Goal: Information Seeking & Learning: Learn about a topic

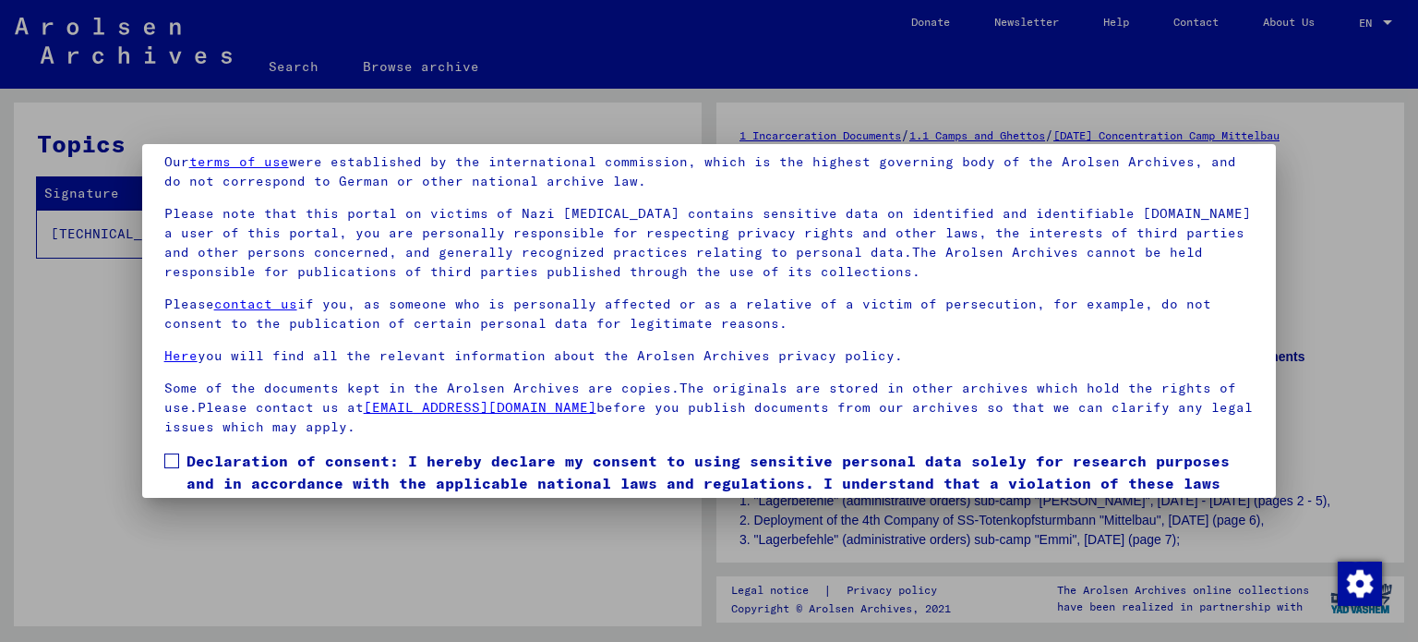
scroll to position [156, 0]
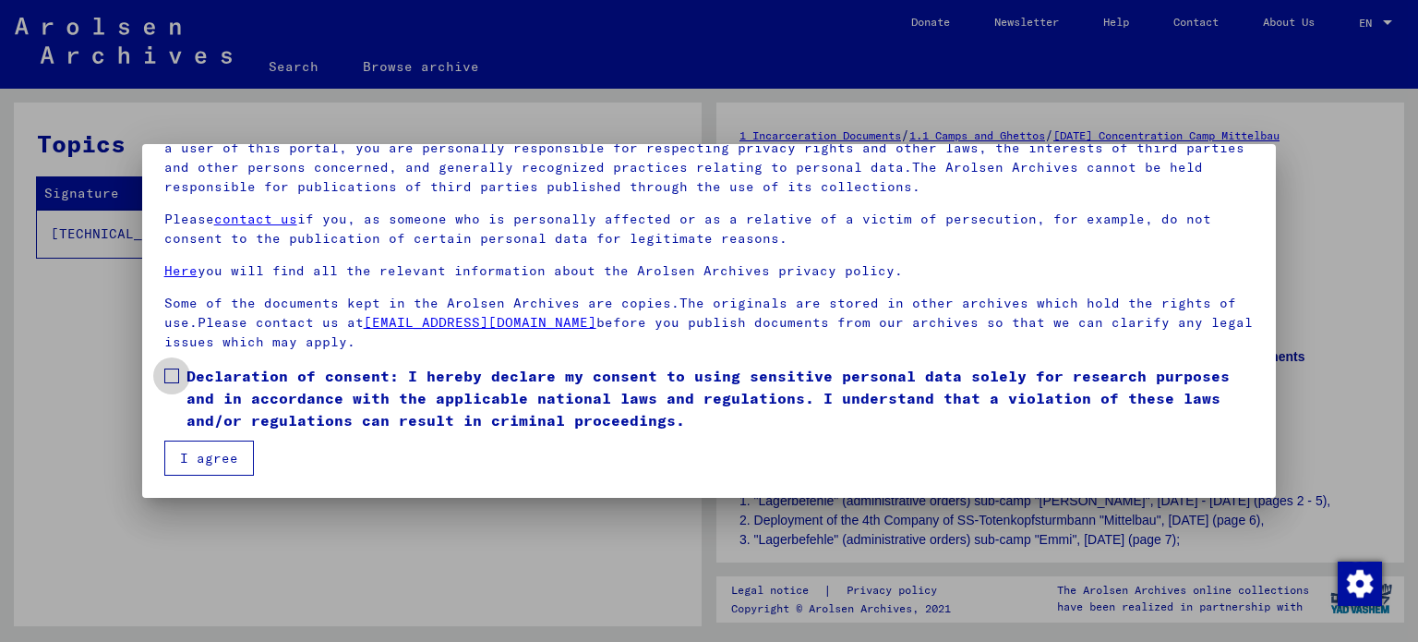
click at [168, 377] on span at bounding box center [171, 375] width 15 height 15
click at [211, 461] on button "I agree" at bounding box center [209, 457] width 90 height 35
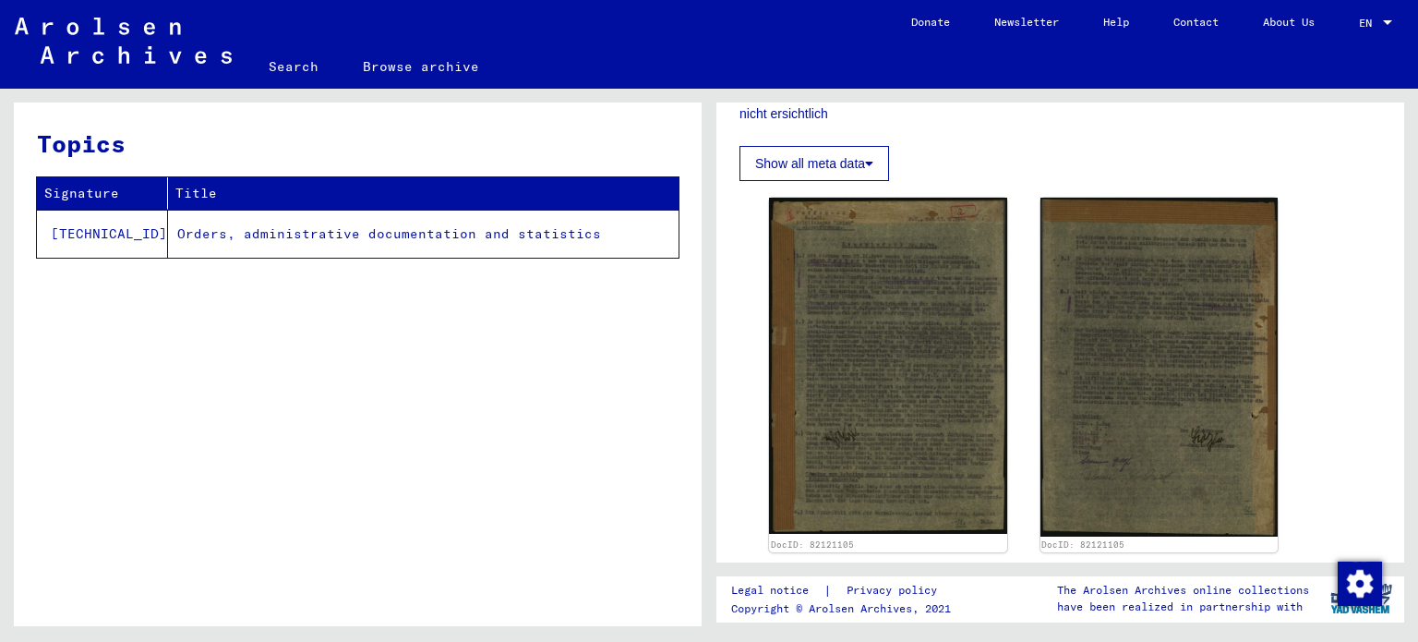
scroll to position [554, 0]
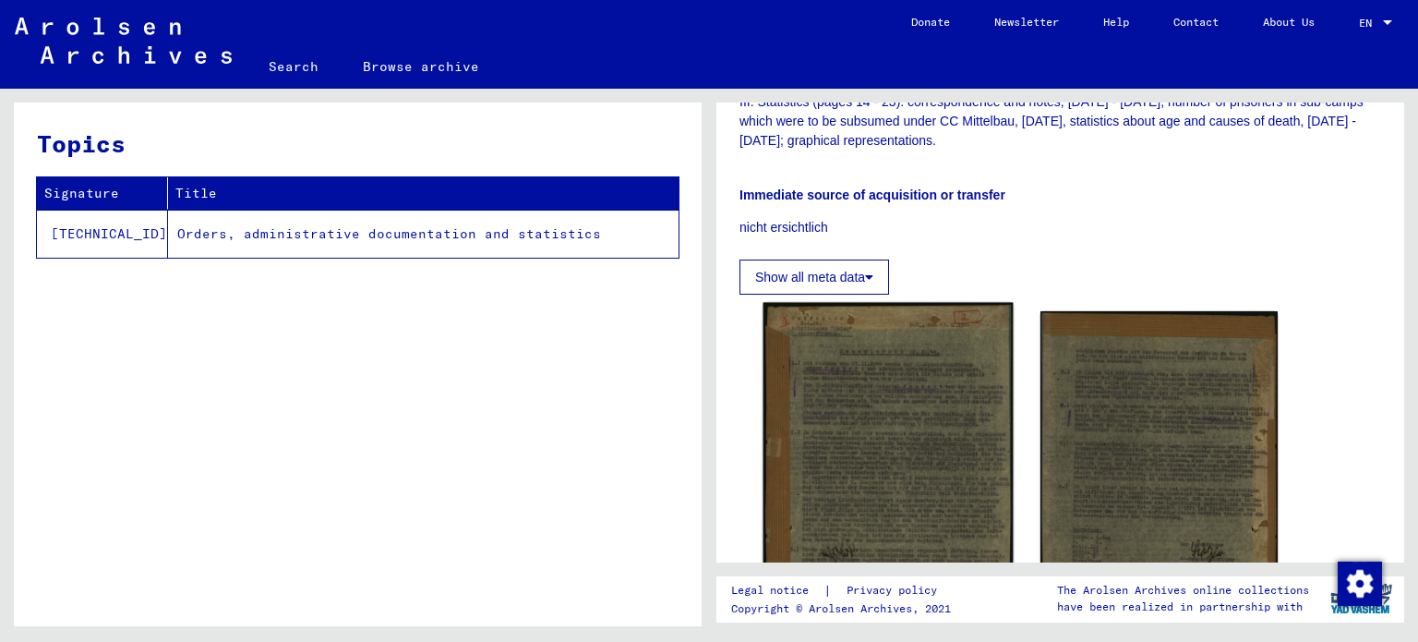
click at [903, 388] on img at bounding box center [888, 479] width 249 height 353
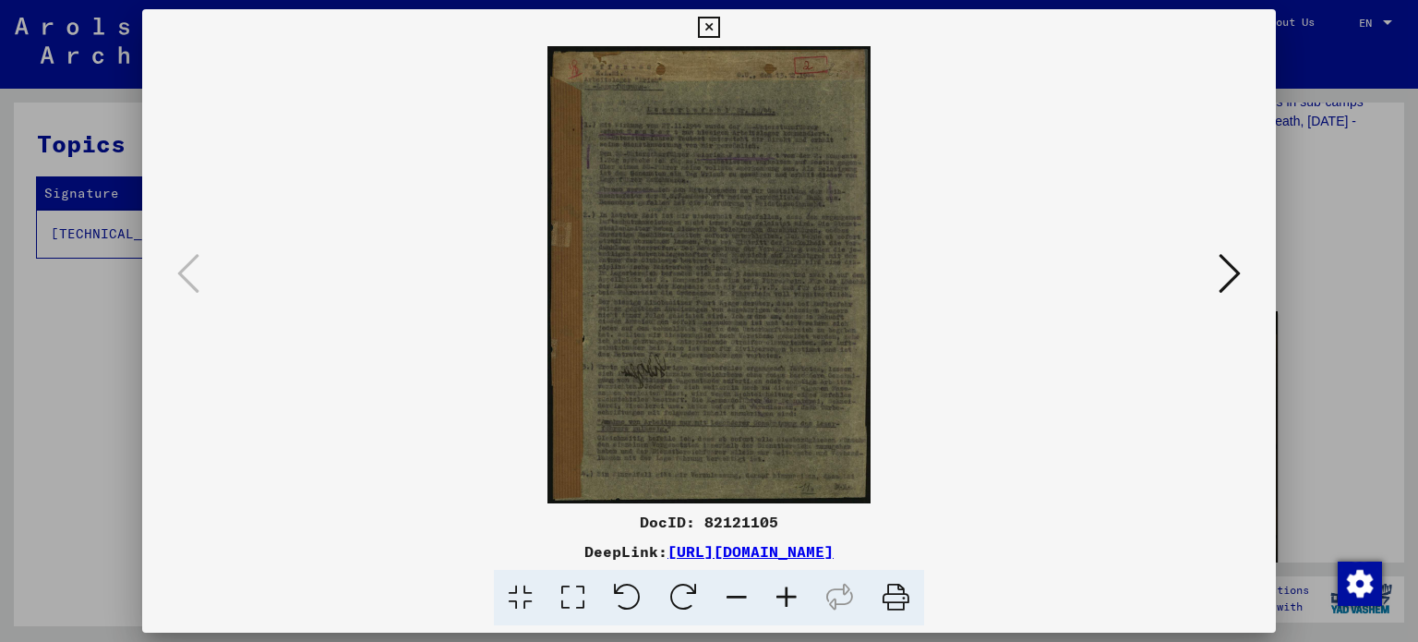
click at [788, 597] on icon at bounding box center [787, 598] width 50 height 56
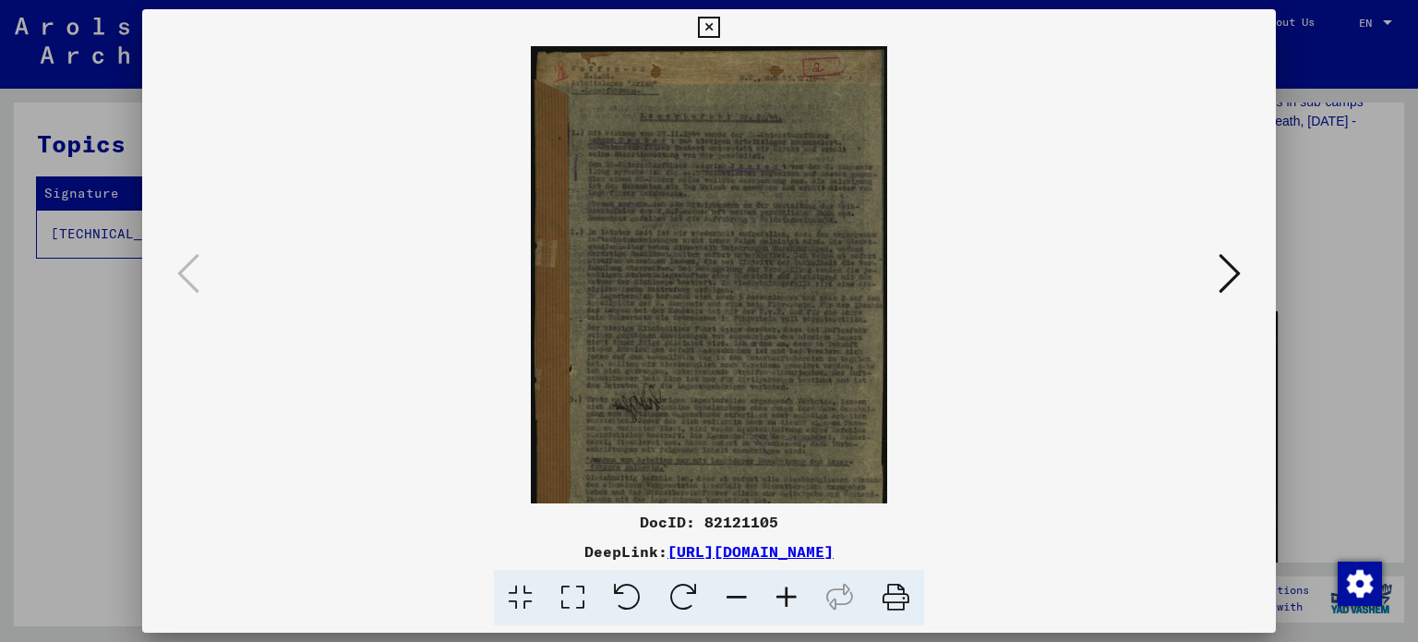
click at [788, 597] on icon at bounding box center [787, 598] width 50 height 56
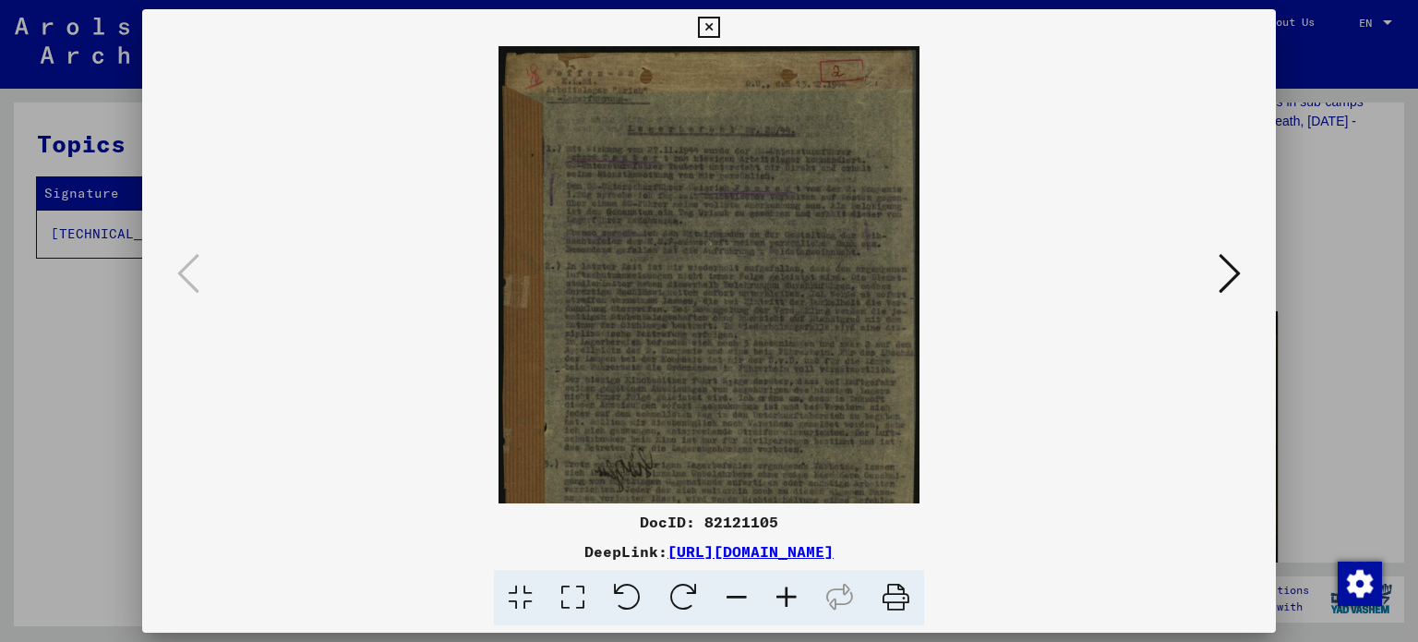
click at [788, 597] on icon at bounding box center [787, 598] width 50 height 56
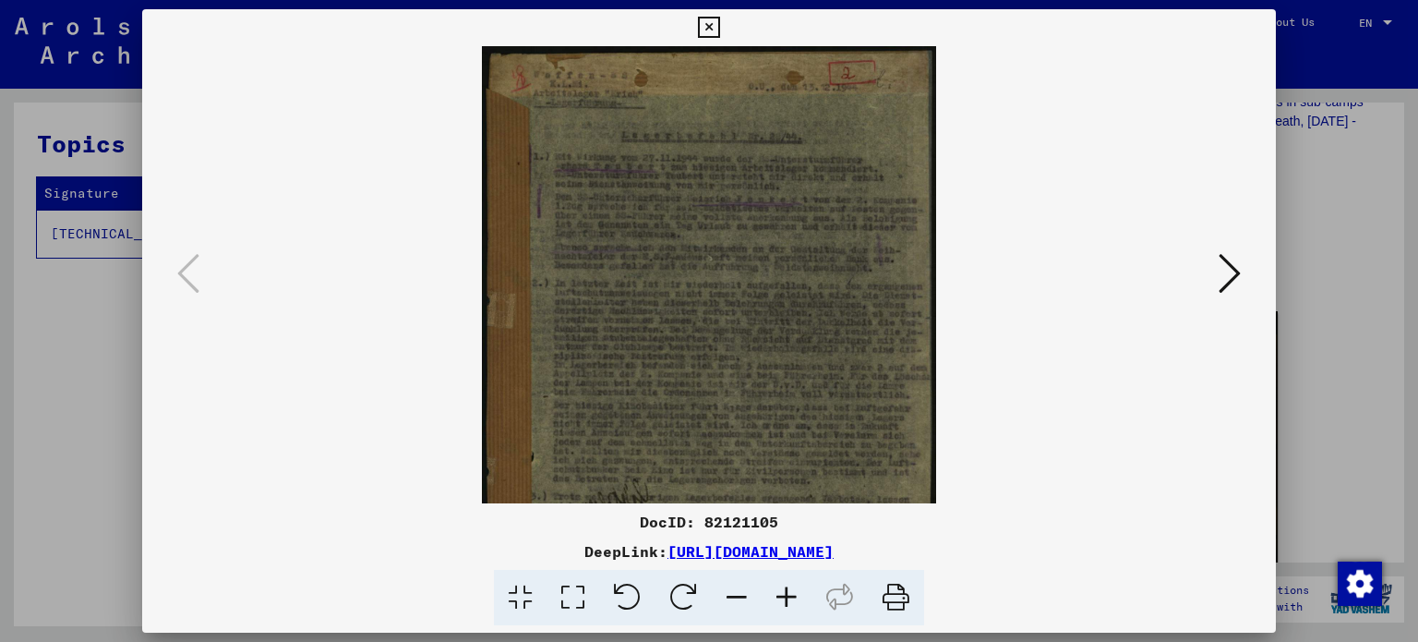
click at [787, 597] on icon at bounding box center [787, 598] width 50 height 56
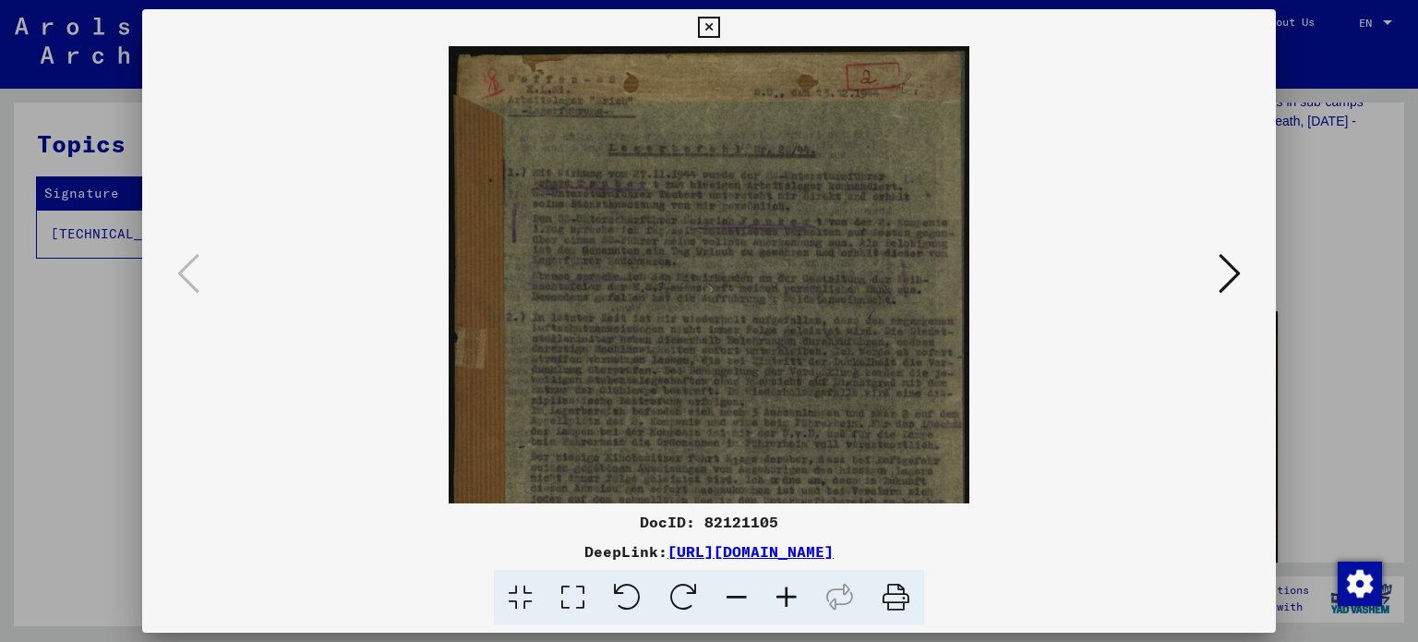
click at [787, 597] on icon at bounding box center [787, 598] width 50 height 56
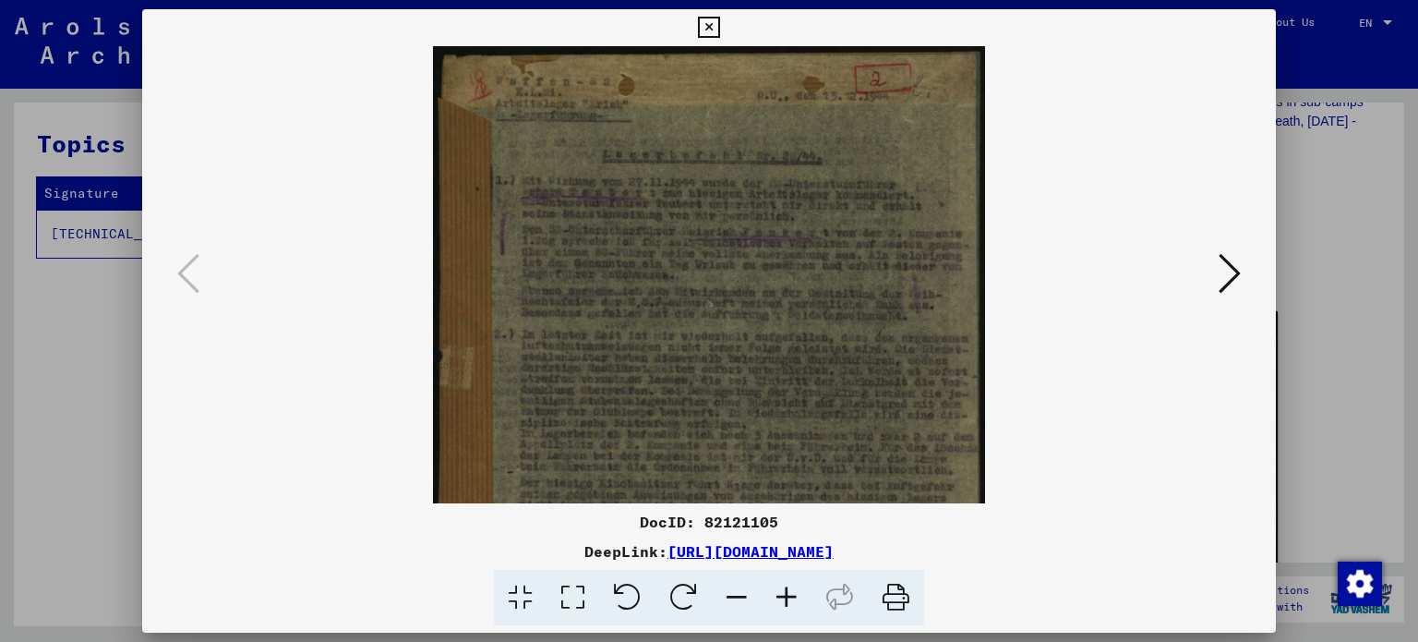
click at [785, 597] on icon at bounding box center [787, 598] width 50 height 56
click at [783, 596] on icon at bounding box center [787, 598] width 50 height 56
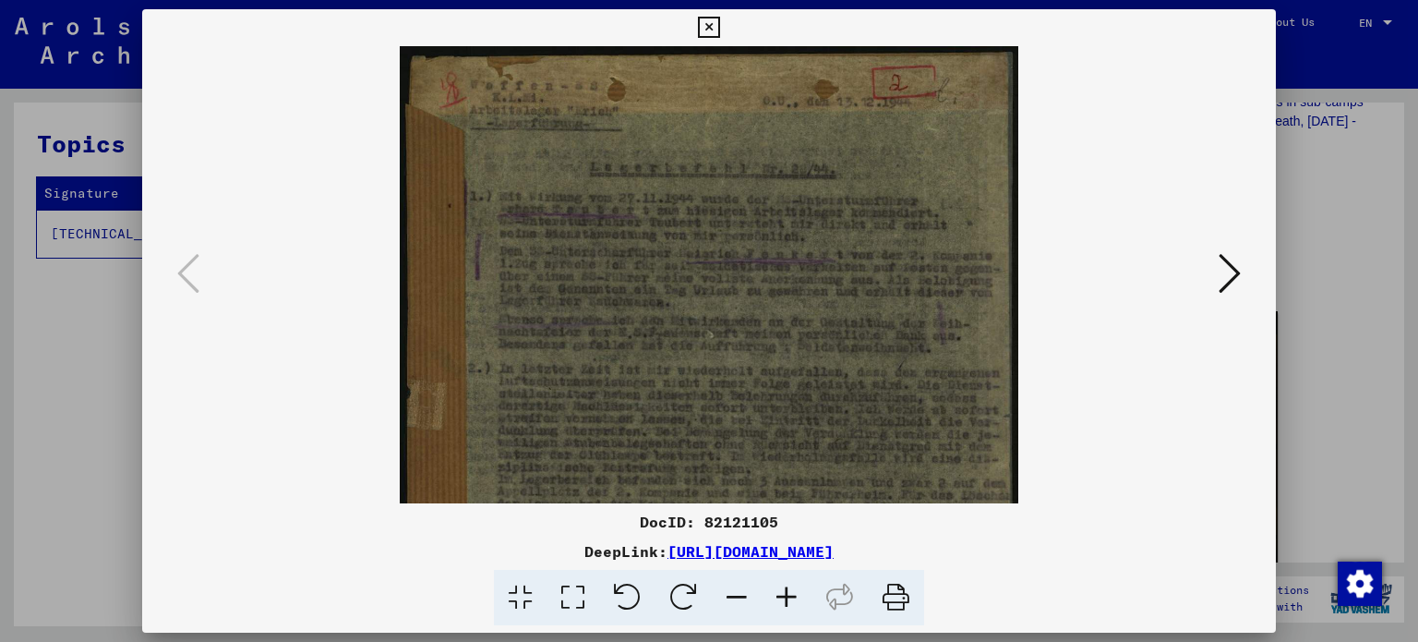
click at [783, 596] on icon at bounding box center [787, 598] width 50 height 56
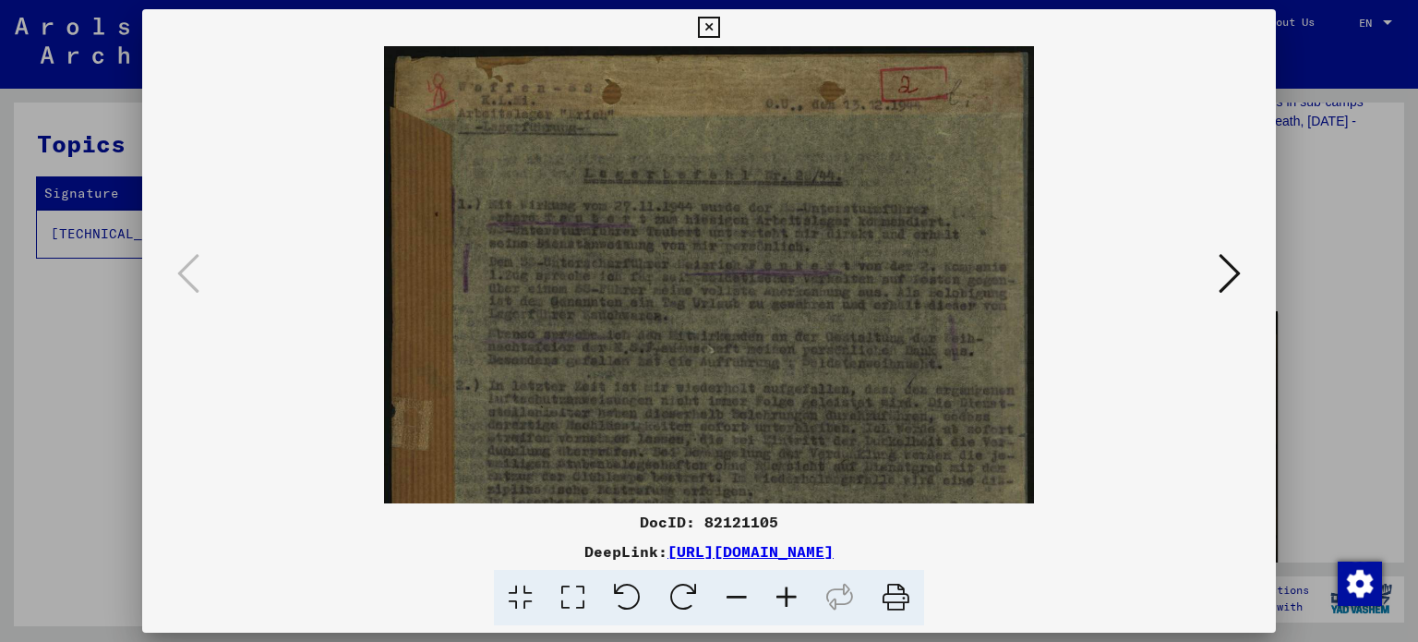
click at [783, 596] on icon at bounding box center [787, 598] width 50 height 56
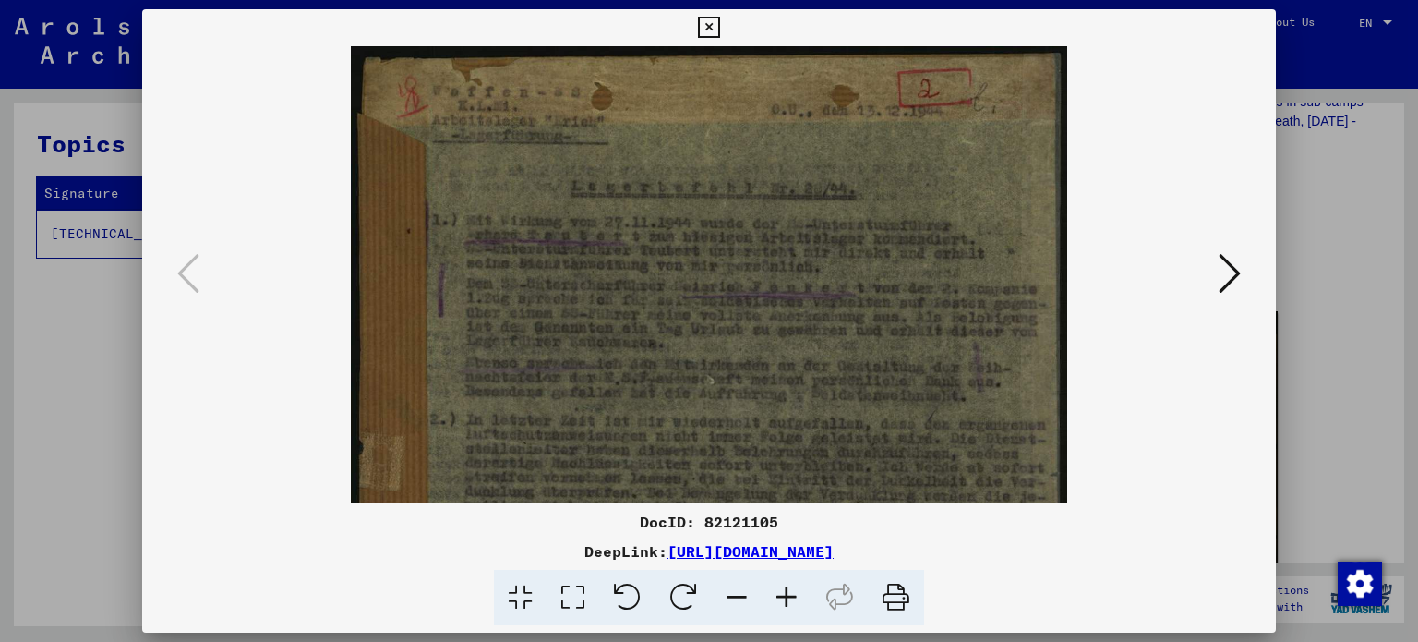
click at [783, 596] on icon at bounding box center [787, 598] width 50 height 56
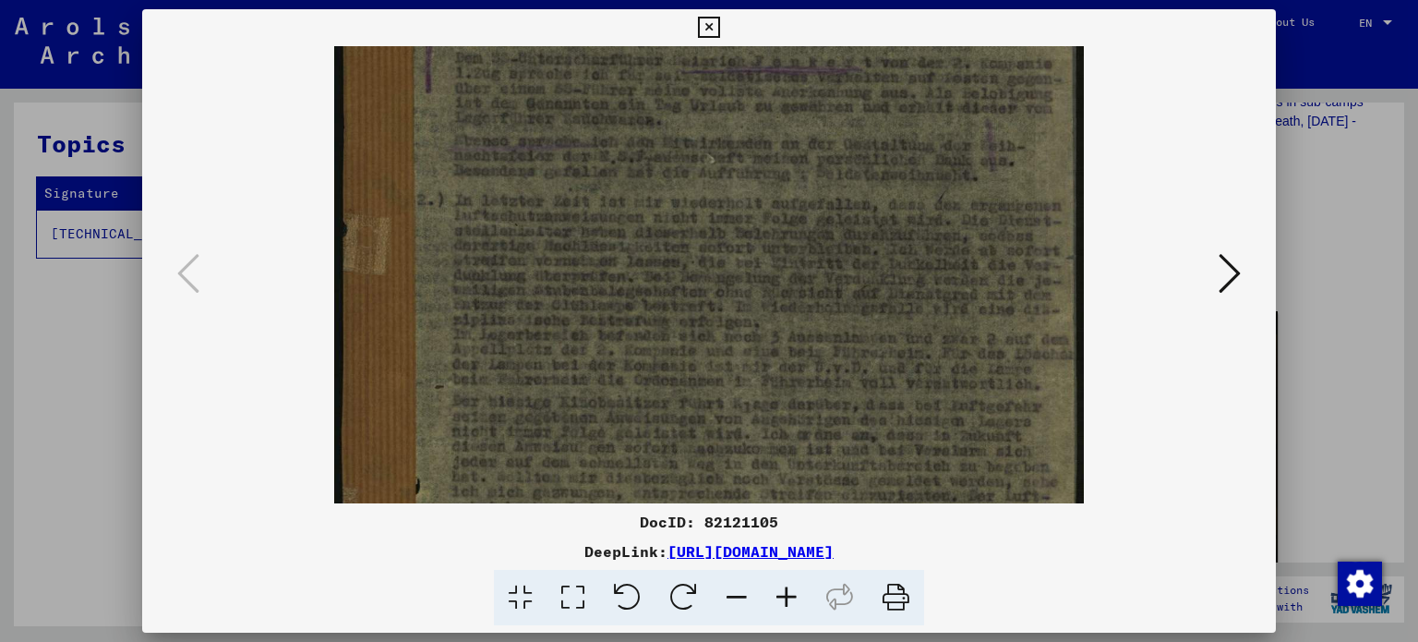
scroll to position [312, 0]
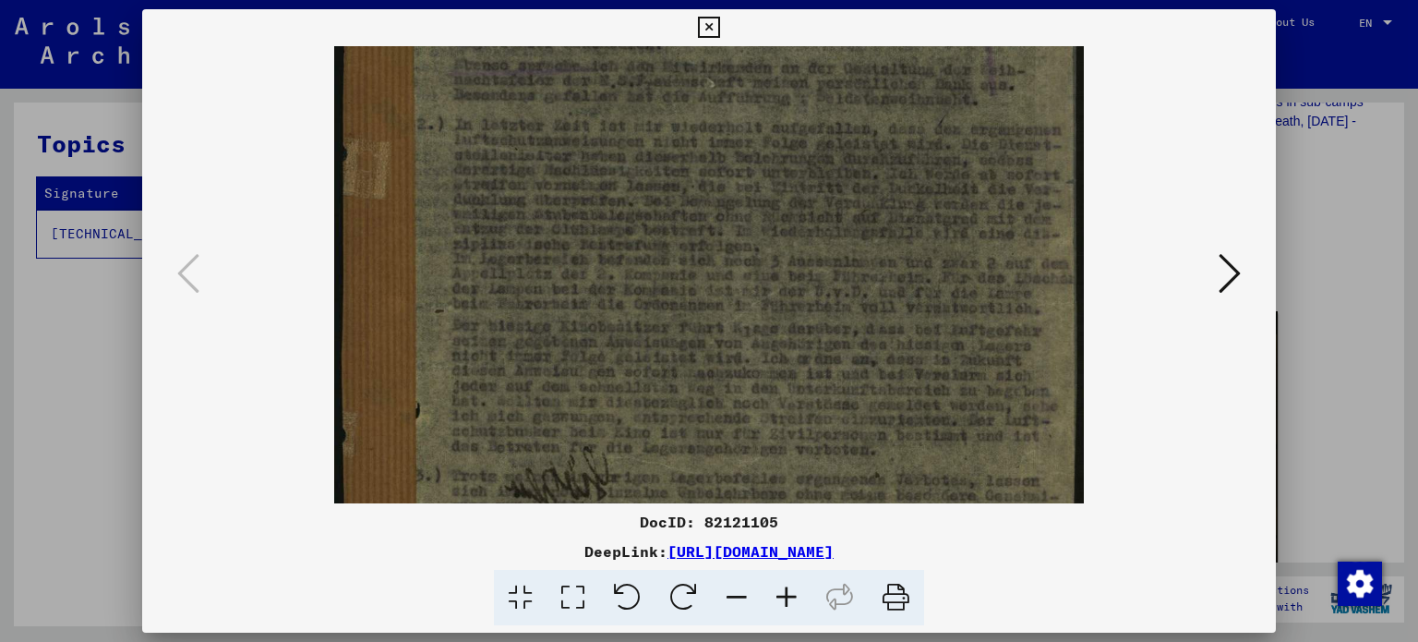
drag, startPoint x: 820, startPoint y: 427, endPoint x: 830, endPoint y: 123, distance: 304.0
click at [830, 115] on img at bounding box center [708, 262] width 749 height 1057
click at [1332, 211] on div at bounding box center [709, 321] width 1418 height 642
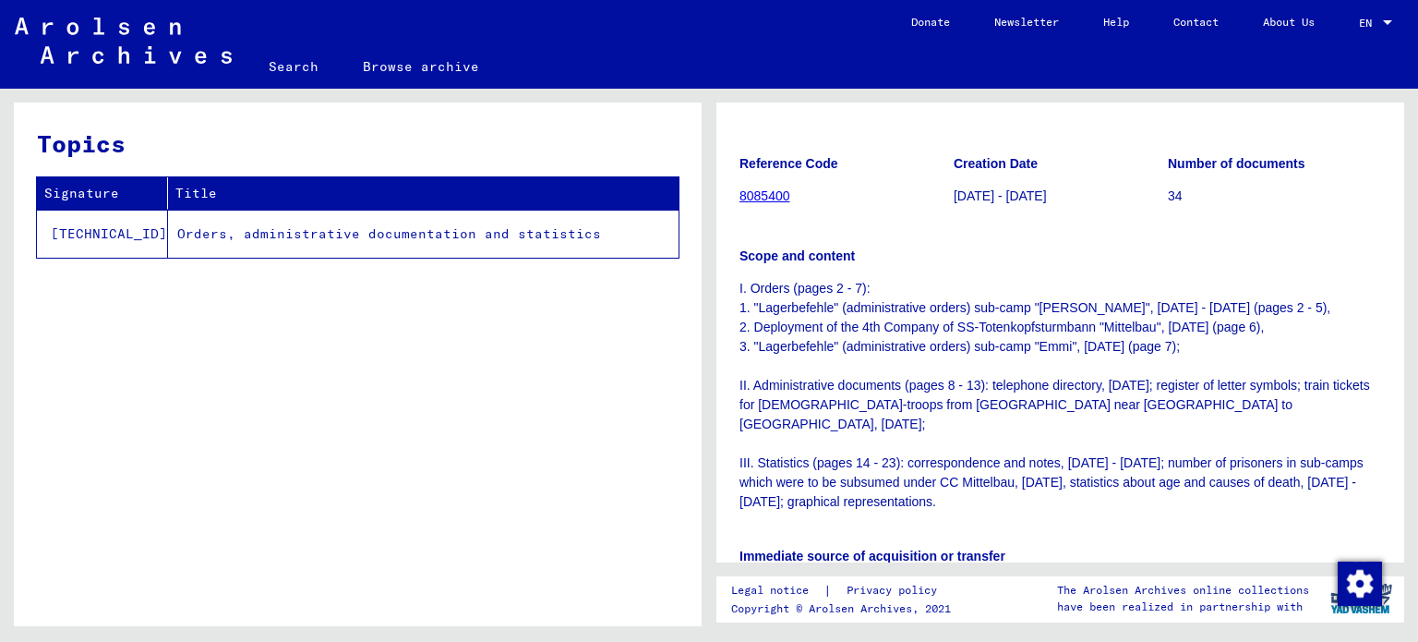
scroll to position [0, 0]
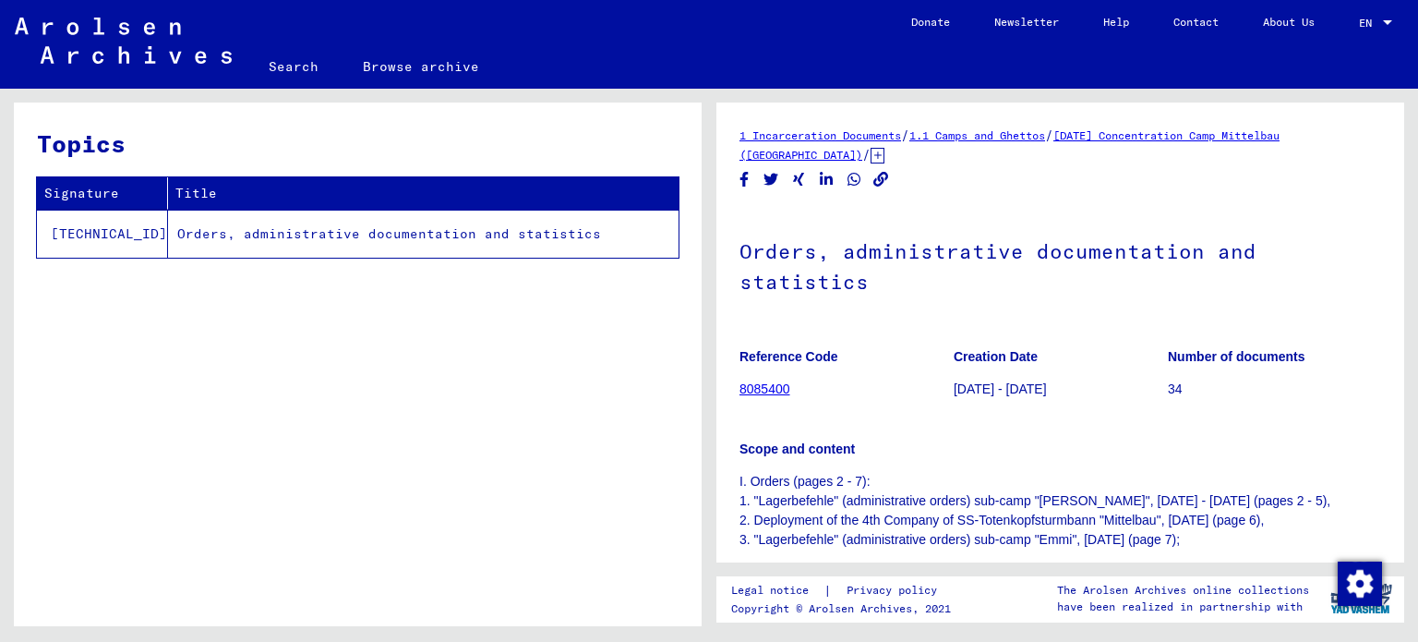
click at [776, 387] on link "8085400" at bounding box center [765, 388] width 51 height 15
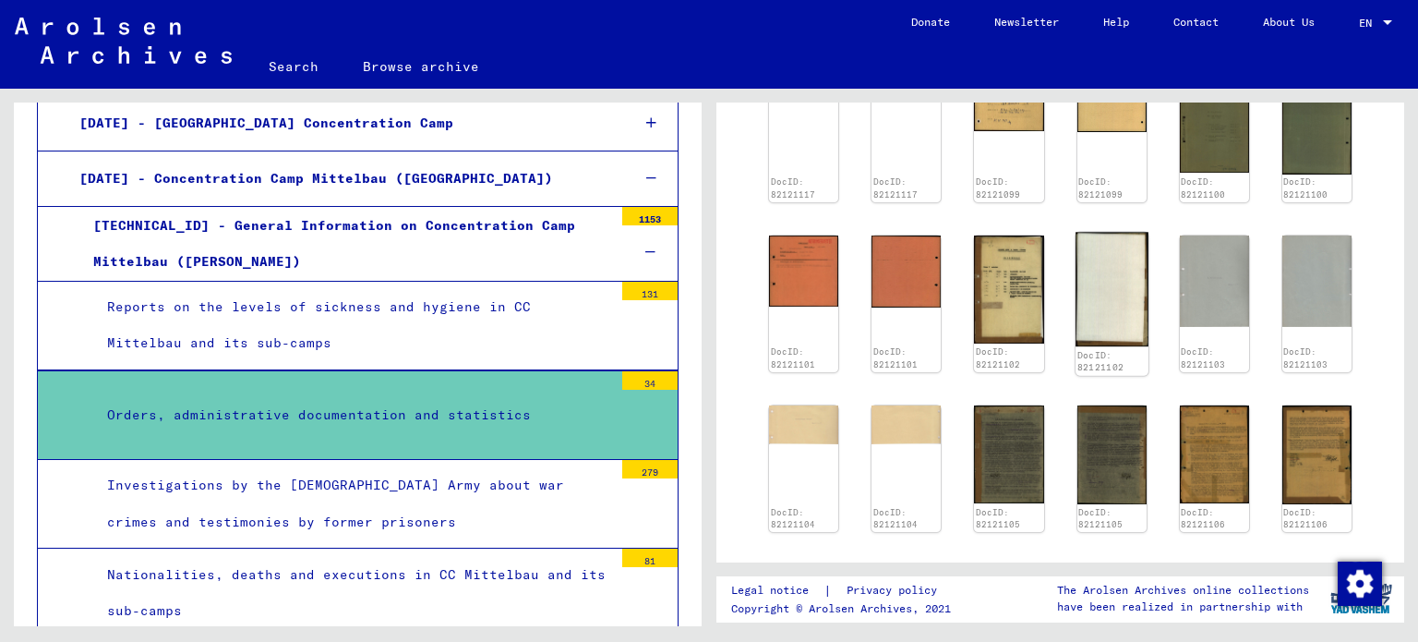
scroll to position [831, 0]
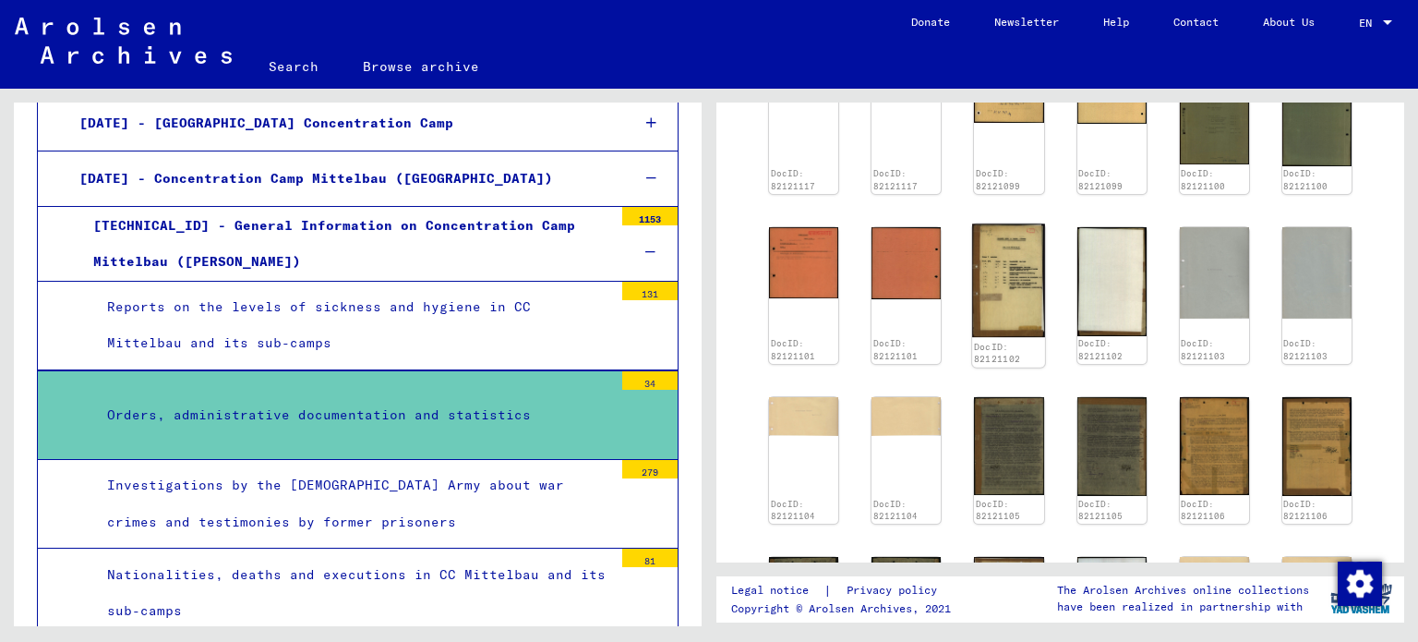
click at [983, 239] on img at bounding box center [1008, 280] width 73 height 114
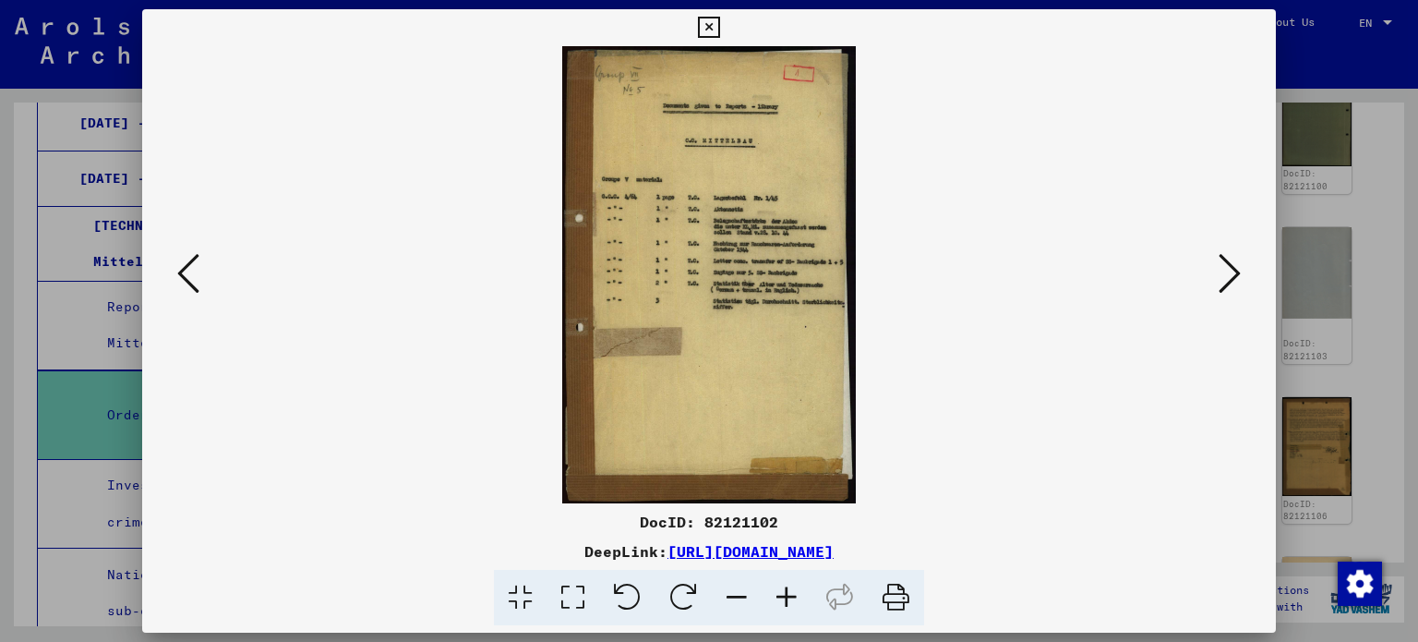
click at [799, 586] on icon at bounding box center [787, 598] width 50 height 56
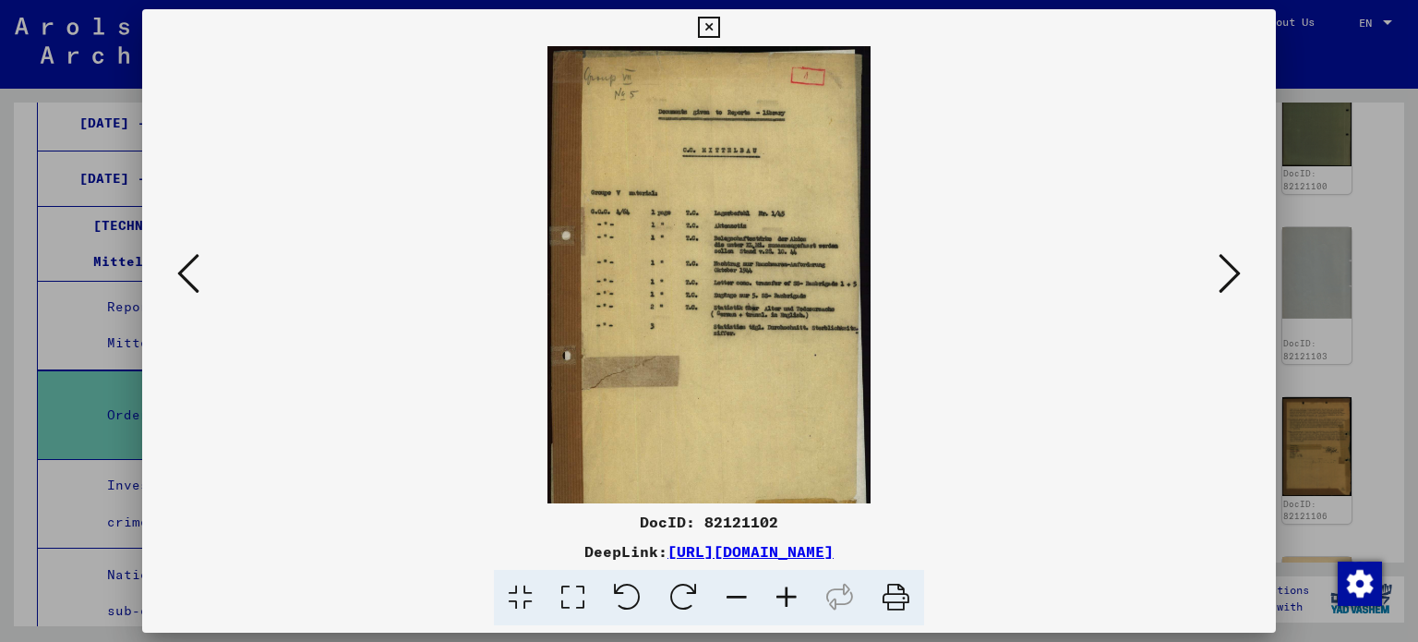
click at [799, 586] on icon at bounding box center [787, 598] width 50 height 56
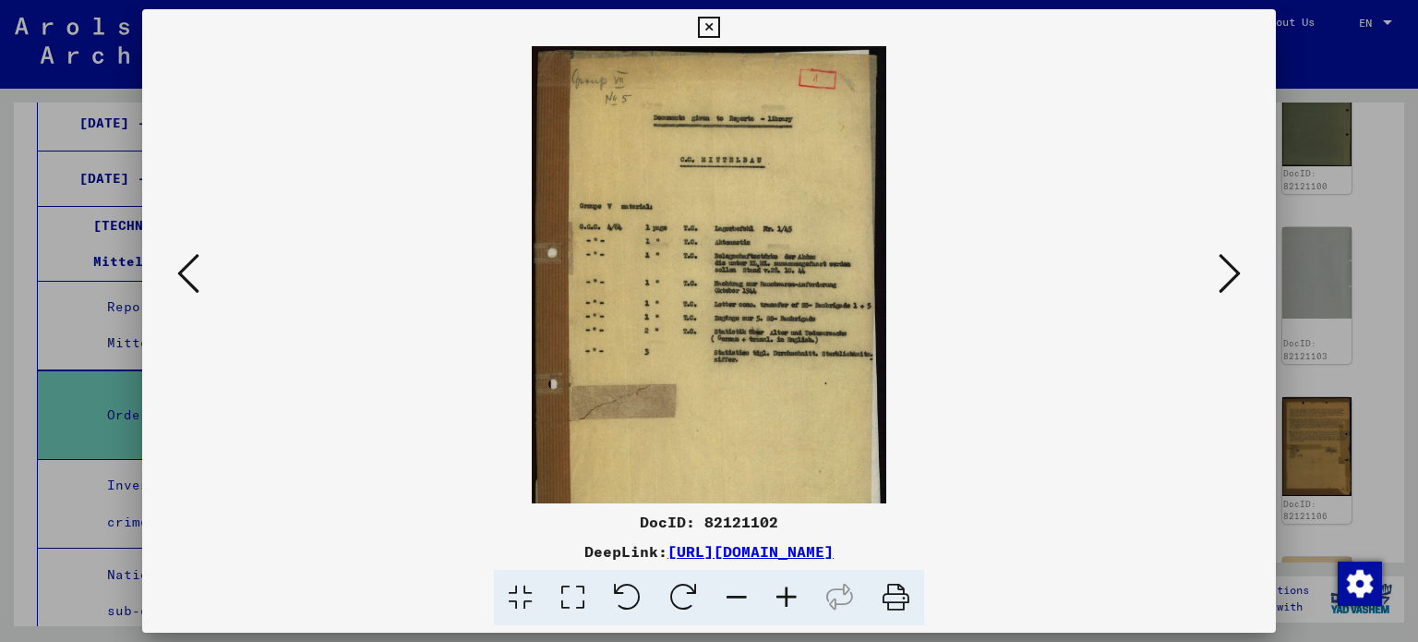
click at [799, 586] on icon at bounding box center [787, 598] width 50 height 56
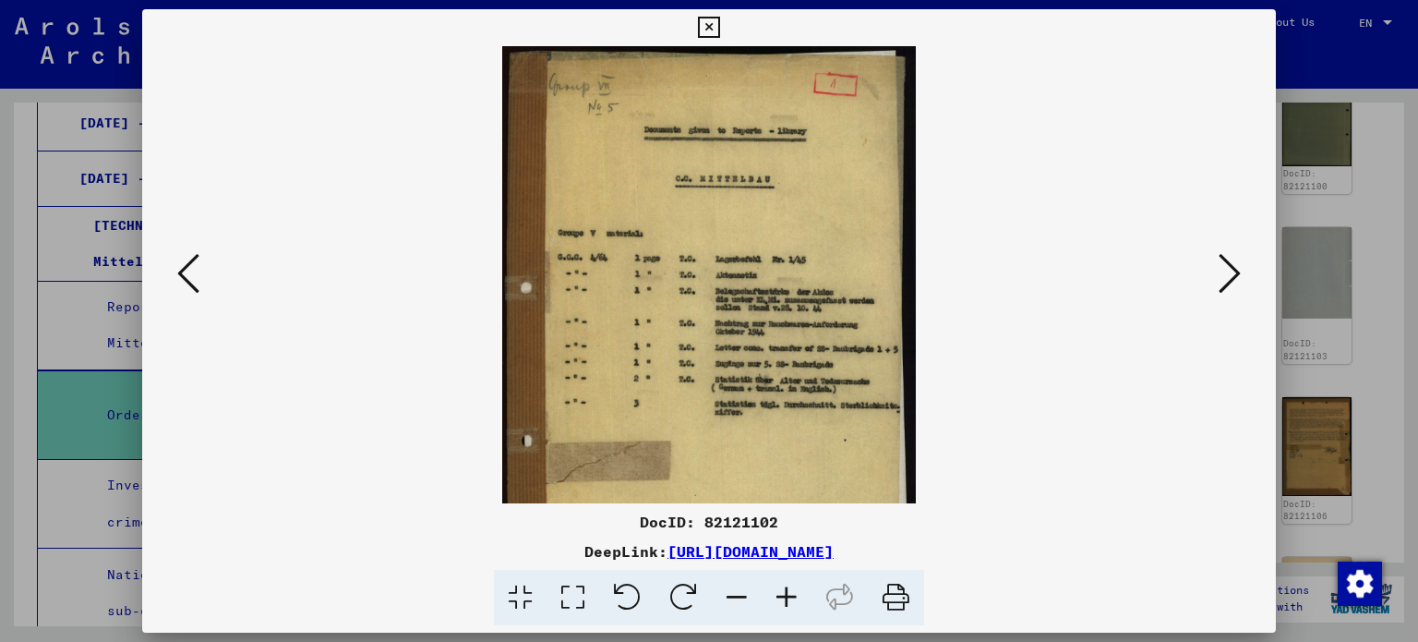
click at [799, 586] on icon at bounding box center [787, 598] width 50 height 56
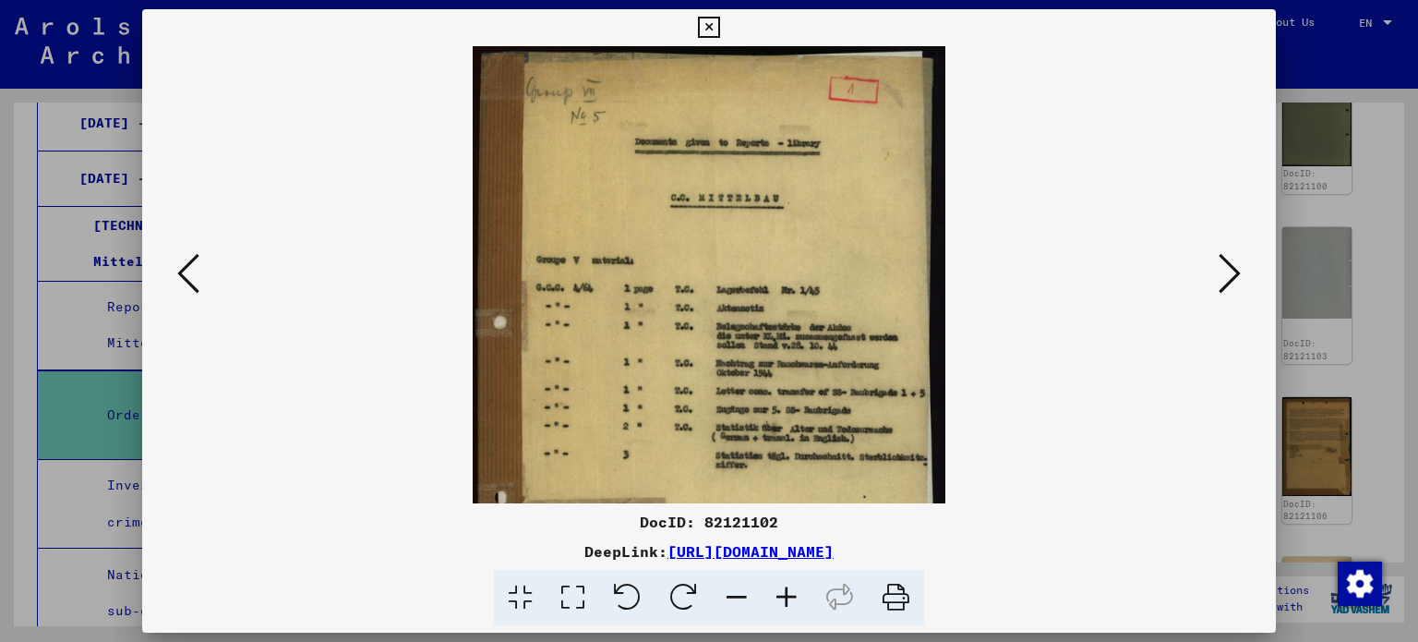
click at [799, 586] on icon at bounding box center [787, 598] width 50 height 56
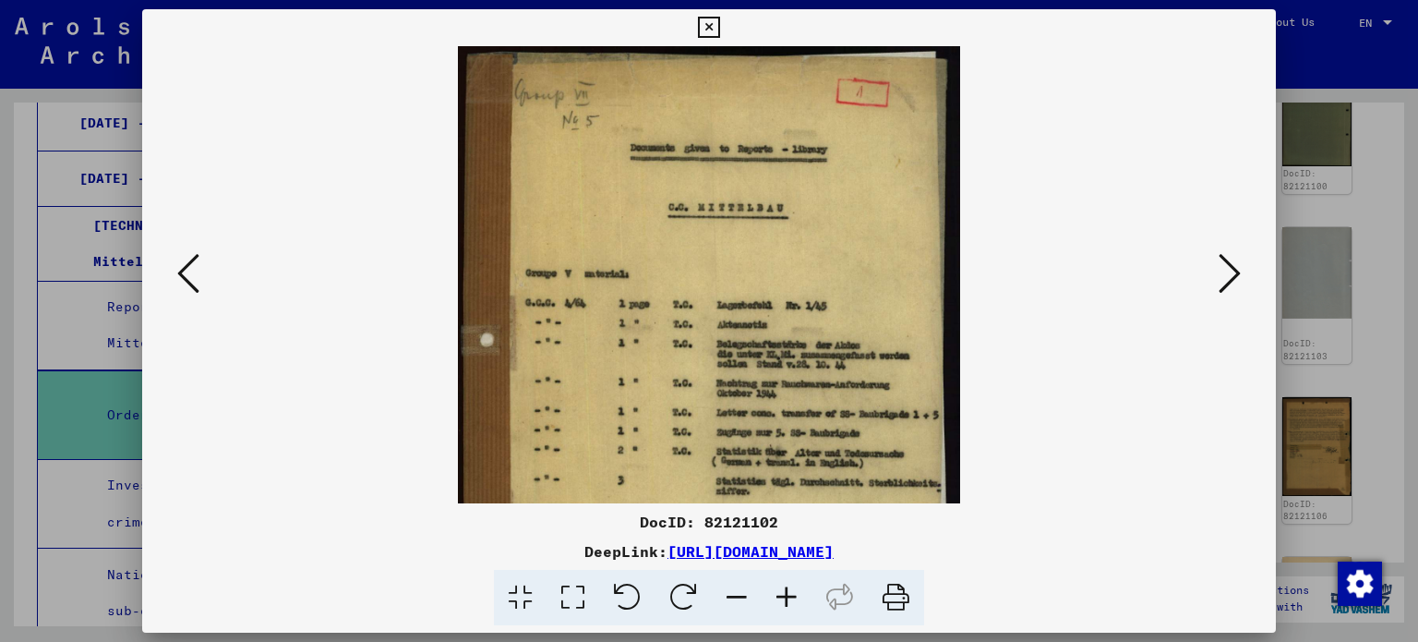
click at [799, 586] on icon at bounding box center [787, 598] width 50 height 56
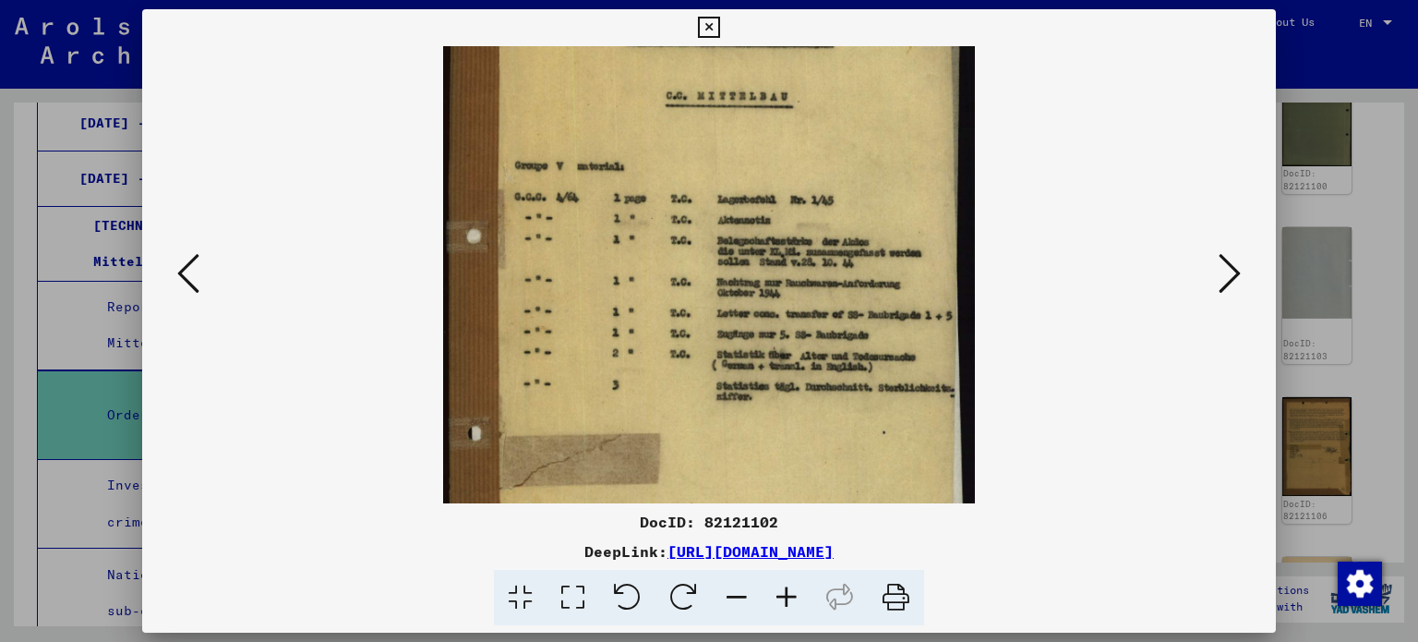
drag, startPoint x: 807, startPoint y: 298, endPoint x: 807, endPoint y: 233, distance: 65.6
click at [807, 233] on img at bounding box center [709, 338] width 532 height 826
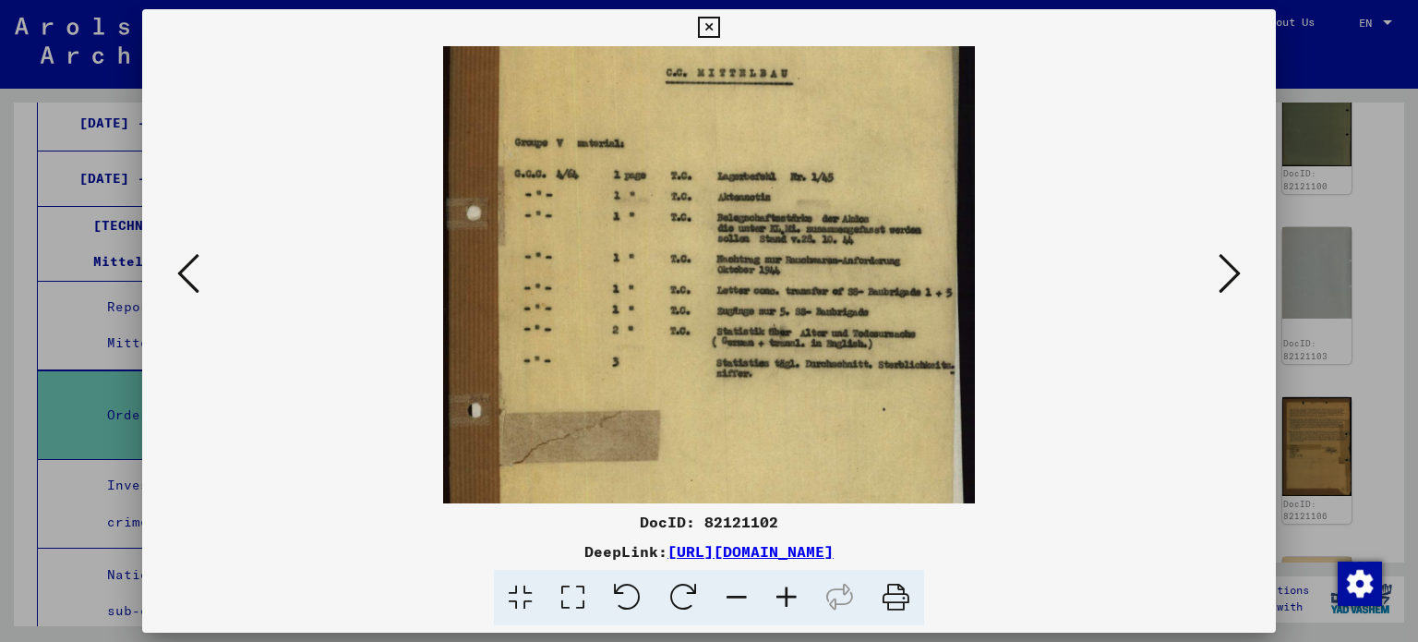
click at [1235, 276] on icon at bounding box center [1230, 273] width 22 height 44
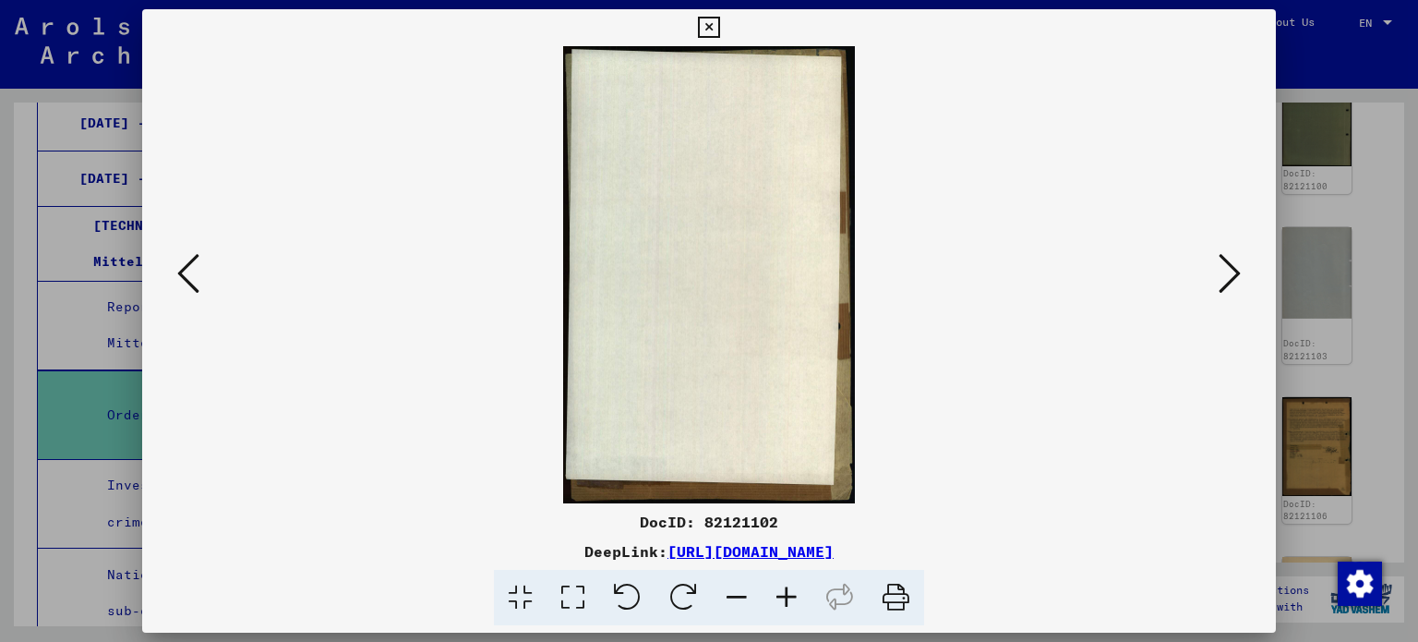
click at [1235, 276] on icon at bounding box center [1230, 273] width 22 height 44
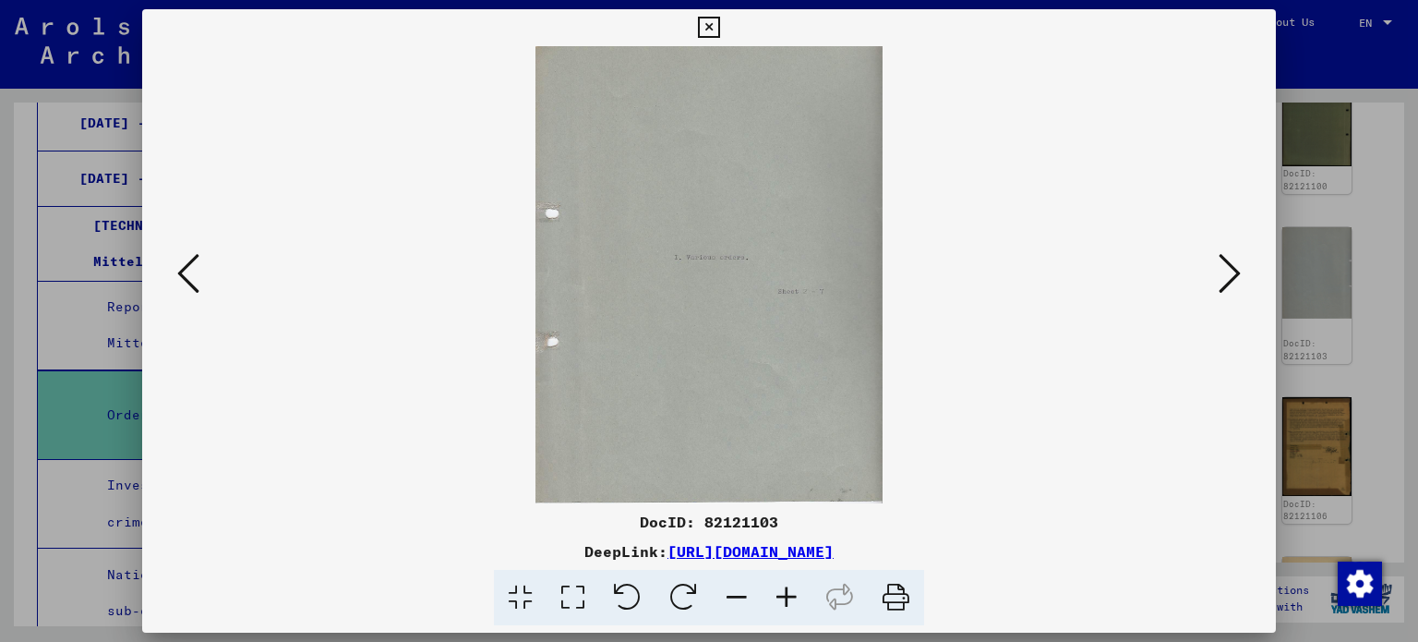
click at [1234, 276] on icon at bounding box center [1230, 273] width 22 height 44
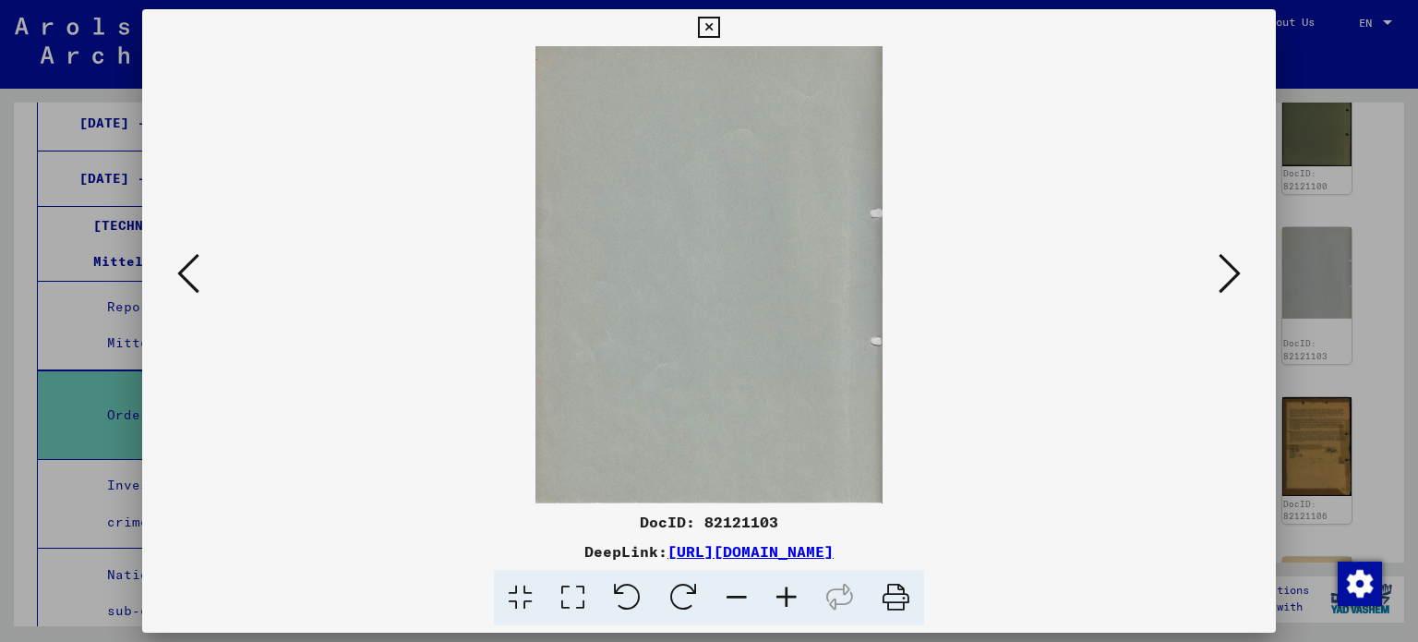
click at [1234, 276] on icon at bounding box center [1230, 273] width 22 height 44
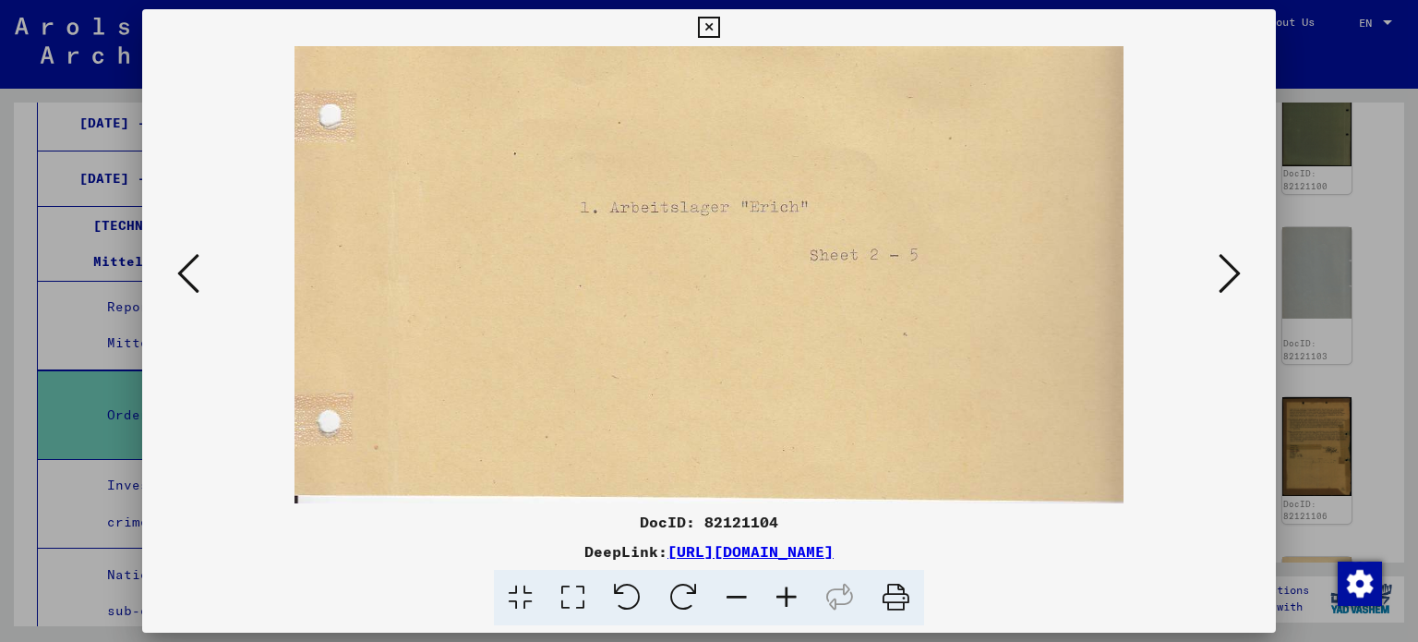
click at [1234, 276] on icon at bounding box center [1230, 273] width 22 height 44
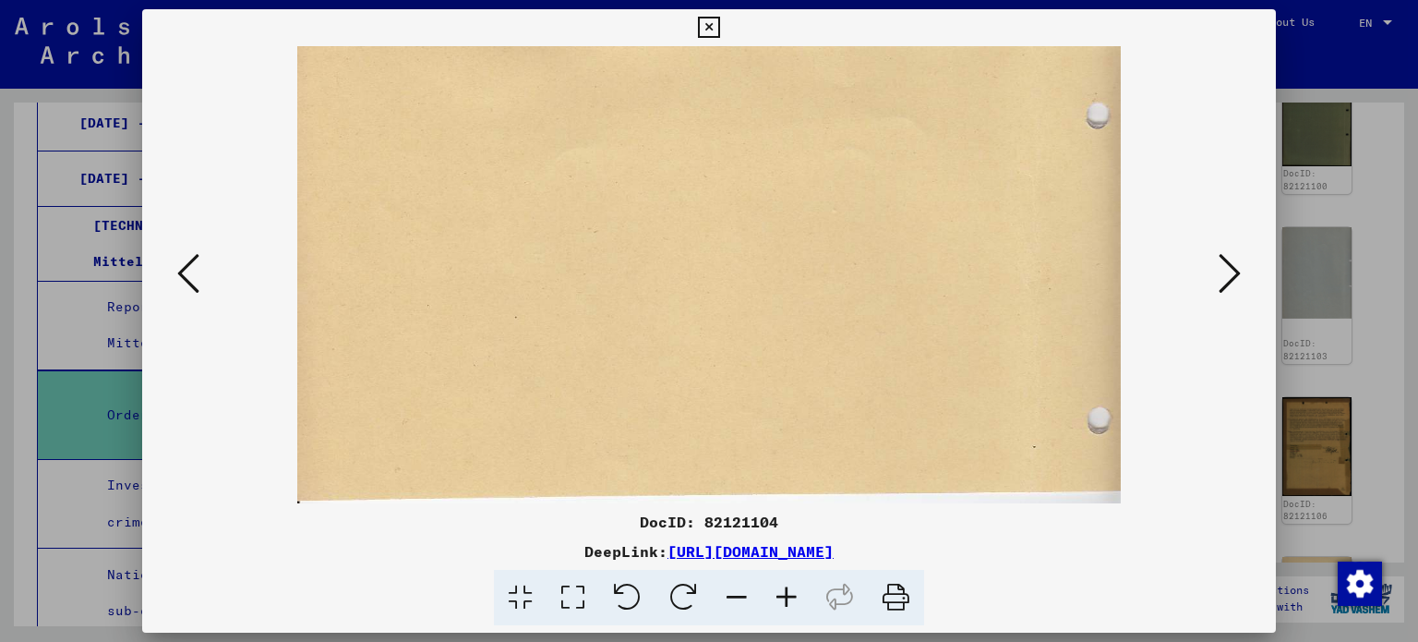
click at [1234, 276] on icon at bounding box center [1230, 273] width 22 height 44
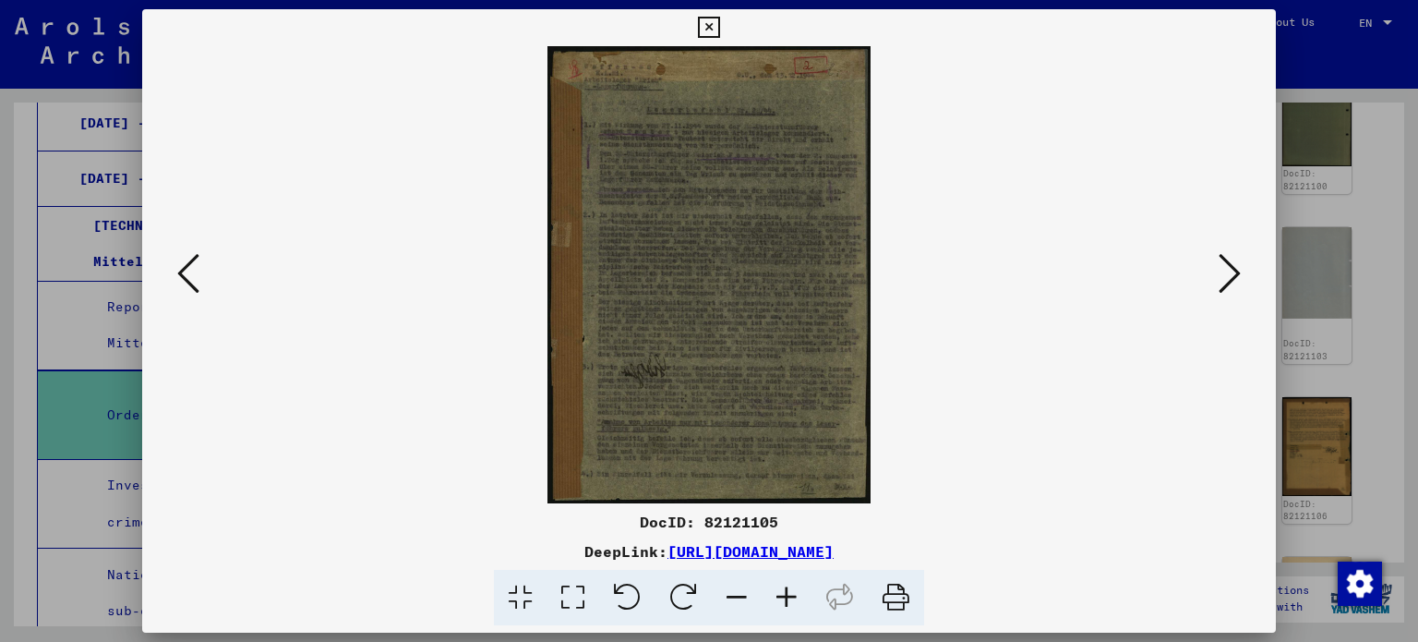
click at [779, 590] on icon at bounding box center [787, 598] width 50 height 56
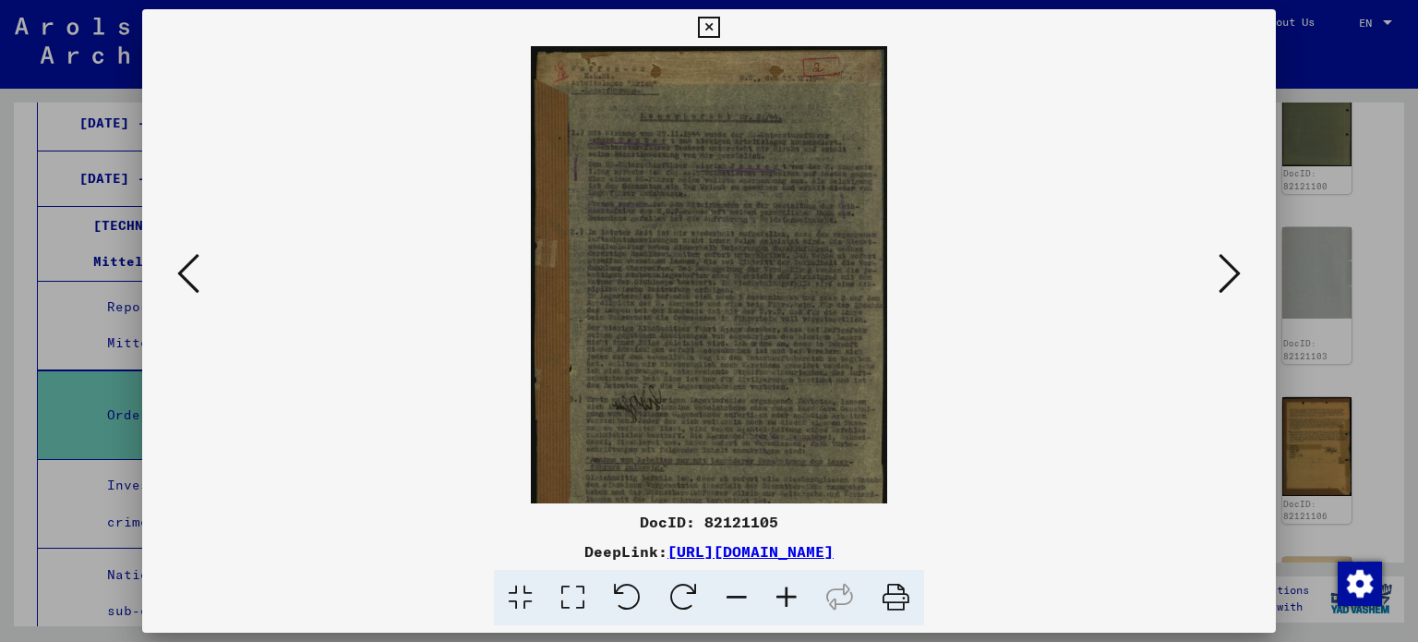
click at [780, 590] on icon at bounding box center [787, 598] width 50 height 56
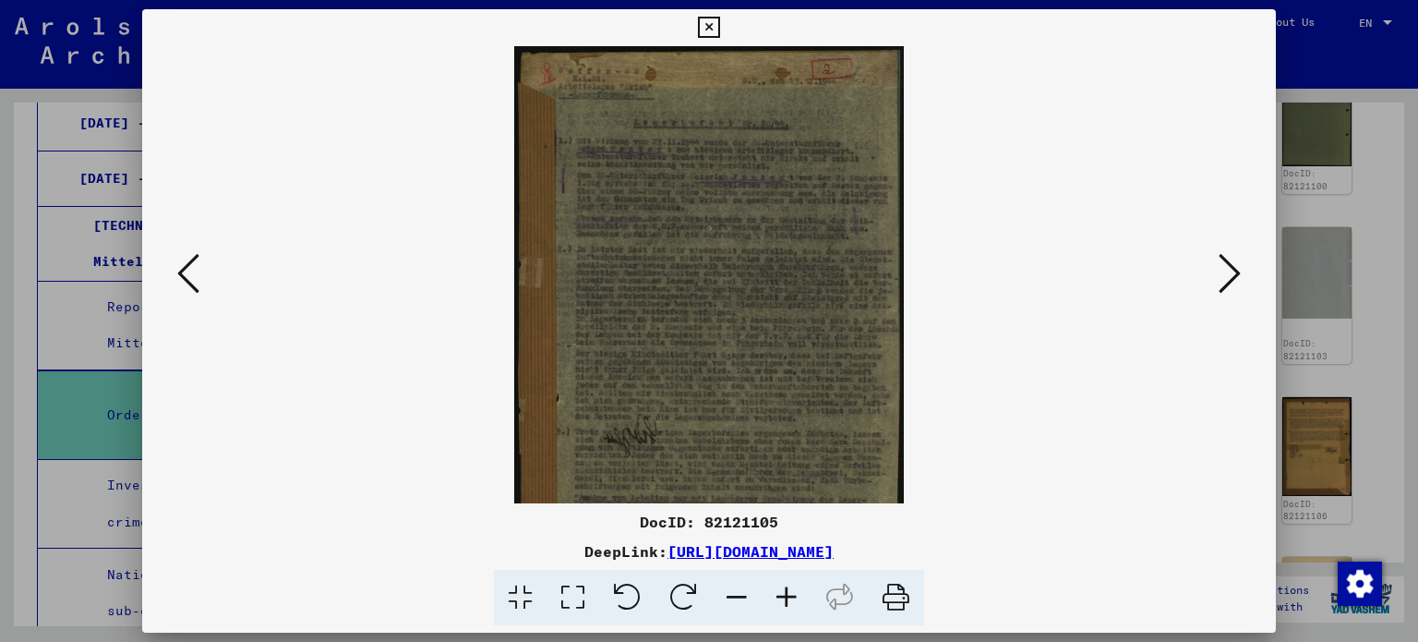
click at [1237, 297] on button at bounding box center [1229, 274] width 33 height 53
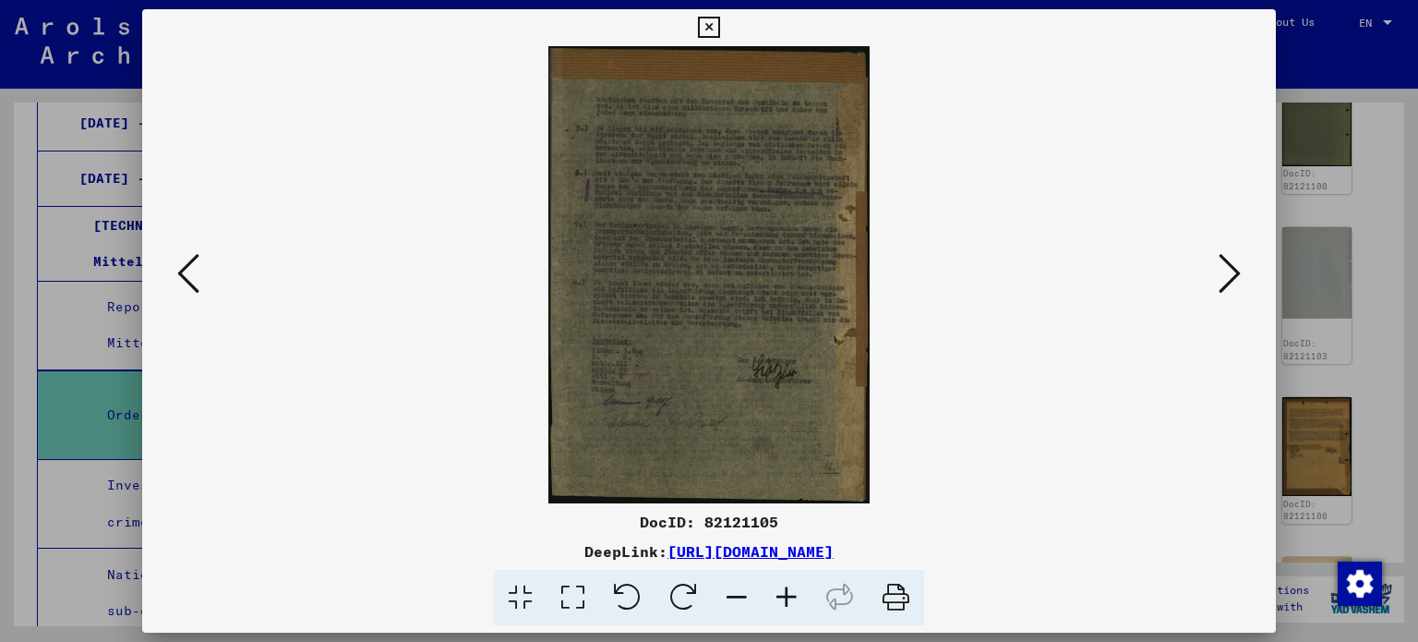
click at [1236, 295] on button at bounding box center [1229, 274] width 33 height 53
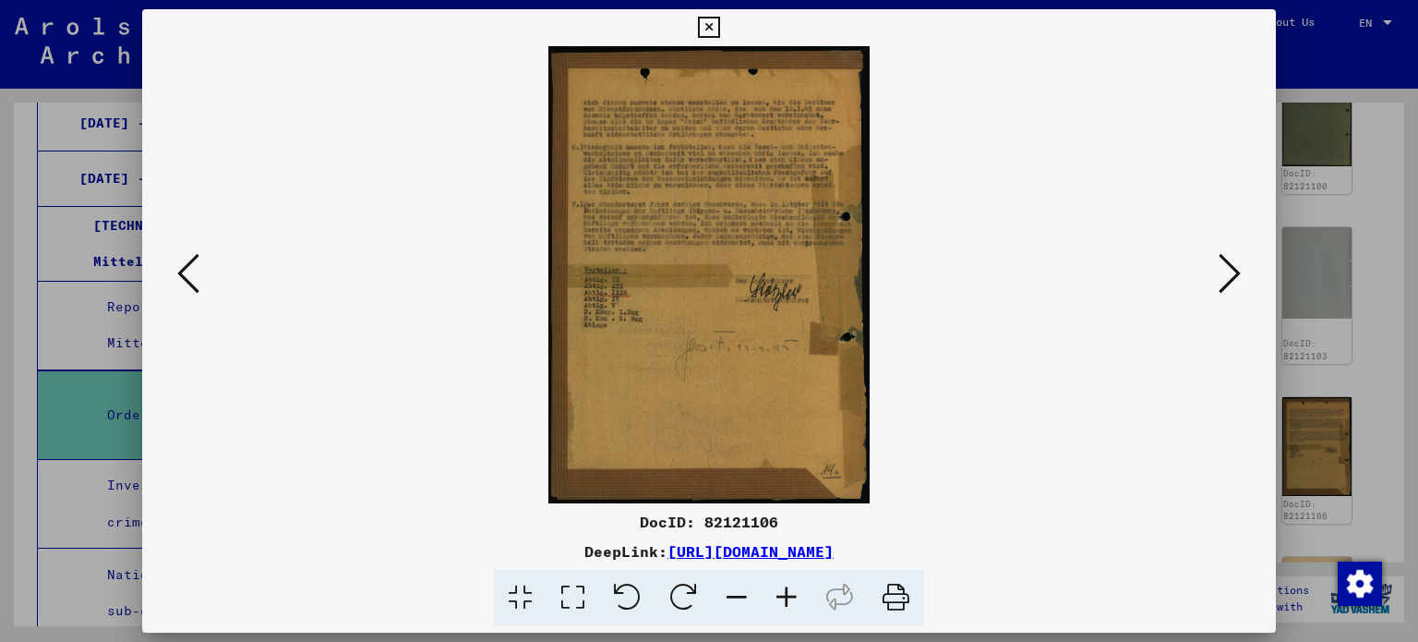
click at [197, 288] on icon at bounding box center [188, 273] width 22 height 44
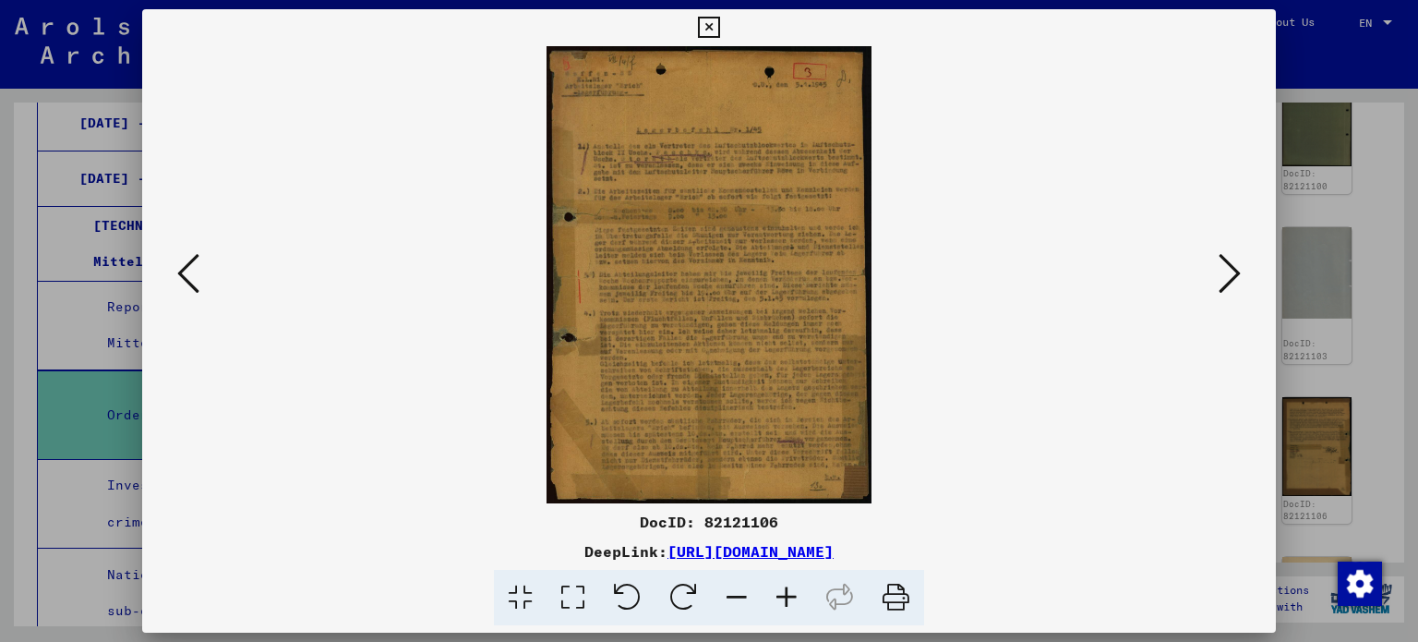
click at [789, 595] on icon at bounding box center [787, 598] width 50 height 56
click at [789, 594] on icon at bounding box center [787, 598] width 50 height 56
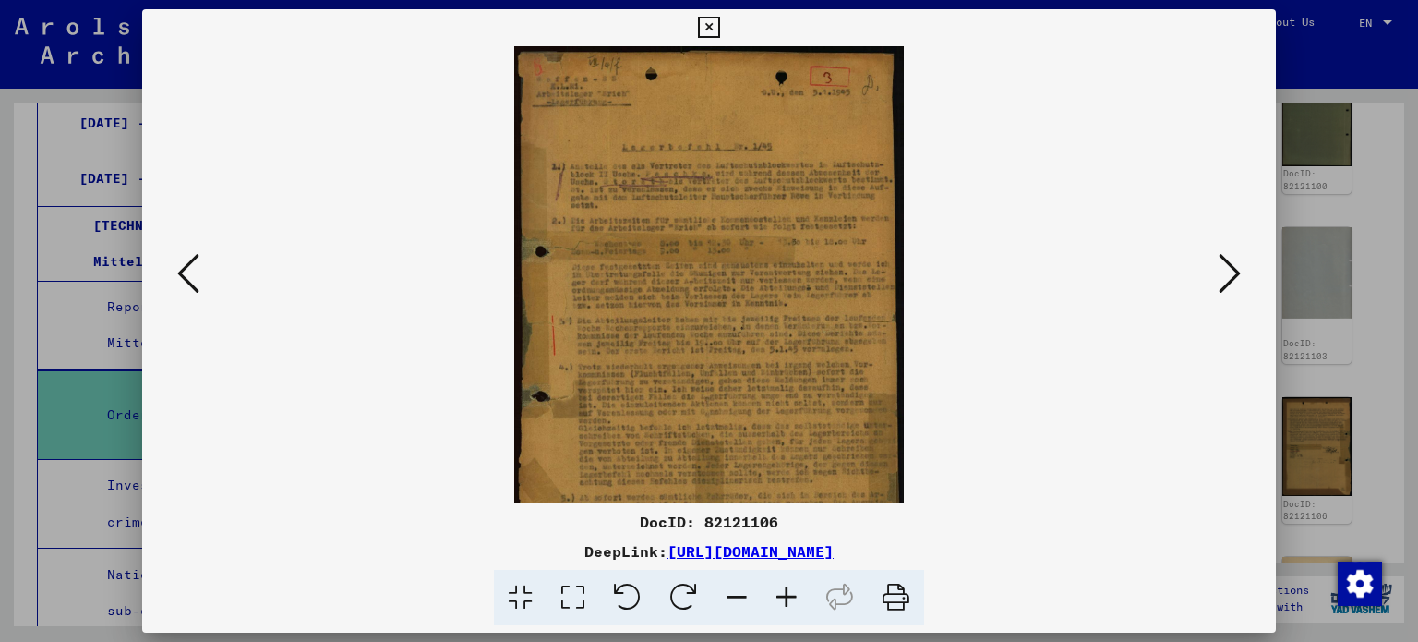
click at [789, 594] on icon at bounding box center [787, 598] width 50 height 56
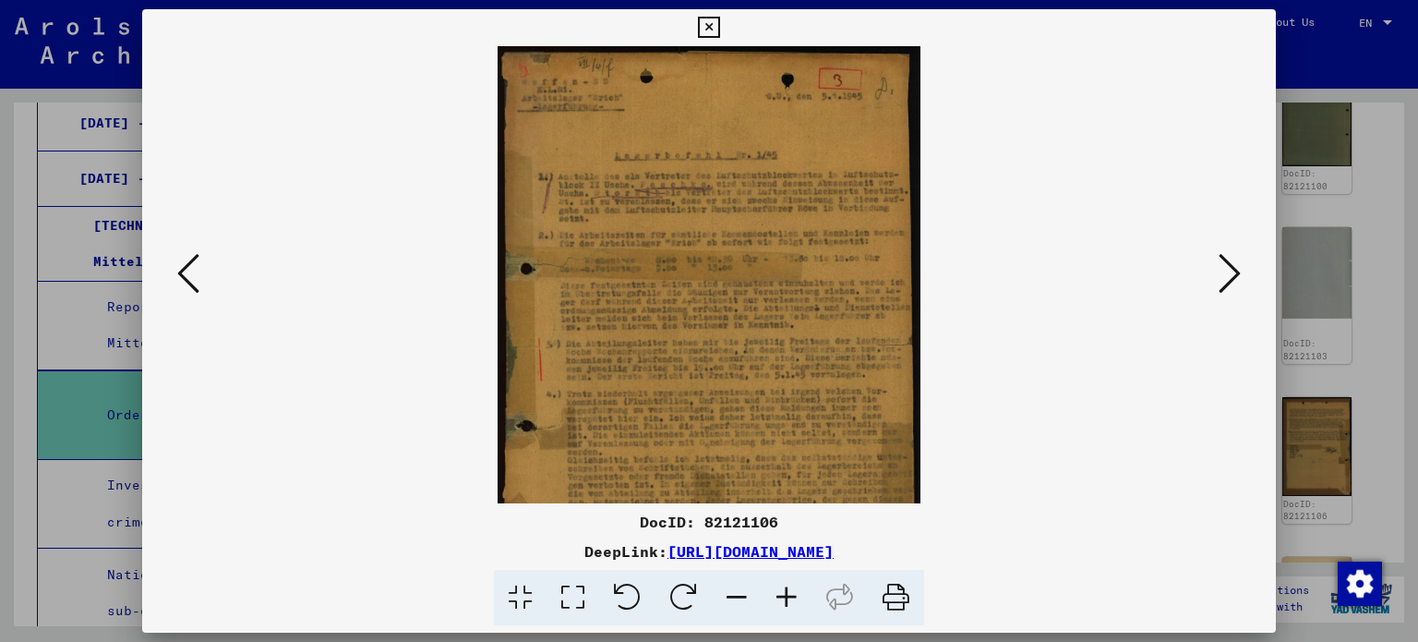
click at [789, 594] on icon at bounding box center [787, 598] width 50 height 56
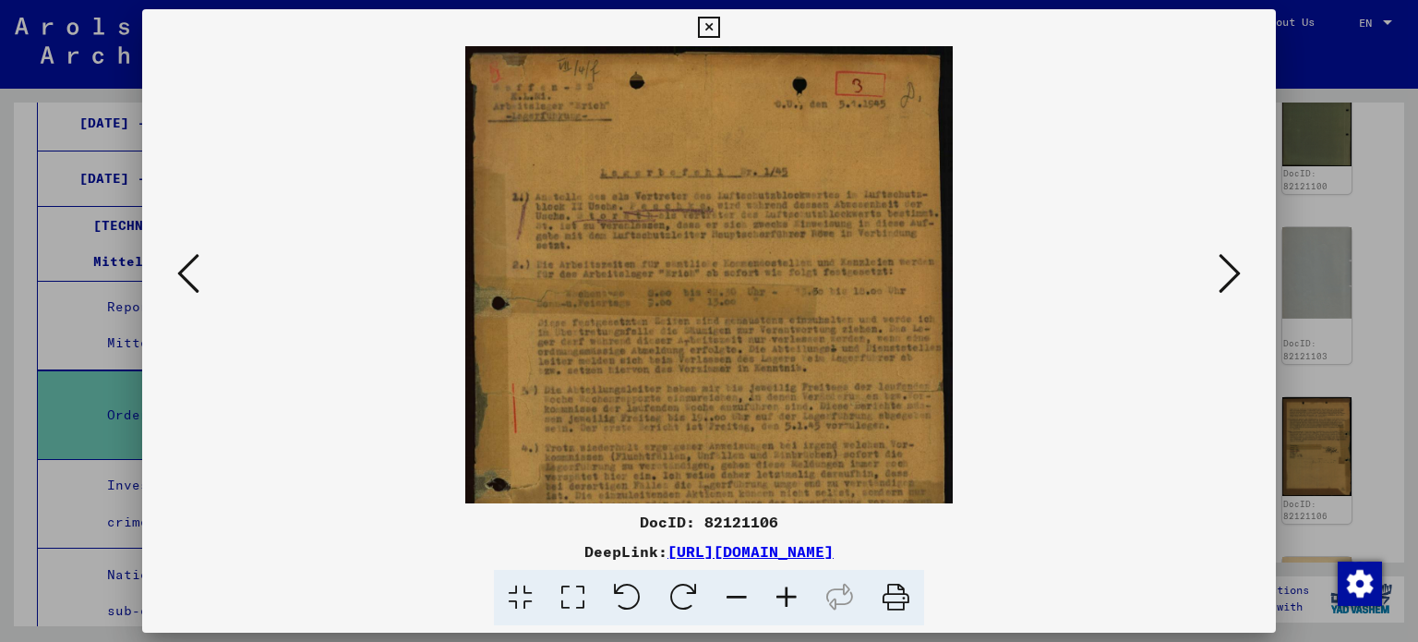
click at [789, 594] on icon at bounding box center [787, 598] width 50 height 56
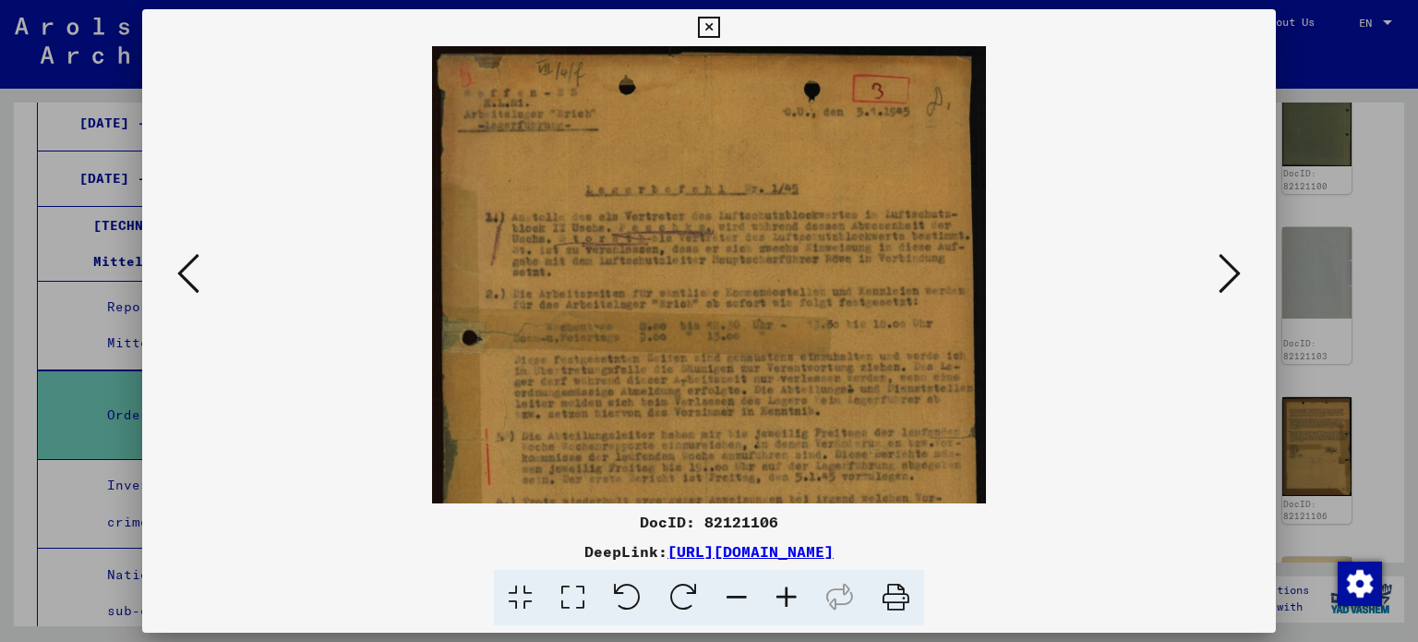
click at [789, 594] on icon at bounding box center [787, 598] width 50 height 56
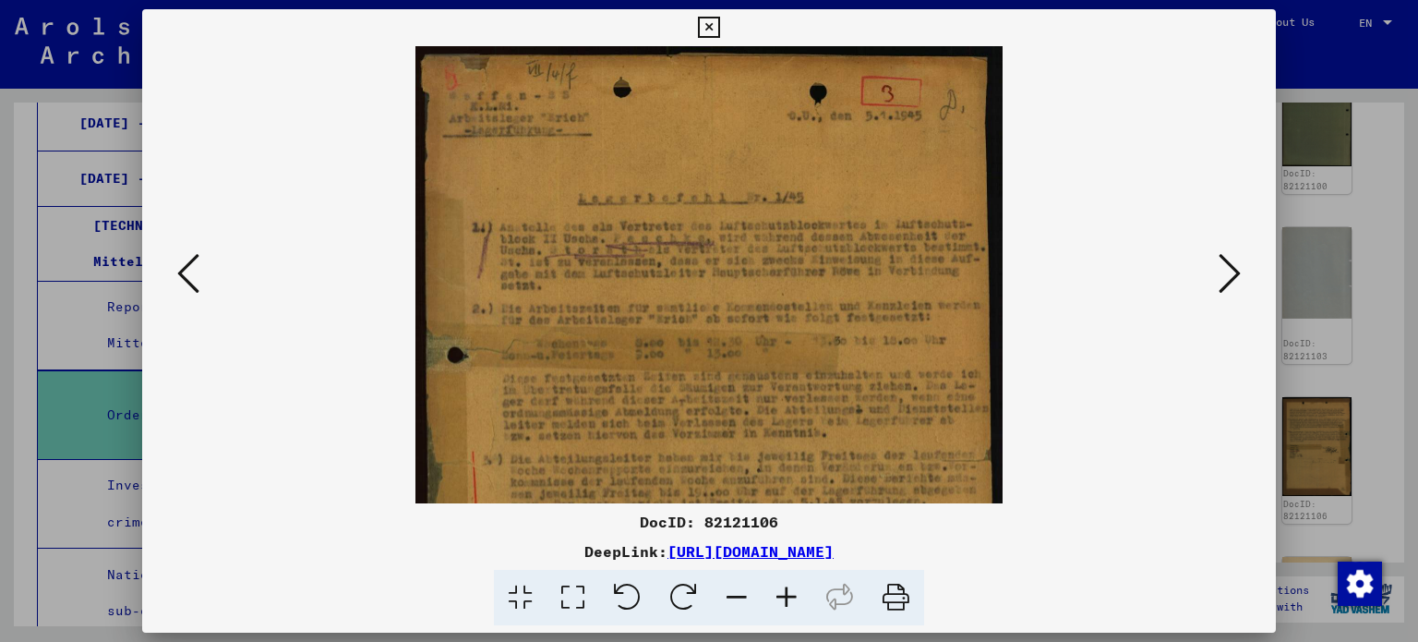
click at [789, 594] on icon at bounding box center [787, 598] width 50 height 56
click at [788, 594] on icon at bounding box center [787, 598] width 50 height 56
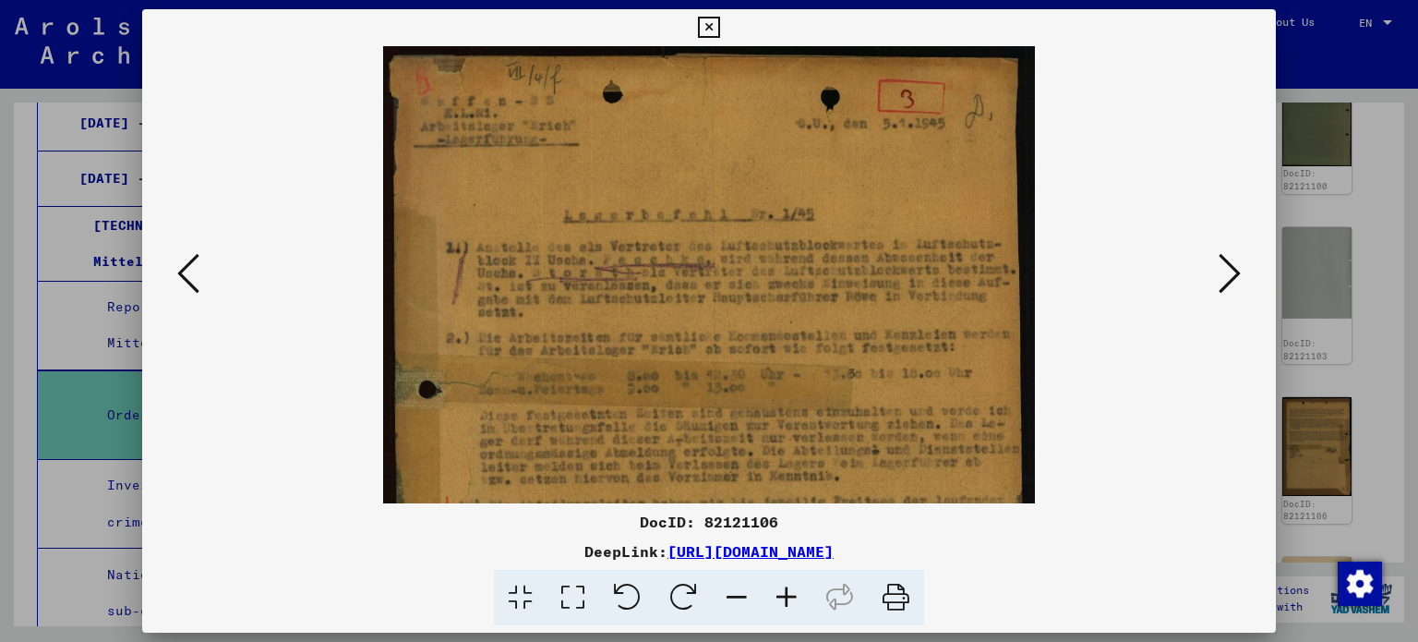
click at [787, 593] on icon at bounding box center [787, 598] width 50 height 56
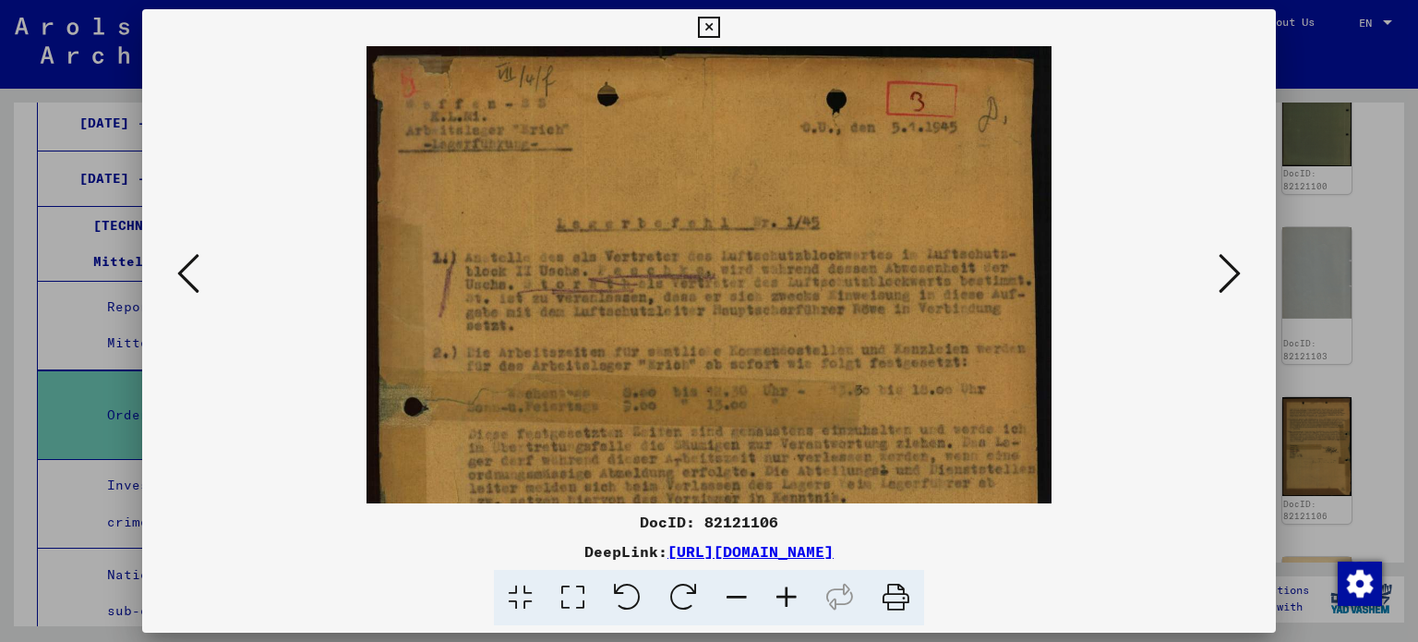
click at [787, 593] on icon at bounding box center [787, 598] width 50 height 56
click at [787, 592] on icon at bounding box center [787, 598] width 50 height 56
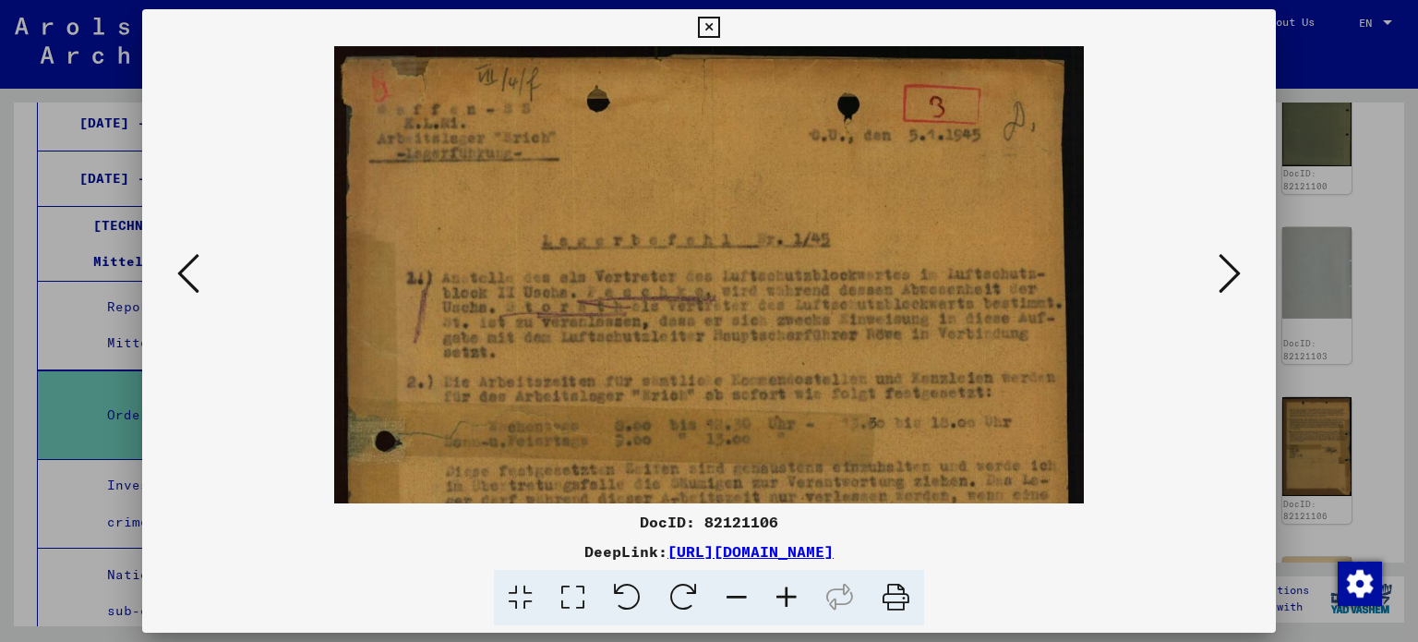
click at [787, 592] on icon at bounding box center [787, 598] width 50 height 56
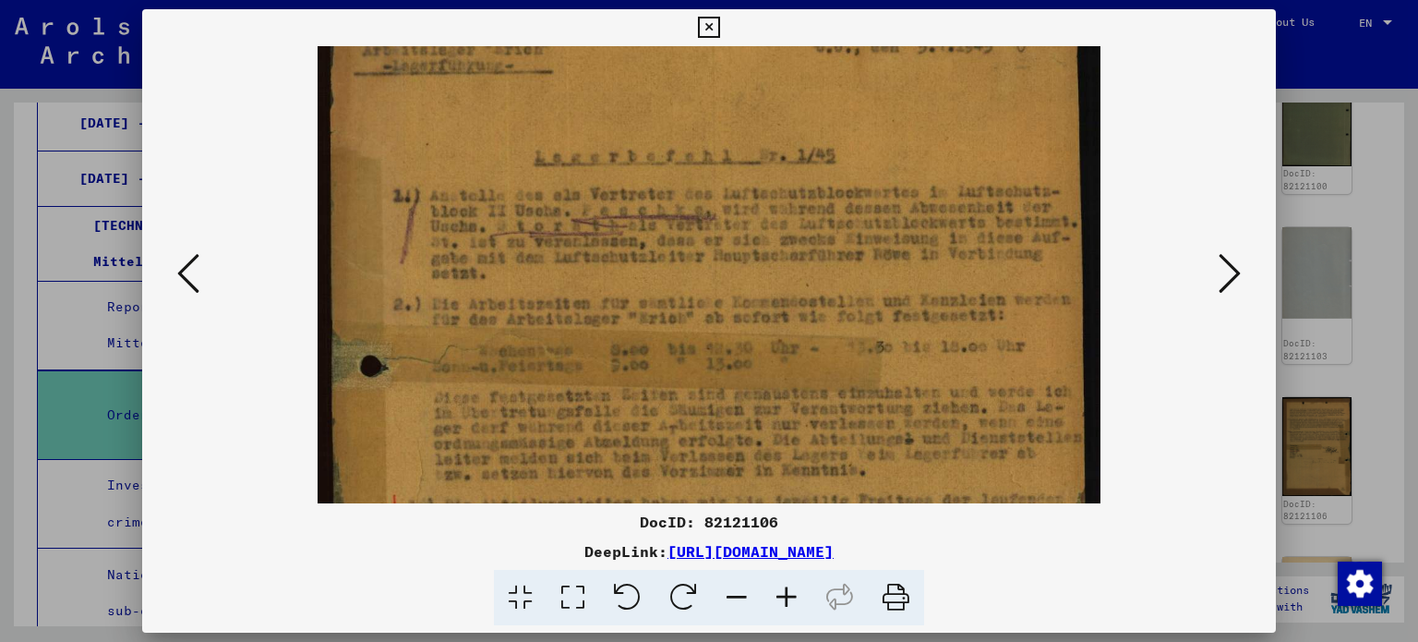
scroll to position [104, 0]
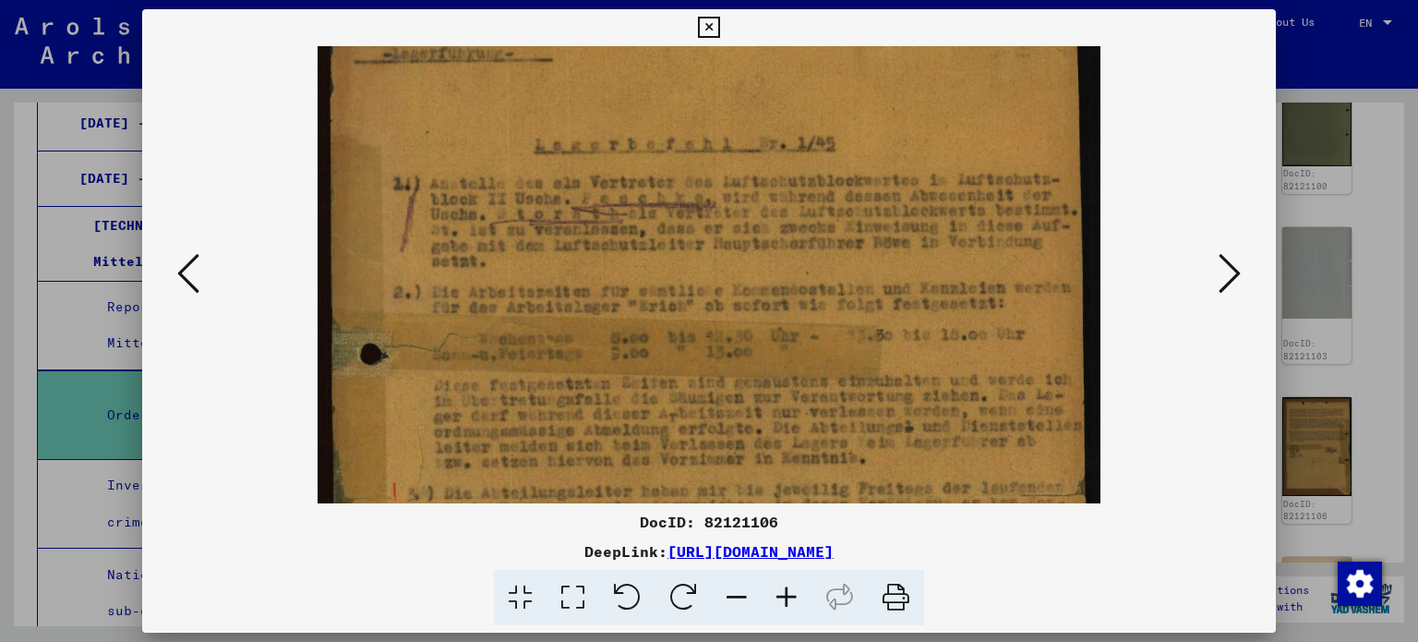
drag, startPoint x: 874, startPoint y: 420, endPoint x: 898, endPoint y: 317, distance: 106.4
click at [898, 317] on img at bounding box center [709, 493] width 783 height 1103
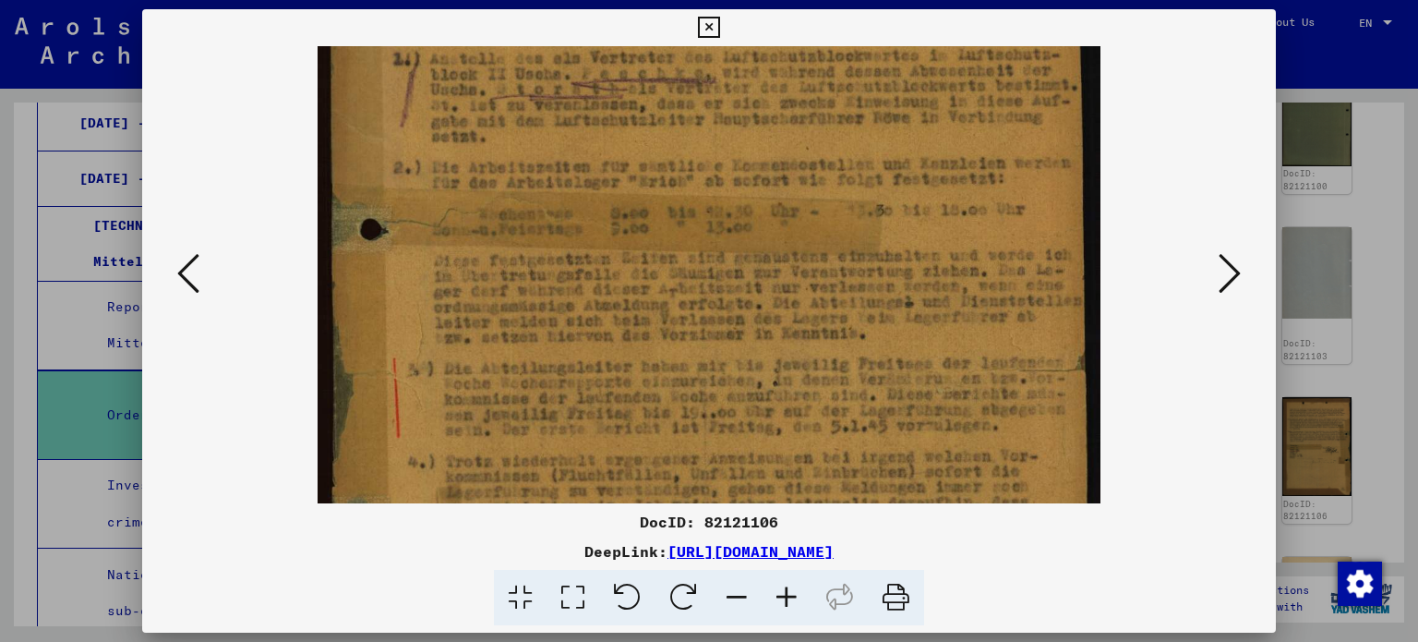
scroll to position [340, 0]
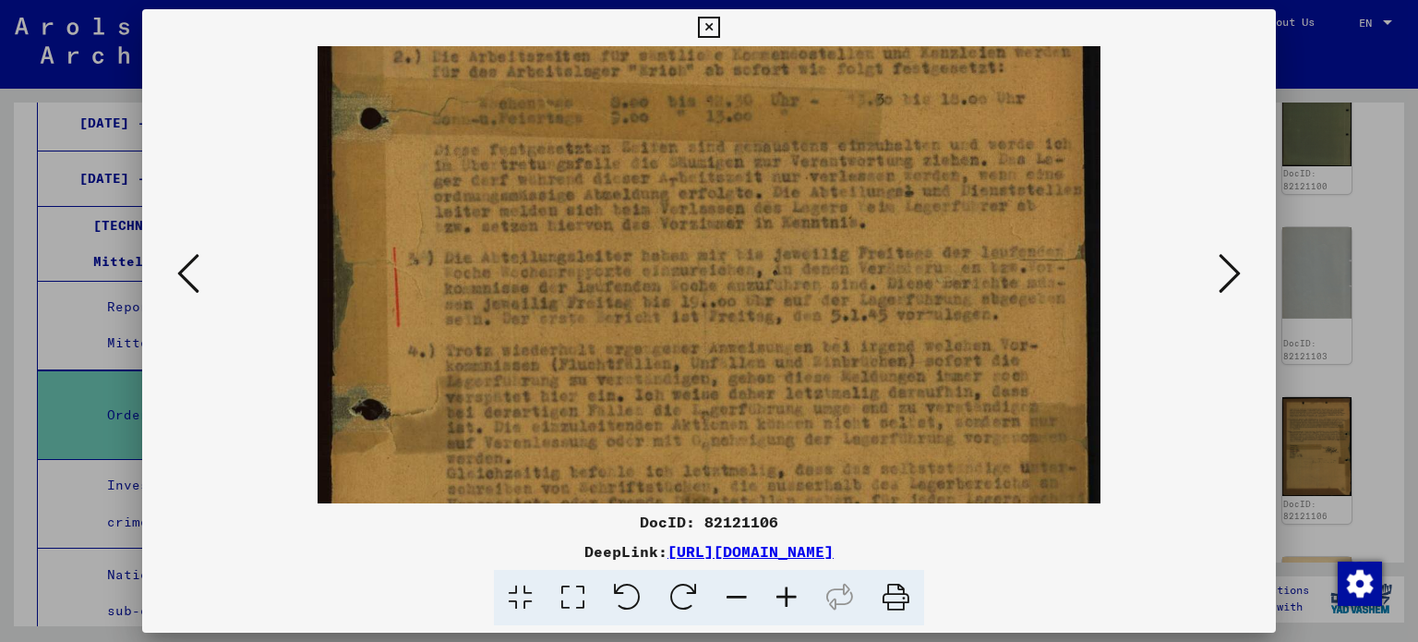
drag, startPoint x: 957, startPoint y: 397, endPoint x: 941, endPoint y: 164, distance: 233.2
click at [941, 164] on img at bounding box center [709, 257] width 783 height 1103
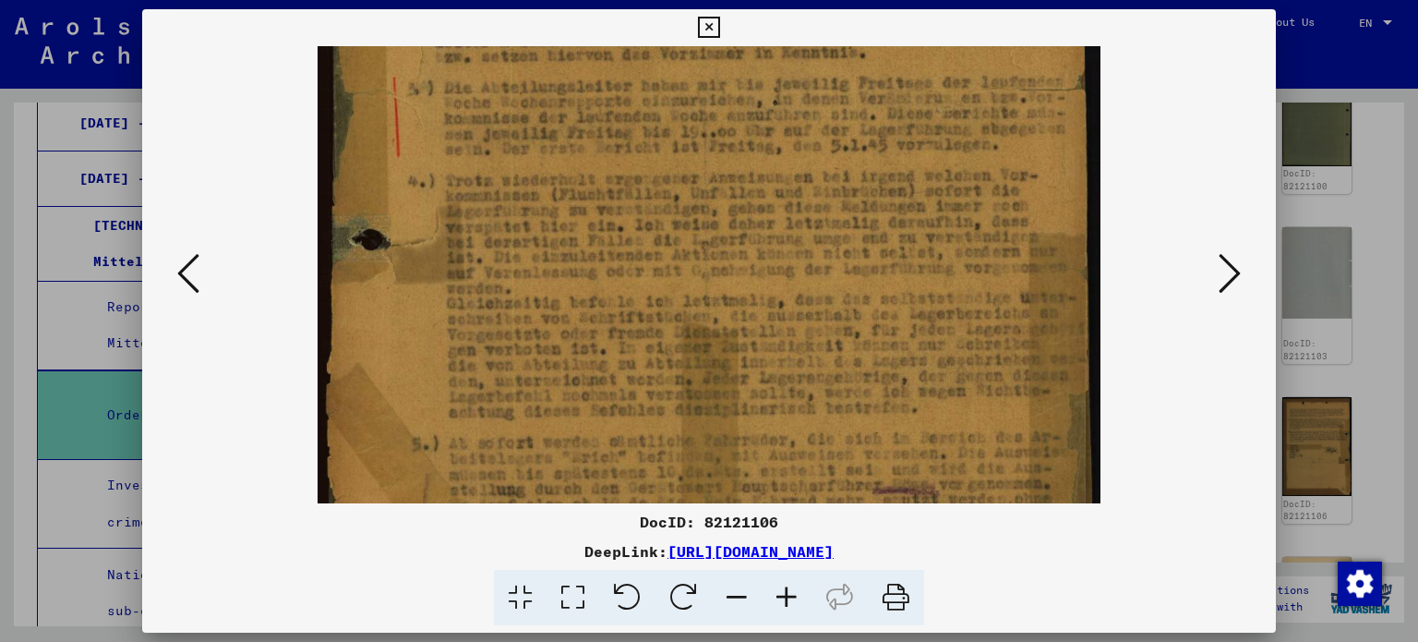
drag, startPoint x: 916, startPoint y: 334, endPoint x: 930, endPoint y: 165, distance: 169.5
click at [930, 165] on img at bounding box center [709, 87] width 783 height 1103
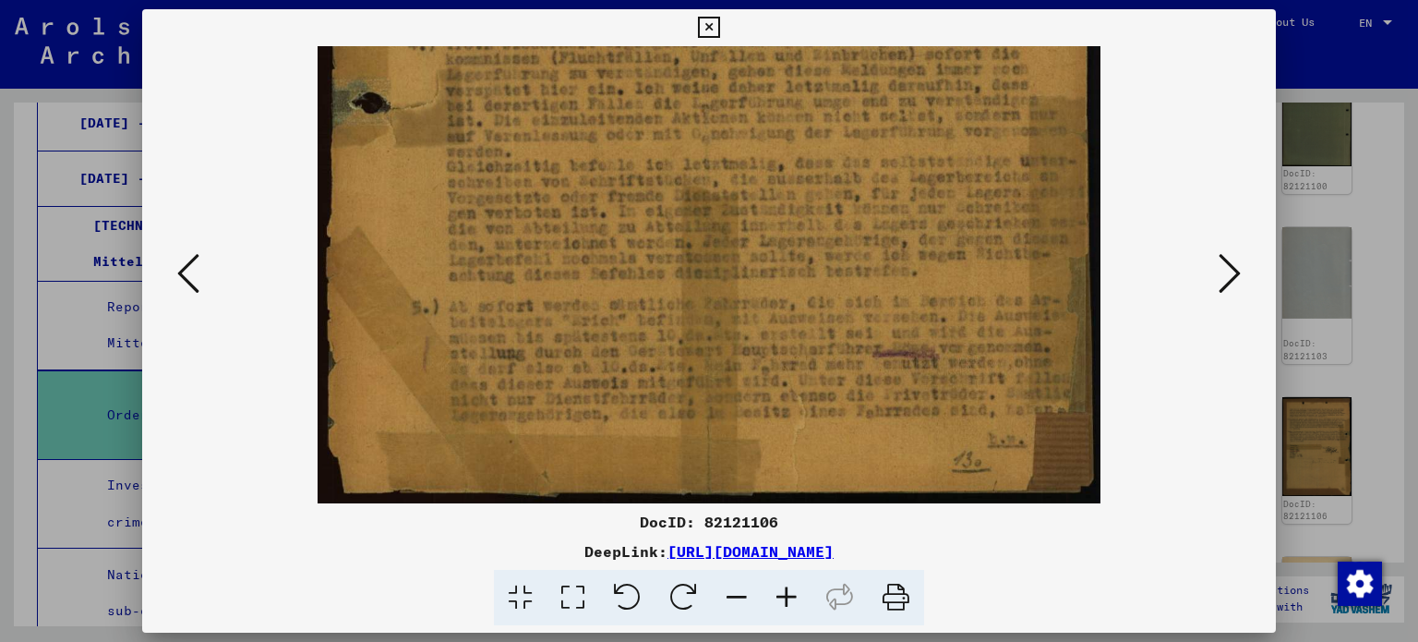
drag, startPoint x: 918, startPoint y: 343, endPoint x: 942, endPoint y: 136, distance: 208.2
click at [1226, 261] on icon at bounding box center [1230, 273] width 22 height 44
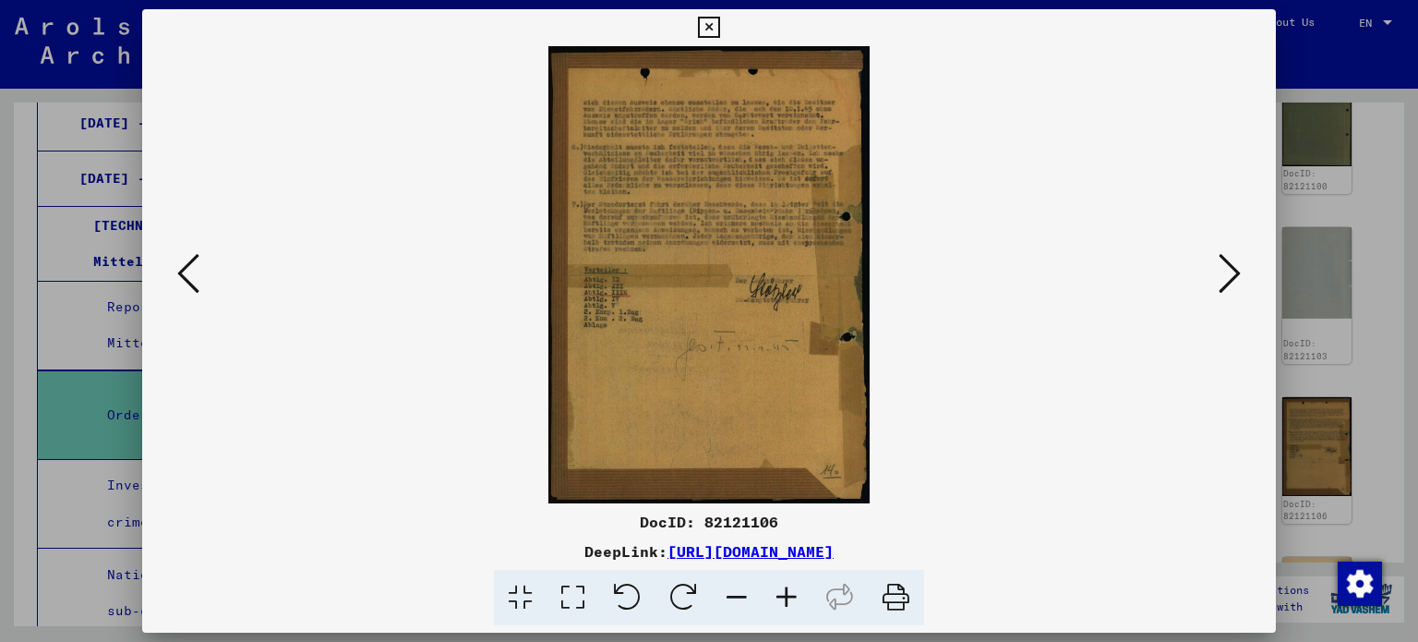
scroll to position [0, 0]
click at [1226, 261] on icon at bounding box center [1230, 273] width 22 height 44
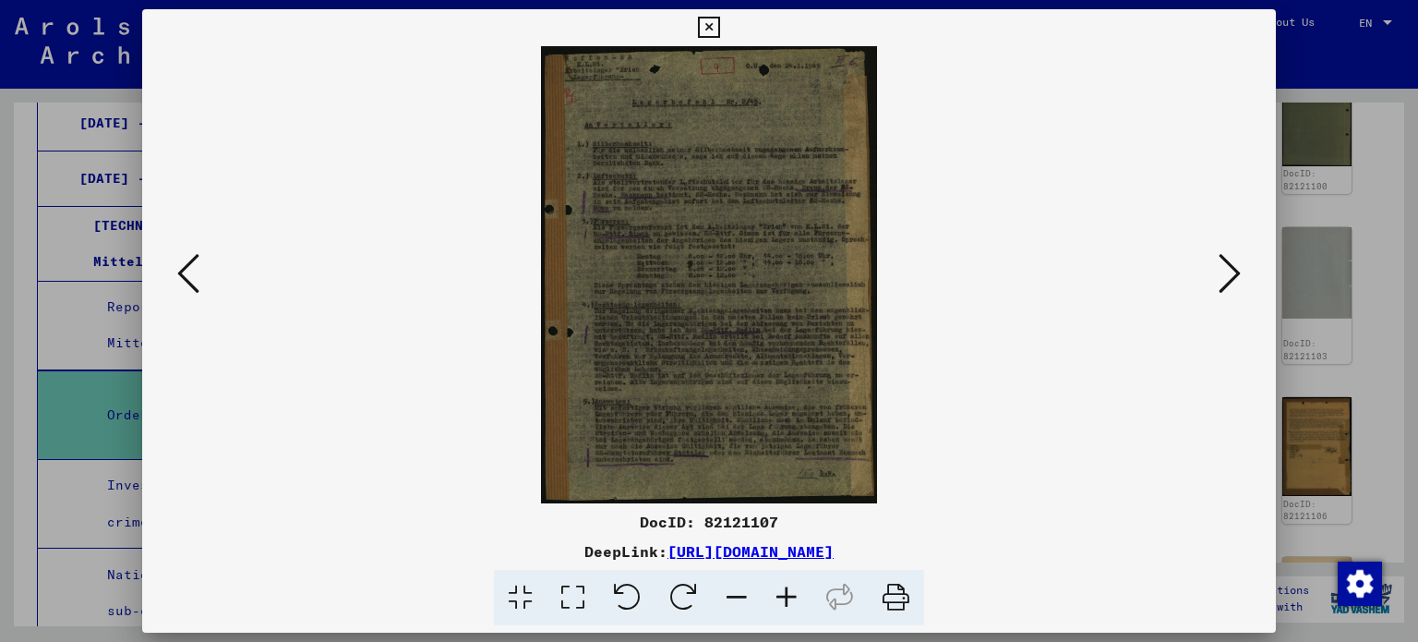
click at [1226, 261] on icon at bounding box center [1230, 273] width 22 height 44
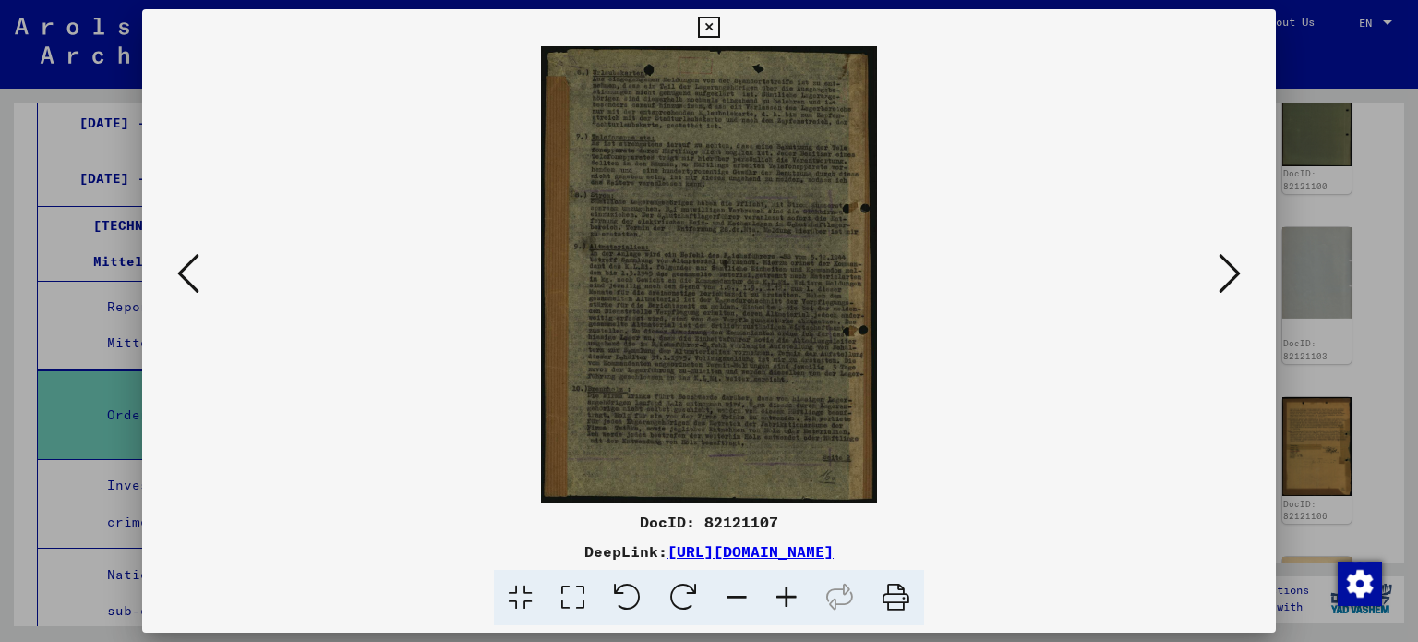
click at [189, 289] on icon at bounding box center [188, 273] width 22 height 44
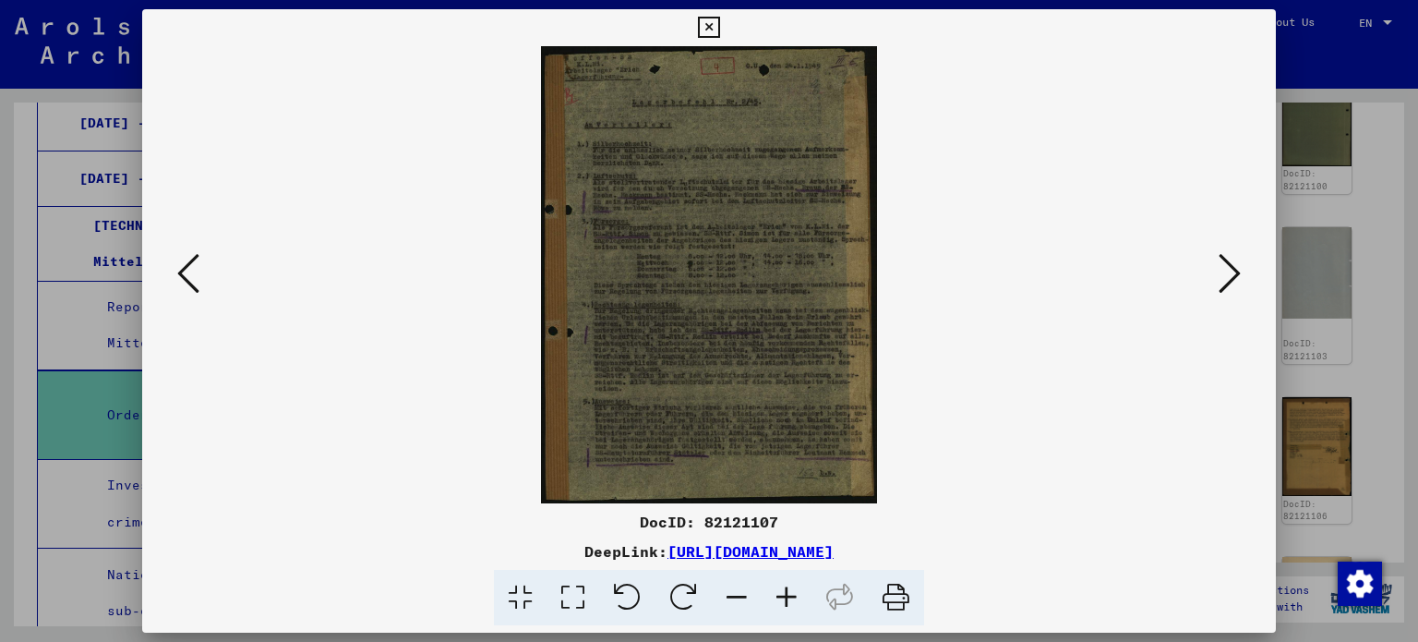
click at [775, 594] on icon at bounding box center [787, 598] width 50 height 56
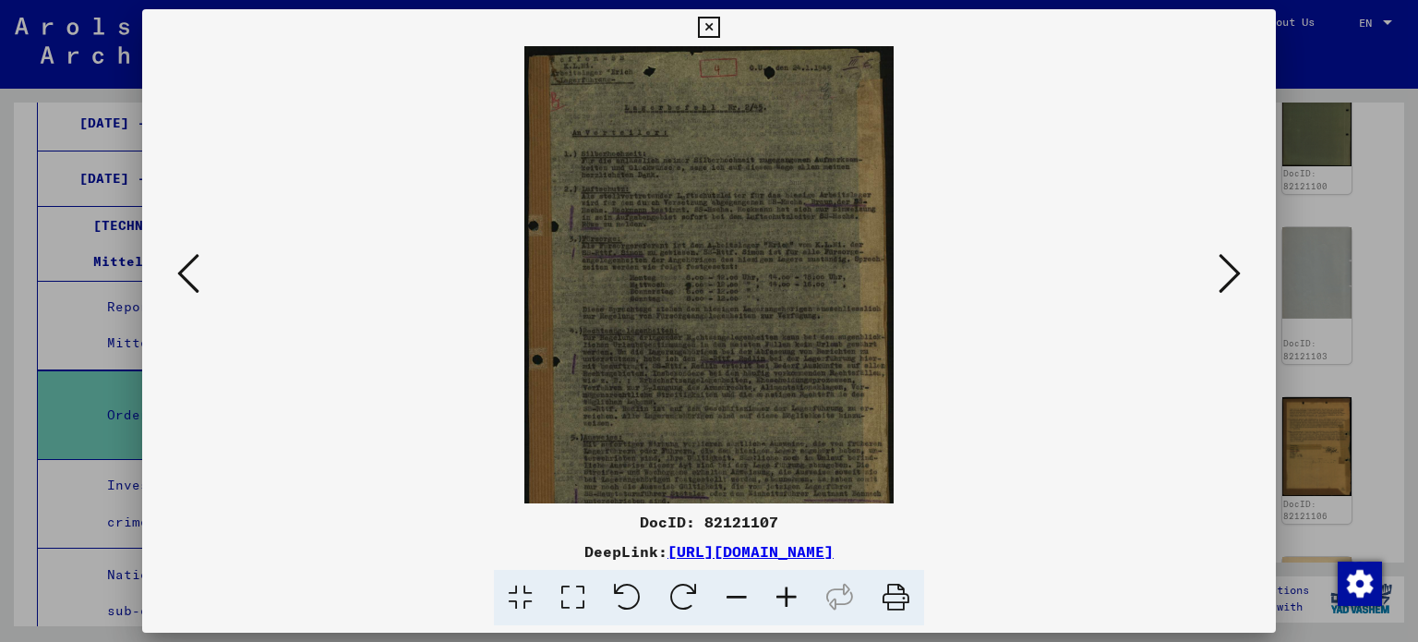
click at [775, 594] on icon at bounding box center [787, 598] width 50 height 56
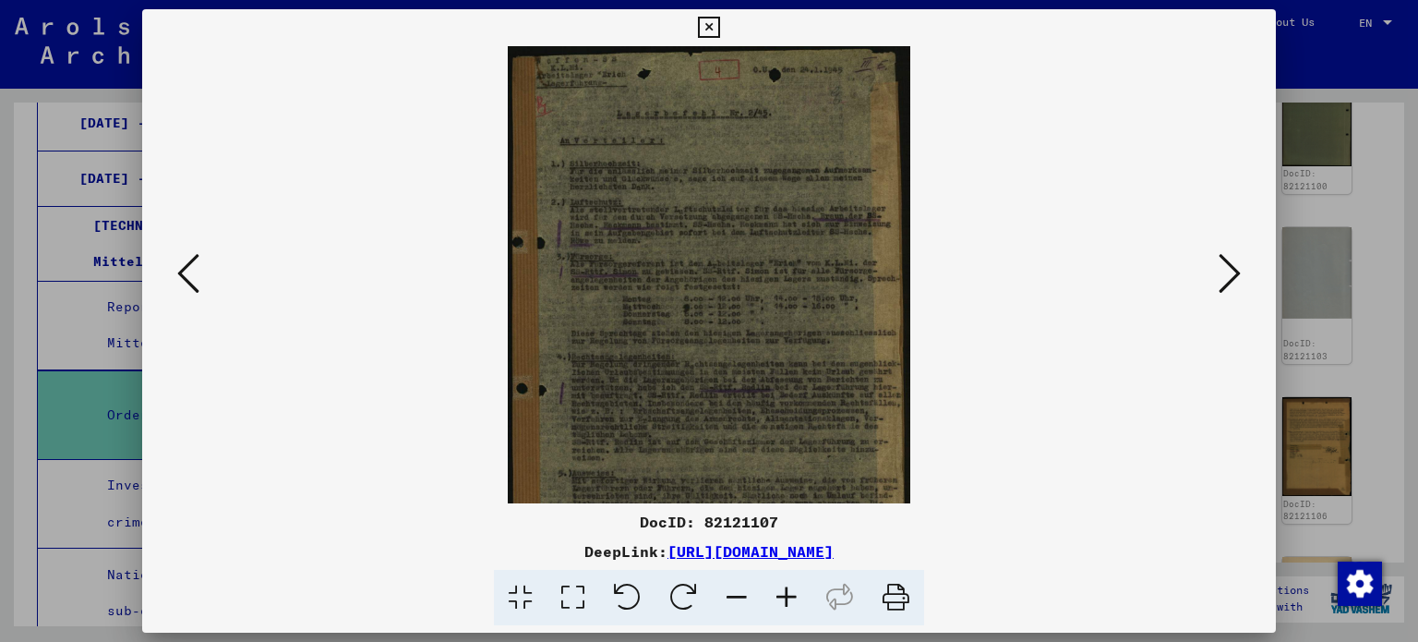
click at [779, 593] on icon at bounding box center [787, 598] width 50 height 56
click at [780, 592] on icon at bounding box center [787, 598] width 50 height 56
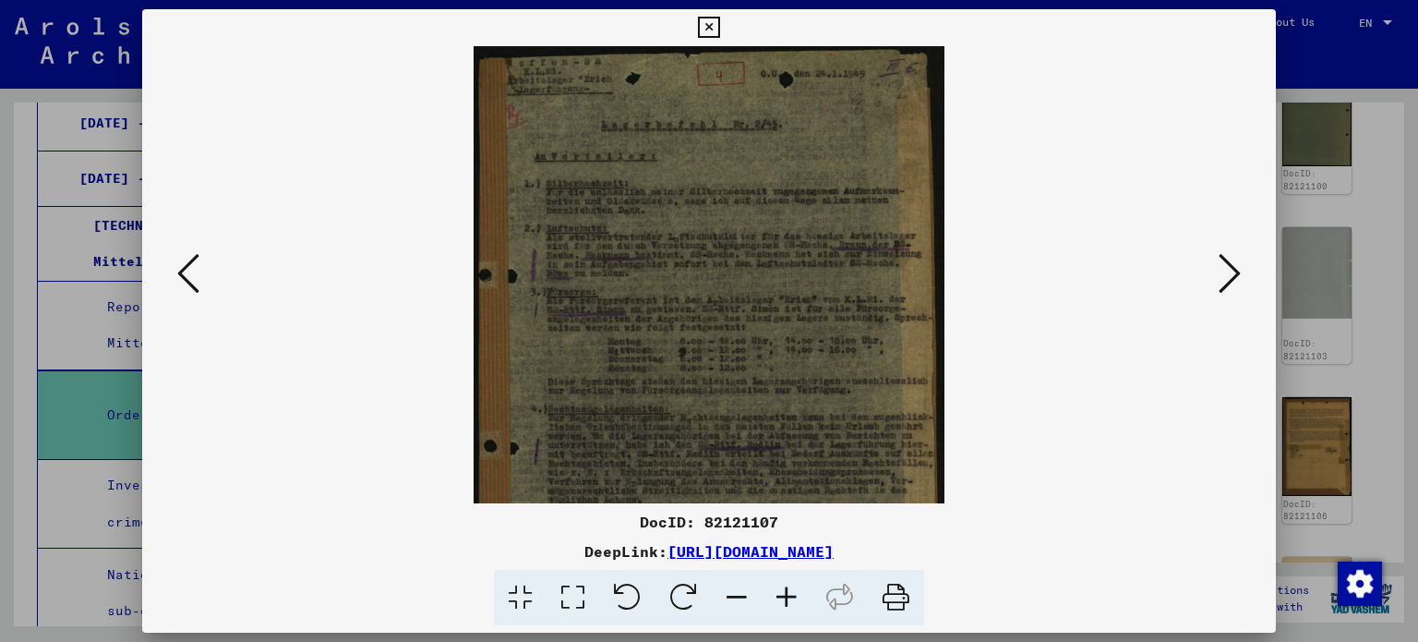
click at [780, 592] on icon at bounding box center [787, 598] width 50 height 56
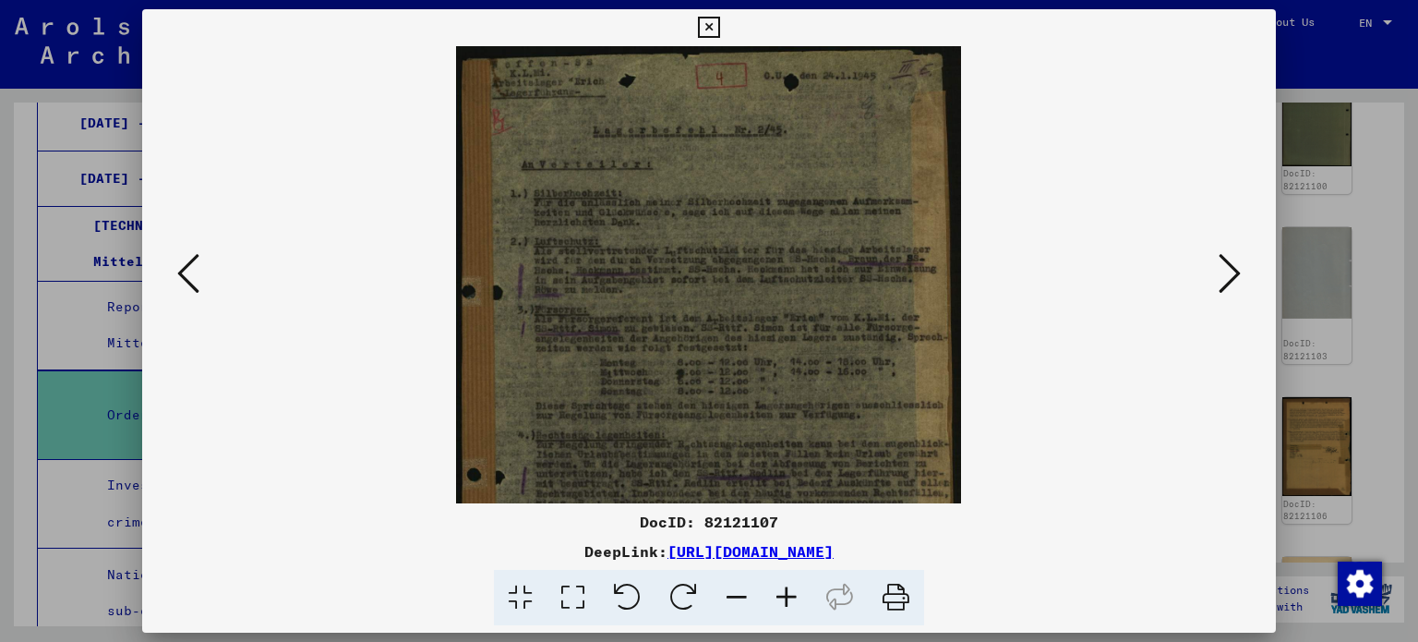
click at [780, 592] on icon at bounding box center [787, 598] width 50 height 56
click at [782, 592] on icon at bounding box center [787, 598] width 50 height 56
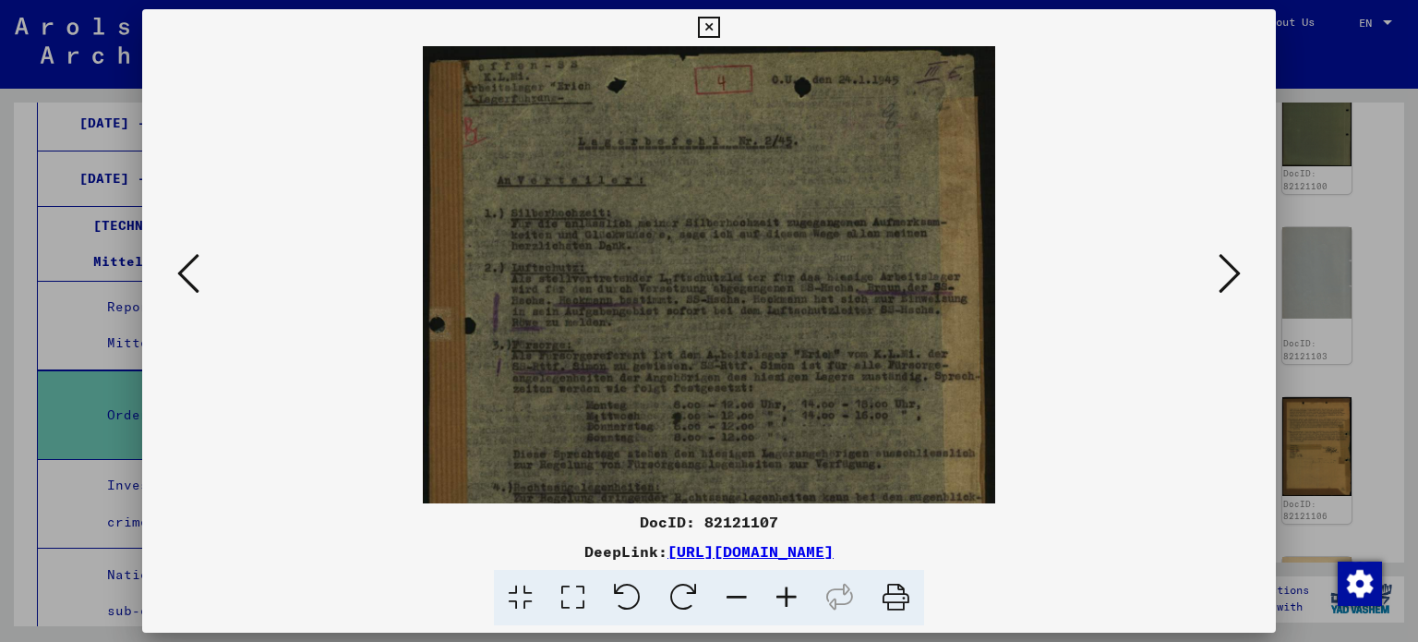
click at [782, 592] on icon at bounding box center [787, 598] width 50 height 56
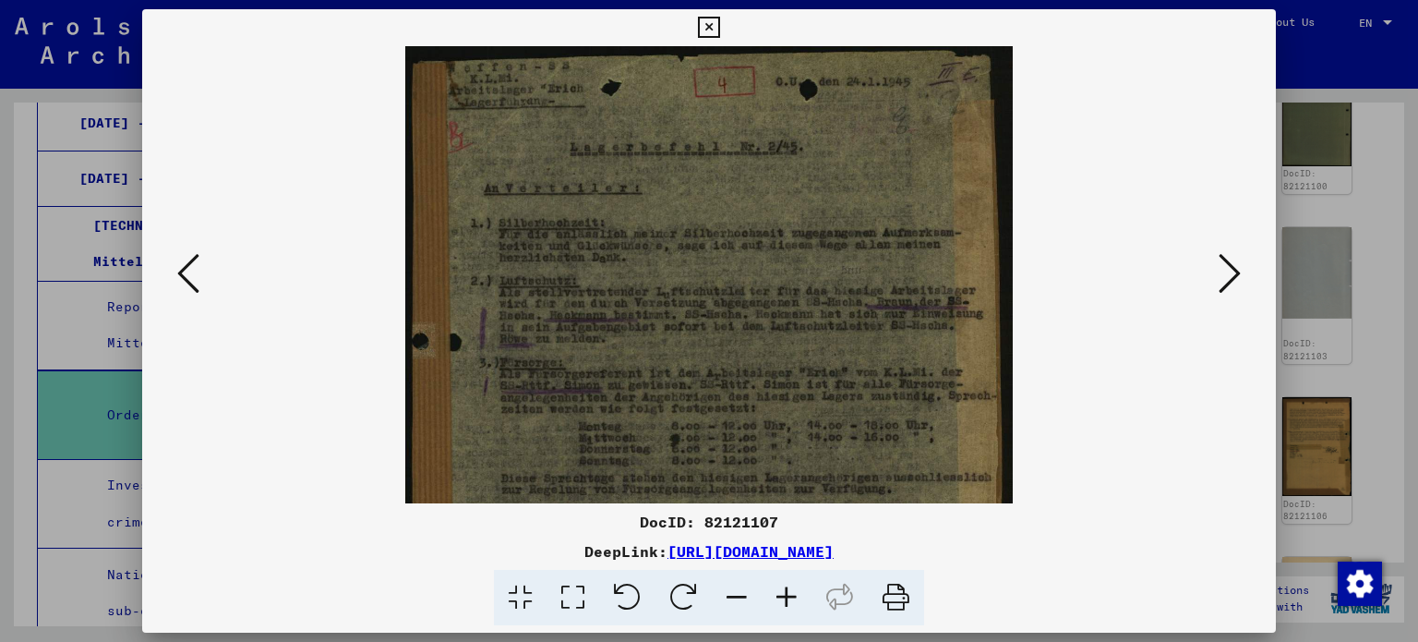
click at [782, 592] on icon at bounding box center [787, 598] width 50 height 56
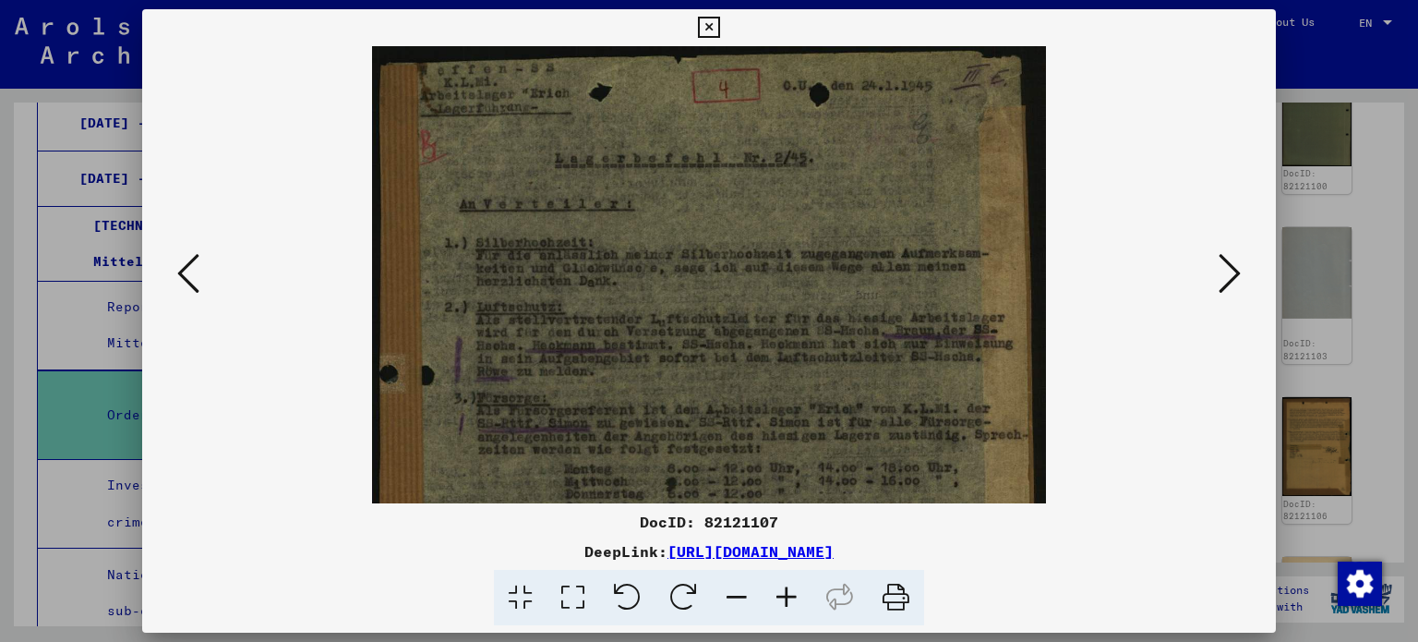
click at [782, 592] on icon at bounding box center [787, 598] width 50 height 56
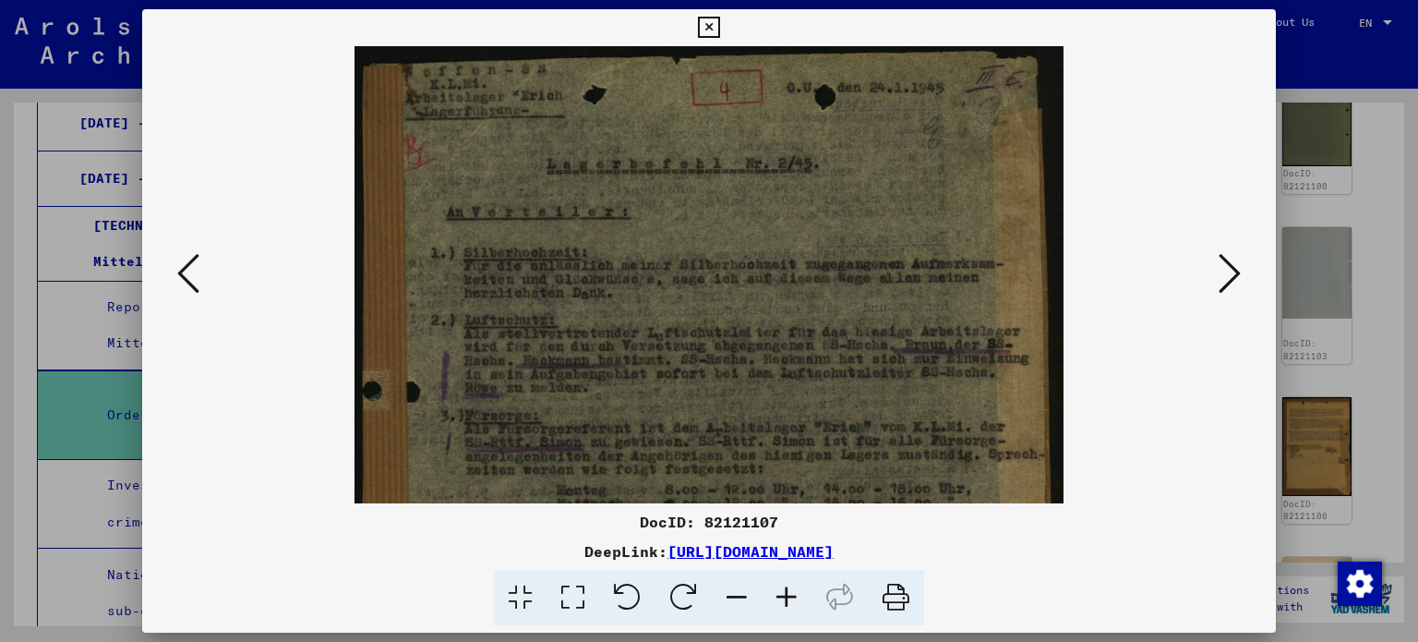
click at [782, 592] on icon at bounding box center [787, 598] width 50 height 56
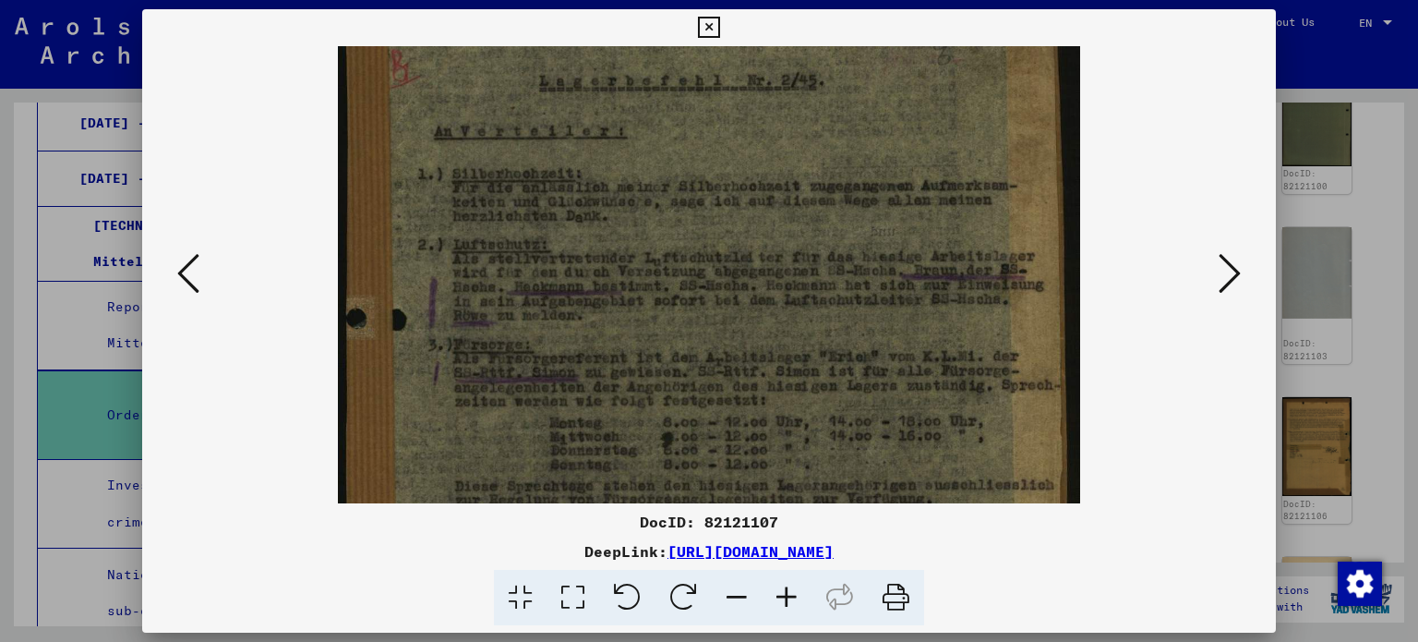
scroll to position [194, 0]
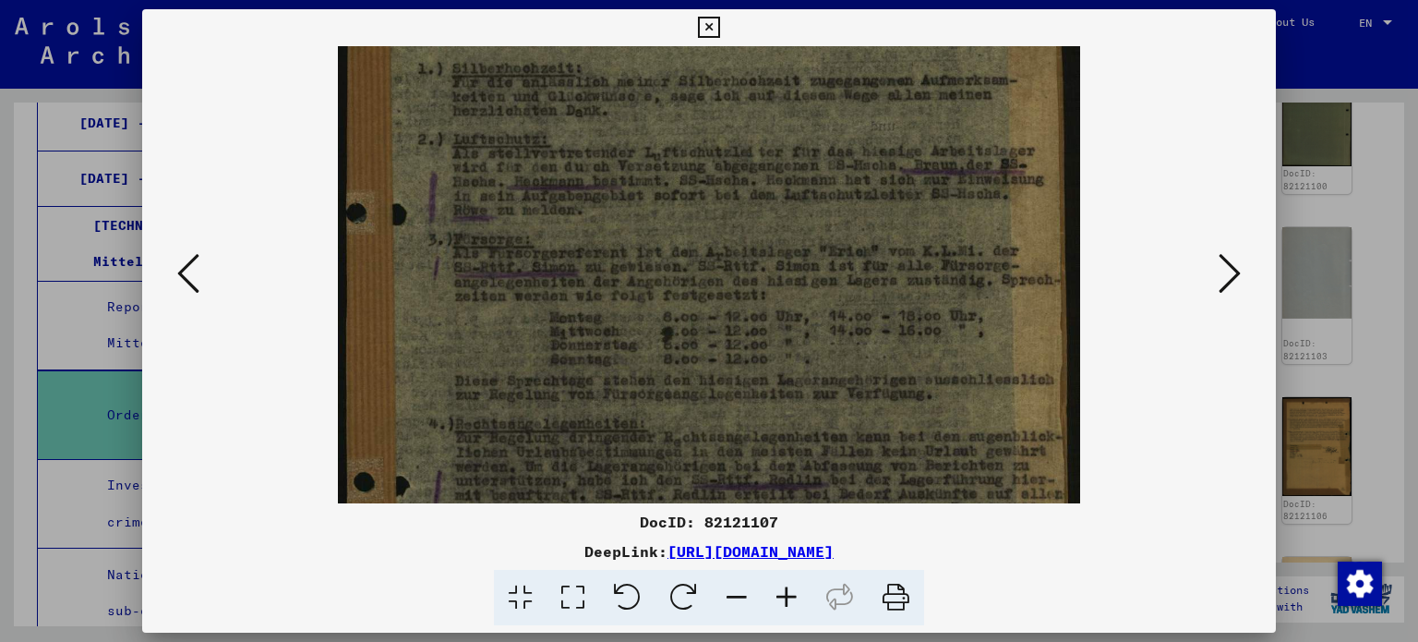
drag, startPoint x: 799, startPoint y: 457, endPoint x: 820, endPoint y: 265, distance: 193.2
click at [820, 265] on img at bounding box center [709, 357] width 742 height 1011
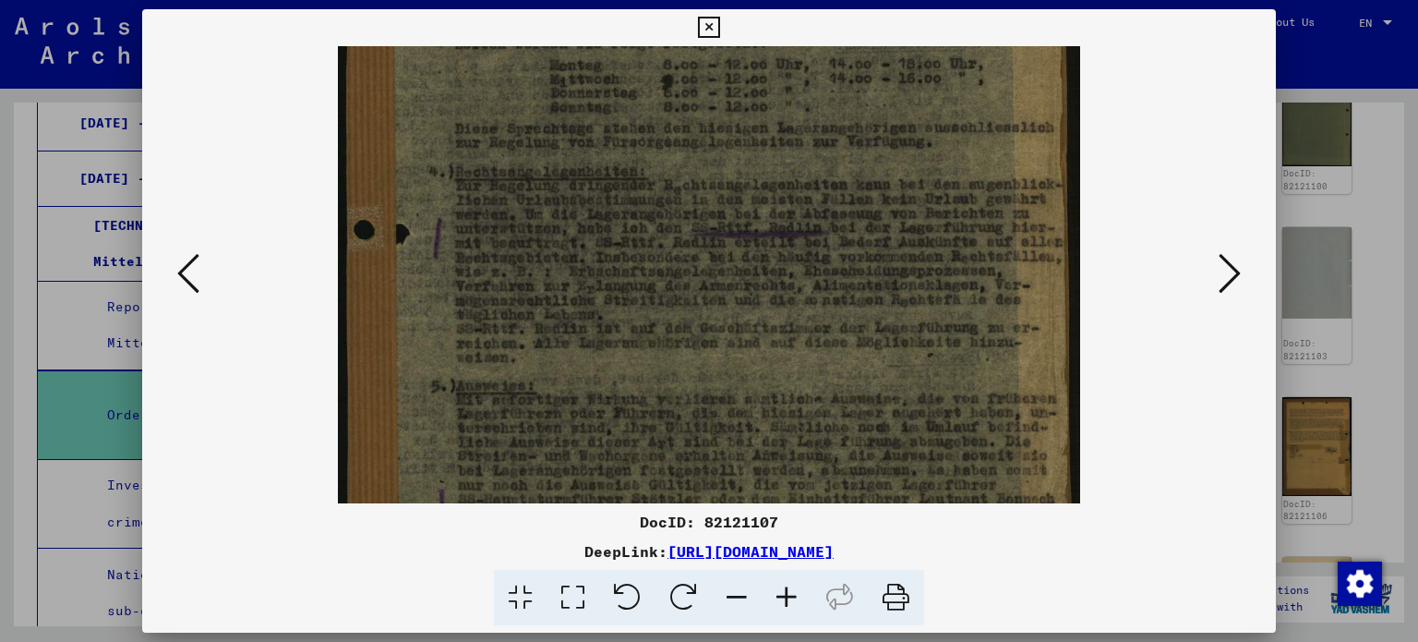
drag, startPoint x: 850, startPoint y: 395, endPoint x: 953, endPoint y: 58, distance: 352.5
click at [953, 58] on img at bounding box center [709, 105] width 742 height 1011
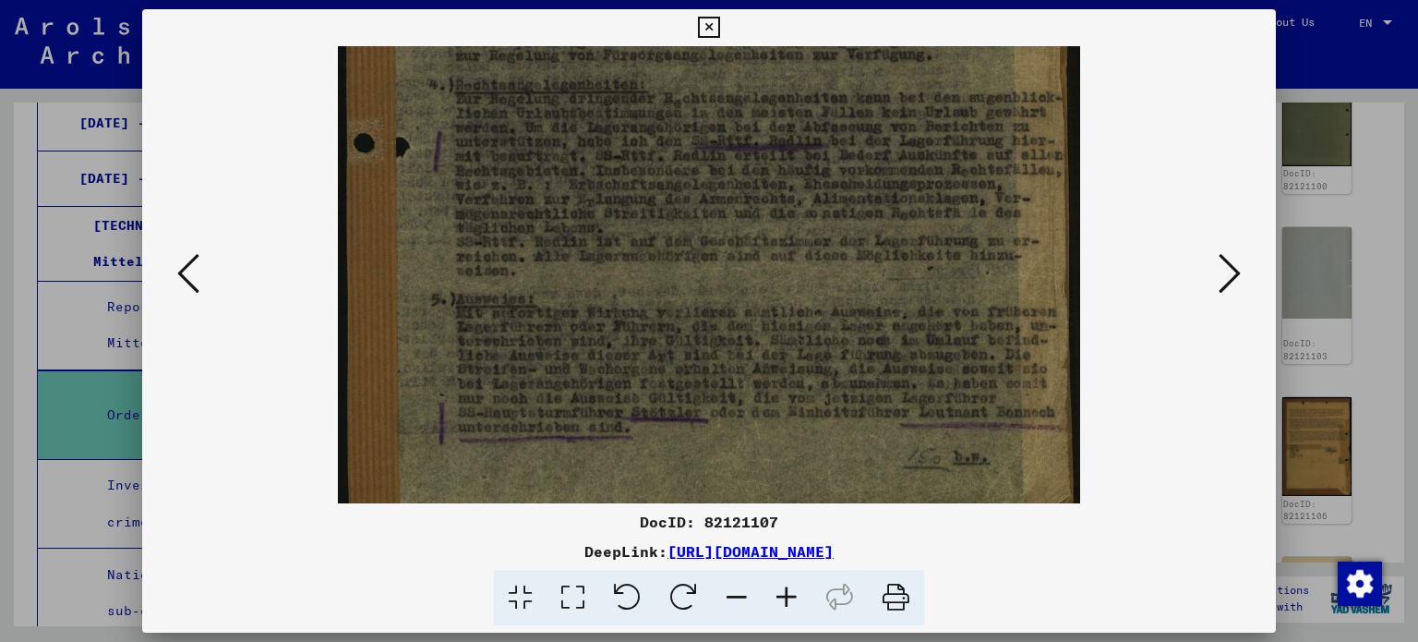
click at [1223, 267] on icon at bounding box center [1230, 273] width 22 height 44
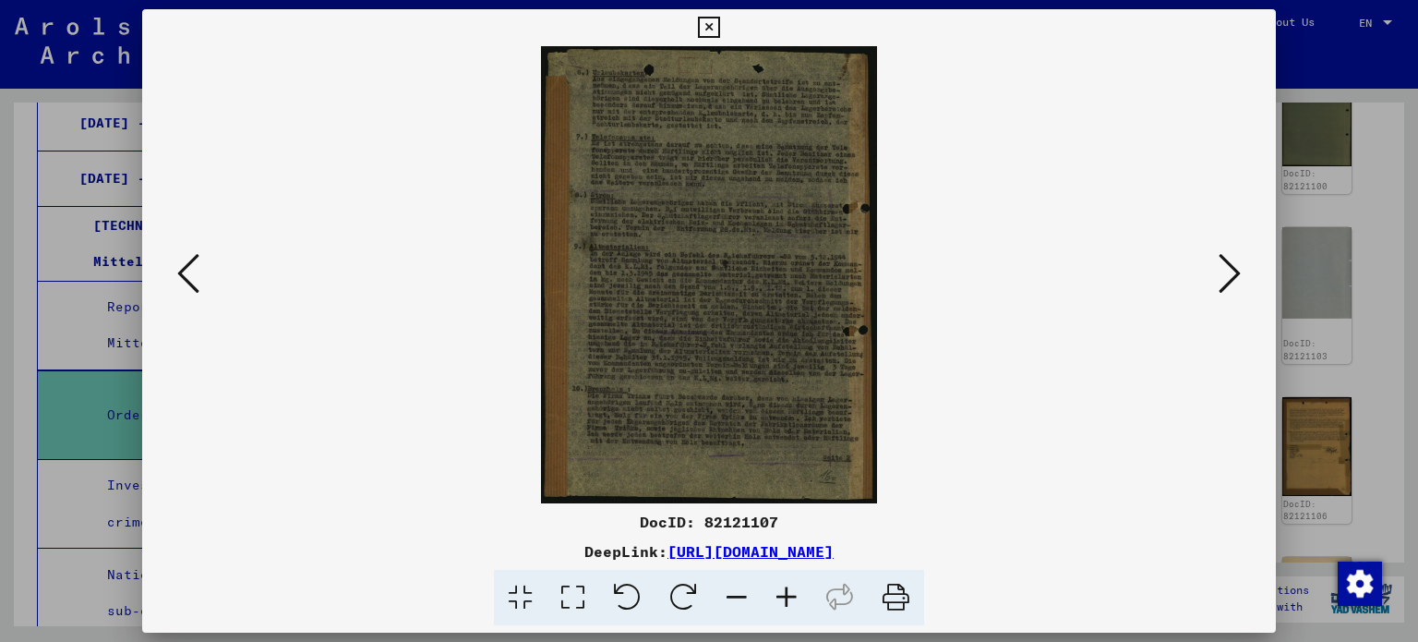
click at [1225, 267] on icon at bounding box center [1230, 273] width 22 height 44
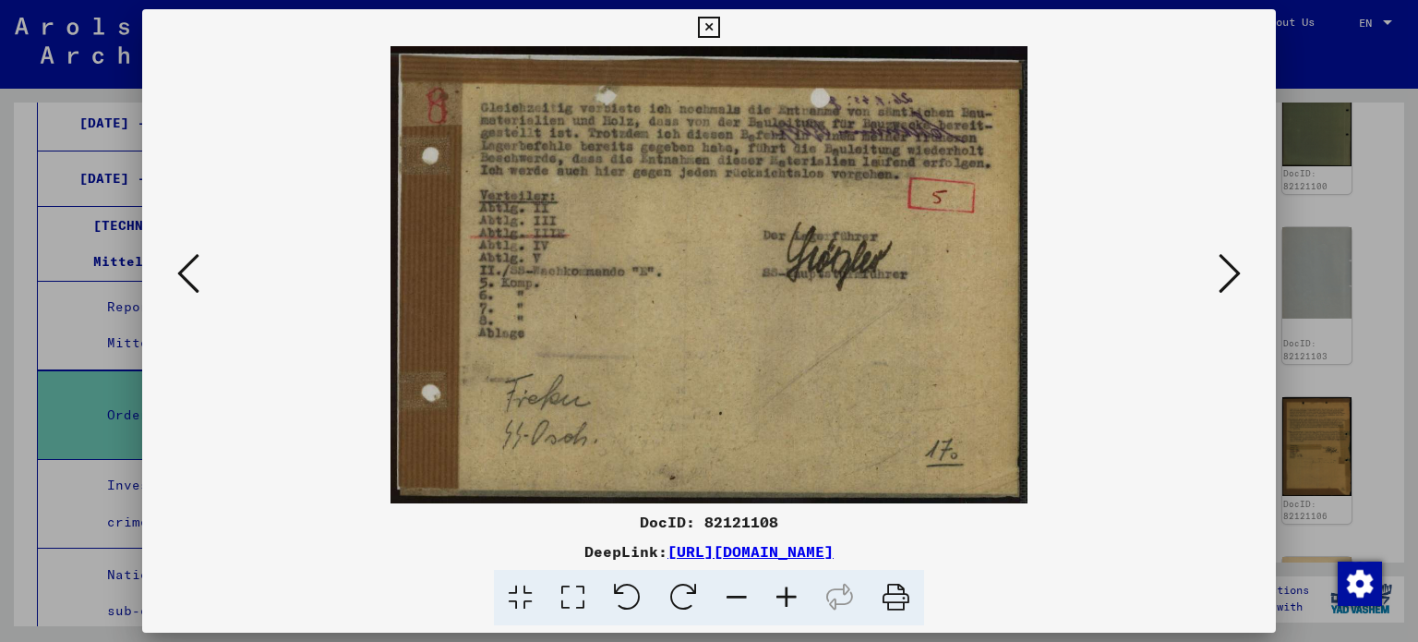
click at [1225, 267] on icon at bounding box center [1230, 273] width 22 height 44
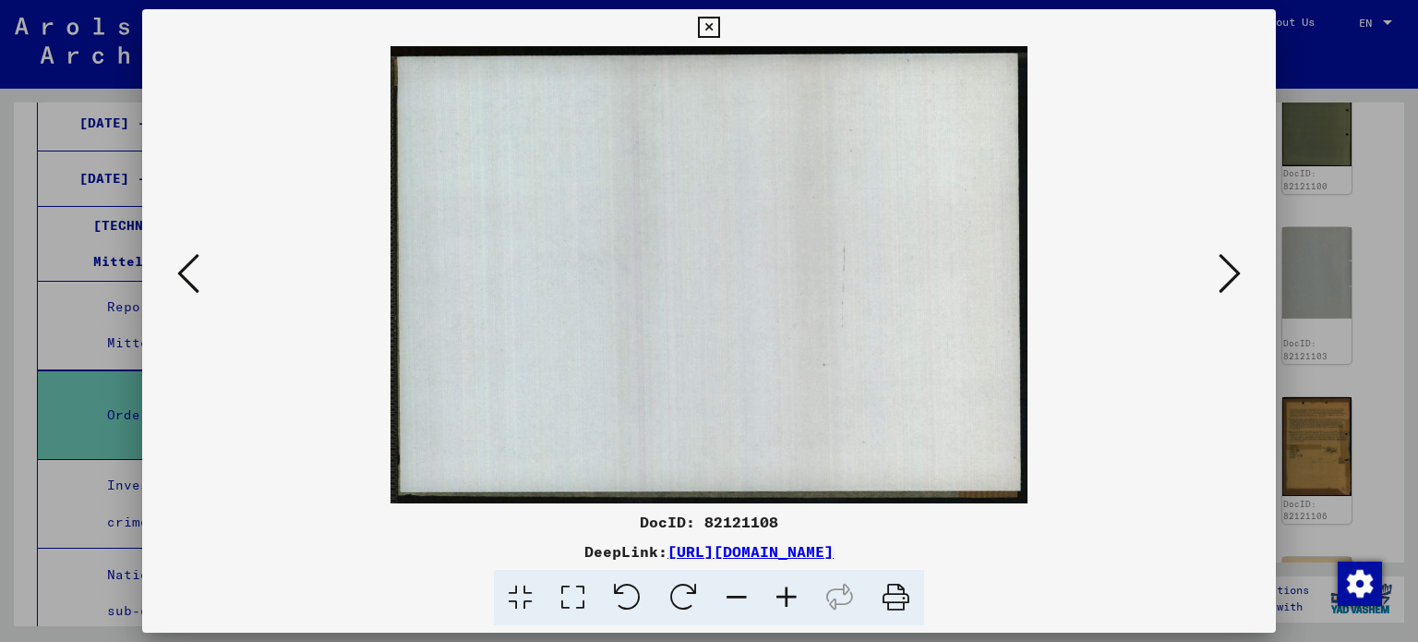
click at [1226, 267] on icon at bounding box center [1230, 273] width 22 height 44
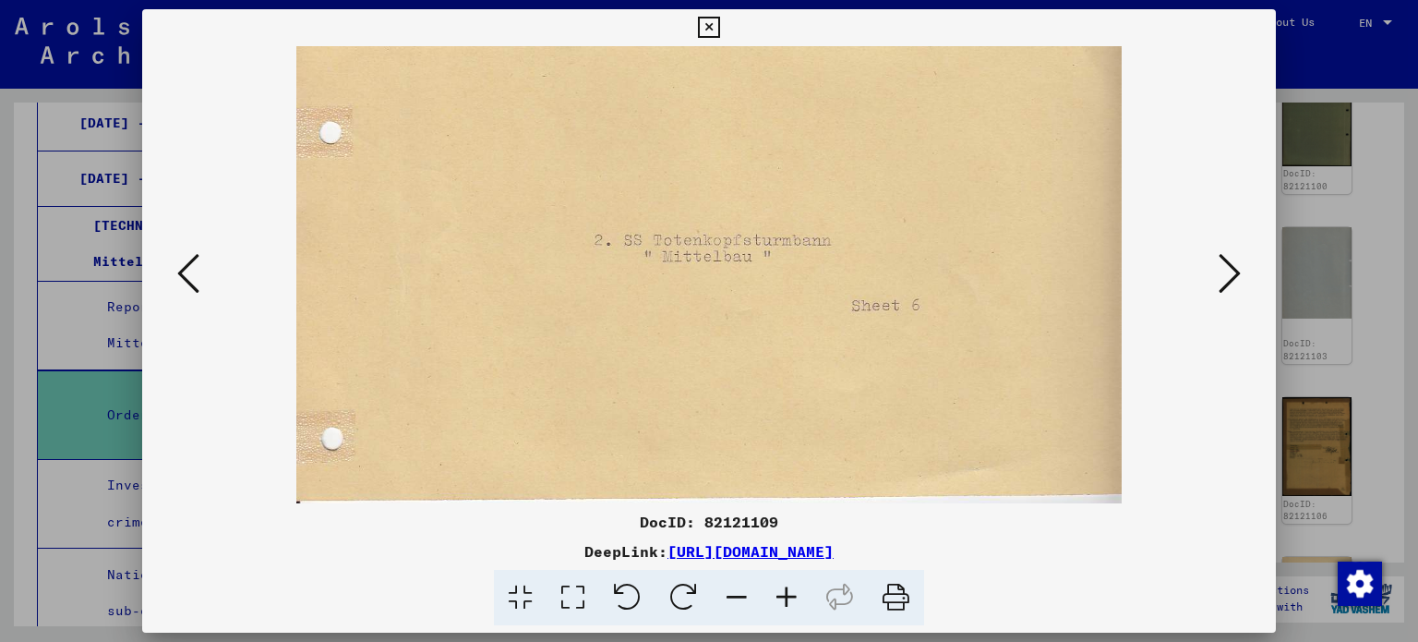
click at [1226, 267] on icon at bounding box center [1230, 273] width 22 height 44
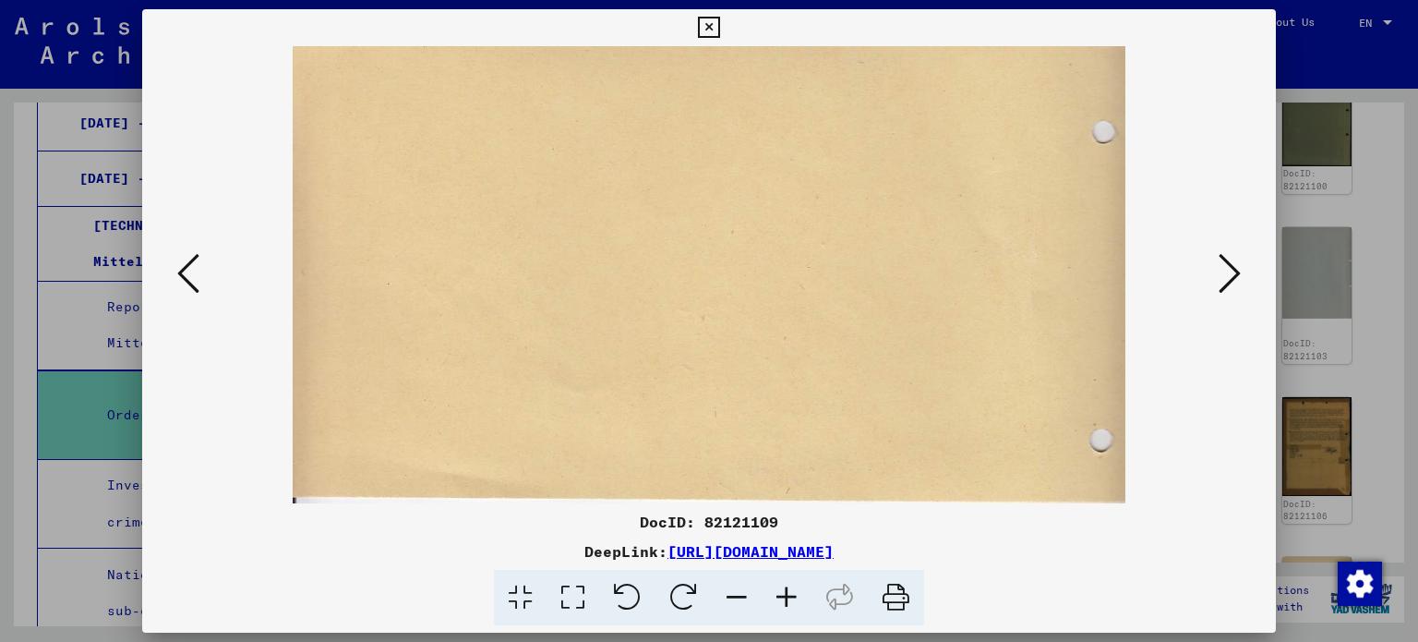
click at [1226, 267] on icon at bounding box center [1230, 273] width 22 height 44
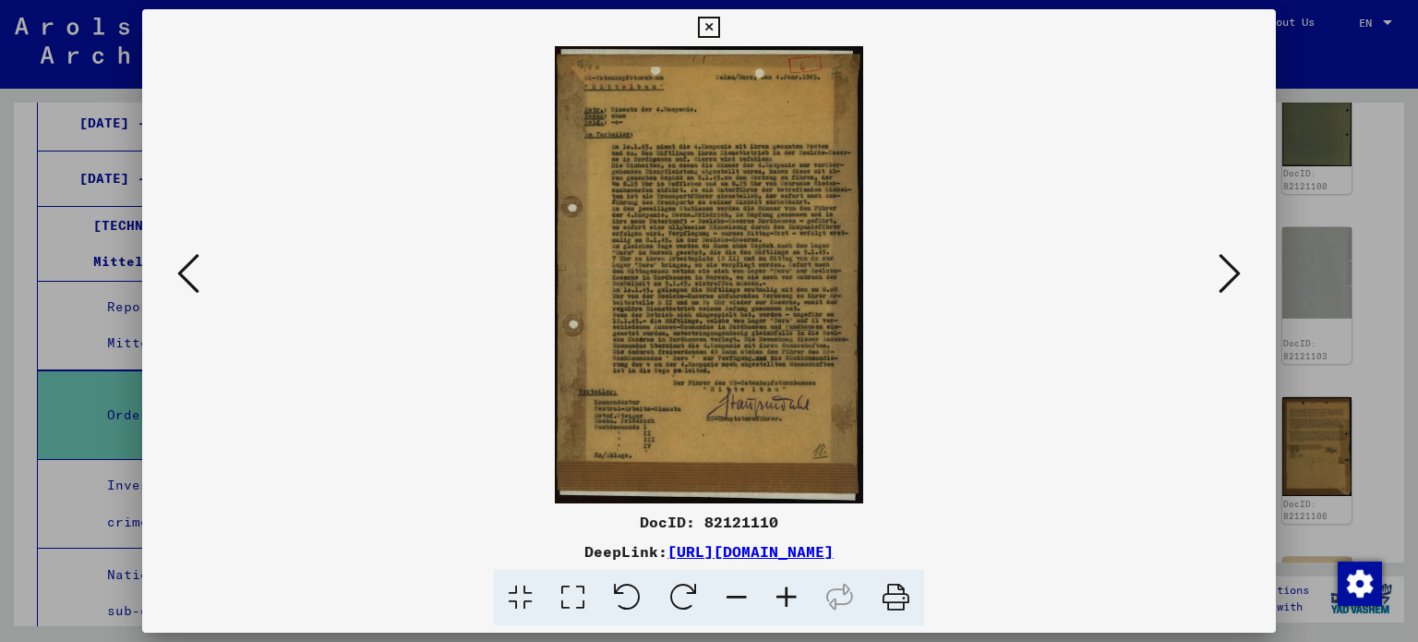
click at [1343, 232] on div at bounding box center [709, 321] width 1418 height 642
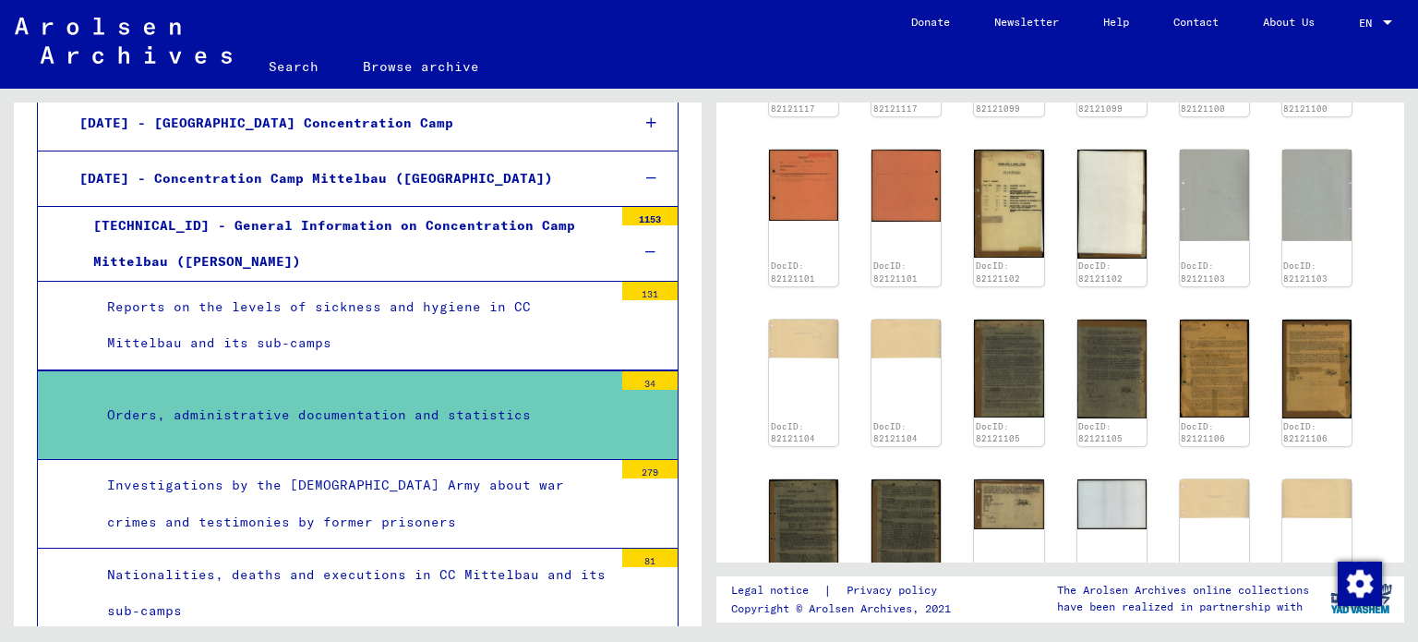
scroll to position [1108, 0]
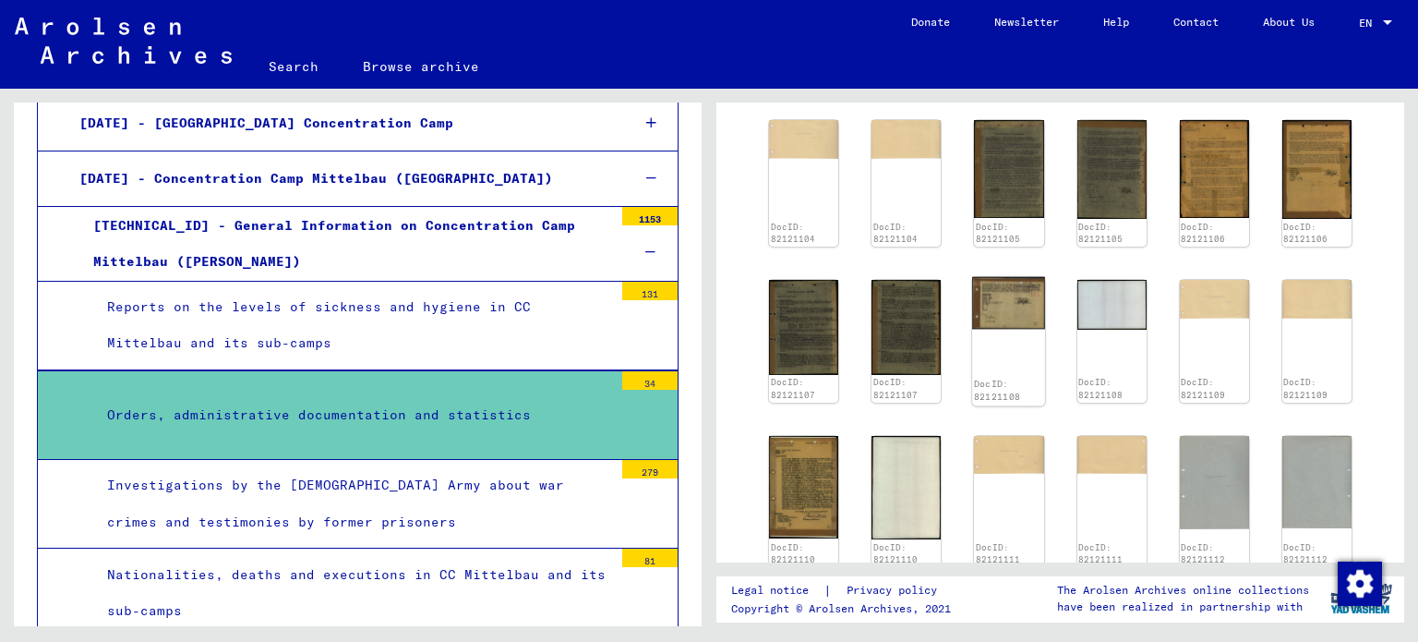
click at [1015, 277] on img at bounding box center [1008, 303] width 73 height 53
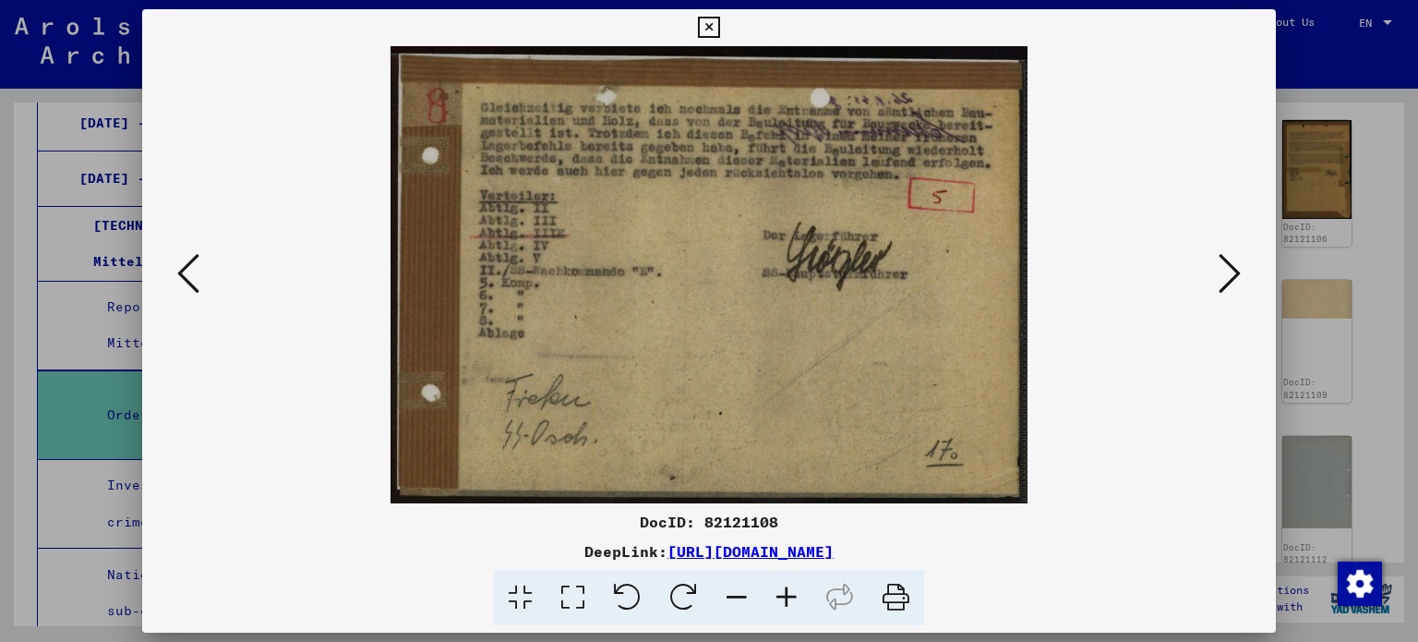
click at [185, 271] on icon at bounding box center [188, 273] width 22 height 44
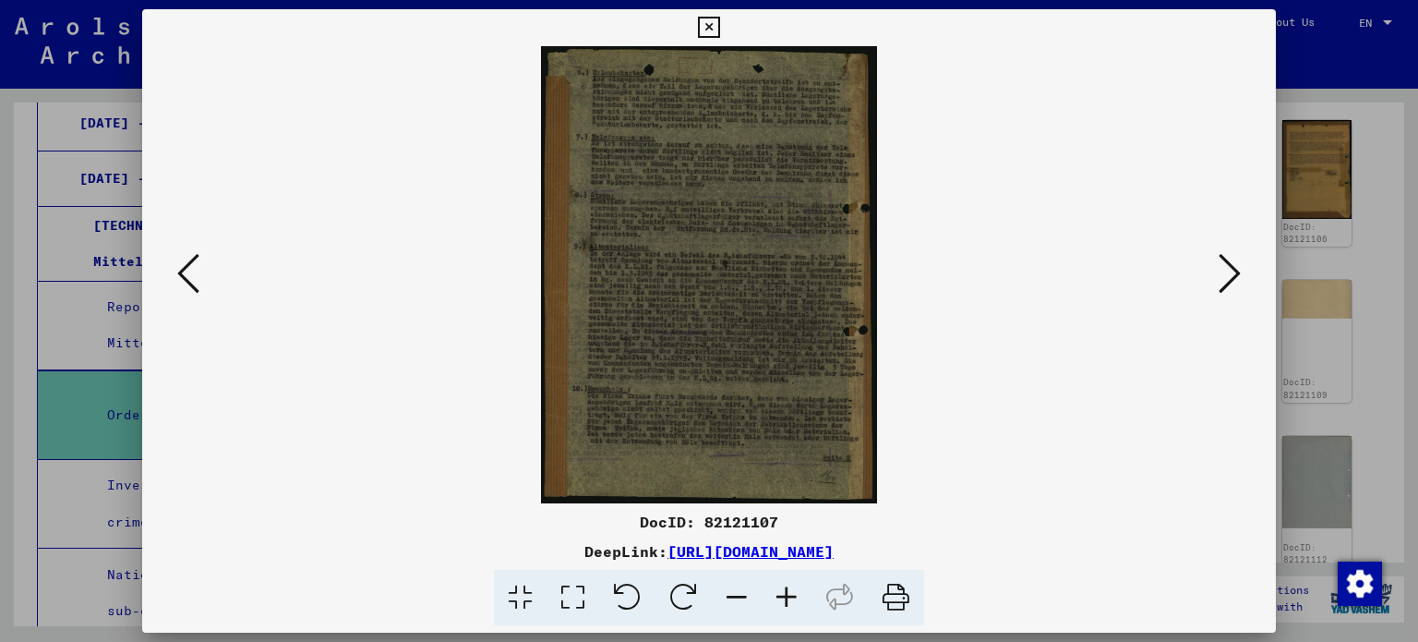
click at [185, 271] on icon at bounding box center [188, 273] width 22 height 44
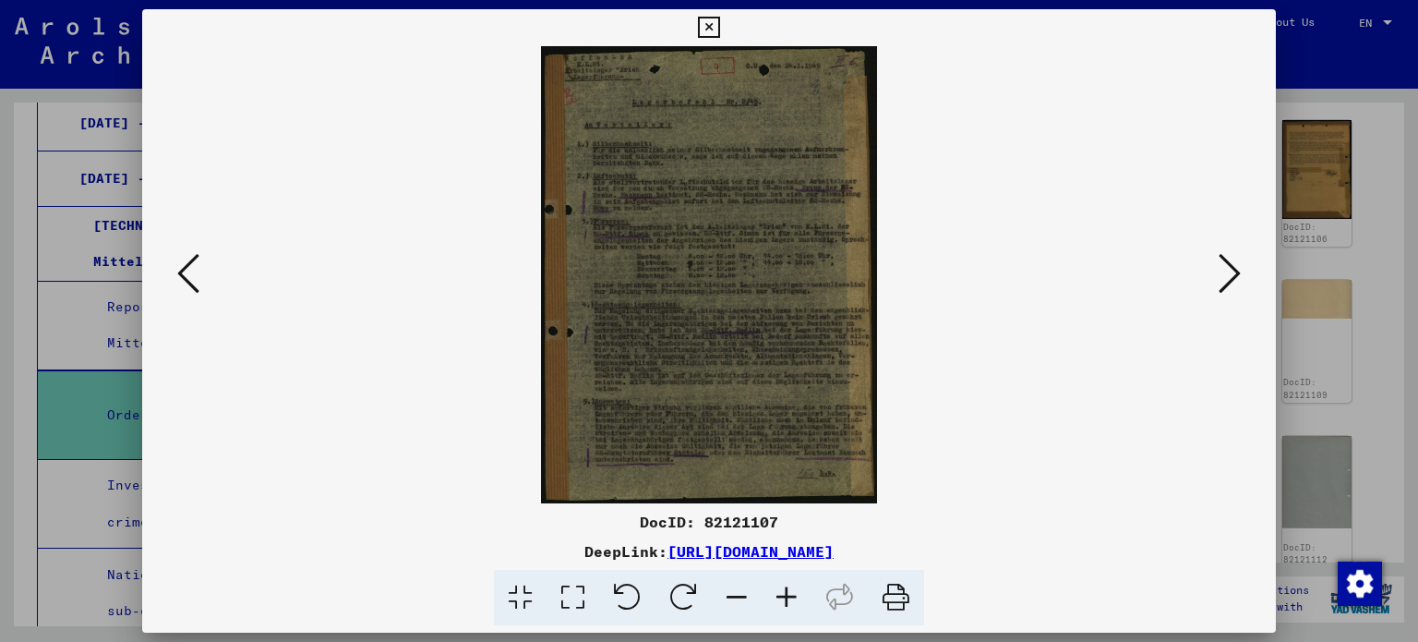
click at [781, 586] on icon at bounding box center [787, 598] width 50 height 56
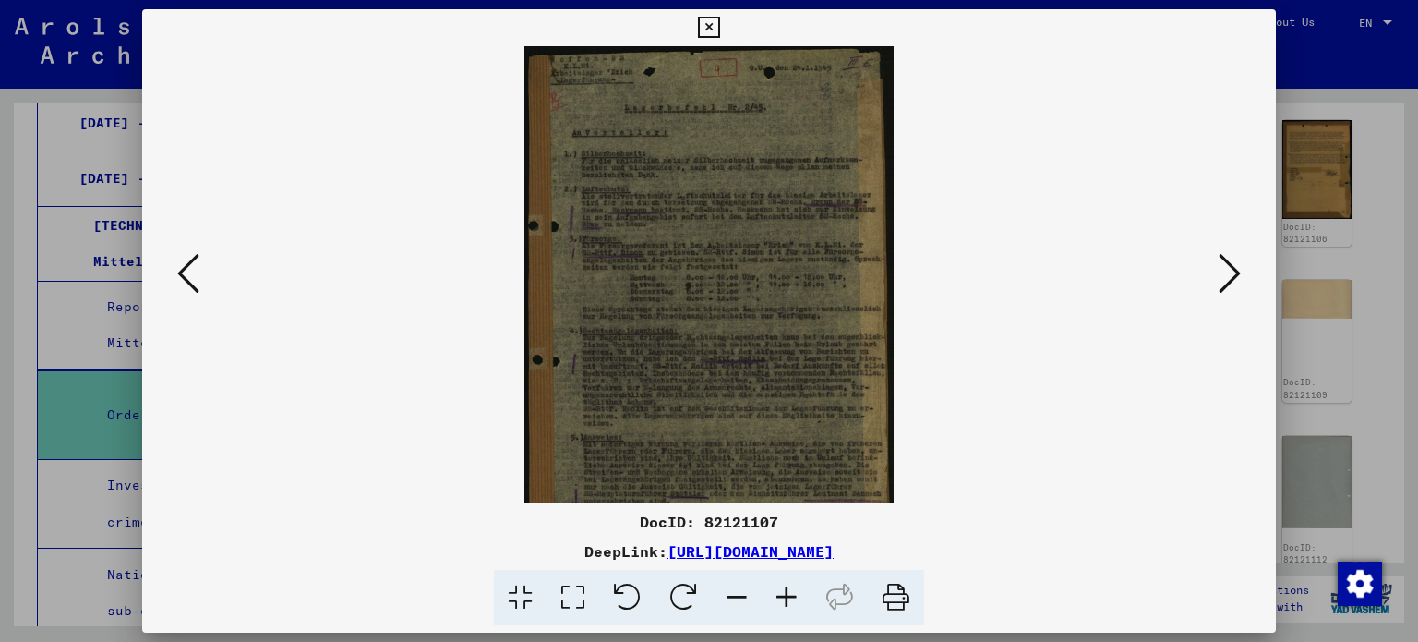
click at [781, 586] on icon at bounding box center [787, 598] width 50 height 56
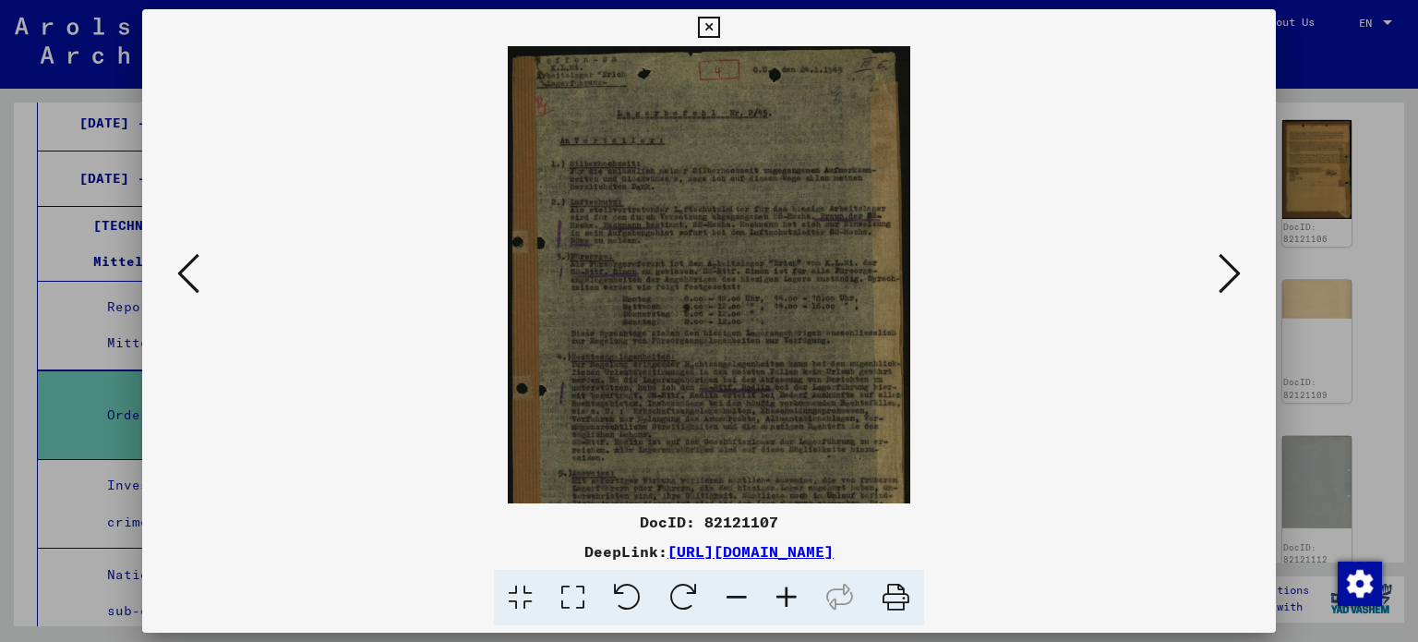
click at [781, 586] on icon at bounding box center [787, 598] width 50 height 56
click at [783, 586] on icon at bounding box center [787, 598] width 50 height 56
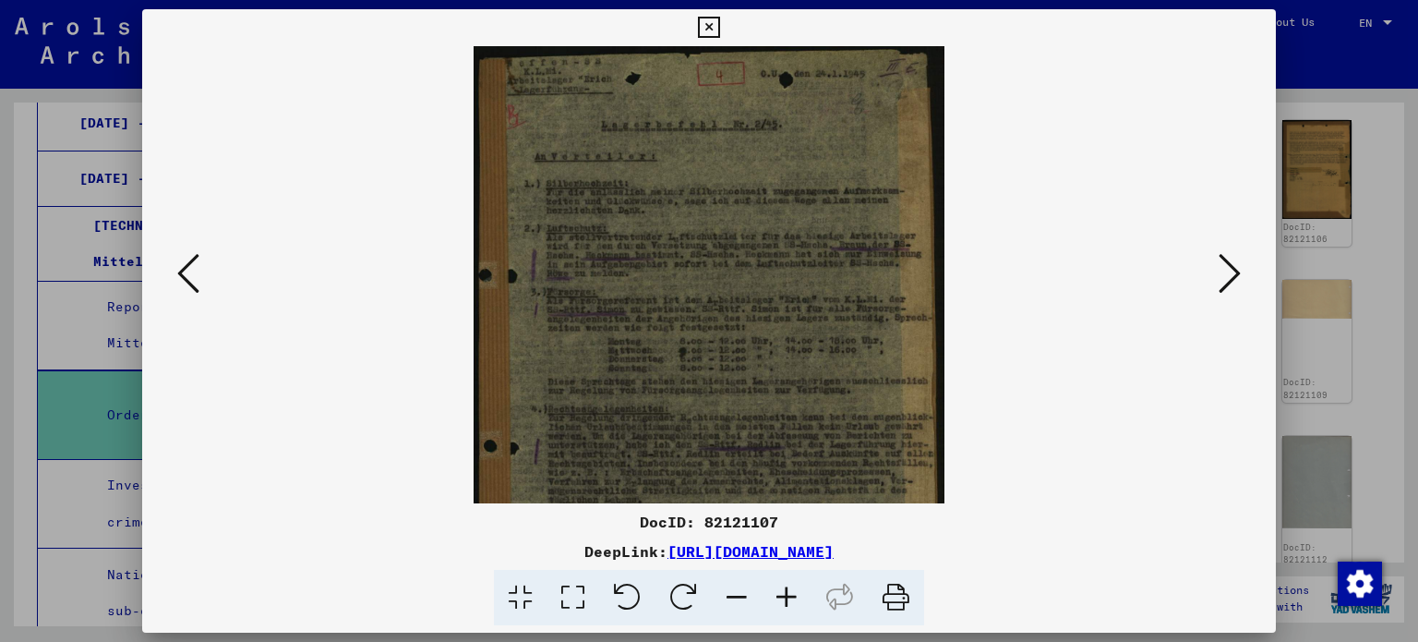
click at [783, 586] on icon at bounding box center [787, 598] width 50 height 56
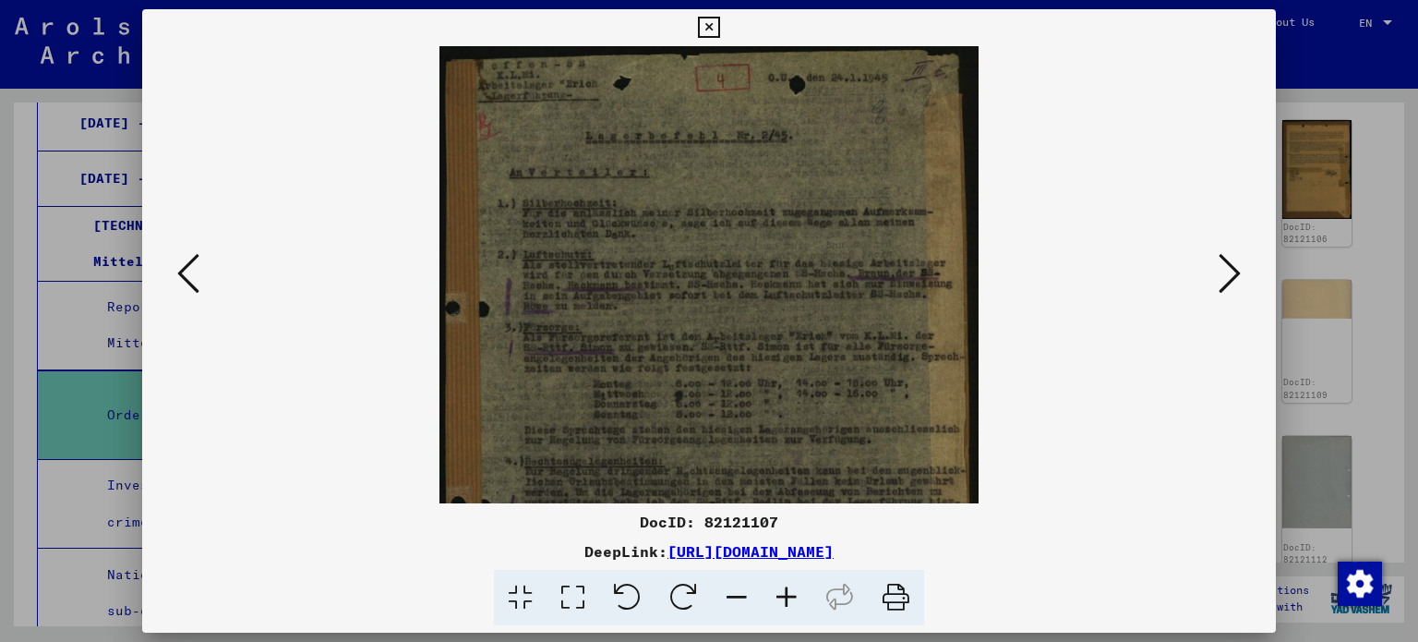
click at [783, 586] on icon at bounding box center [787, 598] width 50 height 56
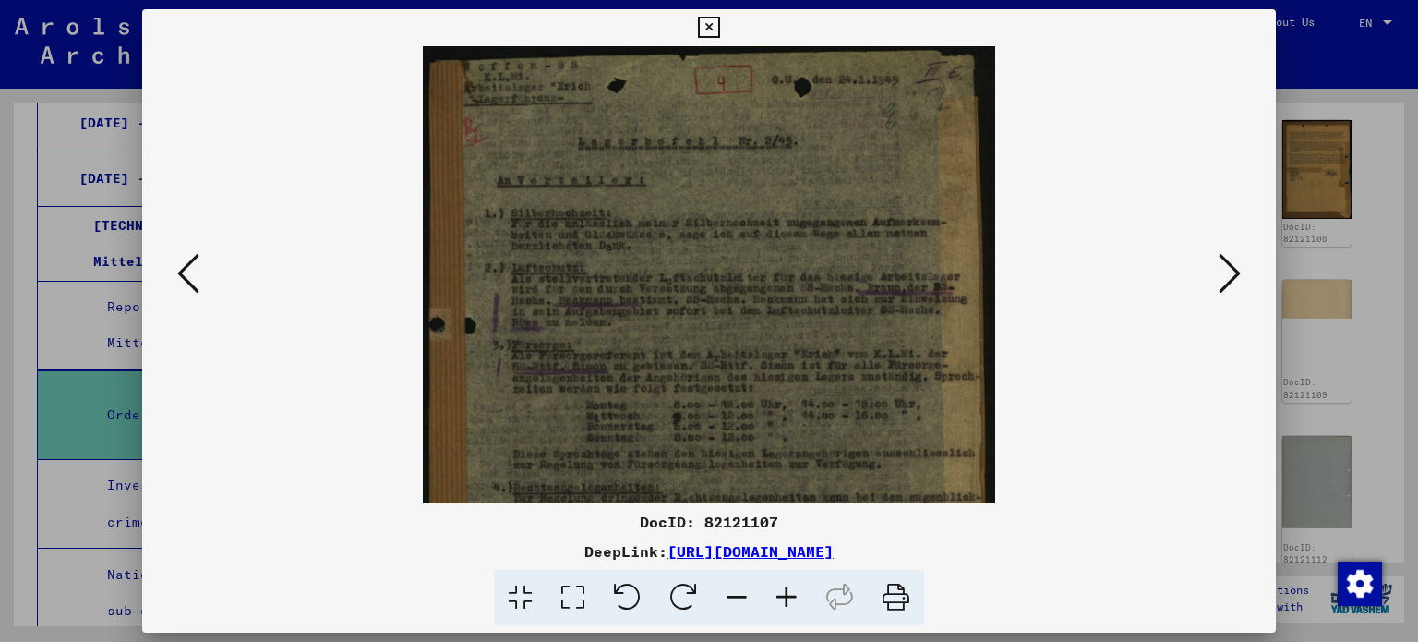
click at [783, 586] on icon at bounding box center [787, 598] width 50 height 56
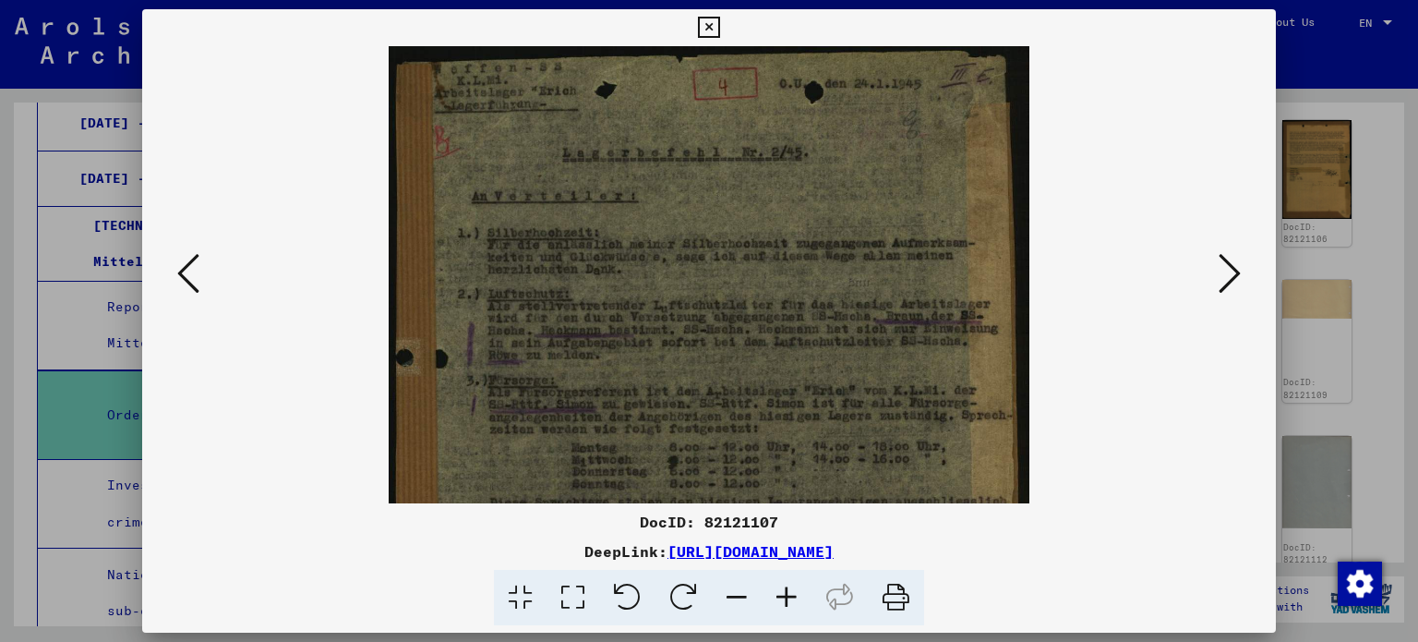
click at [783, 586] on icon at bounding box center [787, 598] width 50 height 56
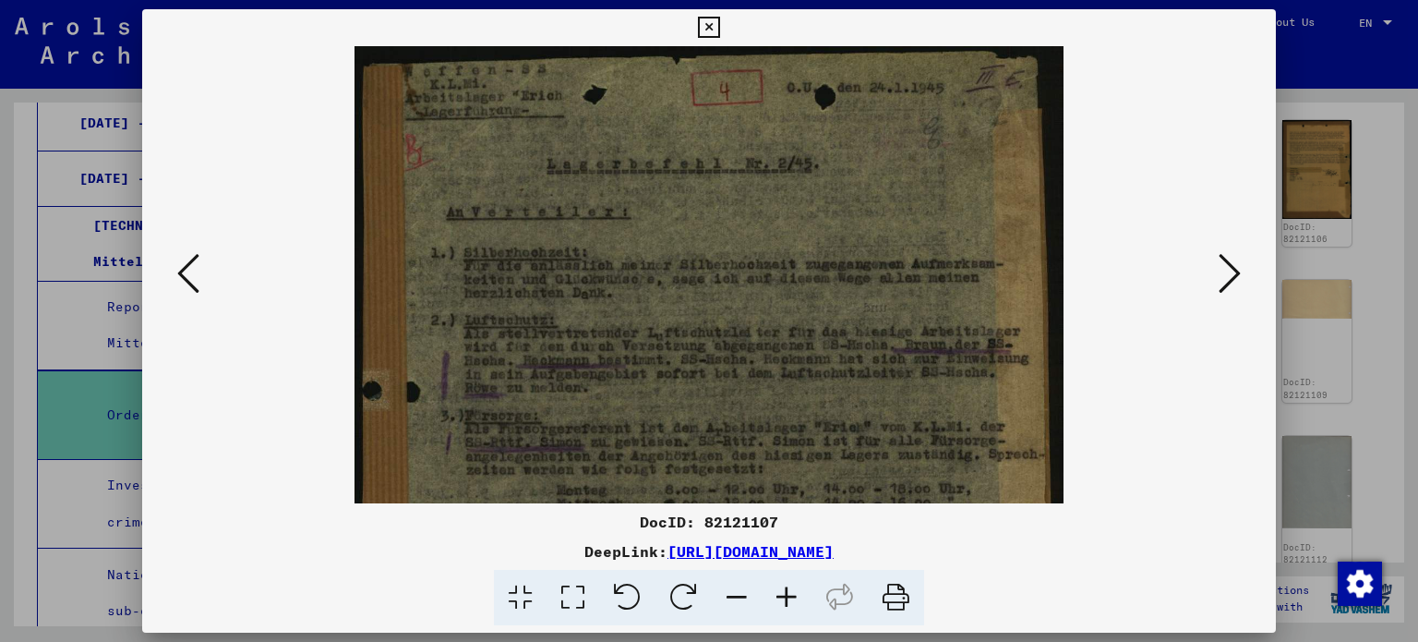
click at [783, 586] on icon at bounding box center [787, 598] width 50 height 56
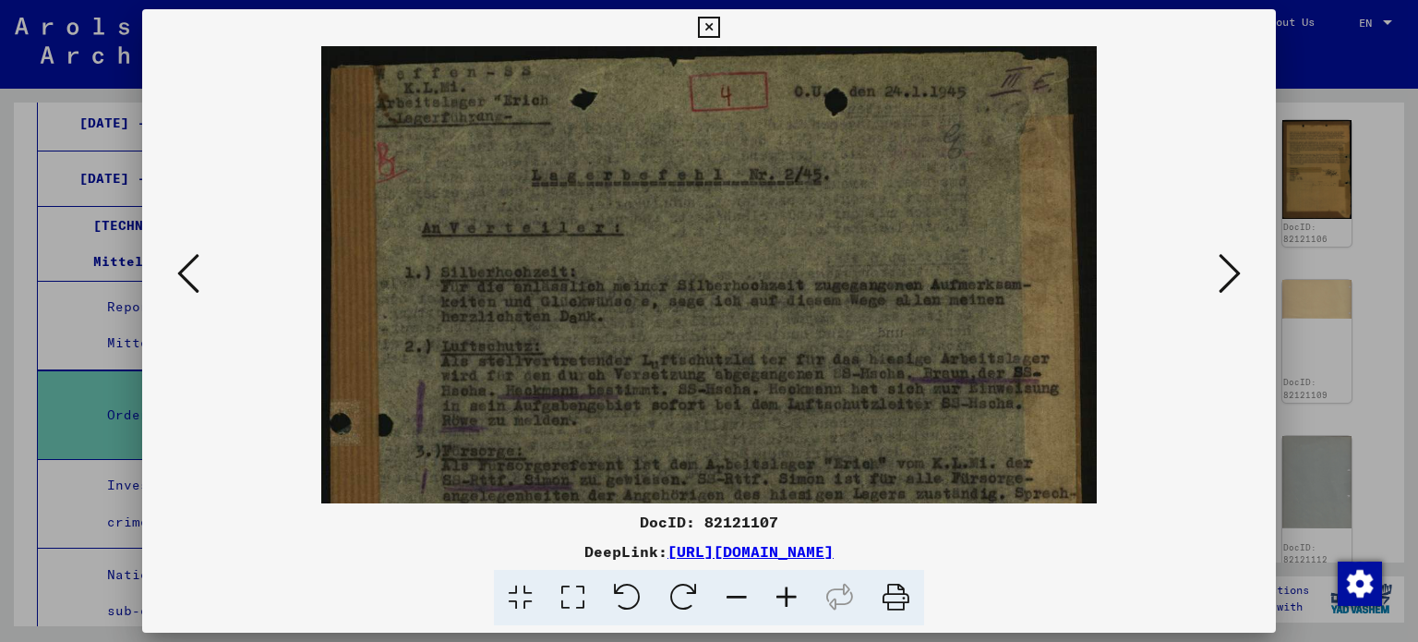
click at [783, 586] on icon at bounding box center [787, 598] width 50 height 56
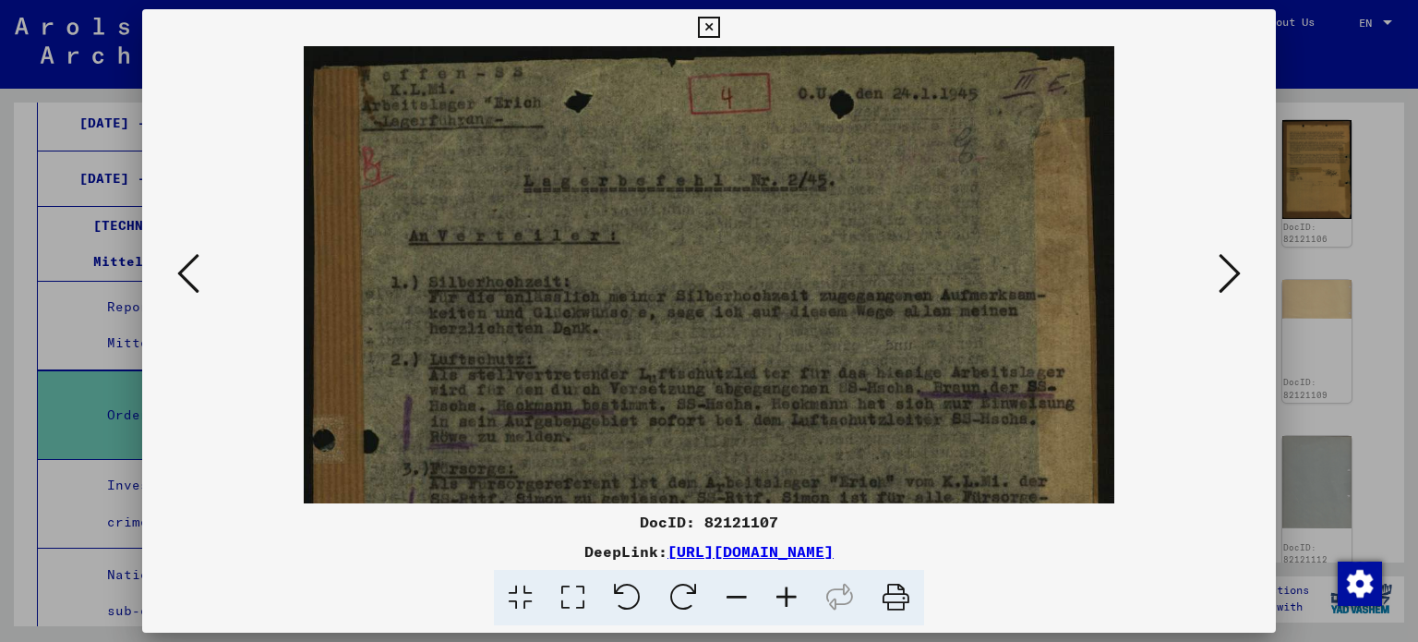
click at [783, 586] on icon at bounding box center [787, 598] width 50 height 56
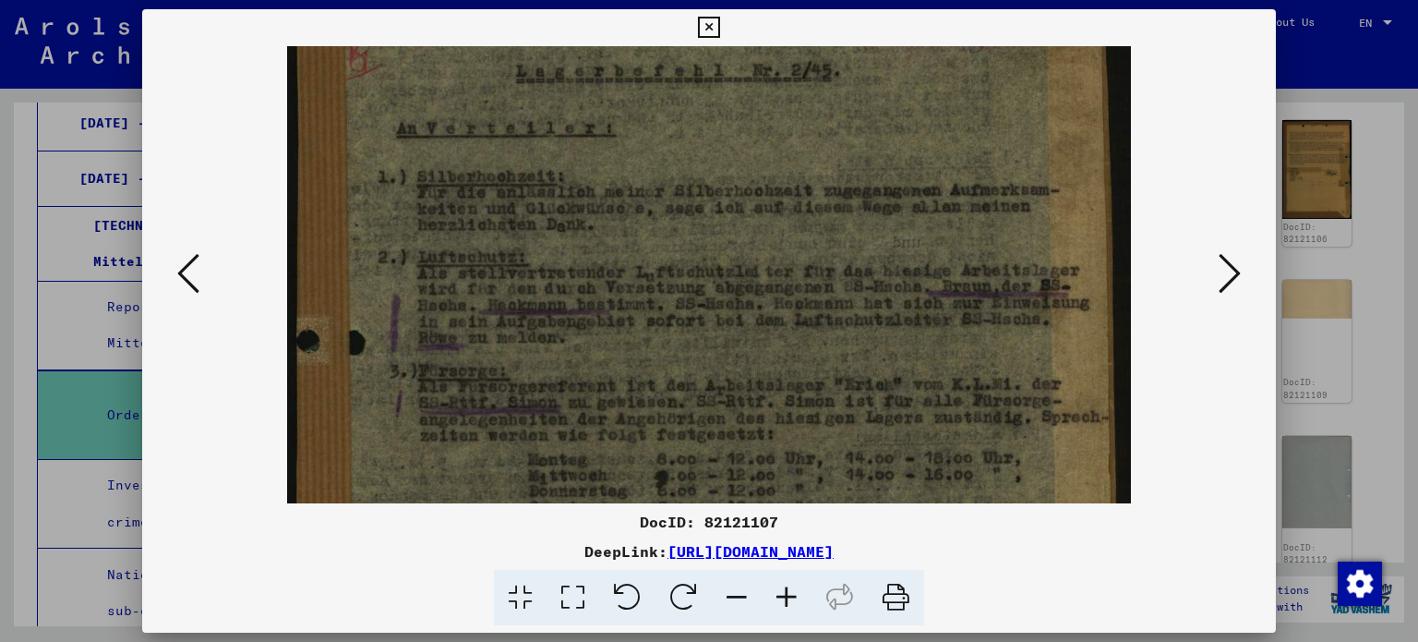
scroll to position [264, 0]
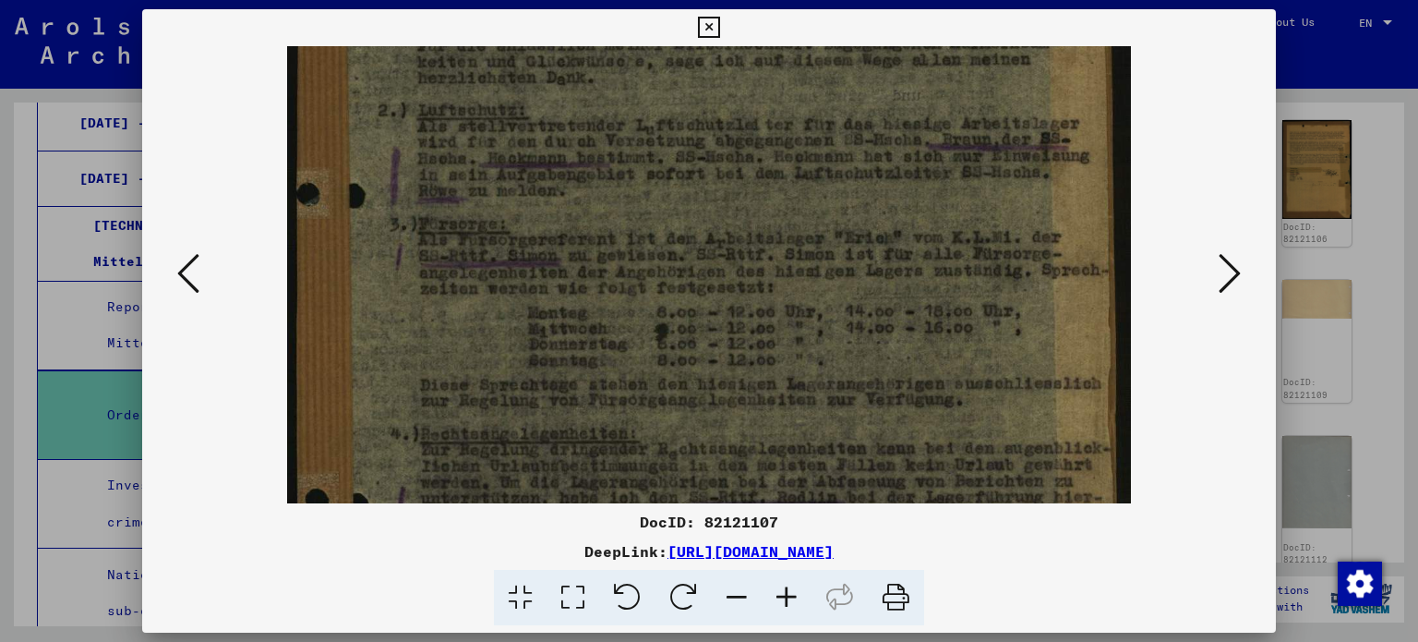
drag, startPoint x: 713, startPoint y: 416, endPoint x: 740, endPoint y: 152, distance: 264.5
click at [739, 152] on img at bounding box center [709, 359] width 844 height 1150
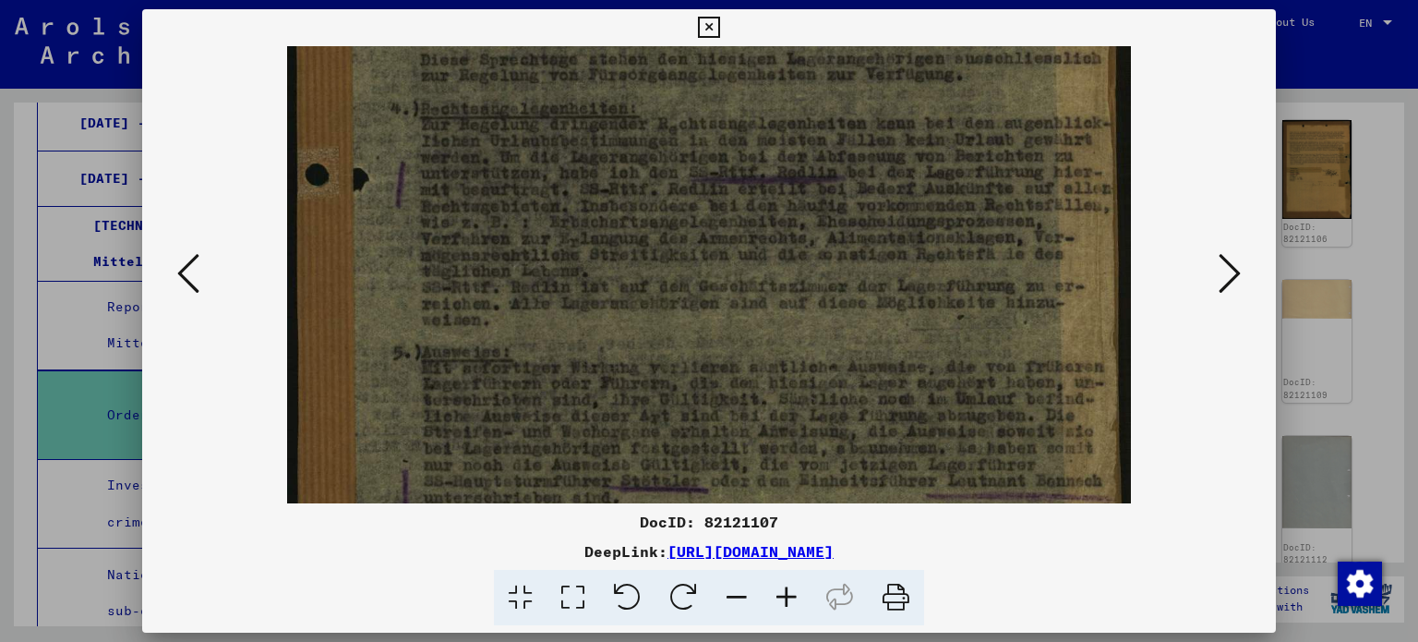
drag, startPoint x: 816, startPoint y: 426, endPoint x: 851, endPoint y: 103, distance: 324.2
click at [851, 103] on img at bounding box center [709, 34] width 844 height 1150
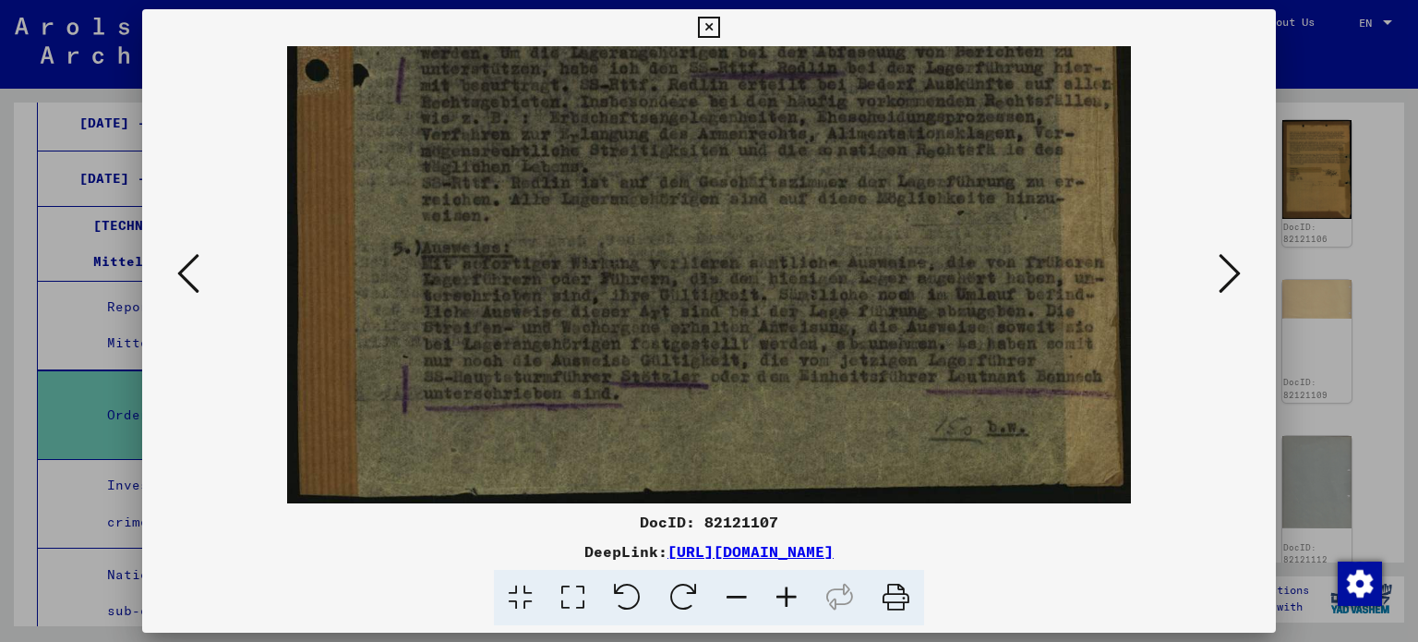
drag, startPoint x: 864, startPoint y: 289, endPoint x: 898, endPoint y: 121, distance: 171.3
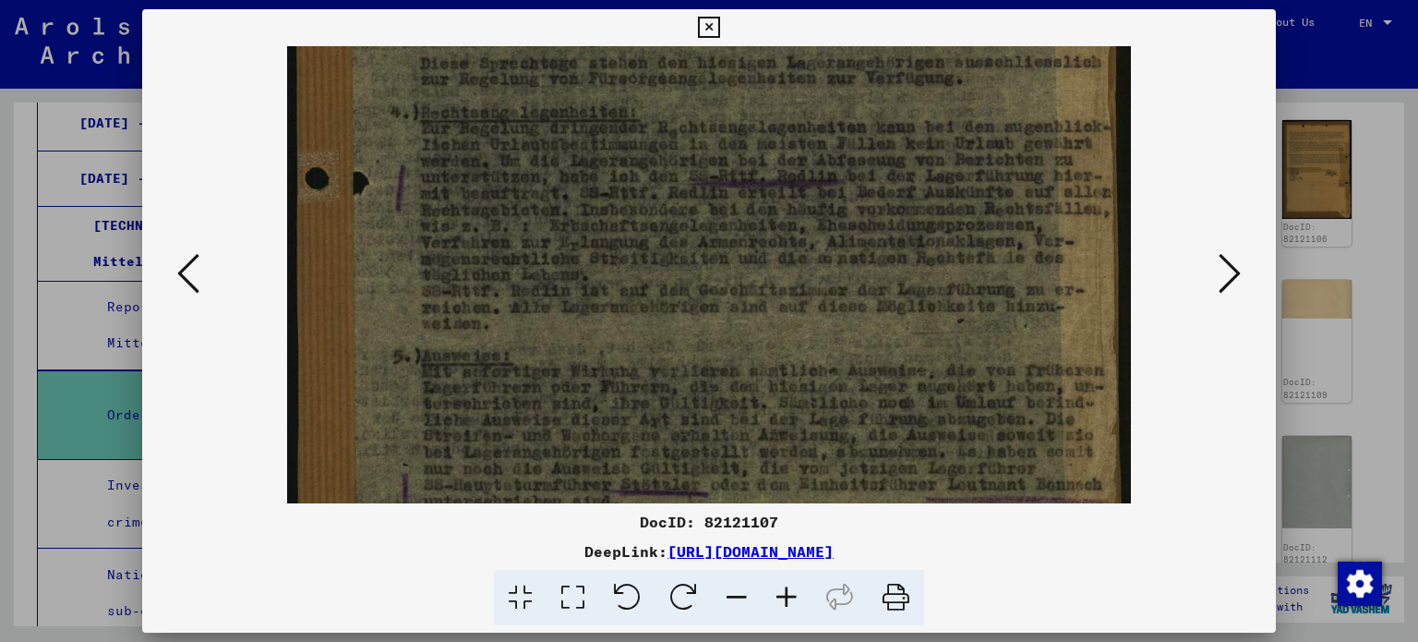
scroll to position [565, 0]
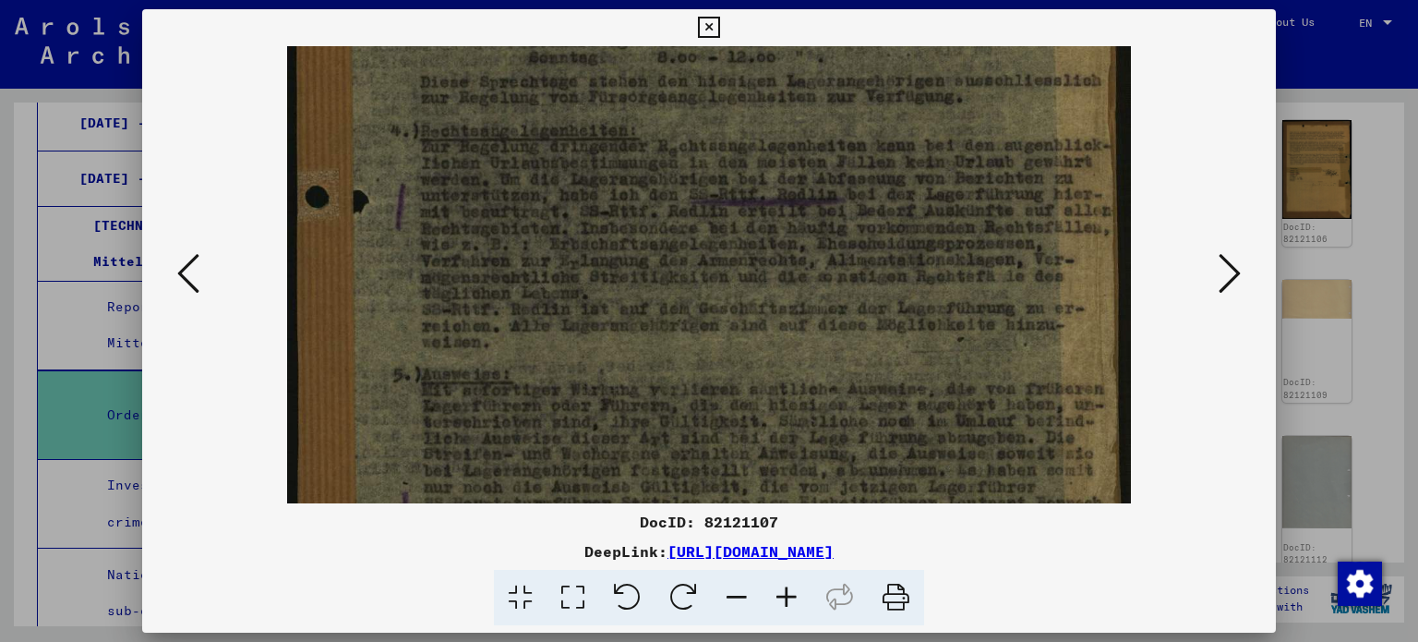
drag, startPoint x: 797, startPoint y: 162, endPoint x: 762, endPoint y: 292, distance: 134.8
click at [762, 292] on img at bounding box center [709, 56] width 844 height 1150
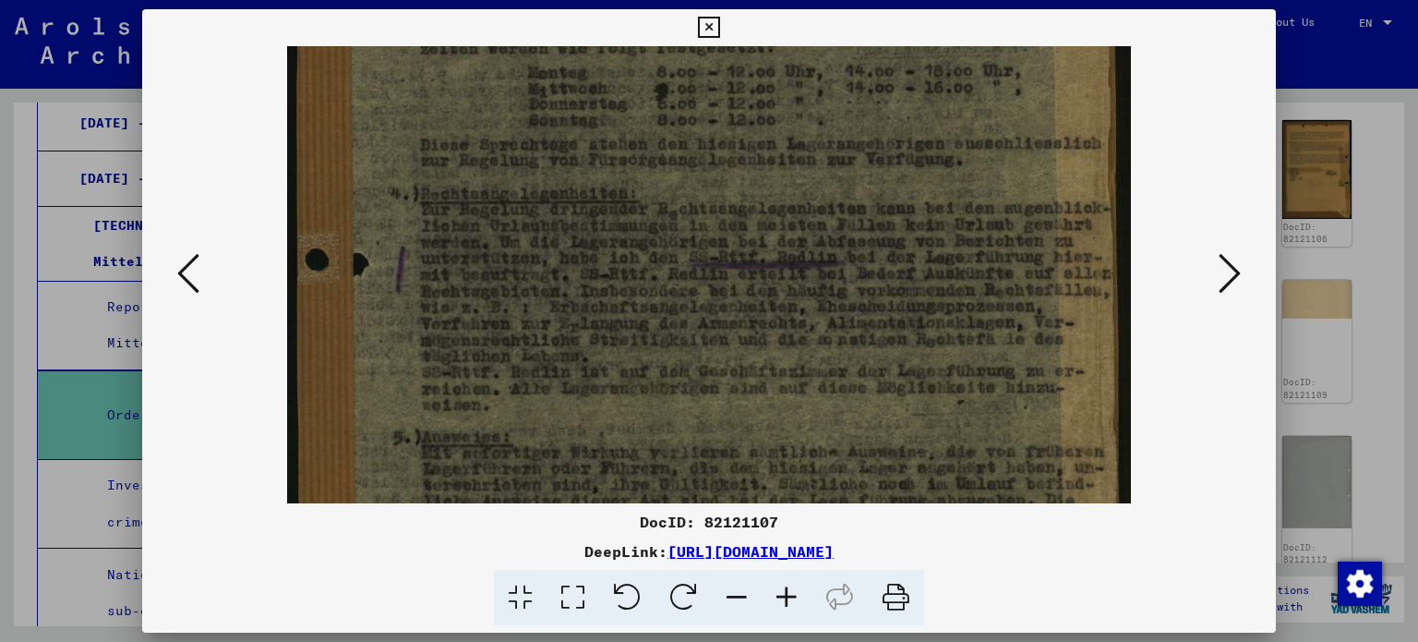
scroll to position [409, 0]
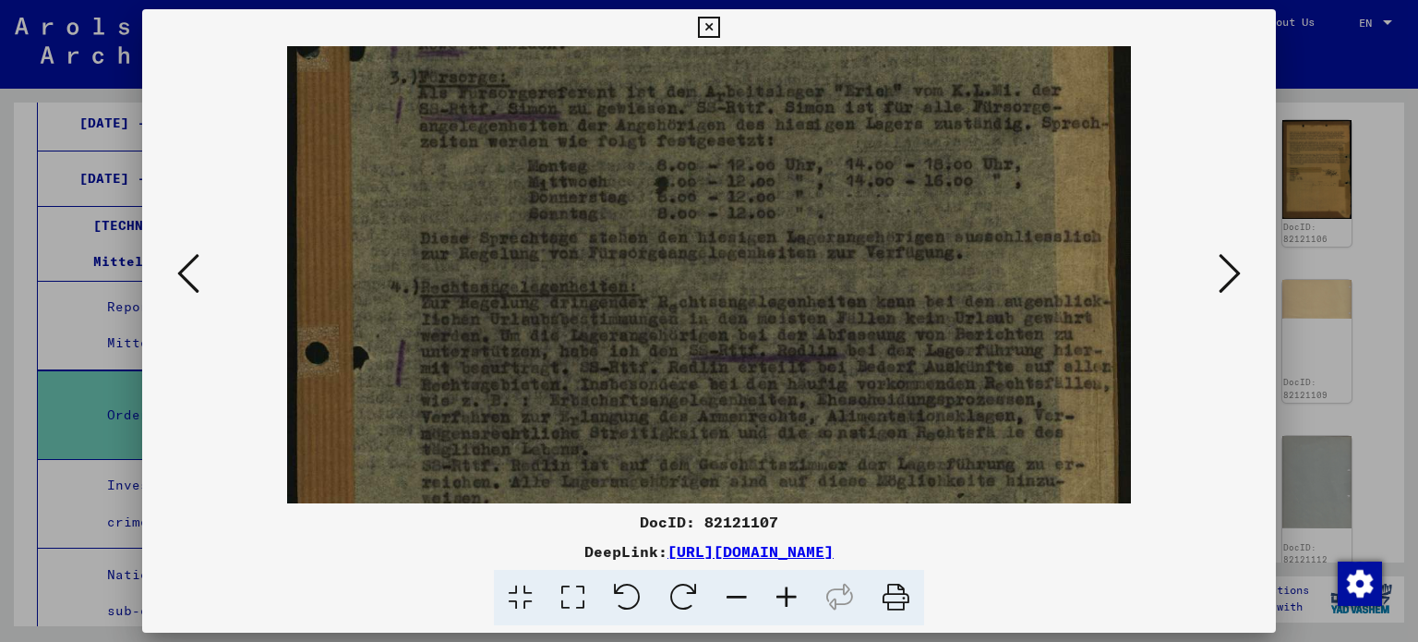
drag, startPoint x: 840, startPoint y: 158, endPoint x: 844, endPoint y: 319, distance: 160.7
click at [844, 319] on img at bounding box center [709, 212] width 844 height 1150
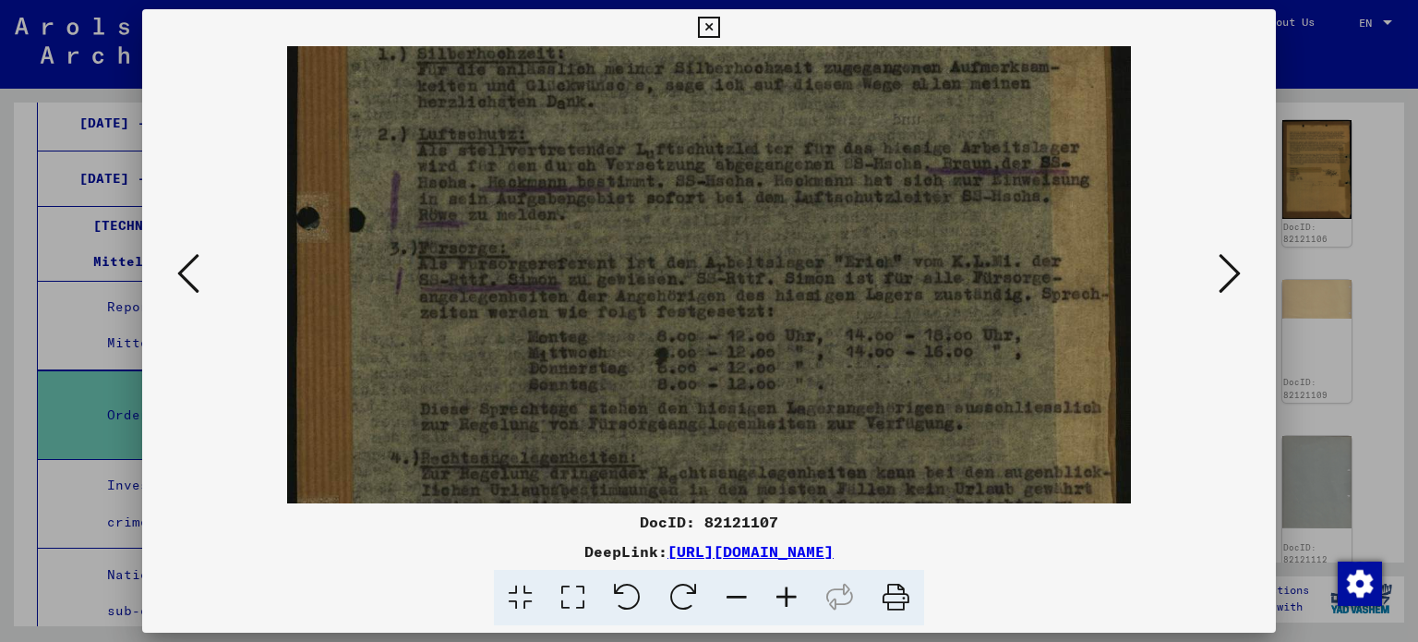
scroll to position [169, 0]
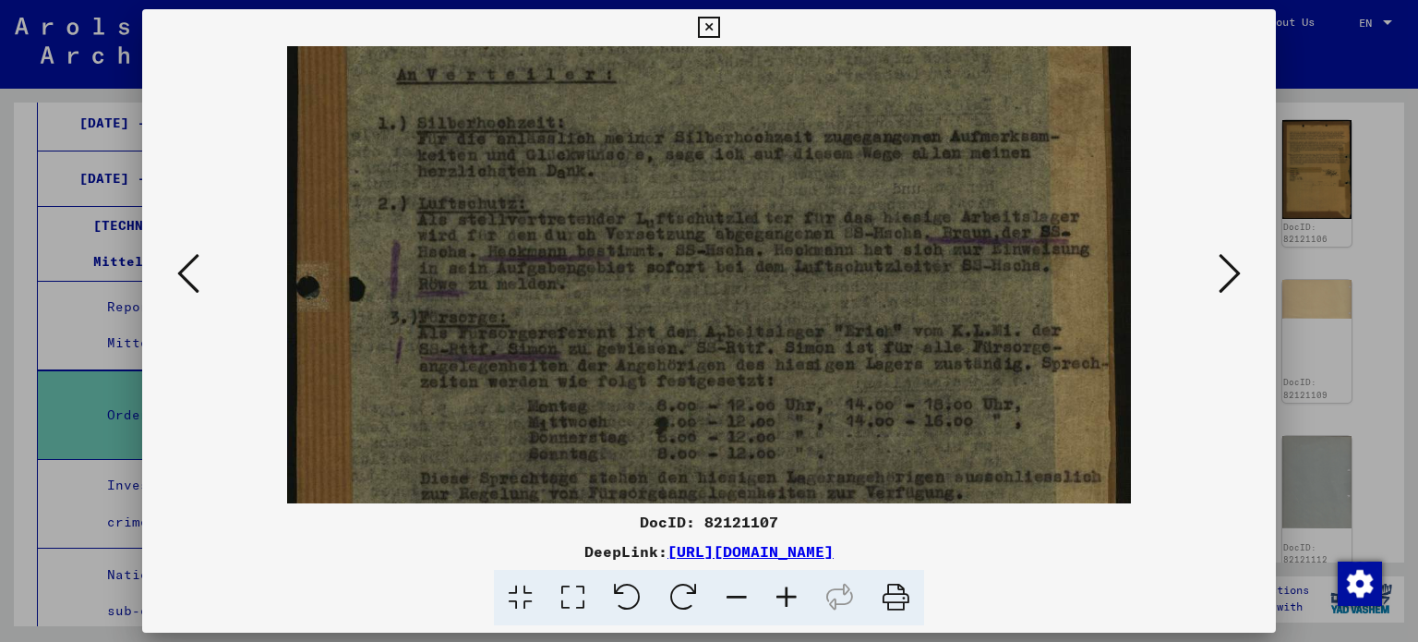
drag, startPoint x: 825, startPoint y: 196, endPoint x: 837, endPoint y: 439, distance: 243.1
click at [837, 439] on img at bounding box center [709, 452] width 844 height 1150
click at [1231, 262] on icon at bounding box center [1230, 273] width 22 height 44
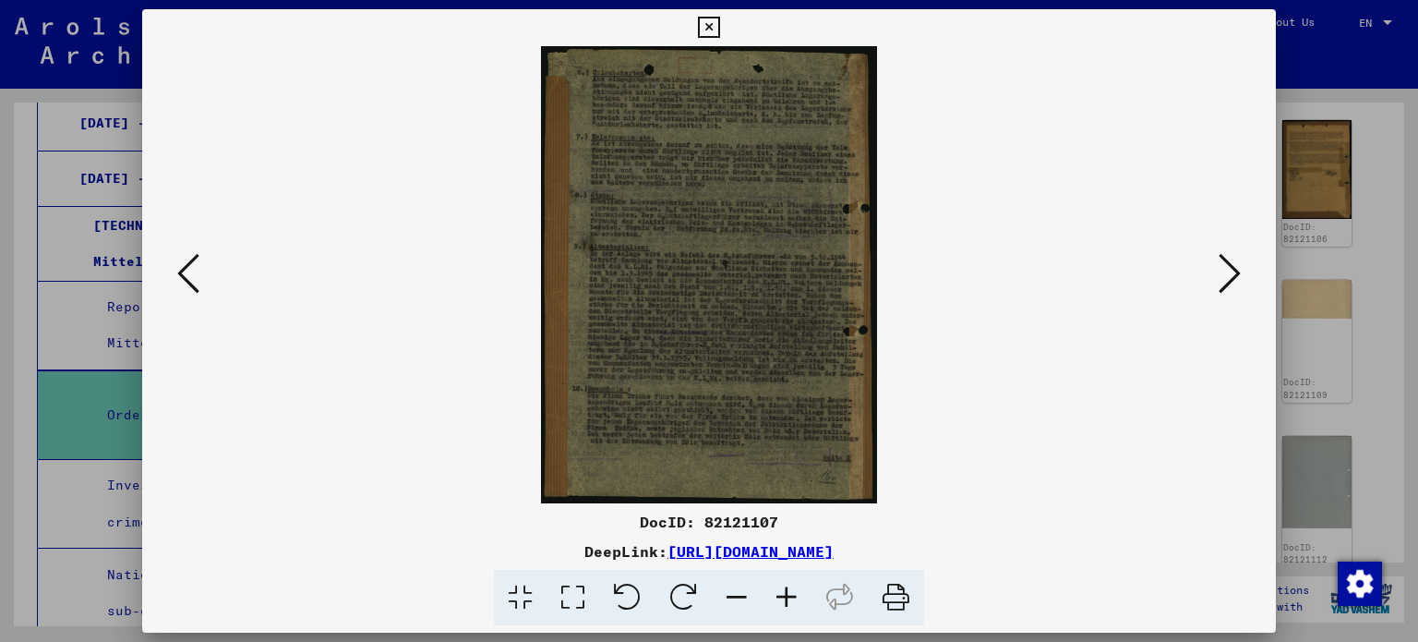
click at [789, 594] on icon at bounding box center [787, 598] width 50 height 56
click at [788, 594] on icon at bounding box center [787, 598] width 50 height 56
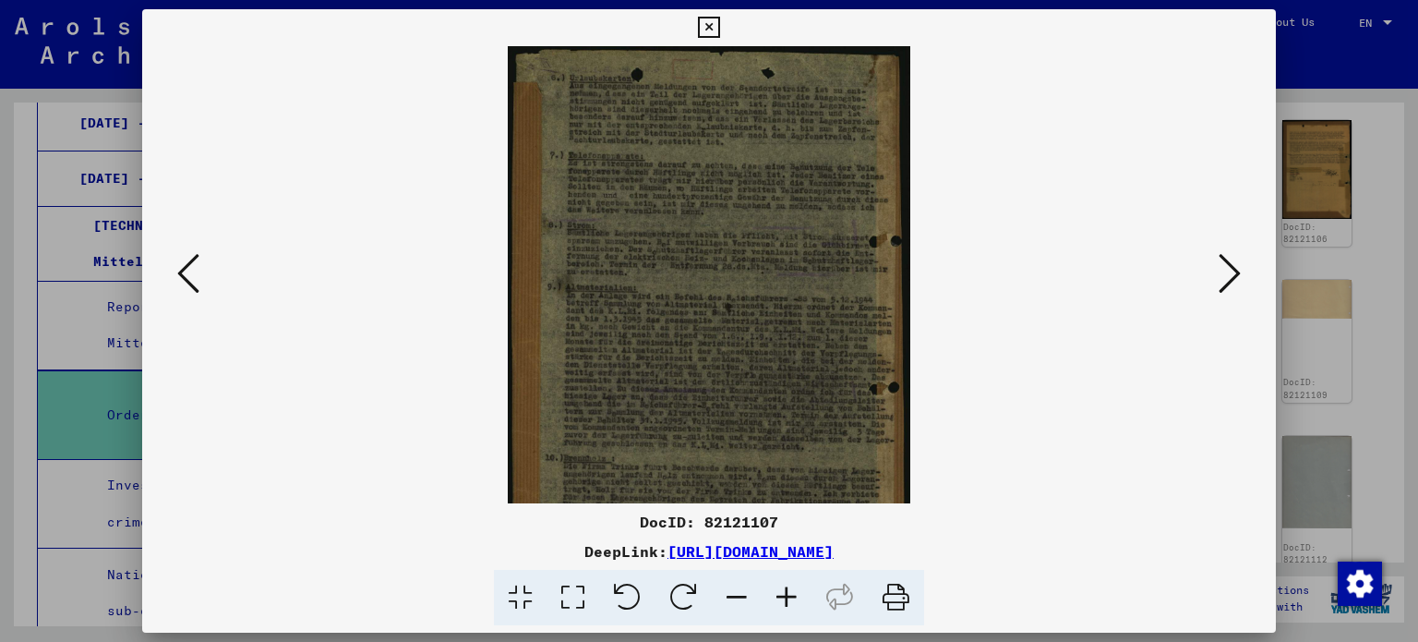
click at [787, 594] on icon at bounding box center [787, 598] width 50 height 56
click at [789, 594] on icon at bounding box center [787, 598] width 50 height 56
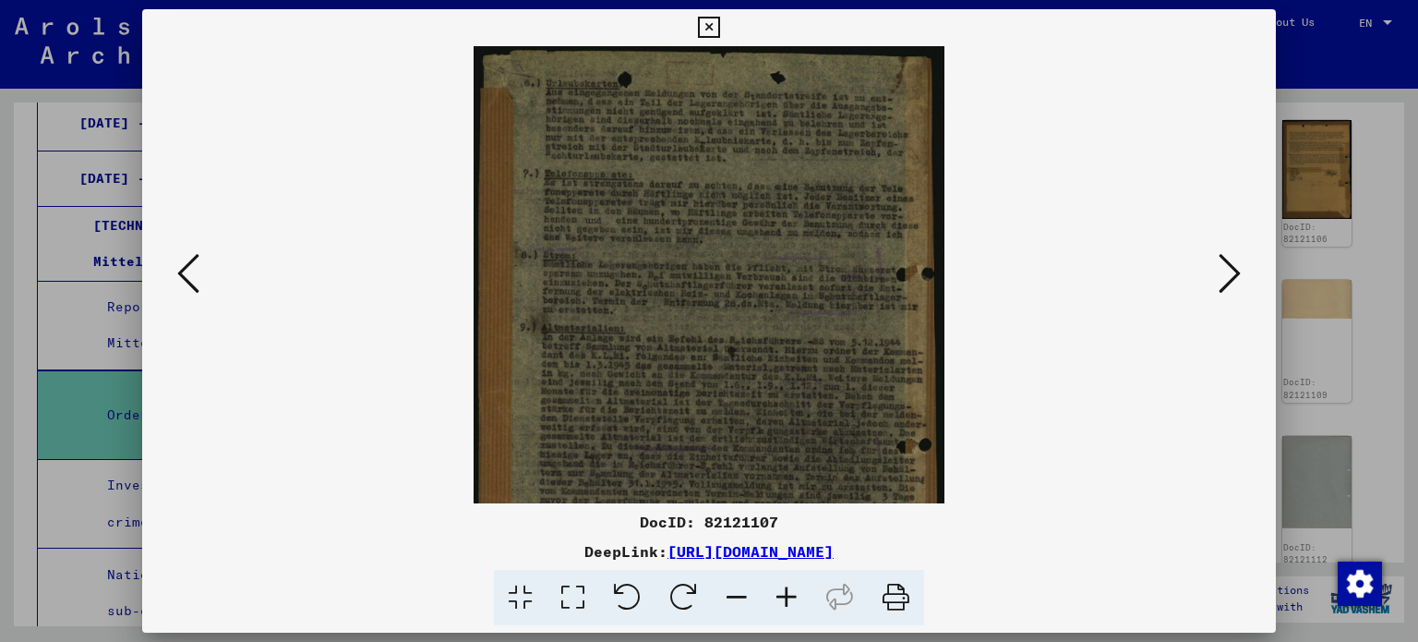
click at [789, 594] on icon at bounding box center [787, 598] width 50 height 56
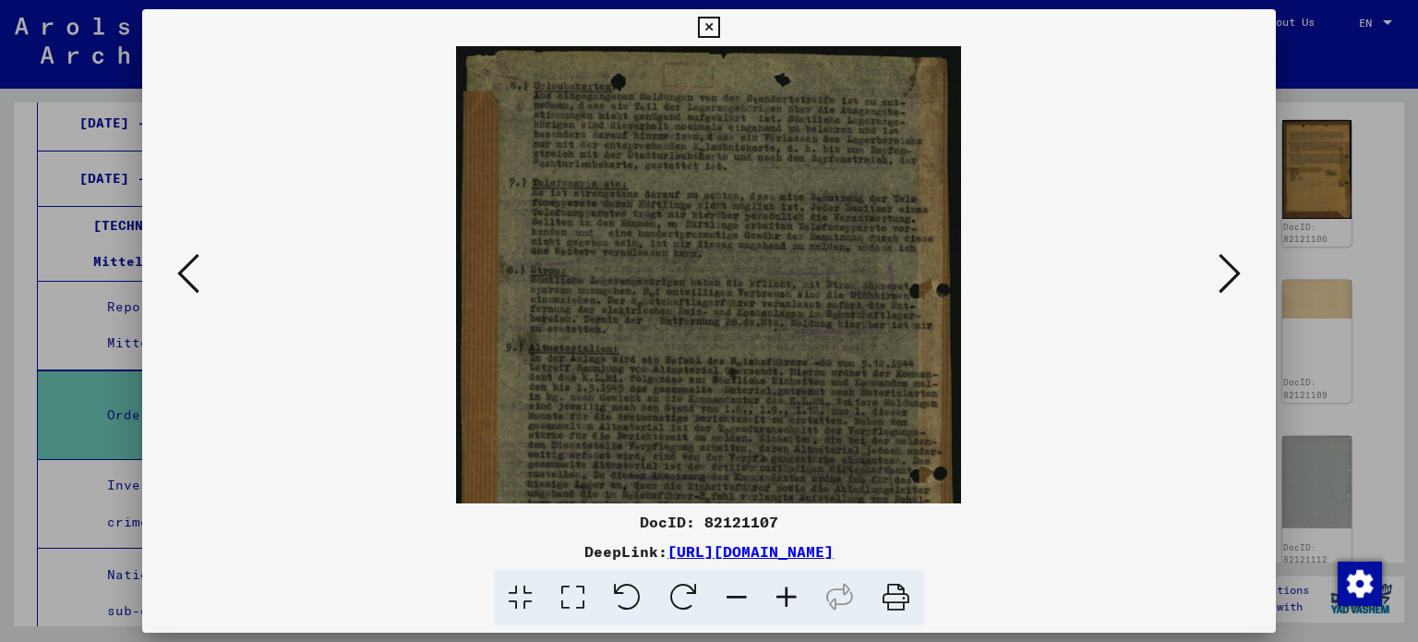
click at [789, 594] on icon at bounding box center [787, 598] width 50 height 56
click at [787, 594] on icon at bounding box center [787, 598] width 50 height 56
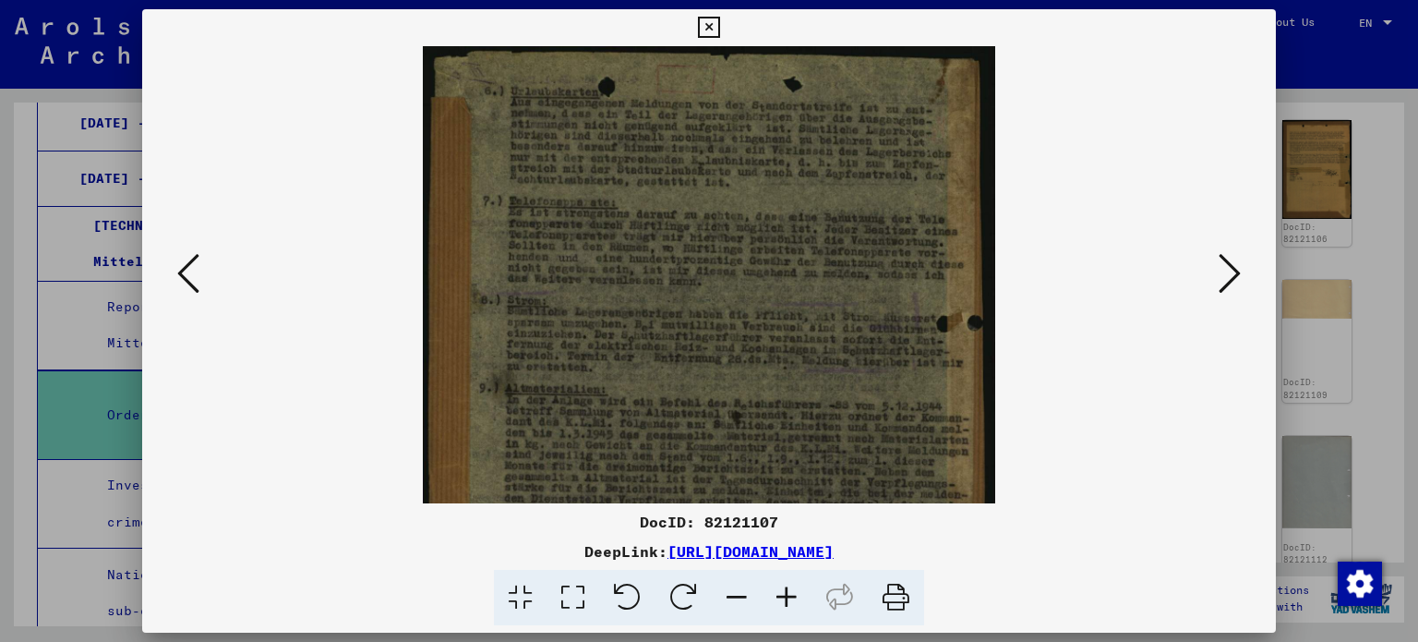
click at [785, 594] on icon at bounding box center [787, 598] width 50 height 56
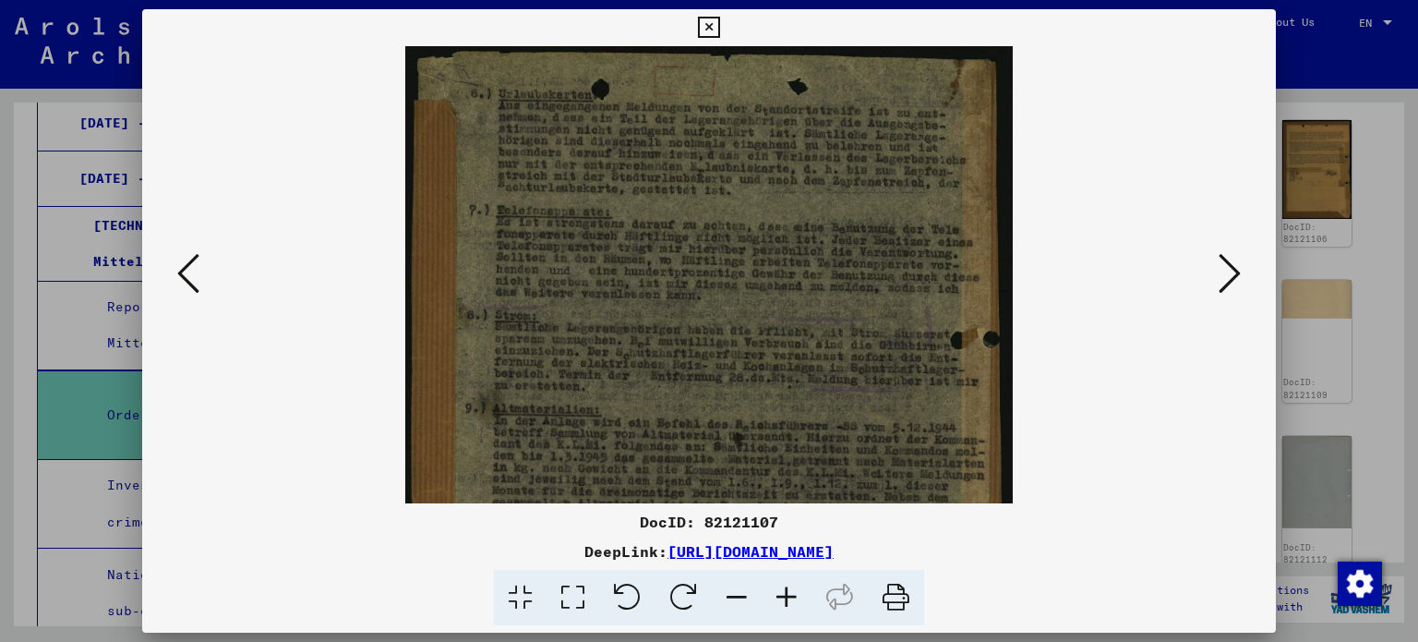
click at [784, 594] on icon at bounding box center [787, 598] width 50 height 56
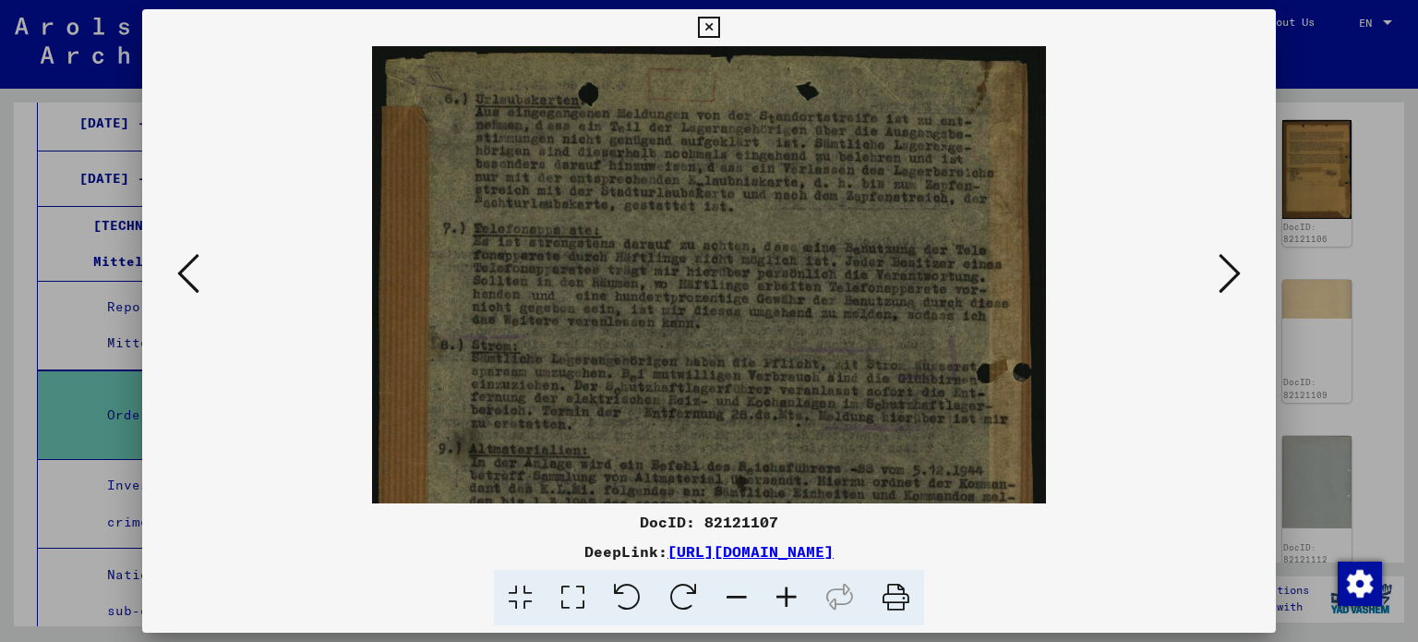
click at [783, 594] on icon at bounding box center [787, 598] width 50 height 56
click at [782, 594] on icon at bounding box center [787, 598] width 50 height 56
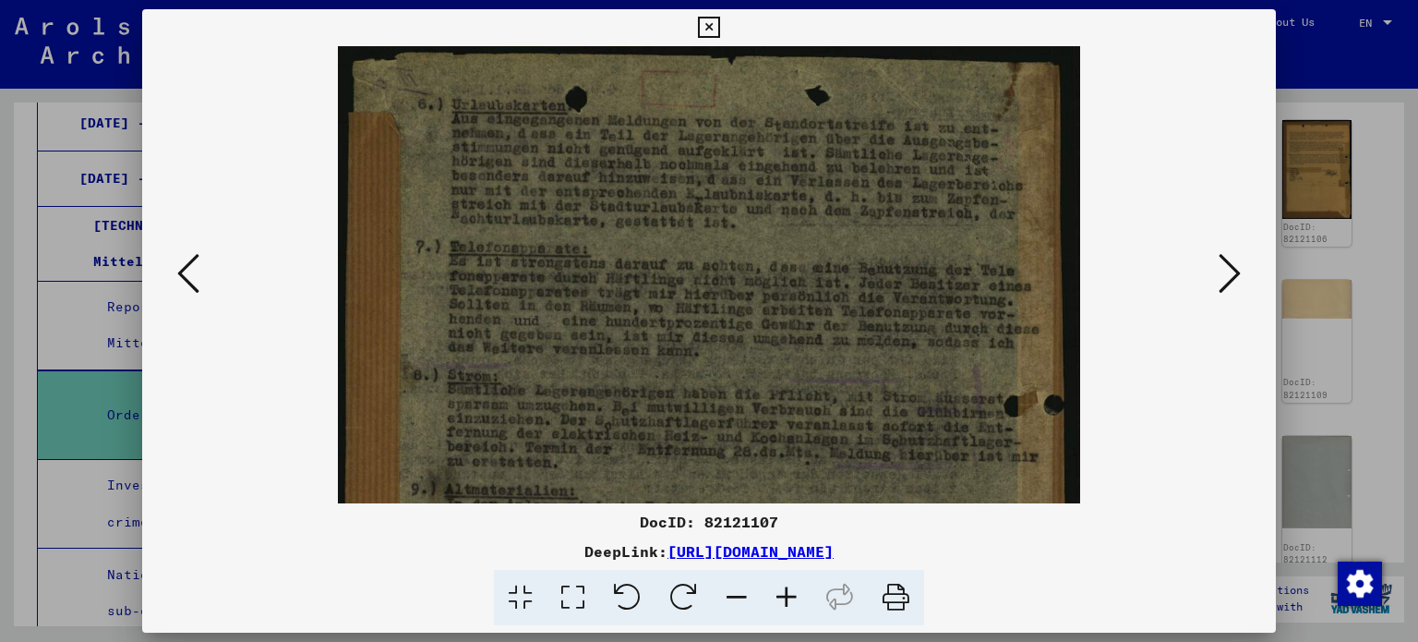
click at [782, 594] on icon at bounding box center [787, 598] width 50 height 56
click at [777, 594] on icon at bounding box center [787, 598] width 50 height 56
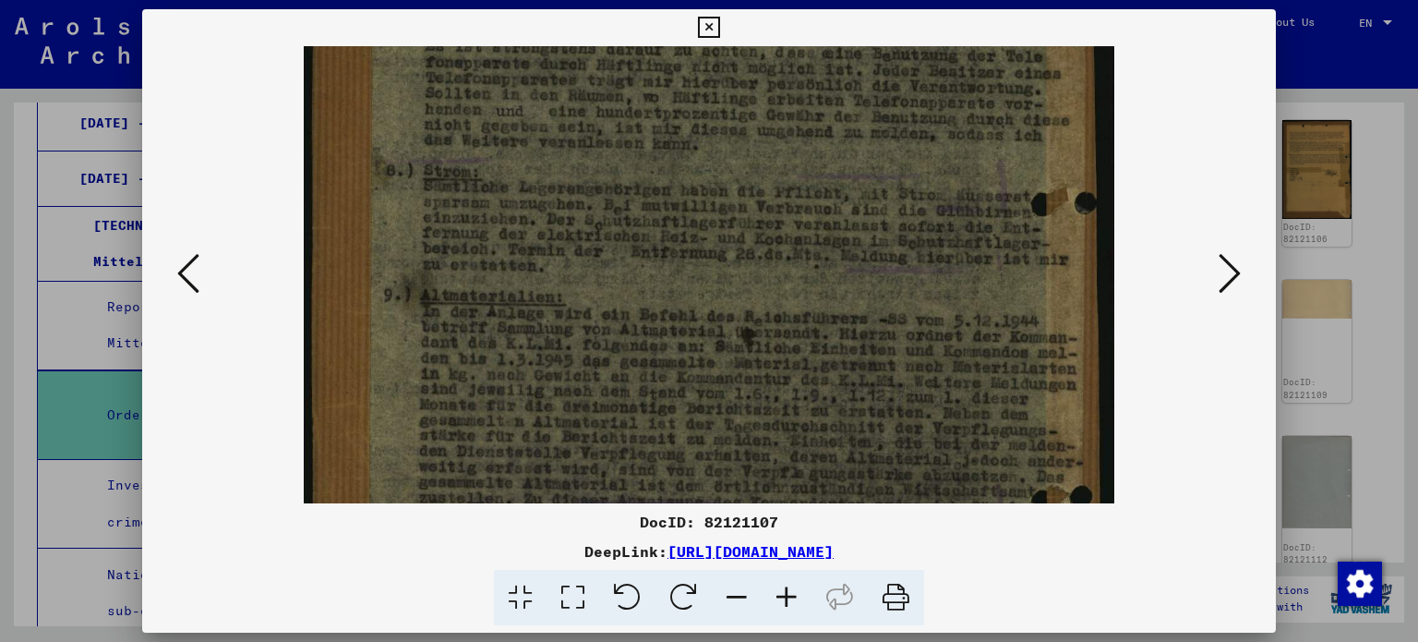
scroll to position [361, 0]
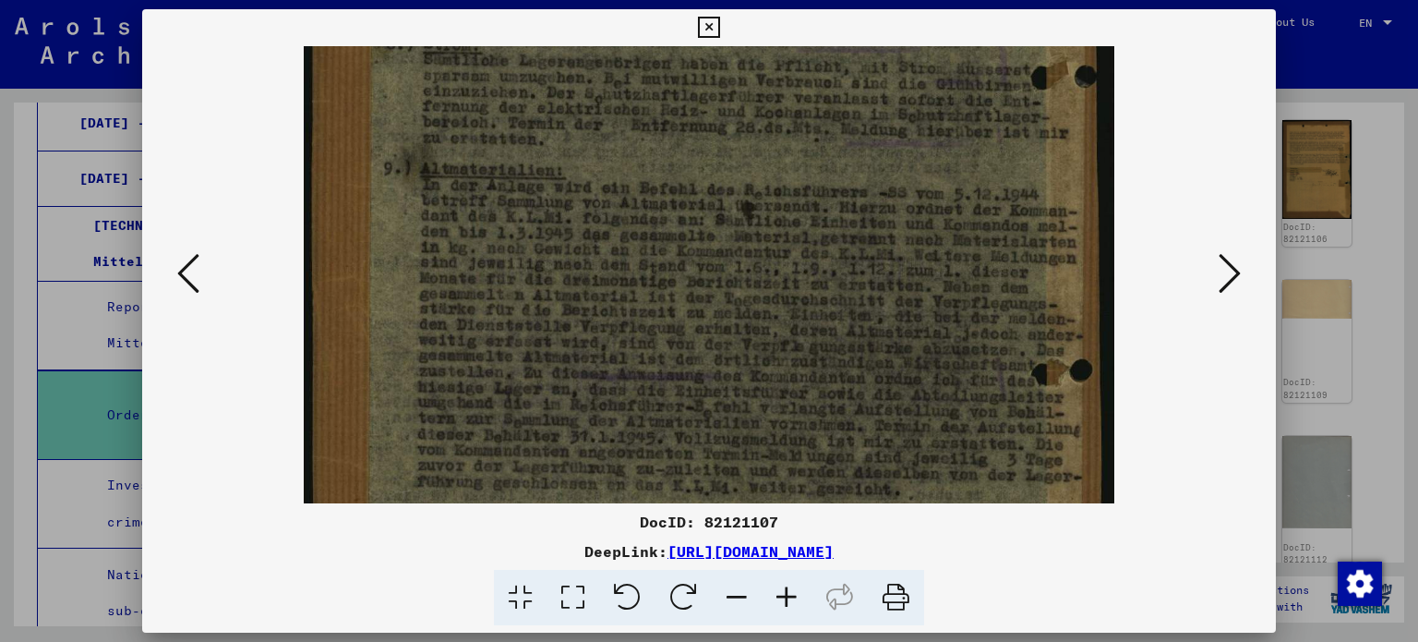
drag, startPoint x: 835, startPoint y: 401, endPoint x: 894, endPoint y: 42, distance: 364.0
click at [894, 42] on div "DocID: 82121107 DeepLink: [URL][DOMAIN_NAME]" at bounding box center [709, 317] width 1135 height 617
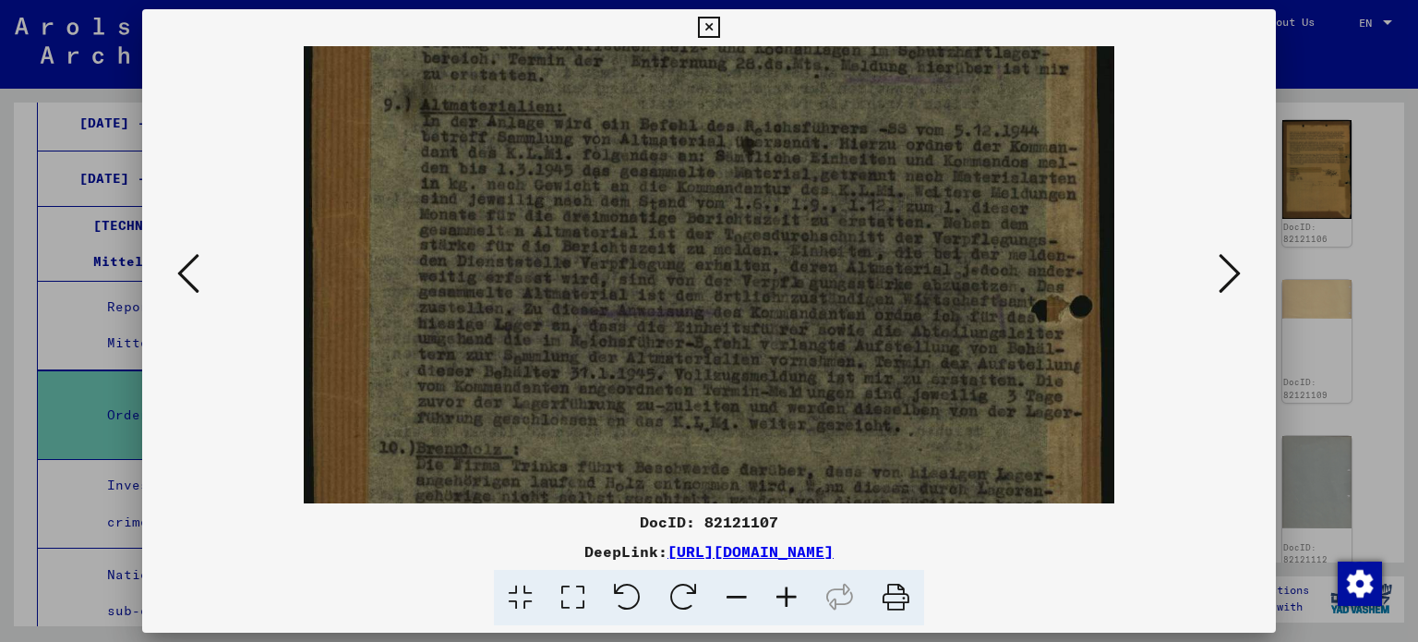
scroll to position [502, 0]
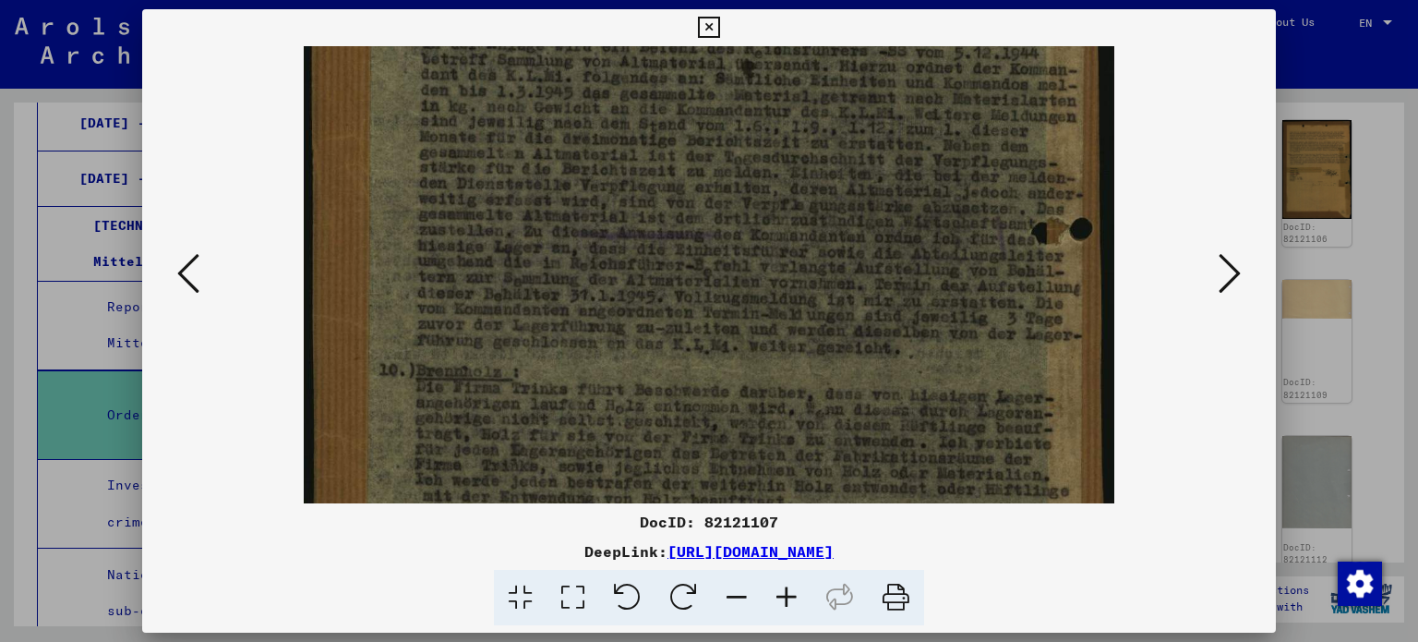
drag, startPoint x: 920, startPoint y: 394, endPoint x: 941, endPoint y: 254, distance: 142.0
click at [941, 254] on img at bounding box center [709, 95] width 810 height 1103
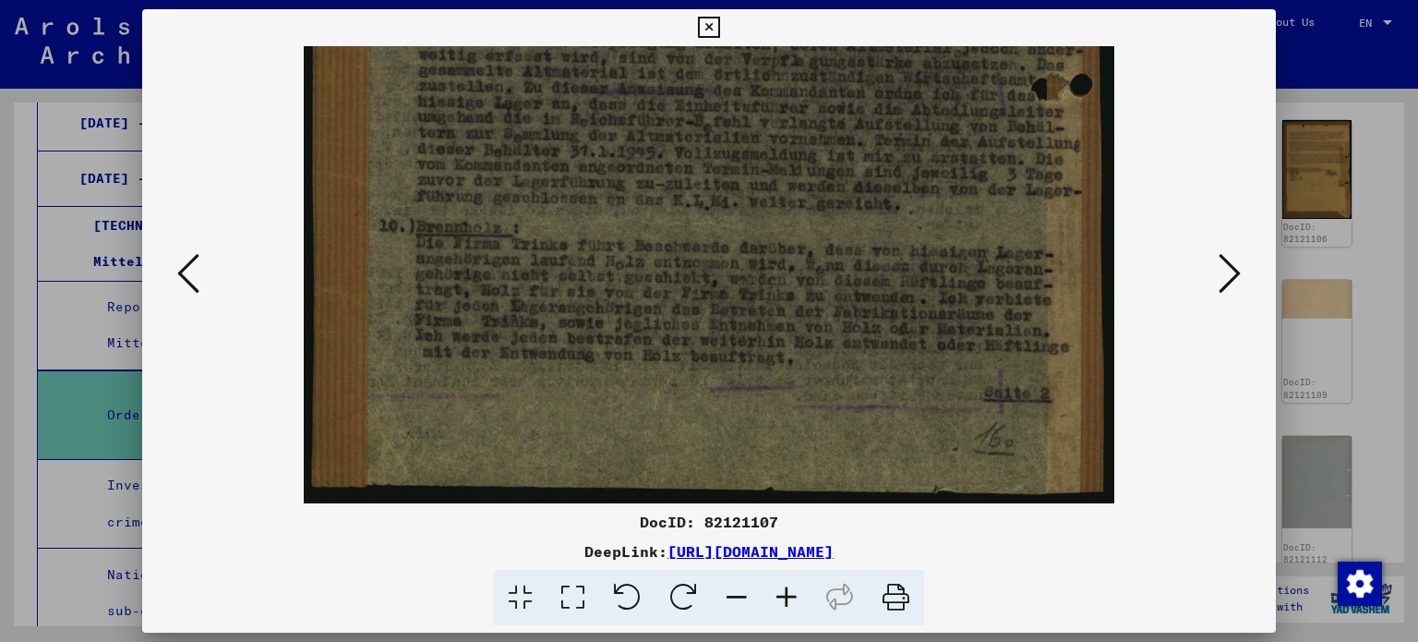
drag, startPoint x: 857, startPoint y: 221, endPoint x: 850, endPoint y: 101, distance: 120.3
click at [1223, 266] on icon at bounding box center [1230, 273] width 22 height 44
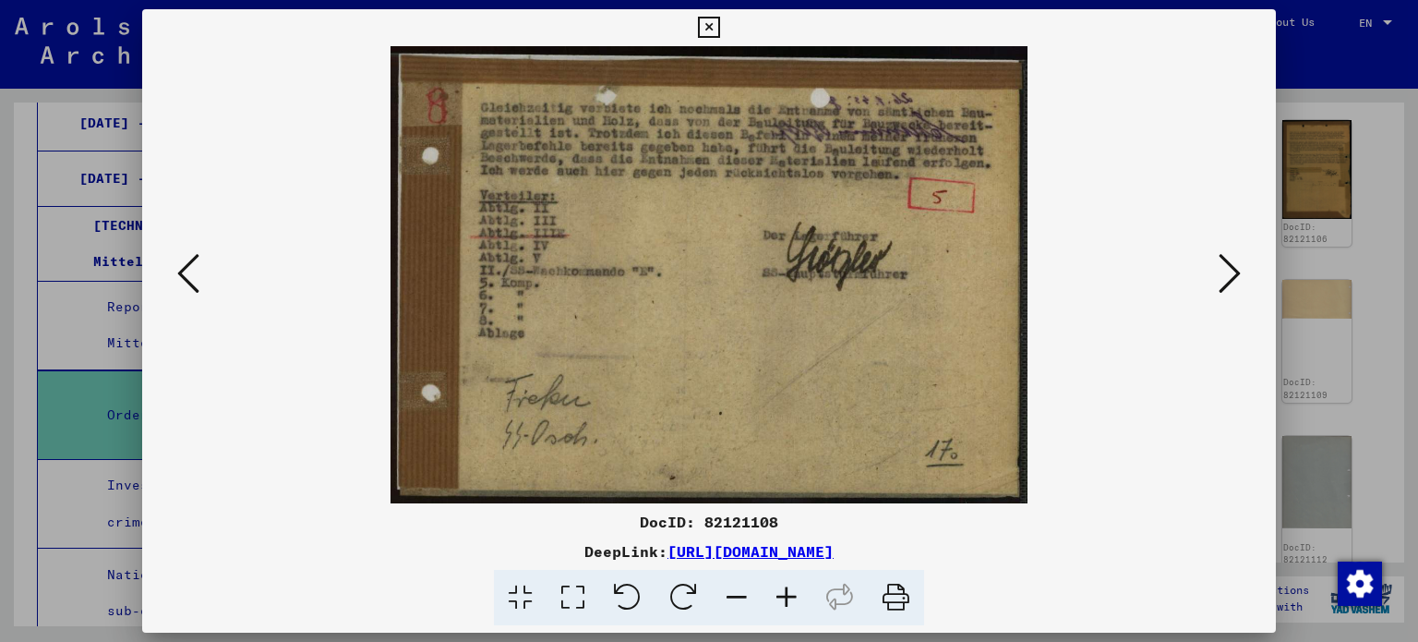
click at [1228, 266] on icon at bounding box center [1230, 273] width 22 height 44
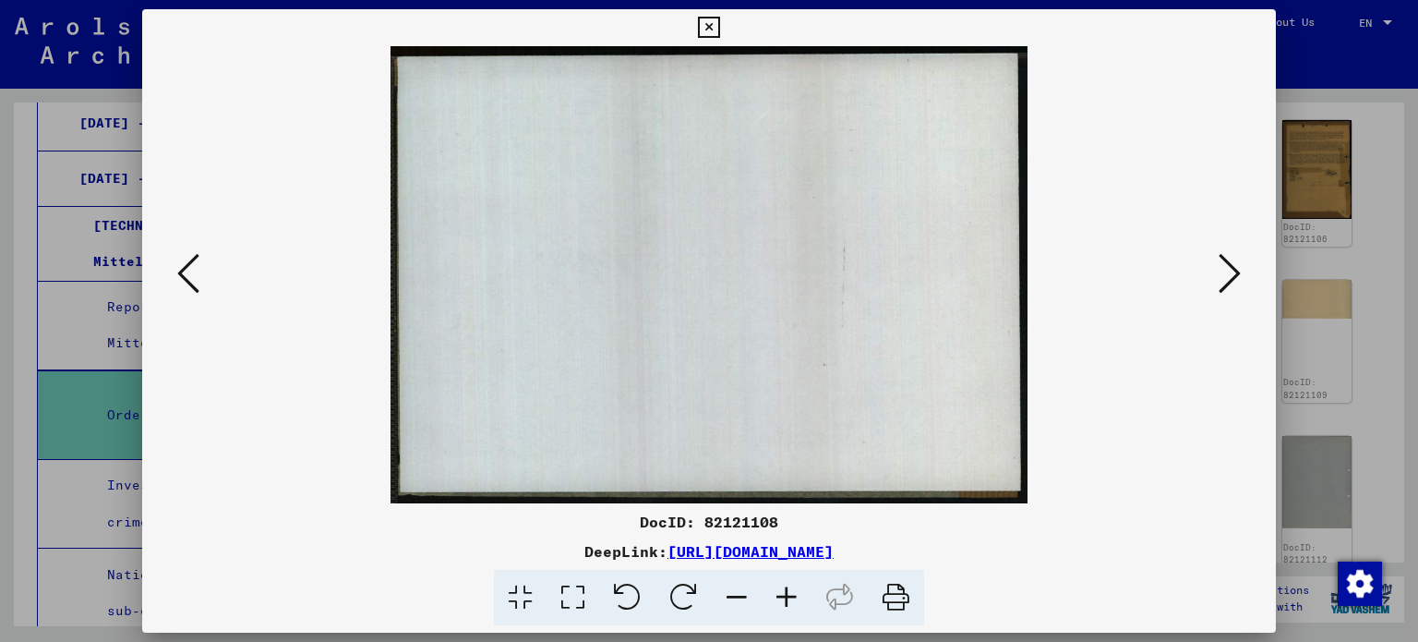
click at [1228, 266] on icon at bounding box center [1230, 273] width 22 height 44
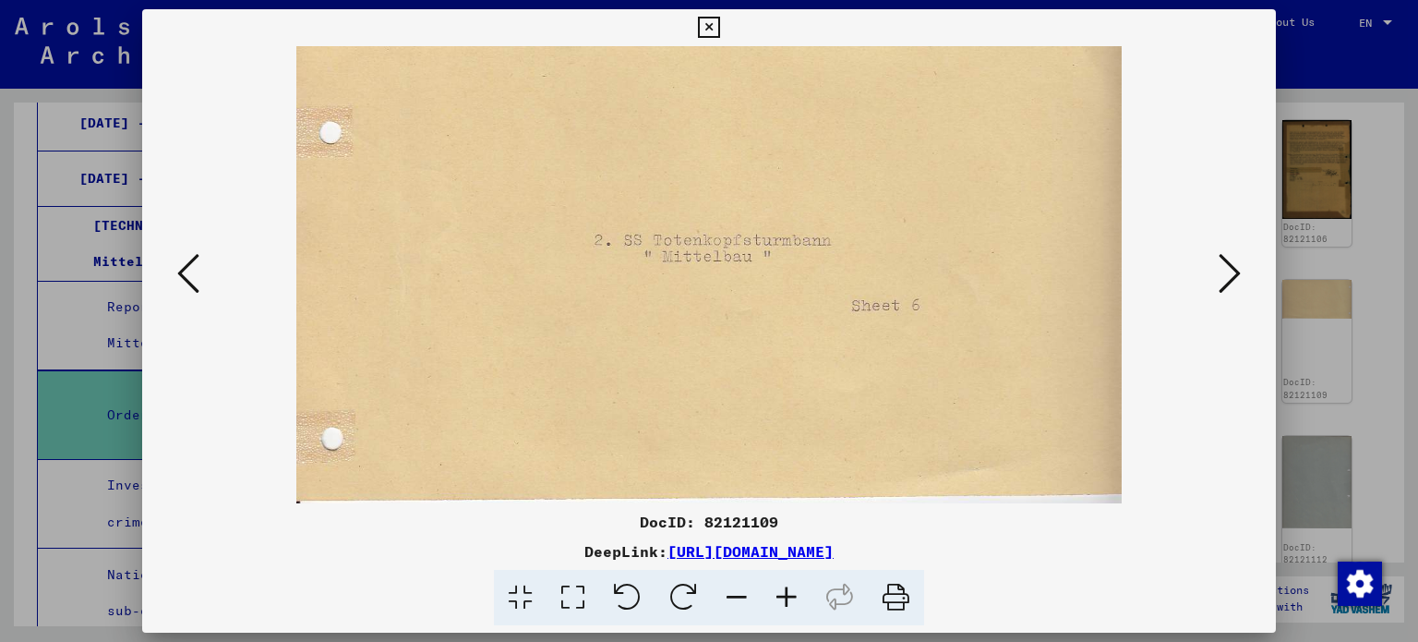
click at [1228, 267] on icon at bounding box center [1230, 273] width 22 height 44
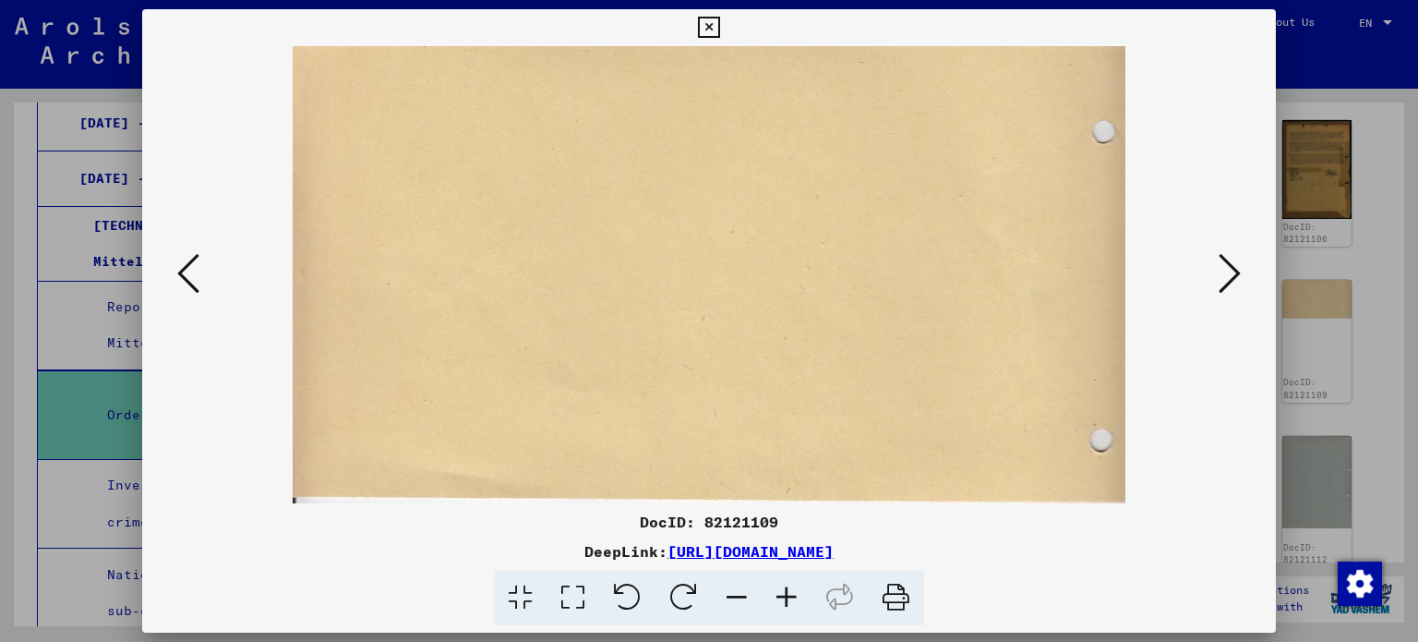
click at [1228, 267] on icon at bounding box center [1230, 273] width 22 height 44
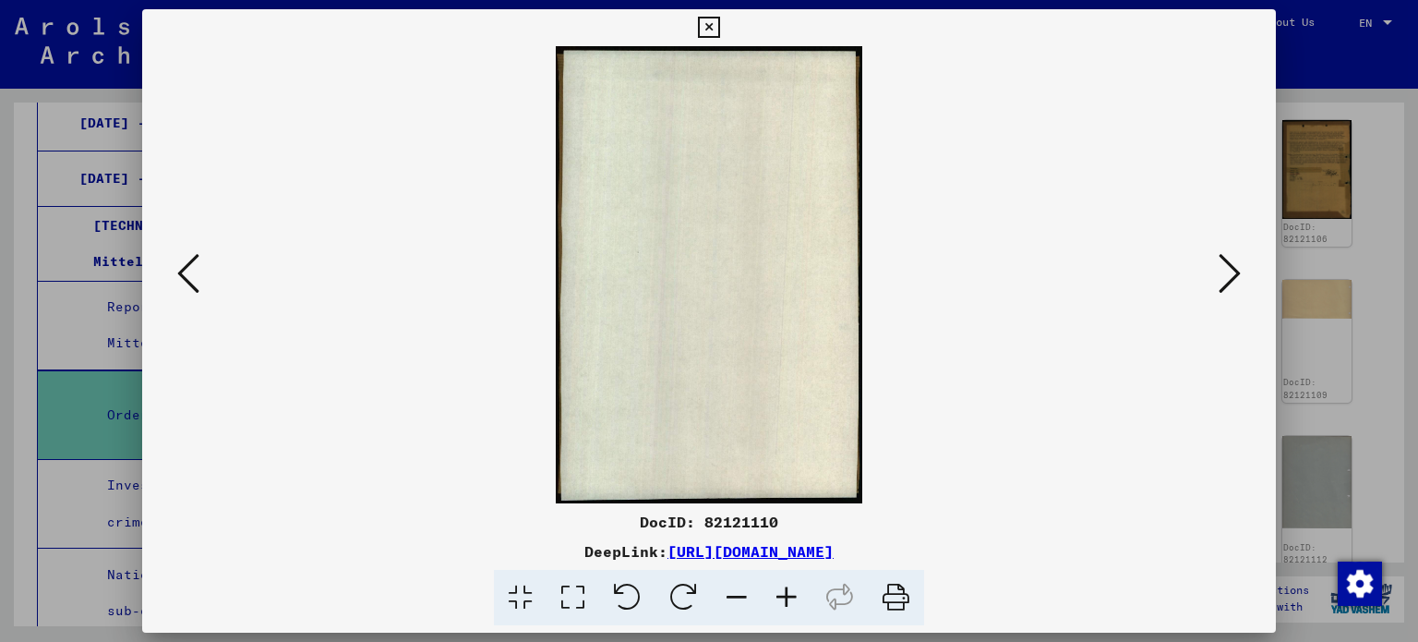
click at [200, 269] on button at bounding box center [188, 274] width 33 height 53
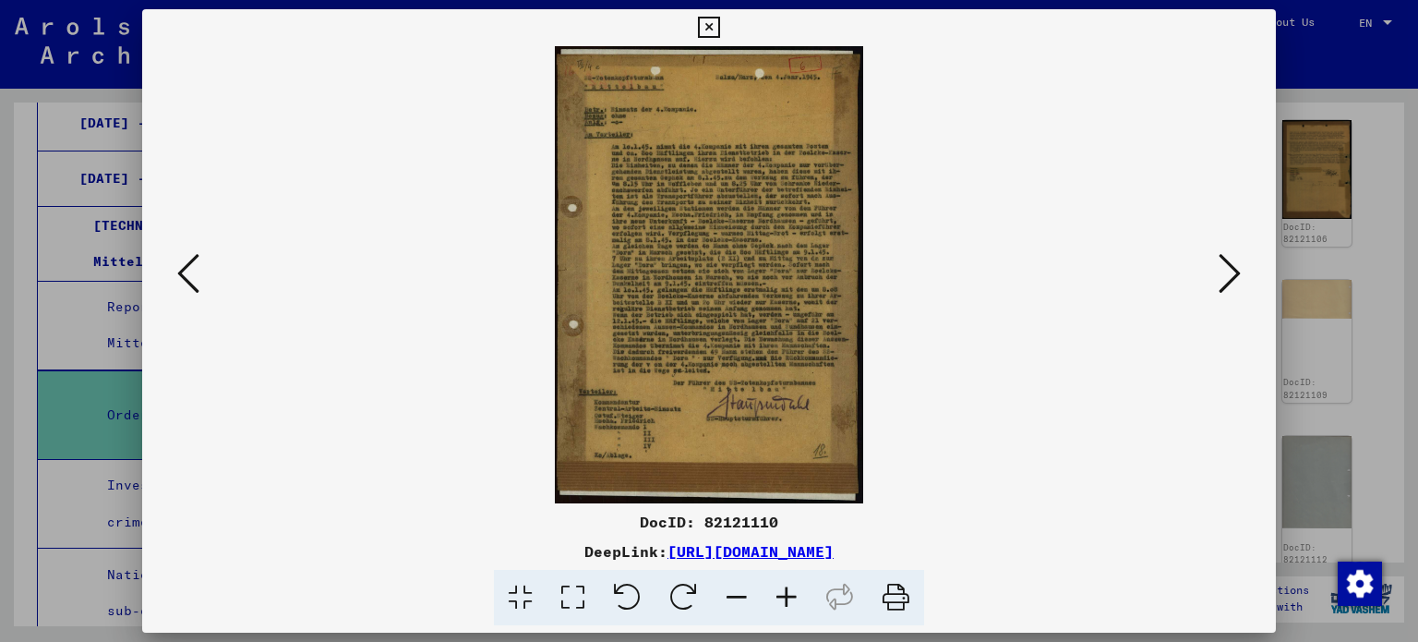
click at [789, 605] on icon at bounding box center [787, 598] width 50 height 56
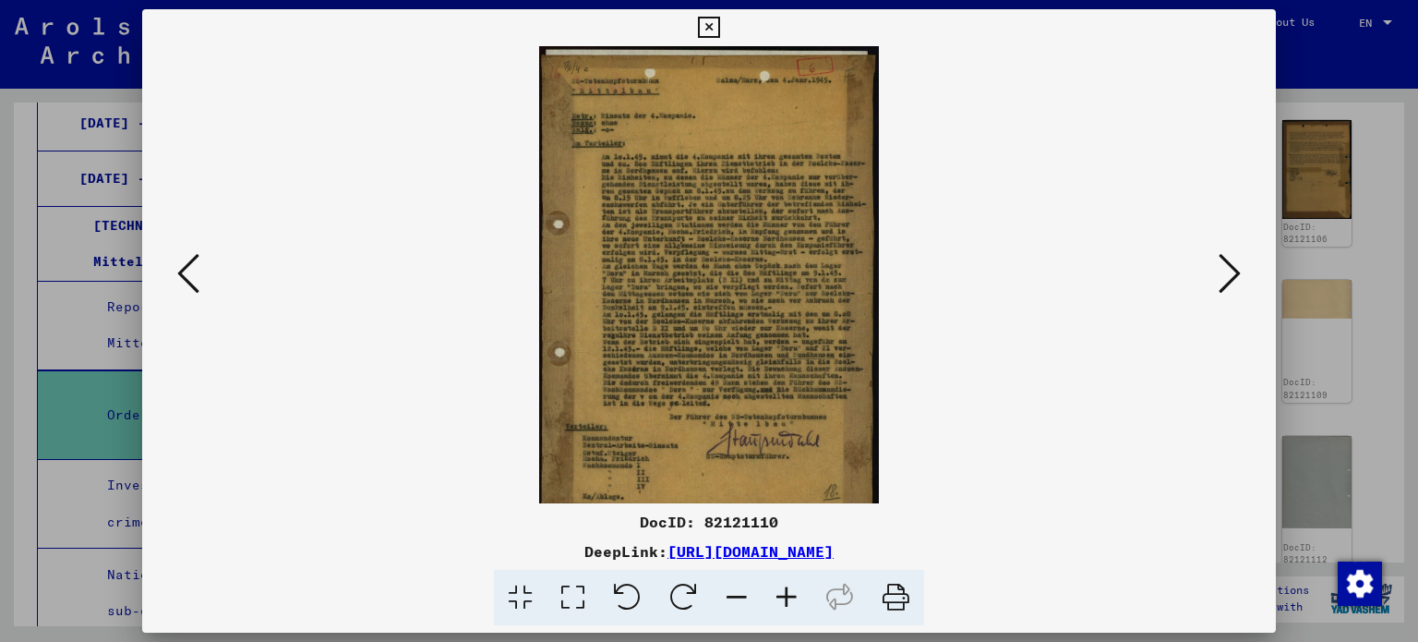
click at [789, 605] on icon at bounding box center [787, 598] width 50 height 56
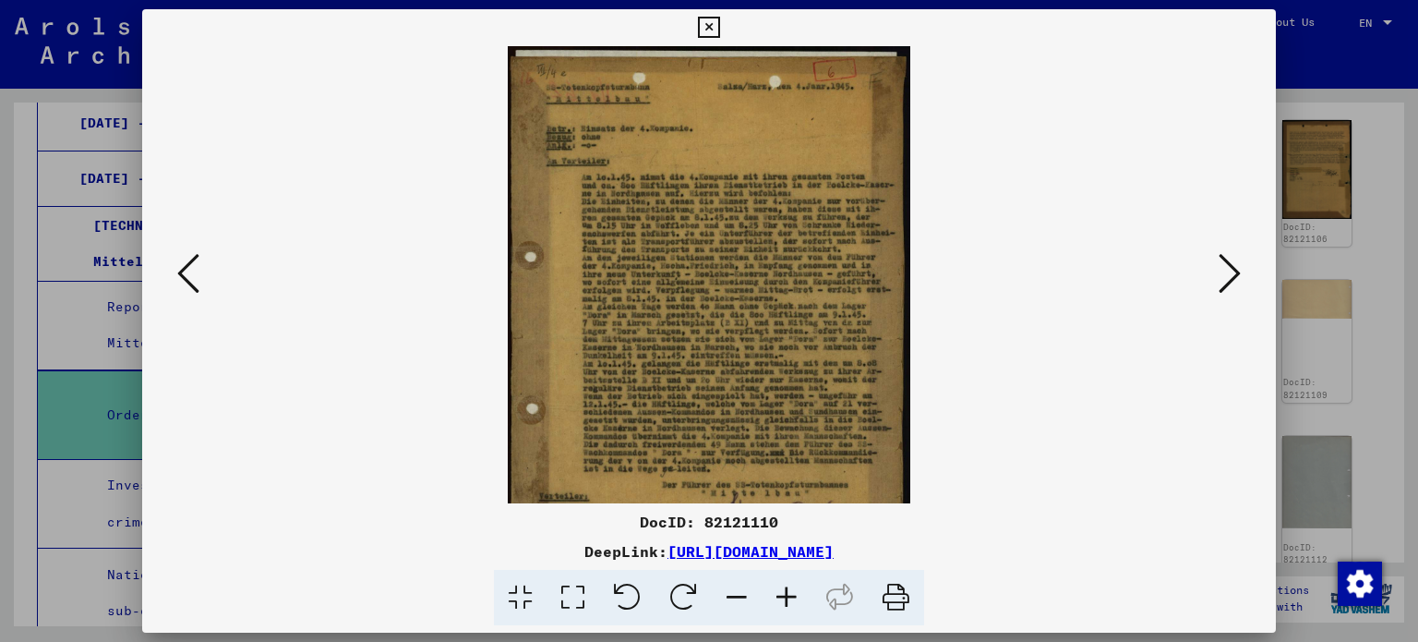
click at [789, 605] on icon at bounding box center [787, 598] width 50 height 56
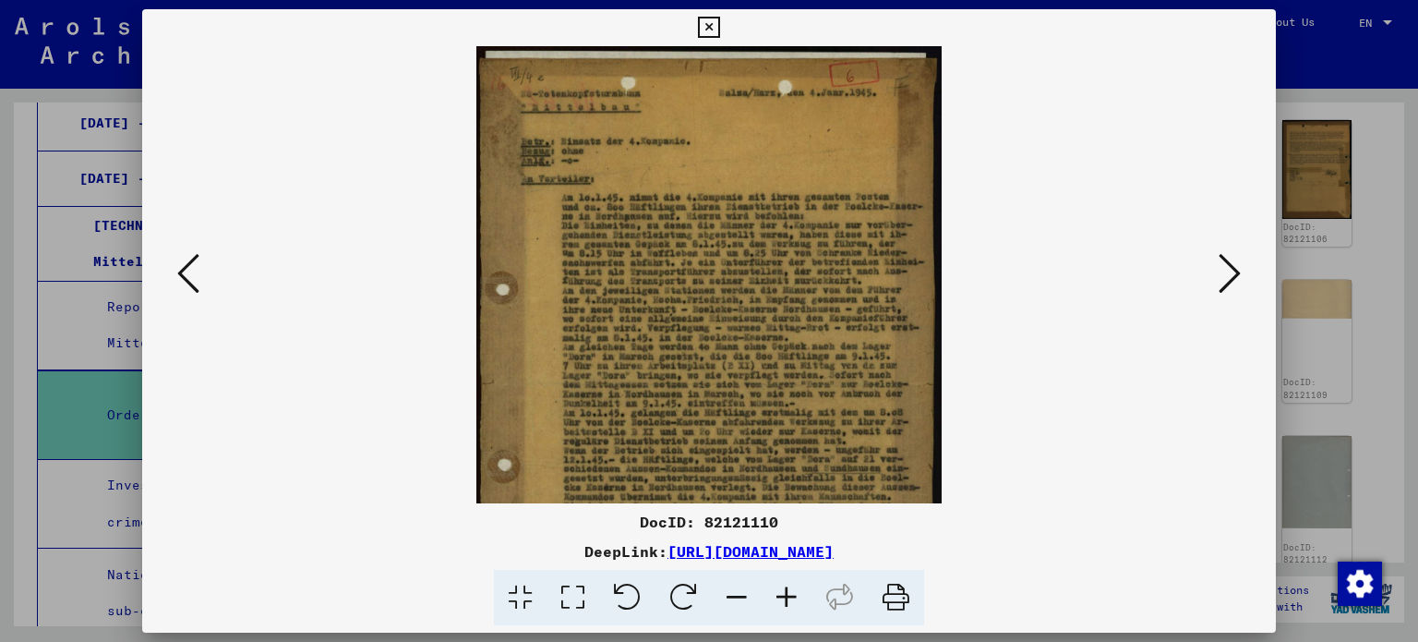
click at [789, 605] on icon at bounding box center [787, 598] width 50 height 56
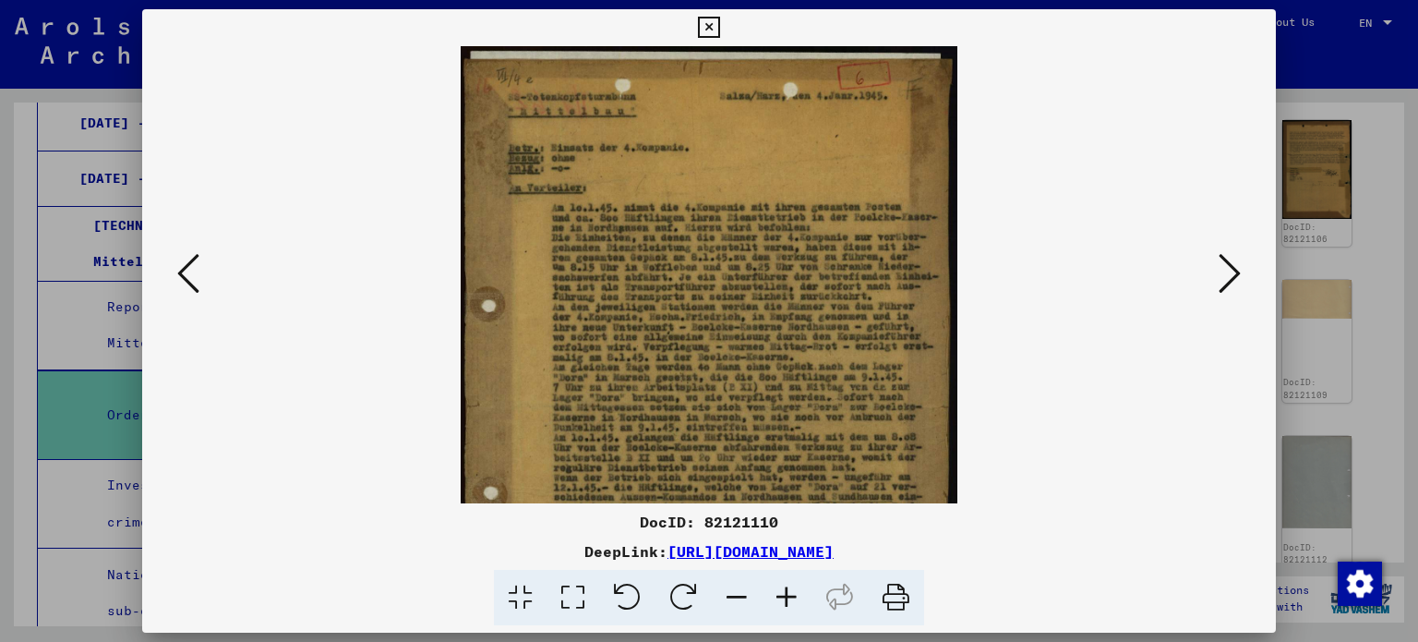
click at [789, 605] on icon at bounding box center [787, 598] width 50 height 56
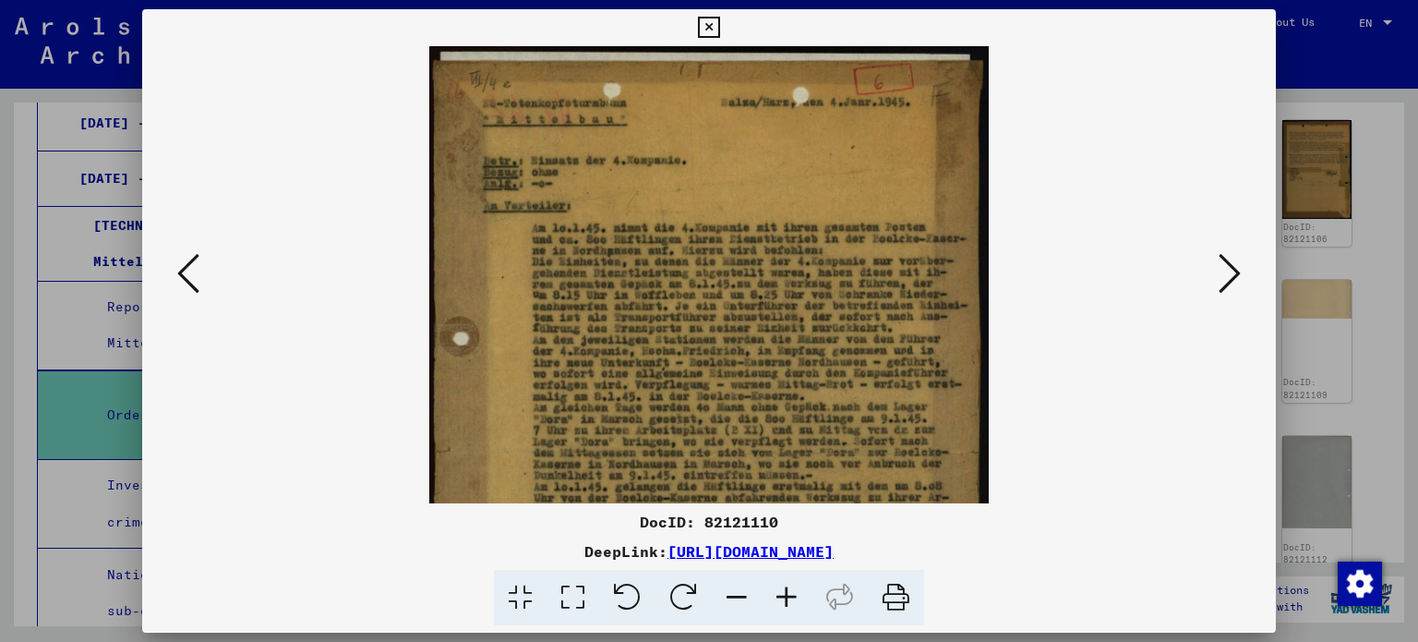
click at [789, 605] on icon at bounding box center [787, 598] width 50 height 56
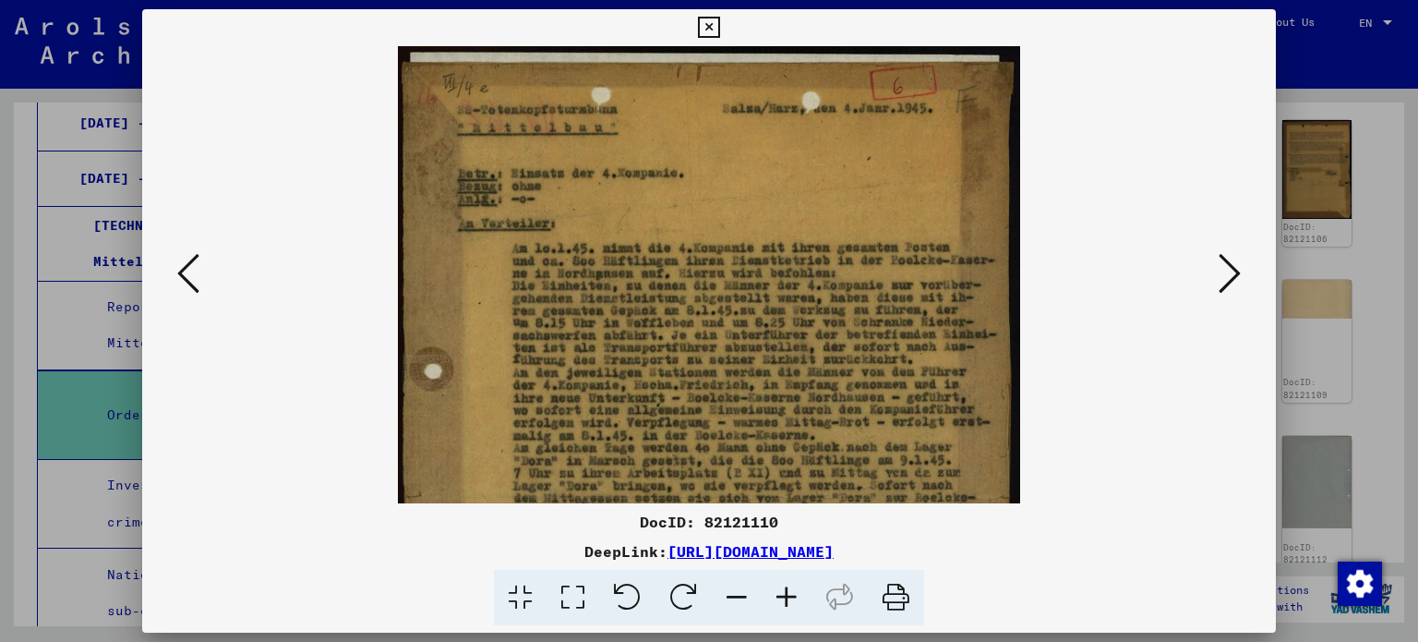
click at [789, 605] on icon at bounding box center [787, 598] width 50 height 56
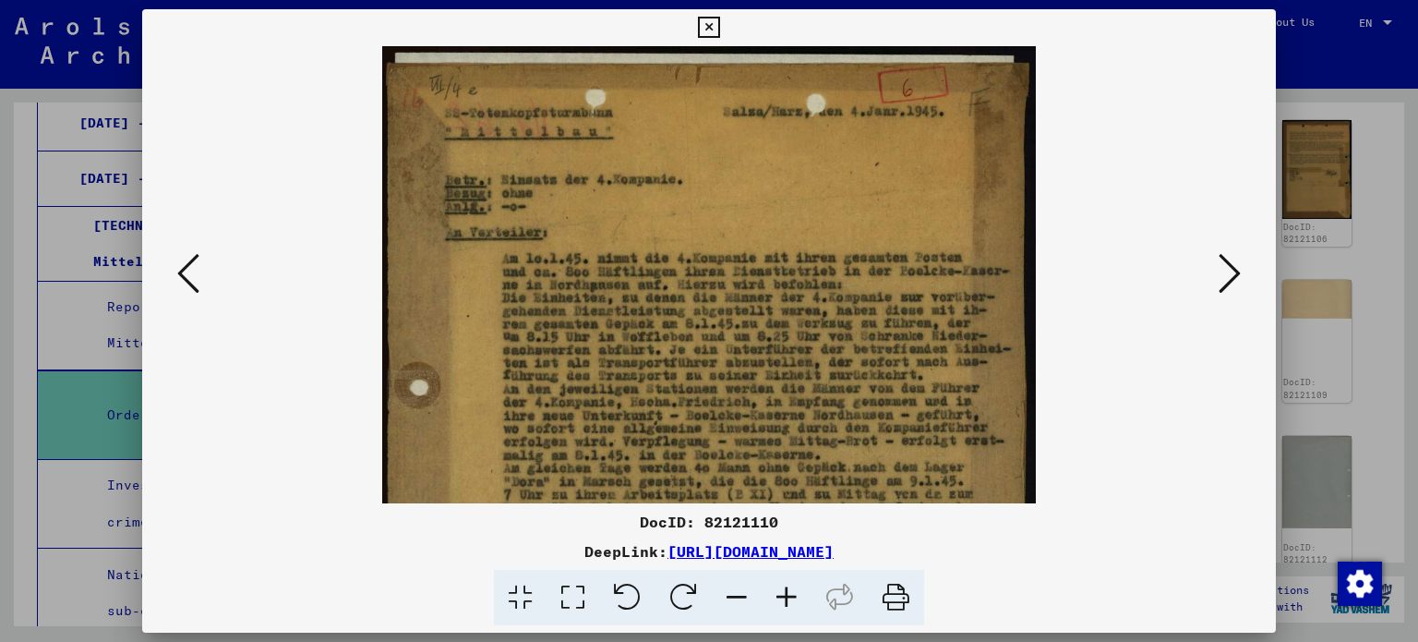
click at [789, 605] on icon at bounding box center [787, 598] width 50 height 56
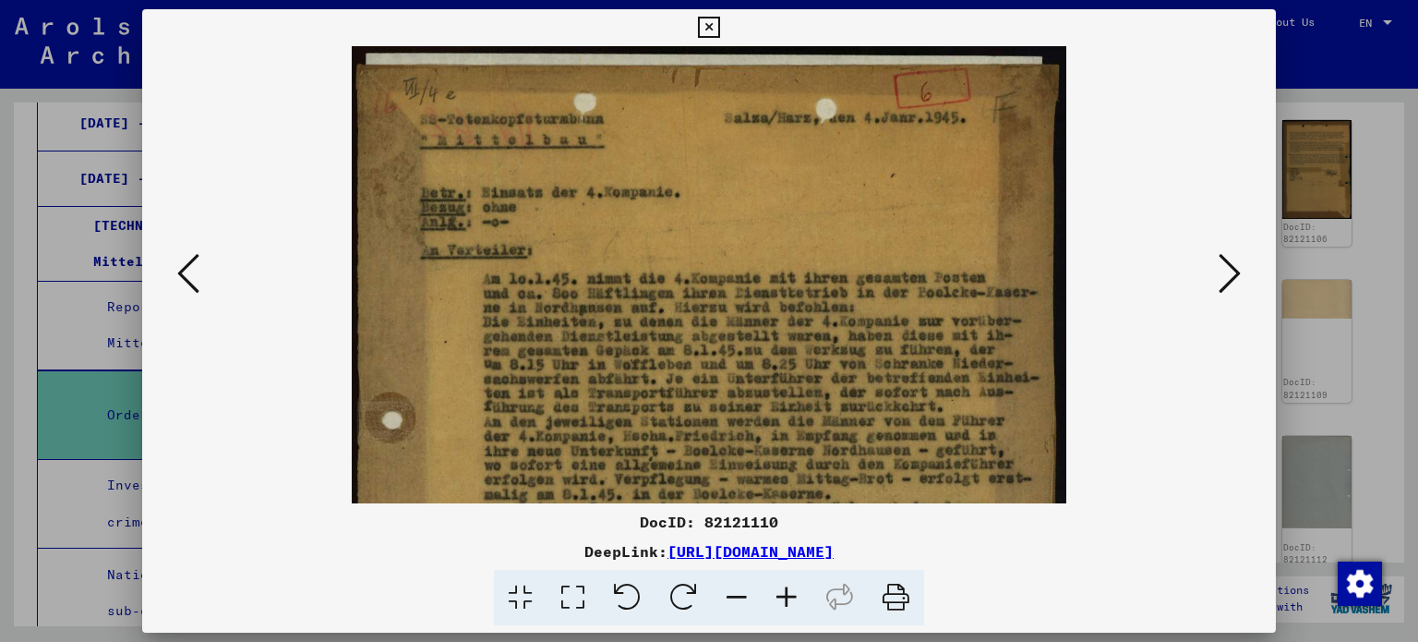
click at [789, 605] on icon at bounding box center [787, 598] width 50 height 56
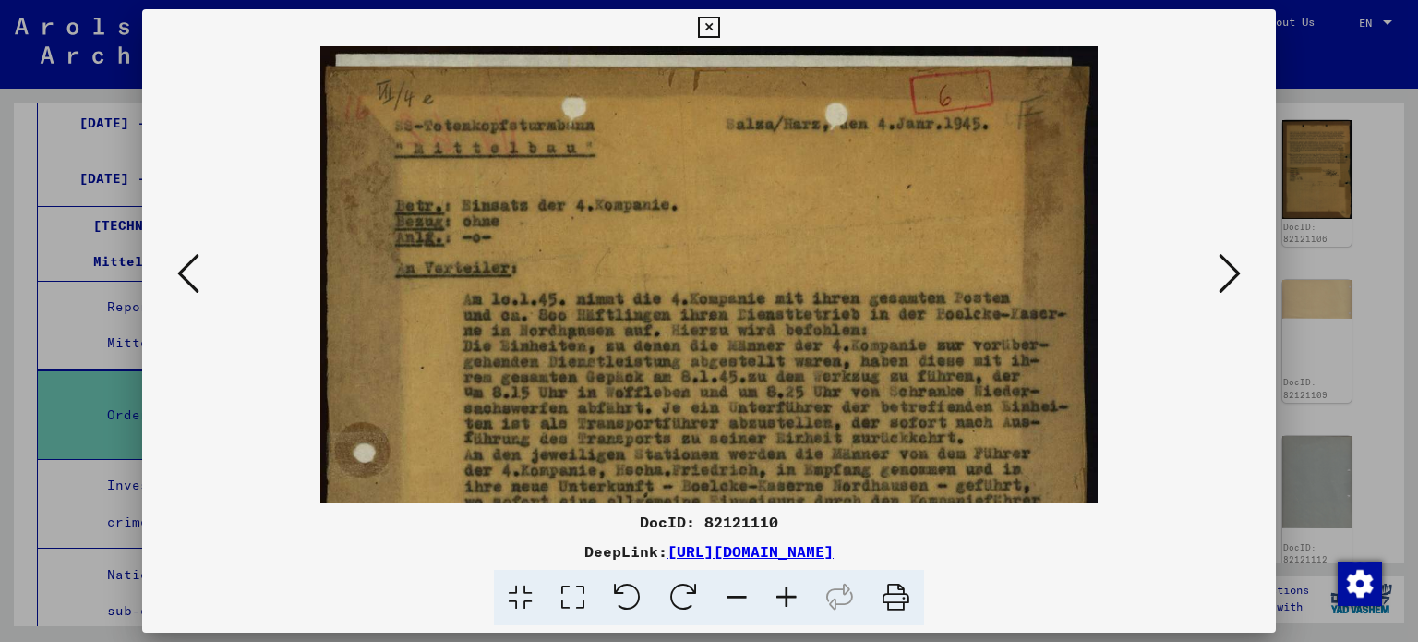
click at [789, 605] on icon at bounding box center [787, 598] width 50 height 56
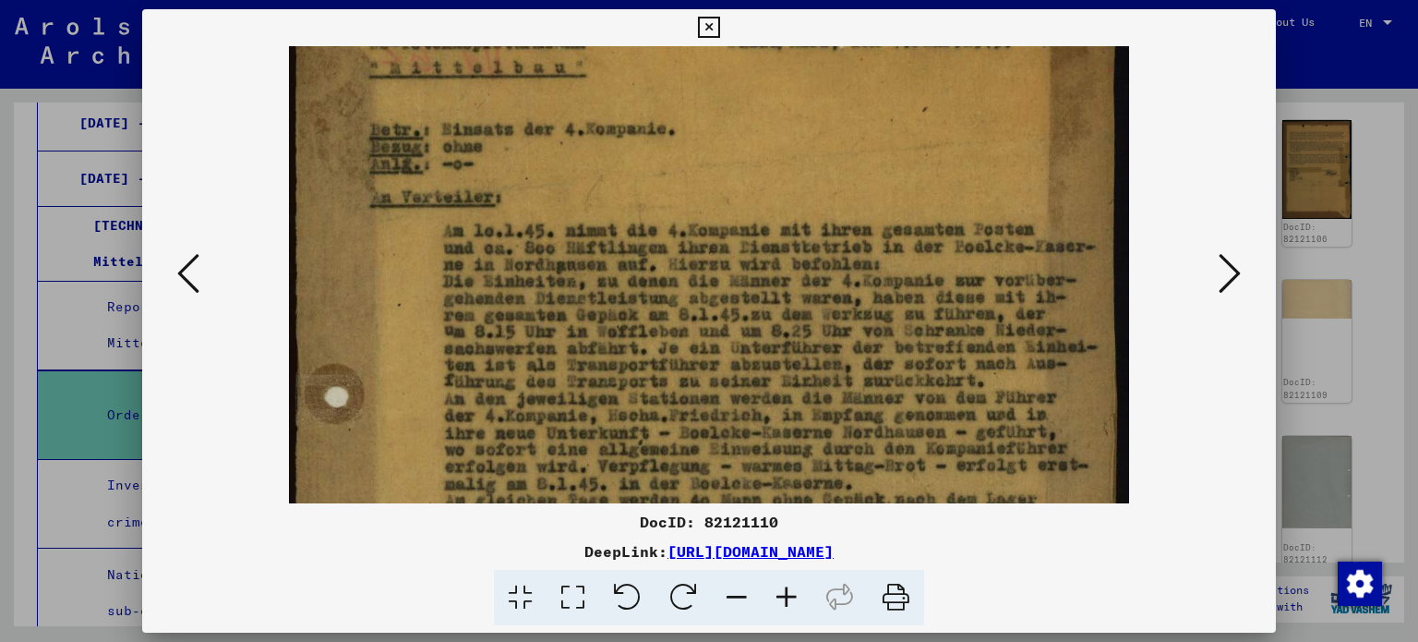
scroll to position [90, 0]
drag, startPoint x: 856, startPoint y: 375, endPoint x: 861, endPoint y: 284, distance: 90.6
click at [861, 284] on img at bounding box center [709, 577] width 840 height 1242
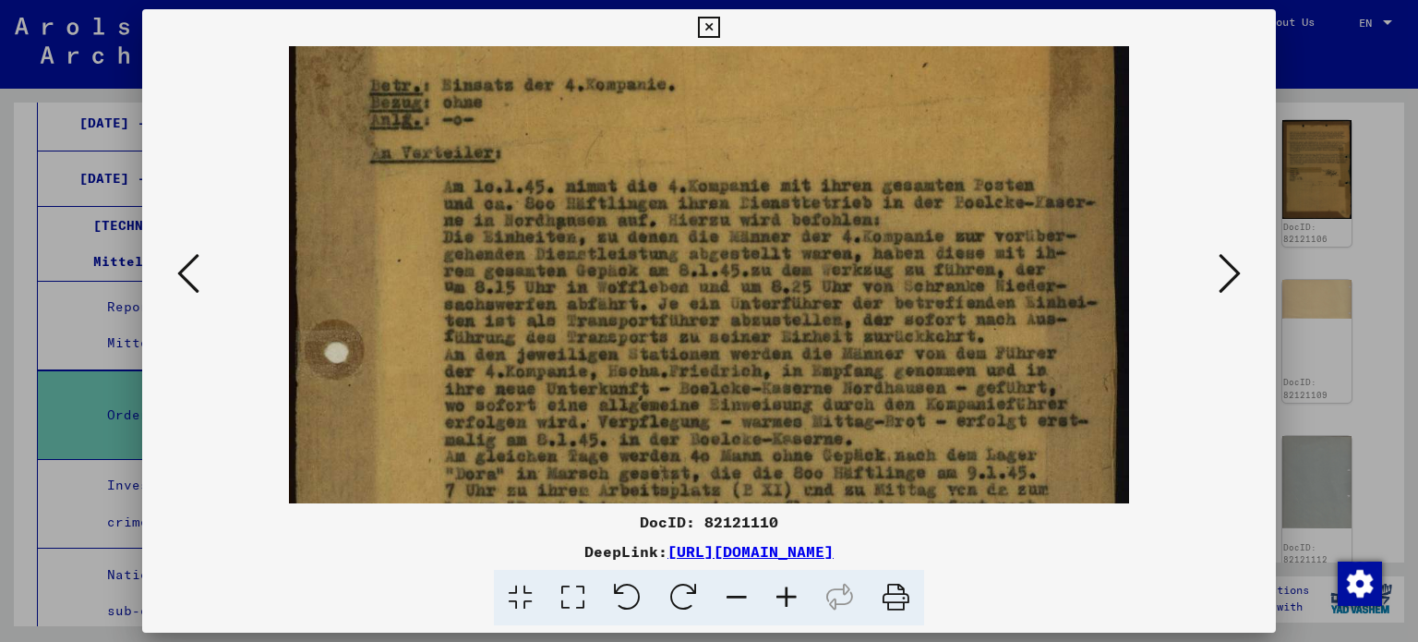
scroll to position [144, 0]
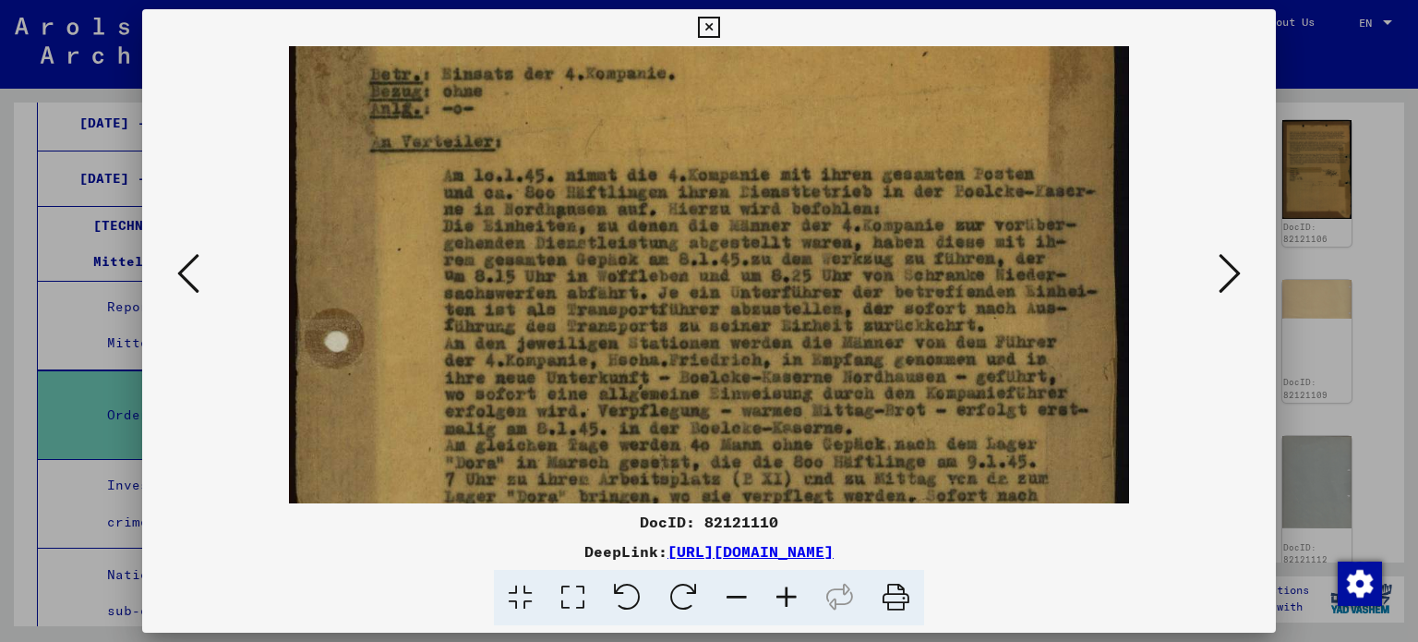
drag, startPoint x: 761, startPoint y: 375, endPoint x: 757, endPoint y: 322, distance: 52.8
click at [757, 322] on img at bounding box center [709, 523] width 840 height 1242
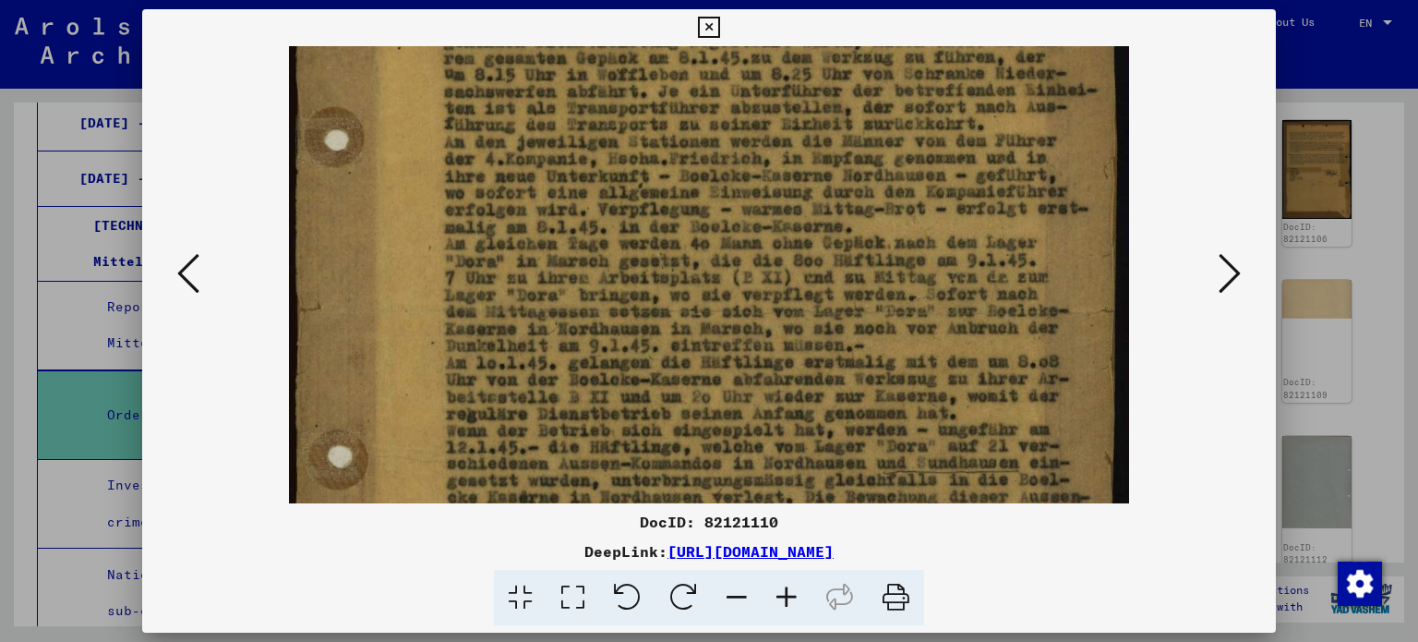
scroll to position [423, 0]
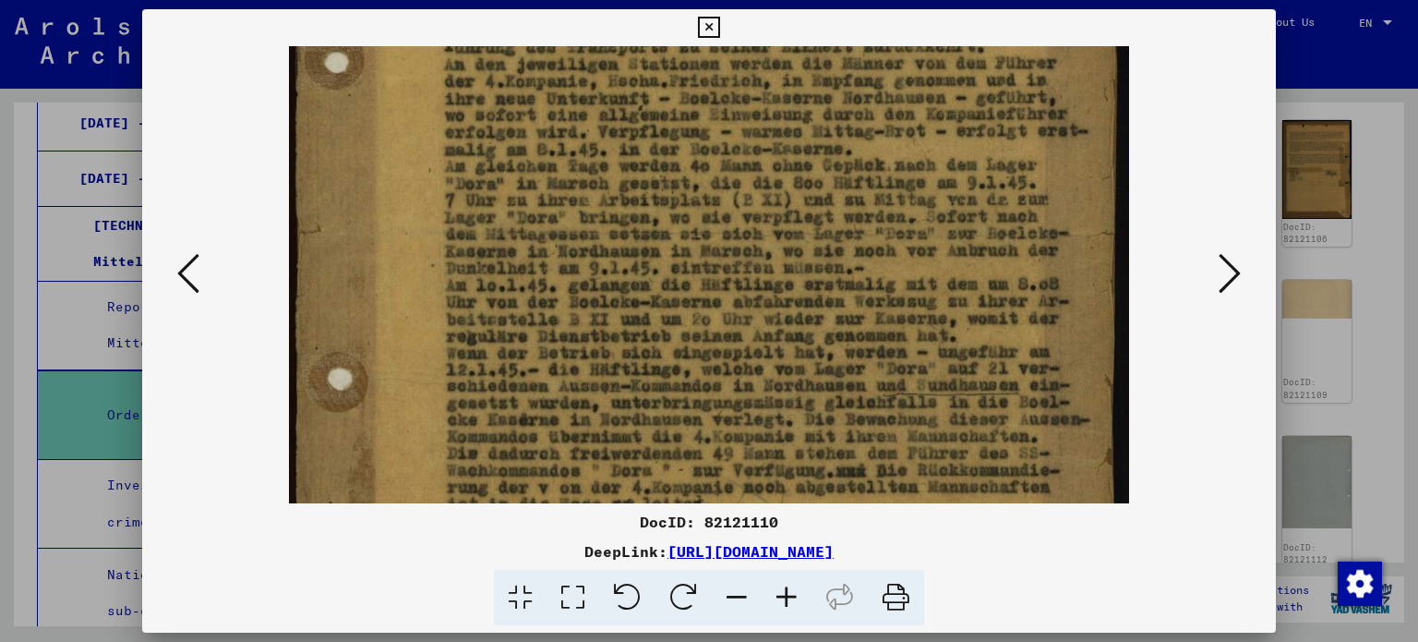
drag, startPoint x: 733, startPoint y: 426, endPoint x: 757, endPoint y: 149, distance: 278.0
click at [757, 149] on img at bounding box center [709, 244] width 840 height 1242
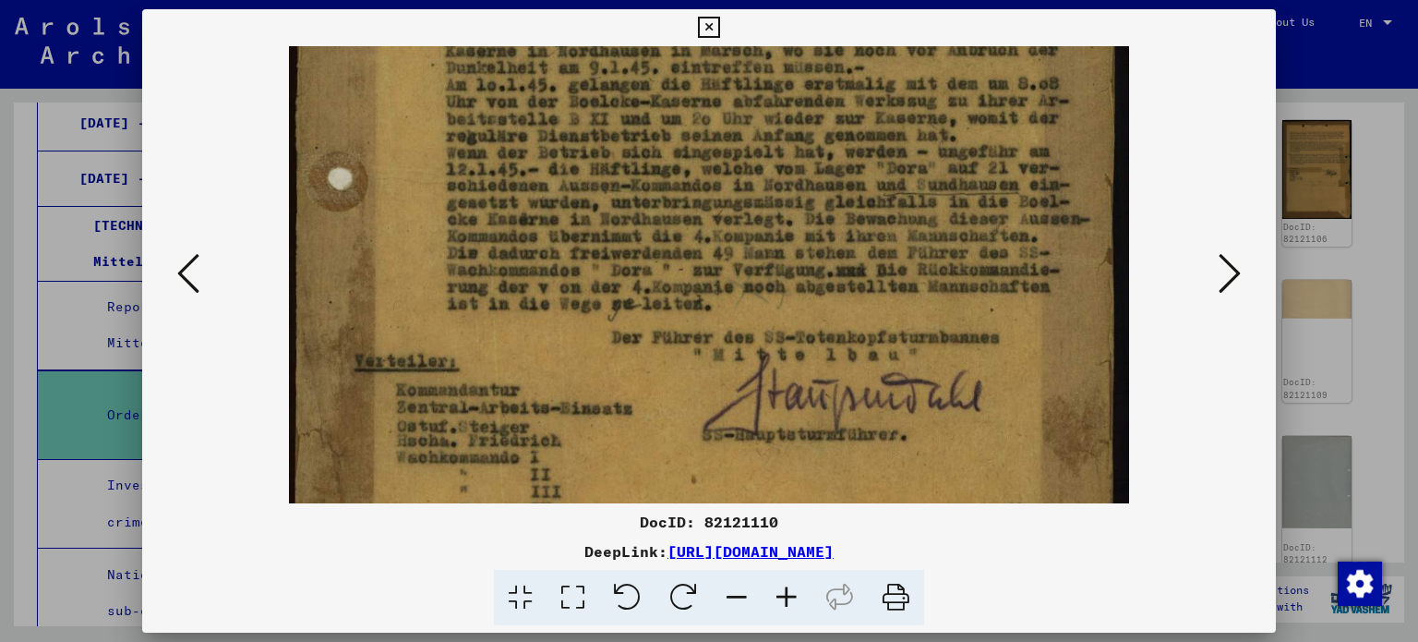
drag, startPoint x: 741, startPoint y: 402, endPoint x: 773, endPoint y: 202, distance: 201.9
click at [773, 202] on img at bounding box center [709, 44] width 840 height 1242
click at [1227, 254] on icon at bounding box center [1230, 273] width 22 height 44
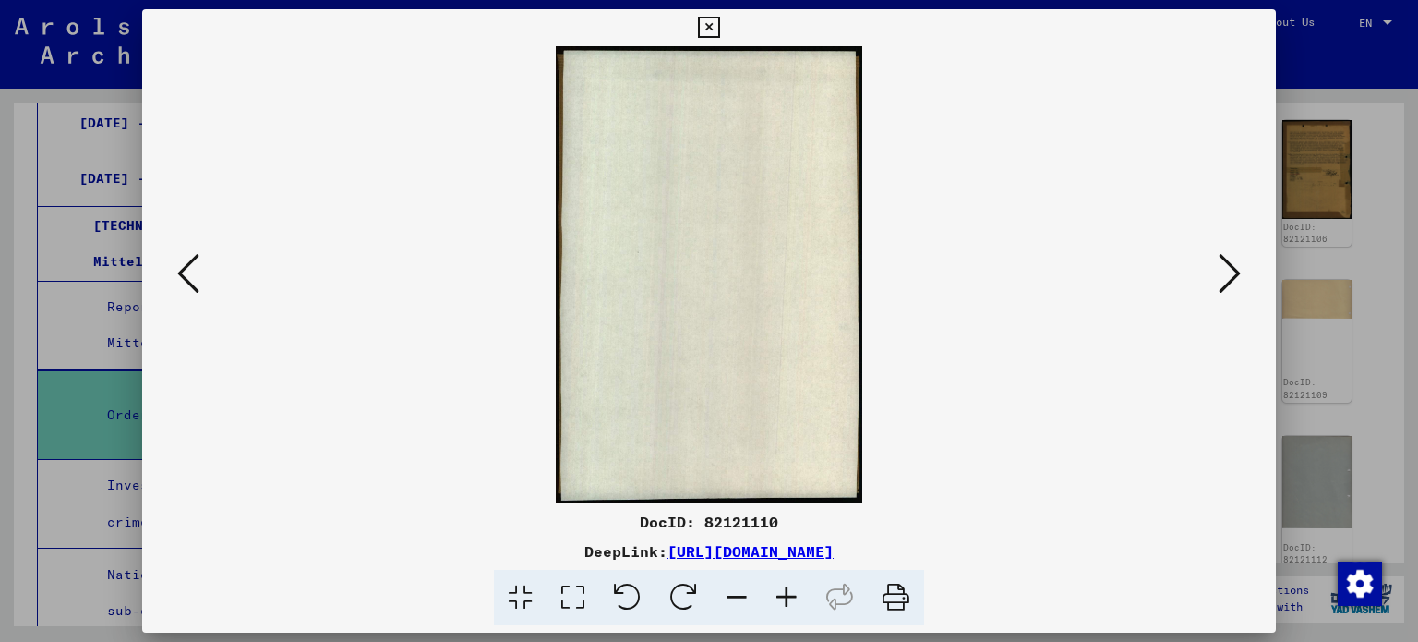
click at [1227, 254] on icon at bounding box center [1230, 273] width 22 height 44
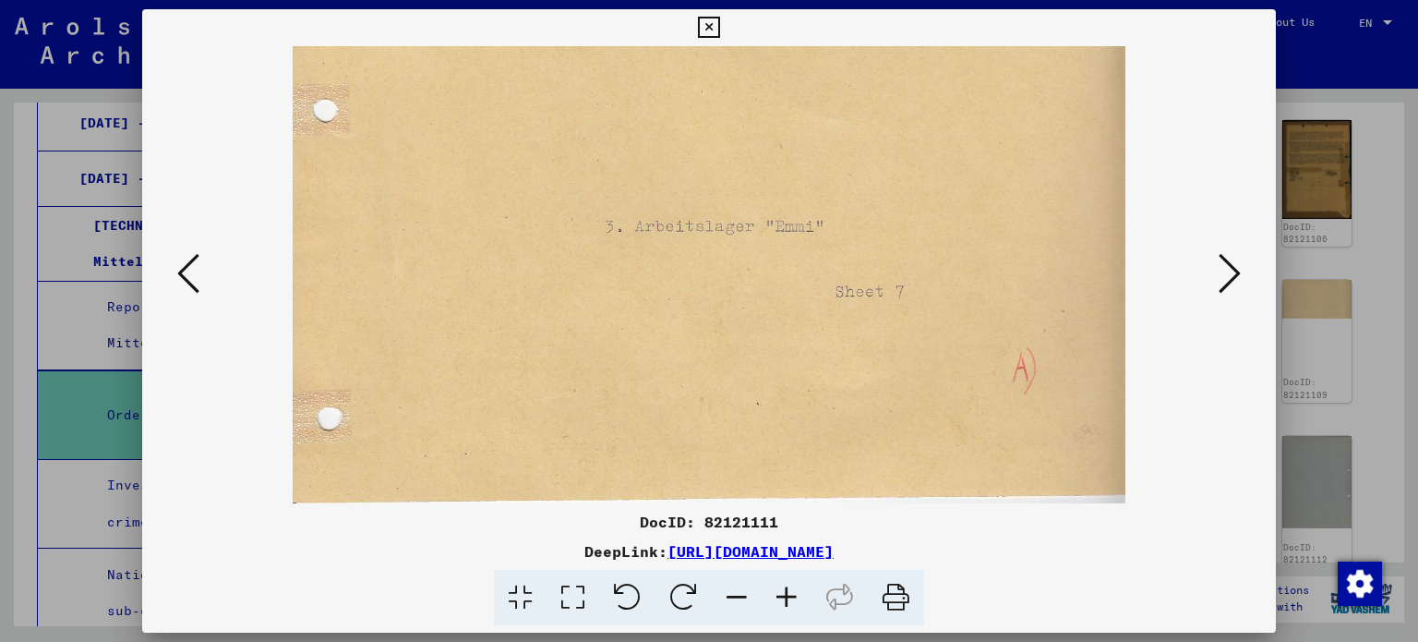
click at [192, 271] on icon at bounding box center [188, 273] width 22 height 44
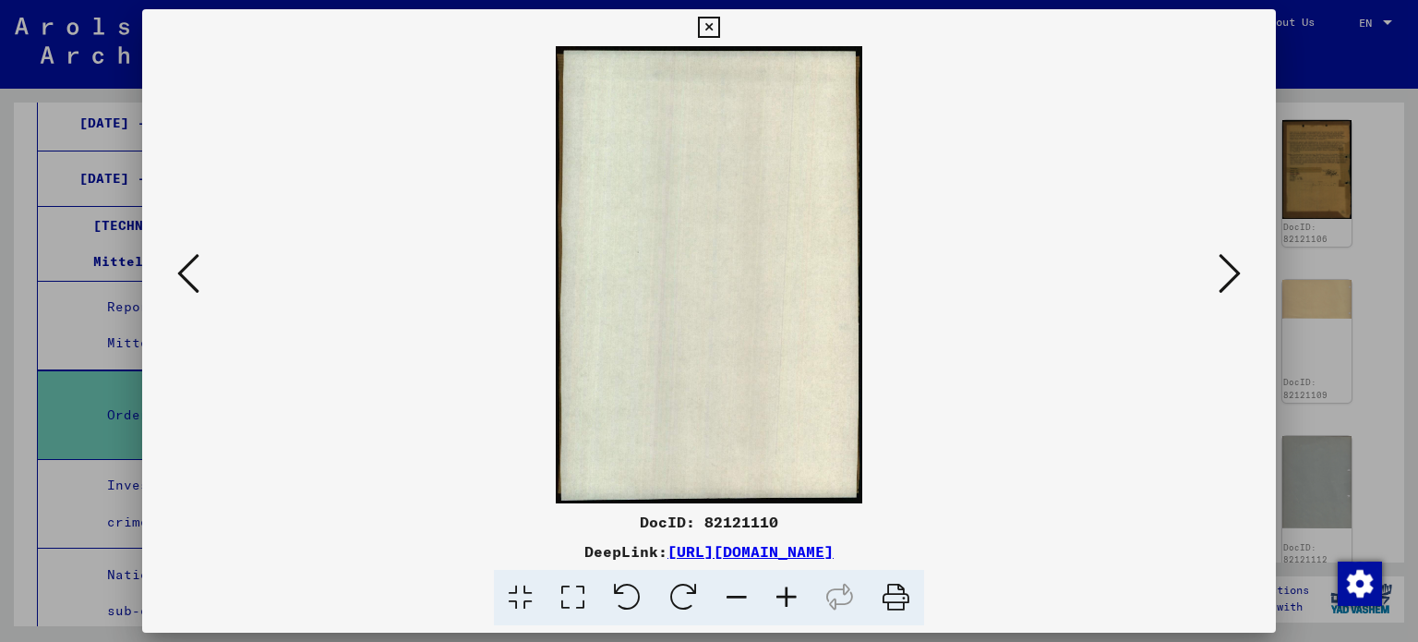
click at [192, 271] on icon at bounding box center [188, 273] width 22 height 44
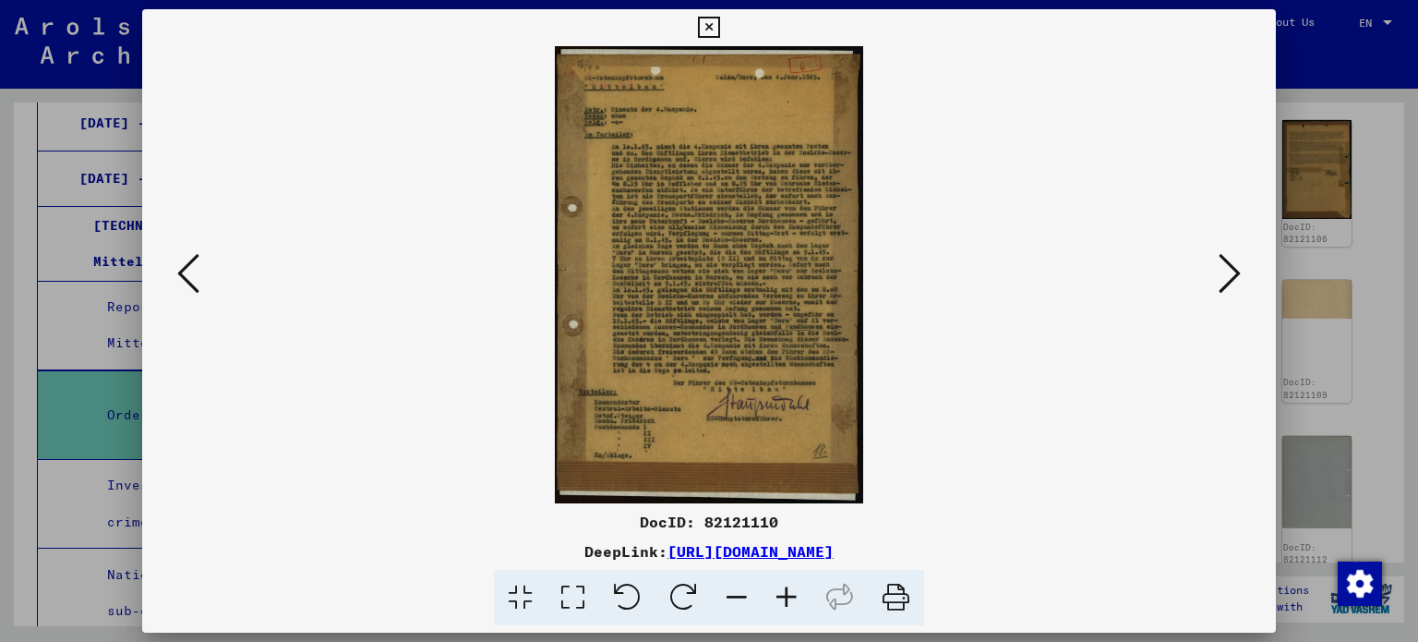
click at [785, 588] on icon at bounding box center [787, 598] width 50 height 56
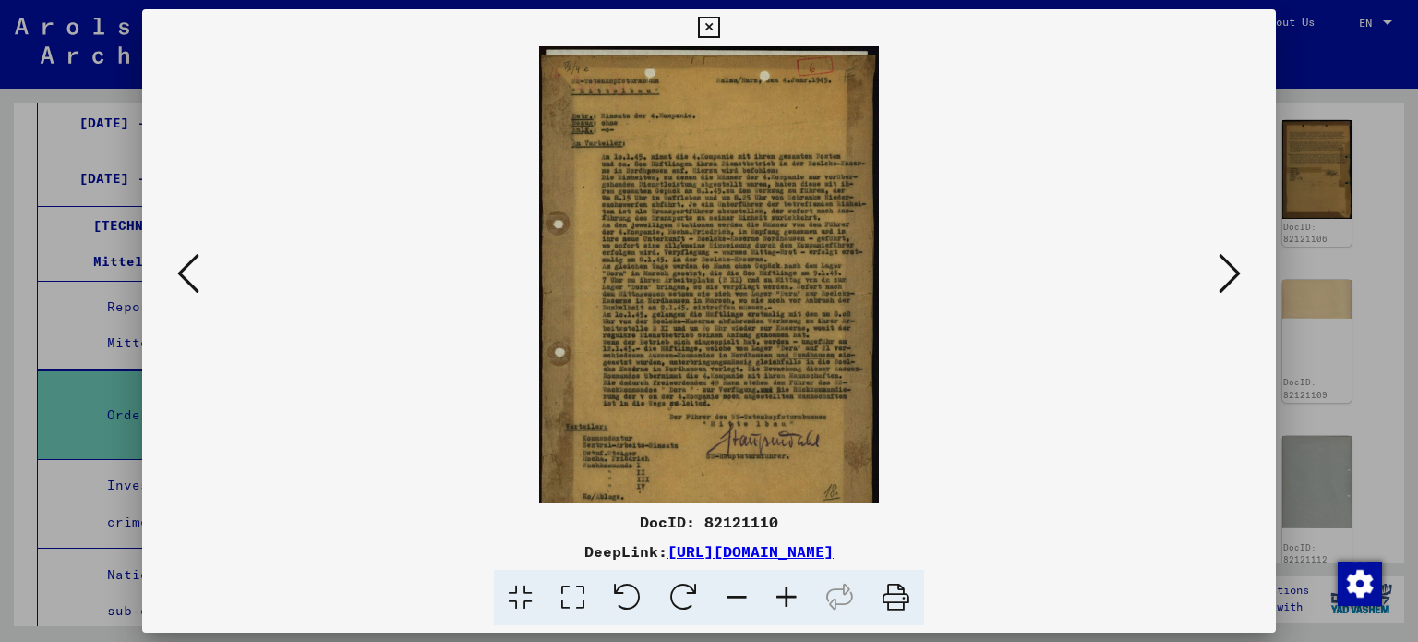
click at [785, 588] on icon at bounding box center [787, 598] width 50 height 56
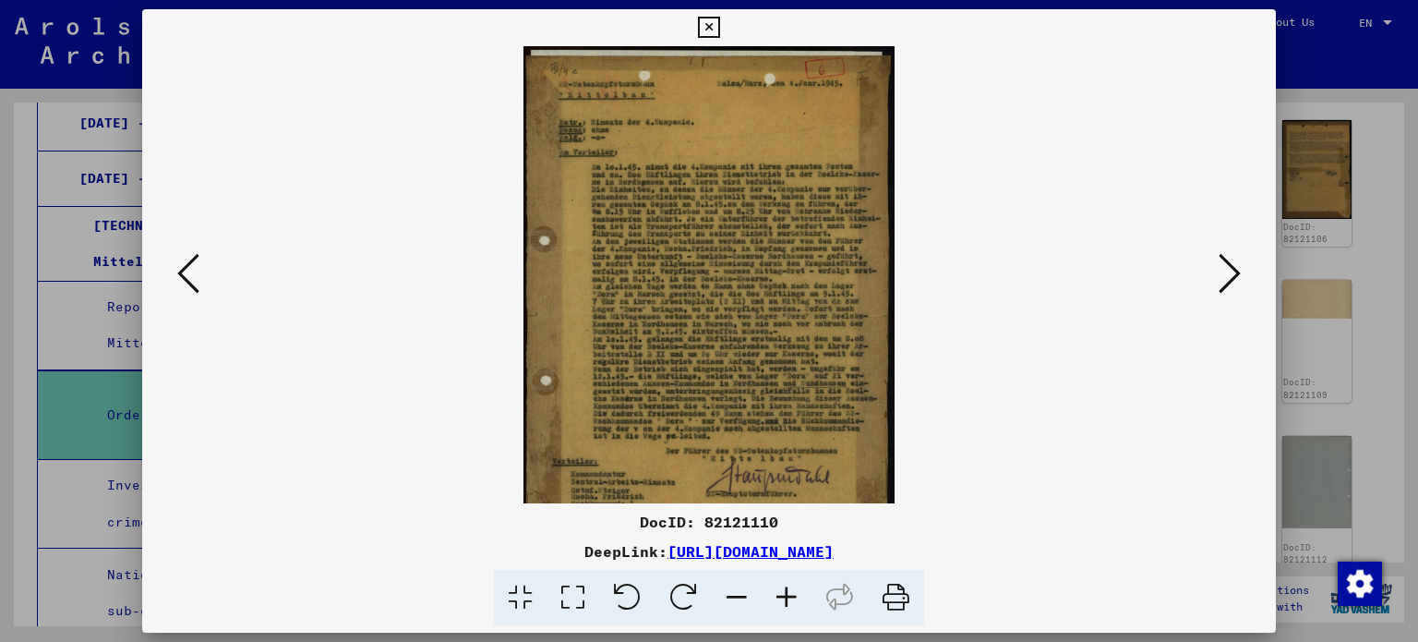
click at [783, 587] on icon at bounding box center [787, 598] width 50 height 56
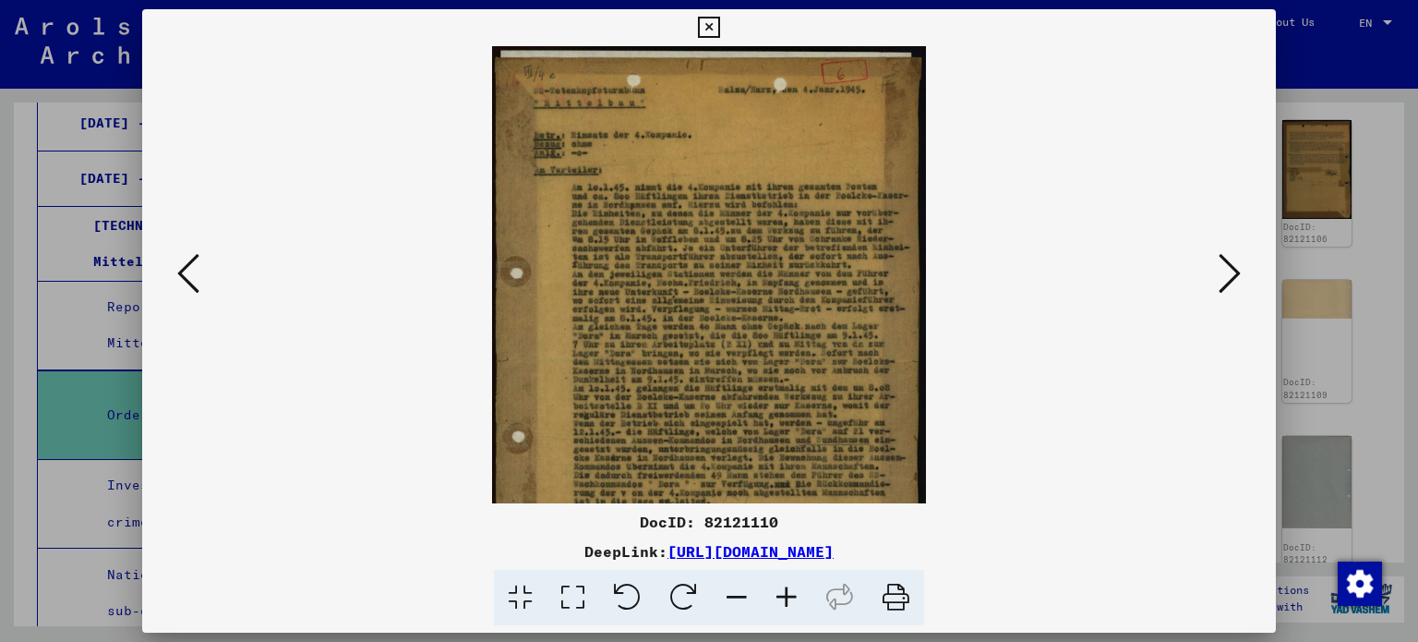
click at [782, 587] on icon at bounding box center [787, 598] width 50 height 56
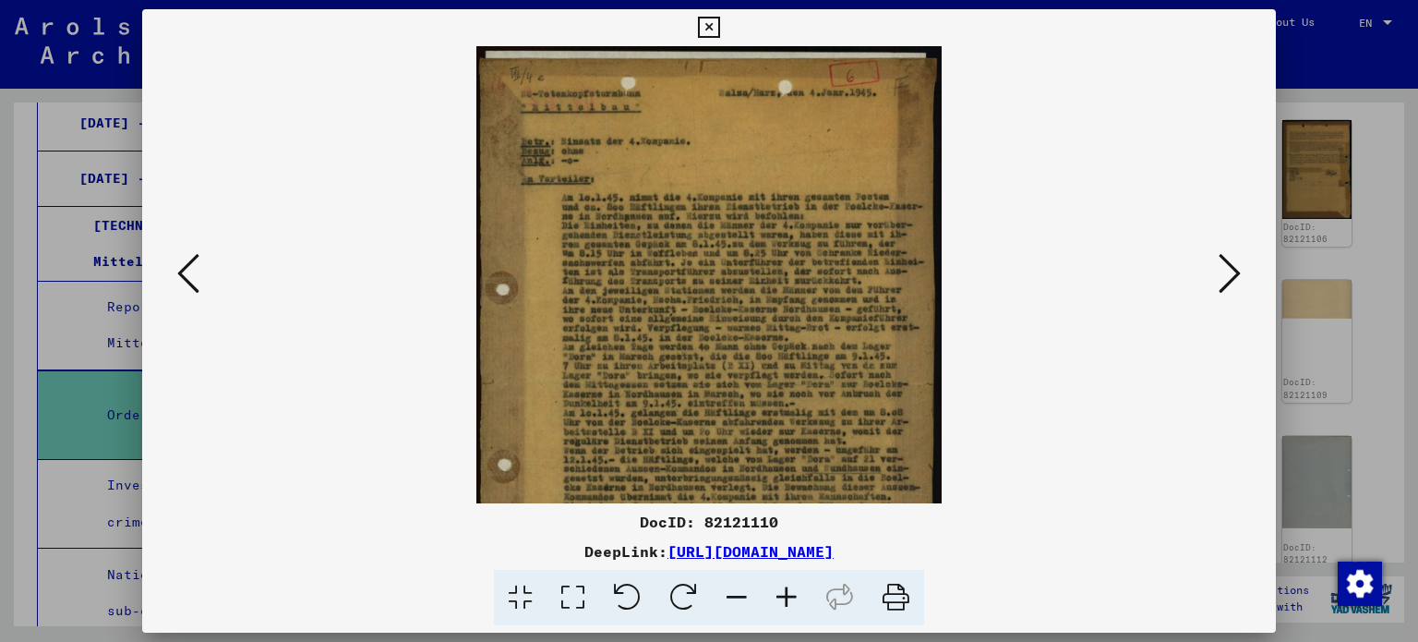
click at [782, 587] on icon at bounding box center [787, 598] width 50 height 56
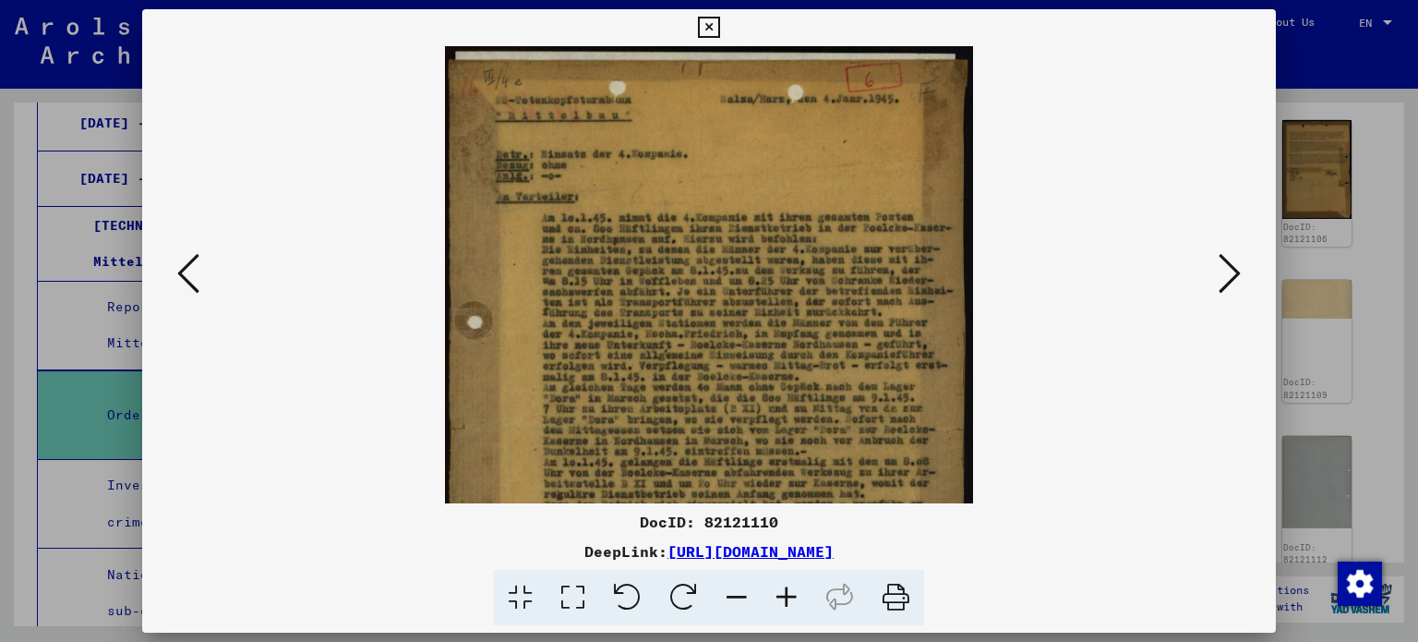
click at [781, 587] on icon at bounding box center [787, 598] width 50 height 56
click at [779, 587] on icon at bounding box center [787, 598] width 50 height 56
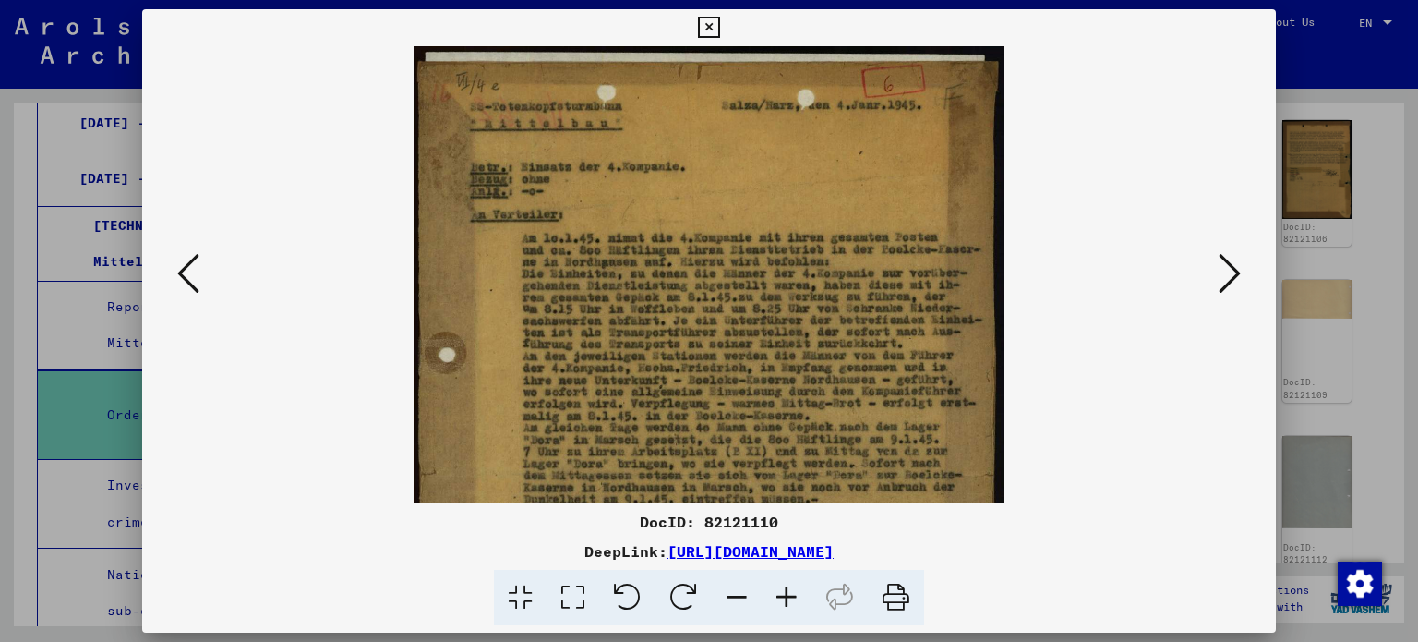
click at [779, 586] on icon at bounding box center [787, 598] width 50 height 56
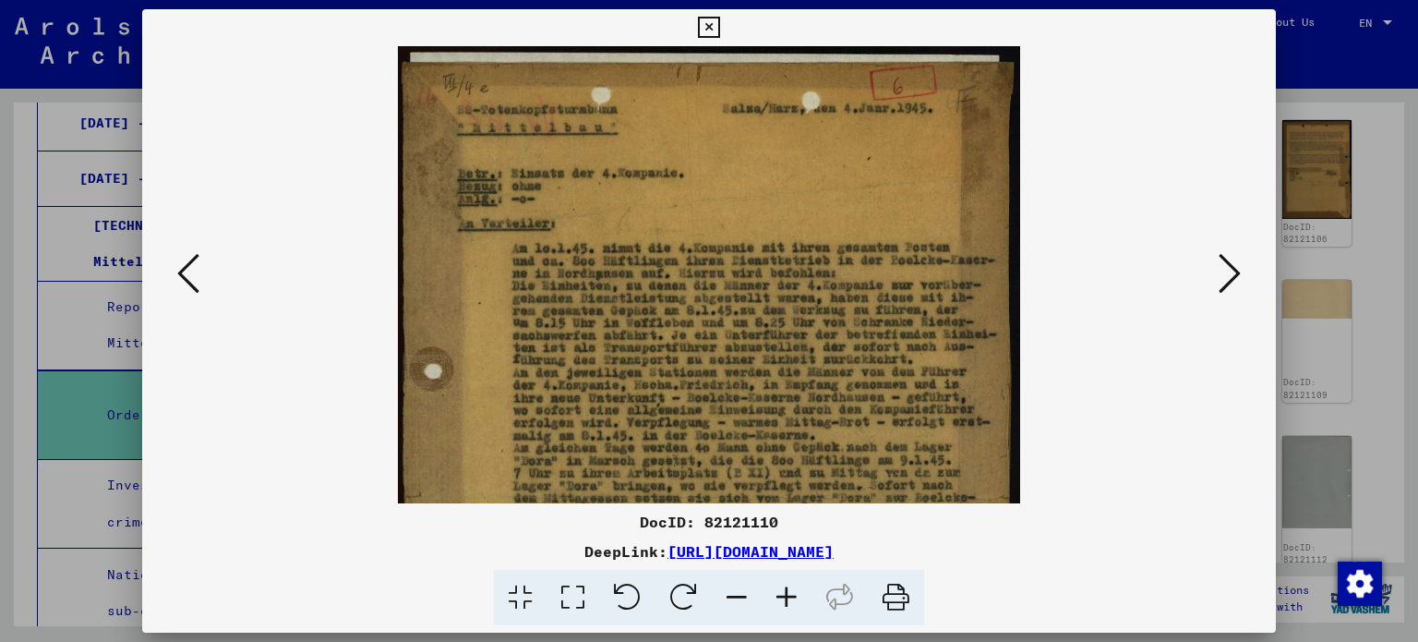
click at [777, 586] on icon at bounding box center [787, 598] width 50 height 56
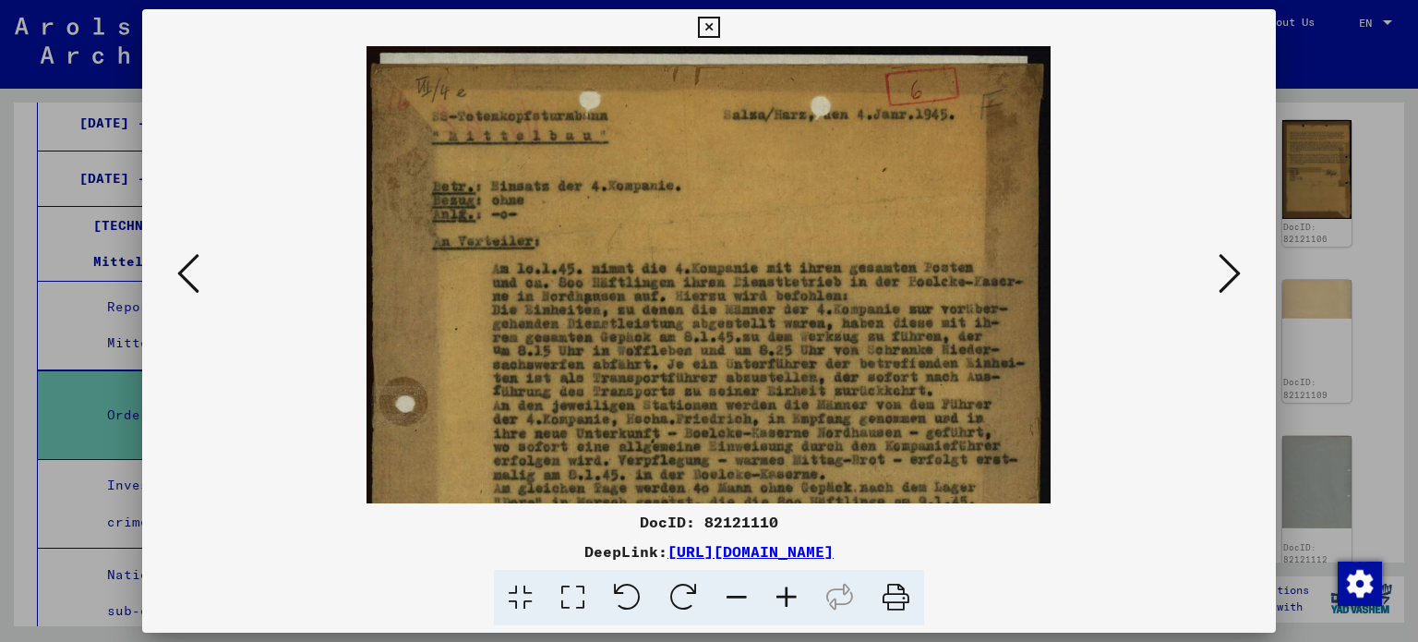
click at [776, 586] on icon at bounding box center [787, 598] width 50 height 56
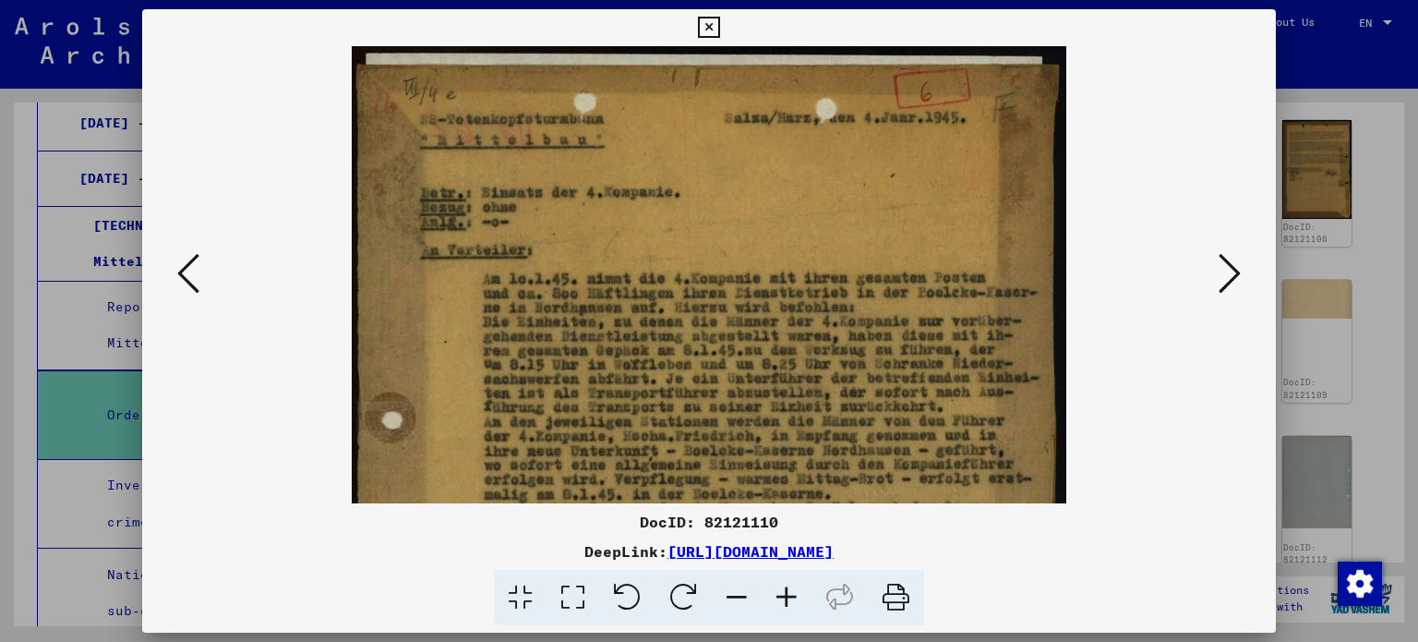
click at [752, 436] on img at bounding box center [710, 574] width 716 height 1057
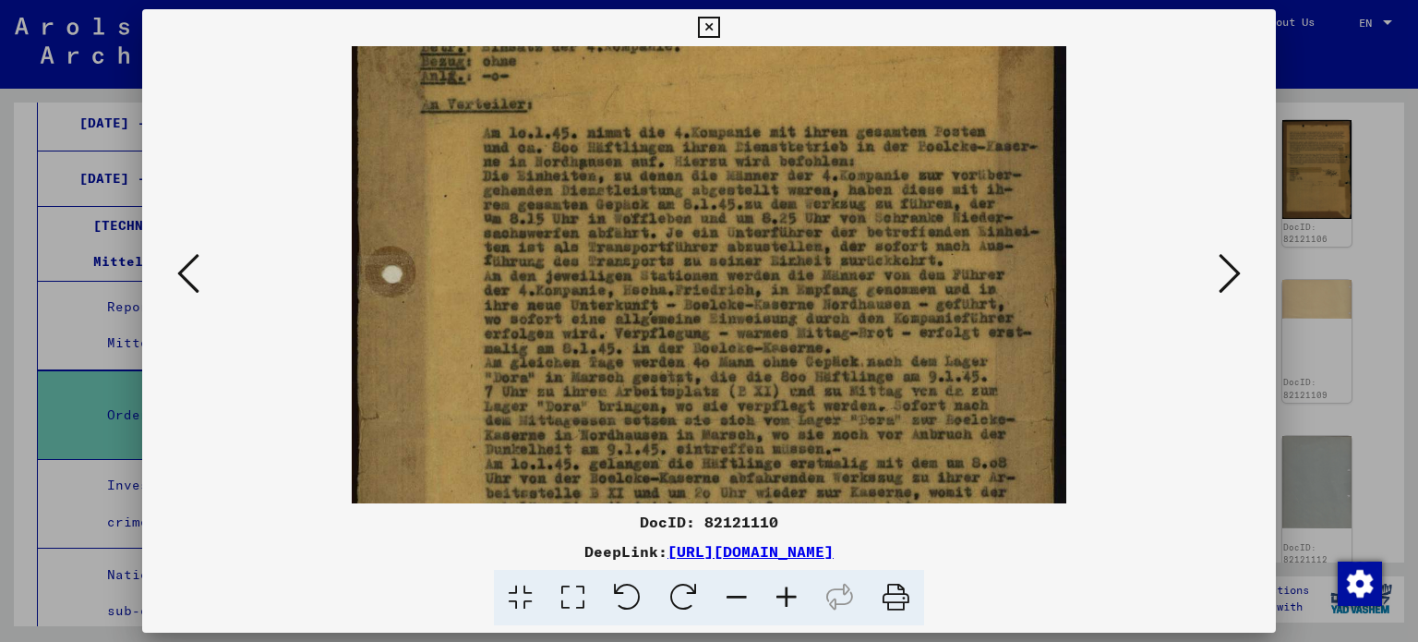
drag, startPoint x: 752, startPoint y: 436, endPoint x: 746, endPoint y: 290, distance: 146.0
click at [746, 290] on img at bounding box center [710, 428] width 716 height 1057
drag, startPoint x: 706, startPoint y: 520, endPoint x: 781, endPoint y: 523, distance: 74.8
click at [781, 523] on div "DocID: 82121110" at bounding box center [709, 522] width 1135 height 22
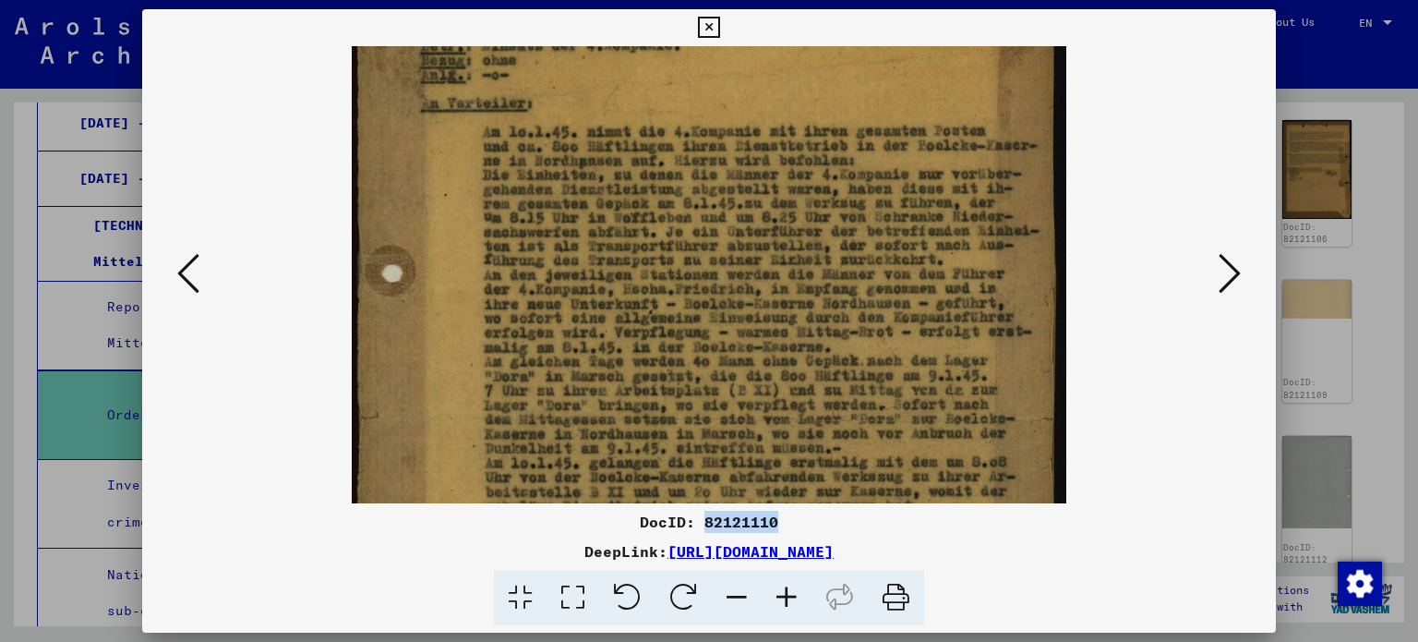
copy div "82121110"
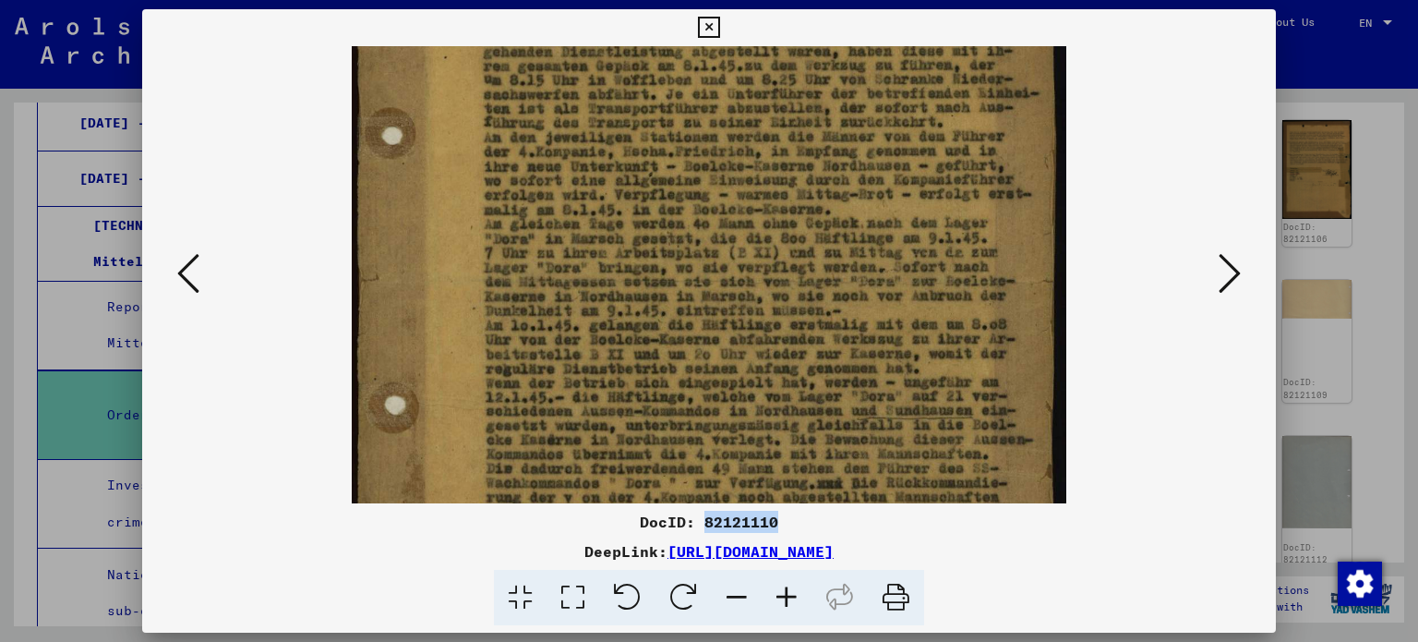
scroll to position [310, 0]
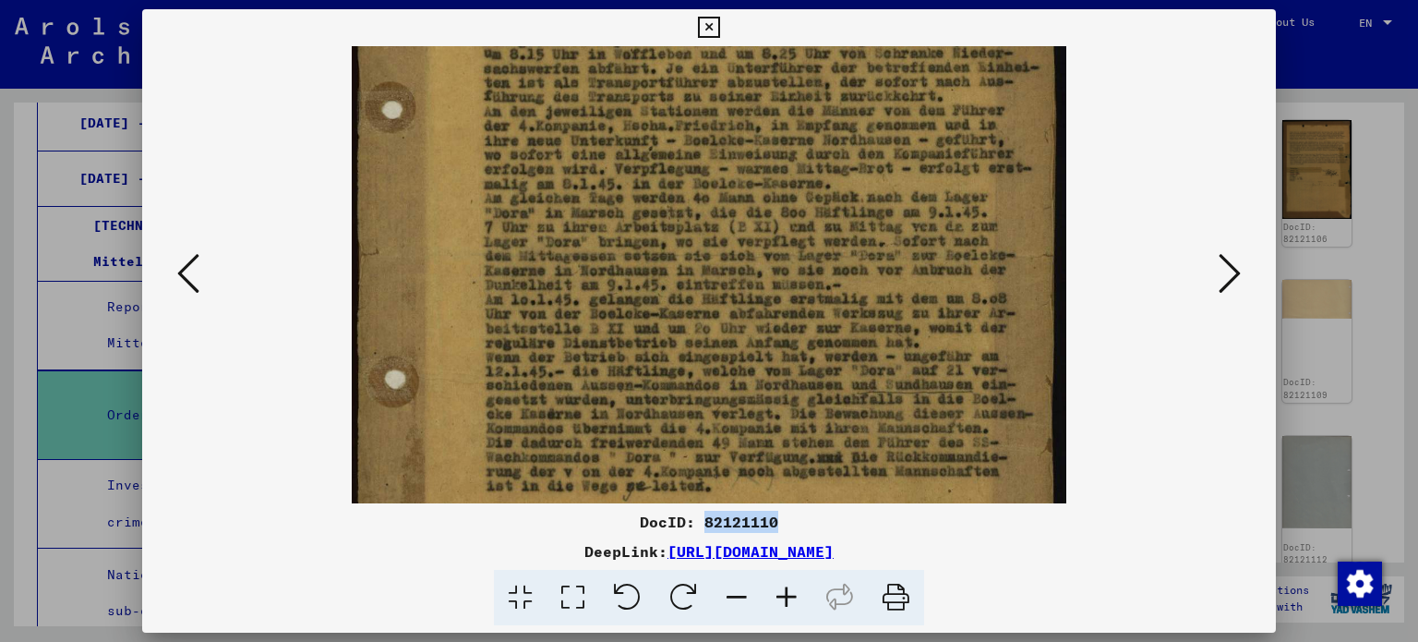
drag, startPoint x: 786, startPoint y: 404, endPoint x: 801, endPoint y: 243, distance: 162.3
click at [801, 243] on img at bounding box center [710, 264] width 716 height 1057
click at [816, 516] on div "DocID: 82121110" at bounding box center [709, 522] width 1135 height 22
drag, startPoint x: 706, startPoint y: 520, endPoint x: 782, endPoint y: 526, distance: 76.0
click at [782, 526] on div "DocID: 82121110" at bounding box center [709, 522] width 1135 height 22
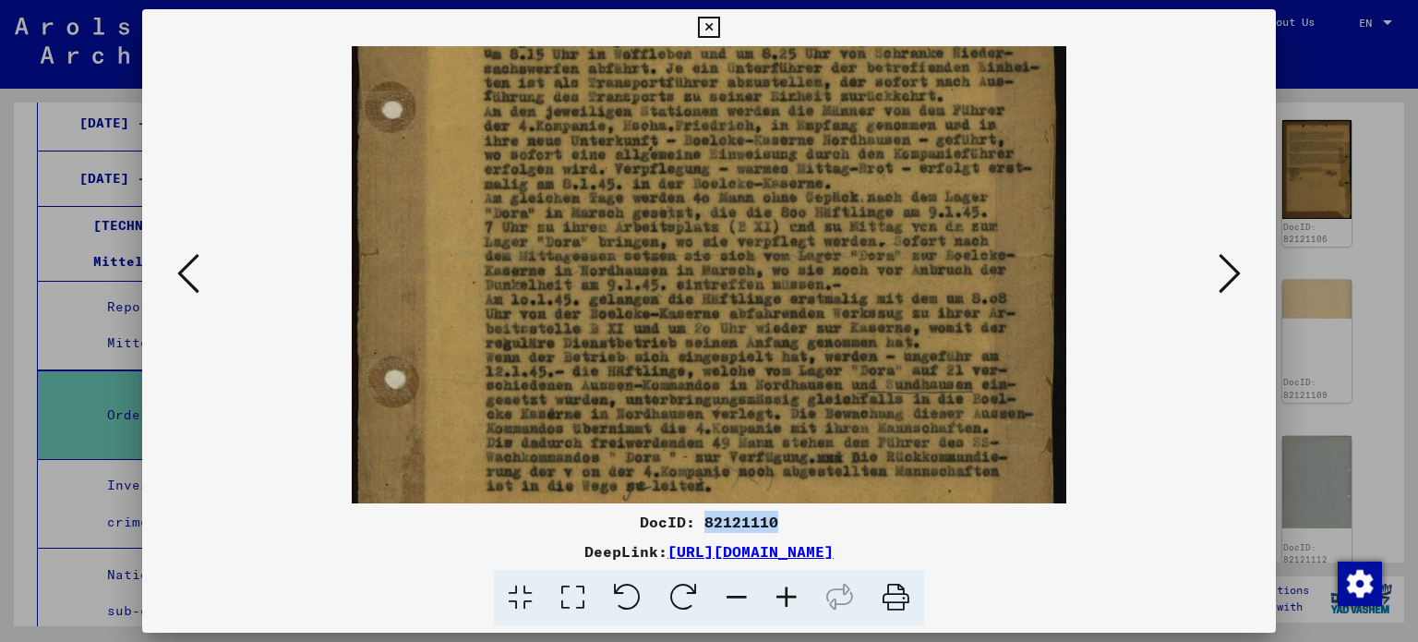
copy div "82121110"
click at [825, 294] on img at bounding box center [710, 264] width 716 height 1057
click at [827, 370] on img at bounding box center [710, 261] width 716 height 1057
click at [824, 523] on div "DocID: 82121110" at bounding box center [709, 522] width 1135 height 22
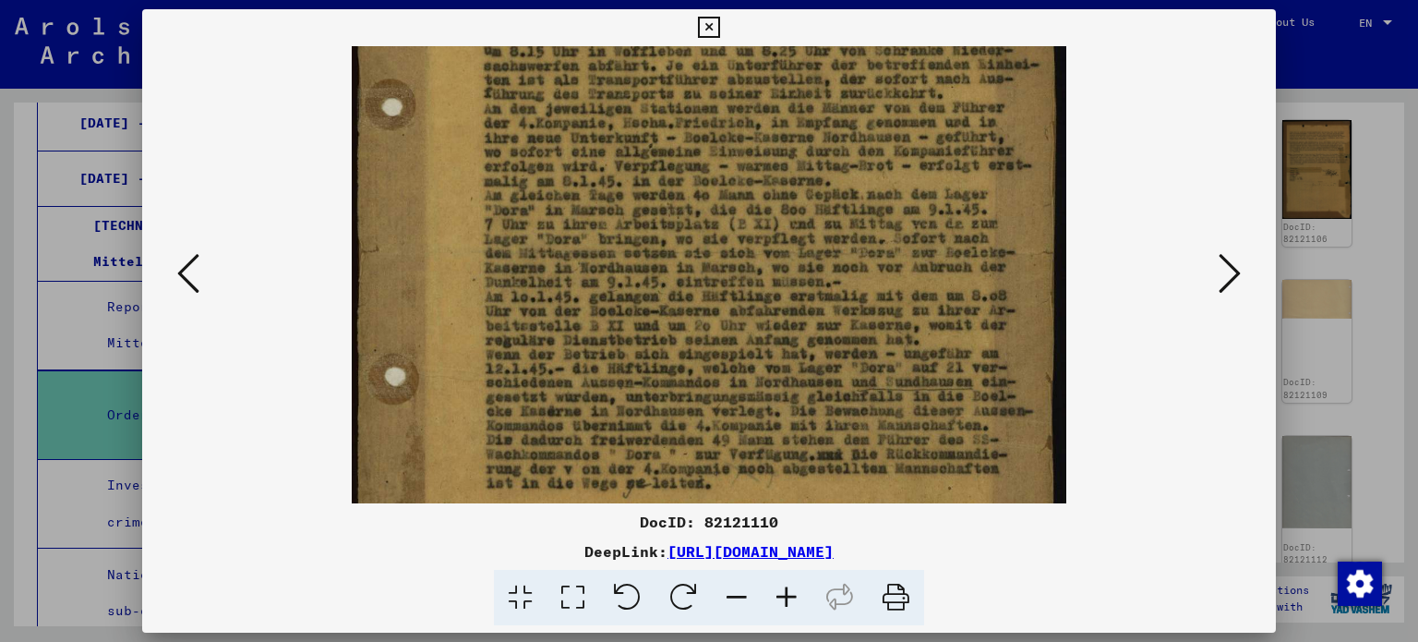
click at [1330, 181] on div at bounding box center [709, 321] width 1418 height 642
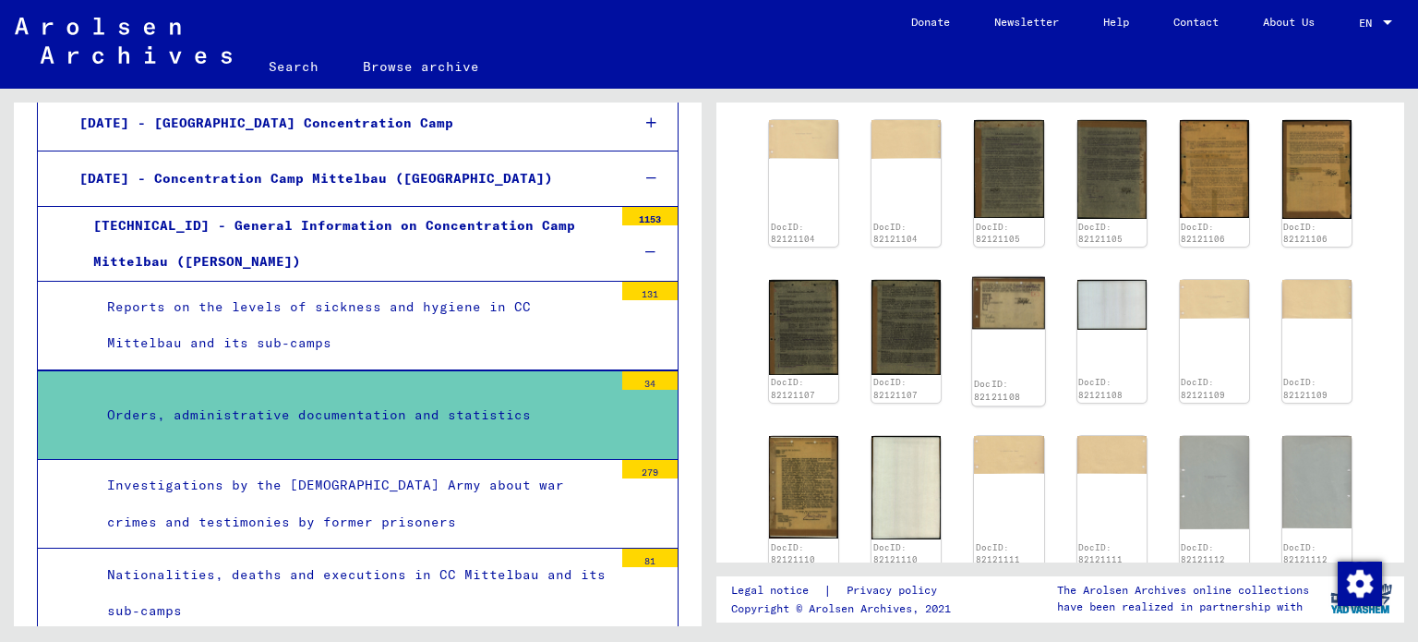
click at [1003, 277] on img at bounding box center [1008, 303] width 73 height 53
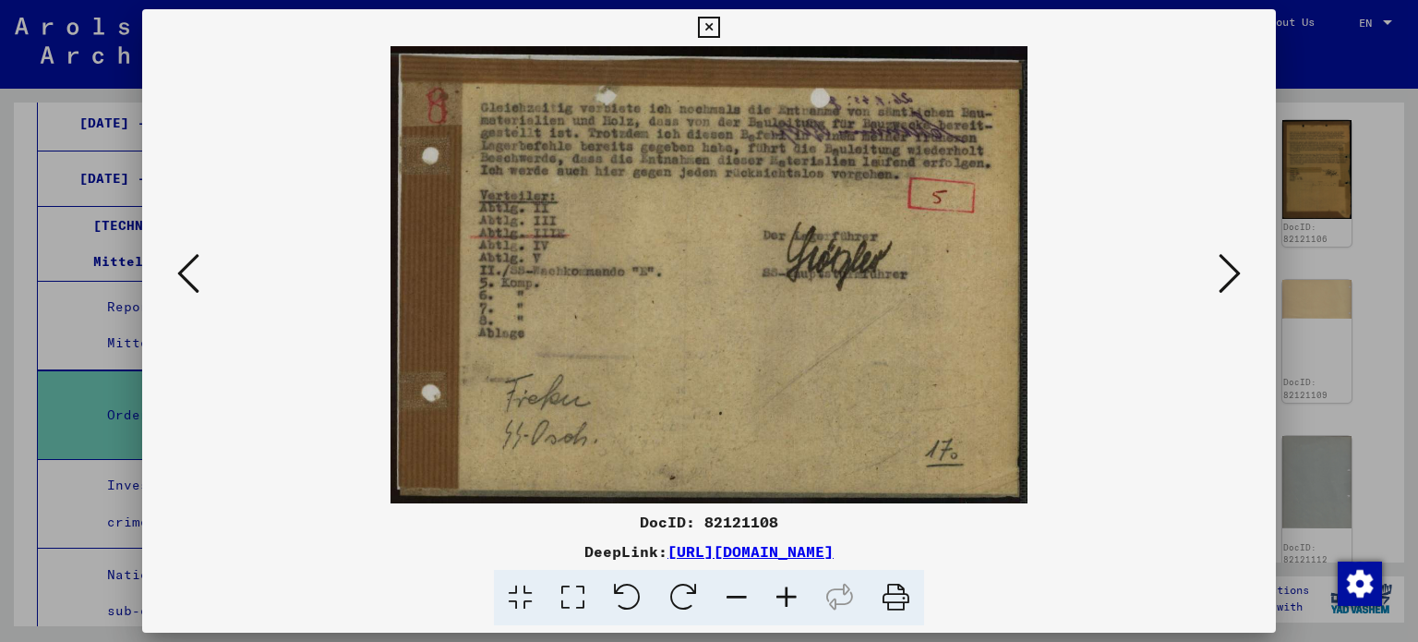
click at [1334, 217] on div at bounding box center [709, 321] width 1418 height 642
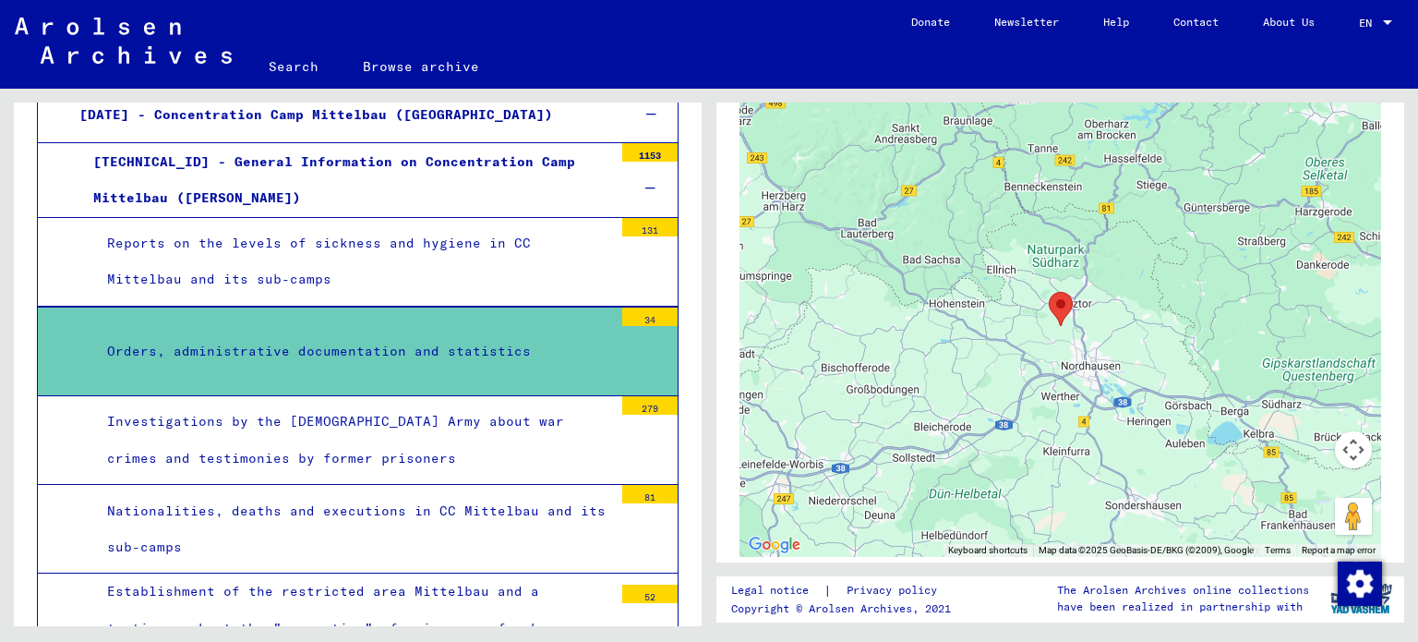
scroll to position [1921, 0]
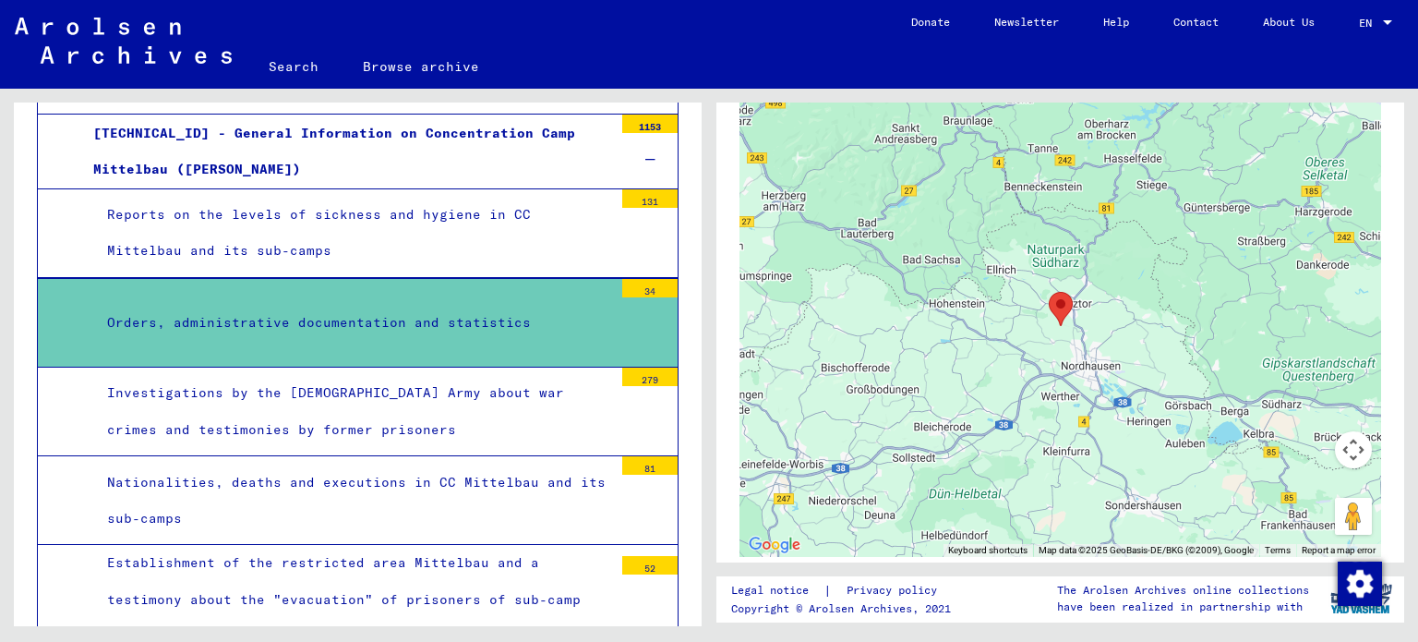
click at [455, 387] on div "Investigations by the [DEMOGRAPHIC_DATA] Army about war crimes and testimonies …" at bounding box center [353, 411] width 520 height 72
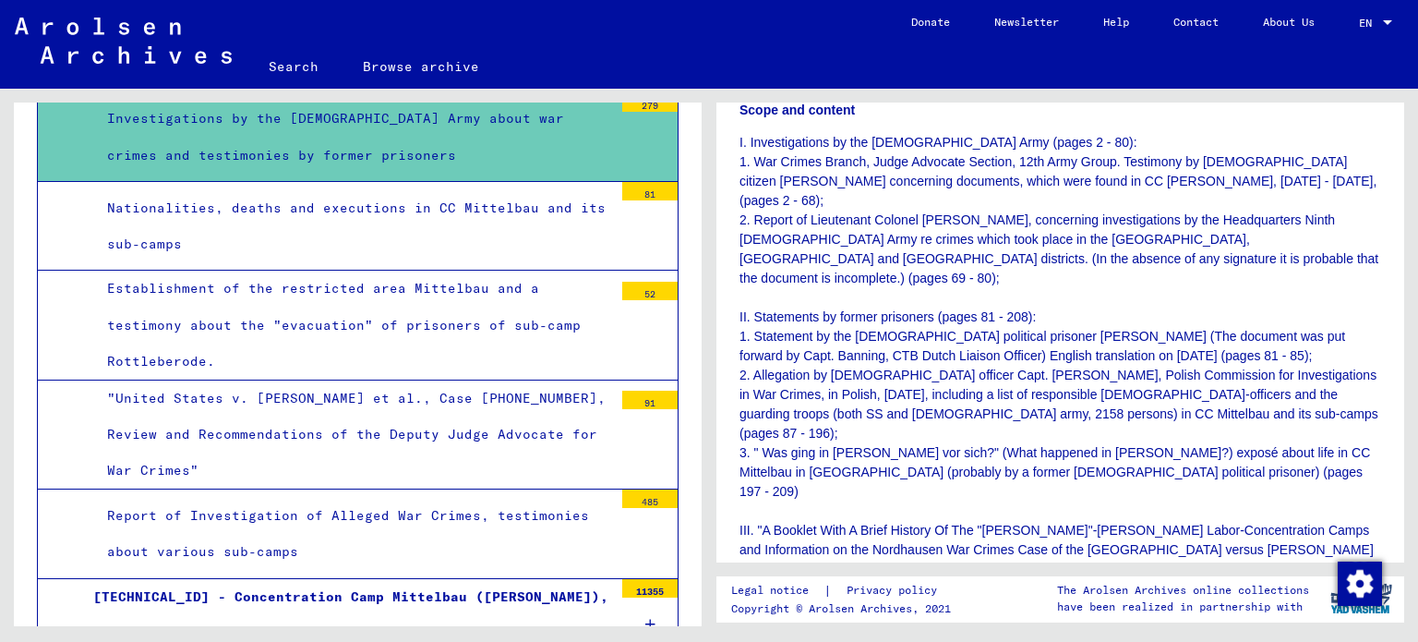
scroll to position [2198, 0]
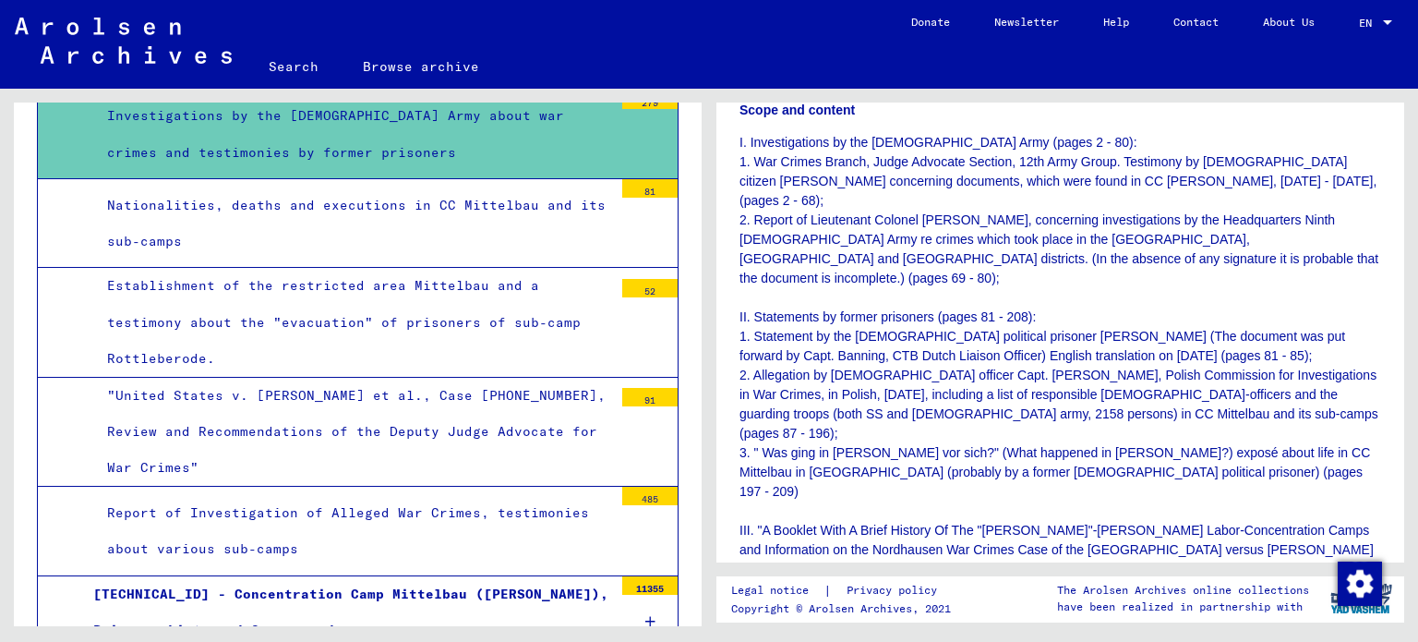
click at [383, 495] on div "Report of Investigation of Alleged War Crimes, testimonies about various sub-ca…" at bounding box center [353, 531] width 520 height 72
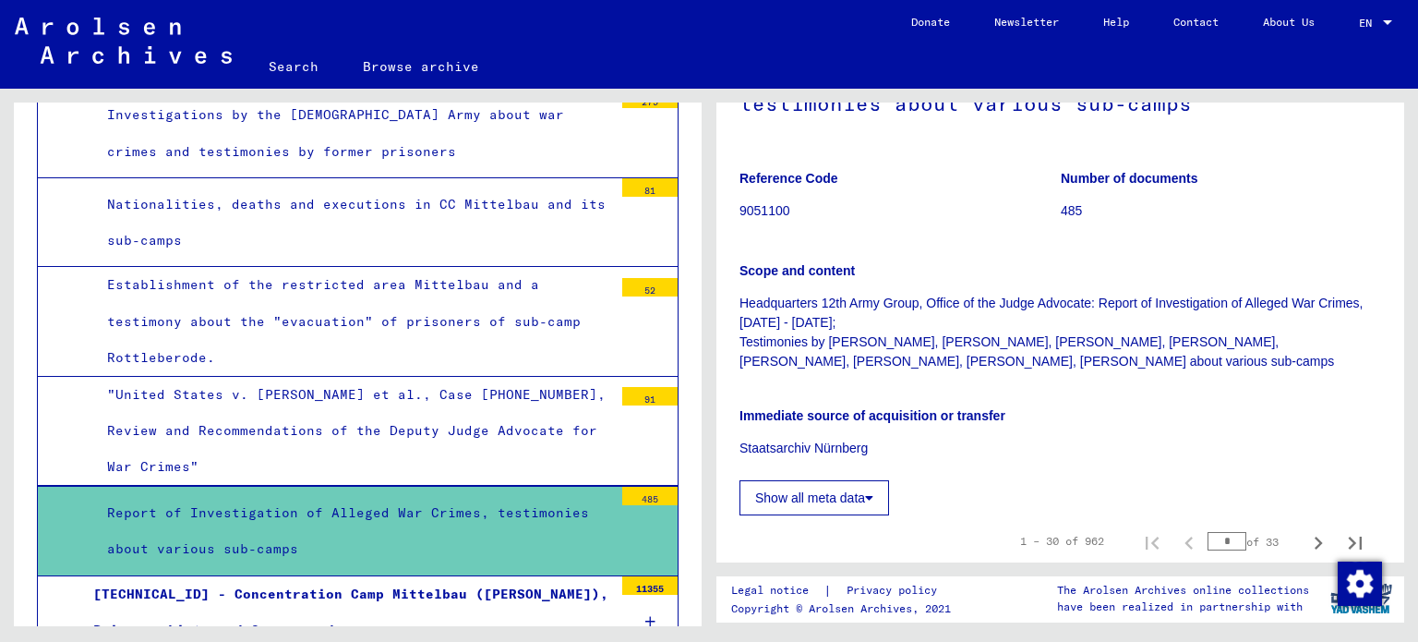
scroll to position [185, 0]
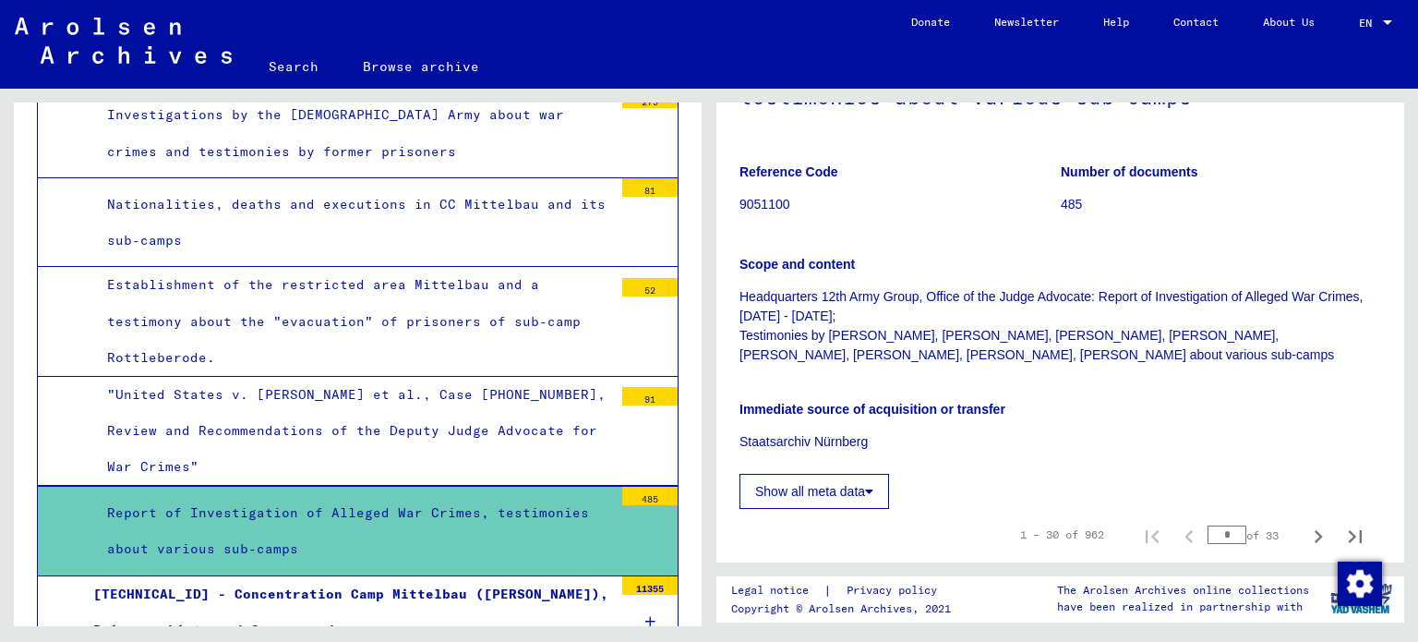
click at [296, 302] on div "Establishment of the restricted area Mittelbau and a testimony about the "evacu…" at bounding box center [353, 321] width 520 height 109
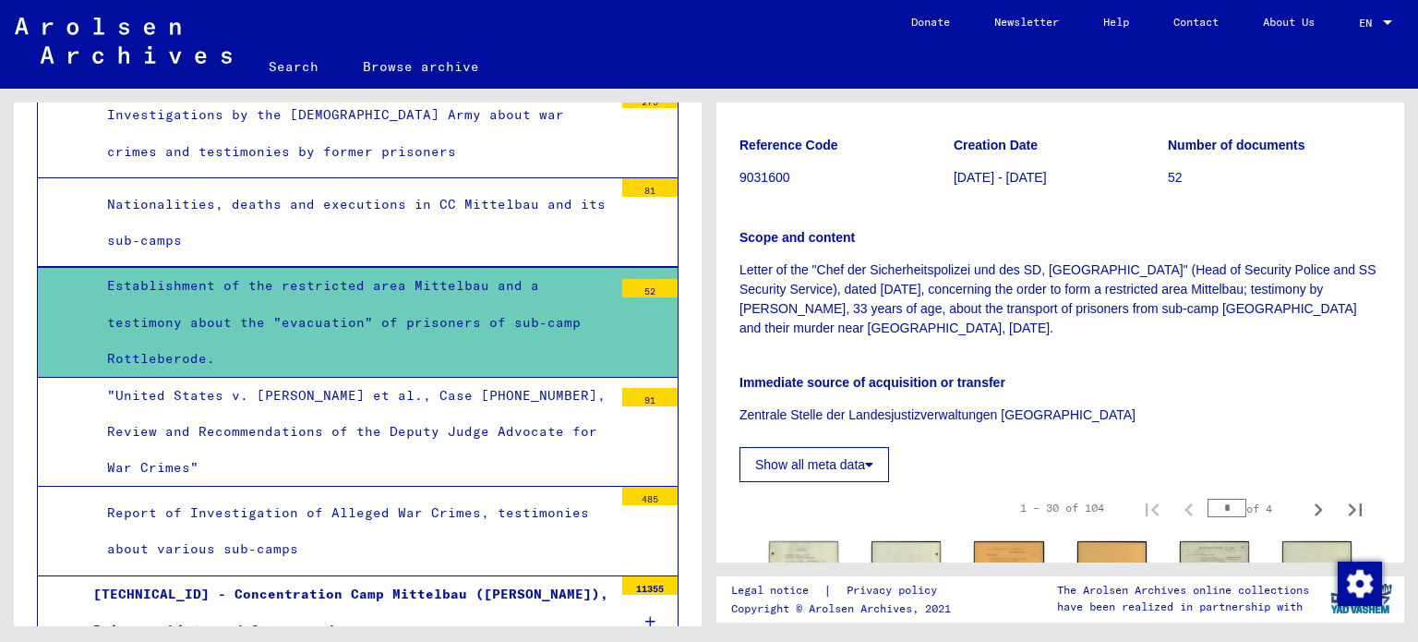
scroll to position [185, 0]
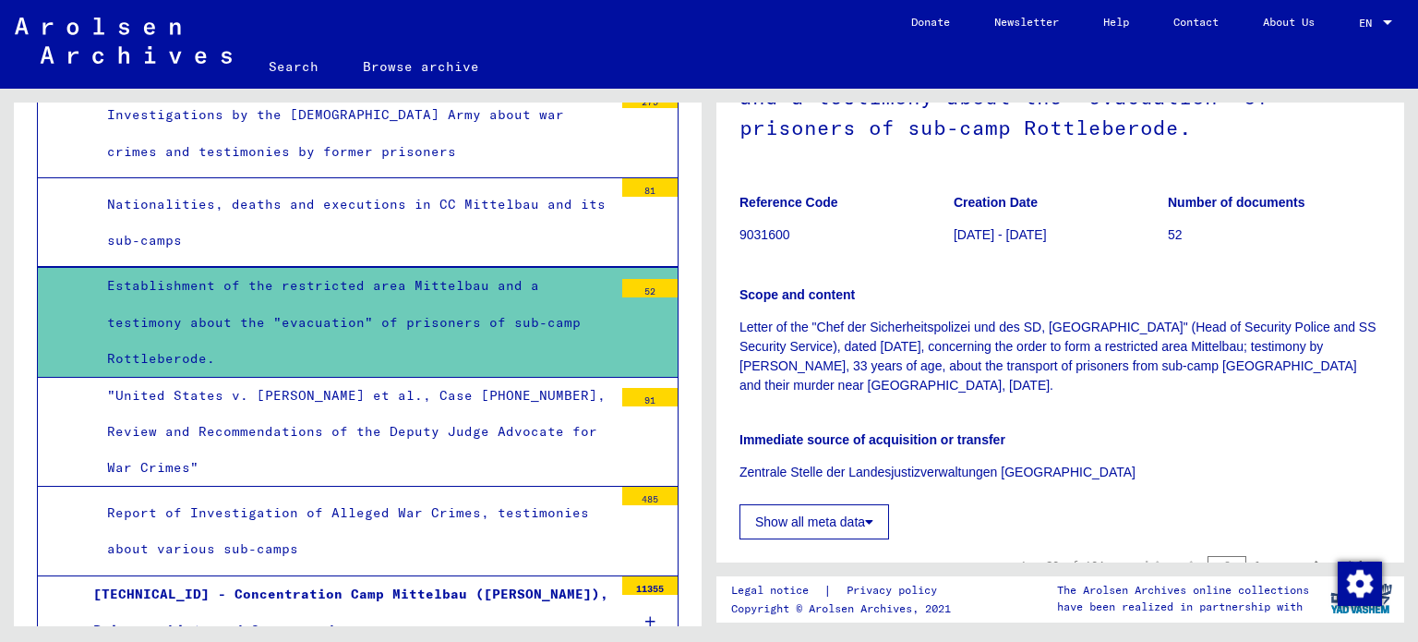
click at [308, 202] on div "Nationalities, deaths and executions in CC Mittelbau and its sub-camps" at bounding box center [353, 223] width 520 height 72
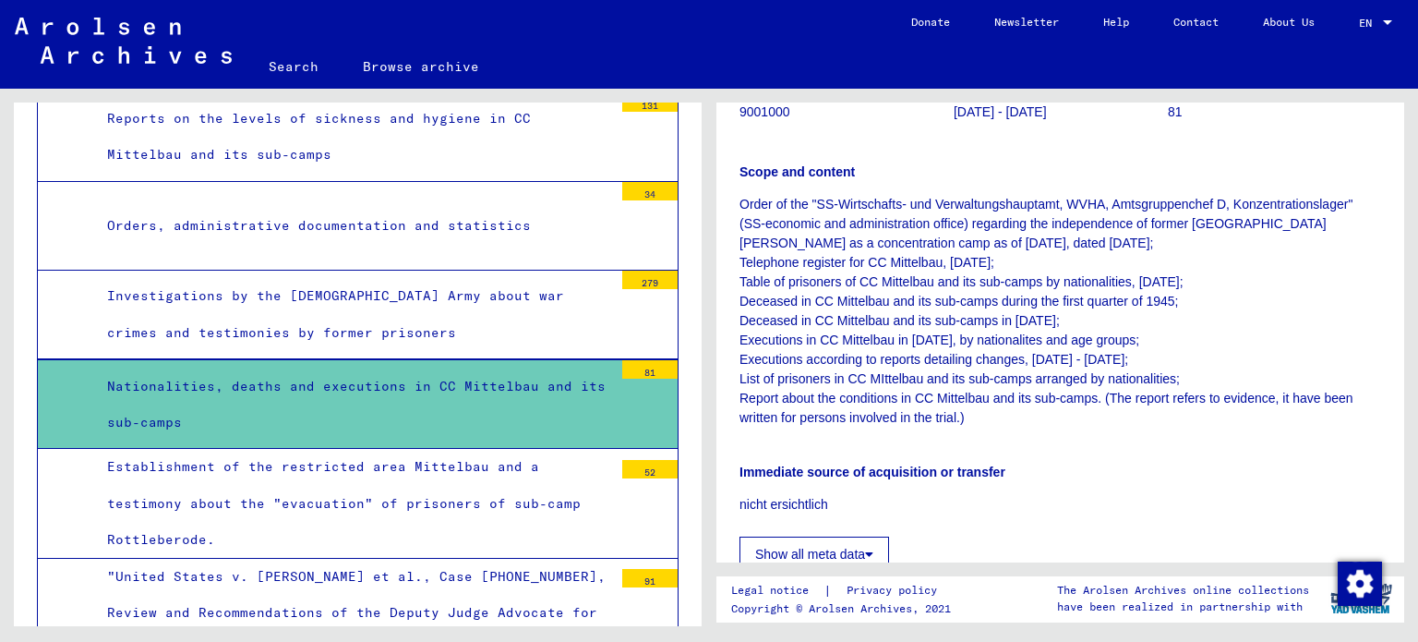
scroll to position [2013, 0]
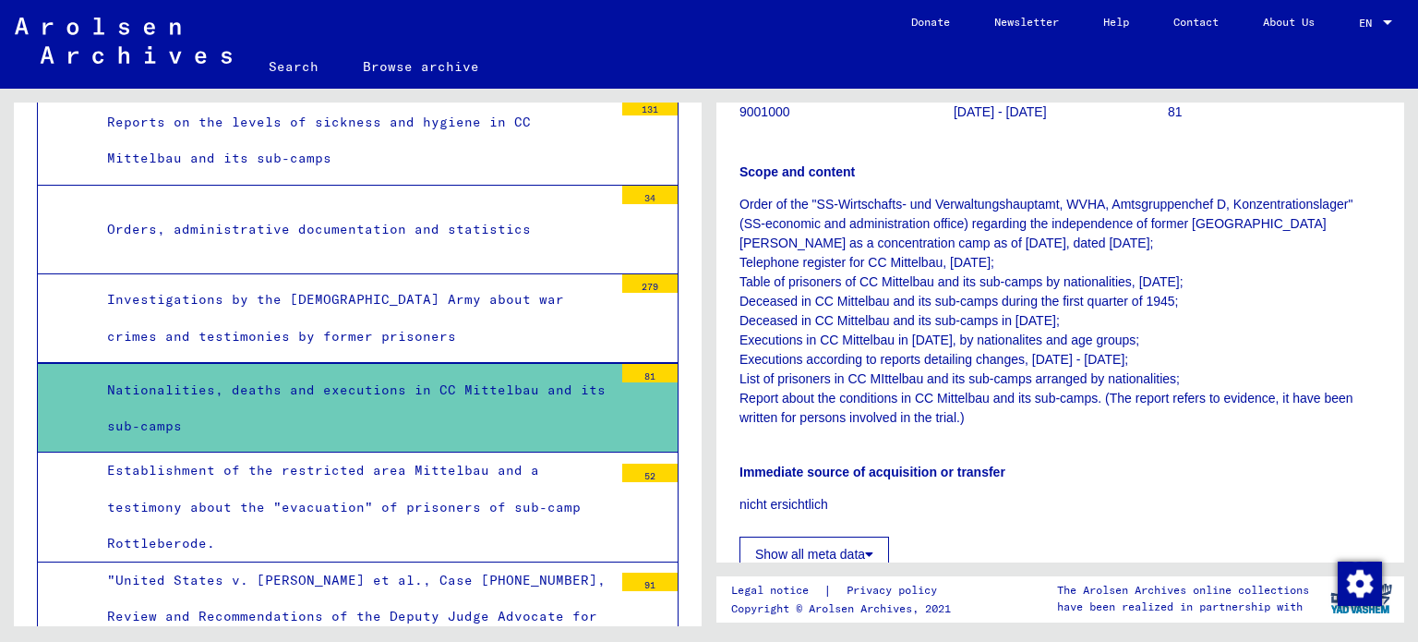
click at [402, 282] on div "Investigations by the [DEMOGRAPHIC_DATA] Army about war crimes and testimonies …" at bounding box center [353, 318] width 520 height 72
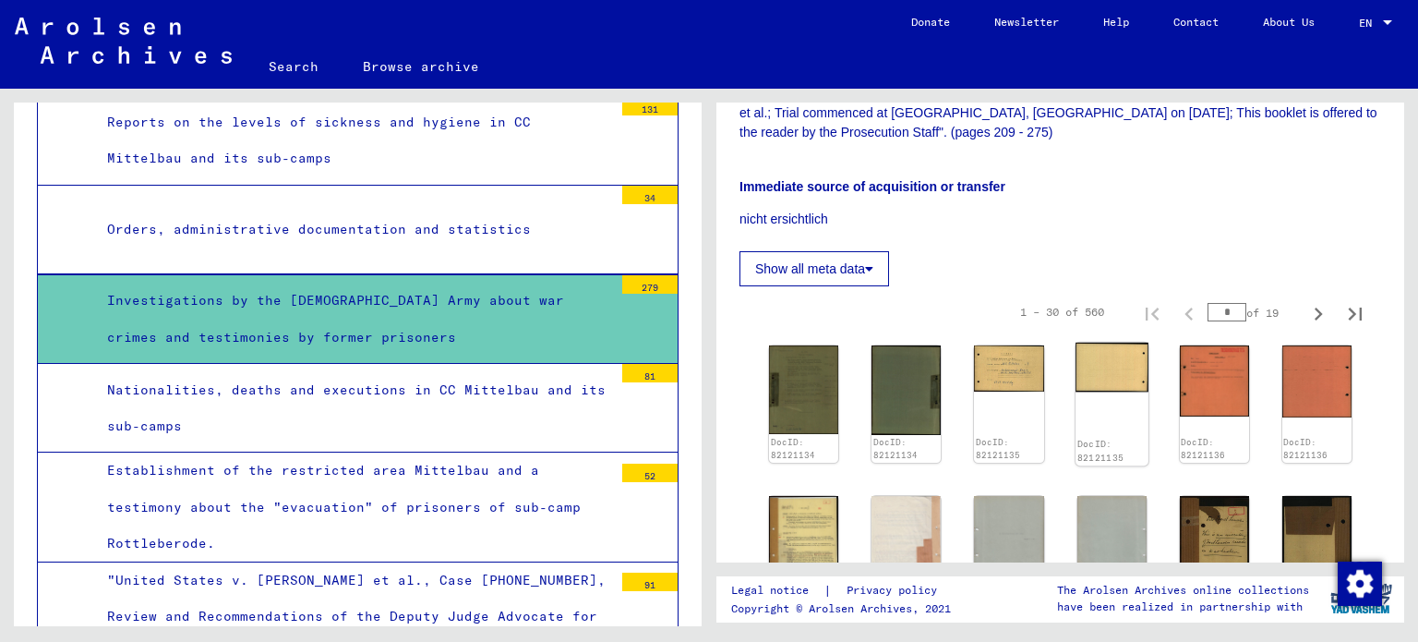
scroll to position [831, 0]
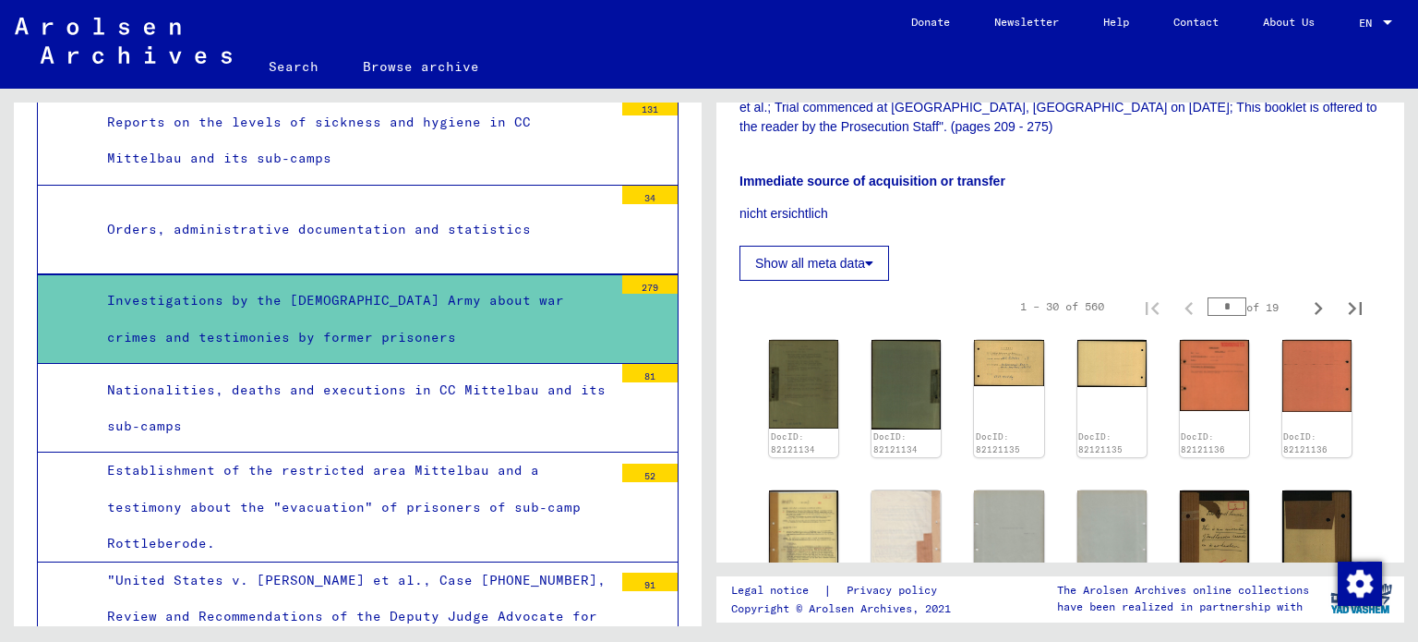
drag, startPoint x: 1222, startPoint y: 199, endPoint x: 1204, endPoint y: 199, distance: 17.5
click at [1208, 297] on input "*" at bounding box center [1227, 306] width 39 height 18
type input "*"
type input "**"
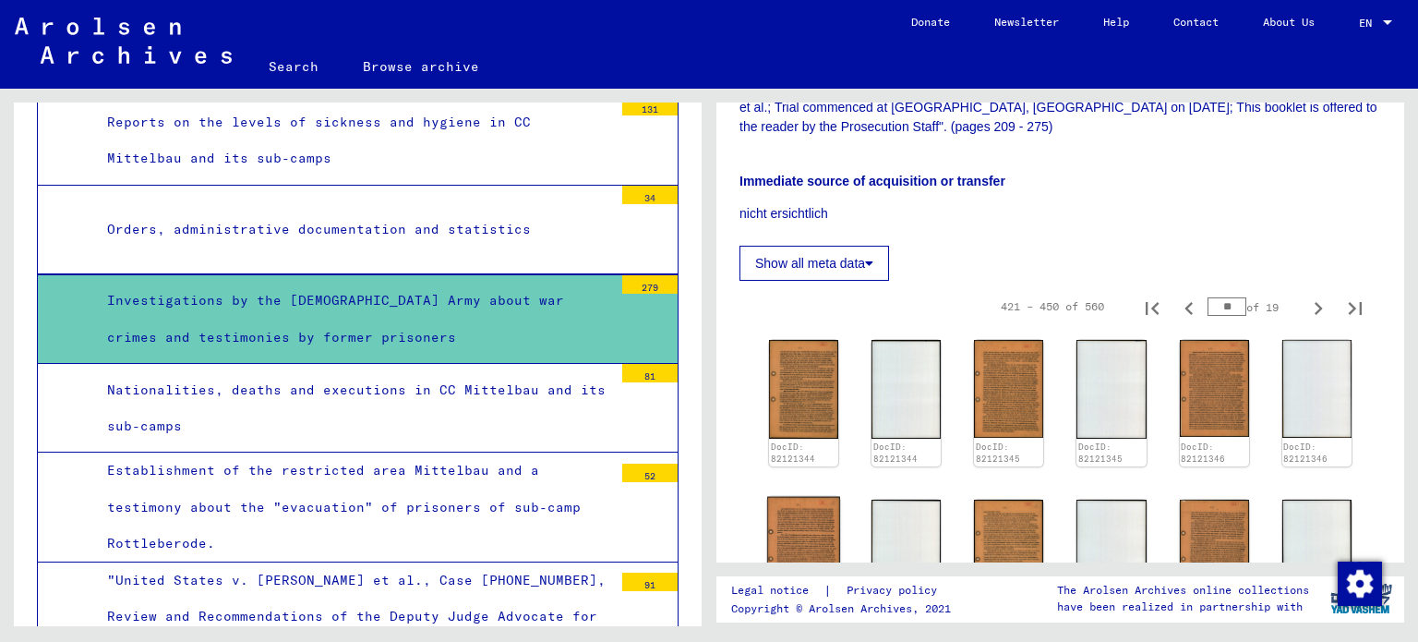
click at [777, 497] on img at bounding box center [803, 548] width 73 height 103
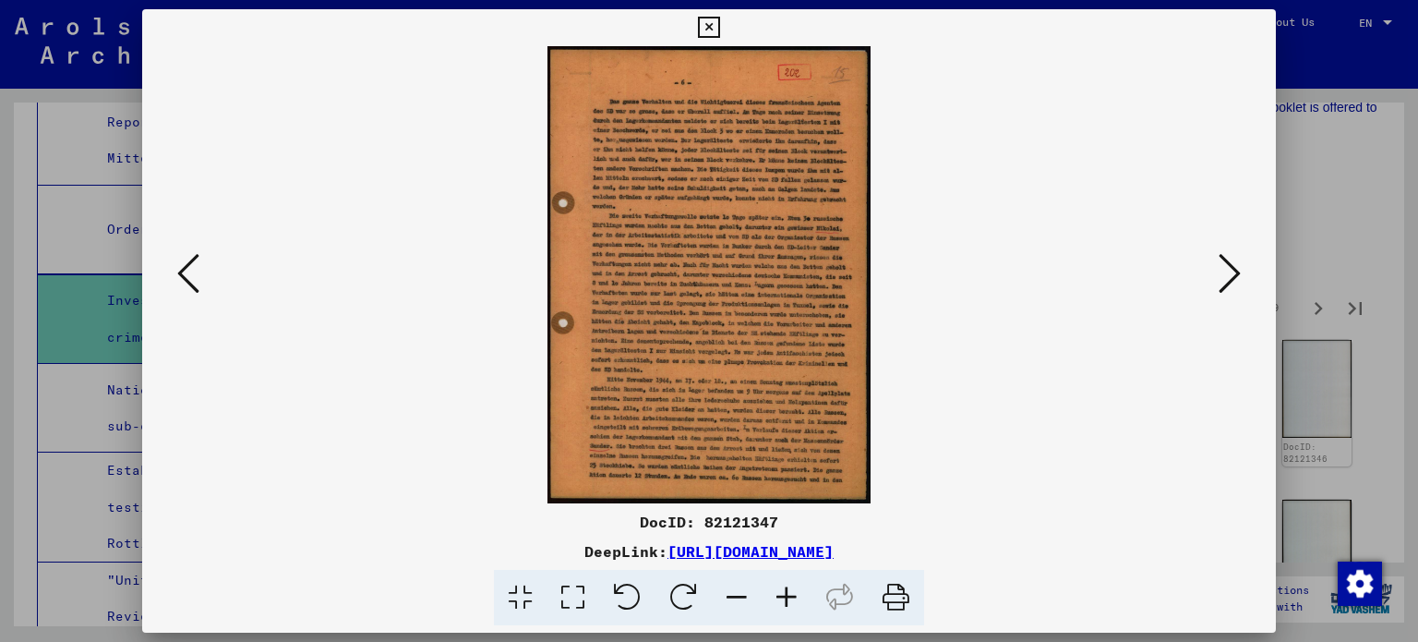
click at [1298, 343] on div at bounding box center [709, 321] width 1418 height 642
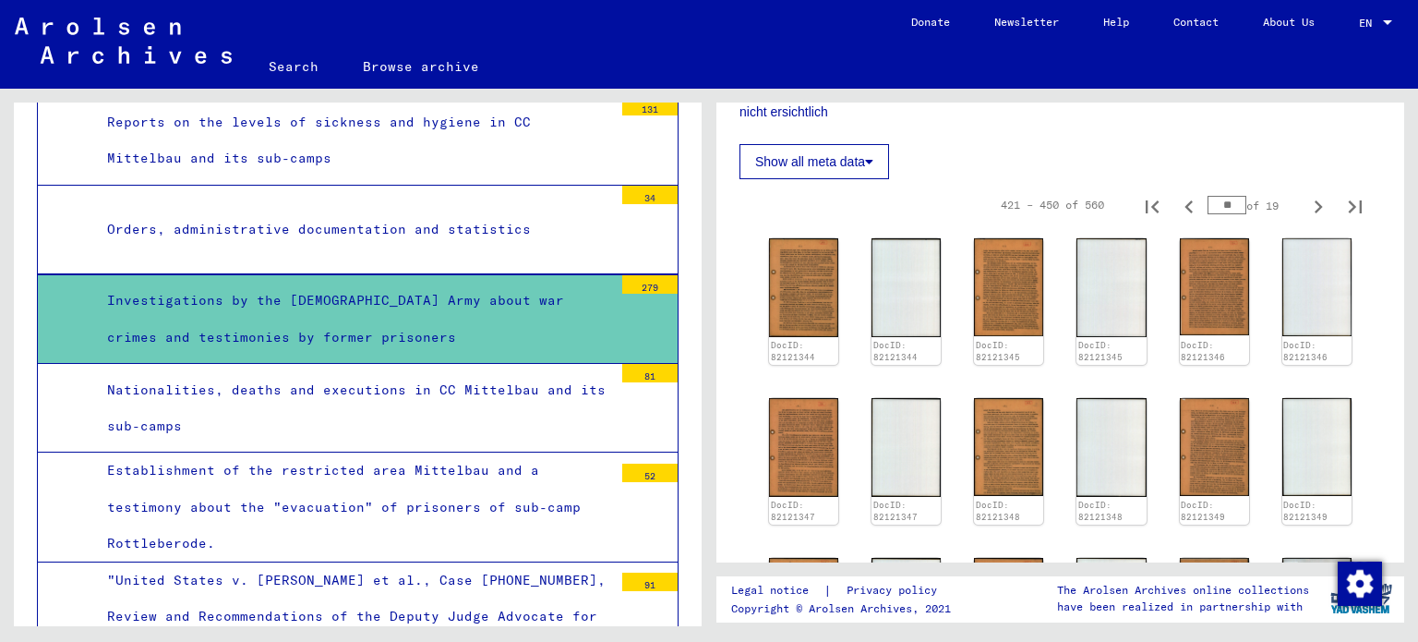
scroll to position [1385, 0]
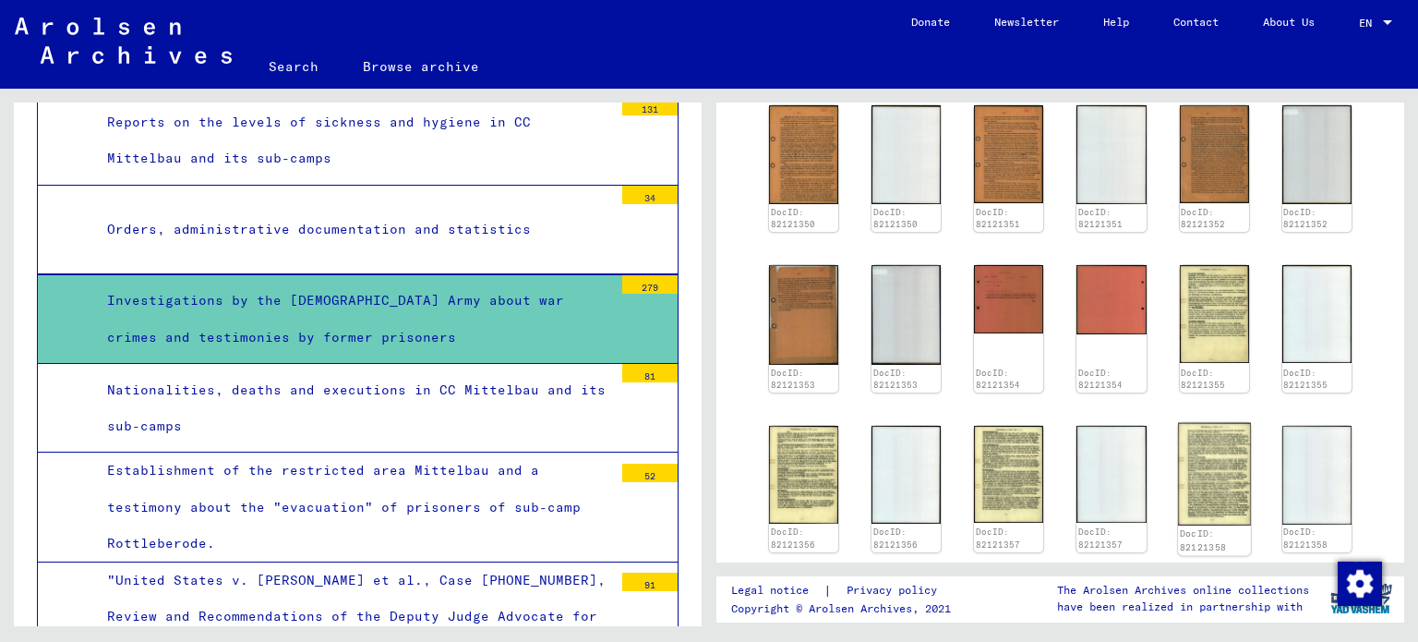
click at [1217, 423] on img at bounding box center [1214, 474] width 73 height 103
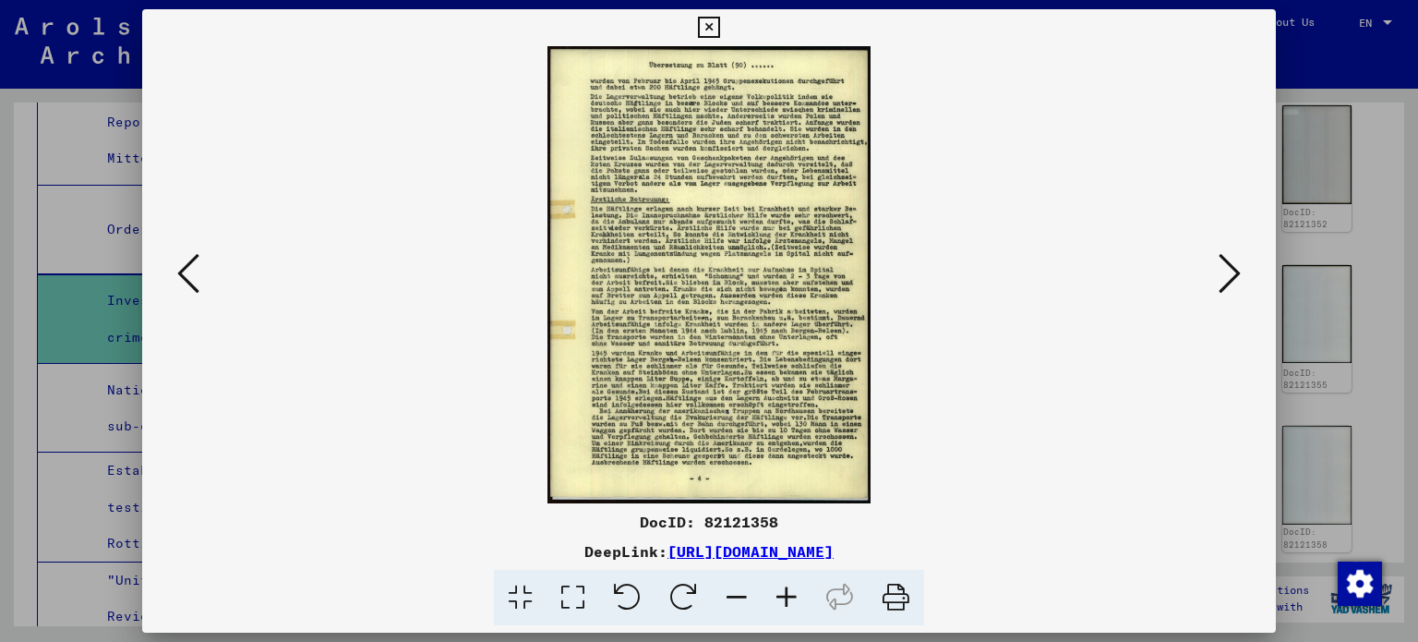
click at [1280, 314] on div at bounding box center [709, 321] width 1418 height 642
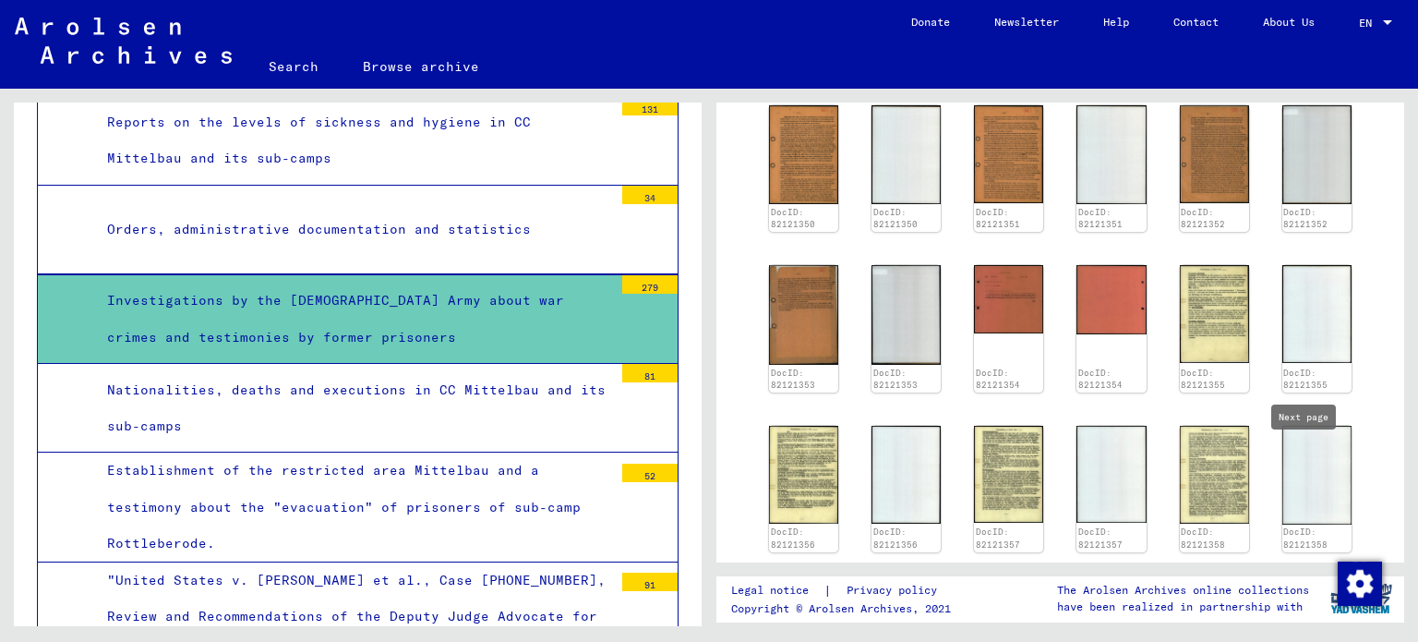
click at [1314, 573] on icon "Next page" at bounding box center [1319, 586] width 26 height 26
type input "**"
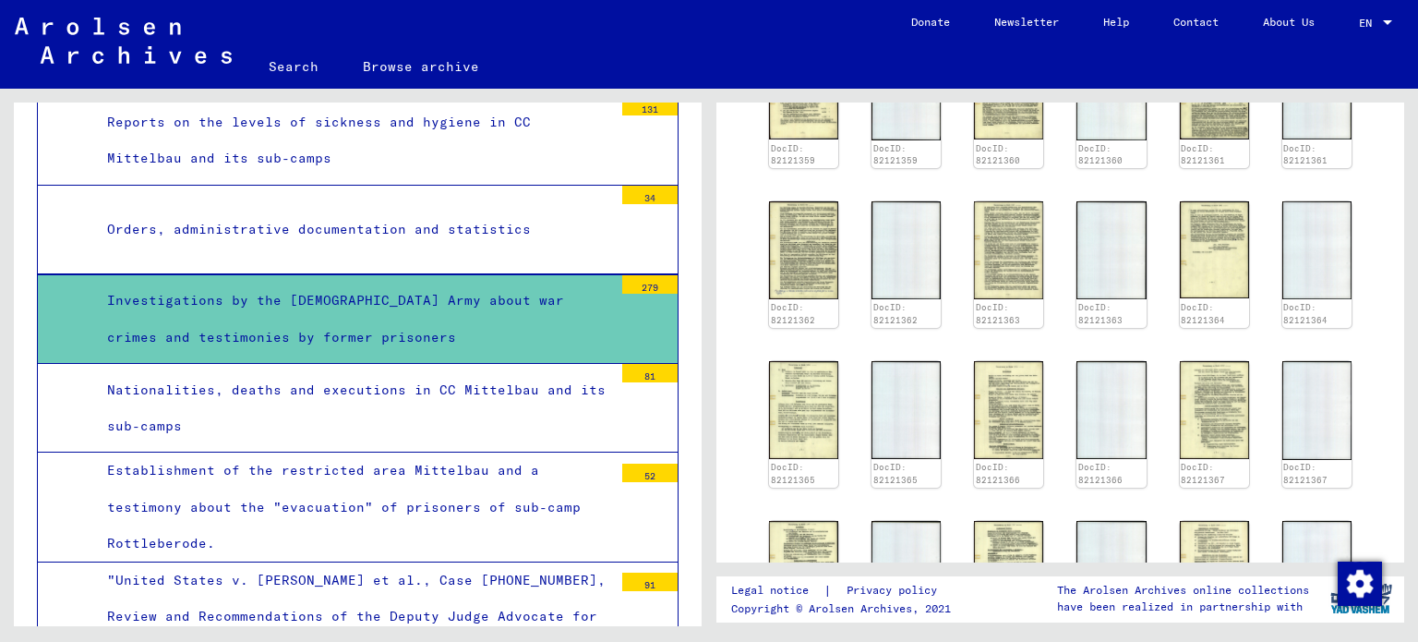
scroll to position [1108, 0]
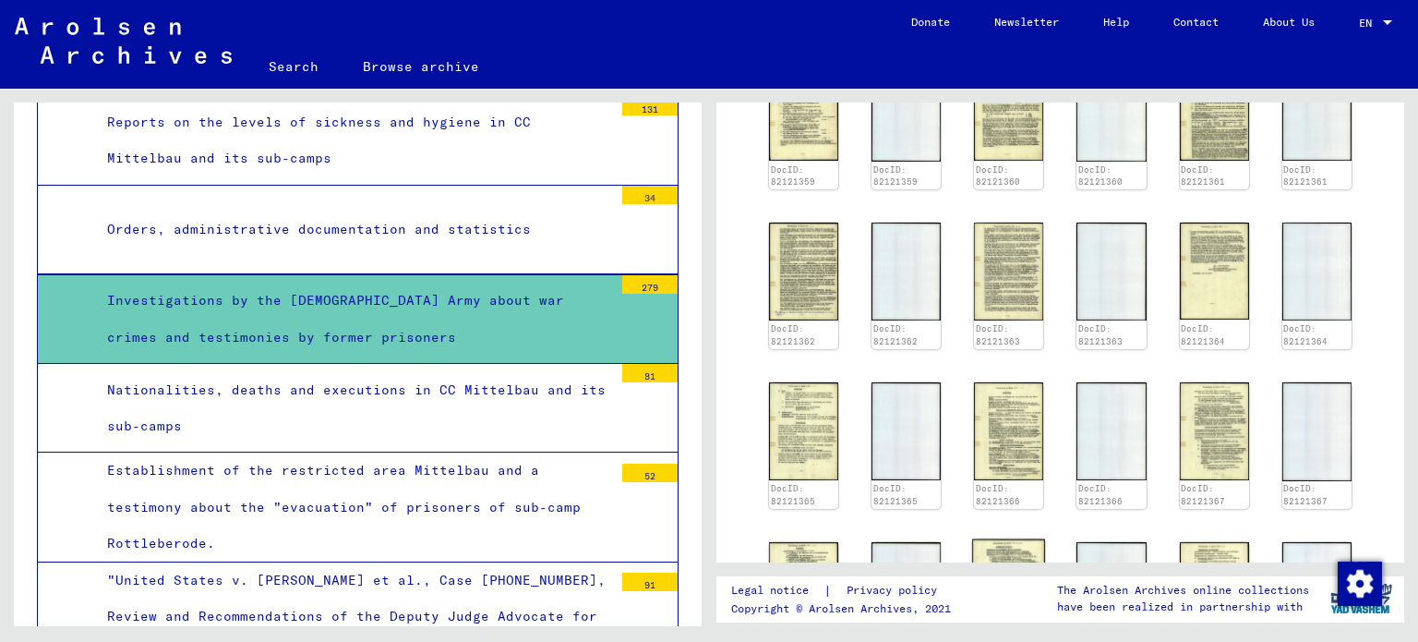
click at [1012, 538] on img at bounding box center [1008, 589] width 73 height 102
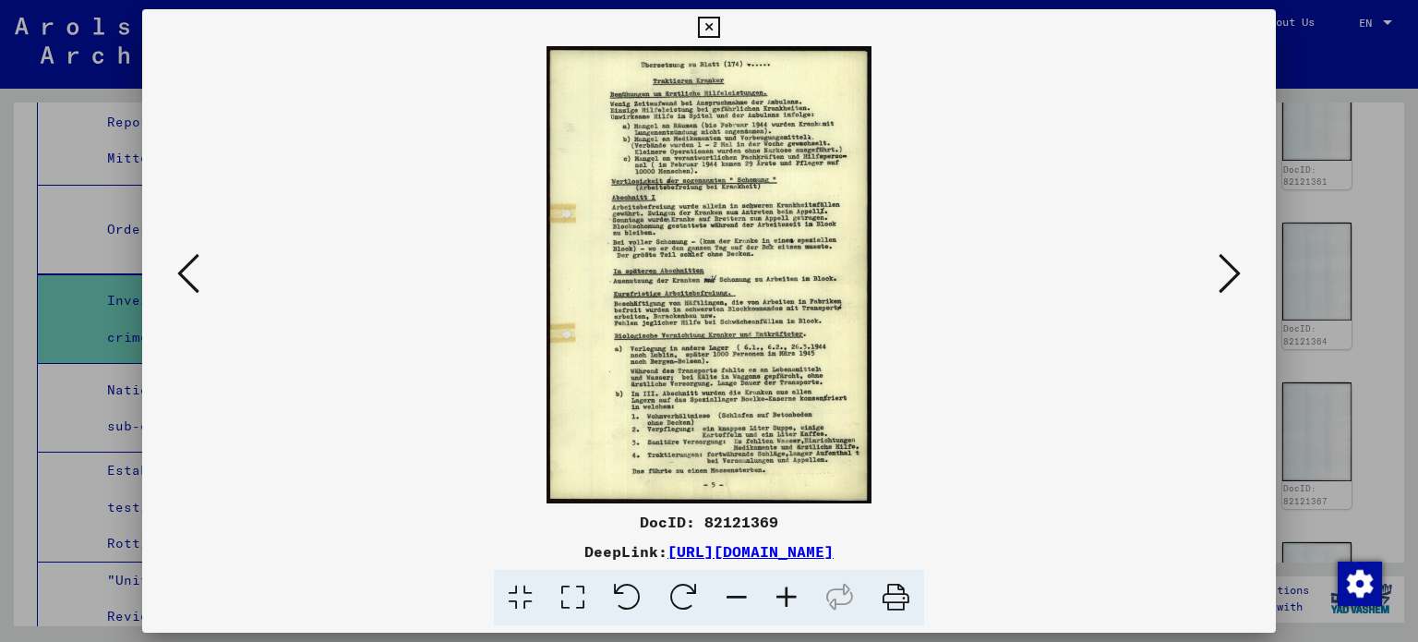
click at [1222, 266] on icon at bounding box center [1230, 273] width 22 height 44
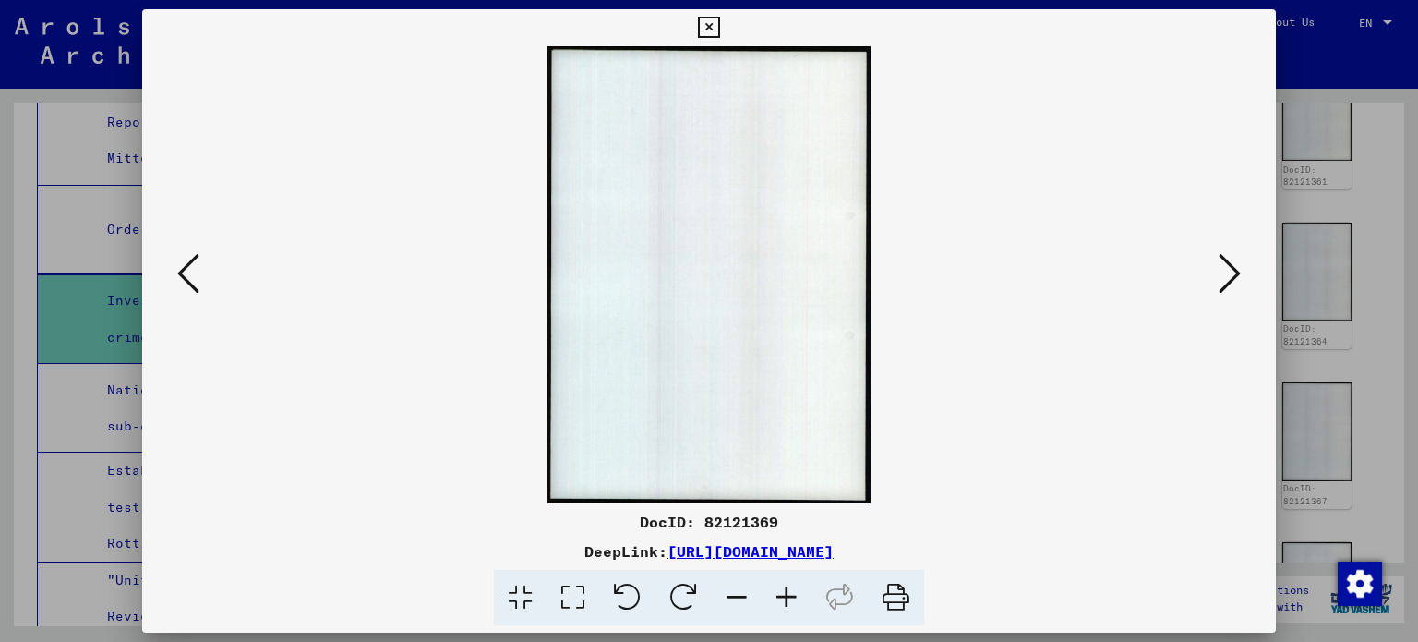
click at [1222, 266] on icon at bounding box center [1230, 273] width 22 height 44
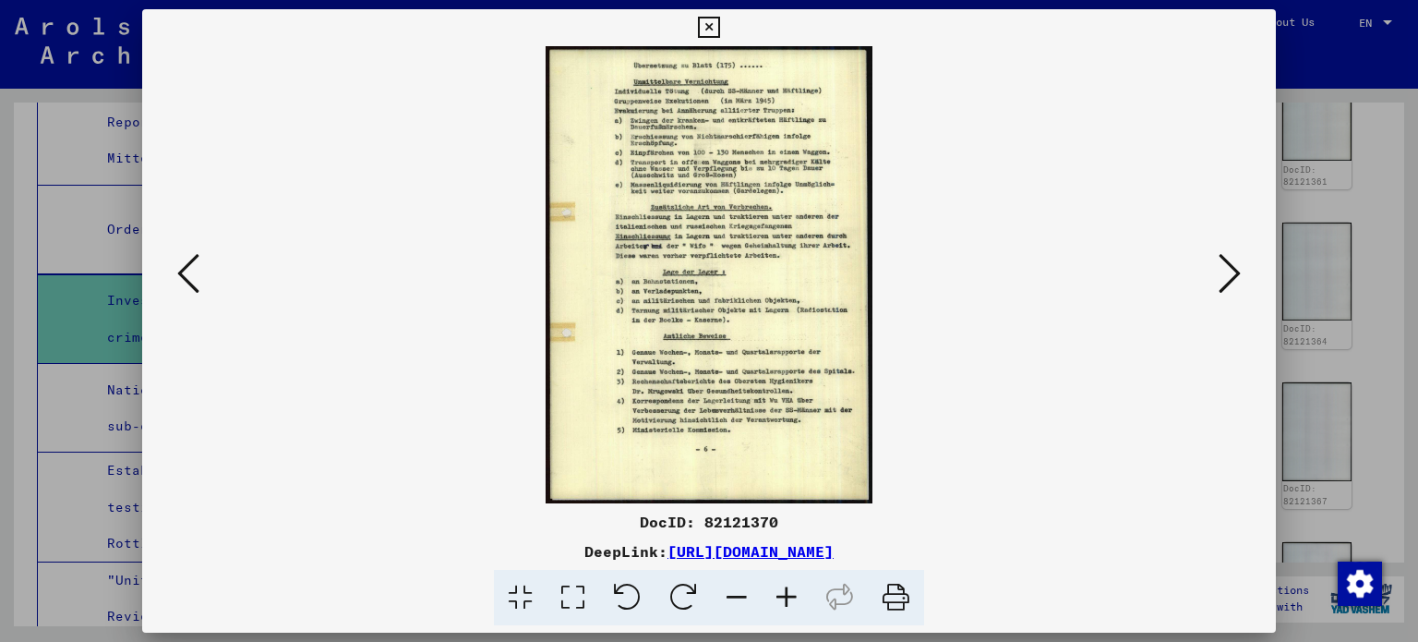
click at [1344, 187] on div at bounding box center [709, 321] width 1418 height 642
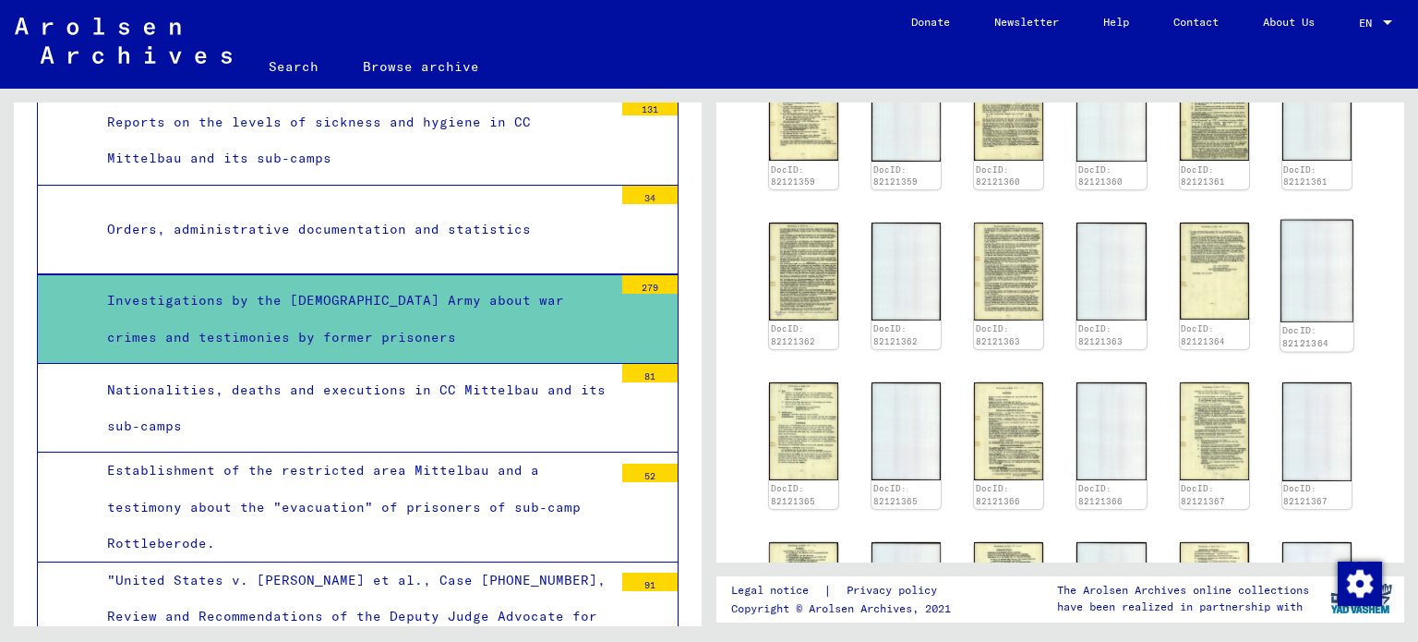
scroll to position [831, 0]
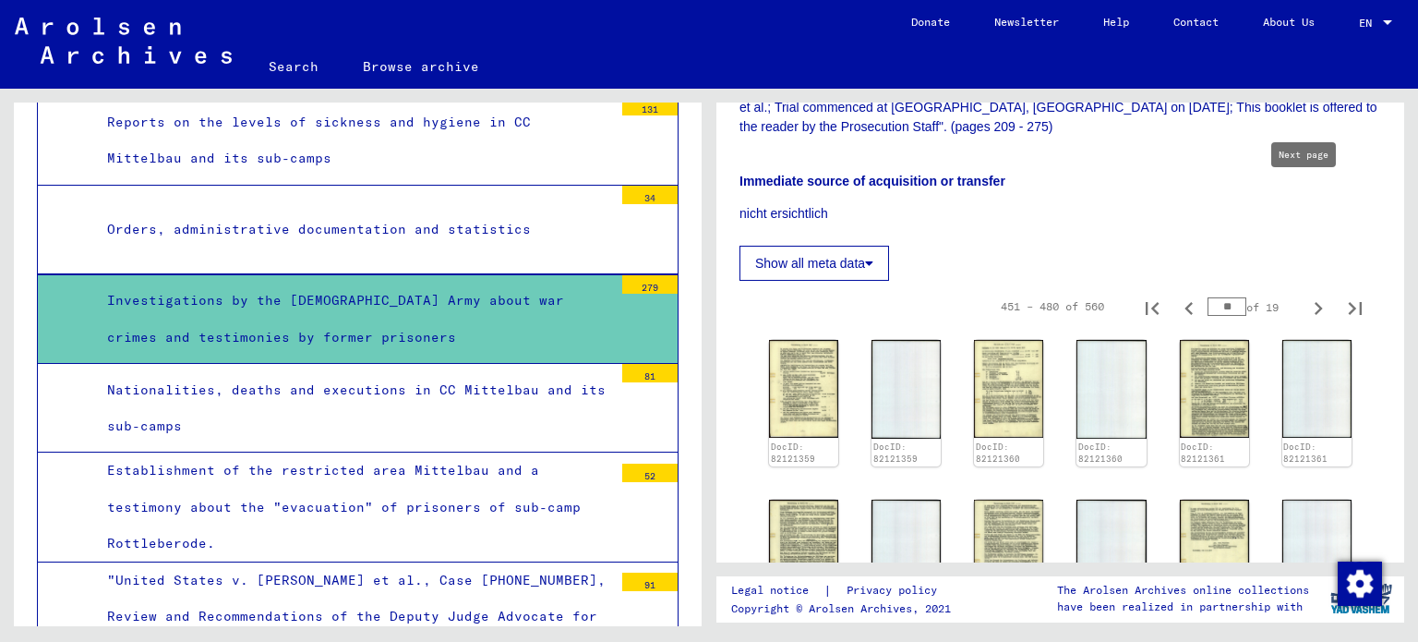
click at [1315, 302] on icon "Next page" at bounding box center [1319, 308] width 8 height 13
type input "**"
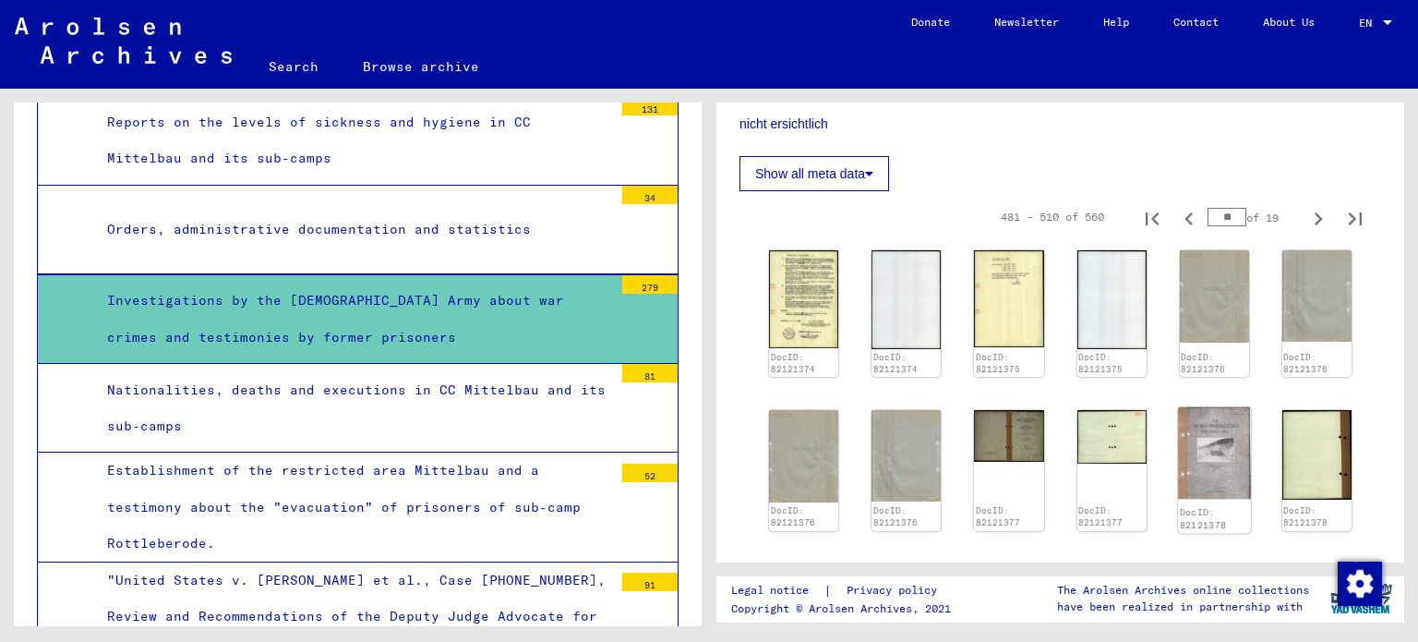
scroll to position [923, 0]
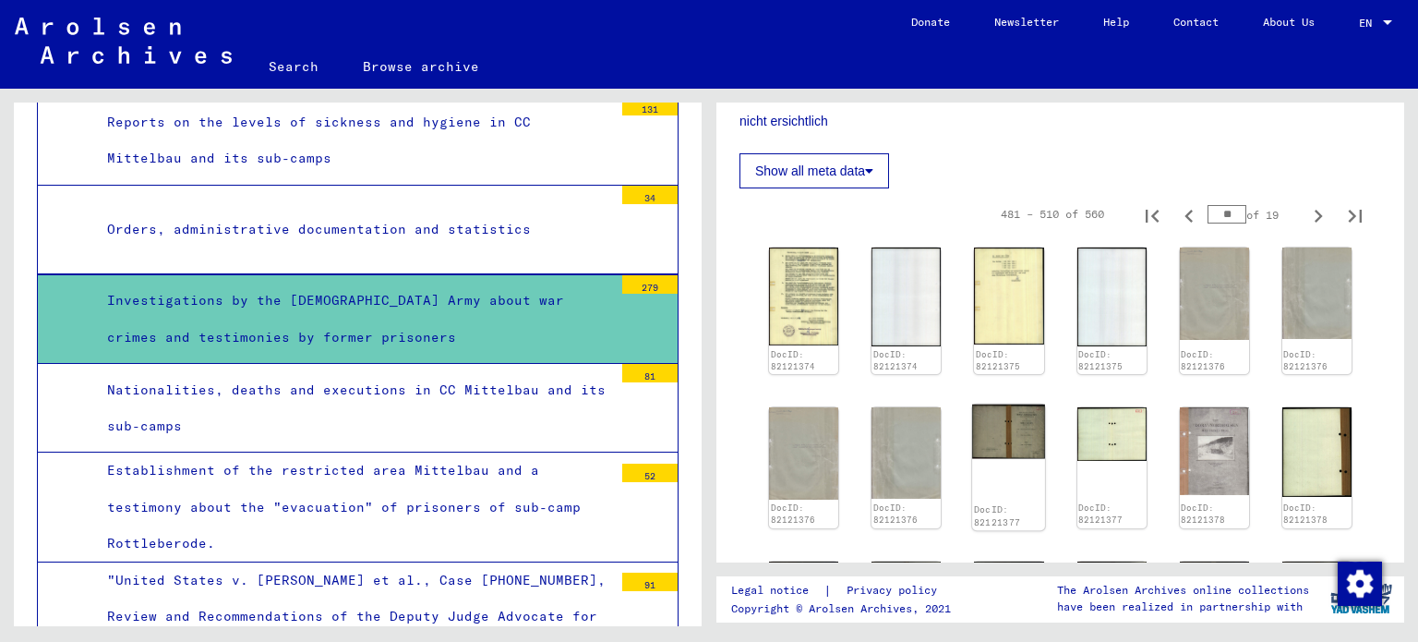
click at [1021, 404] on img at bounding box center [1008, 431] width 73 height 54
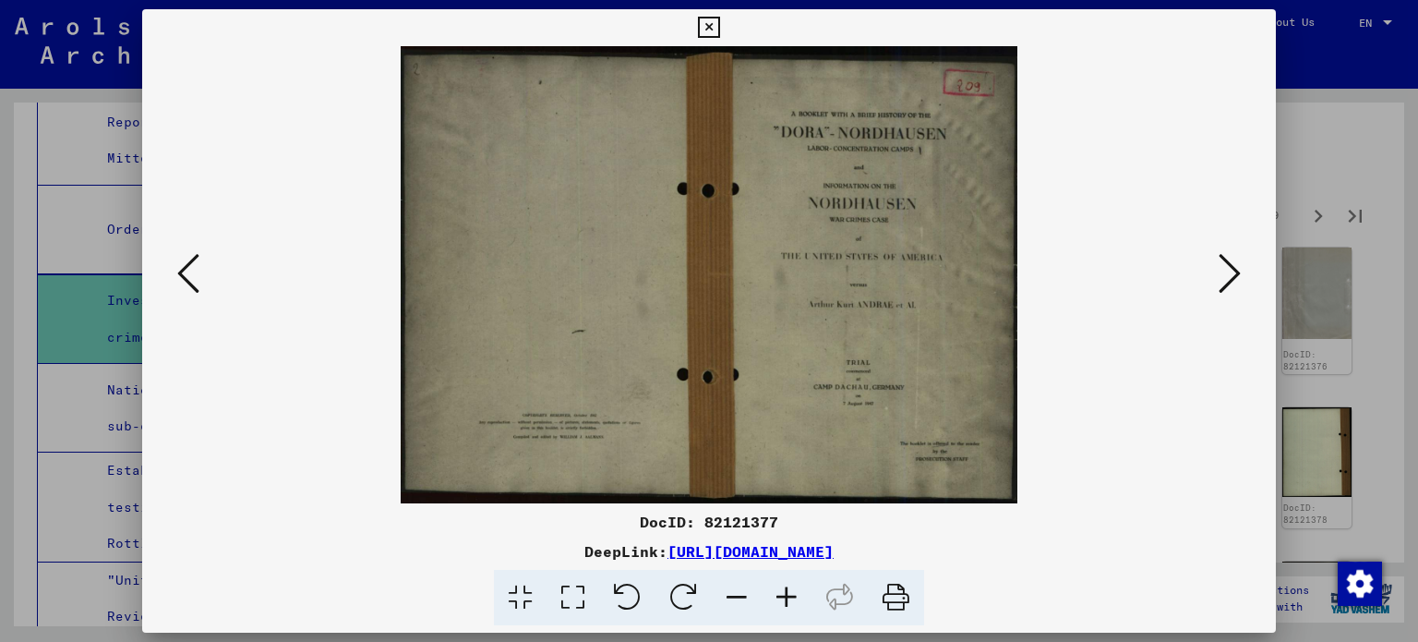
click at [1340, 393] on div at bounding box center [709, 321] width 1418 height 642
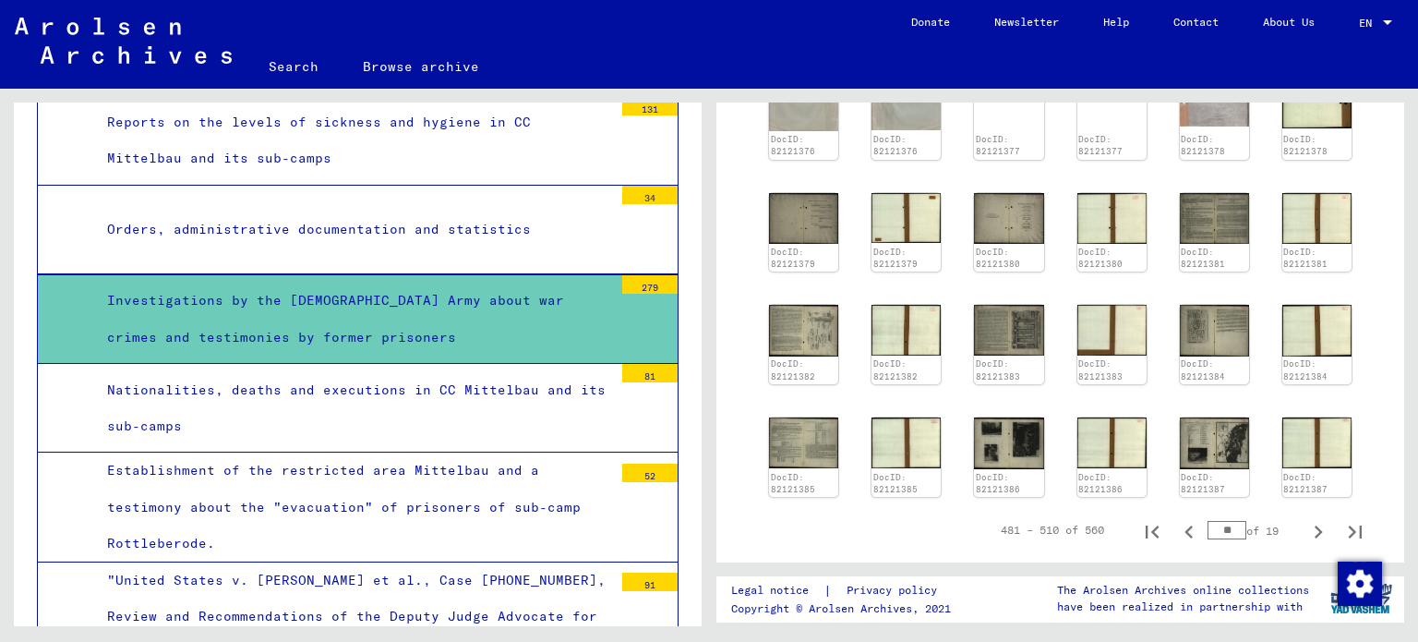
scroll to position [1293, 0]
click at [1211, 520] on input "**" at bounding box center [1227, 529] width 39 height 18
type input "**"
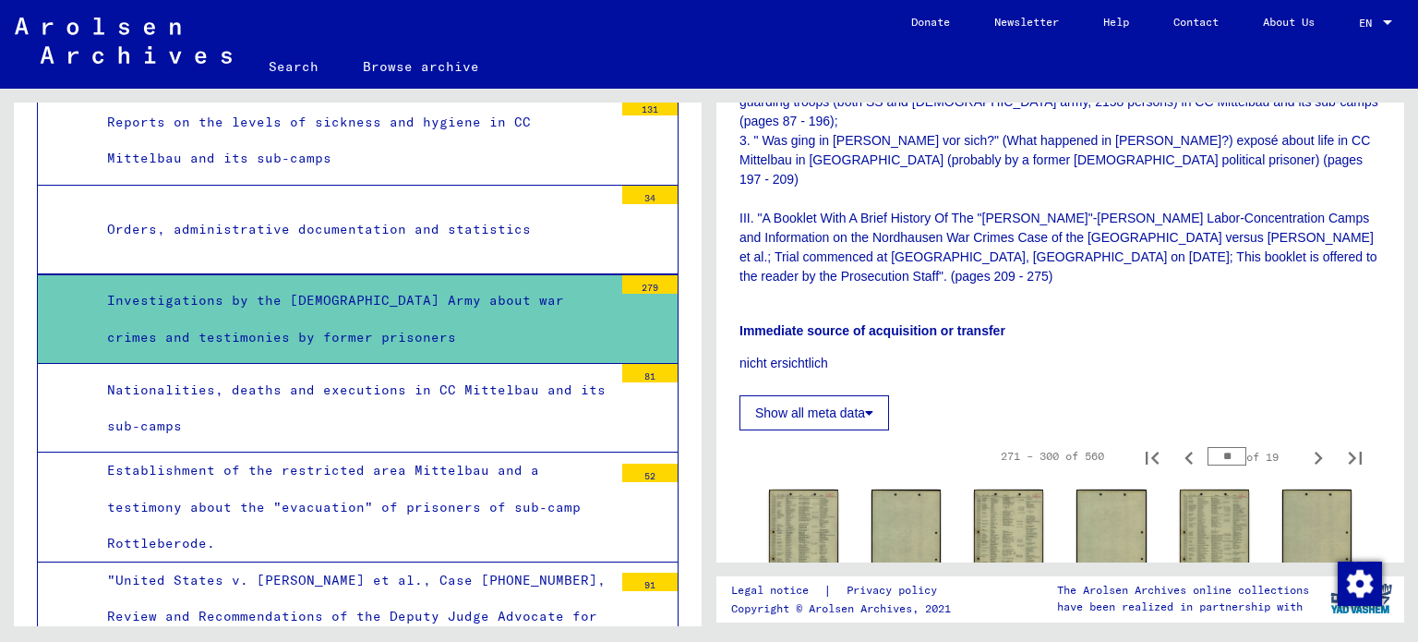
scroll to position [646, 0]
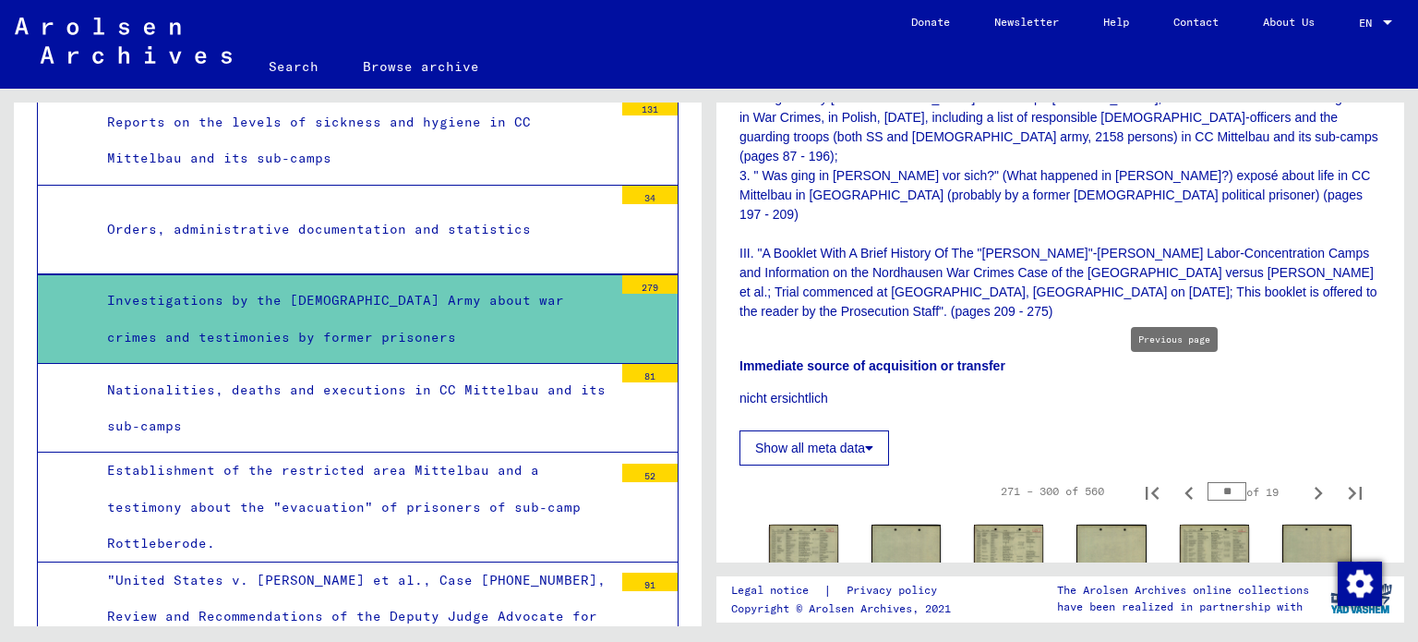
click at [1178, 480] on icon "Previous page" at bounding box center [1189, 493] width 26 height 26
type input "*"
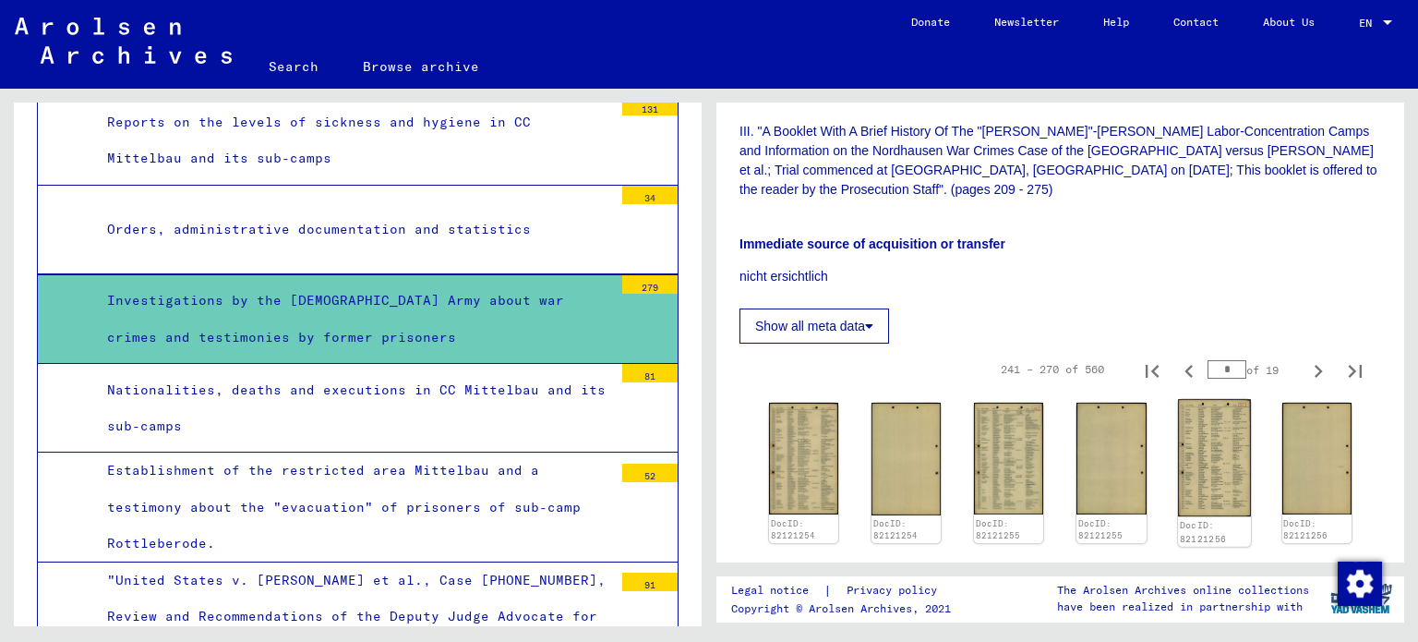
scroll to position [831, 0]
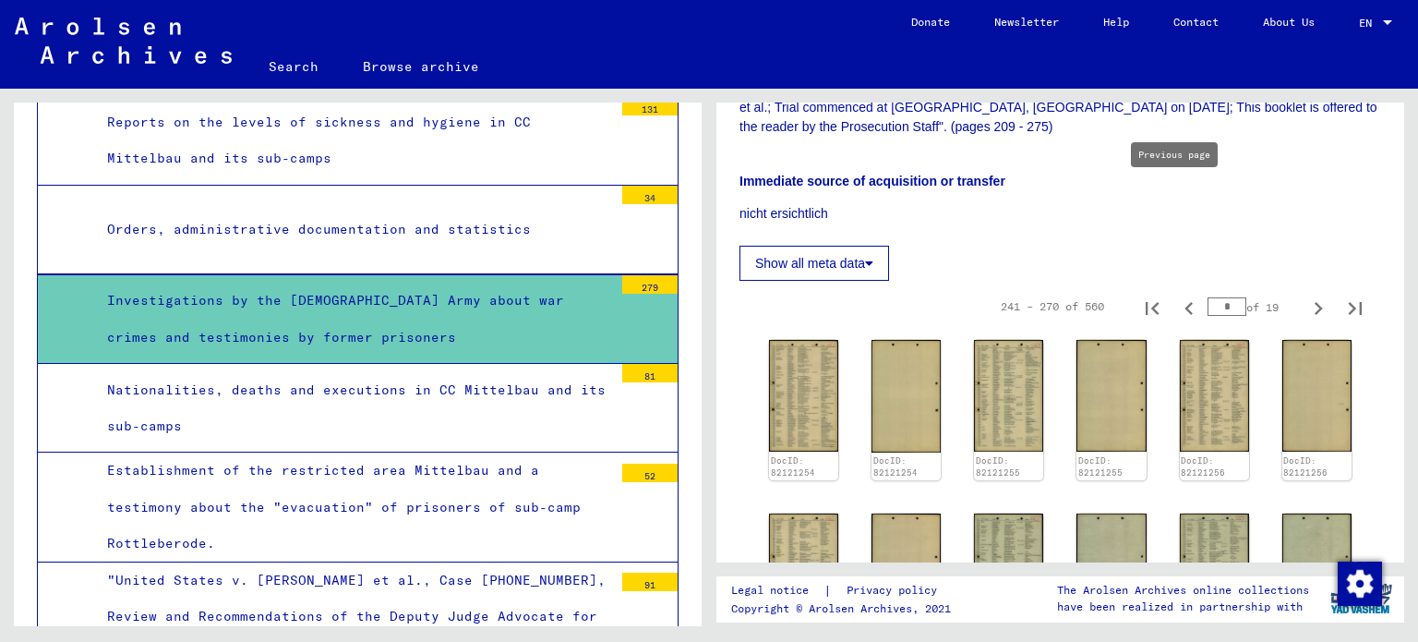
click at [1176, 295] on icon "Previous page" at bounding box center [1189, 308] width 26 height 26
type input "*"
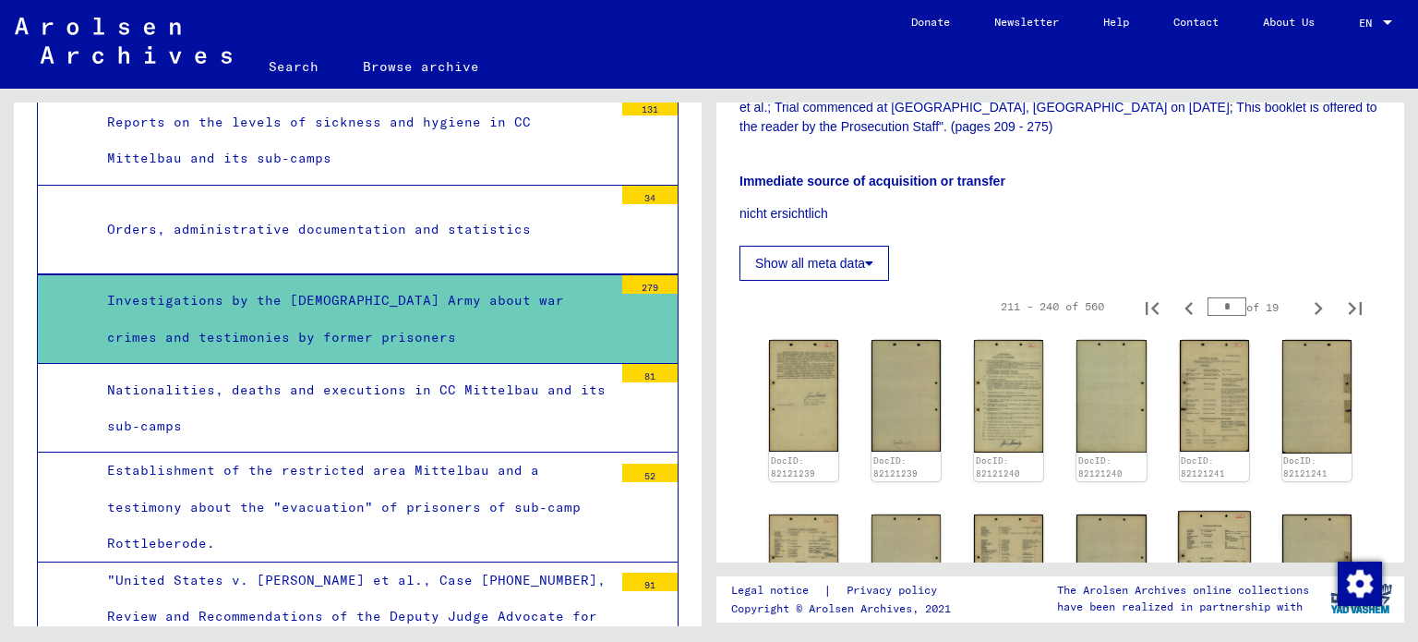
click at [1207, 511] on img at bounding box center [1214, 569] width 73 height 117
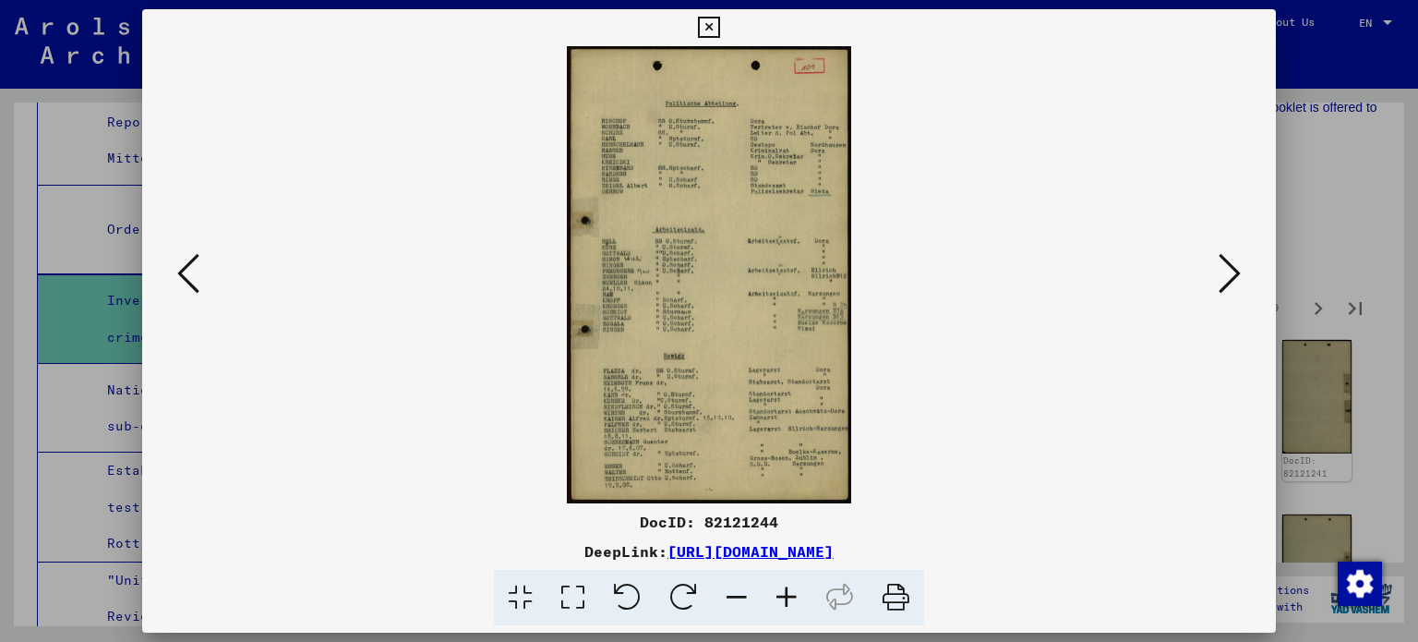
click at [1227, 265] on icon at bounding box center [1230, 273] width 22 height 44
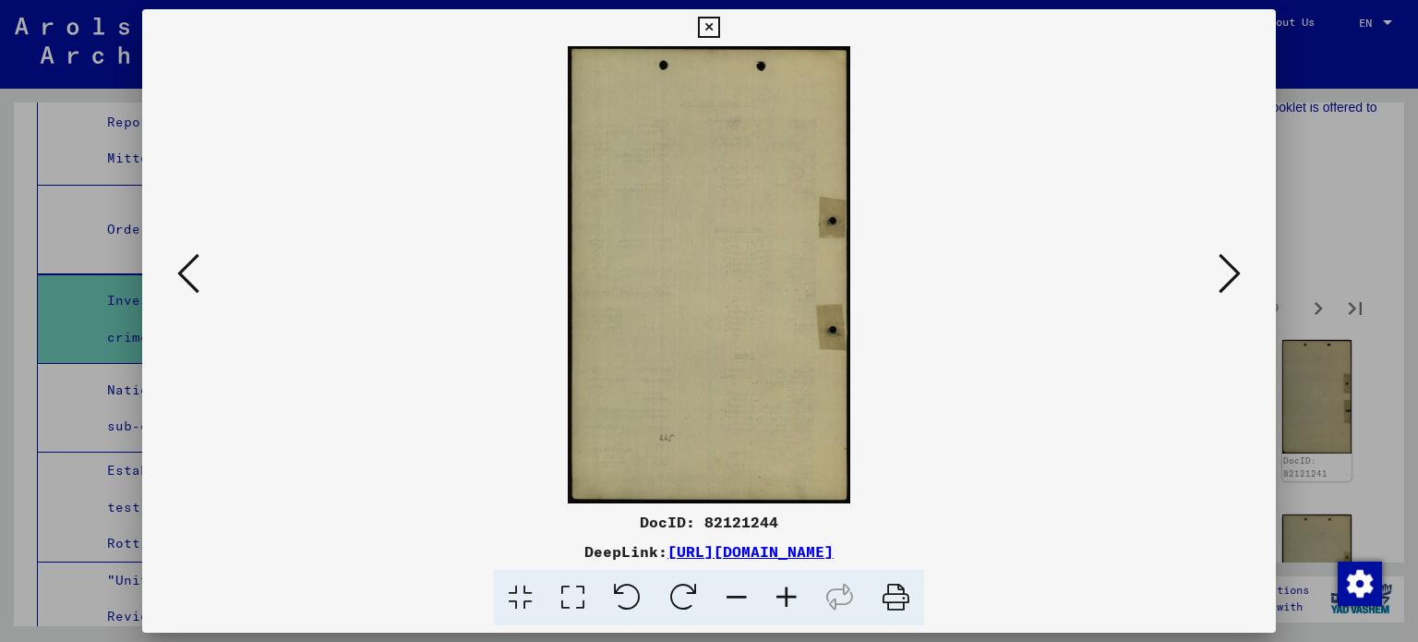
click at [1227, 265] on icon at bounding box center [1230, 273] width 22 height 44
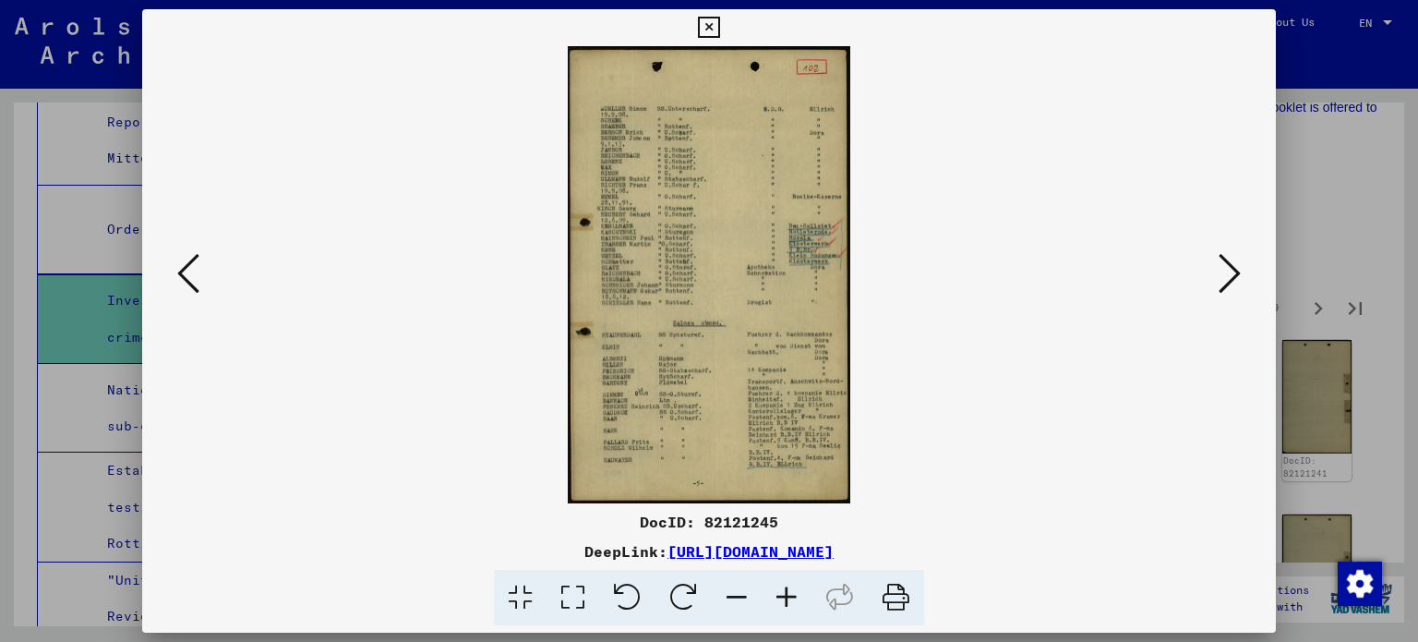
click at [1227, 265] on icon at bounding box center [1230, 273] width 22 height 44
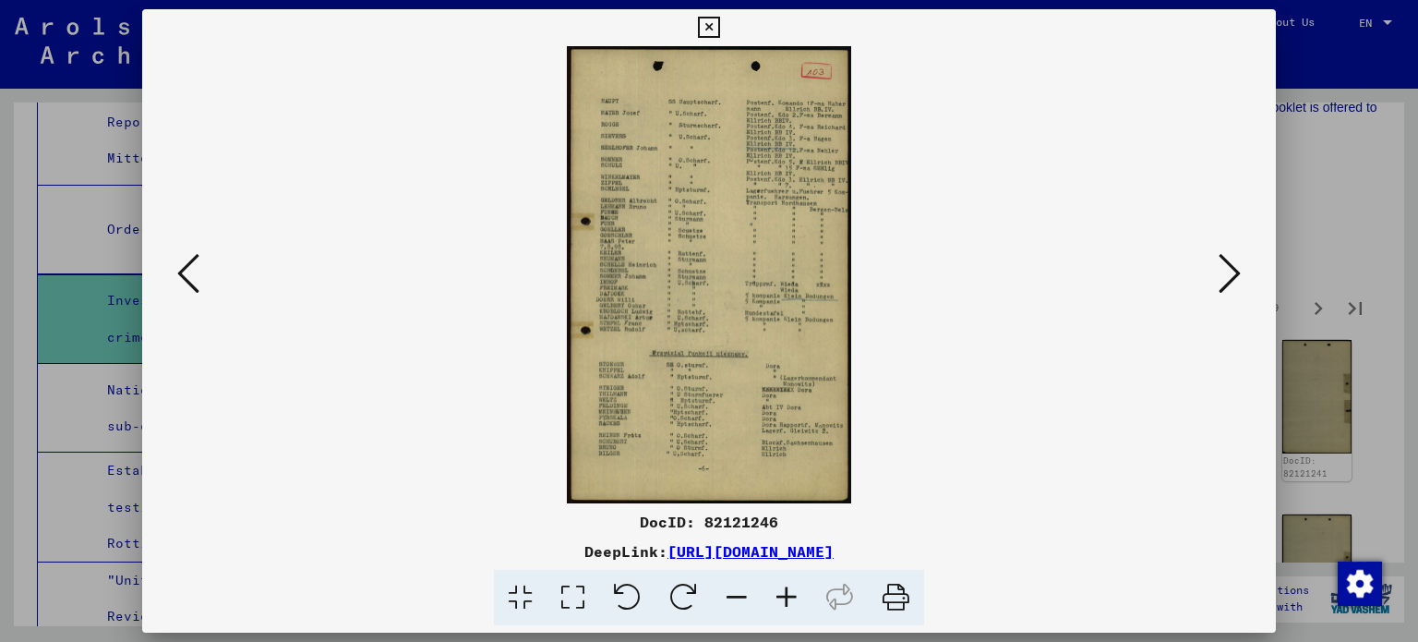
click at [1227, 265] on icon at bounding box center [1230, 273] width 22 height 44
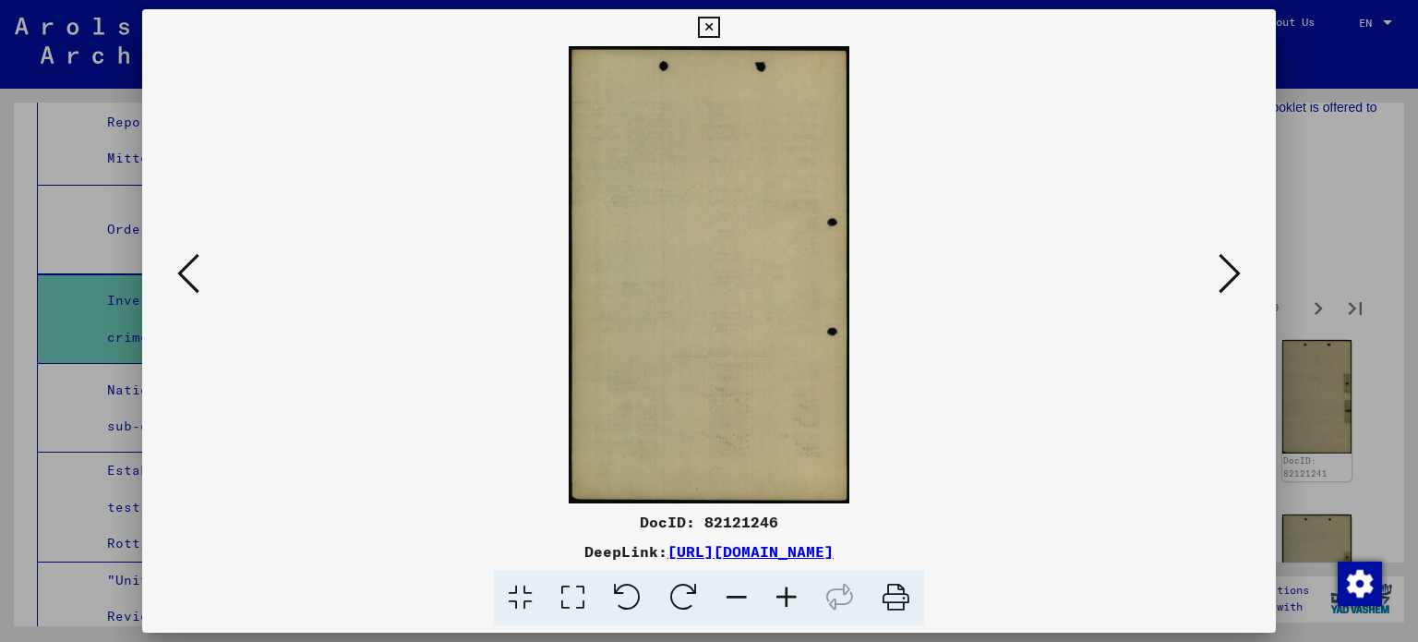
click at [1227, 265] on icon at bounding box center [1230, 273] width 22 height 44
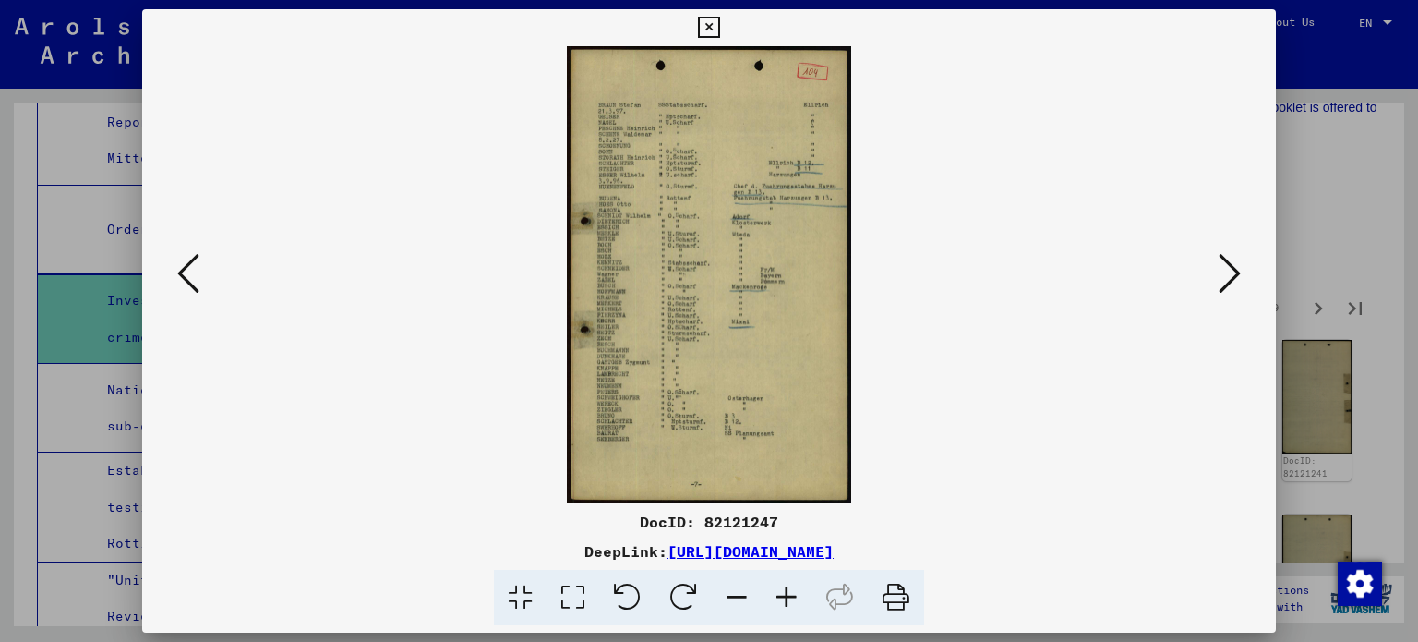
click at [1227, 265] on icon at bounding box center [1230, 273] width 22 height 44
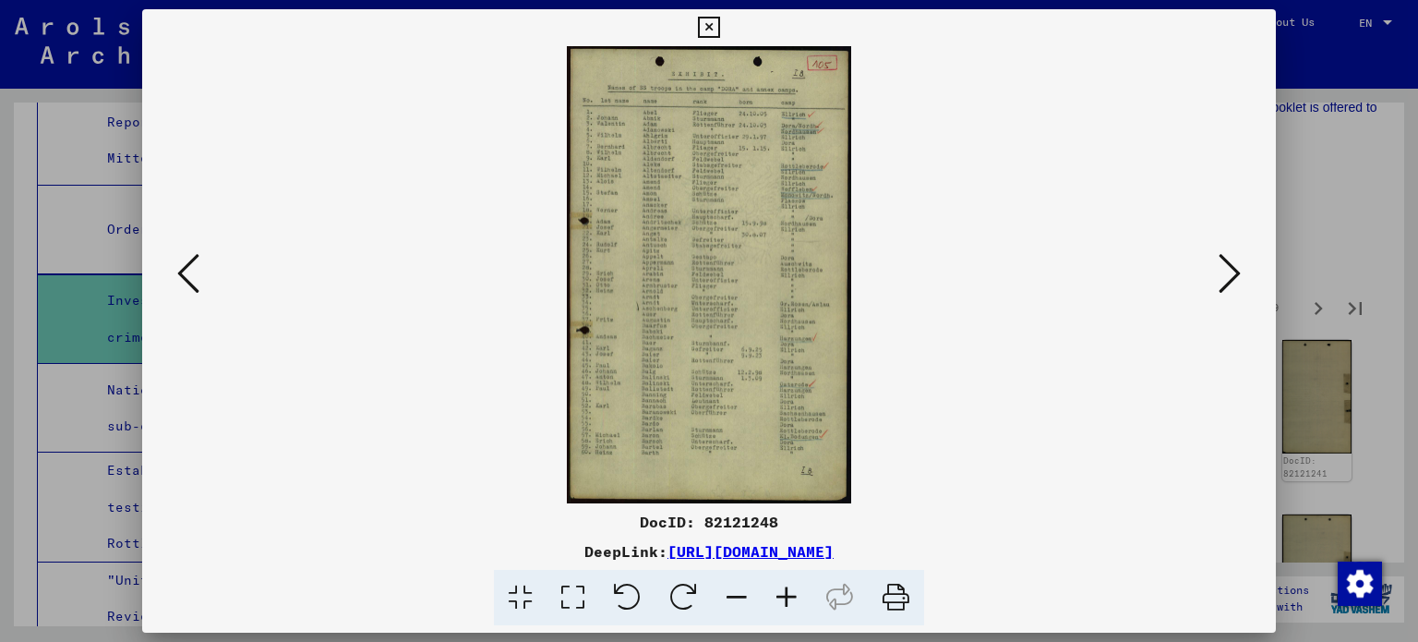
click at [783, 583] on icon at bounding box center [787, 598] width 50 height 56
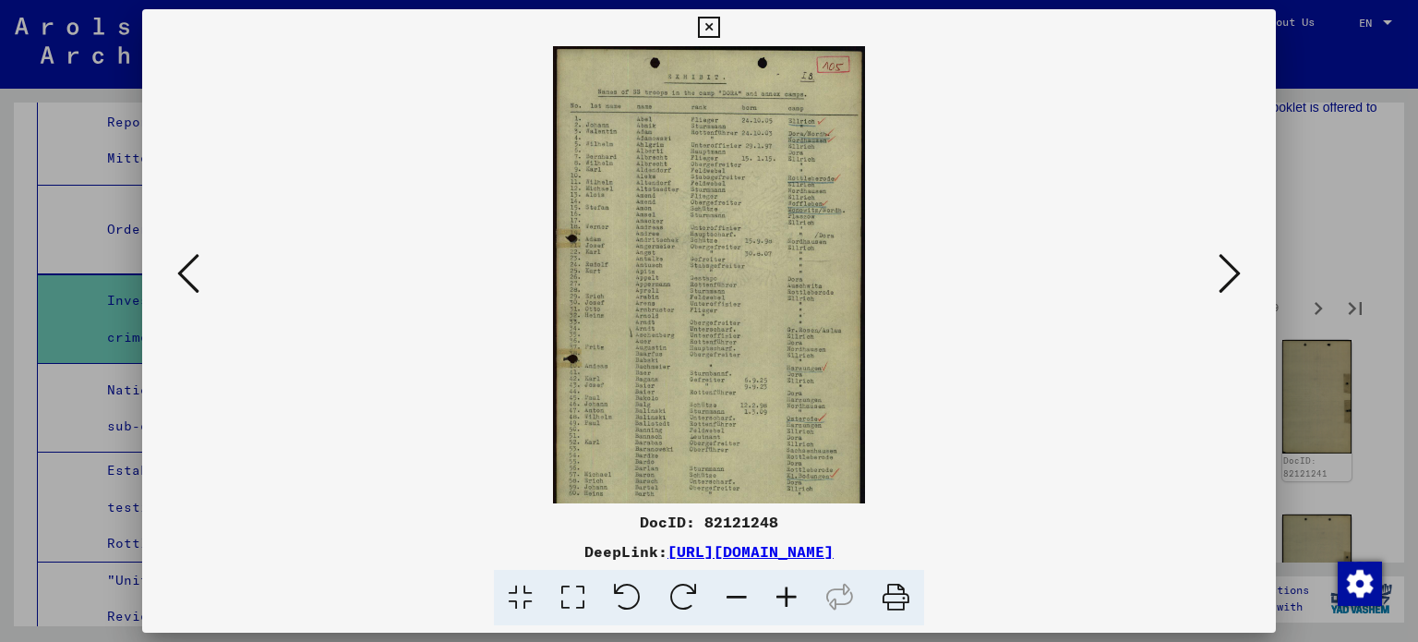
click at [783, 583] on icon at bounding box center [787, 598] width 50 height 56
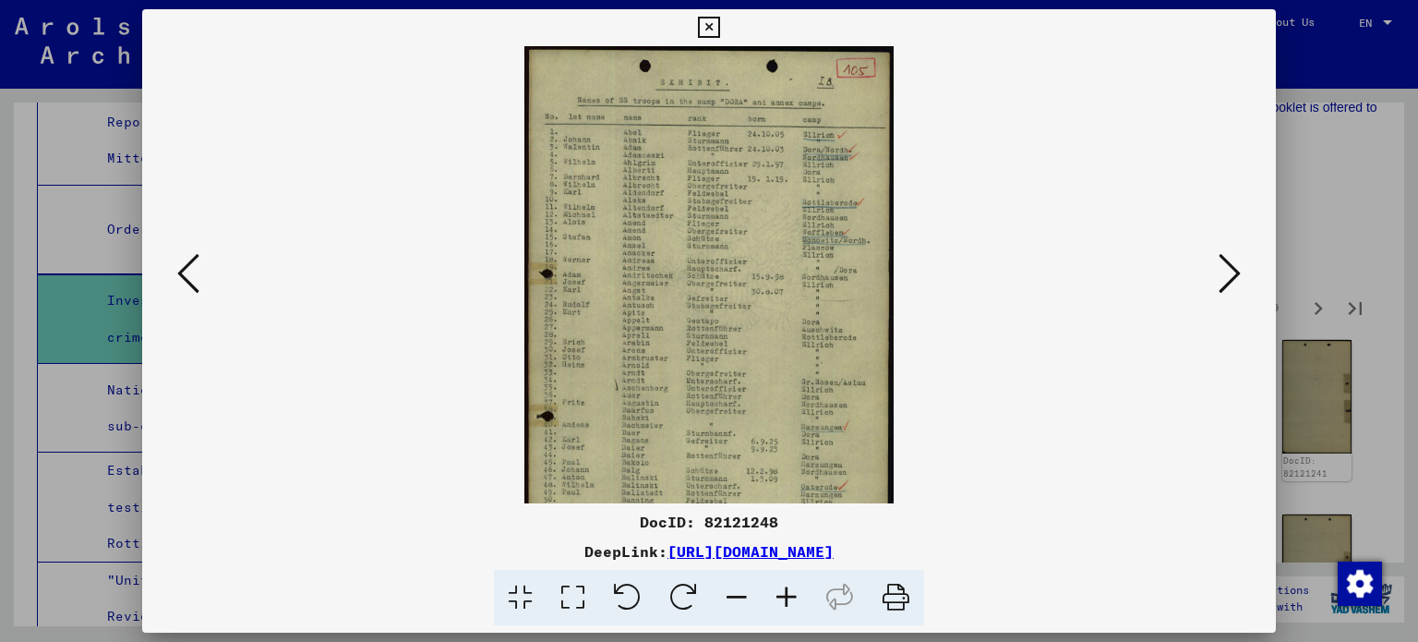
click at [783, 583] on icon at bounding box center [787, 598] width 50 height 56
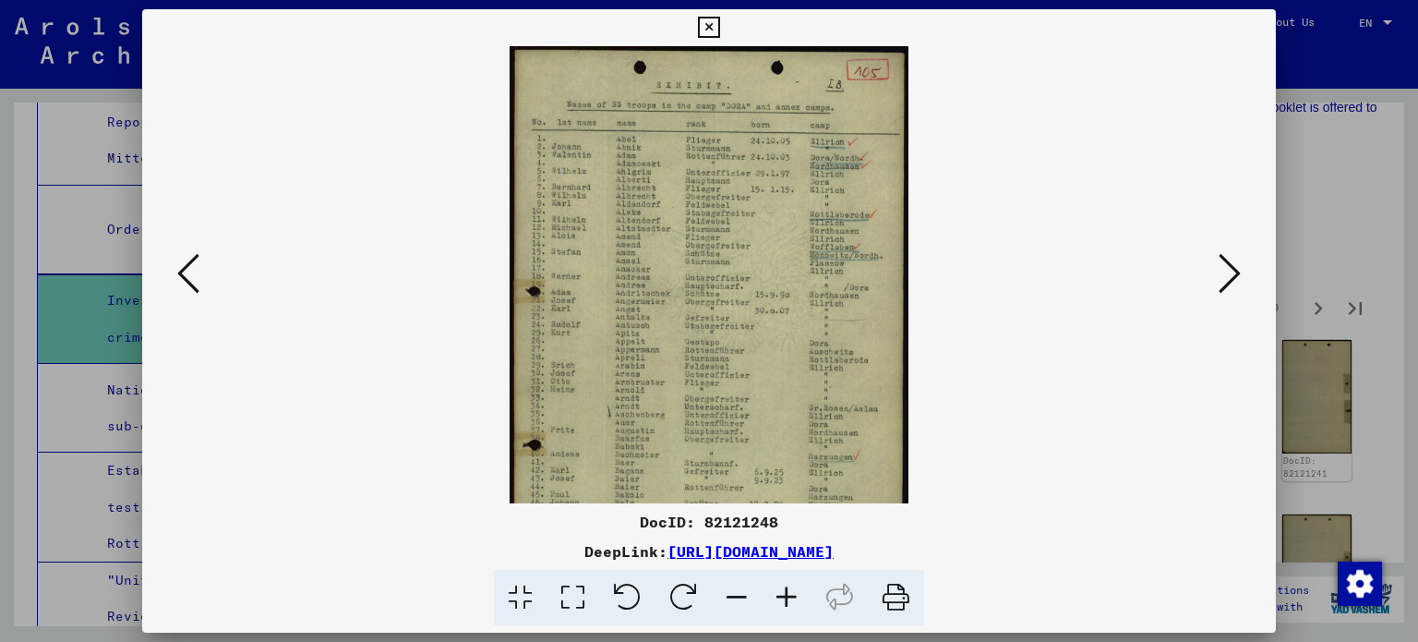
click at [783, 583] on icon at bounding box center [787, 598] width 50 height 56
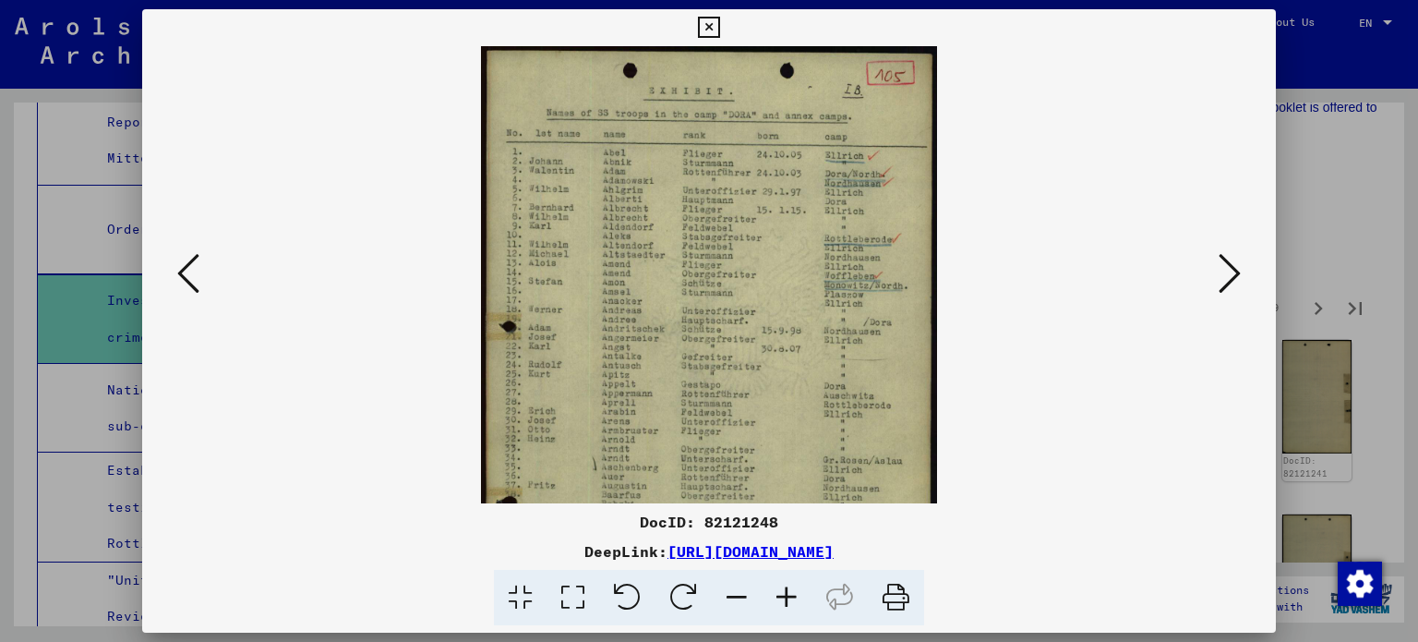
click at [783, 583] on icon at bounding box center [787, 598] width 50 height 56
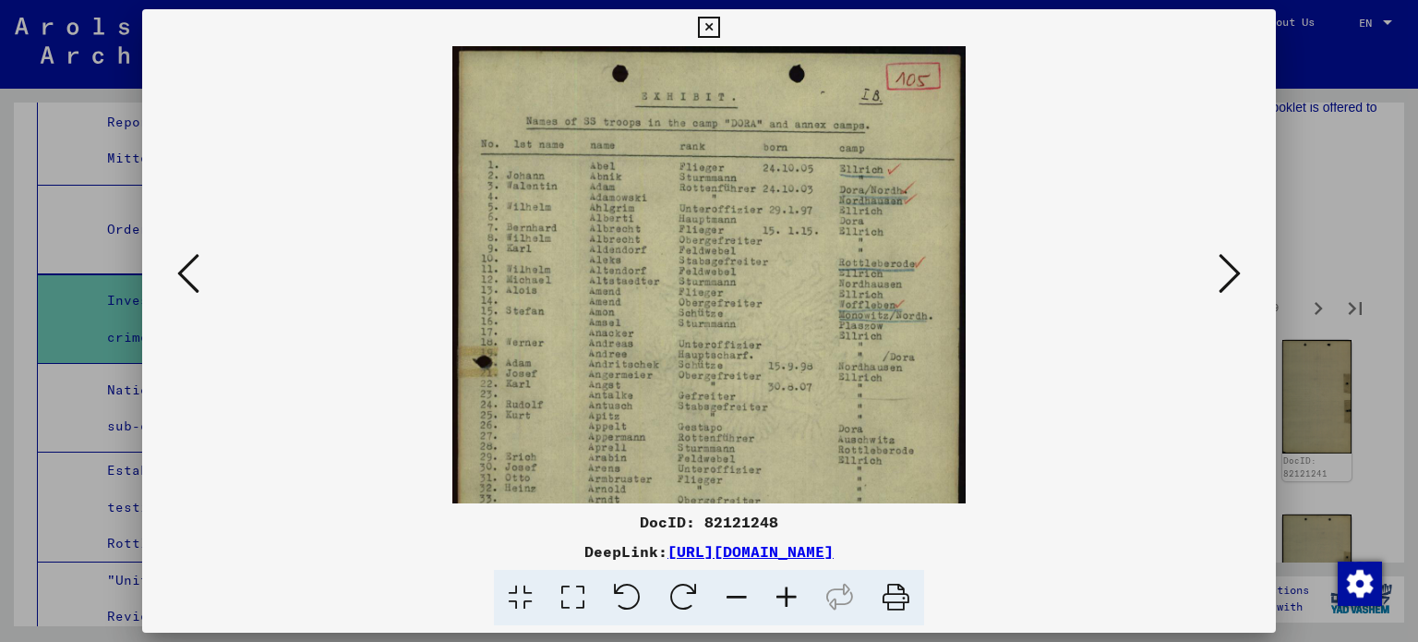
click at [783, 583] on icon at bounding box center [787, 598] width 50 height 56
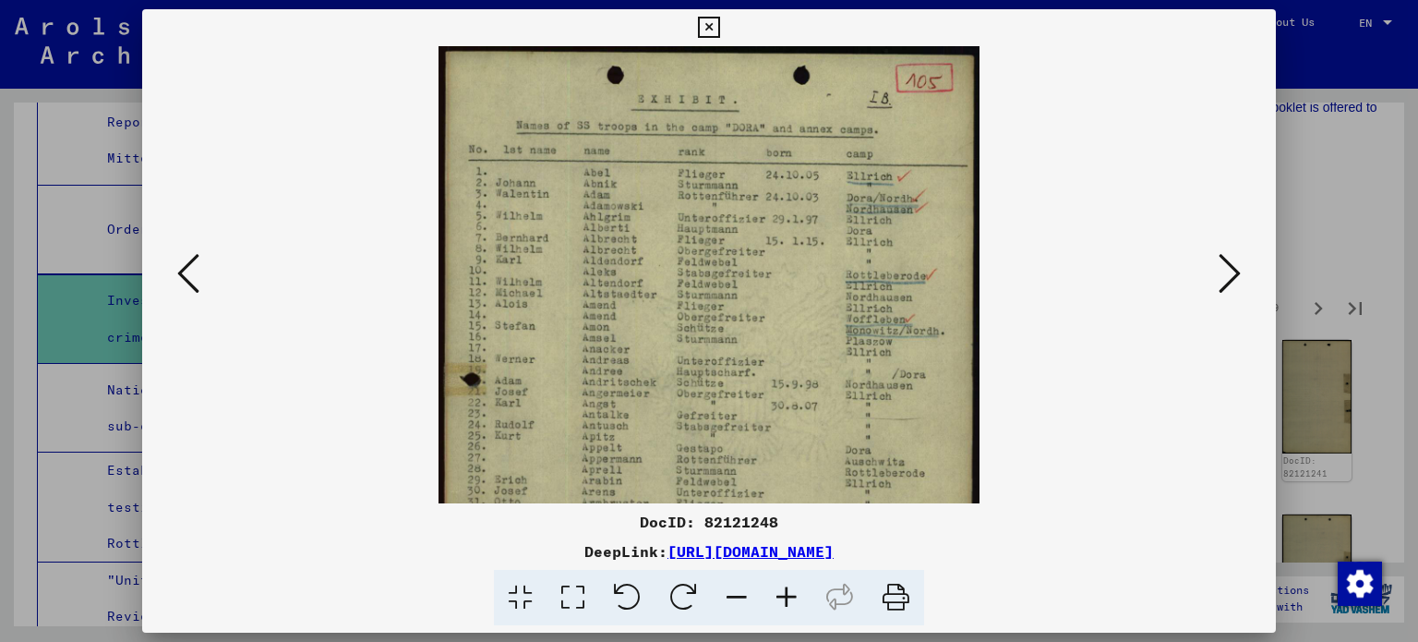
click at [783, 583] on icon at bounding box center [787, 598] width 50 height 56
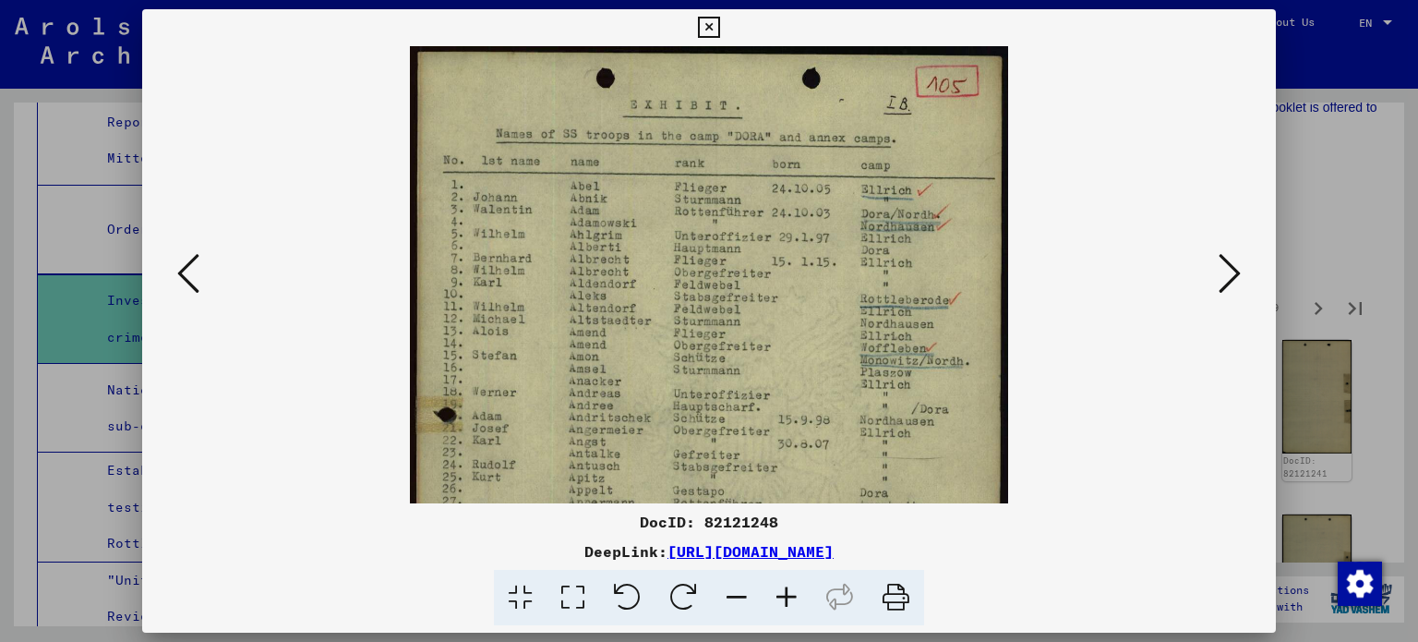
click at [783, 583] on icon at bounding box center [787, 598] width 50 height 56
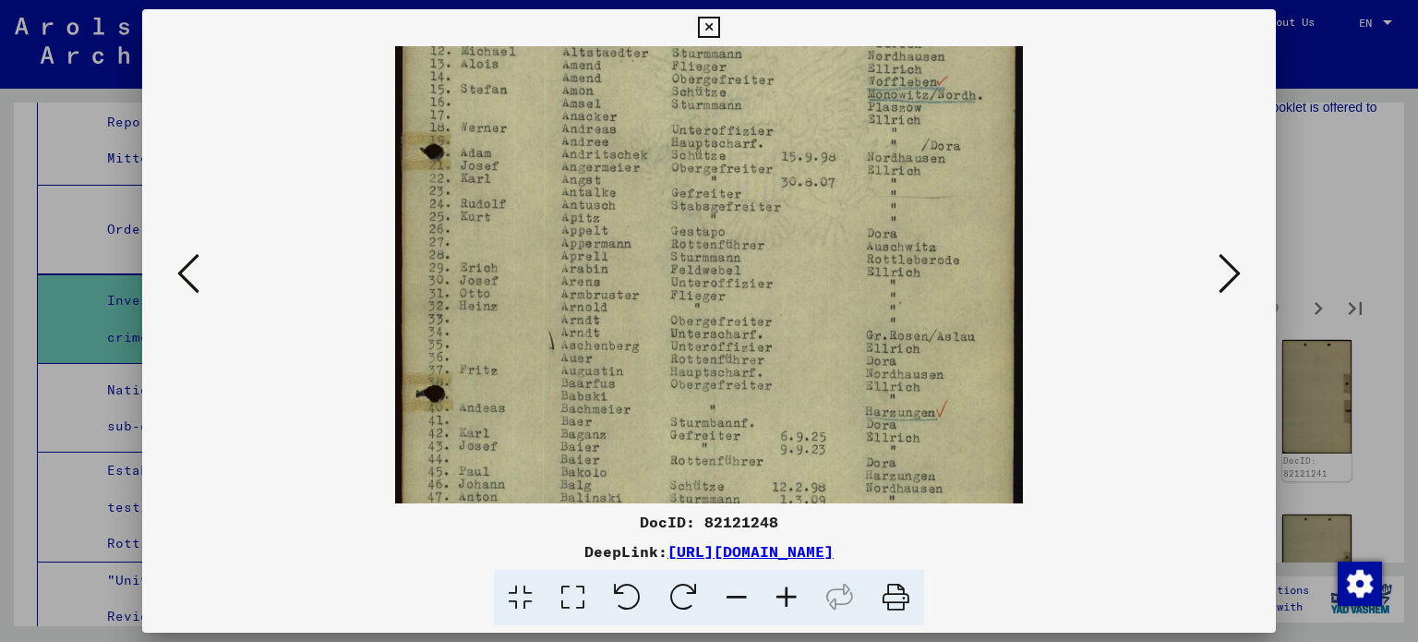
drag, startPoint x: 700, startPoint y: 420, endPoint x: 759, endPoint y: 139, distance: 286.9
click at [759, 139] on img at bounding box center [709, 270] width 628 height 1011
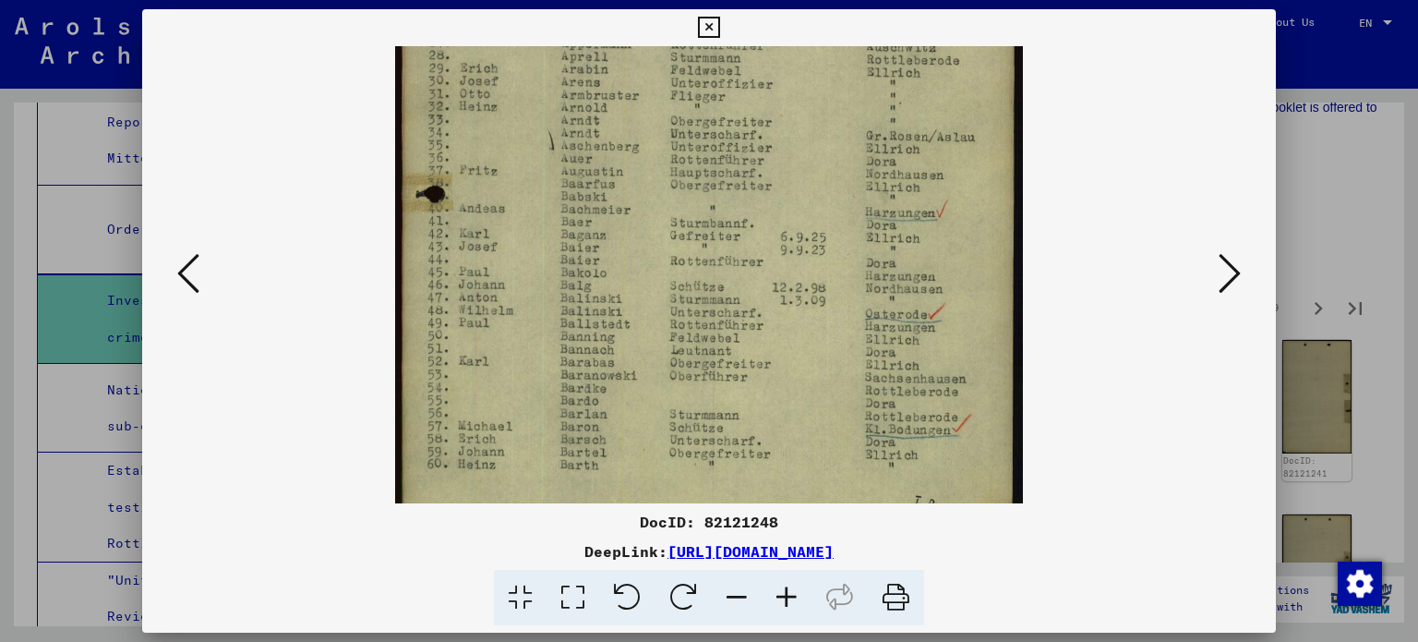
drag, startPoint x: 801, startPoint y: 288, endPoint x: 847, endPoint y: 125, distance: 169.8
click at [846, 125] on img at bounding box center [709, 71] width 628 height 1011
click at [1231, 276] on icon at bounding box center [1230, 273] width 22 height 44
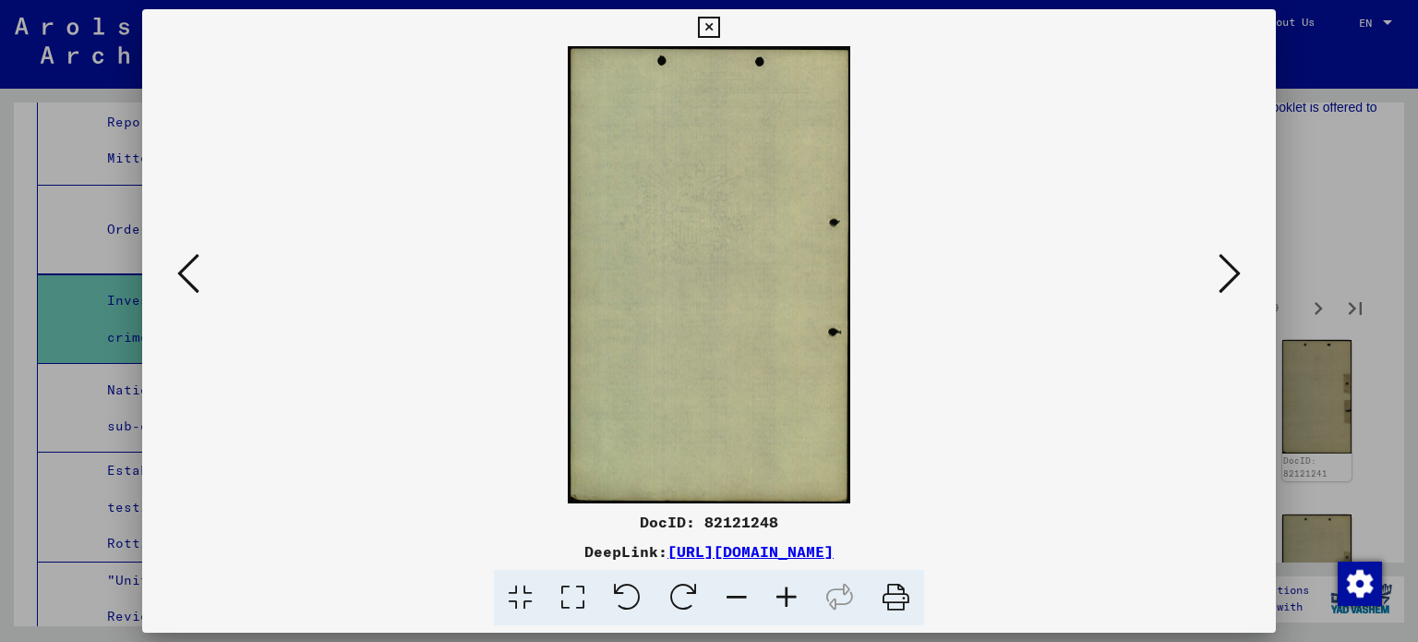
click at [1231, 276] on icon at bounding box center [1230, 273] width 22 height 44
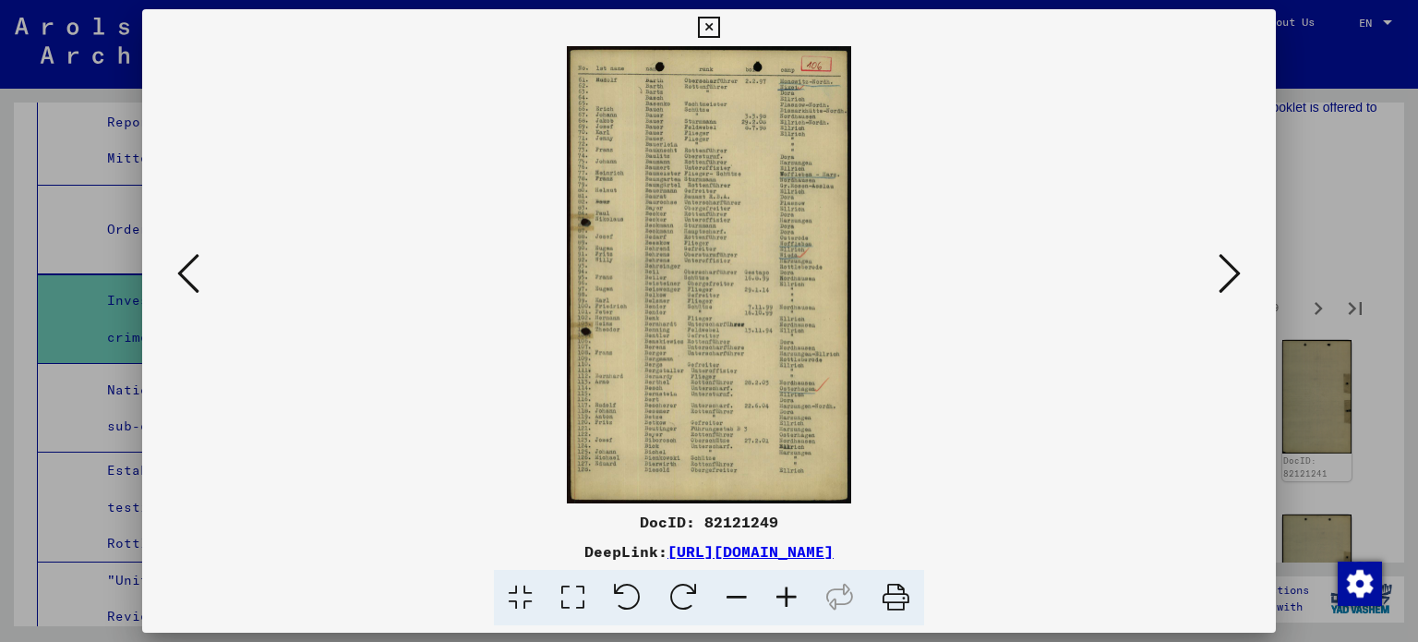
click at [1231, 276] on icon at bounding box center [1230, 273] width 22 height 44
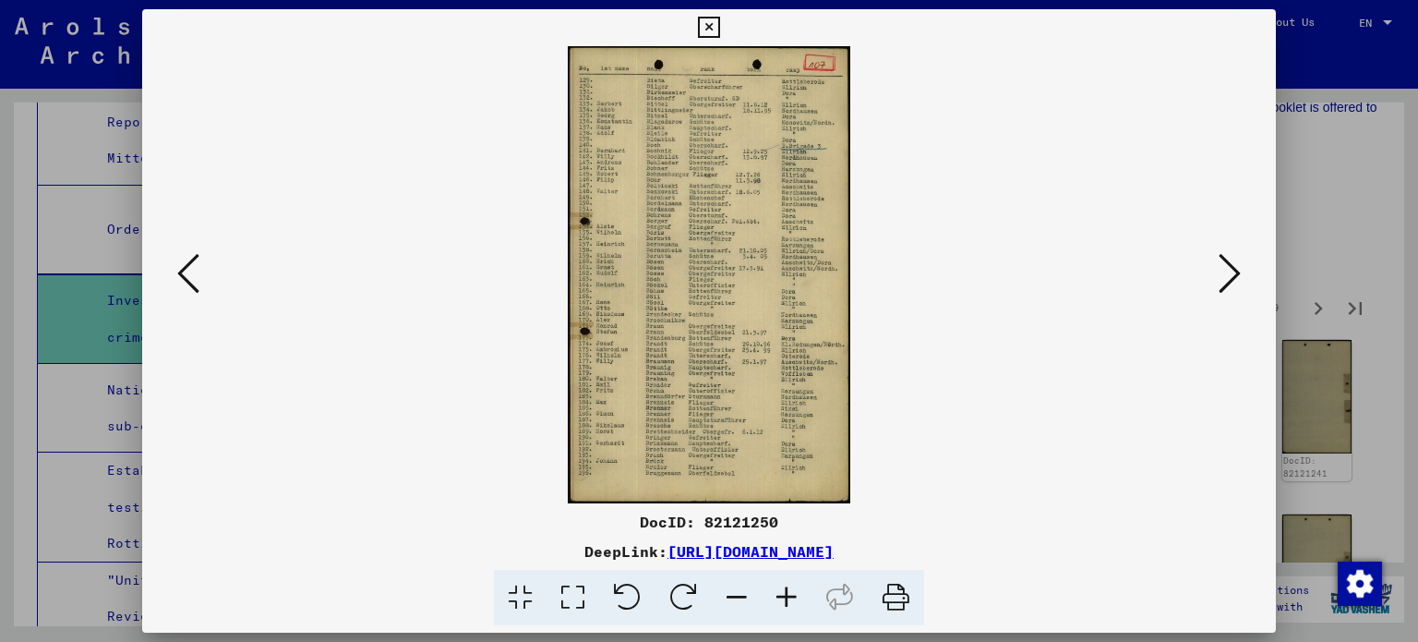
click at [1231, 276] on icon at bounding box center [1230, 273] width 22 height 44
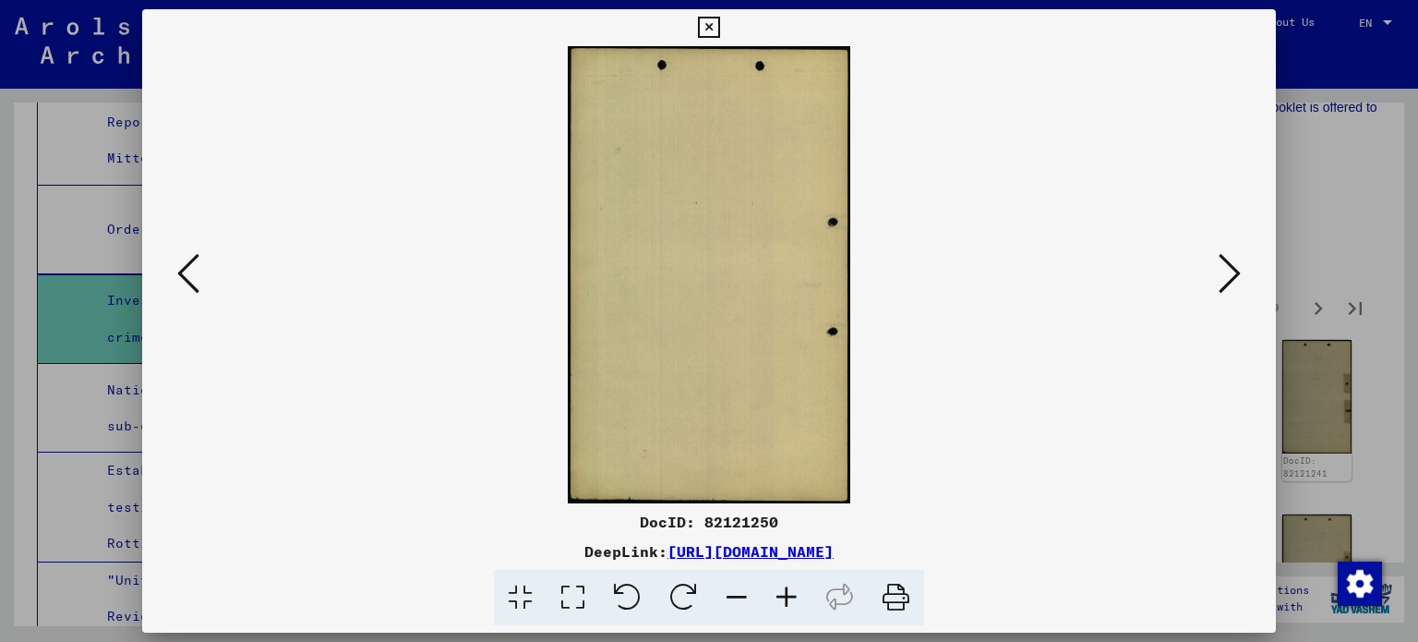
click at [1231, 276] on icon at bounding box center [1230, 273] width 22 height 44
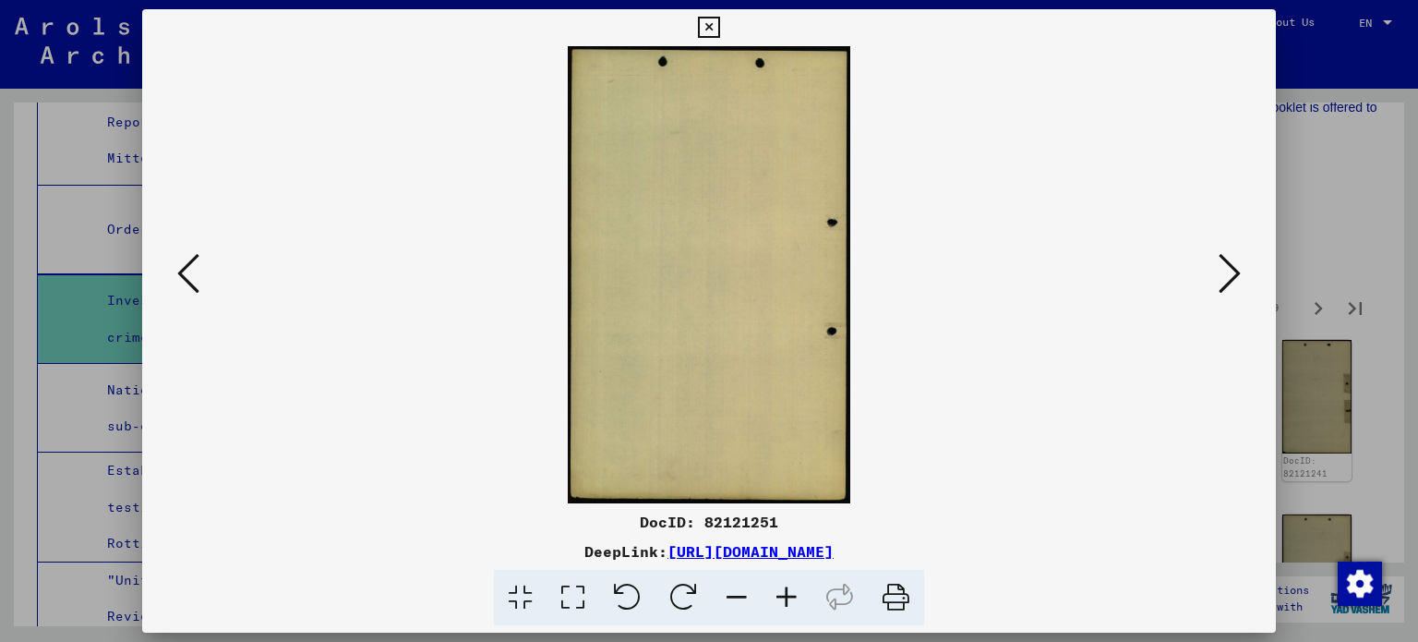
click at [1231, 276] on icon at bounding box center [1230, 273] width 22 height 44
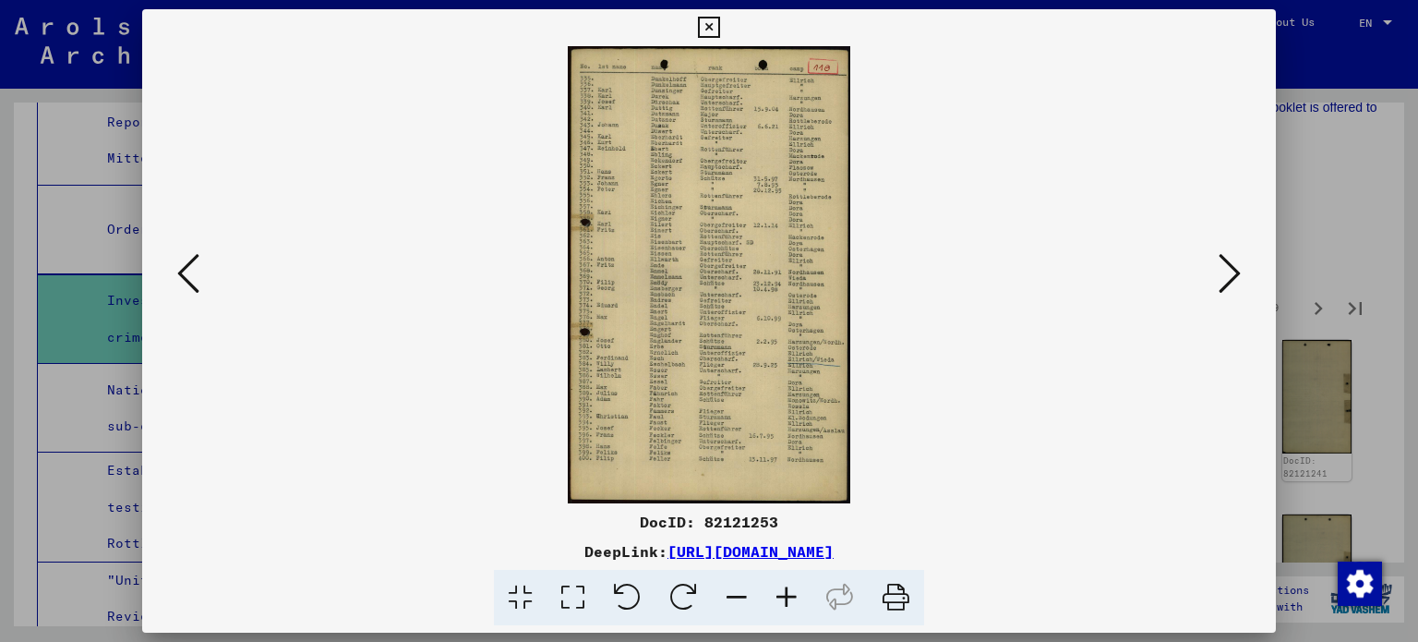
click at [1231, 276] on icon at bounding box center [1230, 273] width 22 height 44
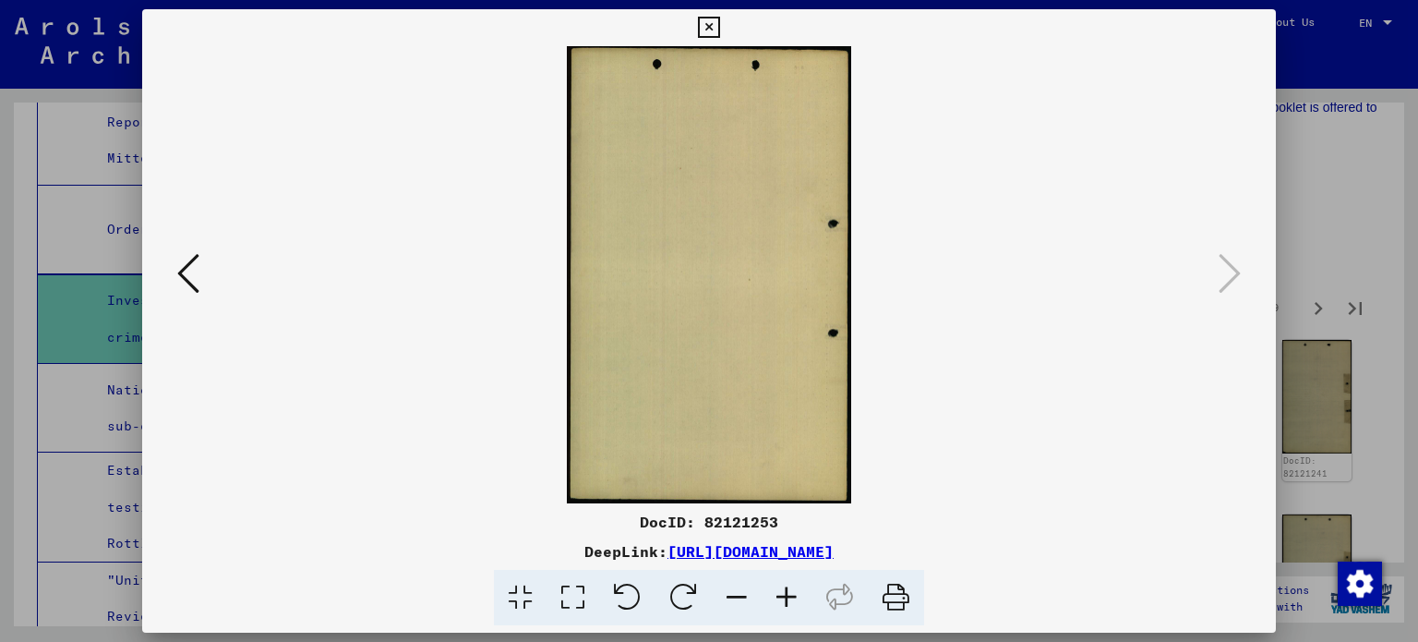
click at [1319, 175] on div at bounding box center [709, 321] width 1418 height 642
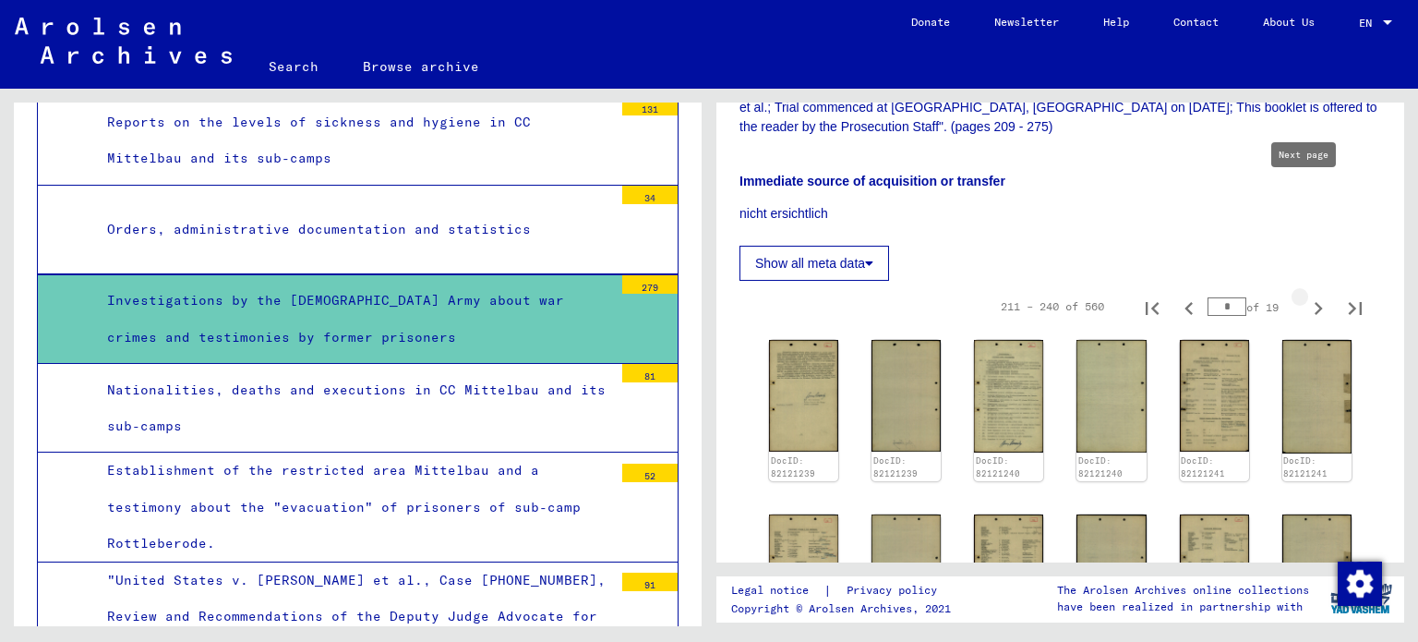
click at [1310, 295] on icon "Next page" at bounding box center [1319, 308] width 26 height 26
type input "*"
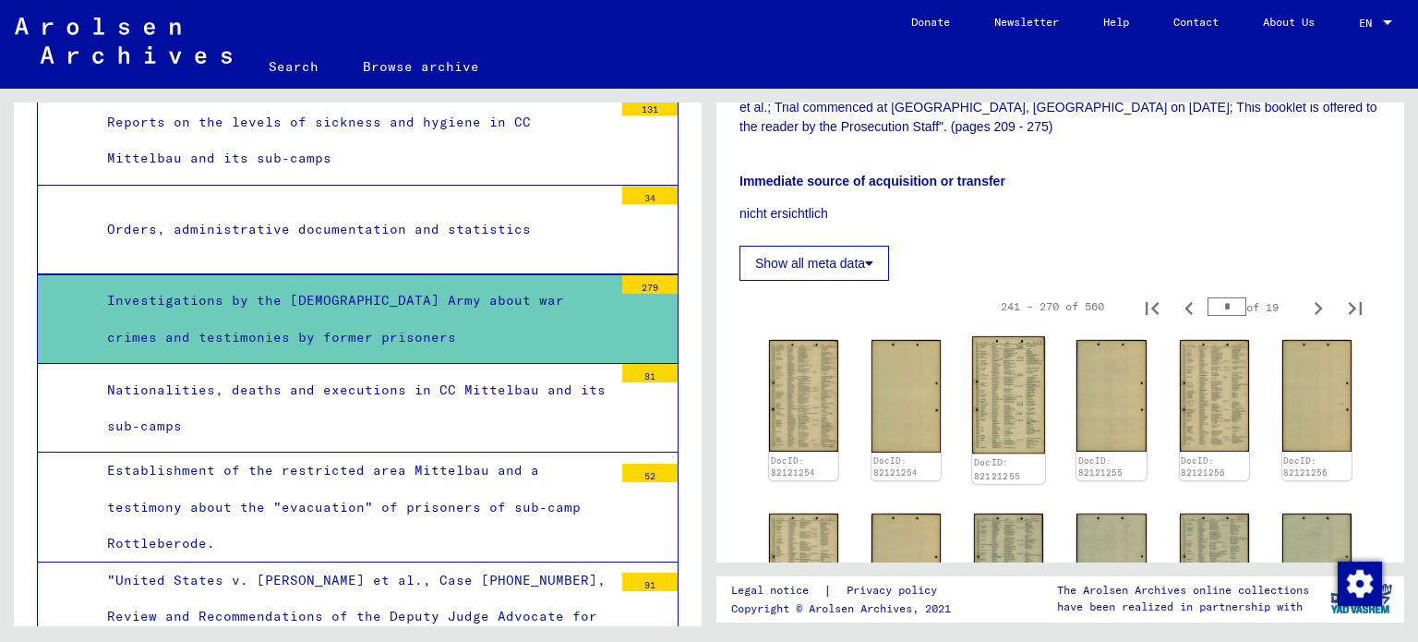
click at [1027, 336] on img at bounding box center [1008, 394] width 73 height 117
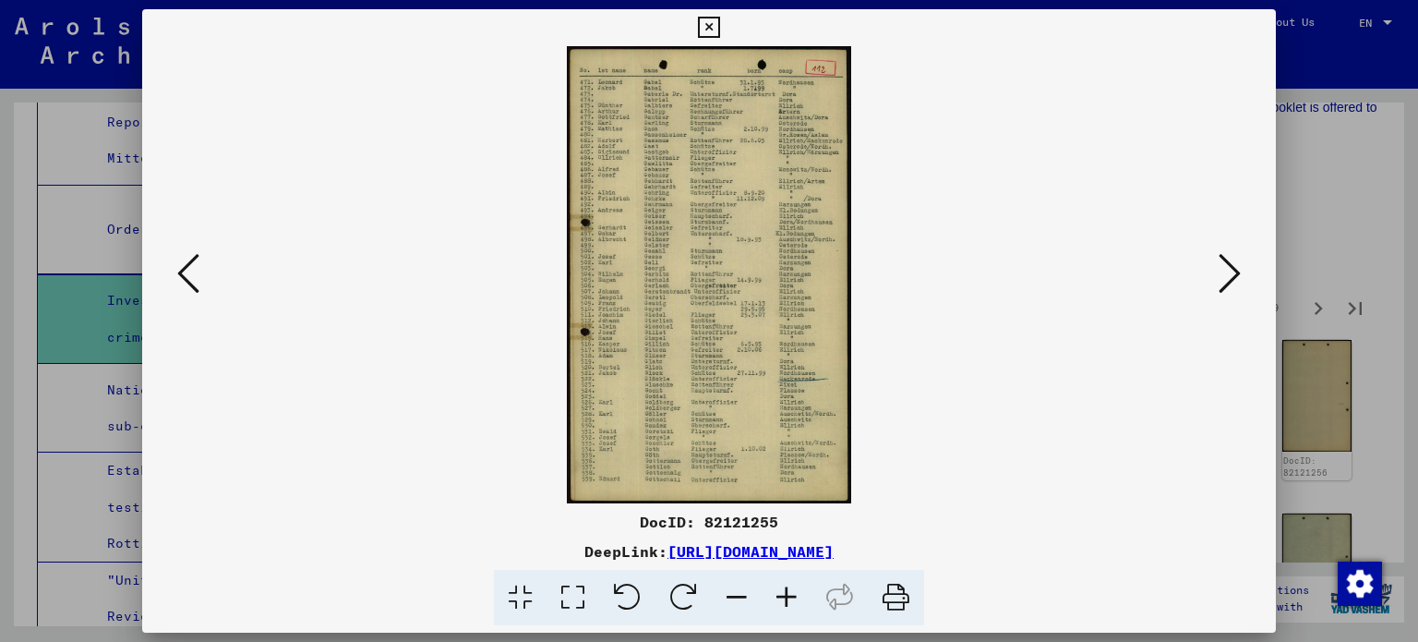
click at [1228, 264] on icon at bounding box center [1230, 273] width 22 height 44
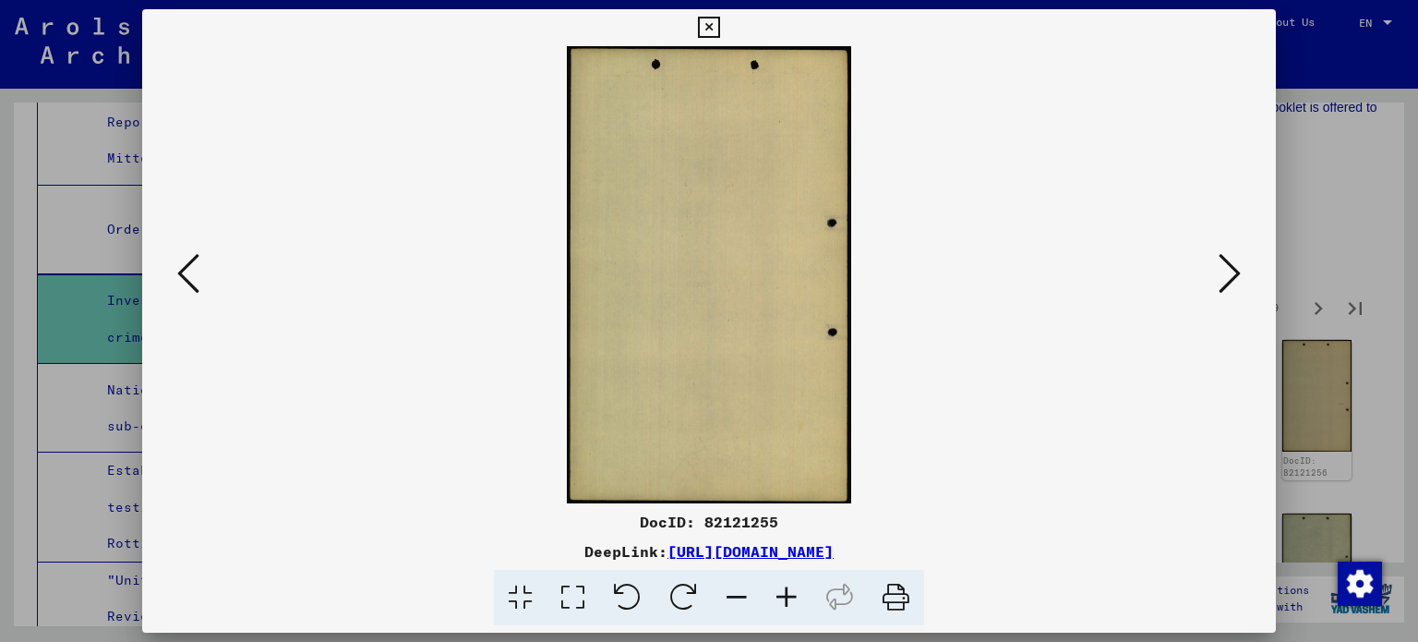
click at [1228, 264] on icon at bounding box center [1230, 273] width 22 height 44
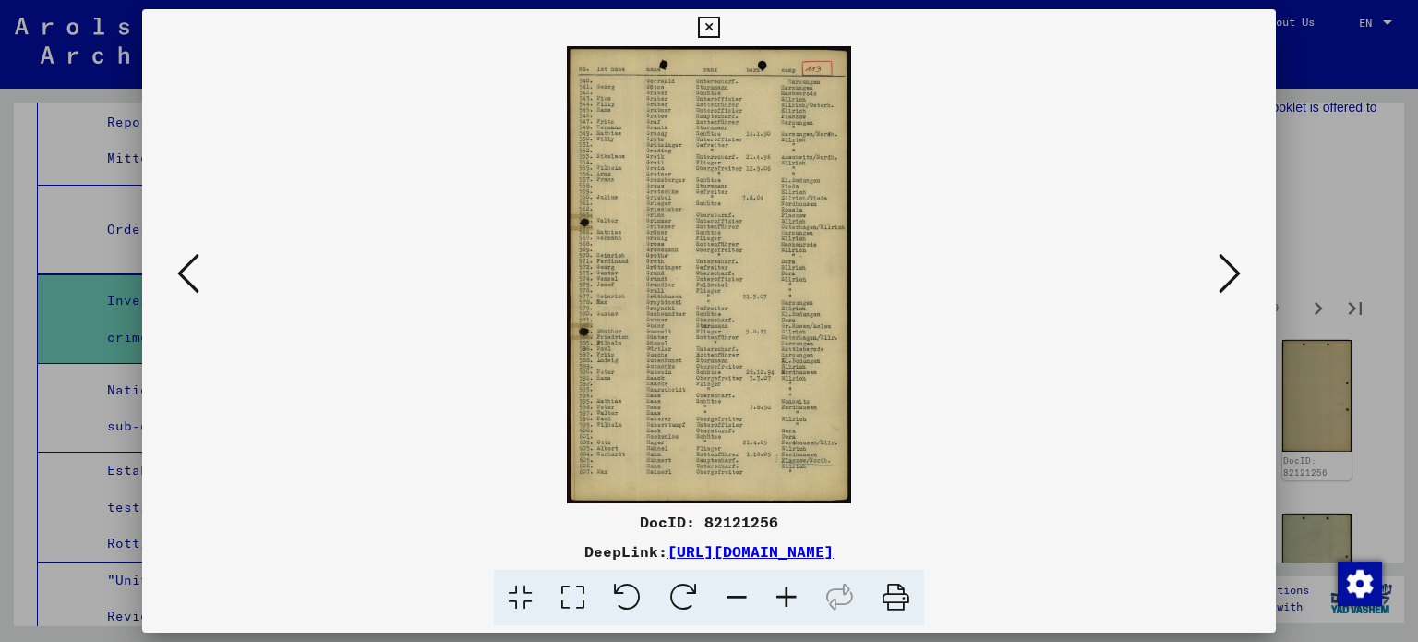
click at [797, 596] on icon at bounding box center [787, 598] width 50 height 56
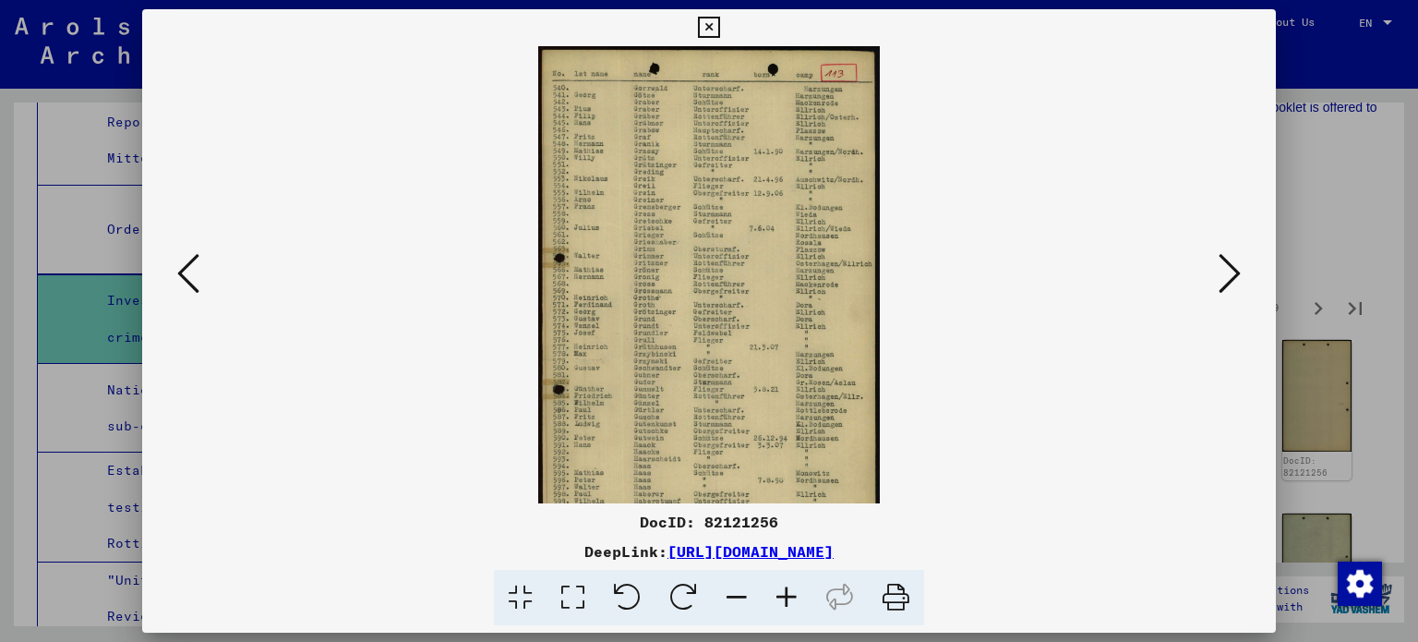
click at [797, 596] on icon at bounding box center [787, 598] width 50 height 56
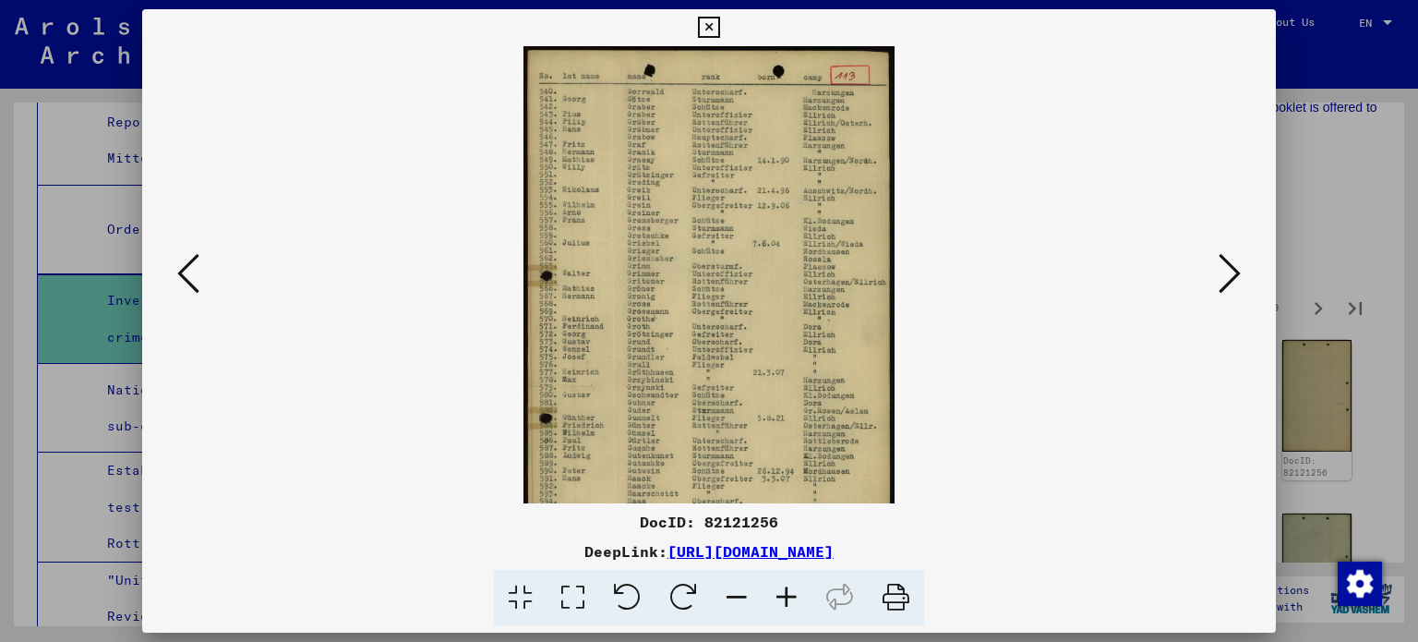
click at [797, 596] on icon at bounding box center [787, 598] width 50 height 56
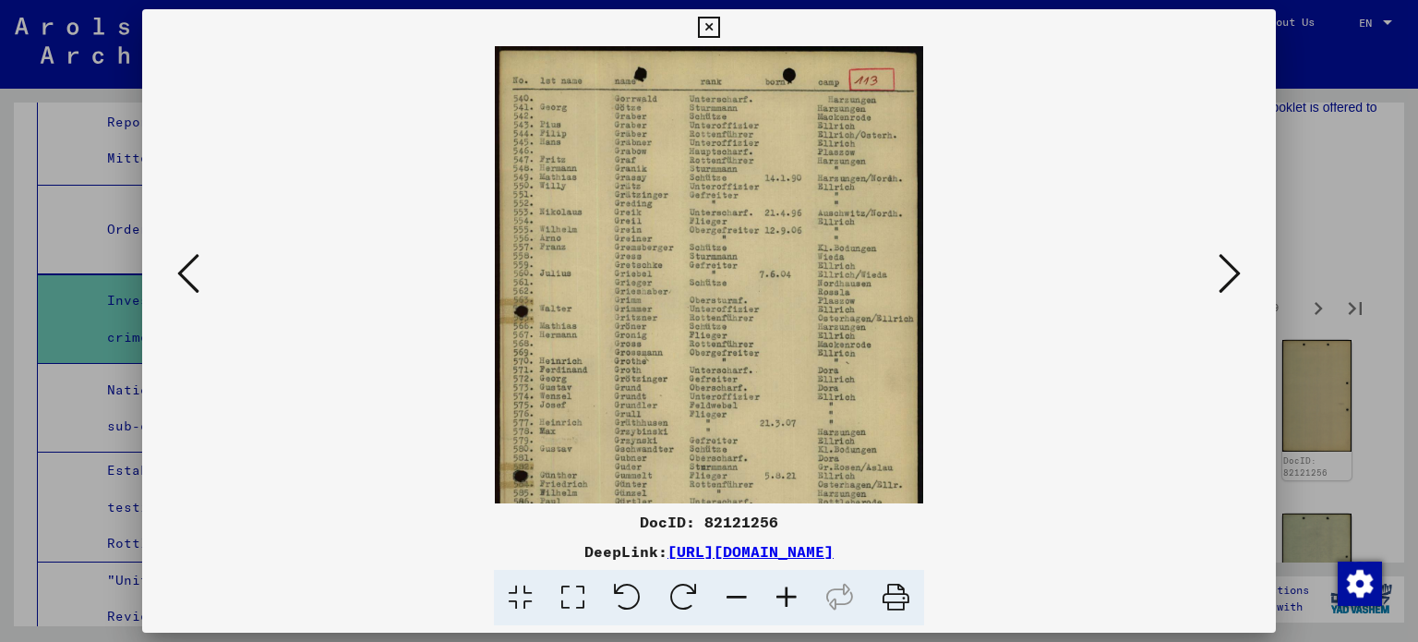
click at [797, 596] on icon at bounding box center [787, 598] width 50 height 56
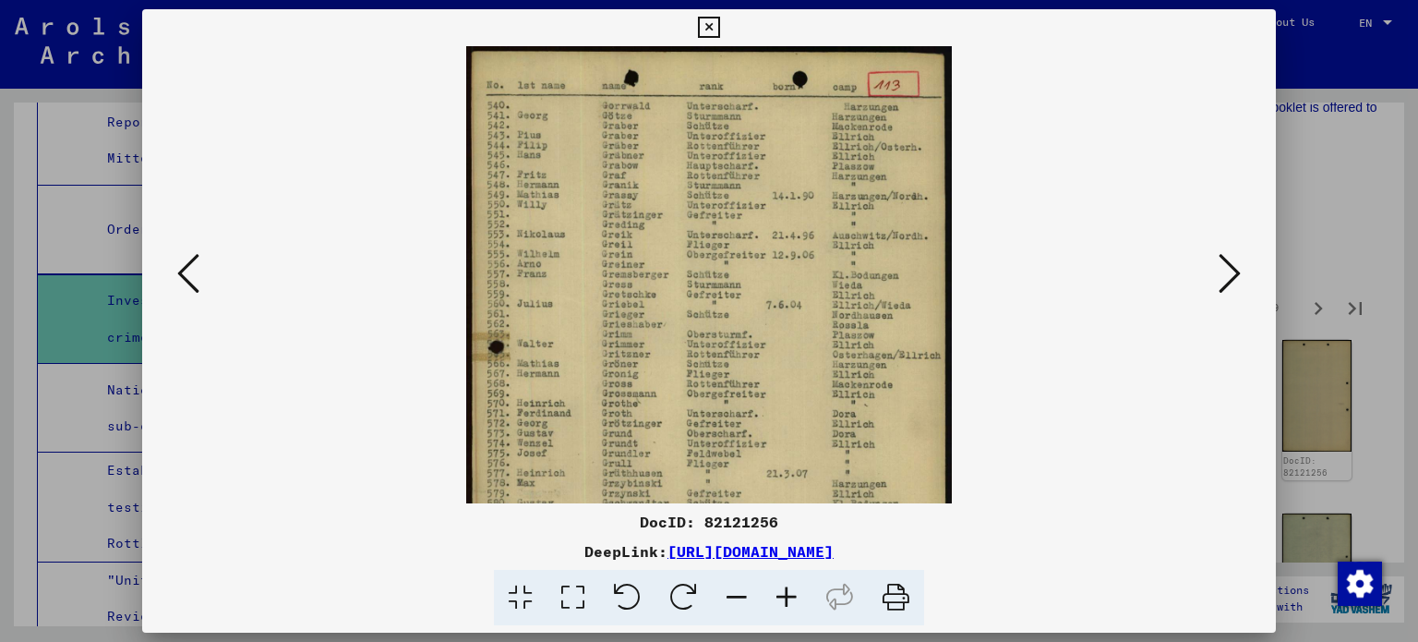
click at [797, 596] on icon at bounding box center [787, 598] width 50 height 56
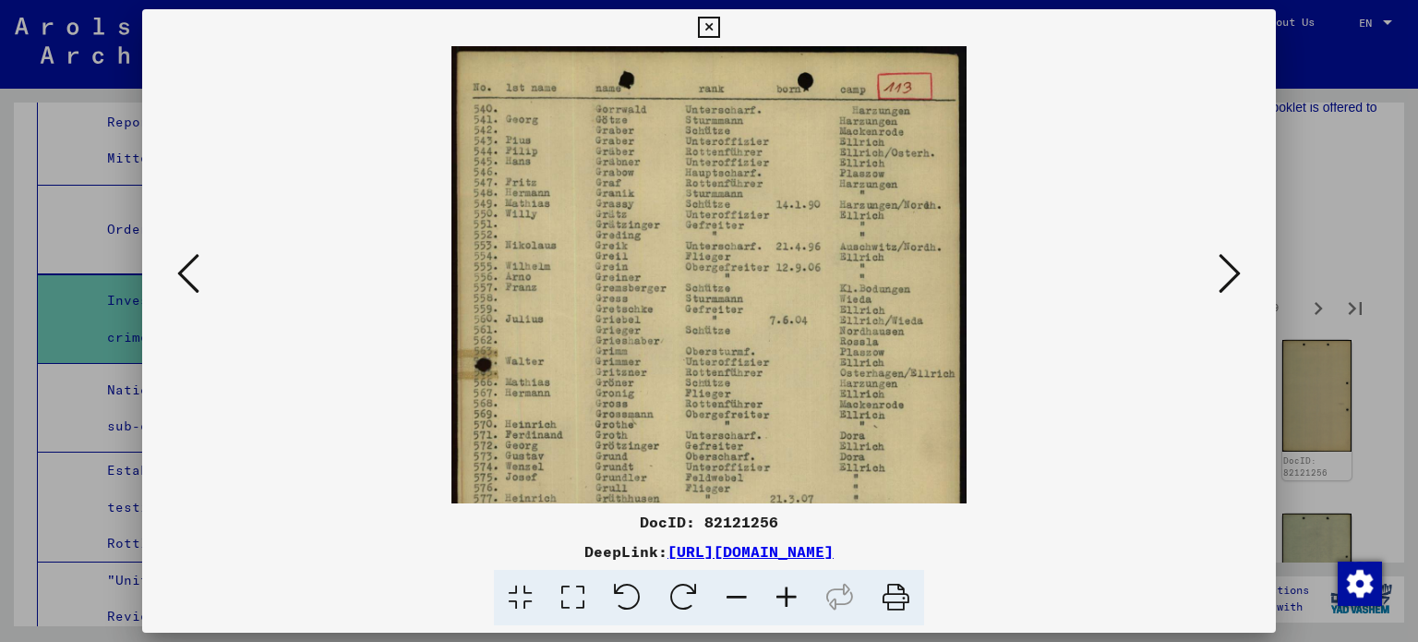
click at [797, 596] on icon at bounding box center [787, 598] width 50 height 56
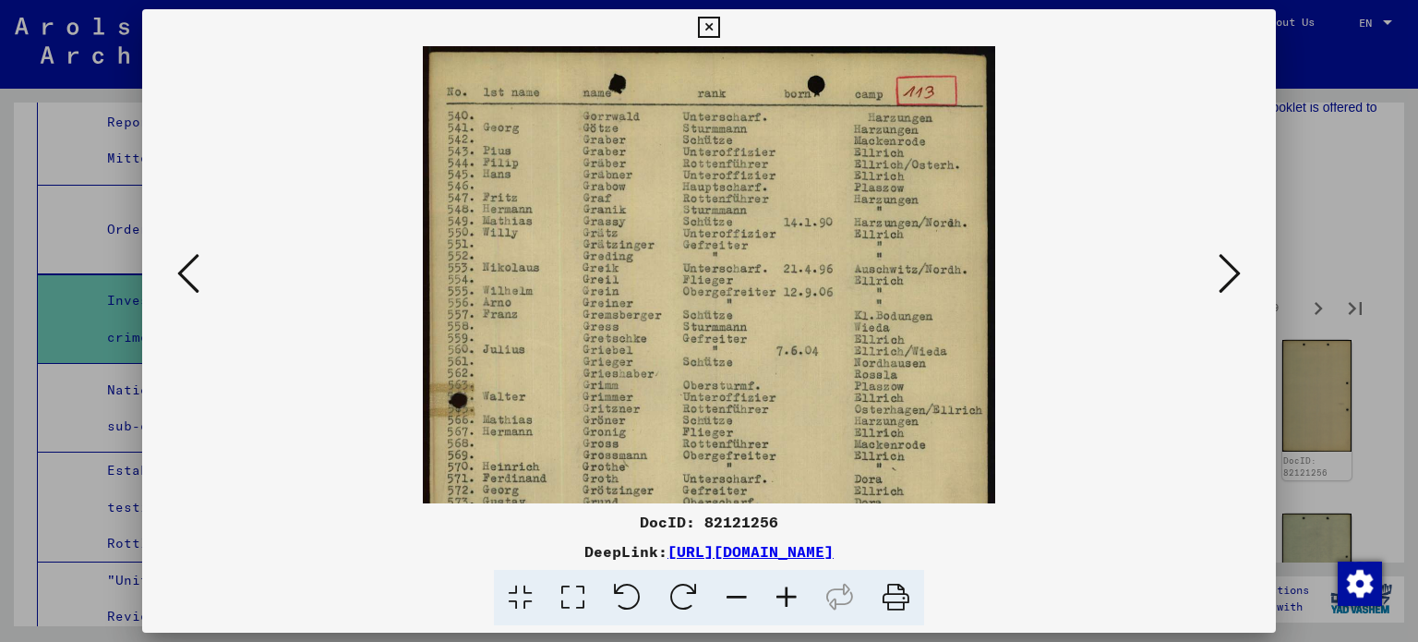
click at [797, 596] on icon at bounding box center [787, 598] width 50 height 56
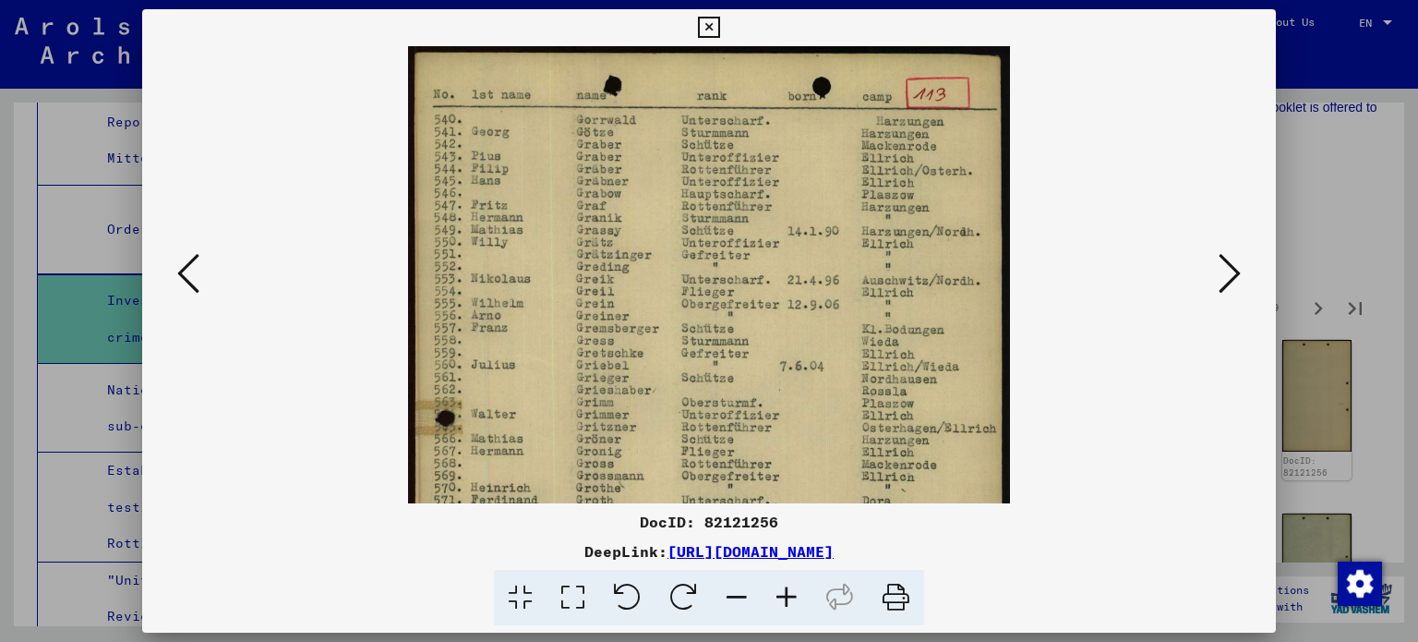
click at [797, 596] on icon at bounding box center [787, 598] width 50 height 56
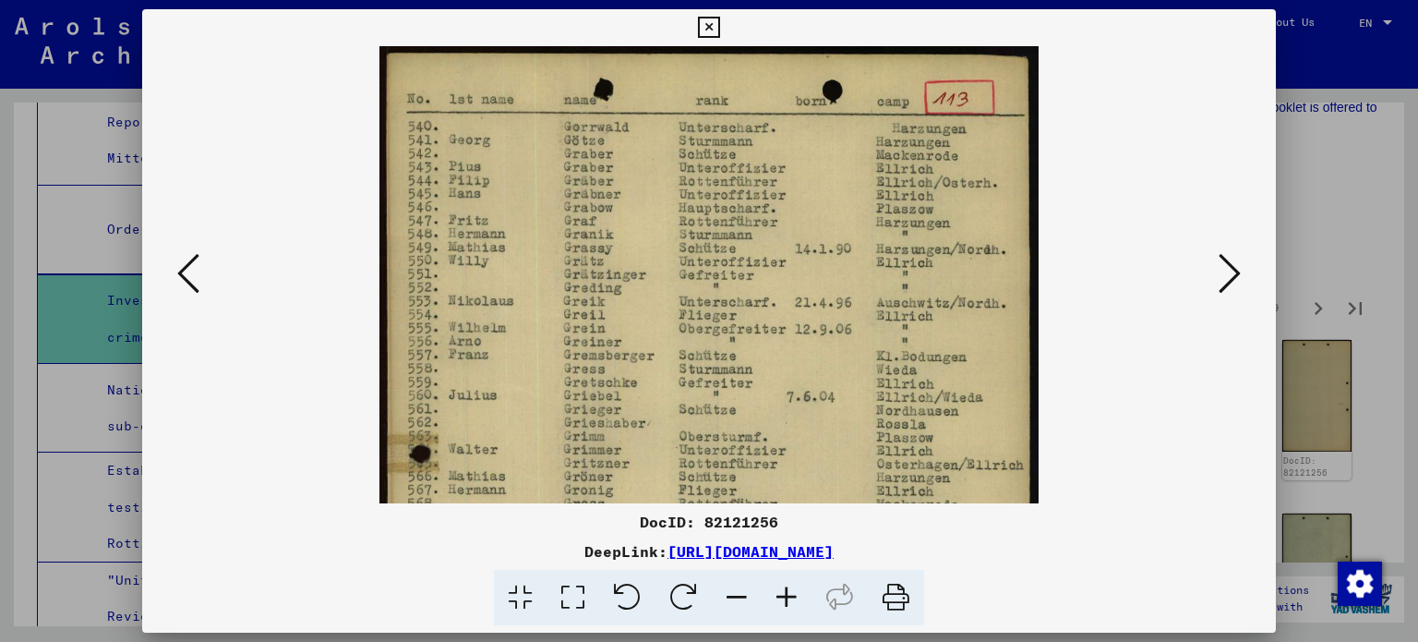
click at [797, 596] on icon at bounding box center [787, 598] width 50 height 56
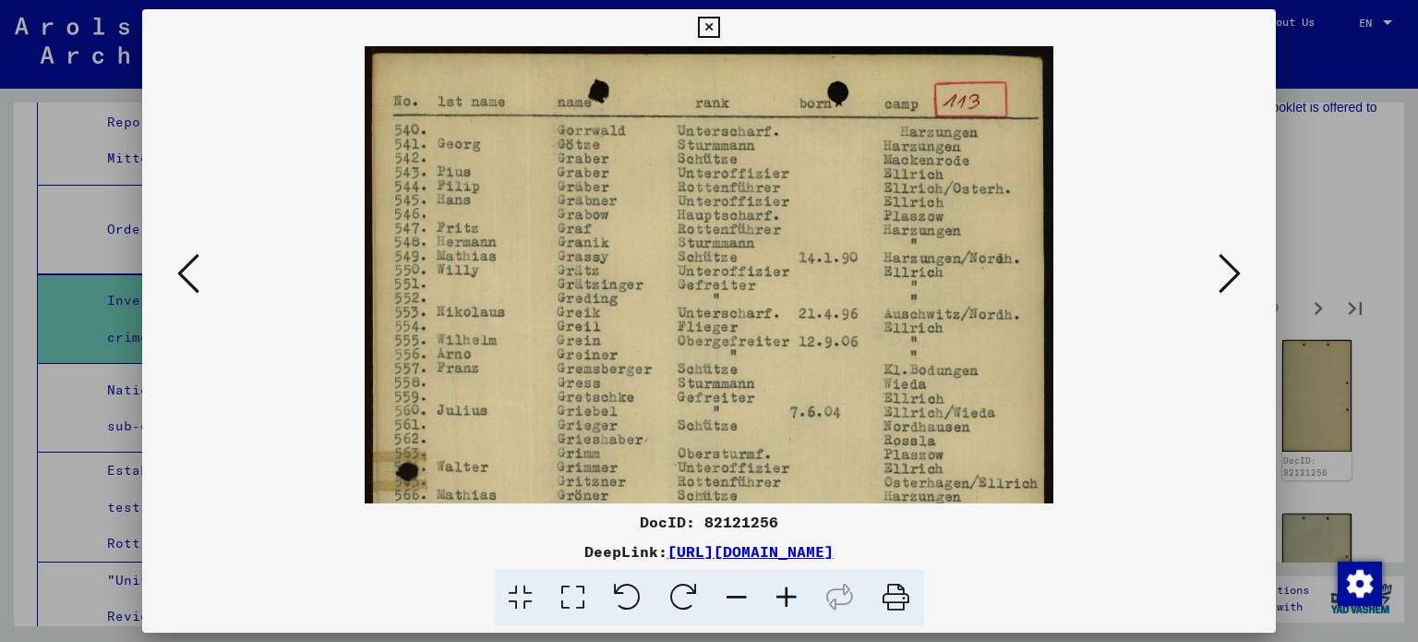
click at [797, 596] on icon at bounding box center [787, 598] width 50 height 56
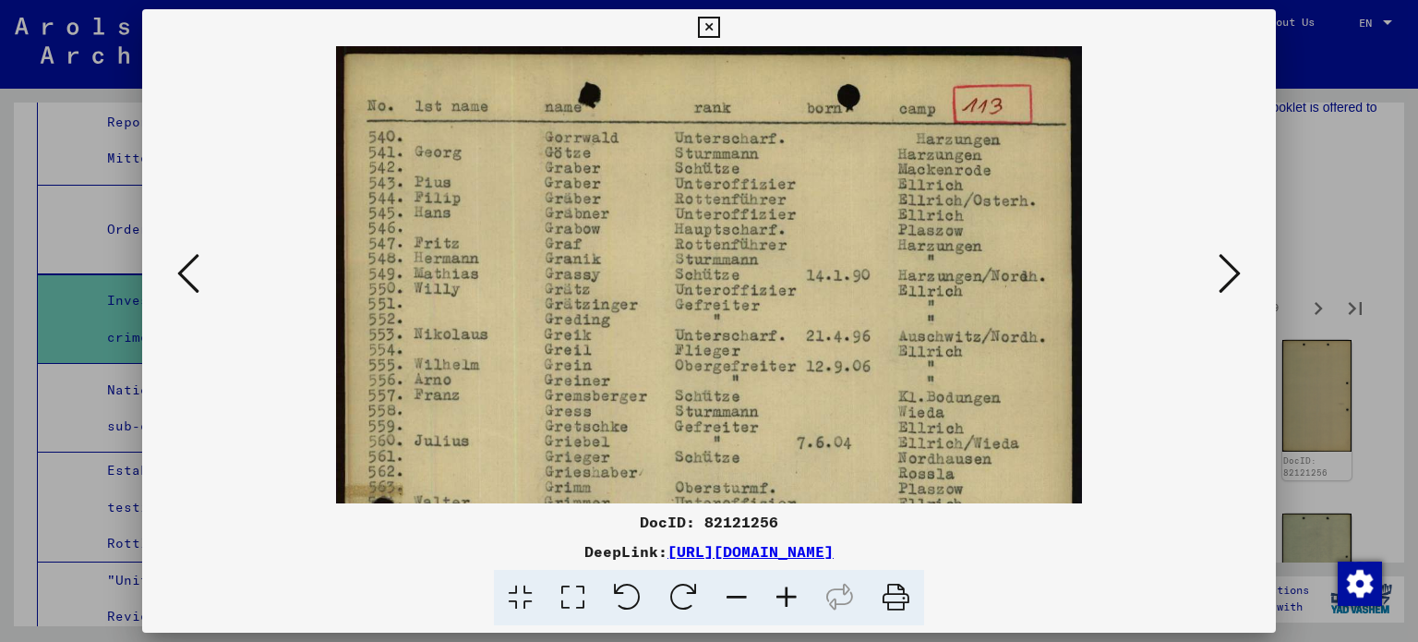
click at [797, 596] on icon at bounding box center [787, 598] width 50 height 56
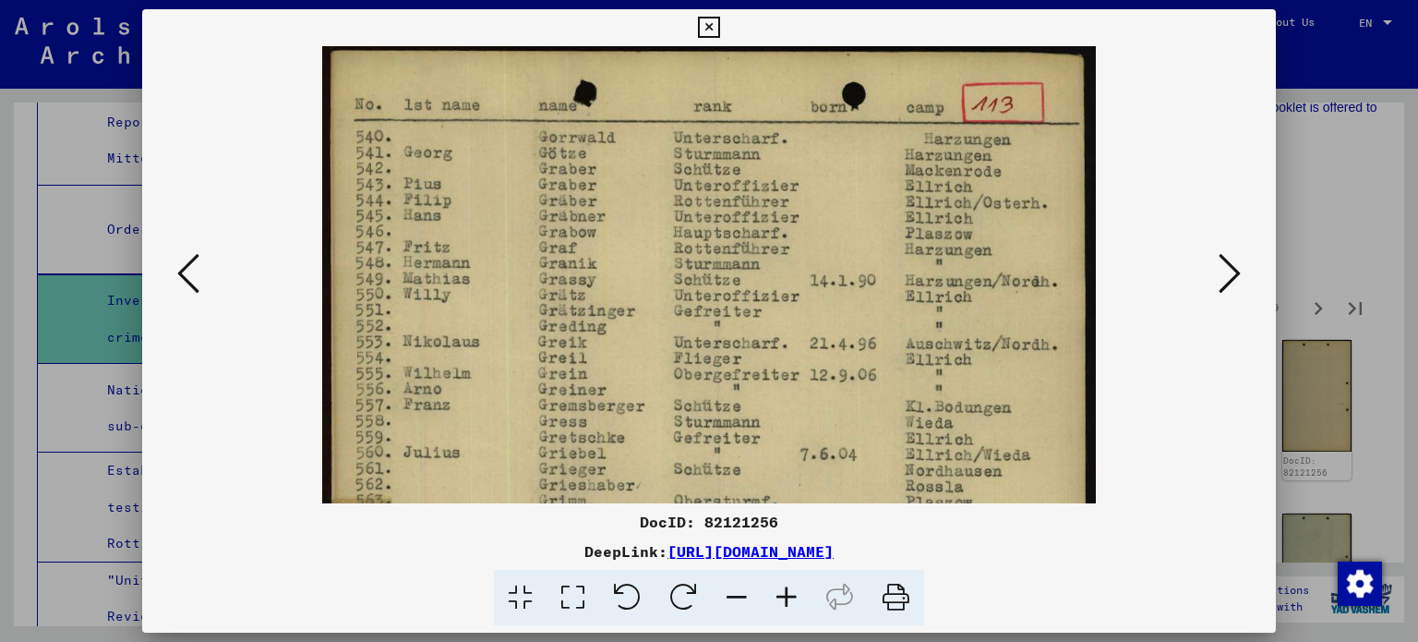
scroll to position [78, 0]
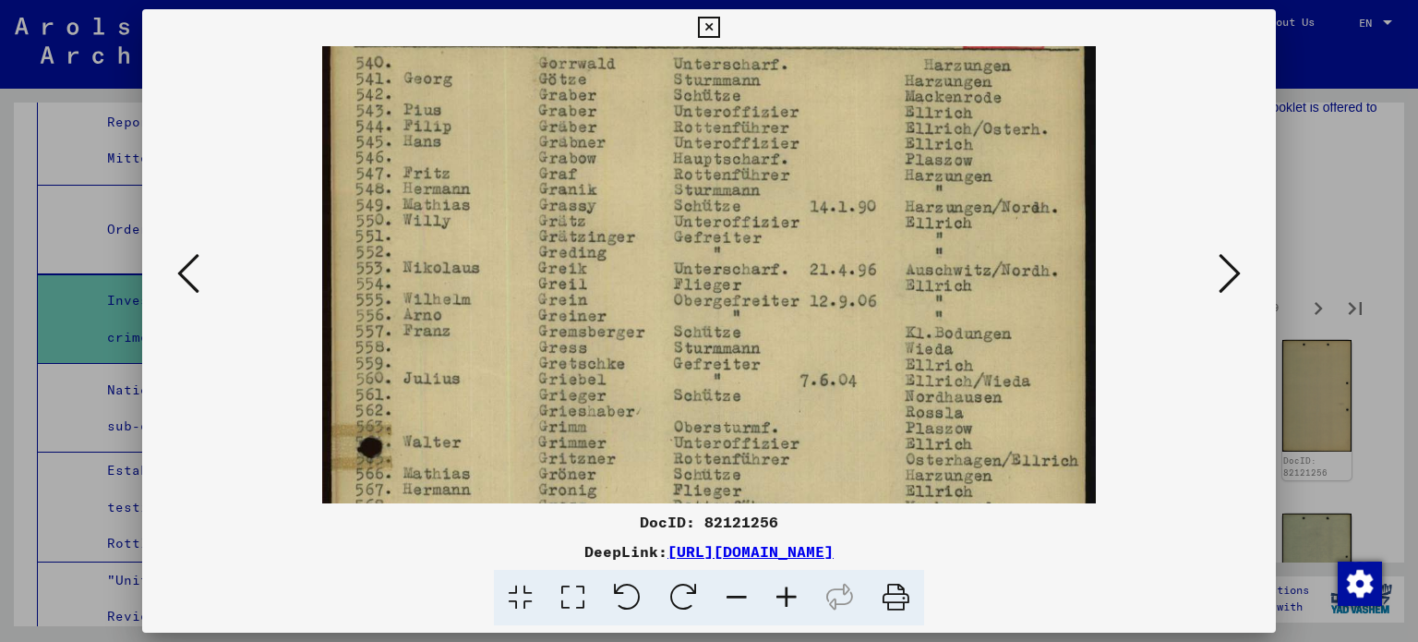
drag, startPoint x: 823, startPoint y: 404, endPoint x: 838, endPoint y: 327, distance: 78.2
click at [838, 327] on img at bounding box center [709, 590] width 775 height 1242
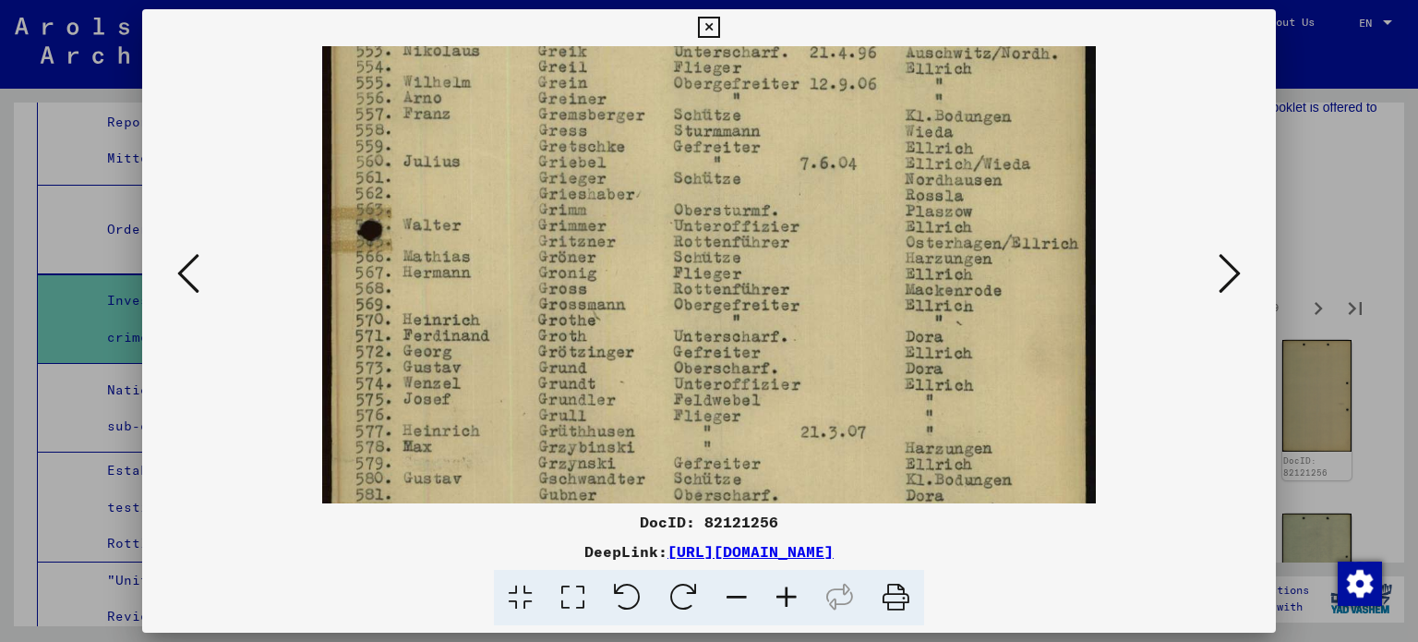
drag, startPoint x: 777, startPoint y: 383, endPoint x: 864, endPoint y: 169, distance: 231.1
click at [864, 169] on img at bounding box center [709, 373] width 775 height 1242
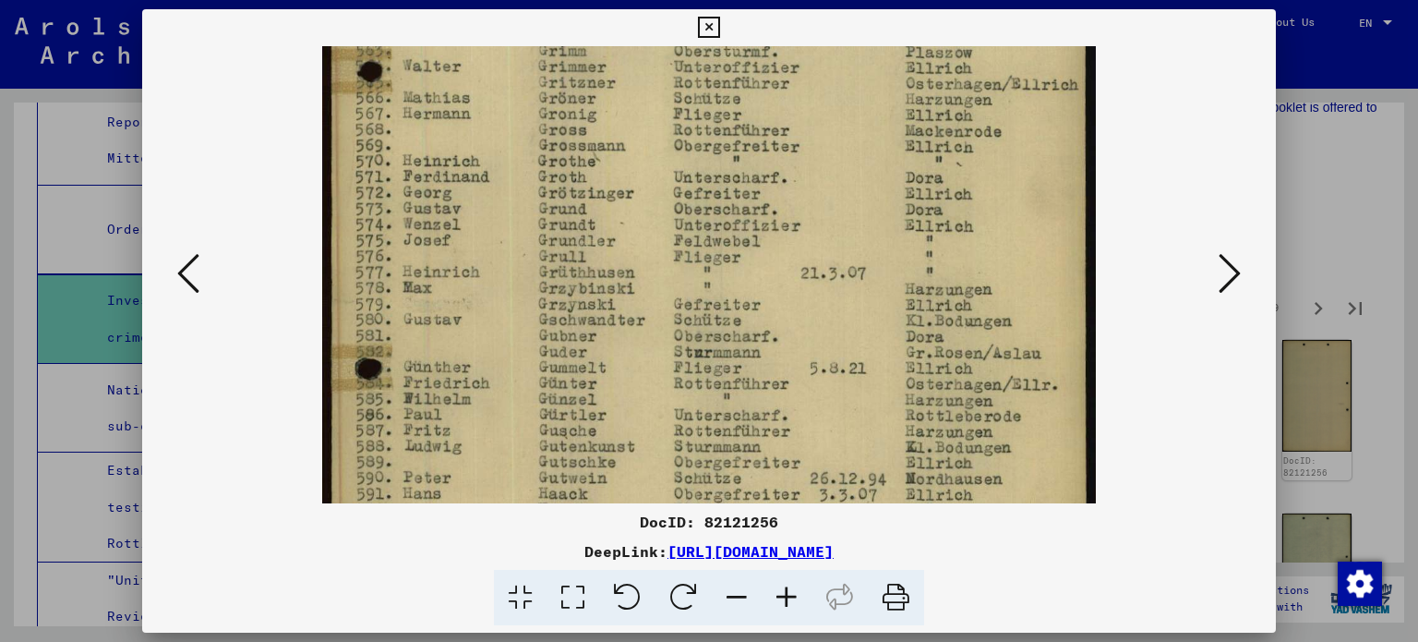
drag, startPoint x: 927, startPoint y: 202, endPoint x: 950, endPoint y: 135, distance: 71.2
click at [950, 135] on img at bounding box center [709, 214] width 775 height 1242
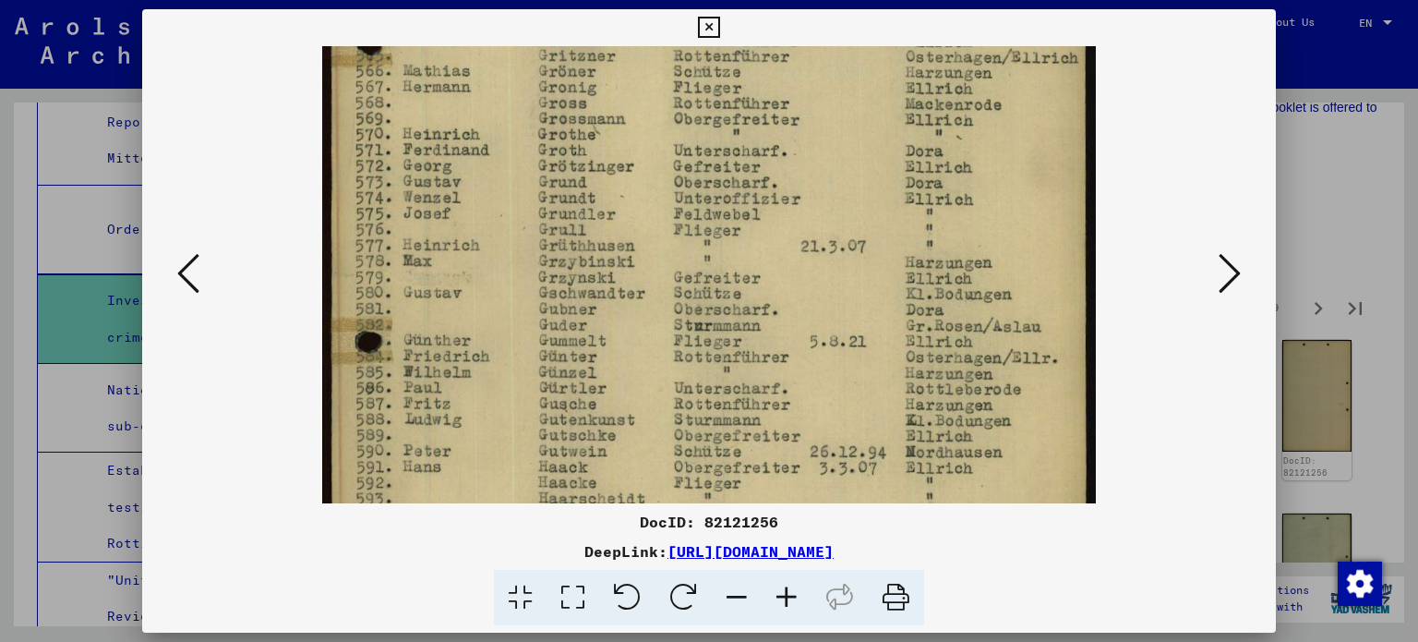
scroll to position [659, 0]
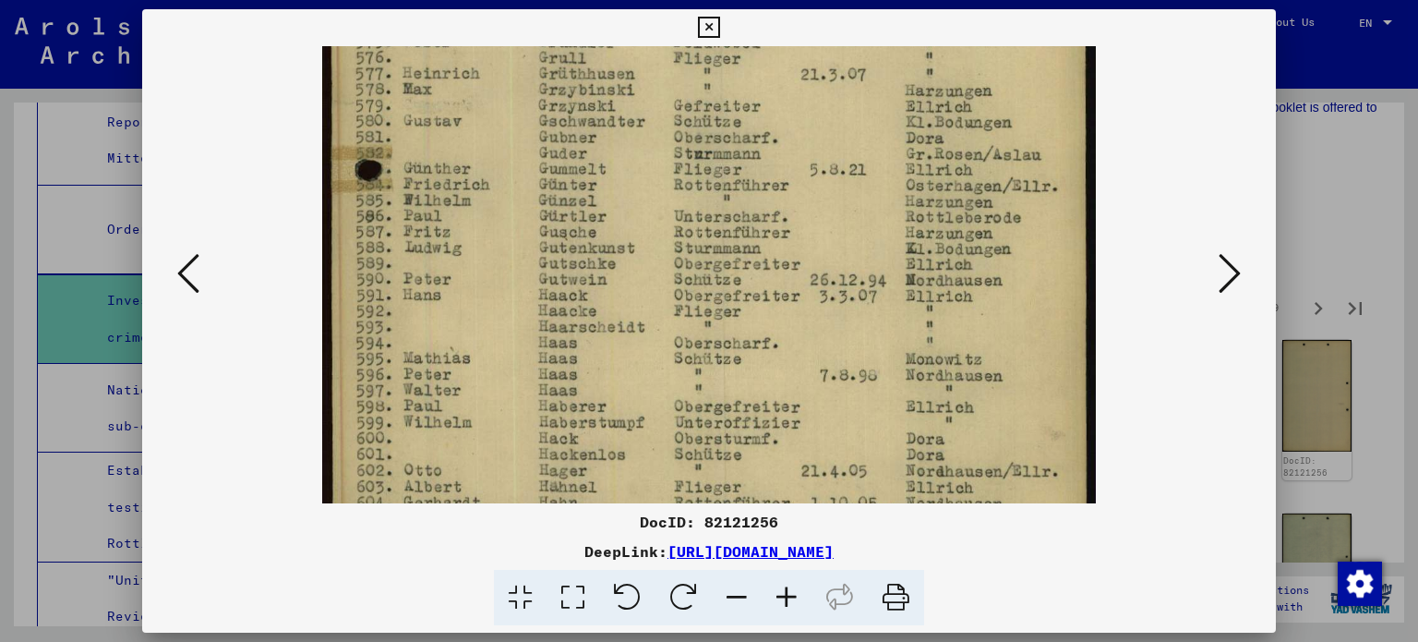
drag, startPoint x: 969, startPoint y: 297, endPoint x: 1019, endPoint y: 183, distance: 125.3
click at [1015, 184] on img at bounding box center [709, 15] width 775 height 1242
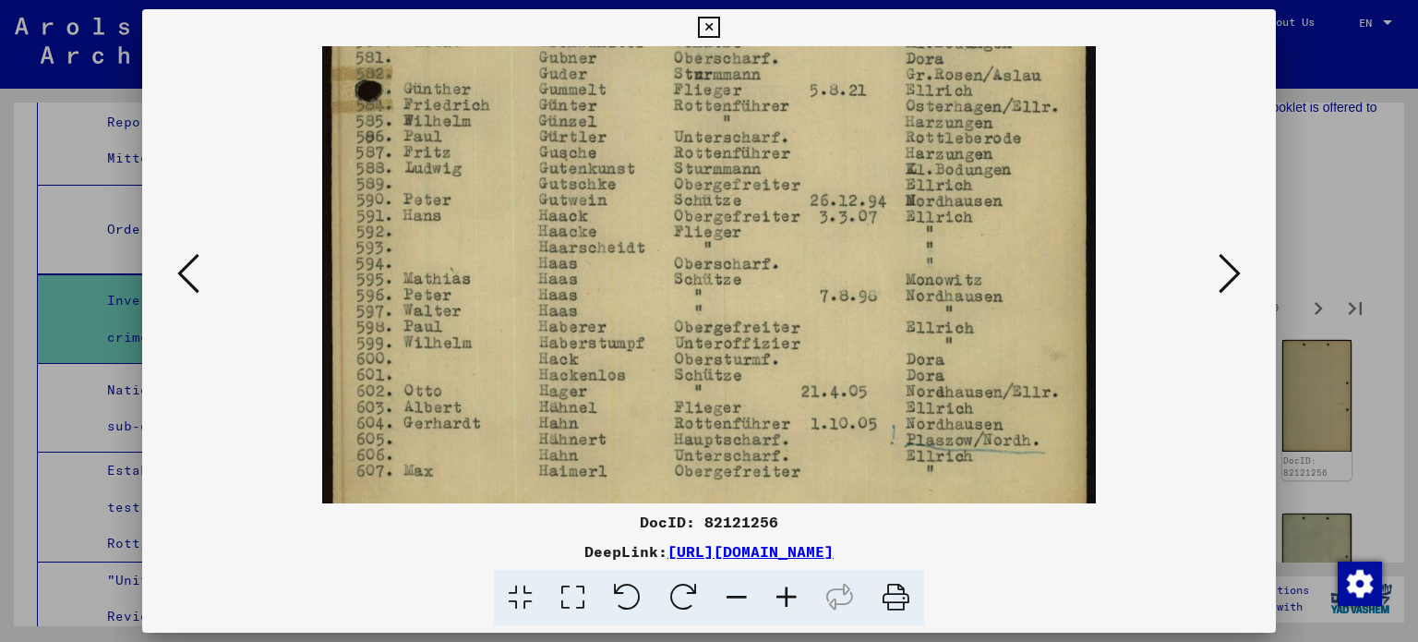
scroll to position [735, 0]
drag, startPoint x: 962, startPoint y: 369, endPoint x: 964, endPoint y: 286, distance: 83.1
click at [1235, 270] on icon at bounding box center [1230, 273] width 22 height 44
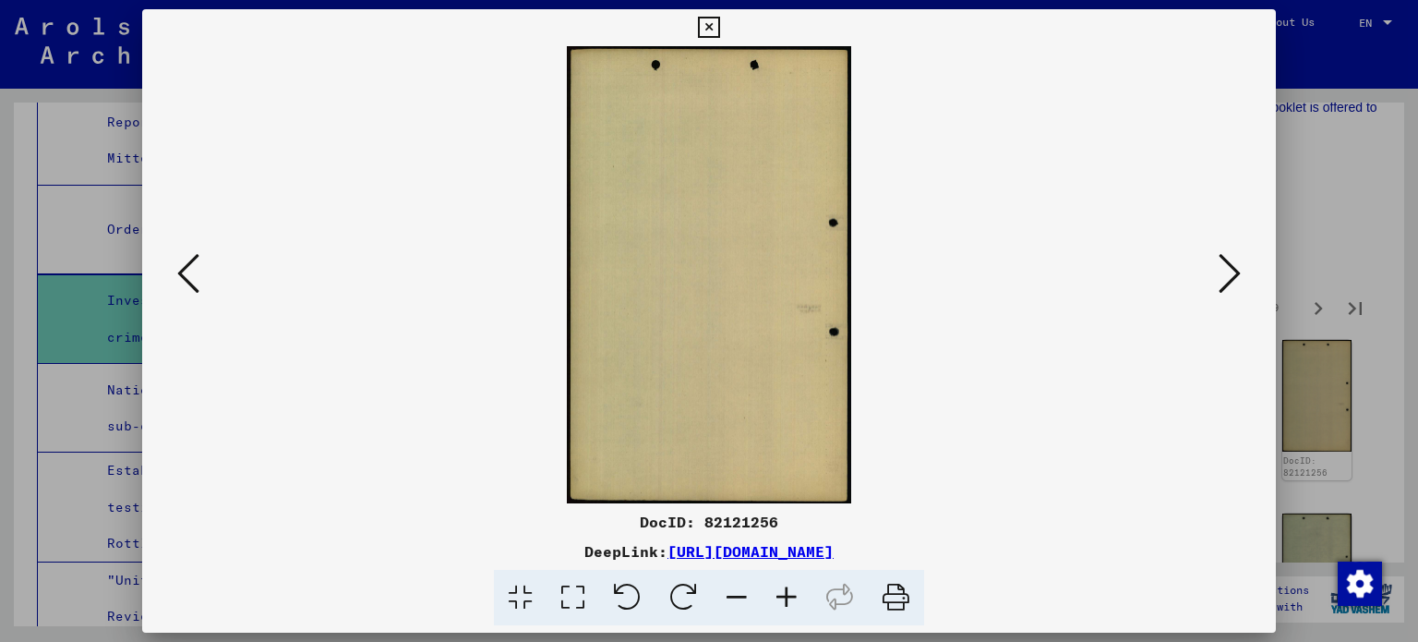
scroll to position [0, 0]
click at [1235, 270] on icon at bounding box center [1230, 273] width 22 height 44
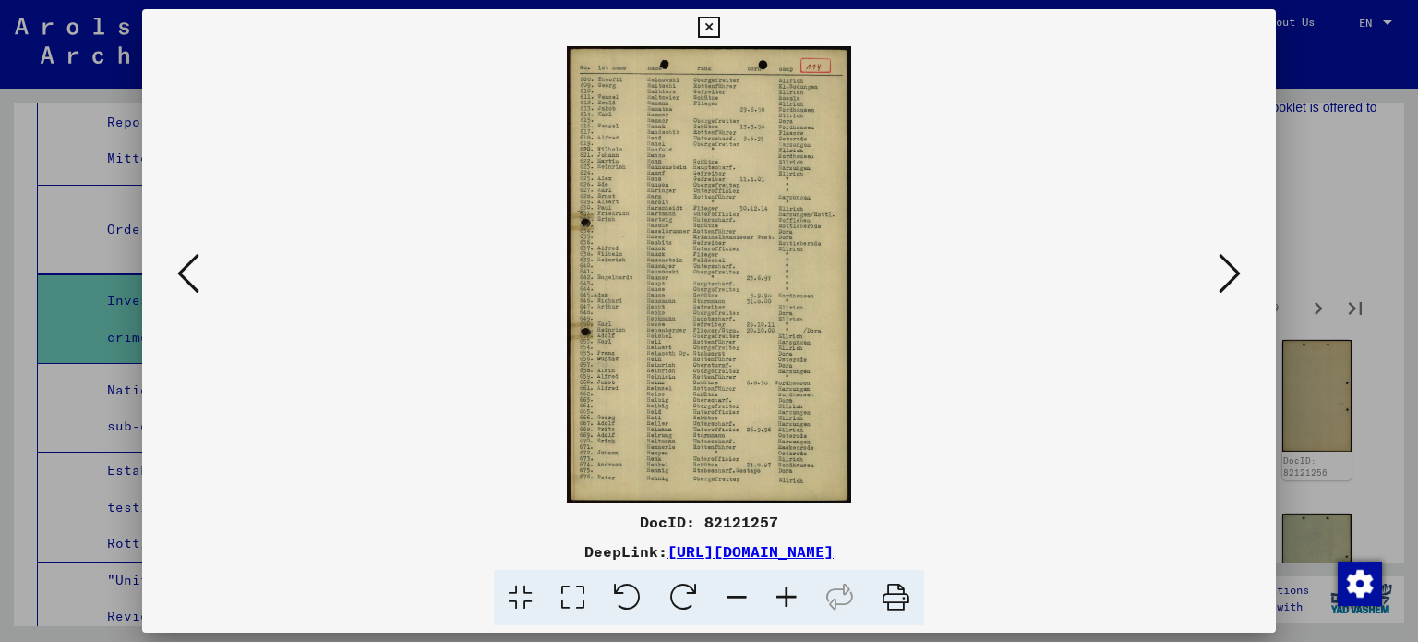
click at [792, 589] on icon at bounding box center [787, 598] width 50 height 56
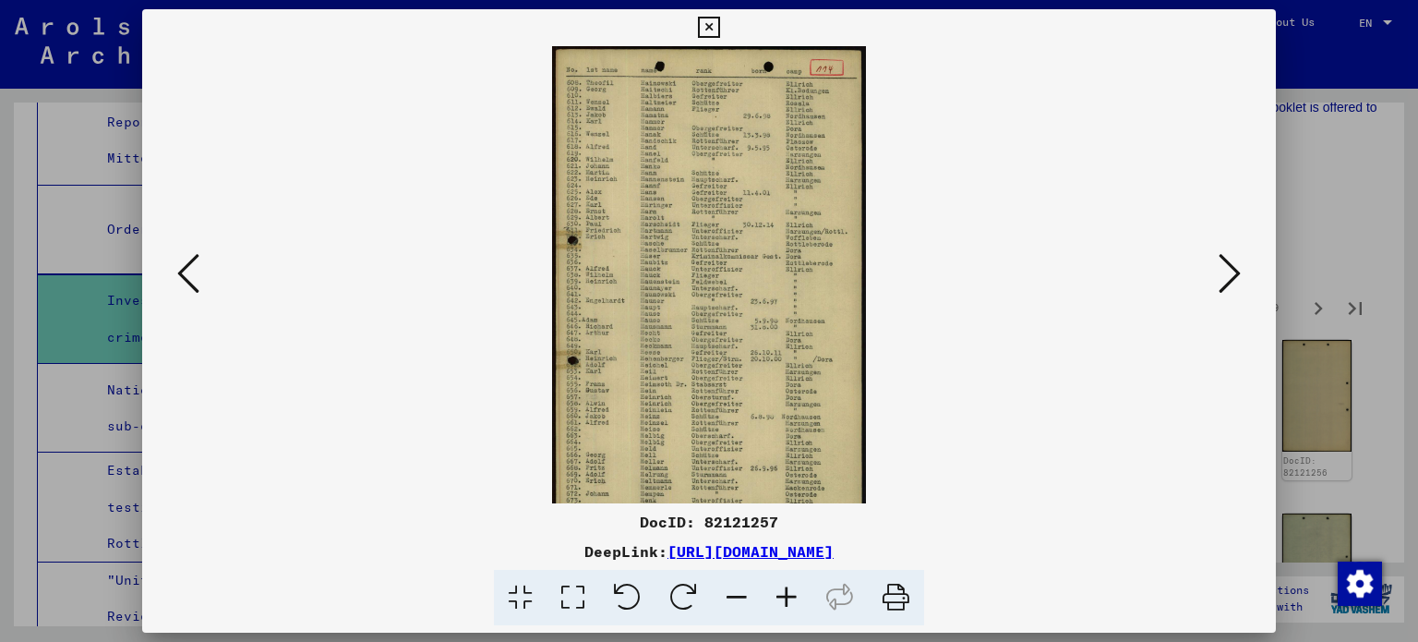
click at [792, 589] on icon at bounding box center [787, 598] width 50 height 56
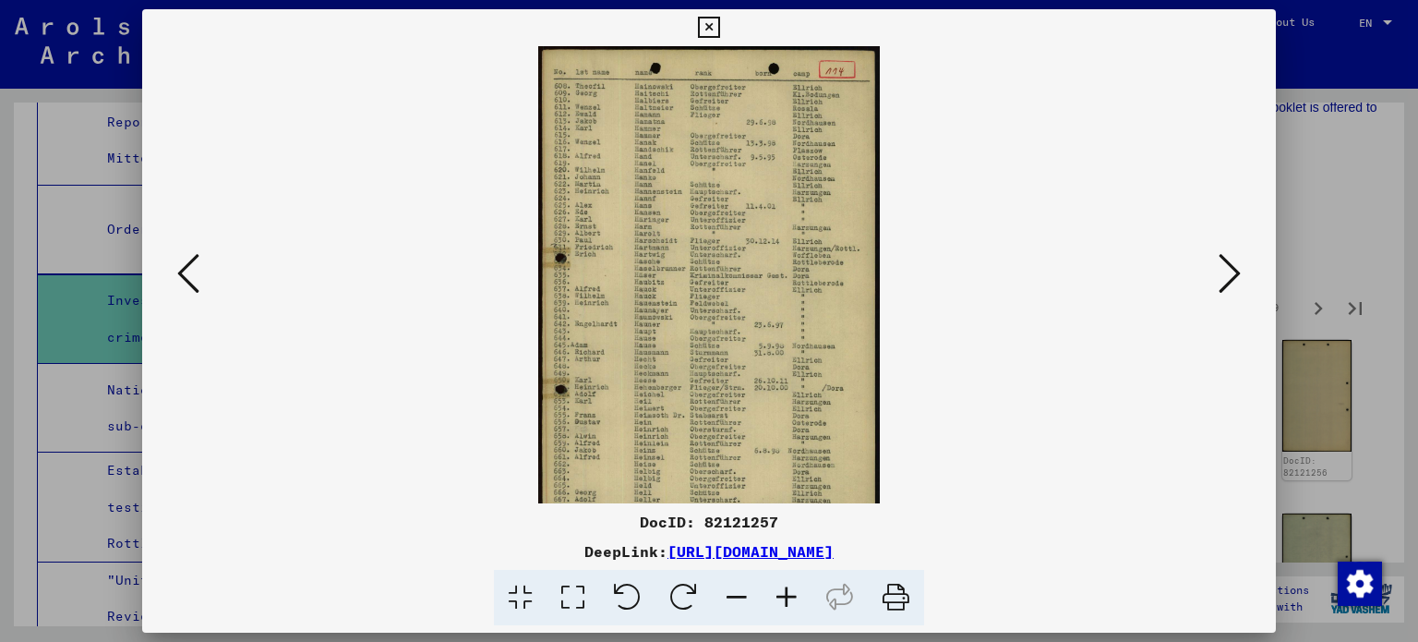
click at [792, 589] on icon at bounding box center [787, 598] width 50 height 56
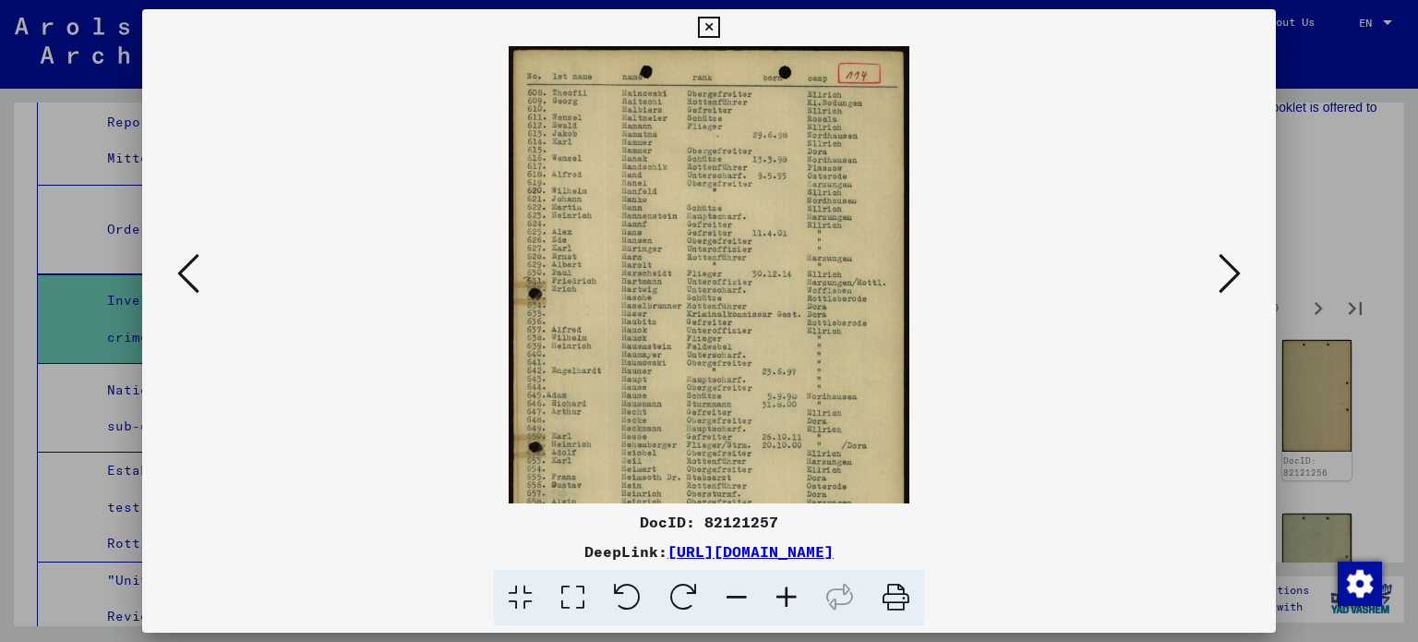
click at [792, 589] on icon at bounding box center [787, 598] width 50 height 56
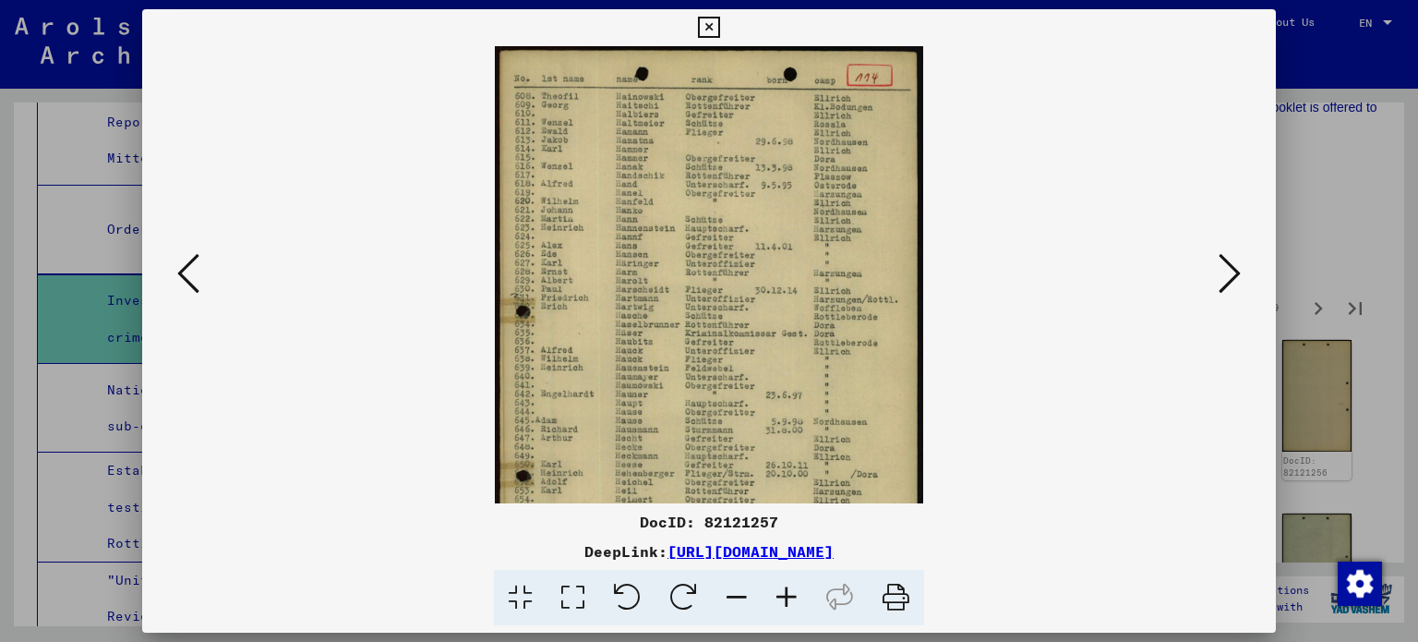
click at [792, 589] on icon at bounding box center [787, 598] width 50 height 56
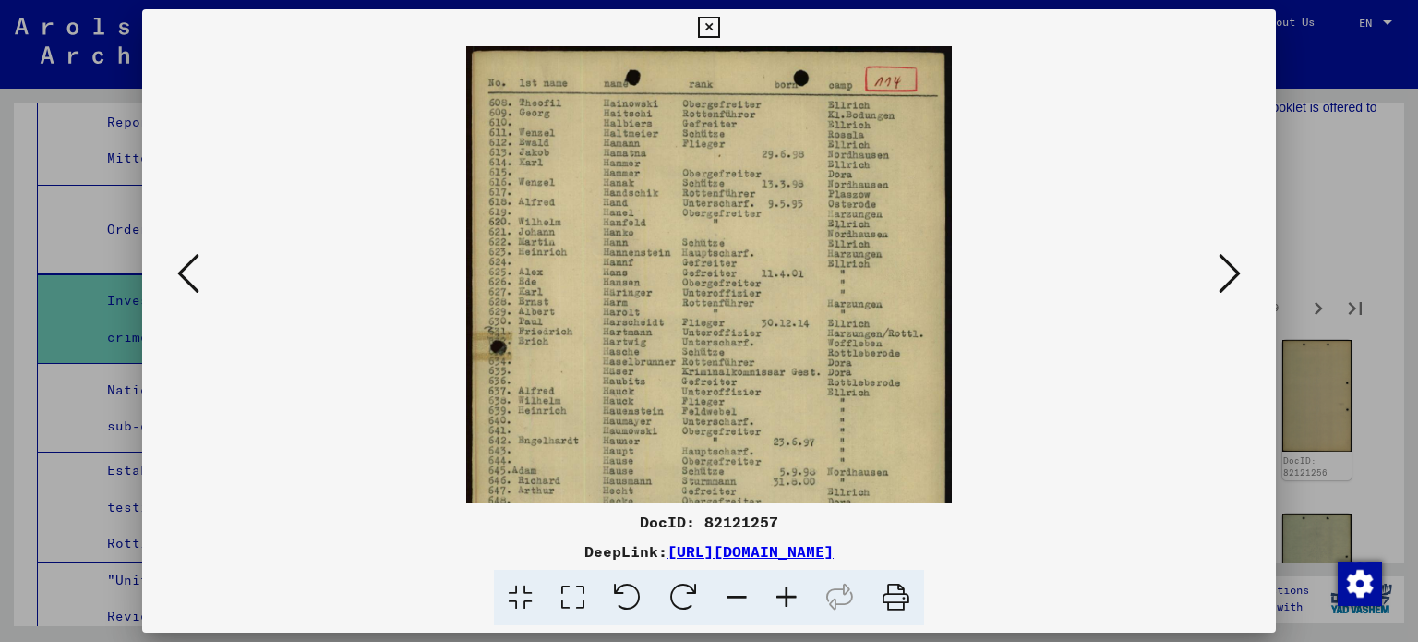
click at [792, 589] on icon at bounding box center [787, 598] width 50 height 56
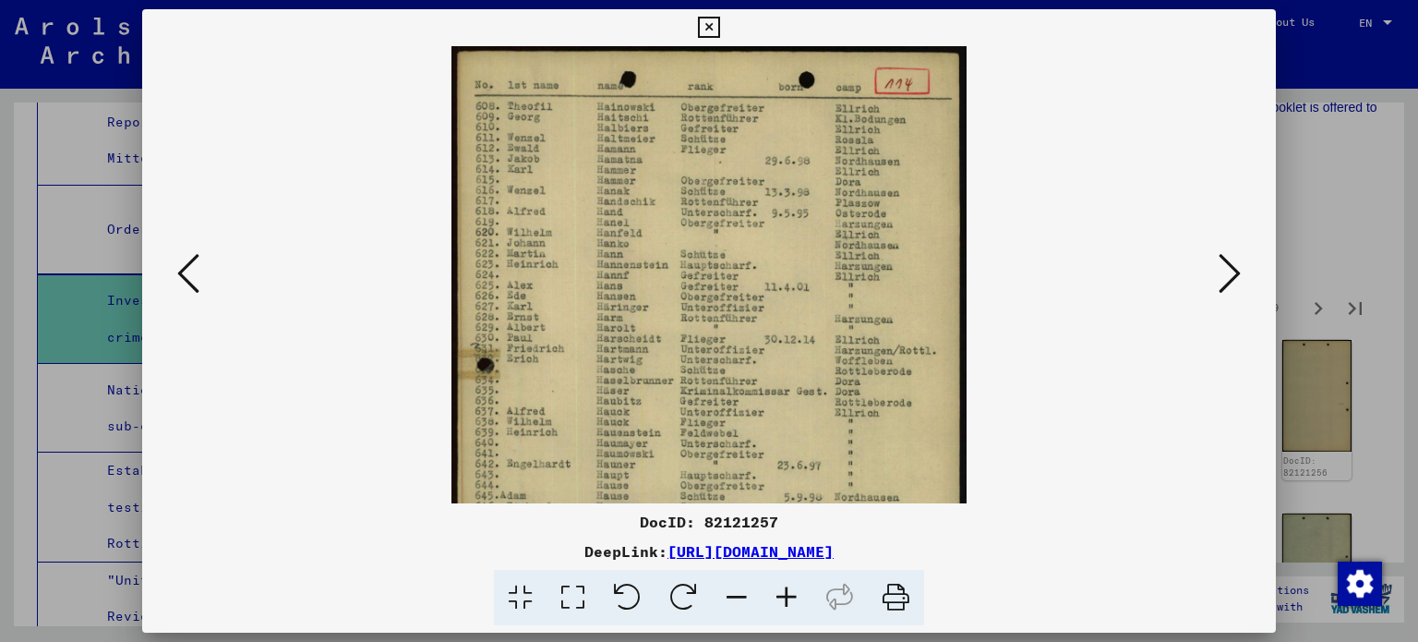
click at [792, 589] on icon at bounding box center [787, 598] width 50 height 56
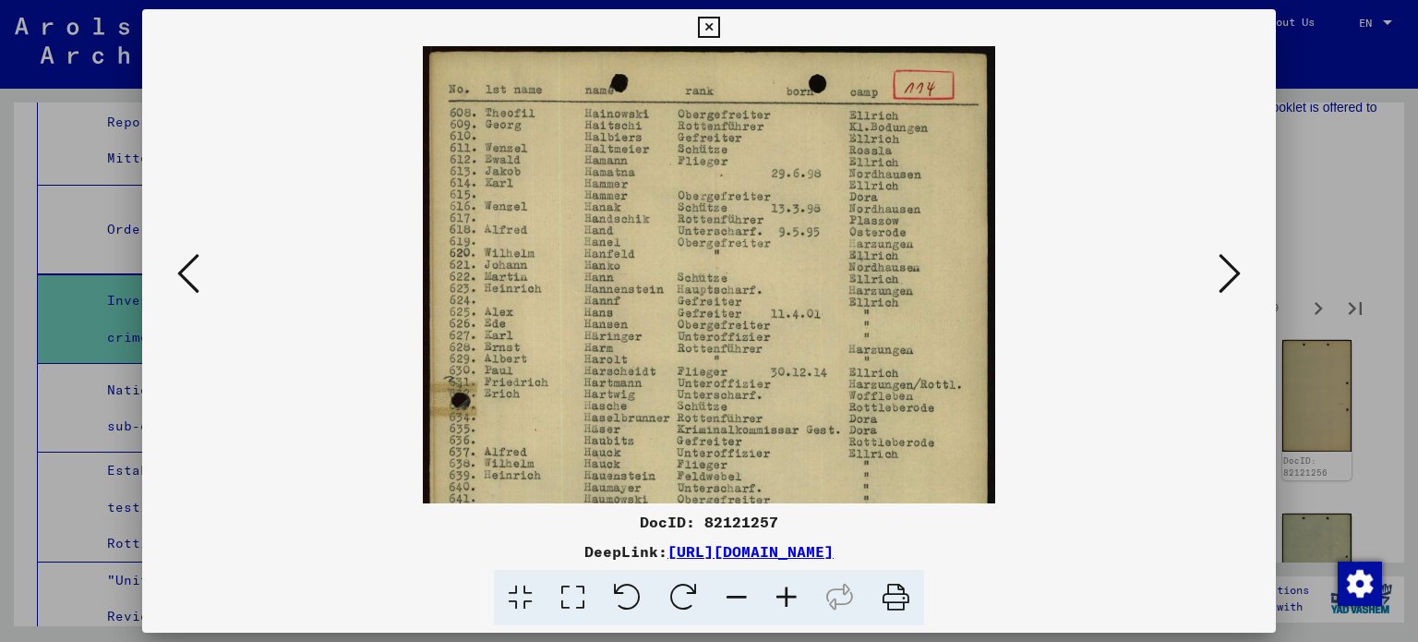
click at [792, 589] on icon at bounding box center [787, 598] width 50 height 56
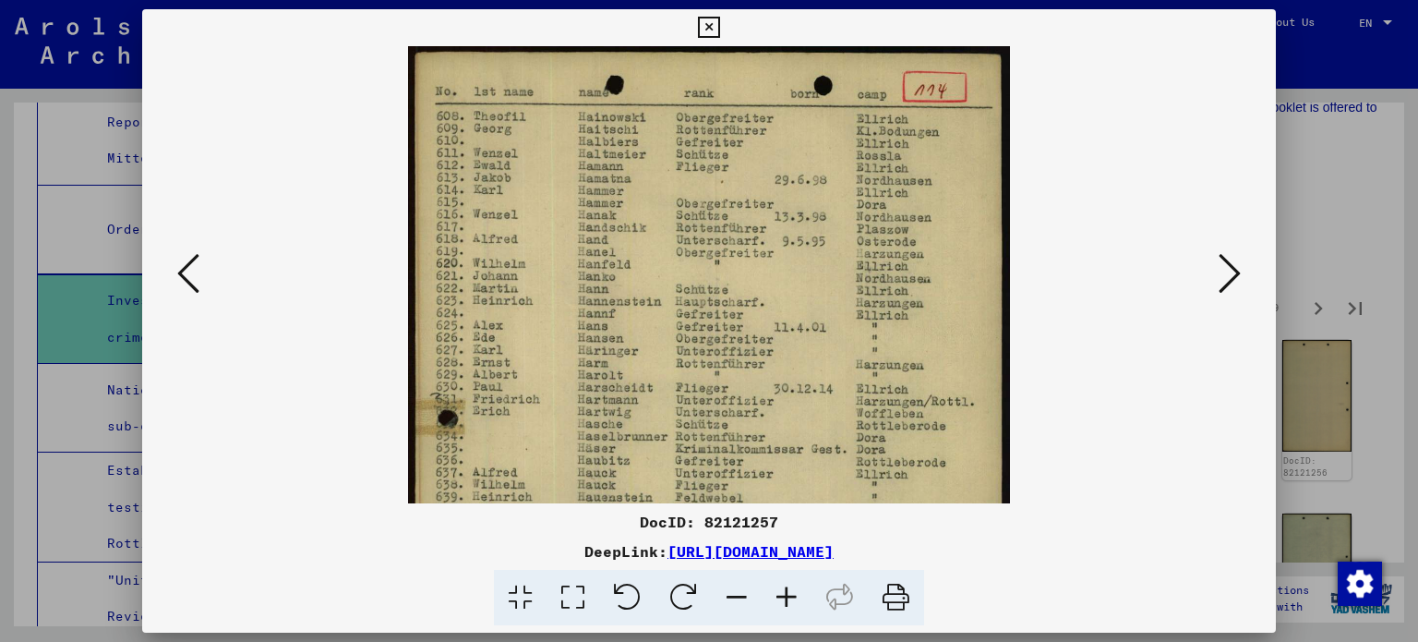
click at [792, 589] on icon at bounding box center [787, 598] width 50 height 56
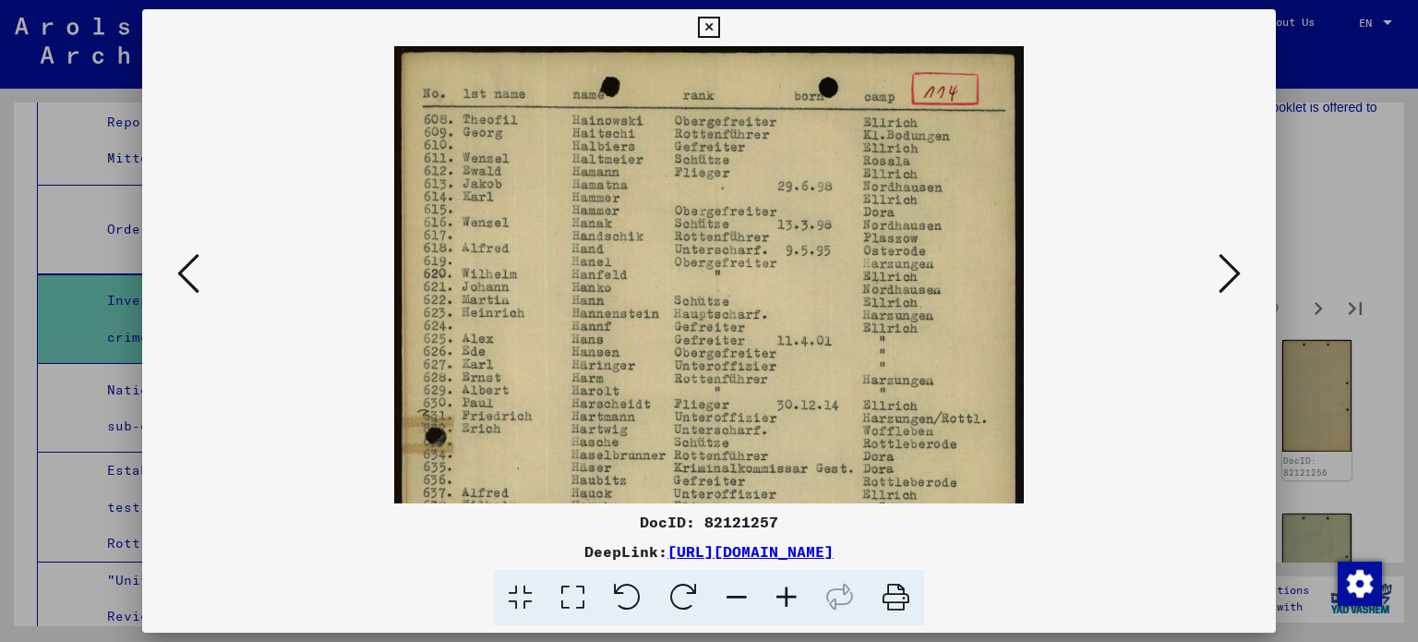
click at [792, 589] on icon at bounding box center [787, 598] width 50 height 56
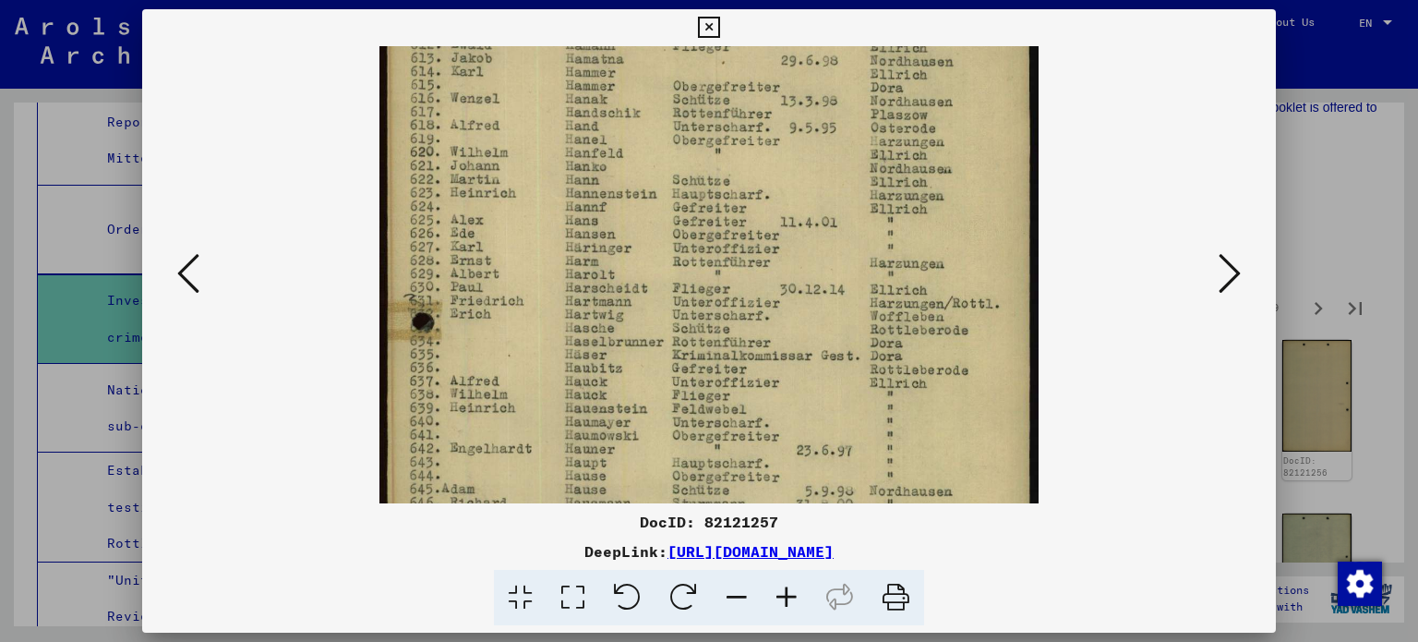
scroll to position [133, 0]
drag, startPoint x: 709, startPoint y: 358, endPoint x: 742, endPoint y: 226, distance: 136.2
click at [742, 226] on img at bounding box center [709, 441] width 659 height 1057
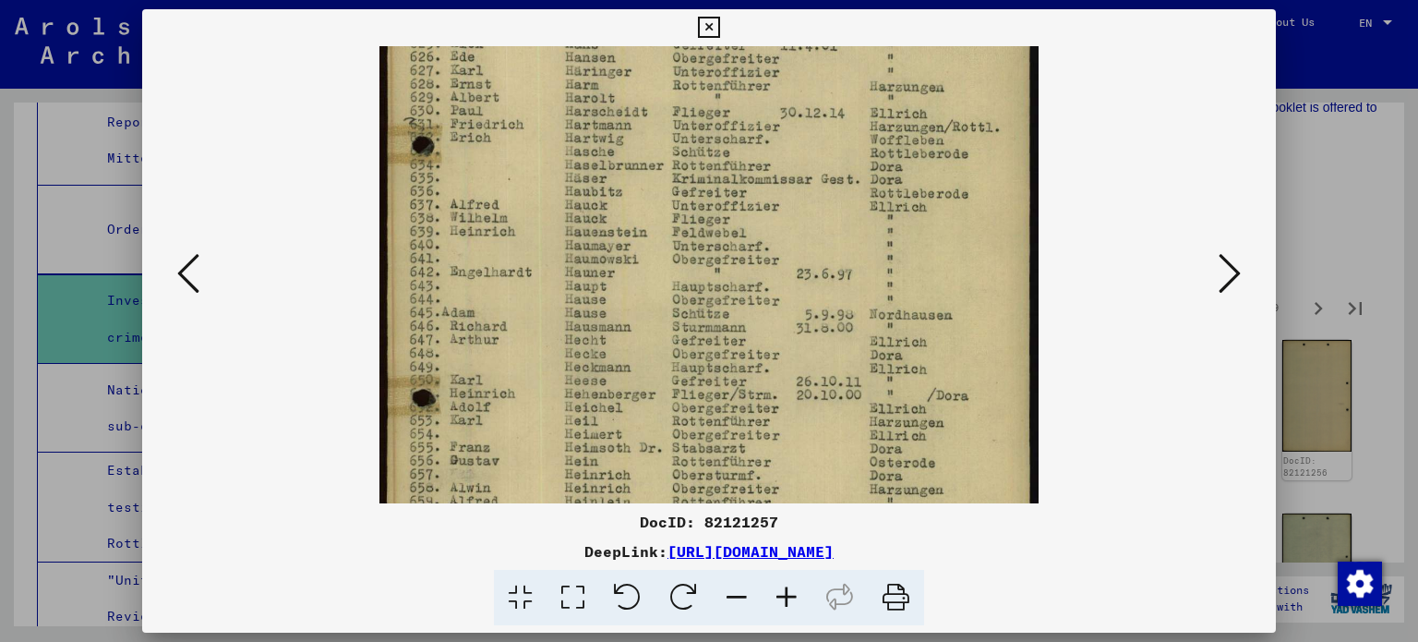
scroll to position [317, 0]
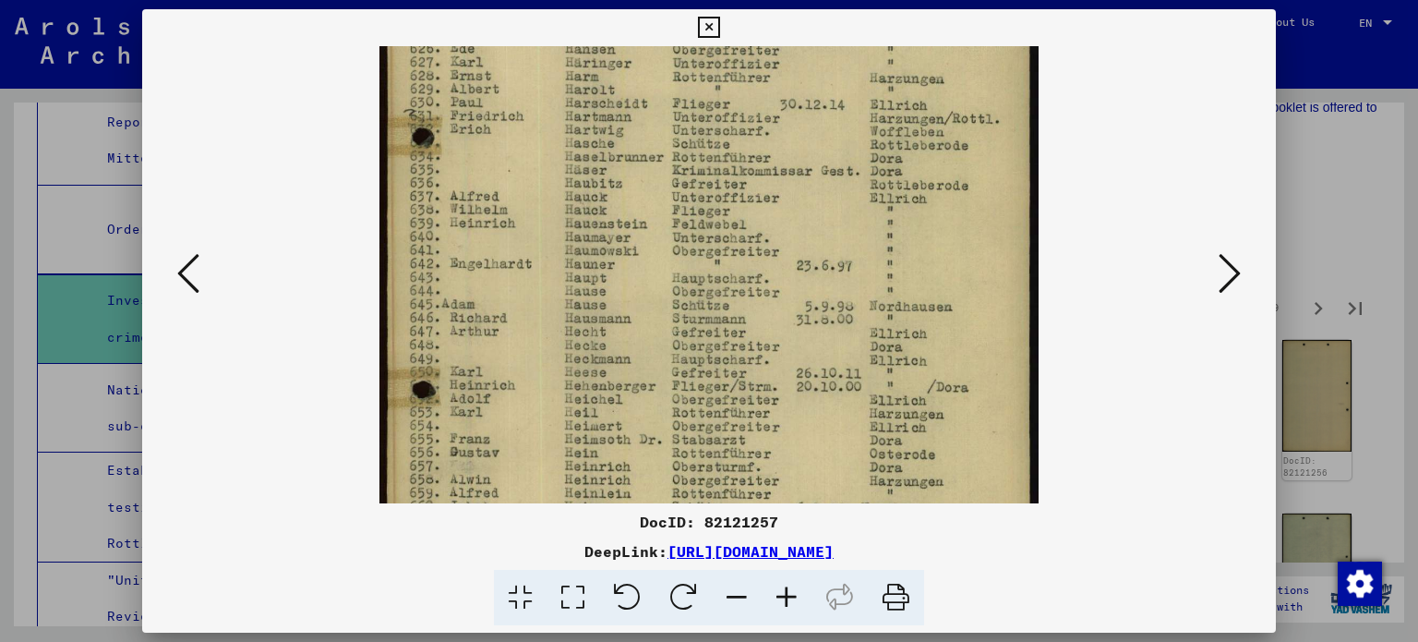
drag, startPoint x: 683, startPoint y: 430, endPoint x: 707, endPoint y: 249, distance: 182.6
click at [707, 249] on img at bounding box center [709, 257] width 659 height 1057
drag, startPoint x: 683, startPoint y: 381, endPoint x: 687, endPoint y: 372, distance: 9.9
click at [683, 377] on img at bounding box center [709, 257] width 659 height 1057
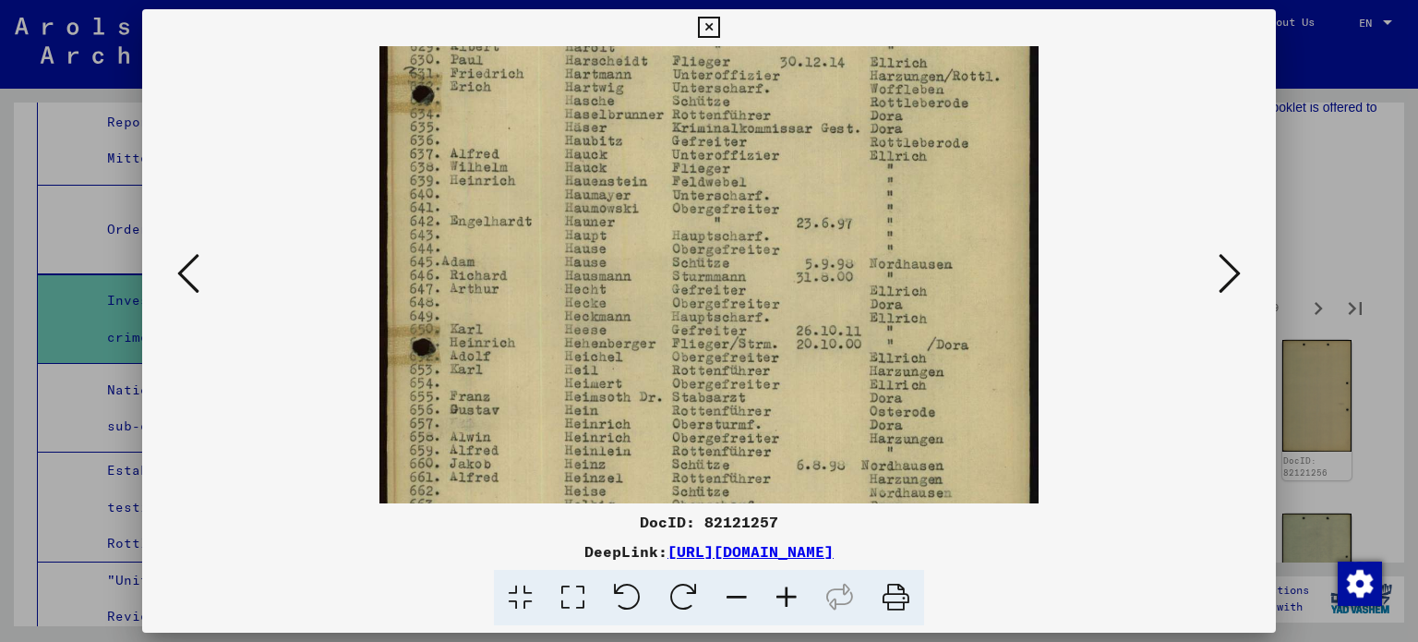
drag, startPoint x: 730, startPoint y: 405, endPoint x: 735, endPoint y: 368, distance: 37.2
click at [735, 368] on img at bounding box center [709, 215] width 659 height 1057
click at [791, 596] on icon at bounding box center [787, 598] width 50 height 56
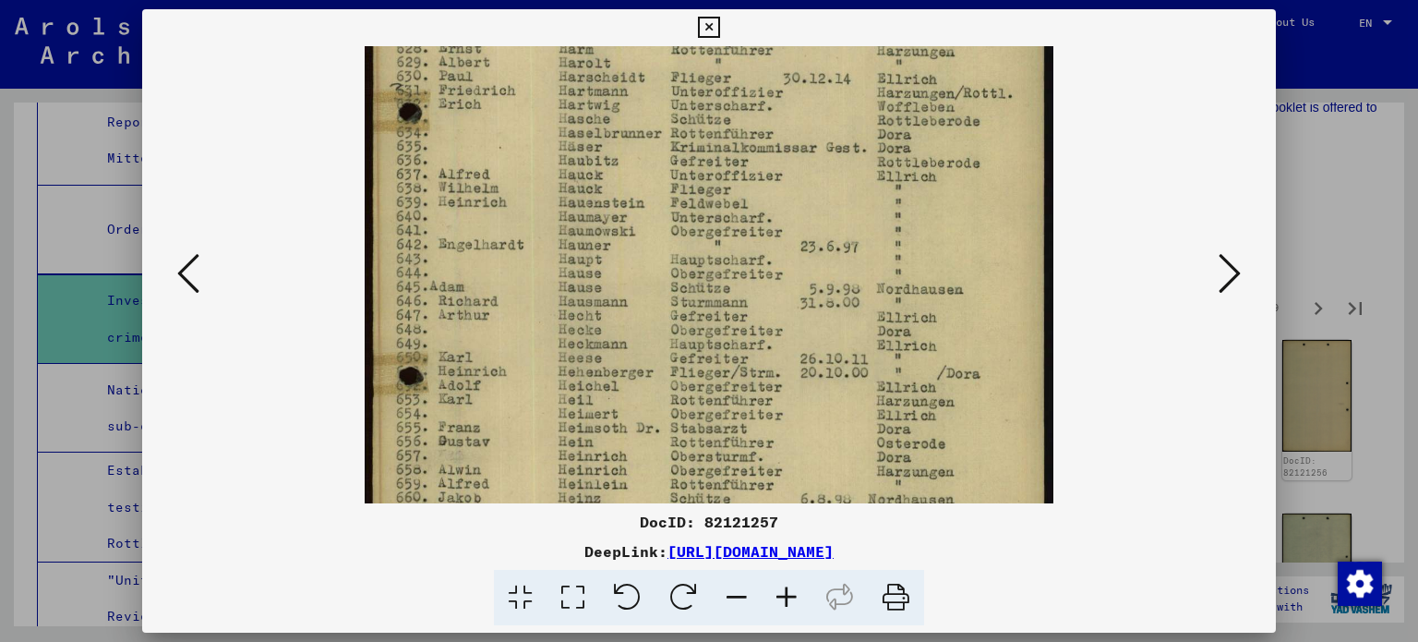
click at [791, 596] on icon at bounding box center [787, 598] width 50 height 56
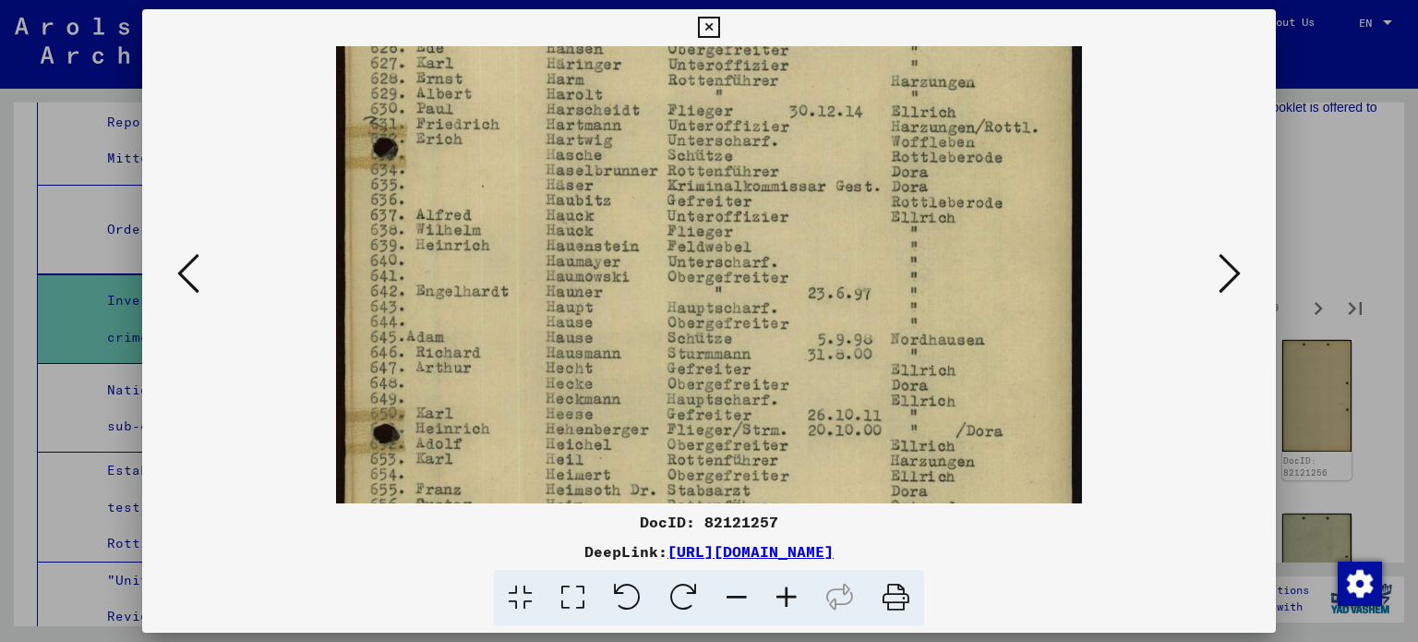
click at [791, 596] on icon at bounding box center [787, 598] width 50 height 56
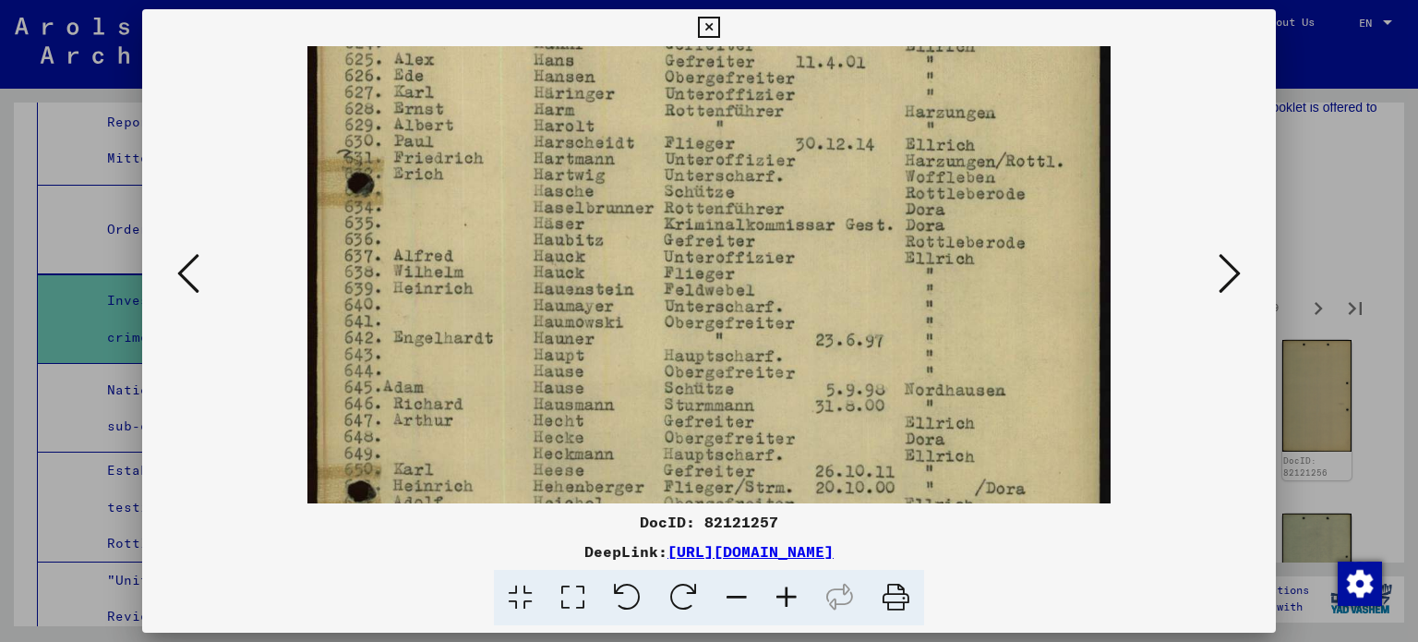
click at [791, 596] on icon at bounding box center [787, 598] width 50 height 56
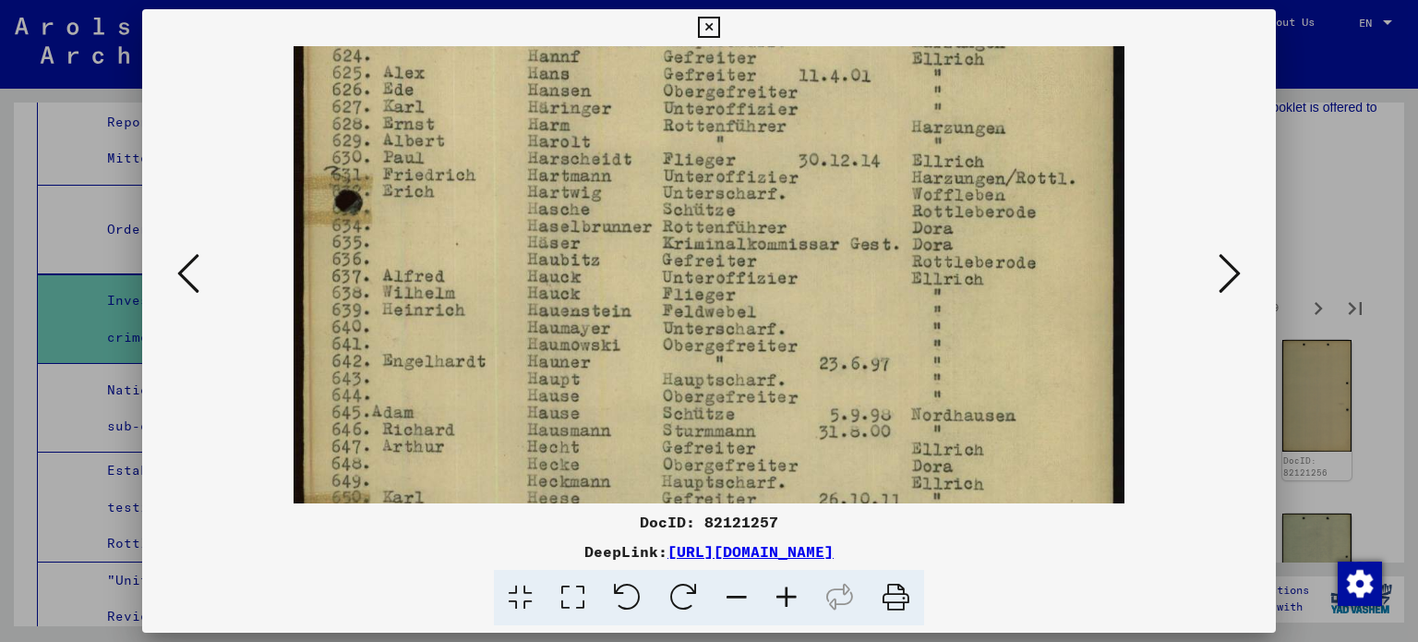
click at [791, 596] on icon at bounding box center [787, 598] width 50 height 56
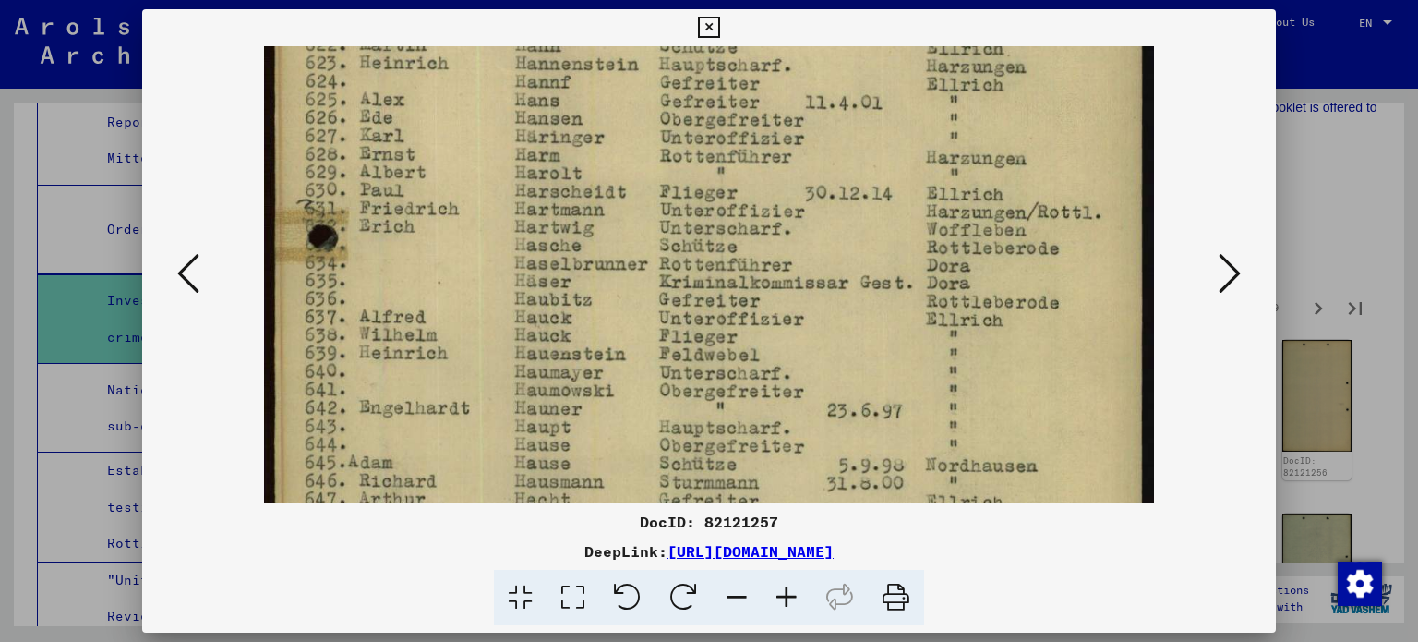
click at [791, 596] on icon at bounding box center [787, 598] width 50 height 56
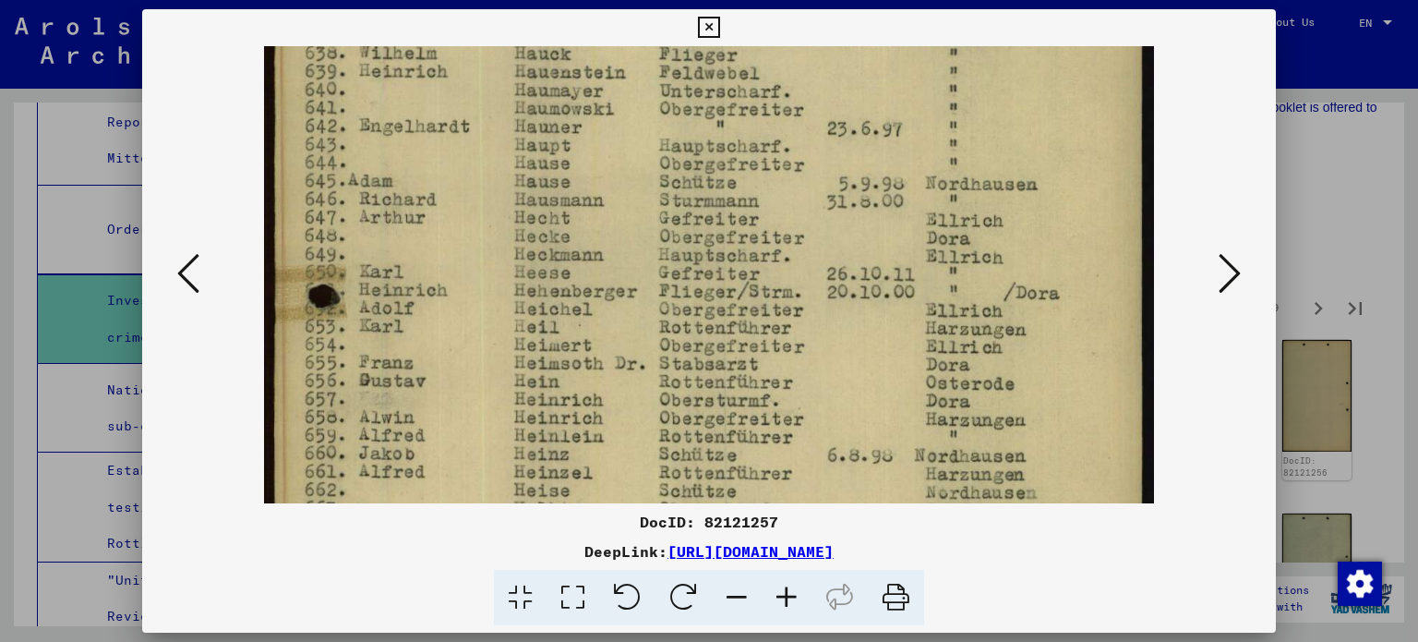
drag, startPoint x: 804, startPoint y: 418, endPoint x: 870, endPoint y: 140, distance: 285.6
click at [870, 140] on img at bounding box center [708, 118] width 889 height 1427
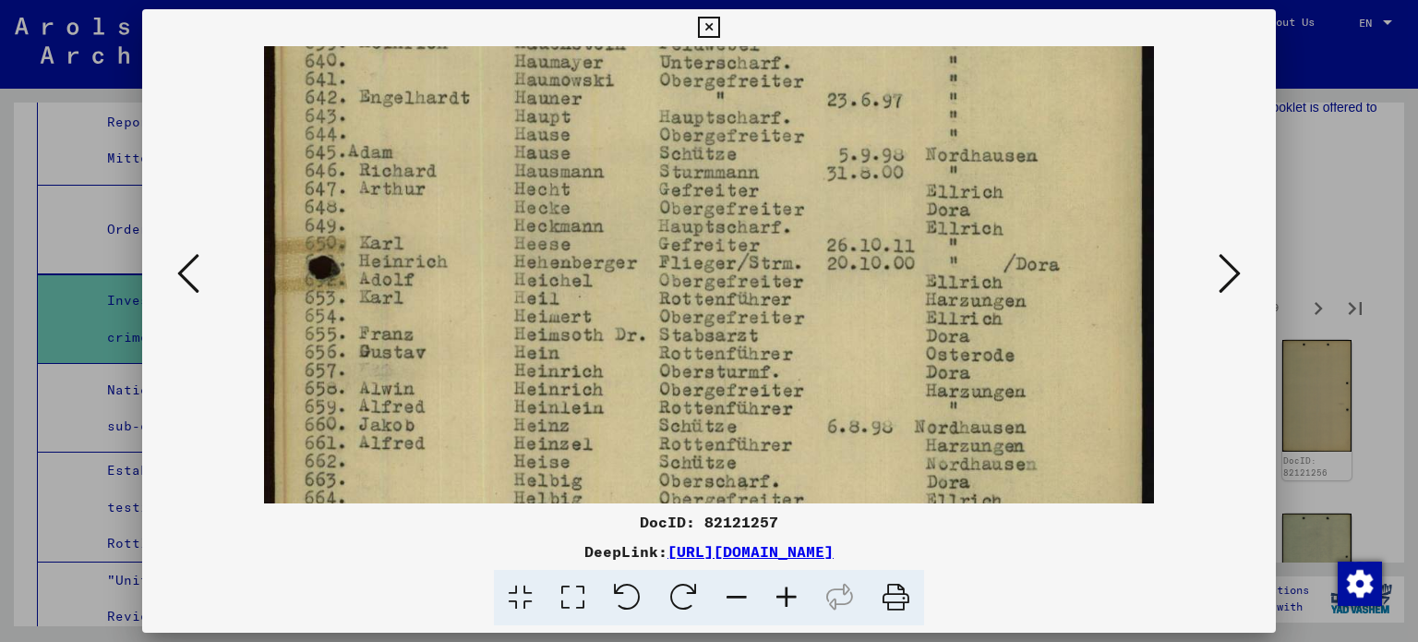
drag, startPoint x: 816, startPoint y: 346, endPoint x: 818, endPoint y: 317, distance: 29.6
click at [818, 317] on img at bounding box center [708, 90] width 889 height 1427
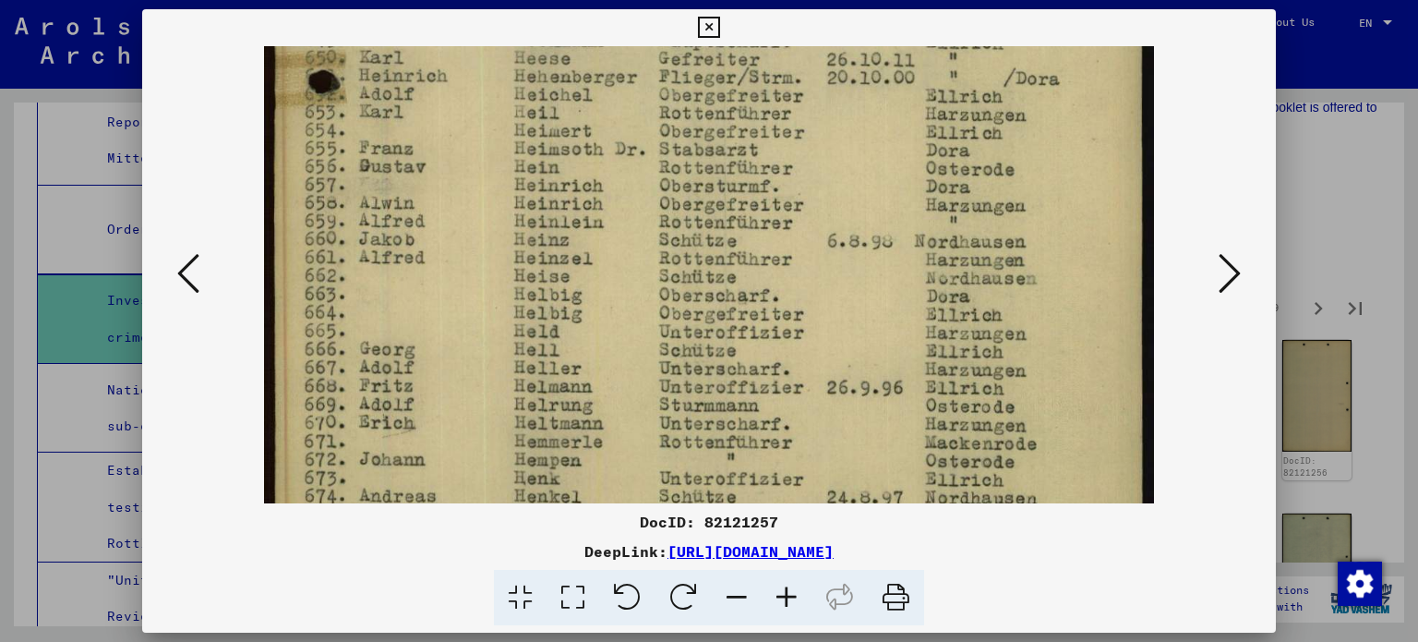
scroll to position [929, 0]
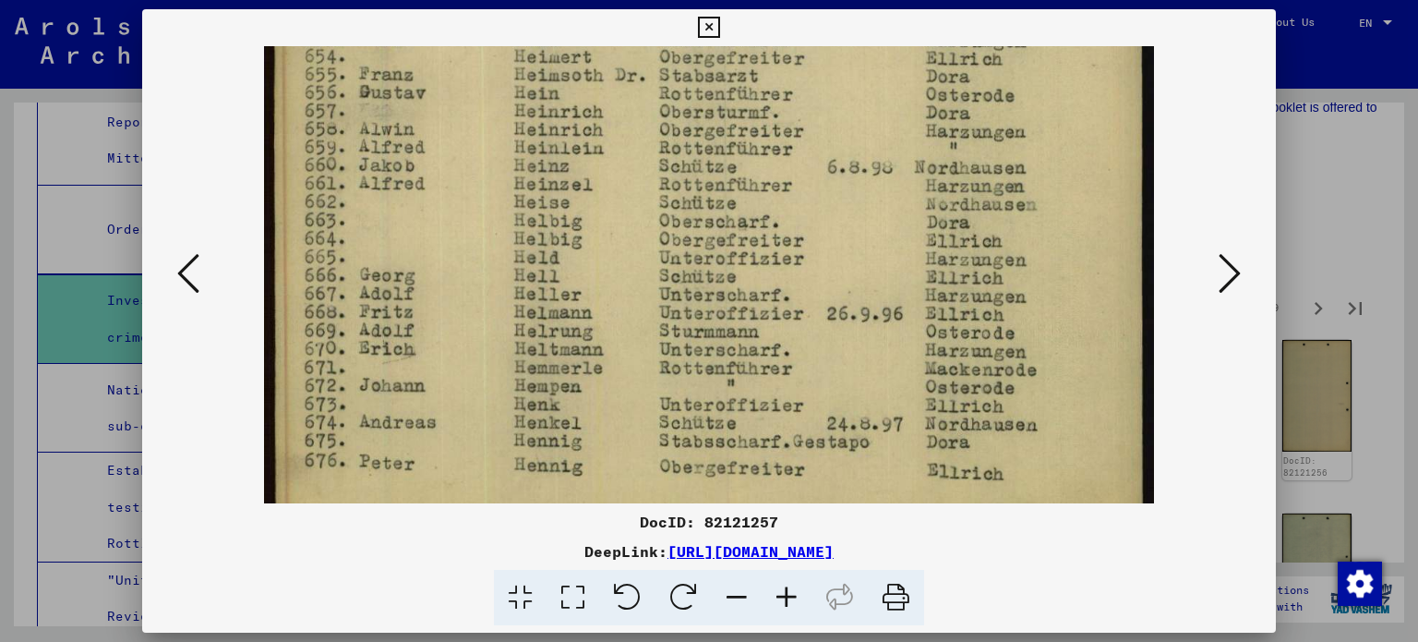
drag, startPoint x: 772, startPoint y: 391, endPoint x: 821, endPoint y: 133, distance: 262.2
click at [1230, 264] on icon at bounding box center [1230, 273] width 22 height 44
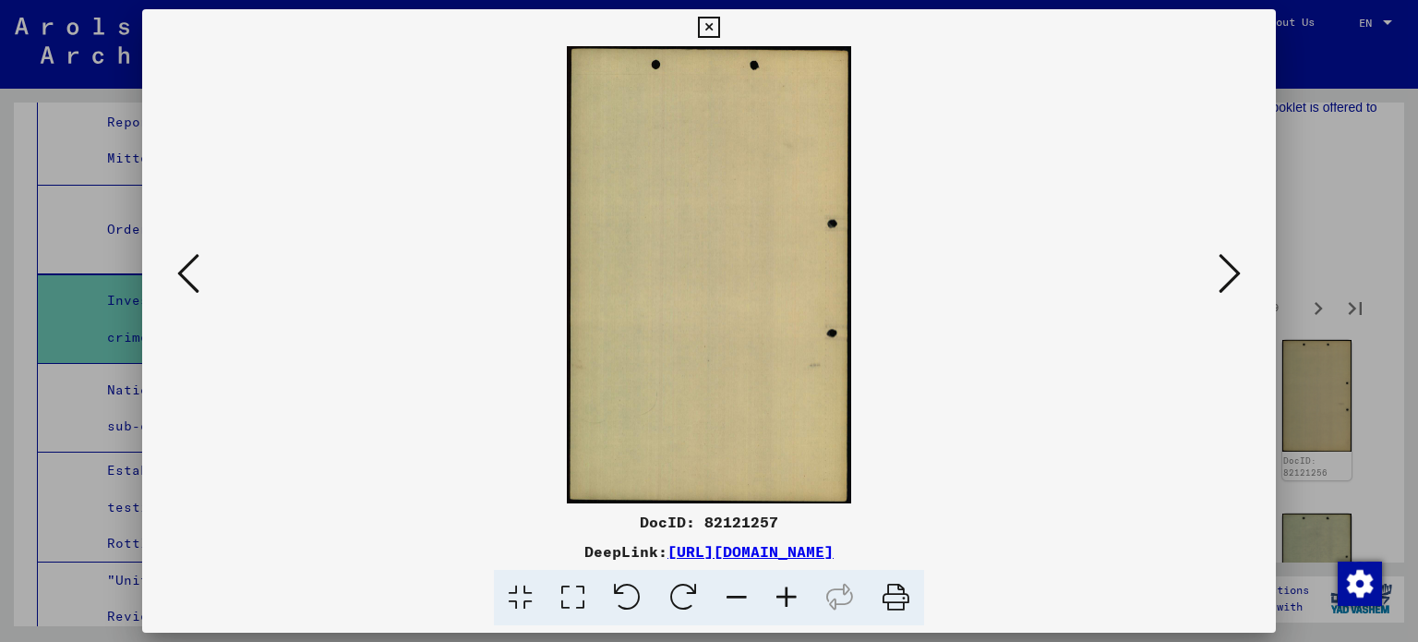
click at [1230, 264] on icon at bounding box center [1230, 273] width 22 height 44
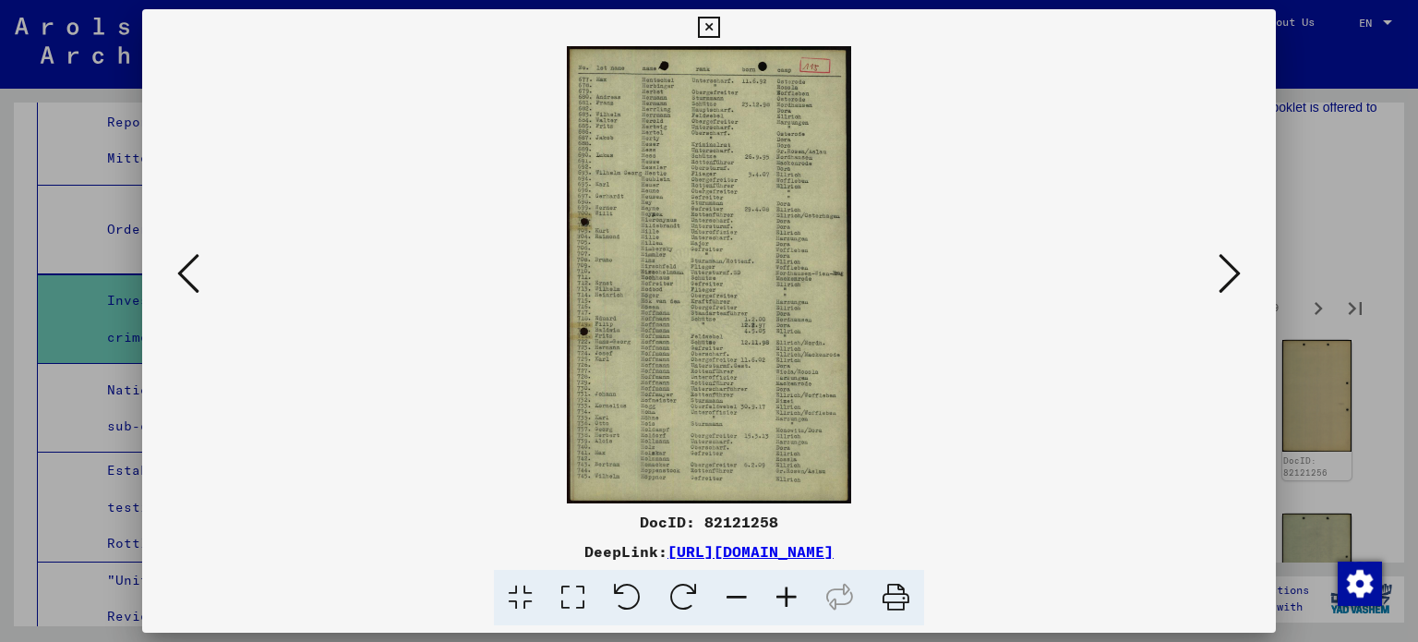
click at [775, 601] on icon at bounding box center [787, 598] width 50 height 56
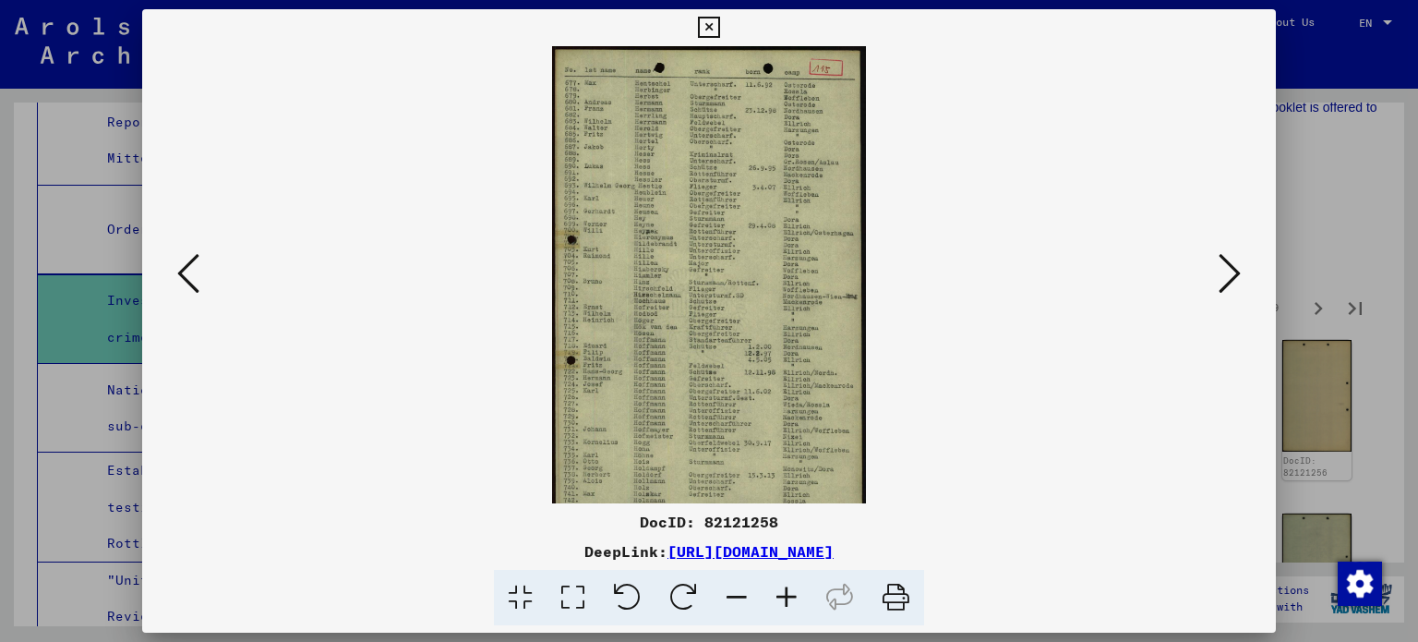
click at [775, 601] on icon at bounding box center [787, 598] width 50 height 56
click at [776, 601] on icon at bounding box center [787, 598] width 50 height 56
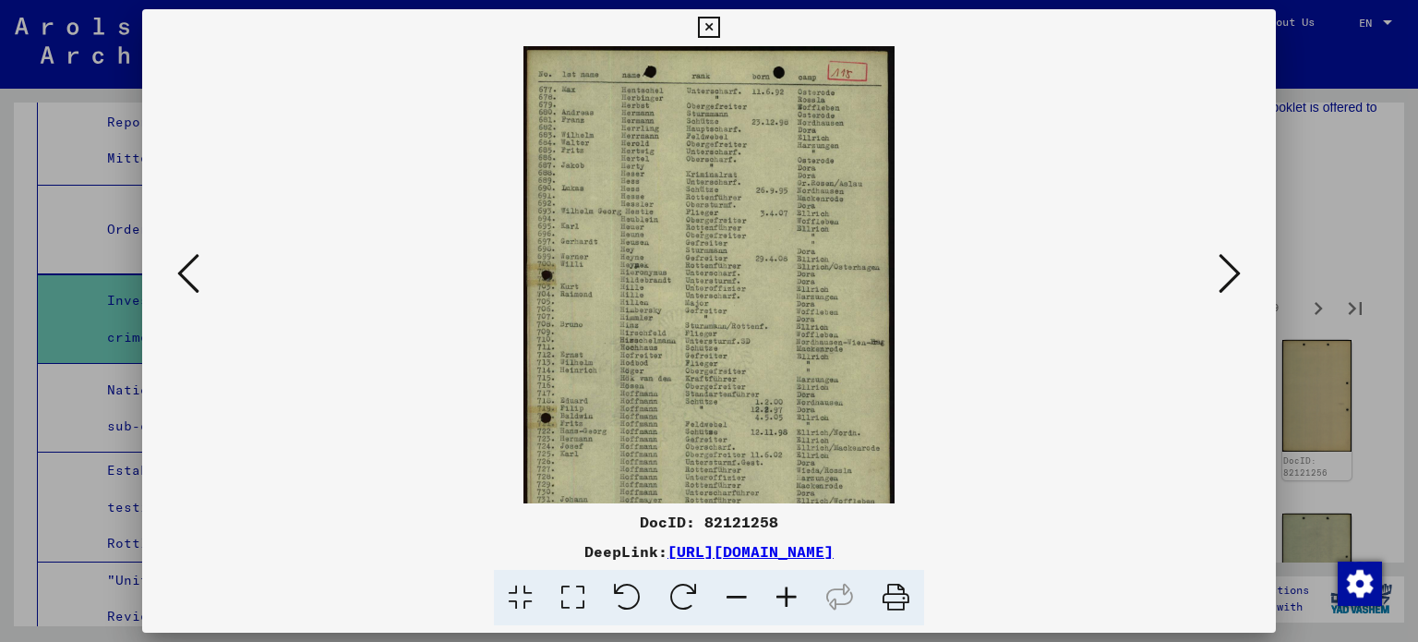
click at [778, 597] on icon at bounding box center [787, 598] width 50 height 56
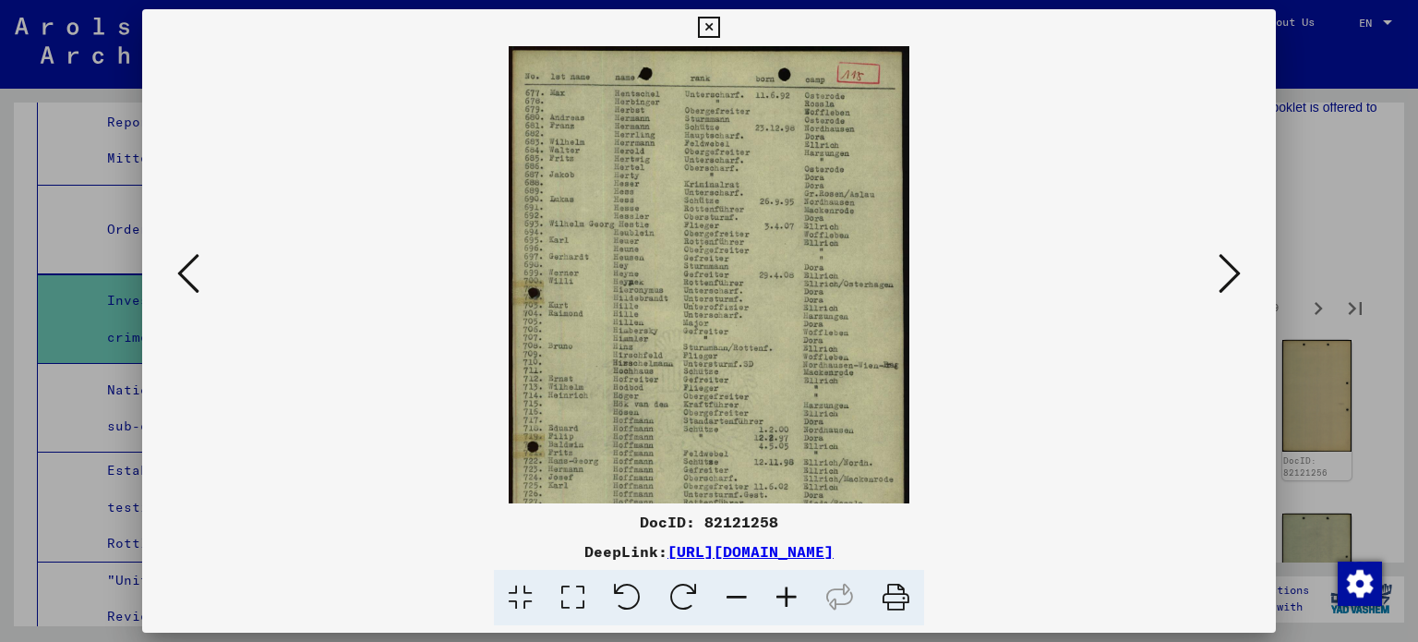
click at [778, 597] on icon at bounding box center [787, 598] width 50 height 56
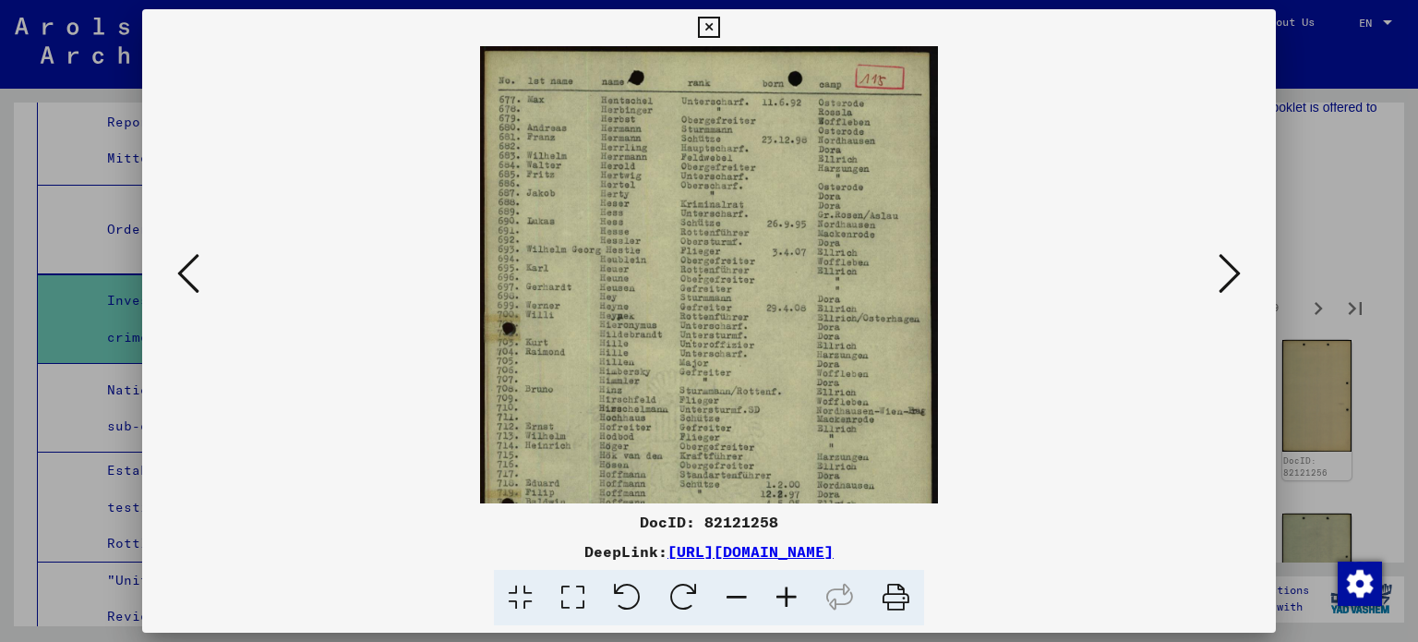
click at [778, 597] on icon at bounding box center [787, 598] width 50 height 56
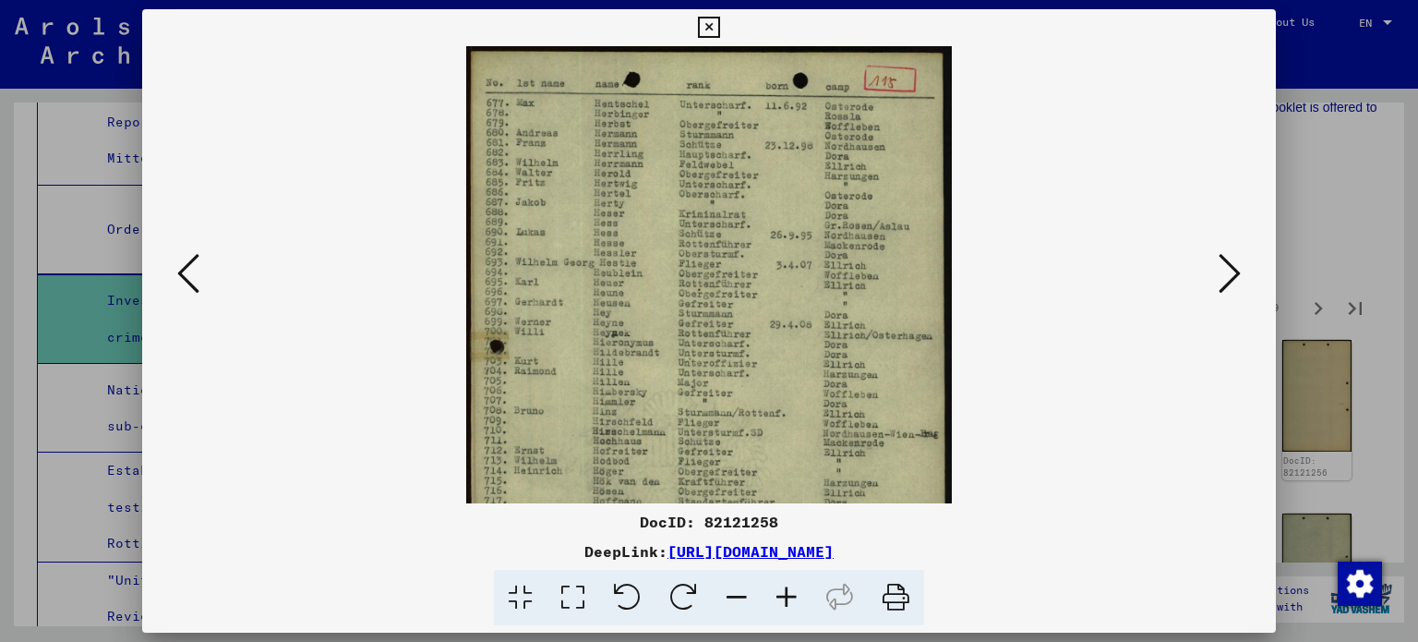
click at [778, 597] on icon at bounding box center [787, 598] width 50 height 56
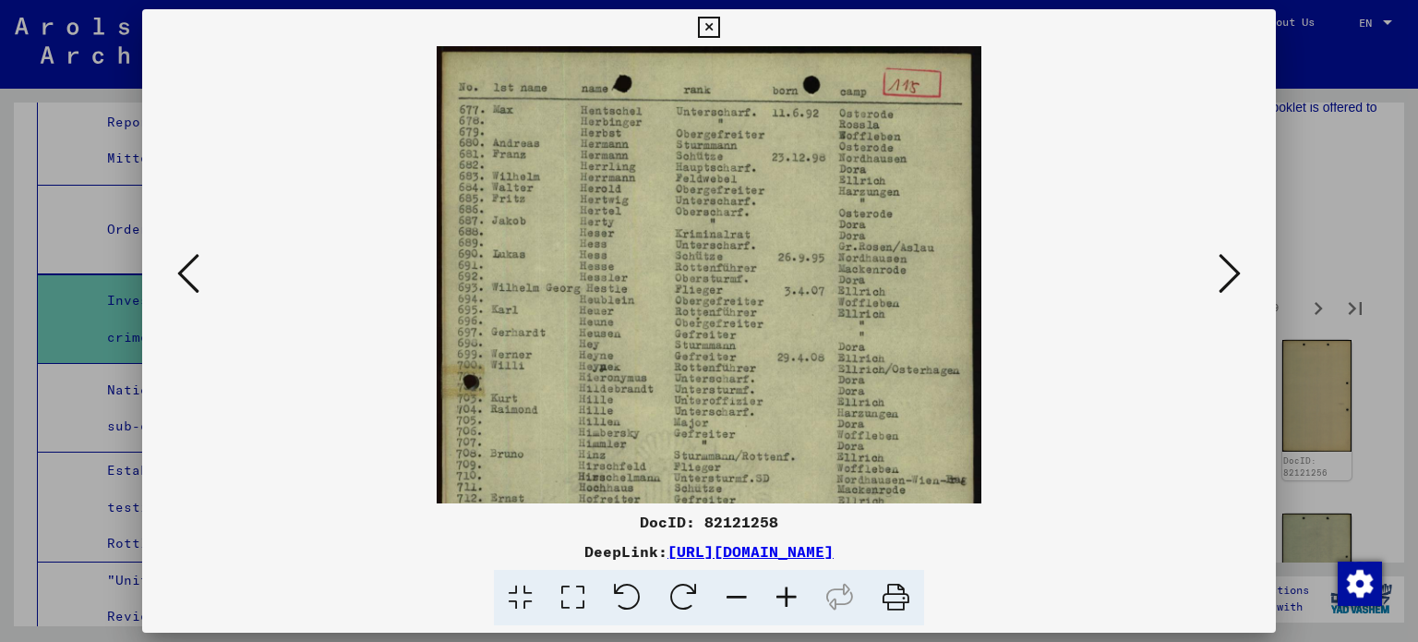
click at [778, 597] on icon at bounding box center [787, 598] width 50 height 56
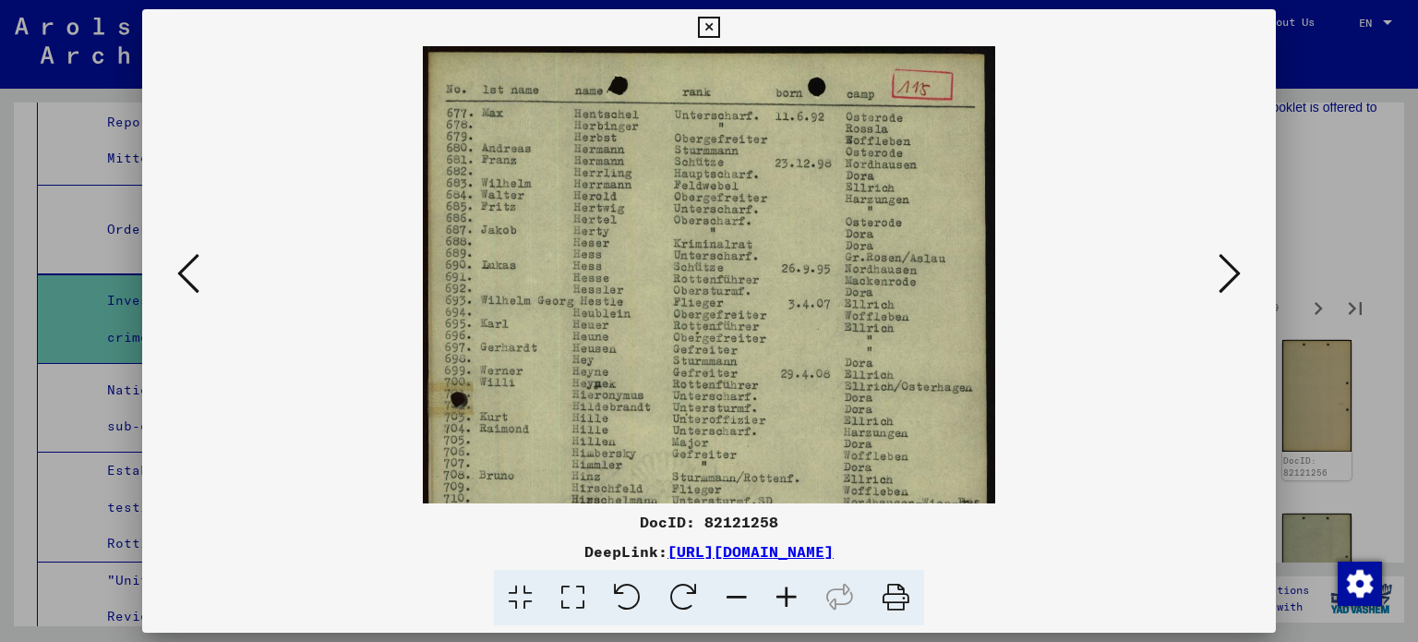
click at [778, 597] on icon at bounding box center [787, 598] width 50 height 56
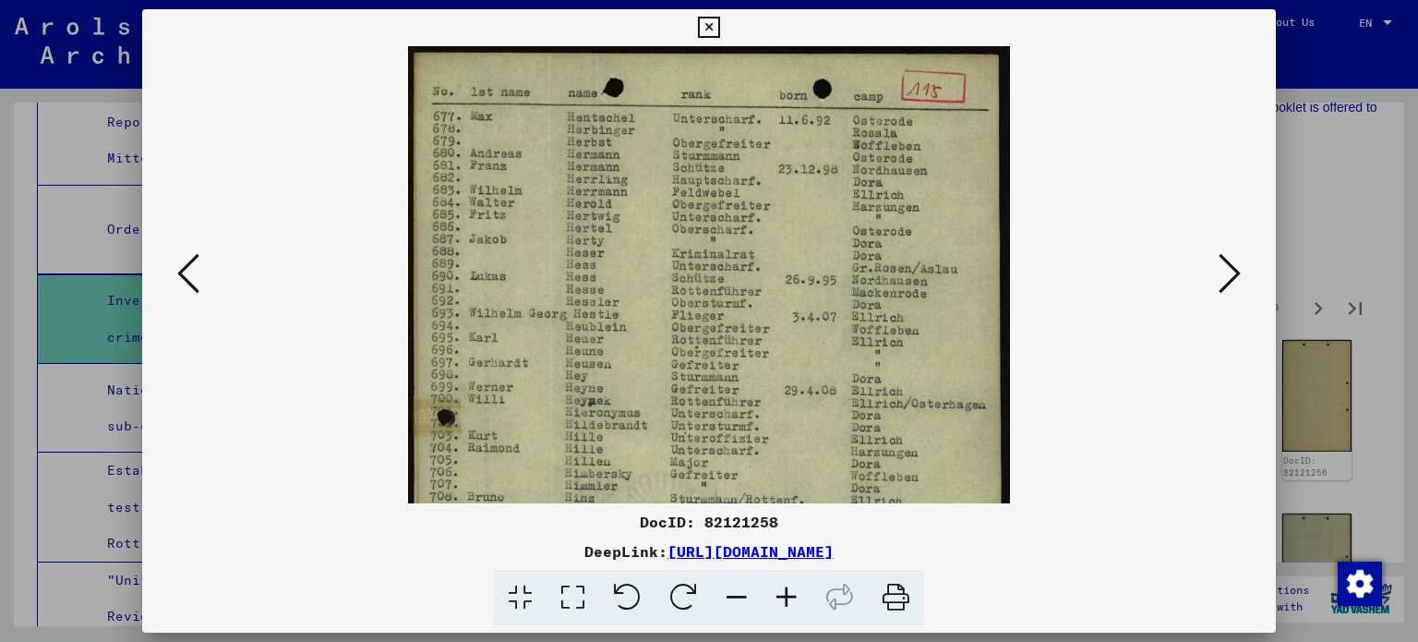
click at [778, 597] on icon at bounding box center [787, 598] width 50 height 56
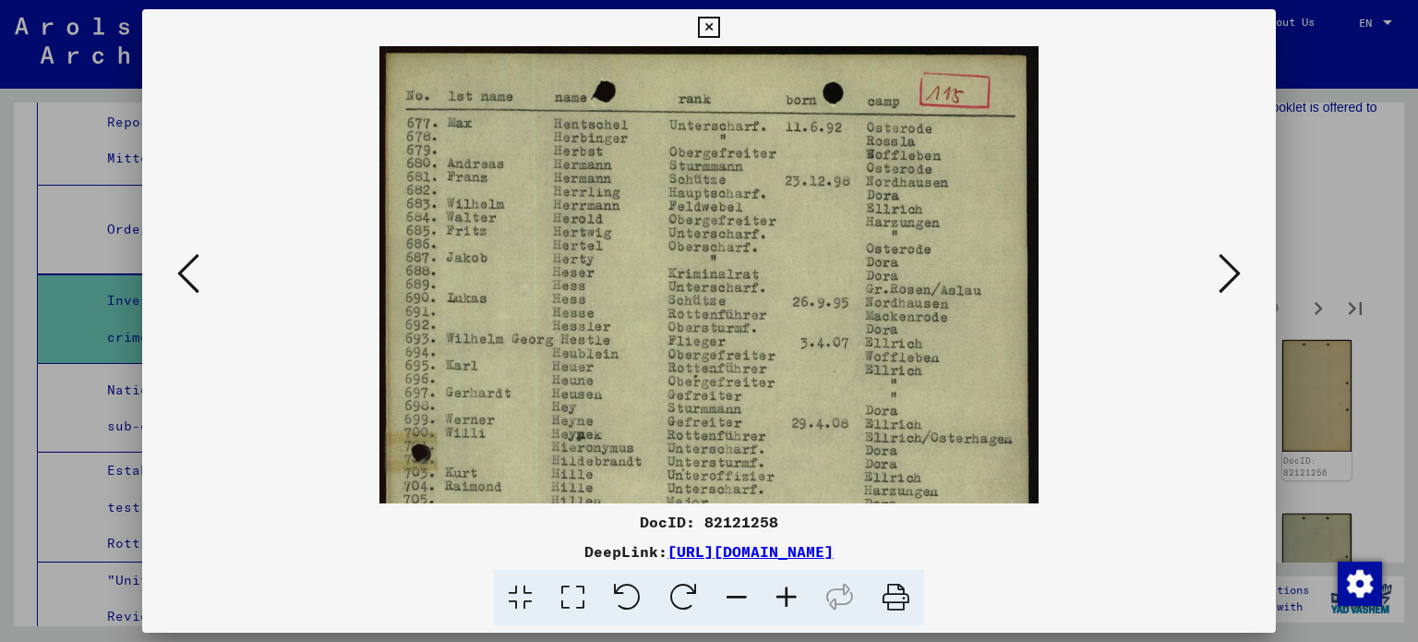
click at [778, 597] on icon at bounding box center [787, 598] width 50 height 56
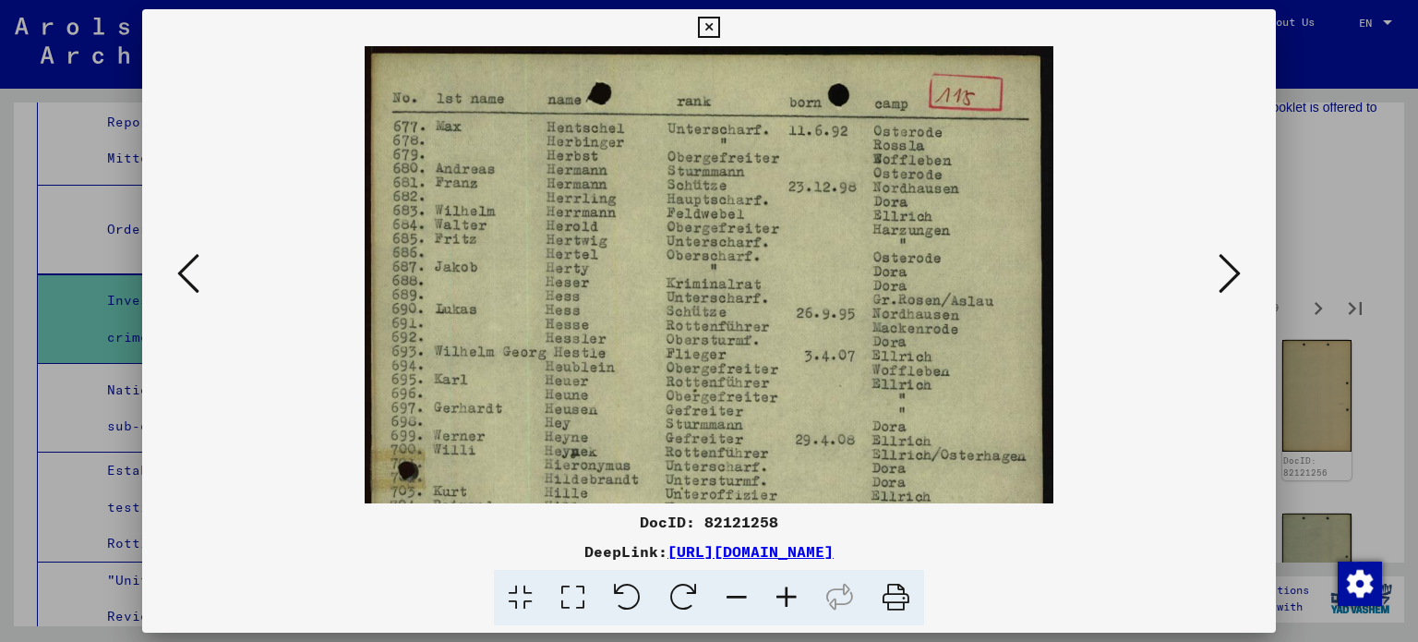
click at [778, 597] on icon at bounding box center [787, 598] width 50 height 56
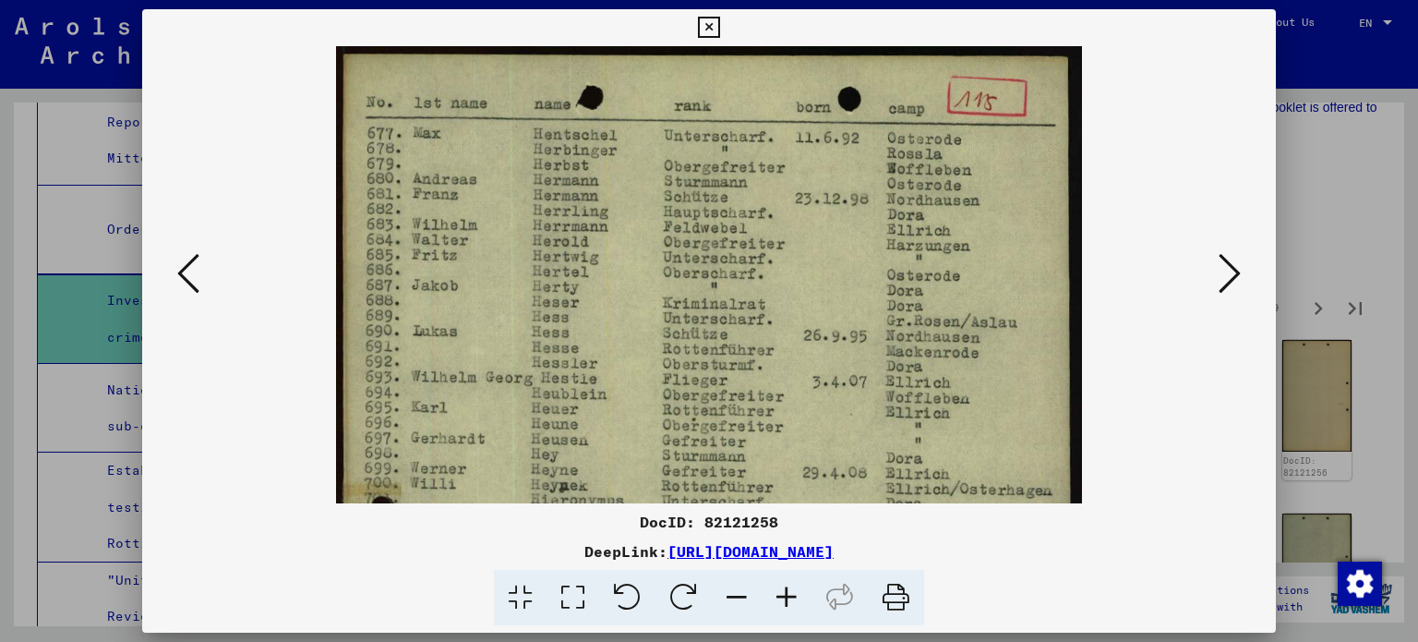
click at [778, 597] on icon at bounding box center [787, 598] width 50 height 56
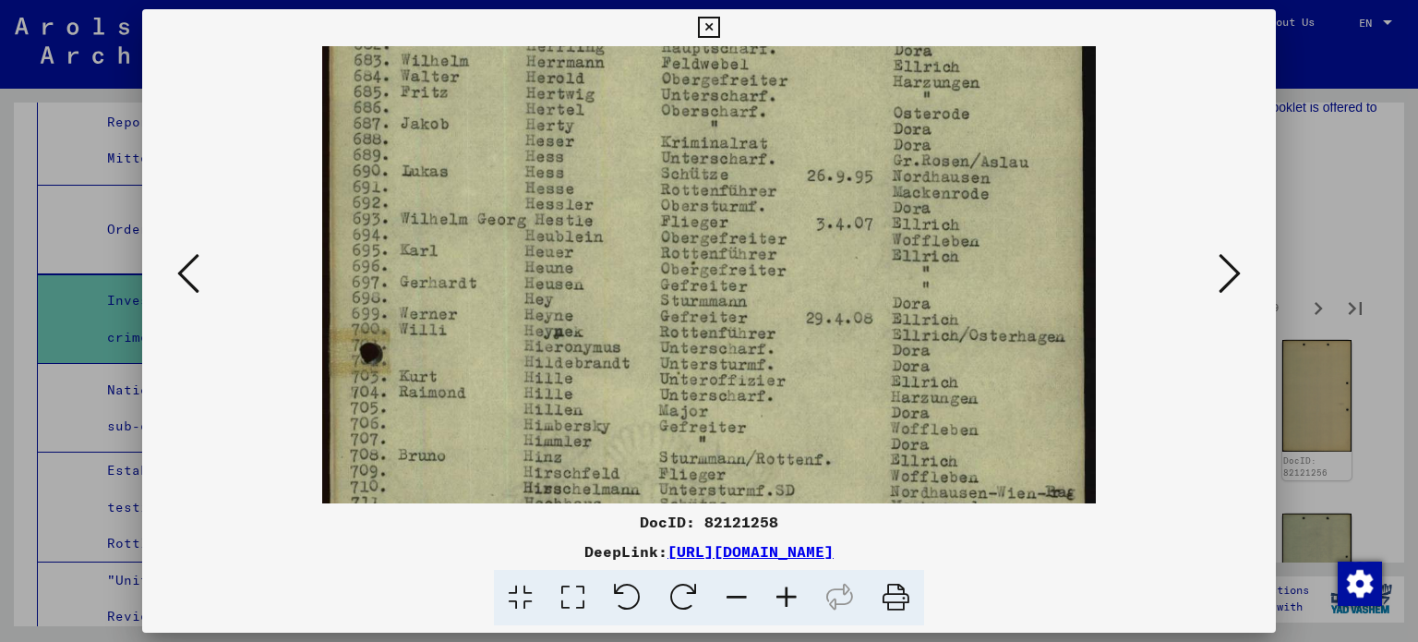
scroll to position [224, 0]
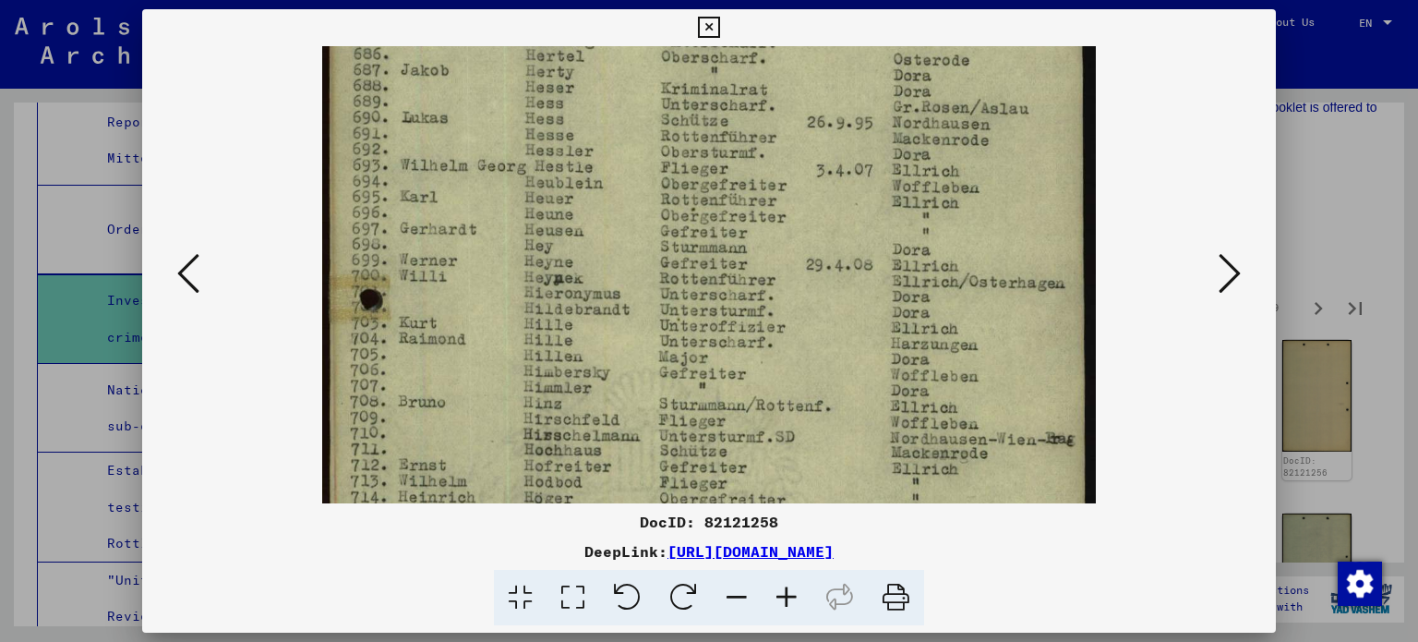
drag, startPoint x: 713, startPoint y: 439, endPoint x: 787, endPoint y: 215, distance: 235.3
click at [787, 215] on img at bounding box center [709, 443] width 775 height 1242
click at [1333, 167] on div at bounding box center [709, 321] width 1418 height 642
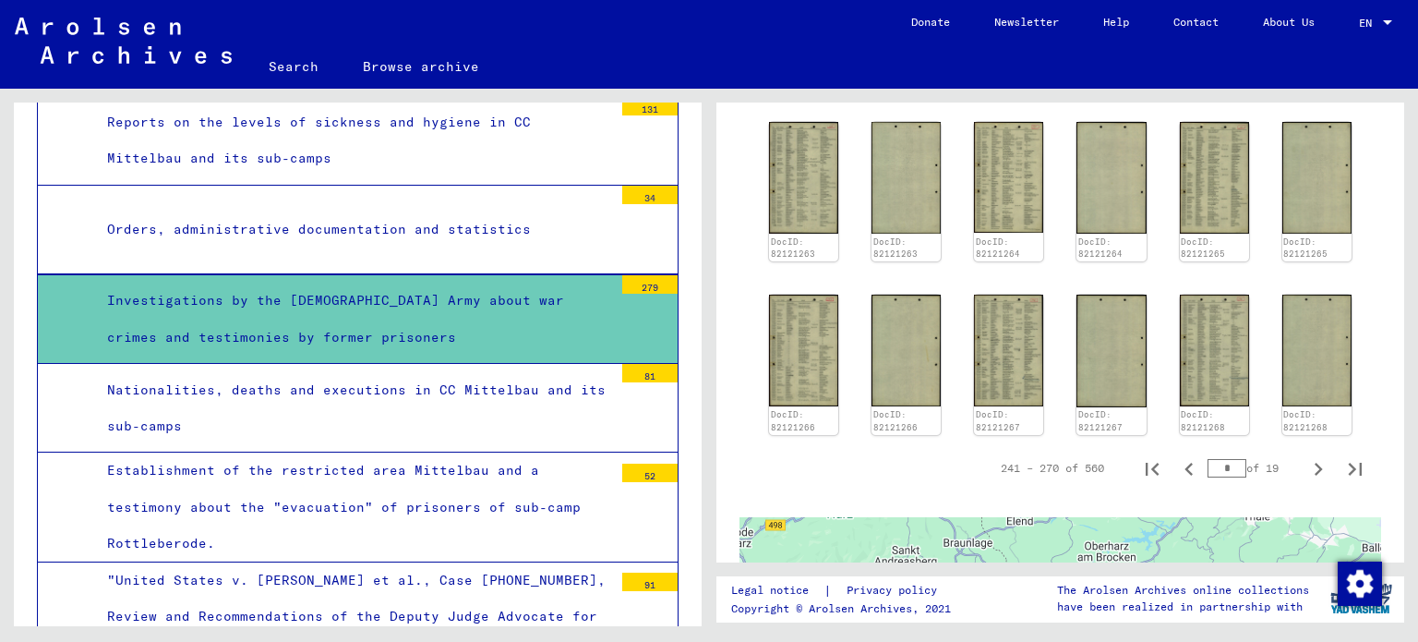
scroll to position [1570, 0]
click at [1306, 455] on icon "Next page" at bounding box center [1319, 468] width 26 height 26
type input "**"
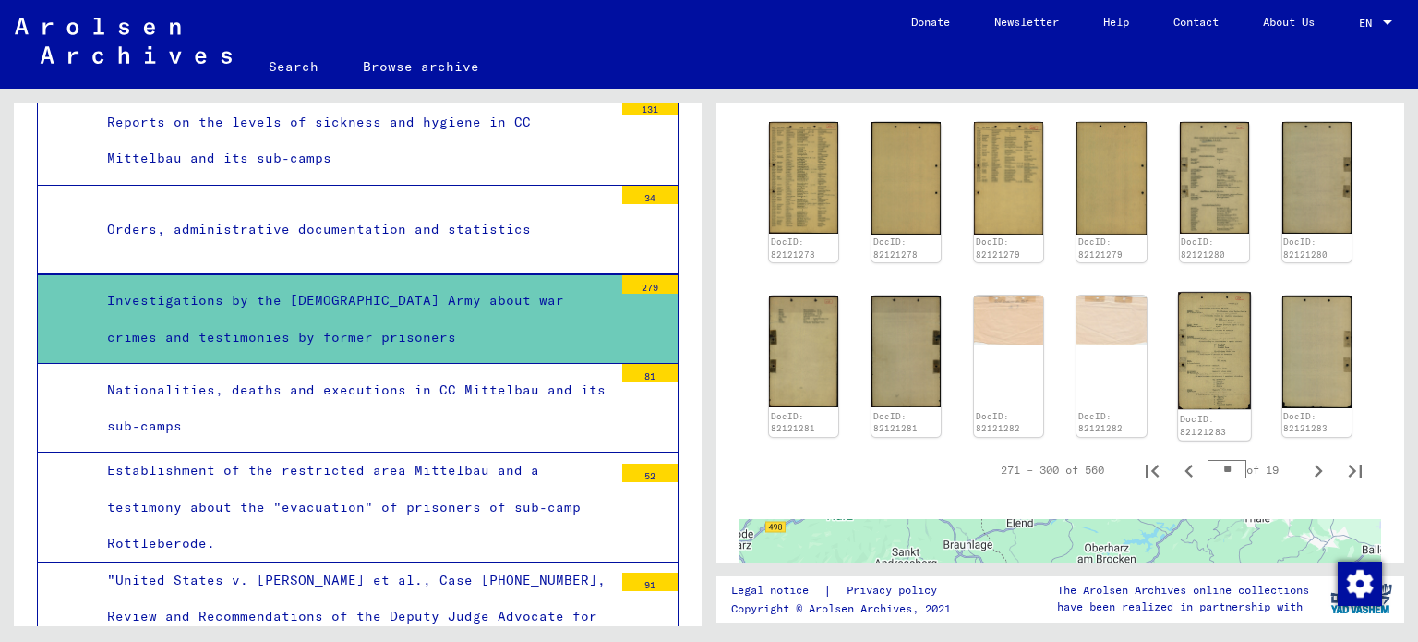
click at [1190, 292] on img at bounding box center [1214, 350] width 73 height 117
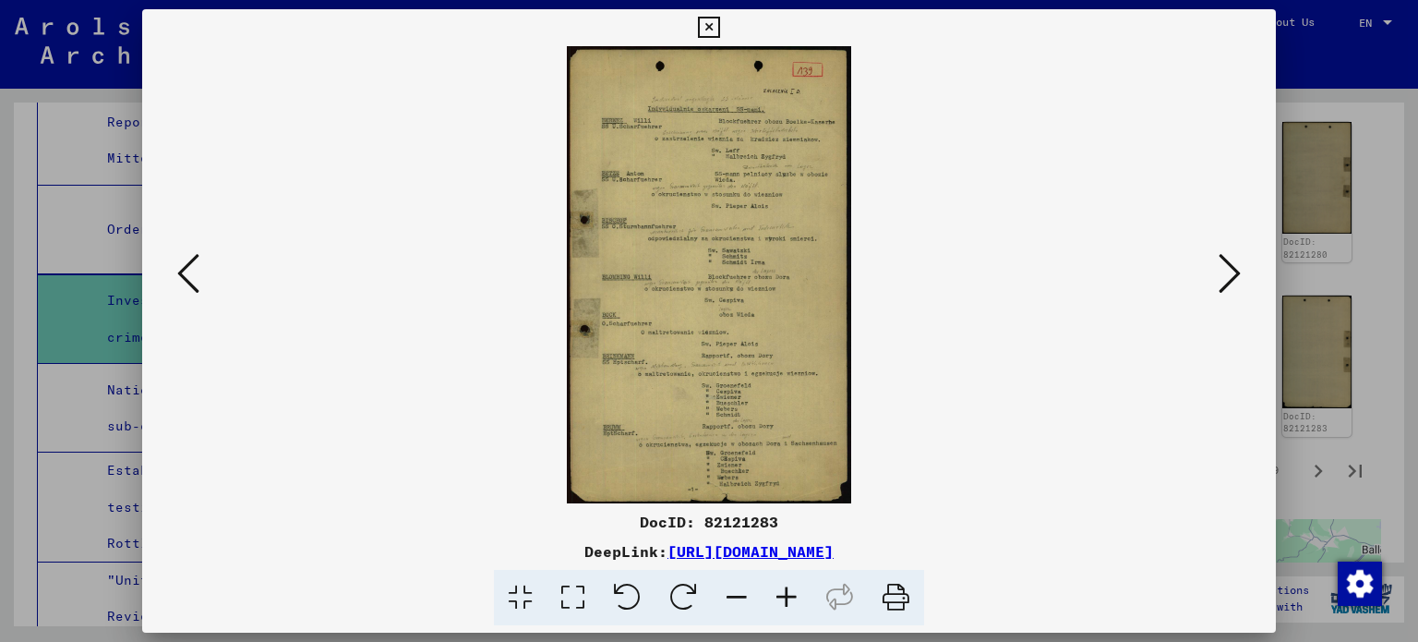
click at [781, 597] on icon at bounding box center [787, 598] width 50 height 56
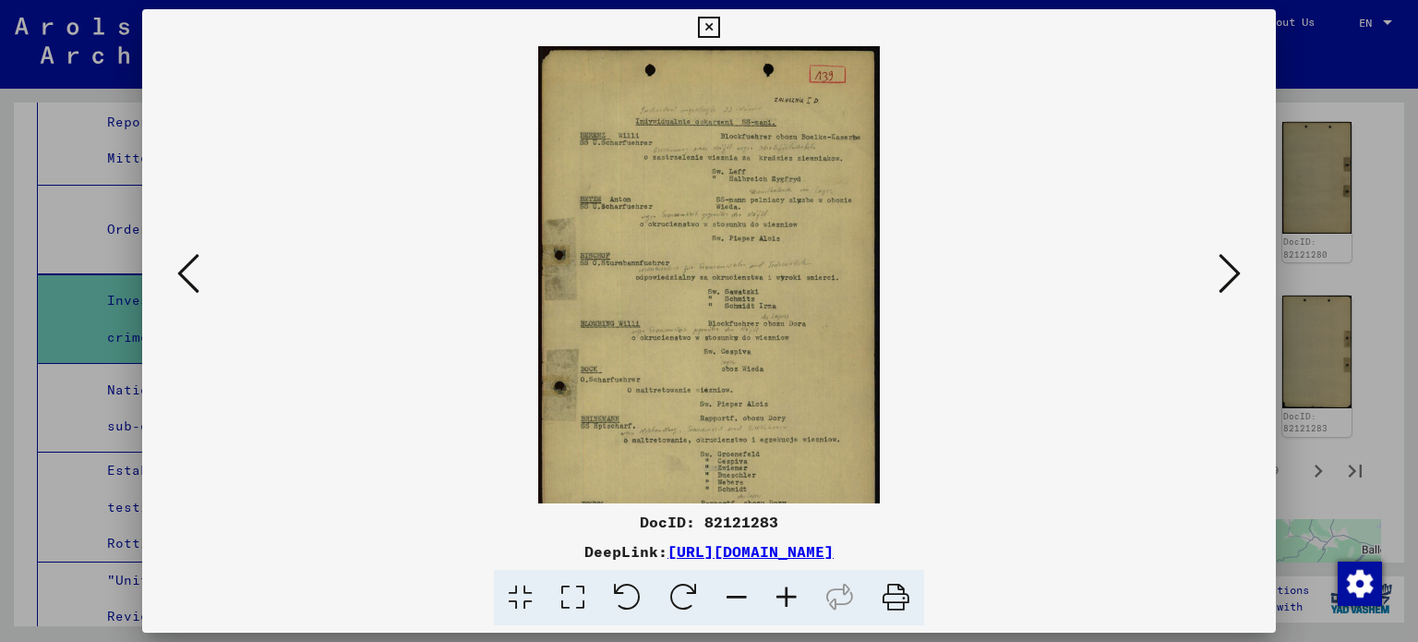
click at [781, 597] on icon at bounding box center [787, 598] width 50 height 56
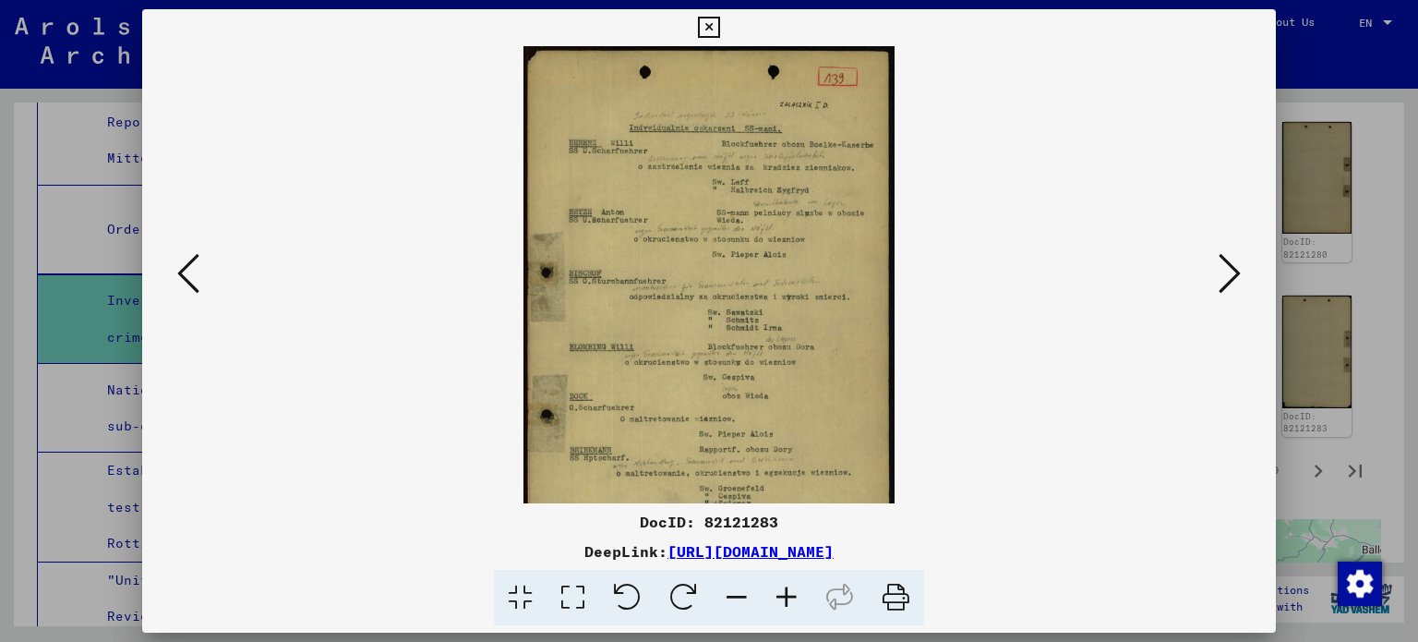
click at [781, 597] on icon at bounding box center [787, 598] width 50 height 56
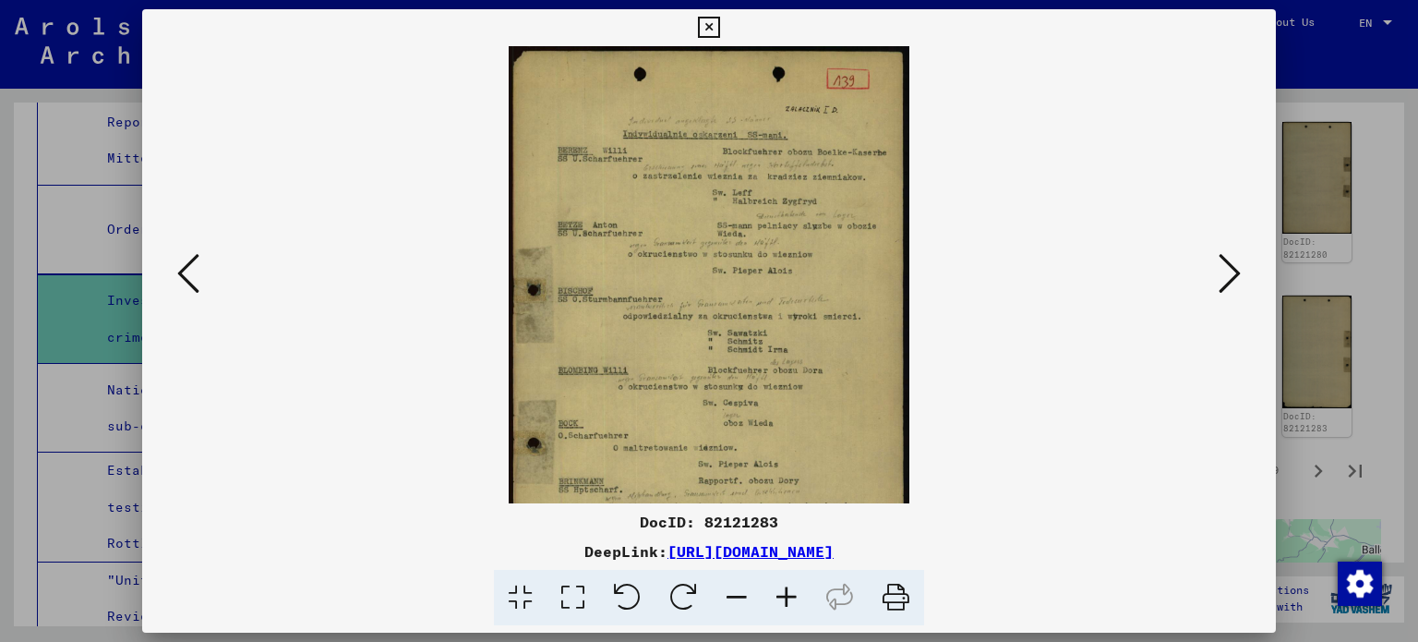
click at [781, 597] on icon at bounding box center [787, 598] width 50 height 56
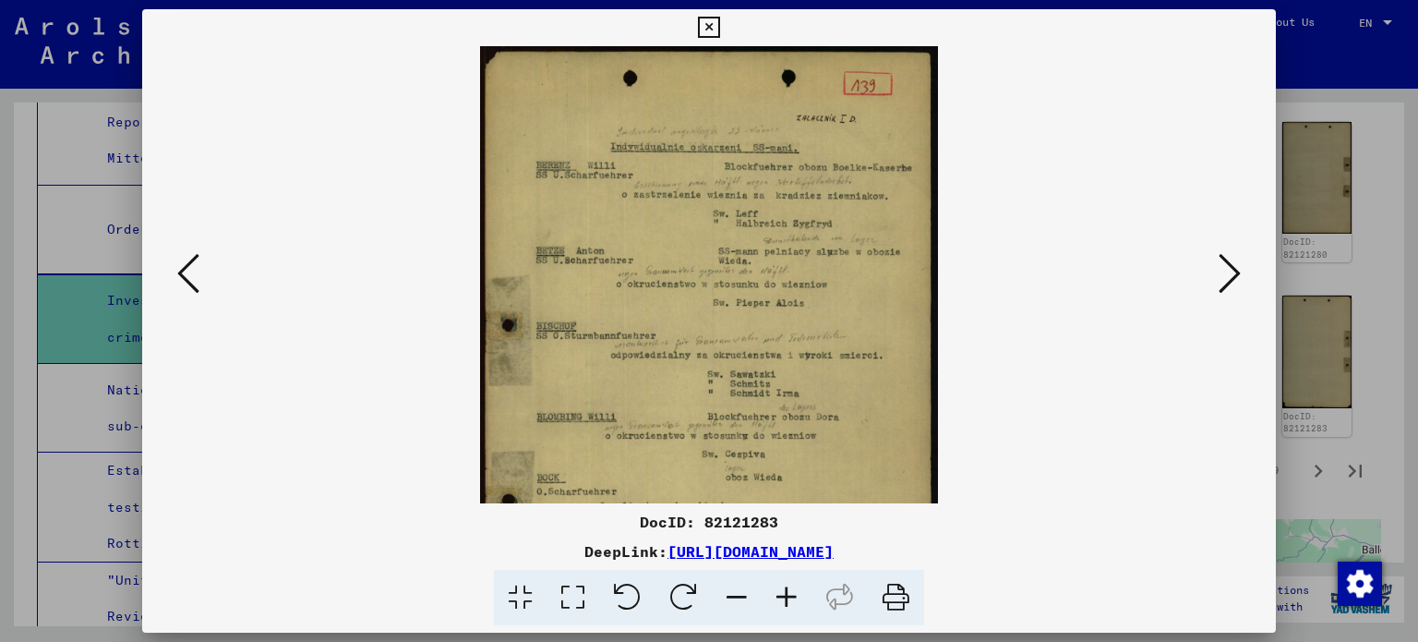
click at [781, 597] on icon at bounding box center [787, 598] width 50 height 56
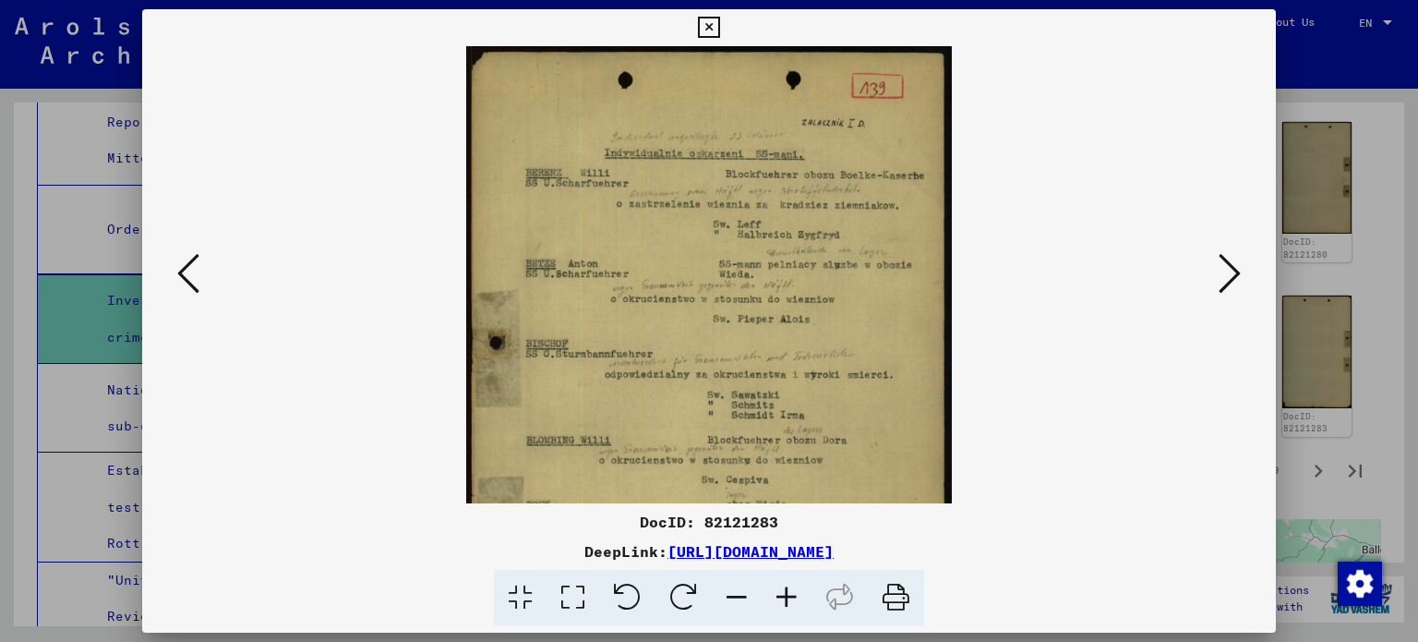
click at [781, 597] on icon at bounding box center [787, 598] width 50 height 56
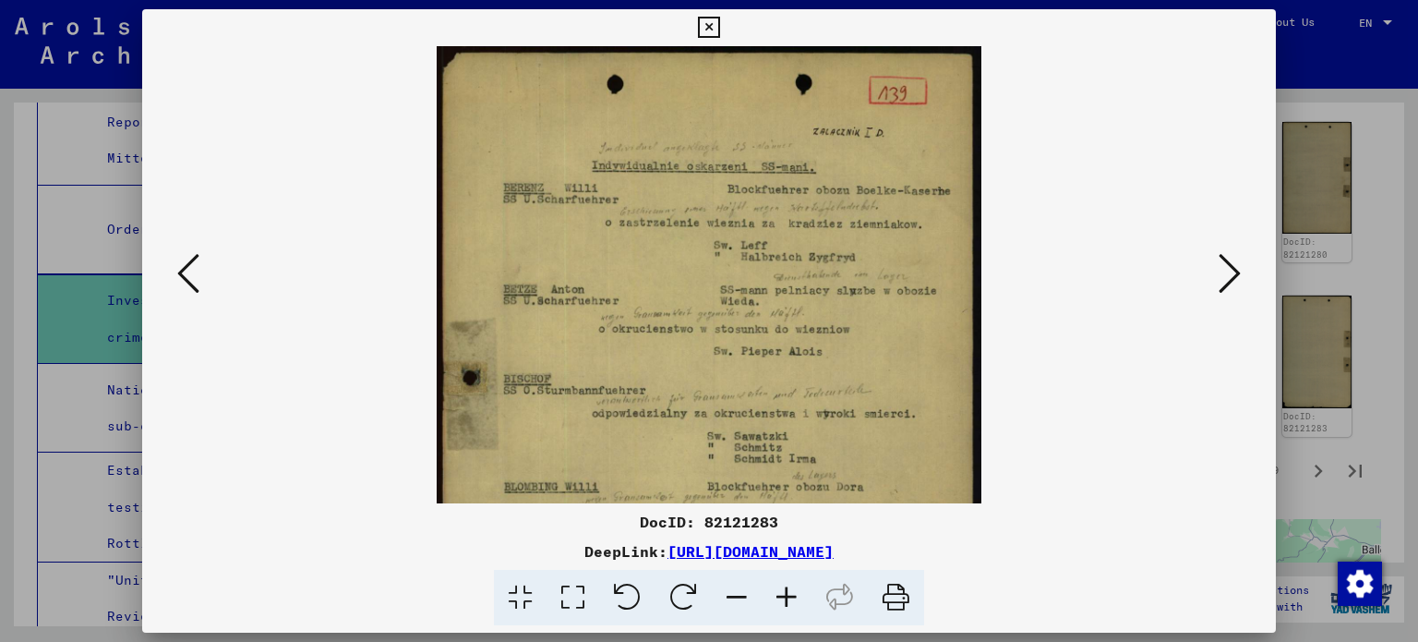
click at [781, 597] on icon at bounding box center [787, 598] width 50 height 56
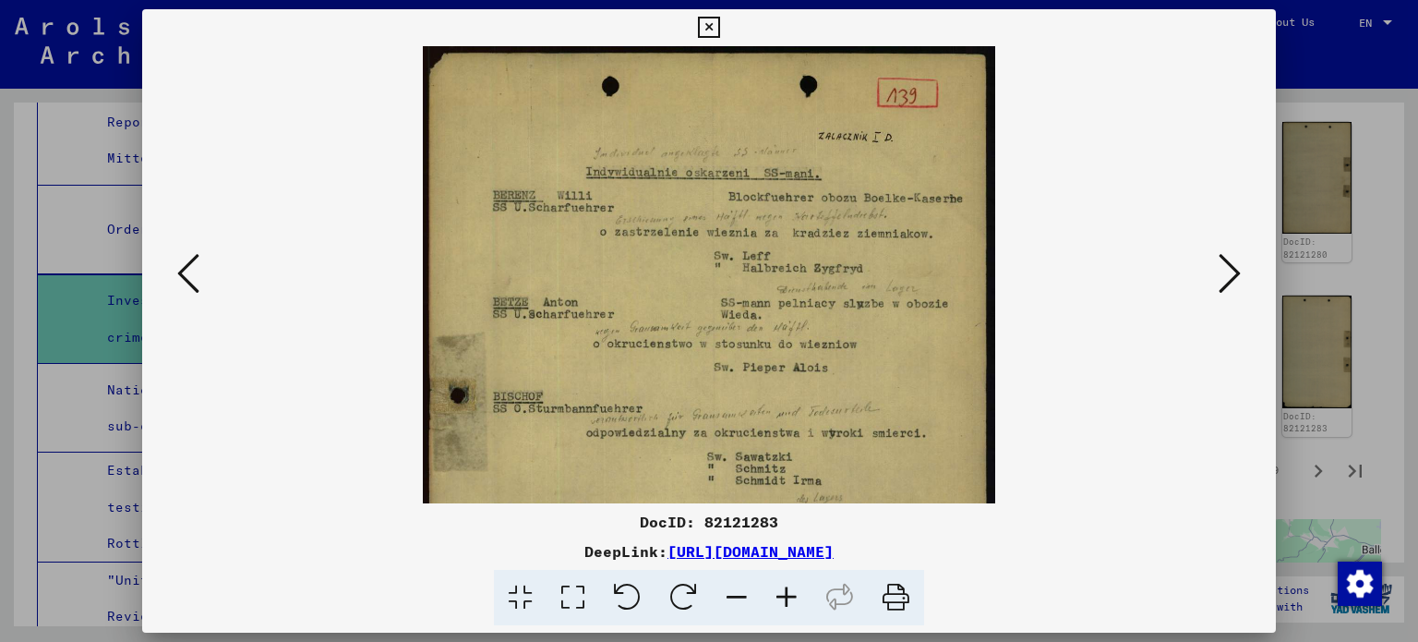
click at [781, 597] on icon at bounding box center [787, 598] width 50 height 56
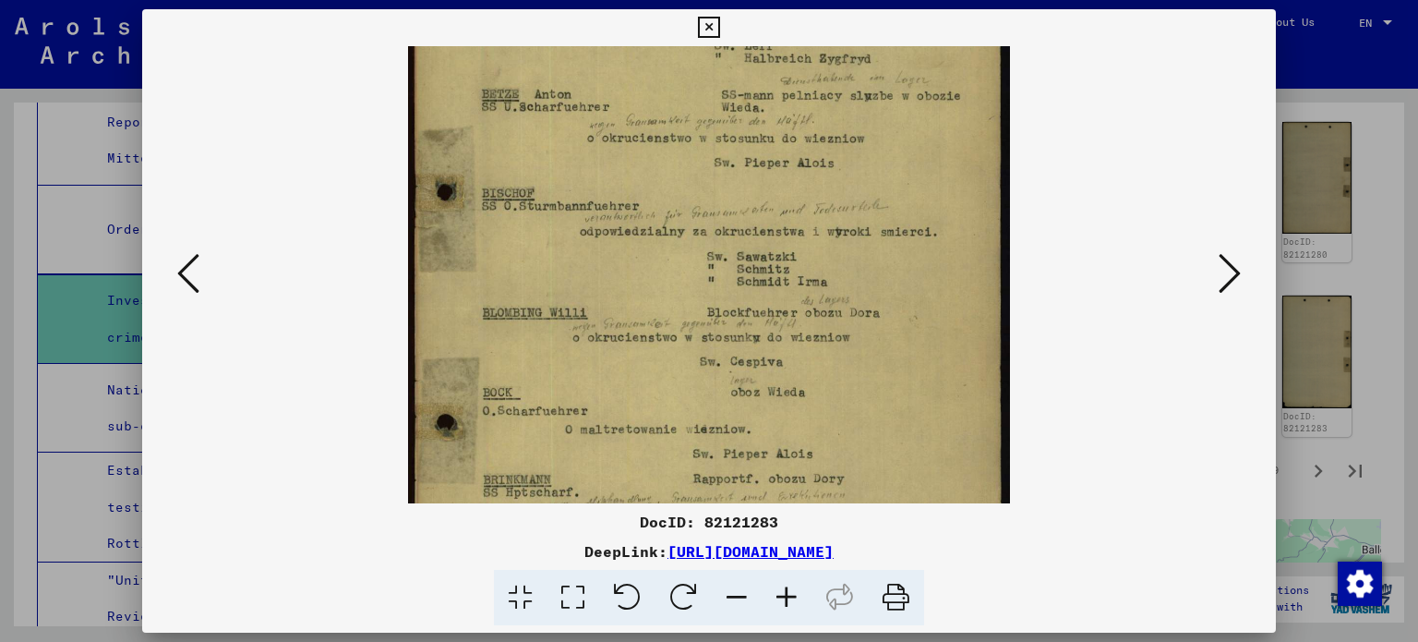
drag, startPoint x: 796, startPoint y: 382, endPoint x: 821, endPoint y: 145, distance: 238.6
click at [820, 154] on img at bounding box center [709, 307] width 602 height 965
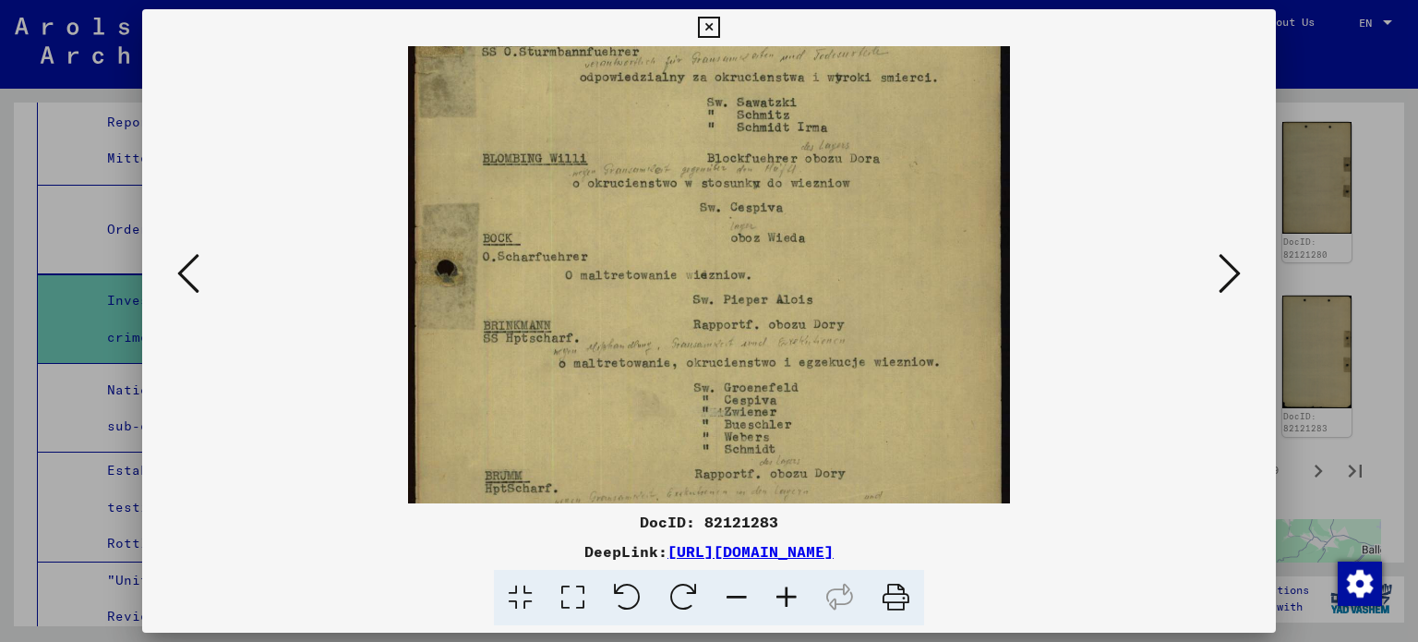
click at [910, 187] on img at bounding box center [709, 153] width 602 height 965
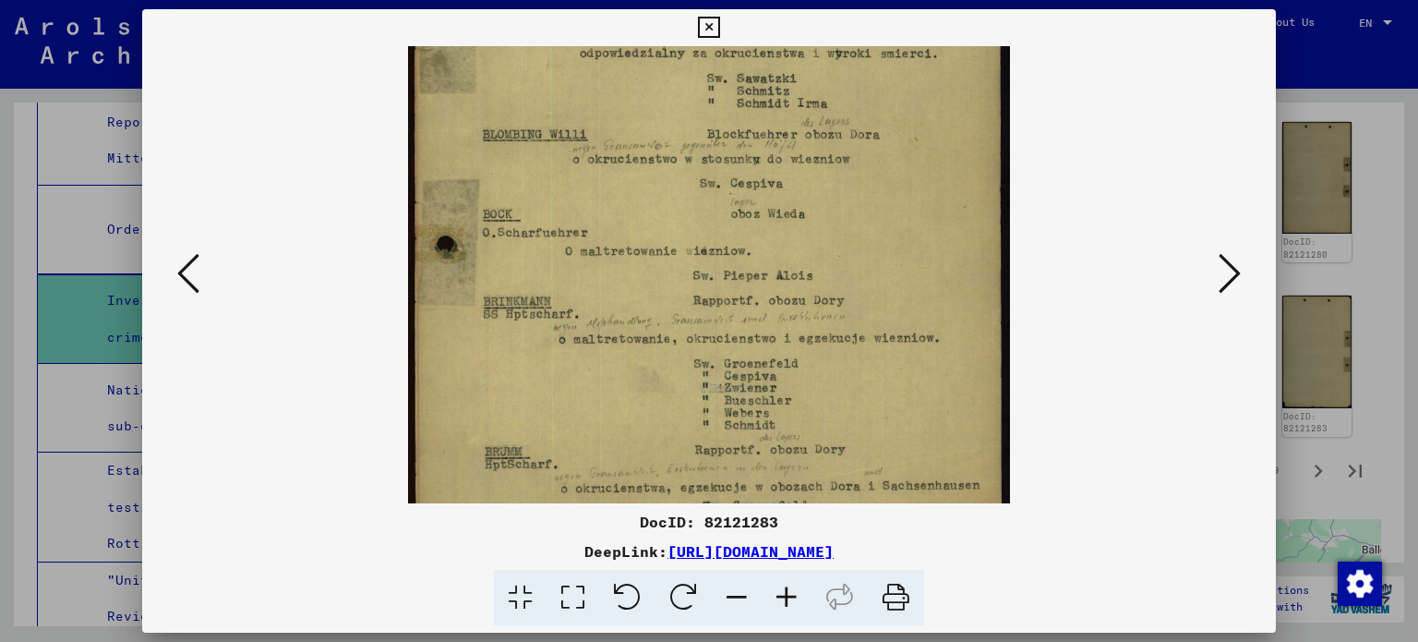
click at [1234, 259] on icon at bounding box center [1230, 273] width 22 height 44
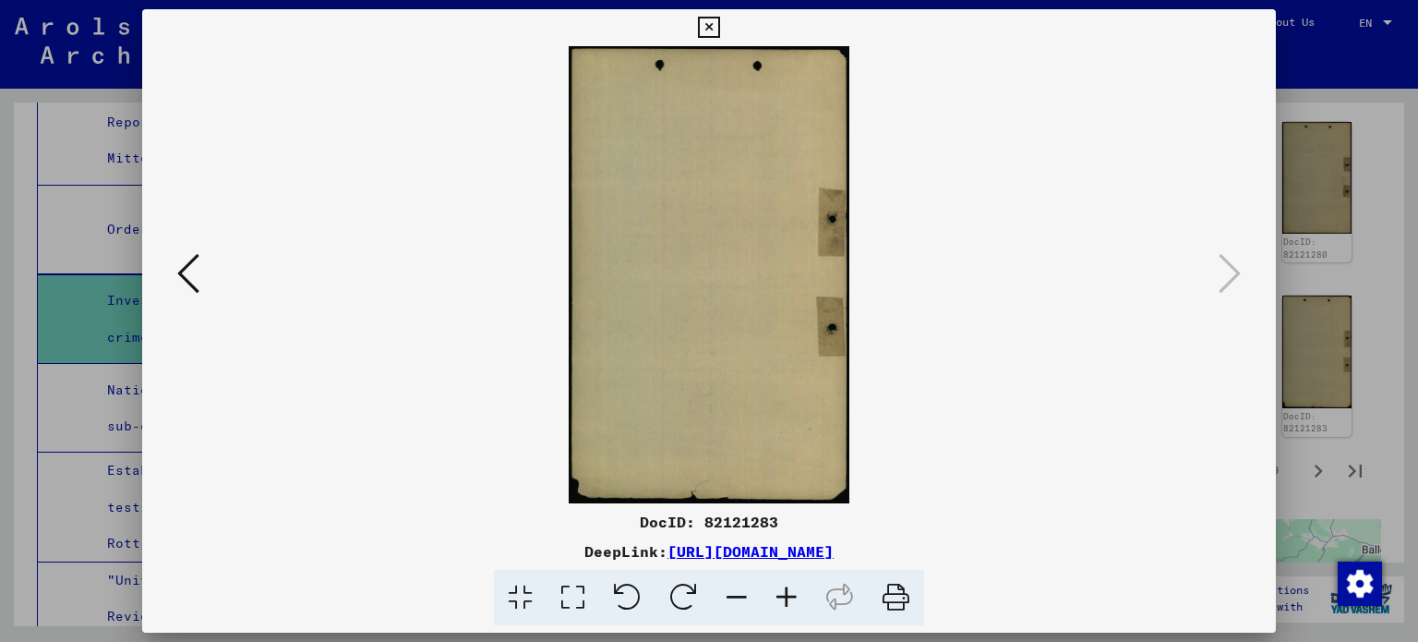
click at [1316, 230] on div at bounding box center [709, 321] width 1418 height 642
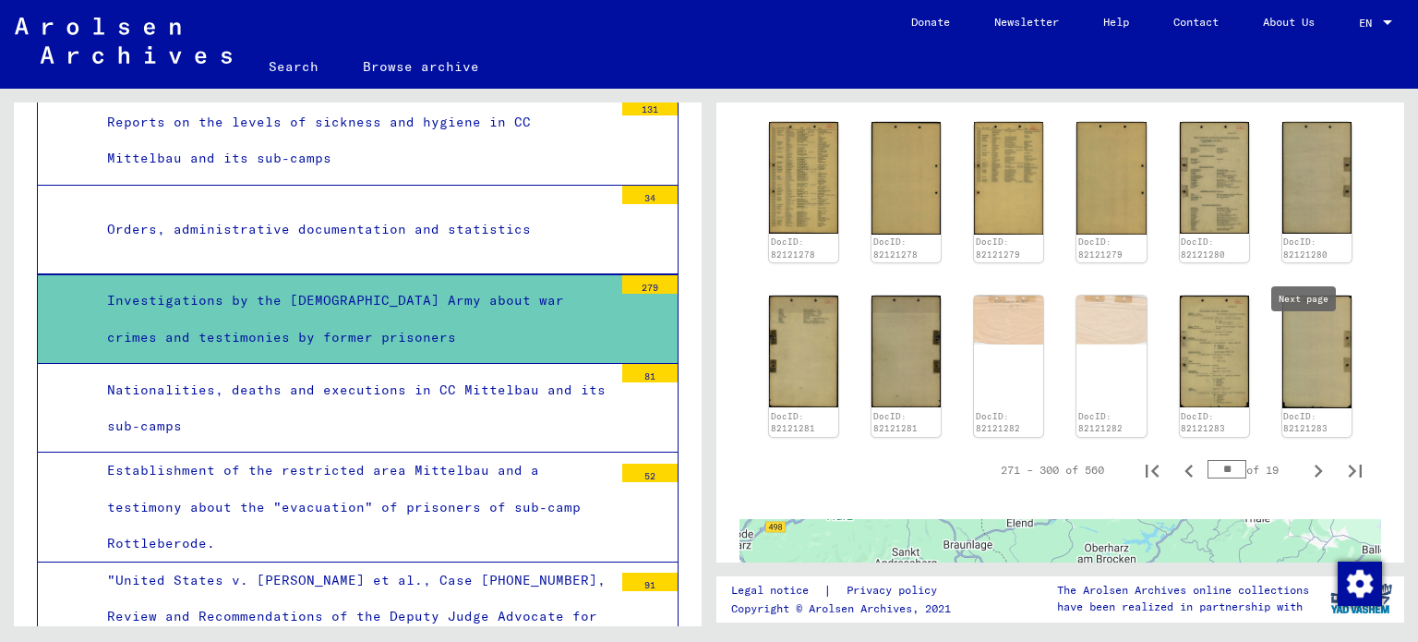
click at [1308, 458] on icon "Next page" at bounding box center [1319, 471] width 26 height 26
type input "**"
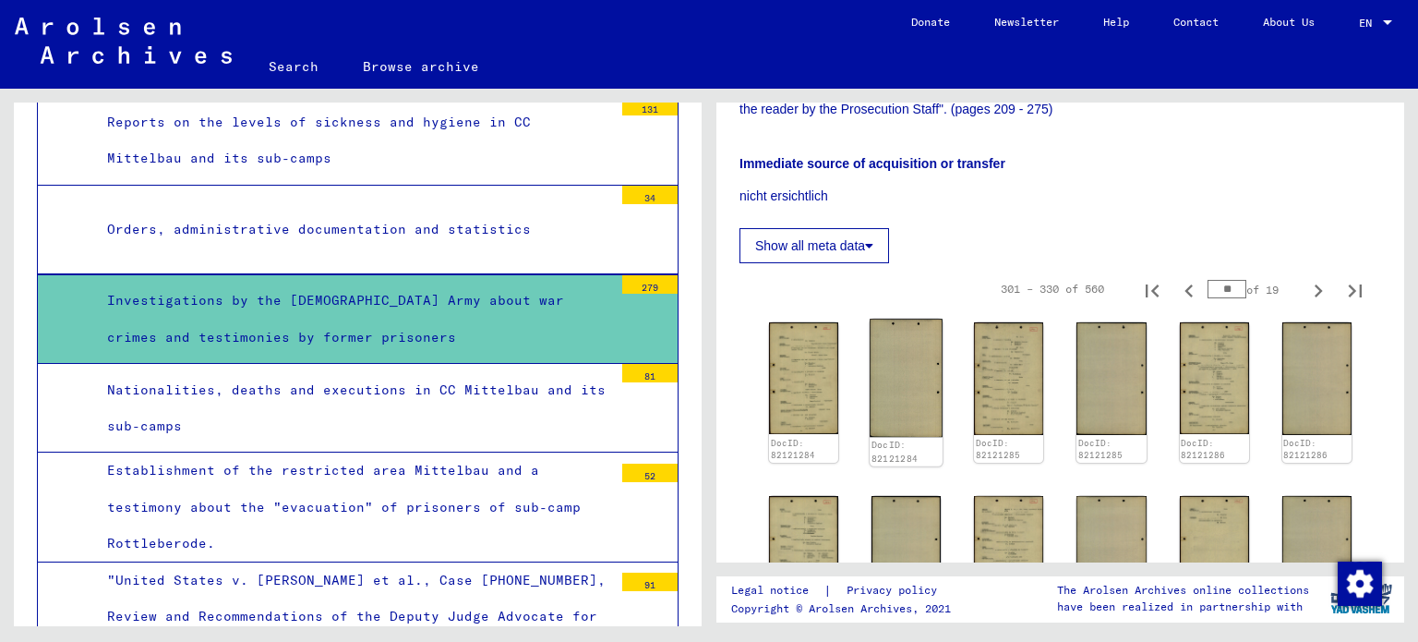
scroll to position [847, 0]
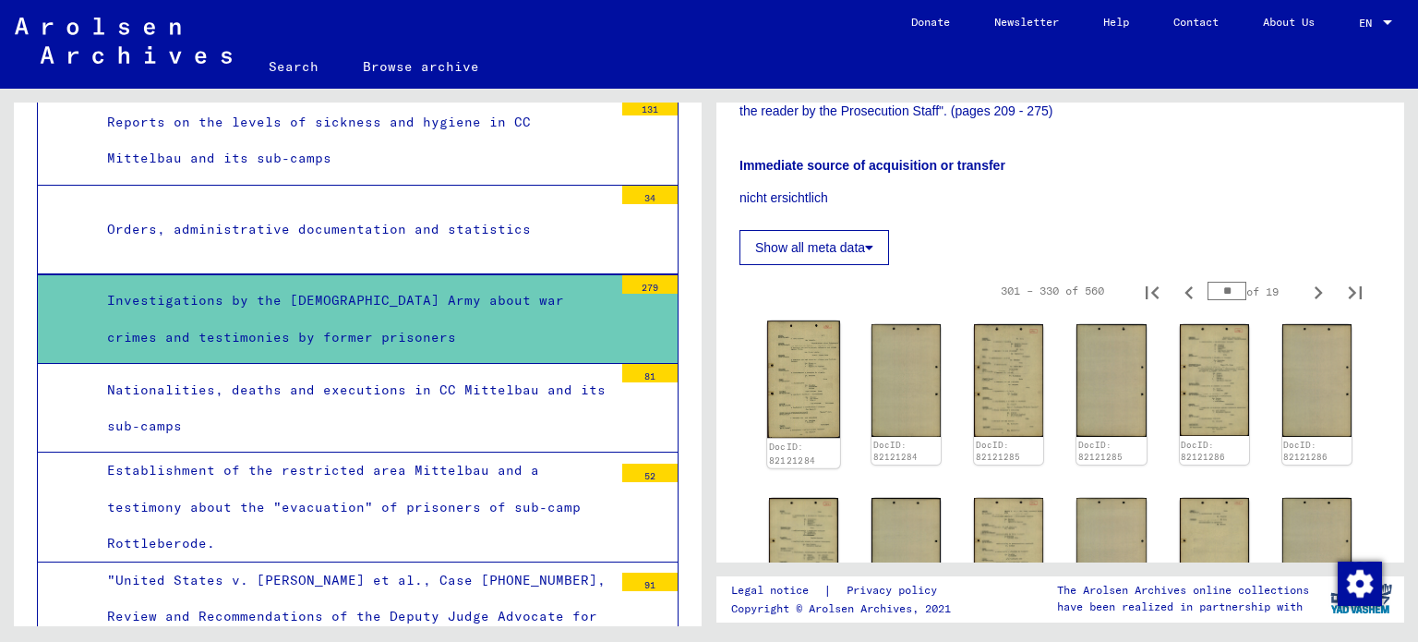
click at [816, 320] on img at bounding box center [803, 378] width 73 height 117
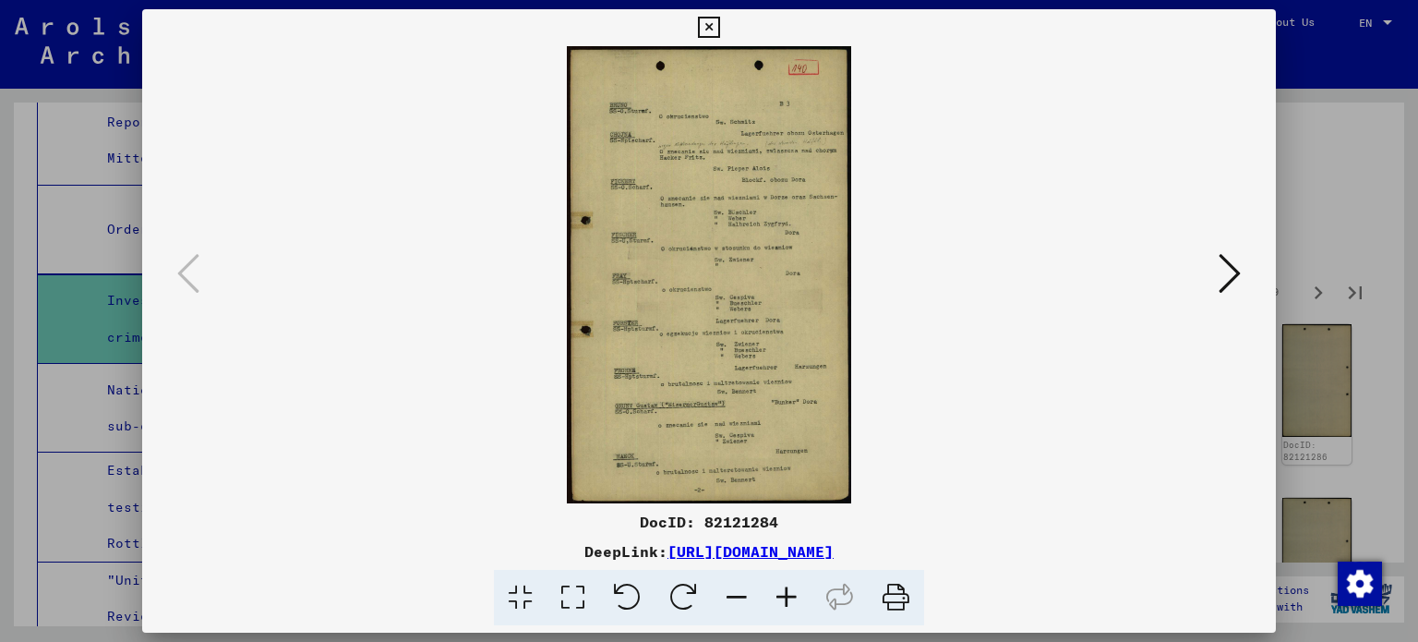
click at [1228, 273] on icon at bounding box center [1230, 273] width 22 height 44
click at [1229, 273] on icon at bounding box center [1230, 273] width 22 height 44
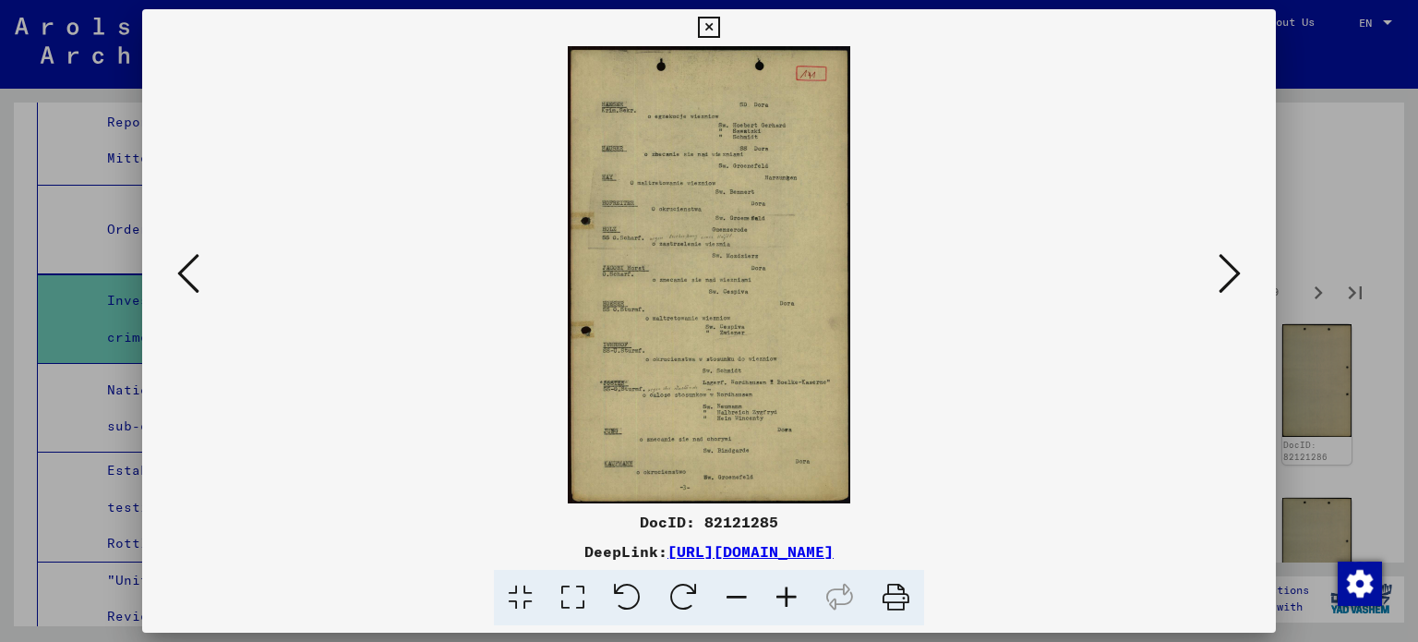
click at [779, 609] on icon at bounding box center [787, 598] width 50 height 56
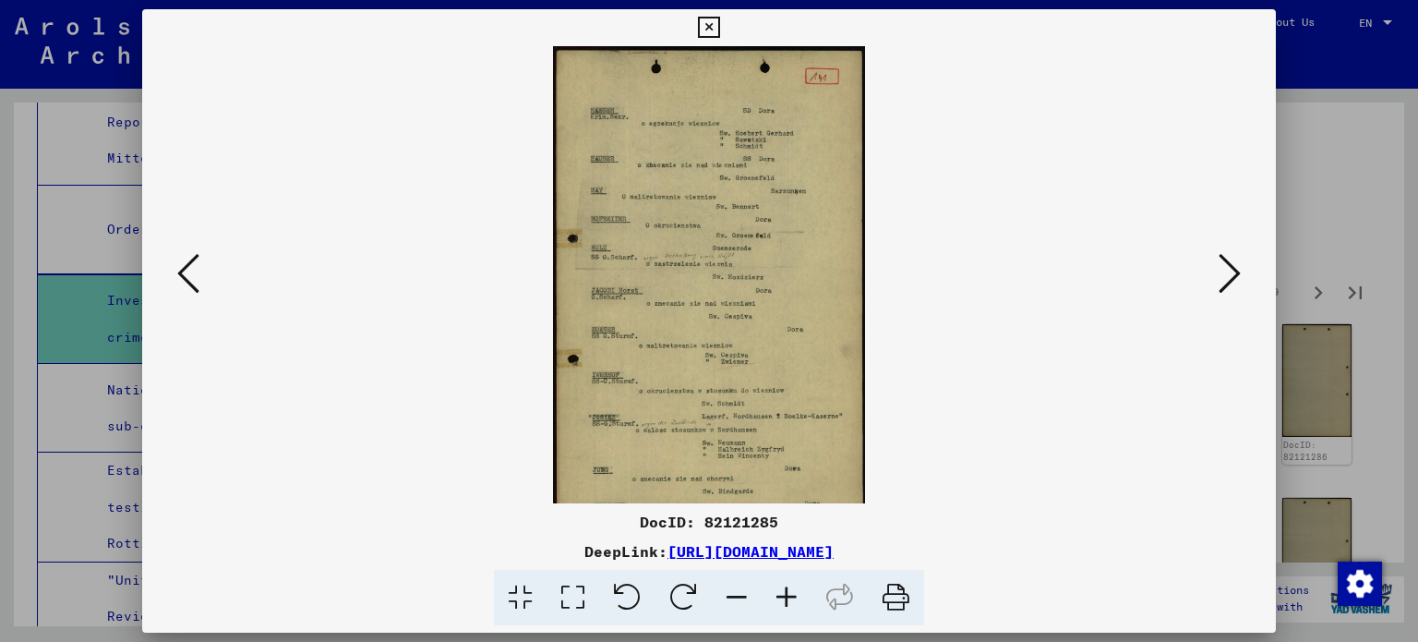
click at [779, 609] on icon at bounding box center [787, 598] width 50 height 56
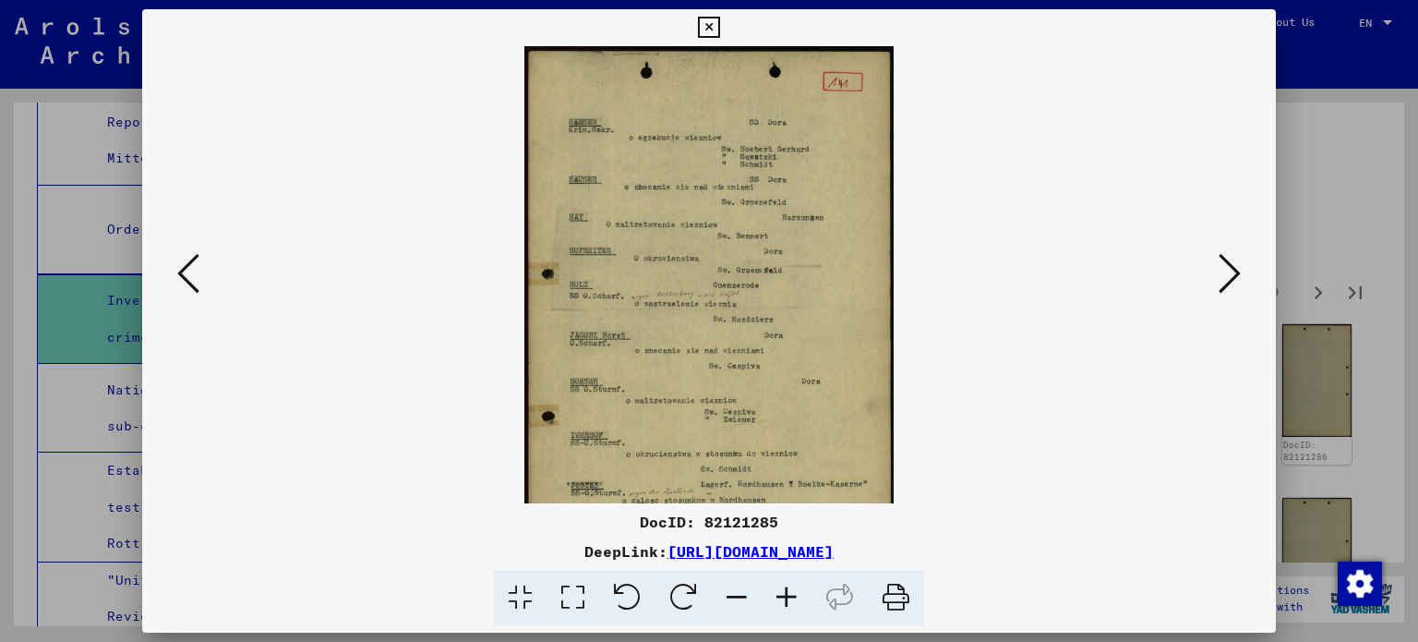
click at [779, 609] on icon at bounding box center [787, 598] width 50 height 56
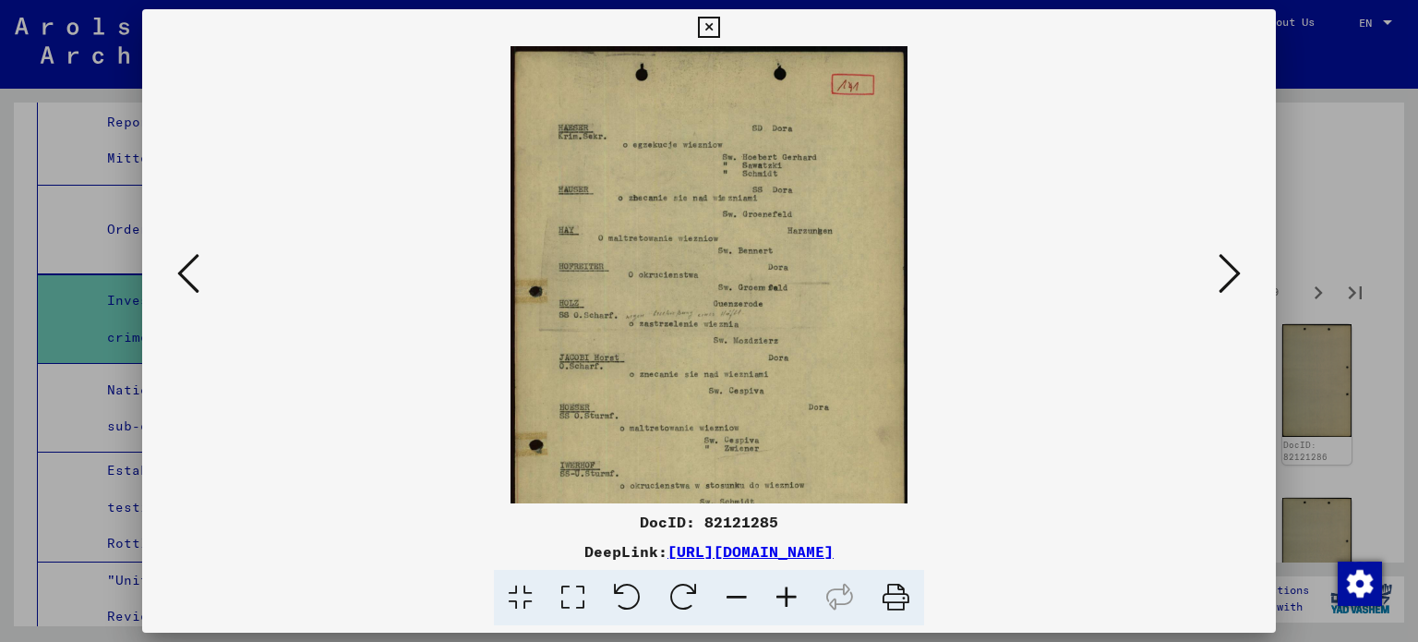
click at [779, 609] on icon at bounding box center [787, 598] width 50 height 56
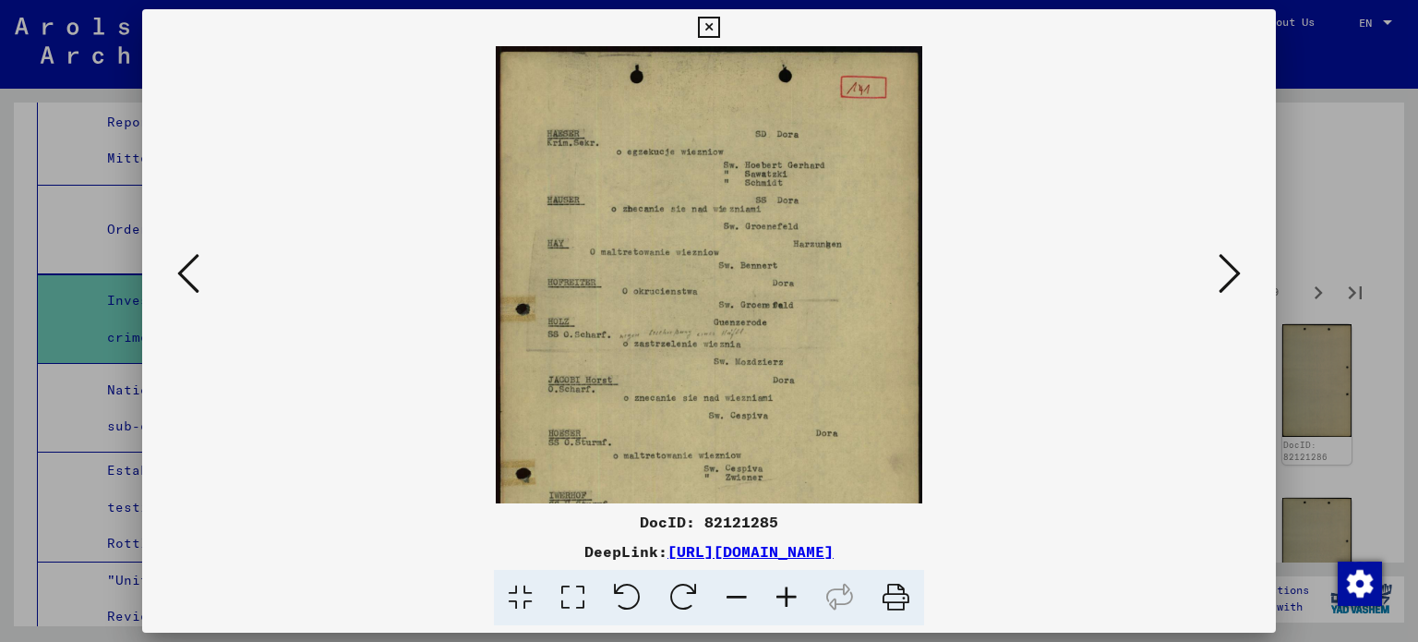
click at [779, 609] on icon at bounding box center [787, 598] width 50 height 56
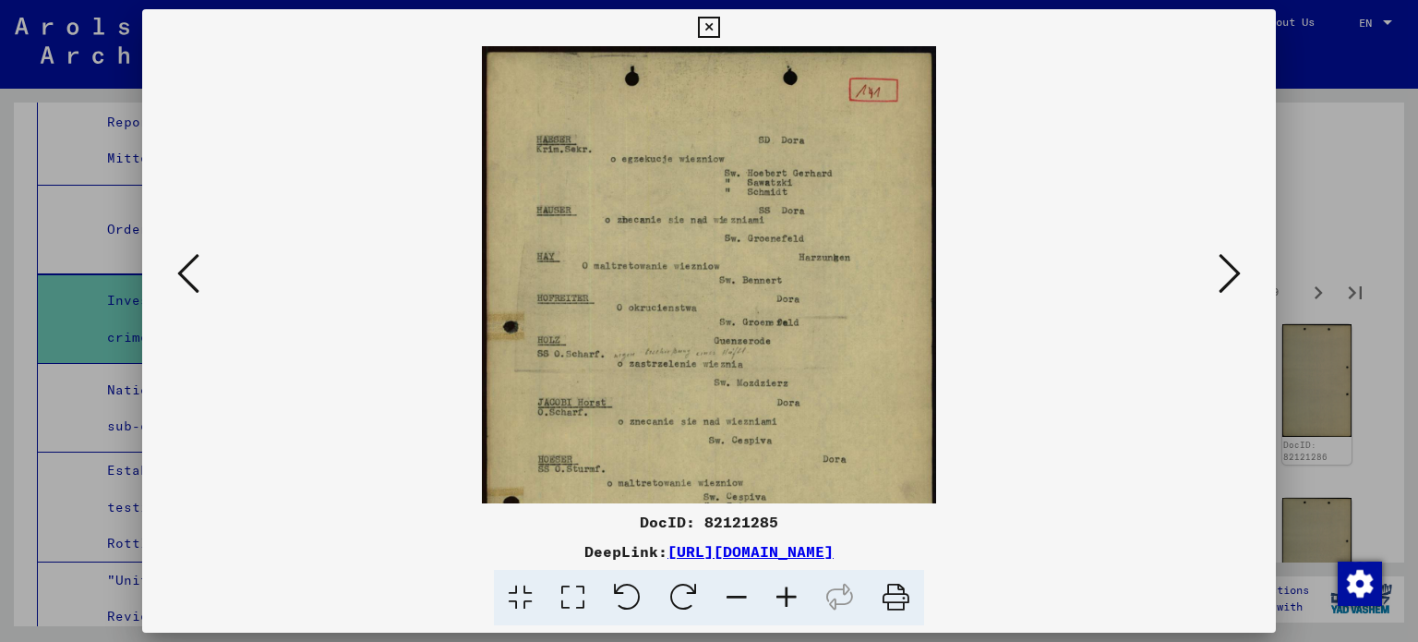
click at [779, 609] on icon at bounding box center [787, 598] width 50 height 56
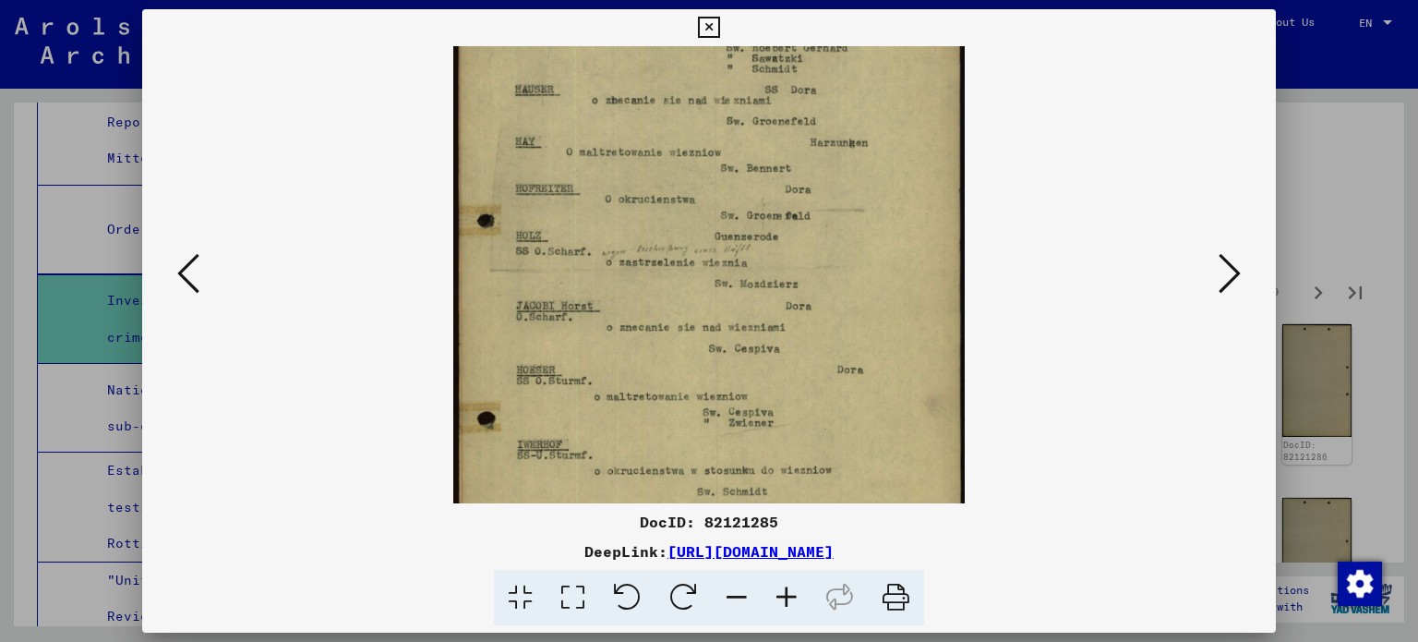
scroll to position [170, 0]
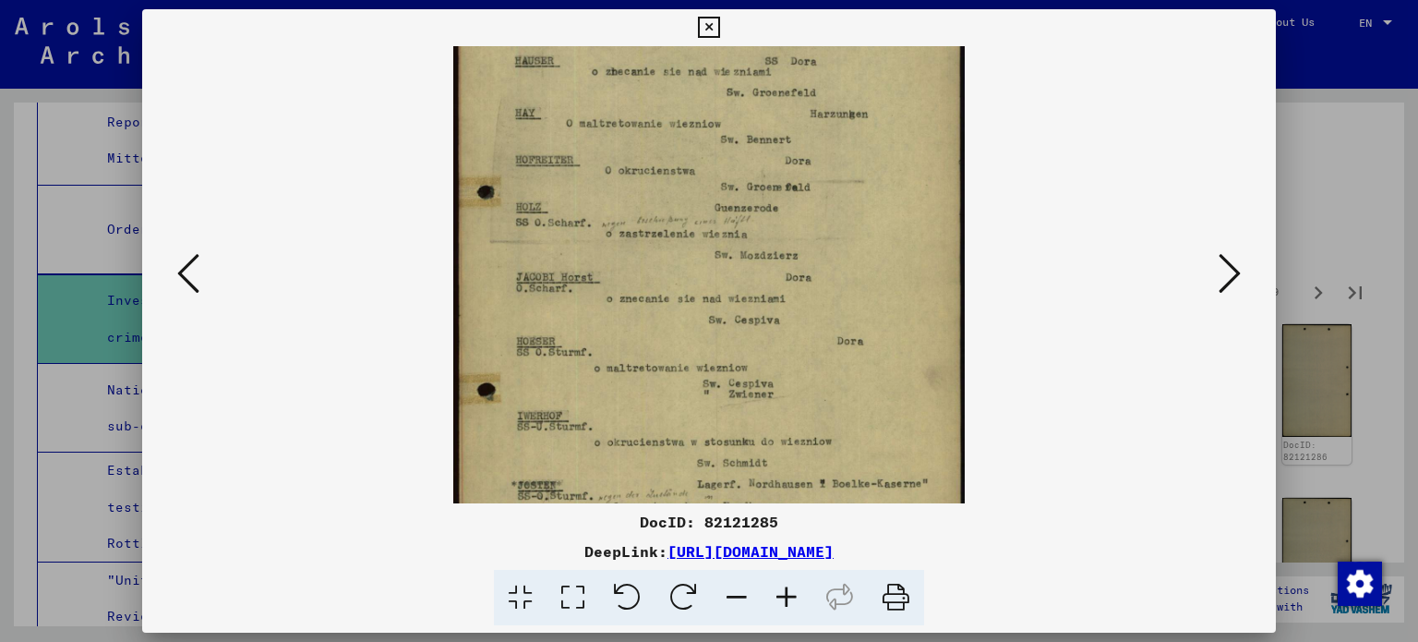
drag, startPoint x: 722, startPoint y: 420, endPoint x: 757, endPoint y: 252, distance: 171.7
click at [757, 252] on img at bounding box center [709, 289] width 512 height 826
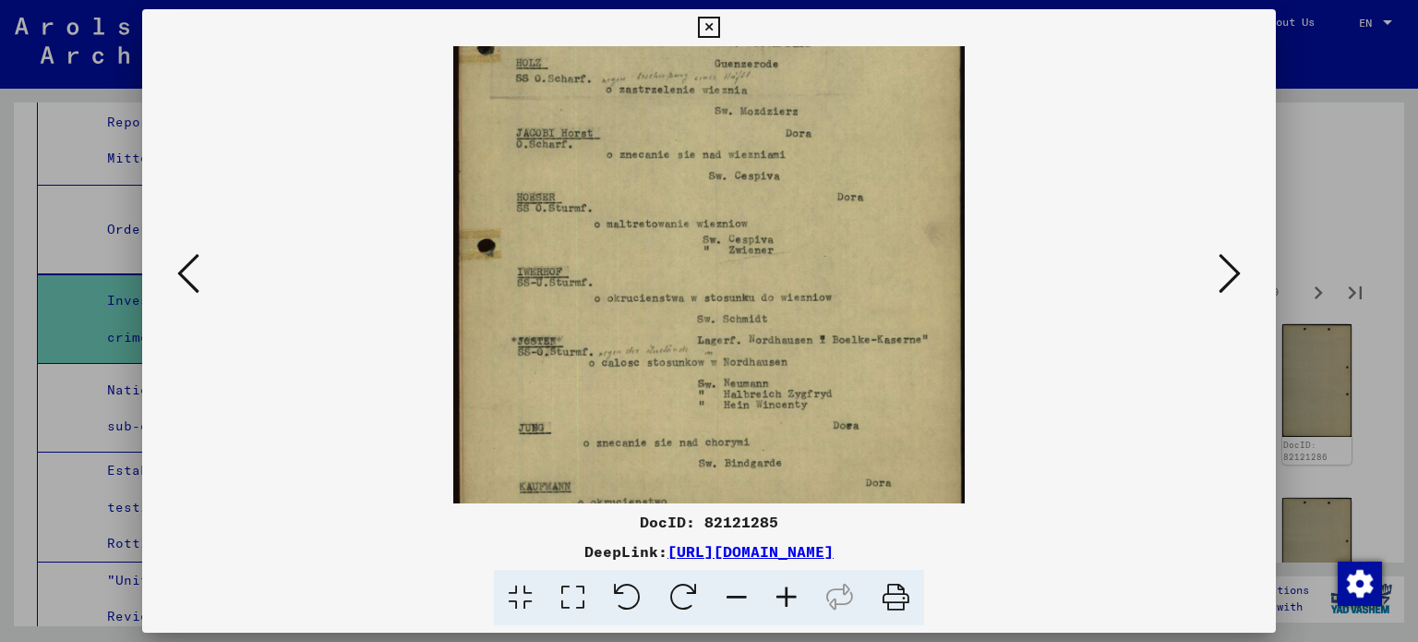
scroll to position [369, 0]
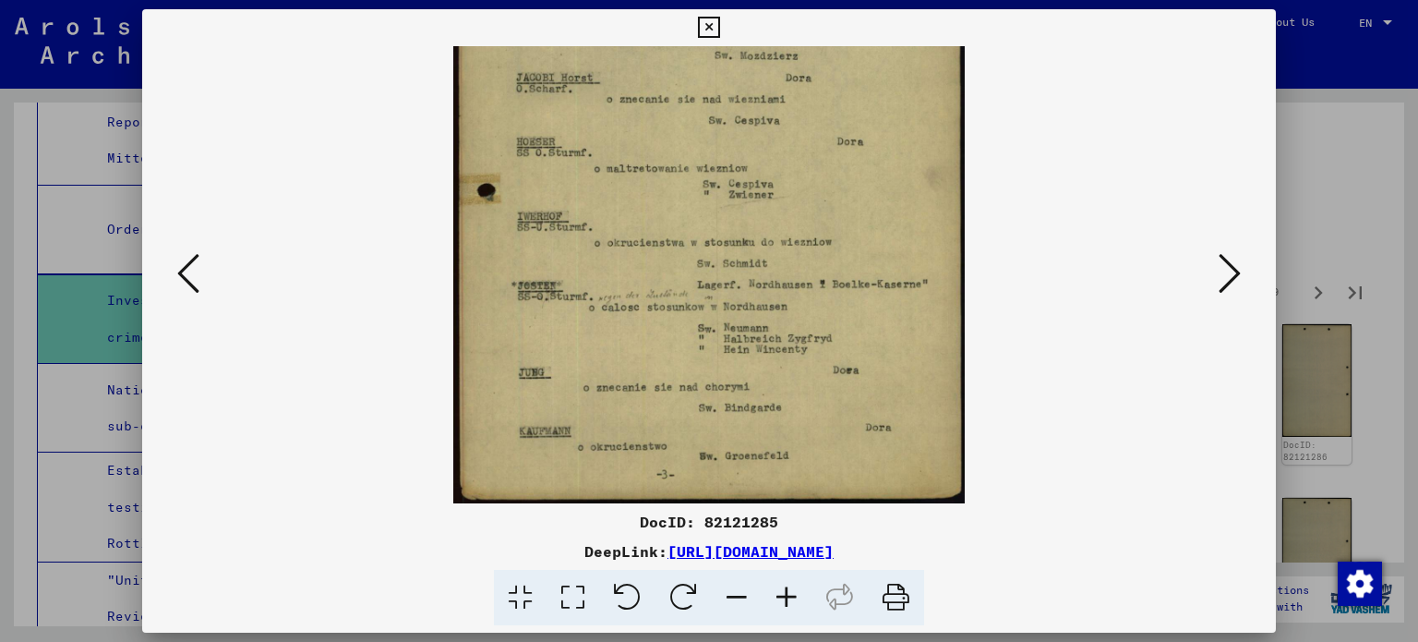
drag, startPoint x: 741, startPoint y: 344, endPoint x: 779, endPoint y: 128, distance: 219.5
click at [779, 128] on img at bounding box center [709, 90] width 512 height 826
click at [1220, 265] on icon at bounding box center [1230, 273] width 22 height 44
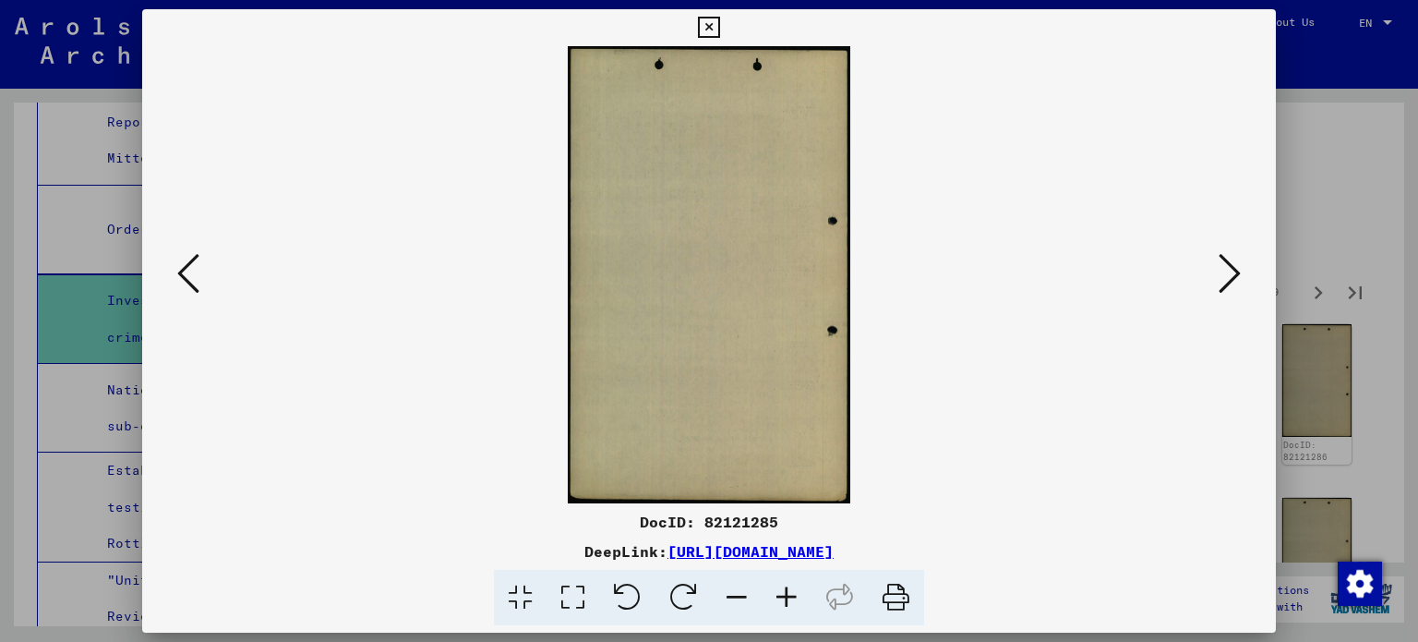
scroll to position [0, 0]
click at [1220, 265] on icon at bounding box center [1230, 273] width 22 height 44
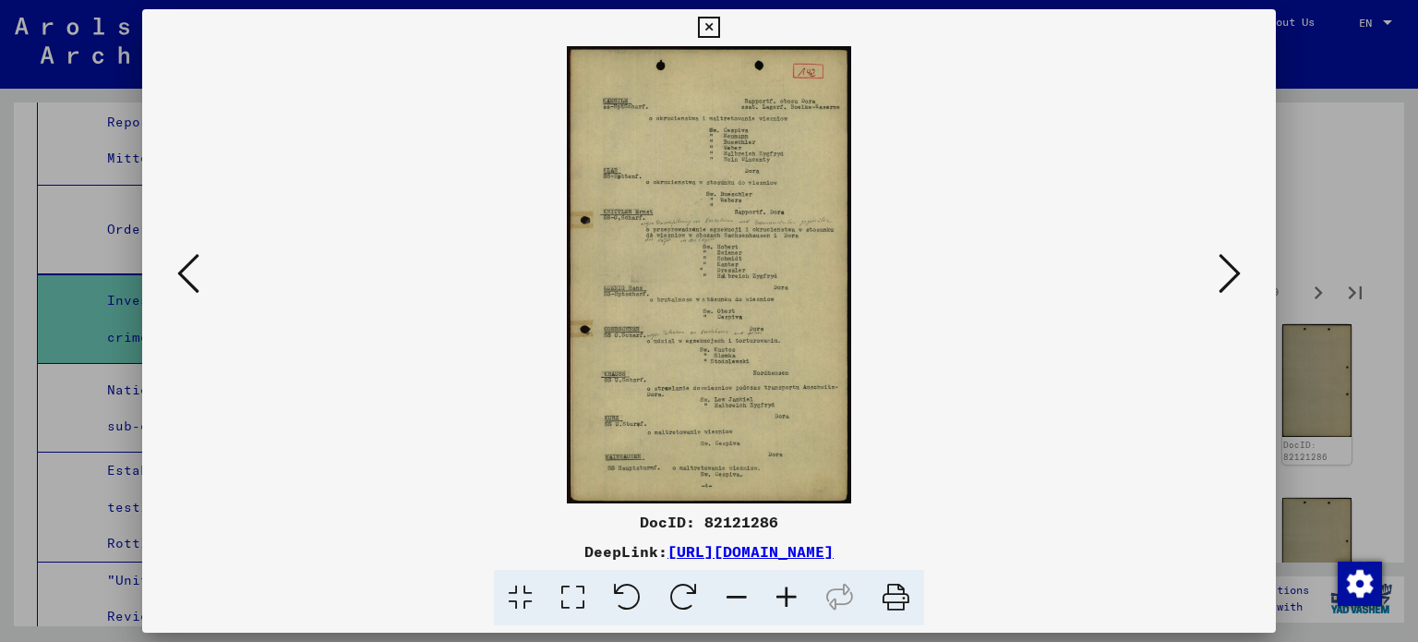
click at [788, 600] on icon at bounding box center [787, 598] width 50 height 56
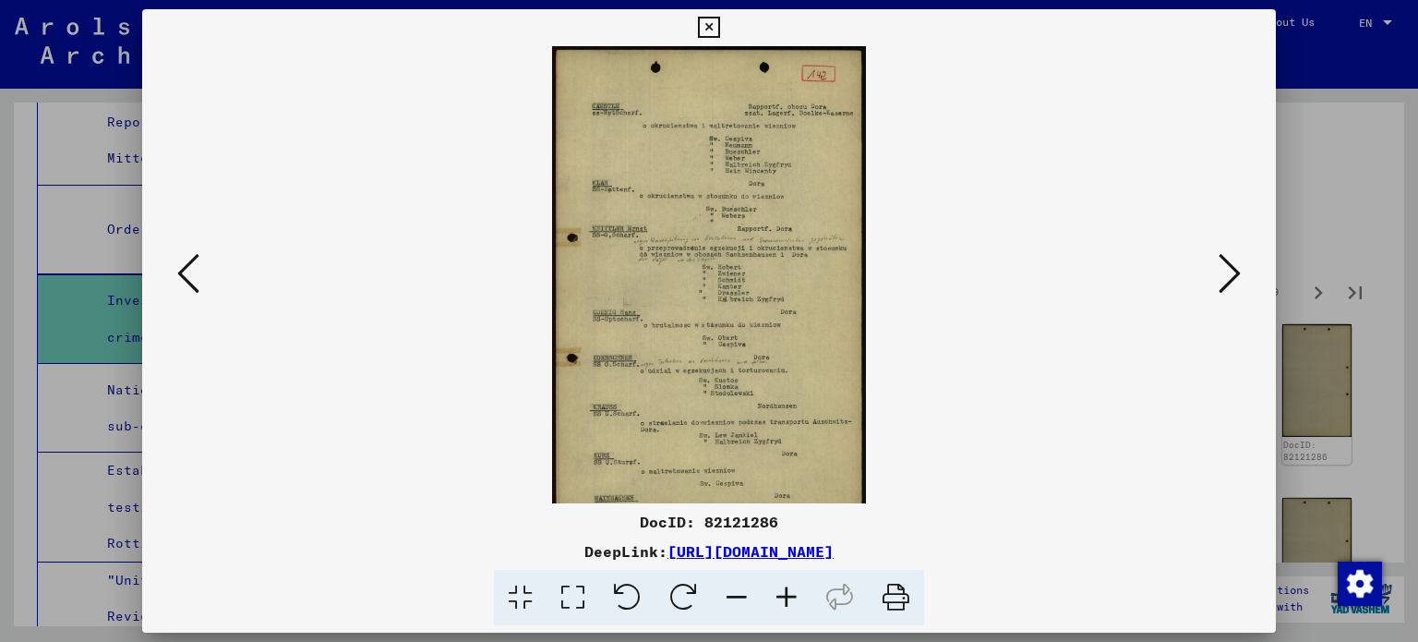
click at [788, 600] on icon at bounding box center [787, 598] width 50 height 56
click at [789, 600] on icon at bounding box center [787, 598] width 50 height 56
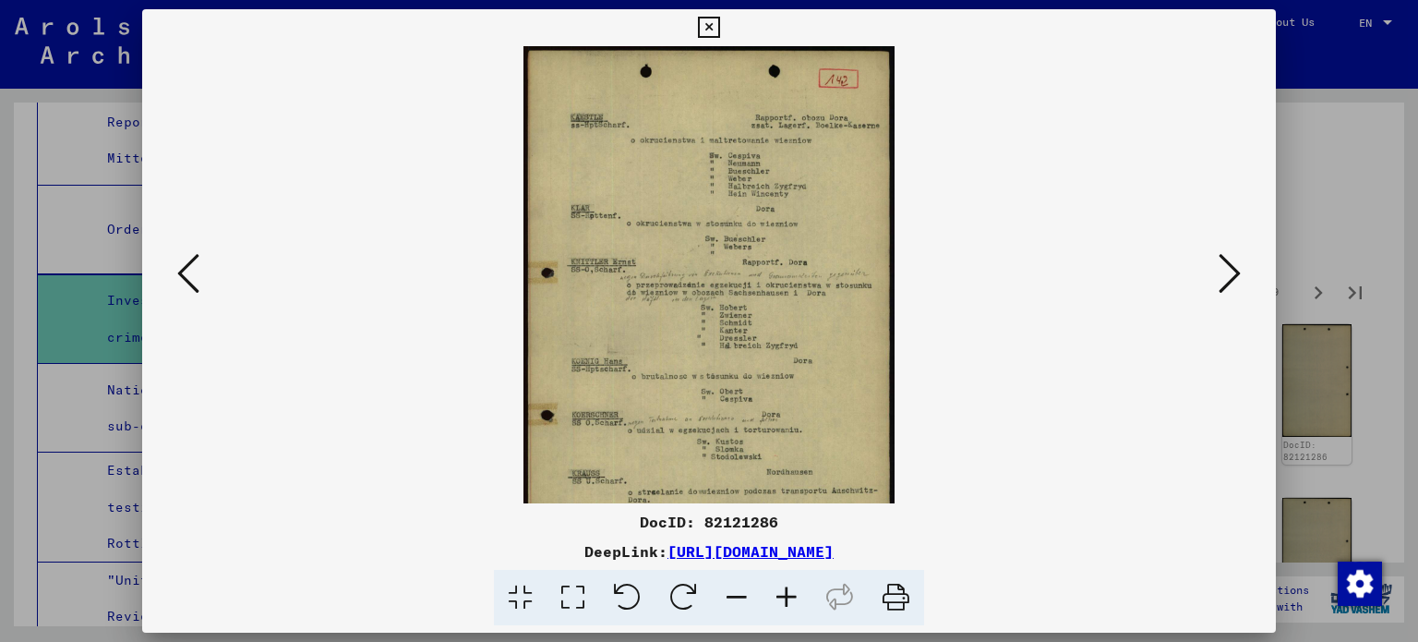
click at [789, 600] on icon at bounding box center [787, 598] width 50 height 56
click at [789, 599] on icon at bounding box center [787, 598] width 50 height 56
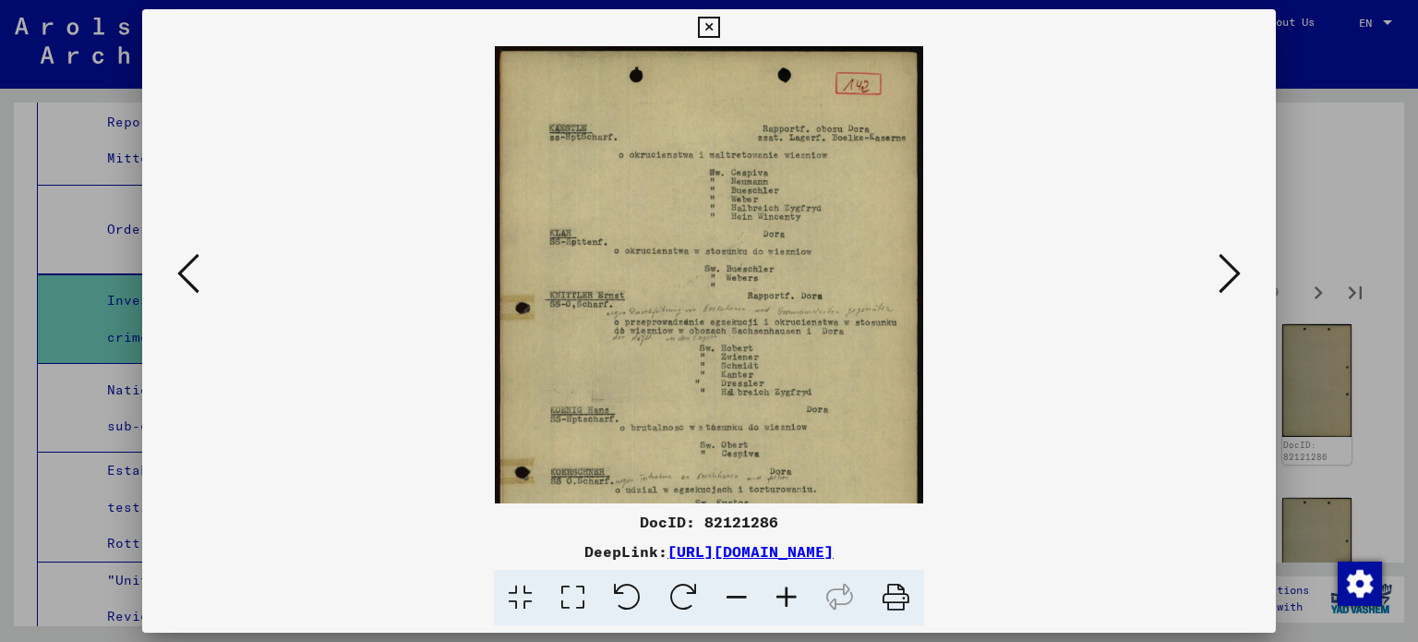
click at [789, 598] on icon at bounding box center [787, 598] width 50 height 56
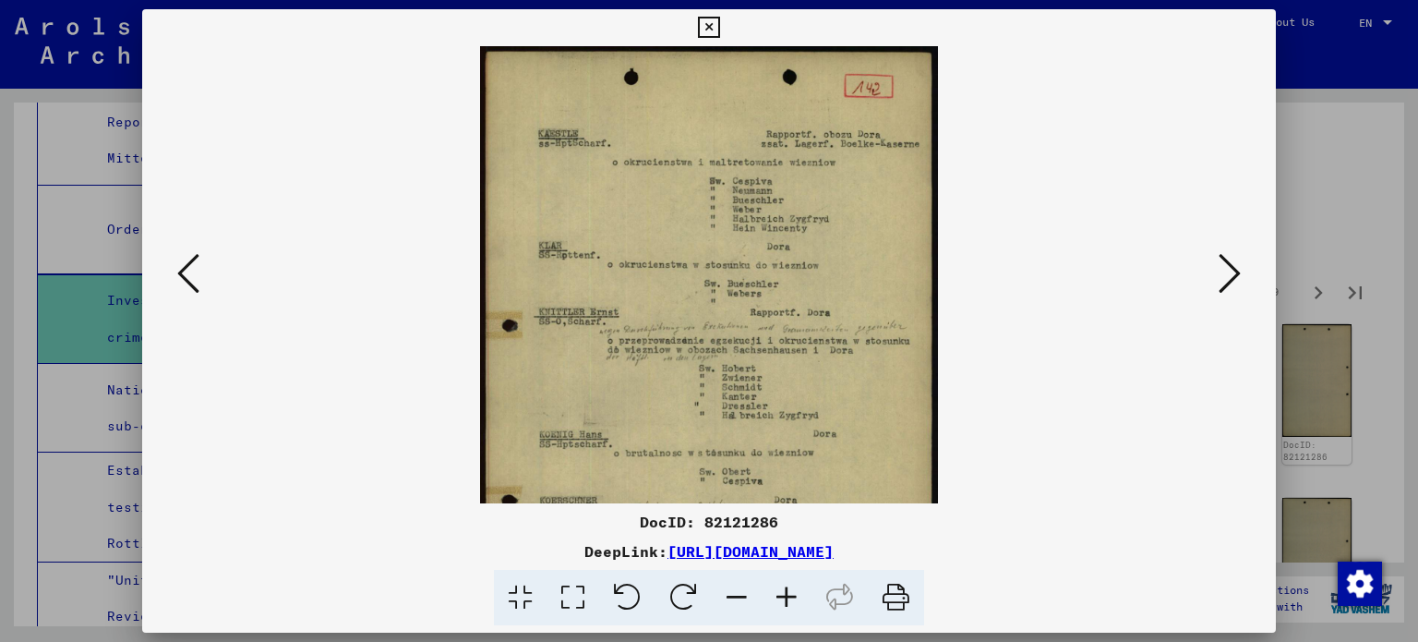
click at [787, 597] on icon at bounding box center [787, 598] width 50 height 56
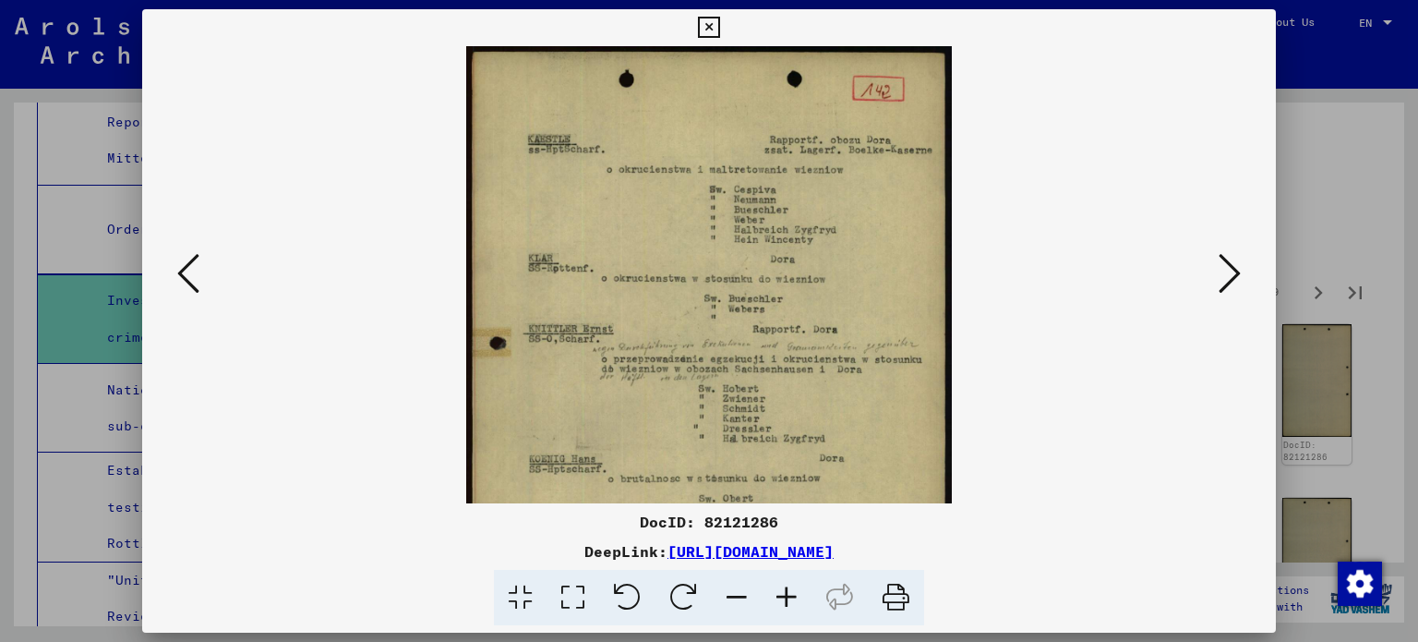
click at [787, 597] on icon at bounding box center [787, 598] width 50 height 56
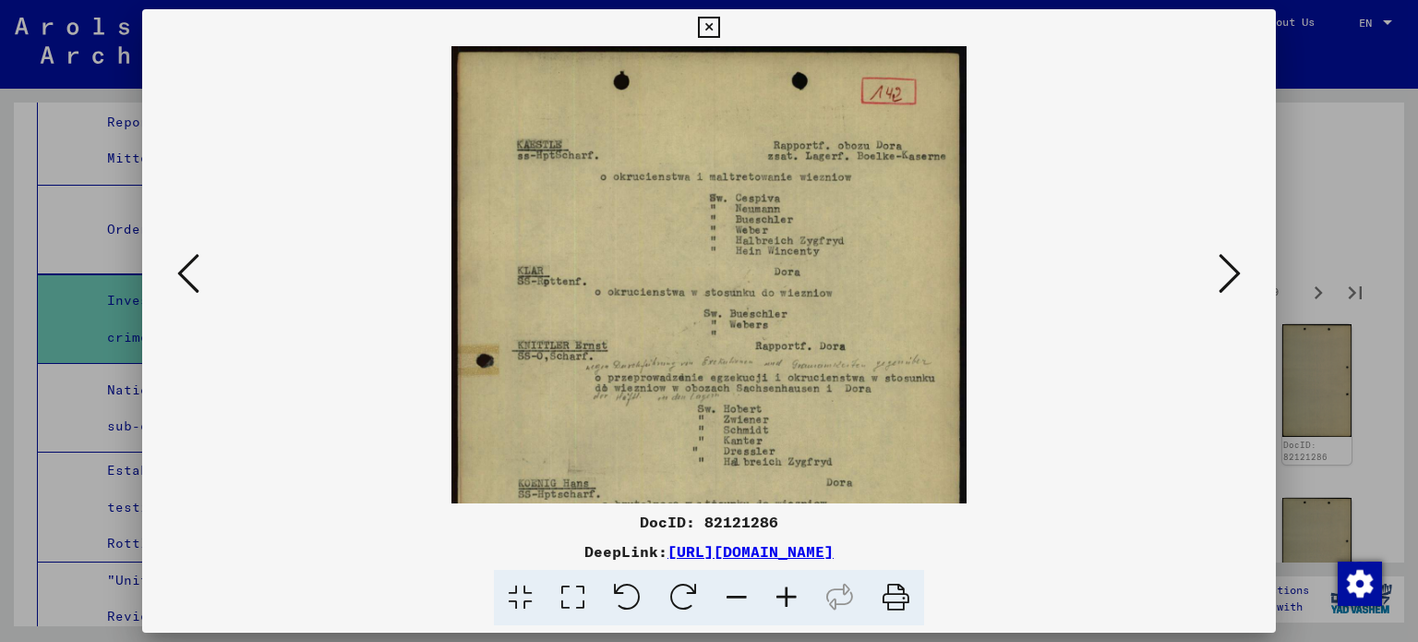
click at [787, 597] on icon at bounding box center [787, 598] width 50 height 56
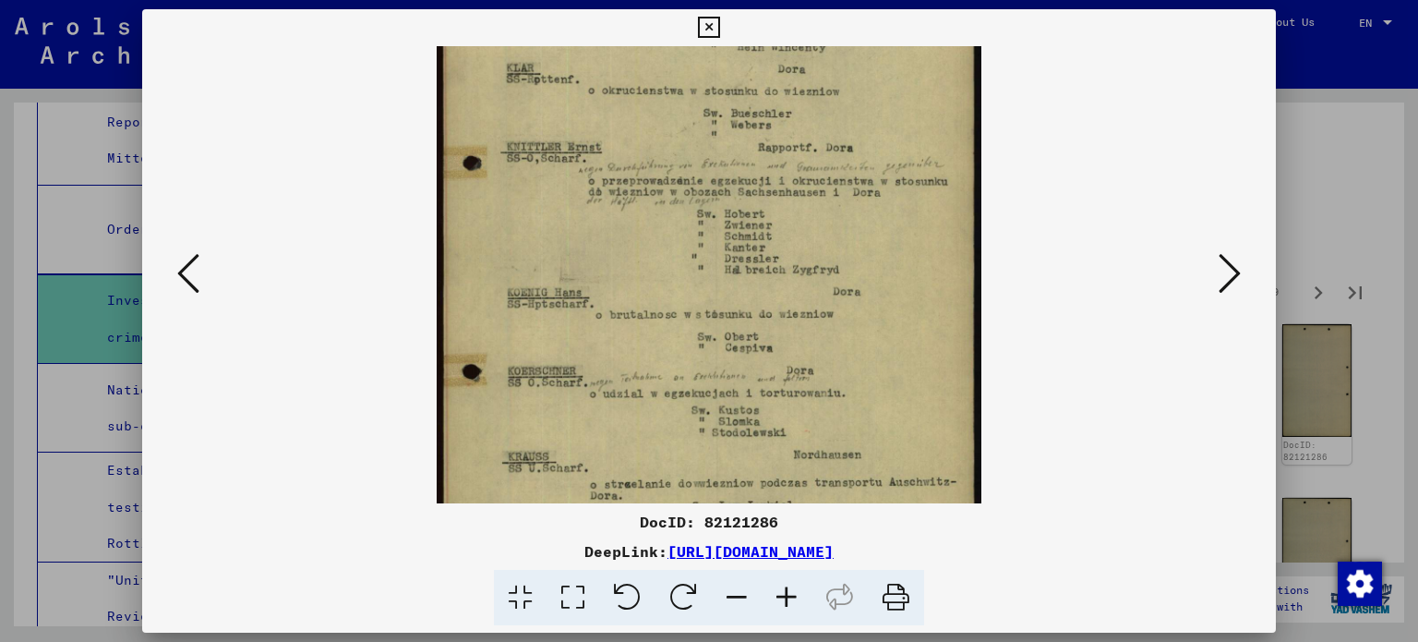
scroll to position [222, 0]
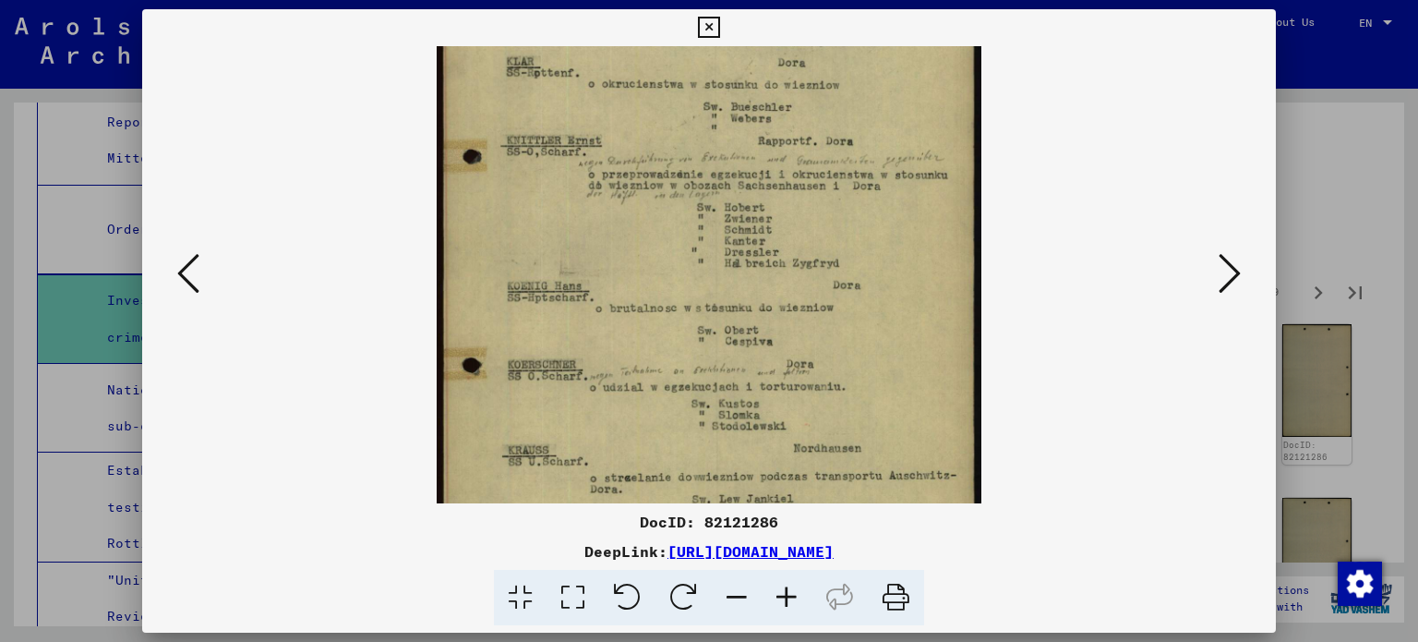
drag, startPoint x: 757, startPoint y: 416, endPoint x: 872, endPoint y: 196, distance: 248.6
click at [872, 196] on img at bounding box center [709, 261] width 544 height 873
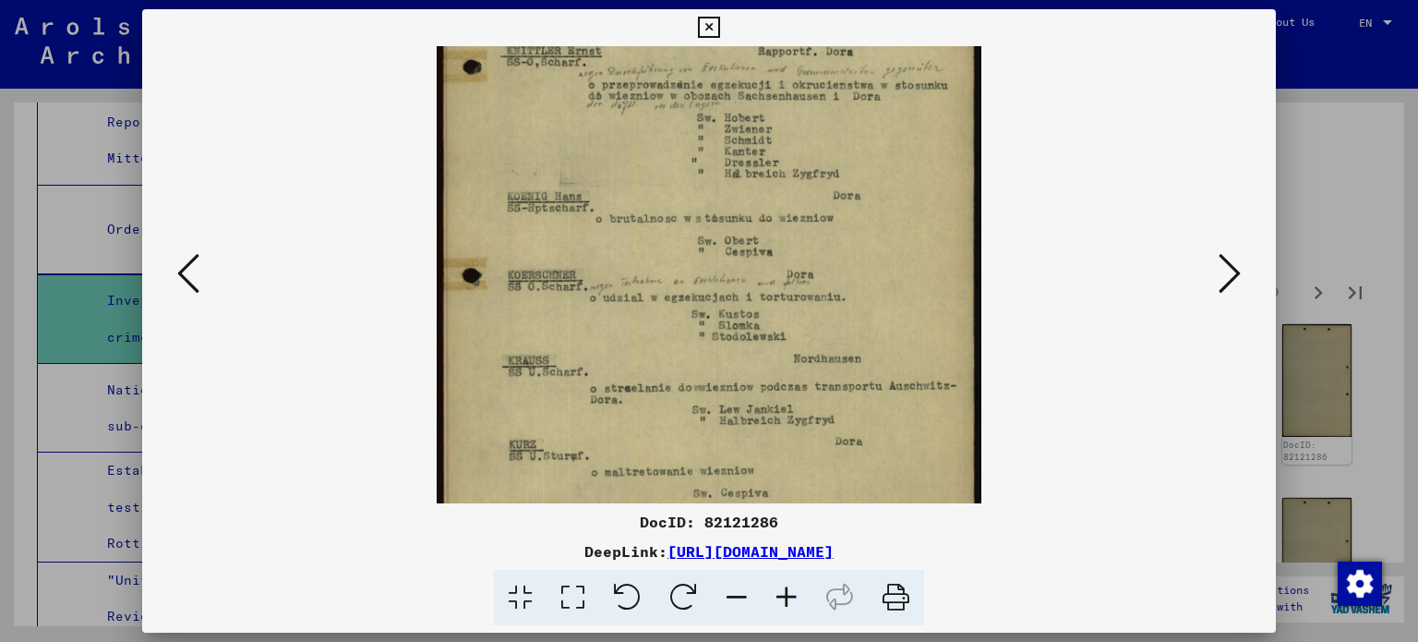
scroll to position [415, 0]
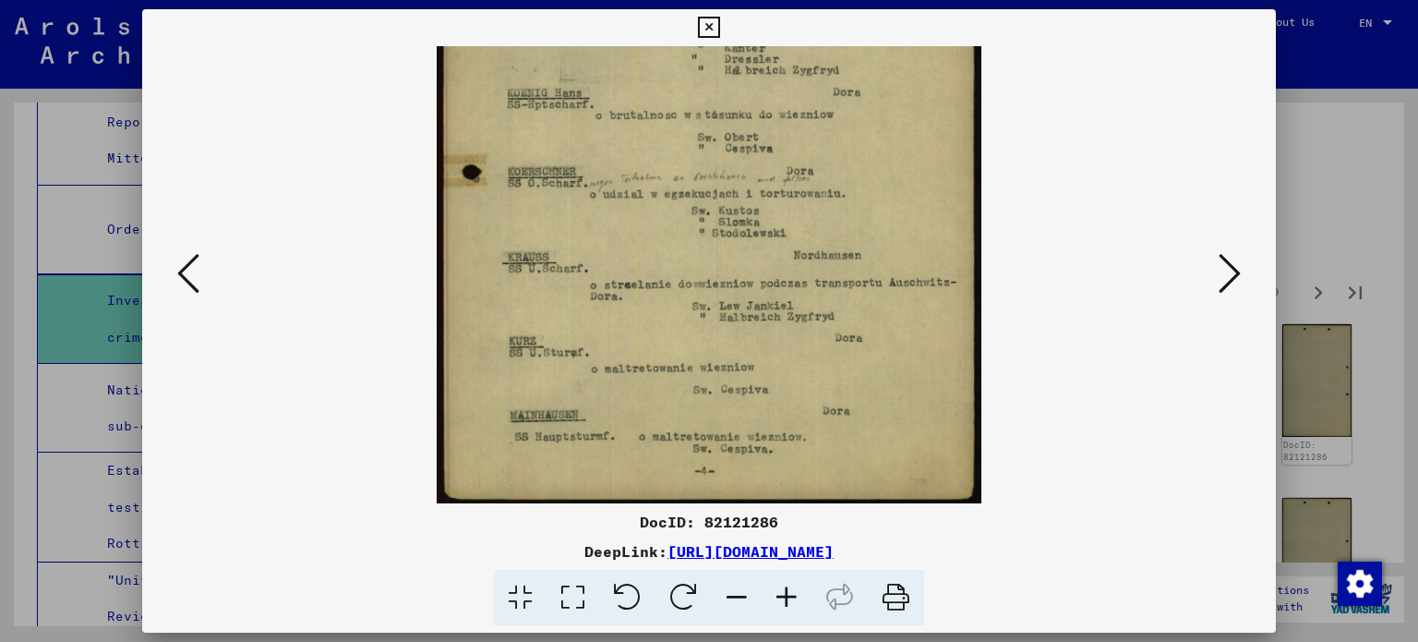
drag, startPoint x: 845, startPoint y: 418, endPoint x: 884, endPoint y: 199, distance: 223.2
click at [884, 199] on img at bounding box center [709, 68] width 544 height 873
click at [1239, 267] on icon at bounding box center [1230, 273] width 22 height 44
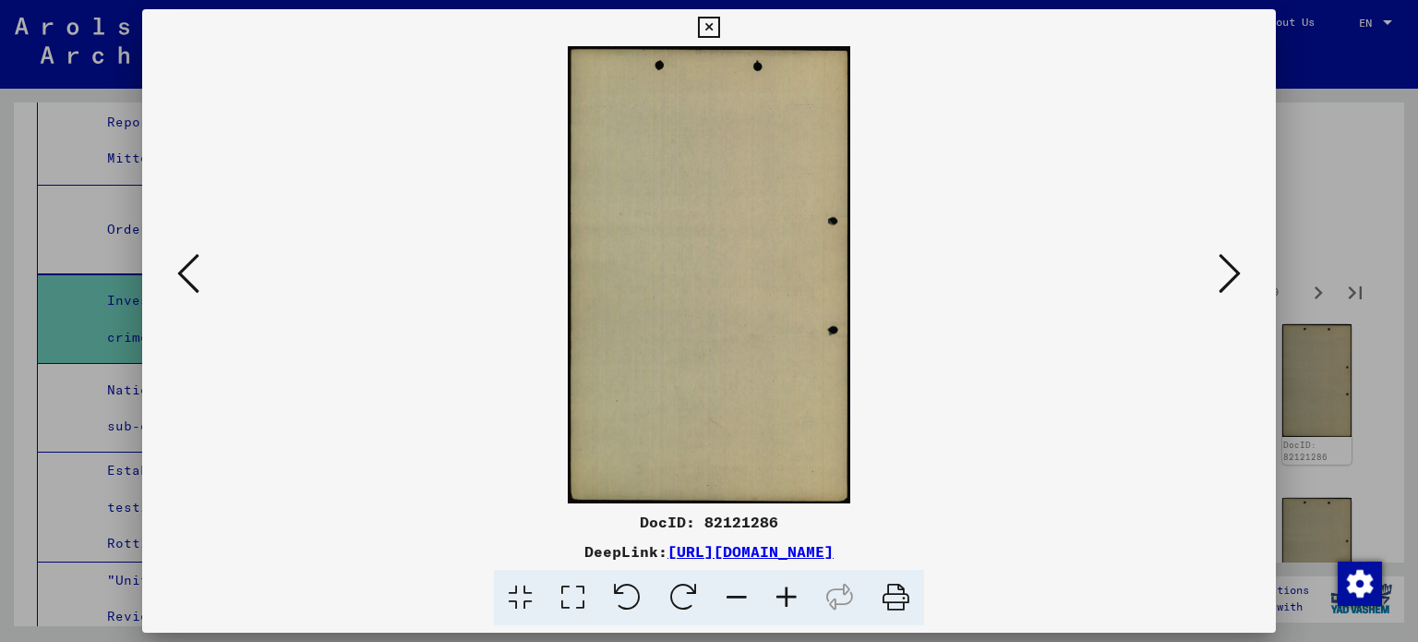
click at [1239, 267] on icon at bounding box center [1230, 273] width 22 height 44
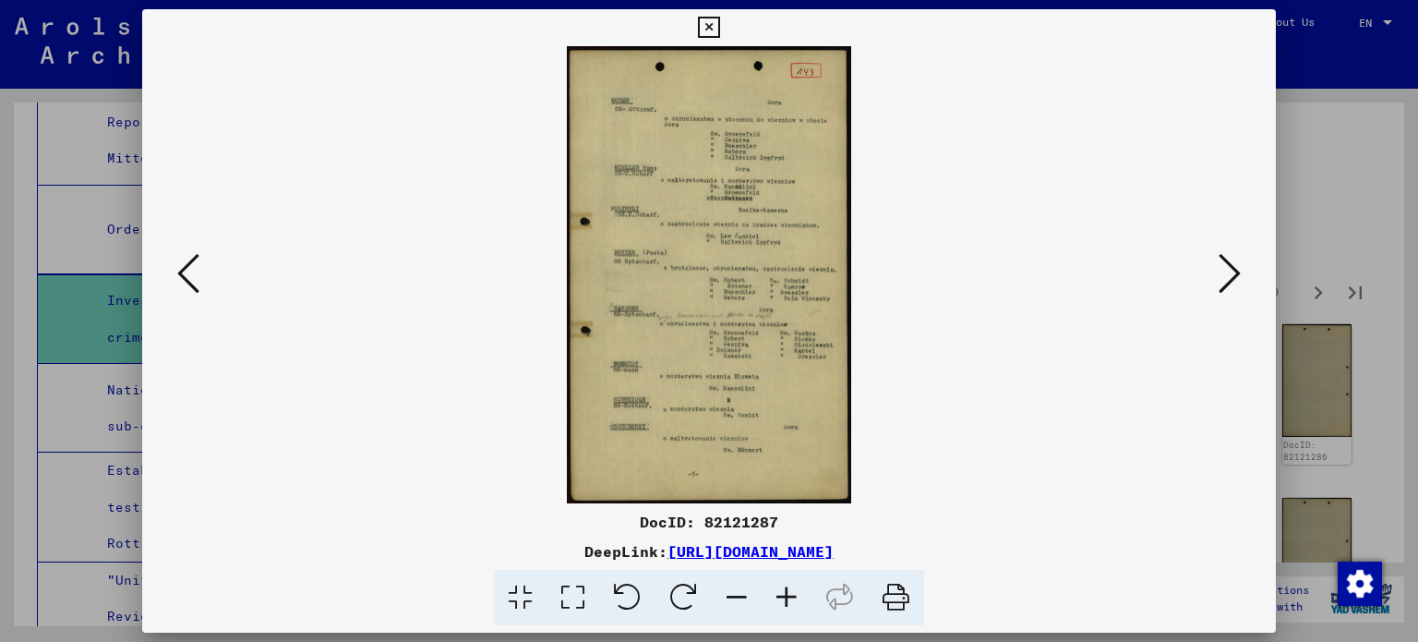
click at [1220, 267] on icon at bounding box center [1230, 273] width 22 height 44
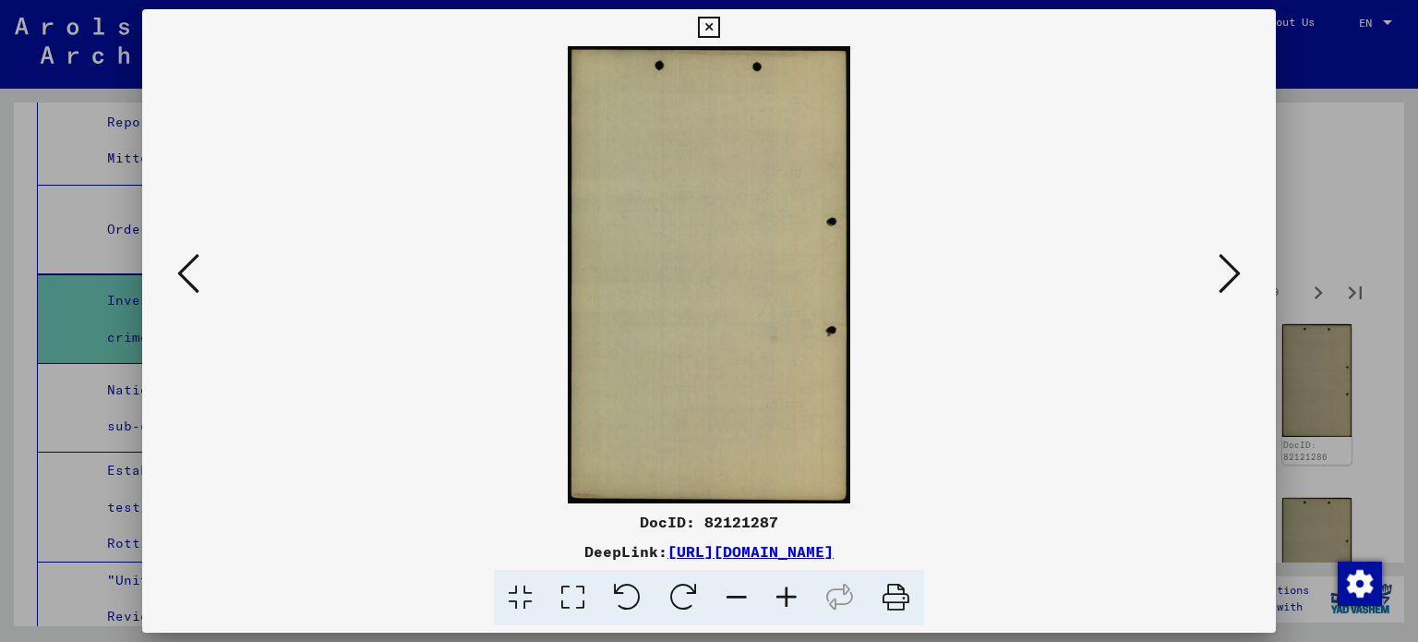
click at [1220, 267] on icon at bounding box center [1230, 273] width 22 height 44
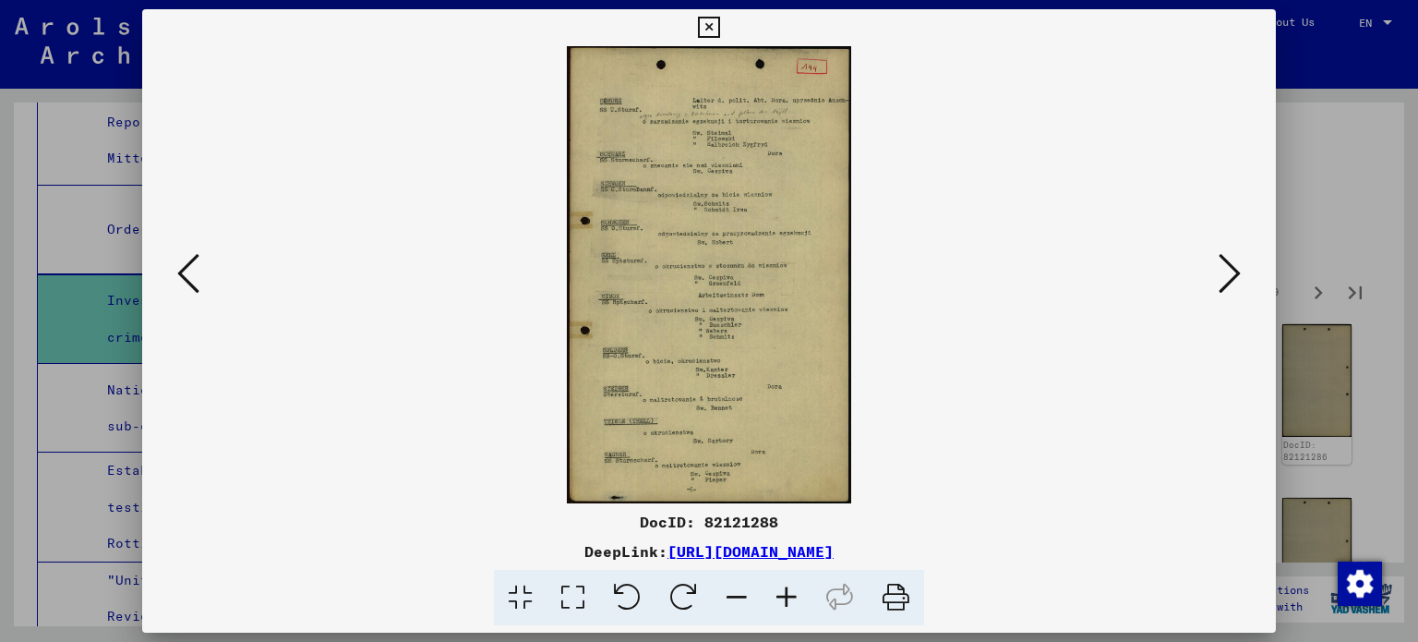
click at [791, 599] on icon at bounding box center [787, 598] width 50 height 56
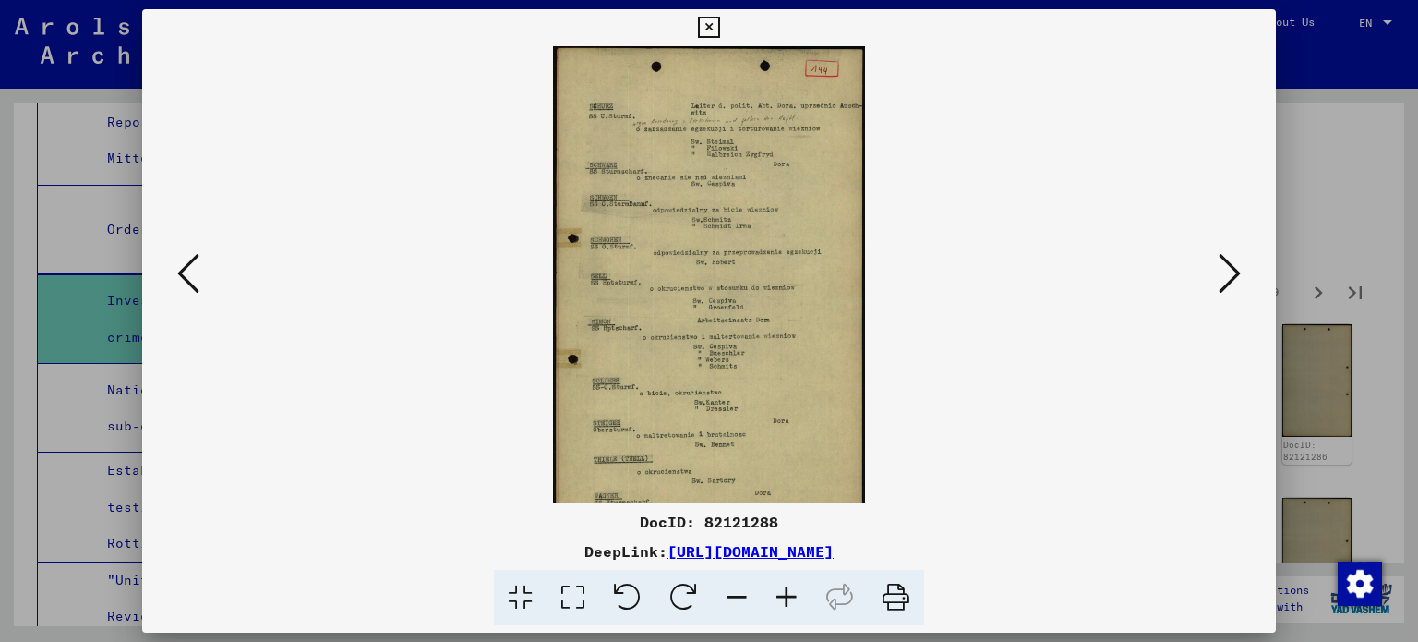
click at [793, 600] on icon at bounding box center [787, 598] width 50 height 56
click at [791, 600] on icon at bounding box center [787, 598] width 50 height 56
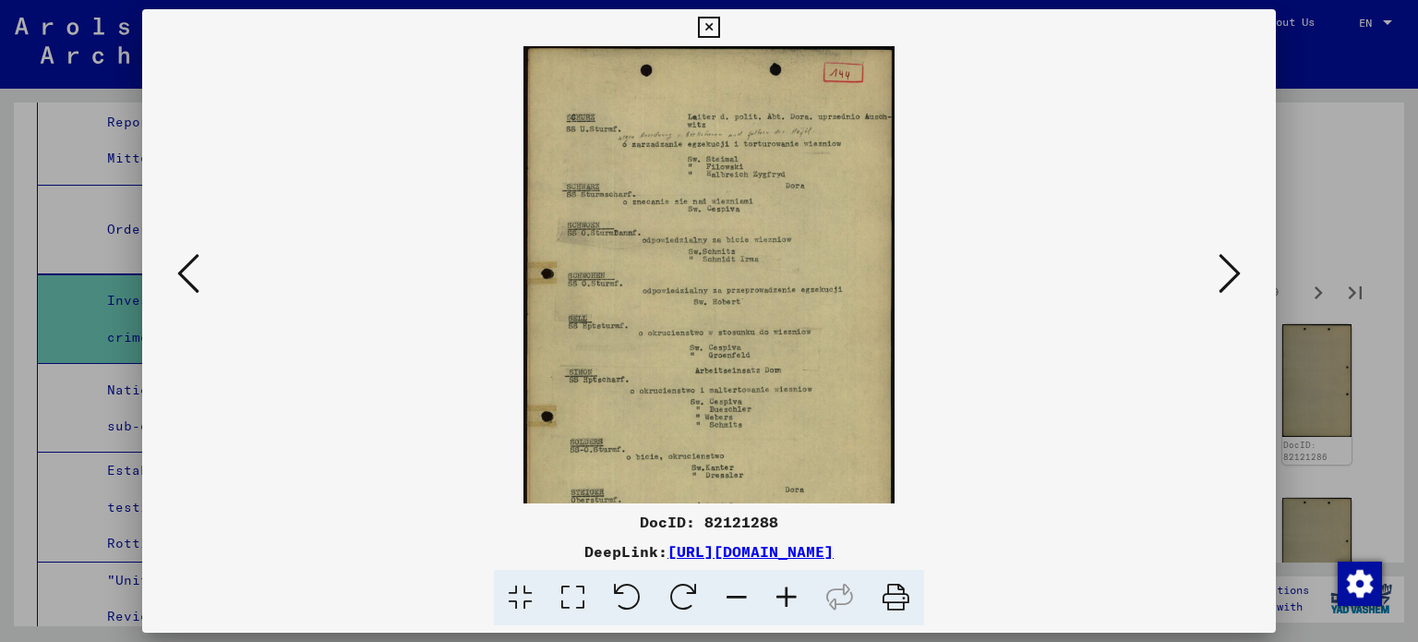
click at [791, 599] on icon at bounding box center [787, 598] width 50 height 56
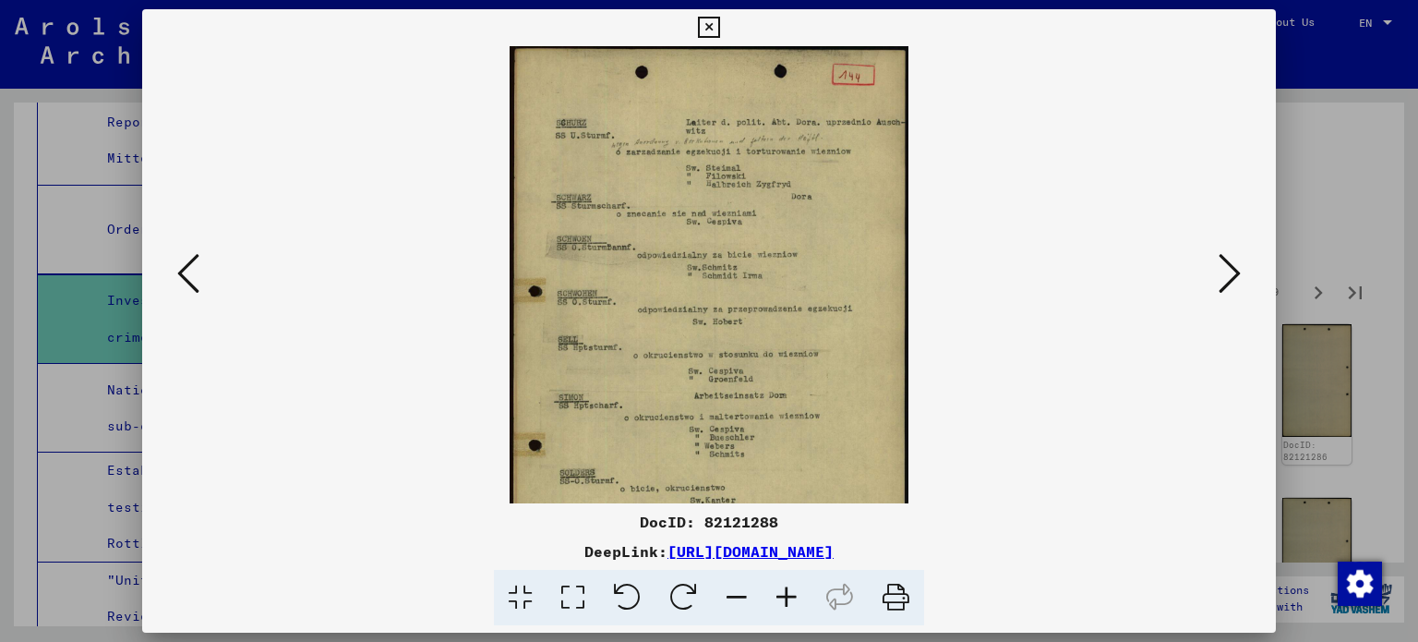
click at [791, 599] on icon at bounding box center [787, 598] width 50 height 56
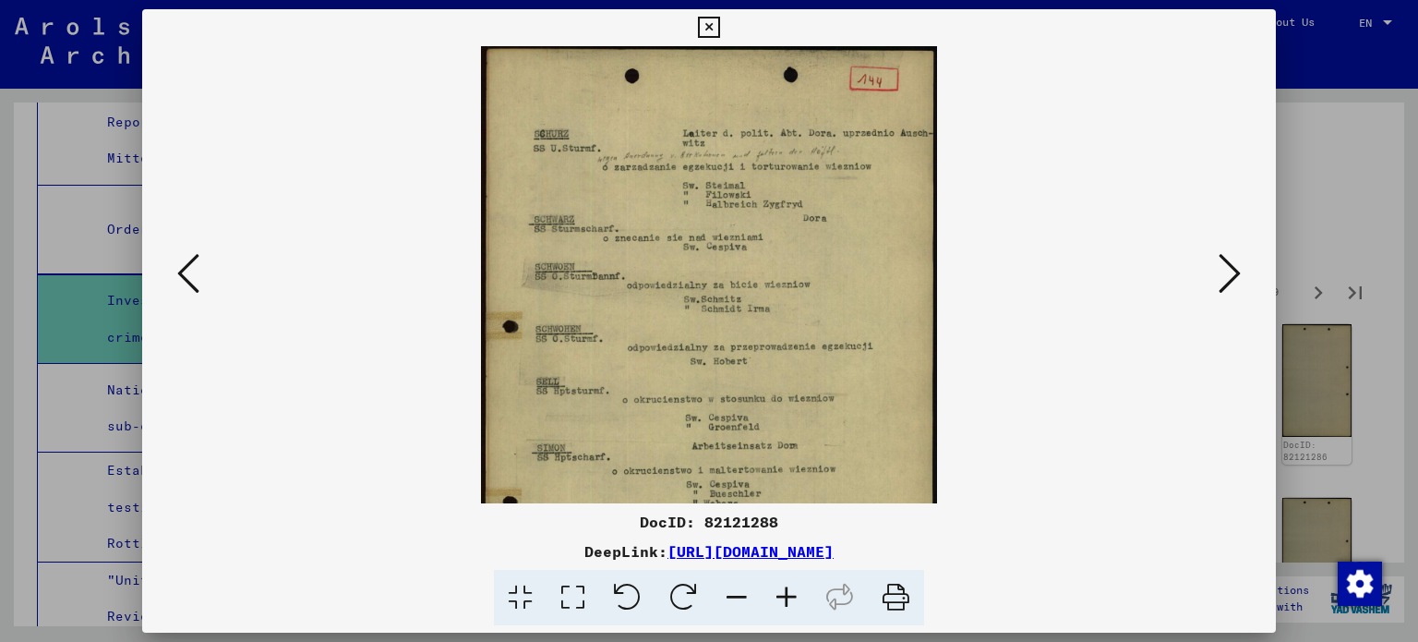
click at [791, 599] on icon at bounding box center [787, 598] width 50 height 56
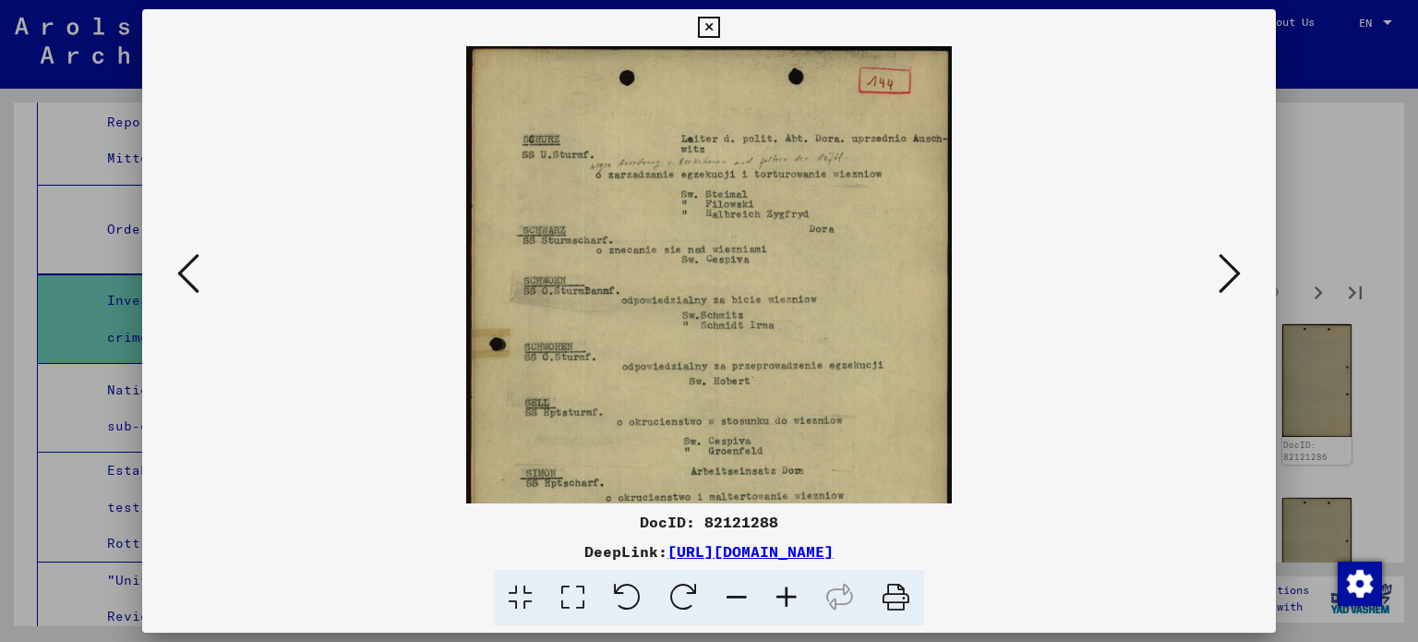
click at [791, 599] on icon at bounding box center [787, 598] width 50 height 56
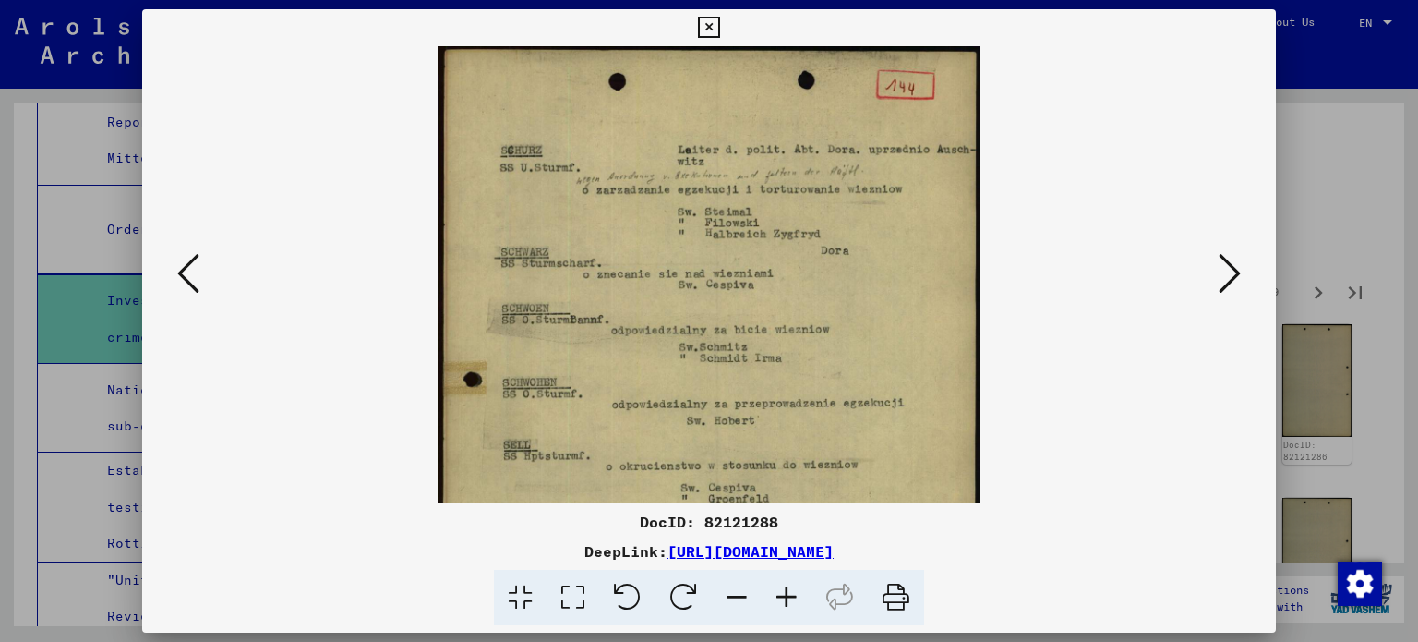
click at [791, 599] on icon at bounding box center [787, 598] width 50 height 56
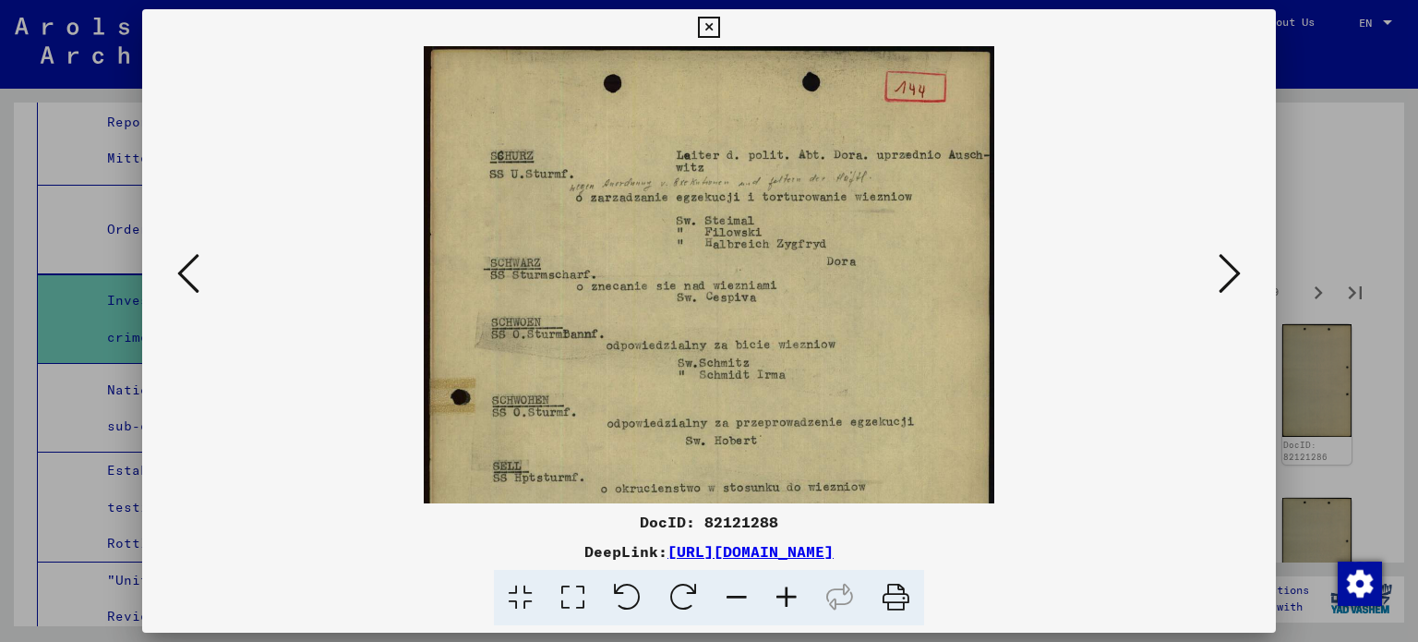
click at [791, 599] on icon at bounding box center [787, 598] width 50 height 56
click at [791, 600] on icon at bounding box center [787, 598] width 50 height 56
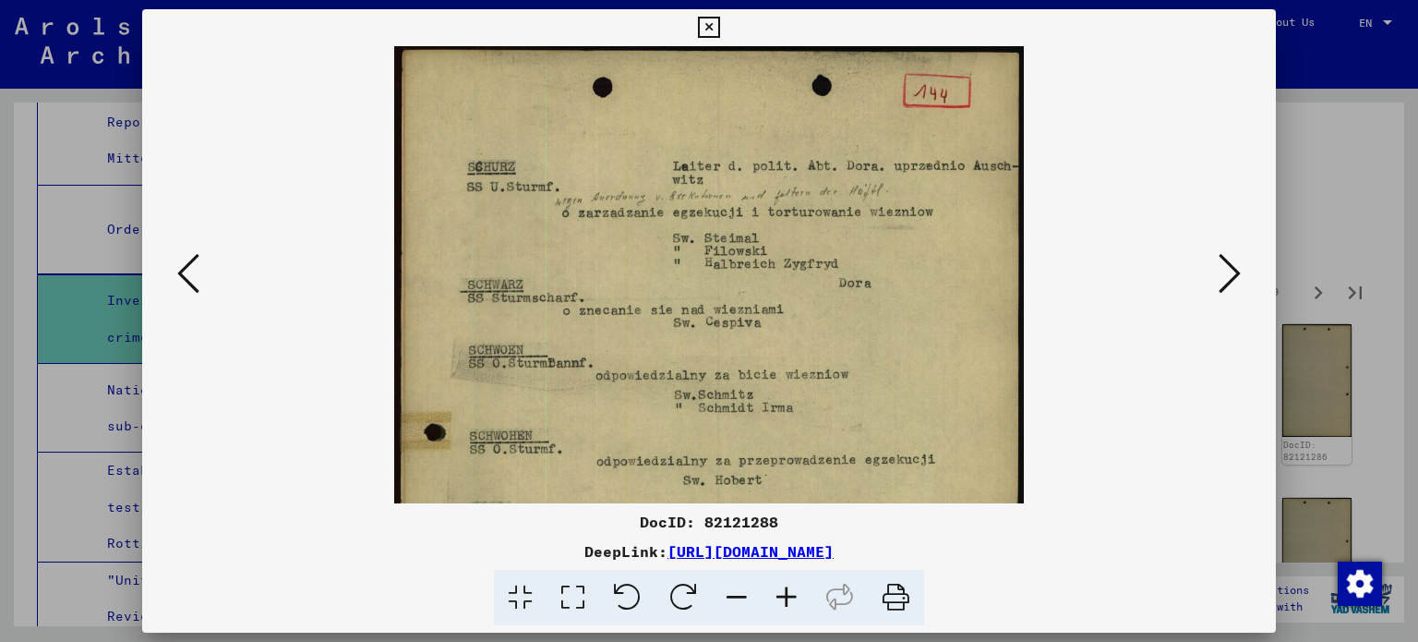
scroll to position [256, 0]
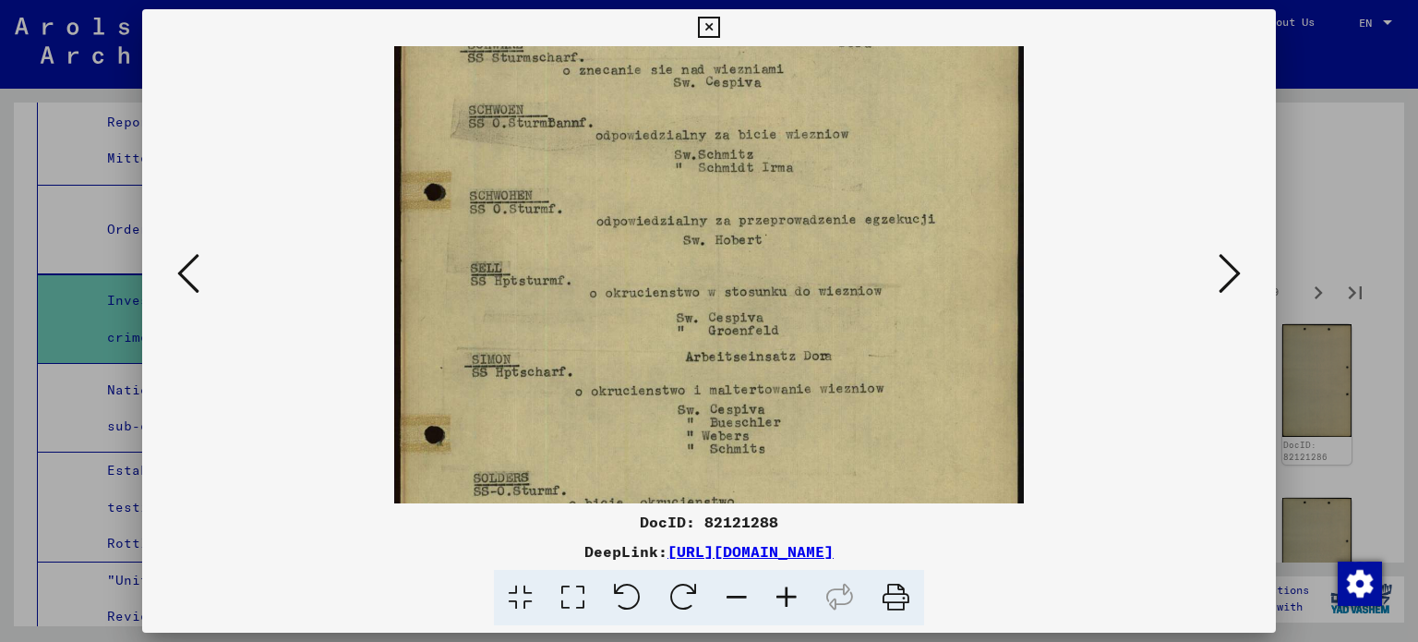
drag, startPoint x: 778, startPoint y: 371, endPoint x: 817, endPoint y: 161, distance: 214.1
click at [815, 164] on img at bounding box center [708, 310] width 629 height 1011
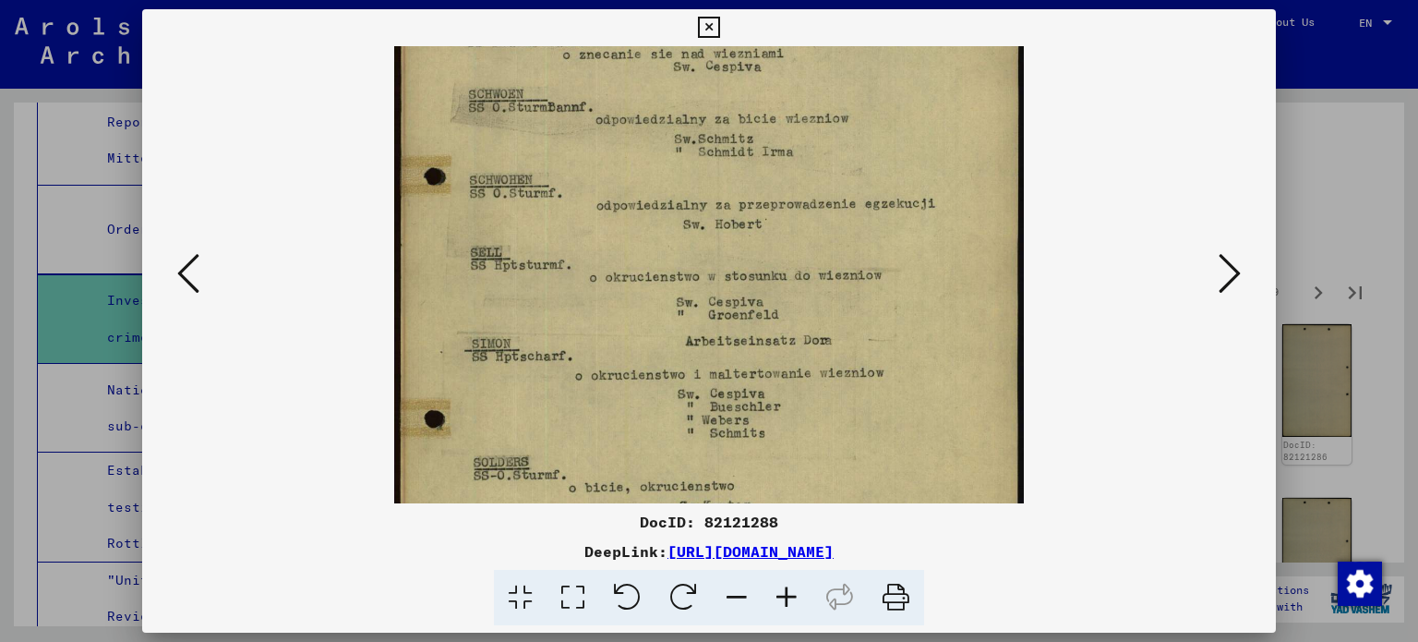
click at [1346, 241] on div at bounding box center [709, 321] width 1418 height 642
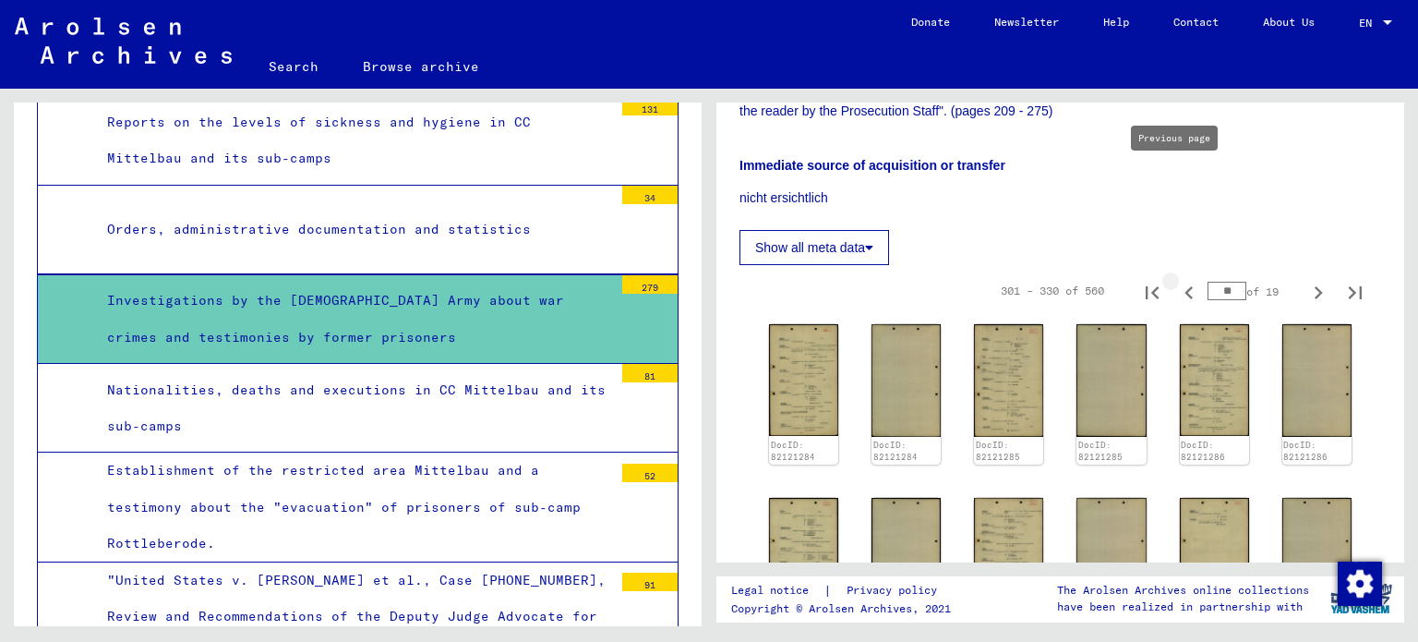
click at [1176, 280] on icon "Previous page" at bounding box center [1189, 293] width 26 height 26
type input "**"
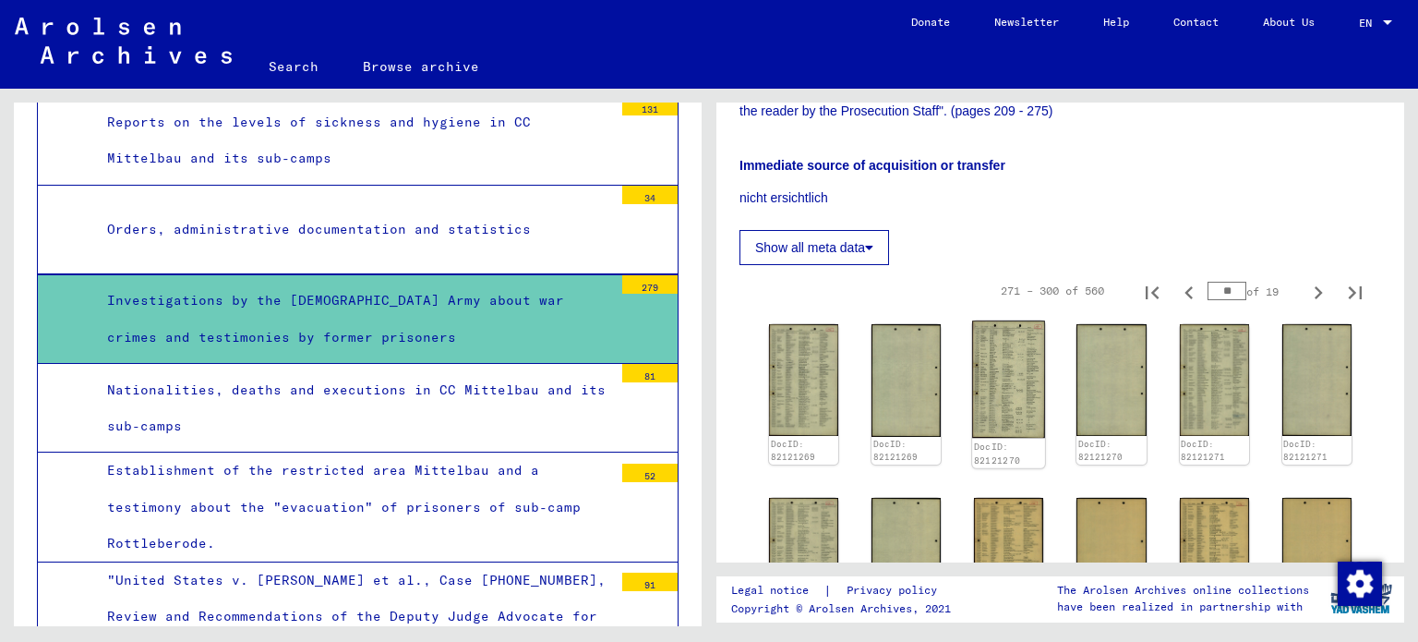
click at [995, 320] on img at bounding box center [1008, 378] width 73 height 117
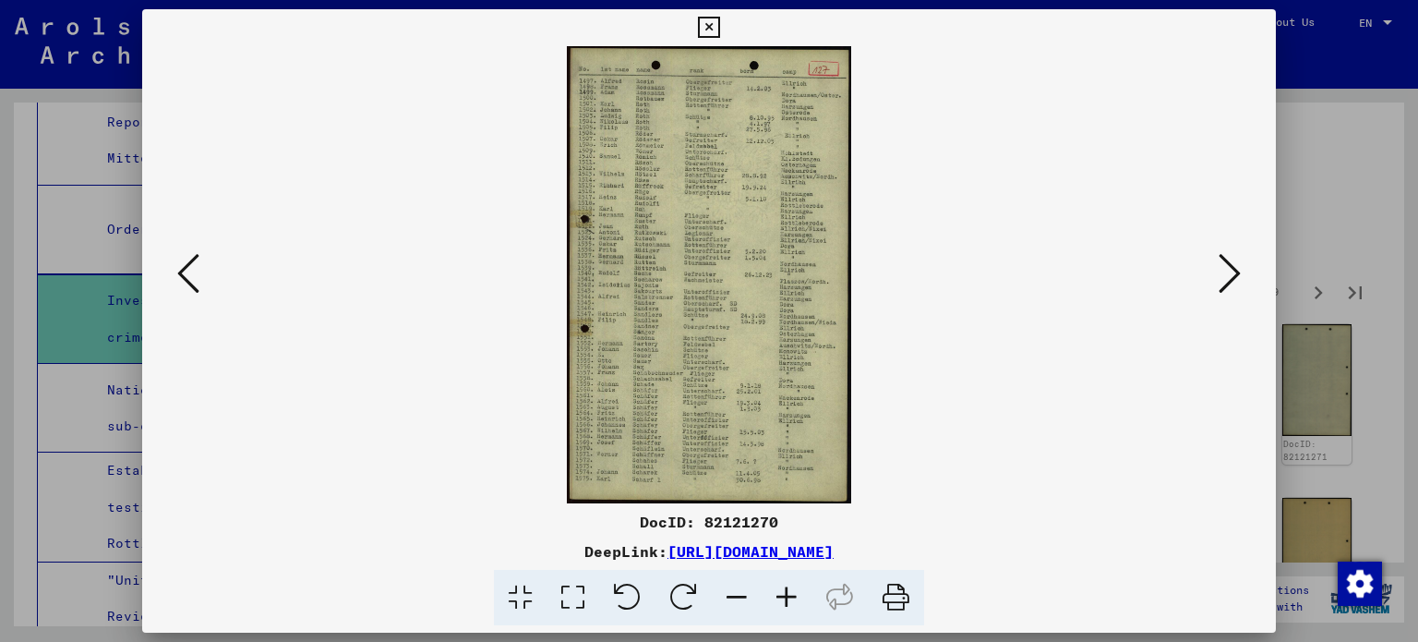
click at [783, 594] on icon at bounding box center [787, 598] width 50 height 56
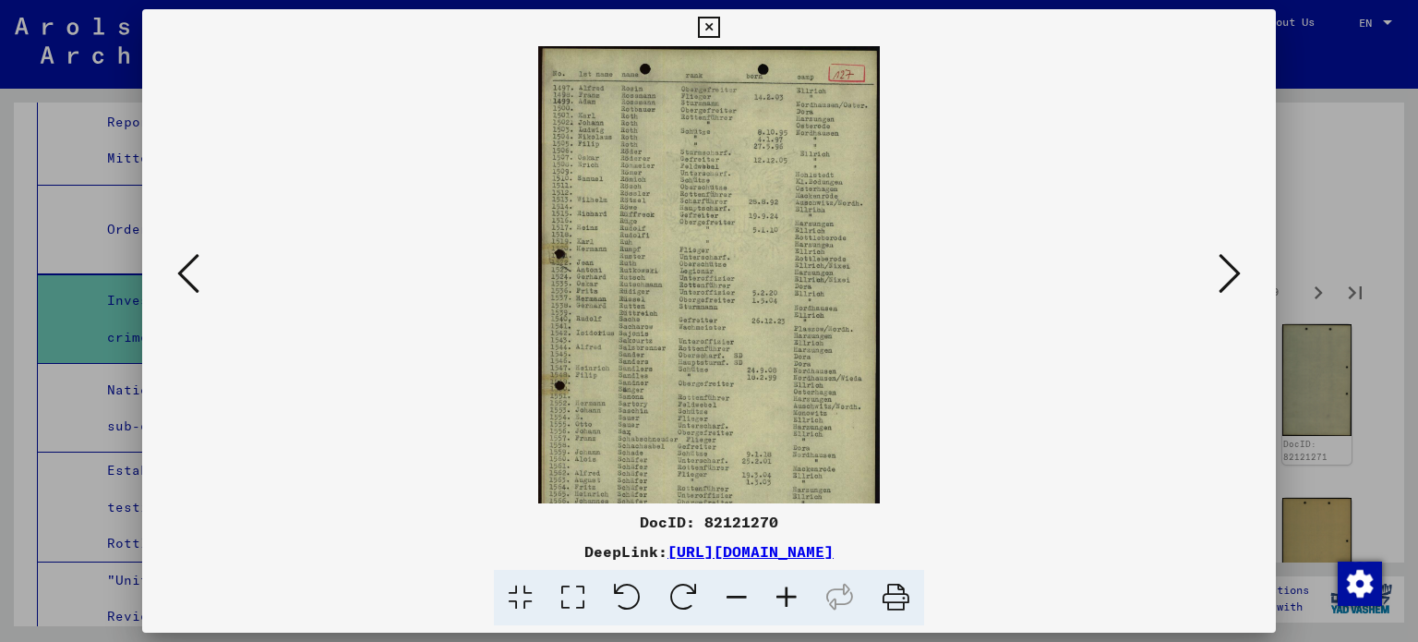
click at [783, 594] on icon at bounding box center [787, 598] width 50 height 56
click at [783, 593] on icon at bounding box center [787, 598] width 50 height 56
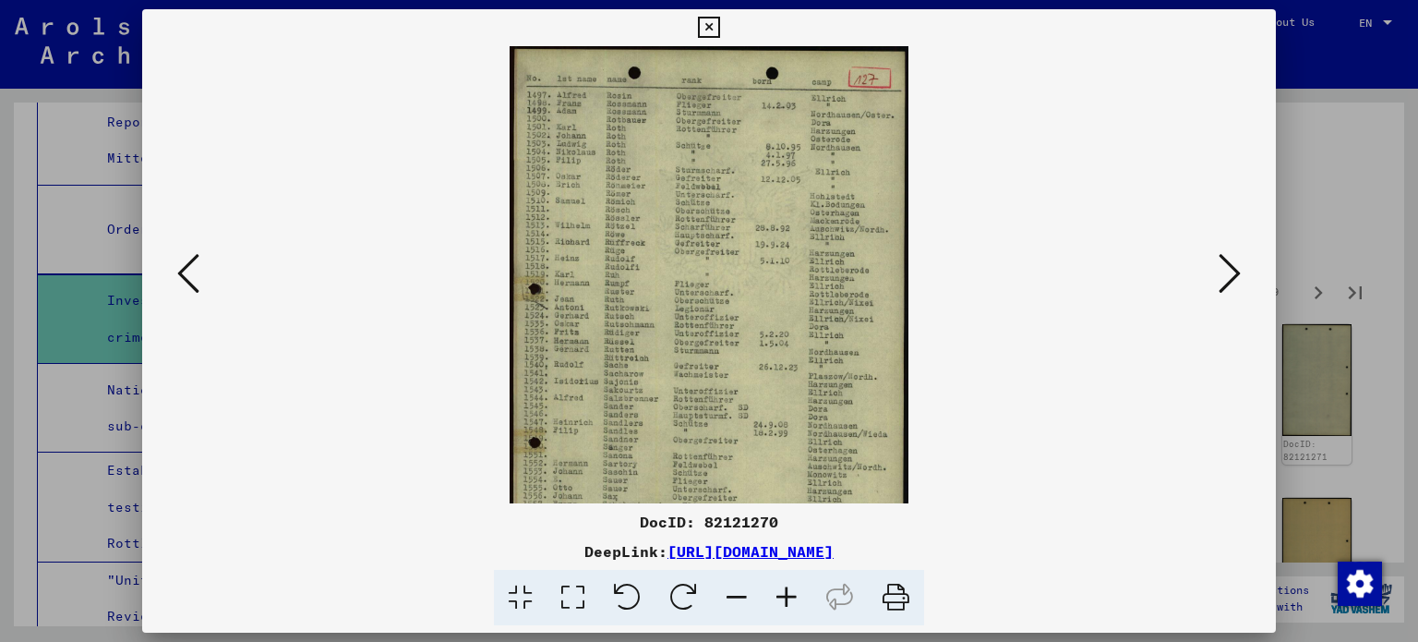
click at [783, 593] on icon at bounding box center [787, 598] width 50 height 56
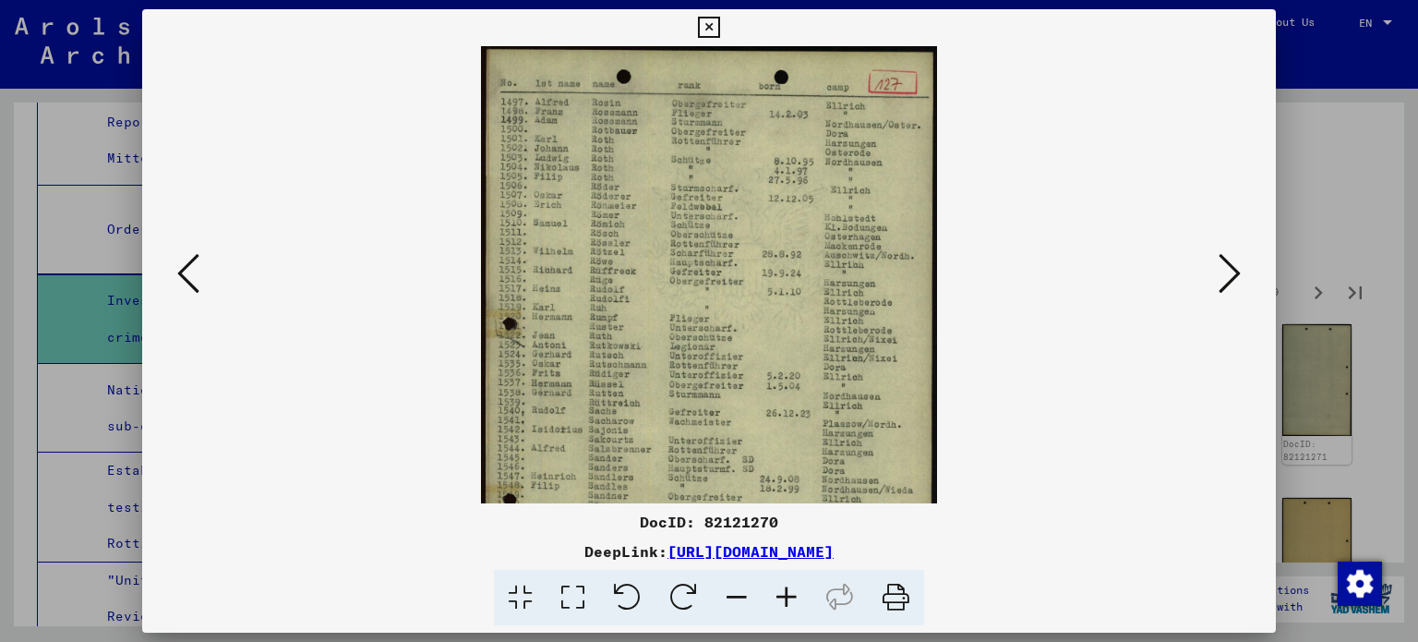
click at [783, 592] on icon at bounding box center [787, 598] width 50 height 56
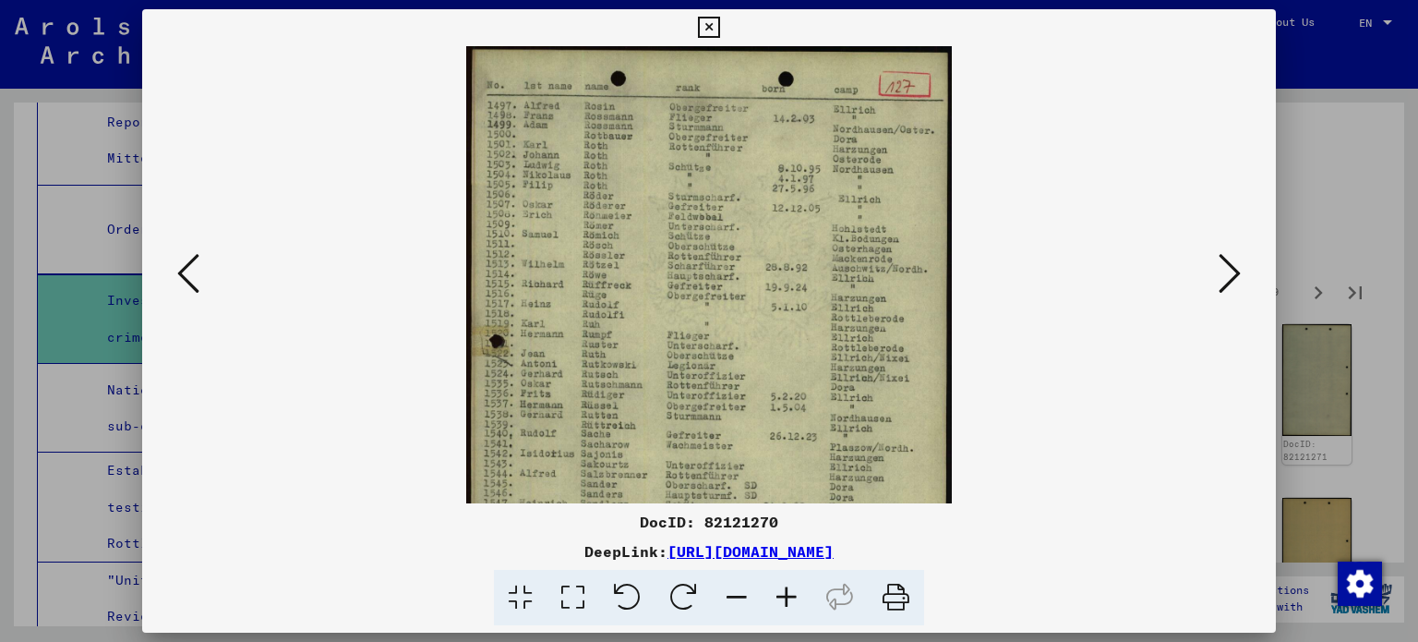
click at [783, 592] on icon at bounding box center [787, 598] width 50 height 56
click at [784, 591] on icon at bounding box center [787, 598] width 50 height 56
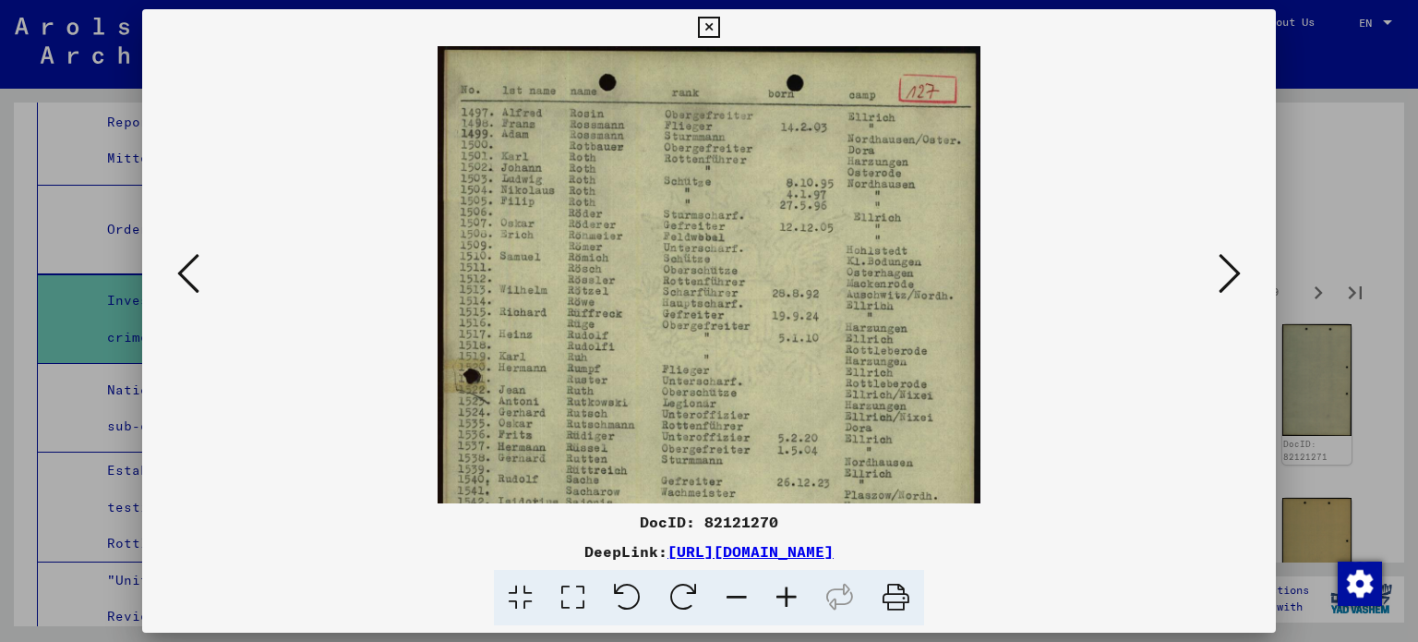
click at [784, 591] on icon at bounding box center [787, 598] width 50 height 56
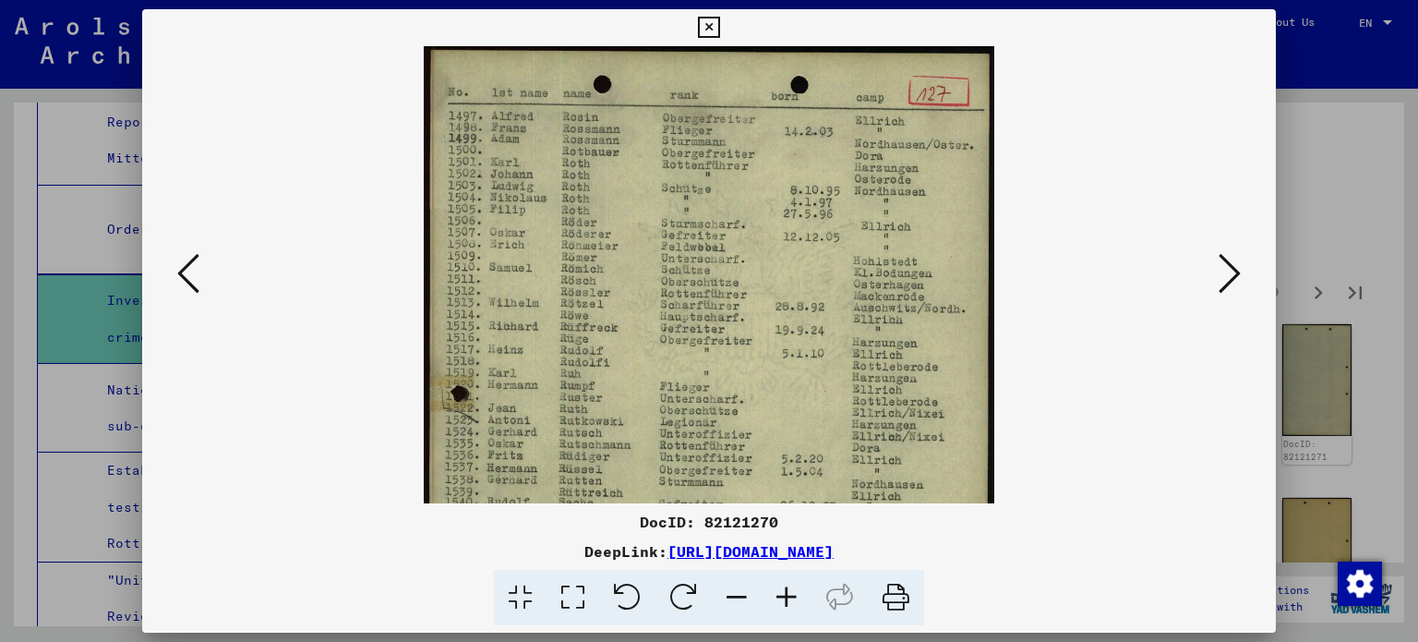
click at [784, 591] on icon at bounding box center [787, 598] width 50 height 56
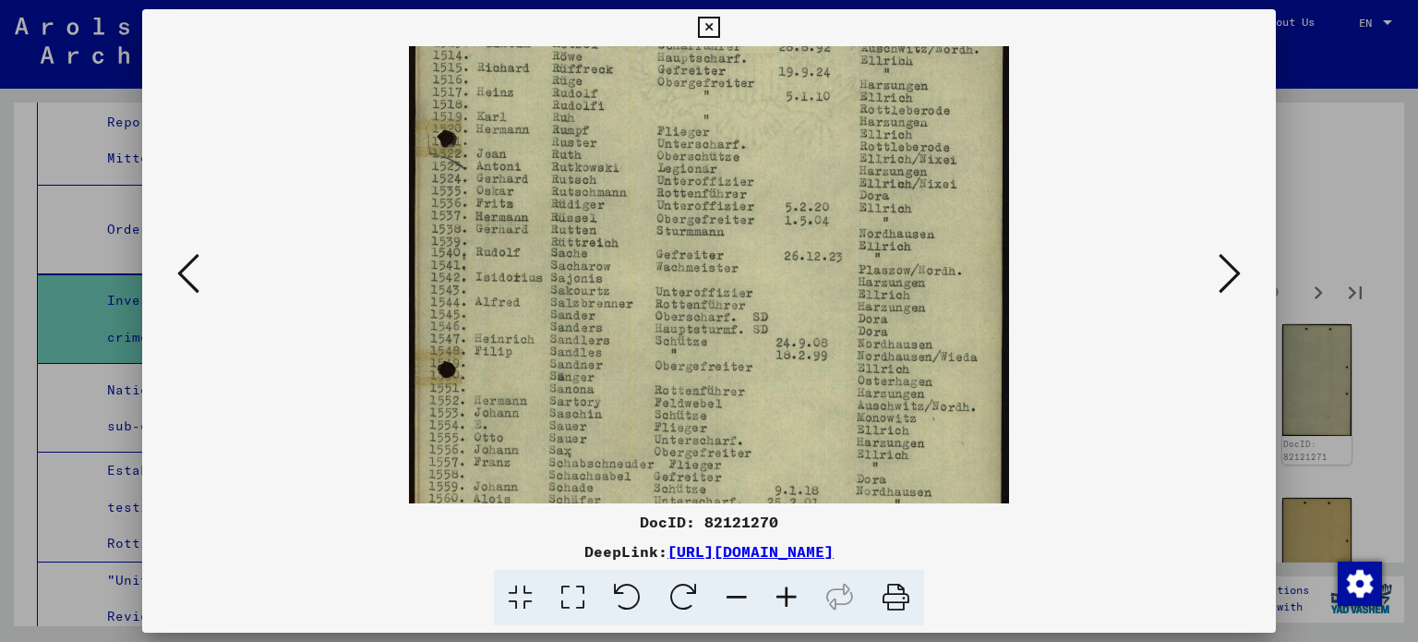
drag, startPoint x: 683, startPoint y: 433, endPoint x: 815, endPoint y: 163, distance: 300.2
click at [815, 163] on img at bounding box center [708, 256] width 599 height 965
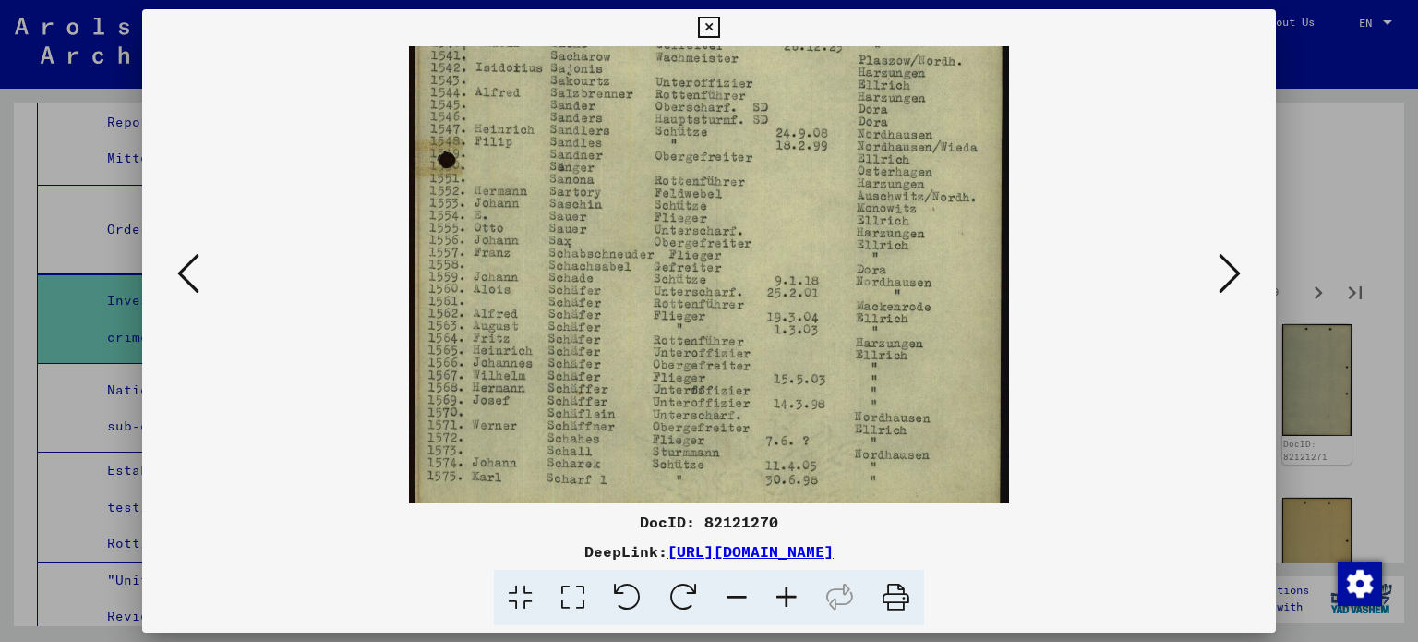
drag, startPoint x: 744, startPoint y: 349, endPoint x: 786, endPoint y: 132, distance: 220.9
click at [786, 133] on img at bounding box center [708, 46] width 599 height 965
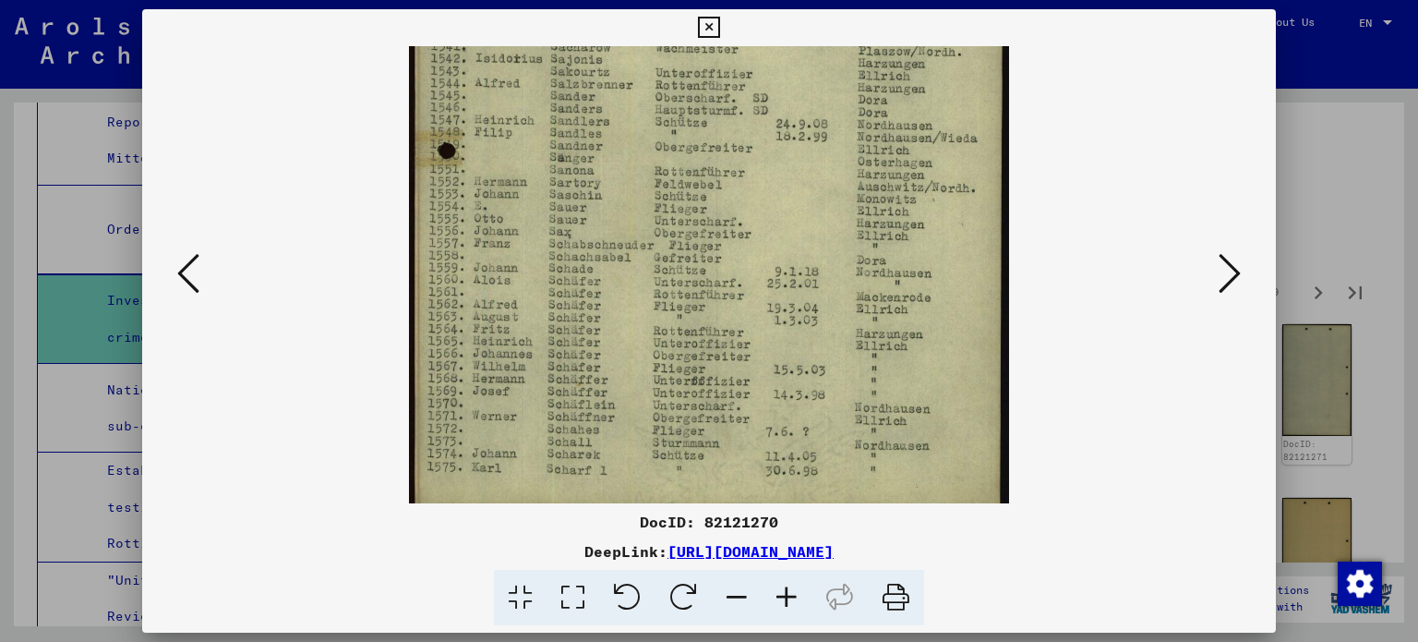
click at [192, 277] on icon at bounding box center [188, 273] width 22 height 44
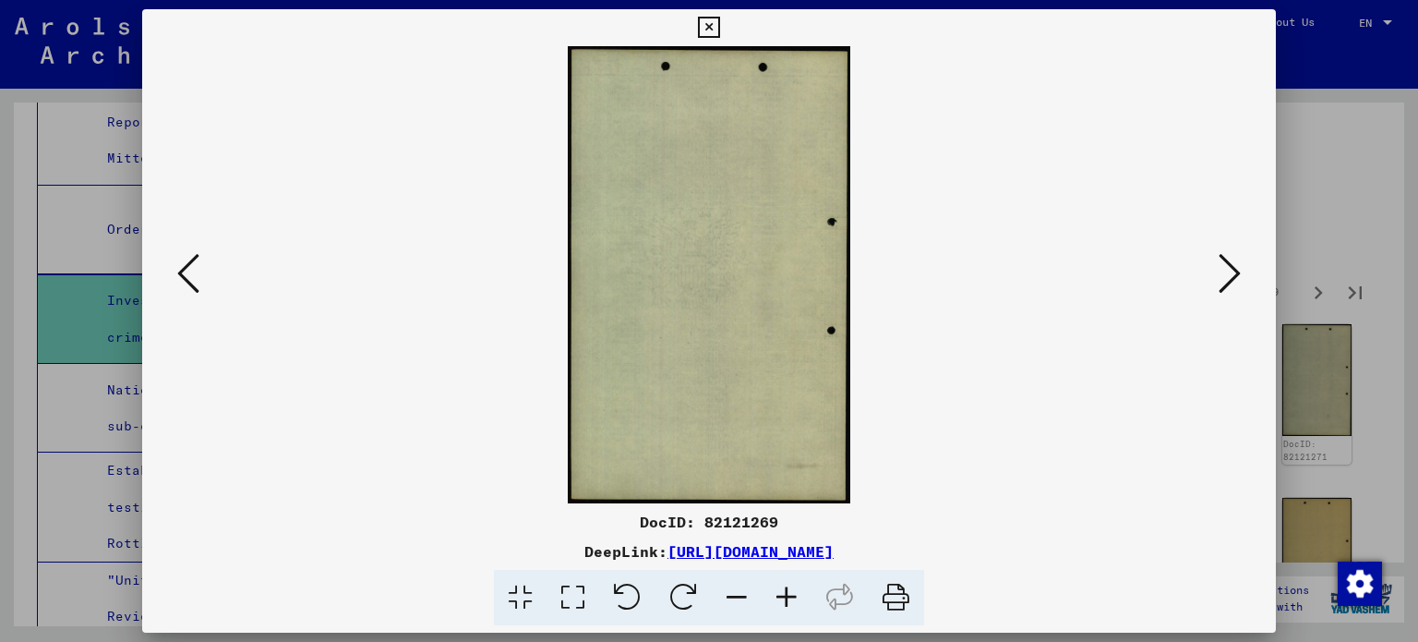
click at [191, 276] on icon at bounding box center [188, 273] width 22 height 44
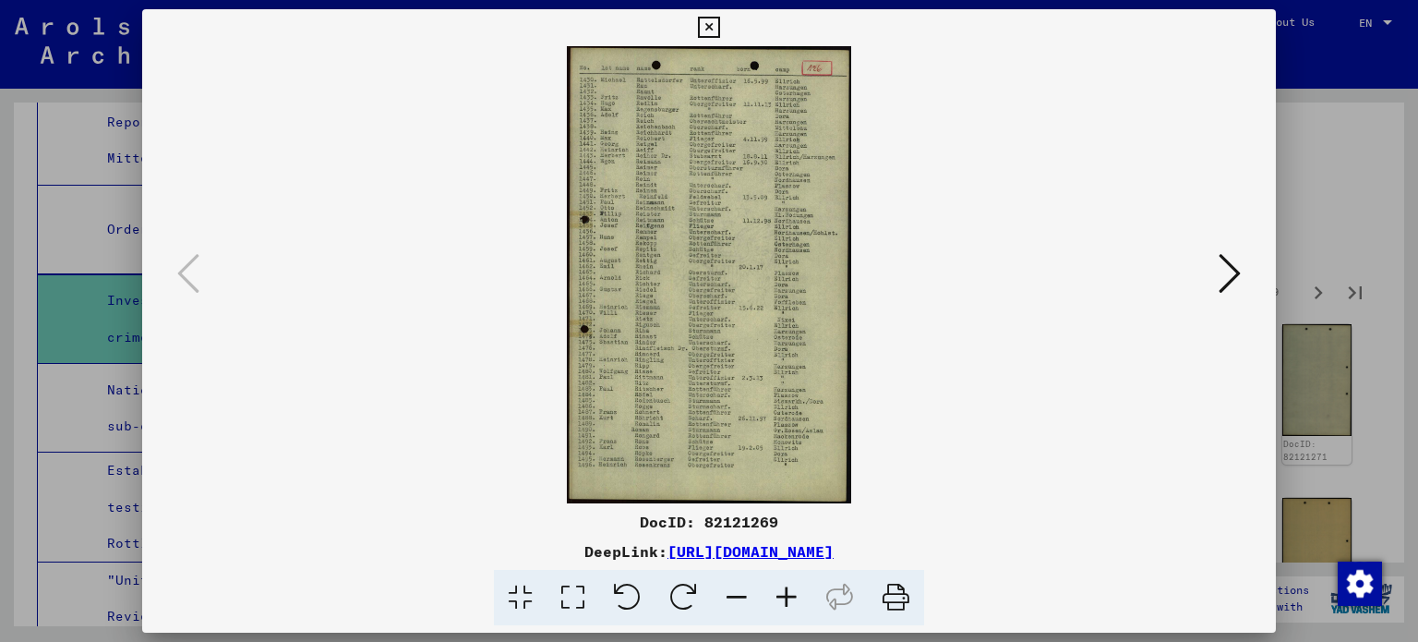
click at [1339, 218] on div at bounding box center [709, 321] width 1418 height 642
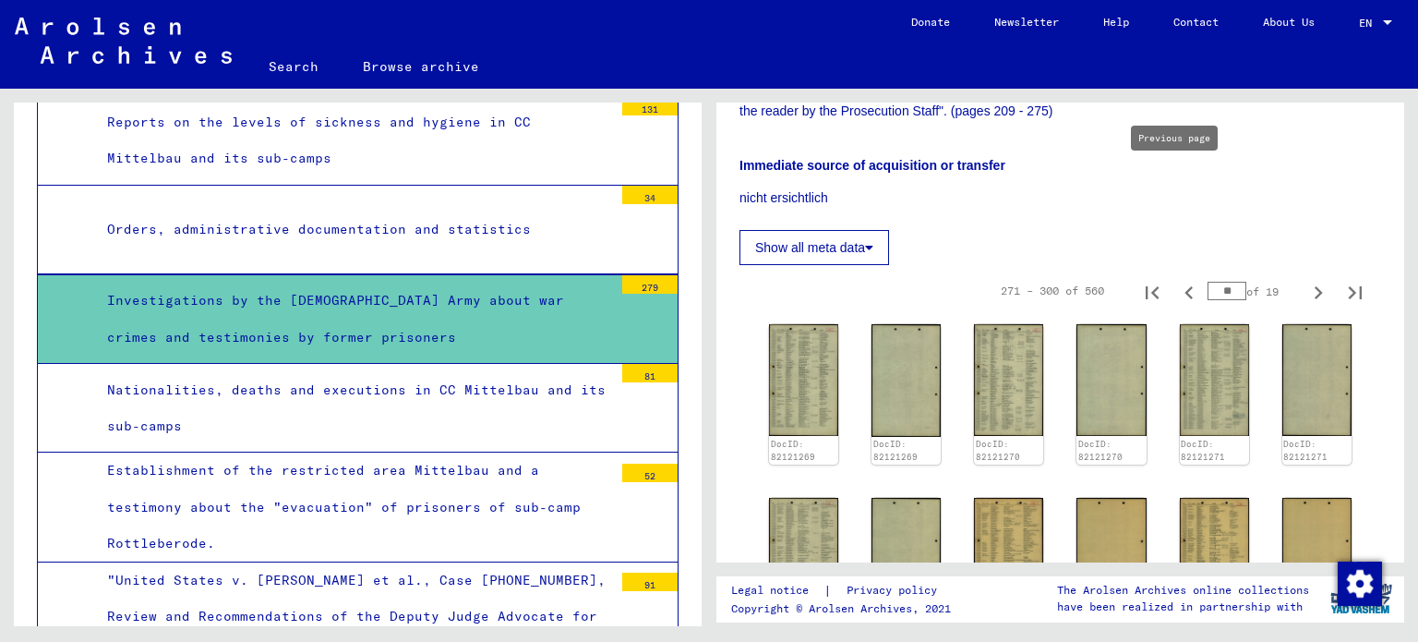
click at [1185, 286] on icon "Previous page" at bounding box center [1189, 292] width 8 height 13
type input "*"
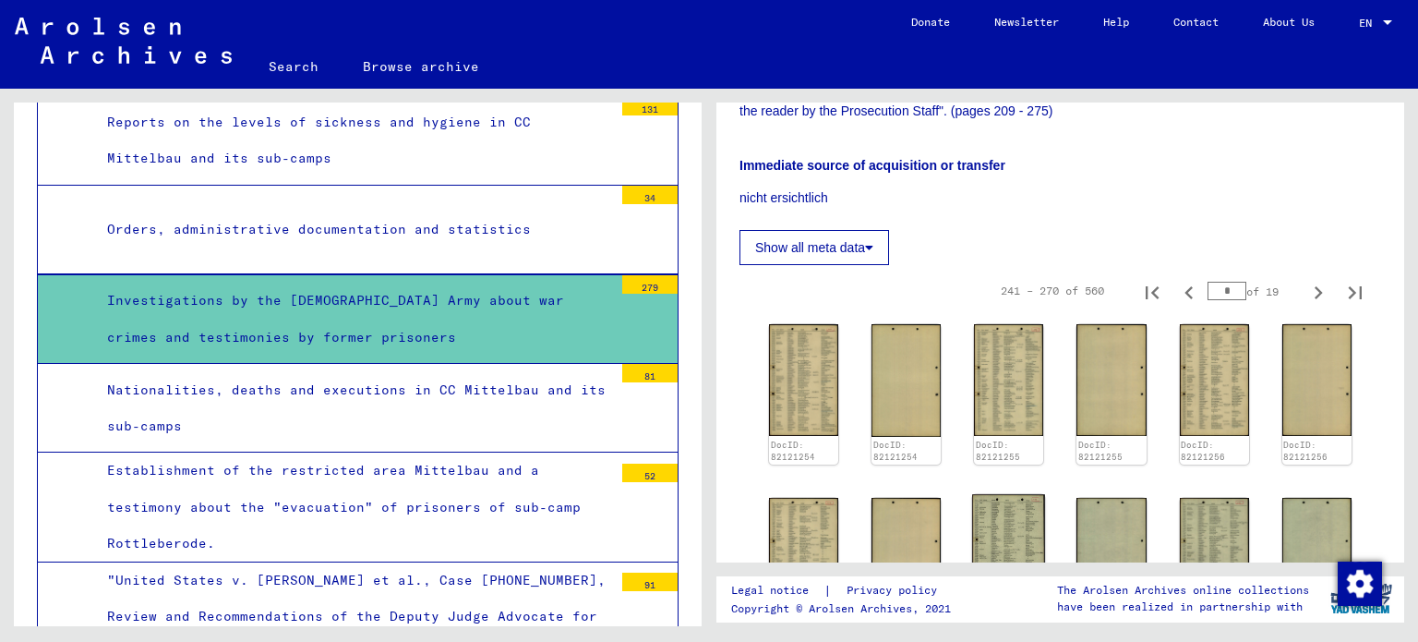
click at [983, 494] on img at bounding box center [1008, 552] width 73 height 117
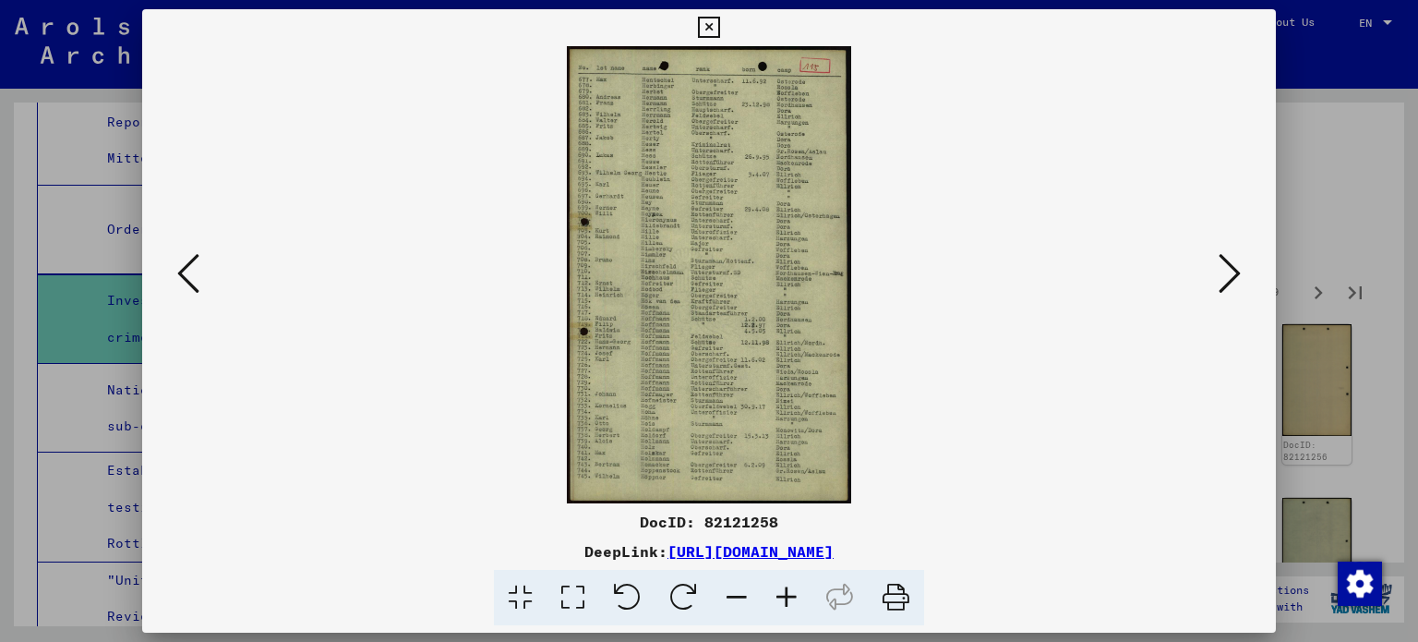
click at [1347, 398] on div at bounding box center [709, 321] width 1418 height 642
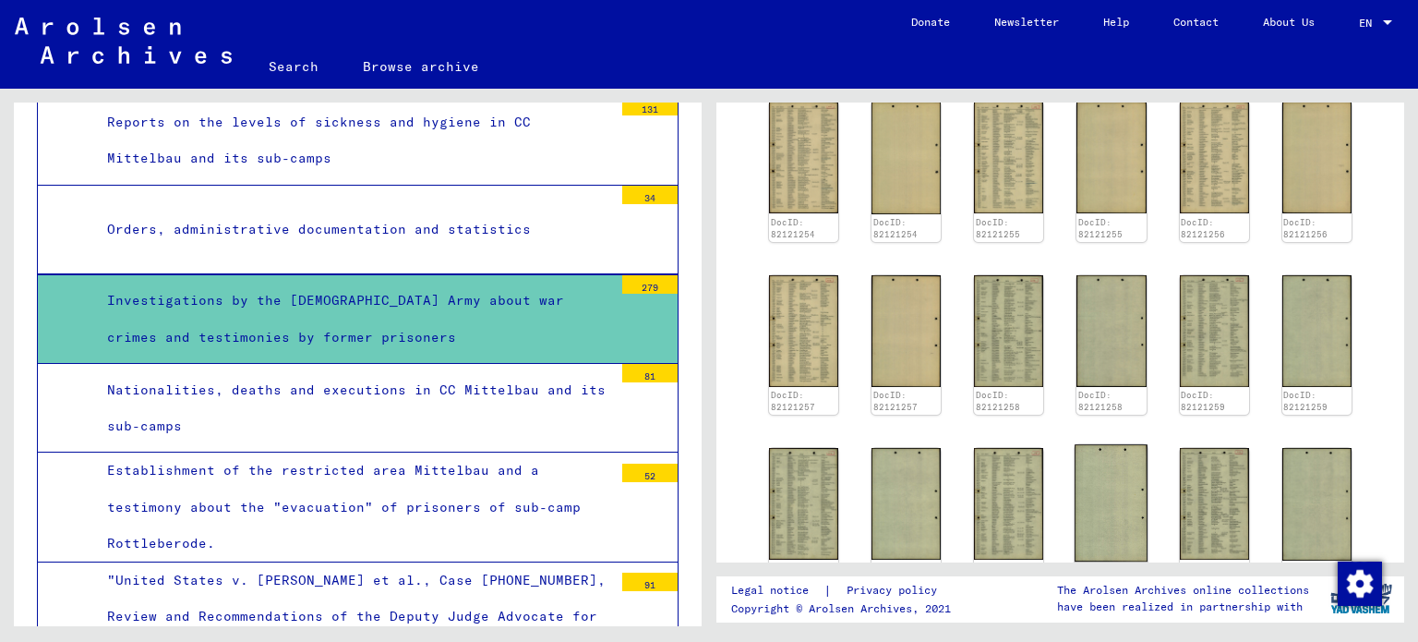
scroll to position [1216, 0]
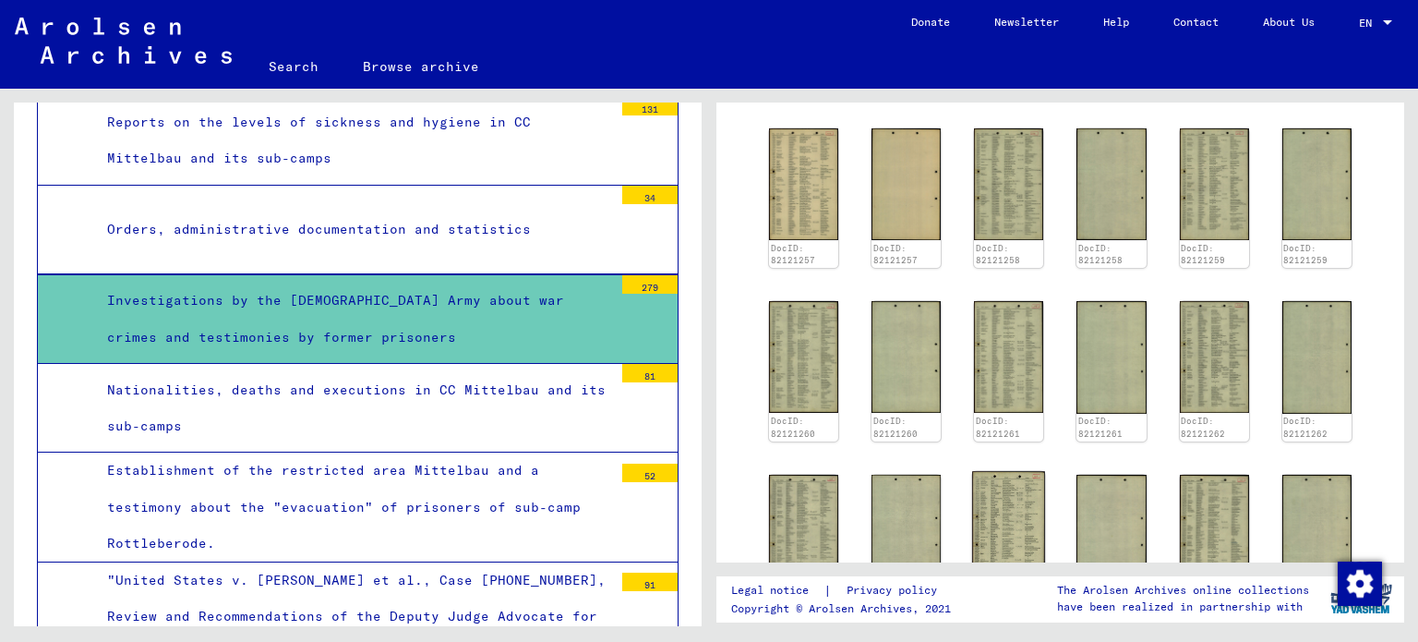
click at [987, 471] on img at bounding box center [1008, 529] width 73 height 117
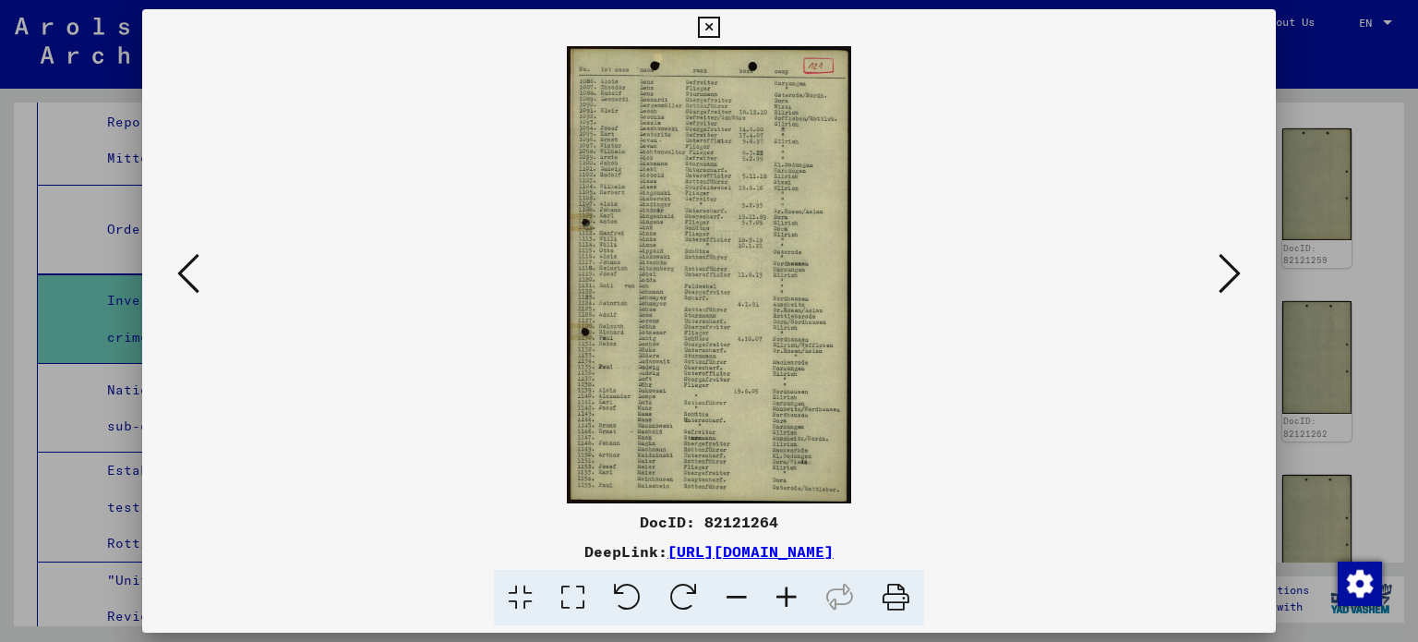
click at [1236, 259] on icon at bounding box center [1230, 273] width 22 height 44
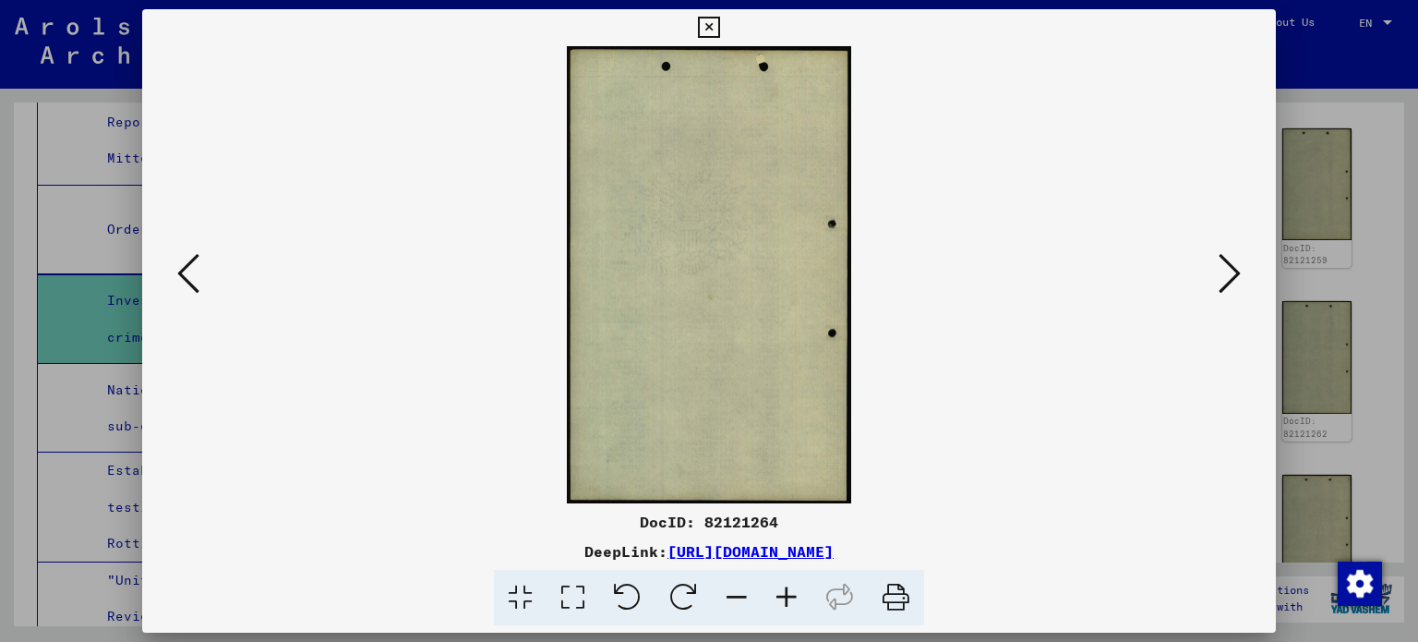
click at [1236, 259] on icon at bounding box center [1230, 273] width 22 height 44
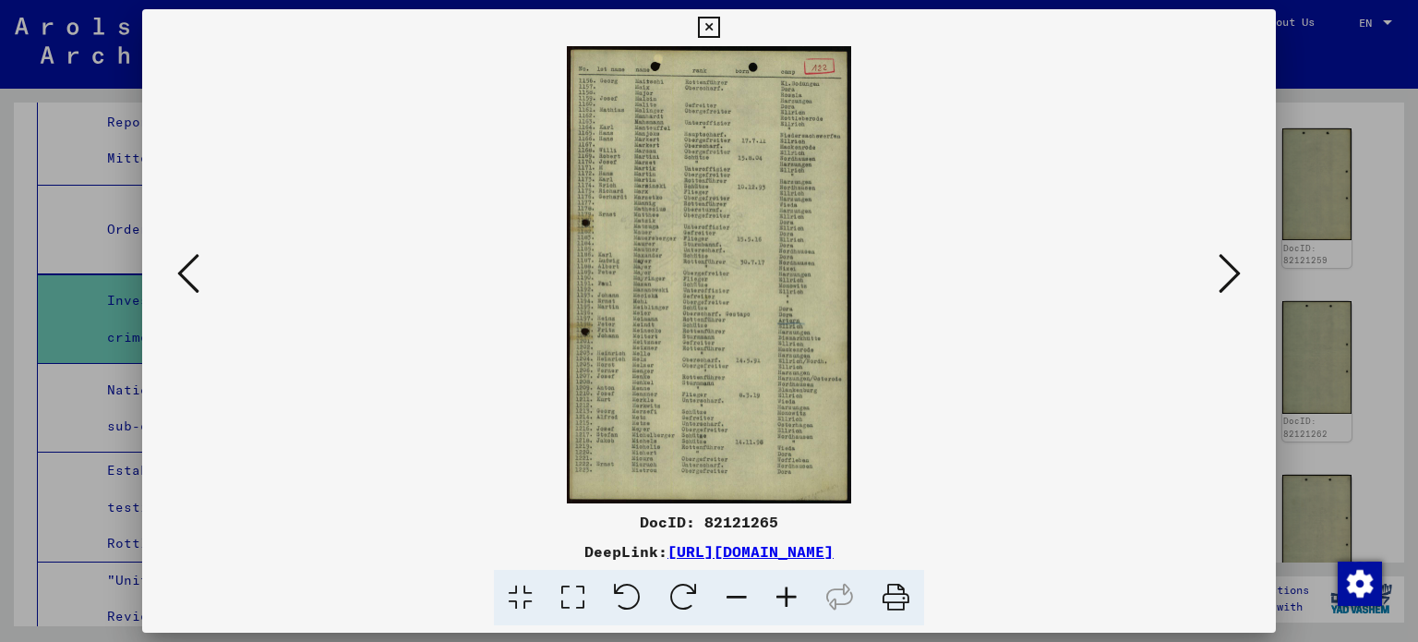
click at [1236, 259] on icon at bounding box center [1230, 273] width 22 height 44
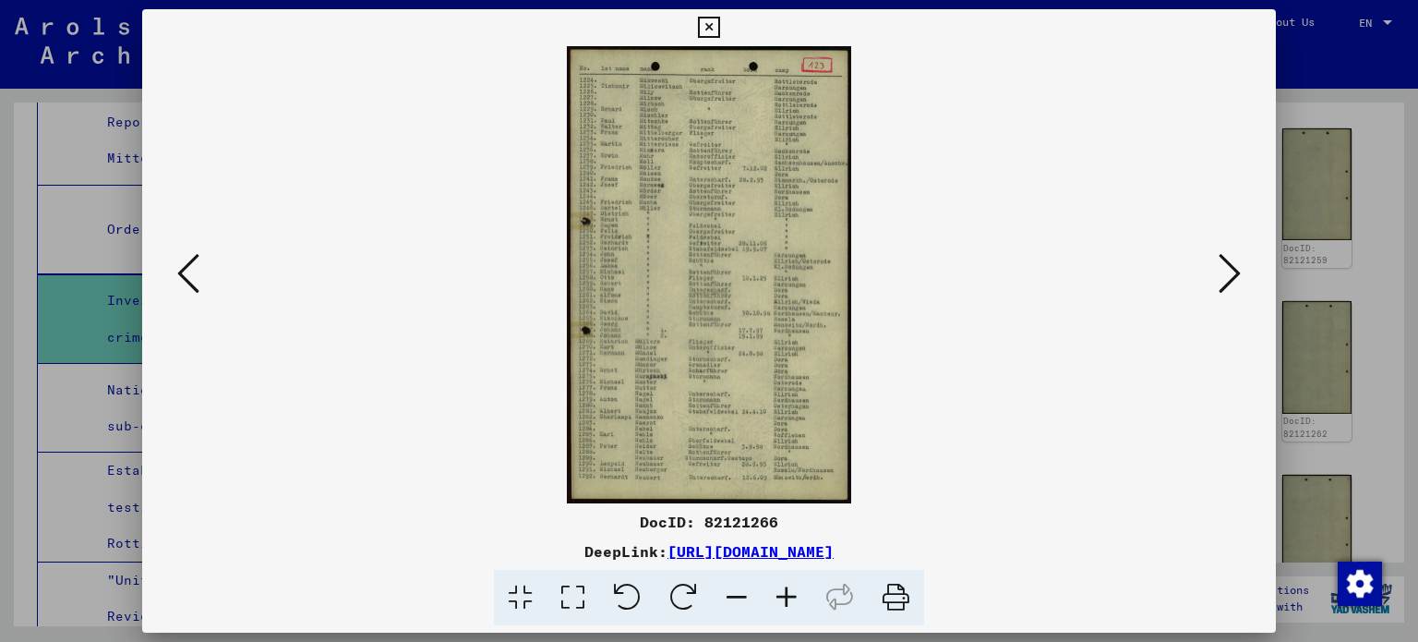
click at [1236, 259] on icon at bounding box center [1230, 273] width 22 height 44
click at [1237, 259] on icon at bounding box center [1230, 273] width 22 height 44
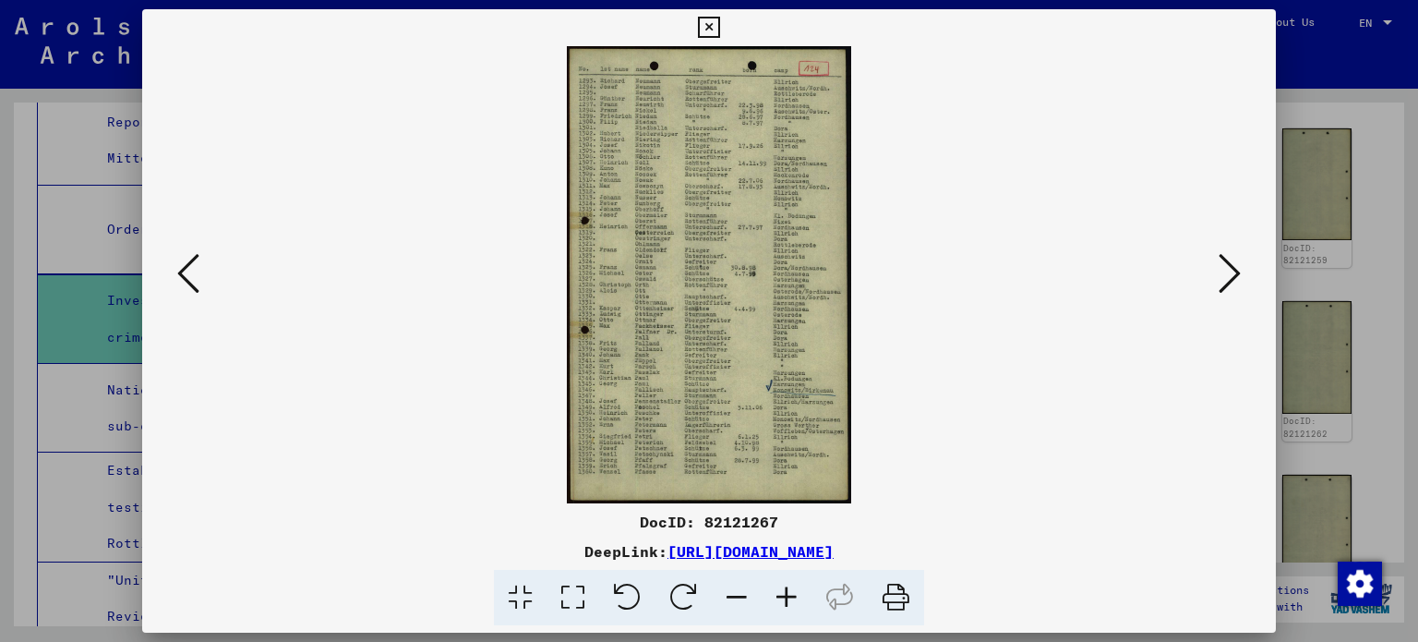
click at [1237, 259] on icon at bounding box center [1230, 273] width 22 height 44
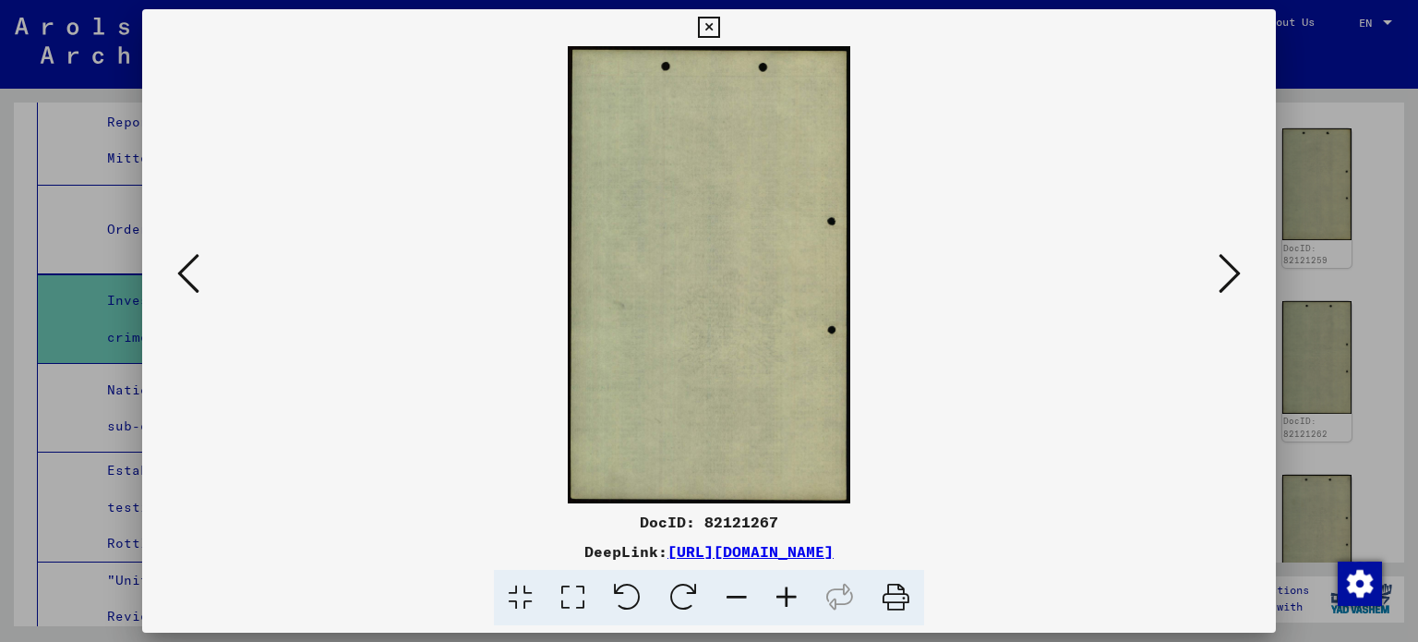
click at [185, 277] on icon at bounding box center [188, 273] width 22 height 44
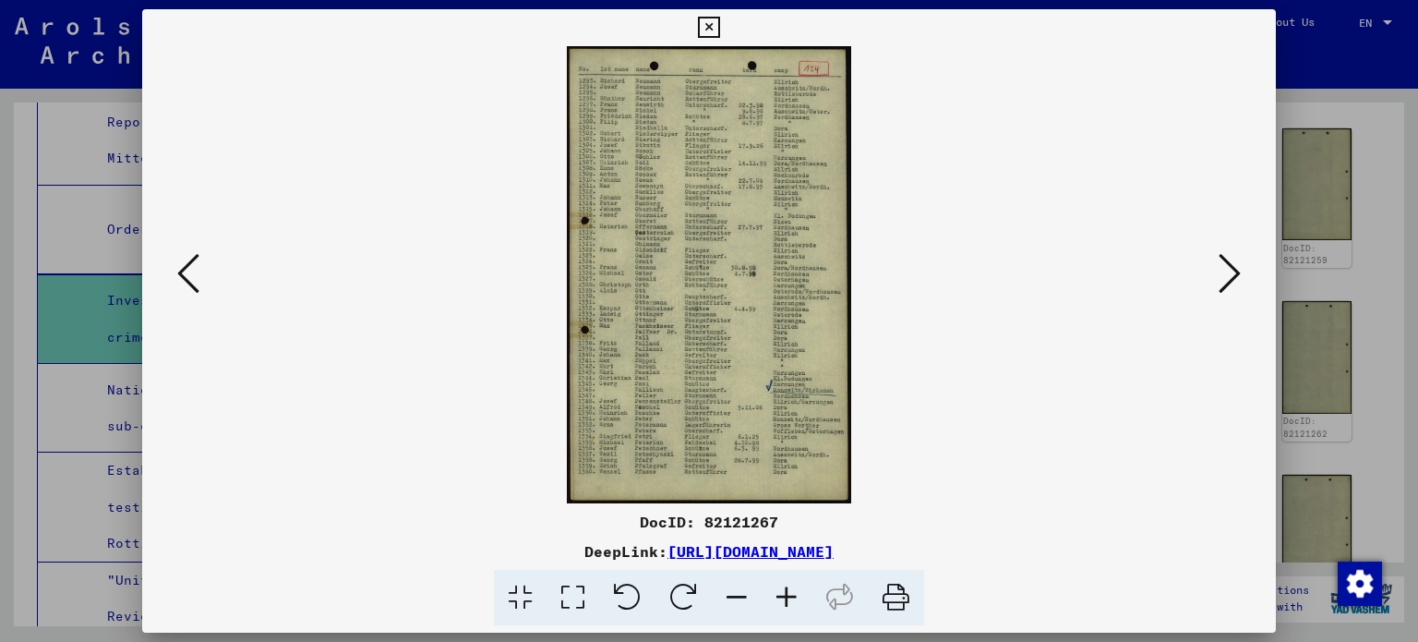
click at [794, 586] on icon at bounding box center [787, 598] width 50 height 56
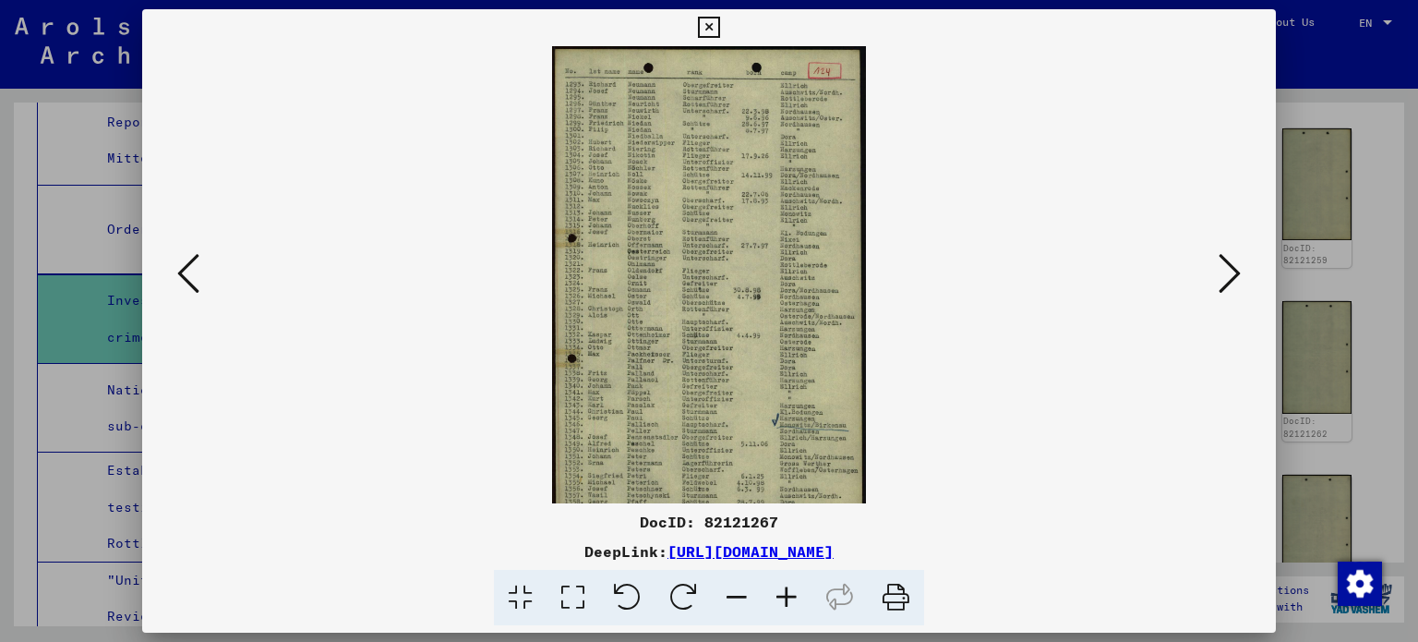
click at [794, 586] on icon at bounding box center [787, 598] width 50 height 56
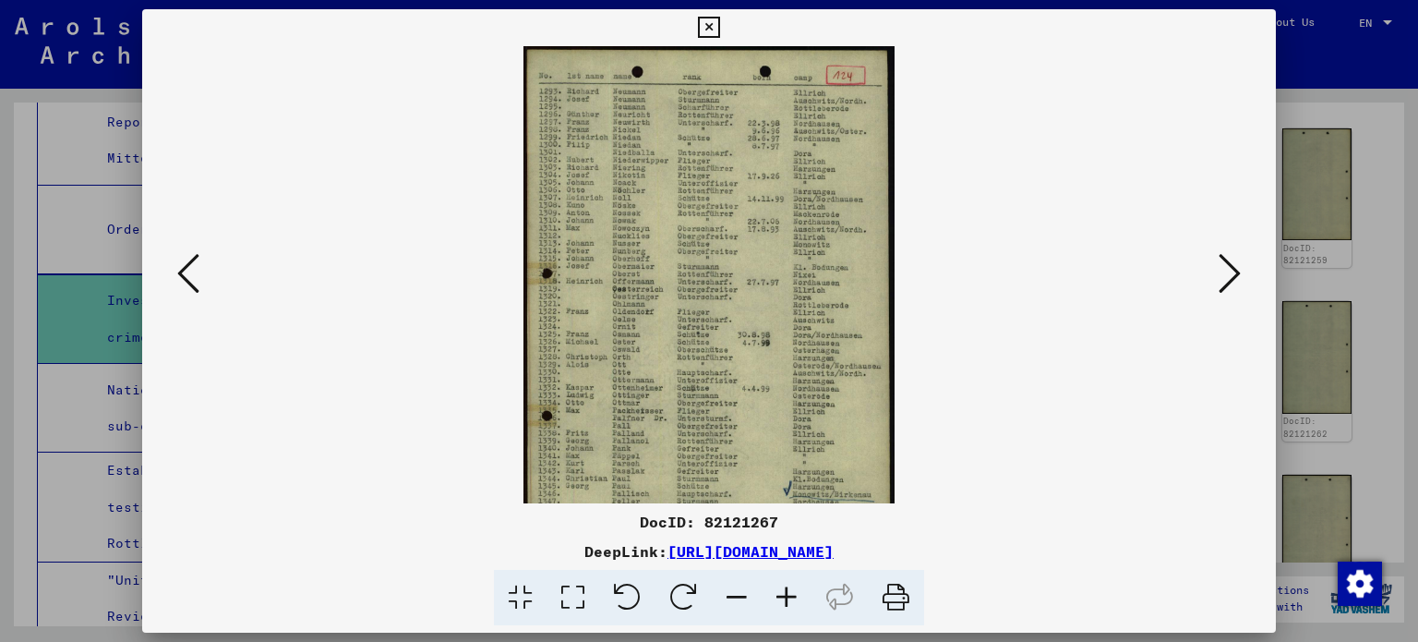
click at [794, 586] on icon at bounding box center [787, 598] width 50 height 56
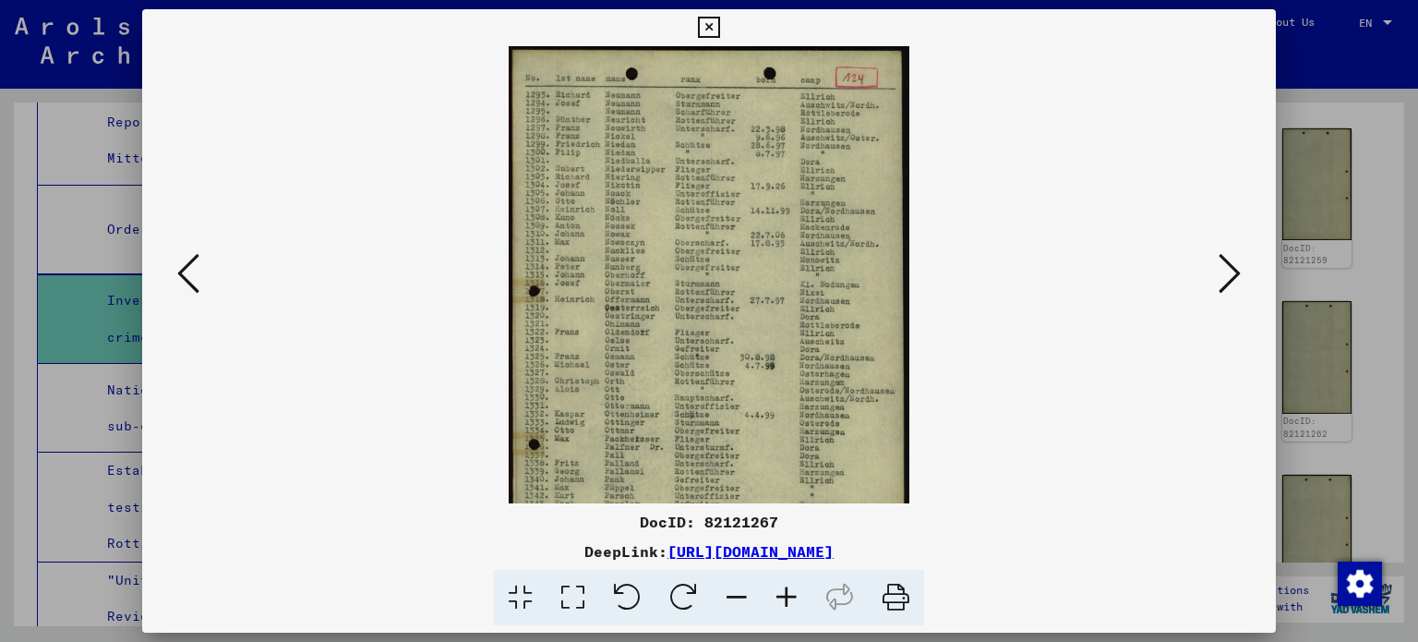
click at [794, 586] on icon at bounding box center [787, 598] width 50 height 56
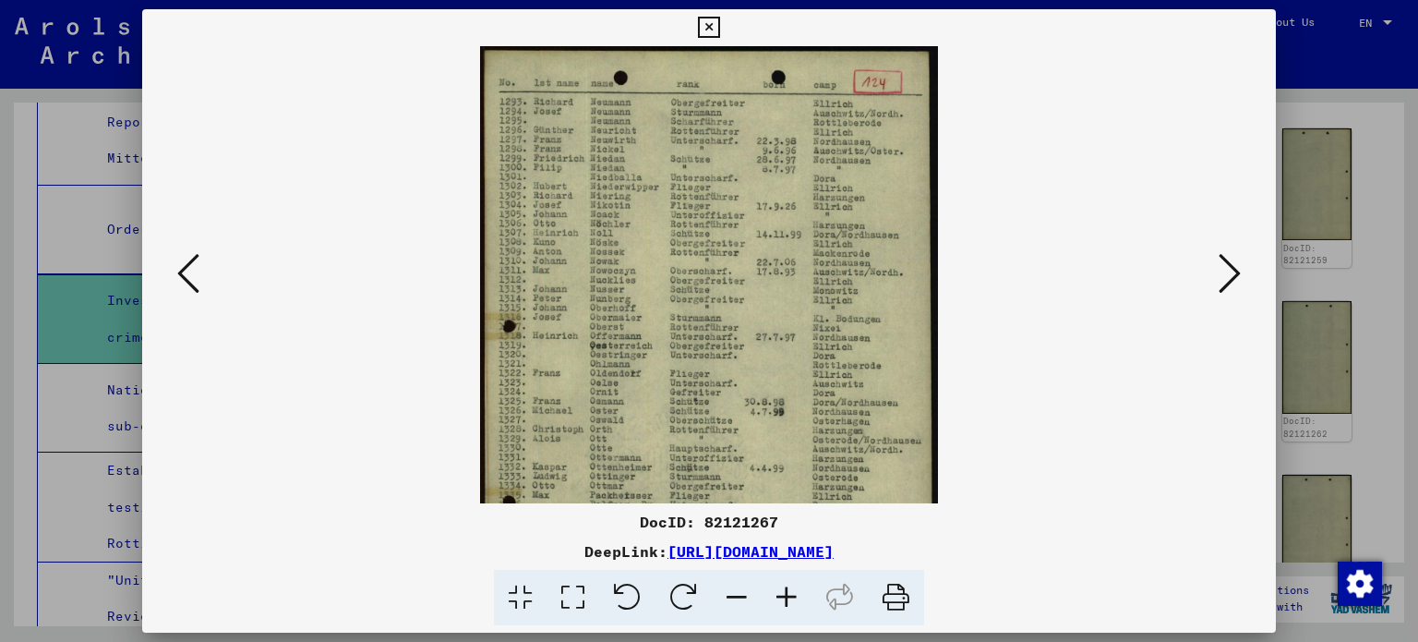
click at [794, 586] on icon at bounding box center [787, 598] width 50 height 56
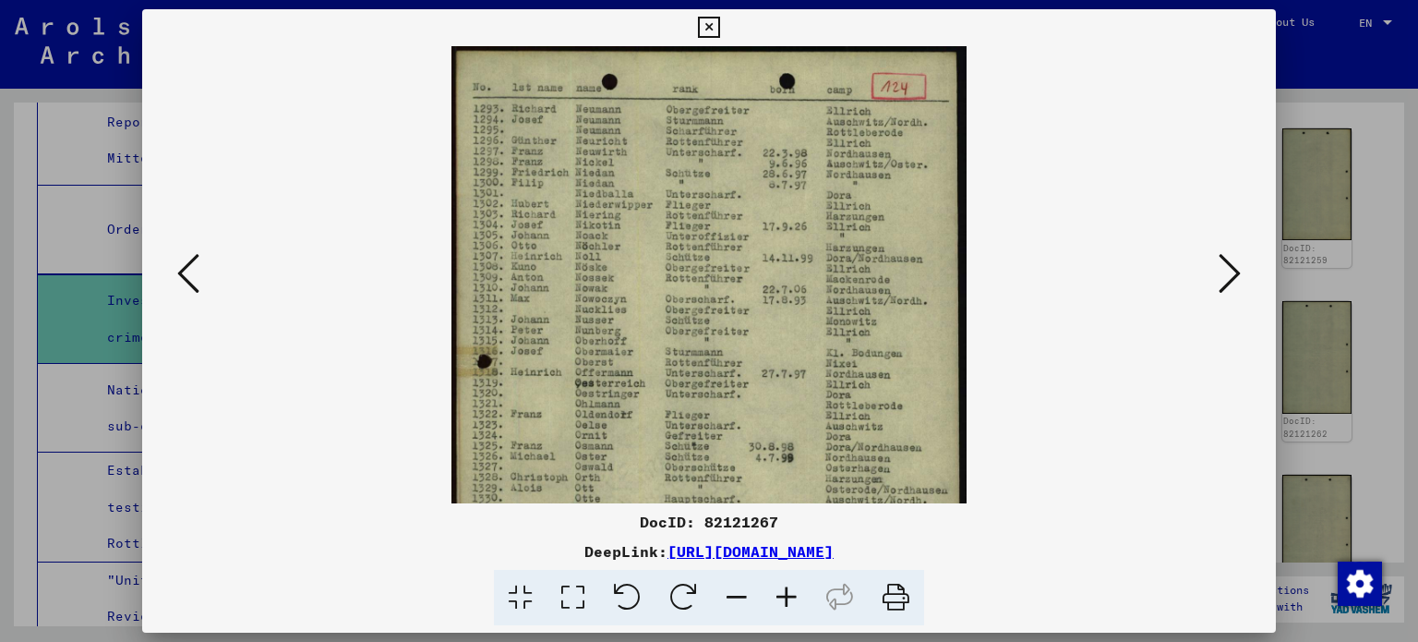
click at [794, 586] on icon at bounding box center [787, 598] width 50 height 56
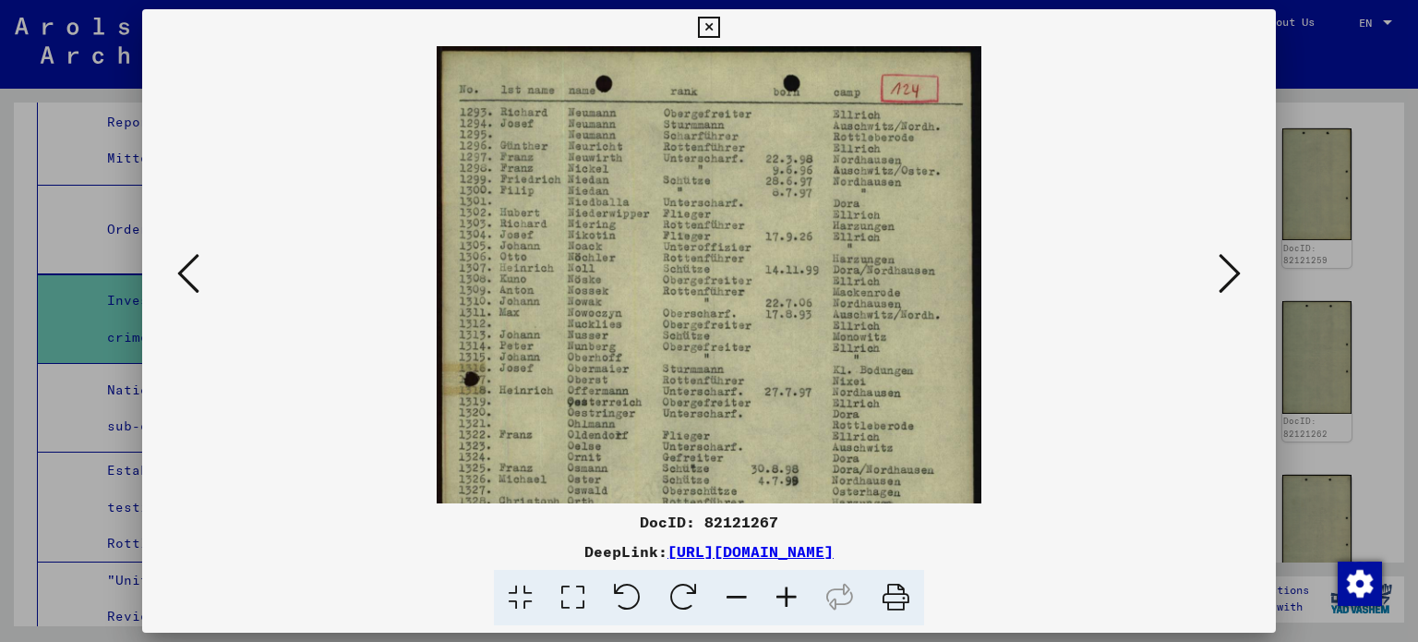
click at [794, 586] on icon at bounding box center [787, 598] width 50 height 56
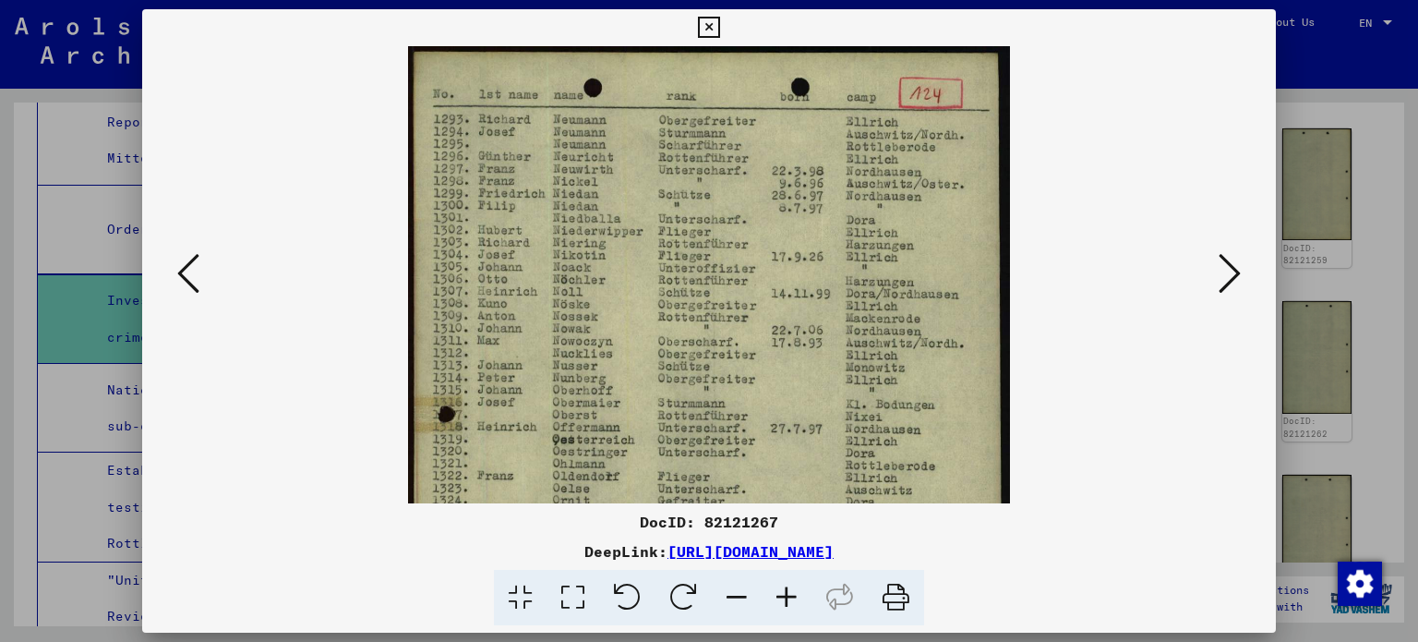
click at [794, 586] on icon at bounding box center [787, 598] width 50 height 56
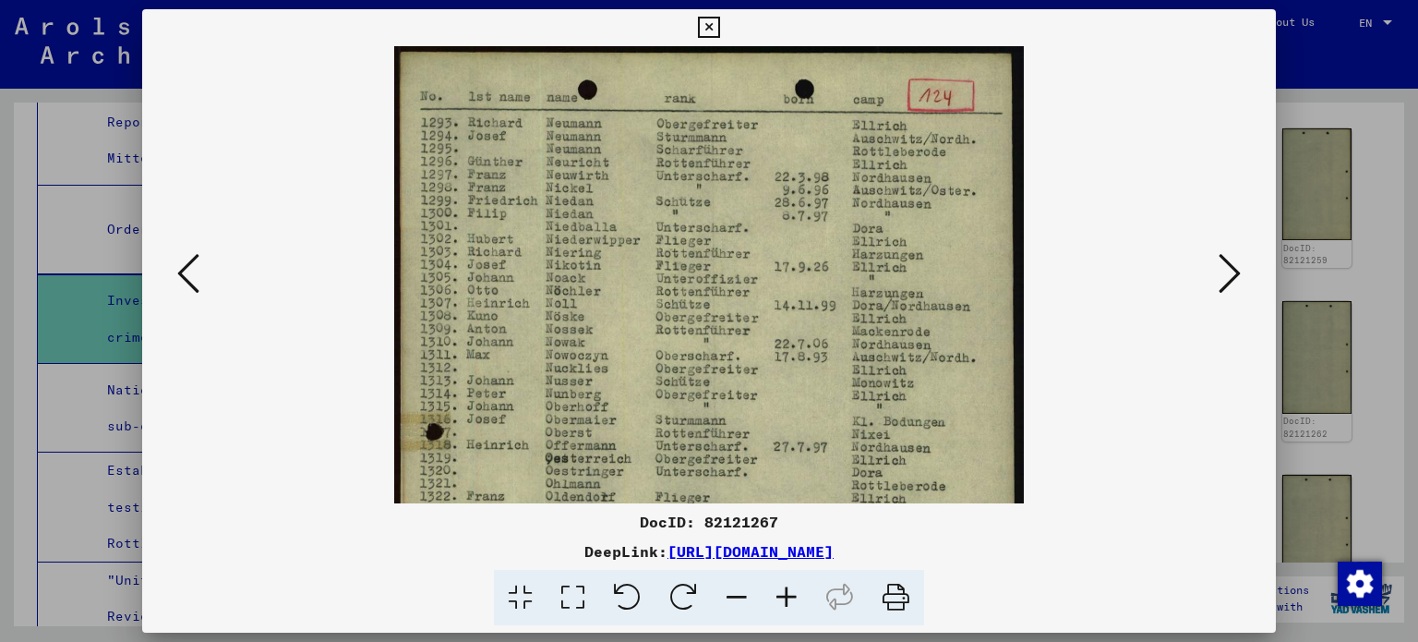
click at [794, 586] on icon at bounding box center [787, 598] width 50 height 56
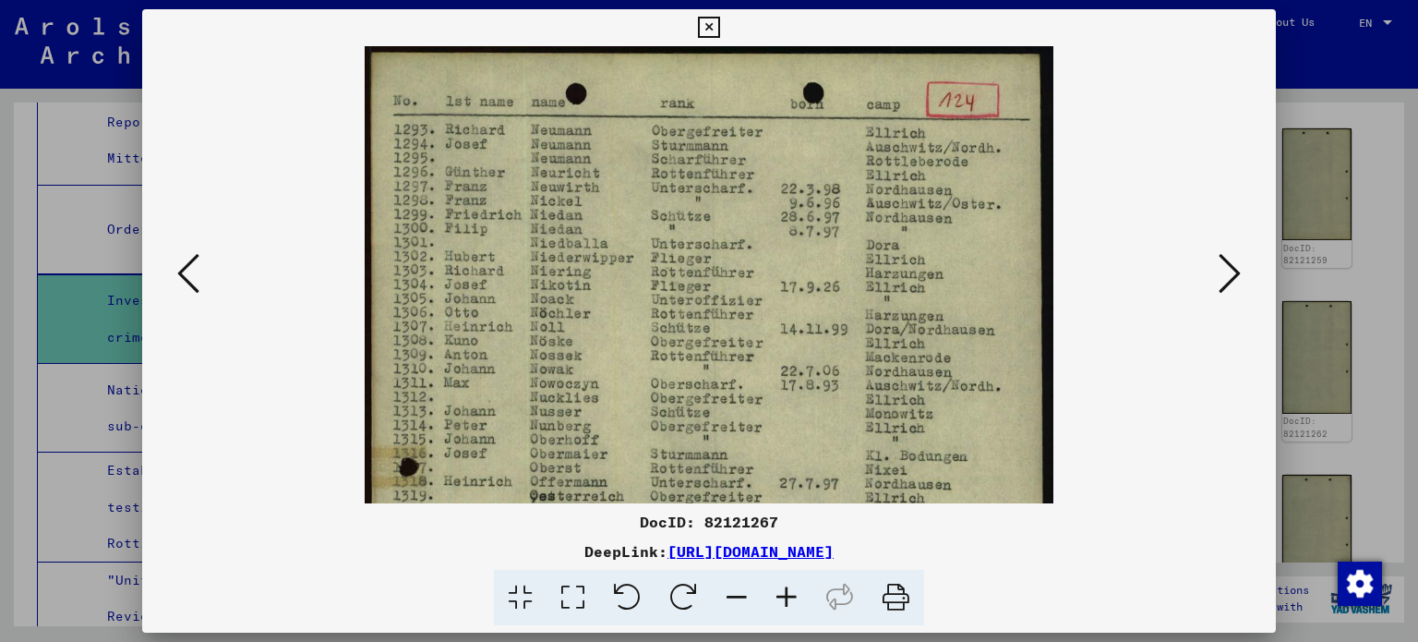
click at [794, 586] on icon at bounding box center [787, 598] width 50 height 56
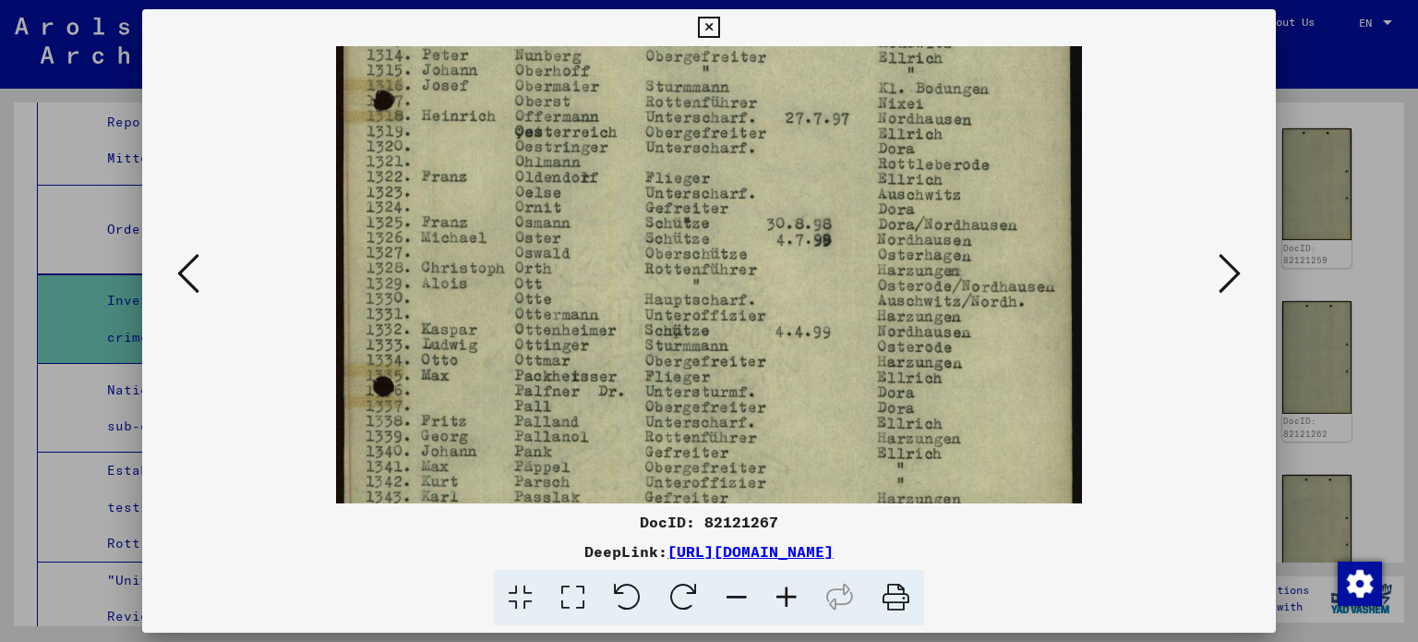
drag, startPoint x: 779, startPoint y: 461, endPoint x: 862, endPoint y: 53, distance: 416.5
click at [862, 54] on img at bounding box center [708, 243] width 745 height 1196
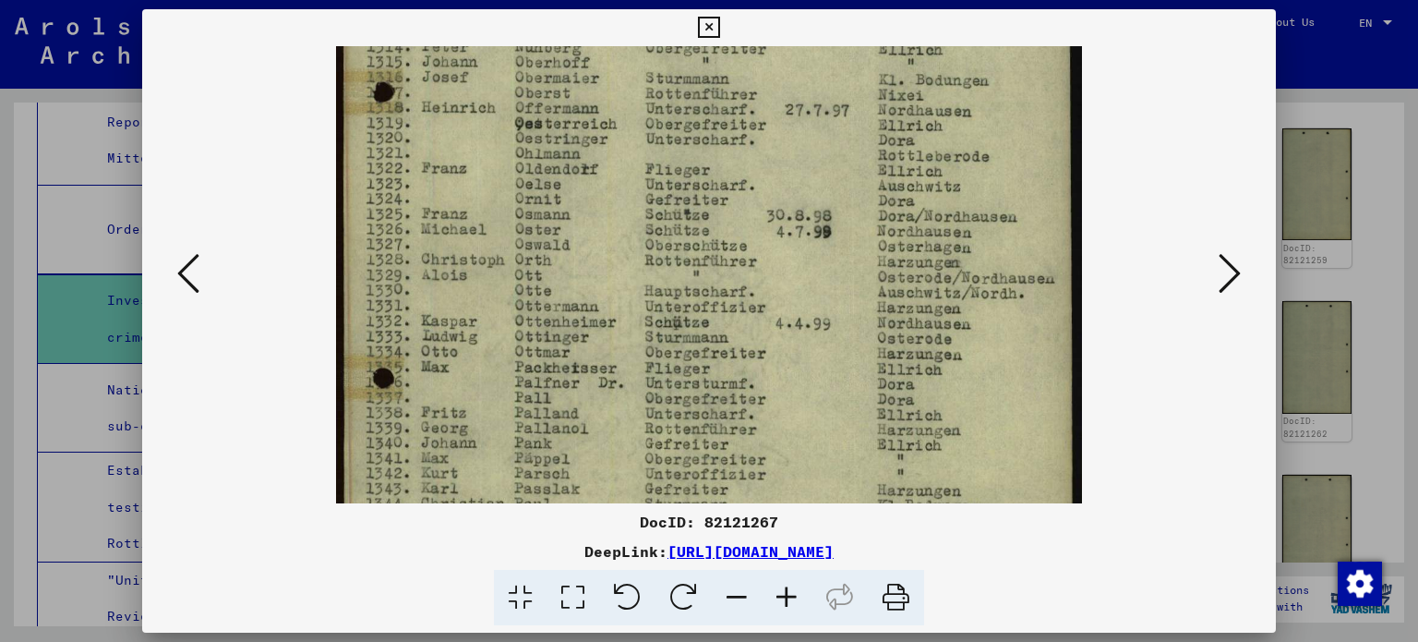
scroll to position [739, 0]
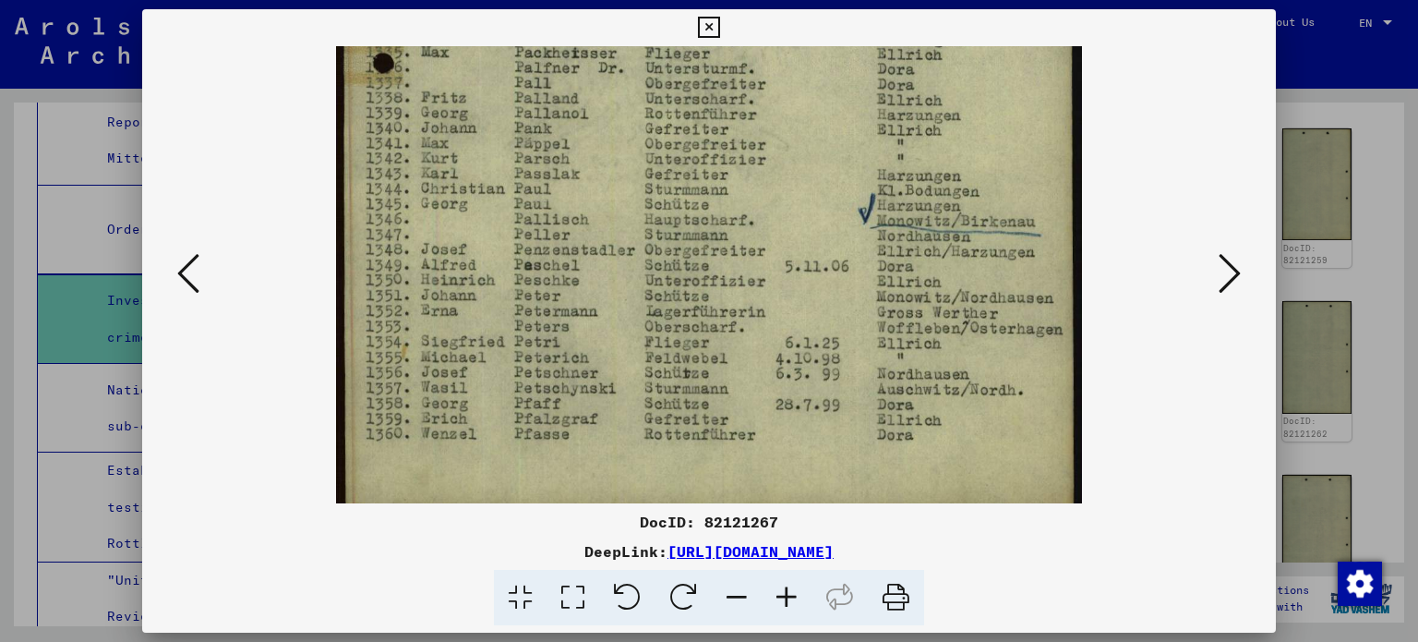
drag, startPoint x: 820, startPoint y: 311, endPoint x: 923, endPoint y: 22, distance: 307.0
click at [922, 25] on div "DocID: 82121267 DeepLink: [URL][DOMAIN_NAME]" at bounding box center [709, 317] width 1135 height 617
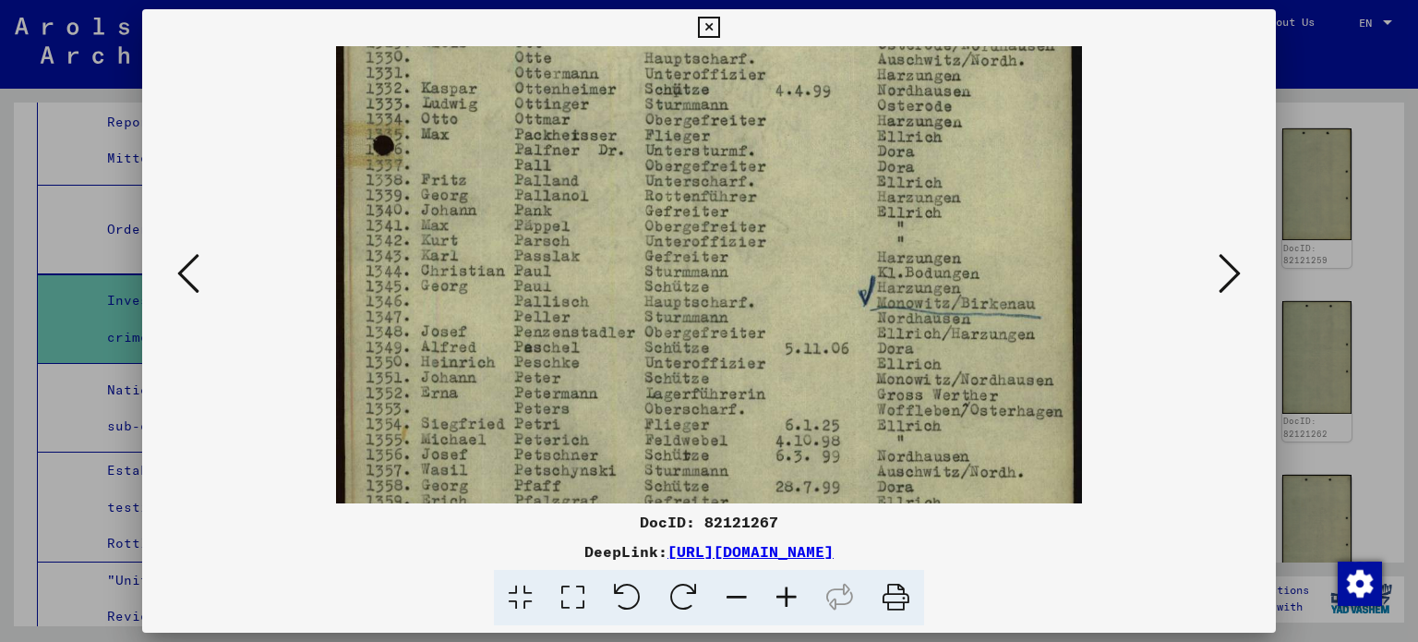
scroll to position [634, 0]
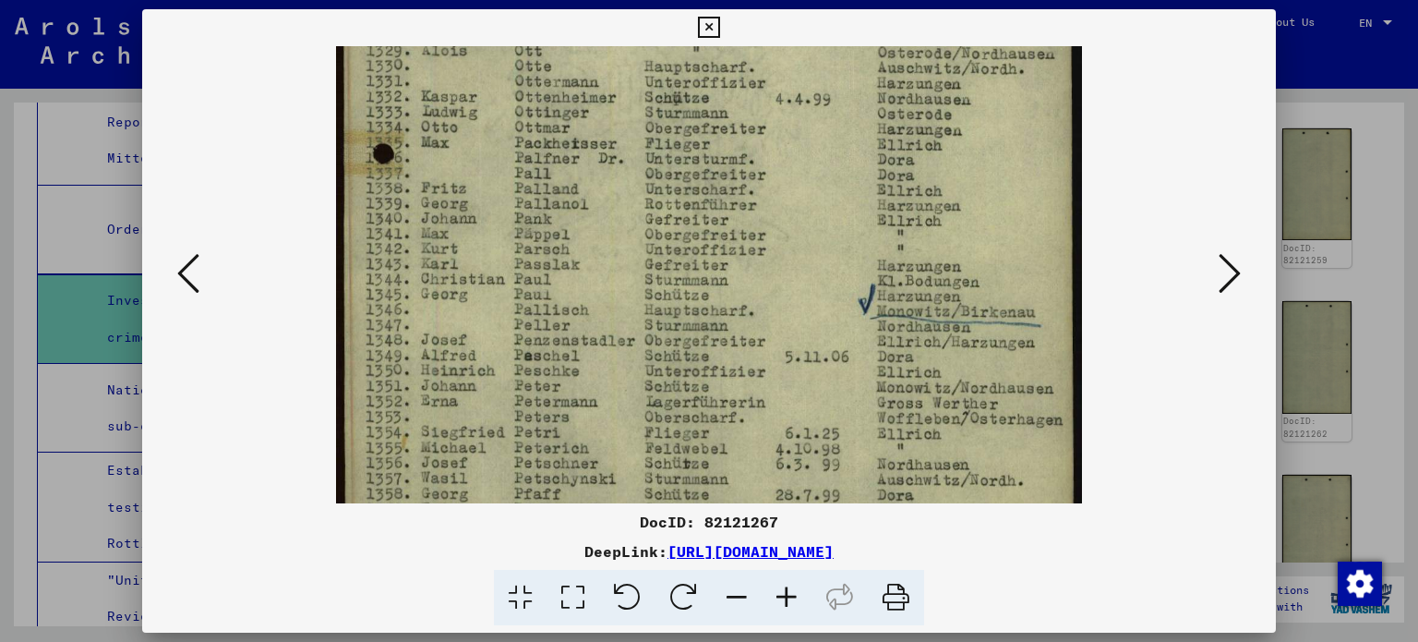
drag, startPoint x: 543, startPoint y: 188, endPoint x: 532, endPoint y: 295, distance: 106.8
click at [532, 295] on img at bounding box center [708, 10] width 745 height 1196
click at [1235, 271] on icon at bounding box center [1230, 273] width 22 height 44
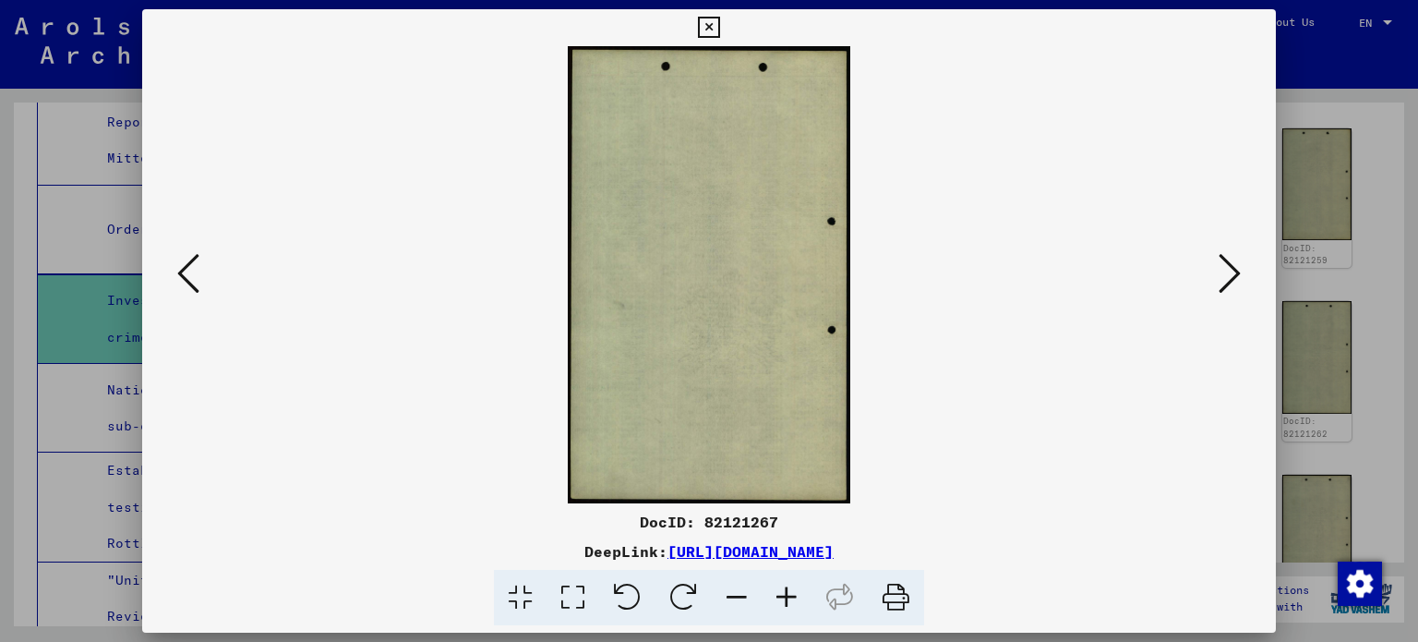
click at [1236, 271] on icon at bounding box center [1230, 273] width 22 height 44
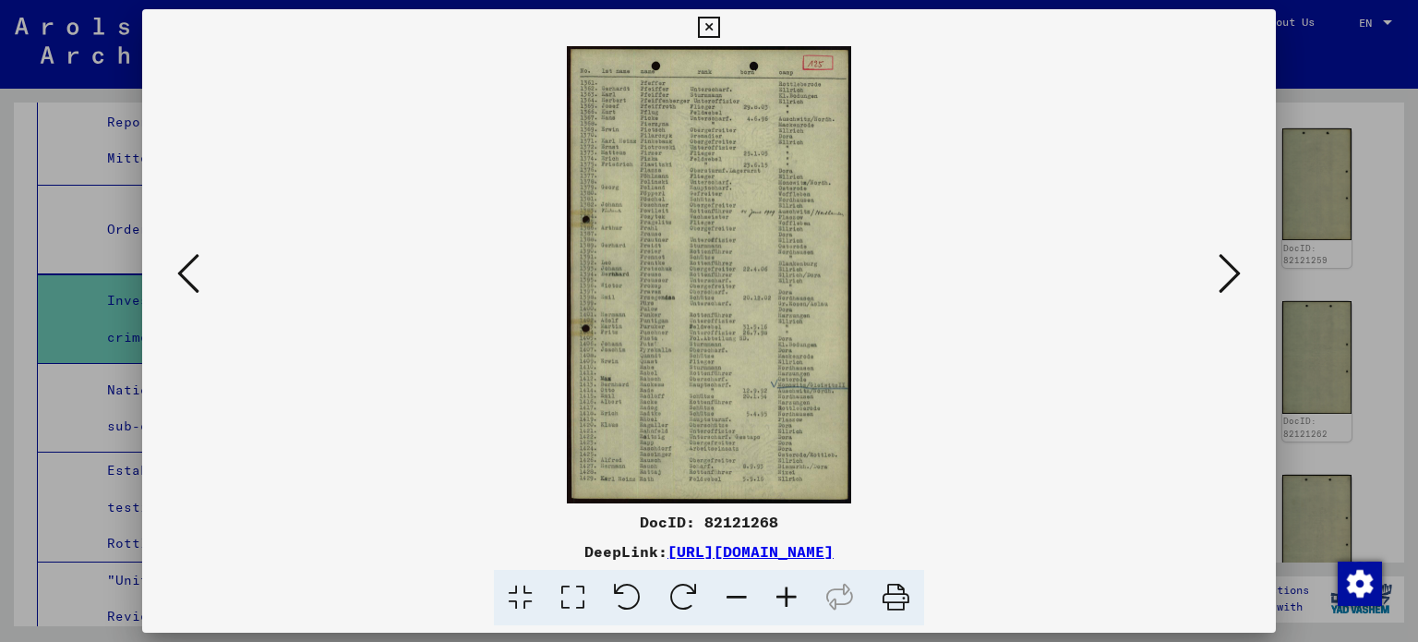
click at [775, 602] on icon at bounding box center [787, 598] width 50 height 56
click at [776, 602] on icon at bounding box center [787, 598] width 50 height 56
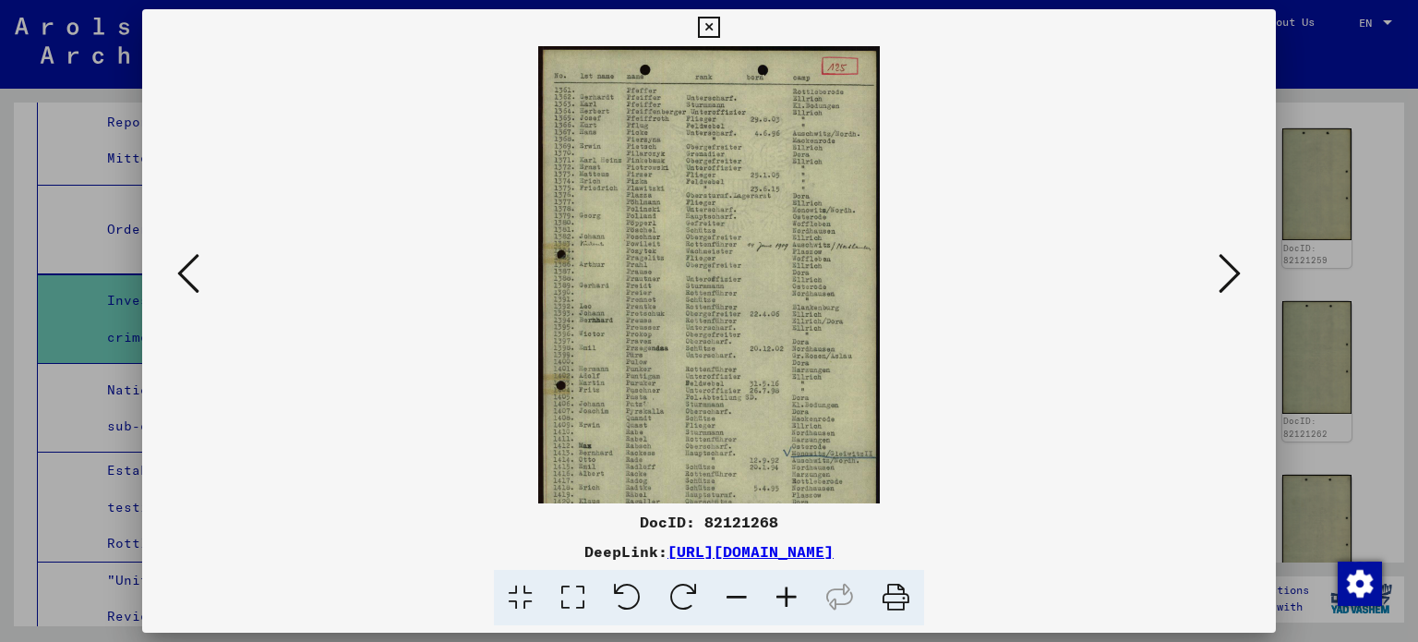
click at [779, 602] on icon at bounding box center [787, 598] width 50 height 56
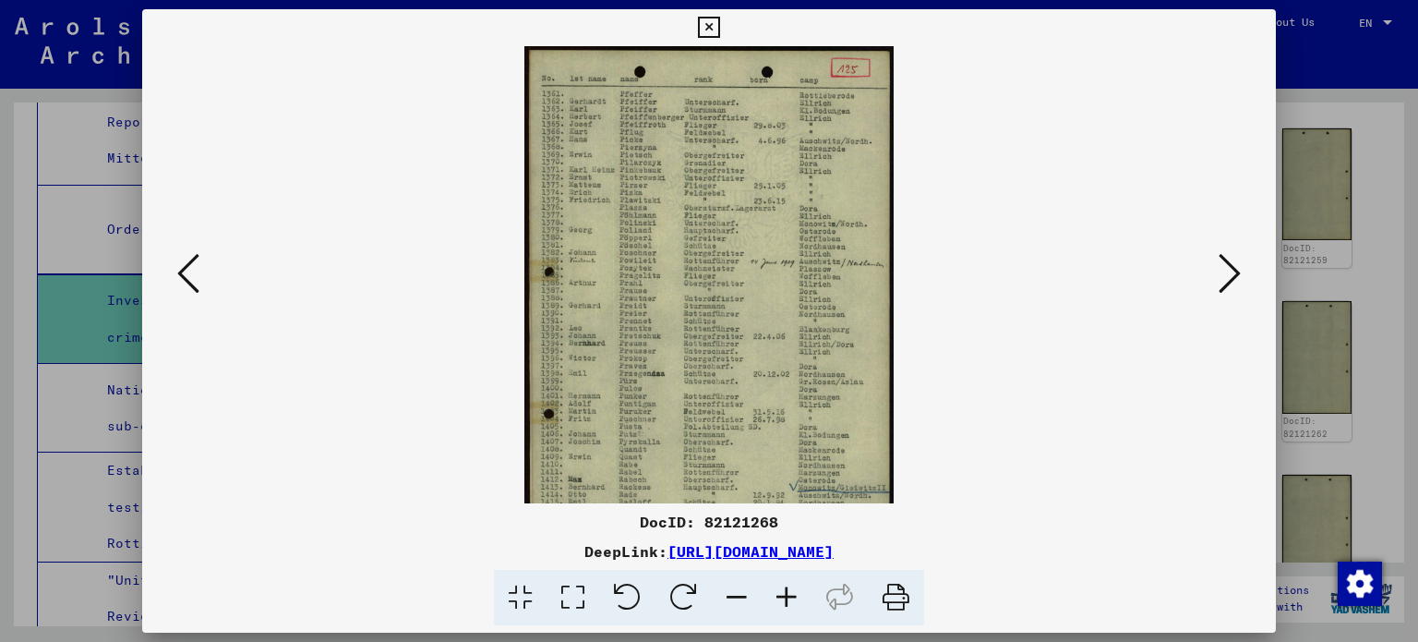
click at [779, 602] on icon at bounding box center [787, 598] width 50 height 56
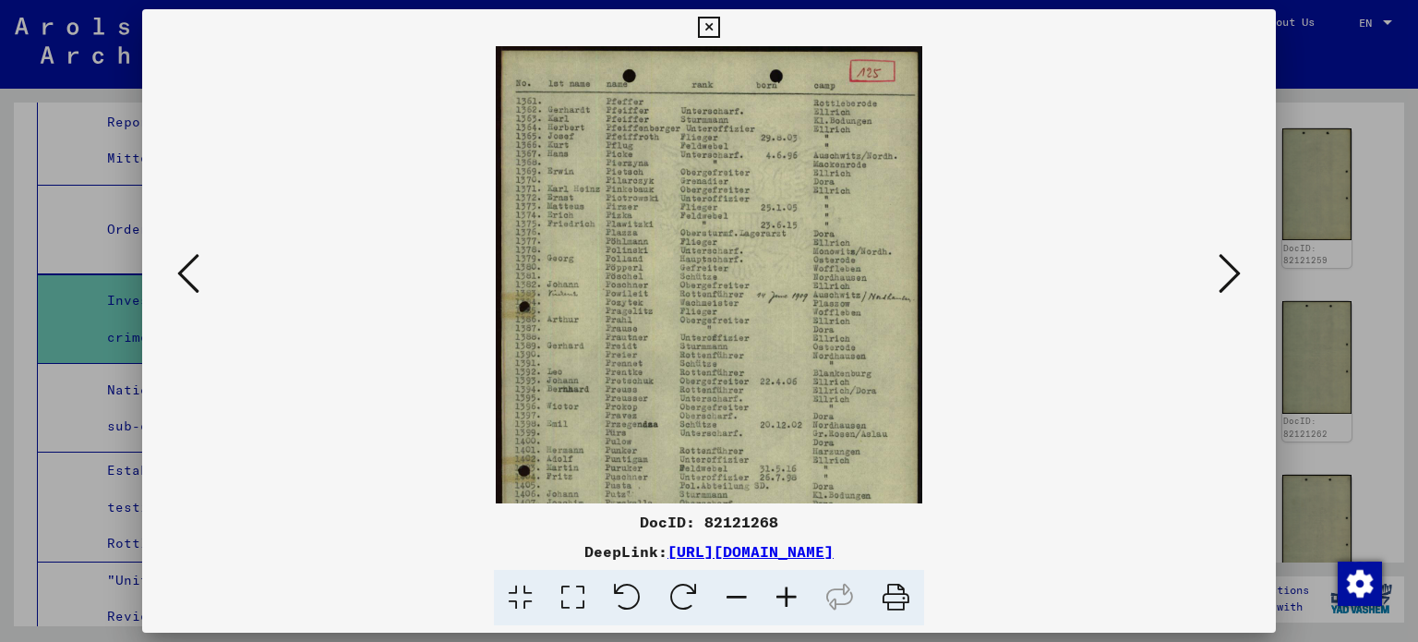
click at [779, 602] on icon at bounding box center [787, 598] width 50 height 56
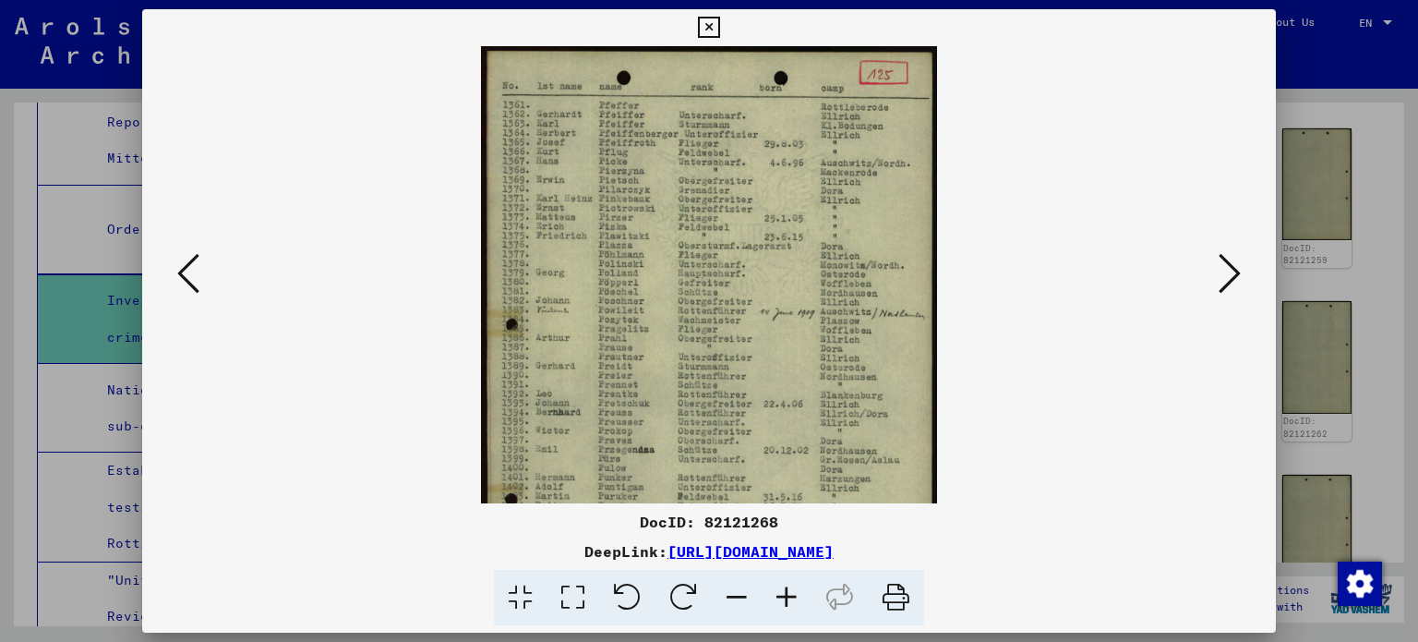
click at [779, 602] on icon at bounding box center [787, 598] width 50 height 56
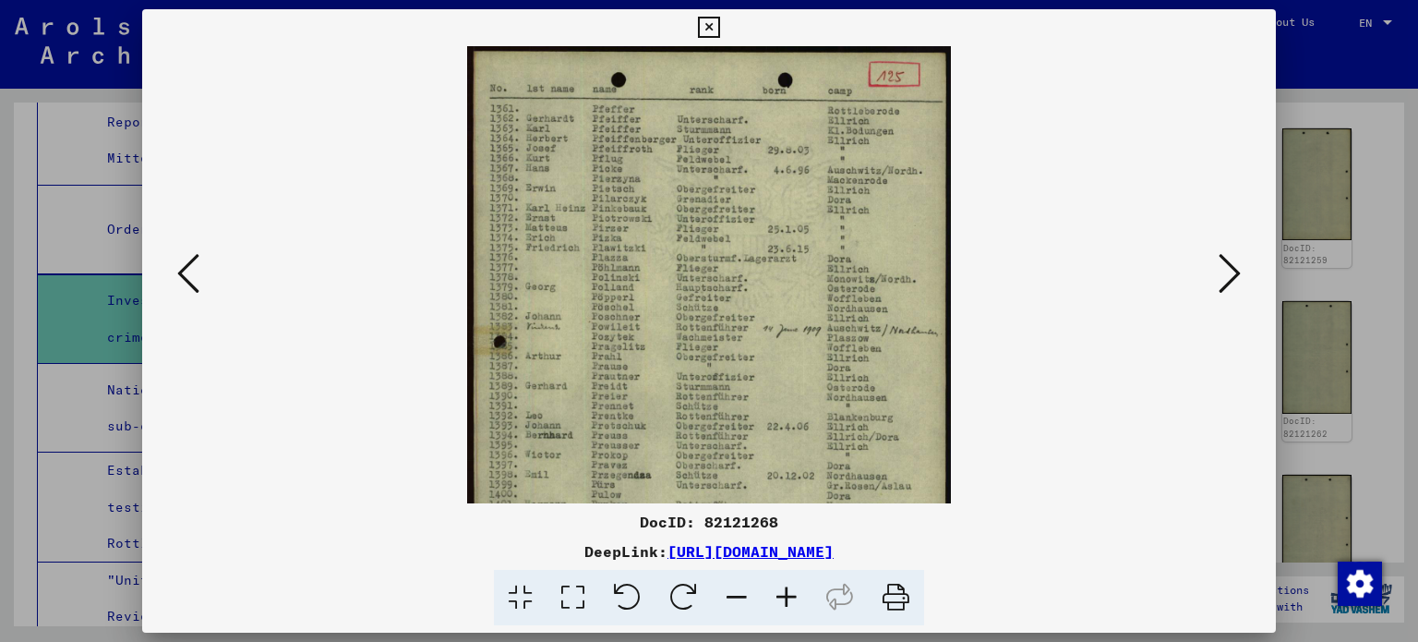
click at [779, 602] on icon at bounding box center [787, 598] width 50 height 56
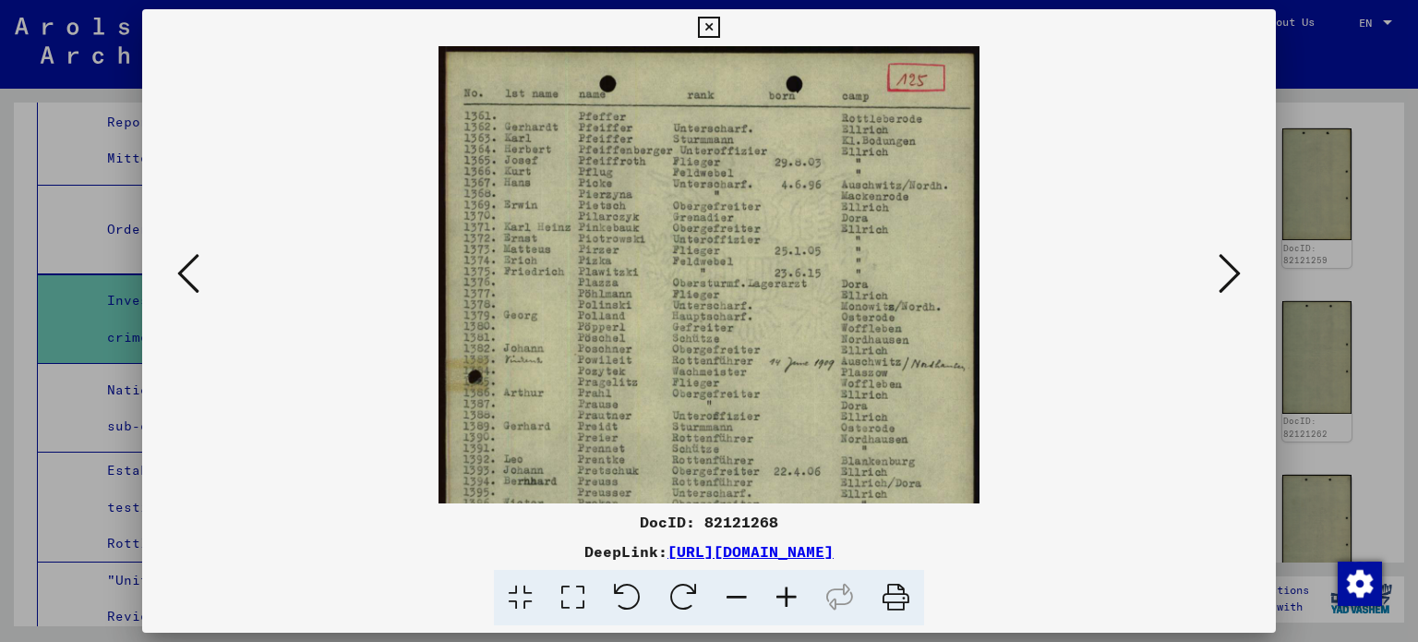
click at [779, 602] on icon at bounding box center [787, 598] width 50 height 56
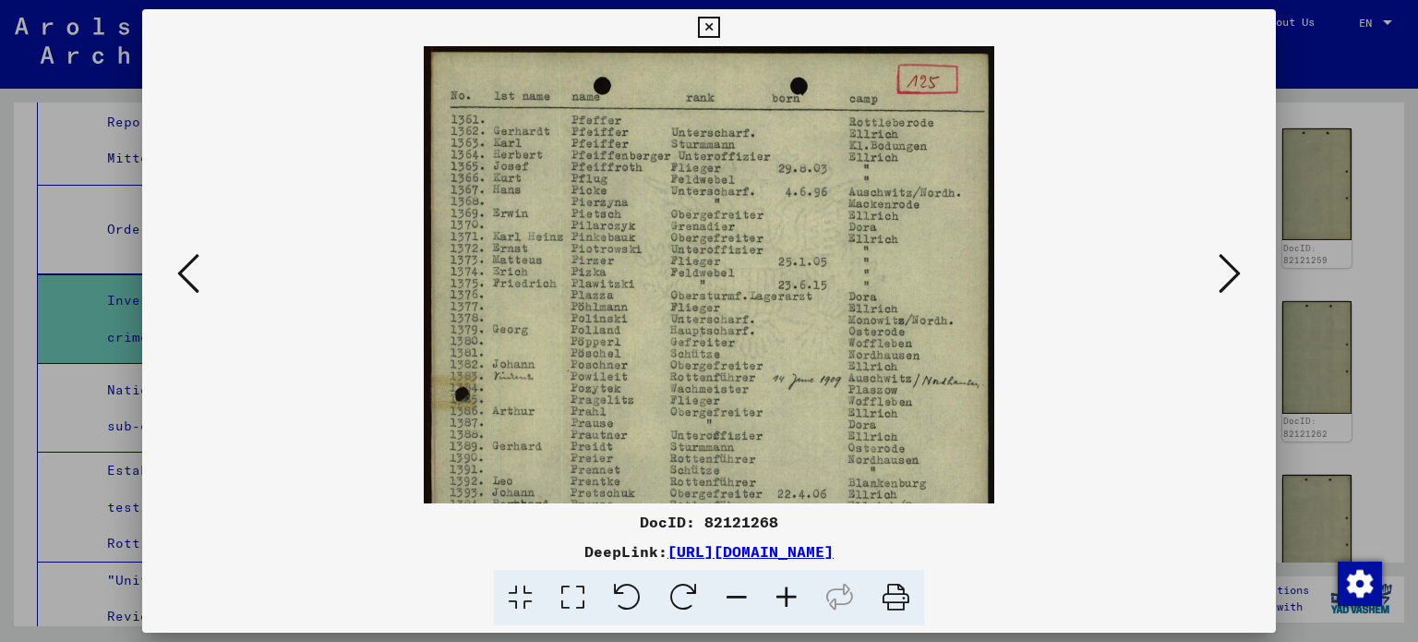
click at [779, 602] on icon at bounding box center [787, 598] width 50 height 56
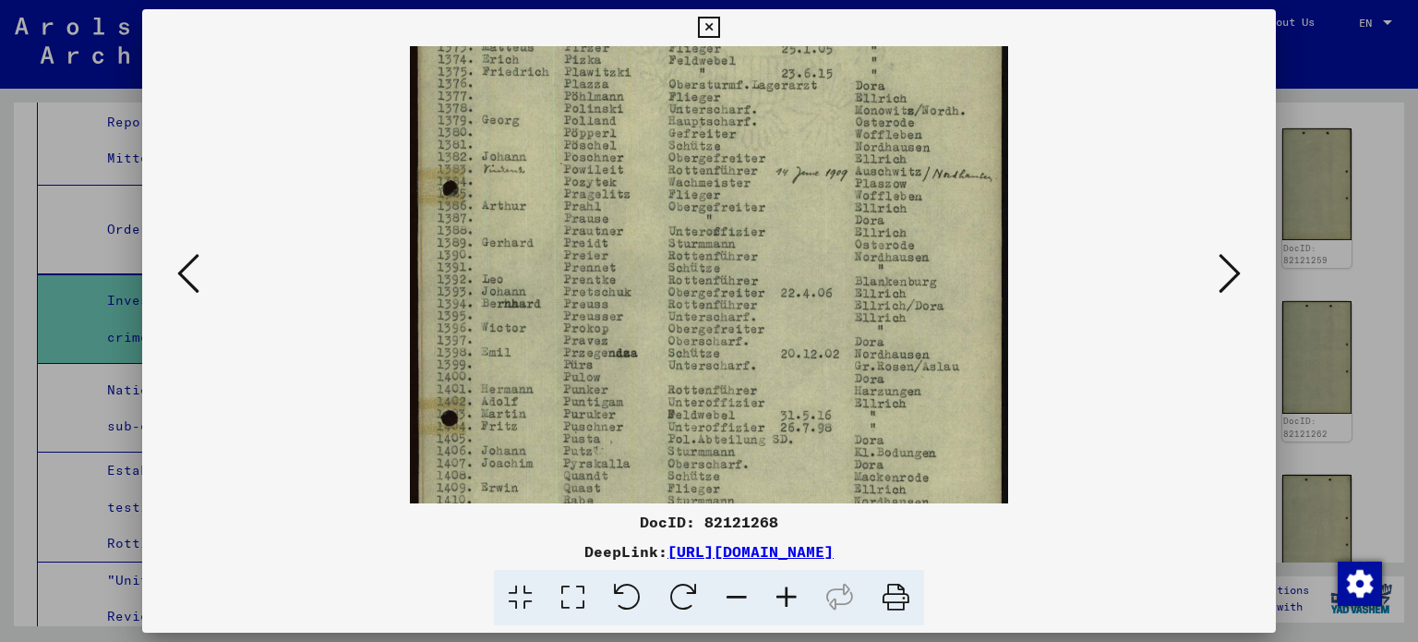
scroll to position [263, 0]
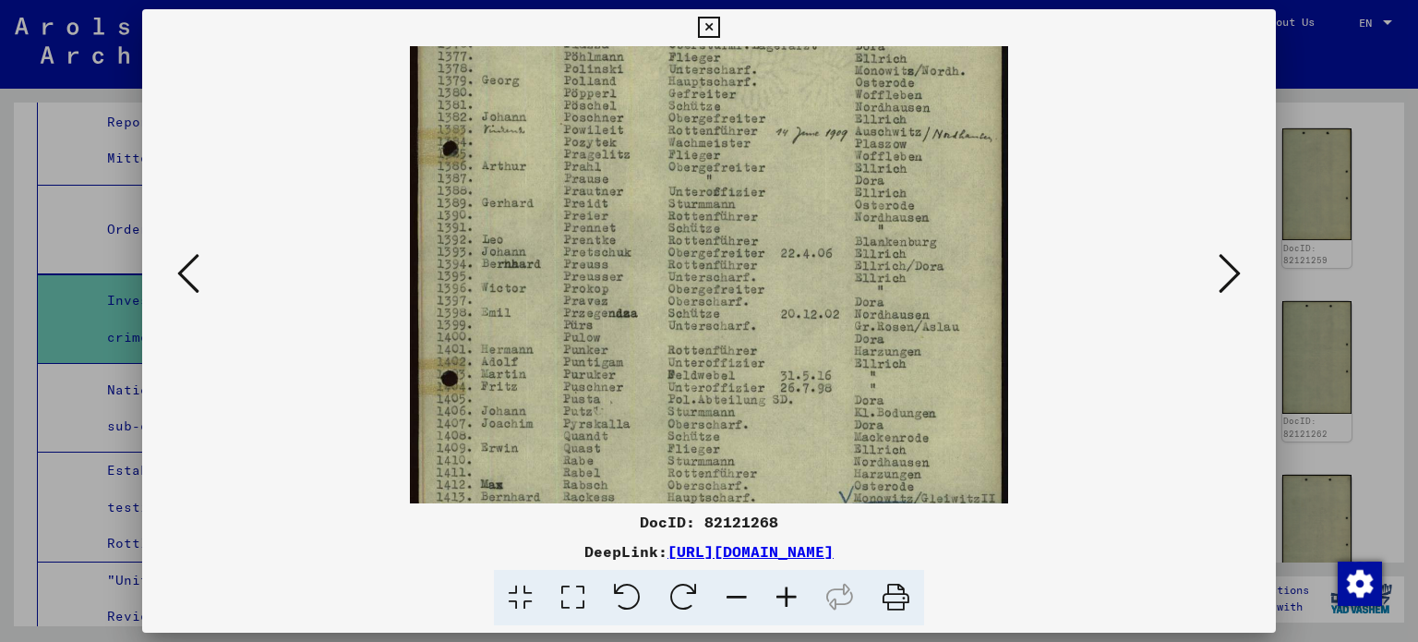
drag, startPoint x: 799, startPoint y: 430, endPoint x: 853, endPoint y: 169, distance: 266.9
click at [853, 169] on img at bounding box center [709, 265] width 599 height 965
click at [1308, 154] on div at bounding box center [709, 321] width 1418 height 642
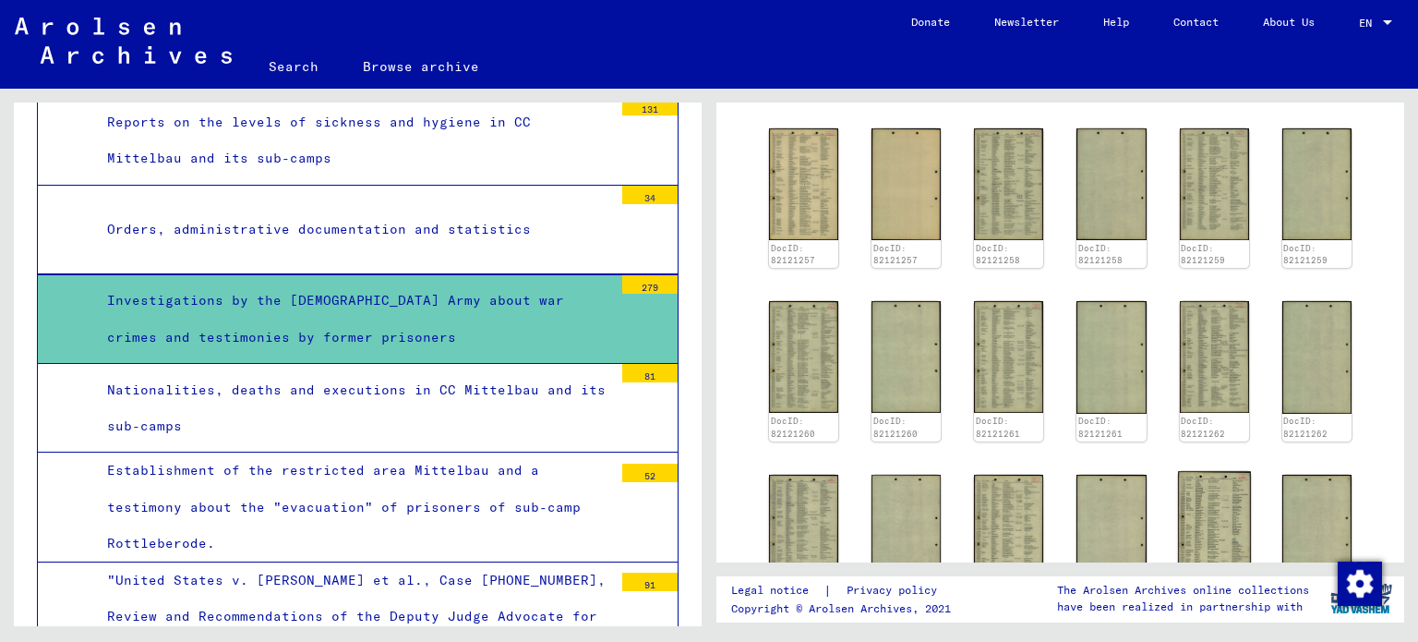
scroll to position [1770, 0]
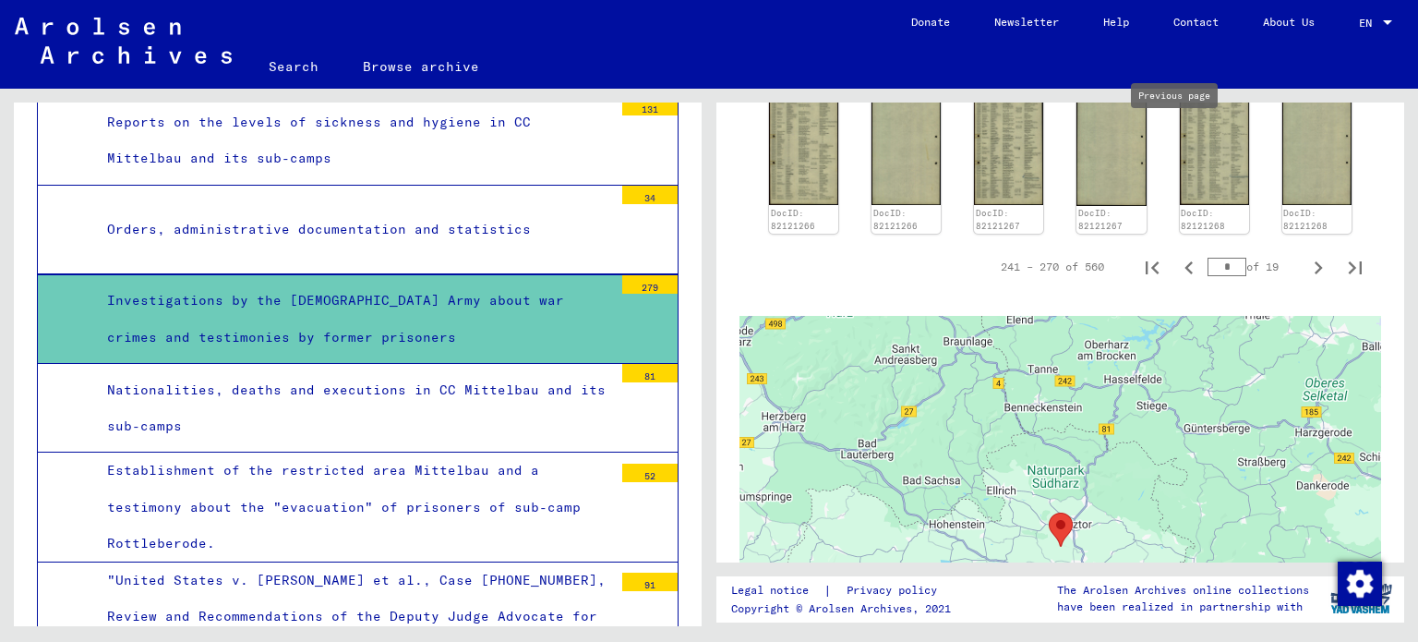
click at [1176, 255] on icon "Previous page" at bounding box center [1189, 268] width 26 height 26
type input "*"
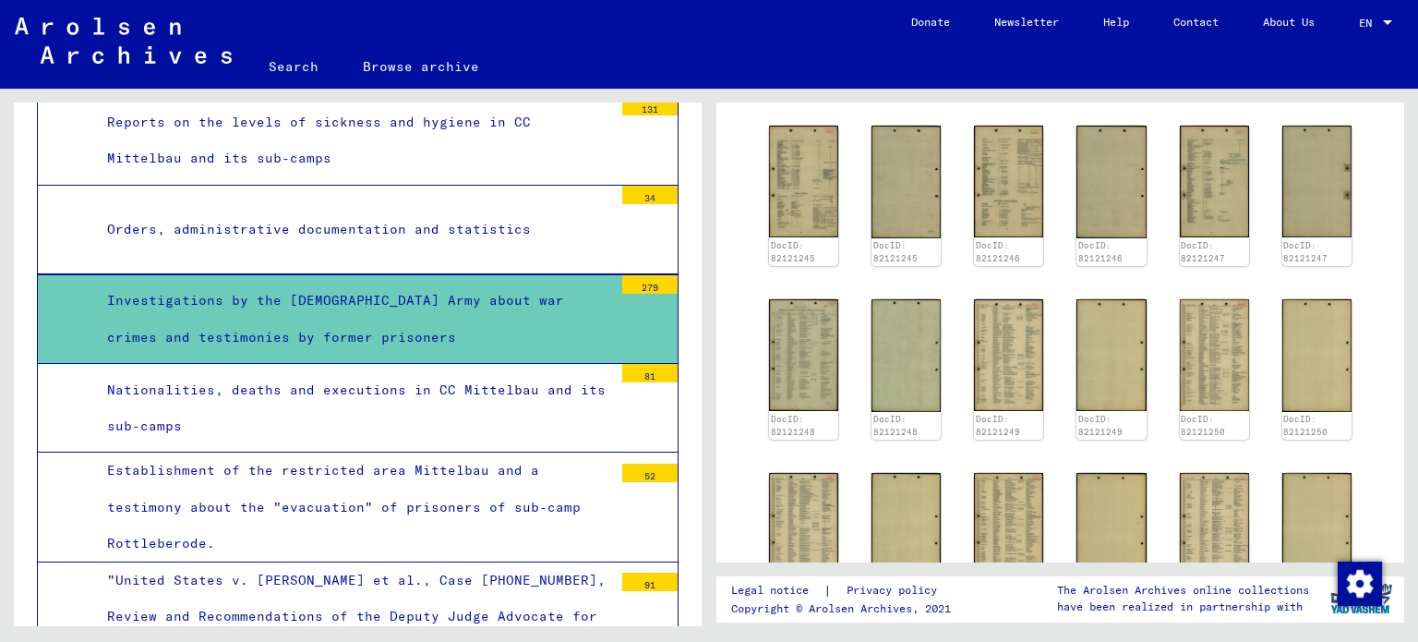
scroll to position [1216, 0]
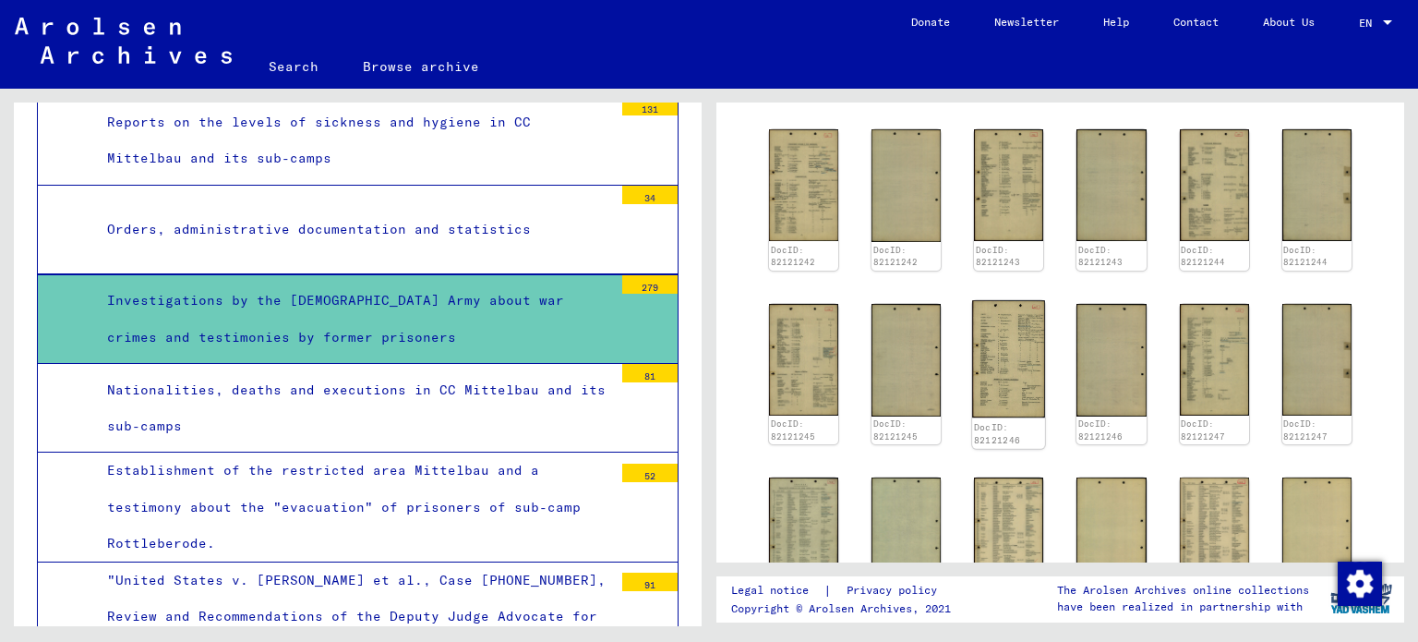
click at [997, 300] on img at bounding box center [1008, 358] width 73 height 117
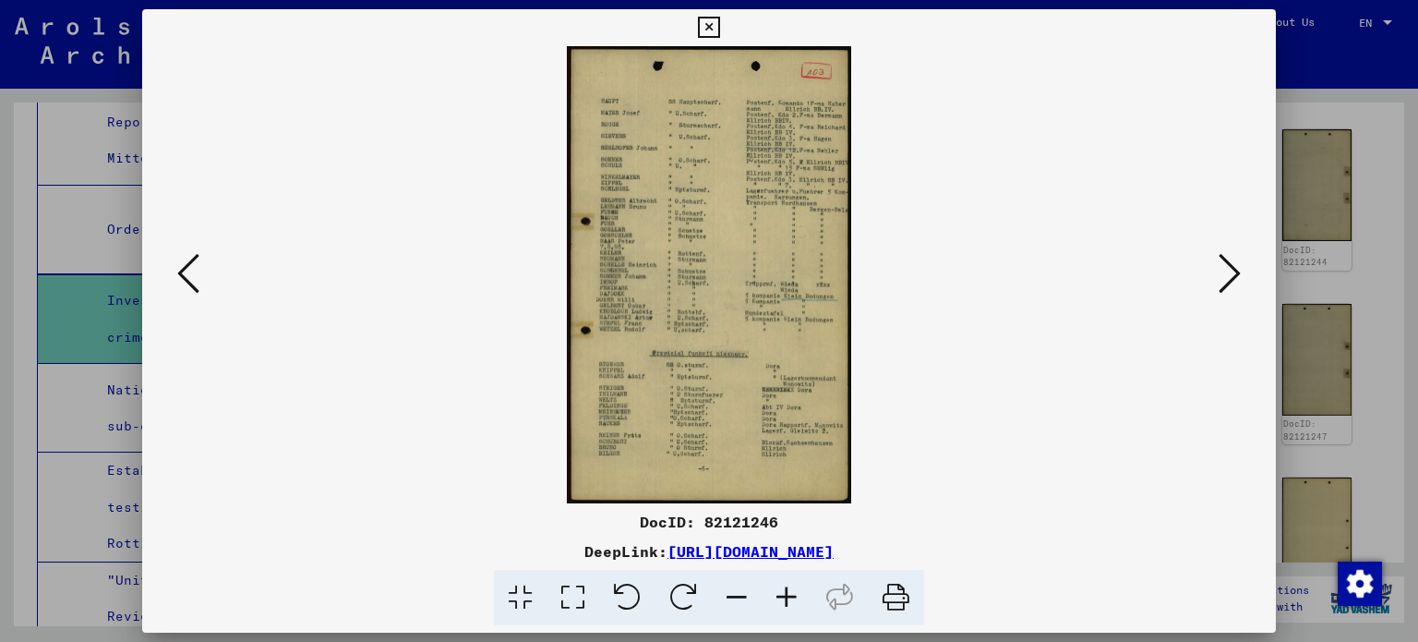
click at [1356, 190] on div at bounding box center [709, 321] width 1418 height 642
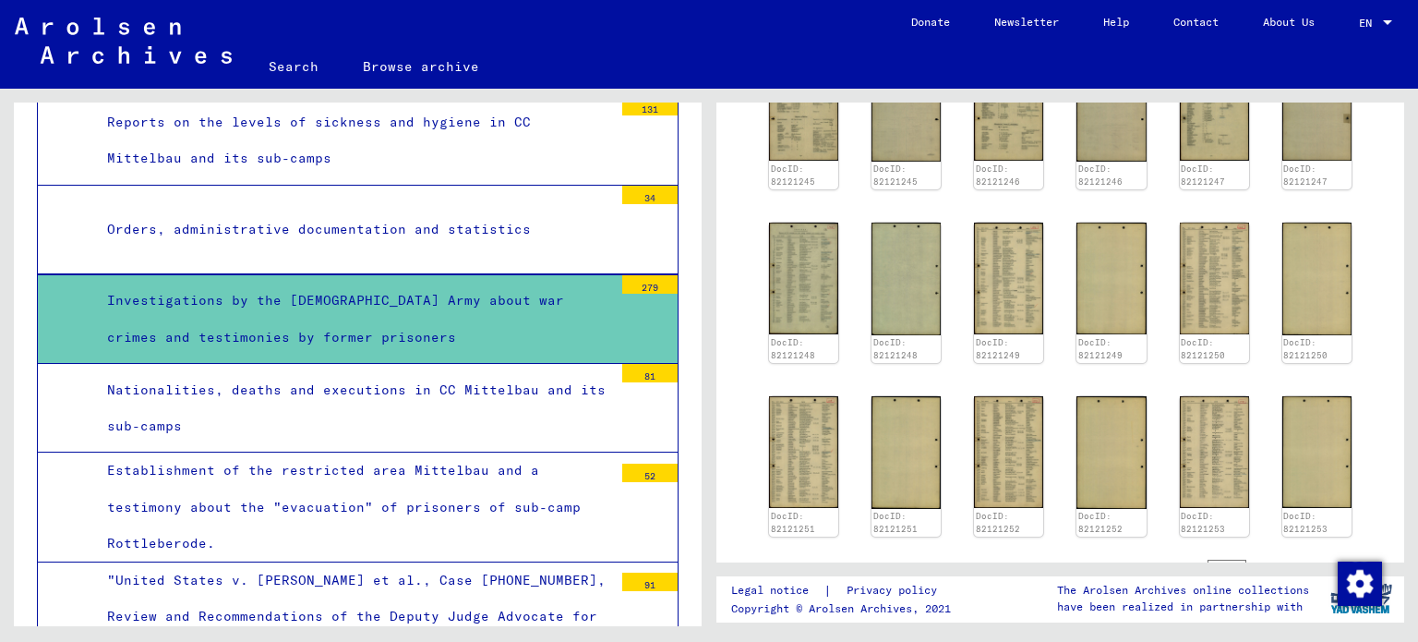
scroll to position [1678, 0]
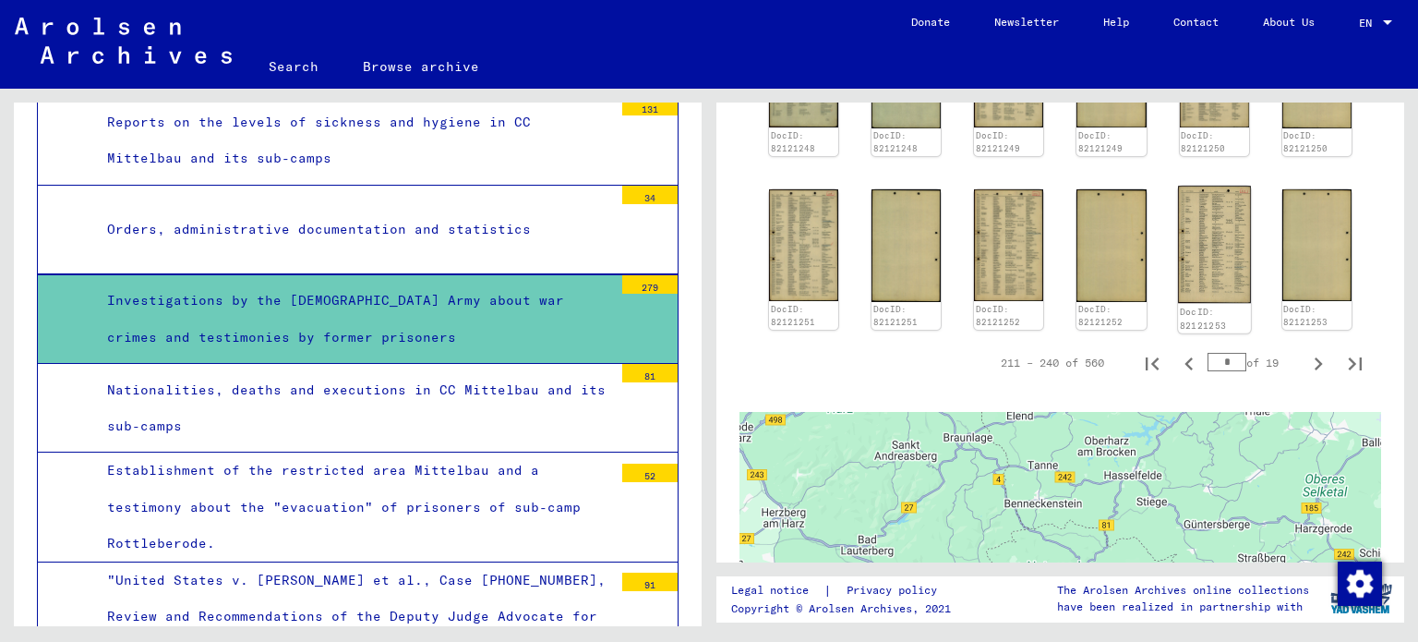
click at [1219, 186] on img at bounding box center [1214, 244] width 73 height 117
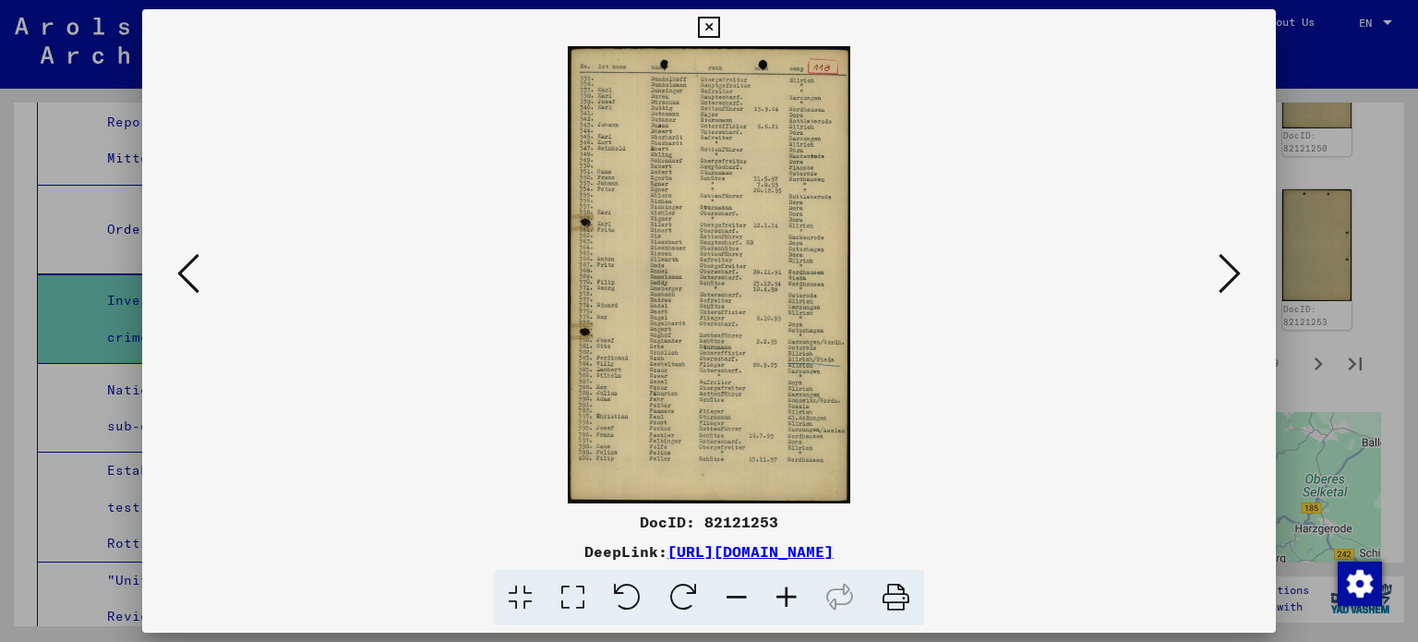
click at [1324, 182] on div at bounding box center [709, 321] width 1418 height 642
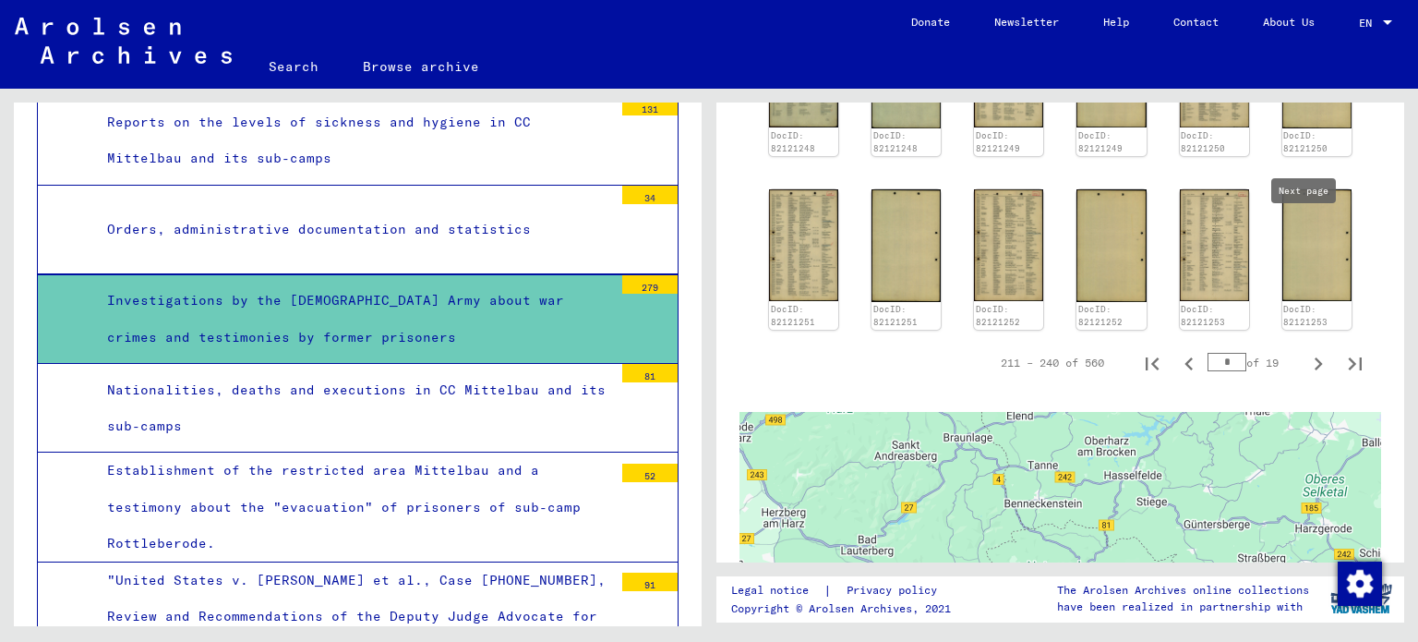
click at [1314, 351] on icon "Next page" at bounding box center [1319, 364] width 26 height 26
type input "*"
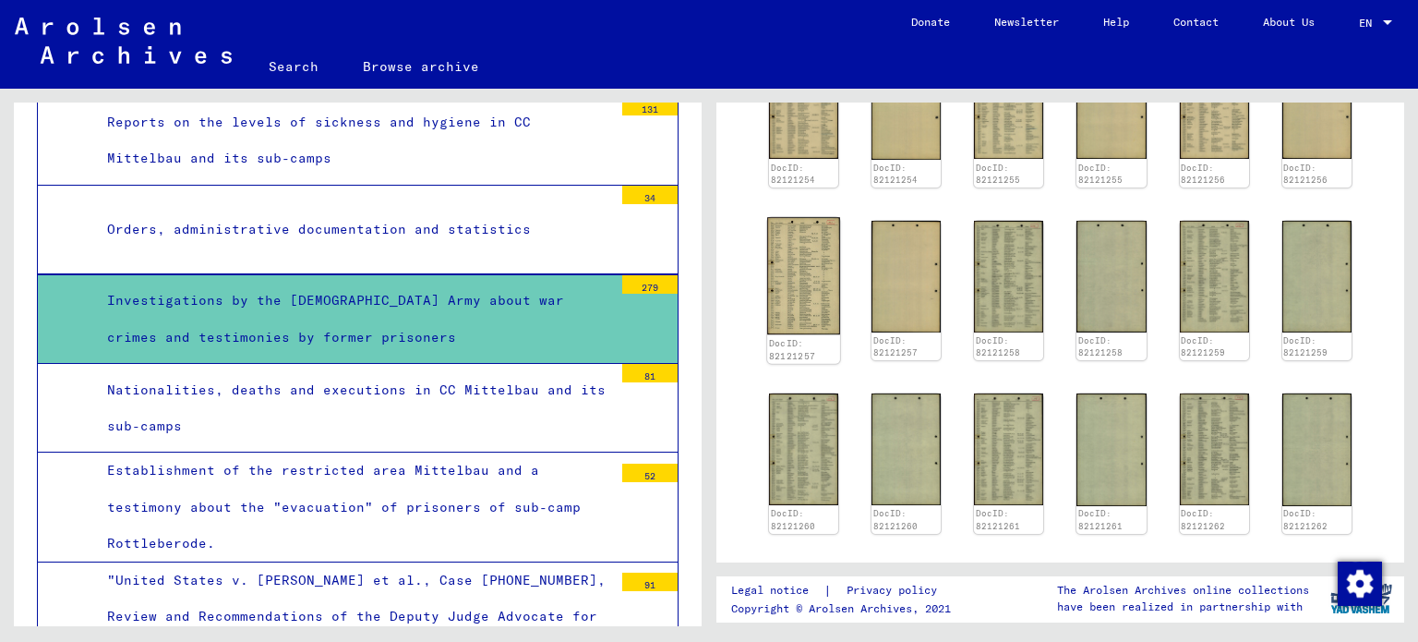
click at [803, 217] on img at bounding box center [803, 275] width 73 height 117
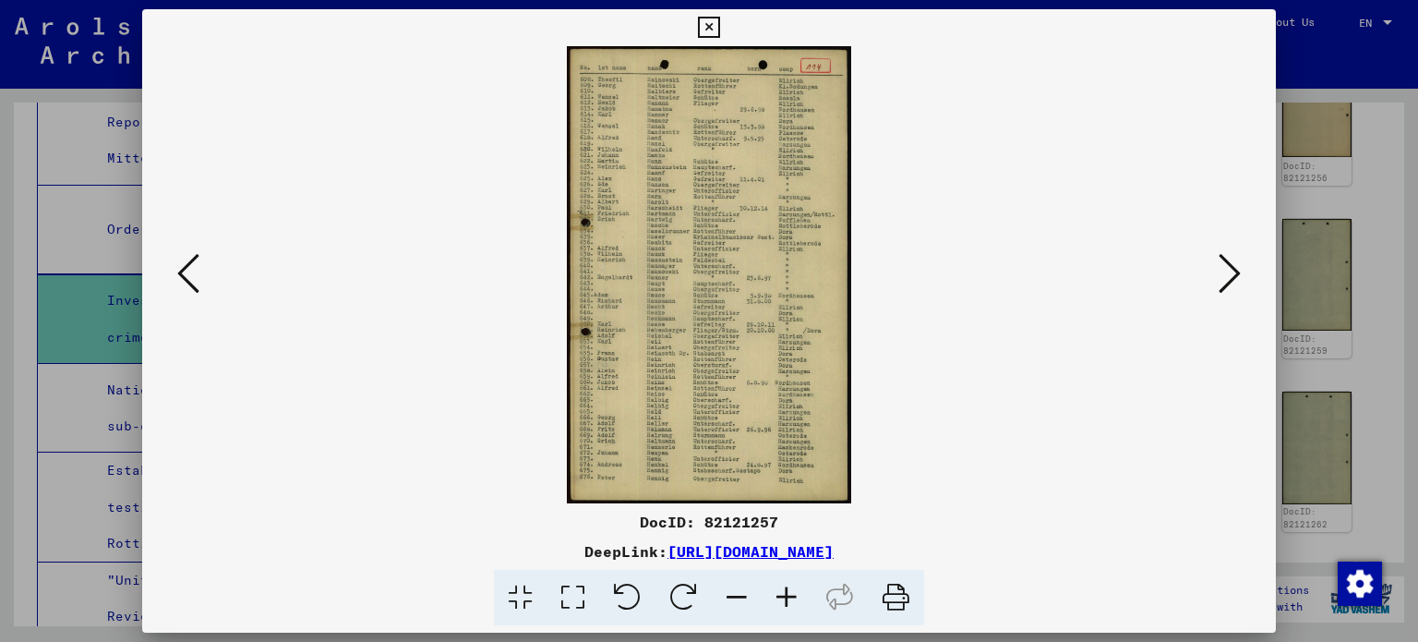
click at [1248, 260] on div at bounding box center [709, 274] width 1135 height 457
click at [1235, 268] on icon at bounding box center [1230, 273] width 22 height 44
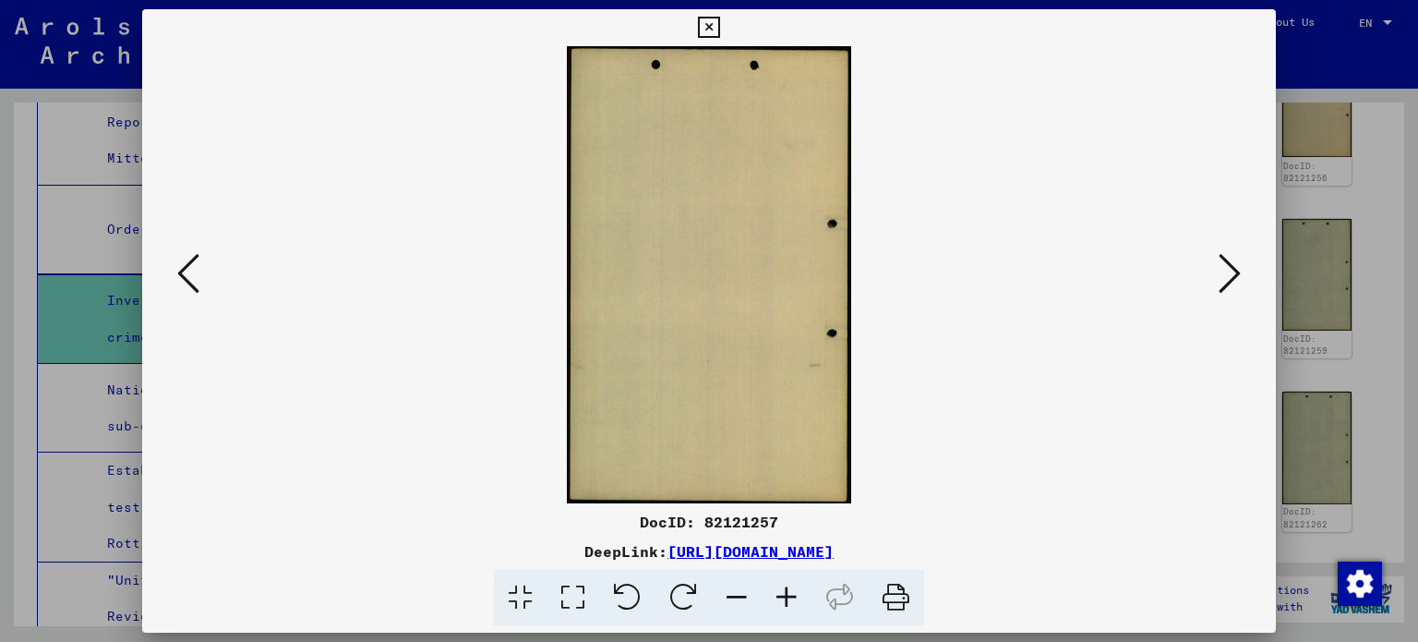
click at [1235, 268] on icon at bounding box center [1230, 273] width 22 height 44
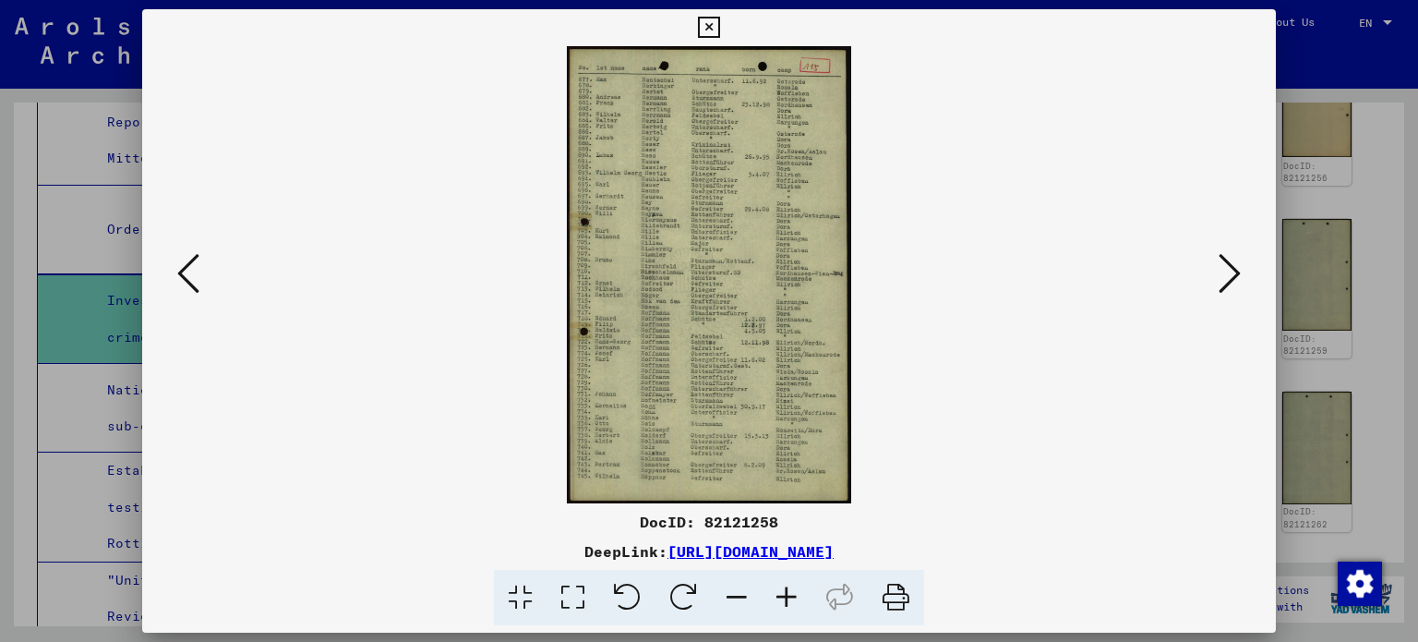
click at [1235, 268] on icon at bounding box center [1230, 273] width 22 height 44
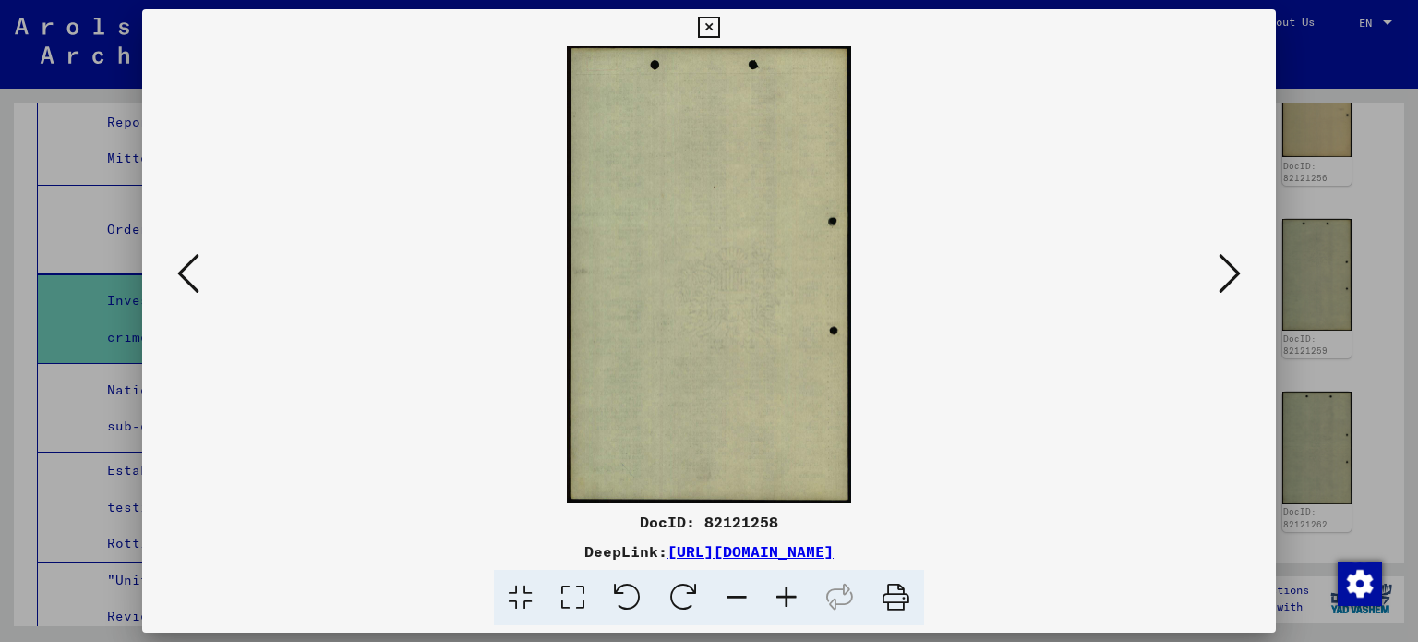
click at [1235, 268] on icon at bounding box center [1230, 273] width 22 height 44
click at [1234, 271] on icon at bounding box center [1230, 273] width 22 height 44
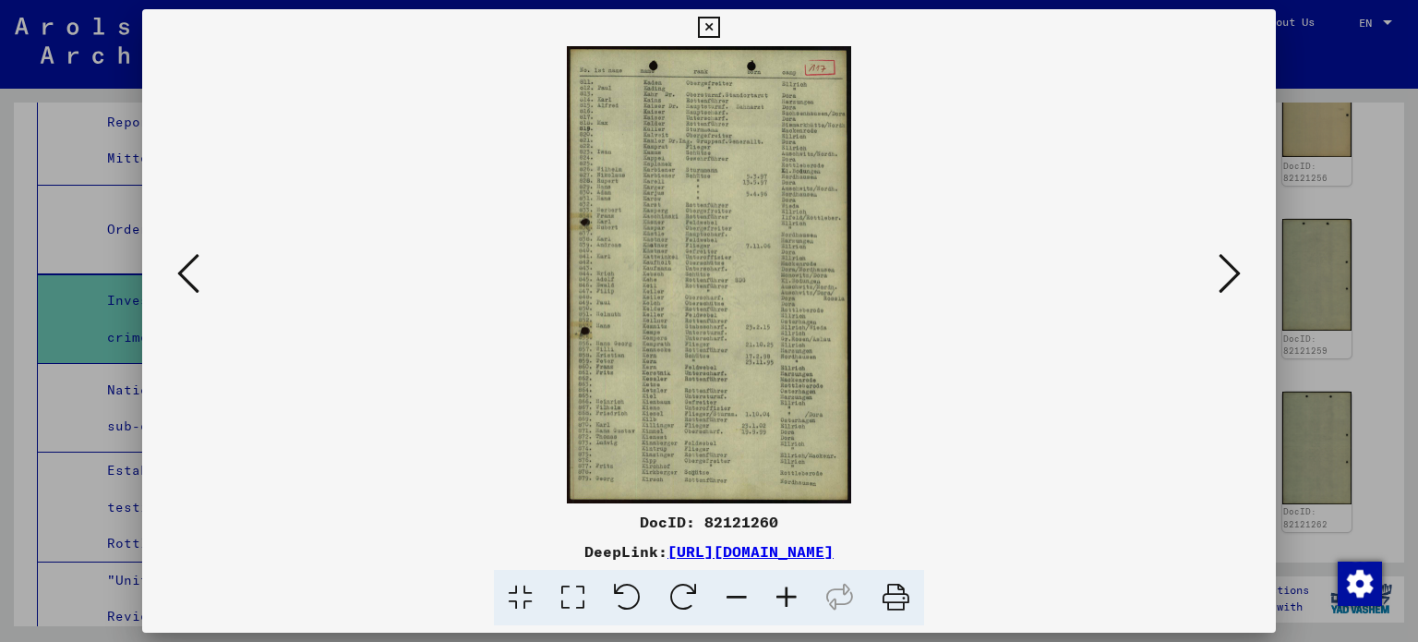
click at [1234, 271] on icon at bounding box center [1230, 273] width 22 height 44
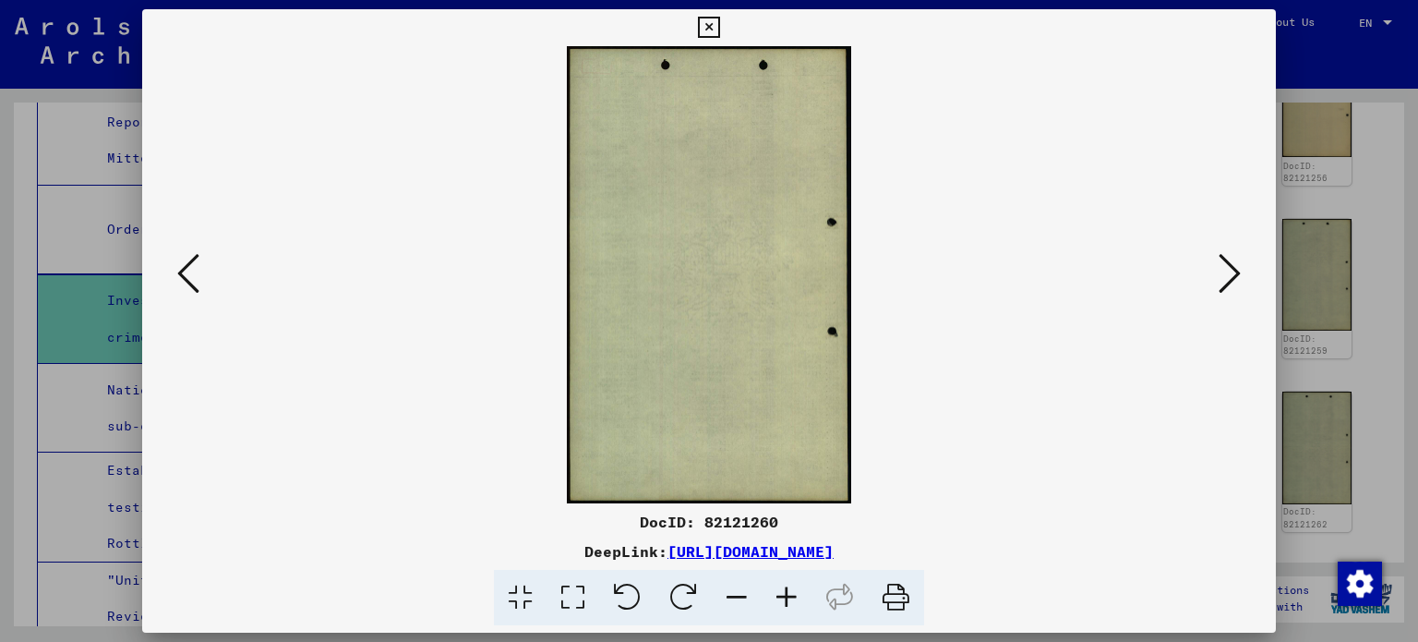
click at [1234, 271] on icon at bounding box center [1230, 273] width 22 height 44
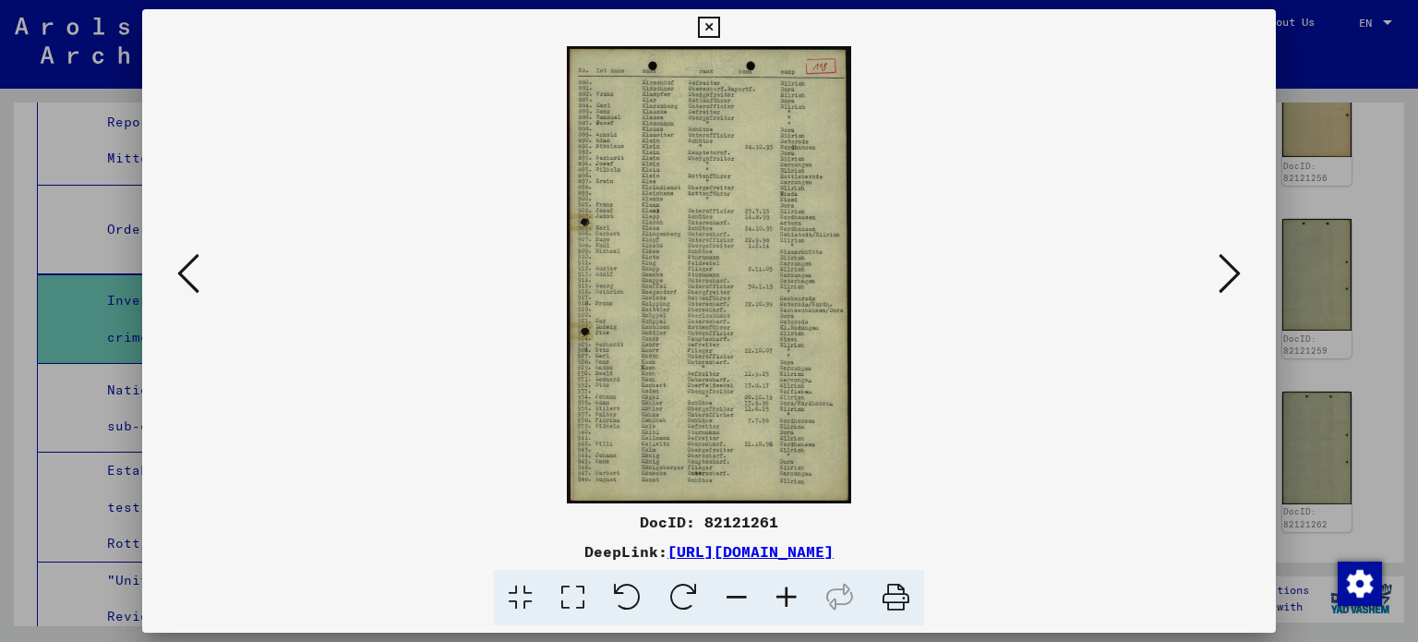
click at [1230, 273] on icon at bounding box center [1230, 273] width 22 height 44
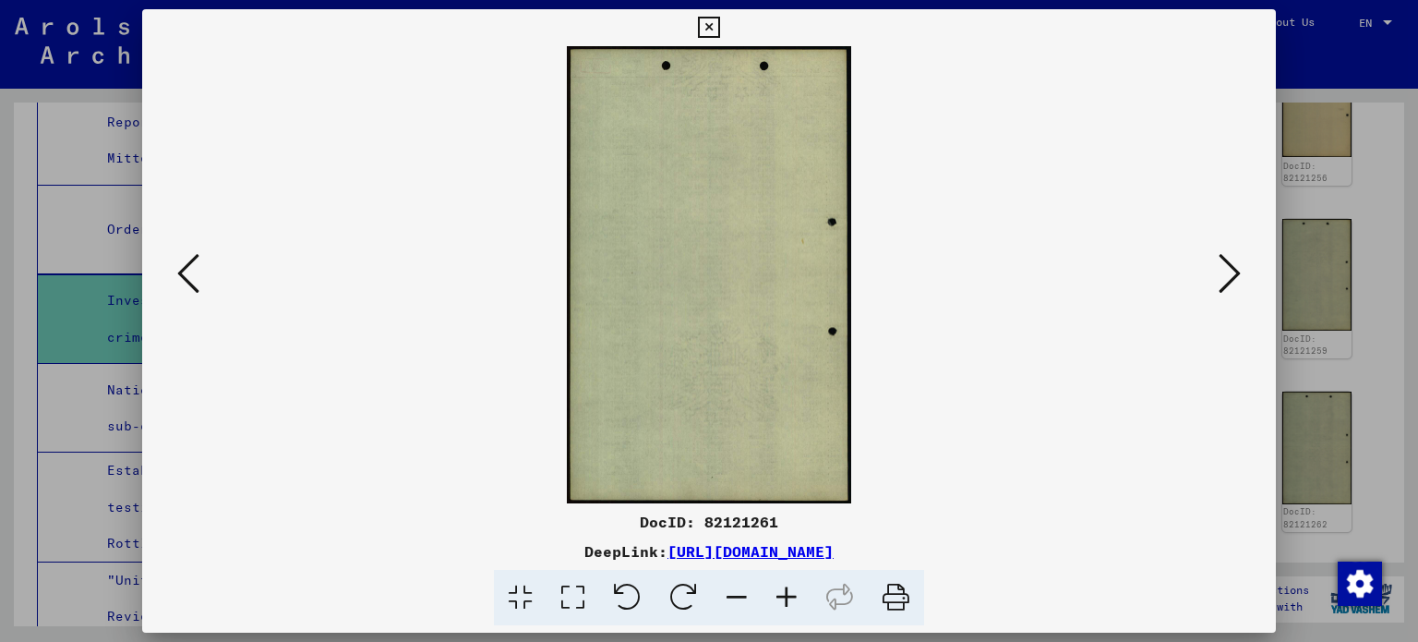
click at [1230, 273] on icon at bounding box center [1230, 273] width 22 height 44
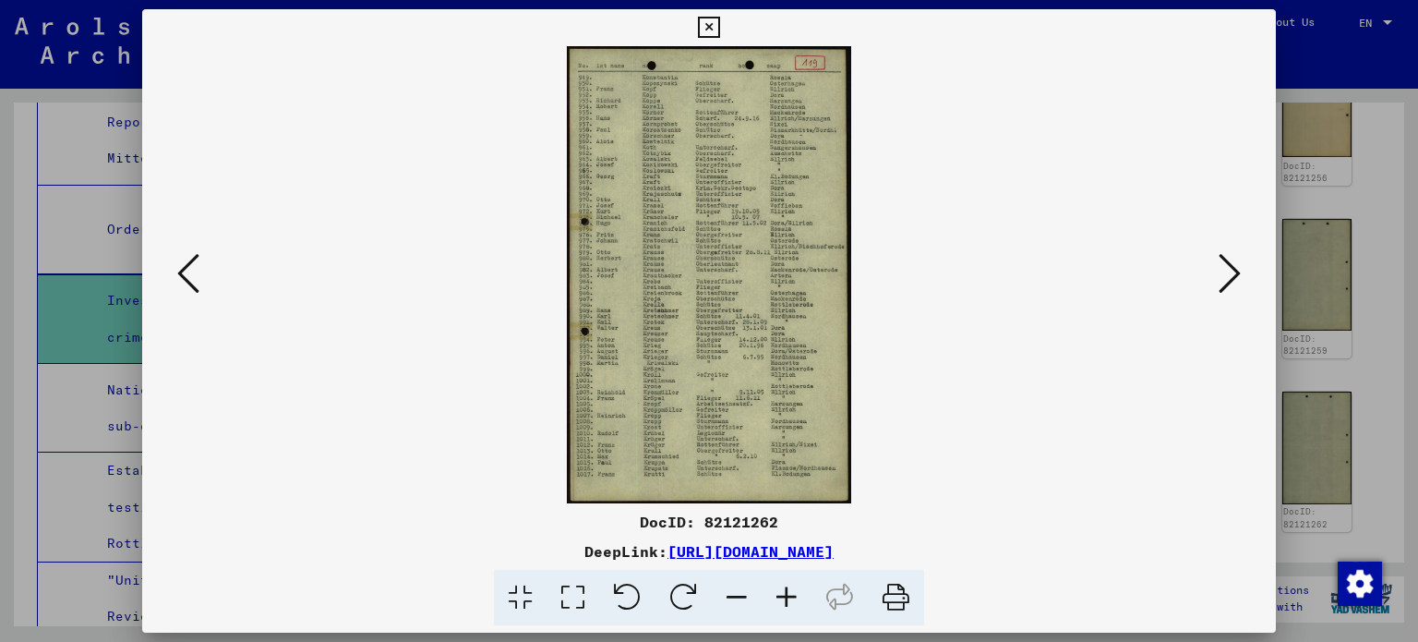
click at [1230, 273] on icon at bounding box center [1230, 273] width 22 height 44
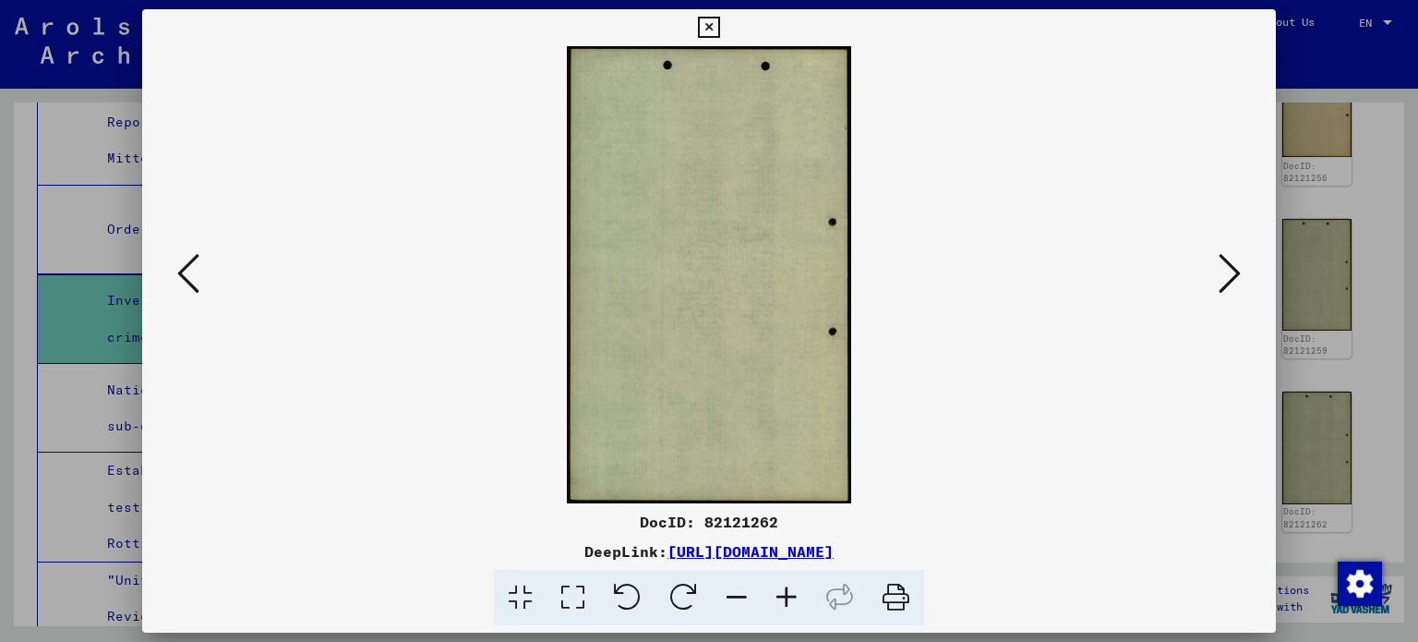
click at [1227, 275] on icon at bounding box center [1230, 273] width 22 height 44
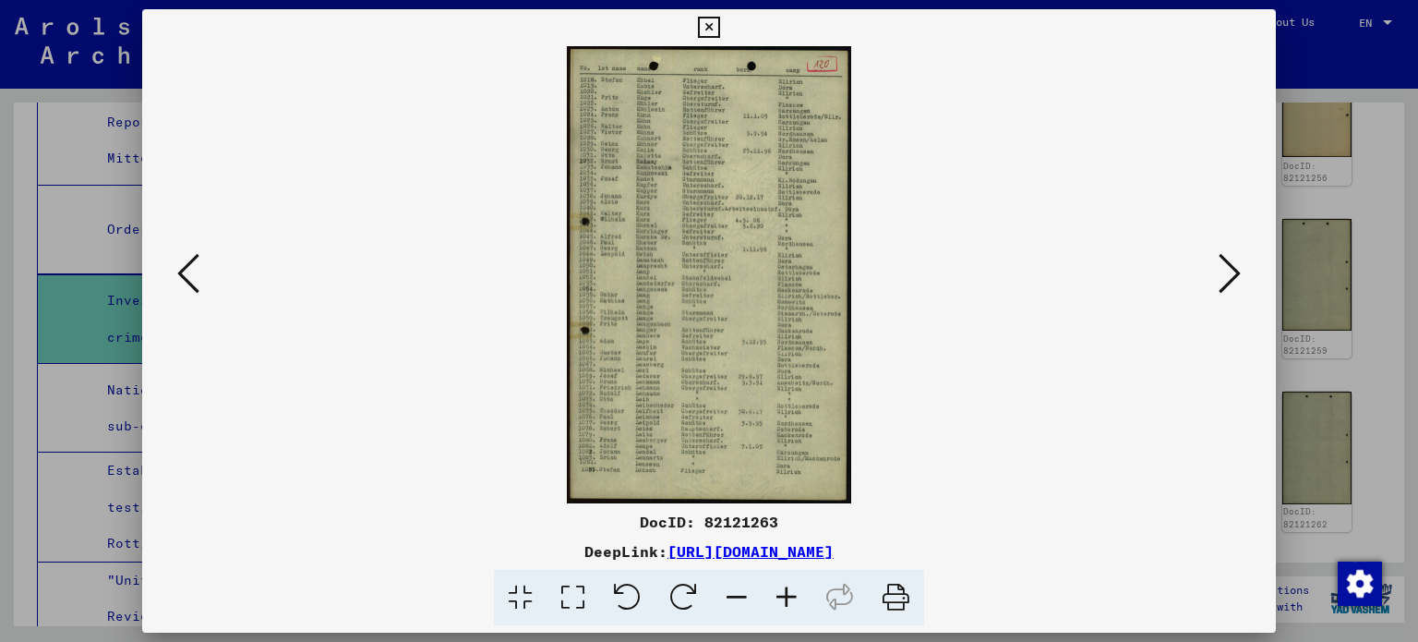
click at [1227, 275] on icon at bounding box center [1230, 273] width 22 height 44
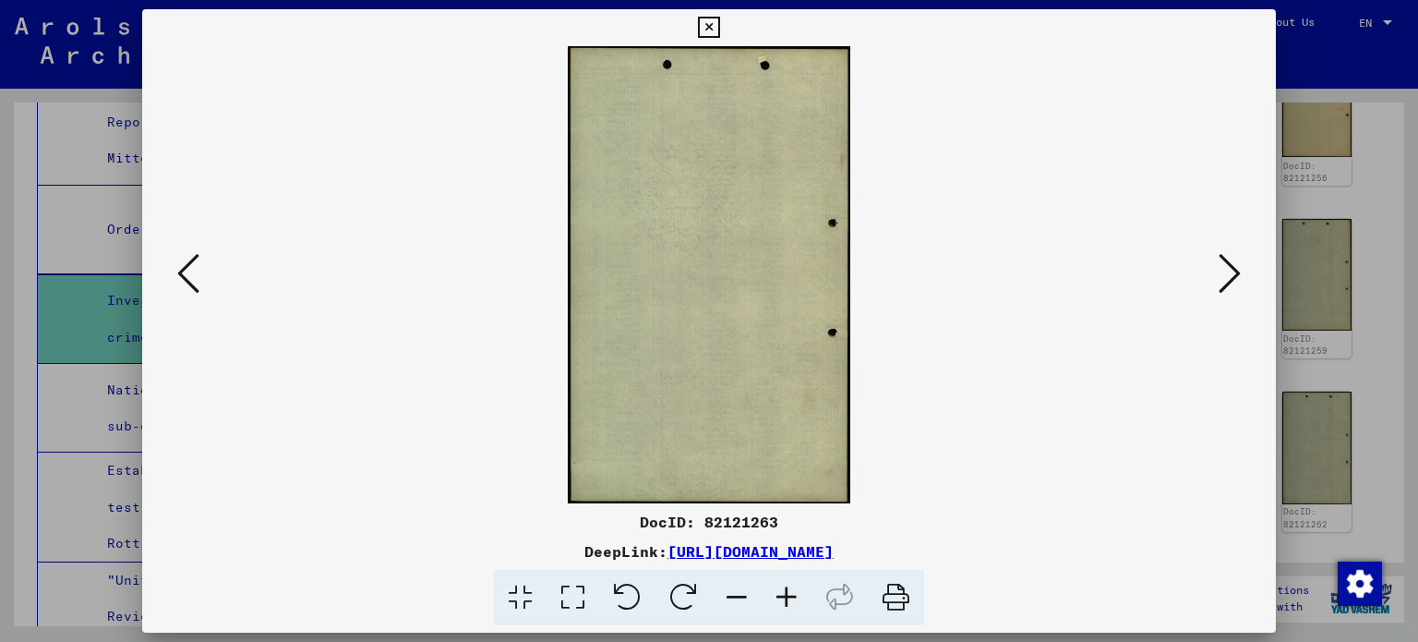
click at [1227, 275] on icon at bounding box center [1230, 273] width 22 height 44
click at [1226, 276] on icon at bounding box center [1230, 273] width 22 height 44
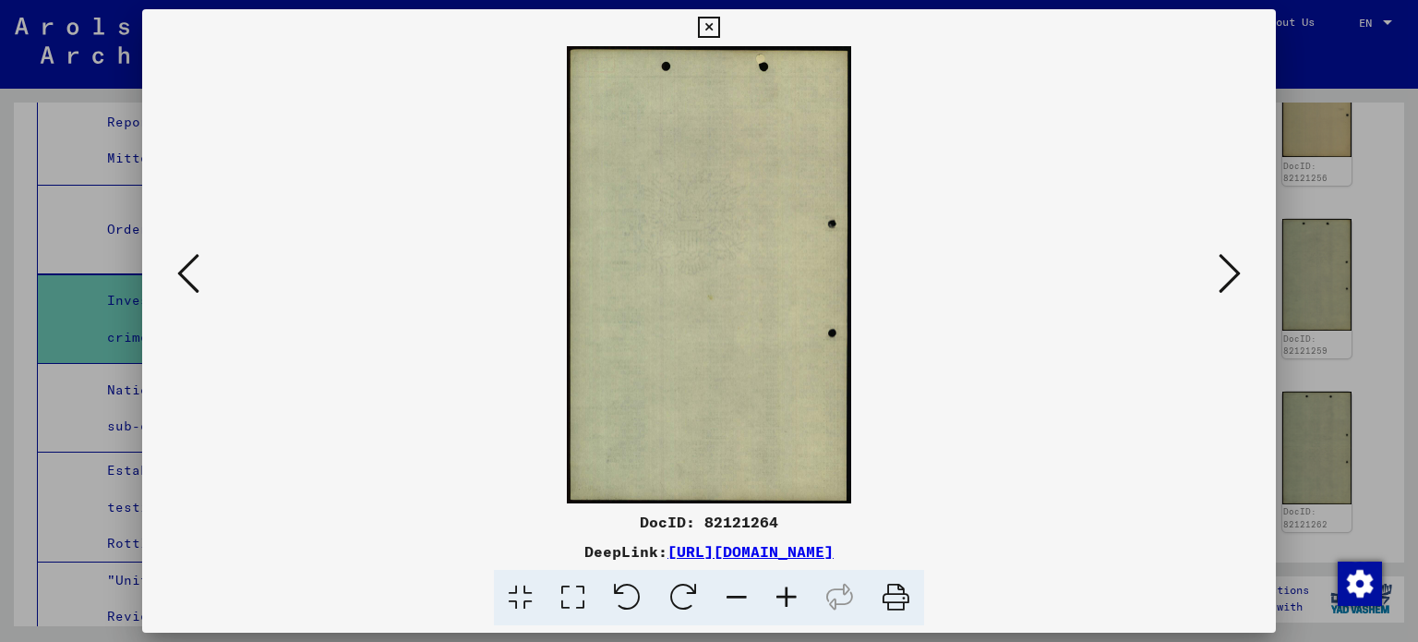
click at [1224, 276] on icon at bounding box center [1230, 273] width 22 height 44
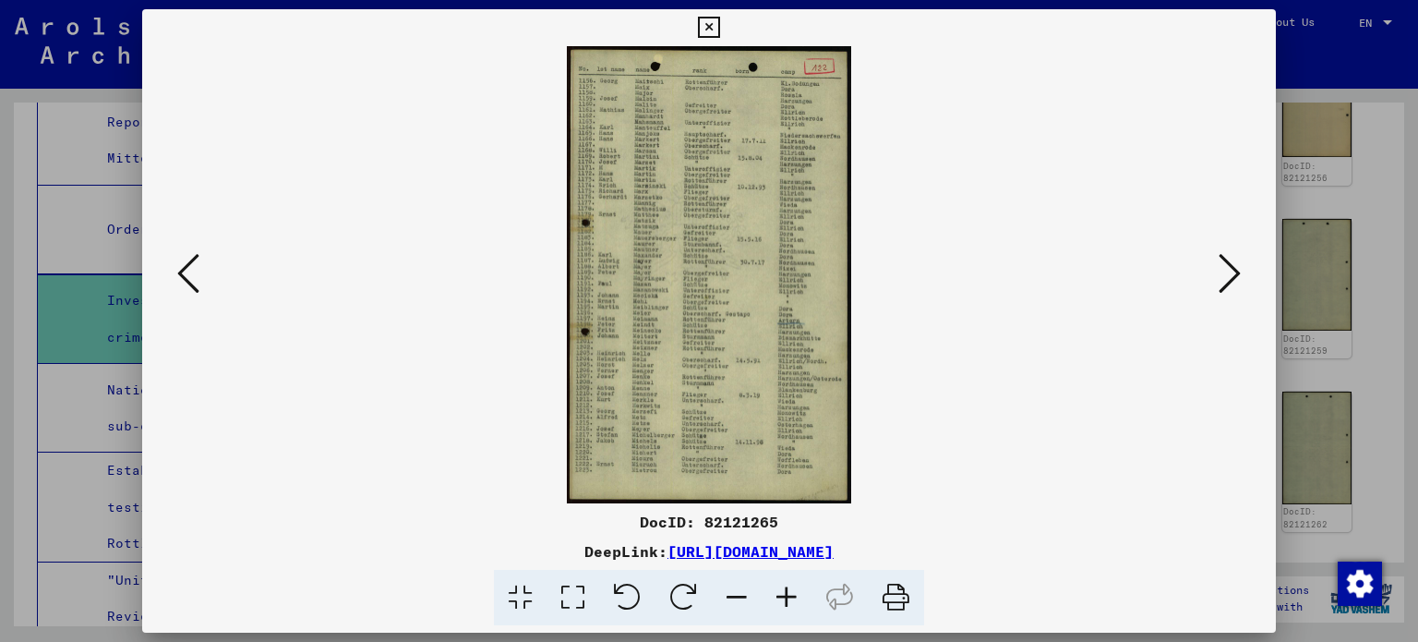
click at [1223, 277] on icon at bounding box center [1230, 273] width 22 height 44
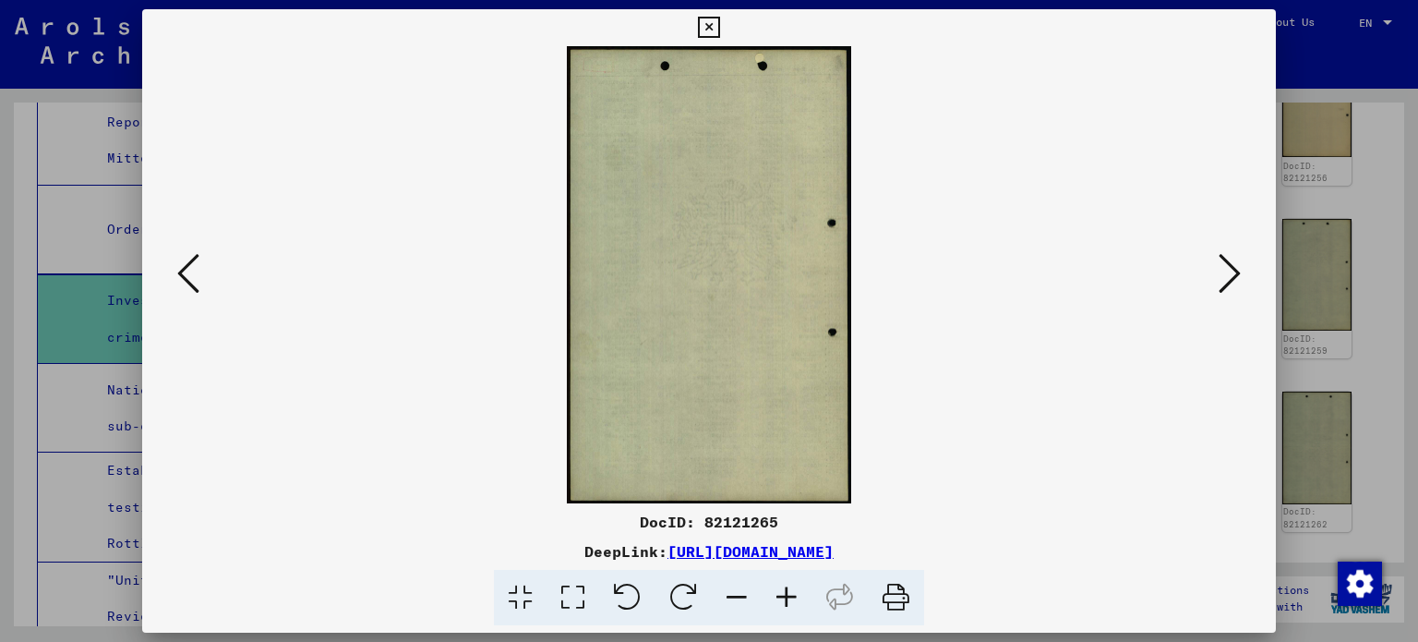
click at [181, 283] on icon at bounding box center [188, 273] width 22 height 44
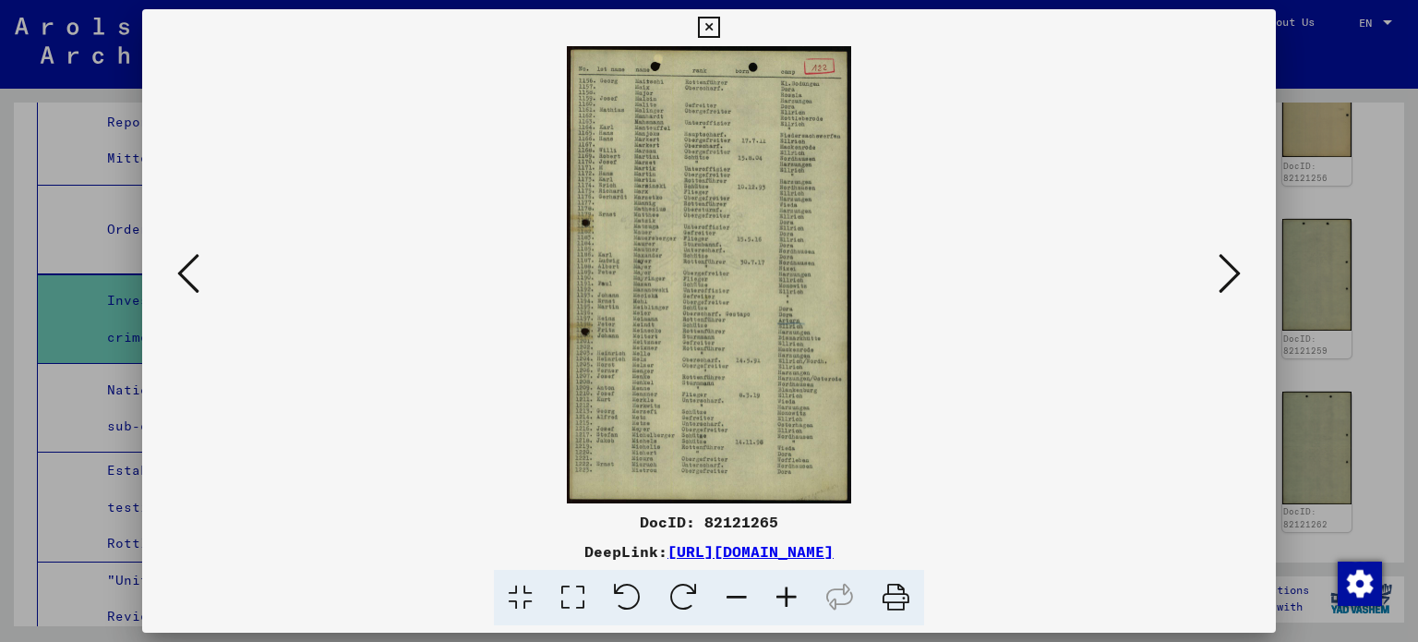
click at [776, 597] on icon at bounding box center [787, 598] width 50 height 56
click at [779, 596] on icon at bounding box center [787, 598] width 50 height 56
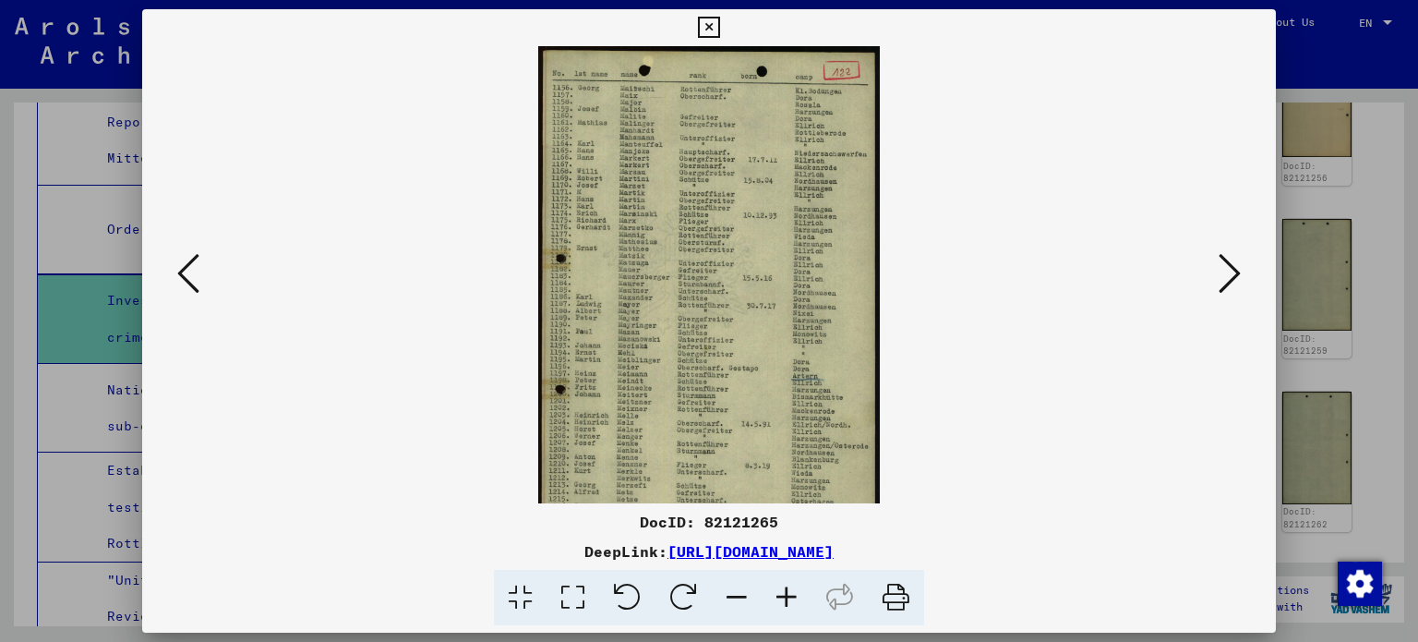
click at [780, 596] on icon at bounding box center [787, 598] width 50 height 56
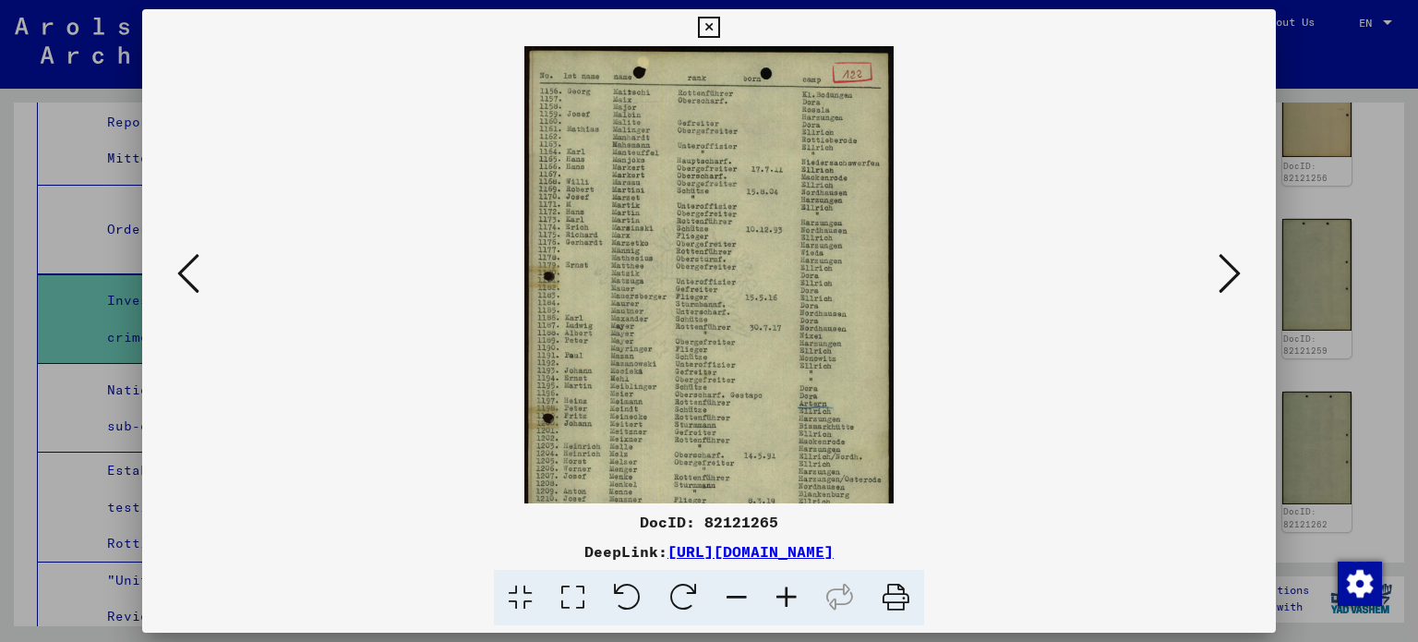
click at [780, 596] on icon at bounding box center [787, 598] width 50 height 56
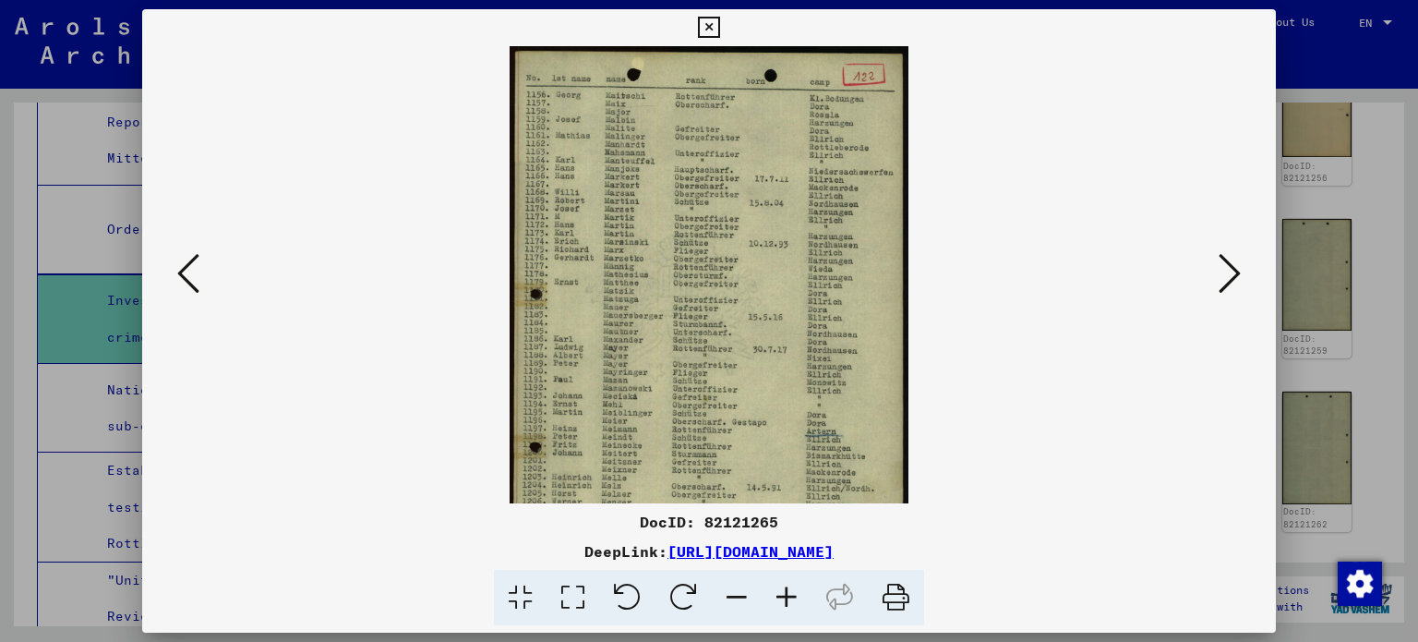
click at [782, 596] on icon at bounding box center [787, 598] width 50 height 56
click at [782, 594] on icon at bounding box center [787, 598] width 50 height 56
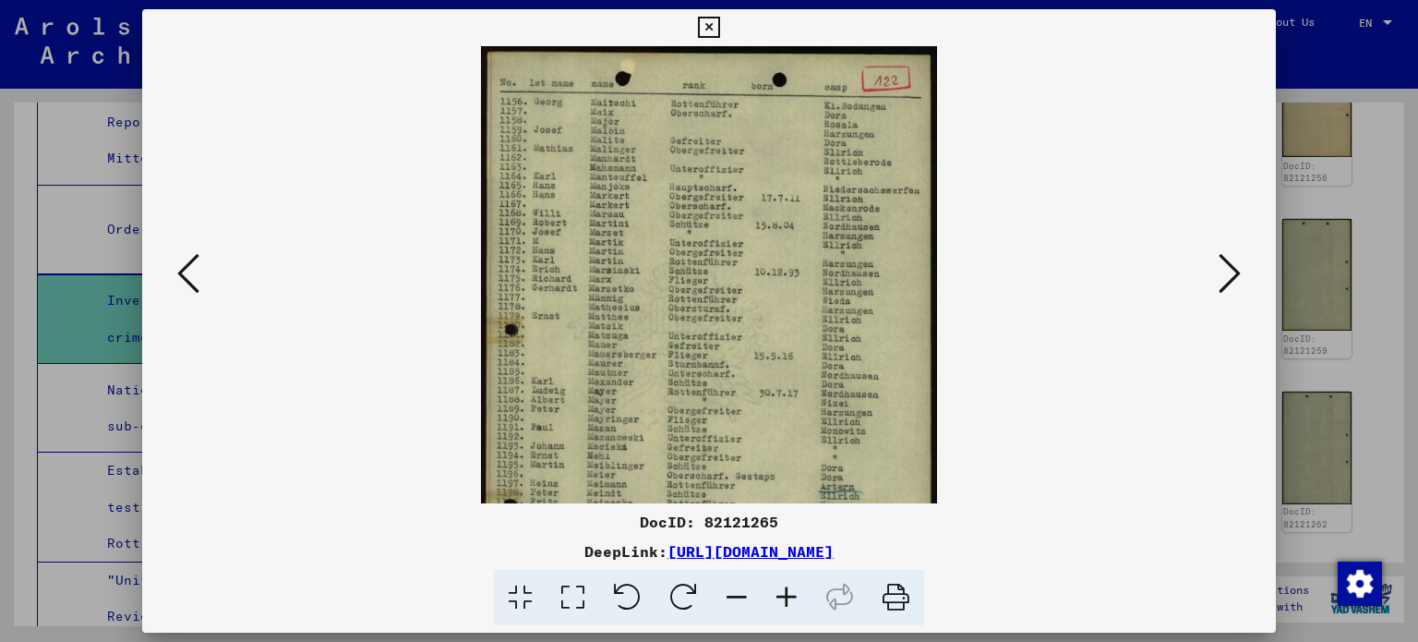
click at [783, 594] on icon at bounding box center [787, 598] width 50 height 56
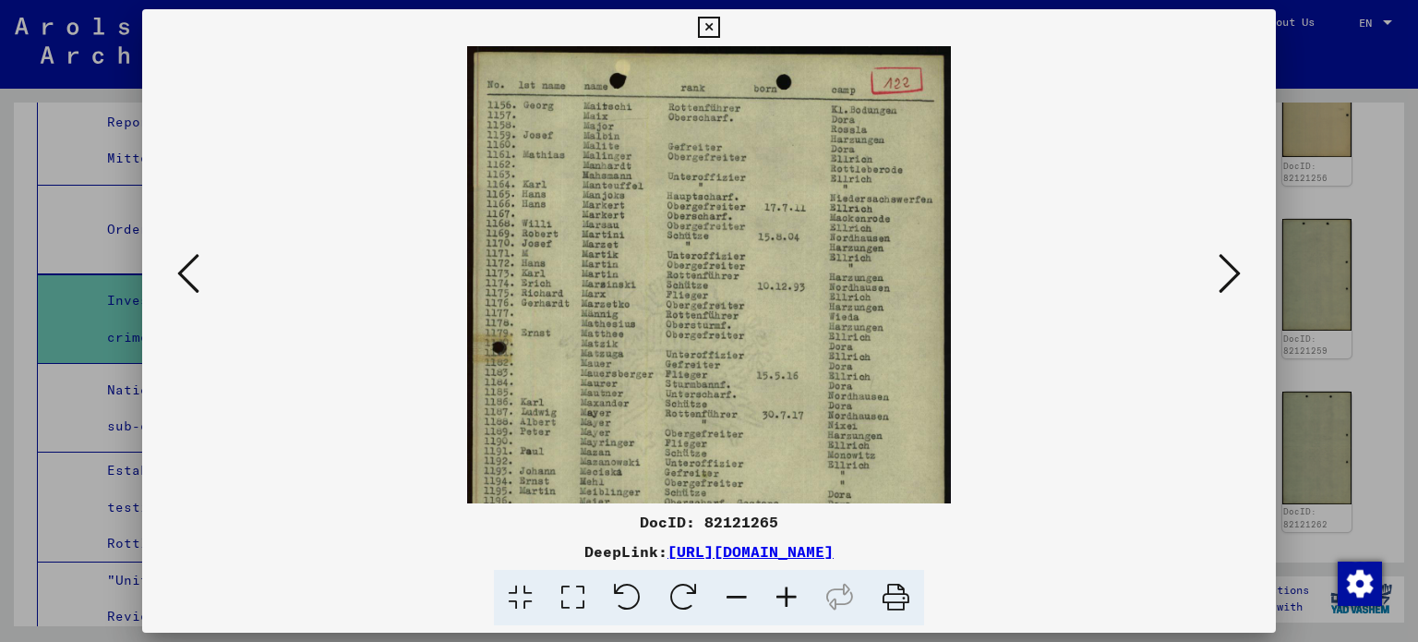
click at [783, 594] on icon at bounding box center [787, 598] width 50 height 56
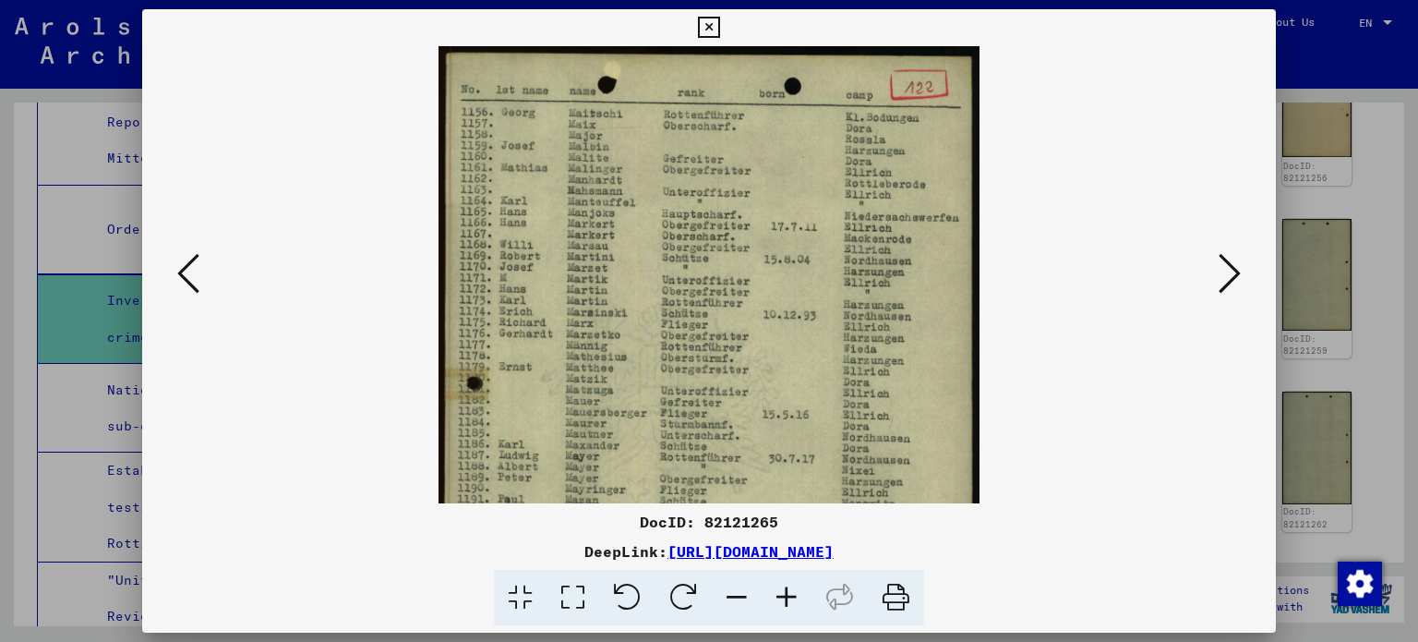
click at [783, 594] on icon at bounding box center [787, 598] width 50 height 56
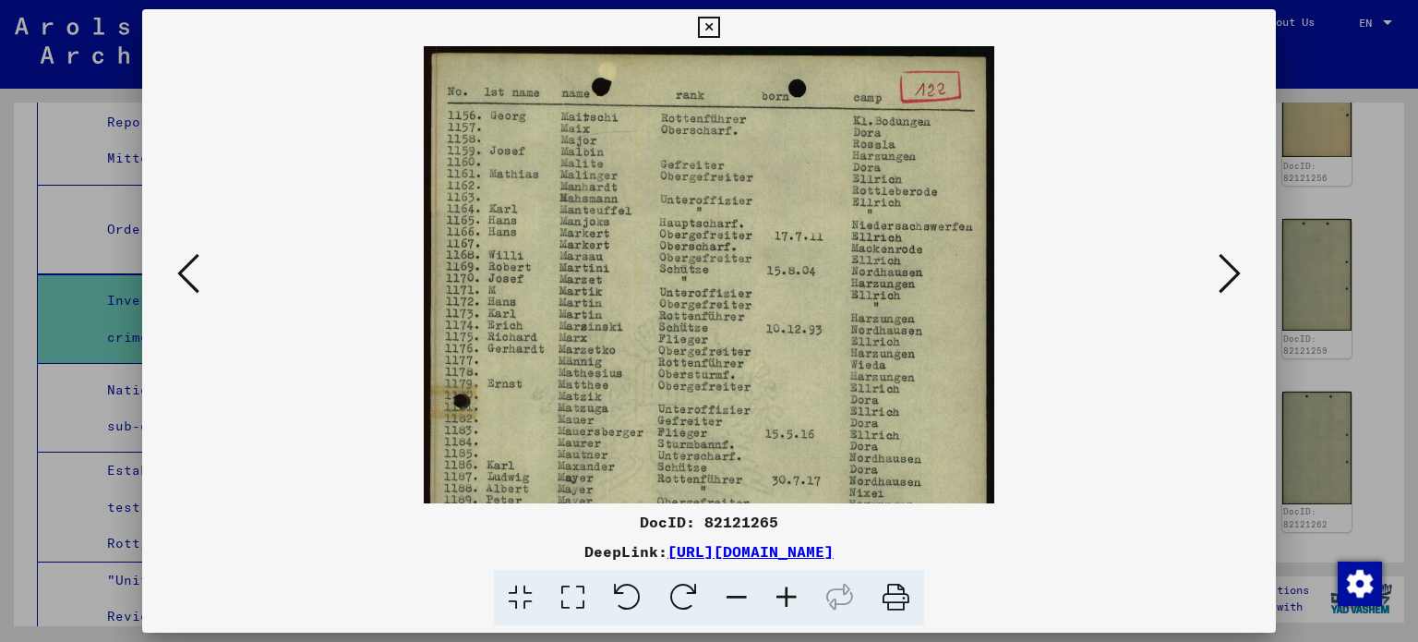
click at [781, 595] on icon at bounding box center [787, 598] width 50 height 56
click at [781, 596] on icon at bounding box center [787, 598] width 50 height 56
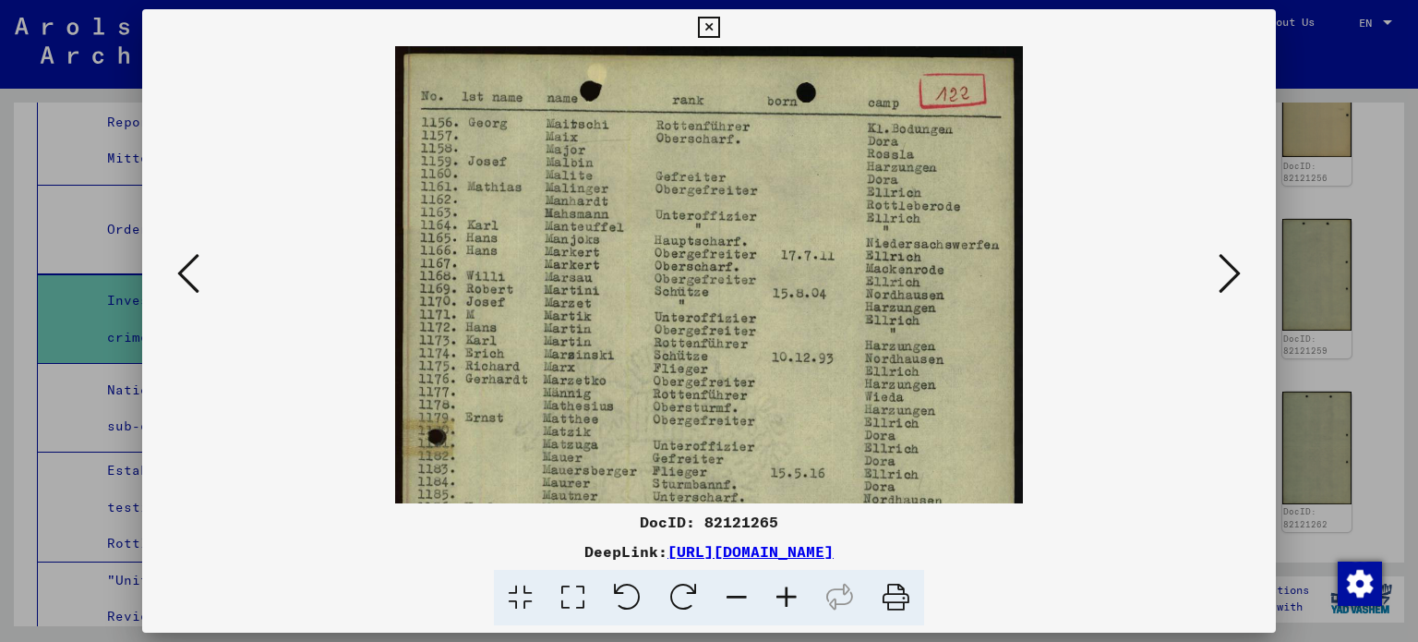
click at [777, 596] on icon at bounding box center [787, 598] width 50 height 56
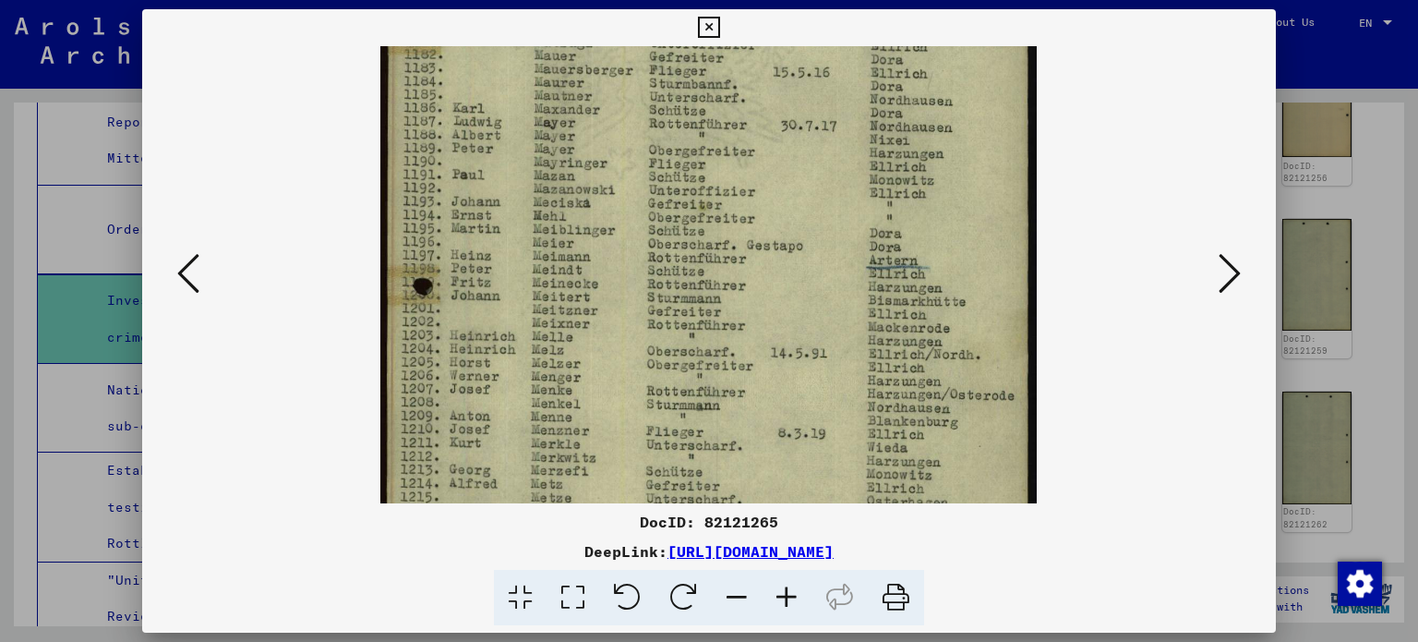
drag, startPoint x: 776, startPoint y: 357, endPoint x: 861, endPoint y: -112, distance: 476.7
click at [861, 0] on html "Search Browse archive Donate Newsletter Help Contact About Us Search Browse arc…" at bounding box center [709, 321] width 1418 height 642
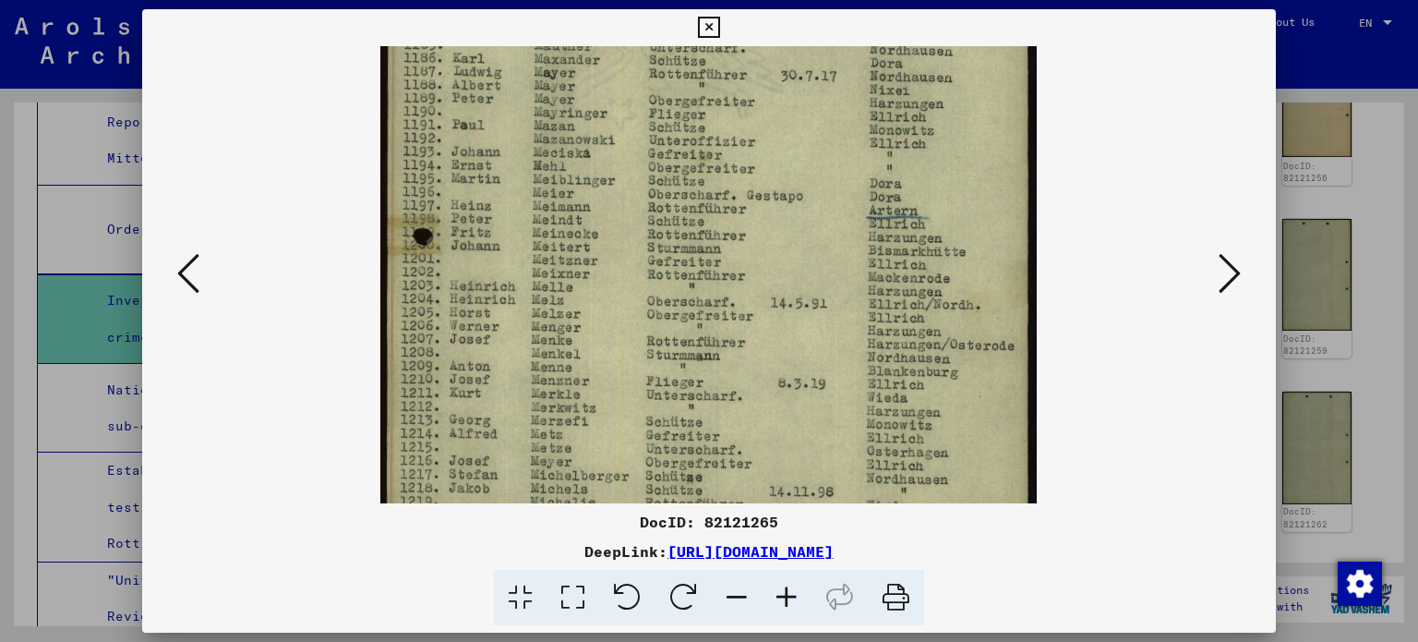
scroll to position [562, 0]
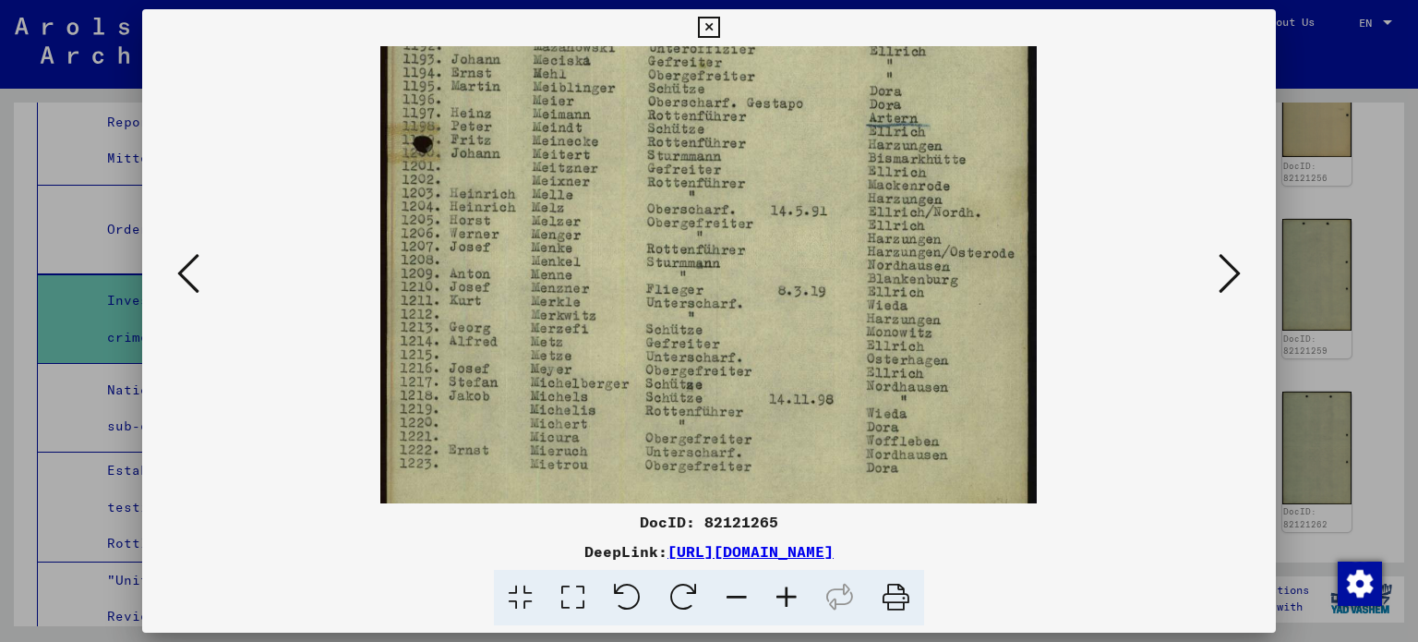
drag, startPoint x: 724, startPoint y: 355, endPoint x: 747, endPoint y: 262, distance: 95.2
click at [747, 262] on img at bounding box center [708, 12] width 657 height 1057
click at [1234, 272] on icon at bounding box center [1230, 273] width 22 height 44
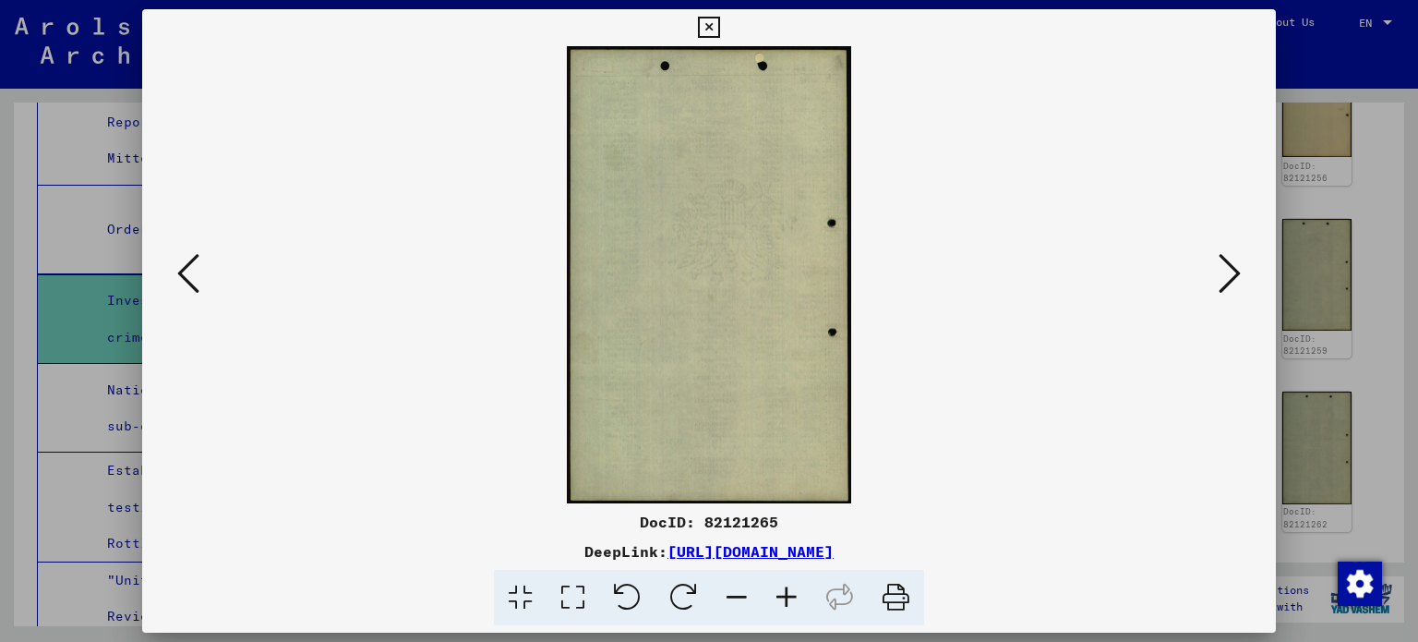
drag, startPoint x: 1234, startPoint y: 272, endPoint x: 1227, endPoint y: 280, distance: 9.8
click at [1233, 272] on icon at bounding box center [1230, 273] width 22 height 44
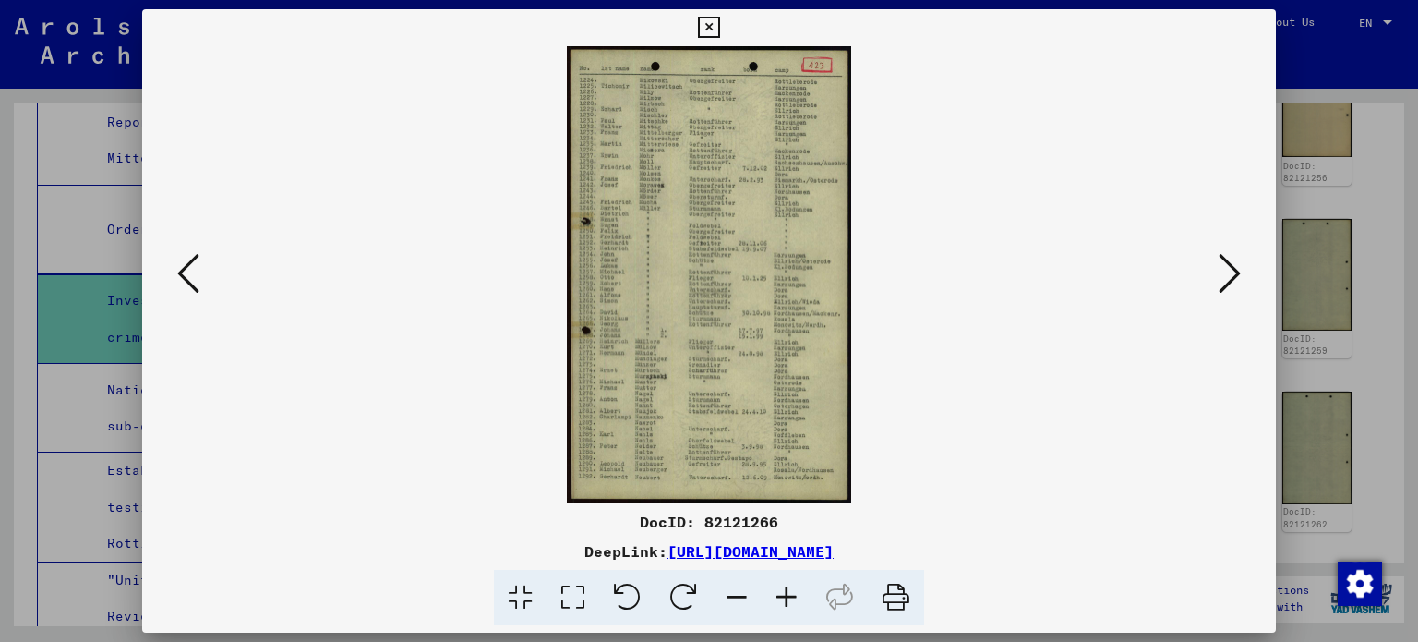
click at [781, 588] on icon at bounding box center [787, 598] width 50 height 56
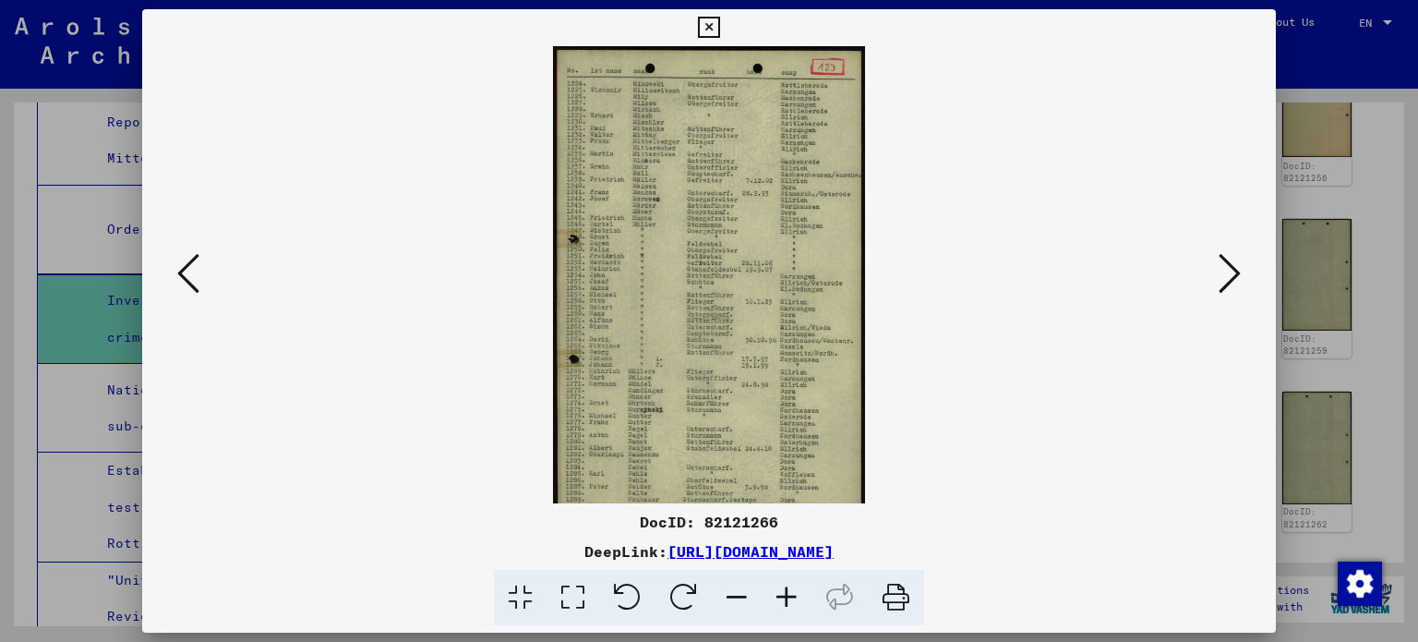
click at [781, 588] on icon at bounding box center [787, 598] width 50 height 56
click at [781, 589] on icon at bounding box center [787, 598] width 50 height 56
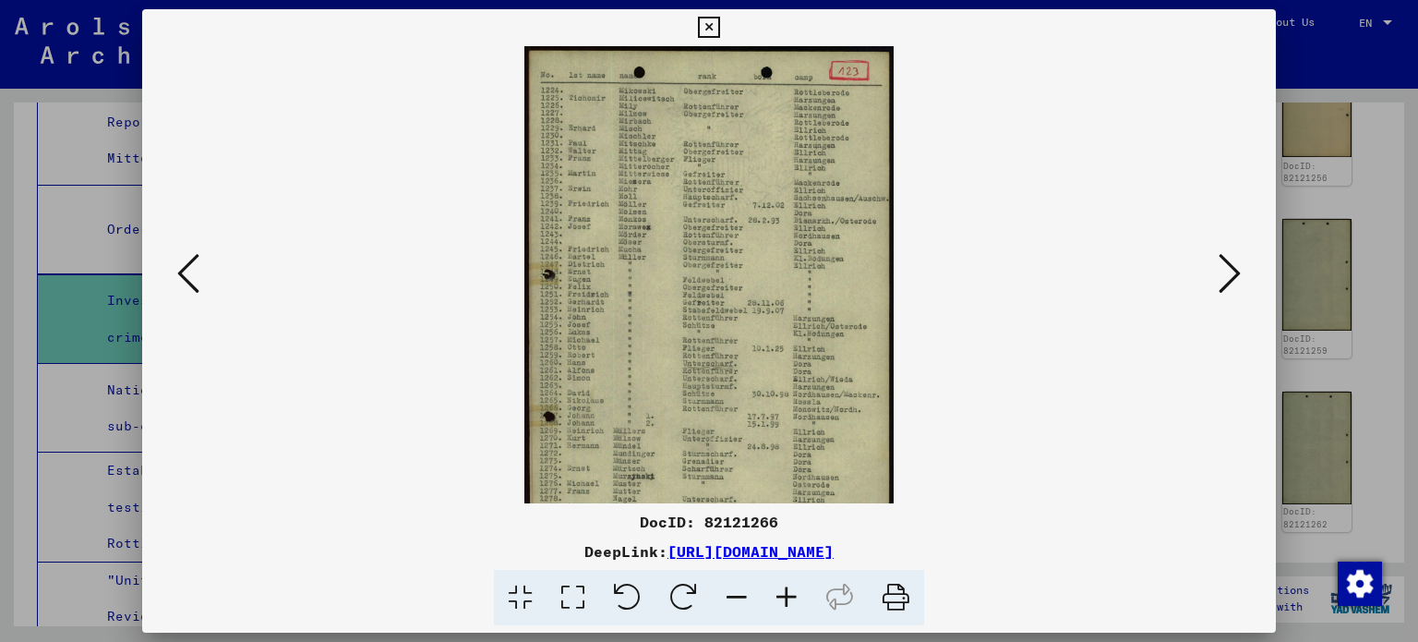
click at [781, 589] on icon at bounding box center [787, 598] width 50 height 56
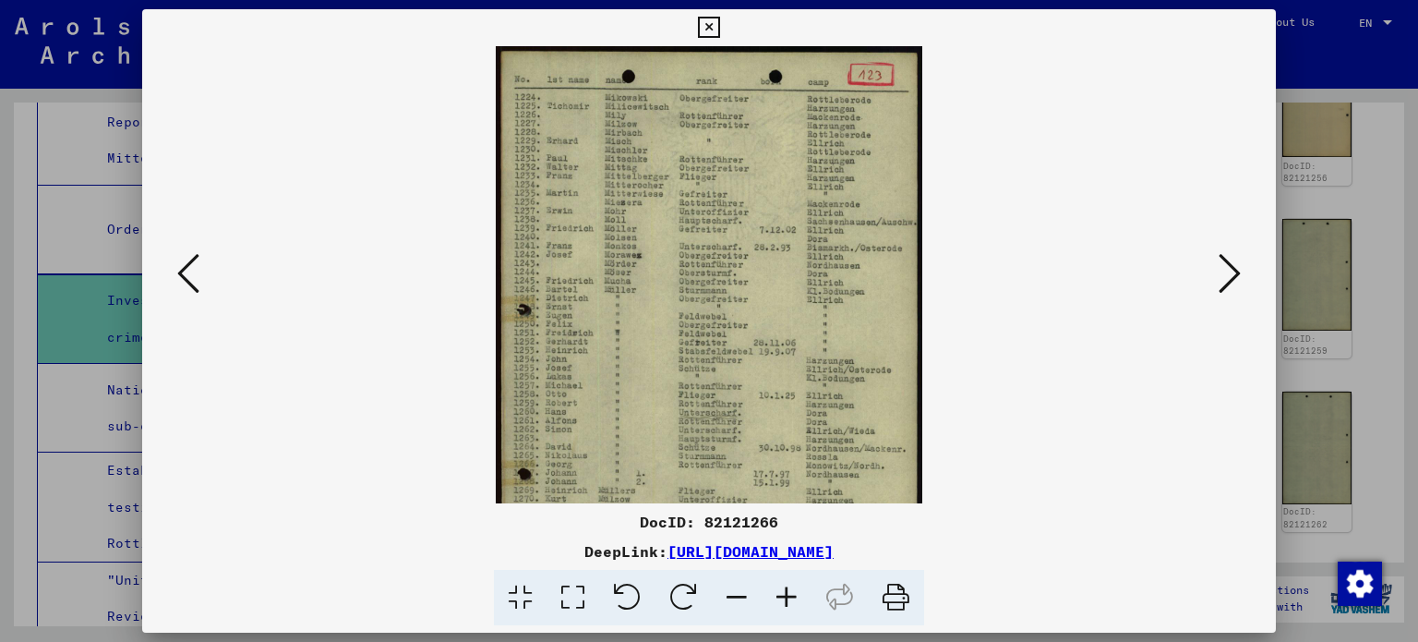
click at [781, 589] on icon at bounding box center [787, 598] width 50 height 56
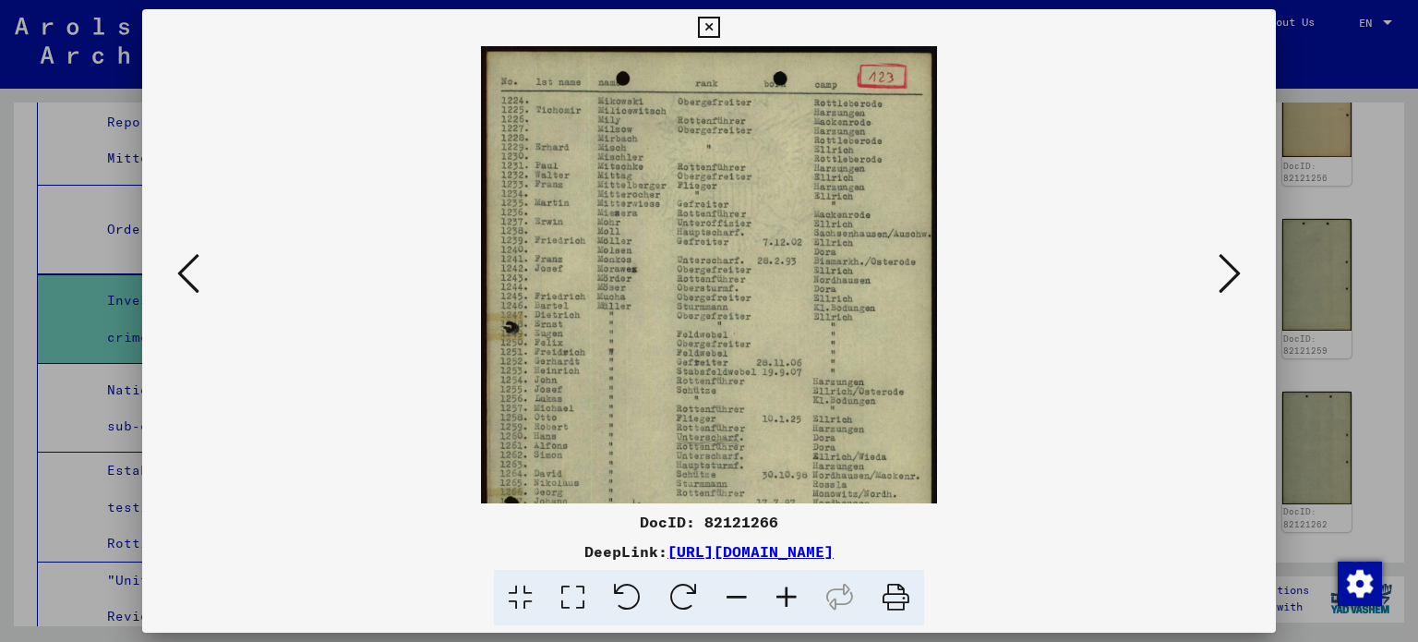
click at [781, 589] on icon at bounding box center [787, 598] width 50 height 56
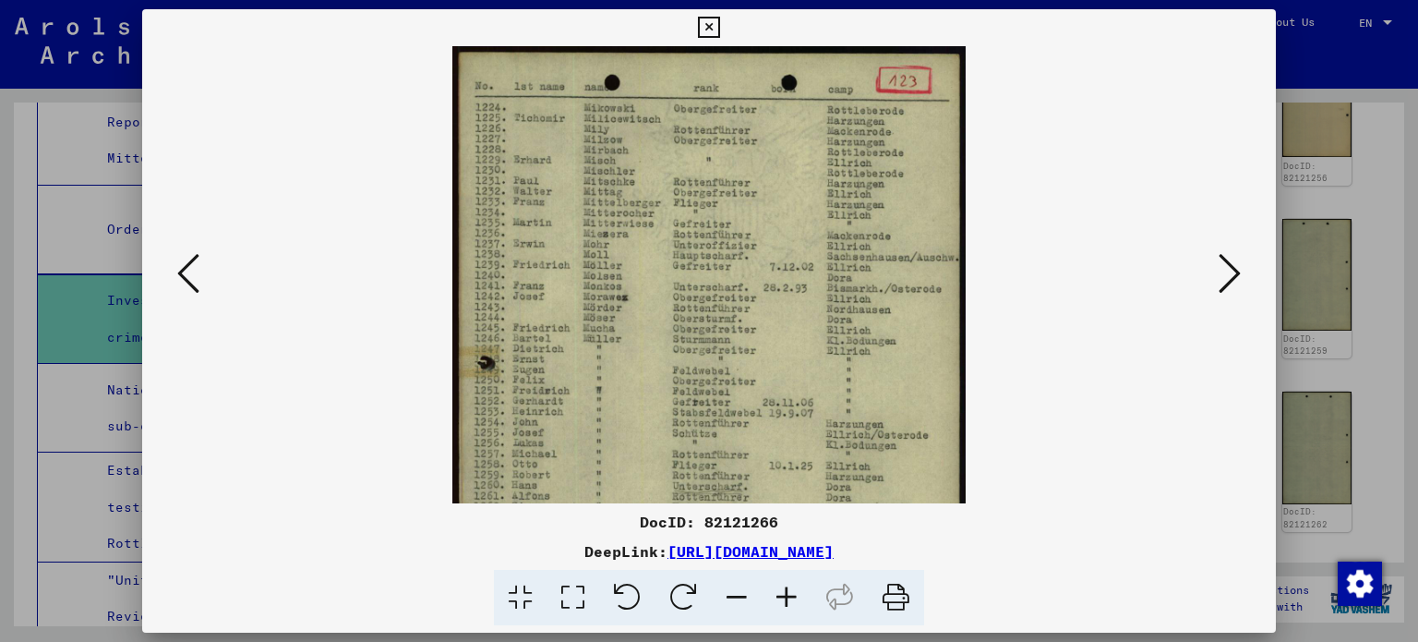
click at [781, 589] on icon at bounding box center [787, 598] width 50 height 56
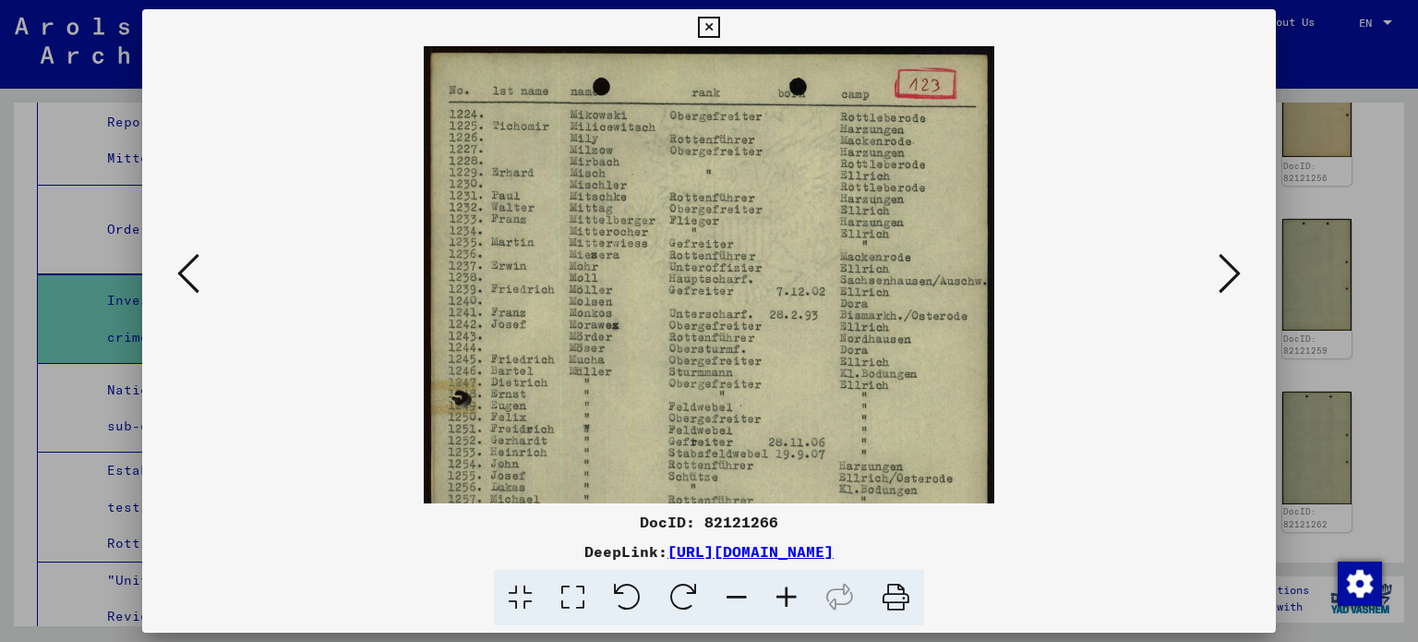
click at [781, 589] on icon at bounding box center [787, 598] width 50 height 56
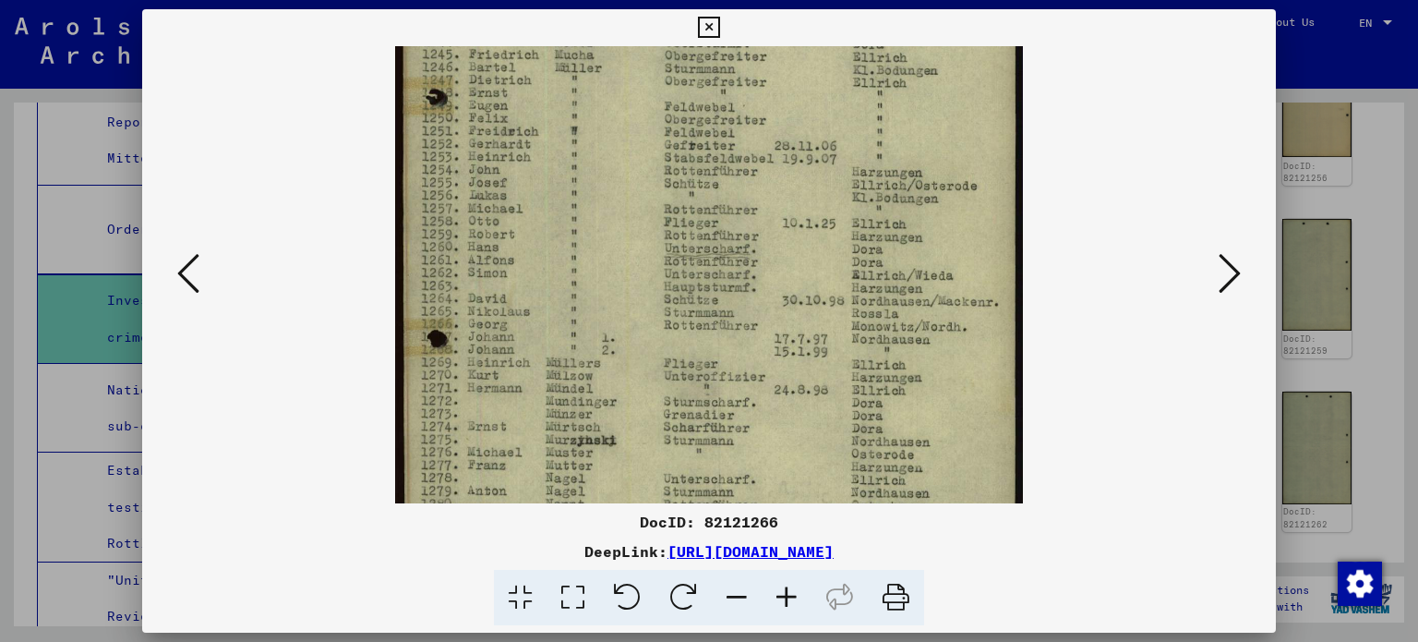
drag, startPoint x: 691, startPoint y: 422, endPoint x: 787, endPoint y: 67, distance: 367.3
click at [787, 67] on img at bounding box center [709, 215] width 628 height 1011
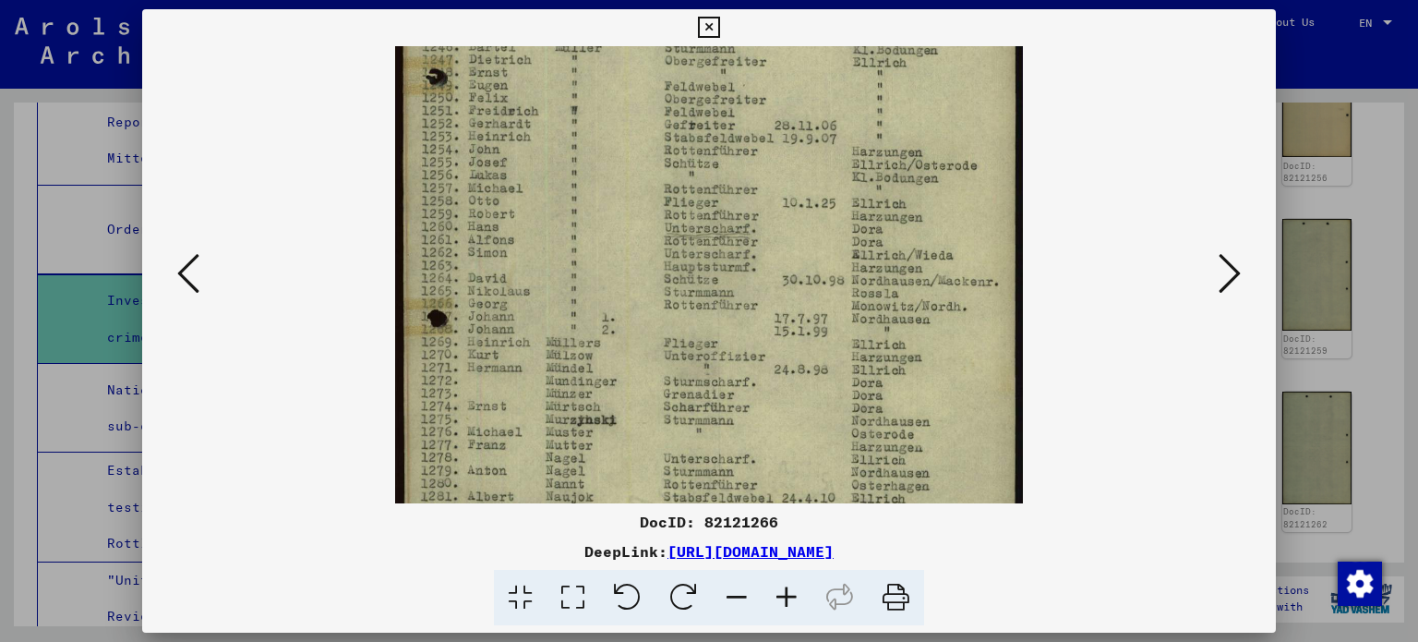
scroll to position [554, 0]
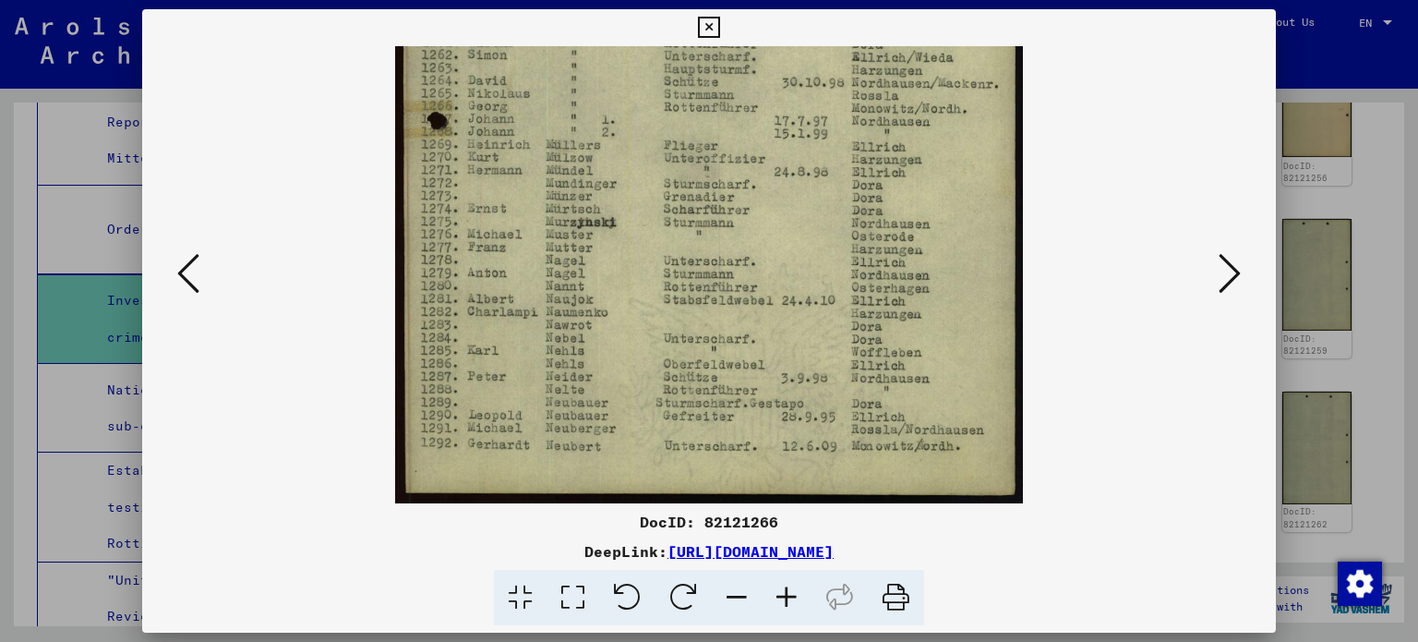
drag, startPoint x: 896, startPoint y: 367, endPoint x: 970, endPoint y: 175, distance: 205.3
click at [1229, 276] on icon at bounding box center [1230, 273] width 22 height 44
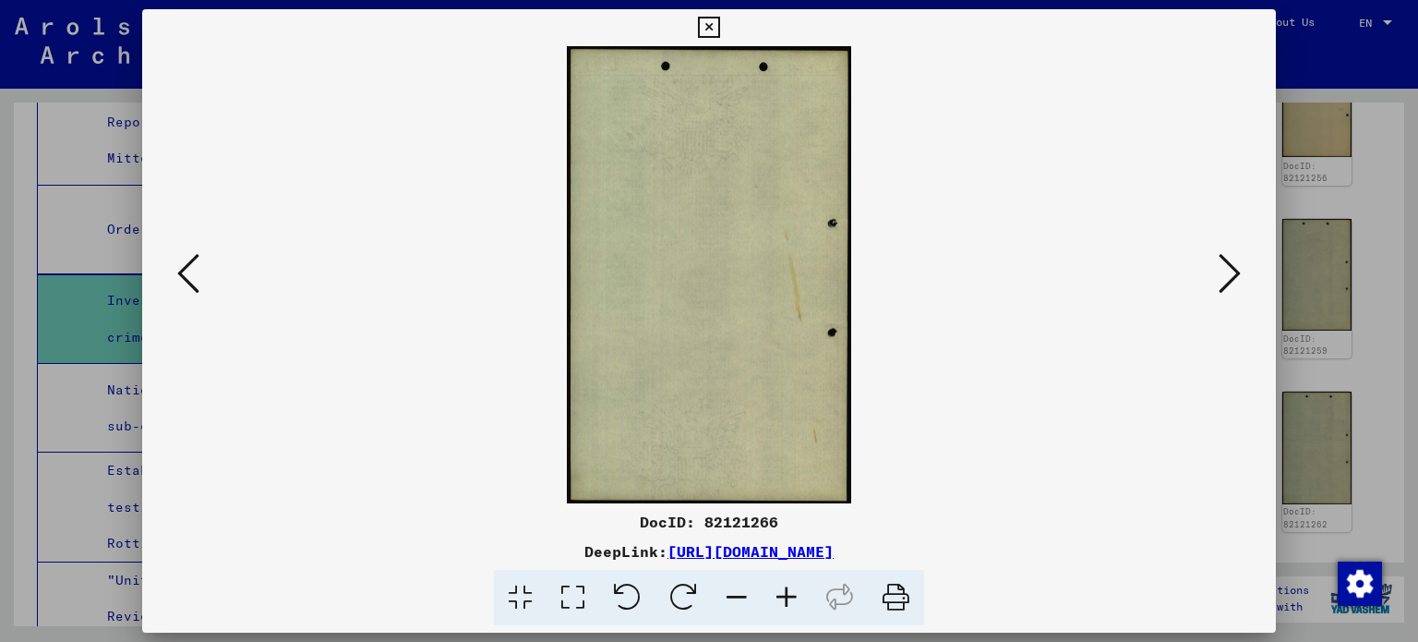
scroll to position [0, 0]
click at [1229, 276] on icon at bounding box center [1230, 273] width 22 height 44
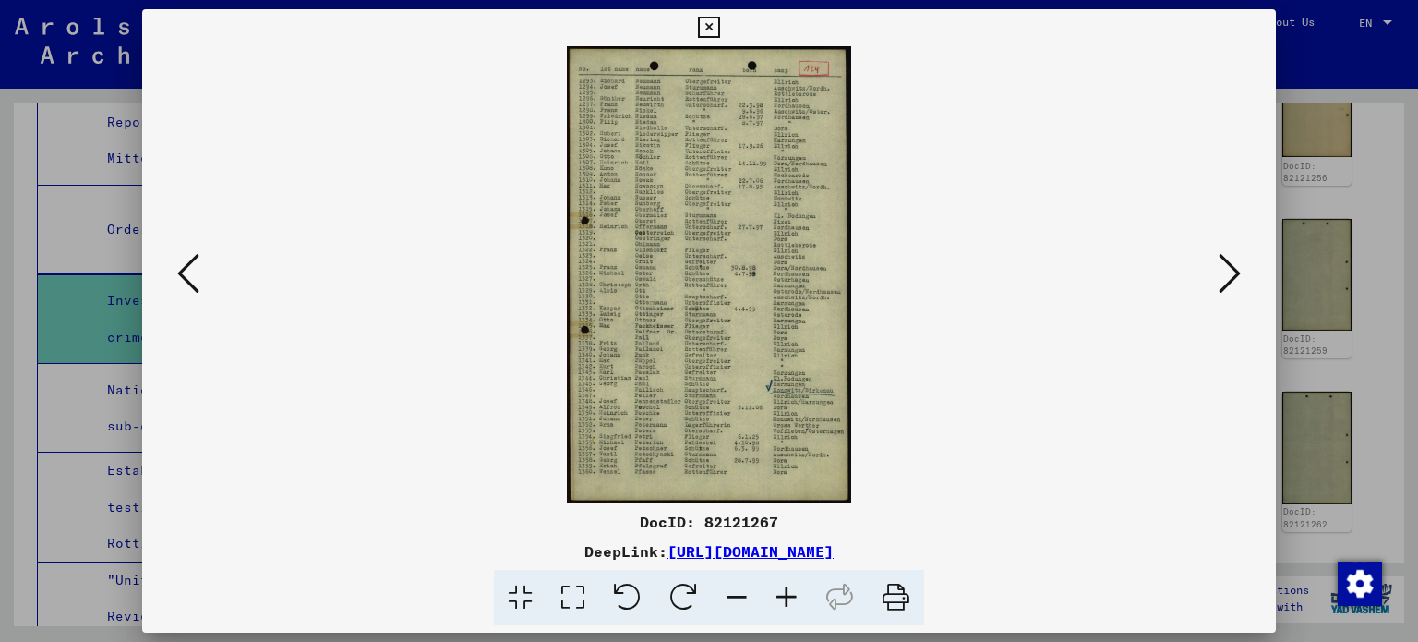
click at [789, 583] on icon at bounding box center [787, 598] width 50 height 56
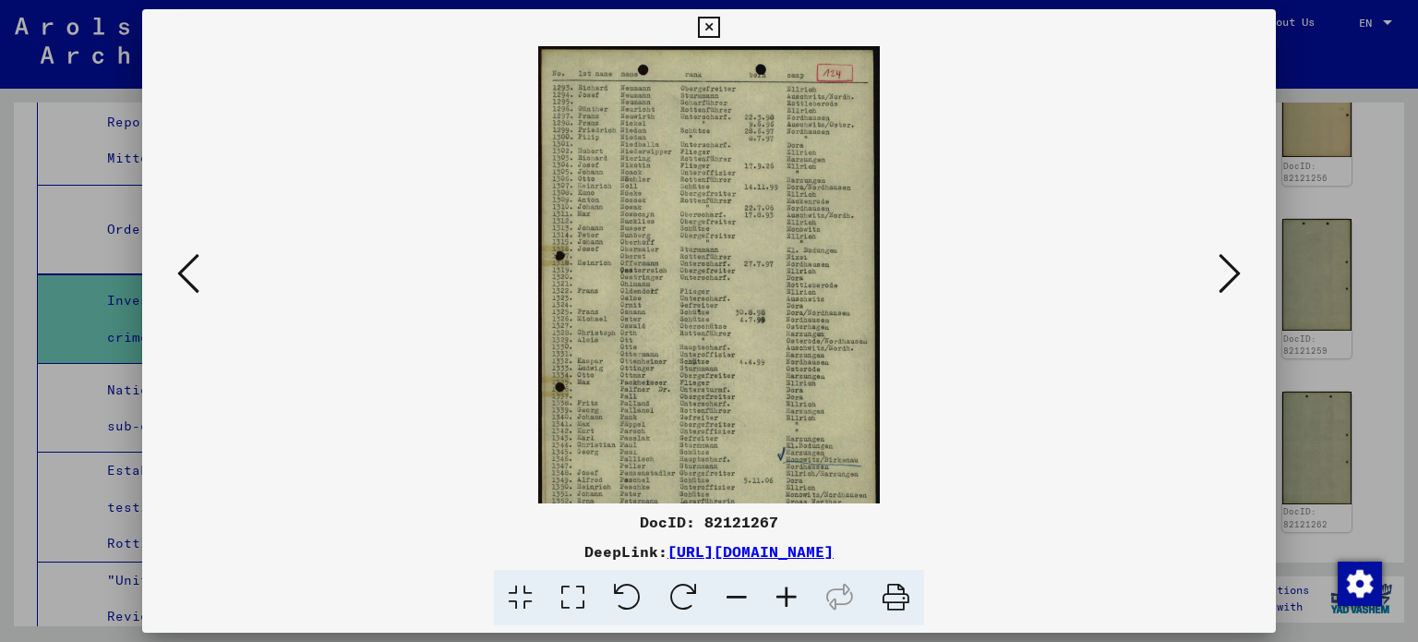
click at [789, 583] on icon at bounding box center [787, 598] width 50 height 56
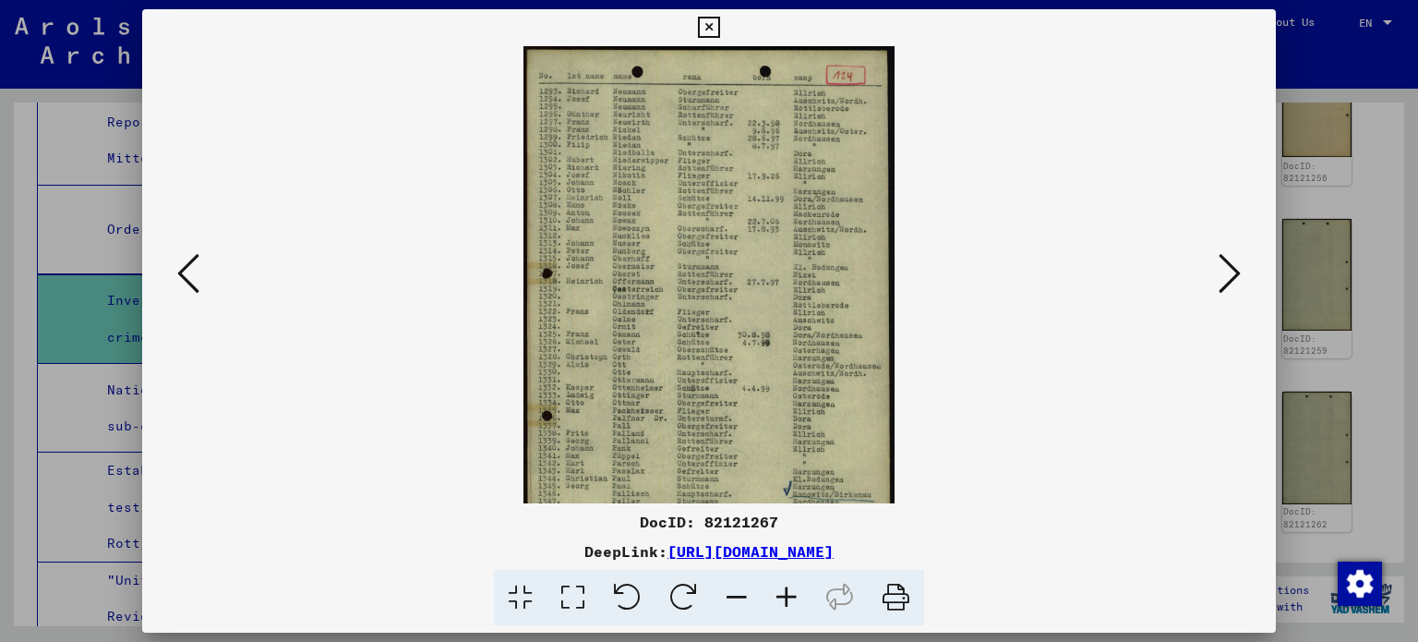
click at [789, 583] on icon at bounding box center [787, 598] width 50 height 56
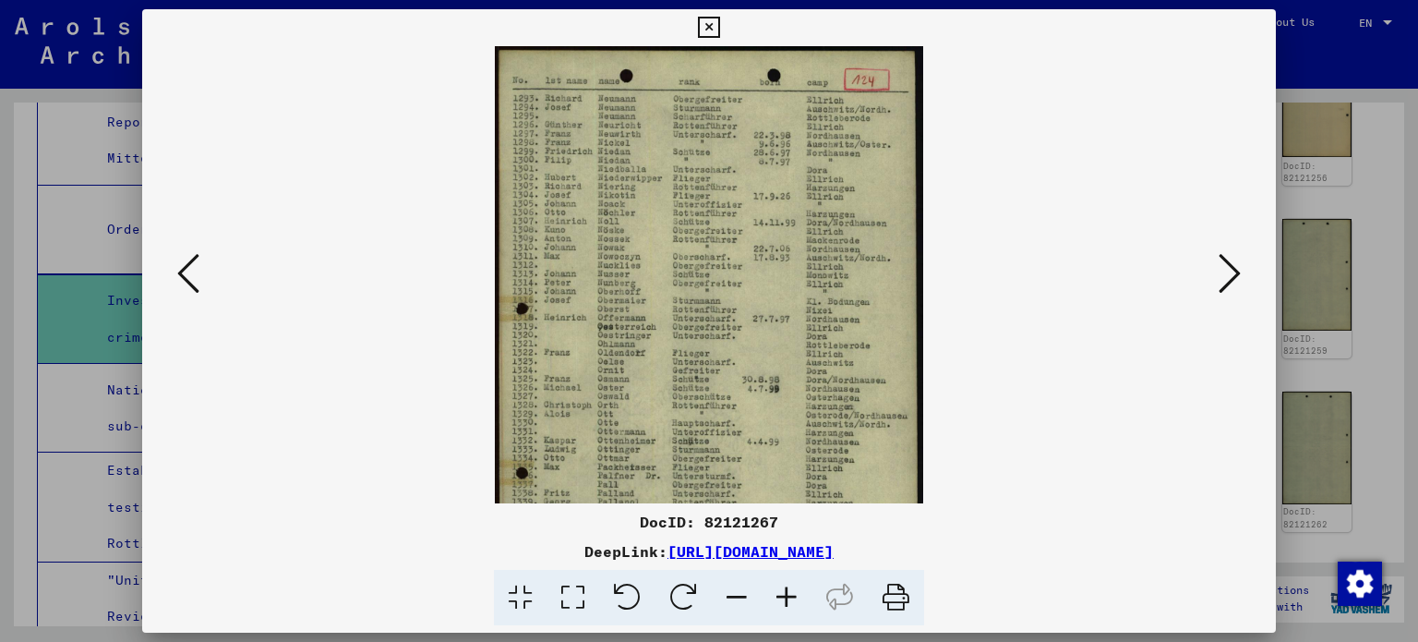
click at [789, 583] on icon at bounding box center [787, 598] width 50 height 56
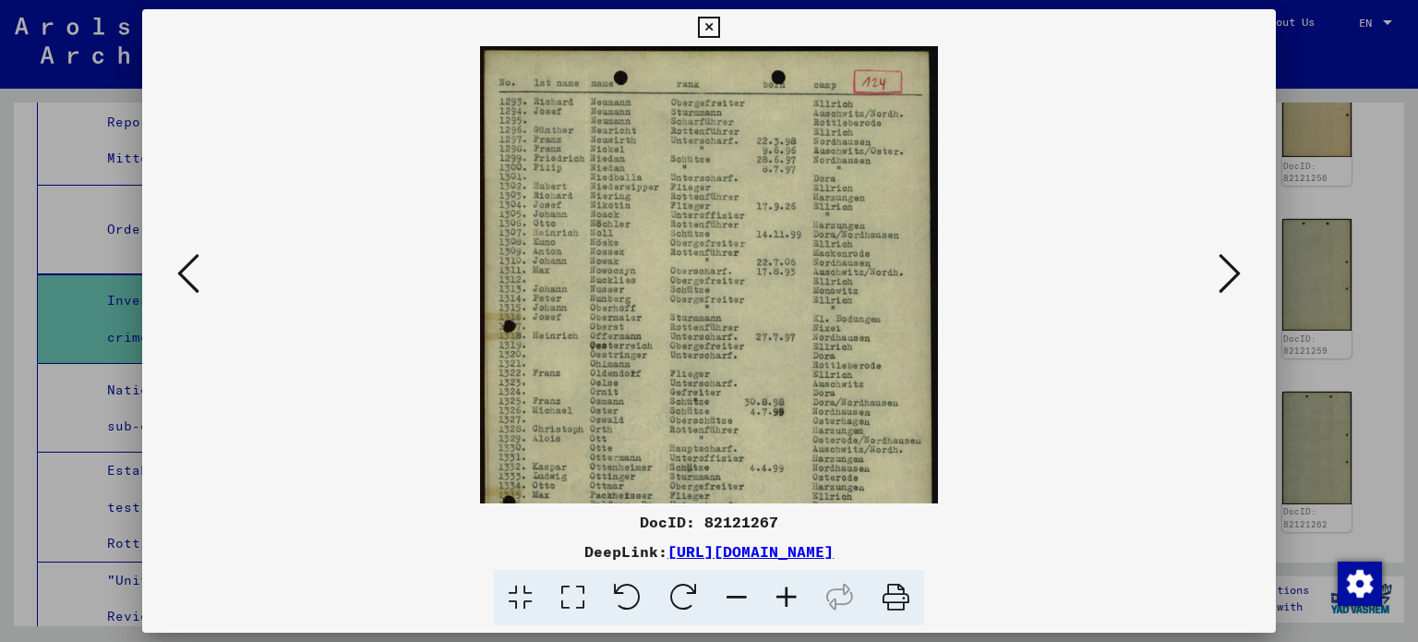
click at [789, 583] on icon at bounding box center [787, 598] width 50 height 56
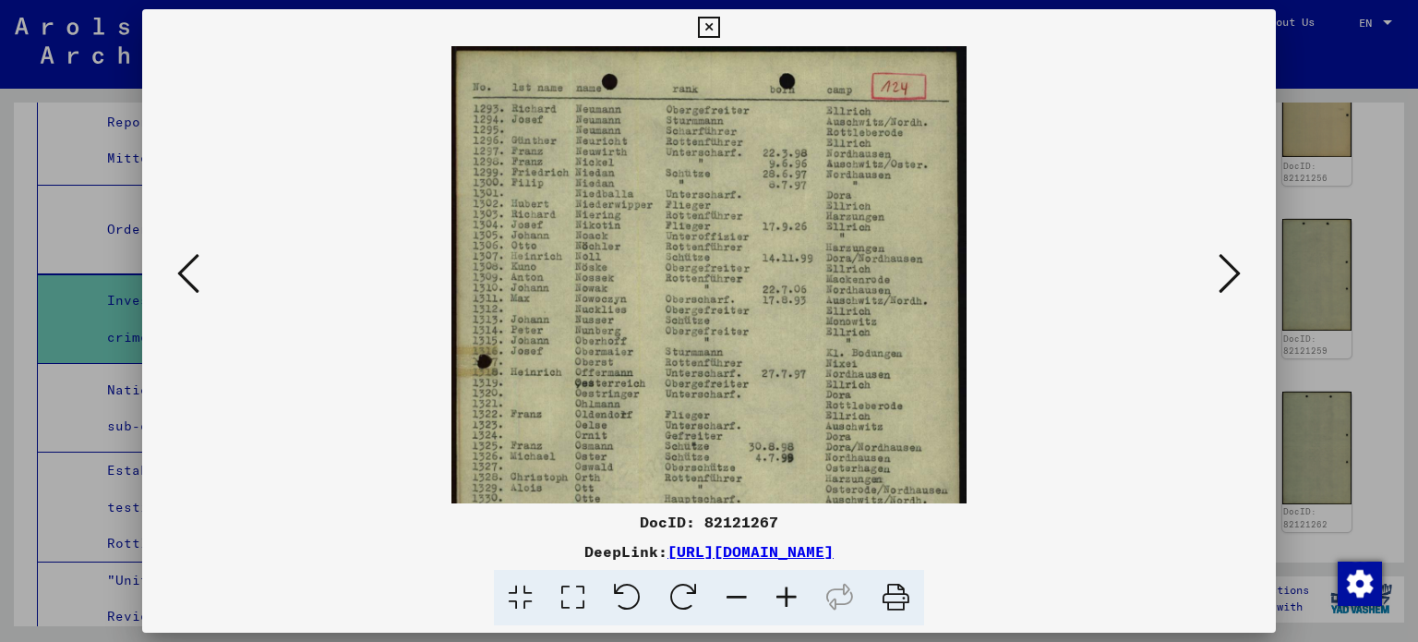
click at [789, 583] on icon at bounding box center [787, 598] width 50 height 56
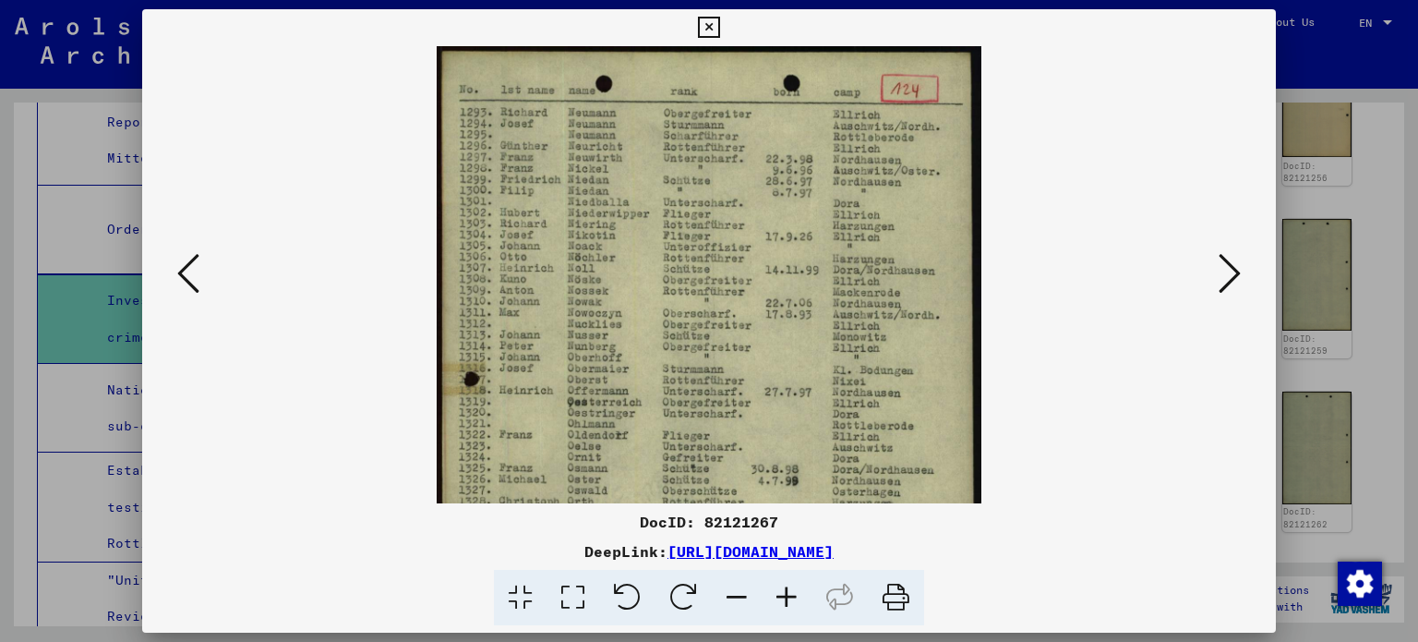
click at [789, 583] on icon at bounding box center [787, 598] width 50 height 56
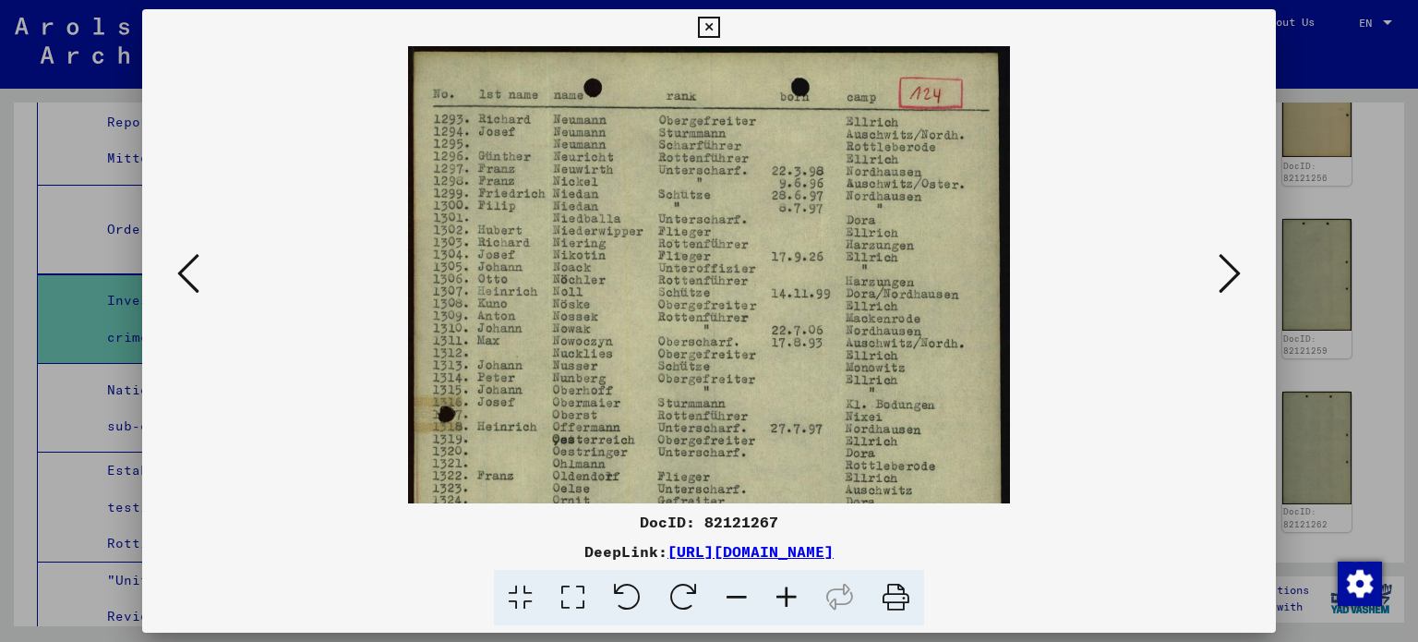
click at [789, 583] on icon at bounding box center [787, 598] width 50 height 56
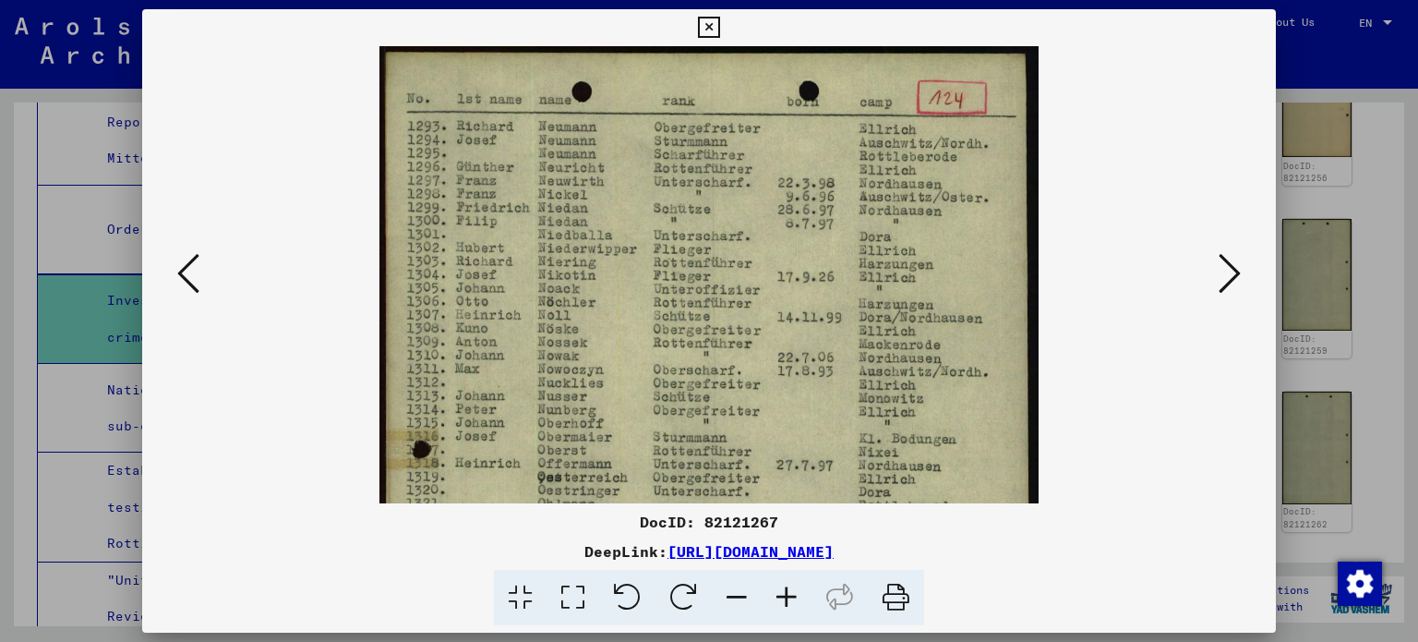
click at [789, 583] on icon at bounding box center [787, 598] width 50 height 56
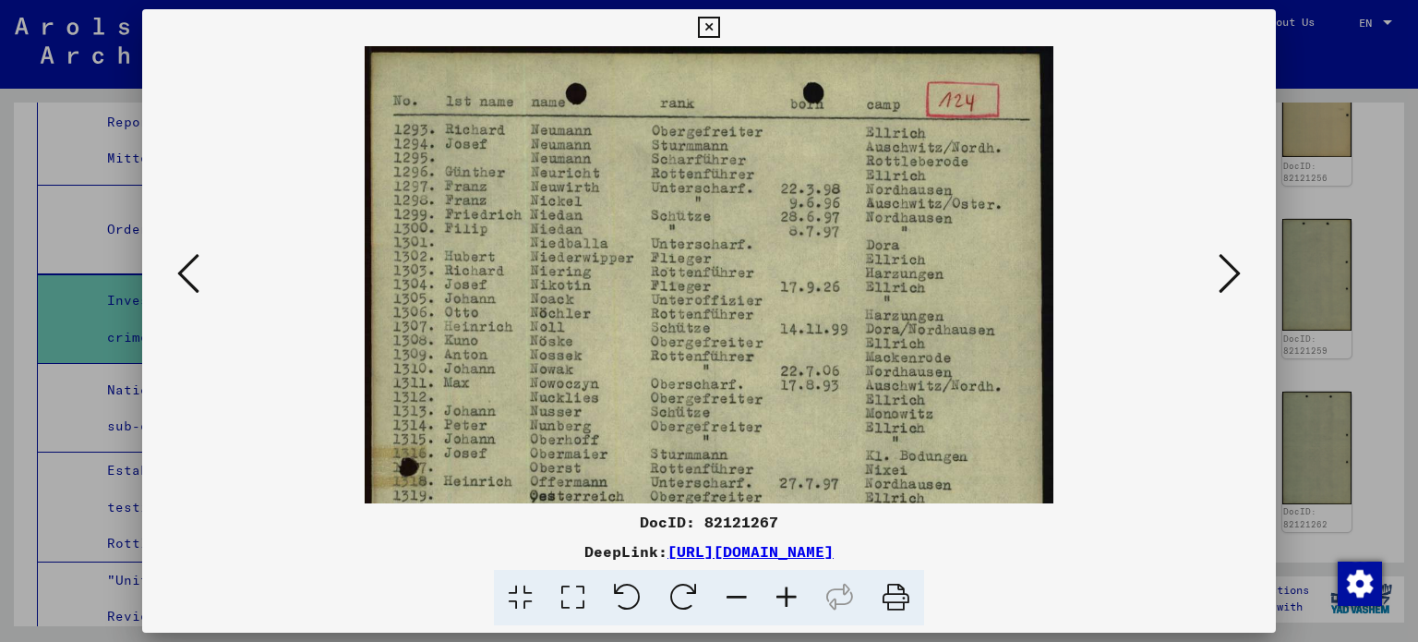
click at [789, 583] on icon at bounding box center [787, 598] width 50 height 56
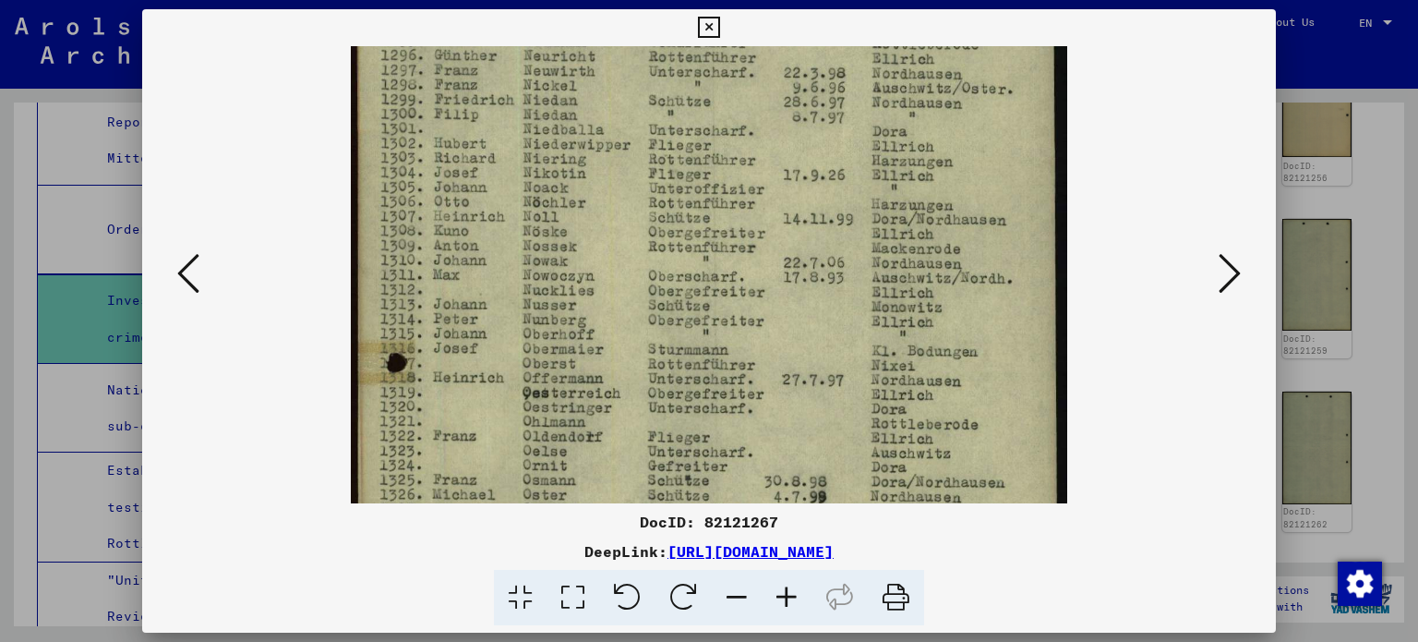
scroll to position [167, 0]
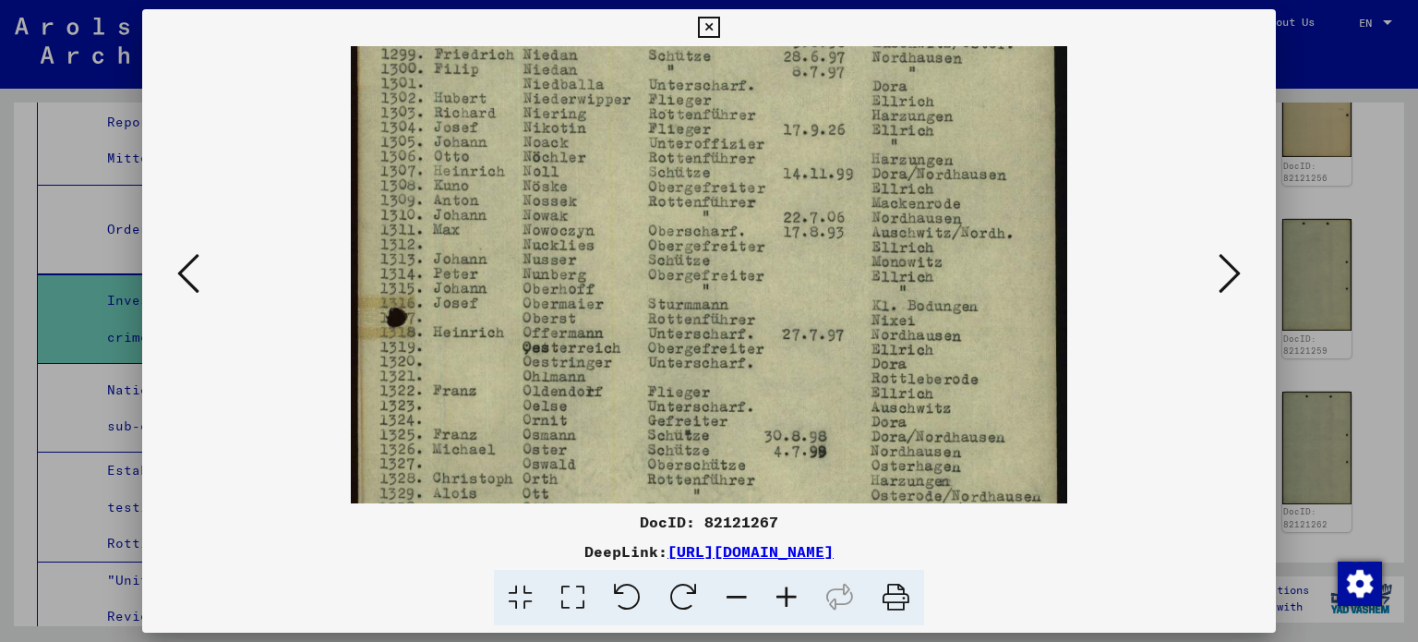
drag, startPoint x: 821, startPoint y: 456, endPoint x: 827, endPoint y: 289, distance: 167.3
click at [827, 289] on img at bounding box center [709, 454] width 717 height 1150
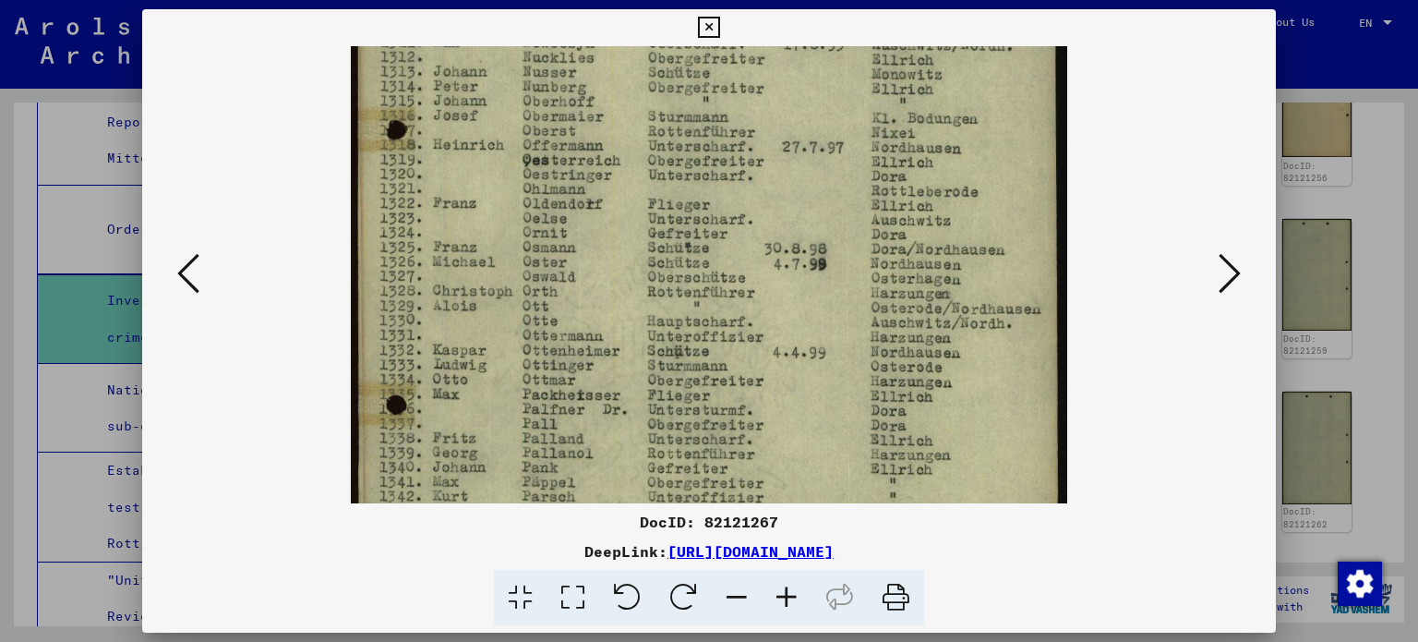
scroll to position [391, 0]
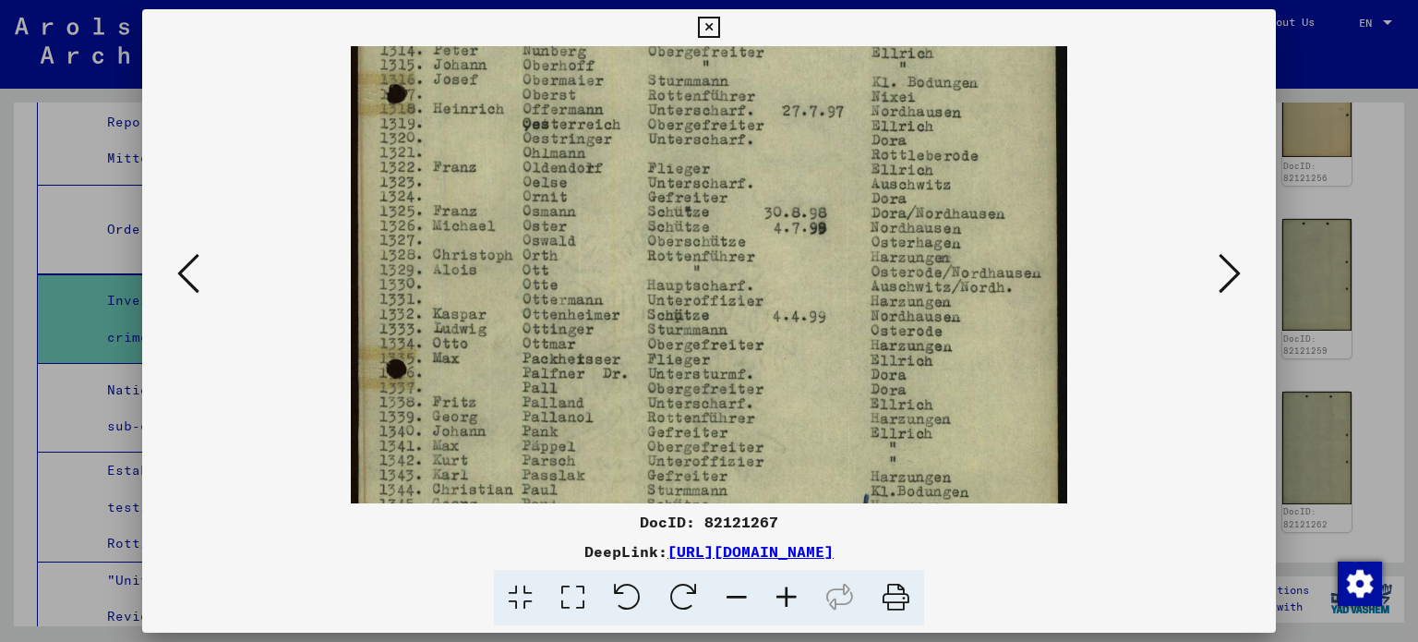
drag, startPoint x: 841, startPoint y: 435, endPoint x: 872, endPoint y: 213, distance: 223.7
click at [872, 213] on img at bounding box center [709, 231] width 717 height 1150
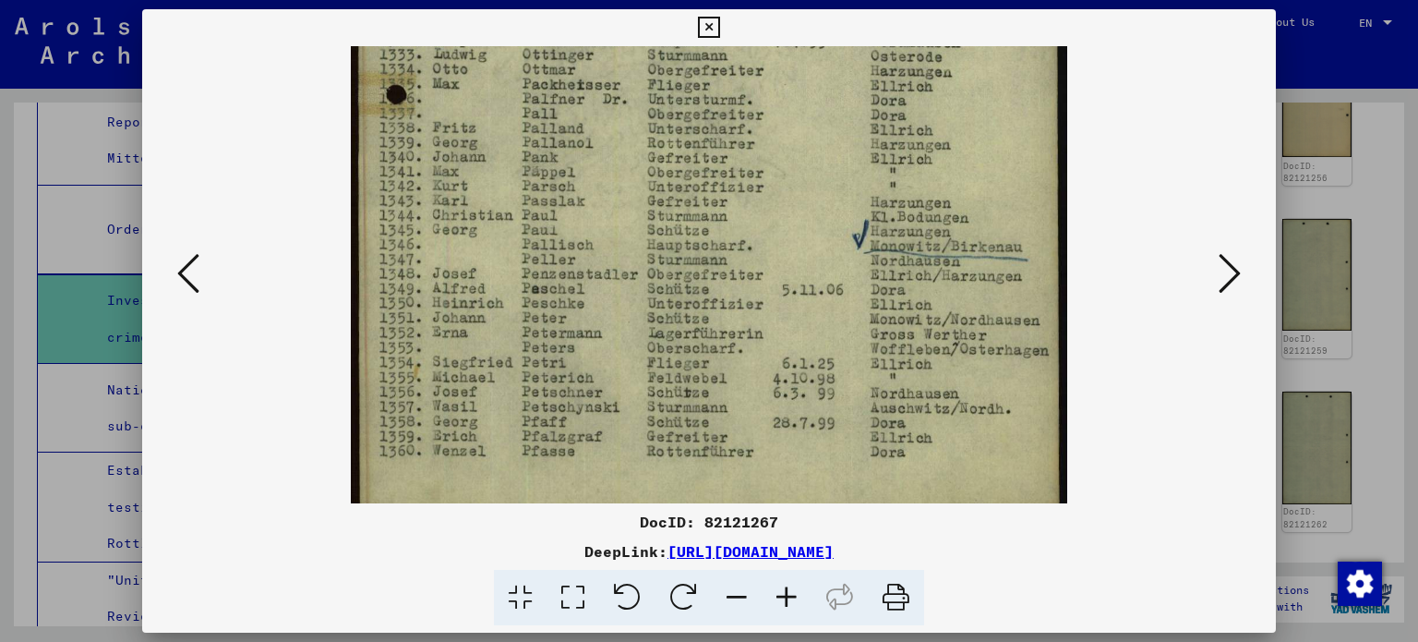
scroll to position [671, 0]
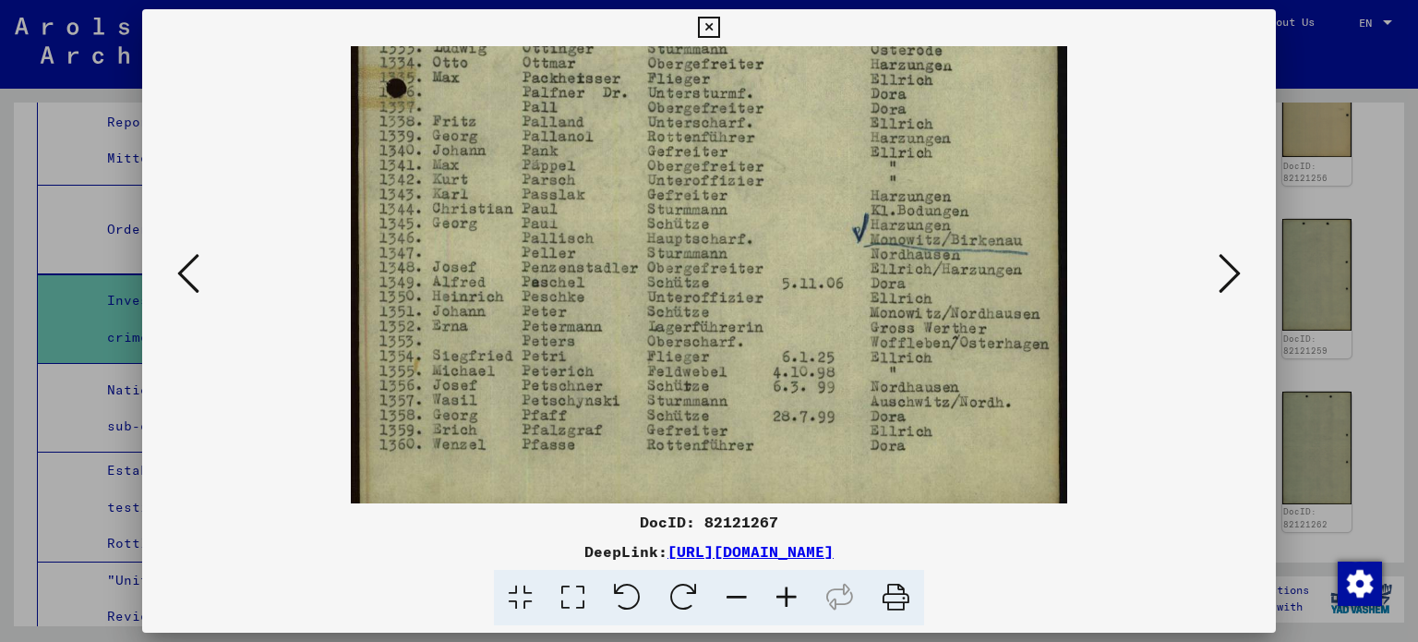
drag, startPoint x: 817, startPoint y: 374, endPoint x: 900, endPoint y: 95, distance: 291.0
click at [1238, 270] on icon at bounding box center [1230, 273] width 22 height 44
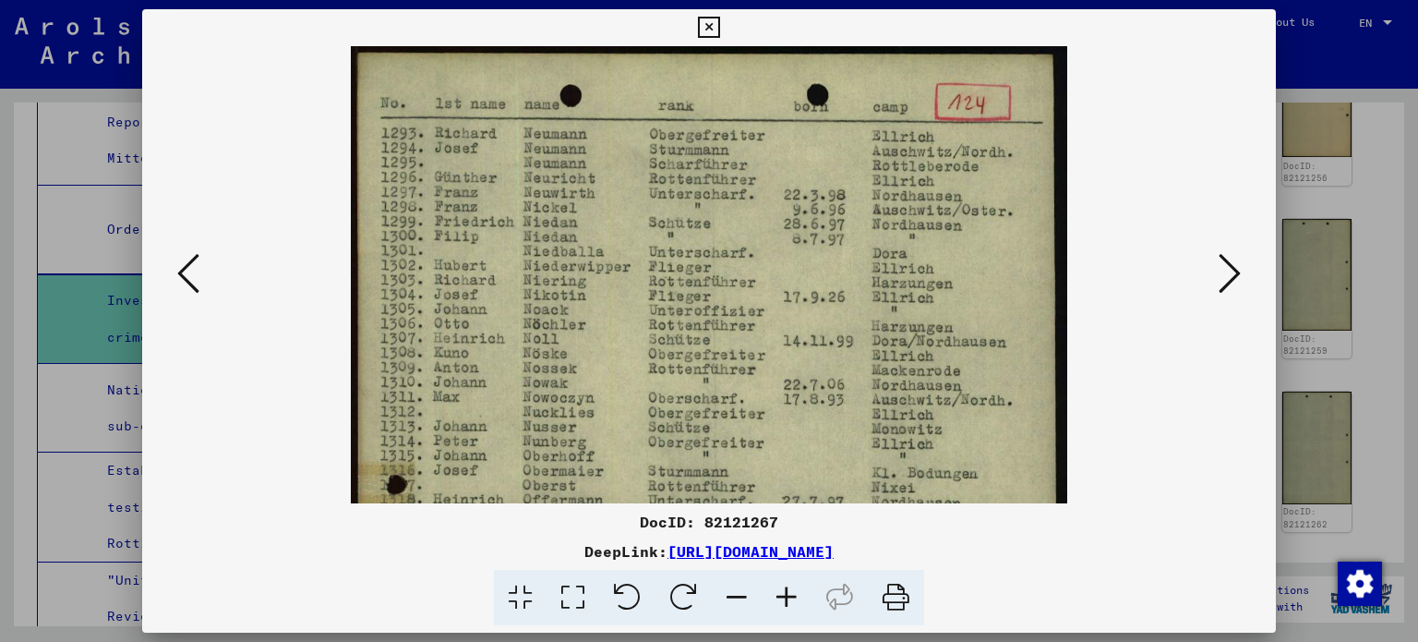
click at [1238, 270] on icon at bounding box center [1230, 273] width 22 height 44
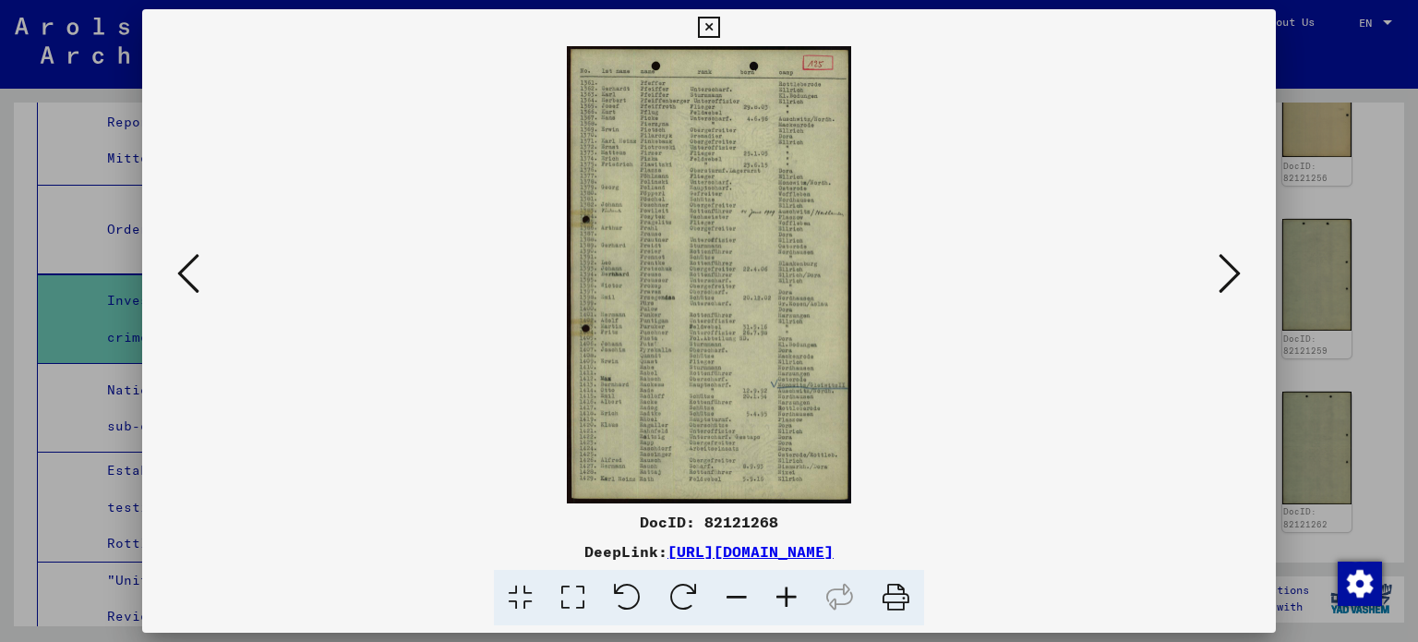
click at [1238, 270] on icon at bounding box center [1230, 273] width 22 height 44
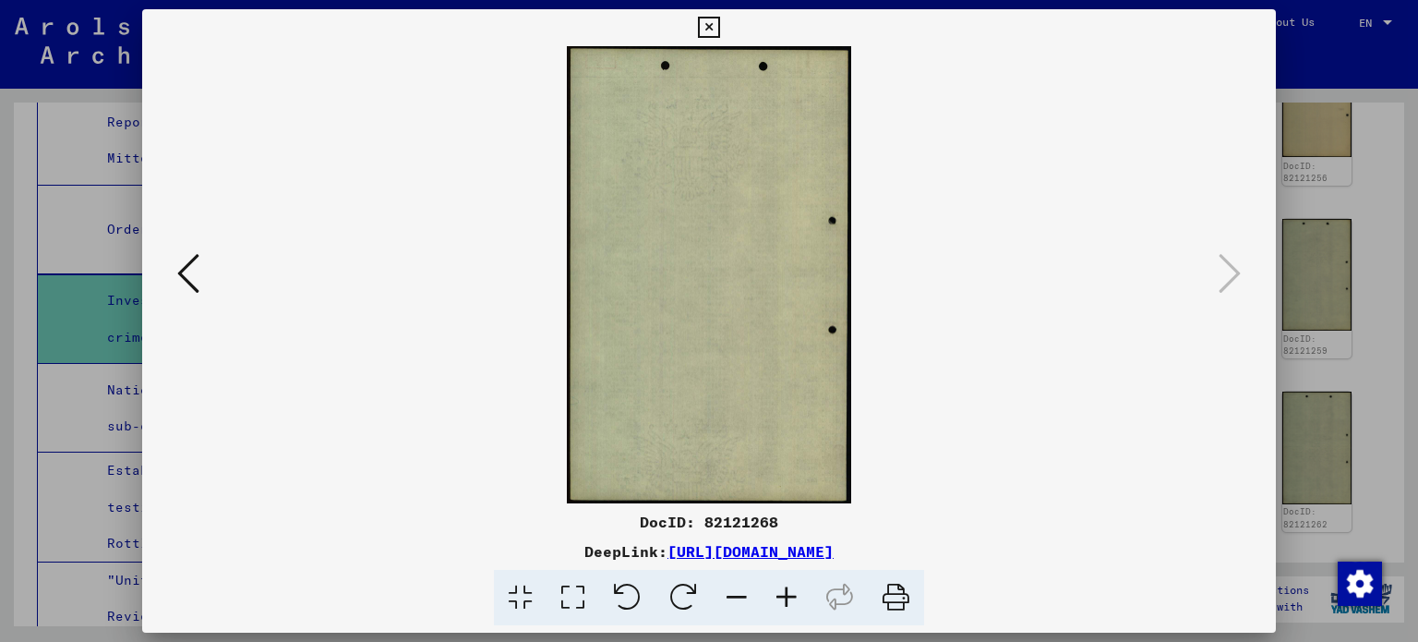
click at [1336, 198] on div at bounding box center [709, 321] width 1418 height 642
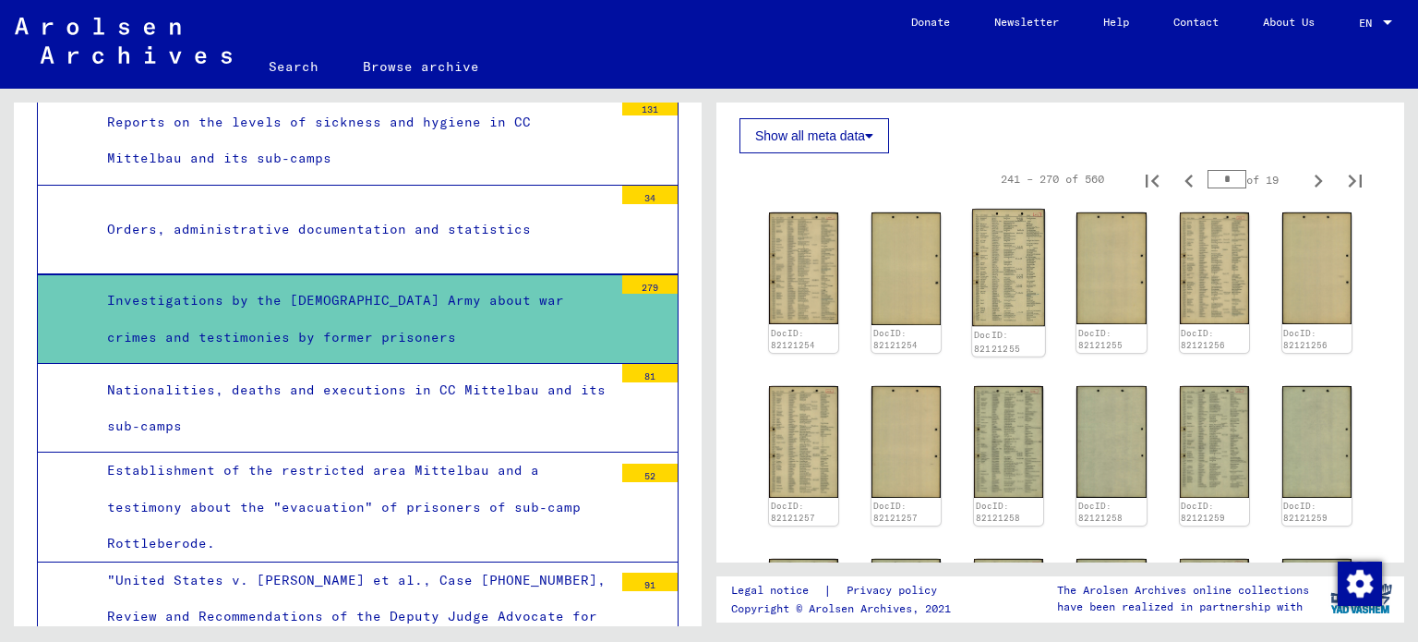
scroll to position [756, 0]
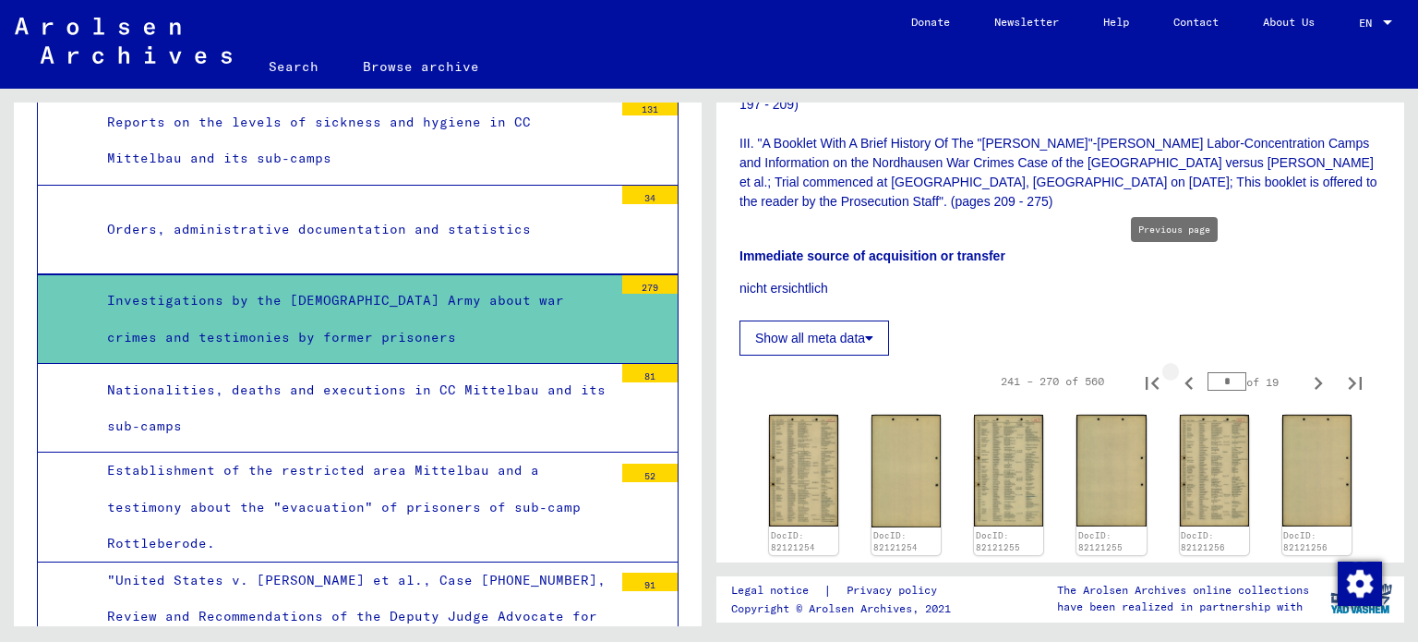
click at [1185, 370] on icon "Previous page" at bounding box center [1189, 383] width 26 height 26
type input "*"
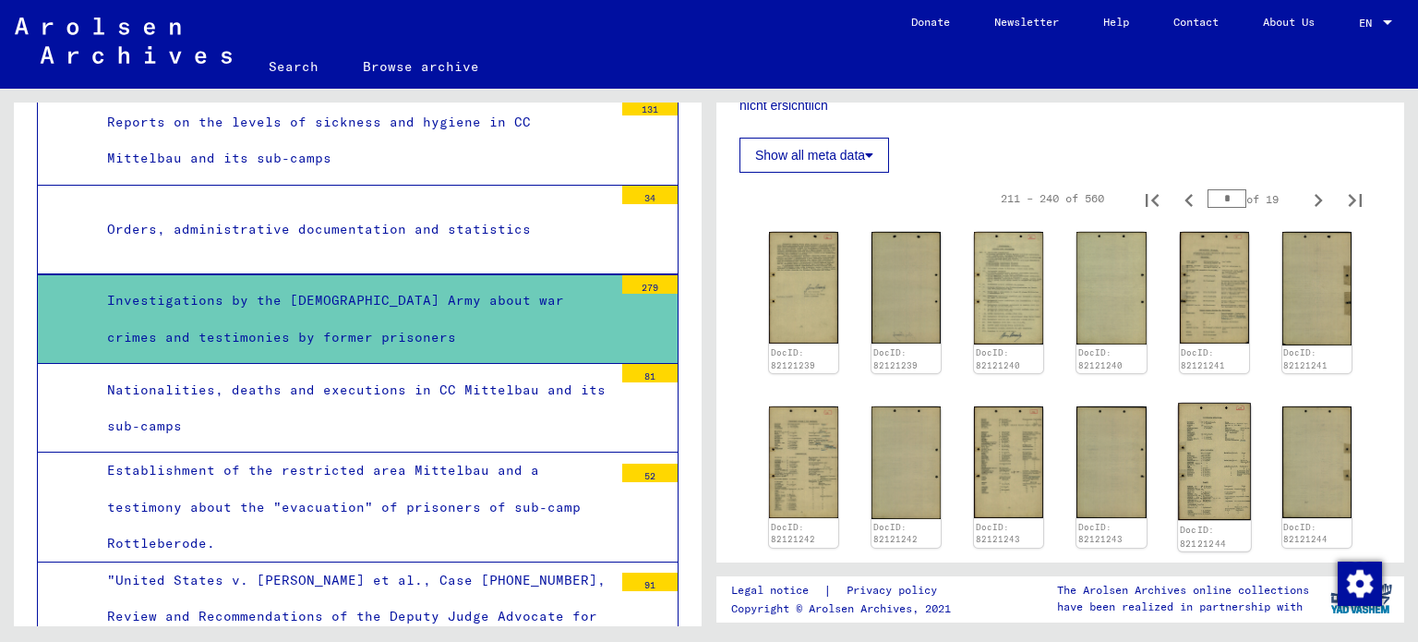
scroll to position [941, 0]
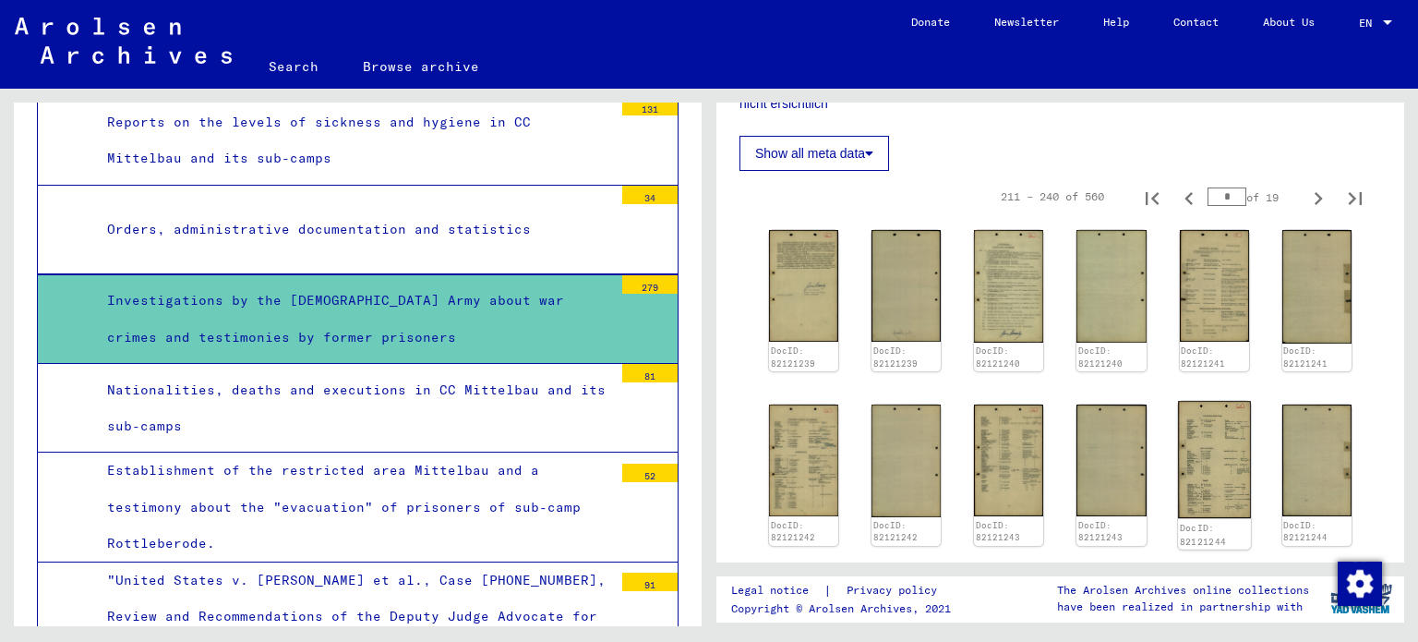
click at [1204, 401] on img at bounding box center [1214, 459] width 73 height 117
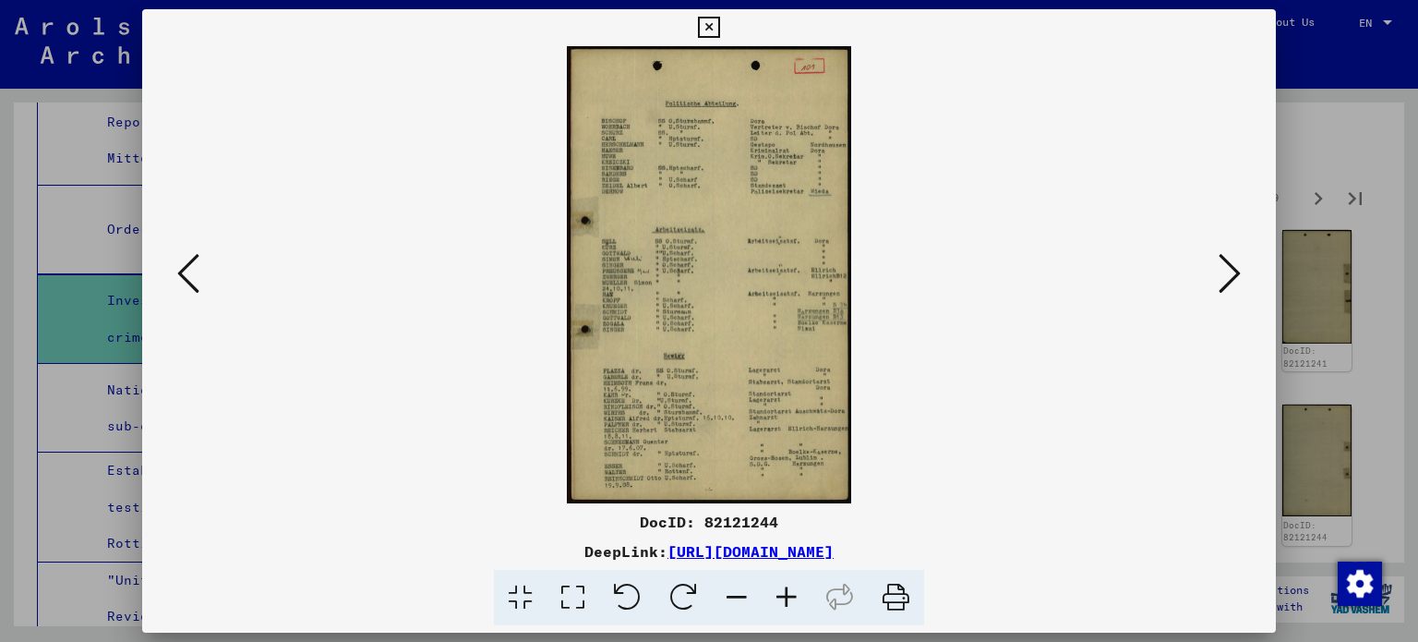
click at [1235, 261] on icon at bounding box center [1230, 273] width 22 height 44
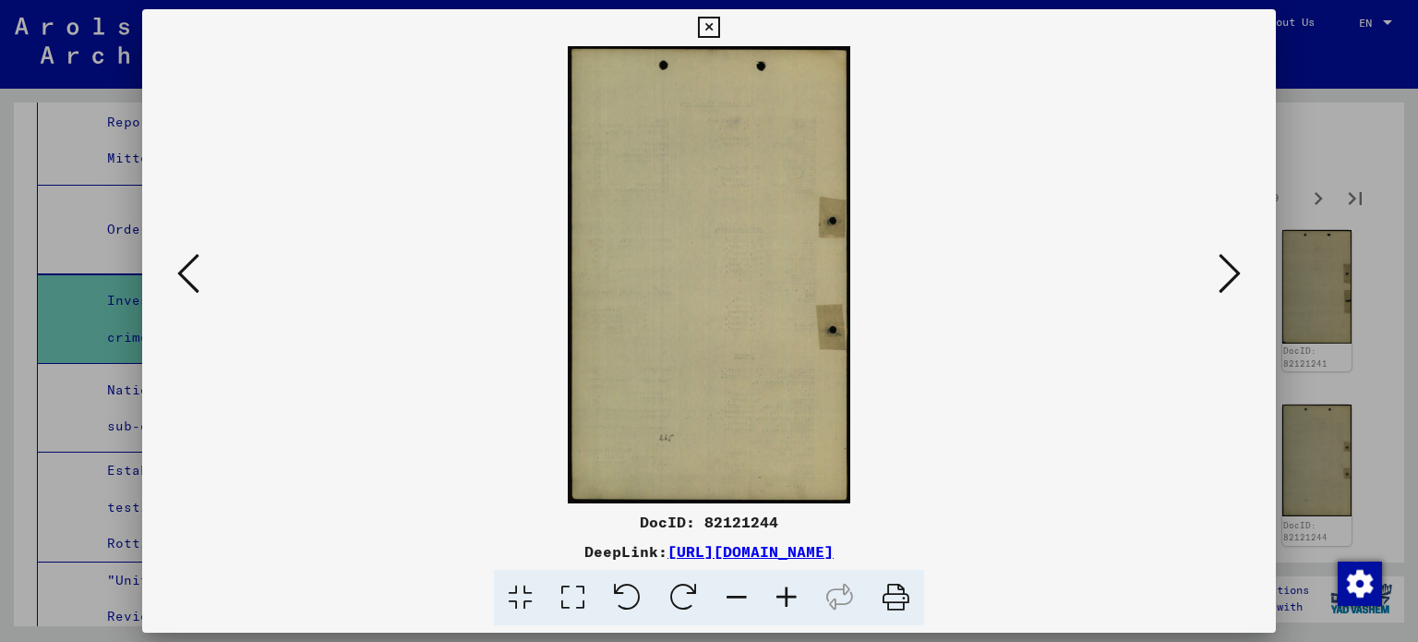
click at [1235, 261] on icon at bounding box center [1230, 273] width 22 height 44
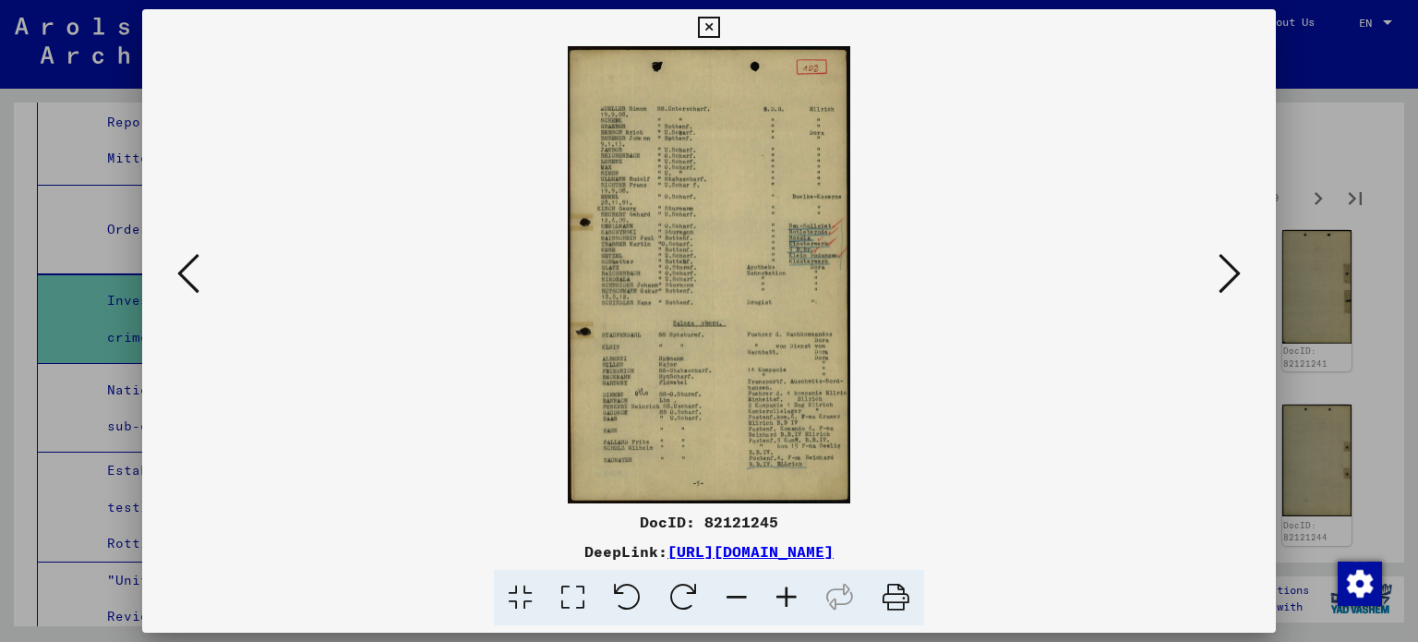
click at [1235, 261] on icon at bounding box center [1230, 273] width 22 height 44
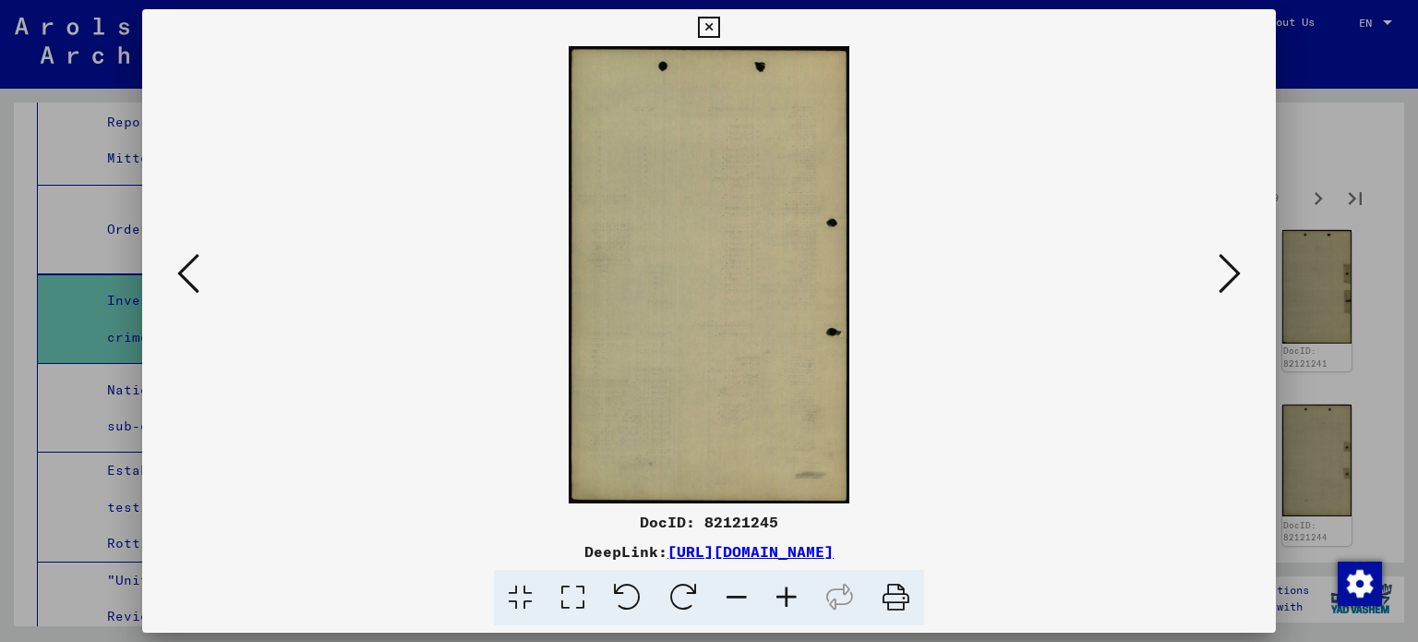
click at [1235, 261] on icon at bounding box center [1230, 273] width 22 height 44
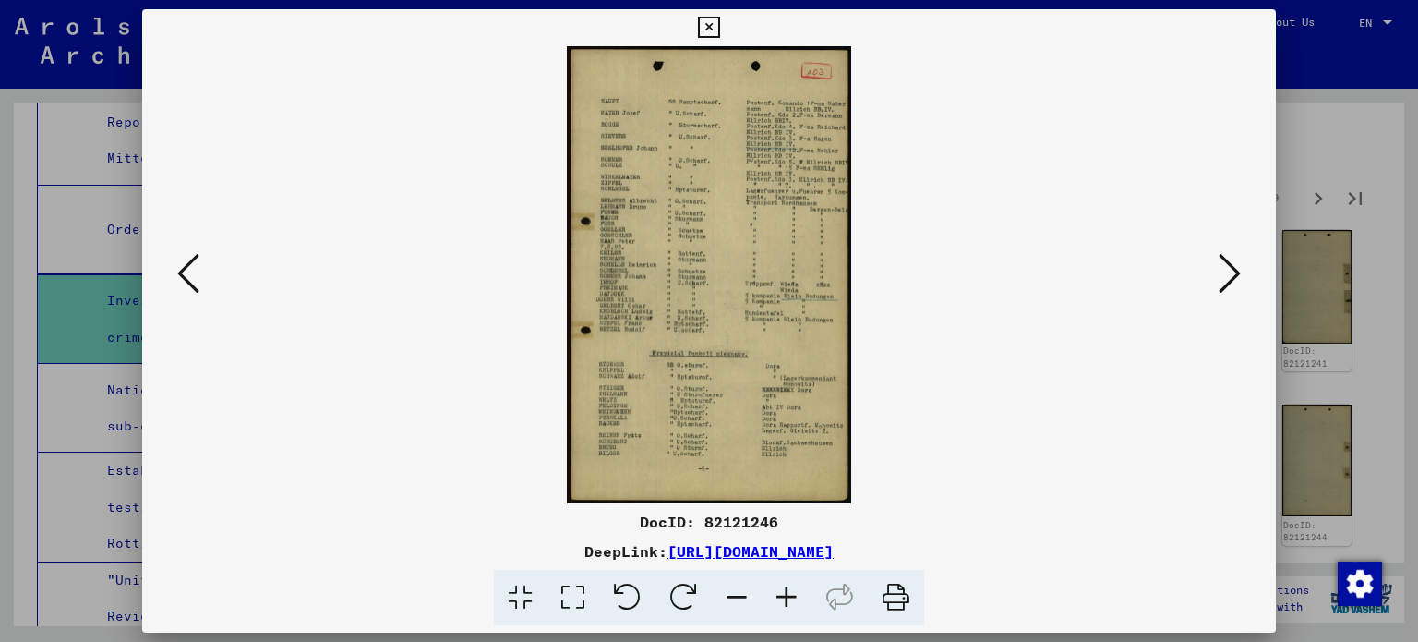
click at [791, 590] on icon at bounding box center [787, 598] width 50 height 56
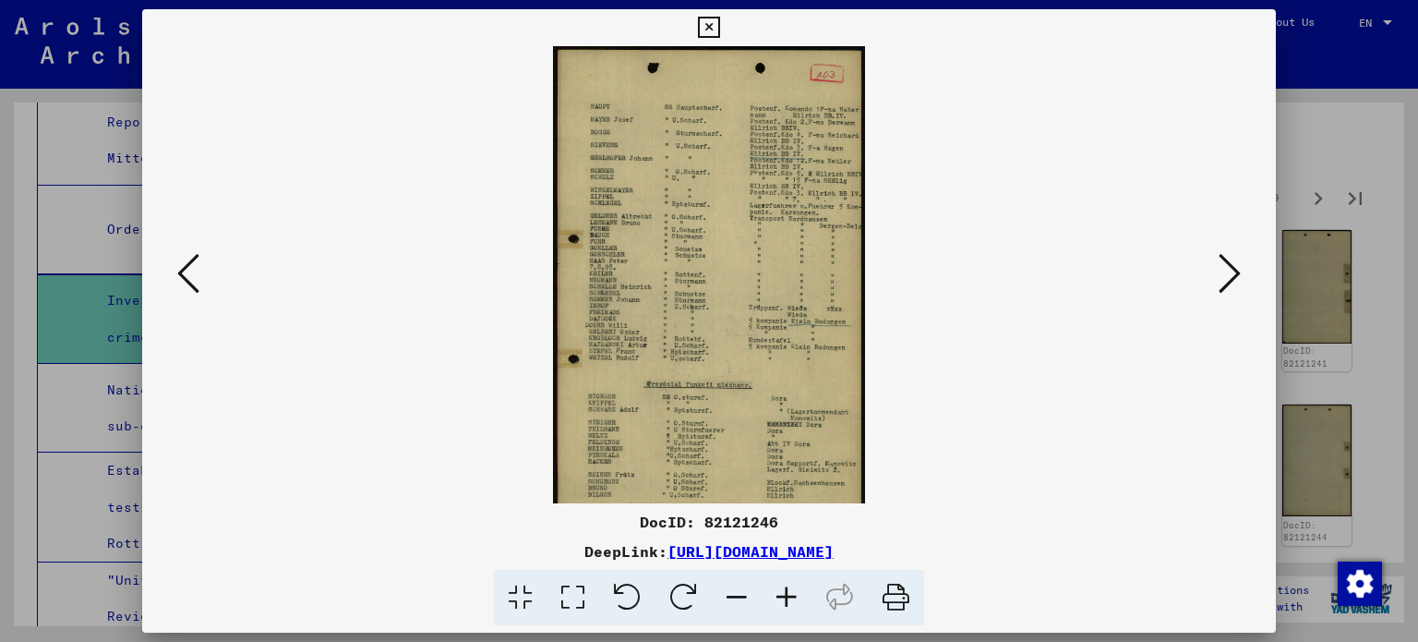
click at [791, 590] on icon at bounding box center [787, 598] width 50 height 56
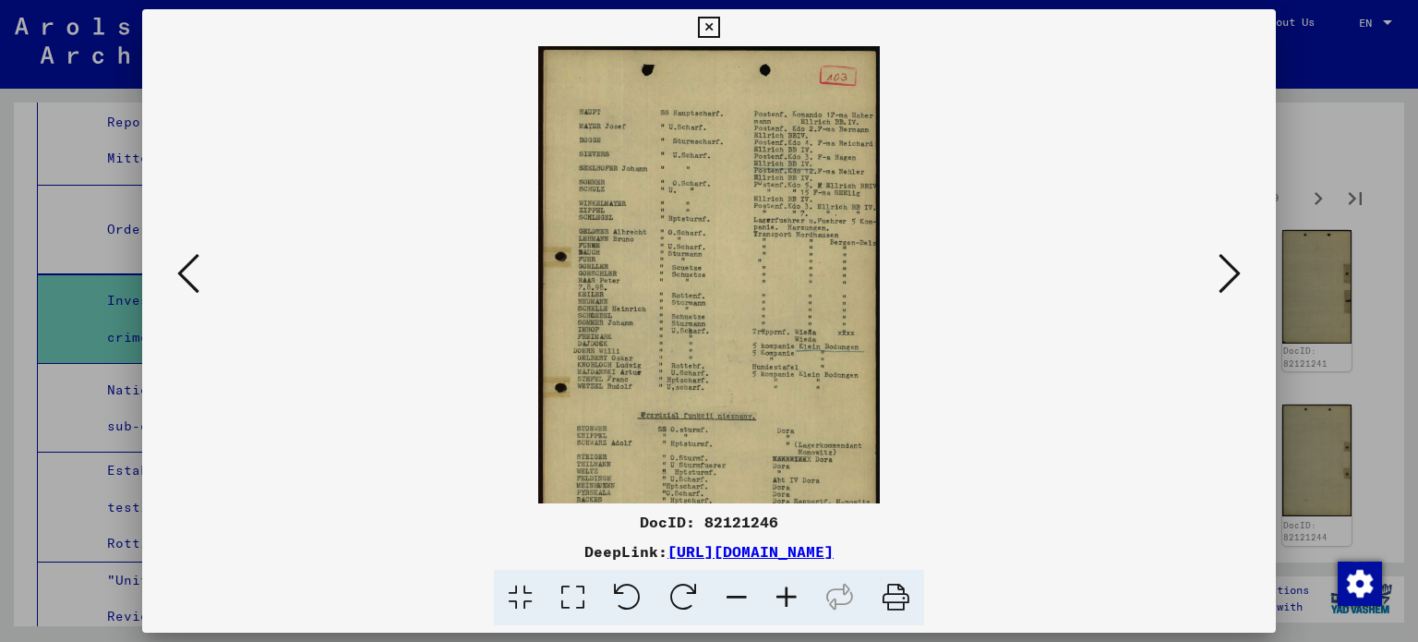
click at [791, 592] on icon at bounding box center [787, 598] width 50 height 56
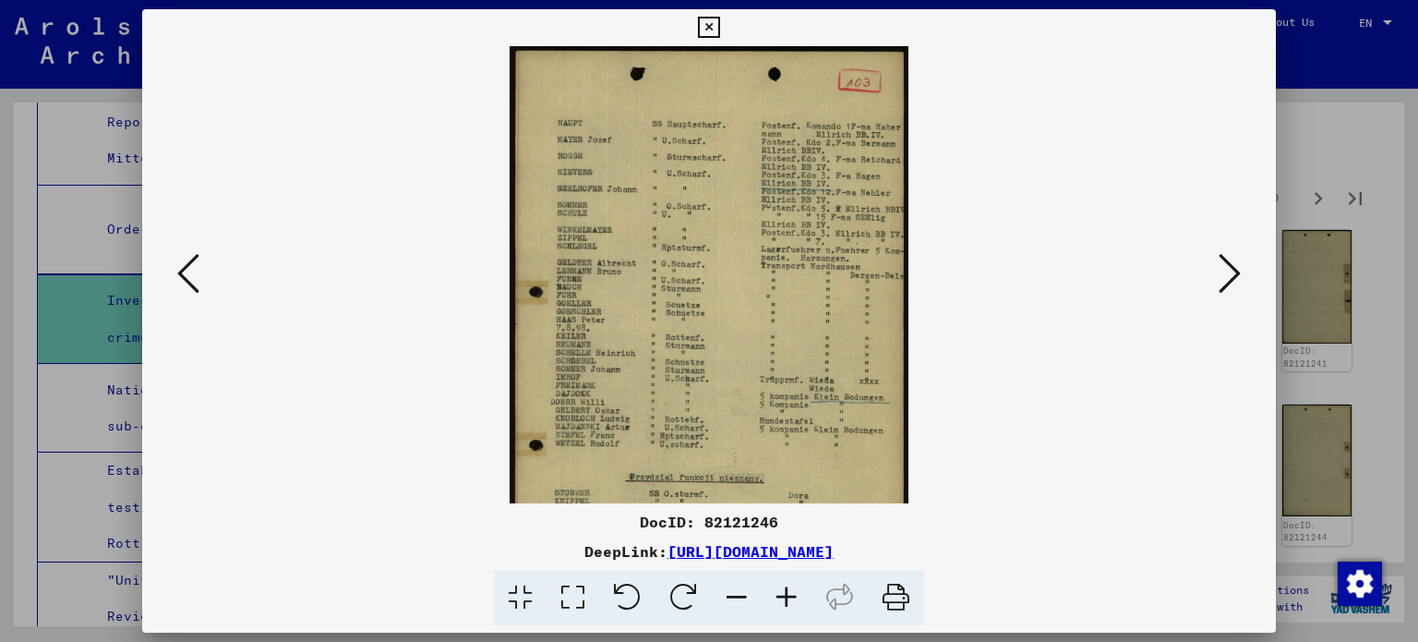
click at [791, 592] on icon at bounding box center [787, 598] width 50 height 56
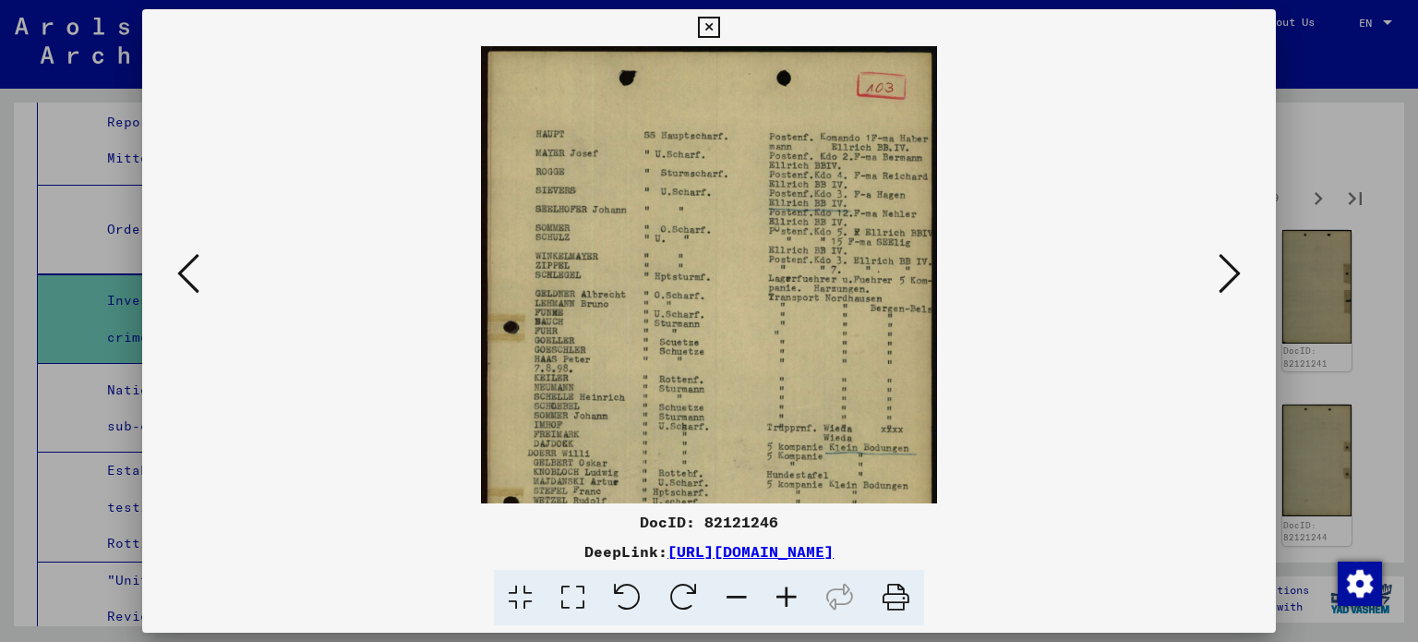
click at [791, 592] on icon at bounding box center [787, 598] width 50 height 56
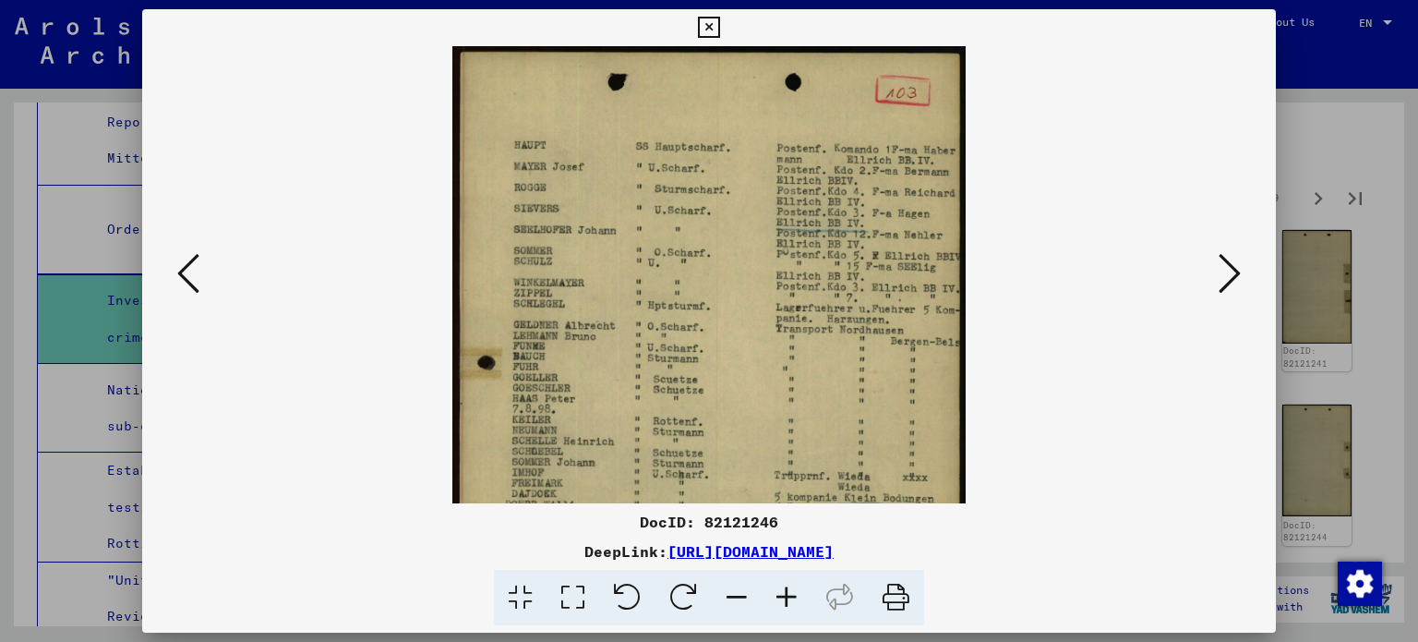
click at [791, 592] on icon at bounding box center [787, 598] width 50 height 56
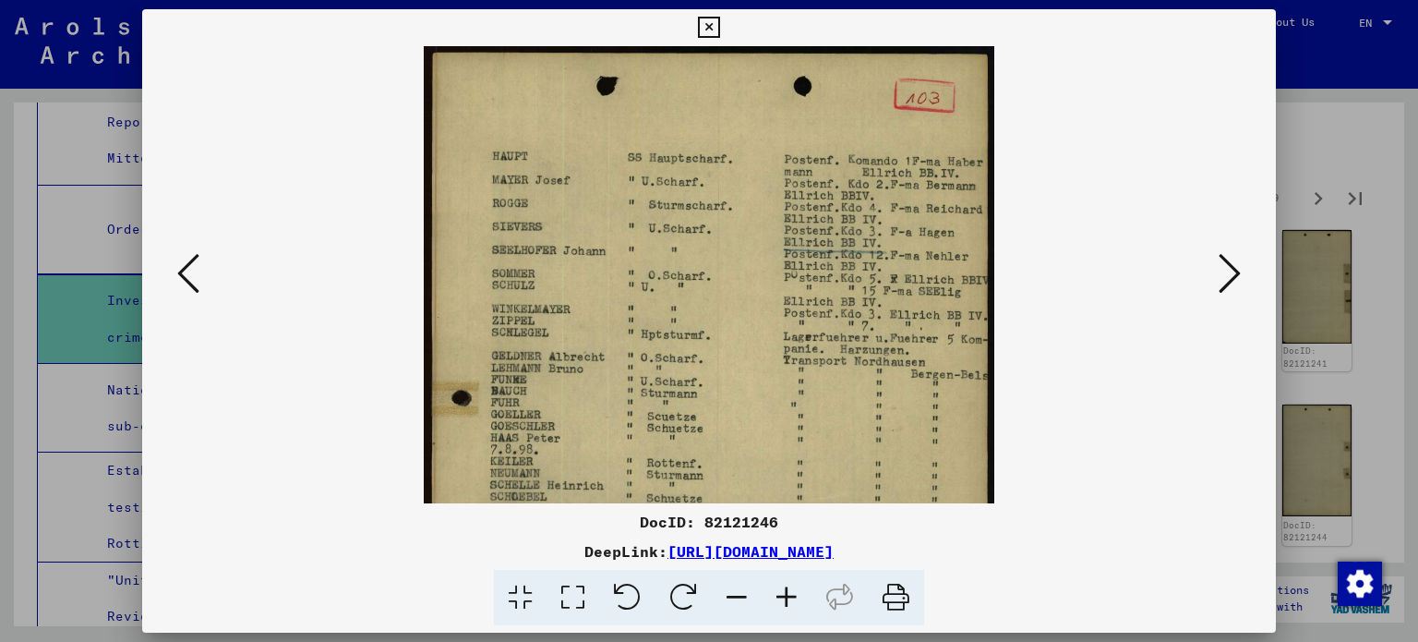
click at [790, 593] on icon at bounding box center [787, 598] width 50 height 56
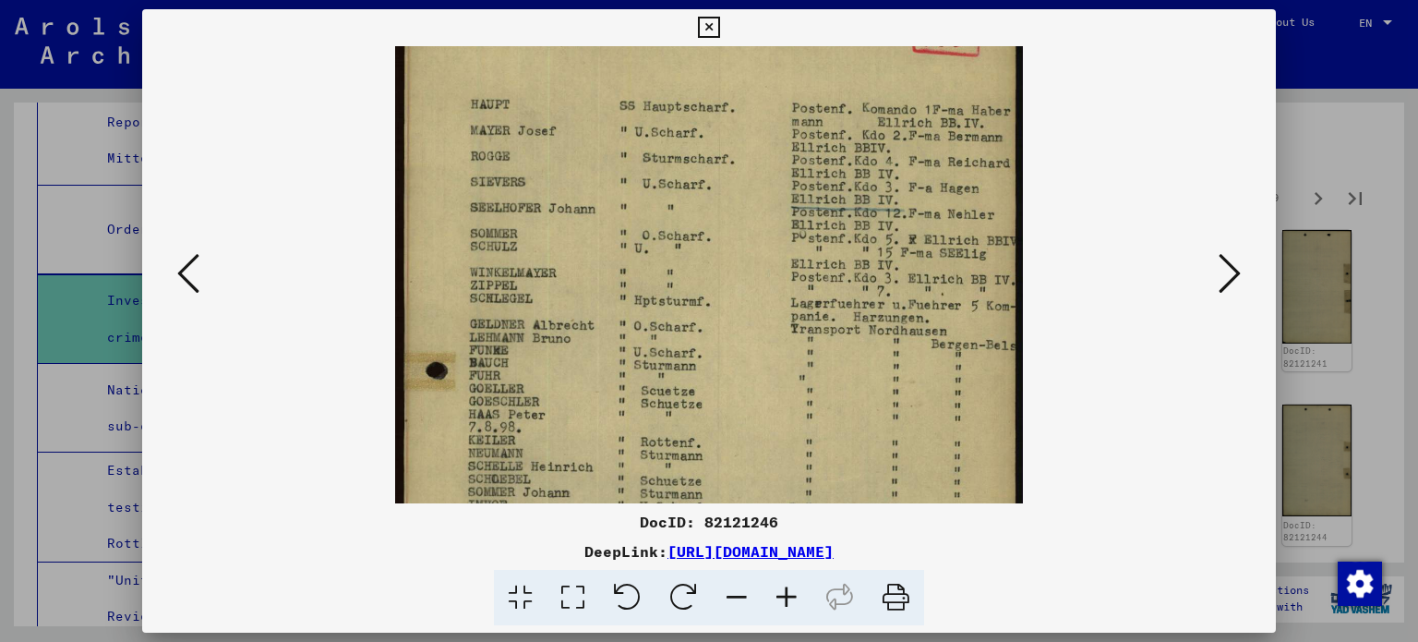
scroll to position [101, 0]
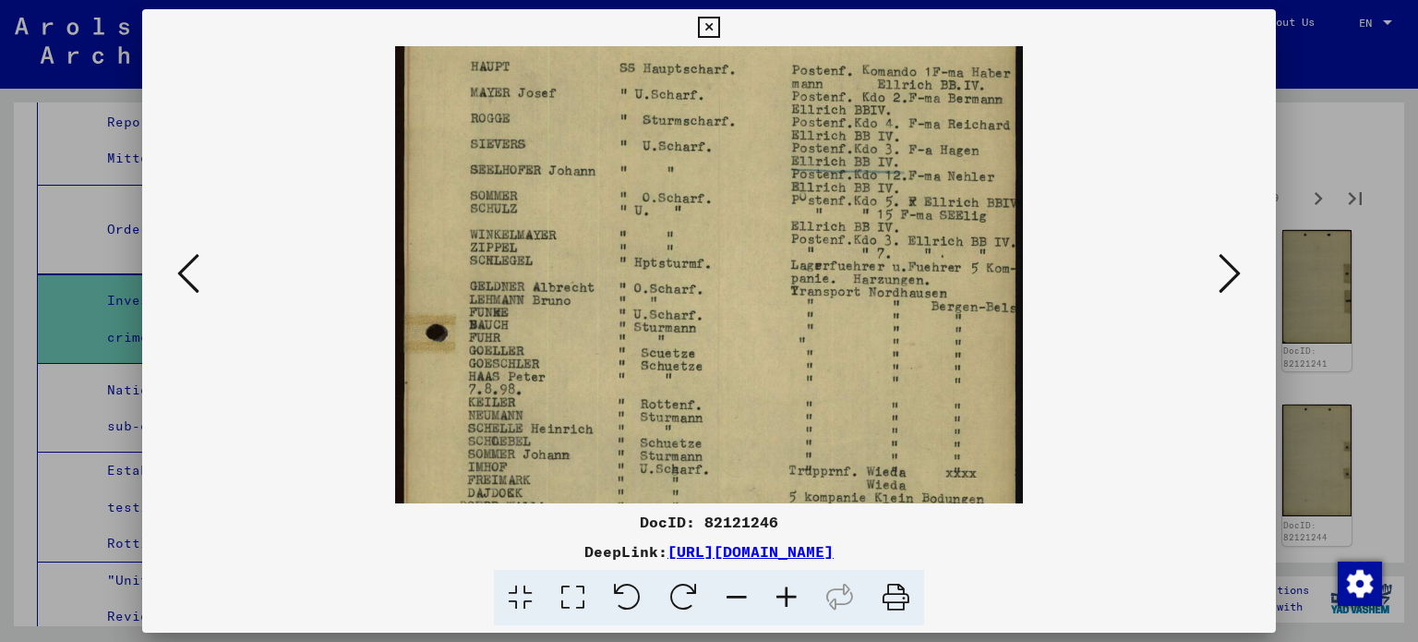
drag, startPoint x: 500, startPoint y: 367, endPoint x: 505, endPoint y: 265, distance: 101.7
click at [505, 265] on img at bounding box center [709, 451] width 628 height 1011
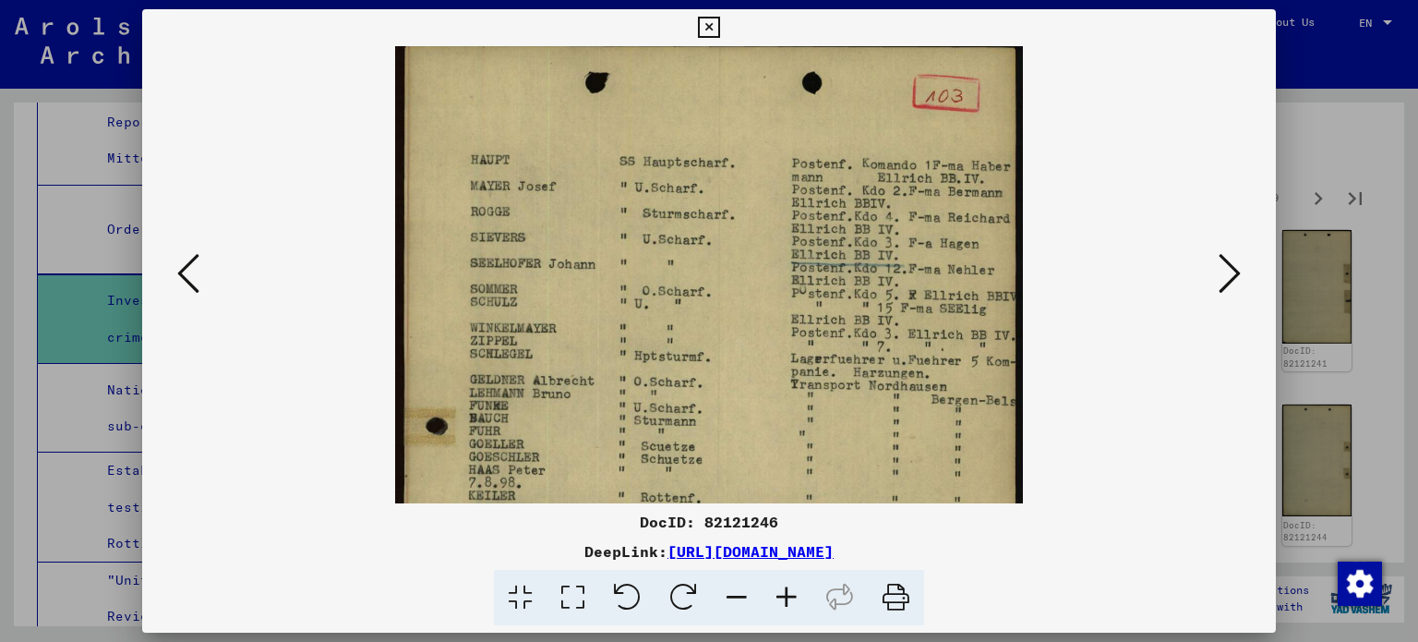
drag, startPoint x: 628, startPoint y: 221, endPoint x: 636, endPoint y: 280, distance: 59.7
click at [636, 280] on img at bounding box center [709, 544] width 628 height 1011
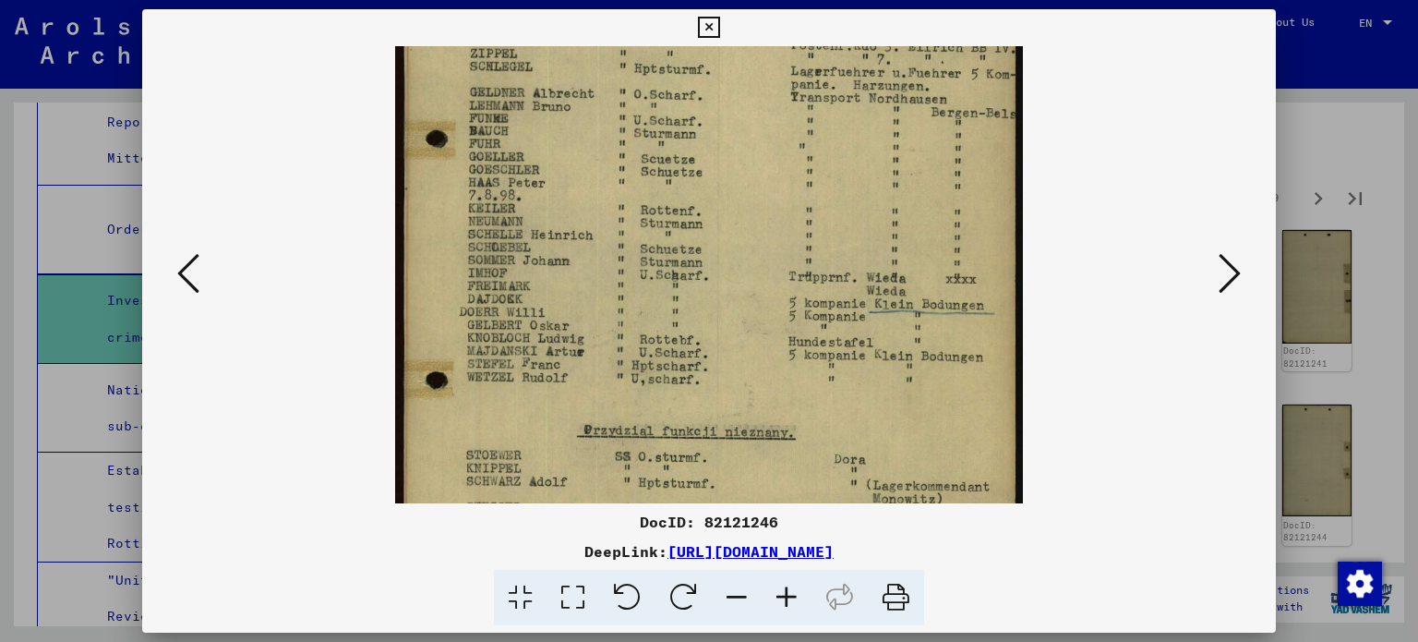
drag, startPoint x: 793, startPoint y: 318, endPoint x: 962, endPoint y: 99, distance: 276.5
click at [959, 99] on img at bounding box center [709, 257] width 628 height 1011
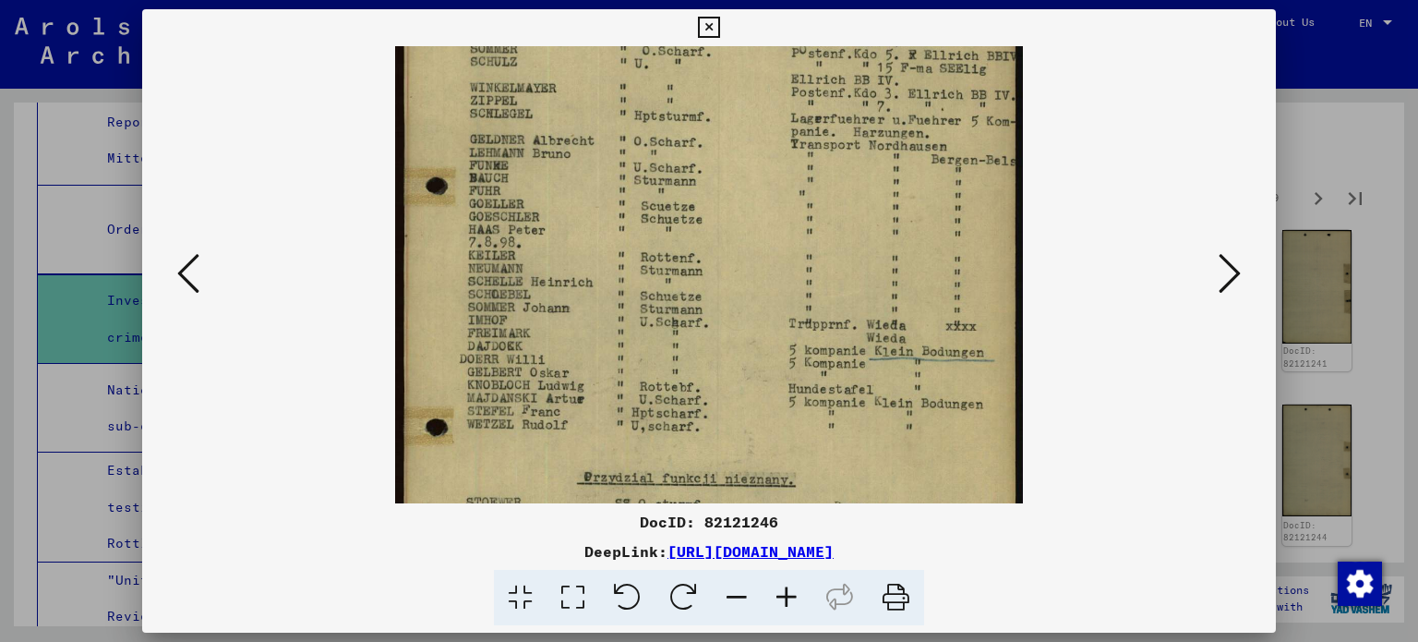
scroll to position [195, 0]
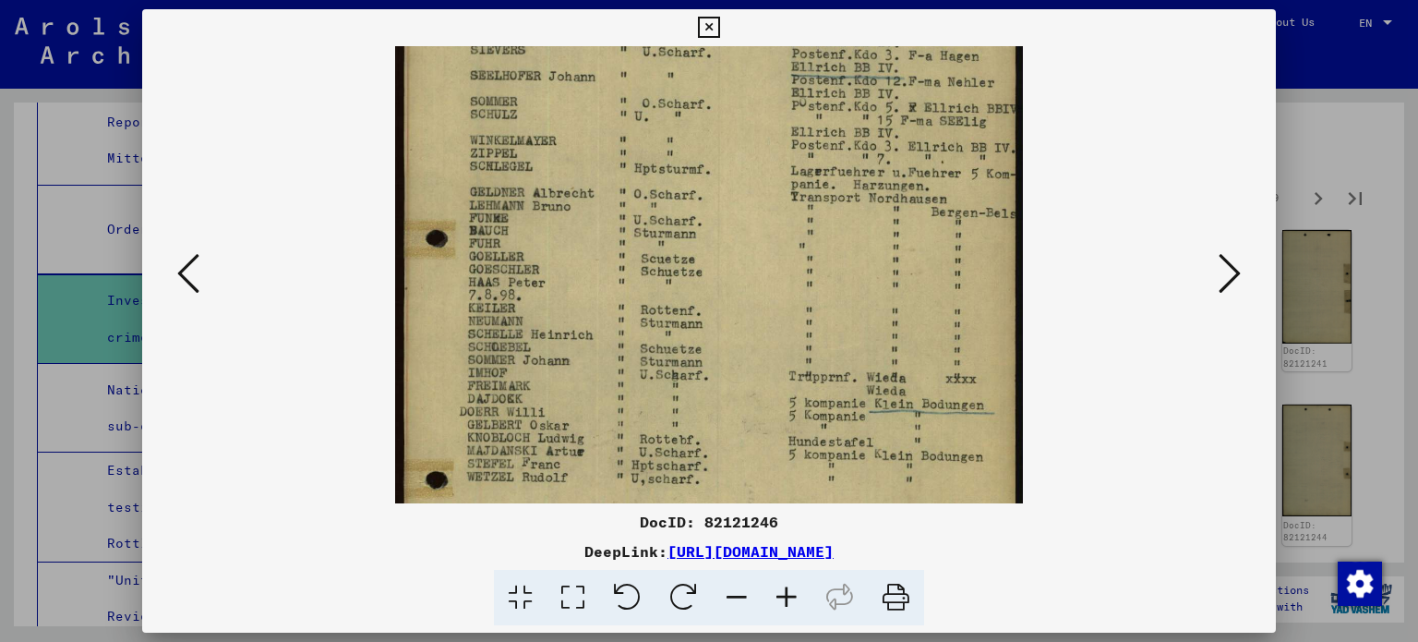
drag, startPoint x: 572, startPoint y: 254, endPoint x: 568, endPoint y: 357, distance: 103.5
click at [568, 357] on img at bounding box center [709, 356] width 628 height 1011
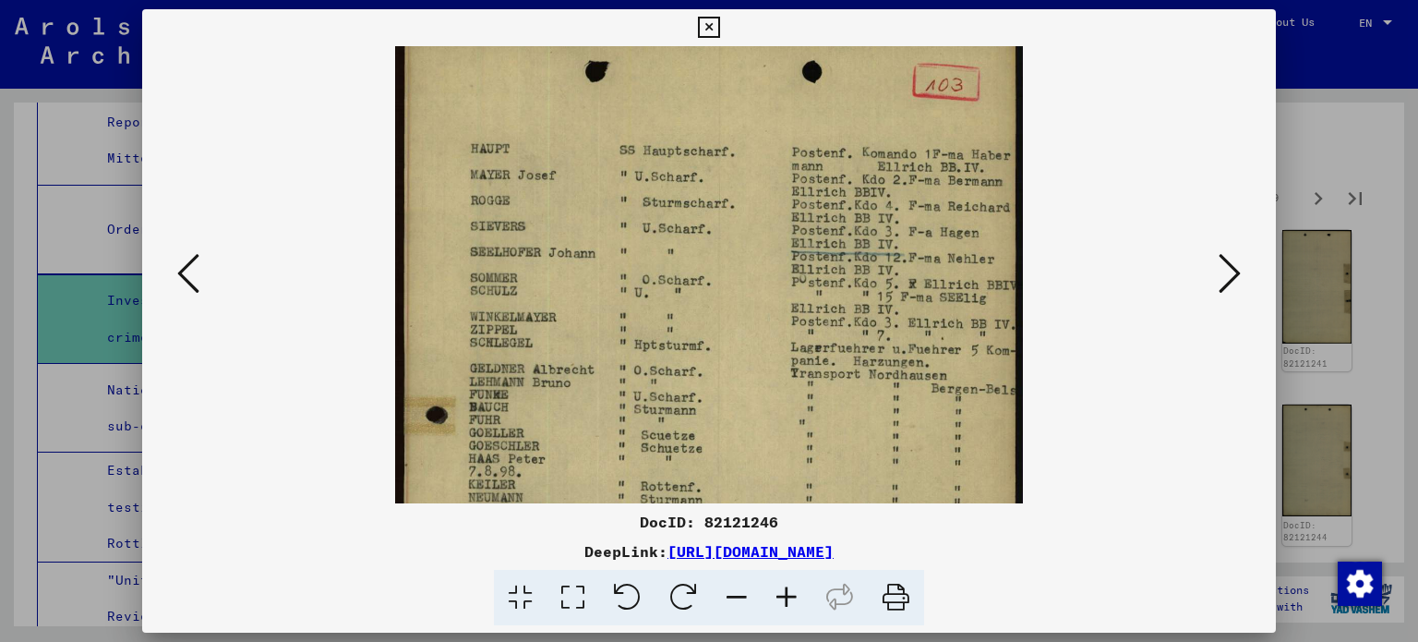
scroll to position [14, 0]
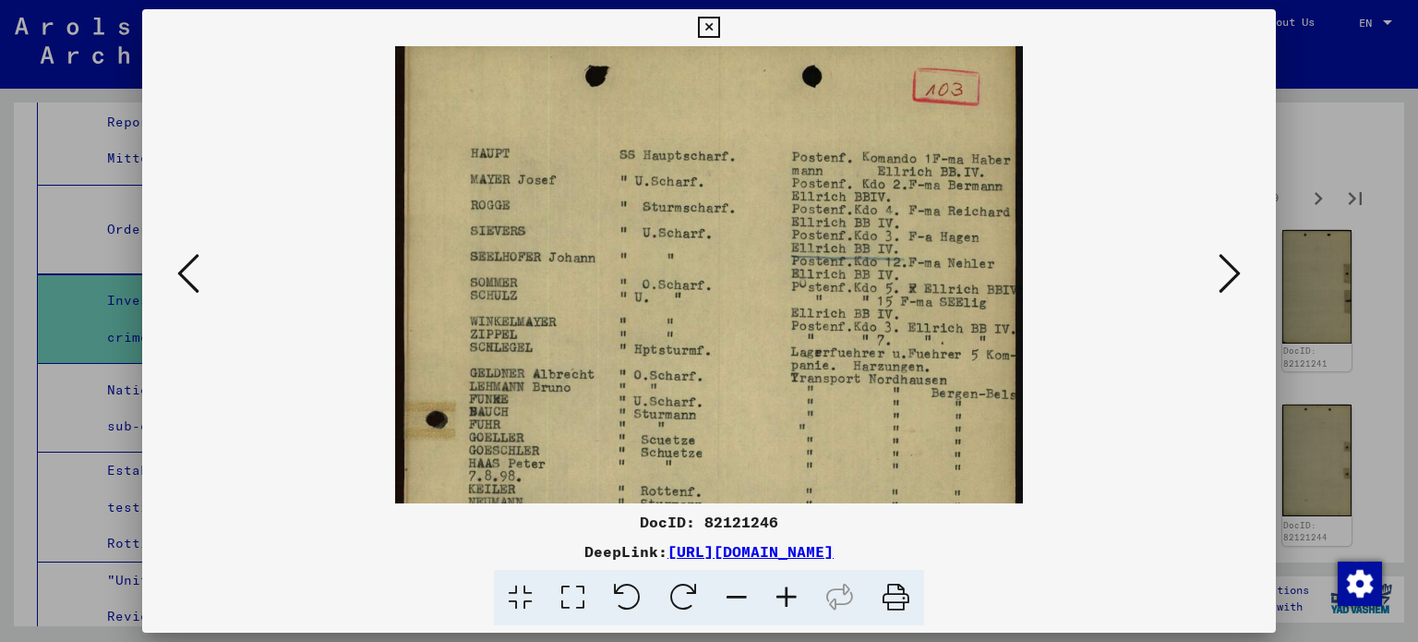
drag, startPoint x: 599, startPoint y: 143, endPoint x: 587, endPoint y: 326, distance: 183.2
click at [587, 326] on img at bounding box center [709, 537] width 628 height 1011
click at [197, 279] on icon at bounding box center [188, 273] width 22 height 44
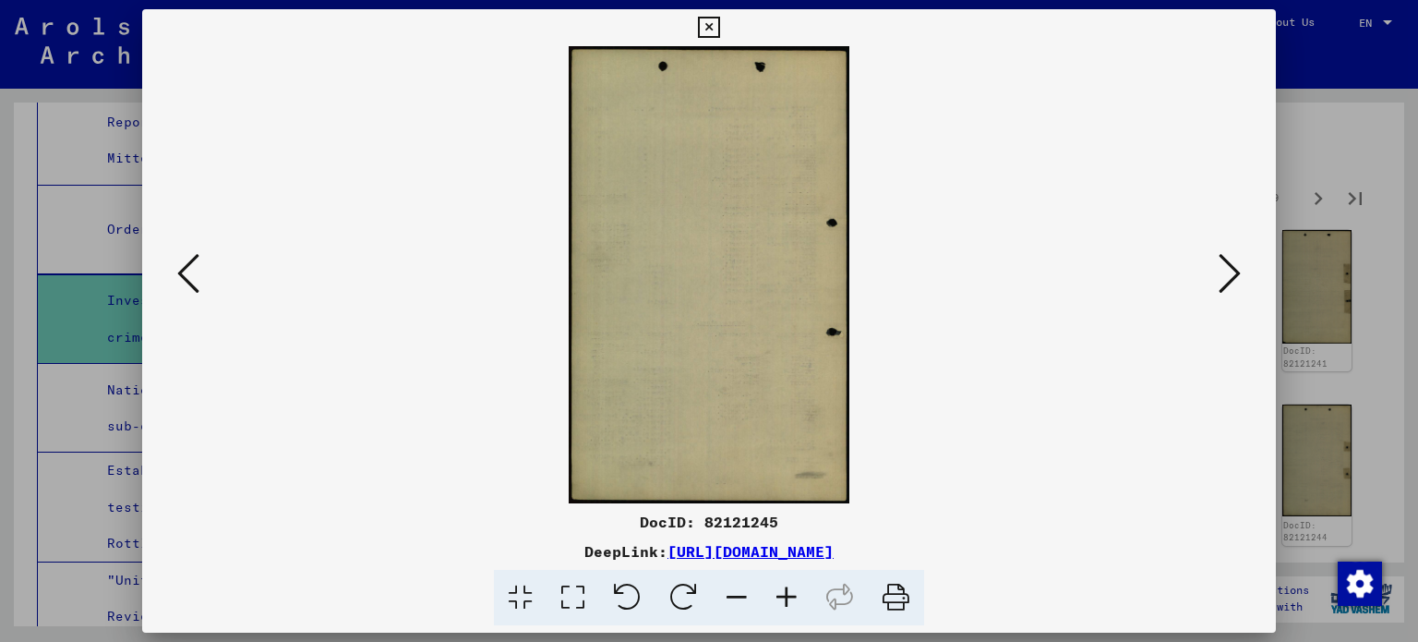
click at [197, 279] on icon at bounding box center [188, 273] width 22 height 44
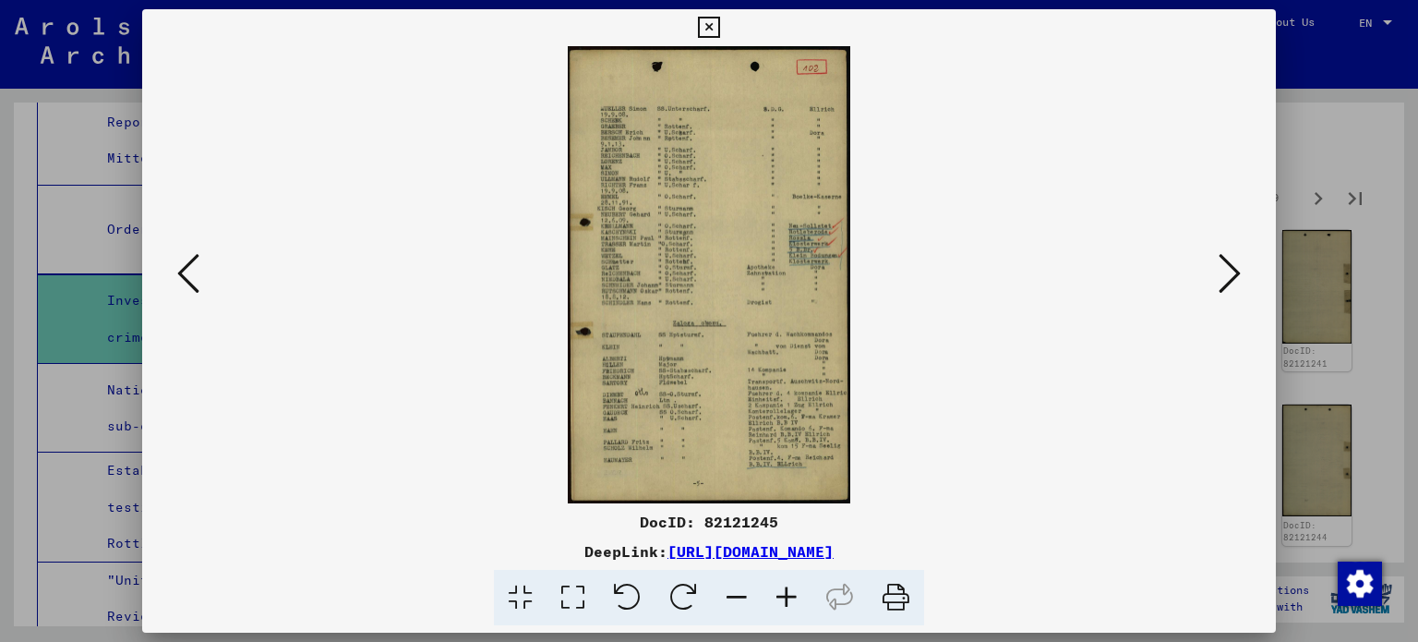
click at [782, 596] on icon at bounding box center [787, 598] width 50 height 56
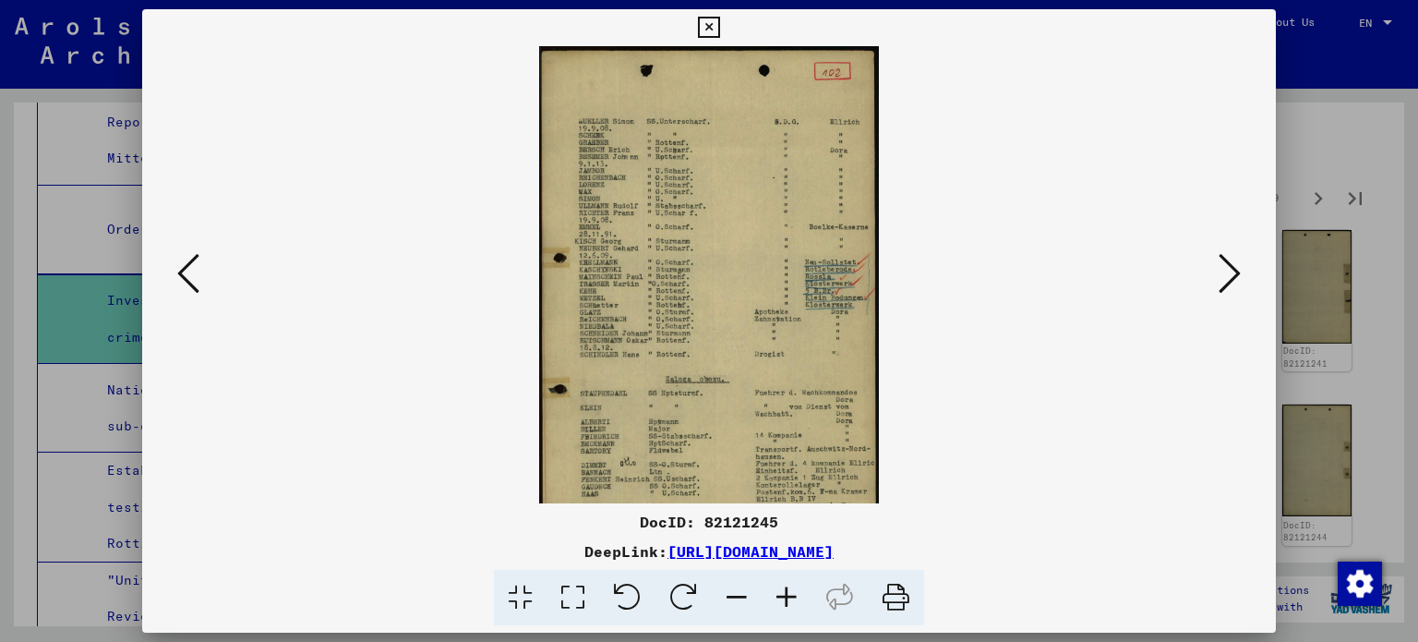
click at [782, 596] on icon at bounding box center [787, 598] width 50 height 56
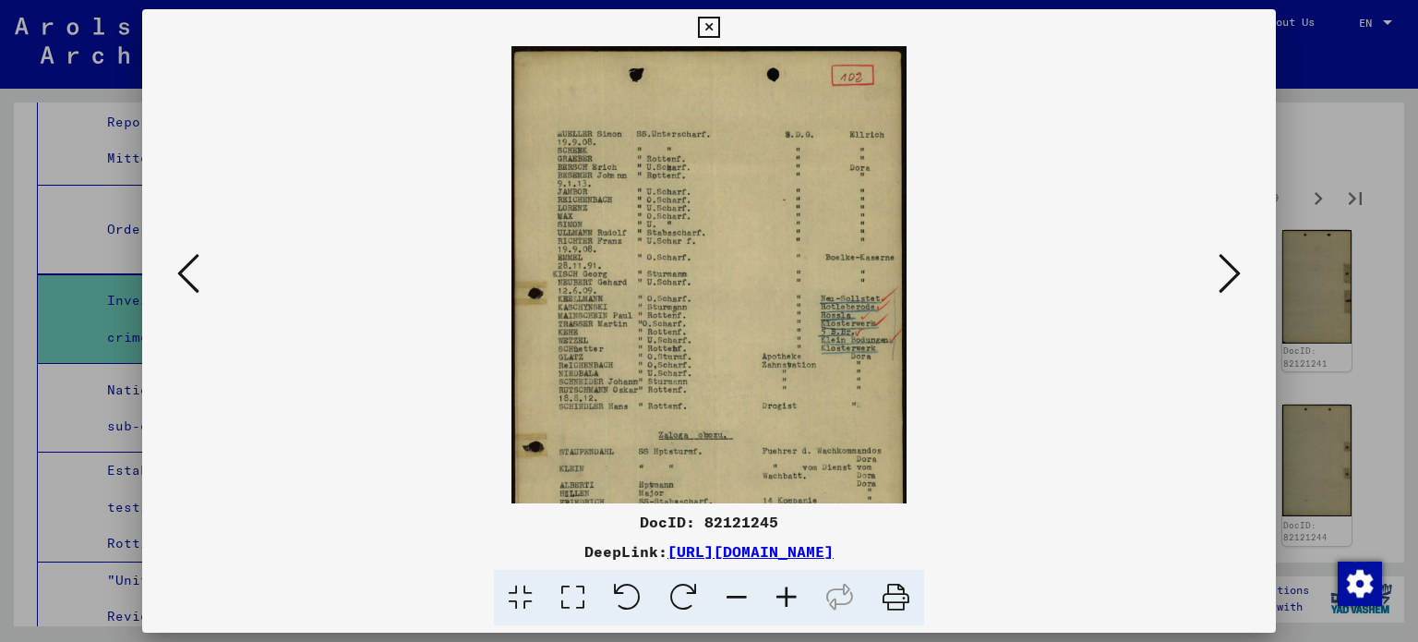
click at [782, 596] on icon at bounding box center [787, 598] width 50 height 56
click at [783, 596] on icon at bounding box center [787, 598] width 50 height 56
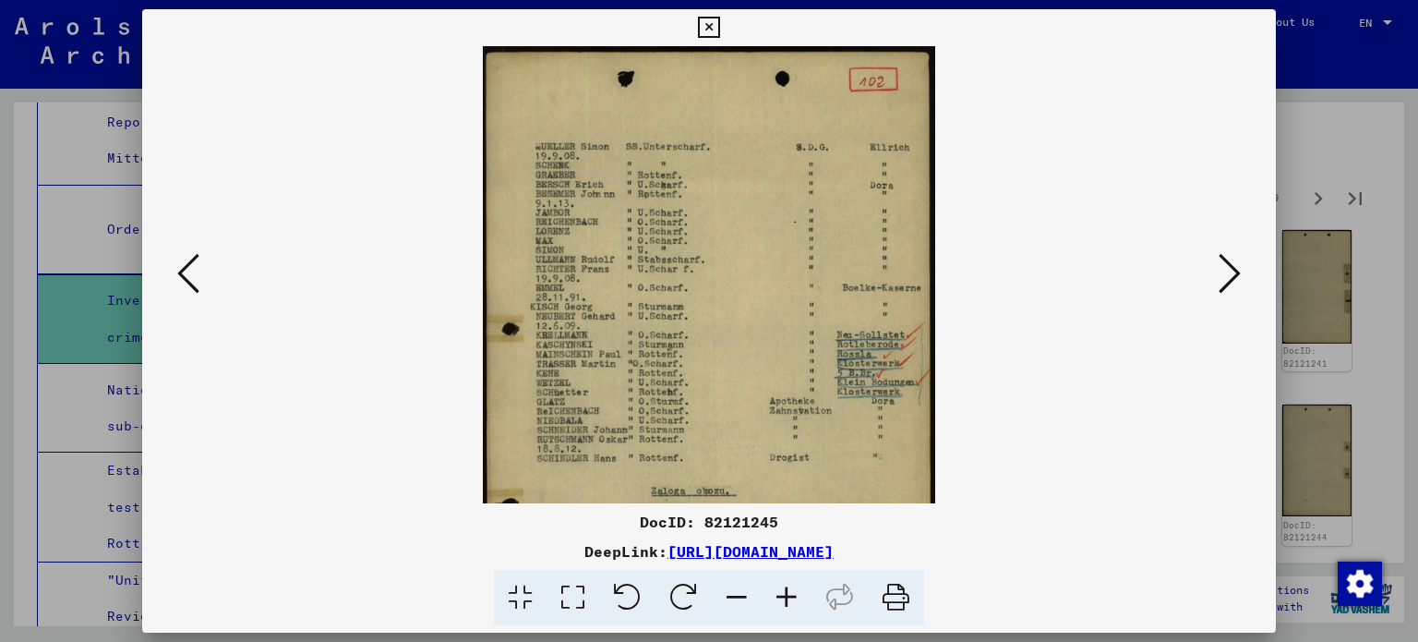
click at [783, 596] on icon at bounding box center [787, 598] width 50 height 56
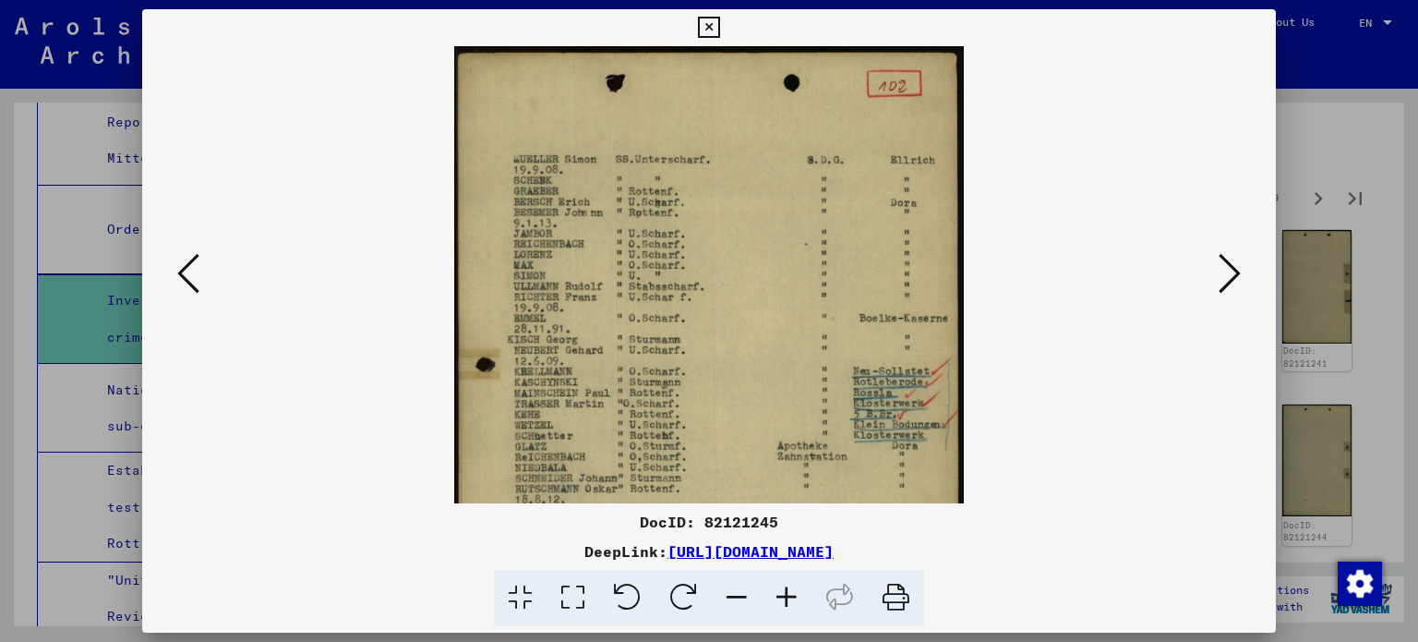
click at [783, 596] on icon at bounding box center [787, 598] width 50 height 56
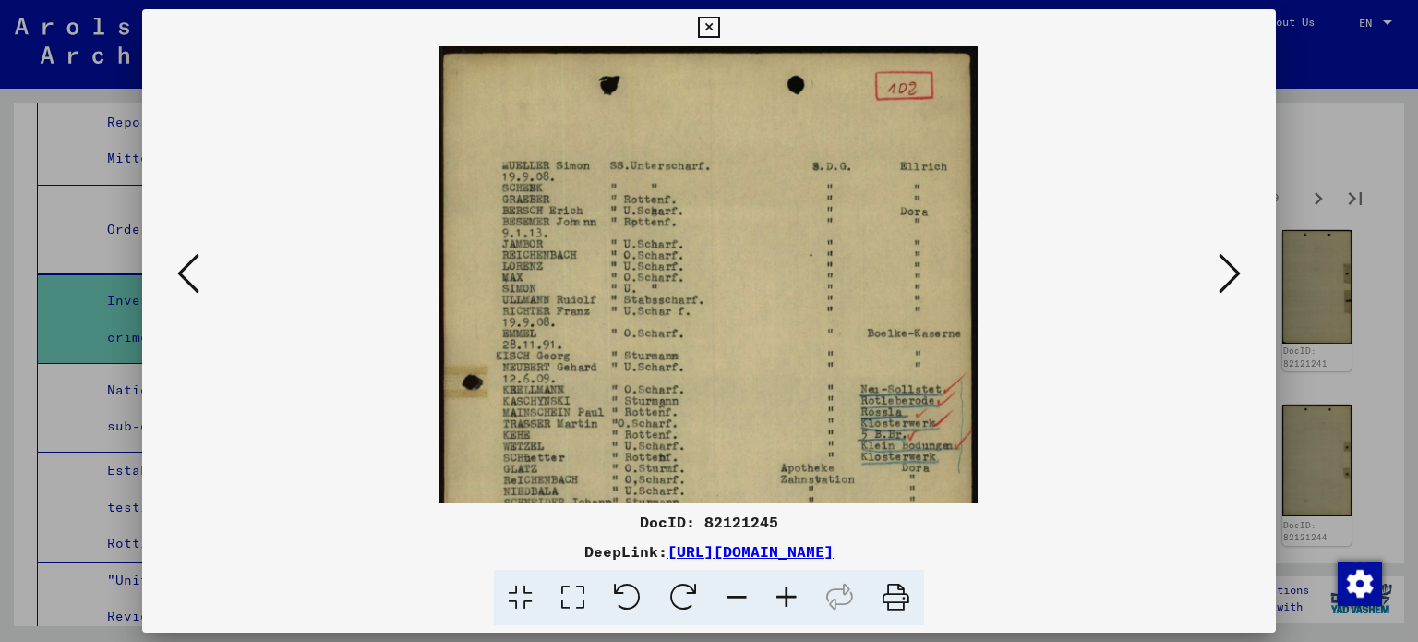
click at [783, 596] on icon at bounding box center [787, 598] width 50 height 56
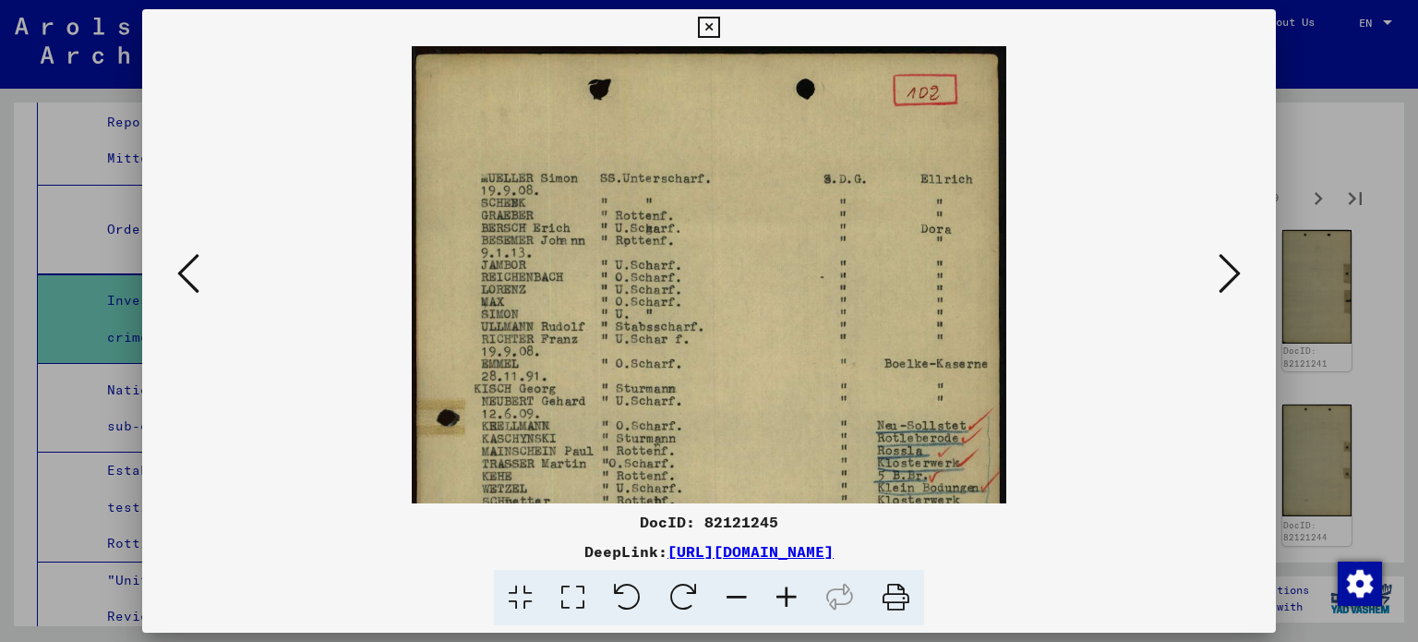
click at [783, 596] on icon at bounding box center [787, 598] width 50 height 56
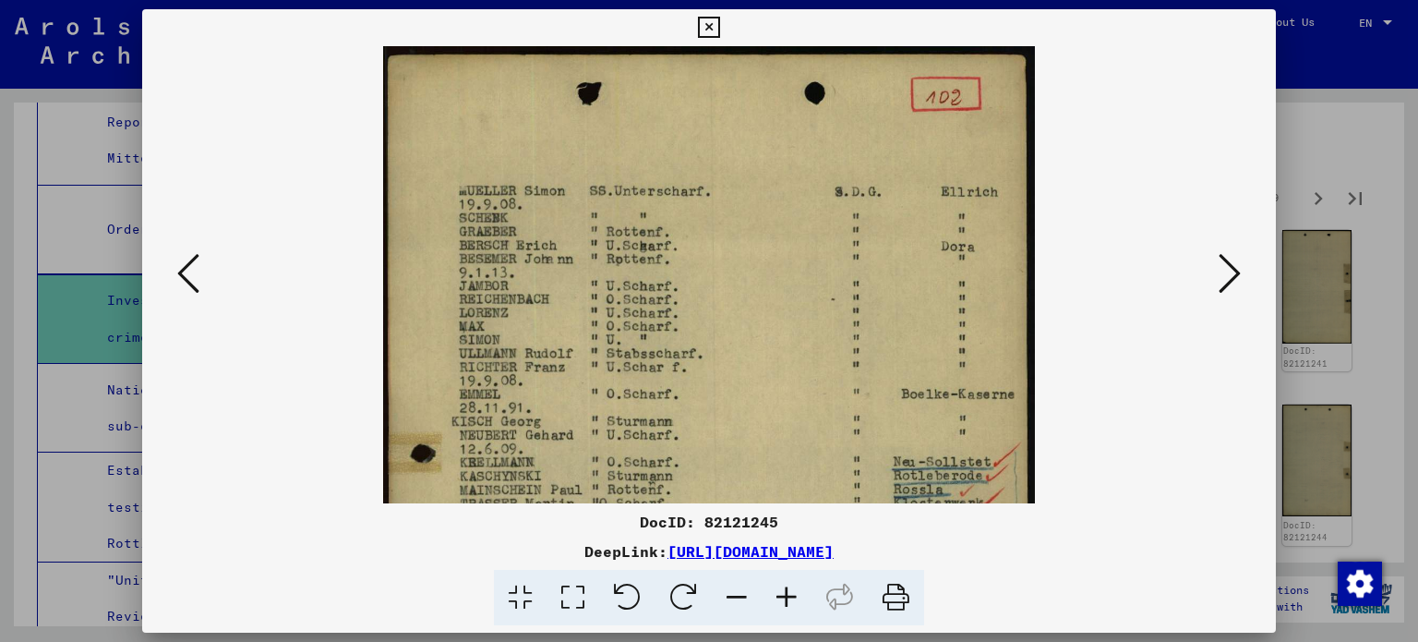
click at [783, 596] on icon at bounding box center [787, 598] width 50 height 56
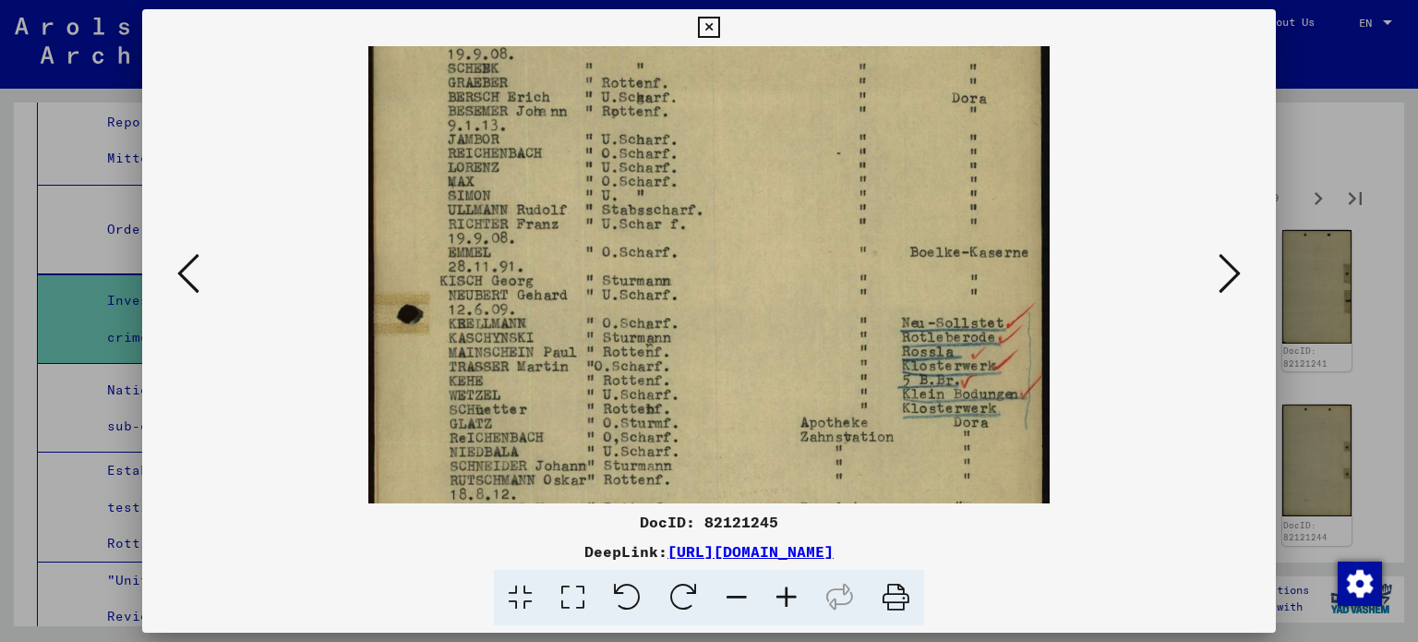
drag, startPoint x: 706, startPoint y: 414, endPoint x: 728, endPoint y: 258, distance: 157.5
click at [728, 258] on img at bounding box center [708, 440] width 681 height 1103
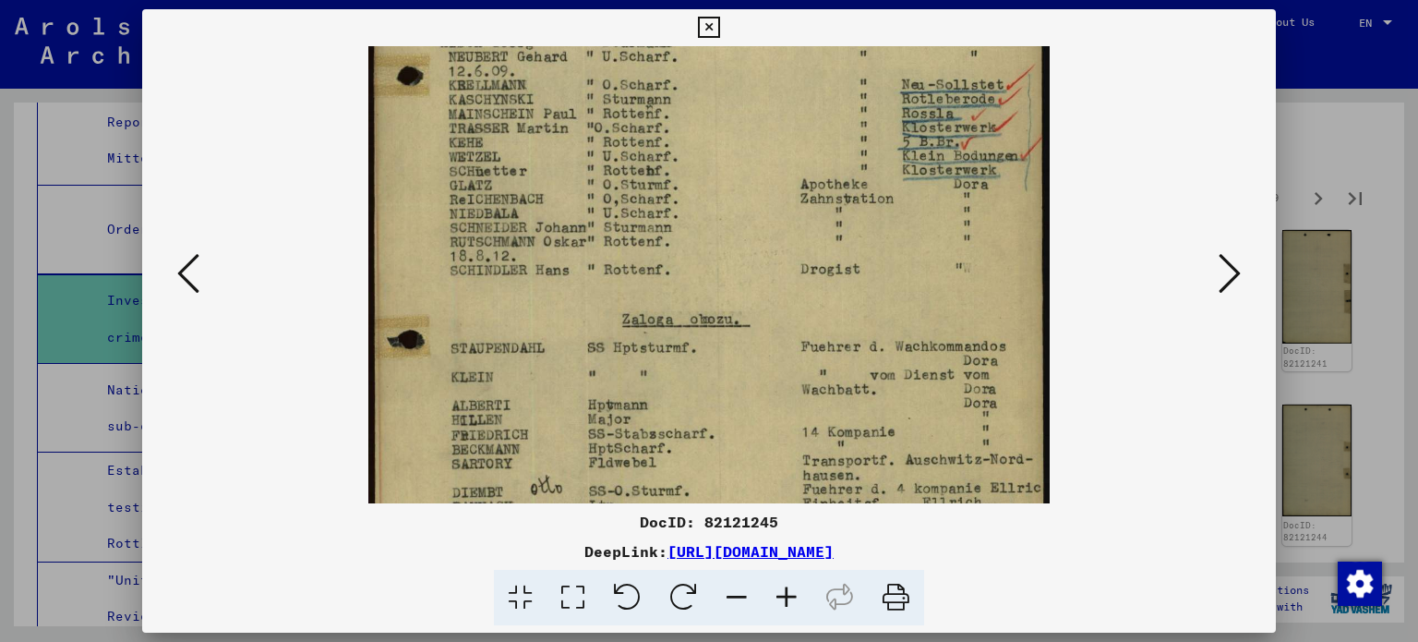
click at [776, 147] on img at bounding box center [708, 202] width 681 height 1103
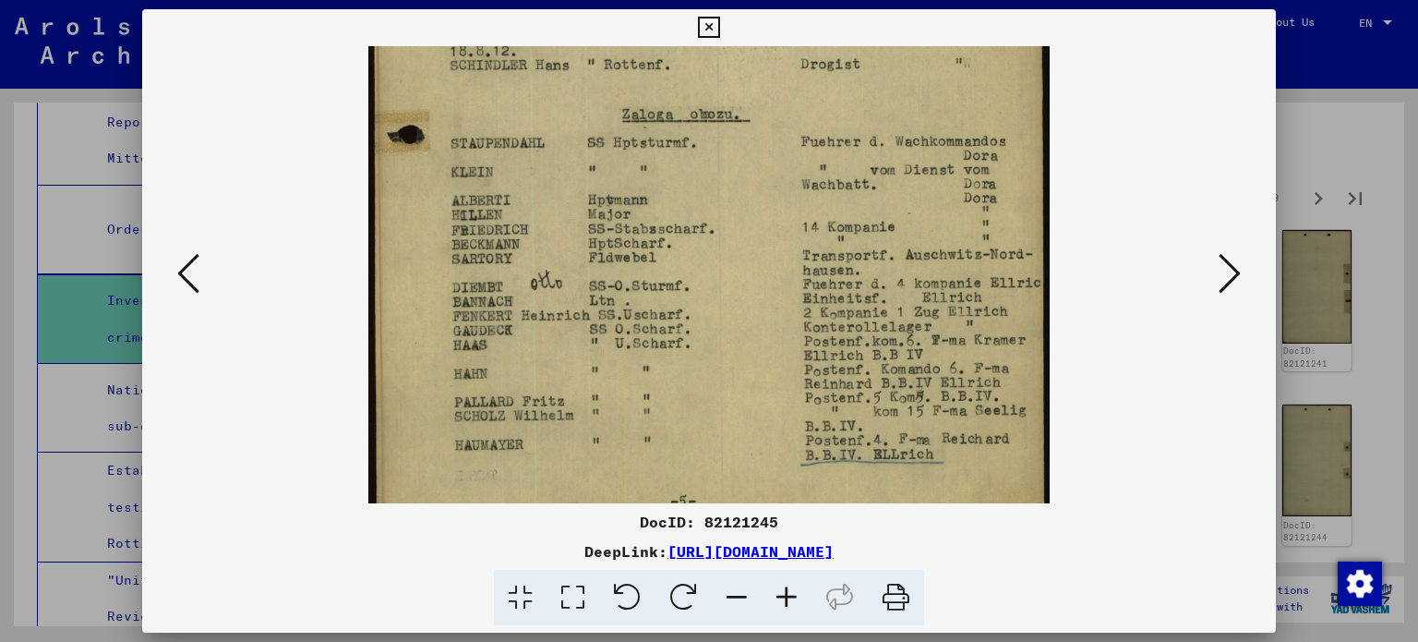
drag, startPoint x: 776, startPoint y: 309, endPoint x: 809, endPoint y: 131, distance: 181.3
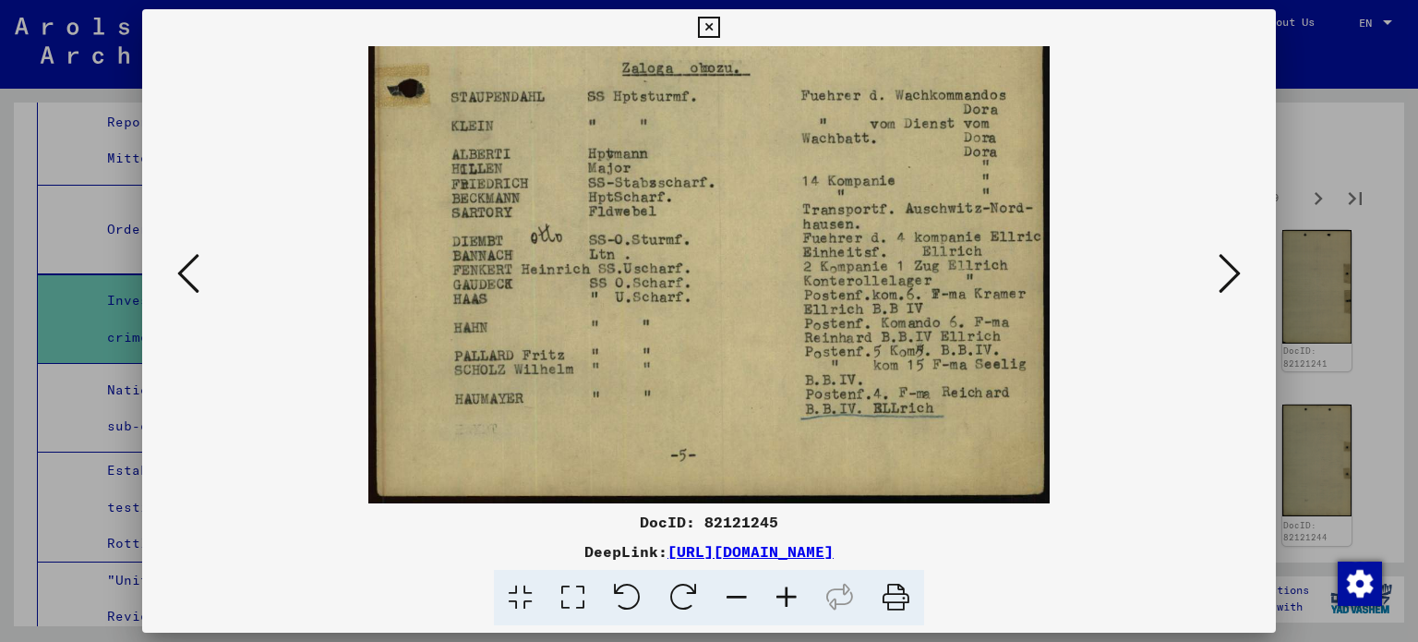
drag, startPoint x: 877, startPoint y: 293, endPoint x: 898, endPoint y: 196, distance: 99.3
click at [1230, 273] on icon at bounding box center [1230, 273] width 22 height 44
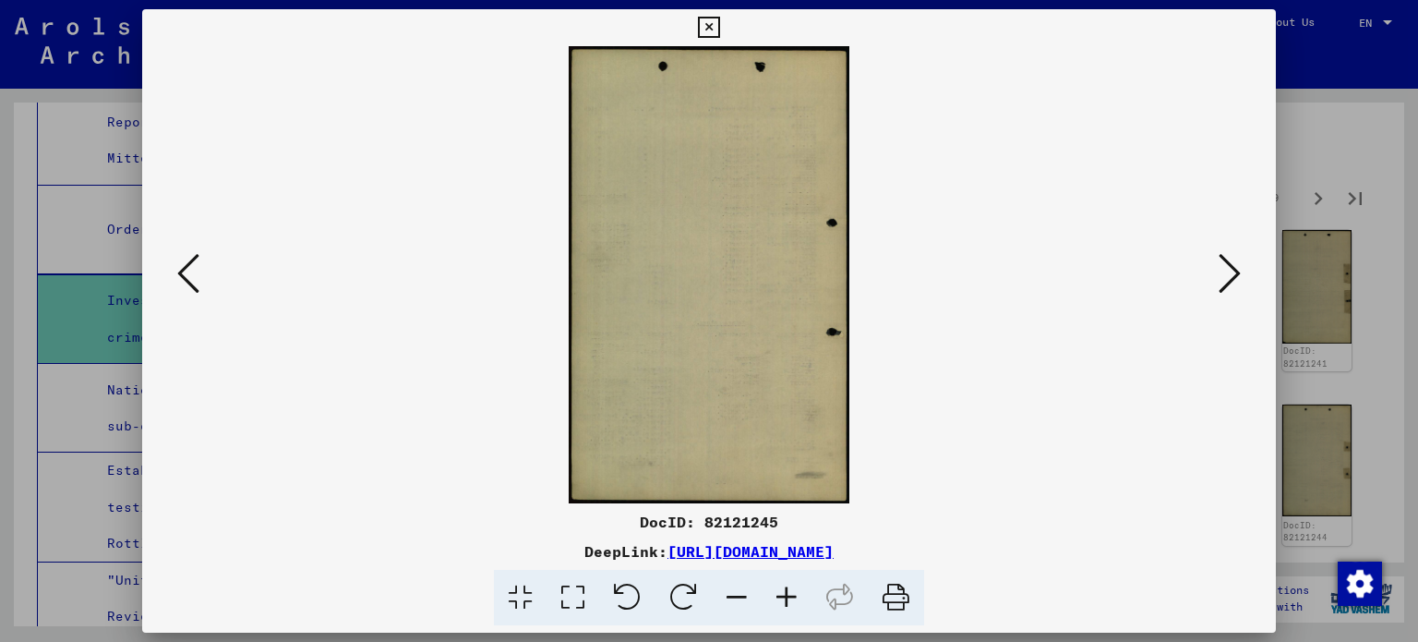
click at [1230, 273] on icon at bounding box center [1230, 273] width 22 height 44
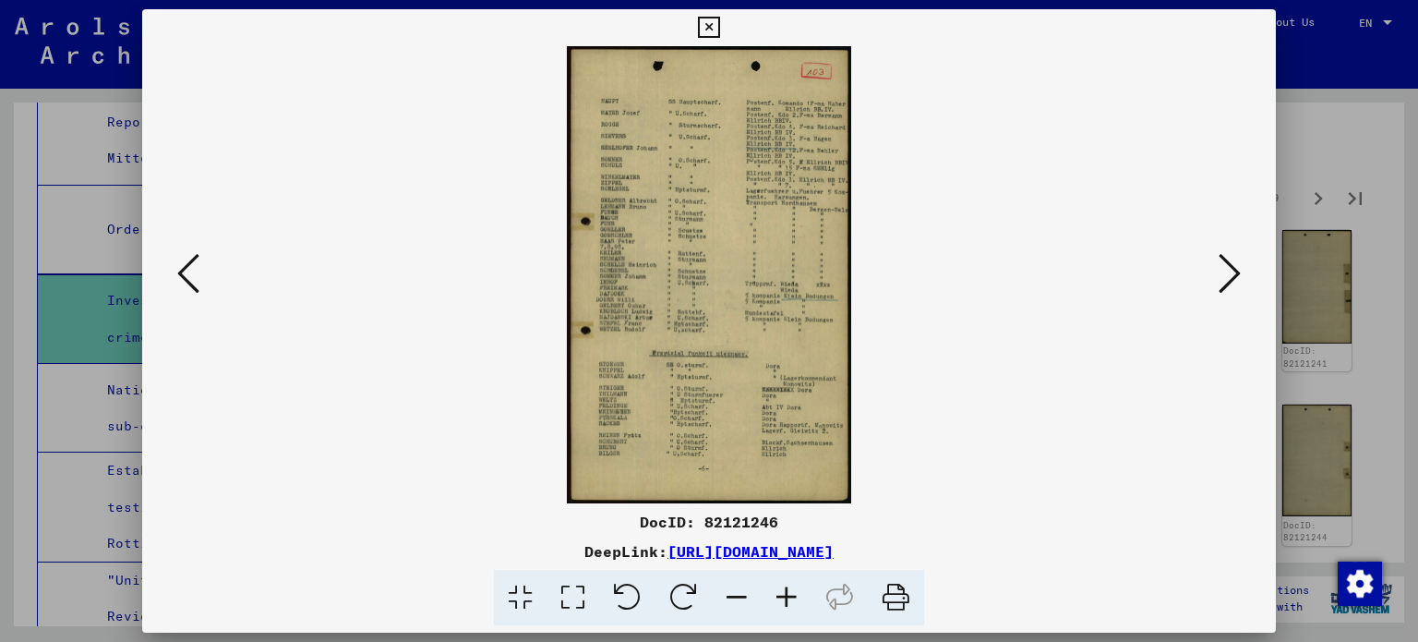
click at [1211, 258] on viewer-one-image at bounding box center [709, 274] width 1009 height 457
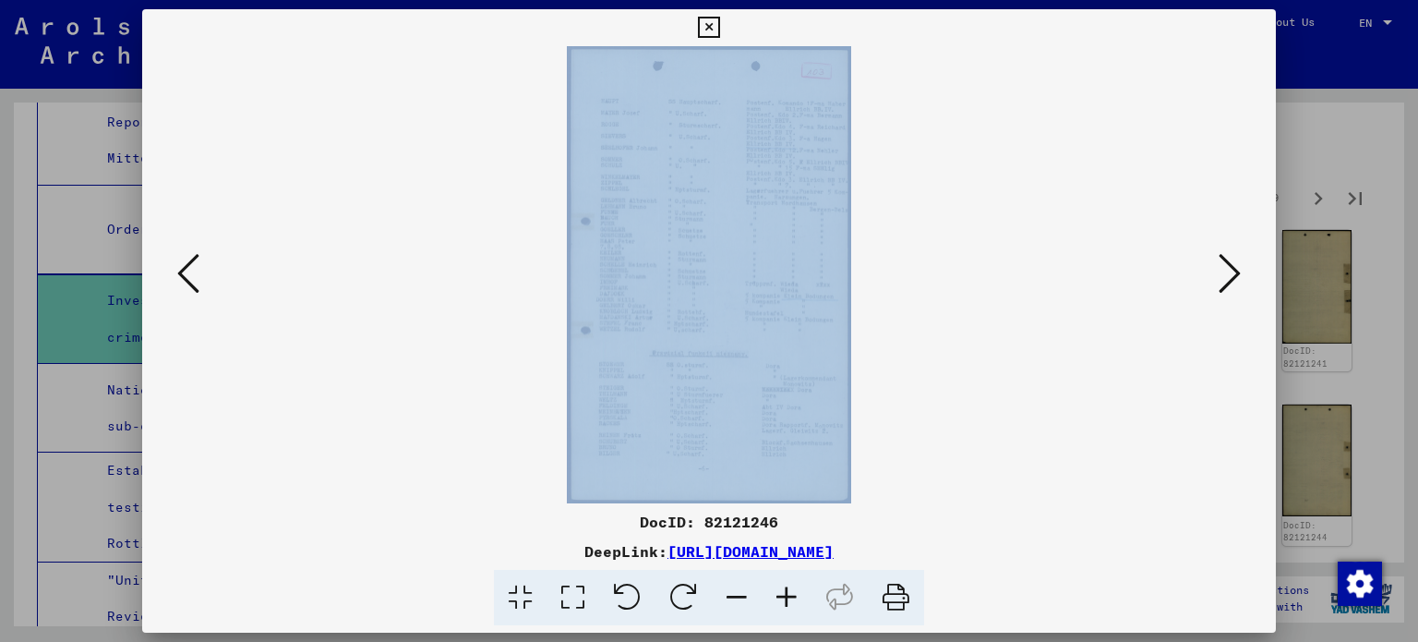
click at [1211, 258] on viewer-one-image at bounding box center [709, 274] width 1009 height 457
click at [1111, 194] on viewer-one-image at bounding box center [709, 274] width 1009 height 457
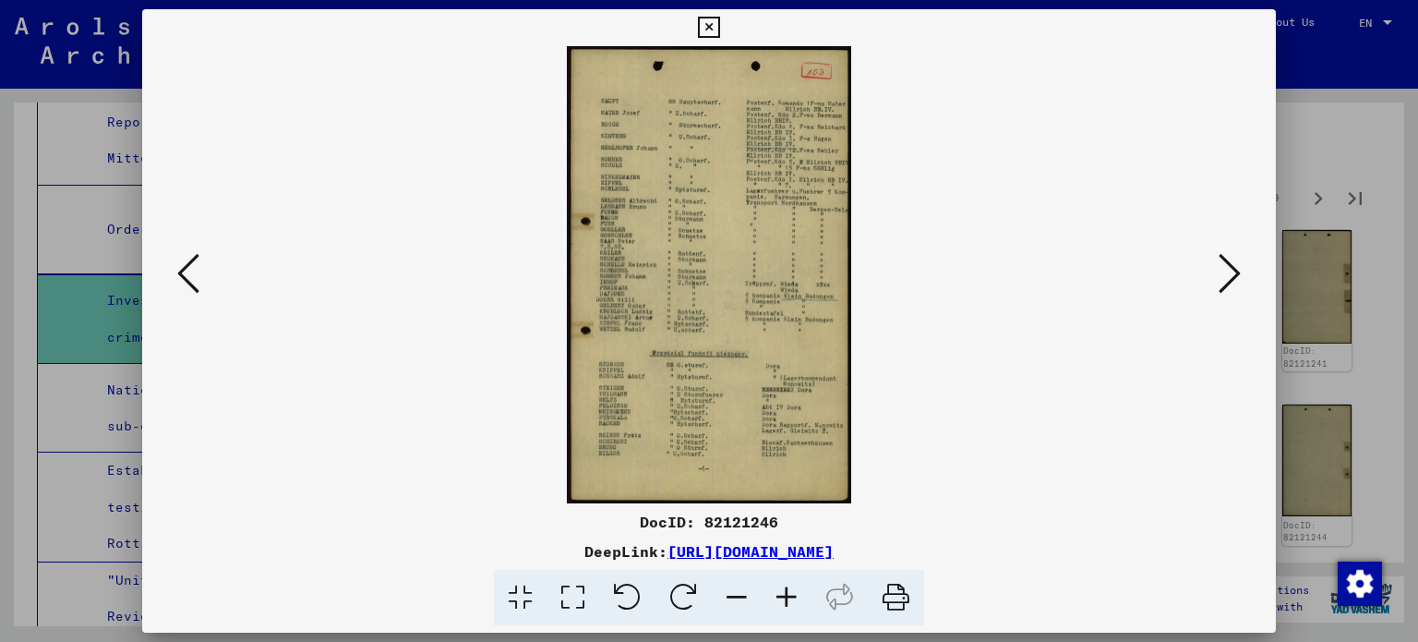
click at [1228, 270] on icon at bounding box center [1230, 273] width 22 height 44
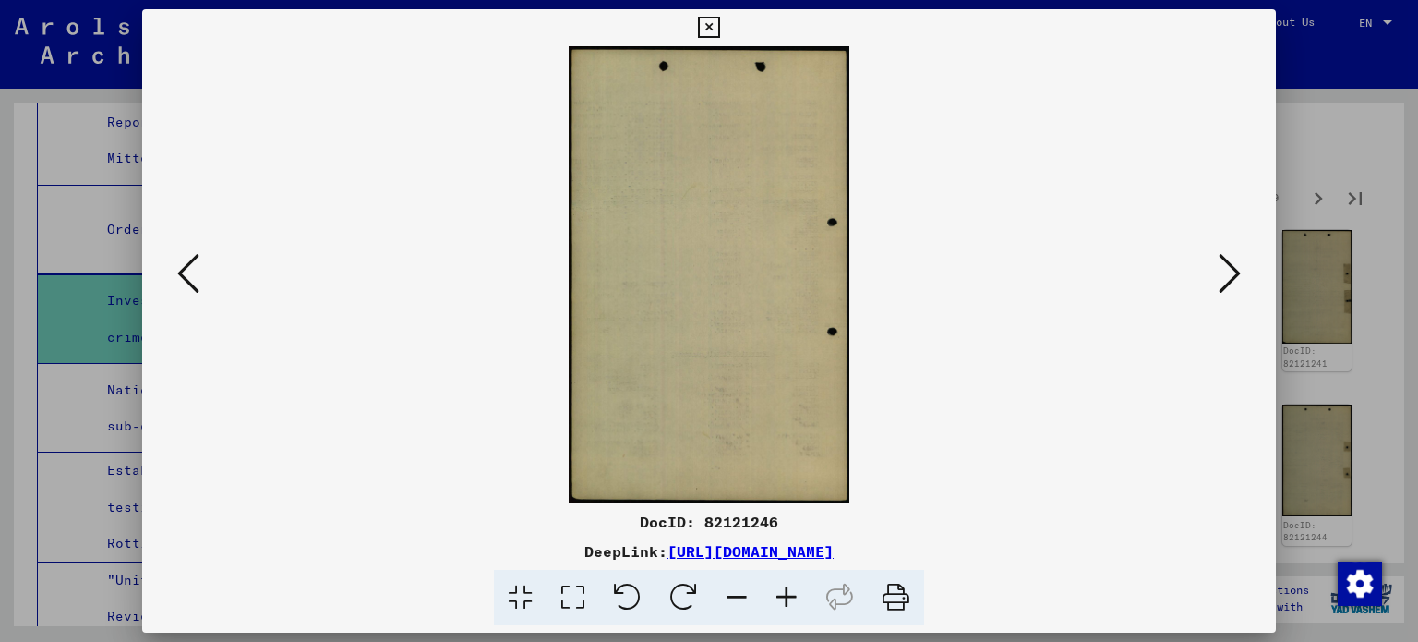
click at [1228, 270] on icon at bounding box center [1230, 273] width 22 height 44
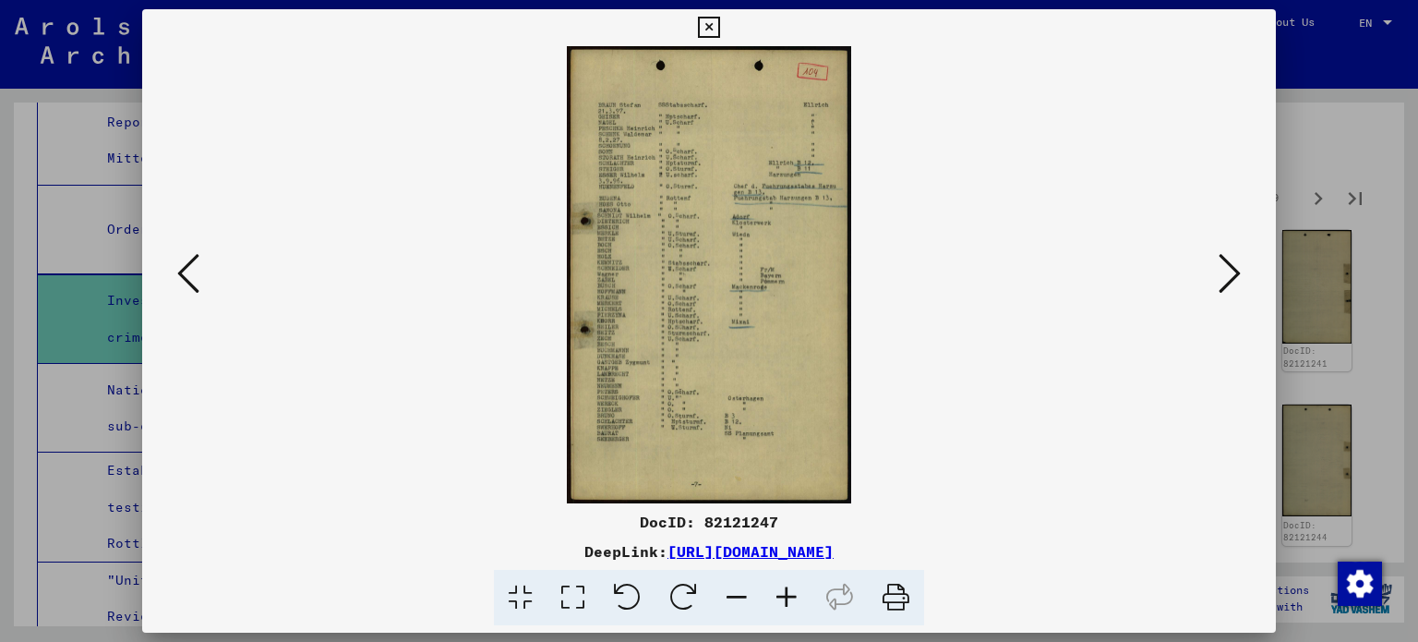
click at [796, 590] on icon at bounding box center [787, 598] width 50 height 56
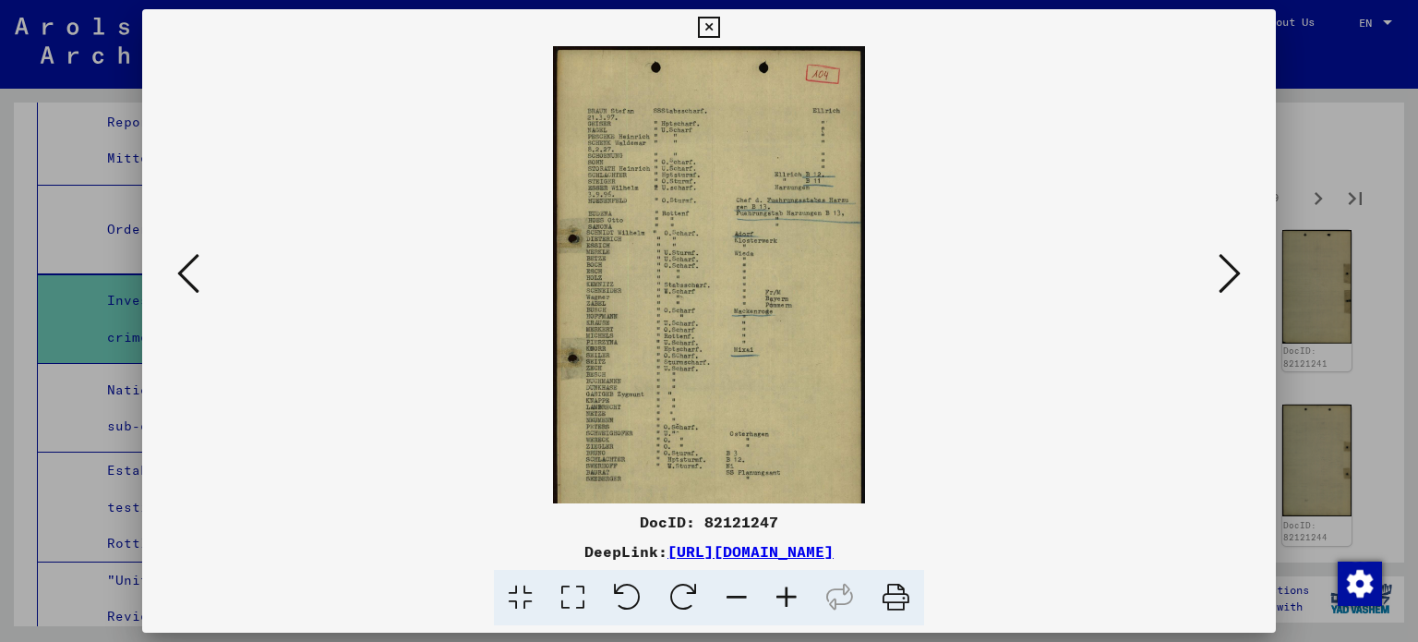
click at [795, 590] on icon at bounding box center [787, 598] width 50 height 56
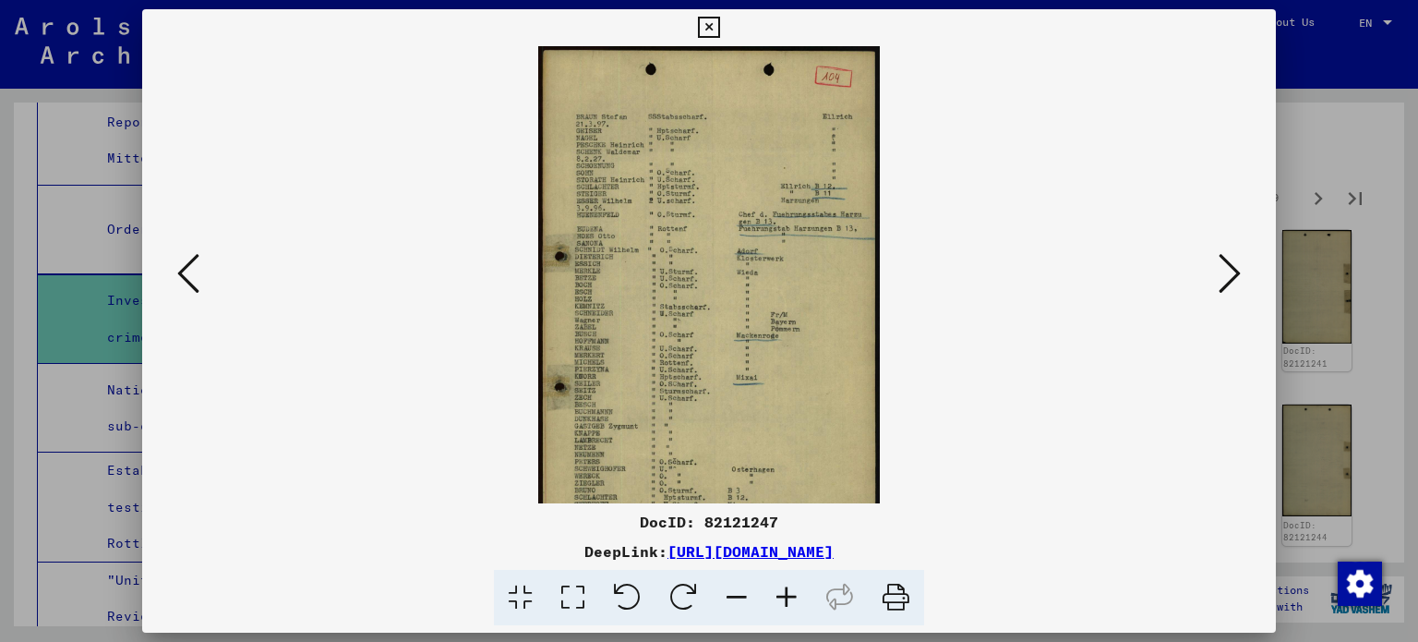
click at [794, 590] on icon at bounding box center [787, 598] width 50 height 56
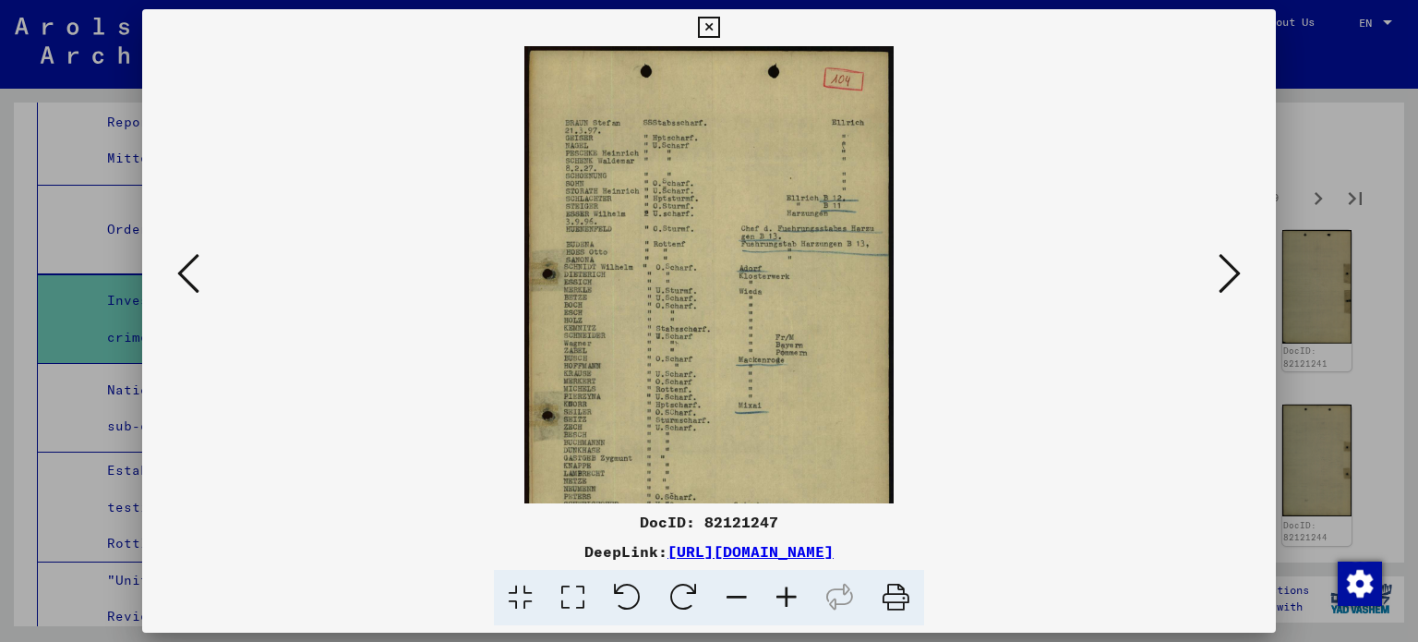
click at [794, 590] on icon at bounding box center [787, 598] width 50 height 56
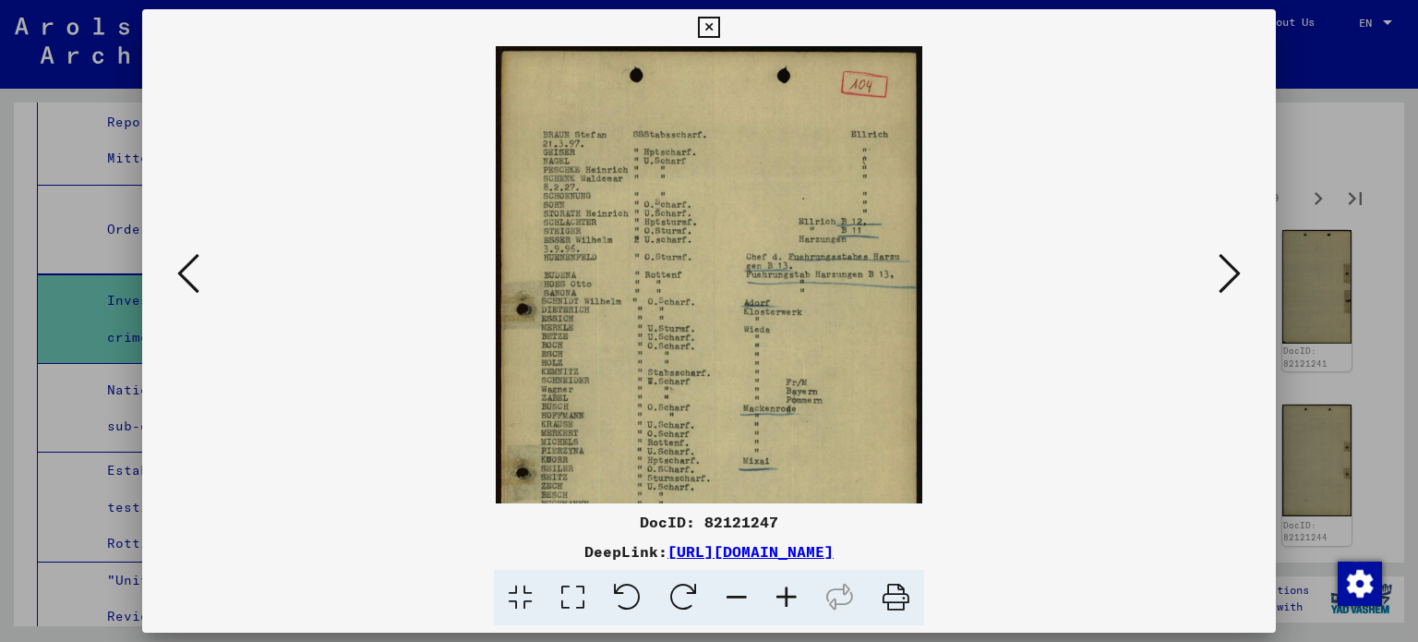
click at [794, 590] on icon at bounding box center [787, 598] width 50 height 56
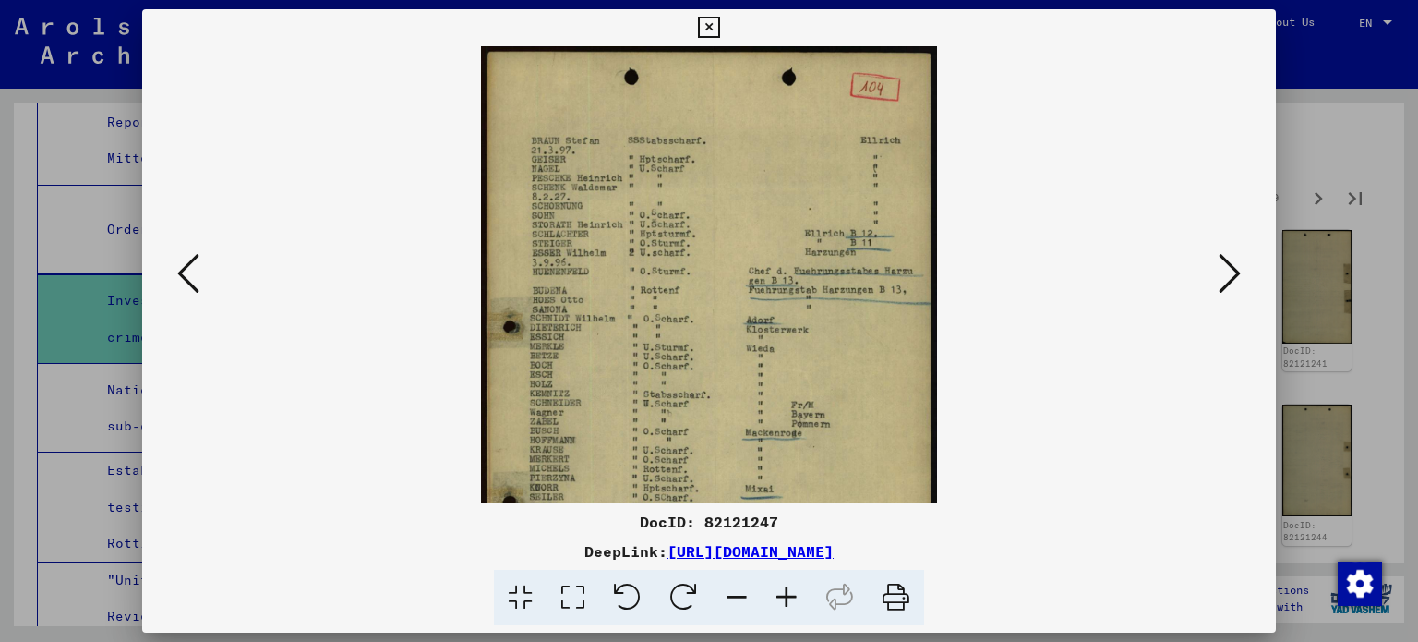
click at [794, 590] on icon at bounding box center [787, 598] width 50 height 56
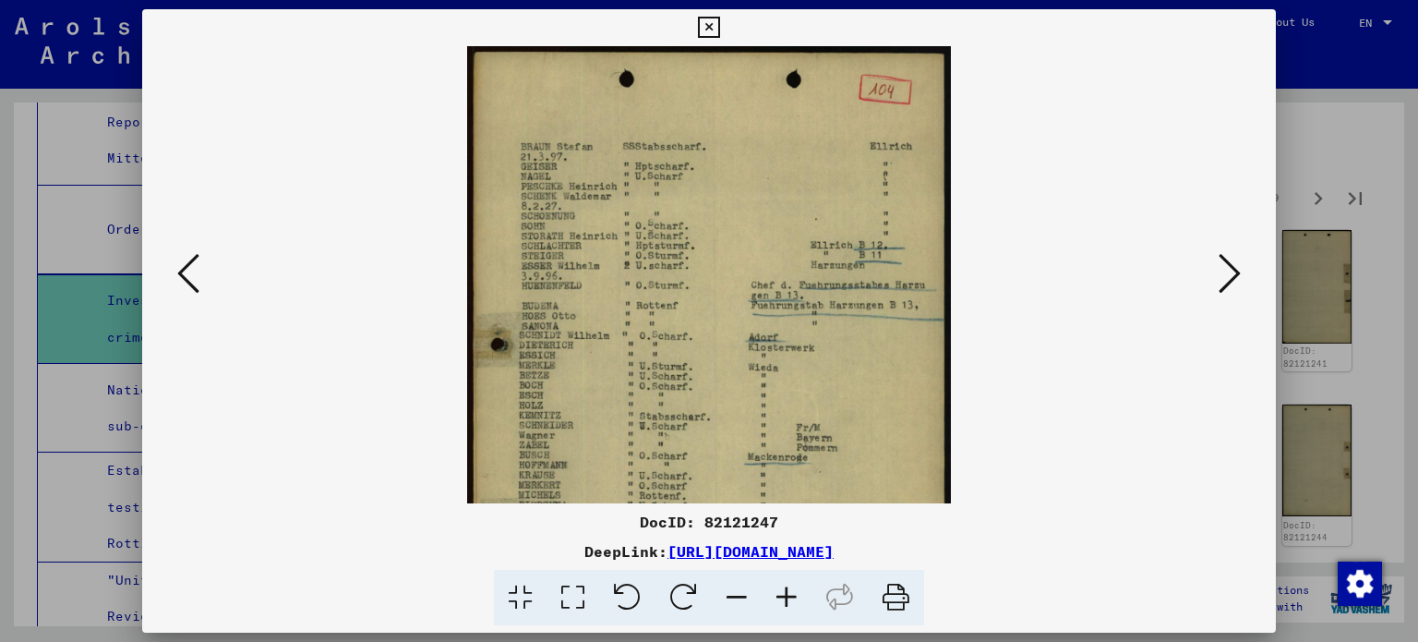
click at [794, 590] on icon at bounding box center [787, 598] width 50 height 56
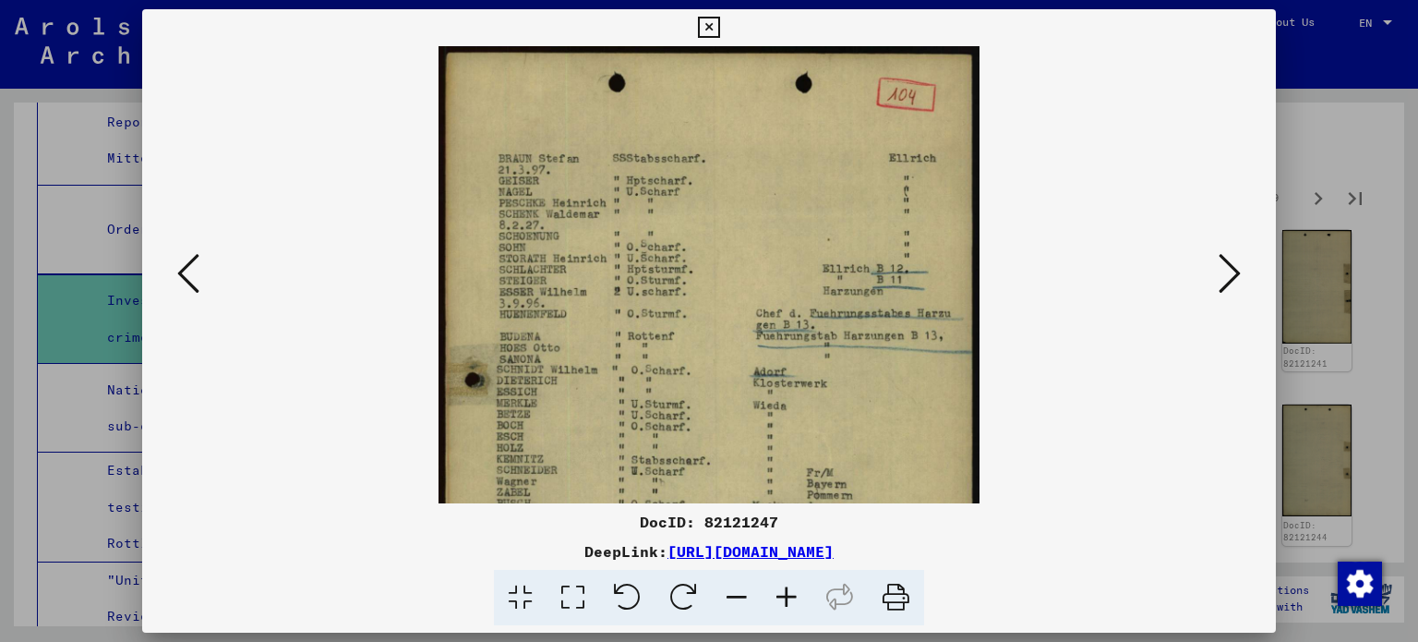
click at [794, 590] on icon at bounding box center [787, 598] width 50 height 56
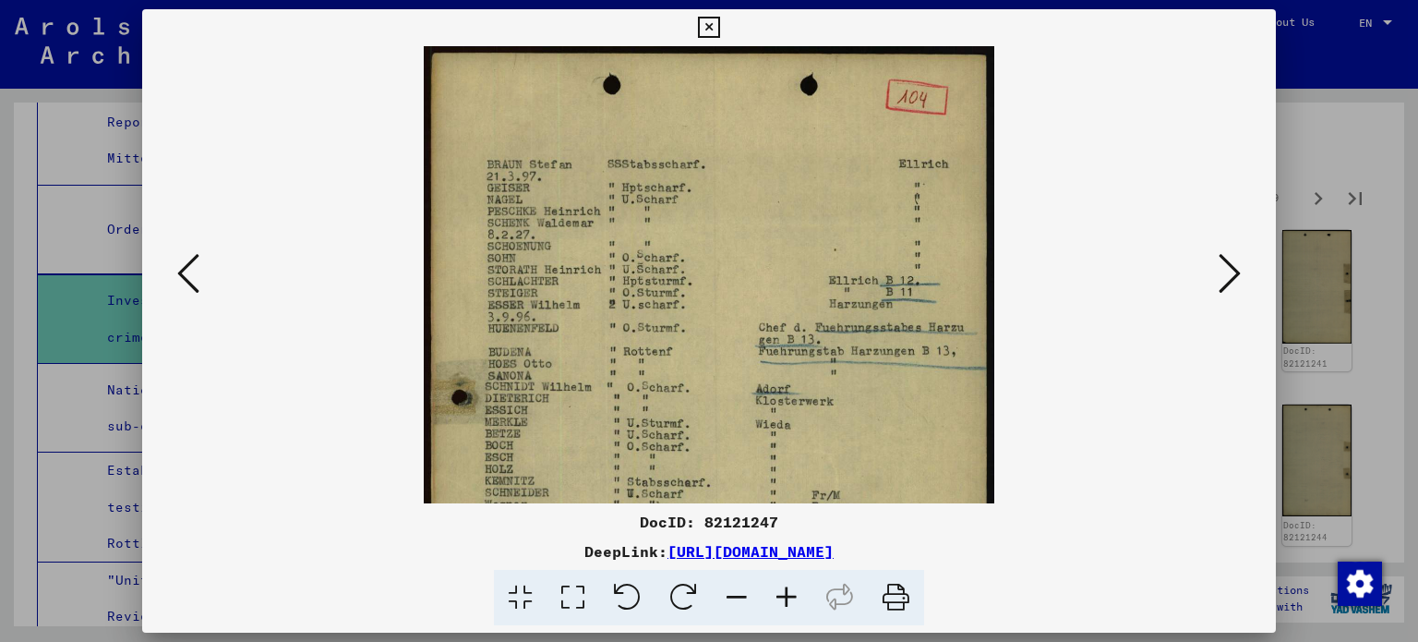
click at [794, 590] on icon at bounding box center [787, 598] width 50 height 56
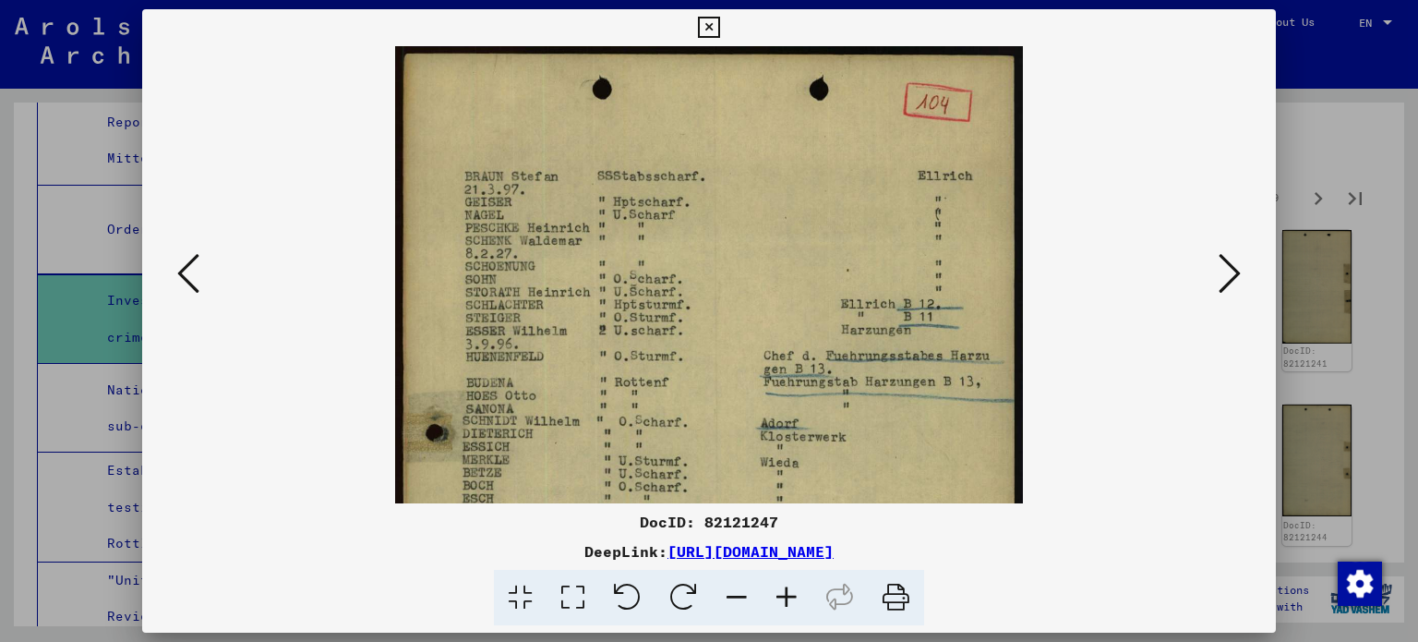
click at [794, 590] on icon at bounding box center [787, 598] width 50 height 56
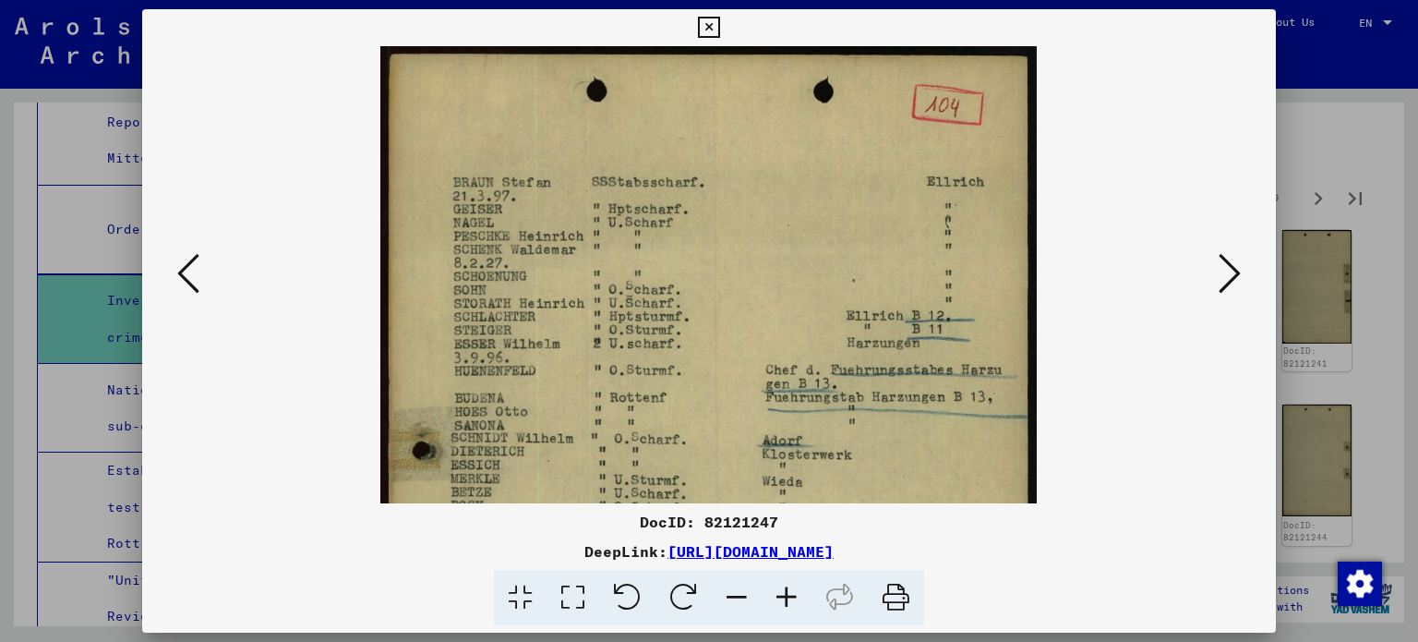
click at [794, 590] on icon at bounding box center [787, 598] width 50 height 56
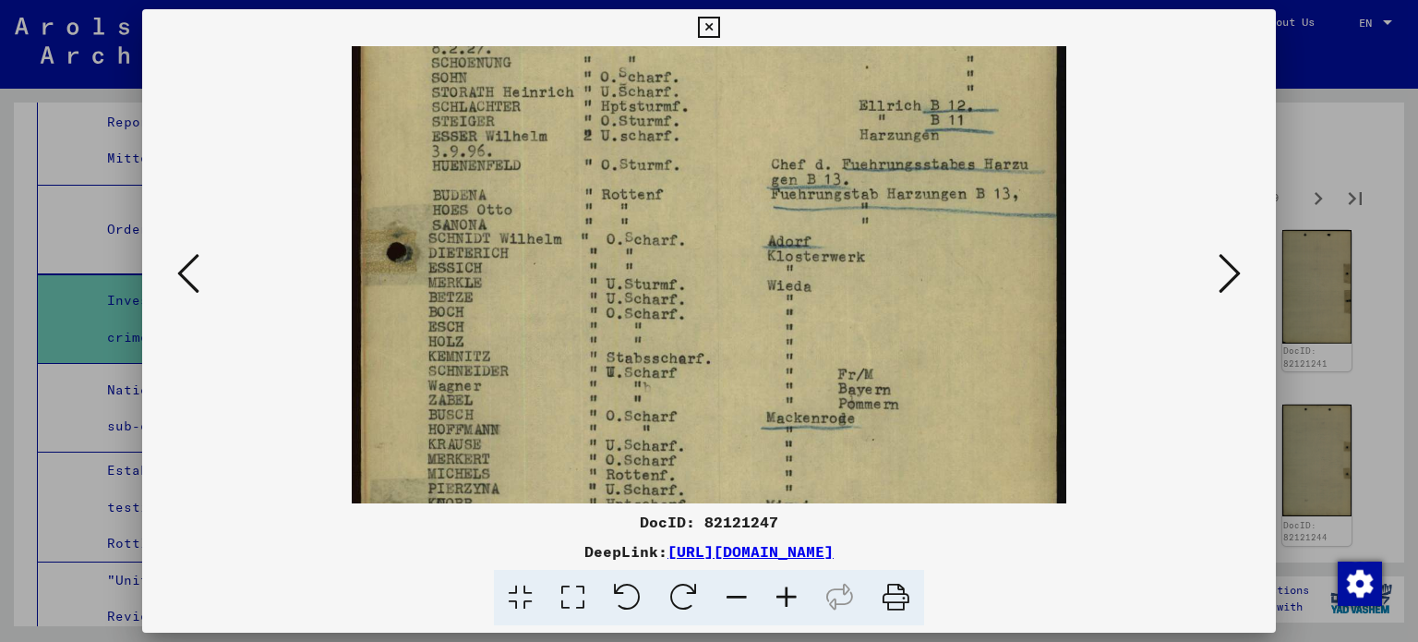
drag, startPoint x: 681, startPoint y: 465, endPoint x: 735, endPoint y: 239, distance: 232.7
click at [735, 239] on img at bounding box center [709, 388] width 714 height 1150
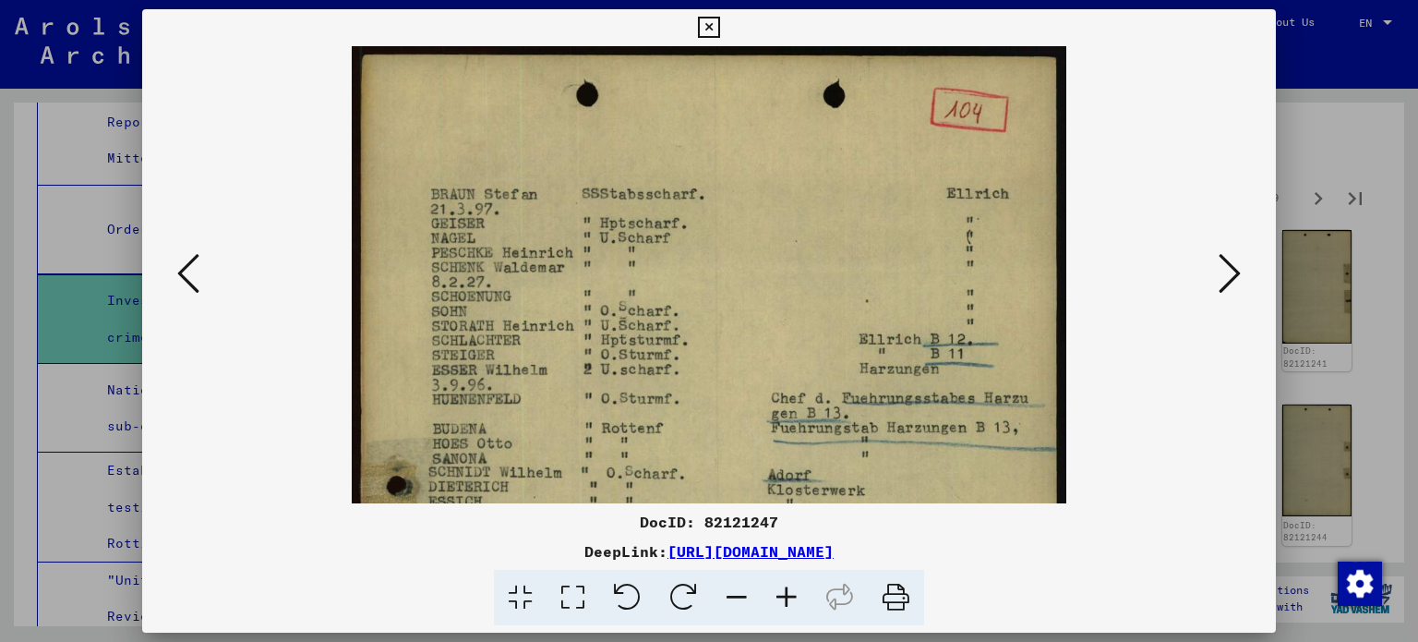
drag, startPoint x: 679, startPoint y: 152, endPoint x: 656, endPoint y: 479, distance: 327.7
click at [656, 483] on img at bounding box center [709, 621] width 714 height 1150
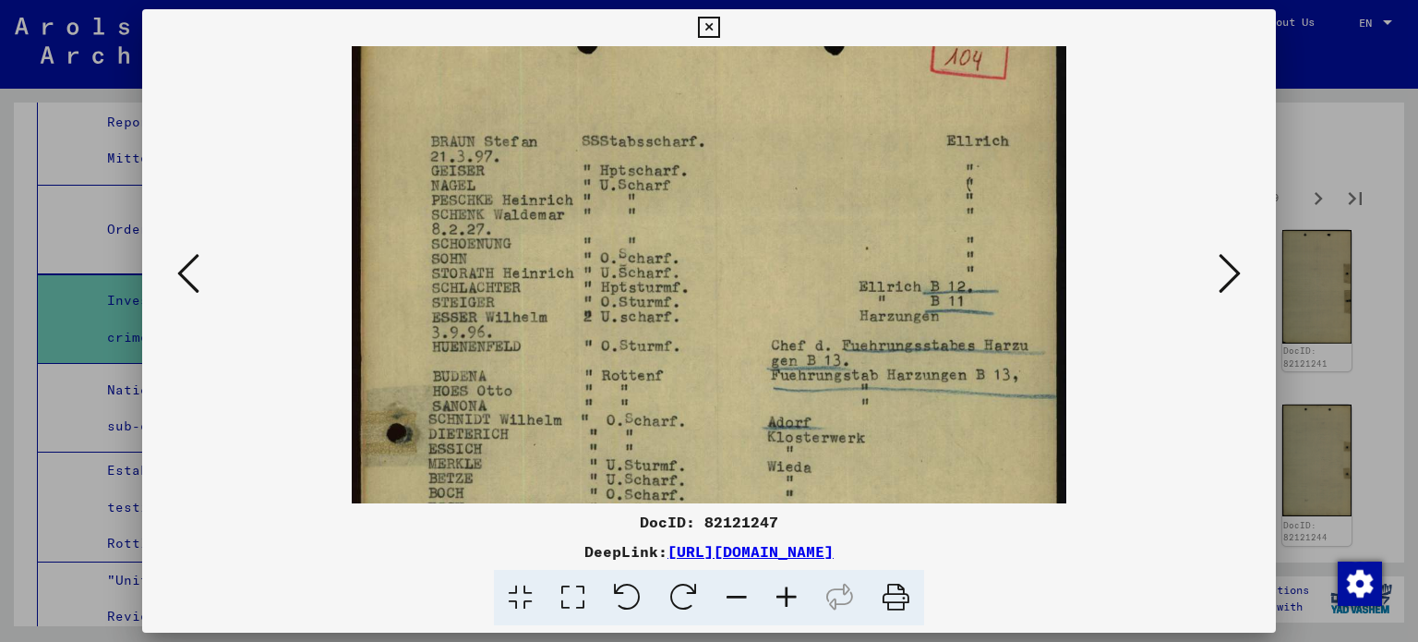
scroll to position [125, 0]
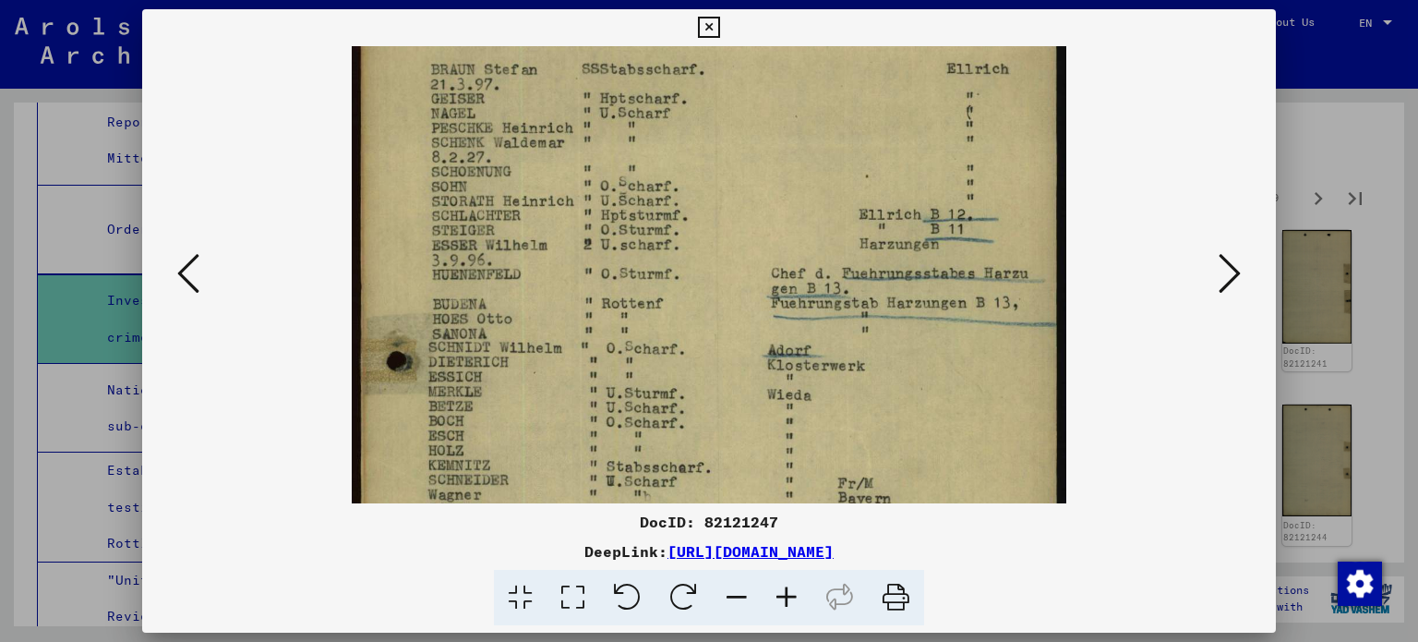
drag, startPoint x: 705, startPoint y: 336, endPoint x: 728, endPoint y: 241, distance: 97.7
click at [728, 241] on img at bounding box center [709, 497] width 714 height 1150
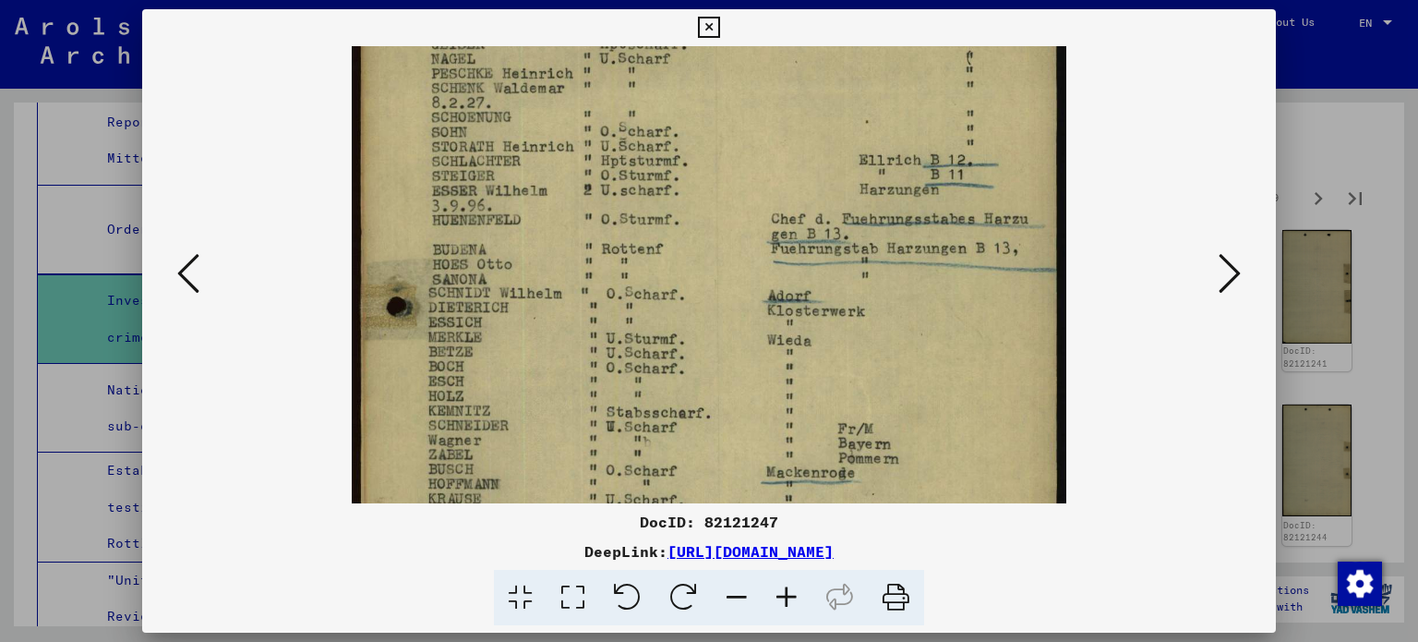
scroll to position [187, 0]
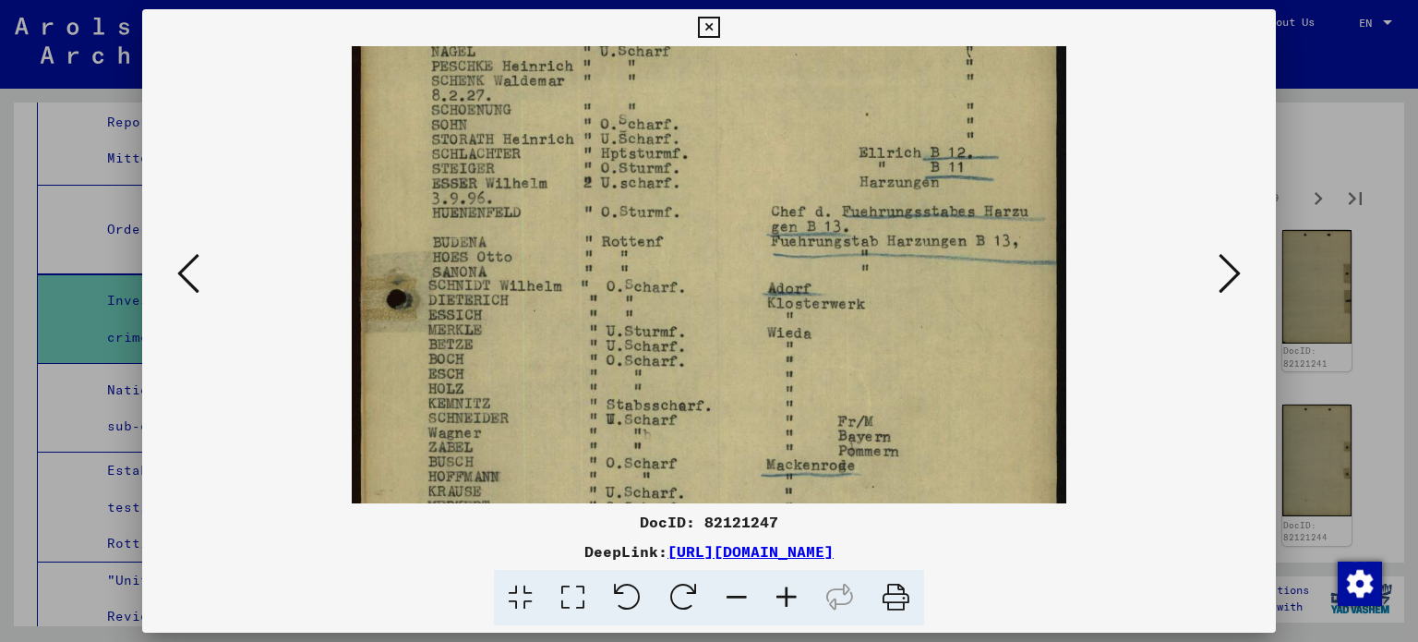
drag, startPoint x: 609, startPoint y: 410, endPoint x: 622, endPoint y: 350, distance: 61.4
click at [622, 350] on img at bounding box center [709, 435] width 714 height 1150
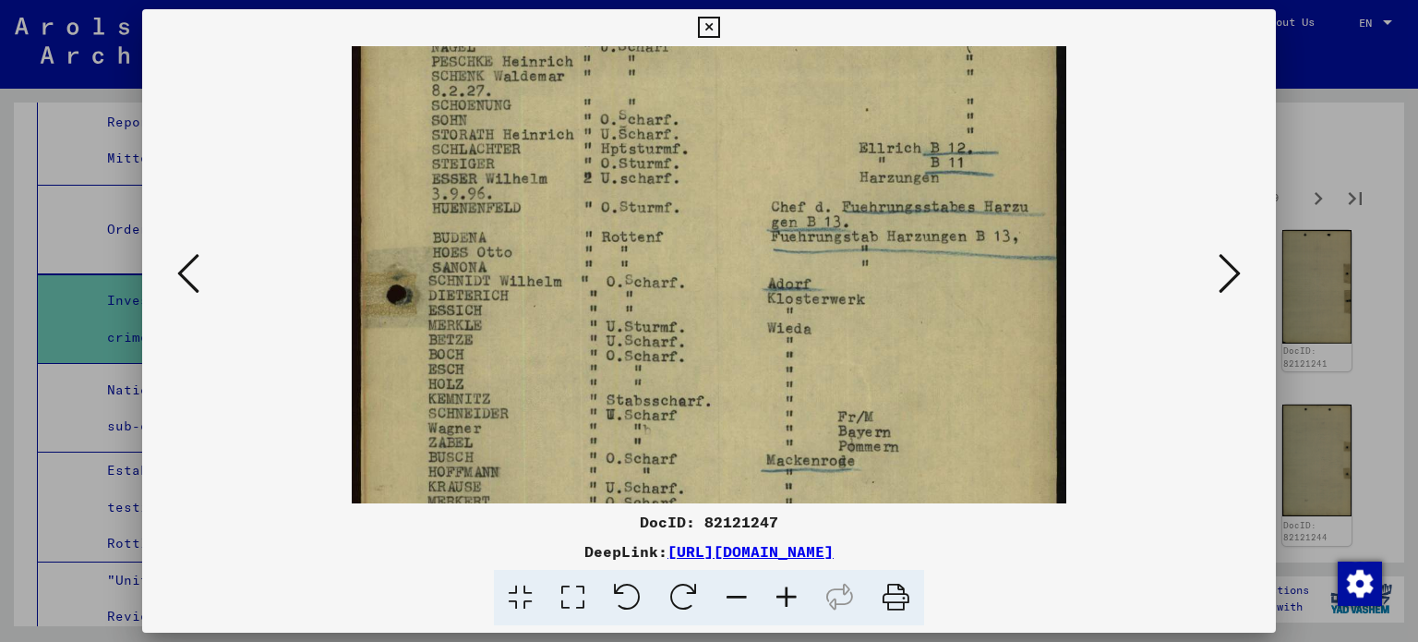
scroll to position [247, 0]
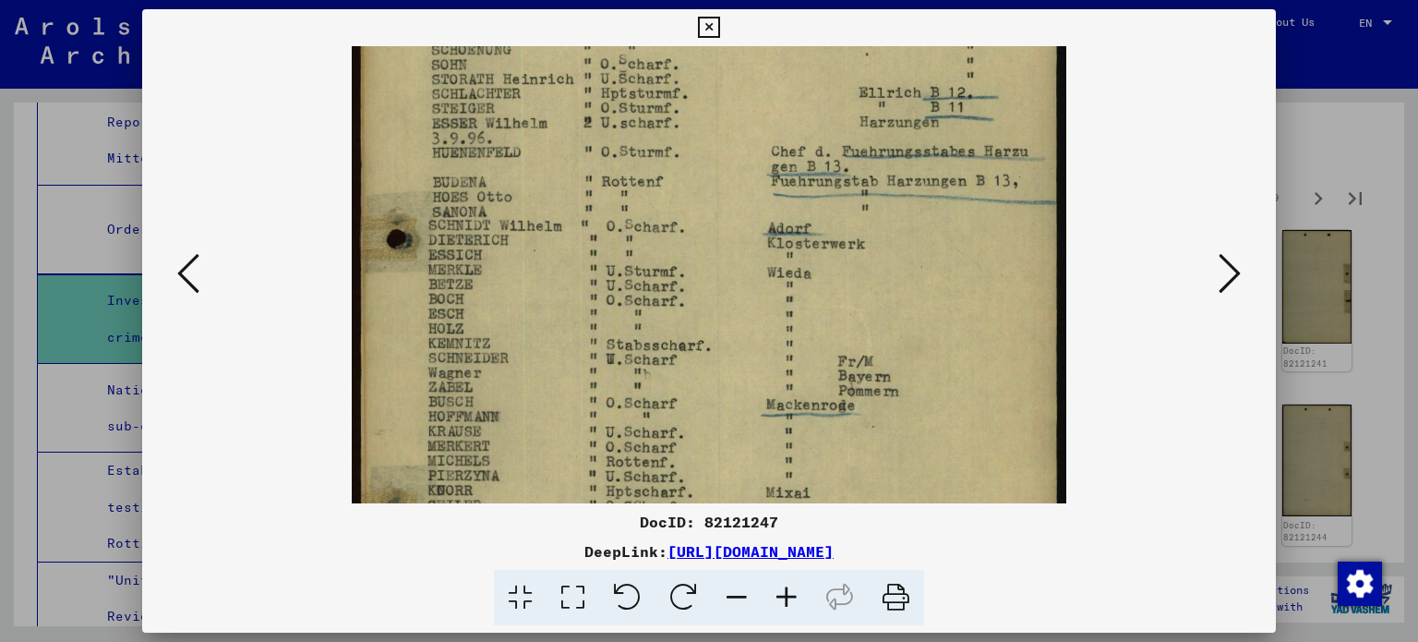
drag, startPoint x: 594, startPoint y: 401, endPoint x: 628, endPoint y: 341, distance: 69.1
click at [628, 341] on img at bounding box center [709, 375] width 714 height 1150
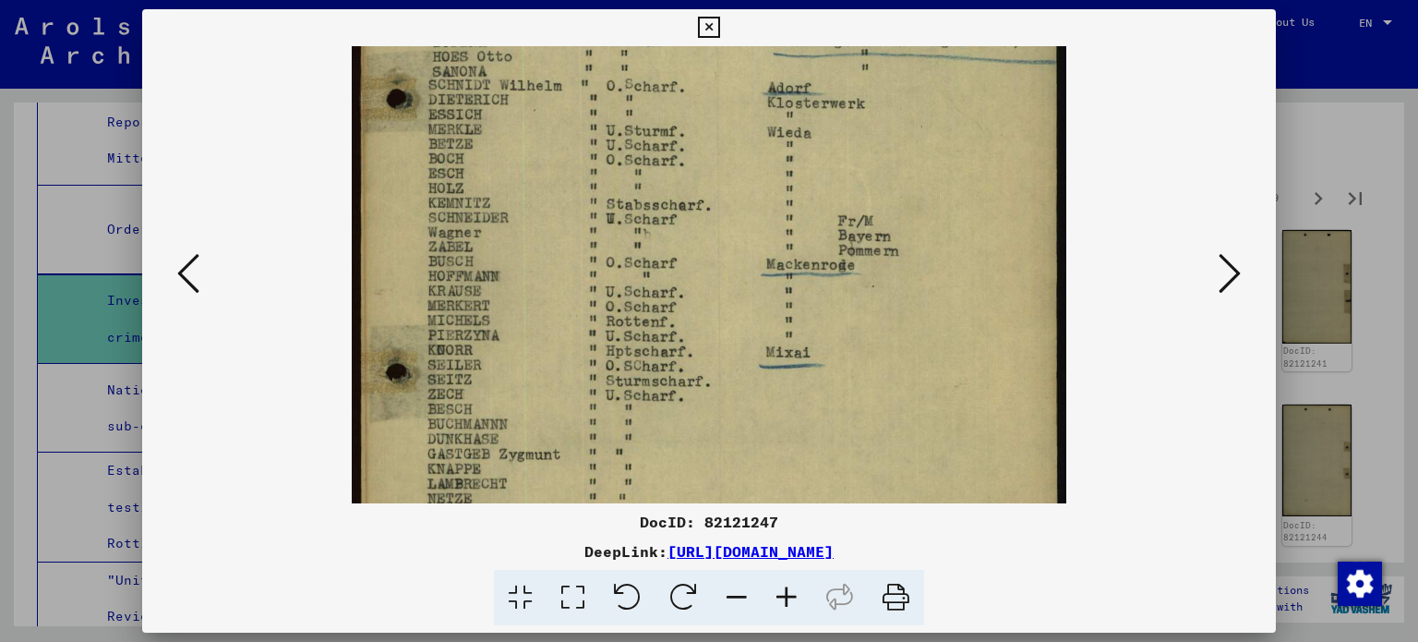
drag, startPoint x: 513, startPoint y: 398, endPoint x: 919, endPoint y: 257, distance: 429.3
click at [919, 257] on img at bounding box center [709, 234] width 714 height 1150
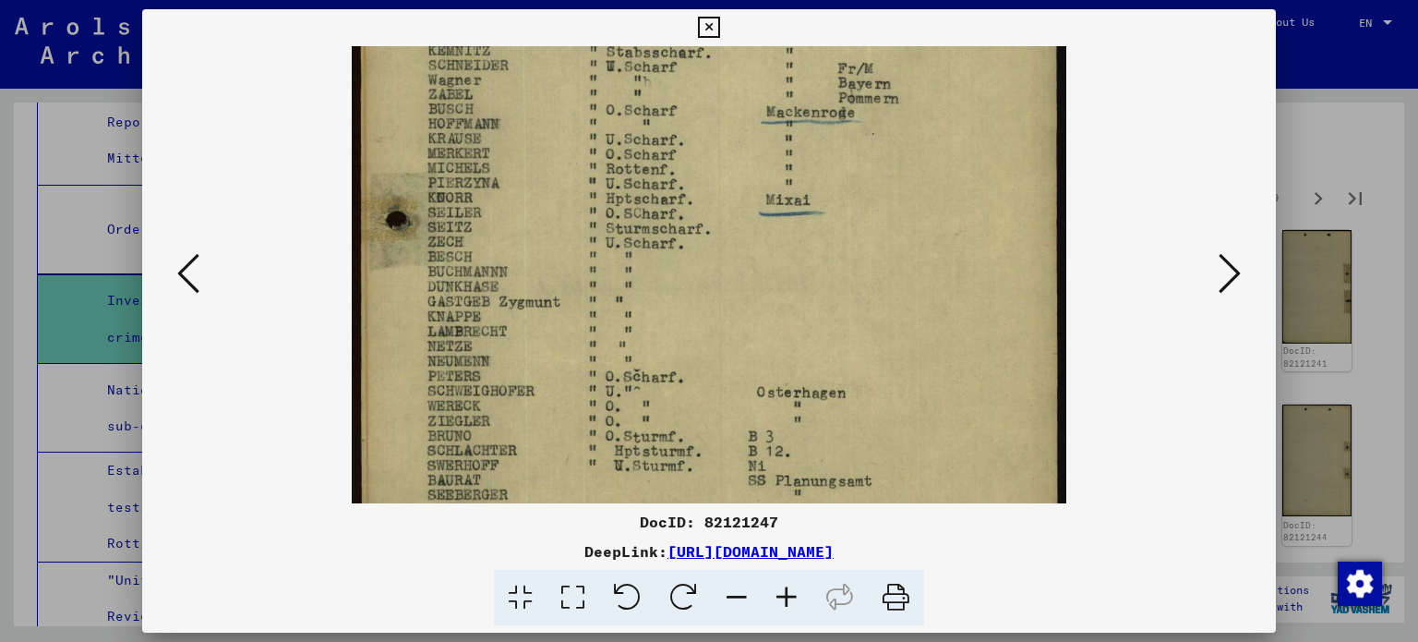
scroll to position [558, 0]
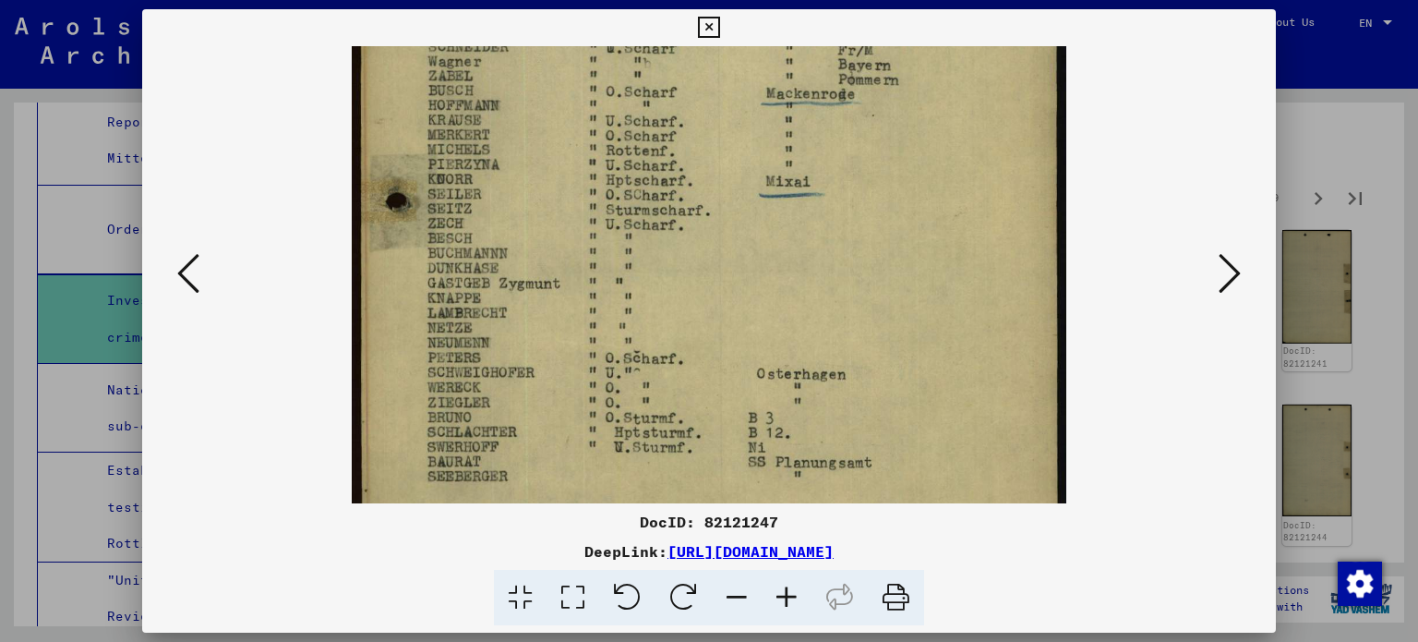
click at [830, 201] on img at bounding box center [709, 63] width 714 height 1150
click at [809, 190] on img at bounding box center [709, 63] width 714 height 1150
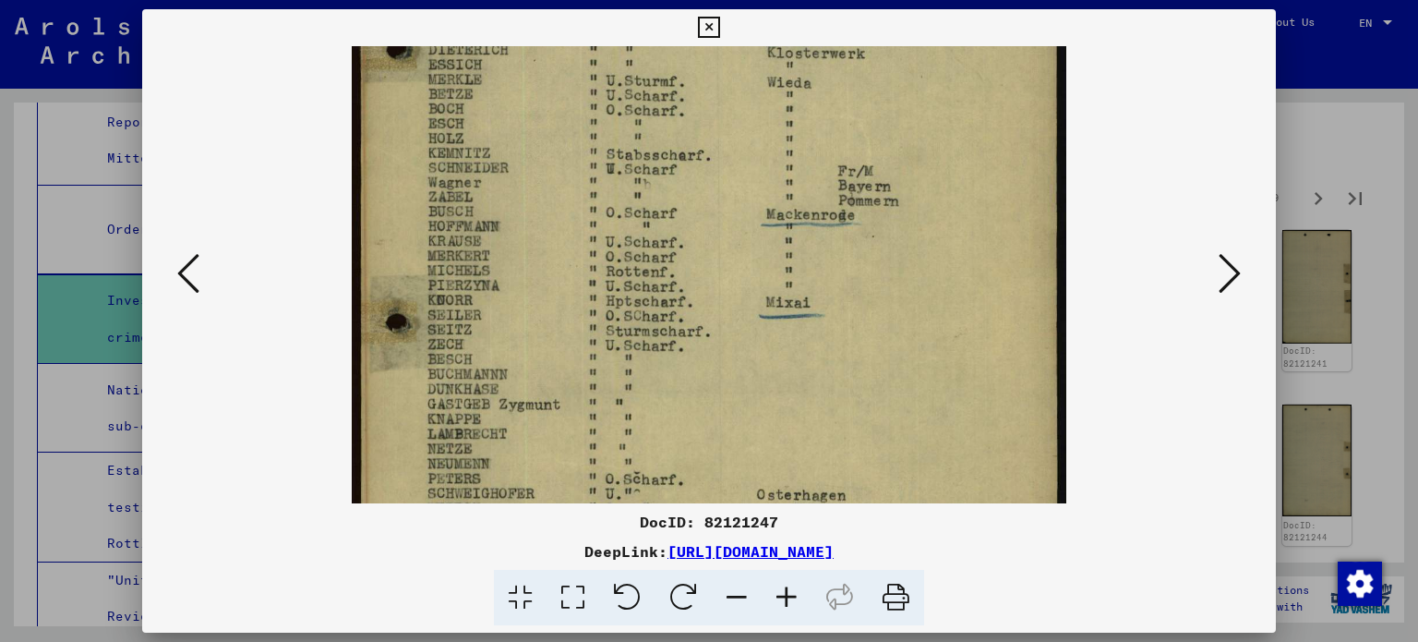
scroll to position [428, 0]
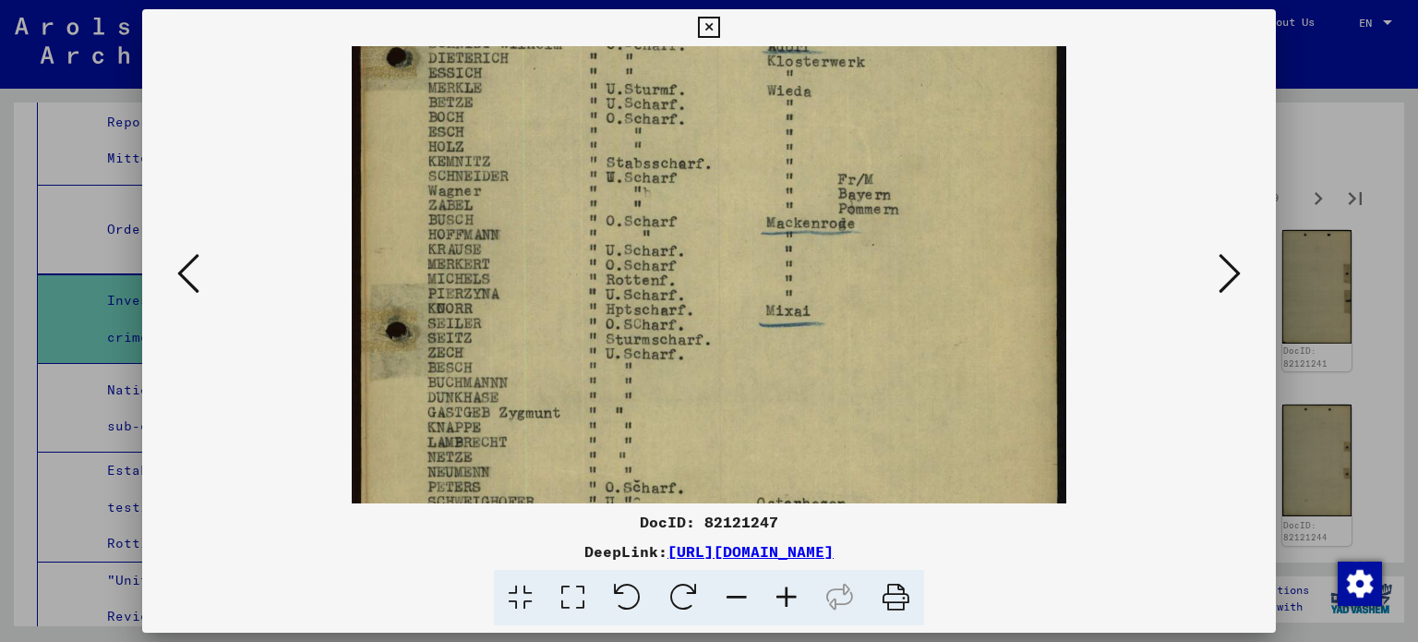
drag, startPoint x: 637, startPoint y: 198, endPoint x: 687, endPoint y: 328, distance: 139.4
click at [687, 328] on img at bounding box center [709, 193] width 714 height 1150
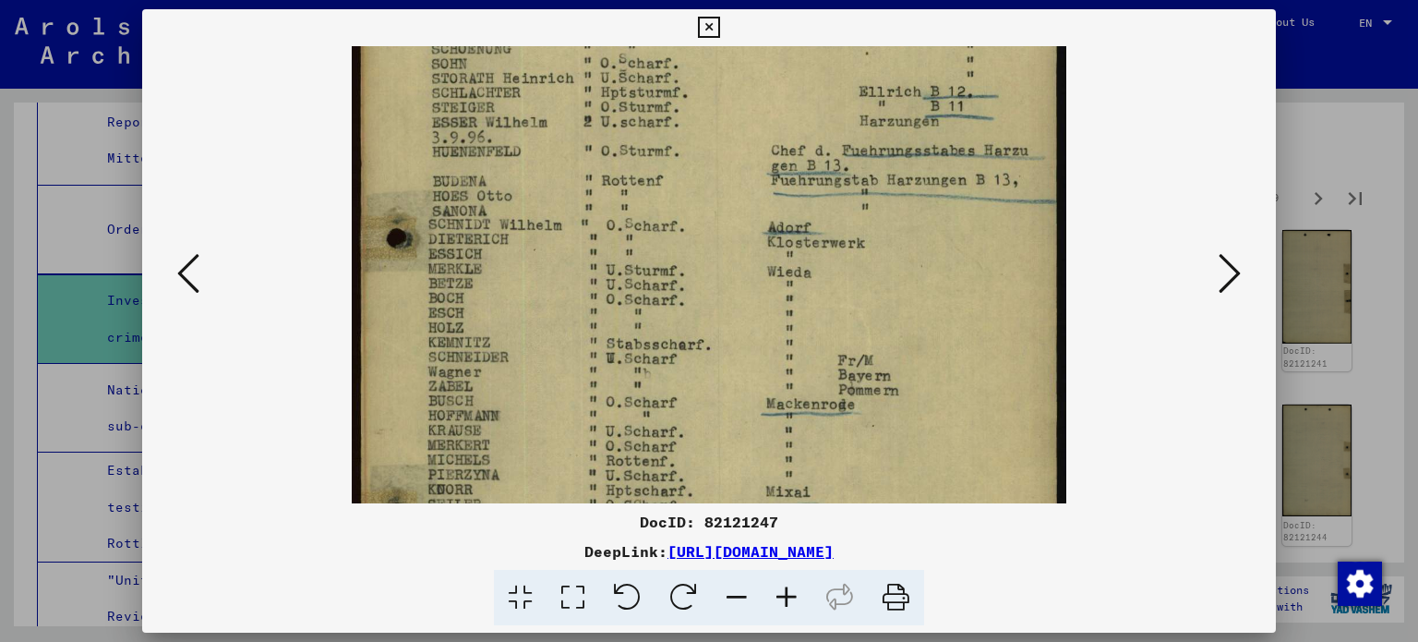
scroll to position [210, 0]
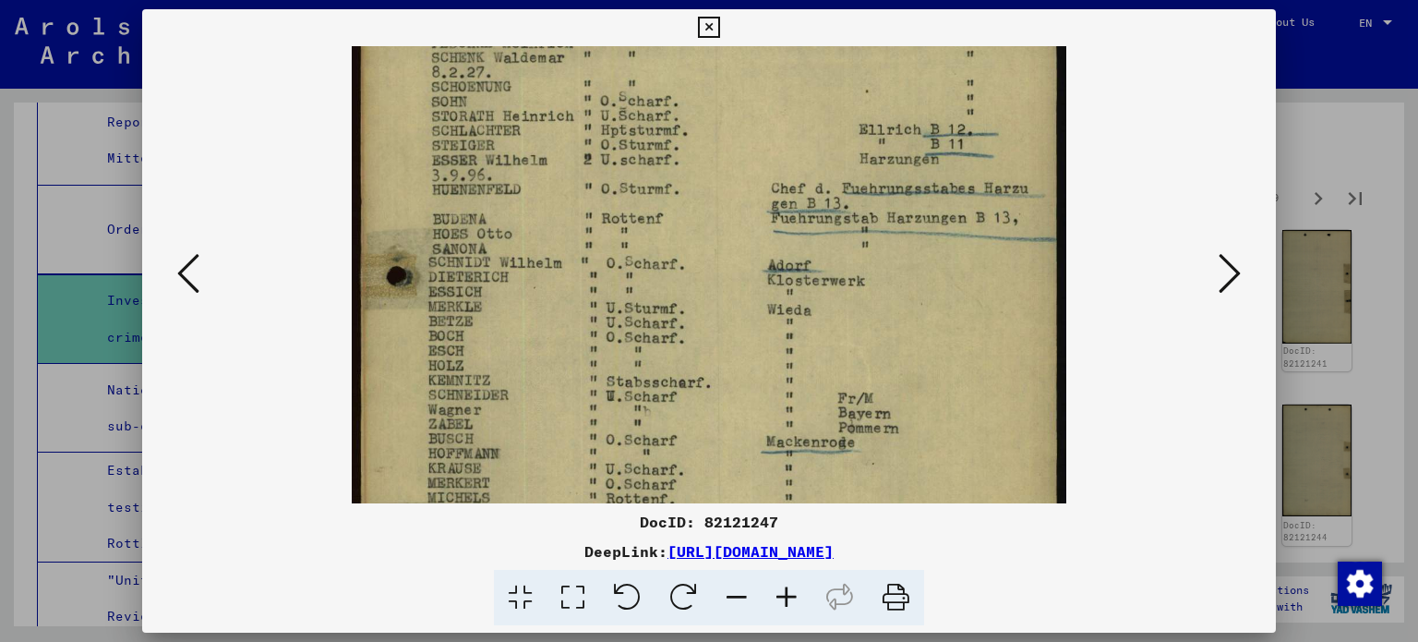
click at [898, 424] on img at bounding box center [709, 412] width 714 height 1150
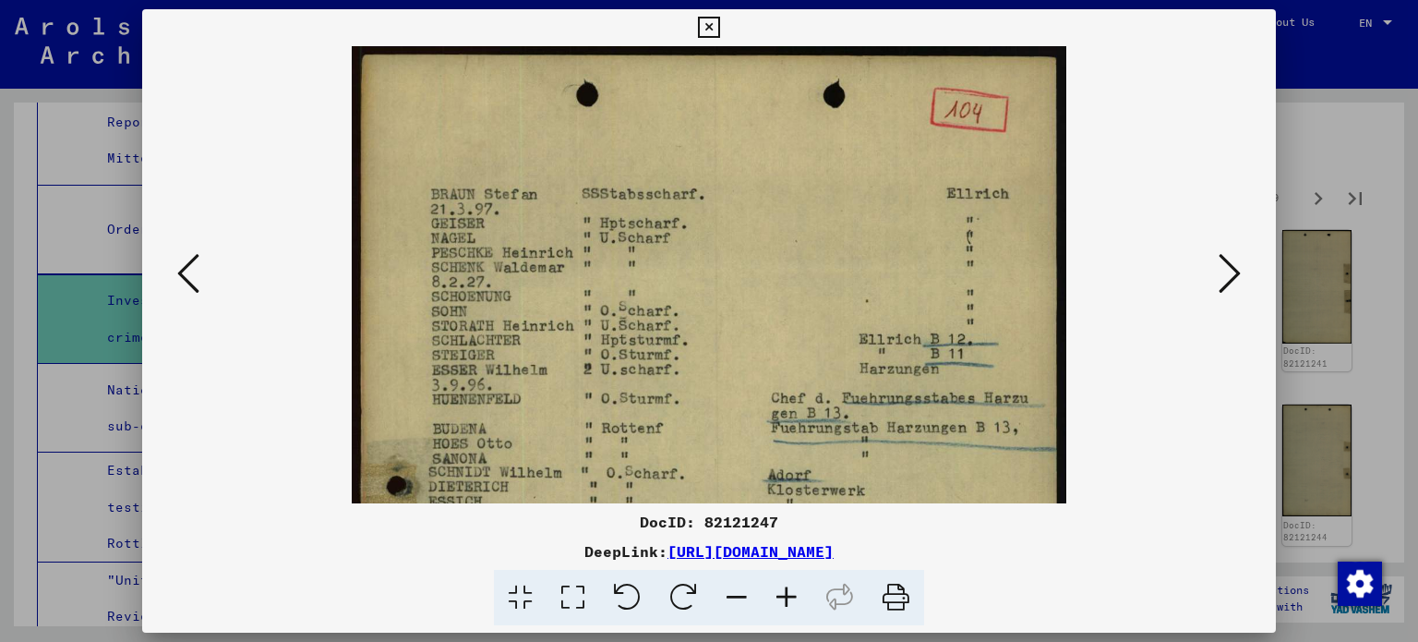
drag, startPoint x: 842, startPoint y: 137, endPoint x: 795, endPoint y: 494, distance: 360.4
click at [795, 494] on img at bounding box center [709, 621] width 714 height 1150
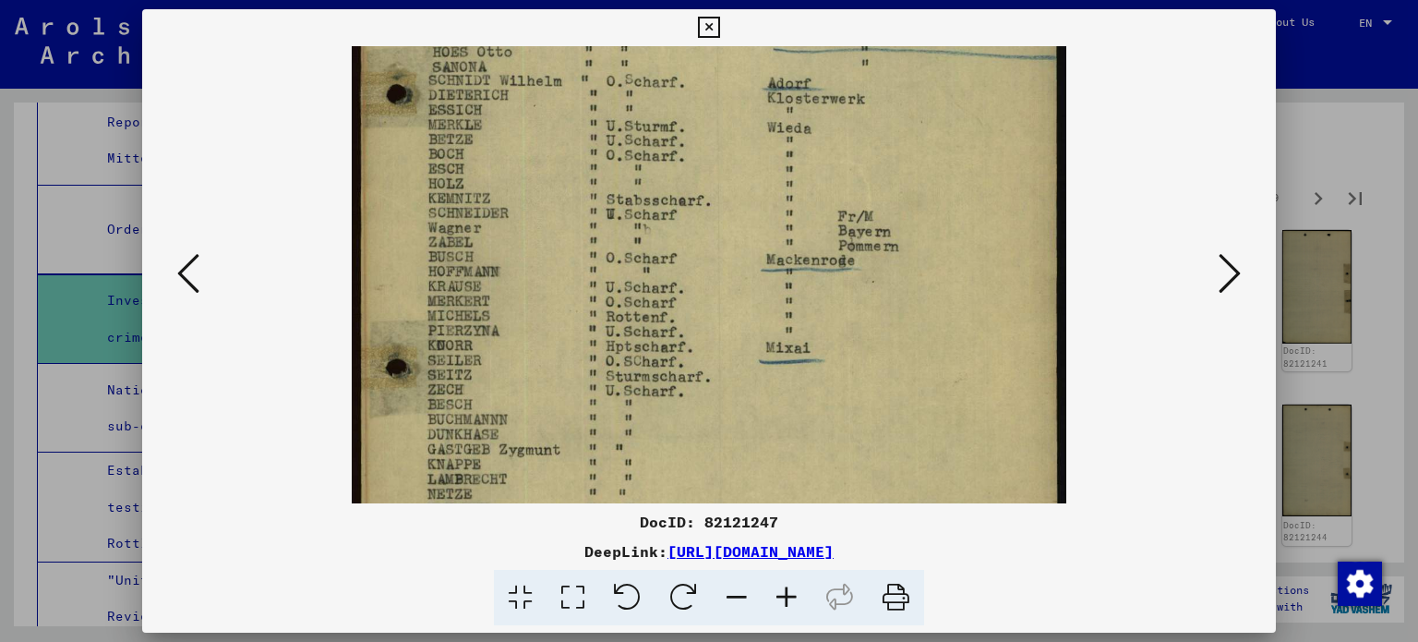
drag, startPoint x: 801, startPoint y: 468, endPoint x: 1139, endPoint y: 8, distance: 570.1
click at [941, 0] on html "Search Browse archive Donate Newsletter Help Contact About Us Search Browse arc…" at bounding box center [709, 321] width 1418 height 642
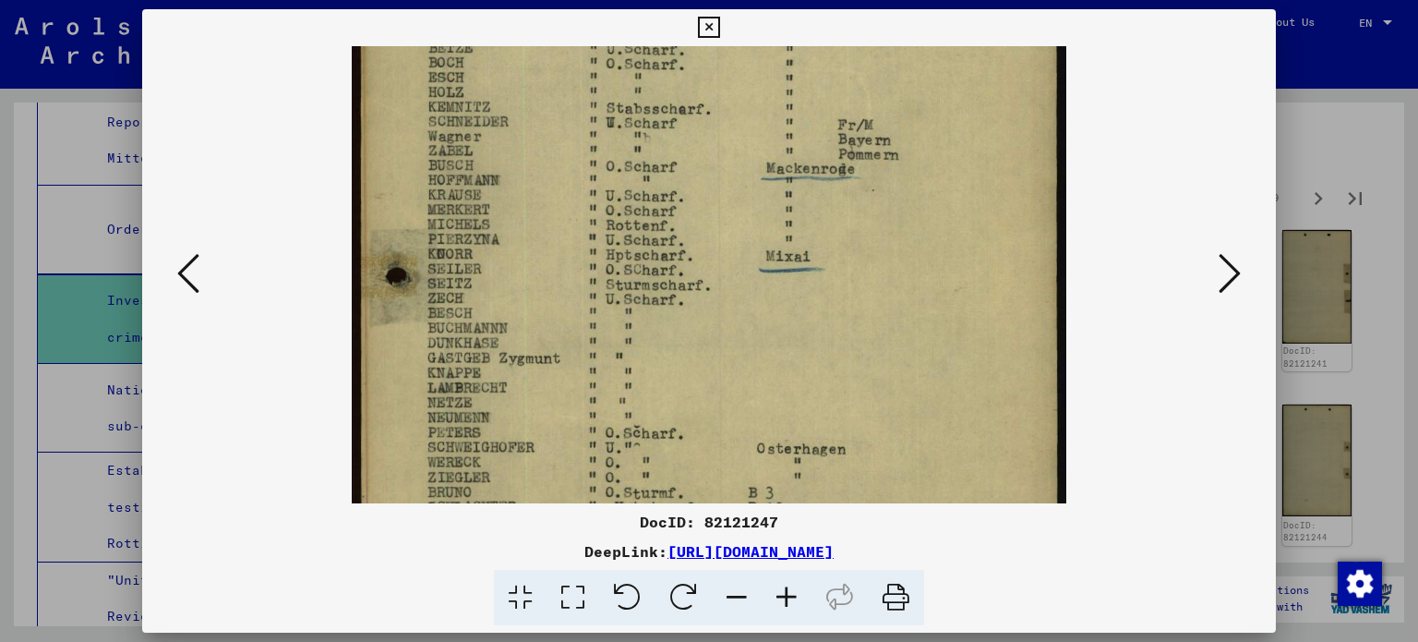
click at [1226, 276] on icon at bounding box center [1230, 273] width 22 height 44
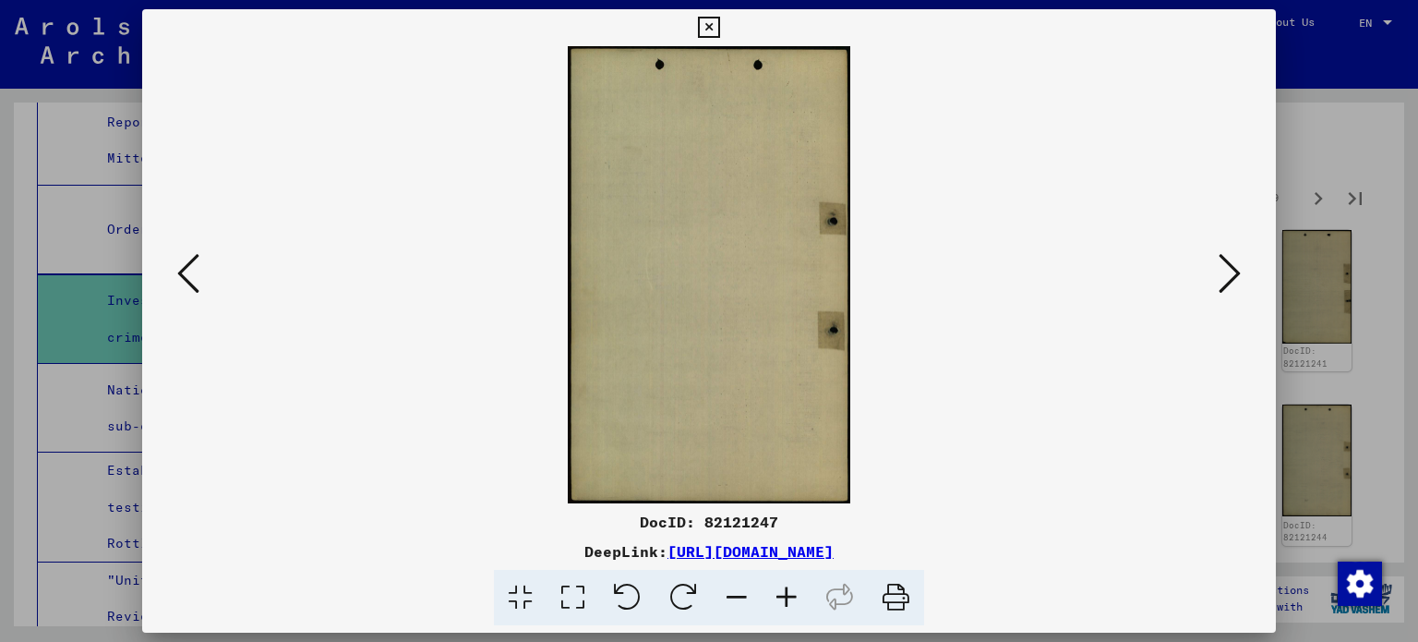
click at [1226, 276] on icon at bounding box center [1230, 273] width 22 height 44
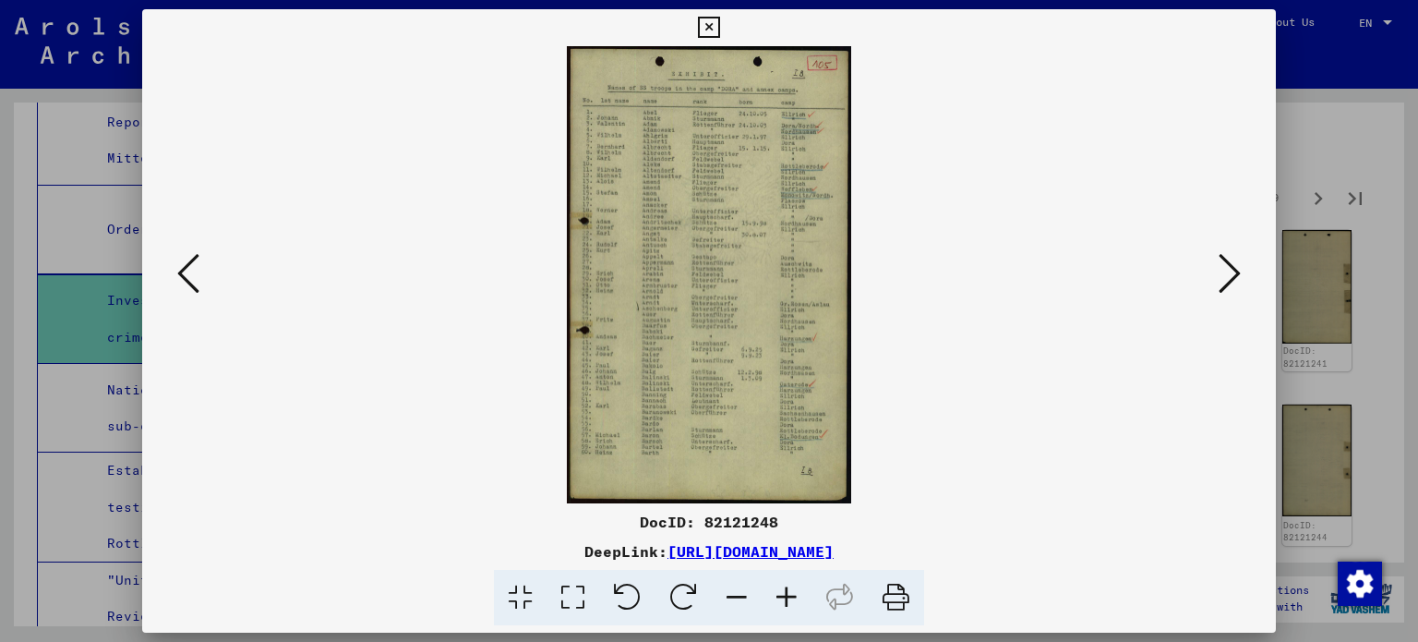
click at [792, 595] on icon at bounding box center [787, 598] width 50 height 56
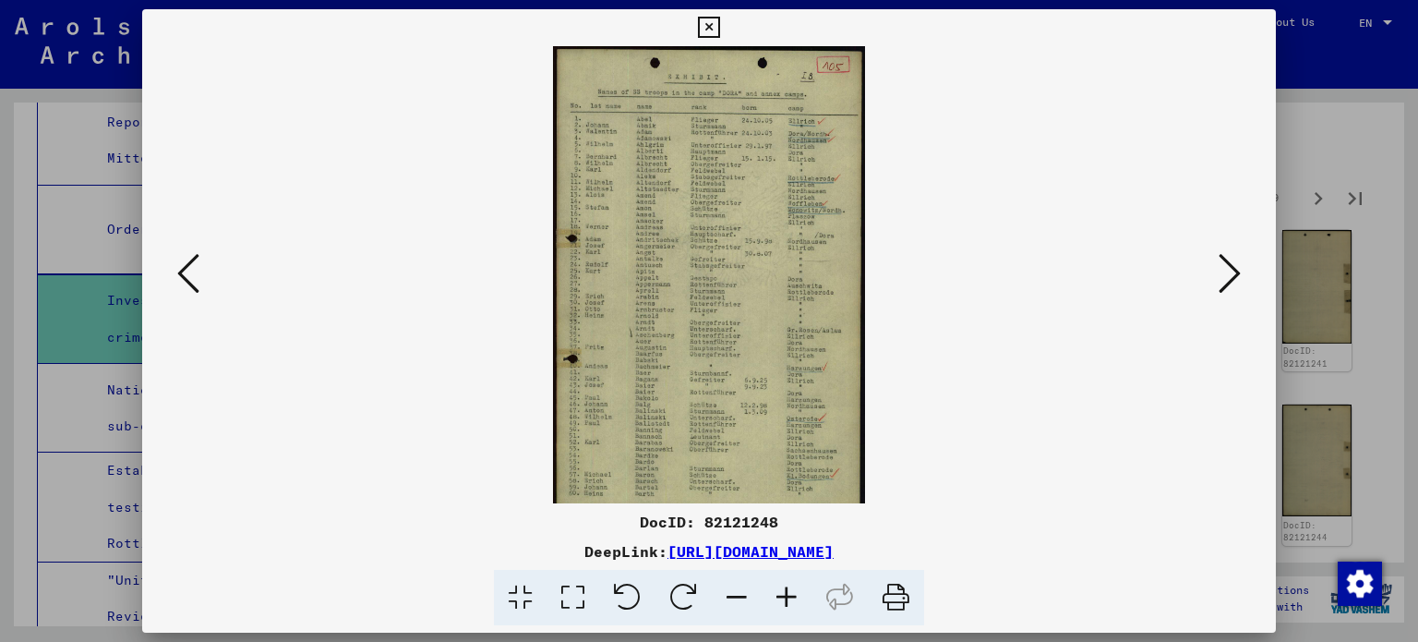
click at [792, 595] on icon at bounding box center [787, 598] width 50 height 56
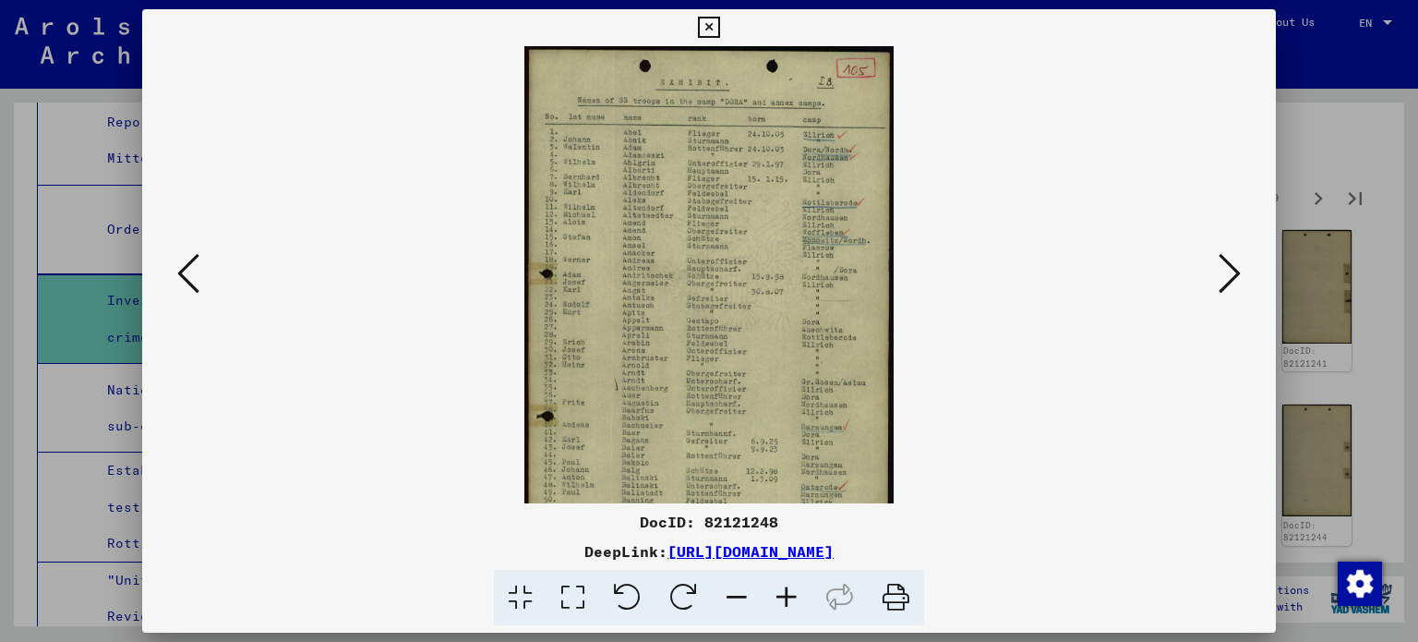
click at [792, 595] on icon at bounding box center [787, 598] width 50 height 56
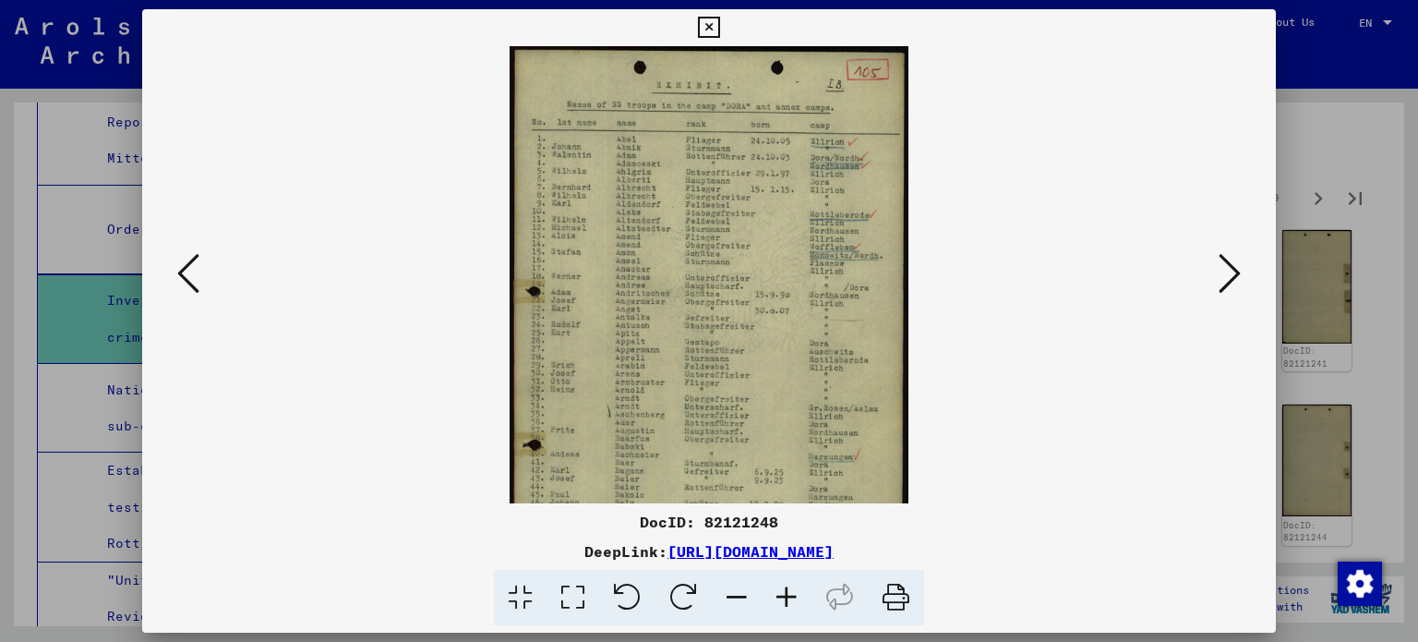
click at [792, 595] on icon at bounding box center [787, 598] width 50 height 56
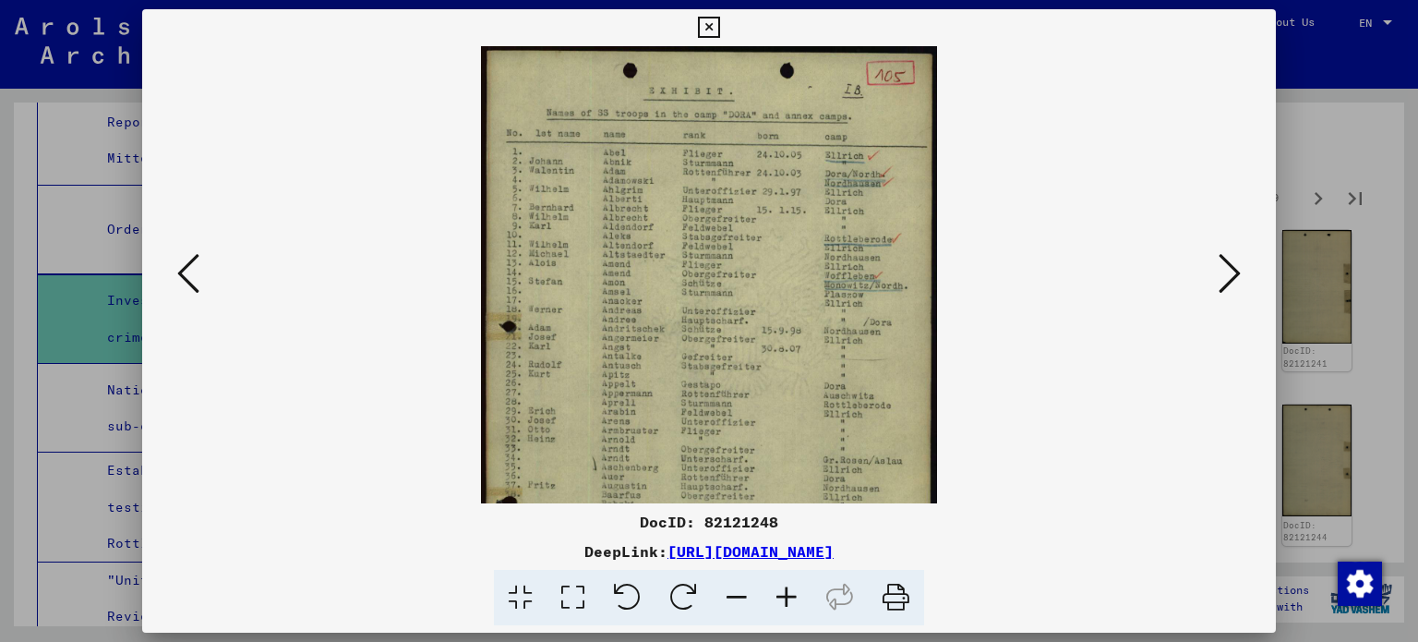
click at [792, 595] on icon at bounding box center [787, 598] width 50 height 56
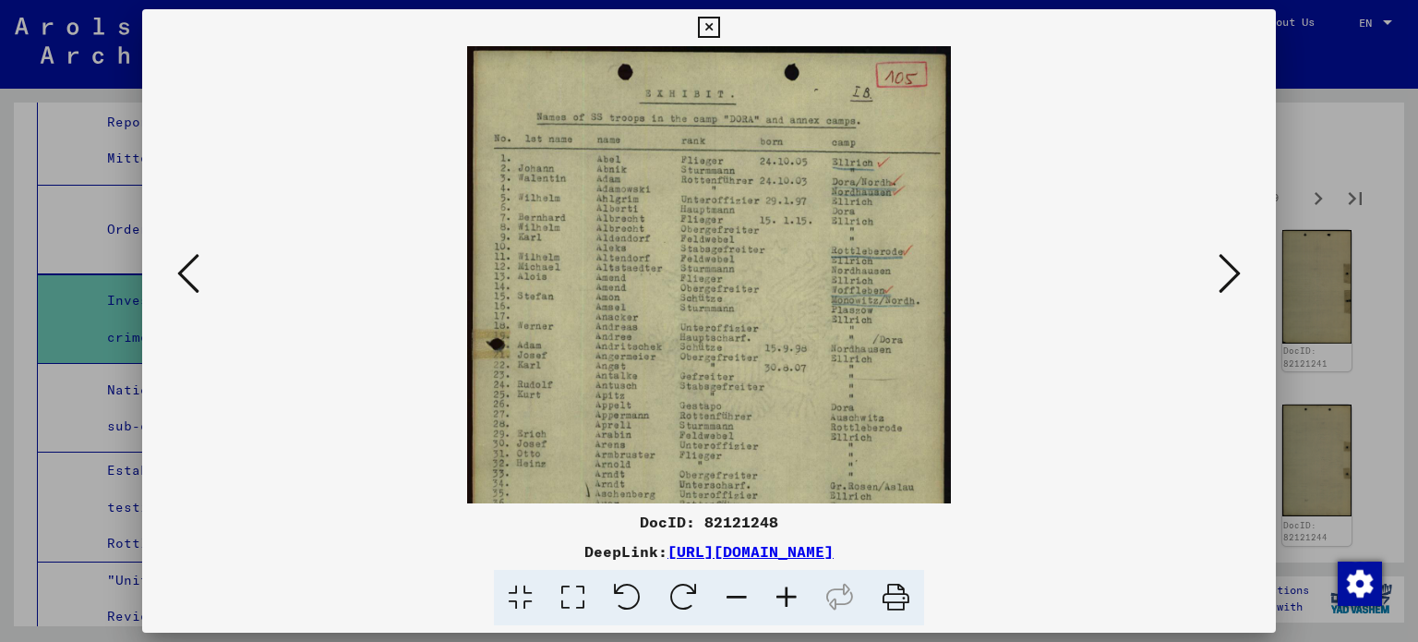
click at [792, 595] on icon at bounding box center [787, 598] width 50 height 56
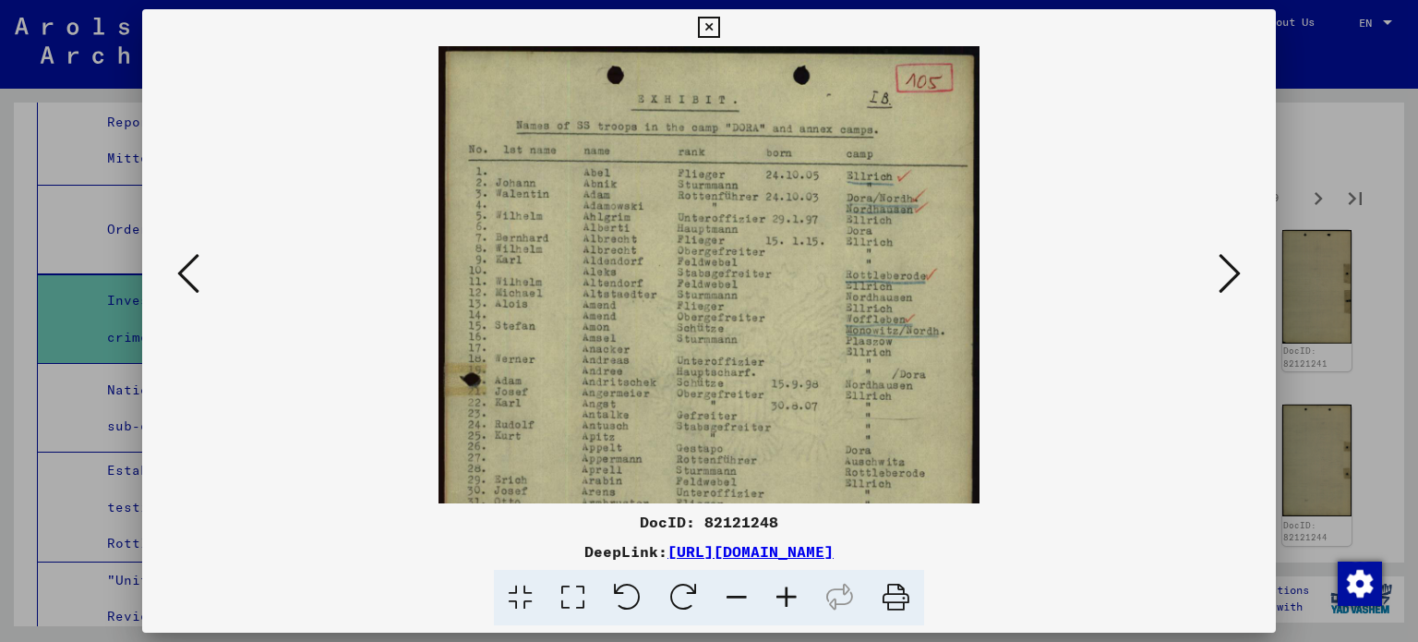
click at [792, 595] on icon at bounding box center [787, 598] width 50 height 56
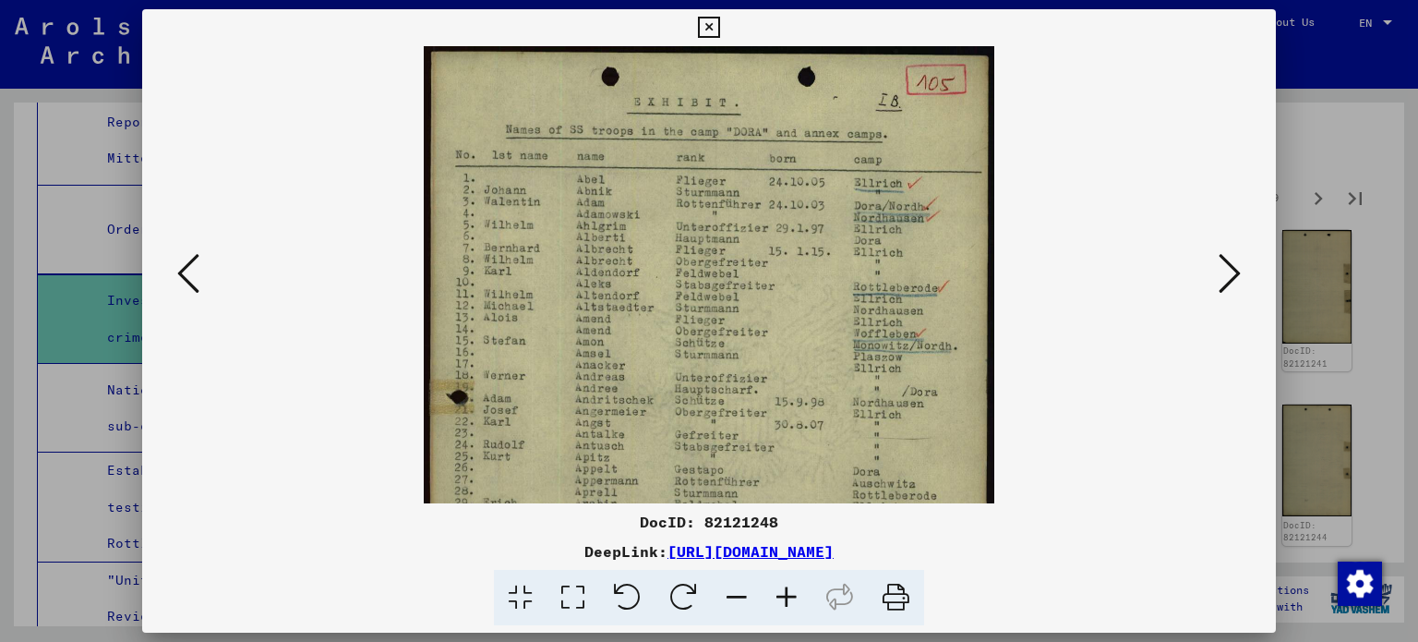
click at [791, 595] on icon at bounding box center [787, 598] width 50 height 56
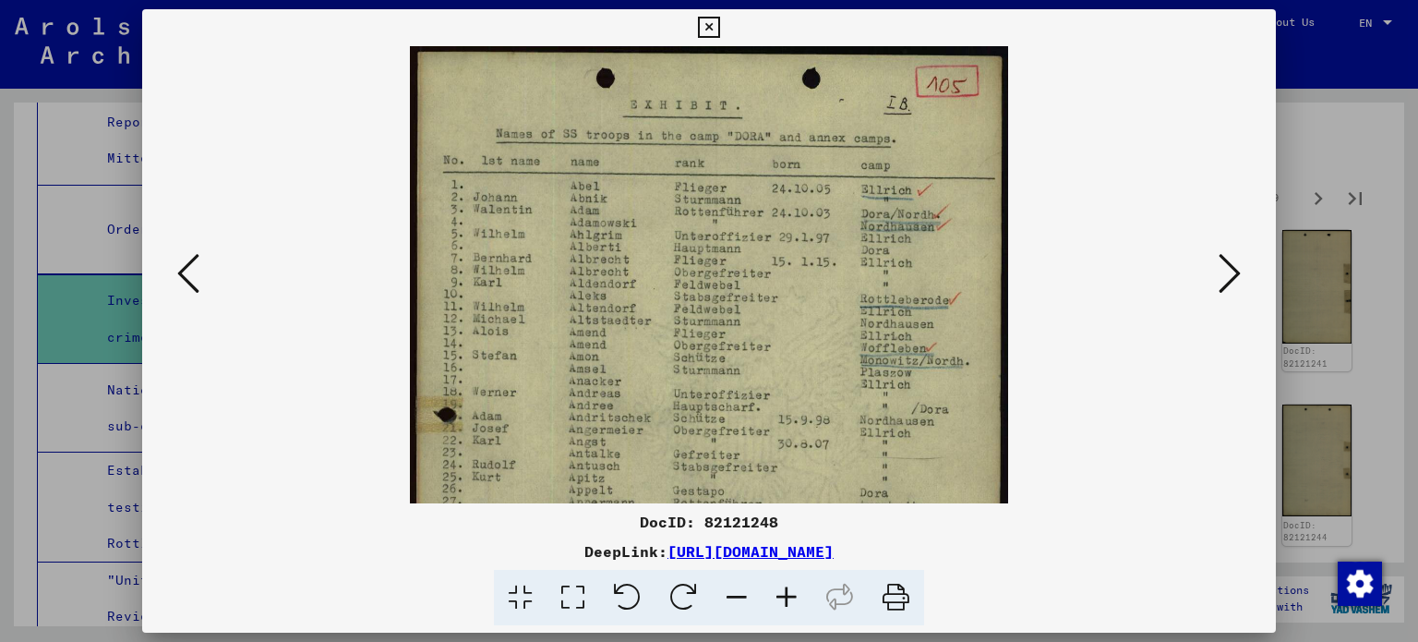
scroll to position [122, 0]
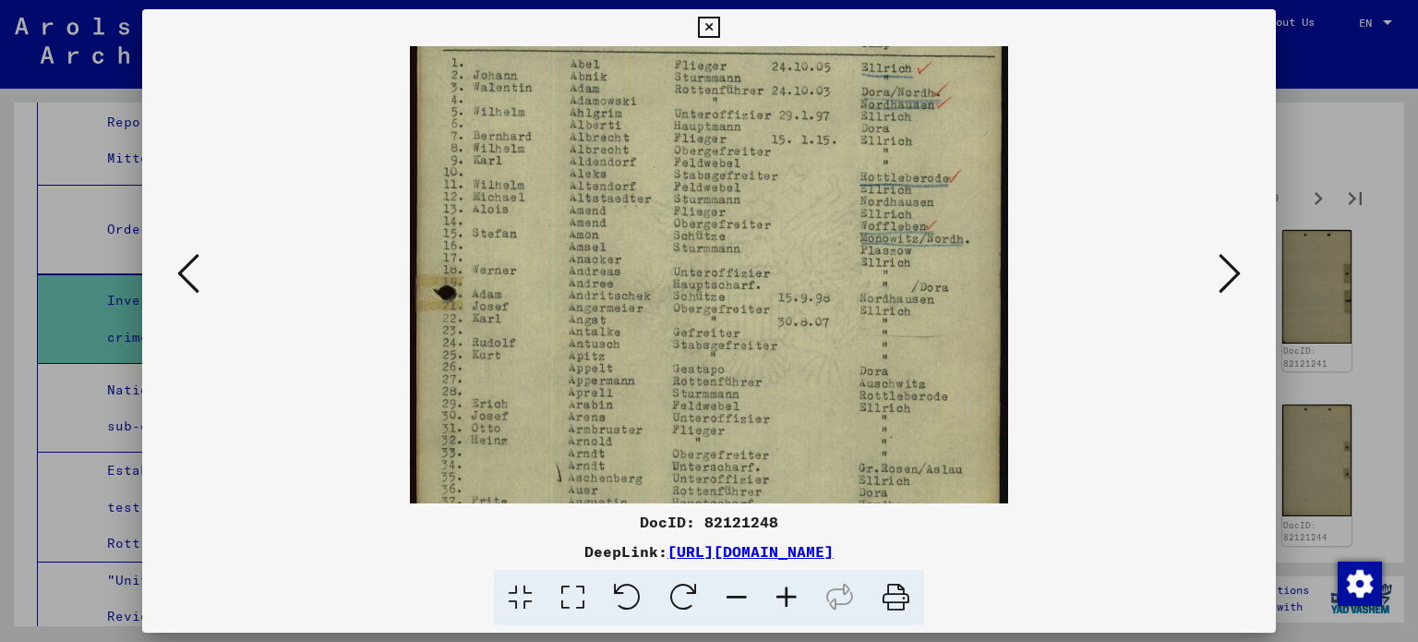
drag, startPoint x: 745, startPoint y: 407, endPoint x: 748, endPoint y: 287, distance: 120.1
click at [748, 287] on img at bounding box center [709, 406] width 599 height 965
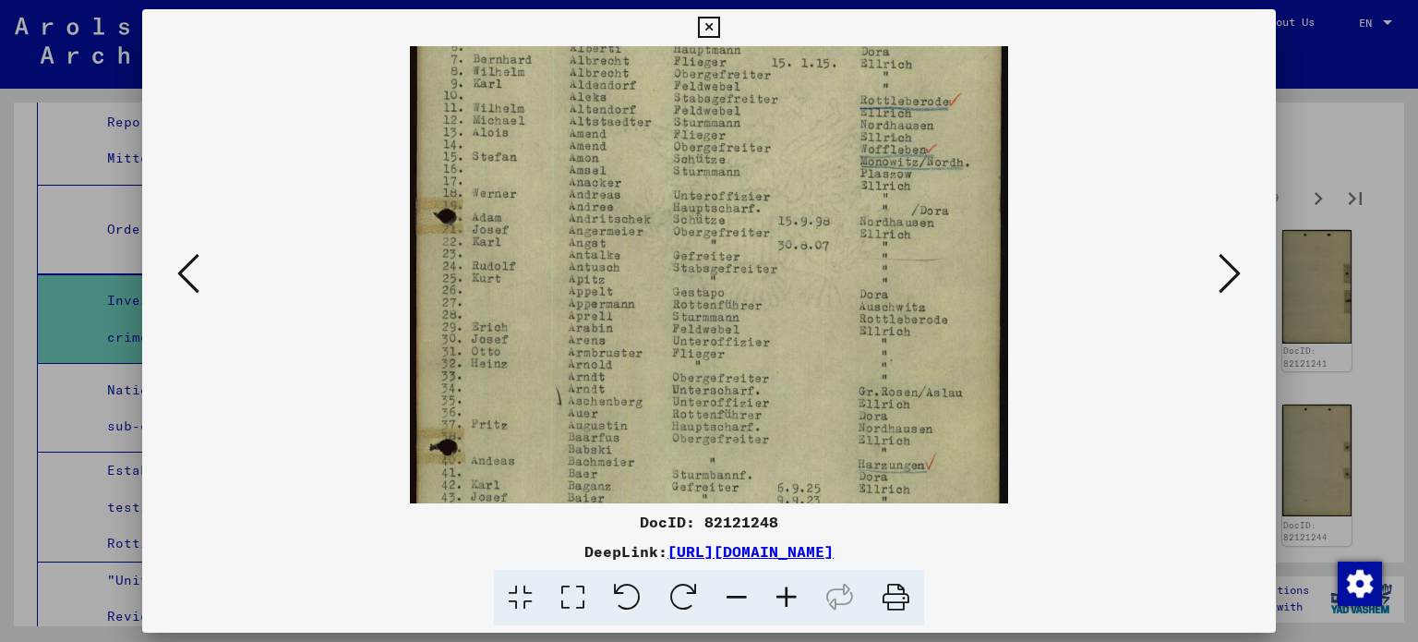
scroll to position [297, 0]
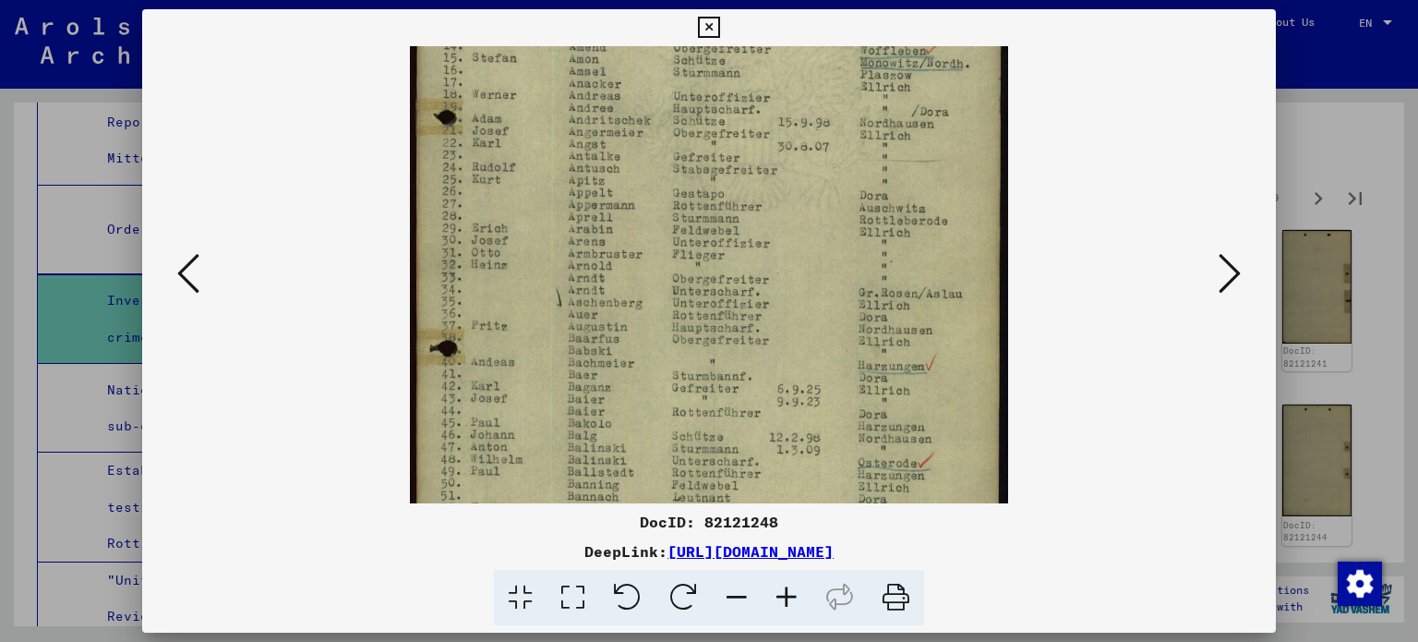
drag, startPoint x: 730, startPoint y: 356, endPoint x: 787, endPoint y: 183, distance: 182.5
click at [787, 183] on img at bounding box center [709, 231] width 599 height 965
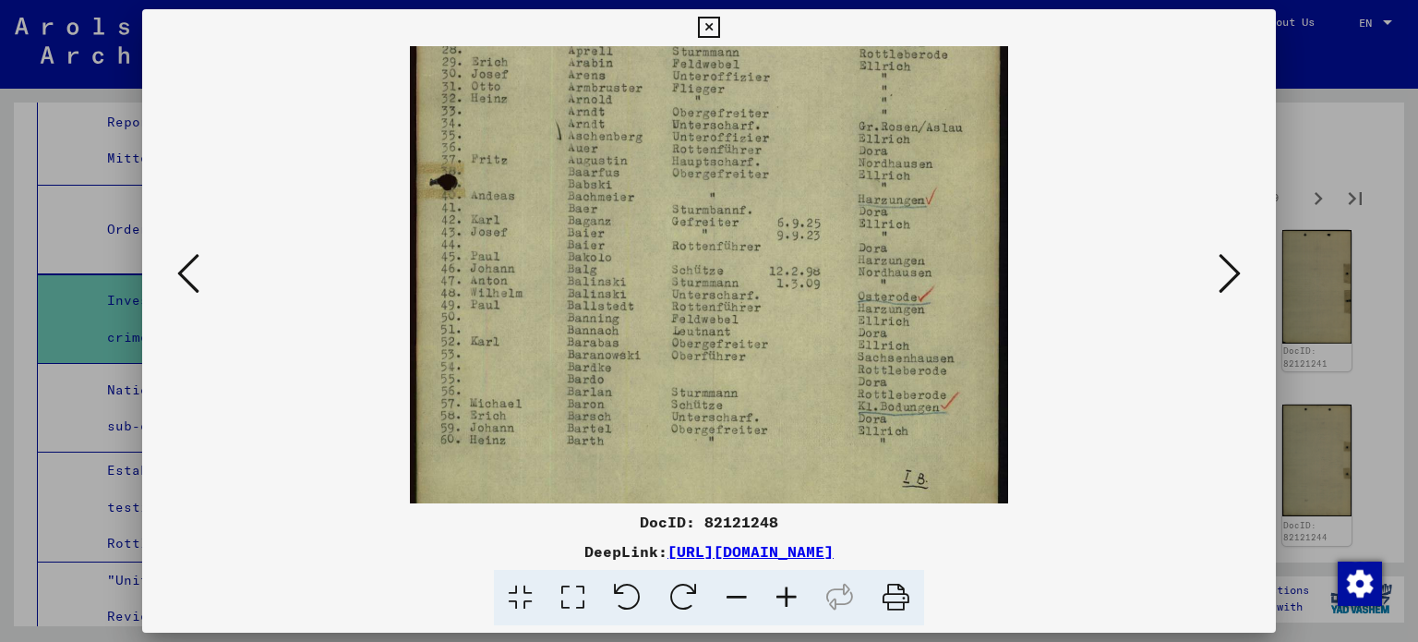
scroll to position [507, 0]
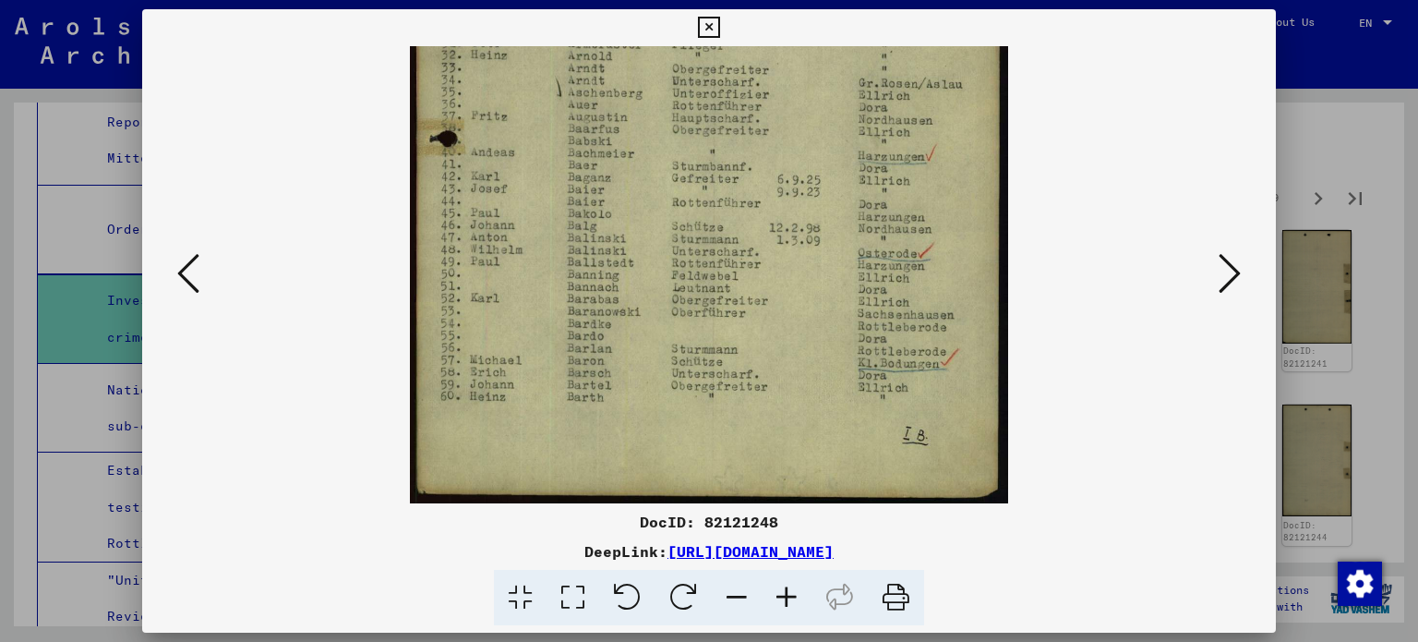
drag, startPoint x: 838, startPoint y: 435, endPoint x: 872, endPoint y: 207, distance: 230.5
click at [872, 207] on img at bounding box center [709, 21] width 599 height 965
click at [1348, 395] on div at bounding box center [709, 321] width 1418 height 642
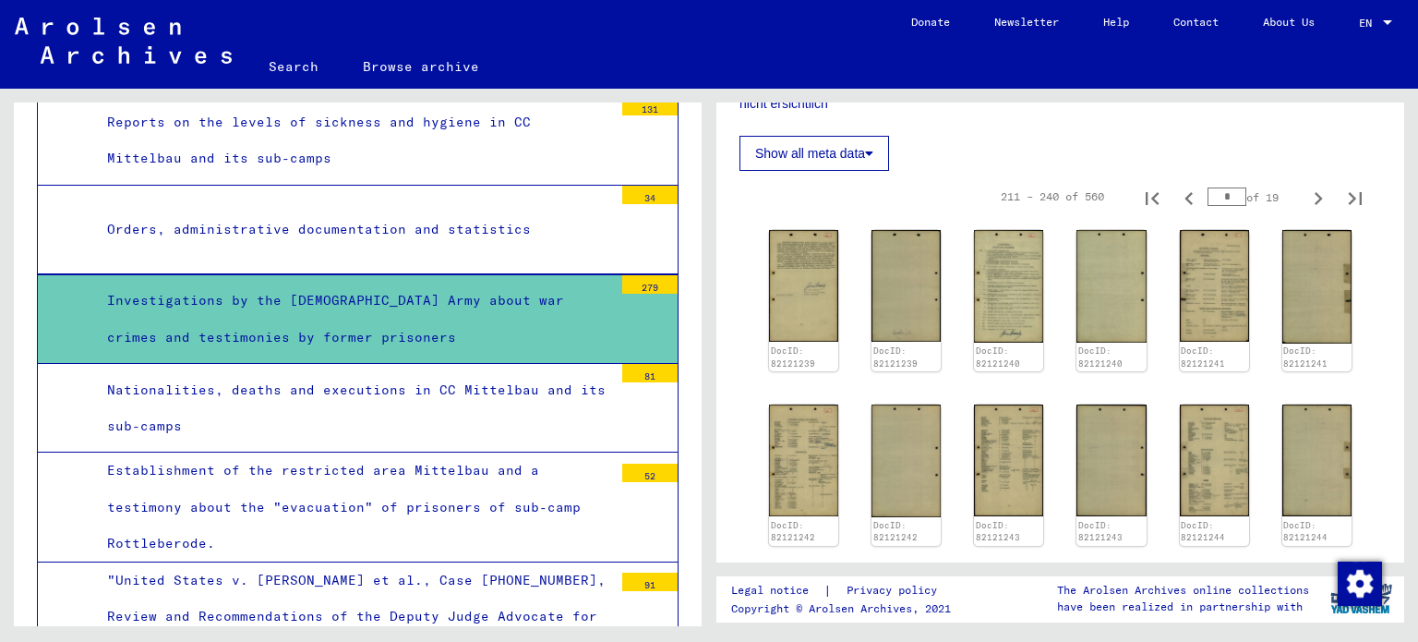
click at [454, 375] on div "Nationalities, deaths and executions in CC Mittelbau and its sub-camps" at bounding box center [353, 408] width 520 height 72
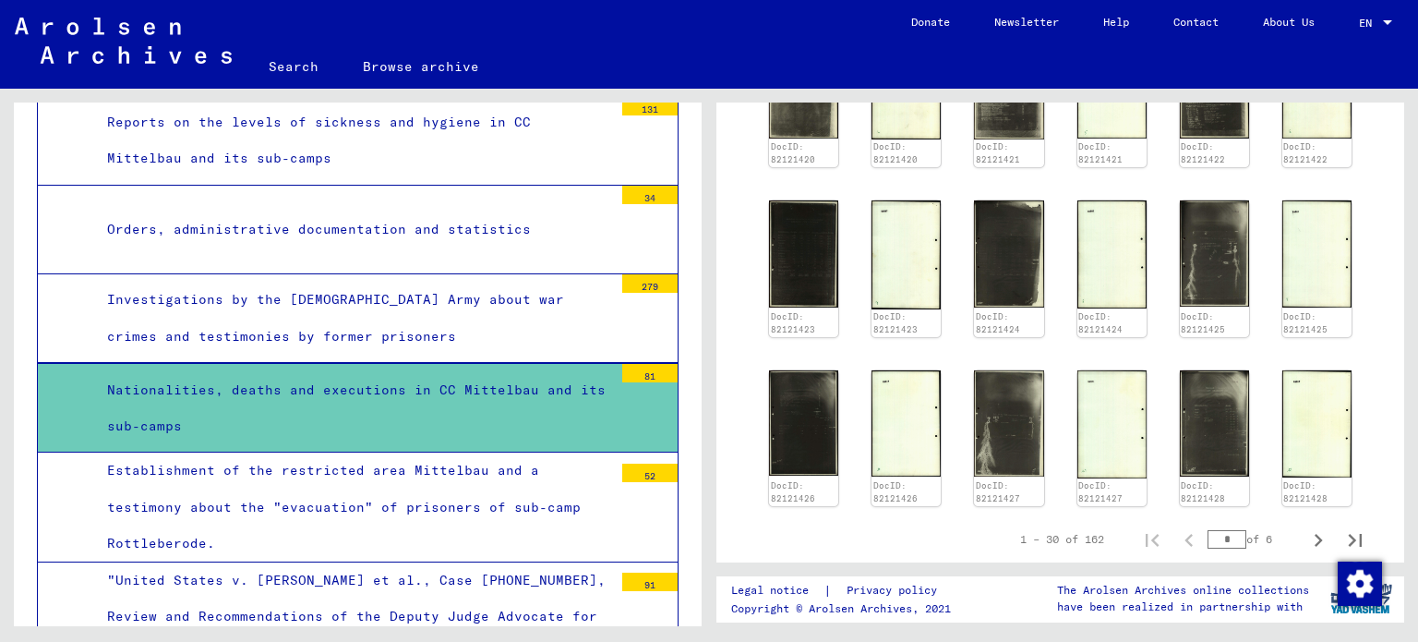
scroll to position [1200, 0]
click at [1307, 526] on icon "Next page" at bounding box center [1319, 539] width 26 height 26
type input "*"
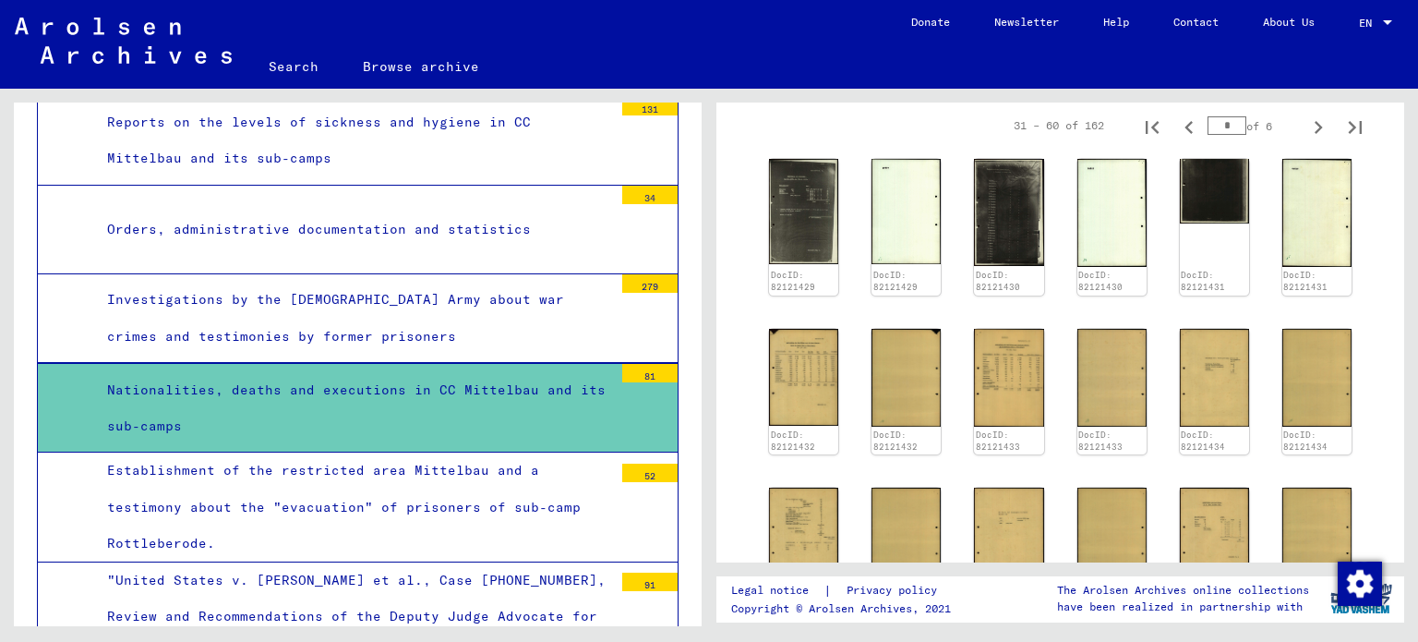
scroll to position [832, 0]
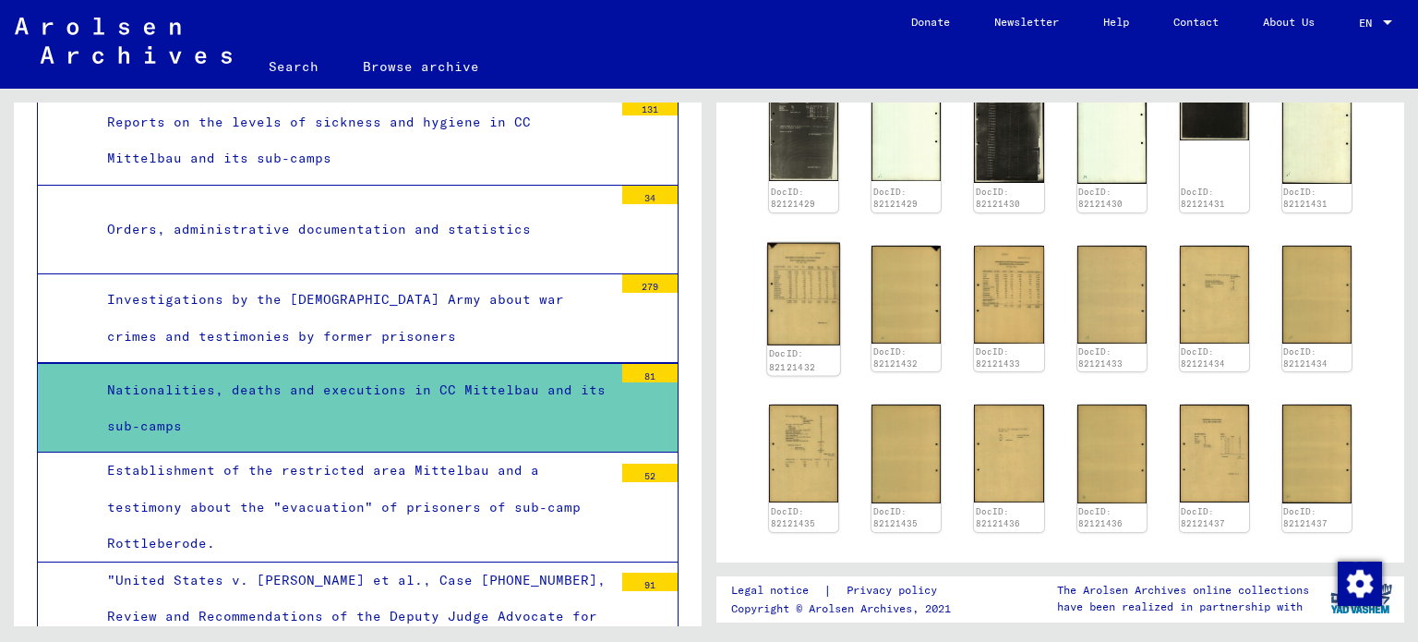
click at [816, 298] on img at bounding box center [803, 293] width 73 height 102
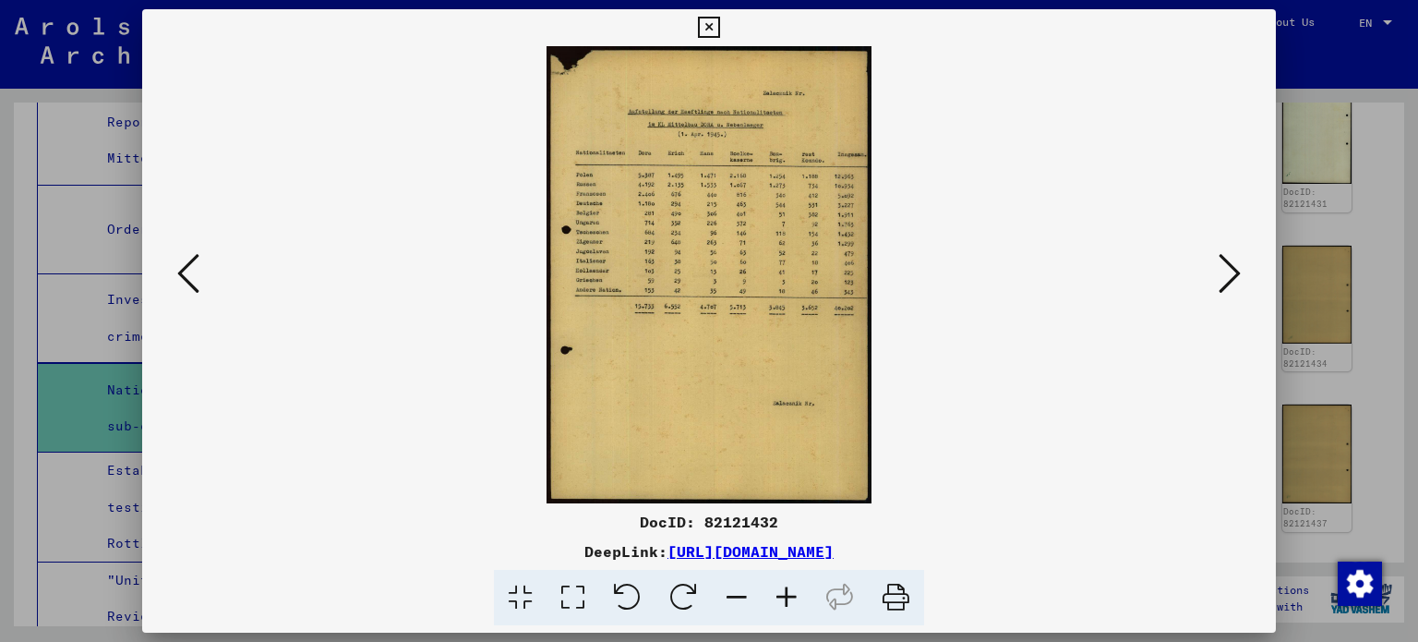
click at [794, 594] on icon at bounding box center [787, 598] width 50 height 56
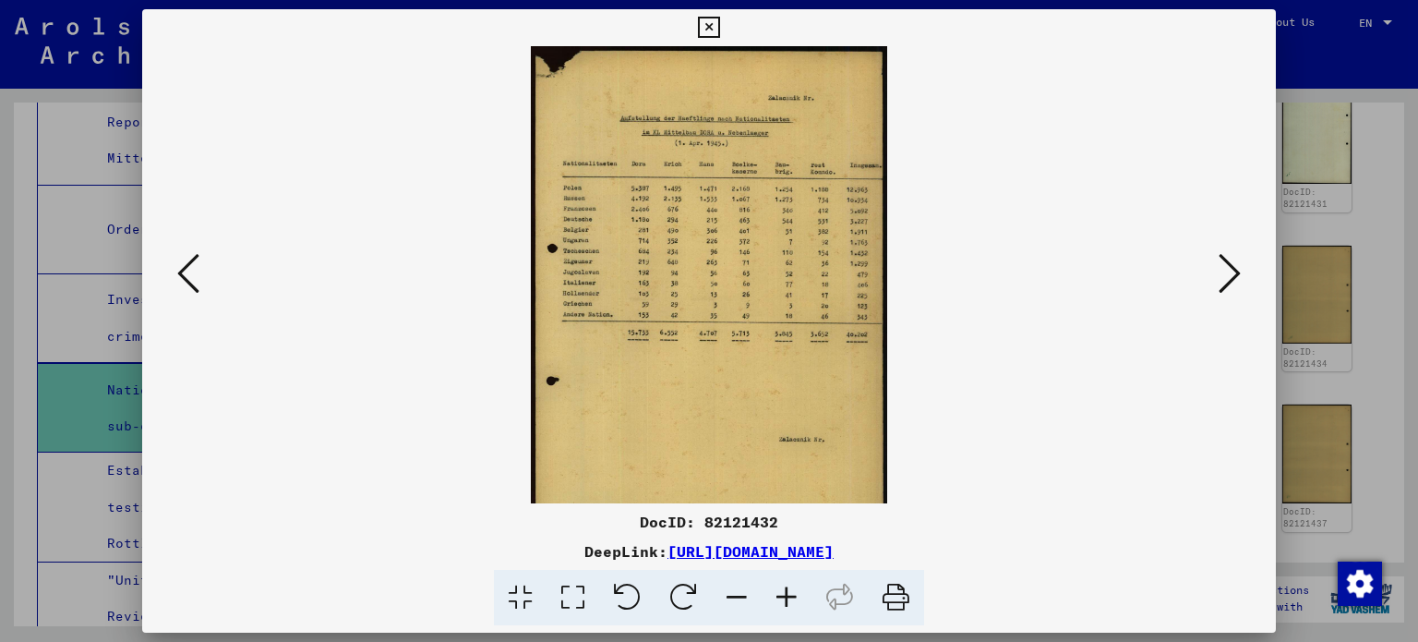
click at [792, 594] on icon at bounding box center [787, 598] width 50 height 56
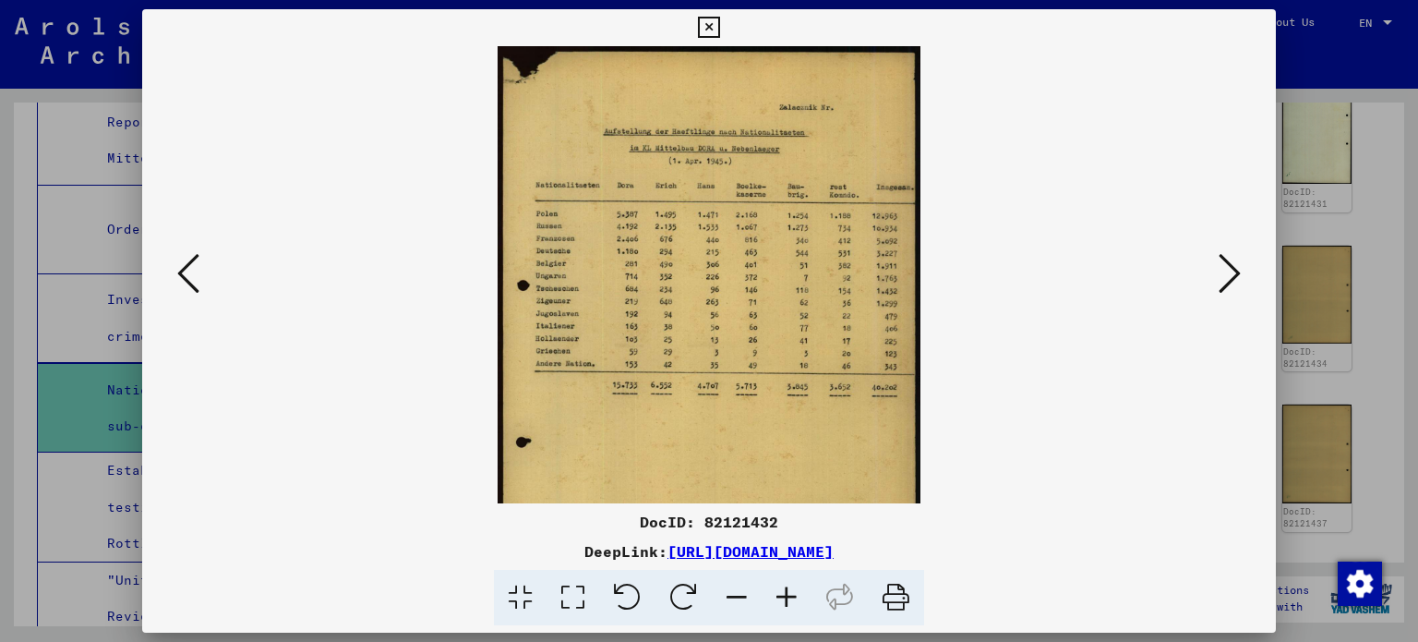
click at [790, 596] on icon at bounding box center [787, 598] width 50 height 56
click at [786, 597] on icon at bounding box center [787, 598] width 50 height 56
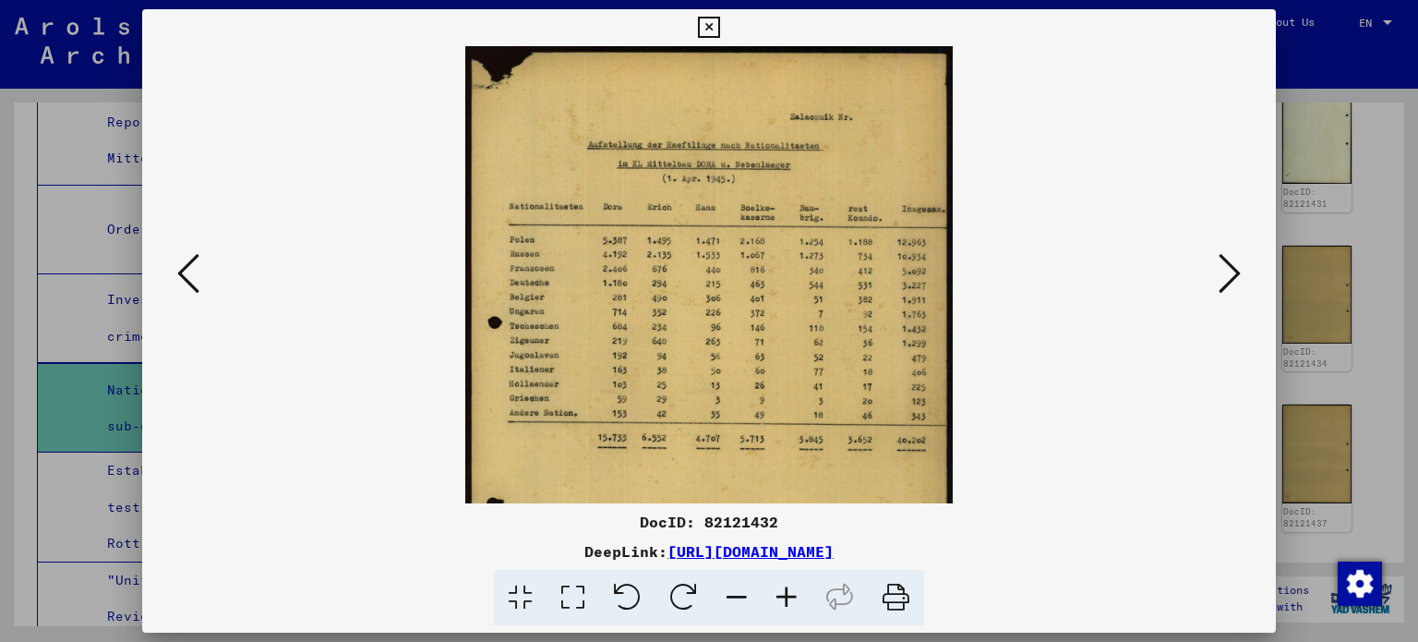
click at [789, 594] on icon at bounding box center [787, 598] width 50 height 56
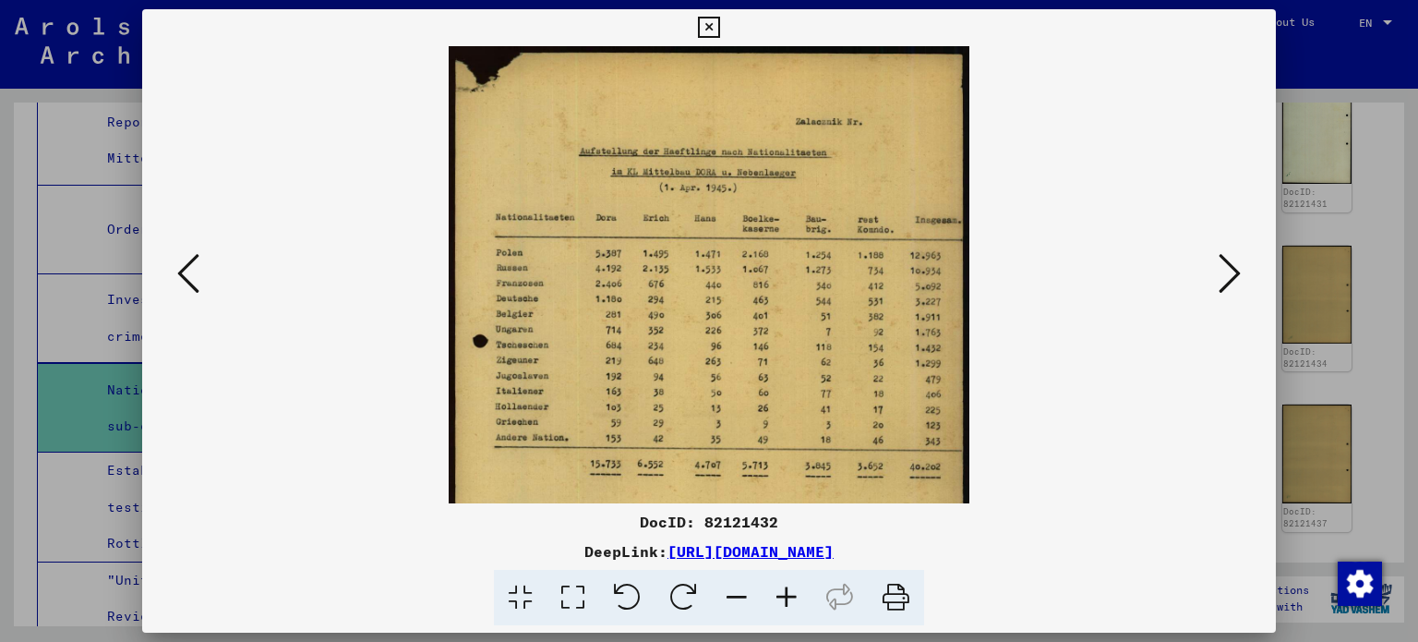
click at [789, 594] on icon at bounding box center [787, 598] width 50 height 56
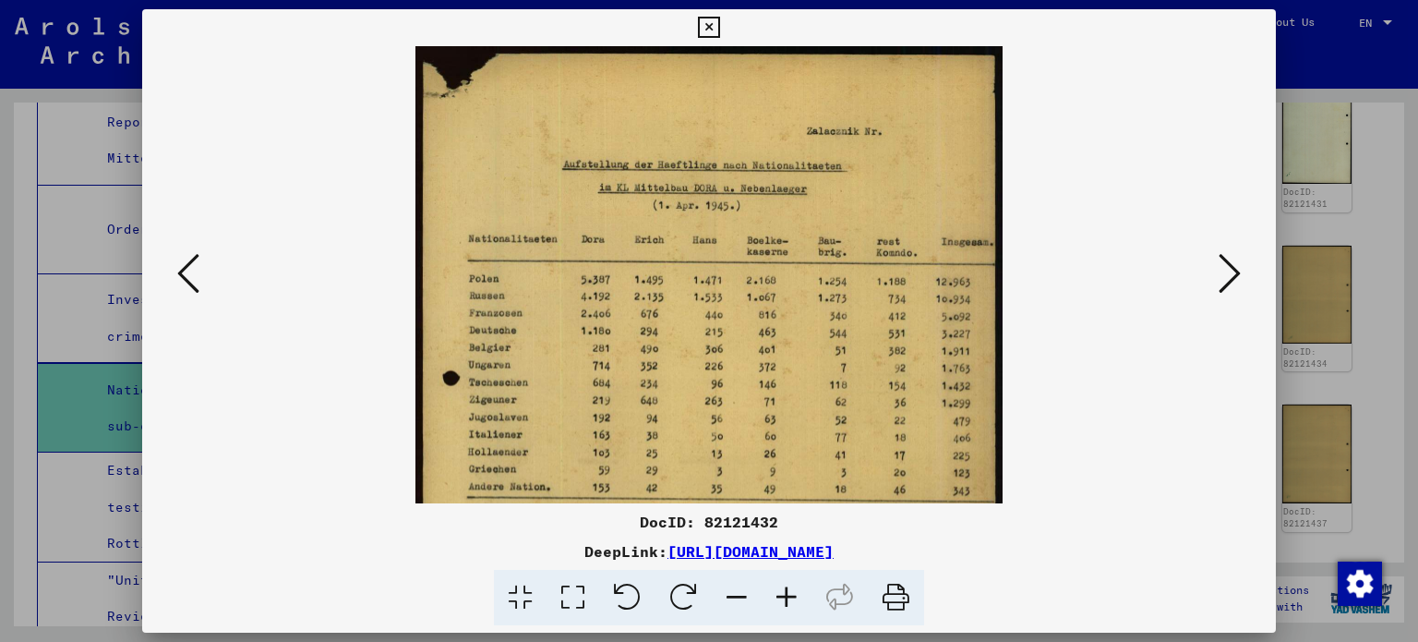
click at [789, 594] on icon at bounding box center [787, 598] width 50 height 56
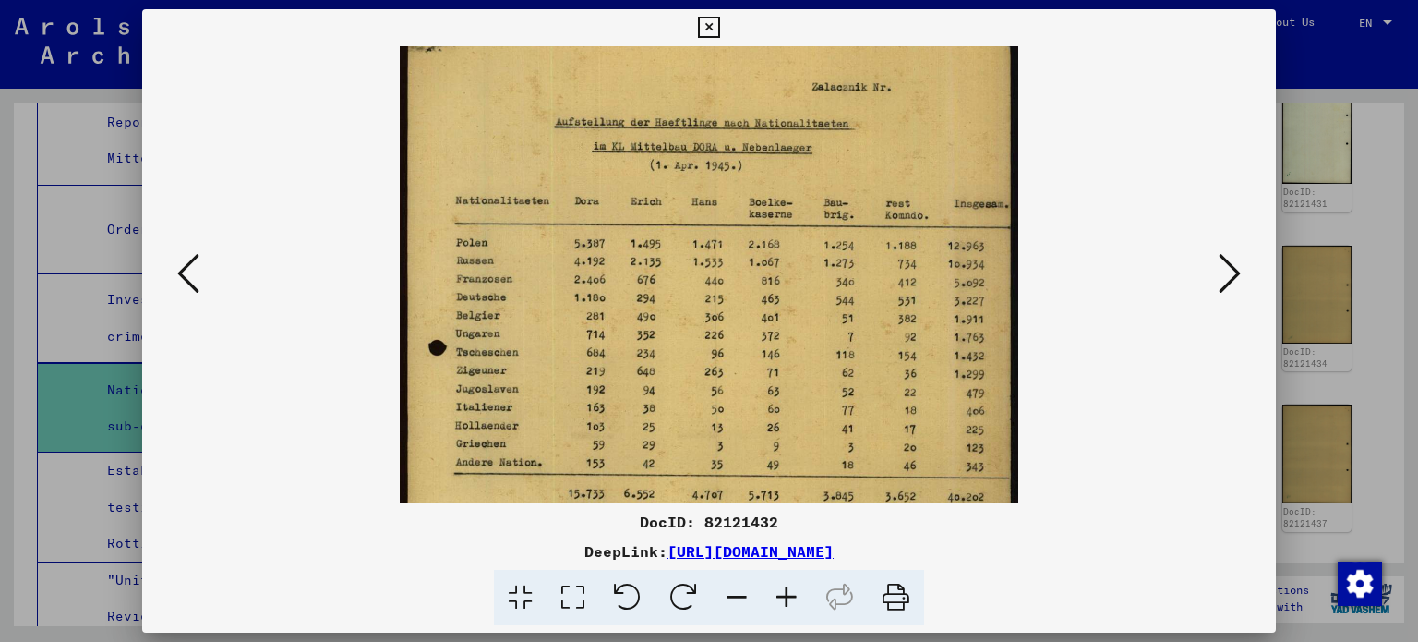
scroll to position [142, 0]
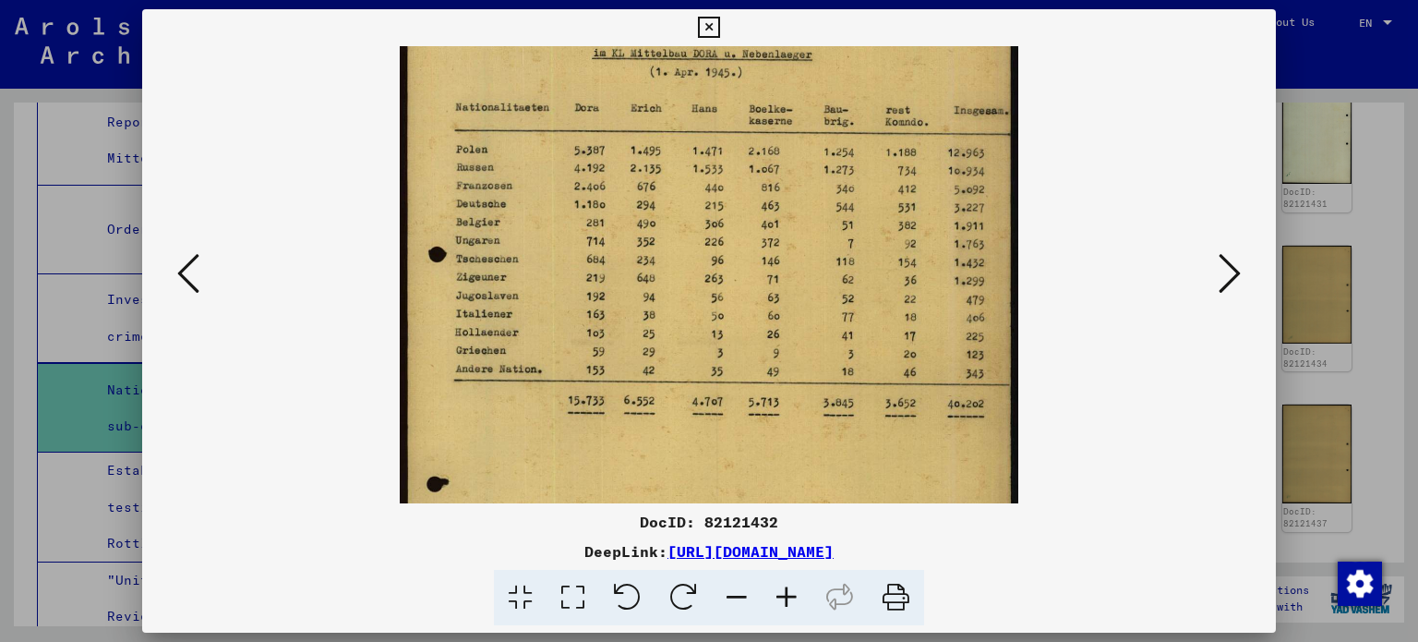
drag, startPoint x: 754, startPoint y: 416, endPoint x: 750, endPoint y: 279, distance: 136.7
click at [753, 276] on img at bounding box center [710, 340] width 620 height 873
click at [1229, 279] on icon at bounding box center [1230, 273] width 22 height 44
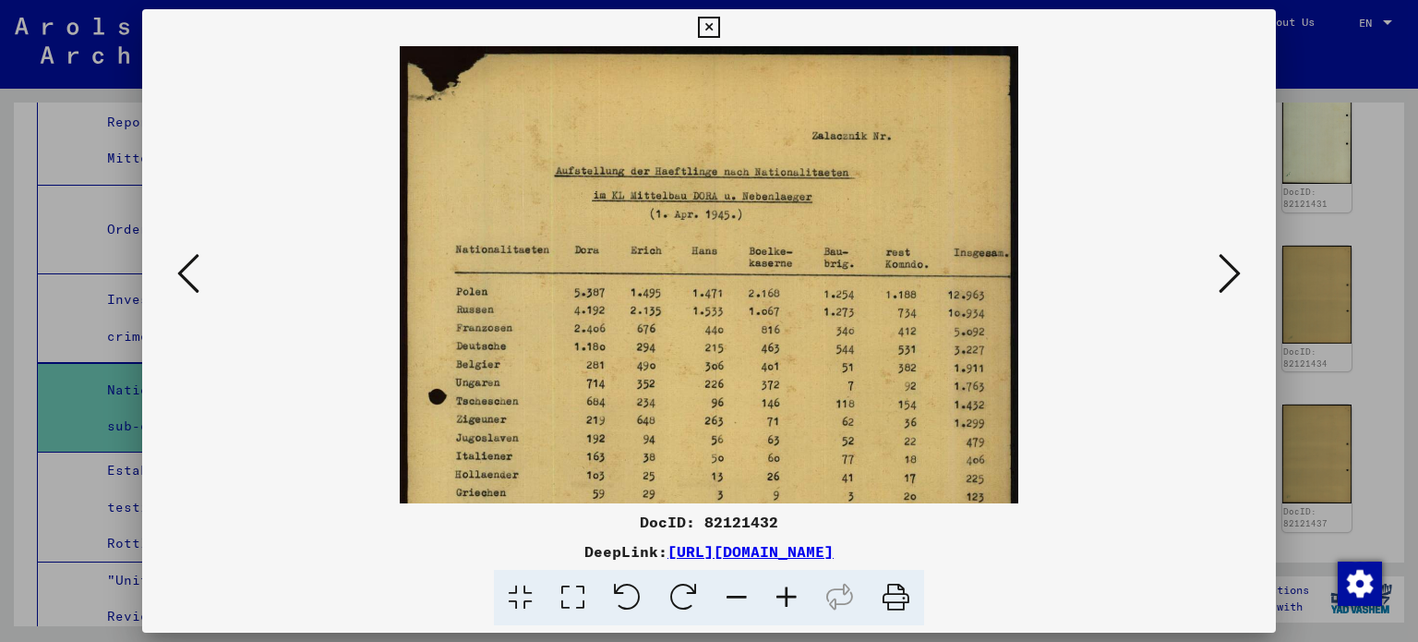
click at [1229, 279] on icon at bounding box center [1230, 273] width 22 height 44
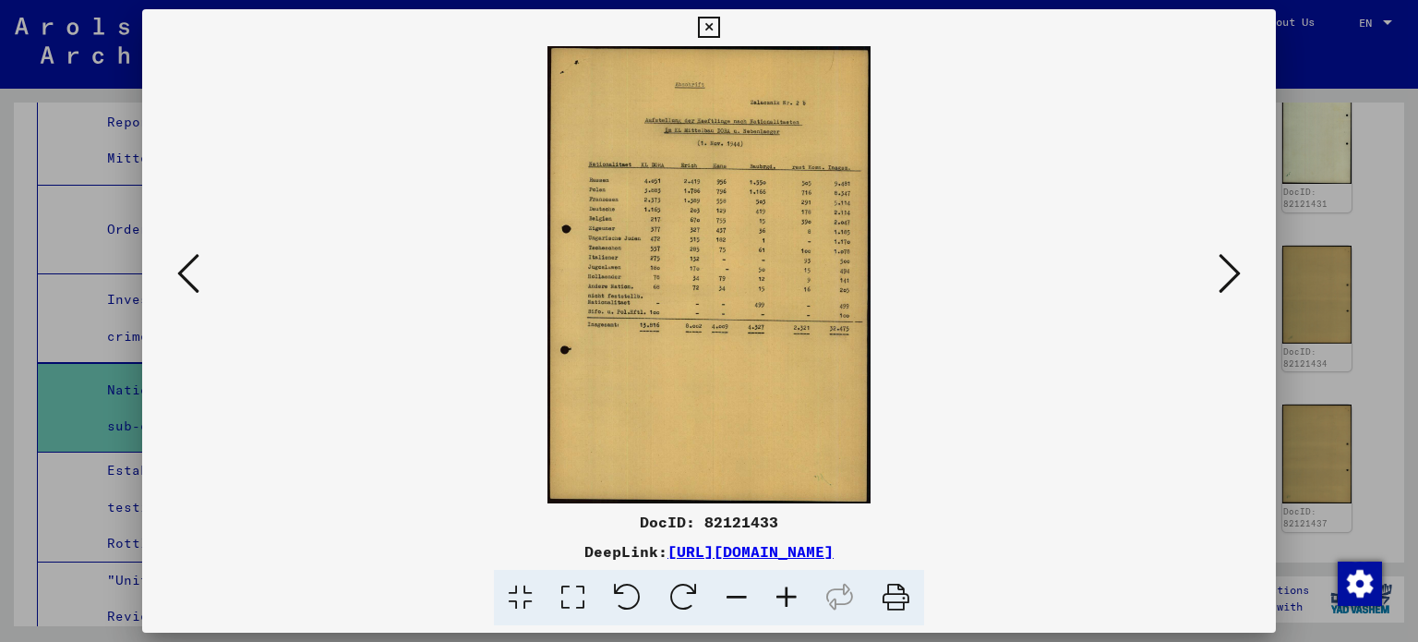
click at [783, 594] on icon at bounding box center [787, 598] width 50 height 56
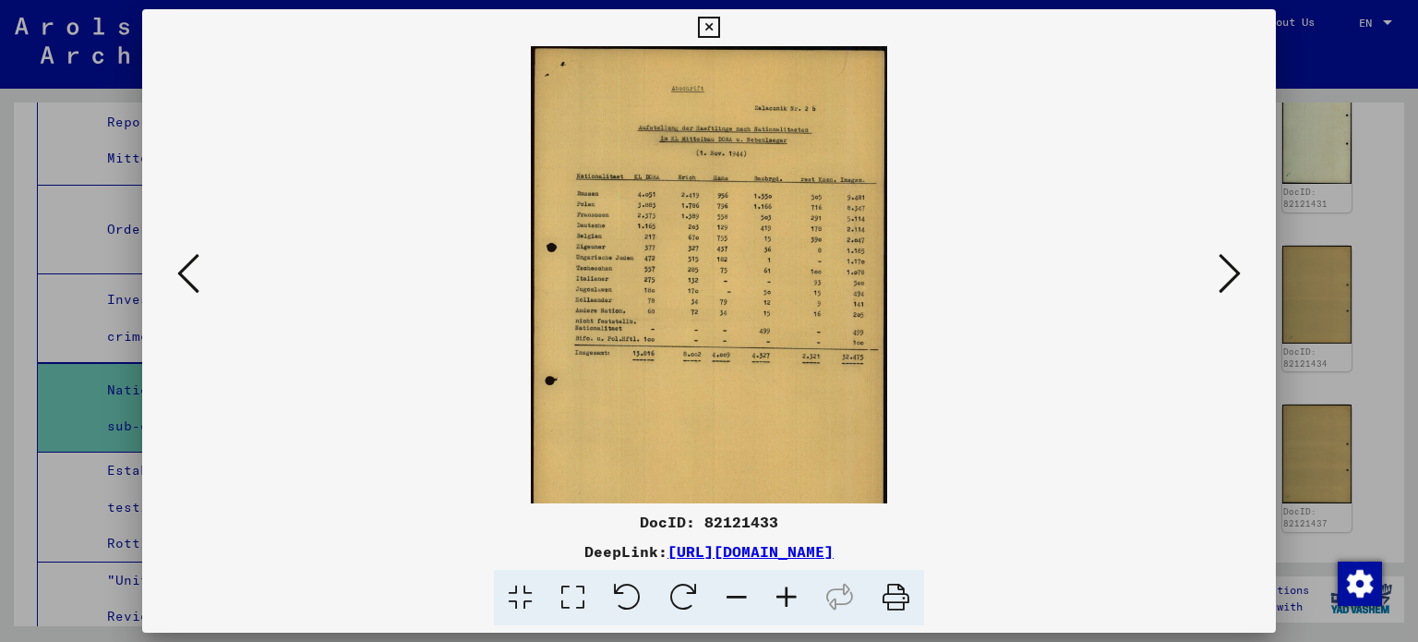
click at [783, 594] on icon at bounding box center [787, 598] width 50 height 56
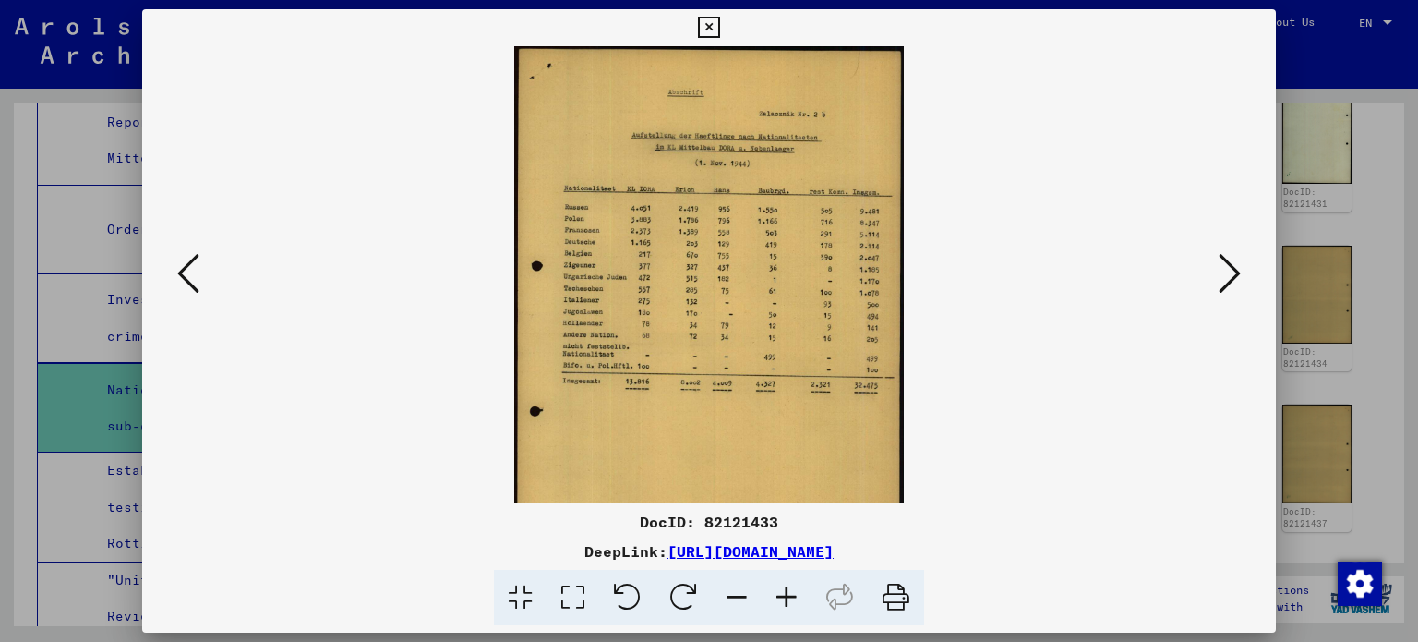
click at [783, 594] on icon at bounding box center [787, 598] width 50 height 56
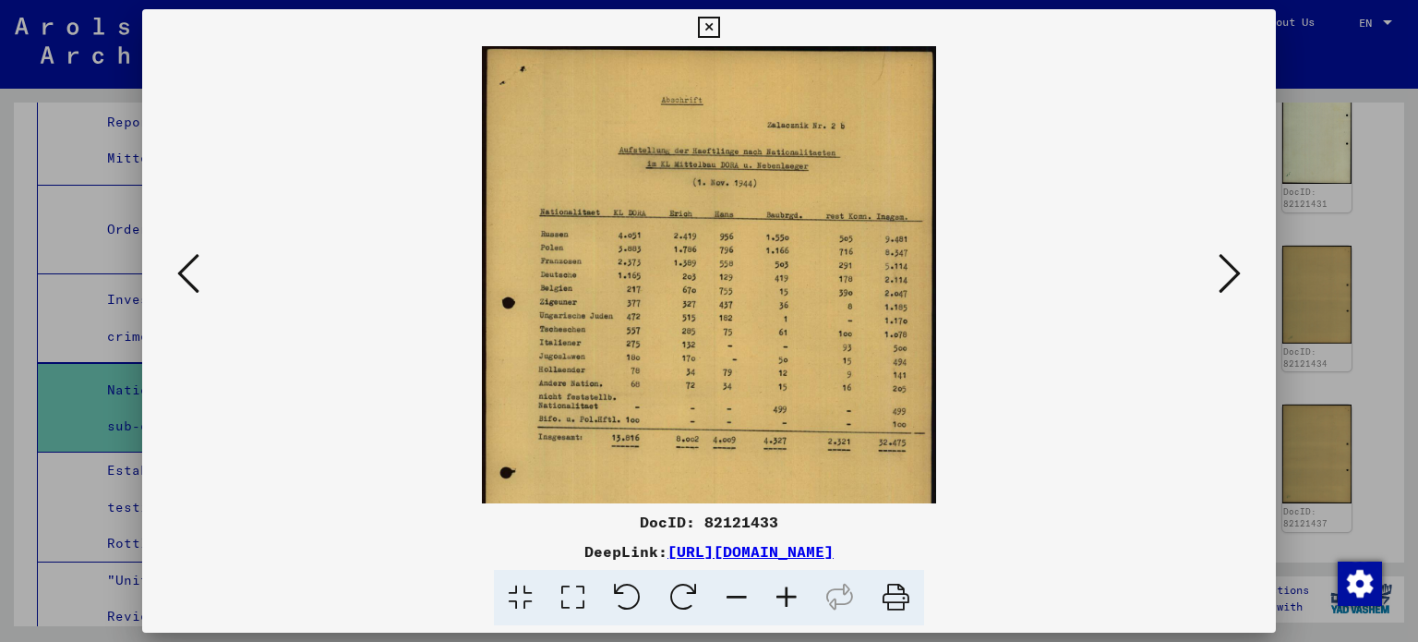
click at [782, 594] on icon at bounding box center [787, 598] width 50 height 56
click at [781, 595] on icon at bounding box center [787, 598] width 50 height 56
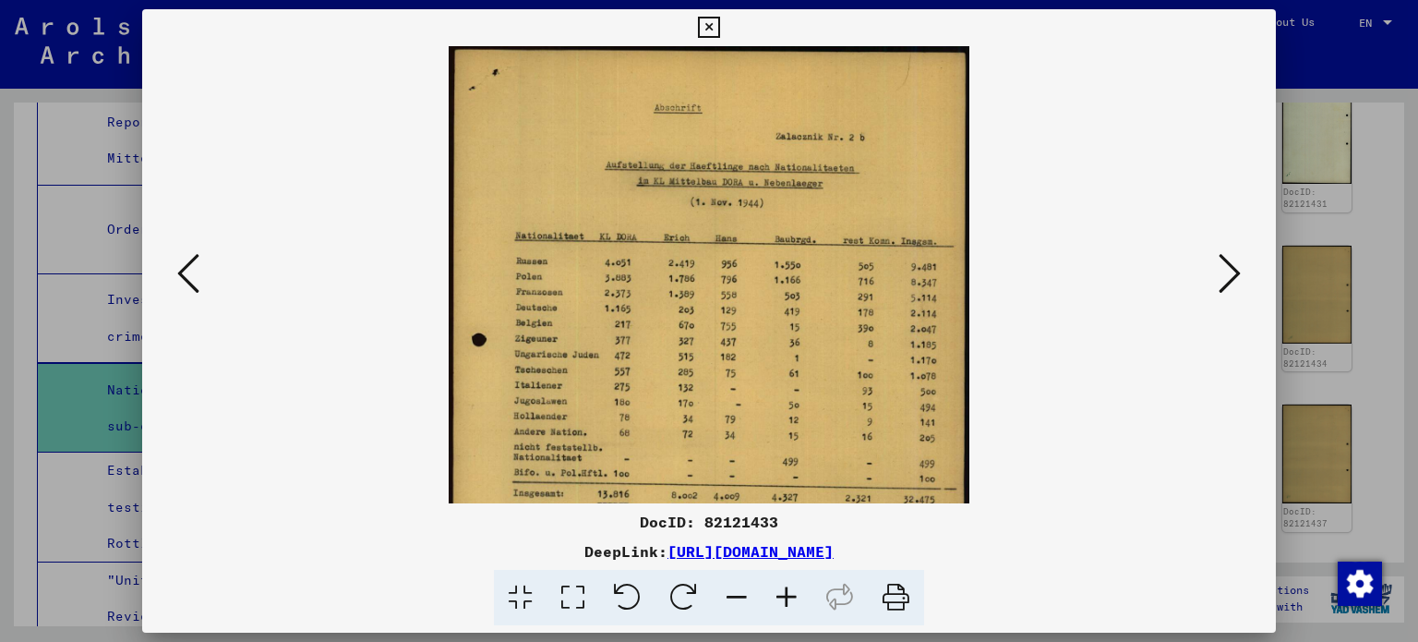
click at [781, 595] on icon at bounding box center [787, 598] width 50 height 56
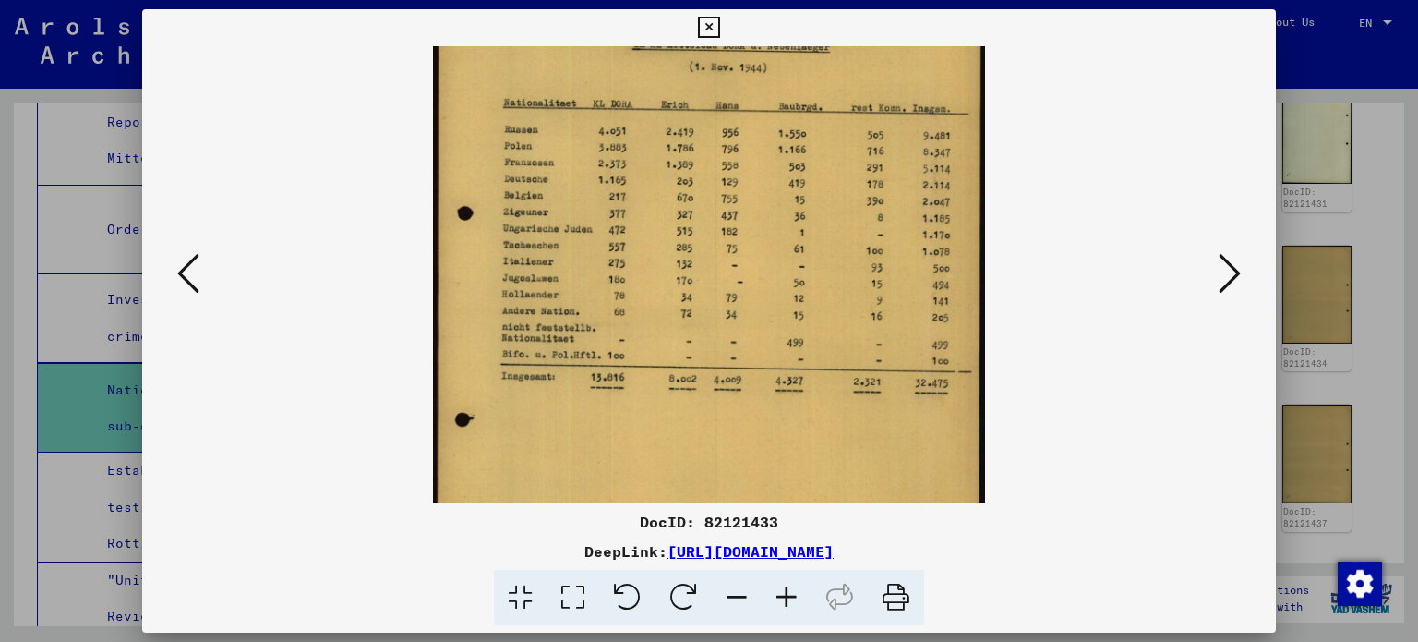
scroll to position [273, 0]
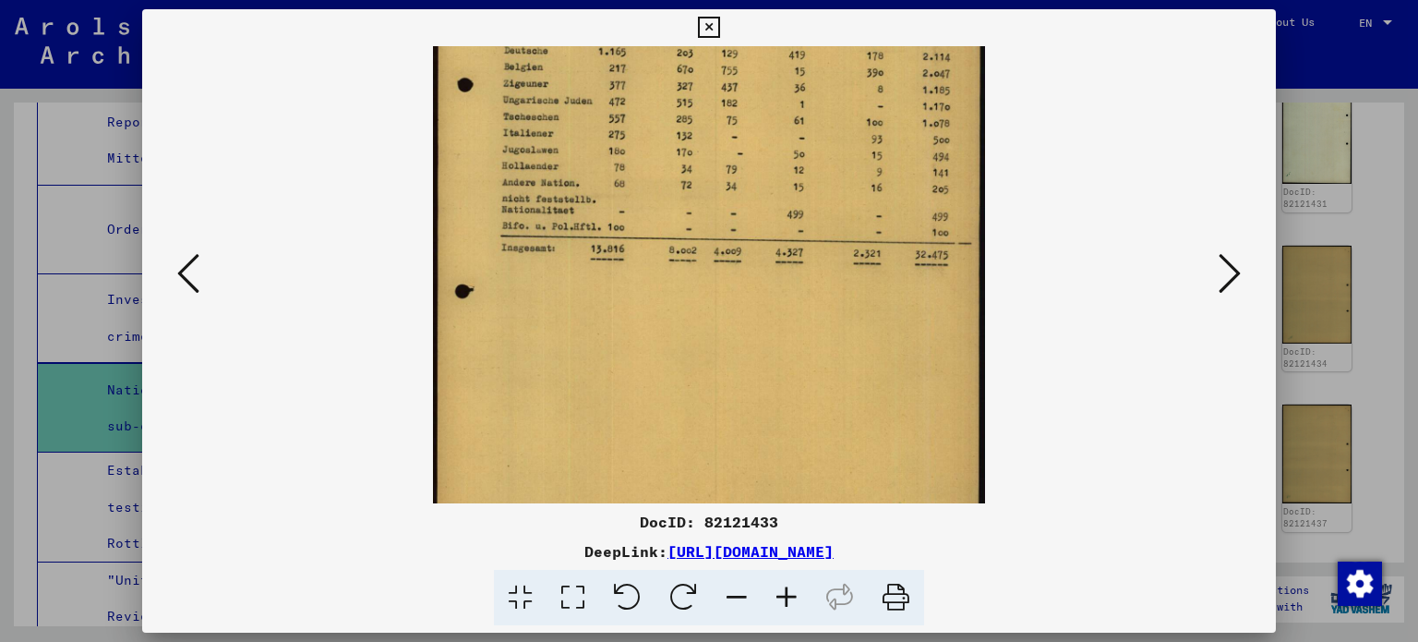
drag, startPoint x: 813, startPoint y: 412, endPoint x: 803, endPoint y: 141, distance: 270.7
click at [803, 141] on img at bounding box center [709, 163] width 553 height 780
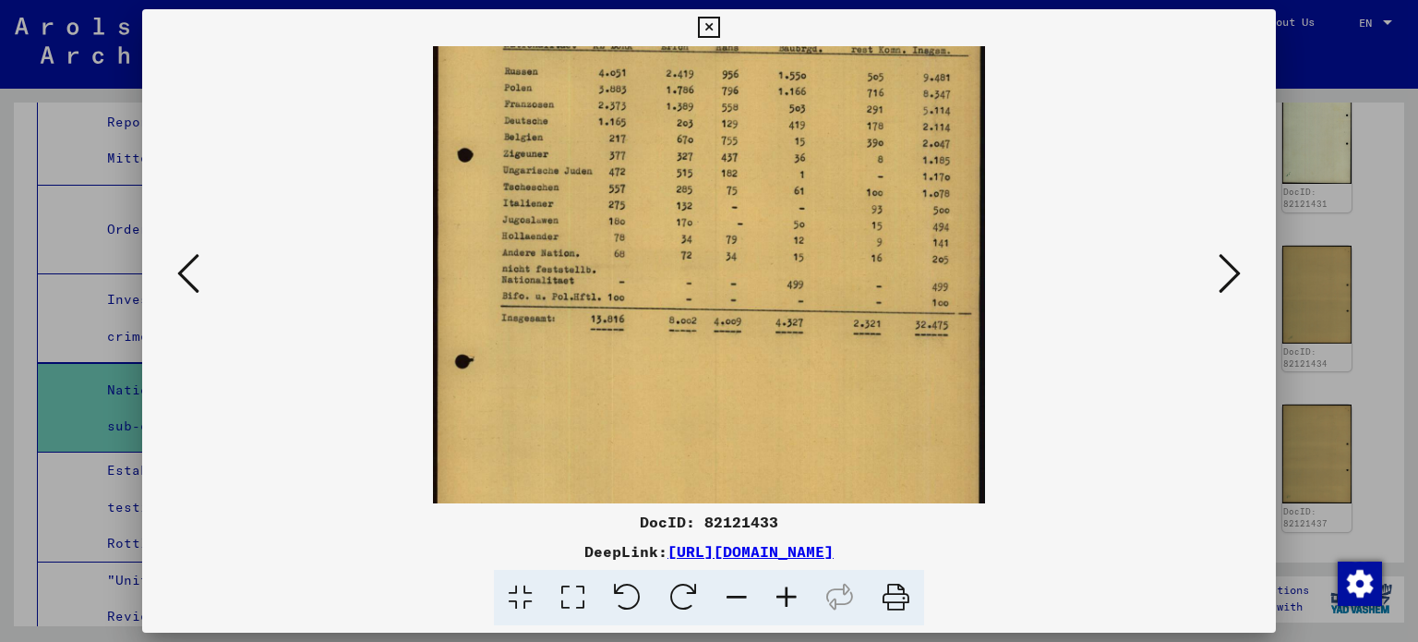
scroll to position [92, 0]
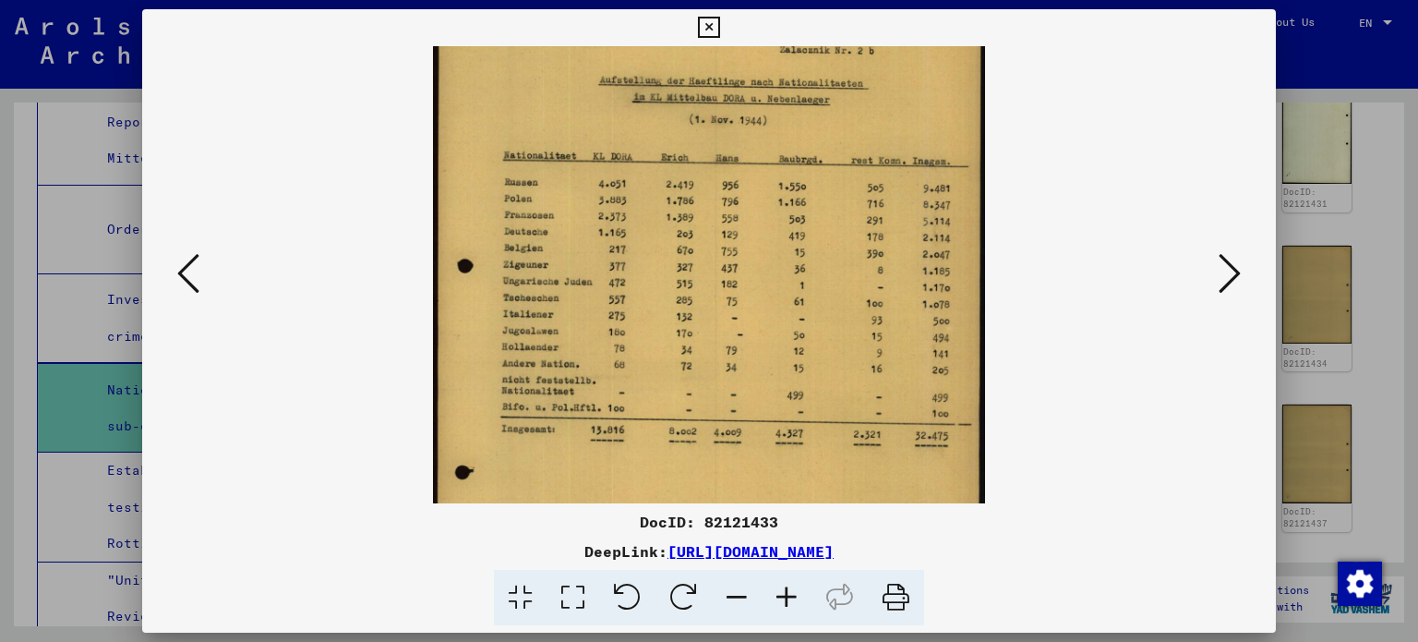
drag, startPoint x: 772, startPoint y: 169, endPoint x: 761, endPoint y: 354, distance: 185.0
click at [761, 354] on img at bounding box center [709, 344] width 553 height 780
click at [180, 279] on icon at bounding box center [188, 273] width 22 height 44
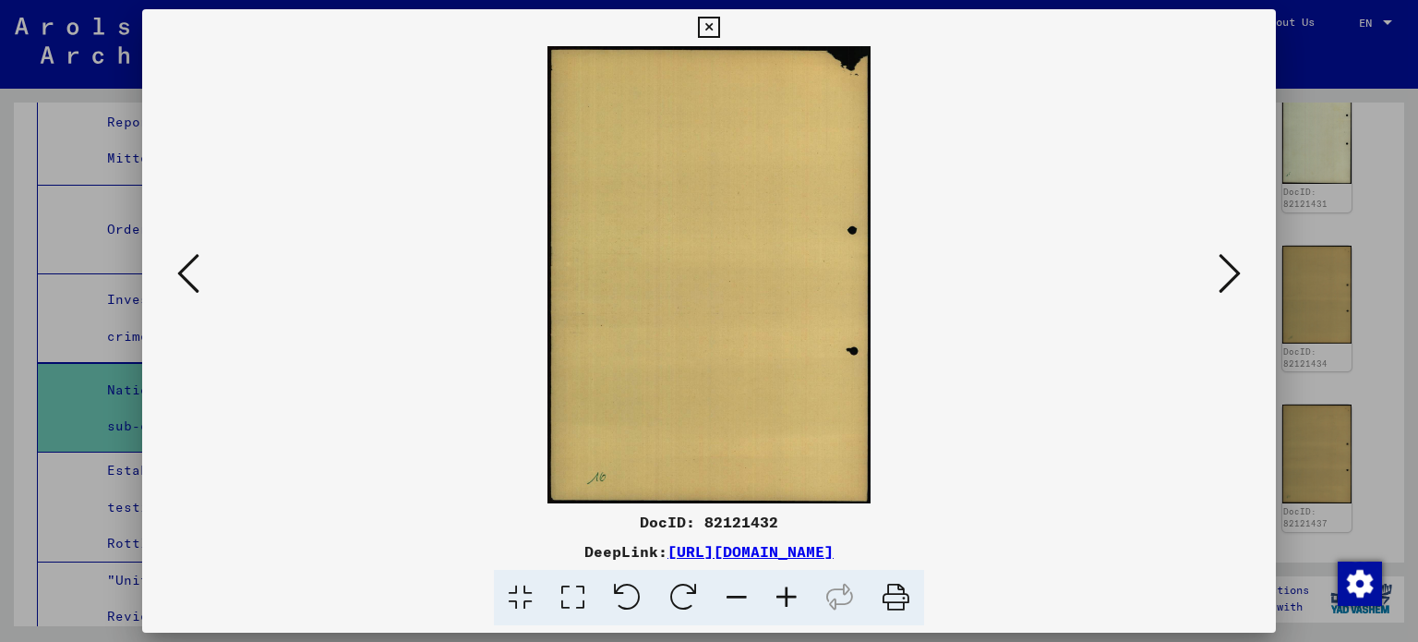
click at [180, 279] on icon at bounding box center [188, 273] width 22 height 44
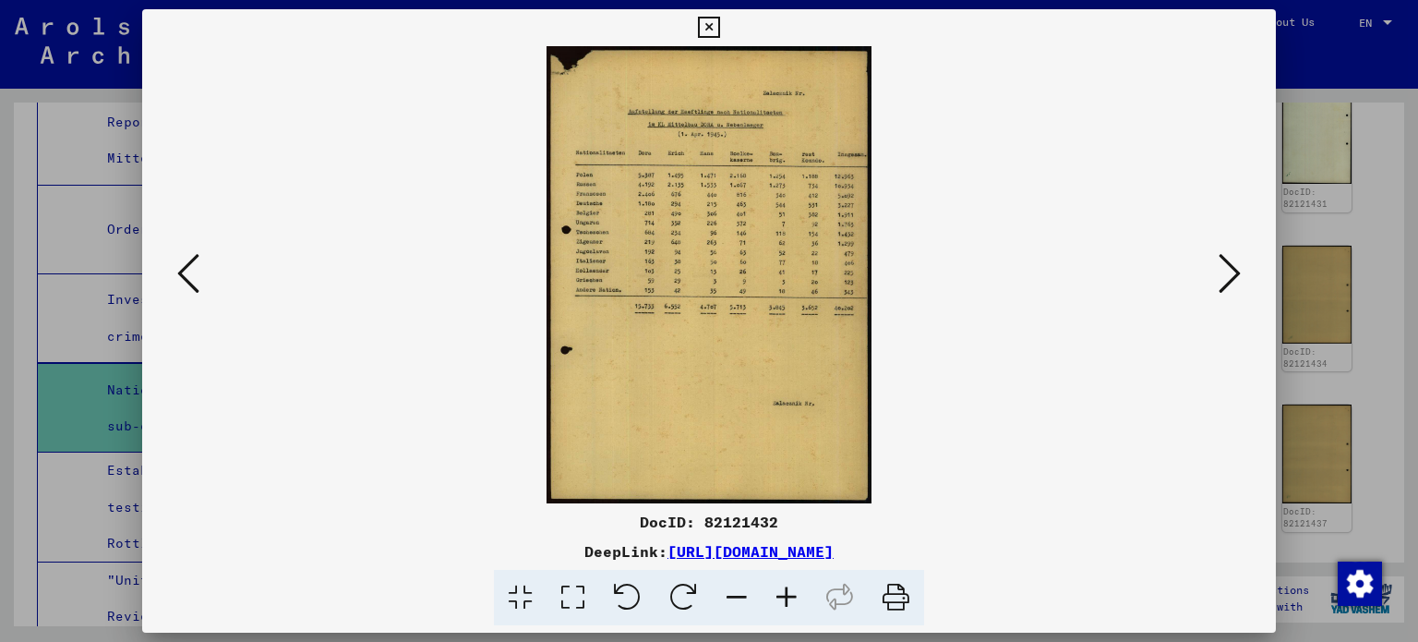
click at [781, 587] on icon at bounding box center [787, 598] width 50 height 56
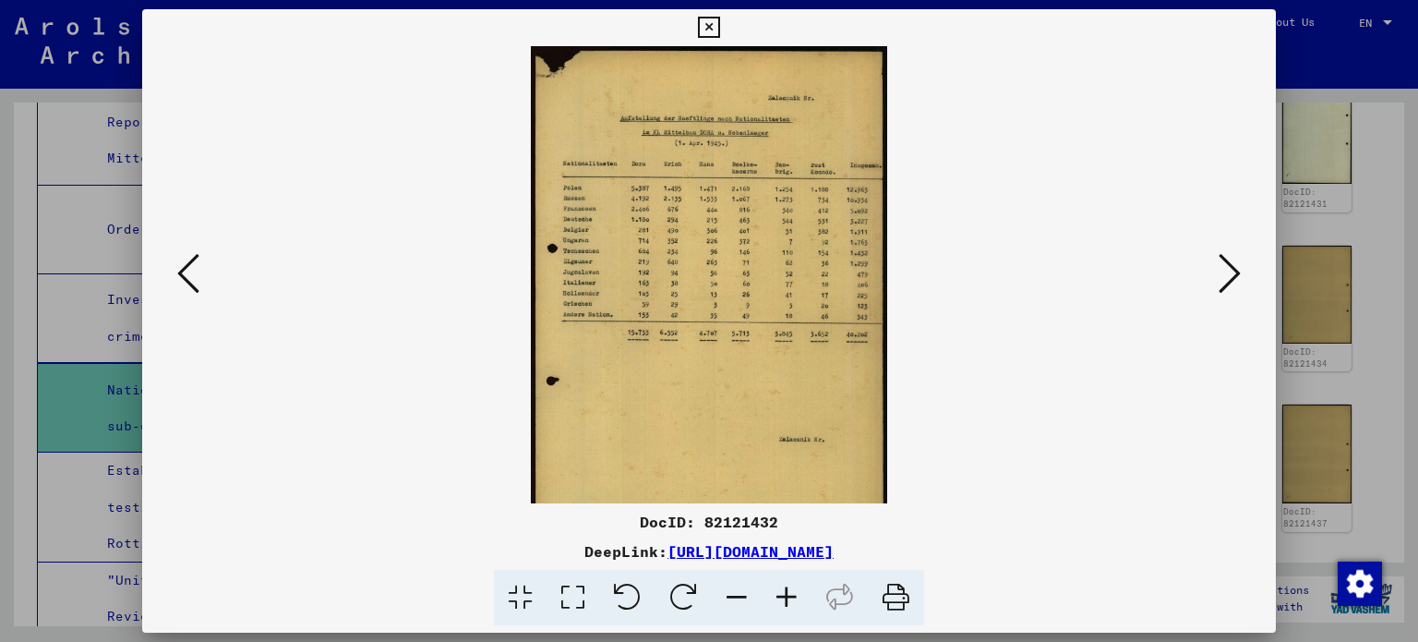
click at [781, 587] on icon at bounding box center [787, 598] width 50 height 56
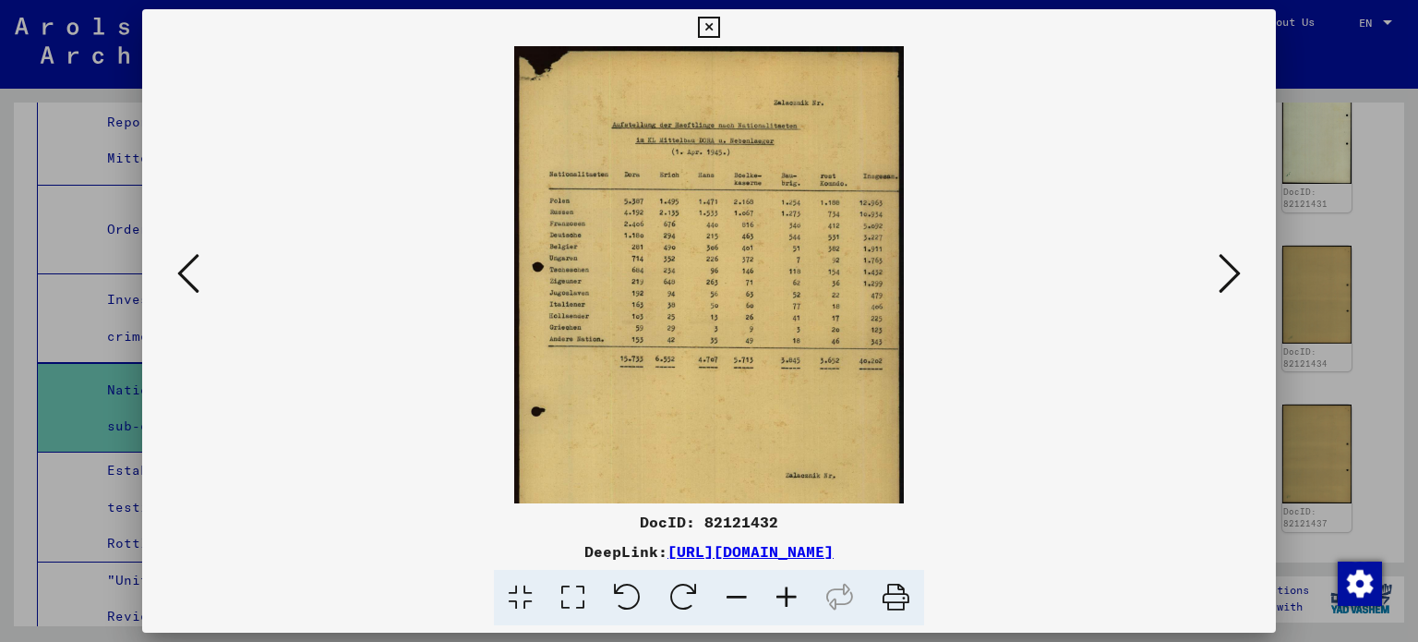
click at [781, 587] on icon at bounding box center [787, 598] width 50 height 56
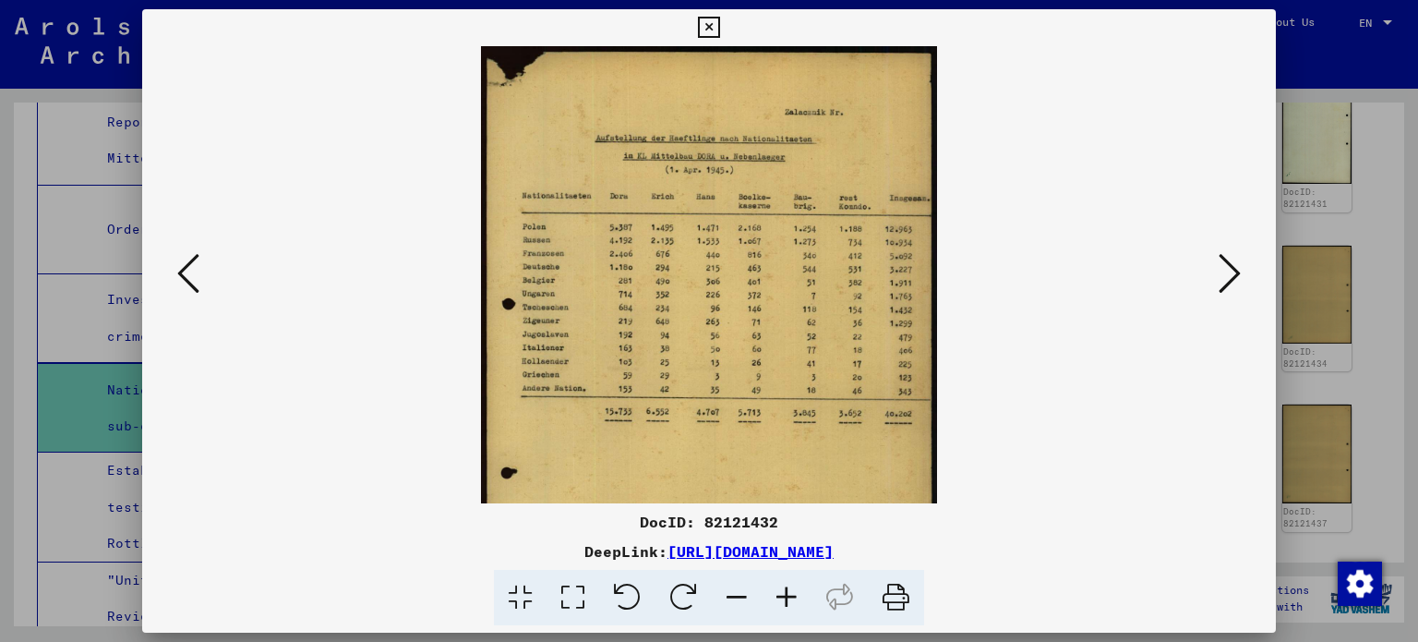
click at [781, 587] on icon at bounding box center [787, 598] width 50 height 56
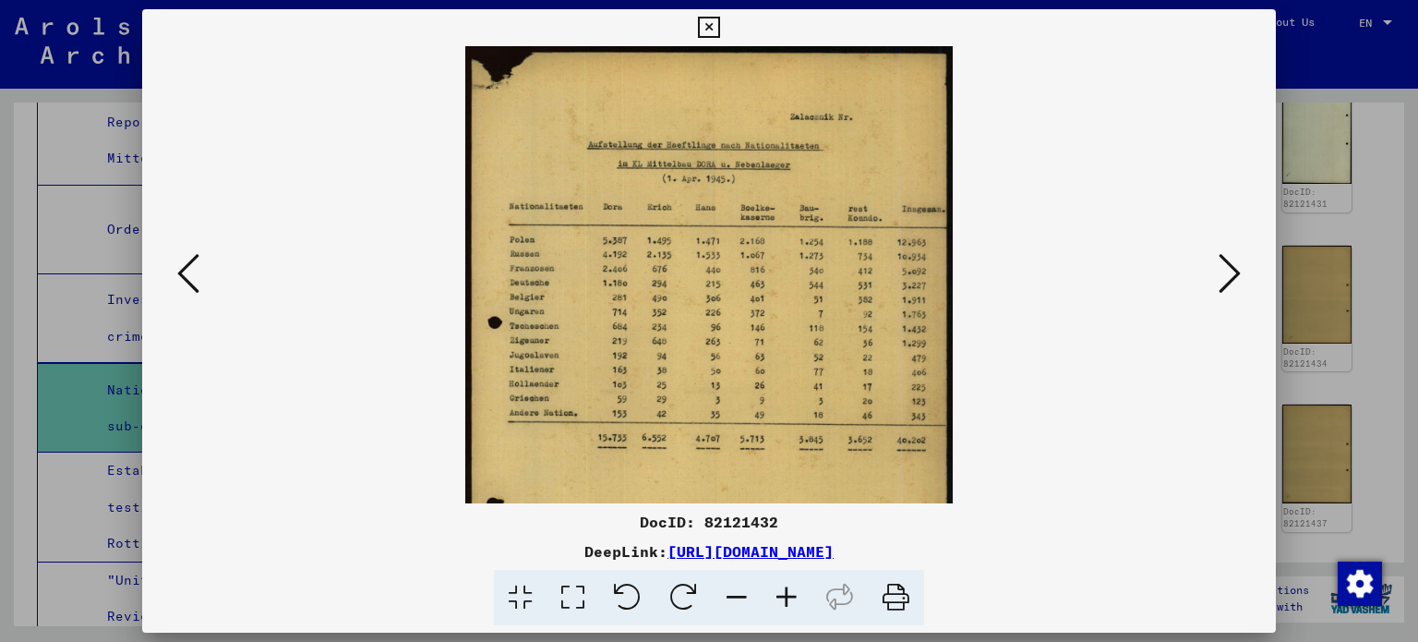
click at [781, 587] on icon at bounding box center [787, 598] width 50 height 56
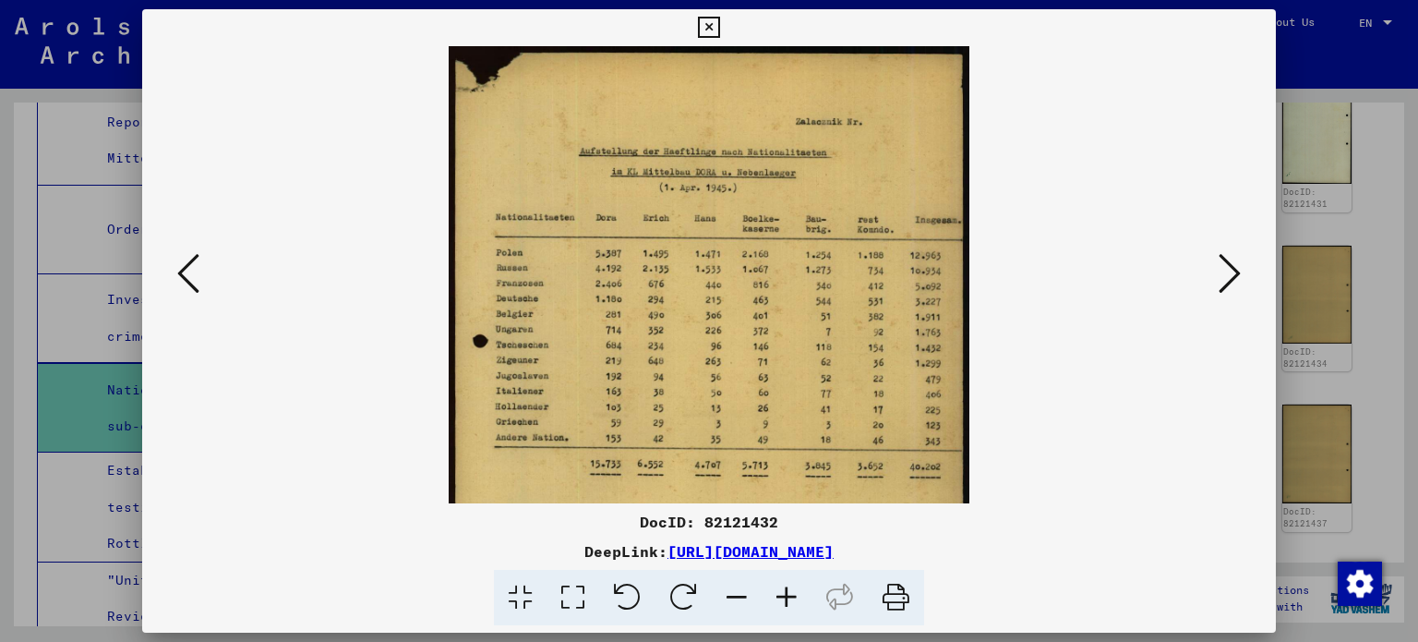
click at [781, 587] on icon at bounding box center [787, 598] width 50 height 56
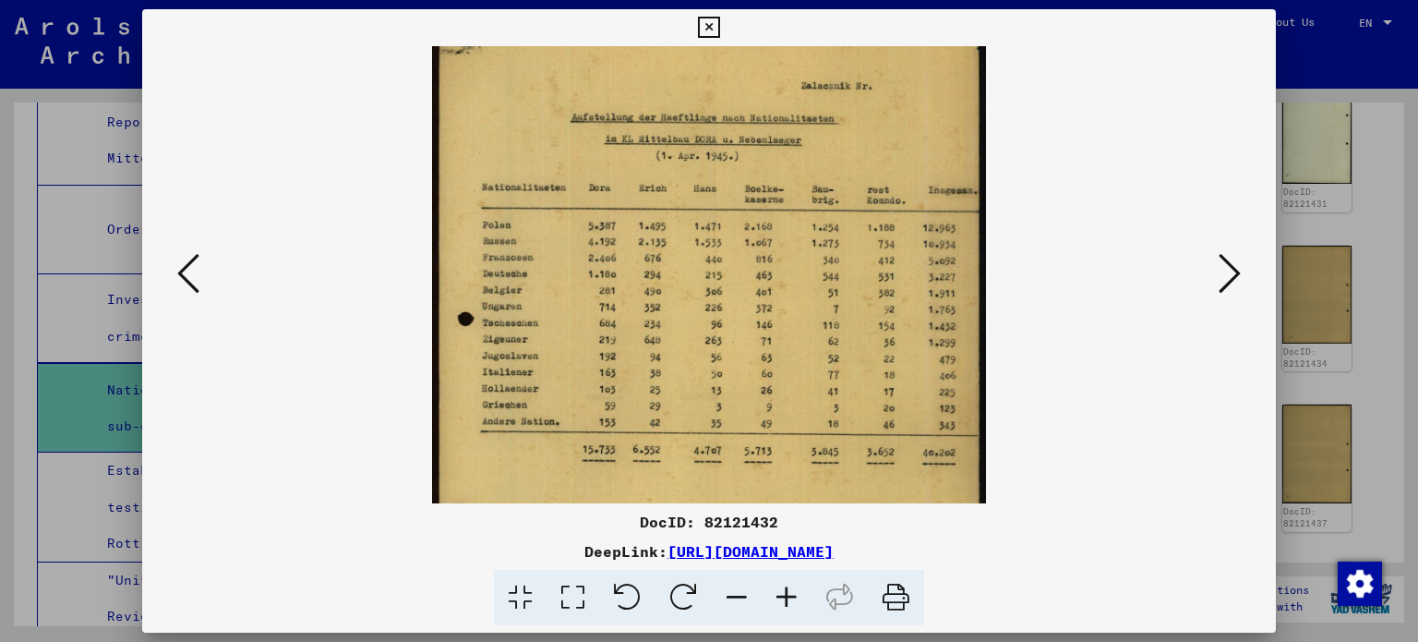
scroll to position [45, 0]
drag, startPoint x: 694, startPoint y: 416, endPoint x: 700, endPoint y: 372, distance: 43.8
click at [700, 372] on img at bounding box center [709, 391] width 554 height 780
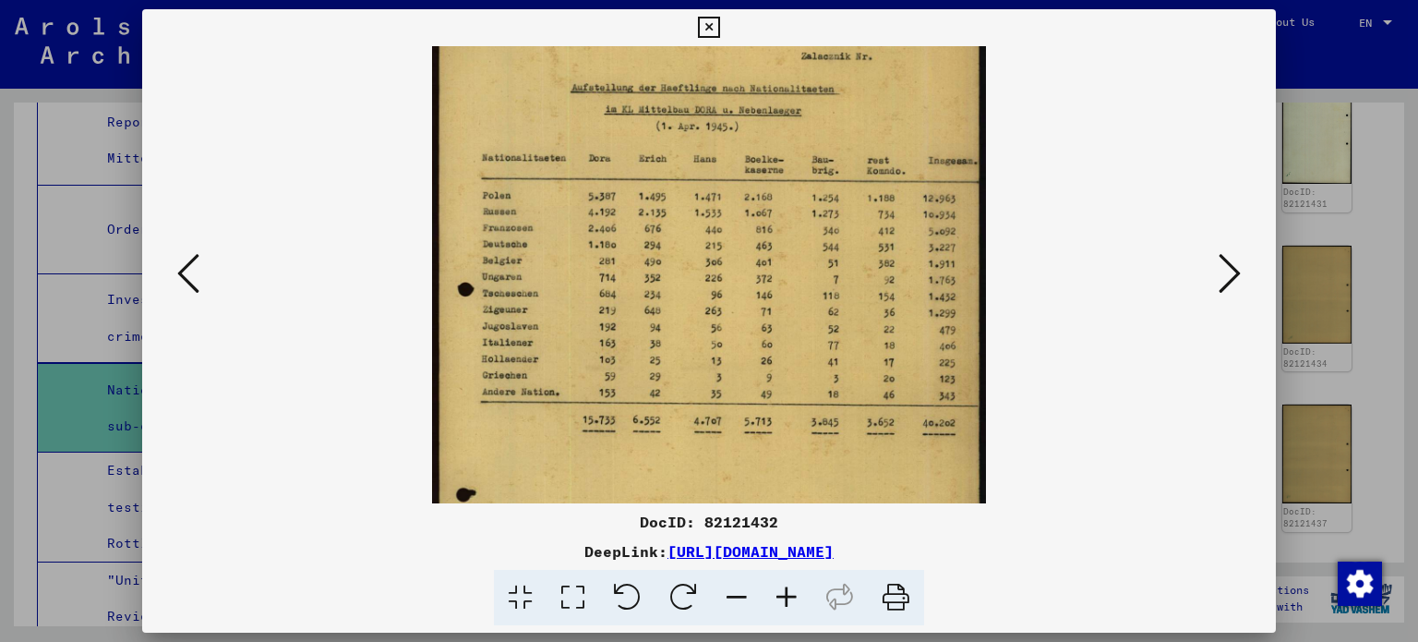
drag, startPoint x: 819, startPoint y: 332, endPoint x: 819, endPoint y: 311, distance: 21.2
click at [819, 311] on img at bounding box center [709, 366] width 554 height 780
click at [1229, 274] on icon at bounding box center [1230, 273] width 22 height 44
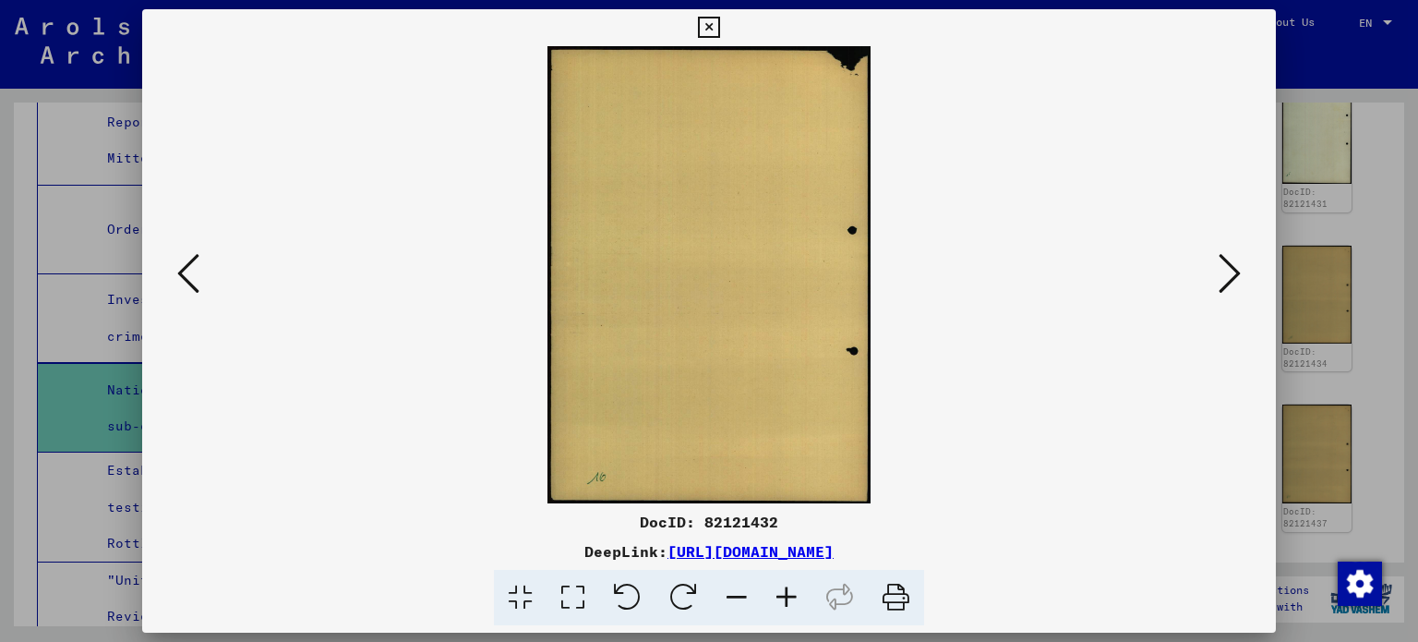
scroll to position [0, 0]
click at [1229, 274] on icon at bounding box center [1230, 273] width 22 height 44
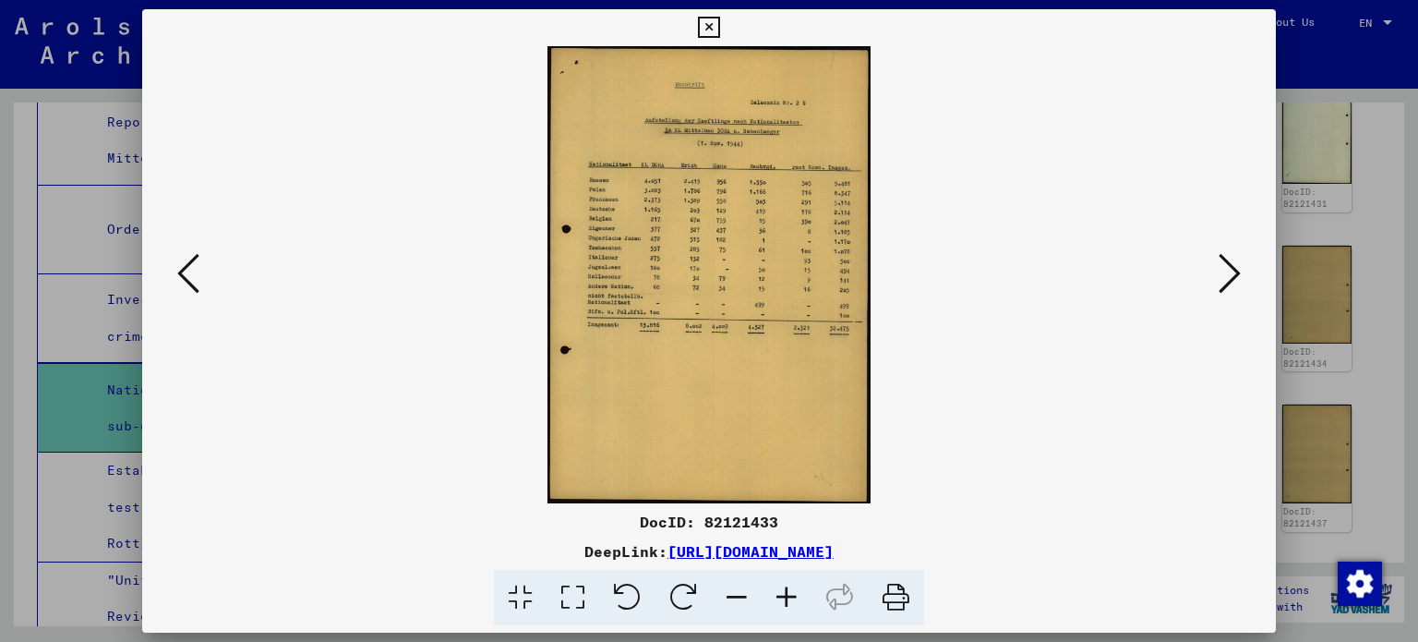
click at [1227, 274] on icon at bounding box center [1230, 273] width 22 height 44
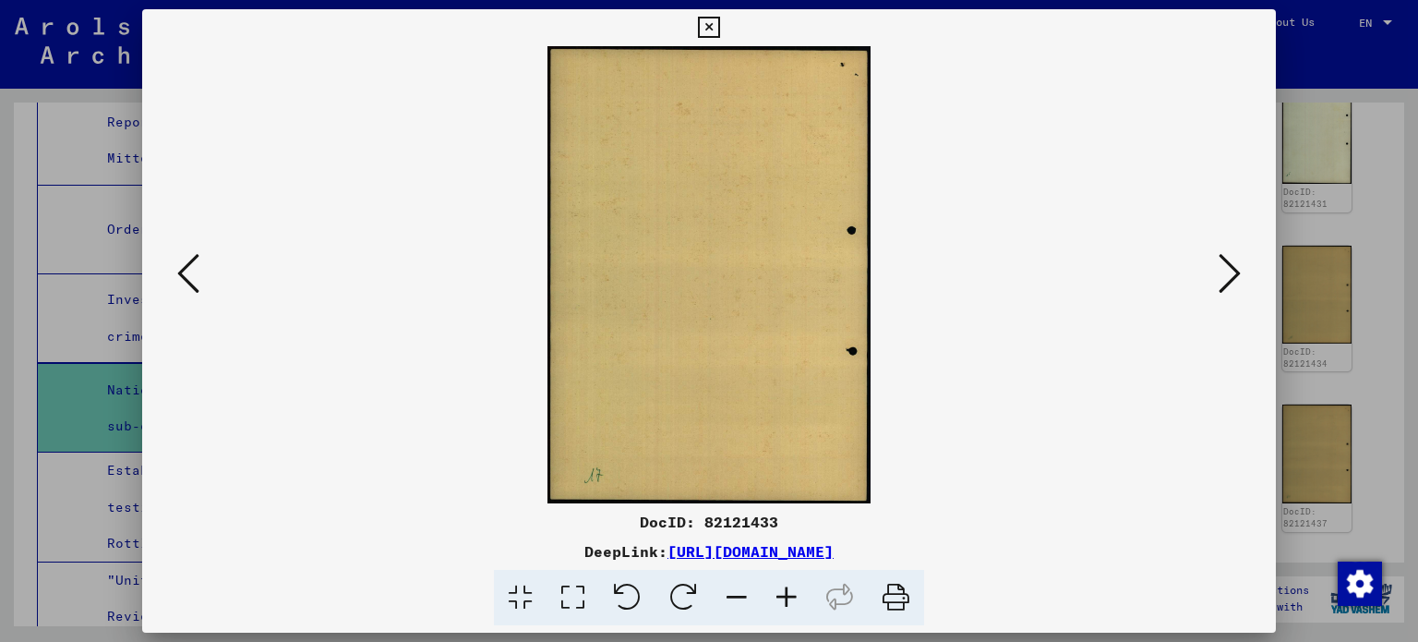
click at [1227, 274] on icon at bounding box center [1230, 273] width 22 height 44
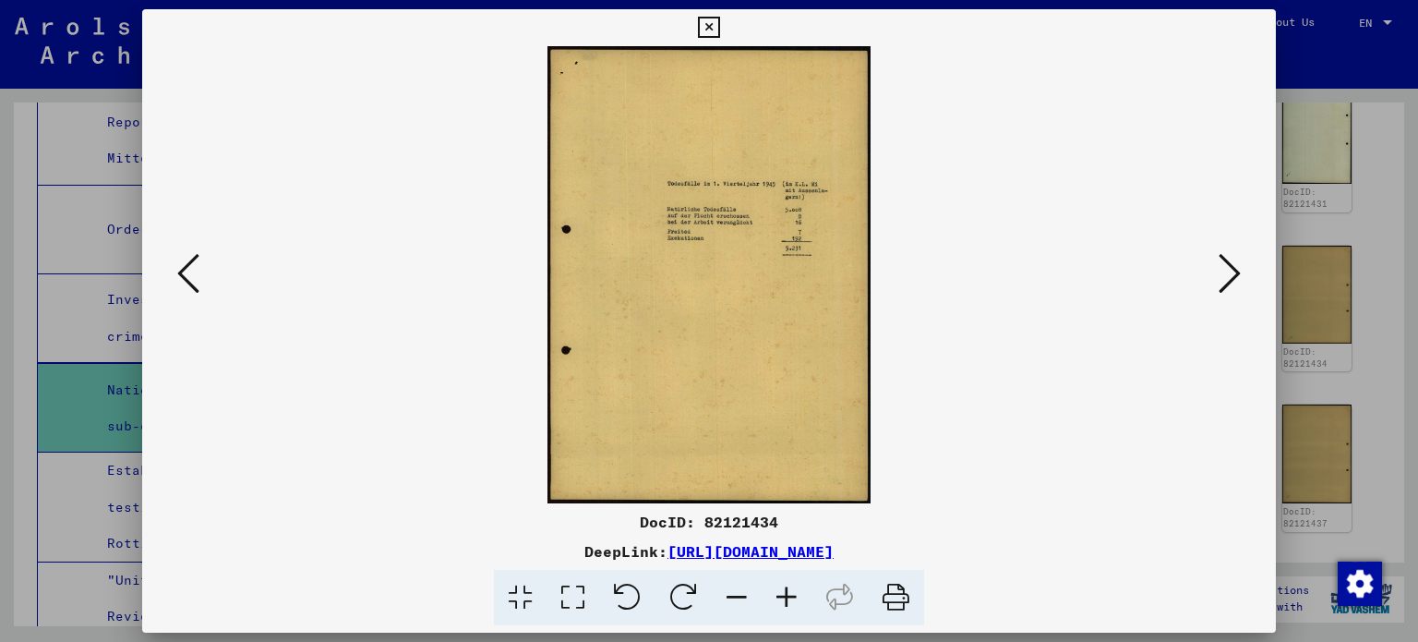
click at [1227, 274] on icon at bounding box center [1230, 273] width 22 height 44
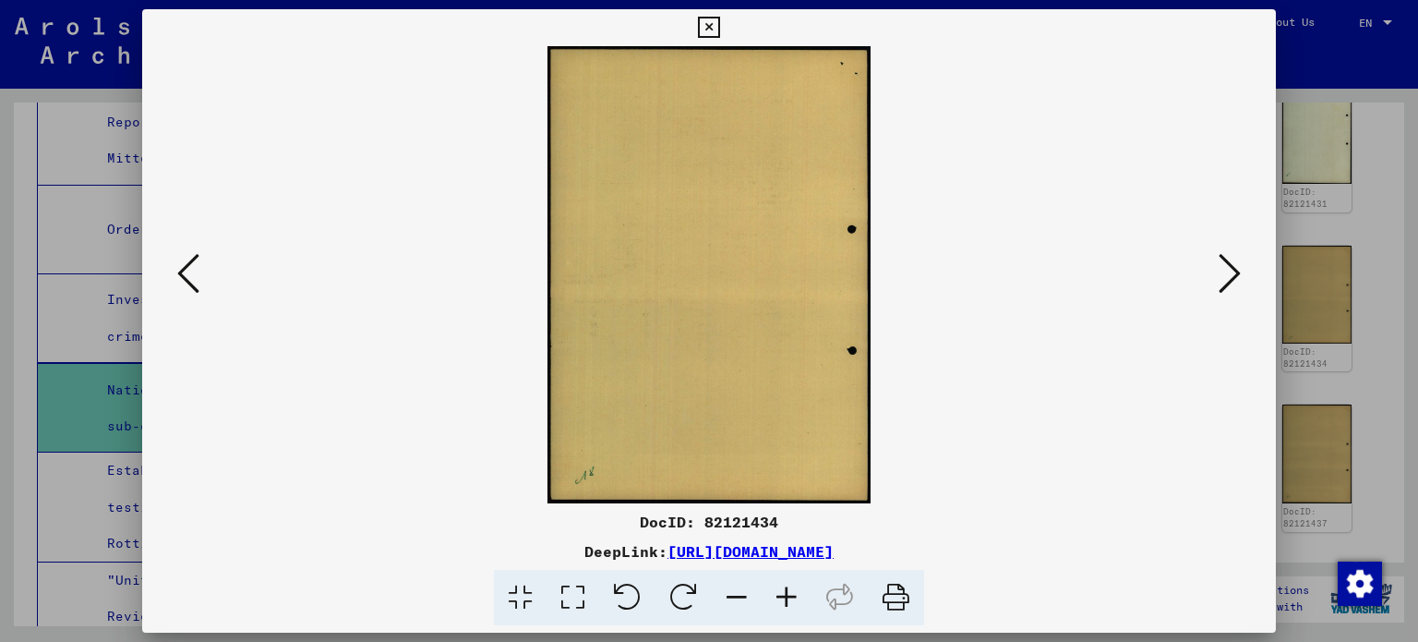
click at [1227, 274] on icon at bounding box center [1230, 273] width 22 height 44
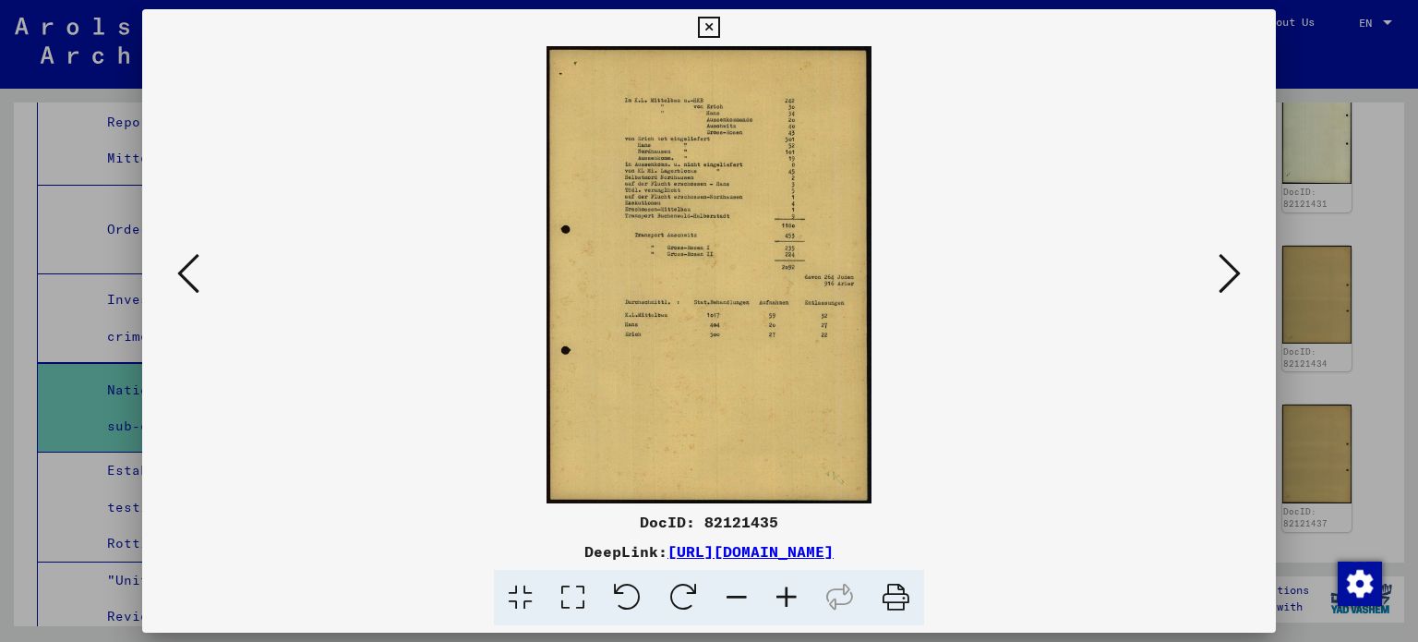
click at [779, 597] on icon at bounding box center [787, 598] width 50 height 56
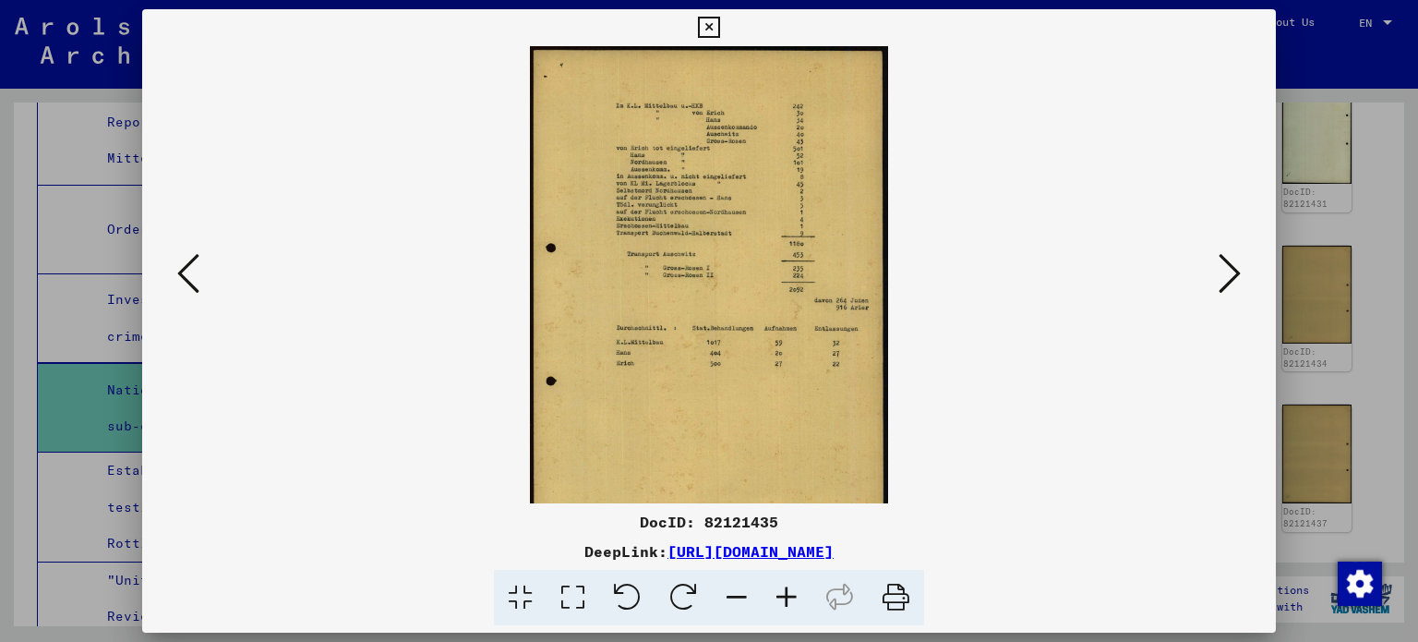
click at [779, 597] on icon at bounding box center [787, 598] width 50 height 56
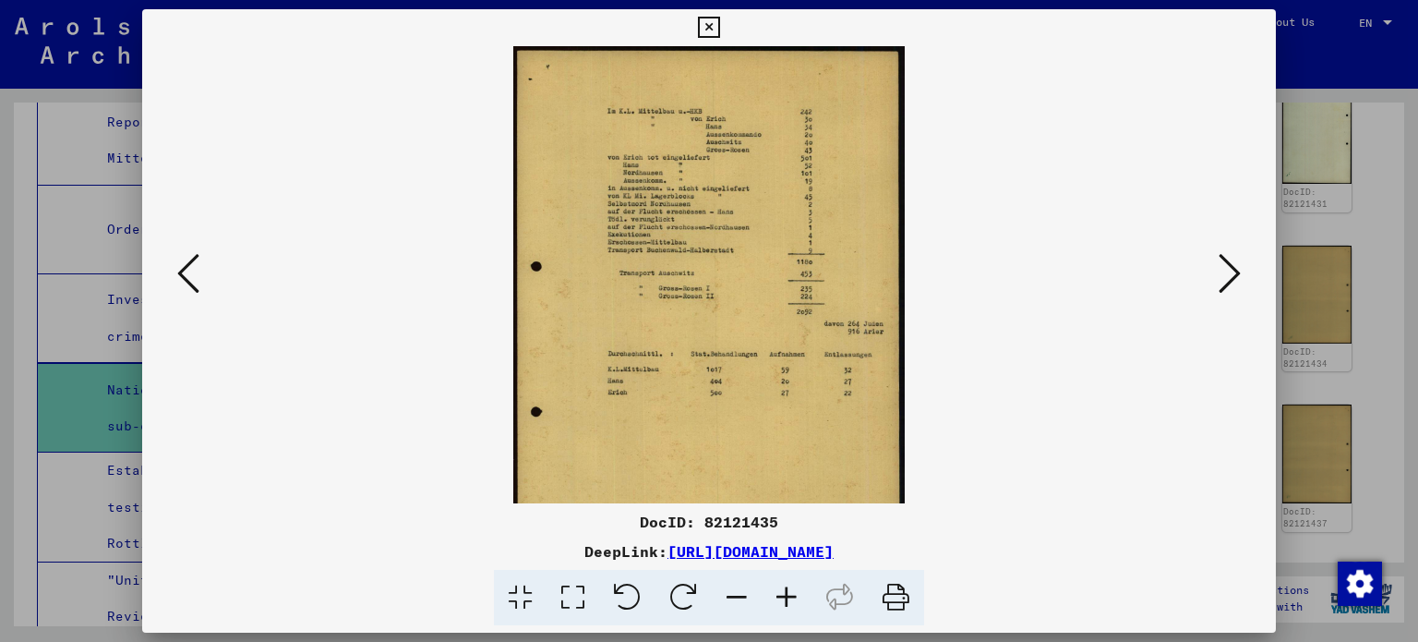
click at [779, 597] on icon at bounding box center [787, 598] width 50 height 56
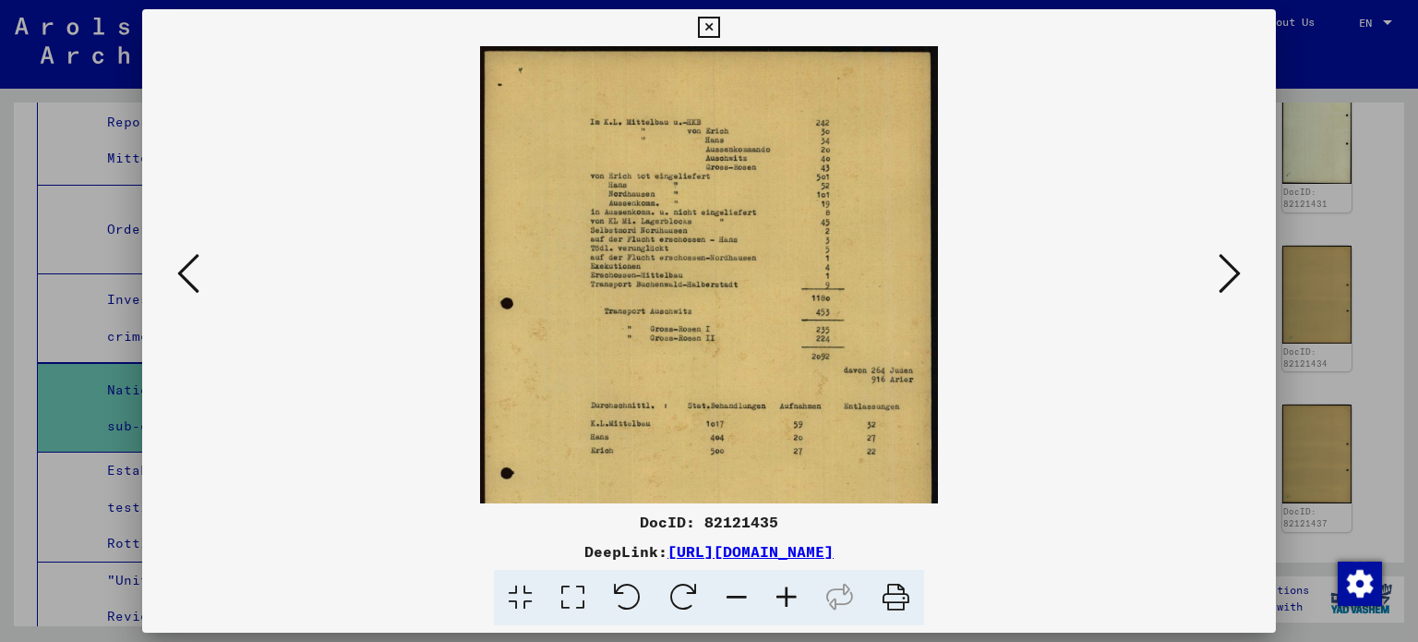
click at [181, 268] on icon at bounding box center [188, 273] width 22 height 44
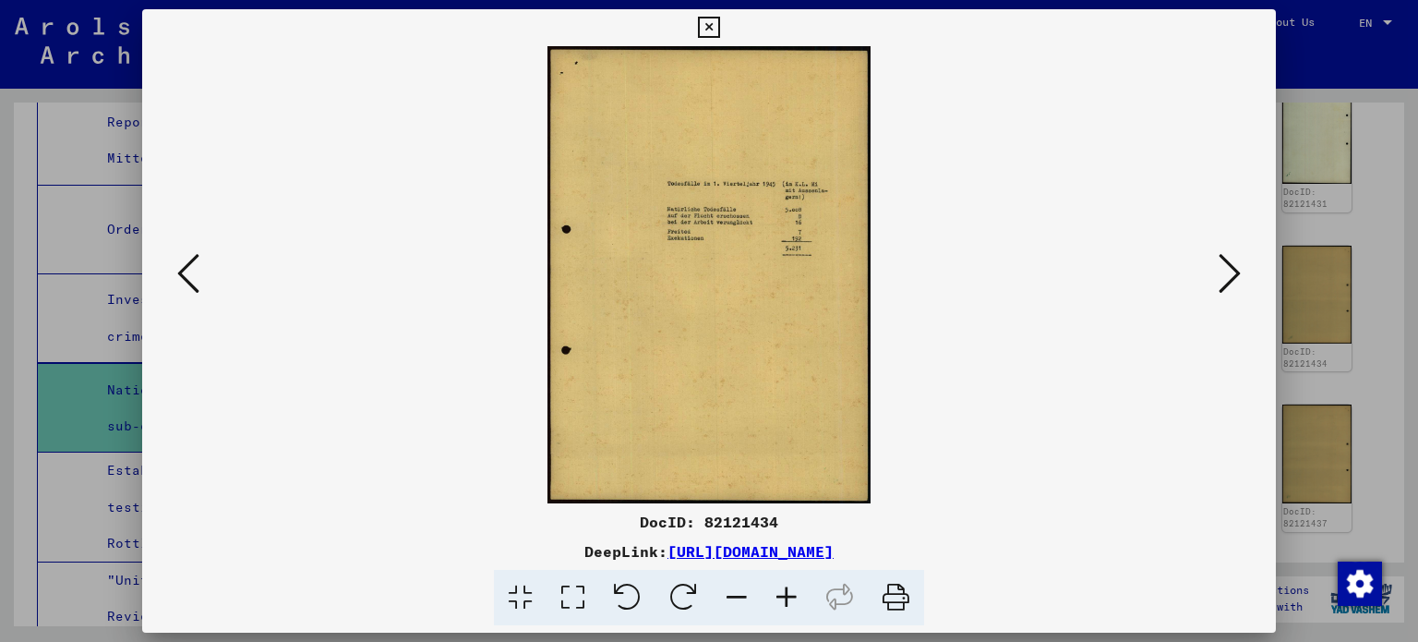
click at [181, 268] on icon at bounding box center [188, 273] width 22 height 44
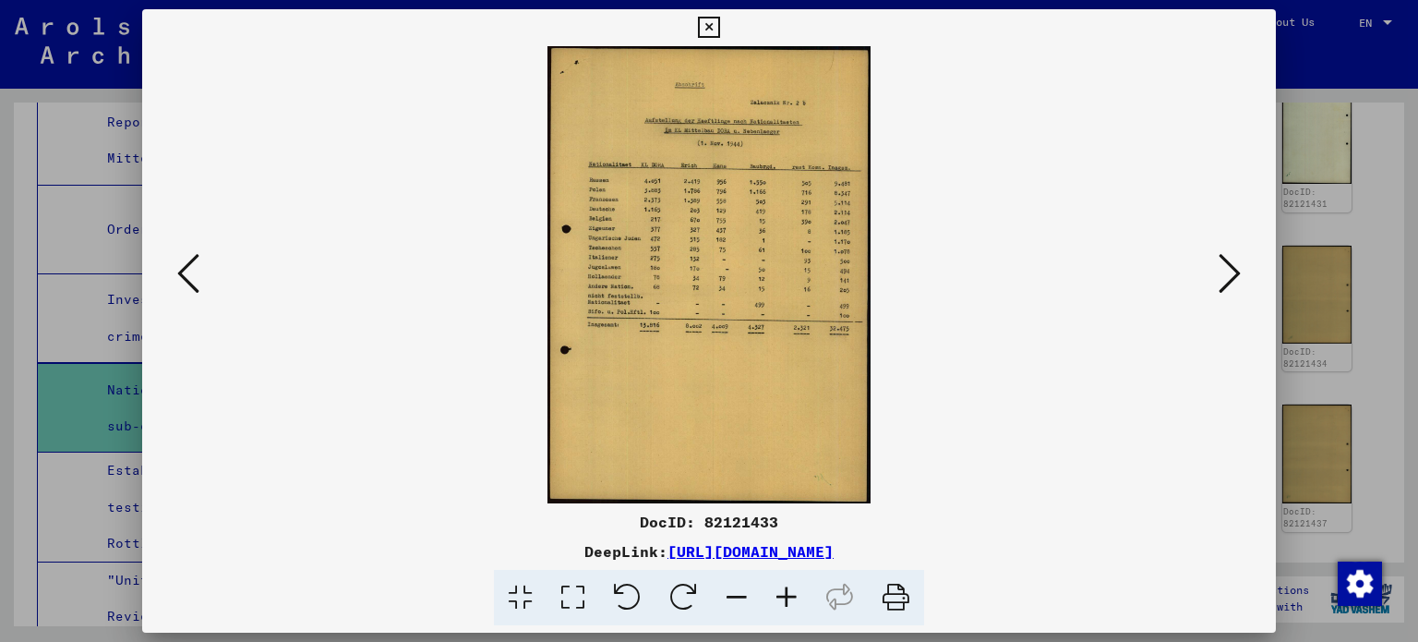
click at [181, 268] on icon at bounding box center [188, 273] width 22 height 44
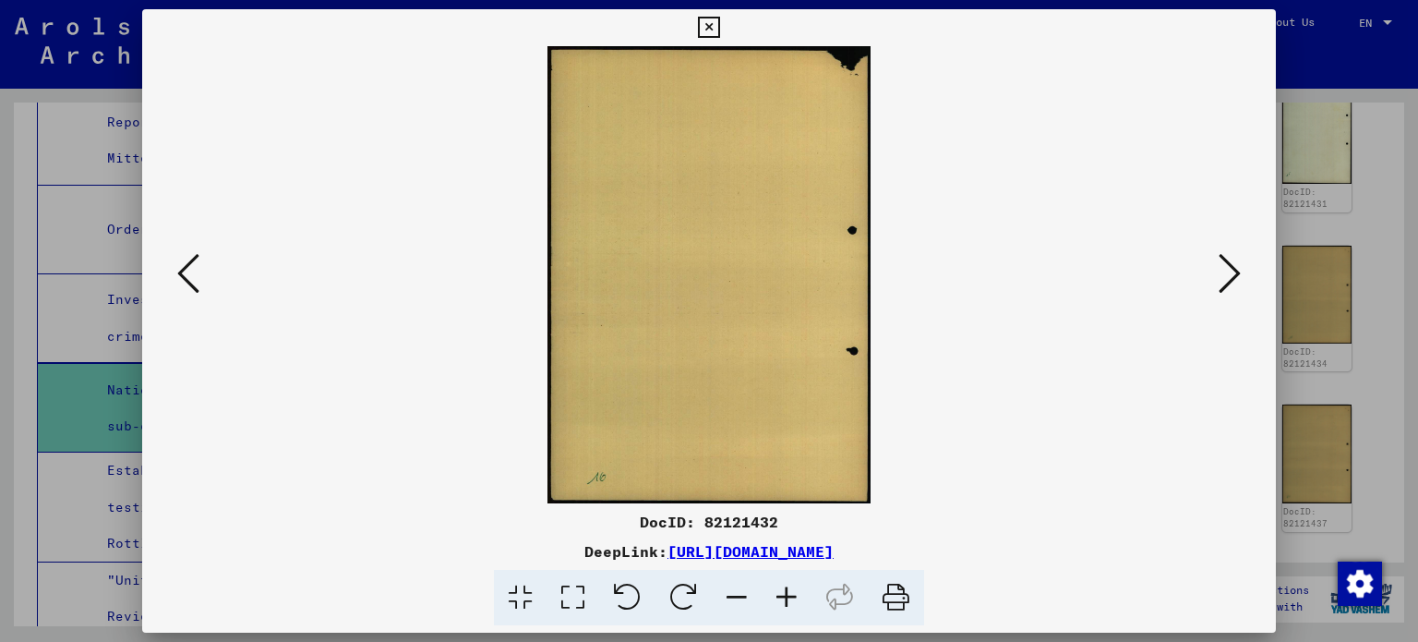
click at [181, 268] on icon at bounding box center [188, 273] width 22 height 44
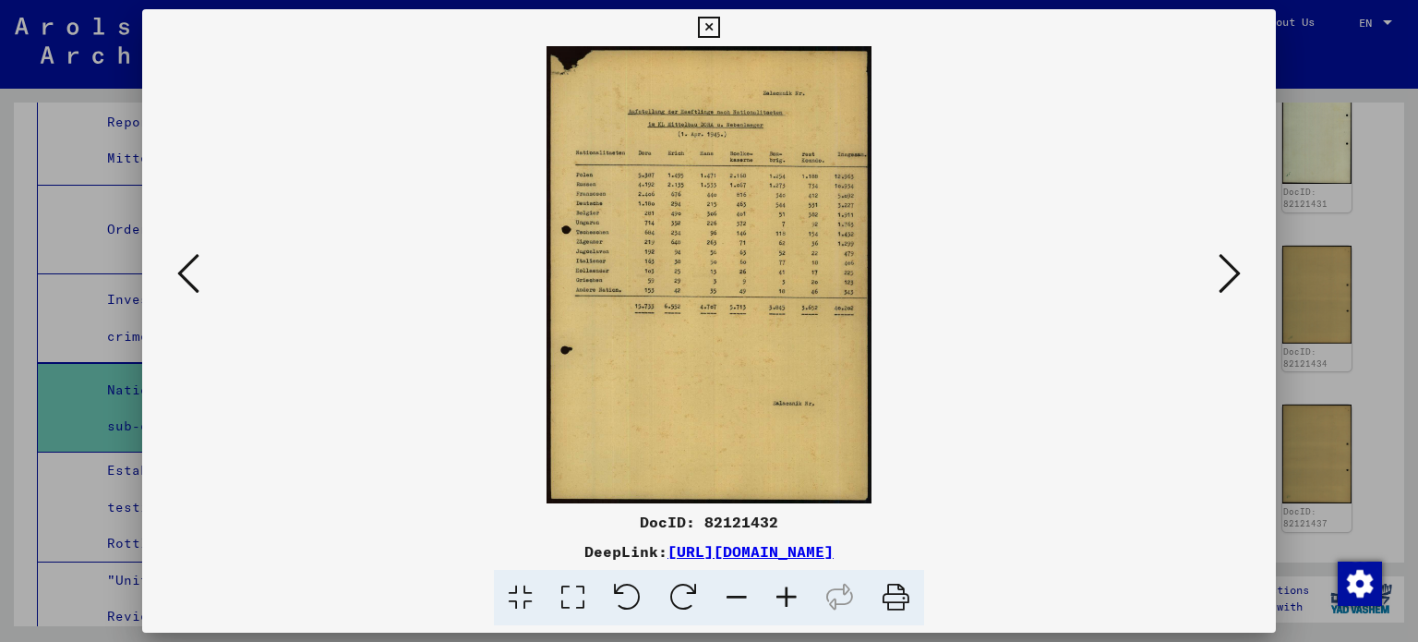
click at [1239, 268] on icon at bounding box center [1230, 273] width 22 height 44
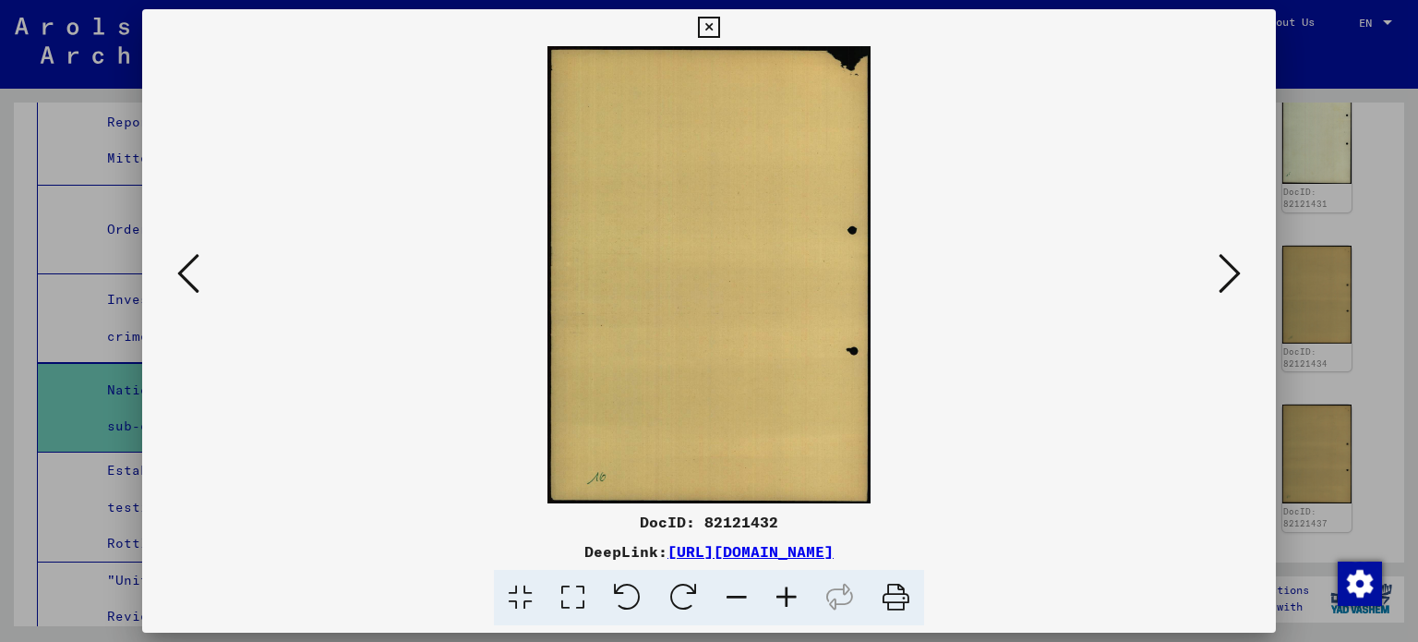
click at [1239, 268] on icon at bounding box center [1230, 273] width 22 height 44
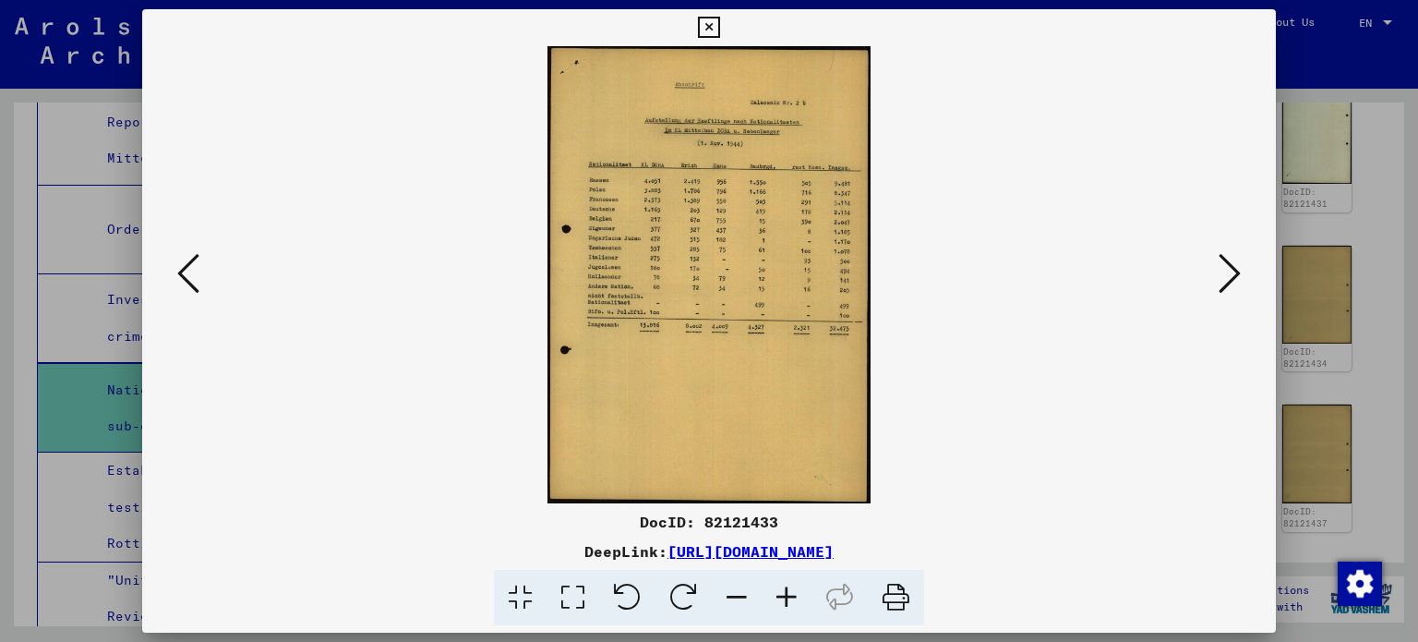
click at [783, 592] on icon at bounding box center [787, 598] width 50 height 56
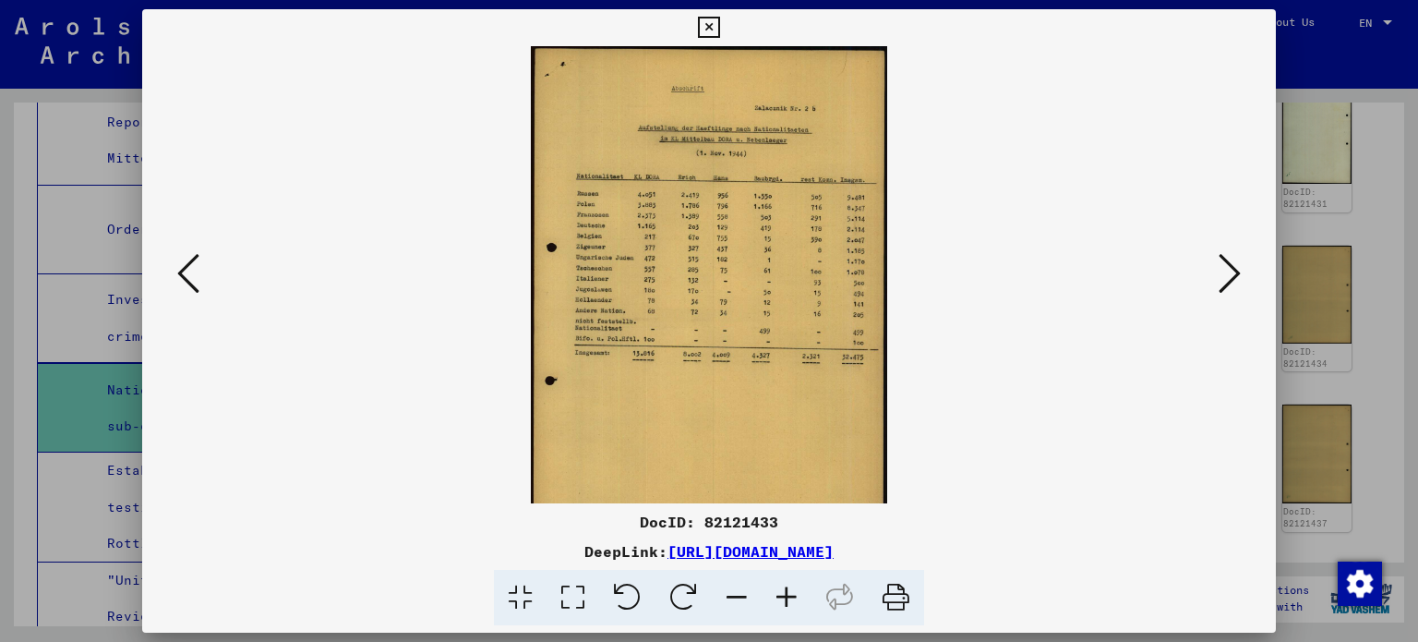
click at [782, 592] on icon at bounding box center [787, 598] width 50 height 56
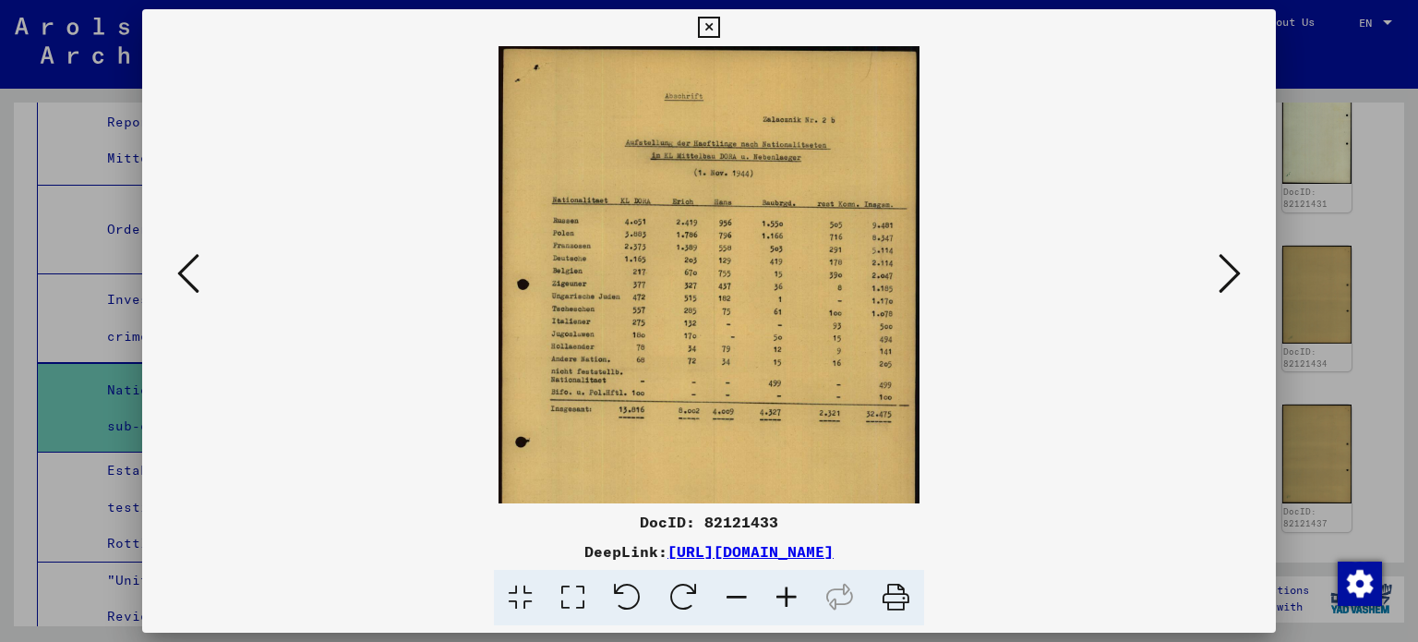
click at [781, 592] on icon at bounding box center [787, 598] width 50 height 56
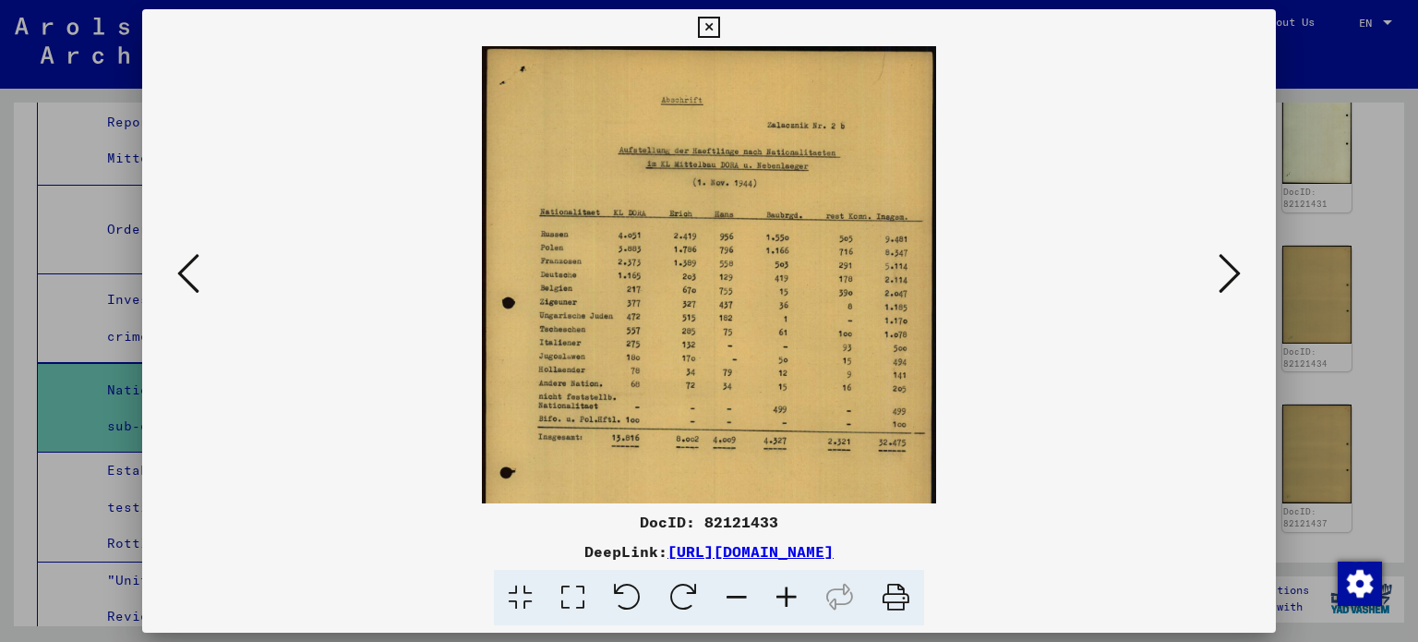
click at [781, 592] on icon at bounding box center [787, 598] width 50 height 56
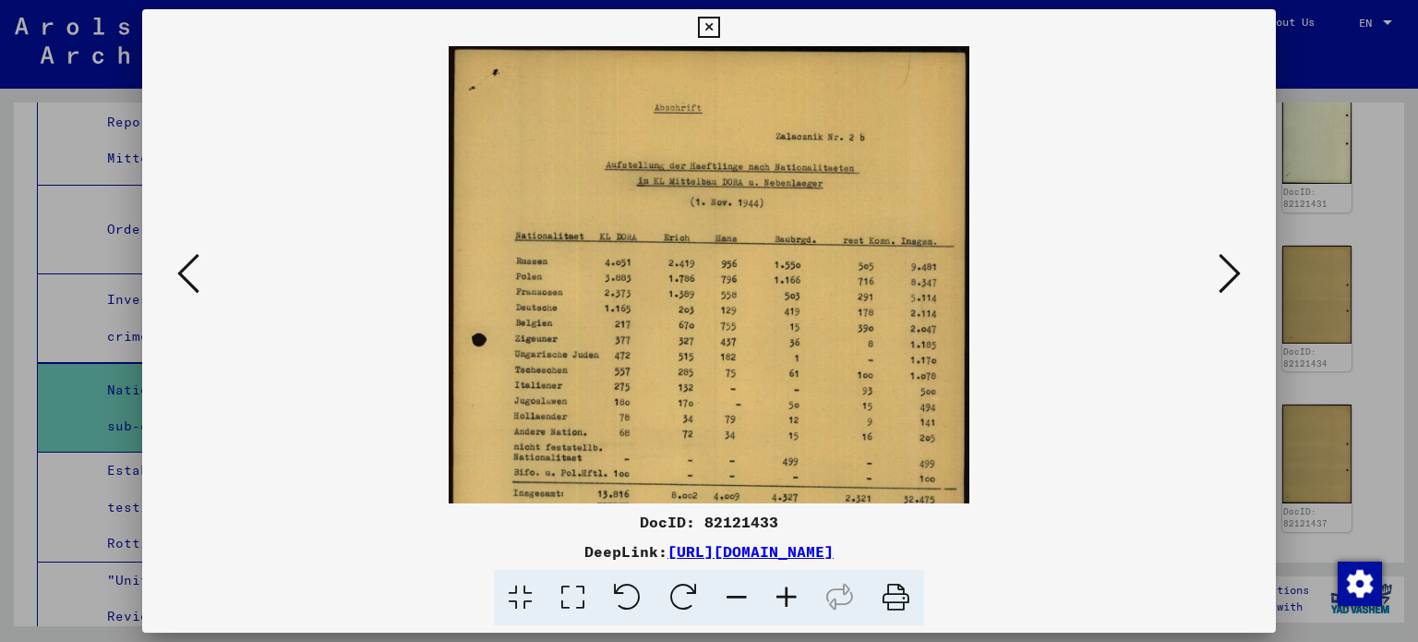
click at [781, 592] on icon at bounding box center [787, 598] width 50 height 56
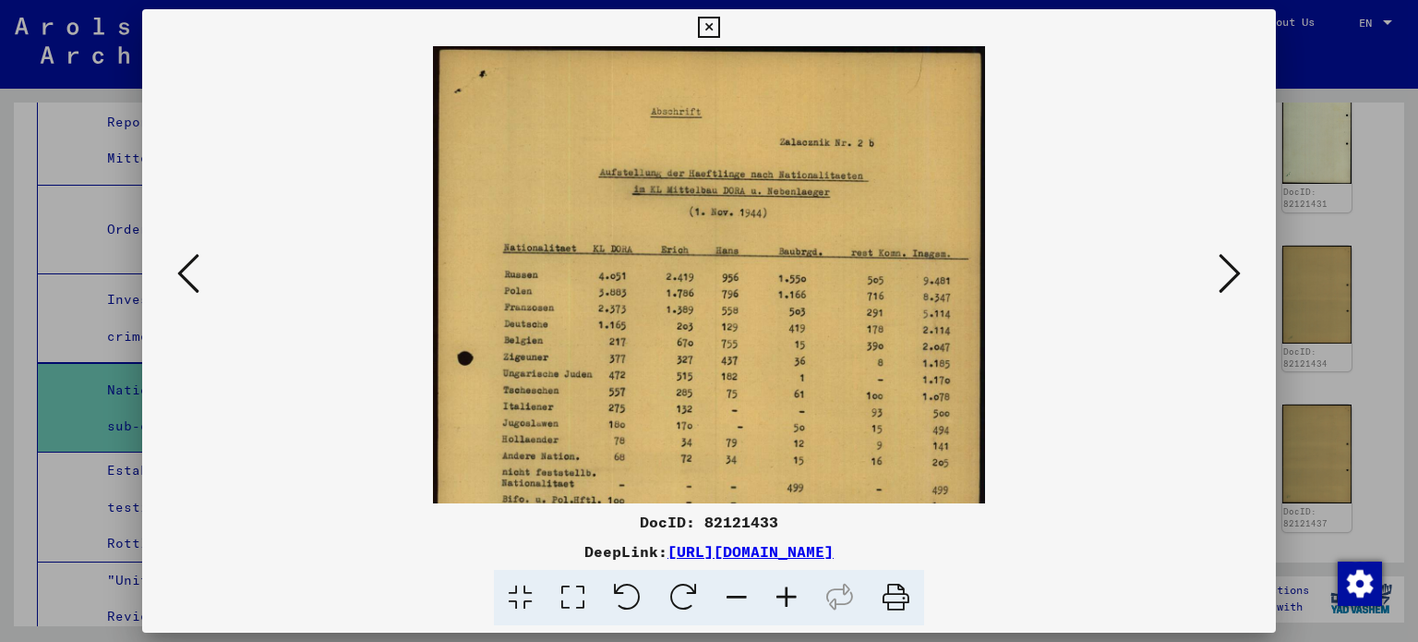
click at [1221, 276] on icon at bounding box center [1230, 273] width 22 height 44
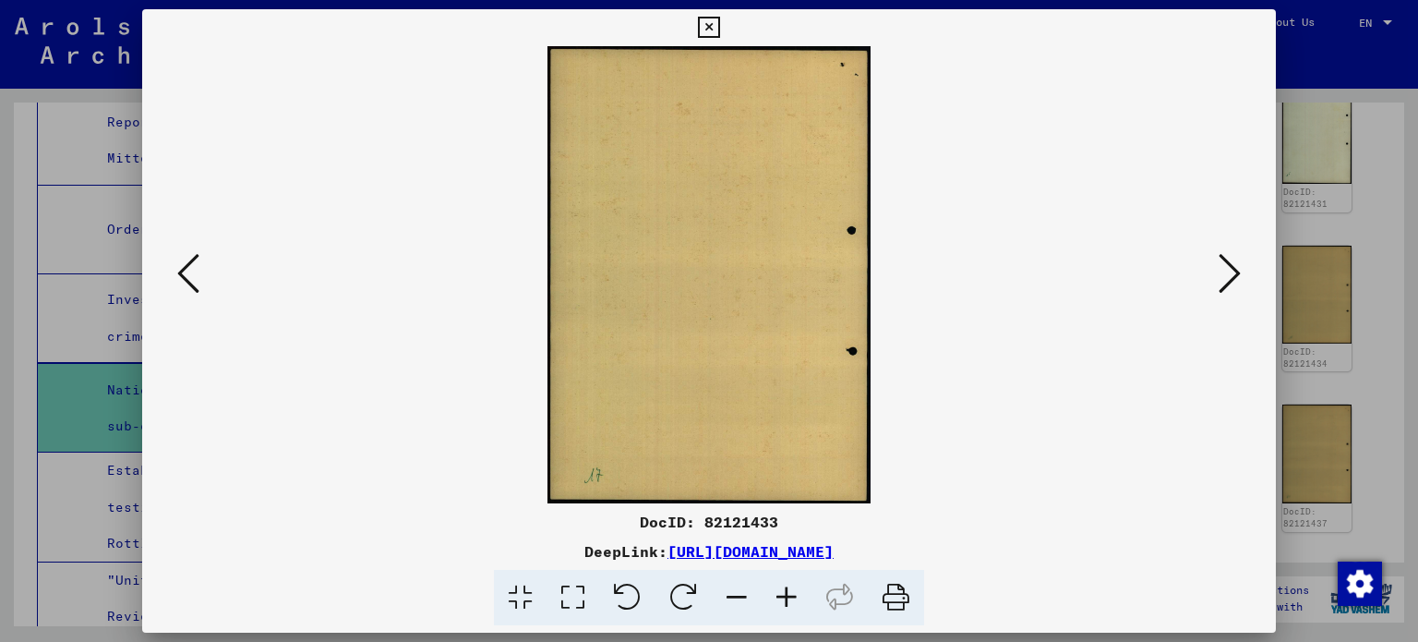
click at [1221, 276] on icon at bounding box center [1230, 273] width 22 height 44
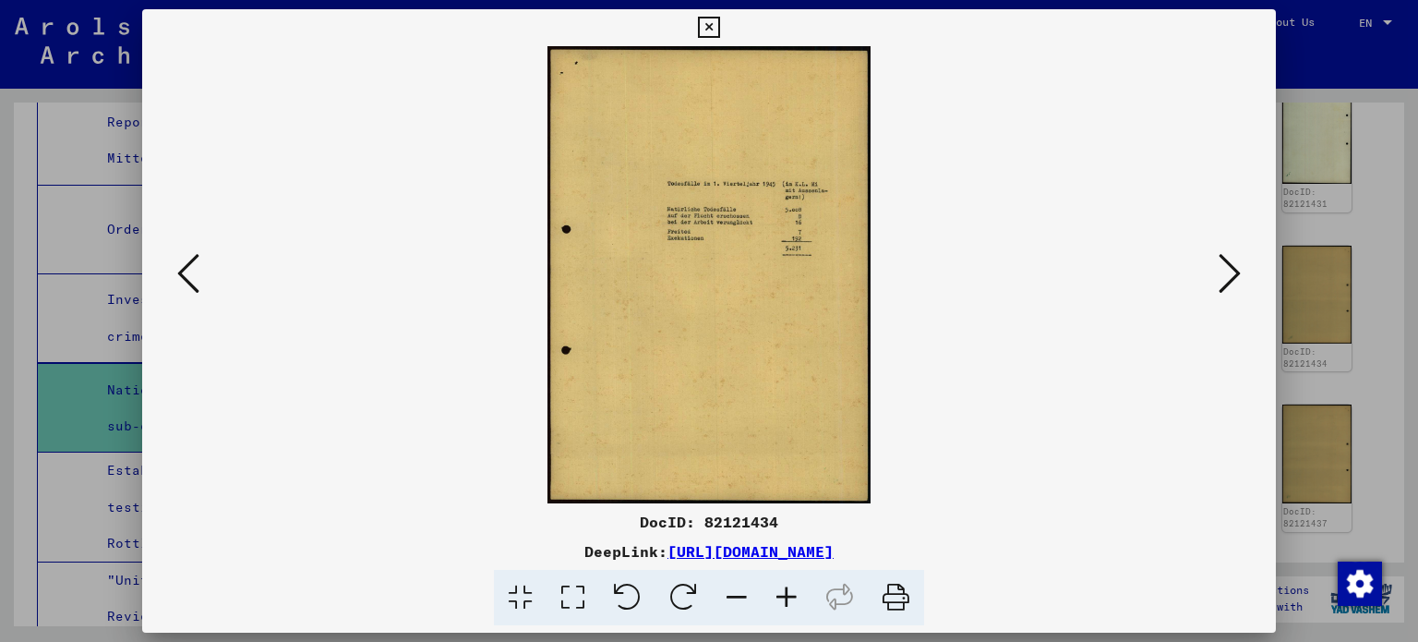
click at [1221, 276] on icon at bounding box center [1230, 273] width 22 height 44
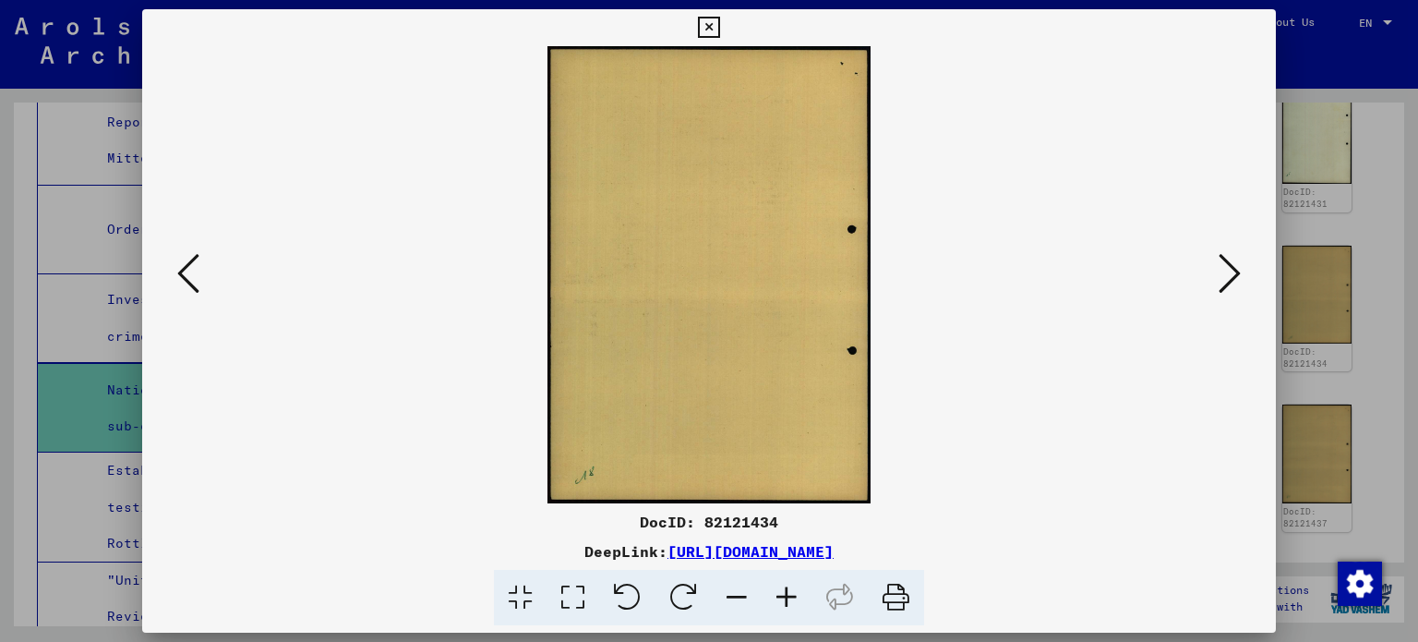
click at [1221, 276] on icon at bounding box center [1230, 273] width 22 height 44
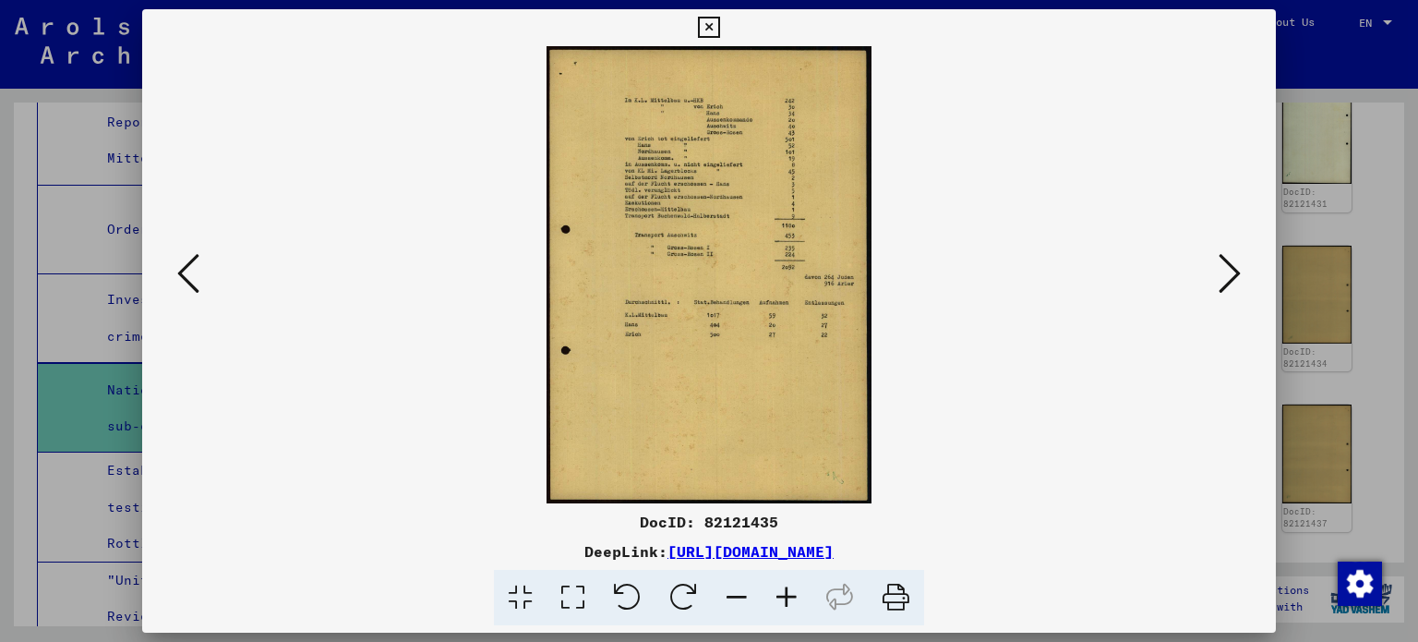
click at [782, 585] on icon at bounding box center [787, 598] width 50 height 56
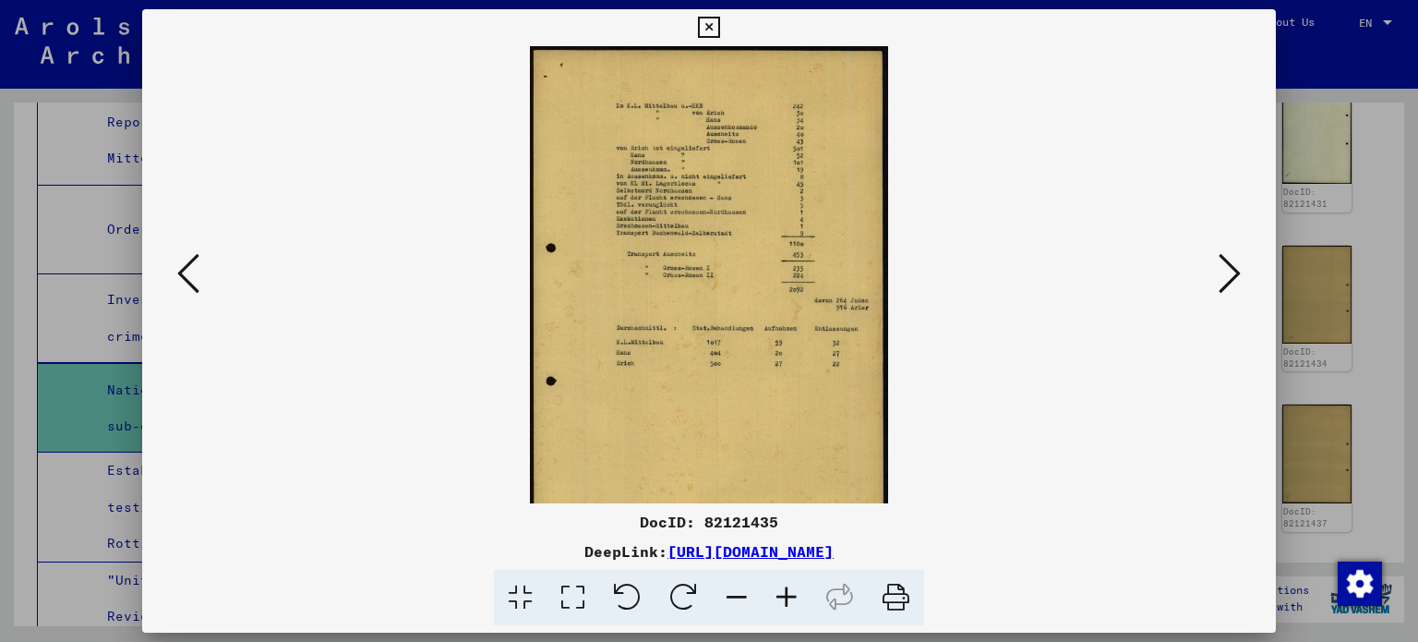
click at [782, 585] on icon at bounding box center [787, 598] width 50 height 56
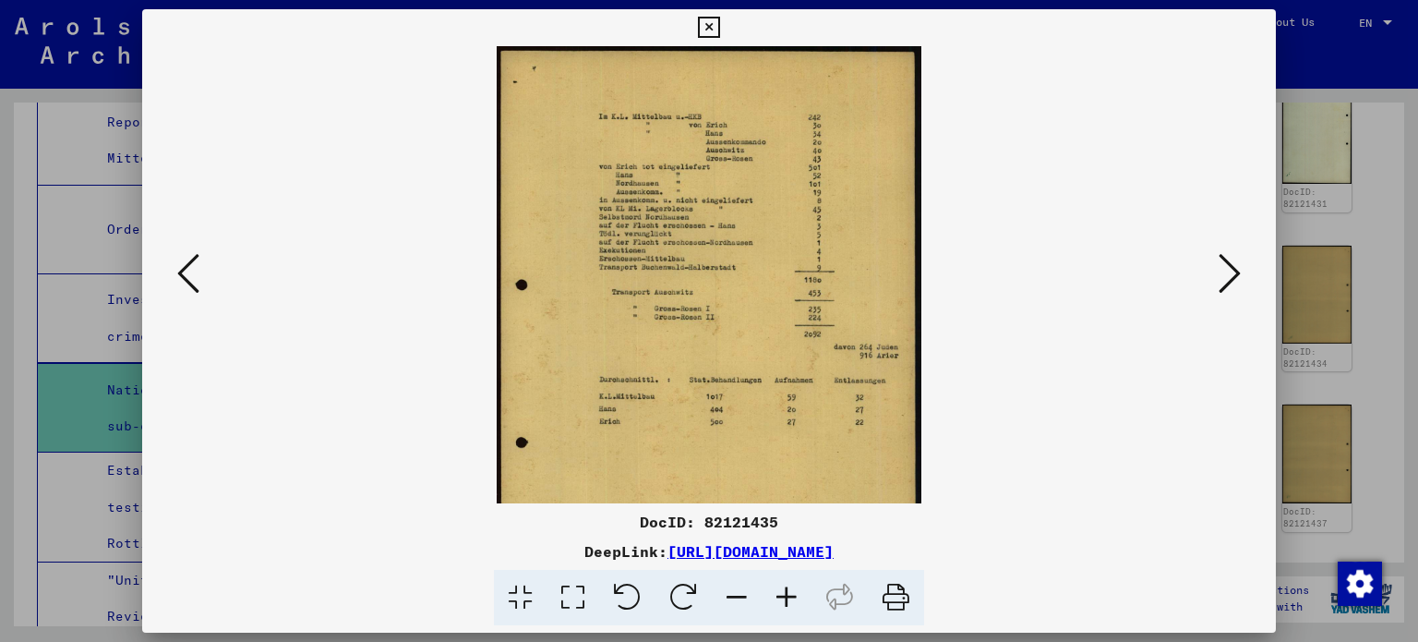
click at [782, 585] on icon at bounding box center [787, 598] width 50 height 56
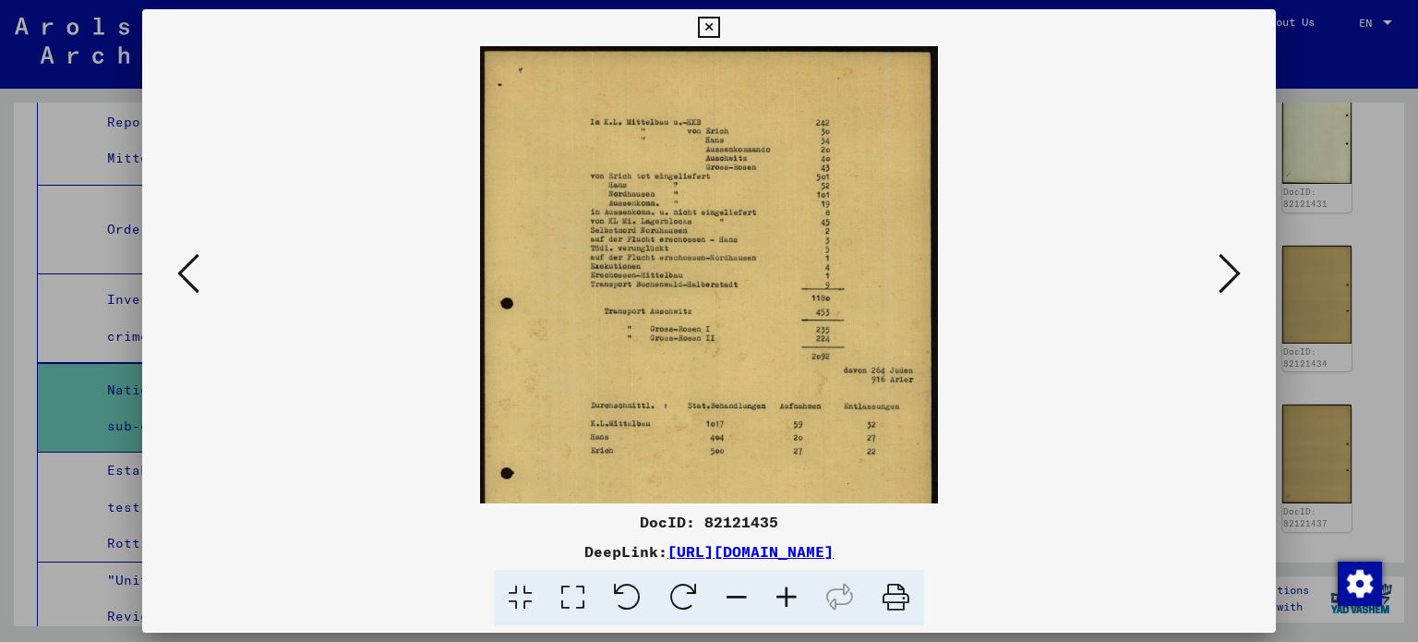
click at [782, 585] on icon at bounding box center [787, 598] width 50 height 56
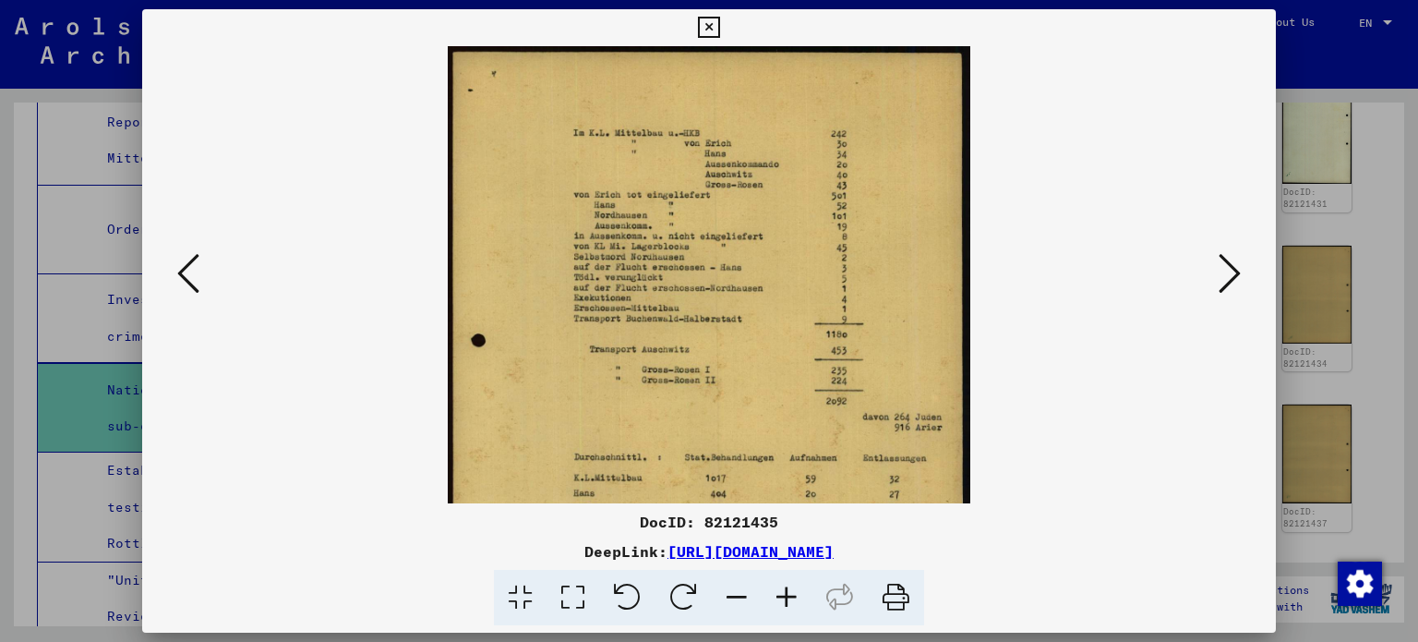
click at [782, 585] on icon at bounding box center [787, 598] width 50 height 56
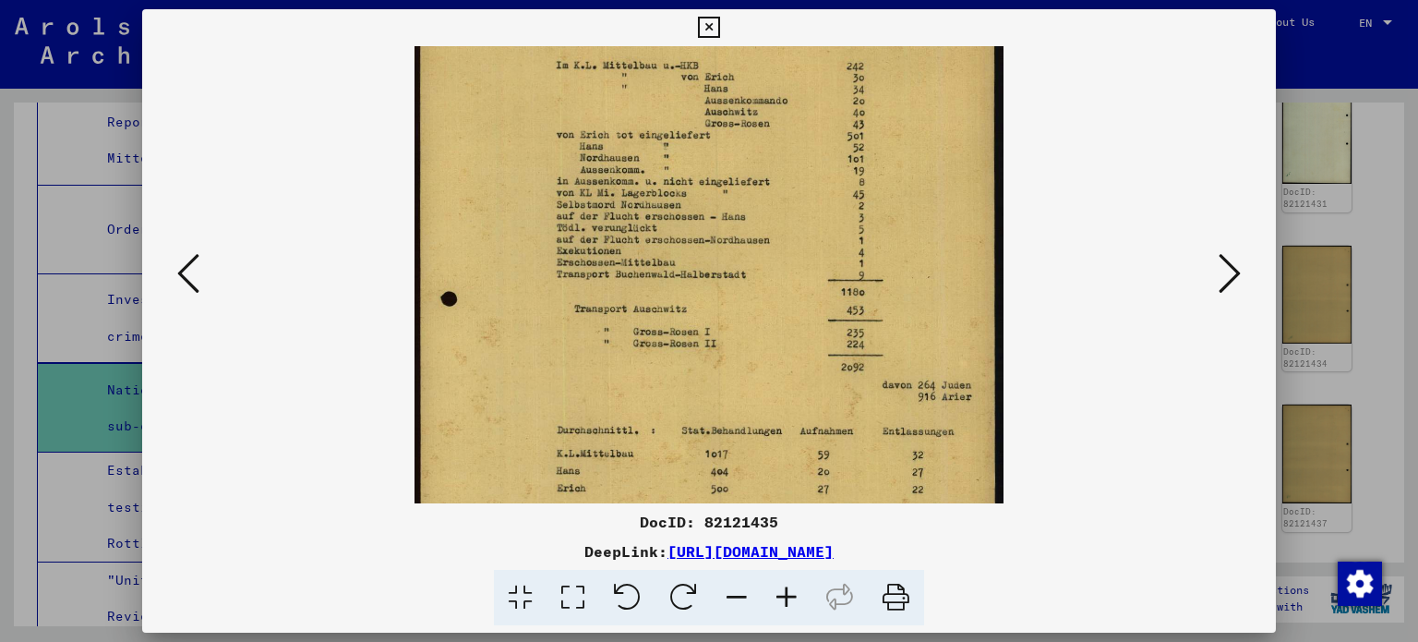
scroll to position [88, 0]
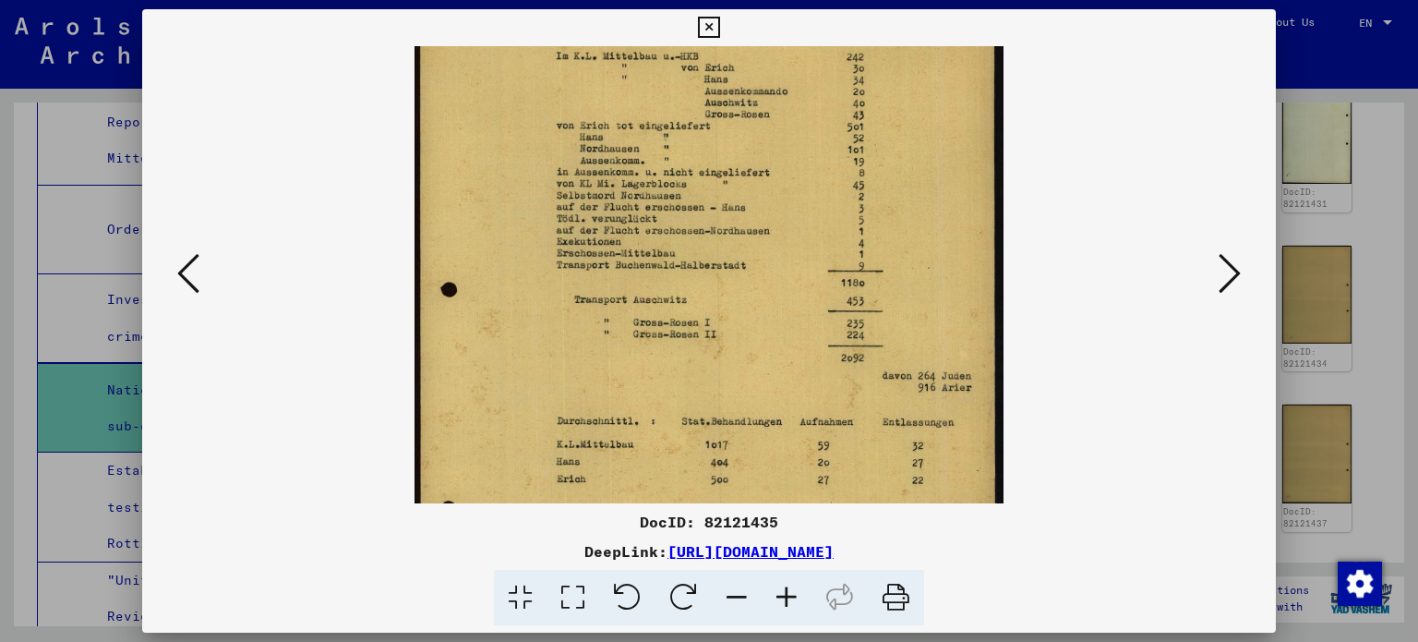
drag, startPoint x: 776, startPoint y: 442, endPoint x: 822, endPoint y: 356, distance: 97.5
click at [822, 356] on img at bounding box center [709, 371] width 589 height 826
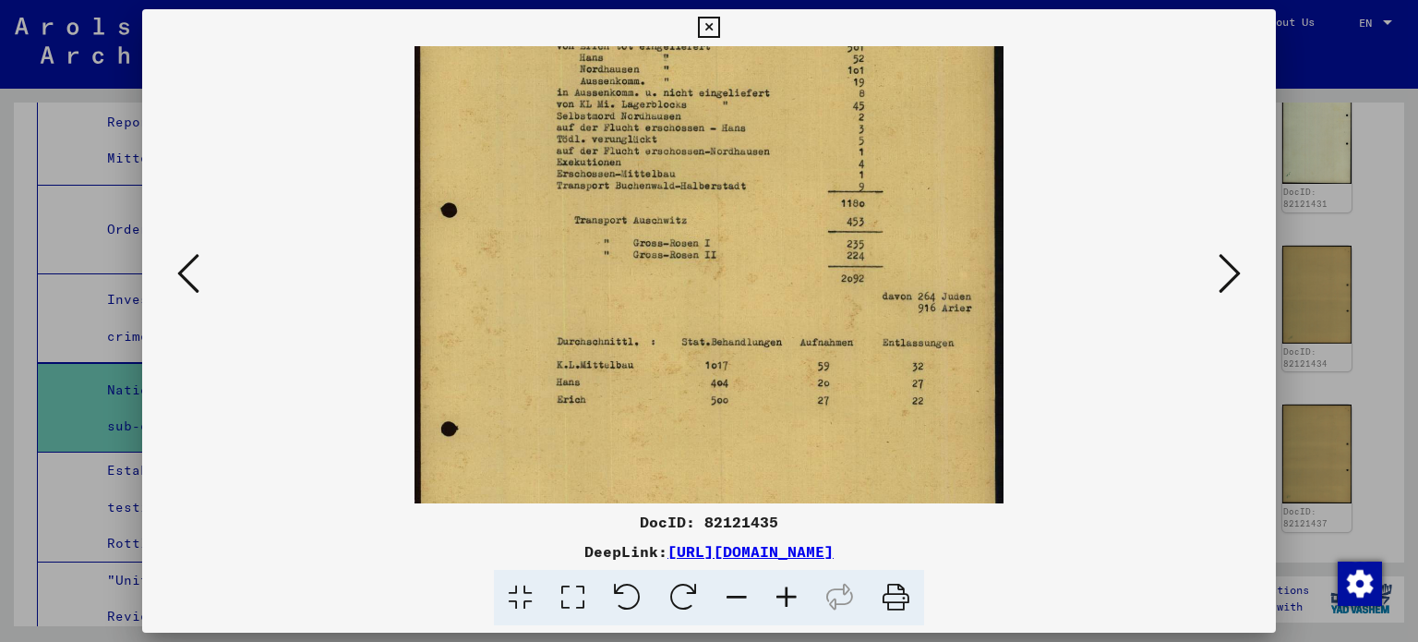
click at [912, 307] on img at bounding box center [709, 292] width 589 height 826
click at [1233, 272] on icon at bounding box center [1230, 273] width 22 height 44
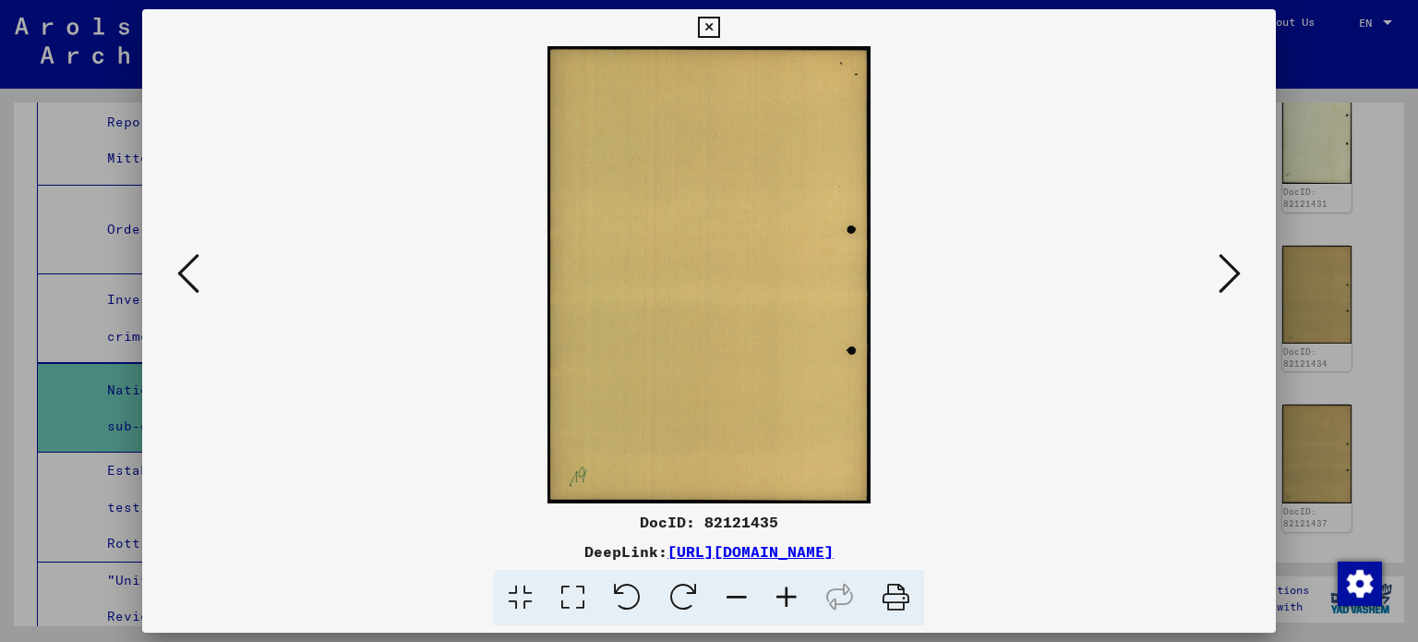
scroll to position [0, 0]
click at [1233, 272] on icon at bounding box center [1230, 273] width 22 height 44
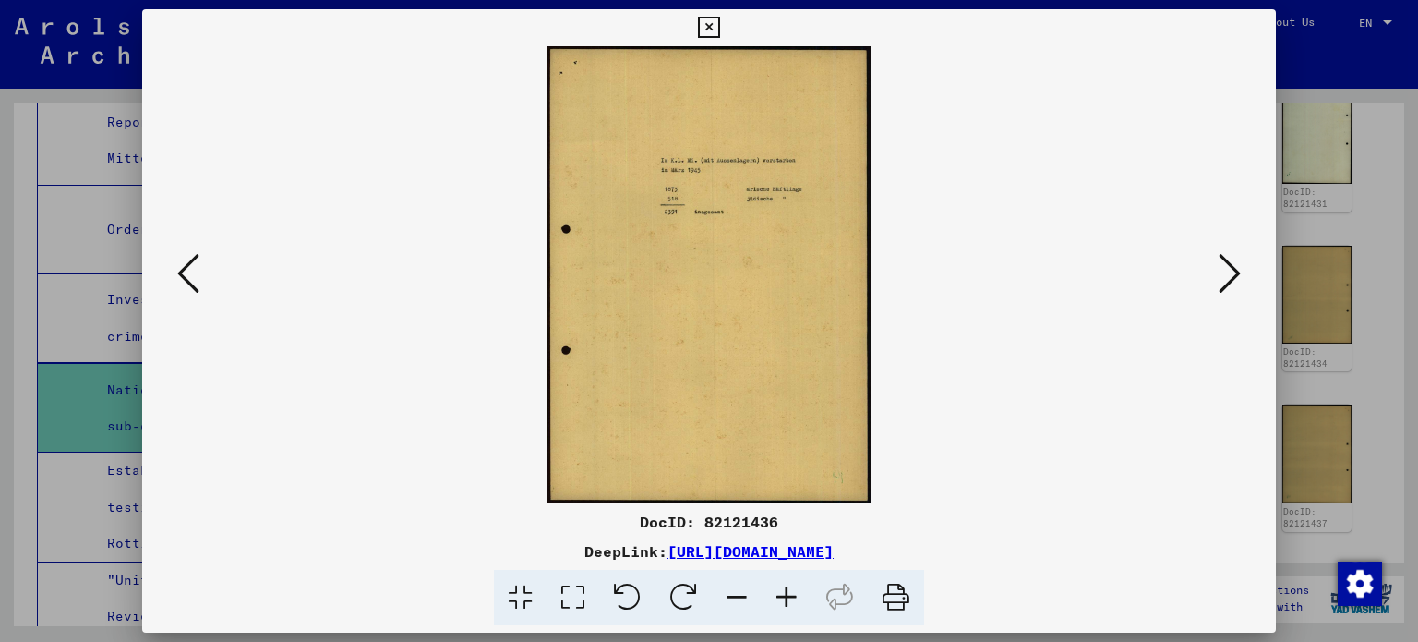
click at [792, 594] on icon at bounding box center [787, 598] width 50 height 56
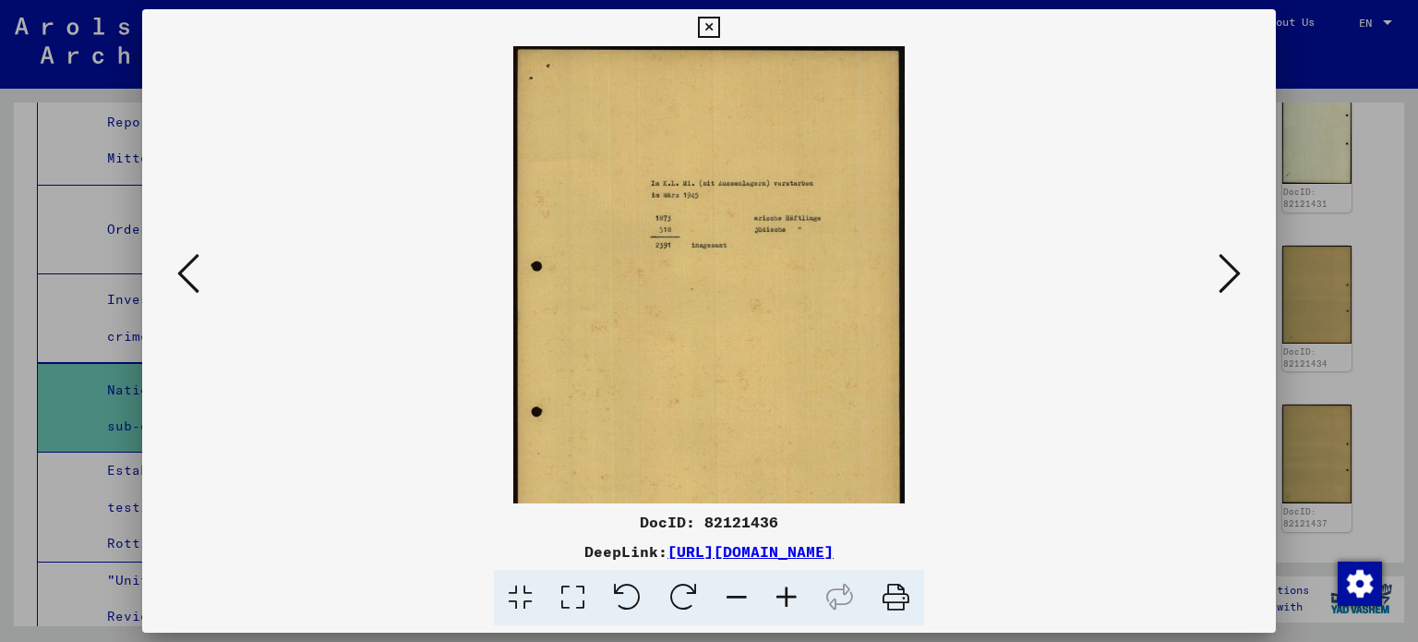
click at [791, 594] on icon at bounding box center [787, 598] width 50 height 56
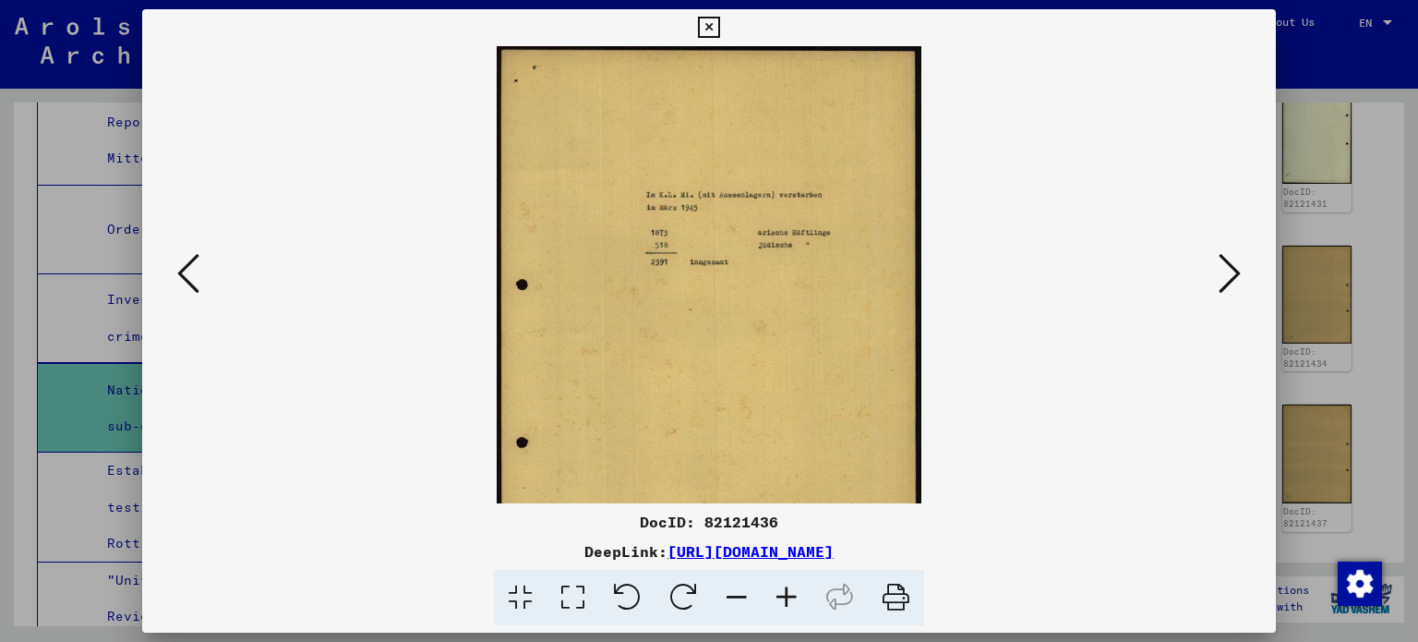
click at [790, 594] on icon at bounding box center [787, 598] width 50 height 56
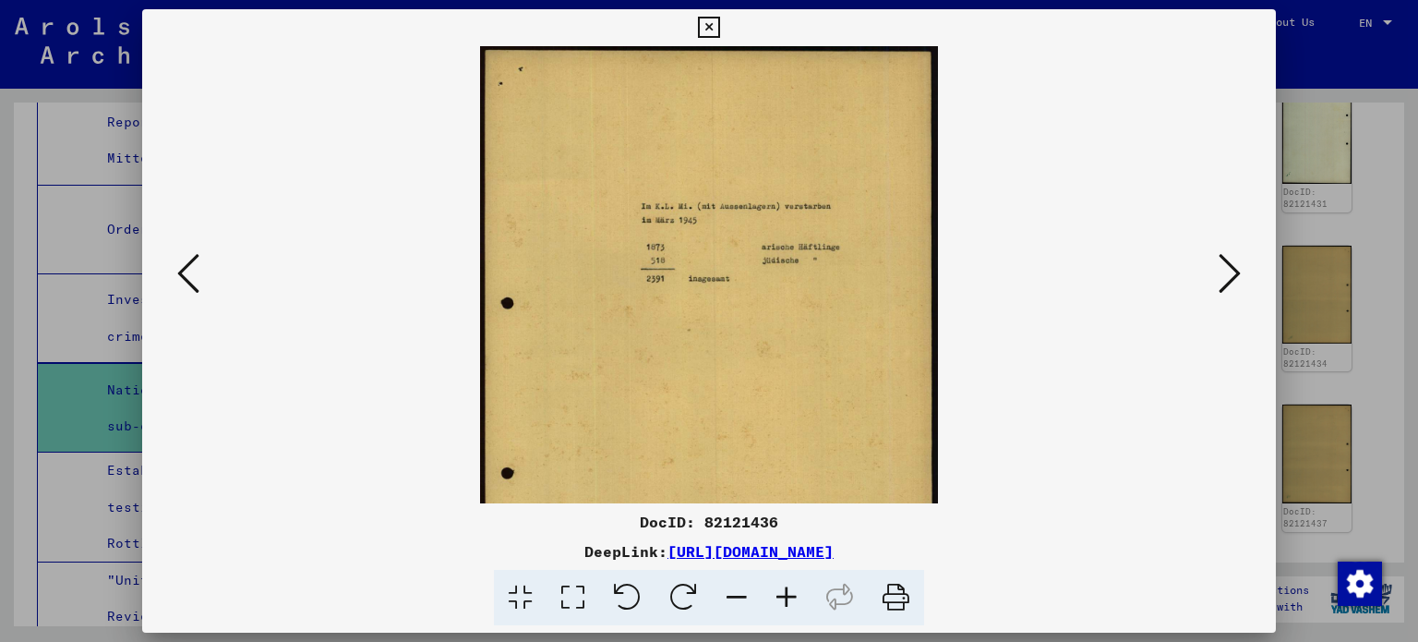
click at [790, 594] on icon at bounding box center [787, 598] width 50 height 56
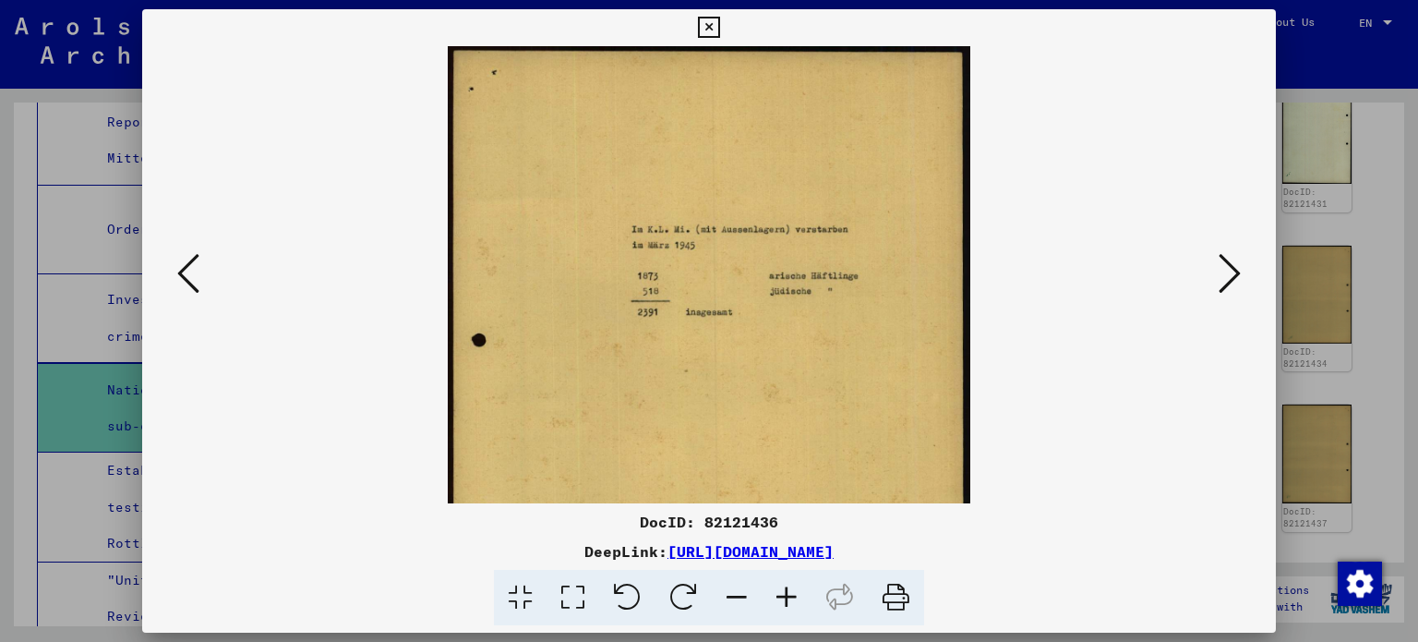
click at [789, 592] on icon at bounding box center [787, 598] width 50 height 56
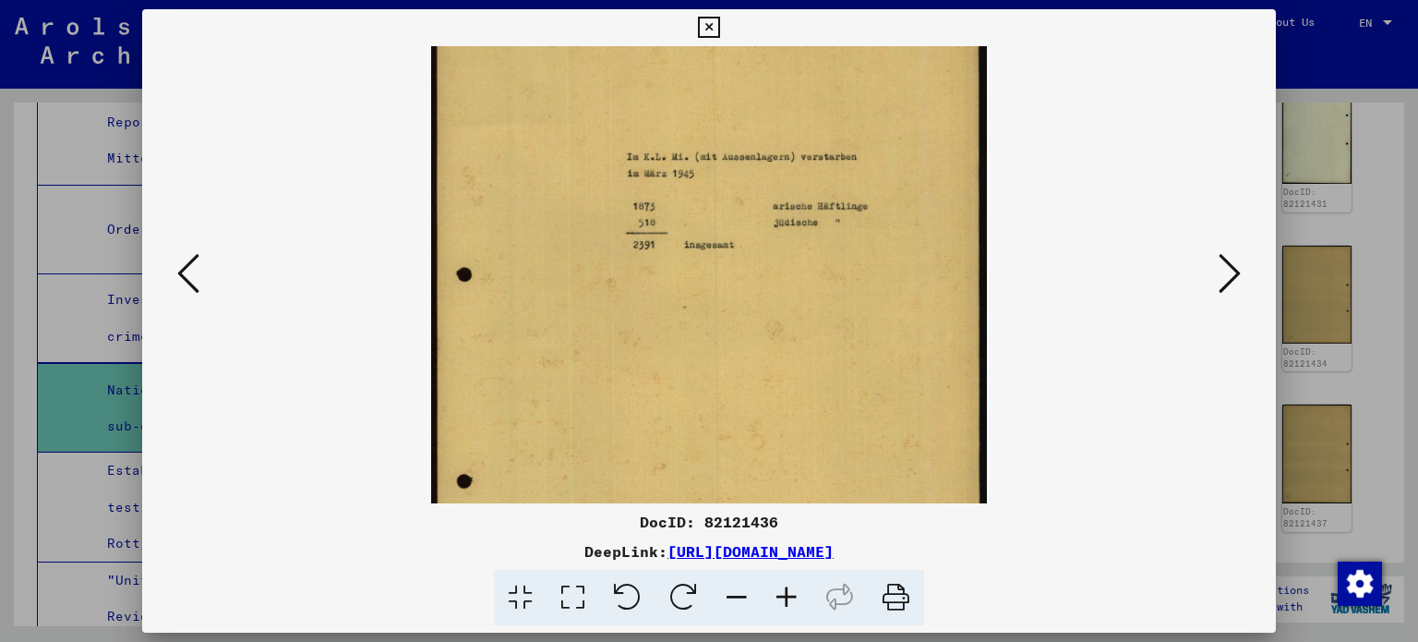
drag, startPoint x: 827, startPoint y: 448, endPoint x: 839, endPoint y: 359, distance: 89.5
click at [839, 359] on img at bounding box center [709, 352] width 556 height 780
click at [1230, 273] on icon at bounding box center [1230, 273] width 22 height 44
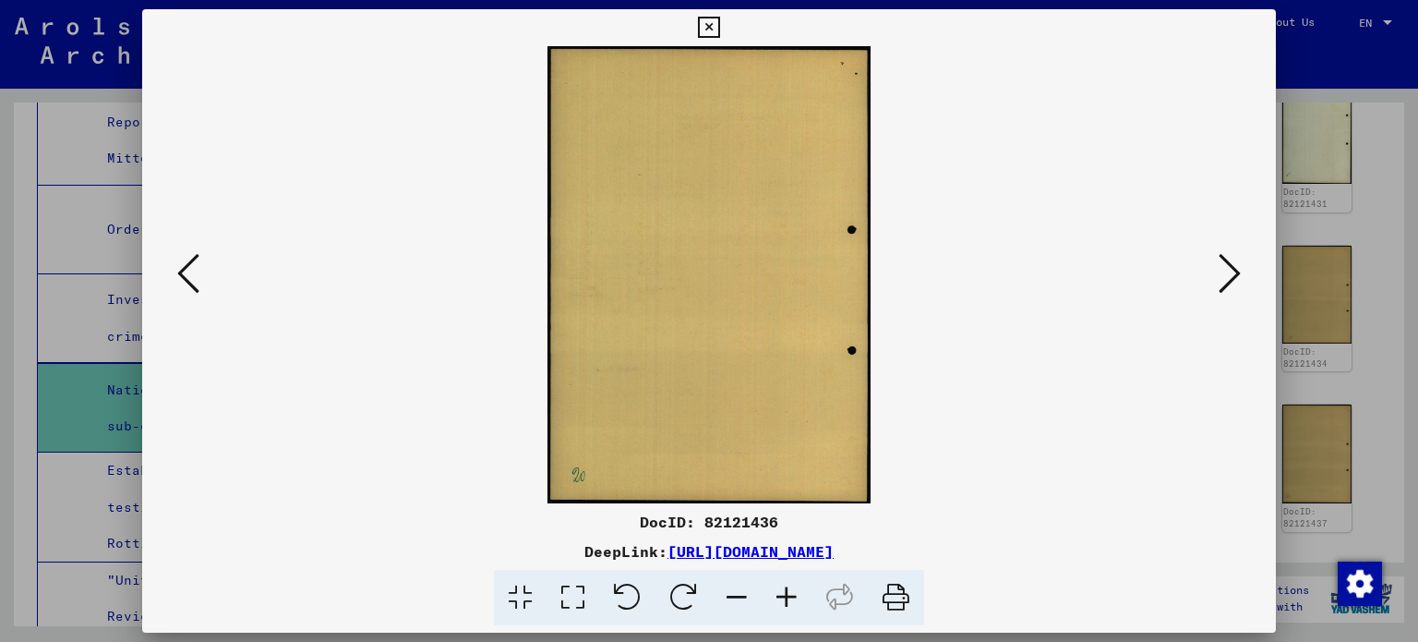
click at [1230, 272] on icon at bounding box center [1230, 273] width 22 height 44
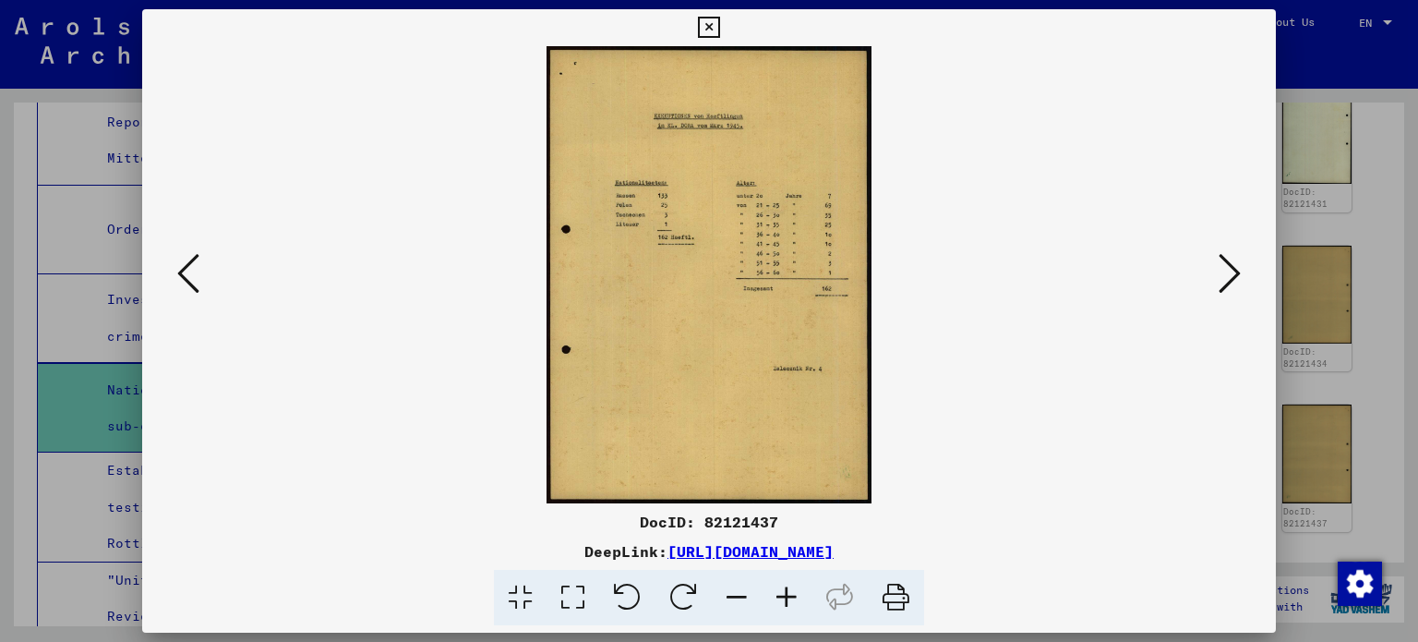
click at [783, 607] on icon at bounding box center [787, 598] width 50 height 56
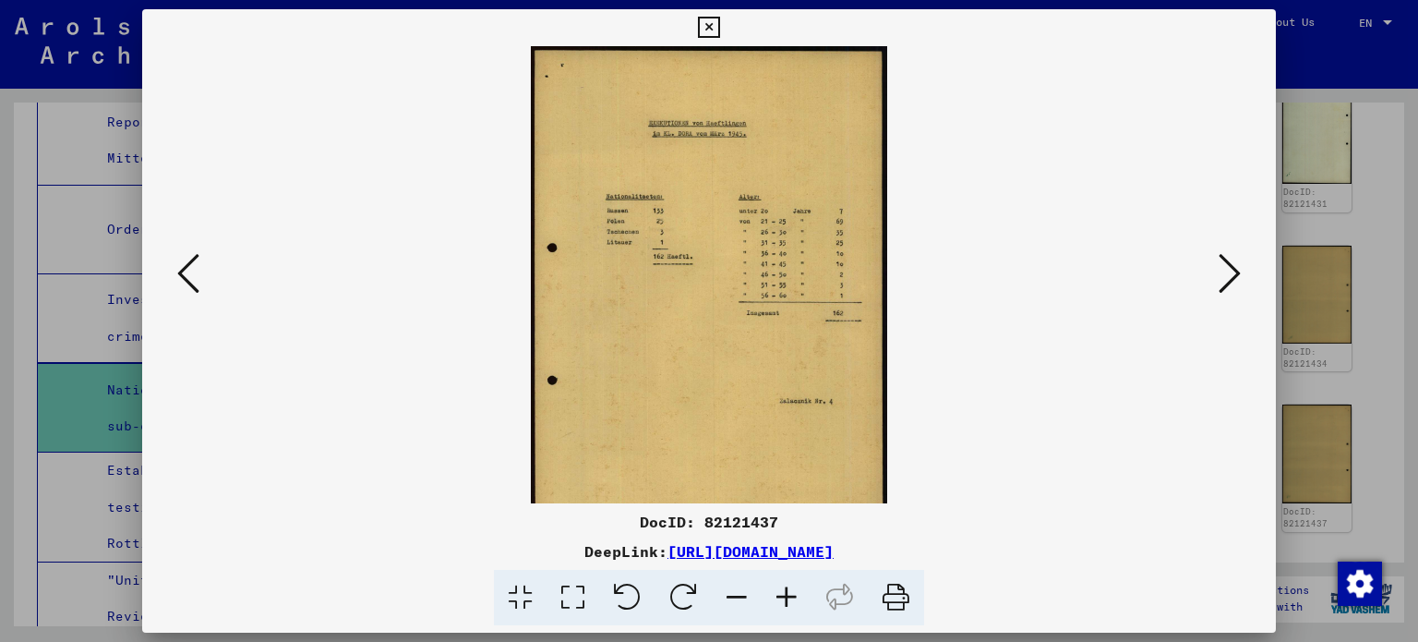
click at [782, 607] on icon at bounding box center [787, 598] width 50 height 56
click at [781, 606] on icon at bounding box center [787, 598] width 50 height 56
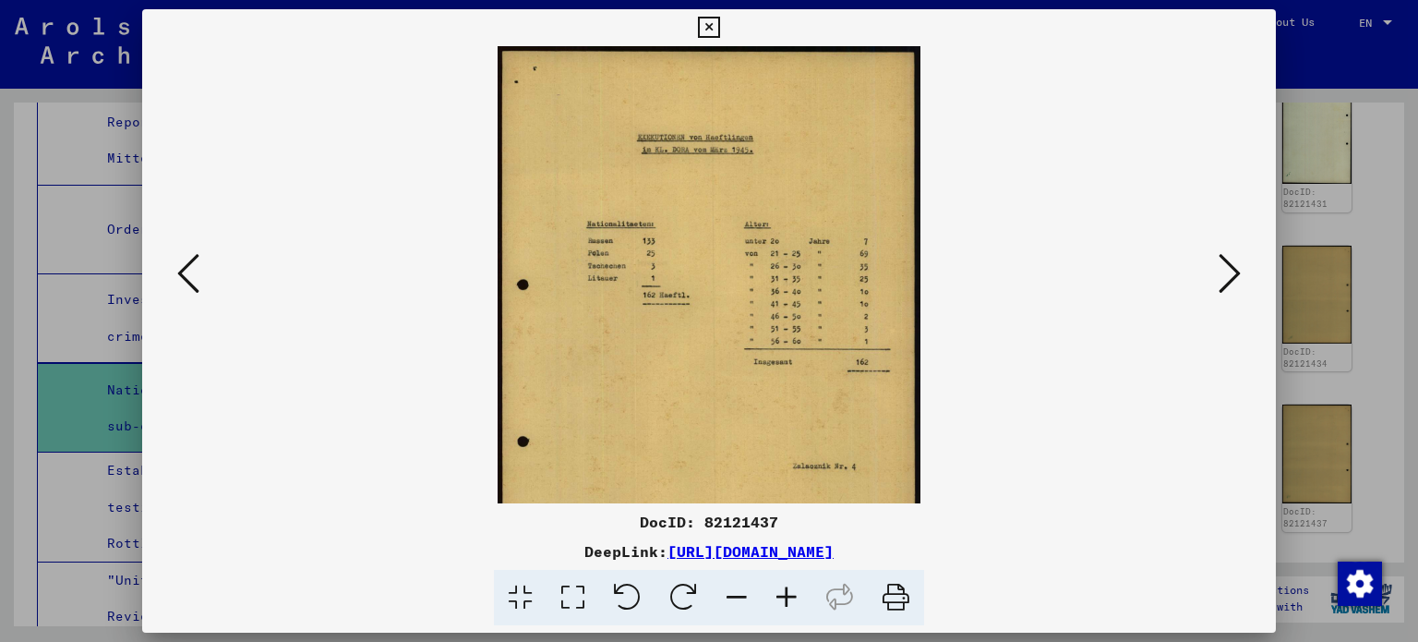
click at [781, 606] on icon at bounding box center [787, 598] width 50 height 56
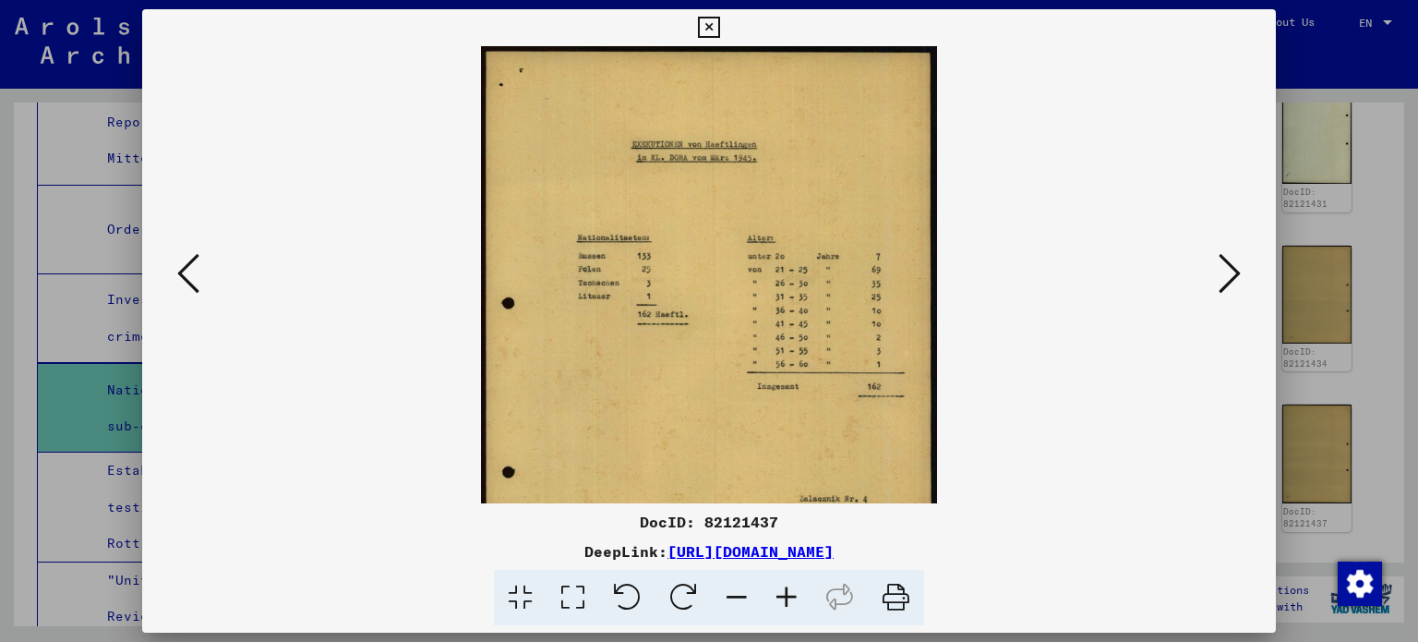
click at [781, 606] on icon at bounding box center [787, 598] width 50 height 56
click at [781, 605] on icon at bounding box center [787, 598] width 50 height 56
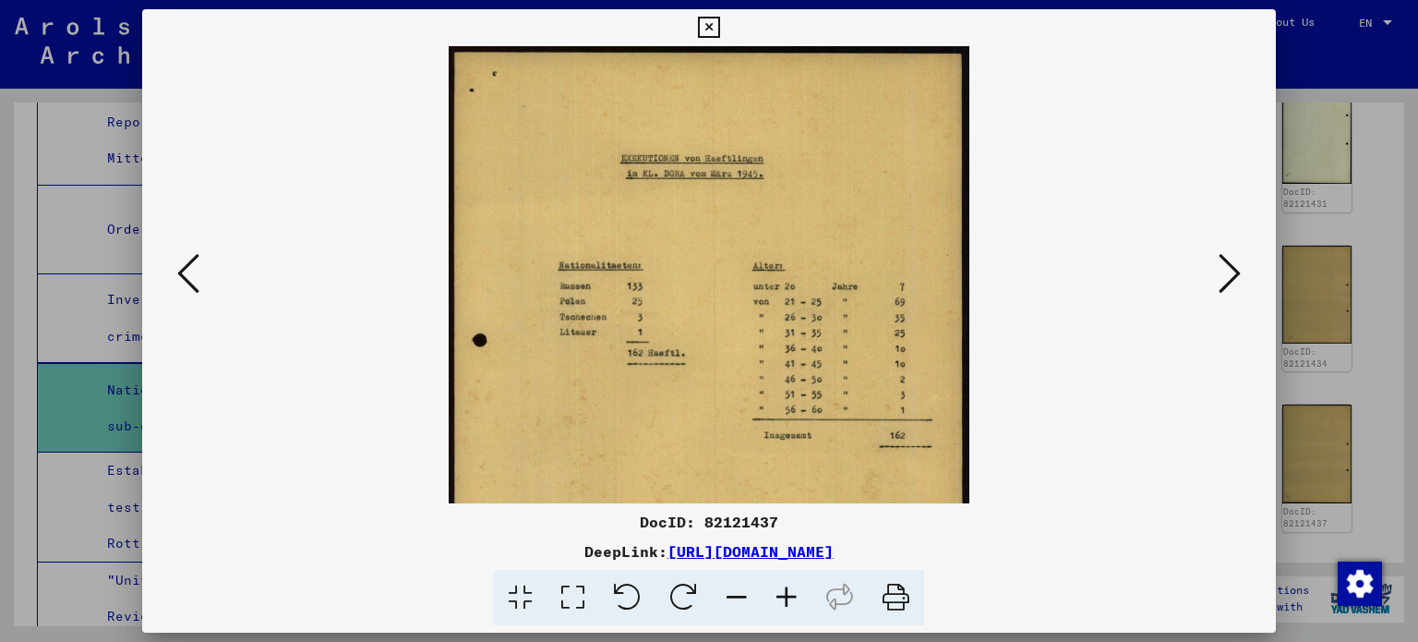
click at [780, 605] on icon at bounding box center [787, 598] width 50 height 56
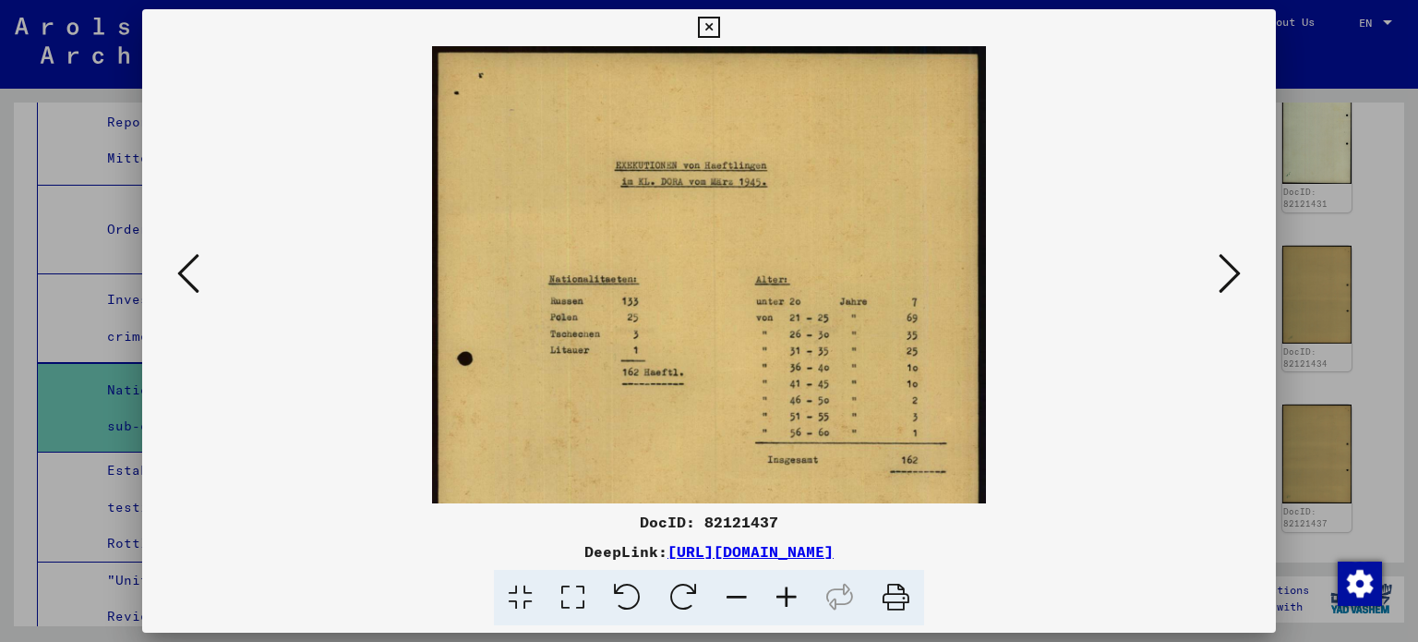
click at [780, 605] on icon at bounding box center [787, 598] width 50 height 56
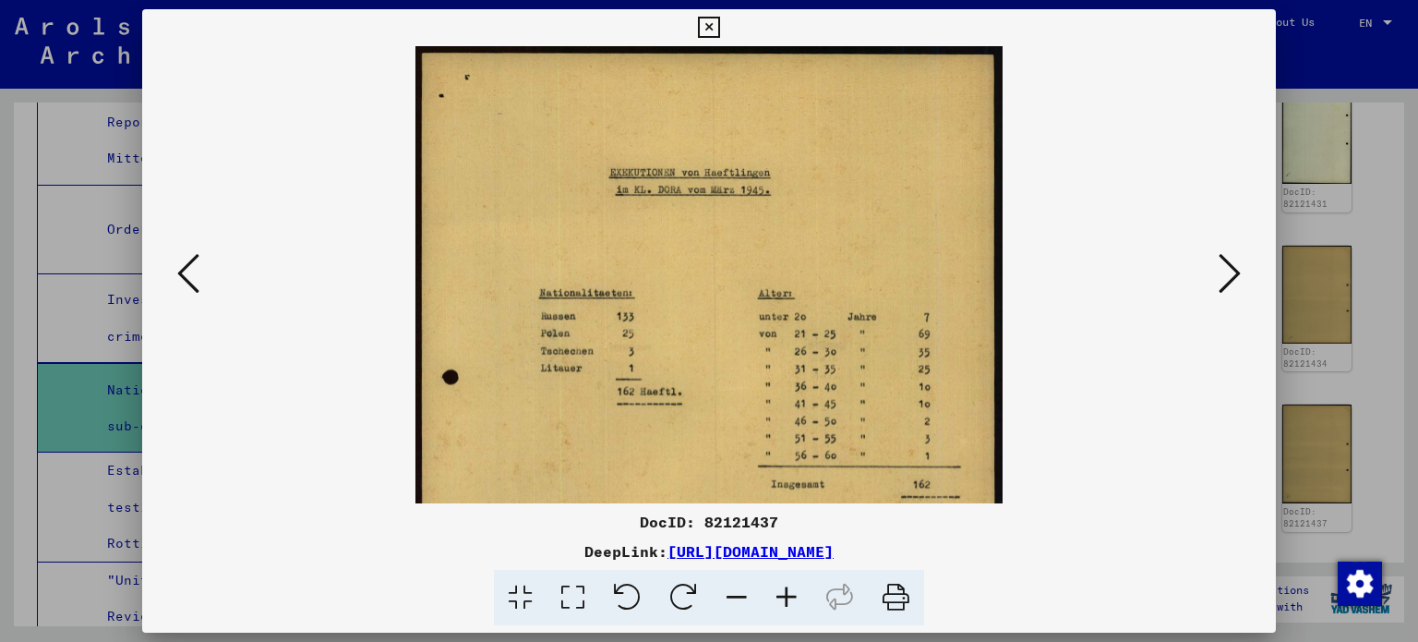
click at [780, 605] on icon at bounding box center [787, 598] width 50 height 56
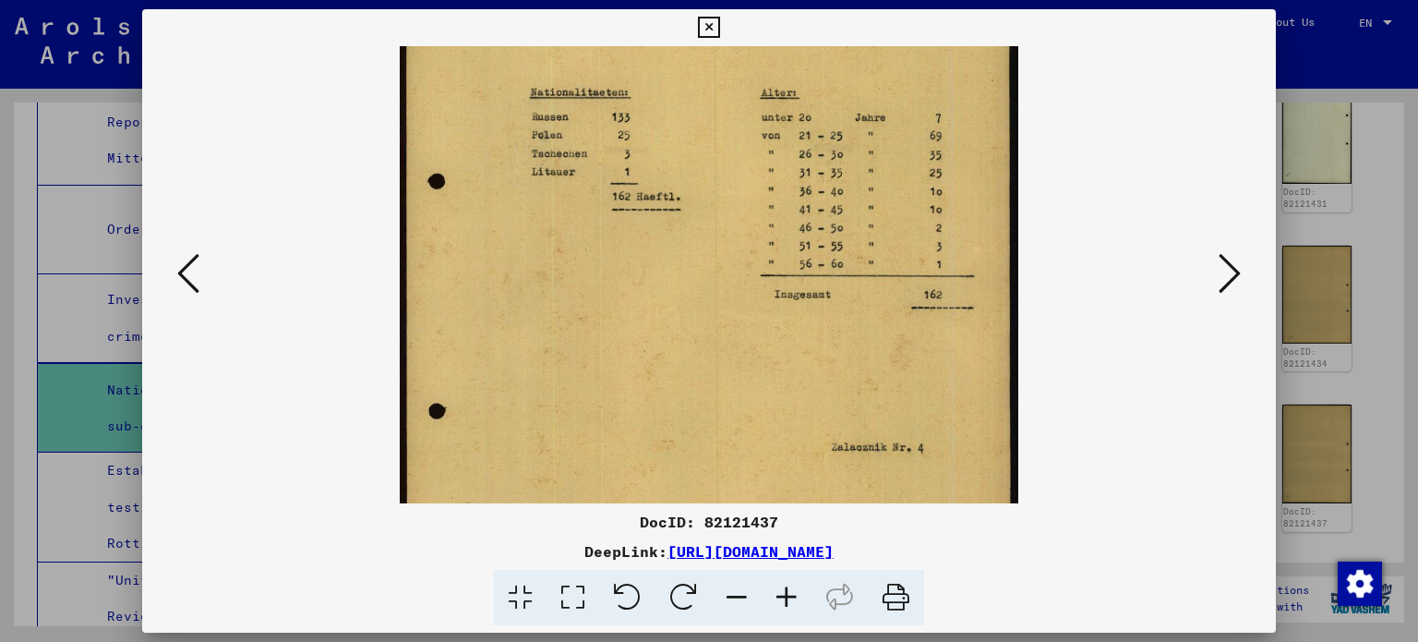
scroll to position [216, 0]
drag, startPoint x: 829, startPoint y: 418, endPoint x: 897, endPoint y: 205, distance: 223.7
click at [897, 205] on img at bounding box center [710, 266] width 620 height 873
click at [1225, 260] on icon at bounding box center [1230, 273] width 22 height 44
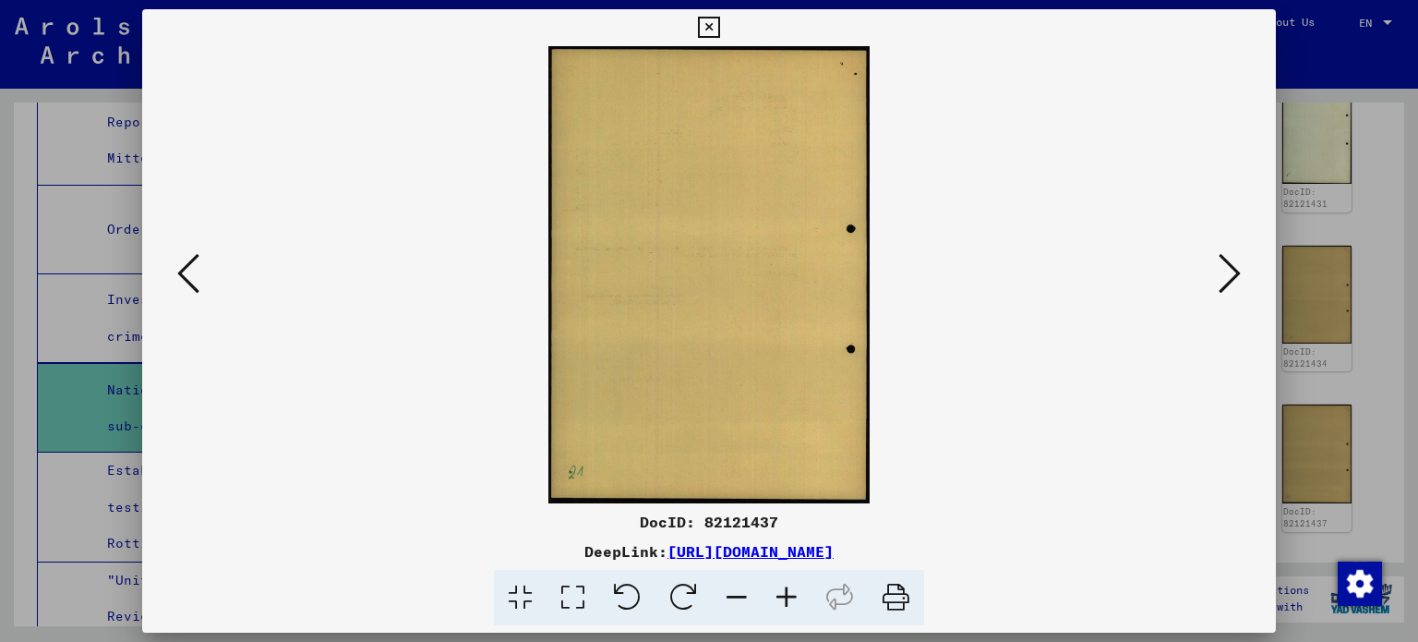
click at [1225, 260] on icon at bounding box center [1230, 273] width 22 height 44
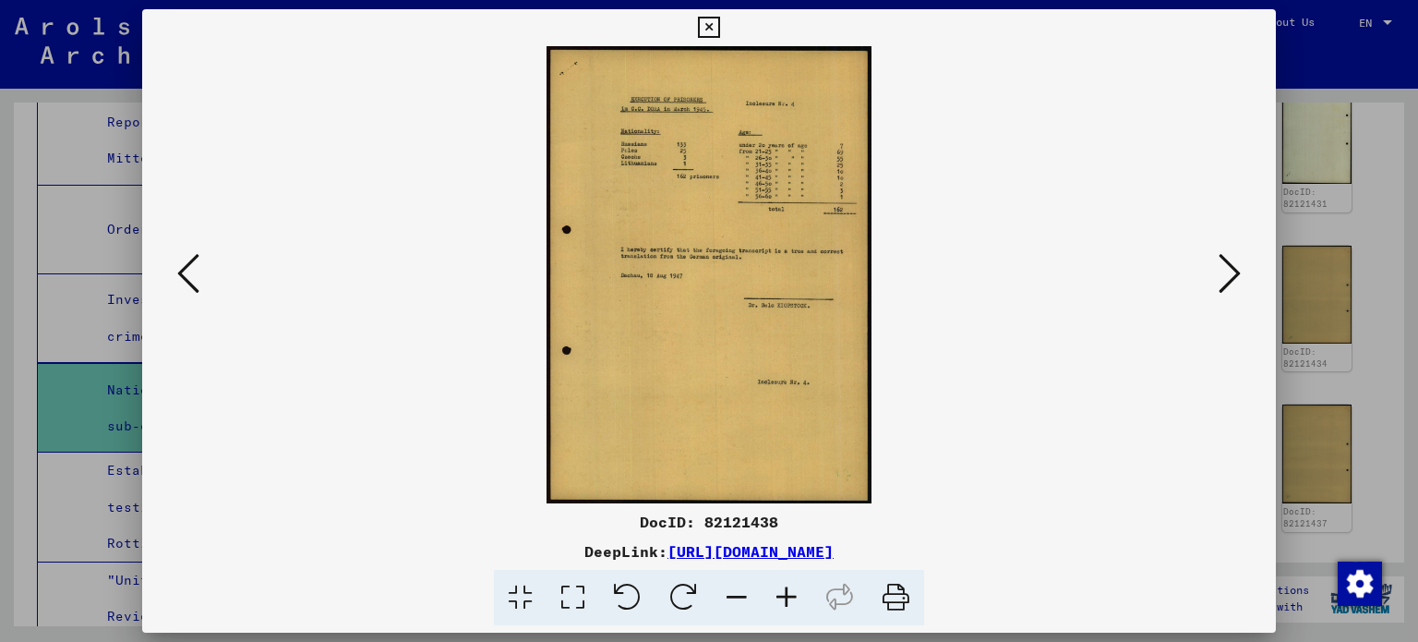
click at [1225, 275] on icon at bounding box center [1230, 273] width 22 height 44
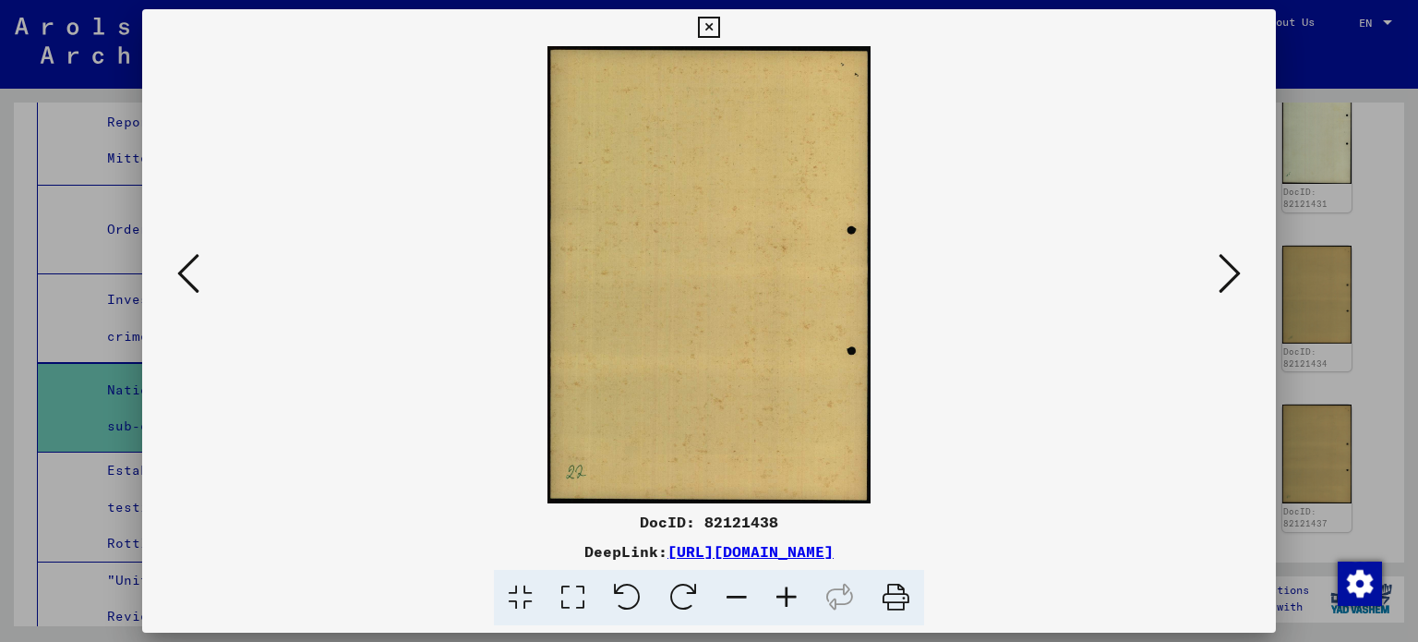
click at [1225, 275] on icon at bounding box center [1230, 273] width 22 height 44
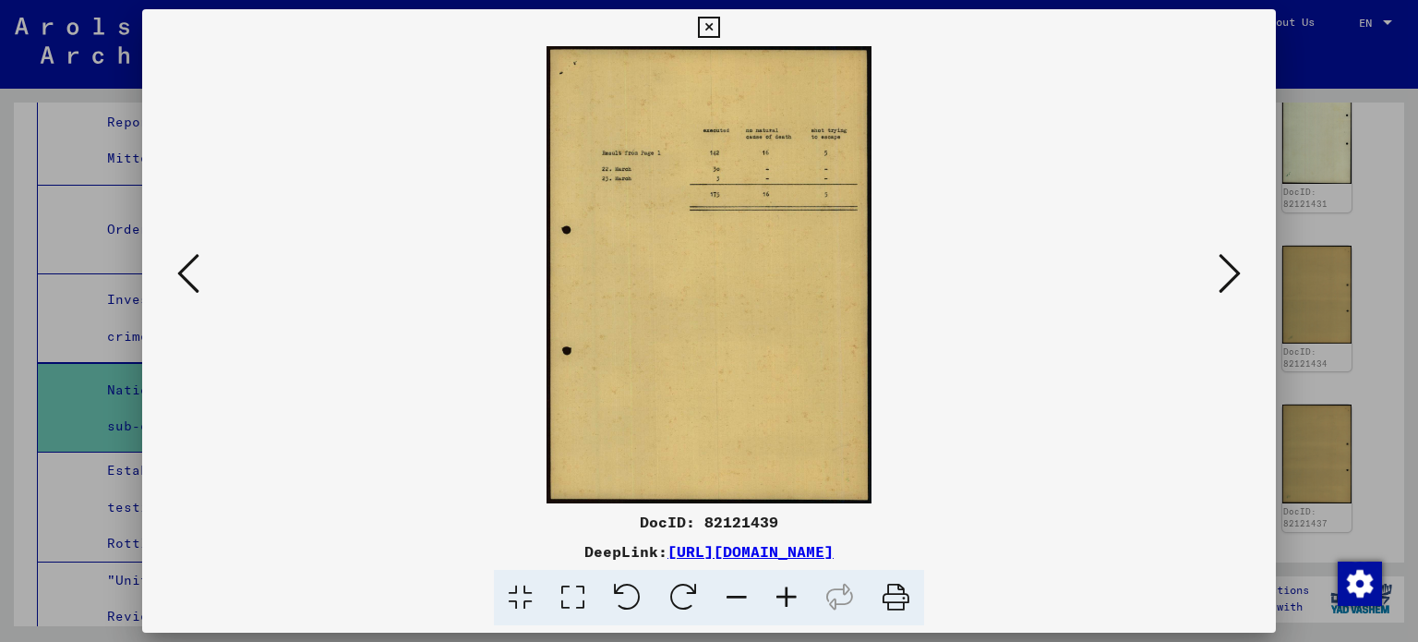
click at [1225, 275] on icon at bounding box center [1230, 273] width 22 height 44
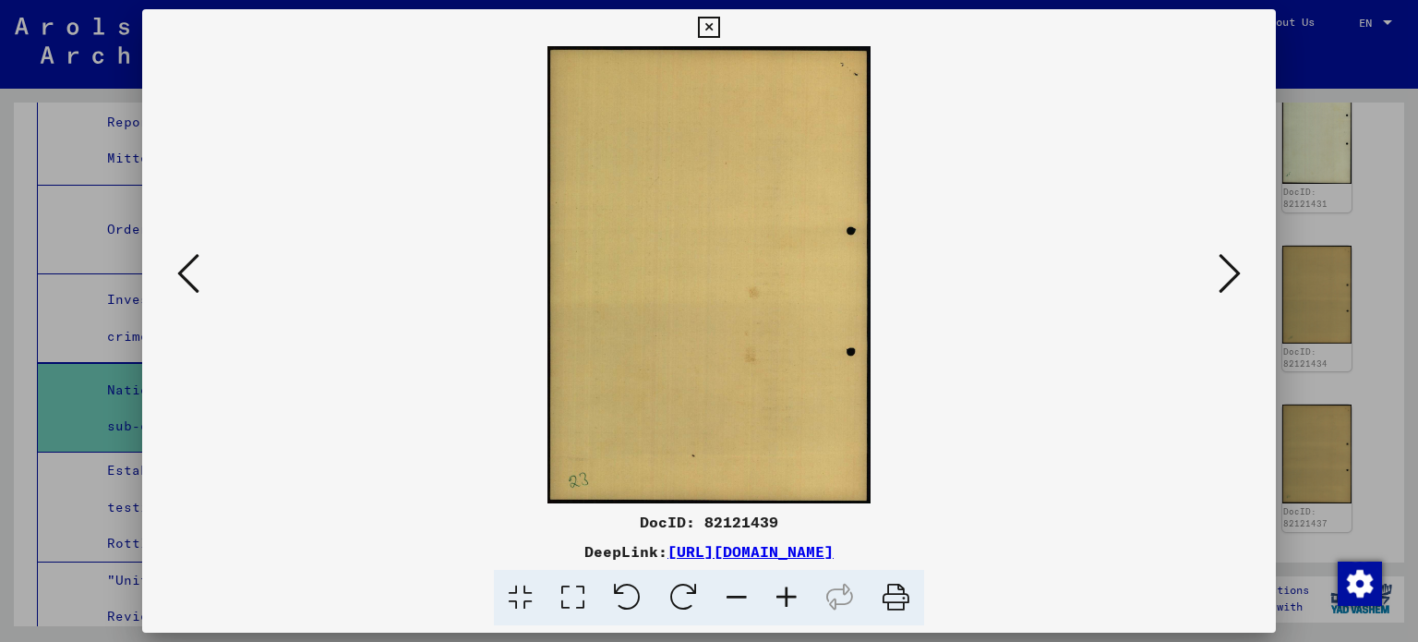
click at [1225, 275] on icon at bounding box center [1230, 273] width 22 height 44
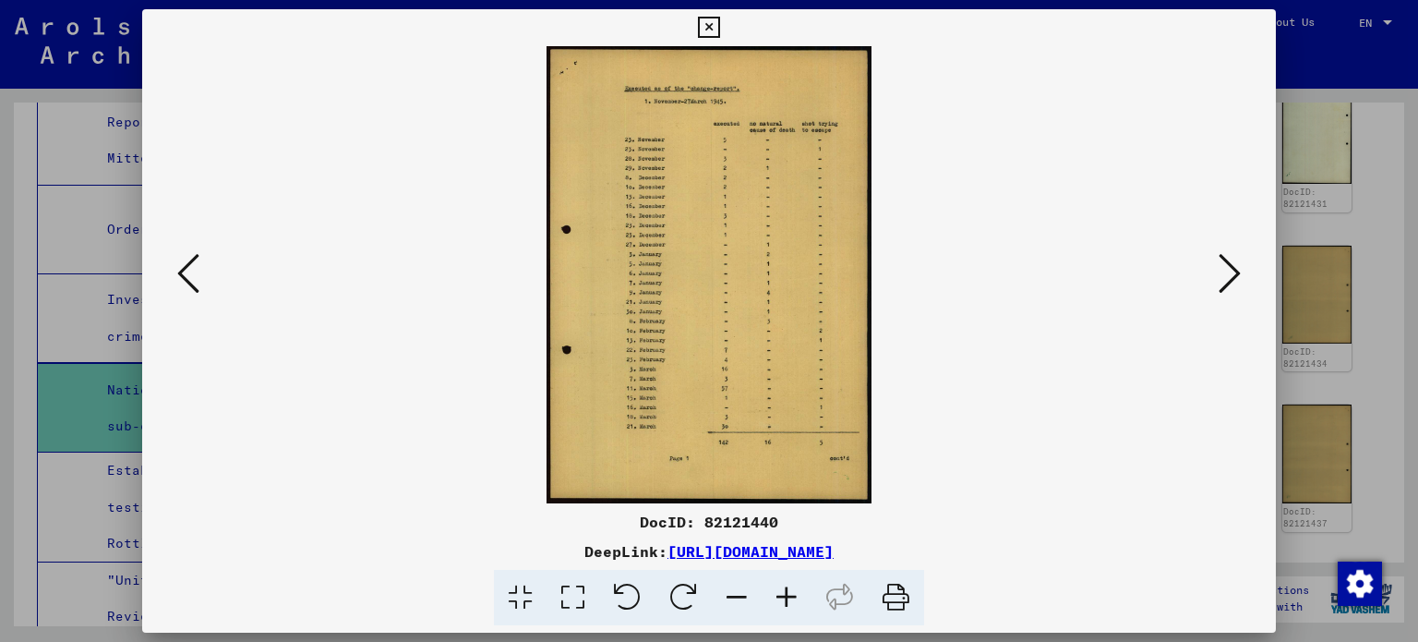
click at [788, 587] on icon at bounding box center [787, 598] width 50 height 56
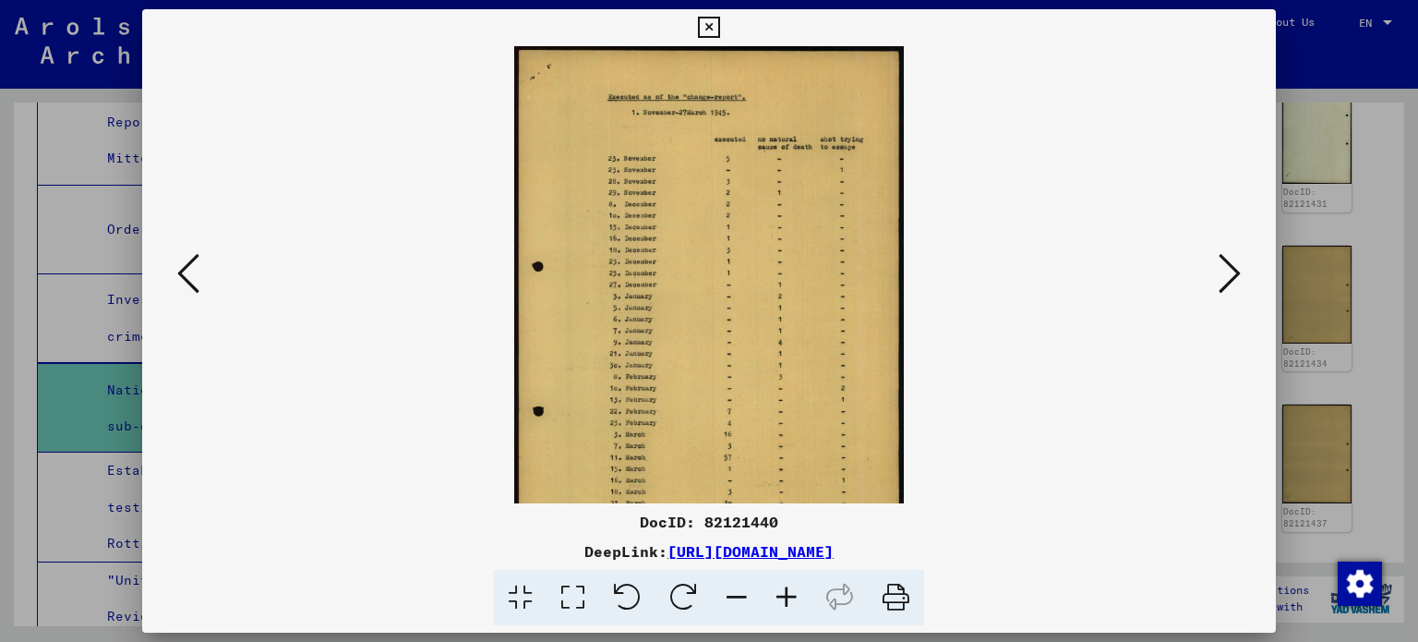
click at [788, 587] on icon at bounding box center [787, 598] width 50 height 56
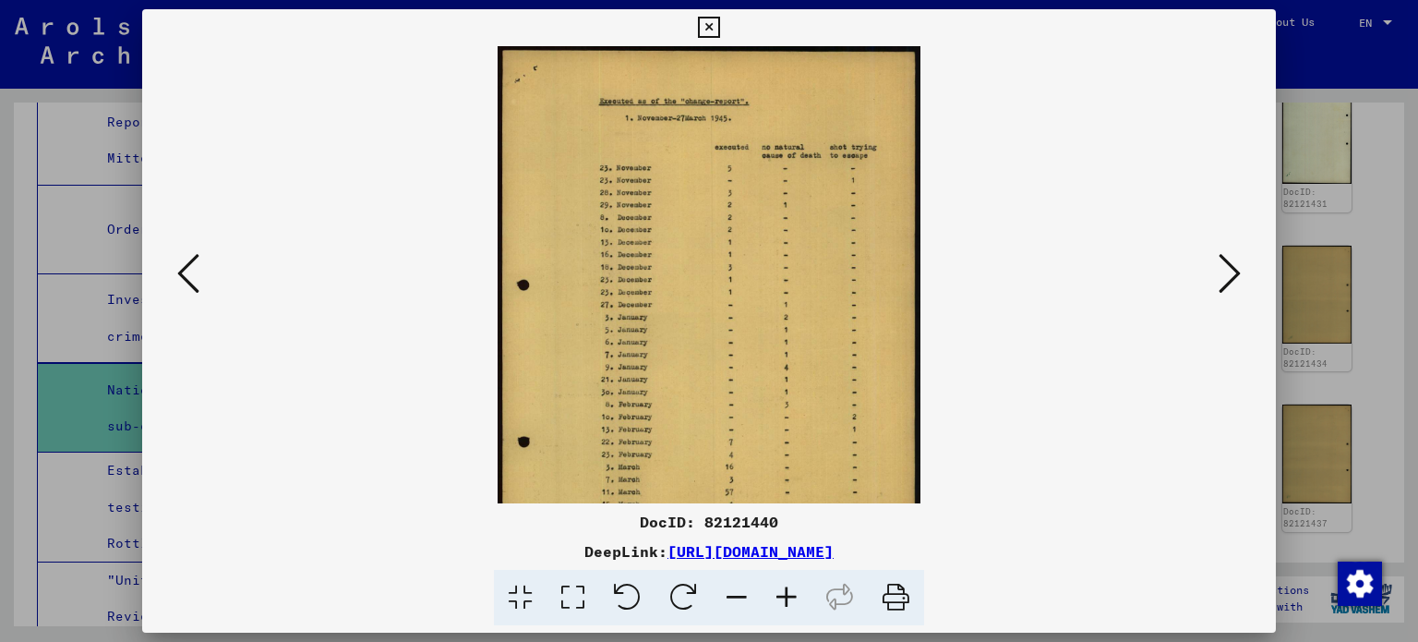
click at [788, 587] on icon at bounding box center [787, 598] width 50 height 56
click at [787, 587] on icon at bounding box center [787, 598] width 50 height 56
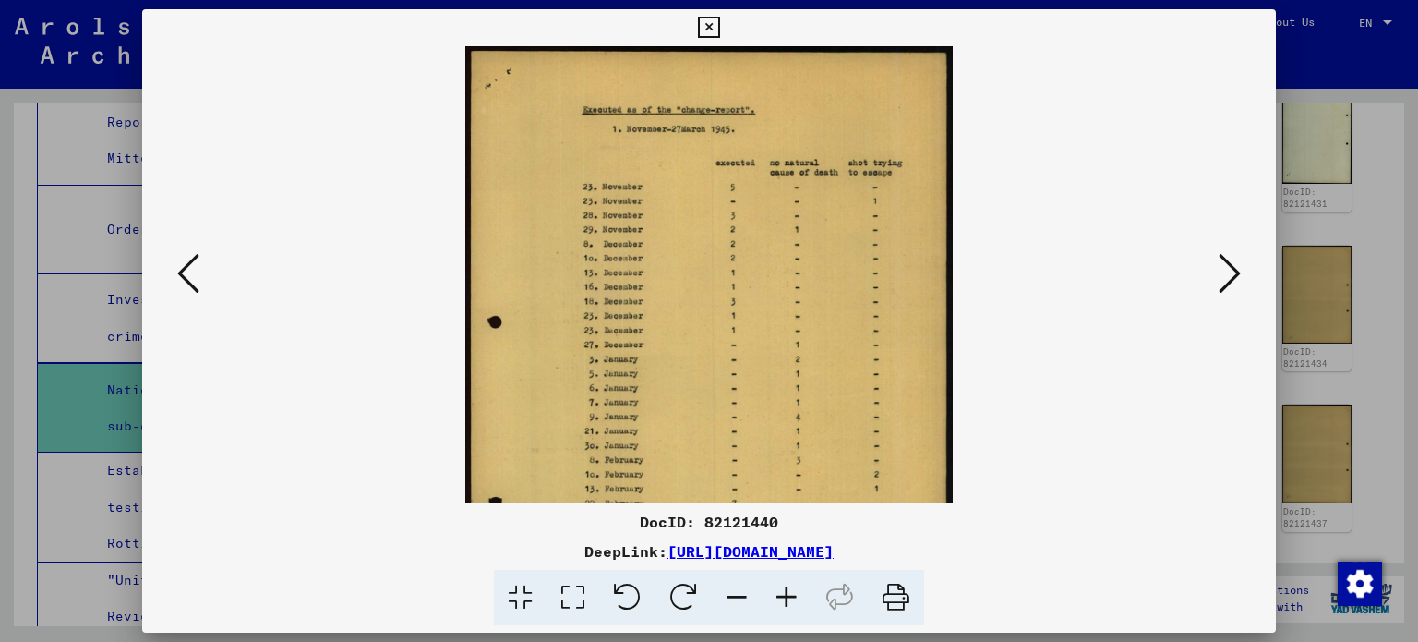
click at [787, 587] on icon at bounding box center [787, 598] width 50 height 56
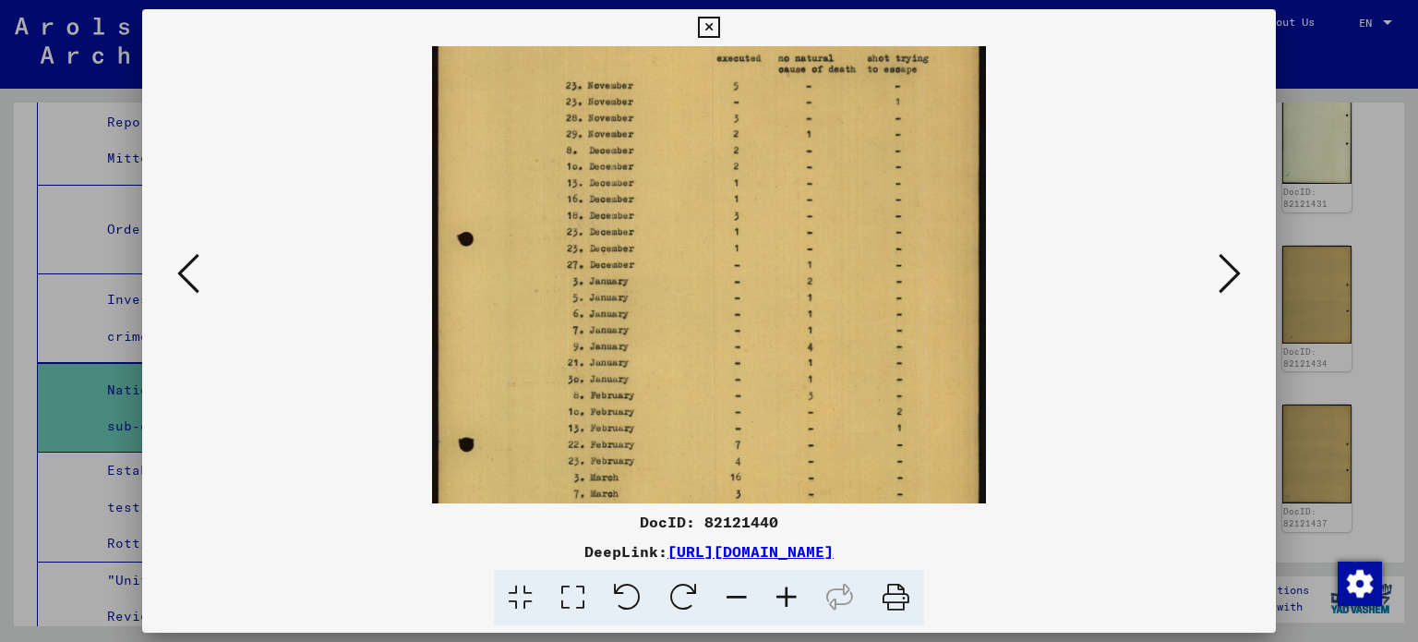
drag, startPoint x: 820, startPoint y: 413, endPoint x: 850, endPoint y: 294, distance: 122.7
click at [850, 294] on img at bounding box center [709, 316] width 554 height 780
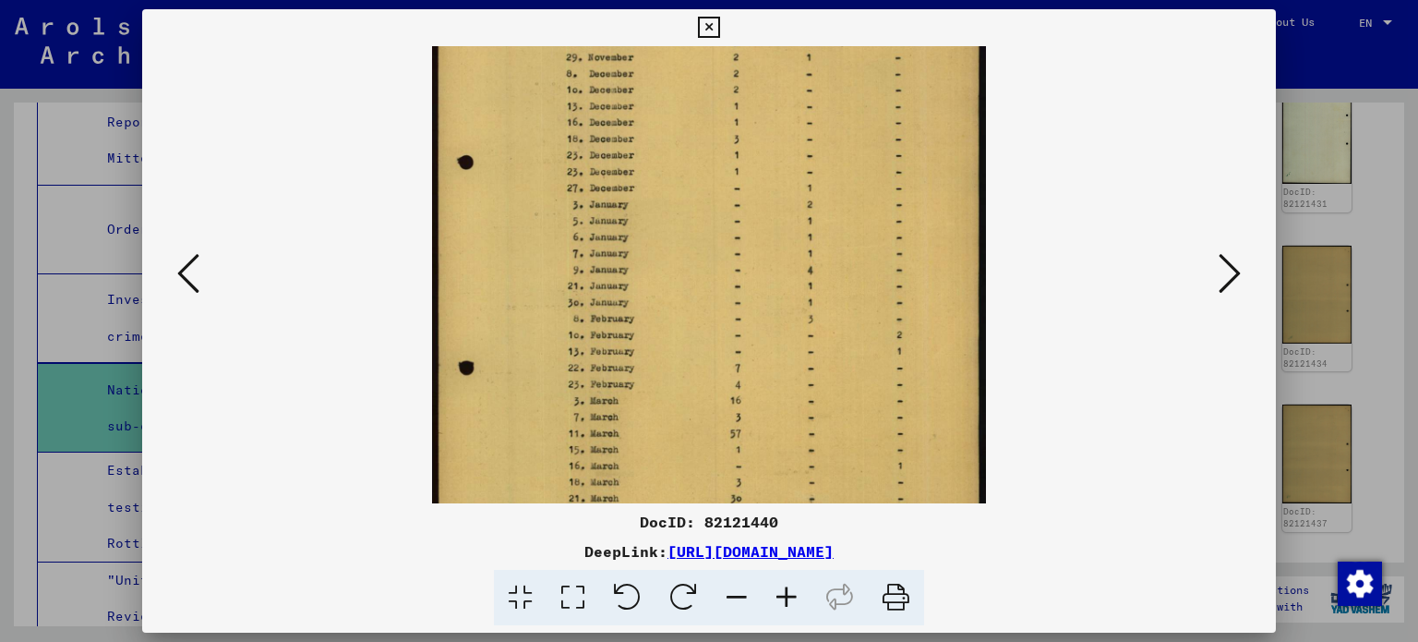
scroll to position [219, 0]
drag, startPoint x: 927, startPoint y: 405, endPoint x: 951, endPoint y: 307, distance: 101.7
click at [951, 307] on img at bounding box center [709, 217] width 554 height 780
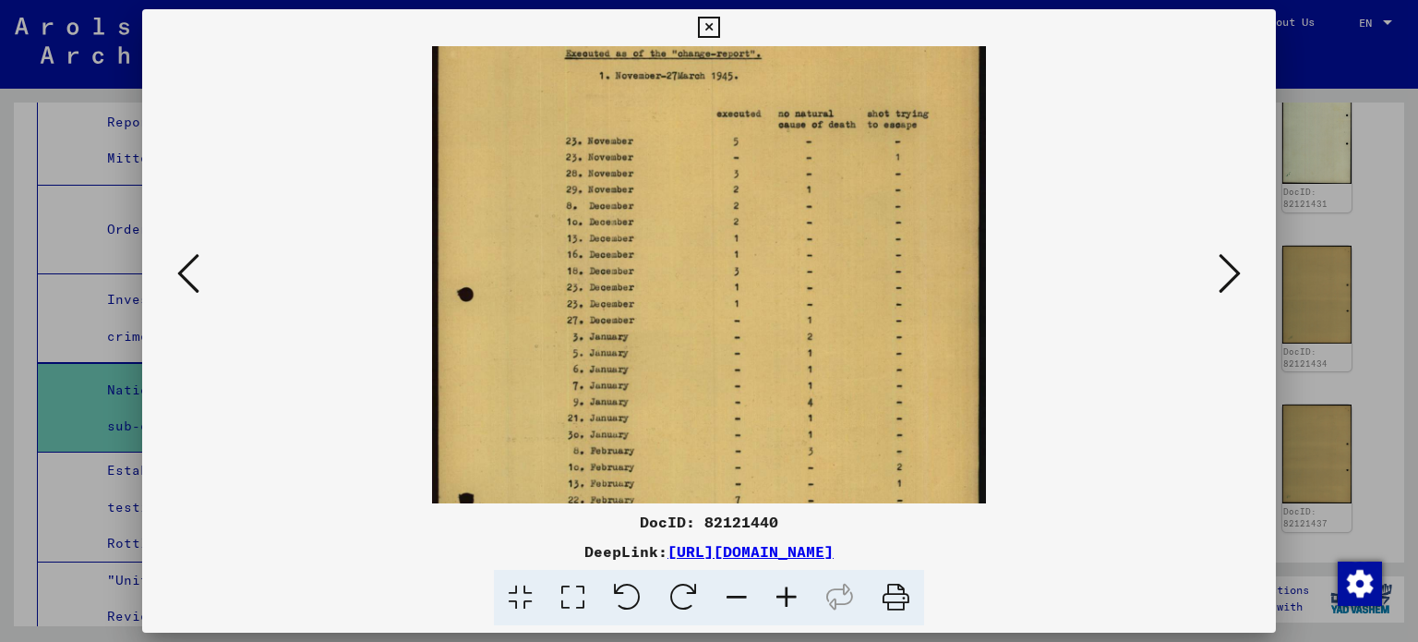
scroll to position [322, 0]
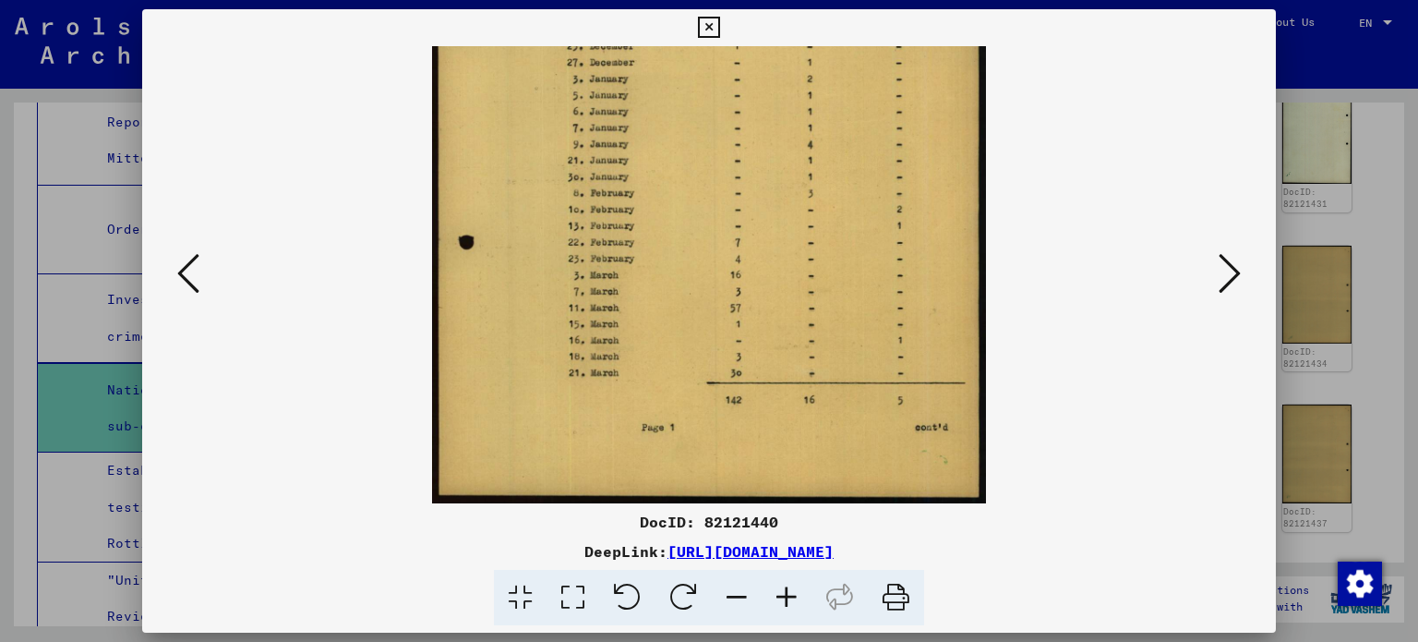
drag, startPoint x: 850, startPoint y: 202, endPoint x: 887, endPoint y: 44, distance: 162.2
click at [887, 44] on div "DocID: 82121440 DeepLink: [URL][DOMAIN_NAME]" at bounding box center [709, 317] width 1135 height 617
click at [1230, 261] on icon at bounding box center [1230, 273] width 22 height 44
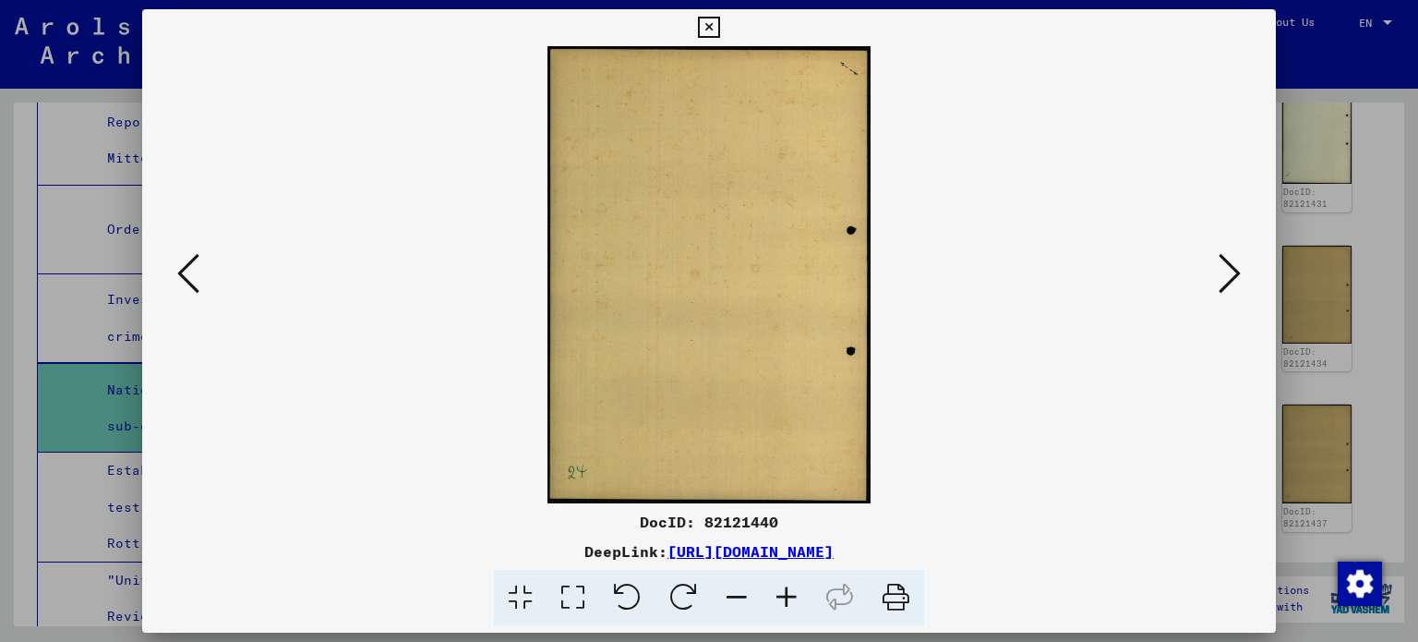
click at [1230, 261] on icon at bounding box center [1230, 273] width 22 height 44
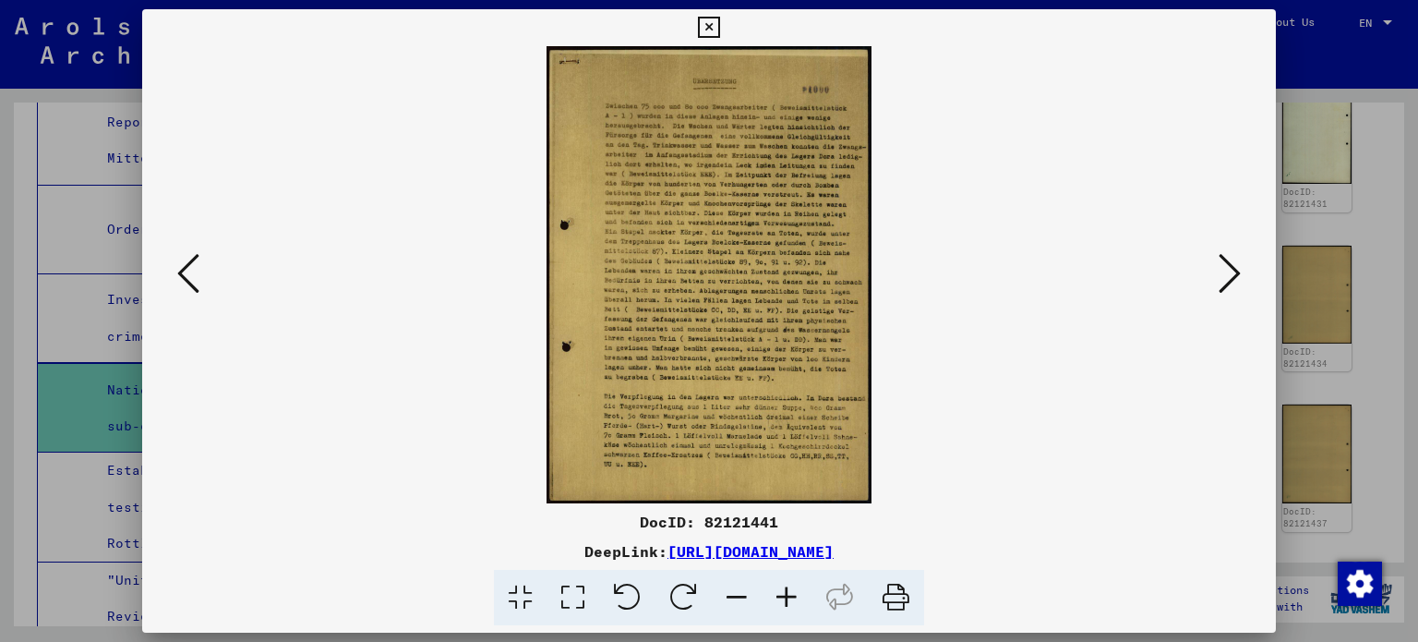
click at [790, 599] on icon at bounding box center [787, 598] width 50 height 56
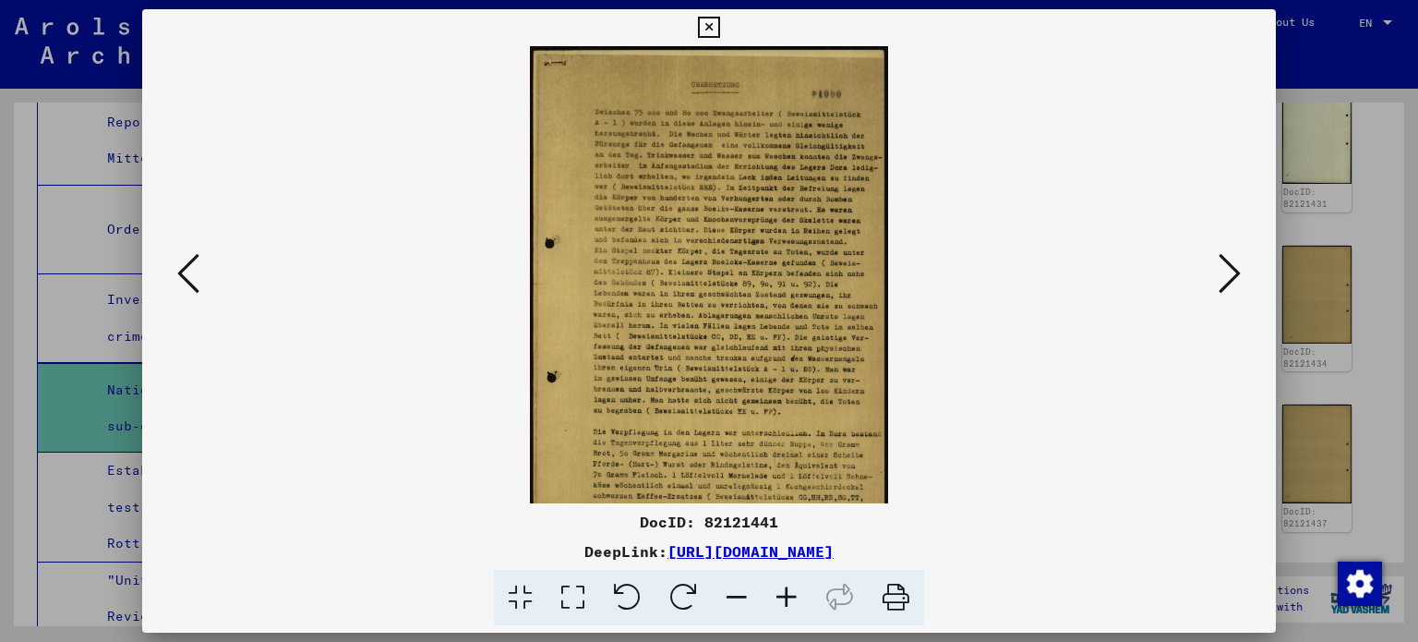
click at [790, 599] on icon at bounding box center [787, 598] width 50 height 56
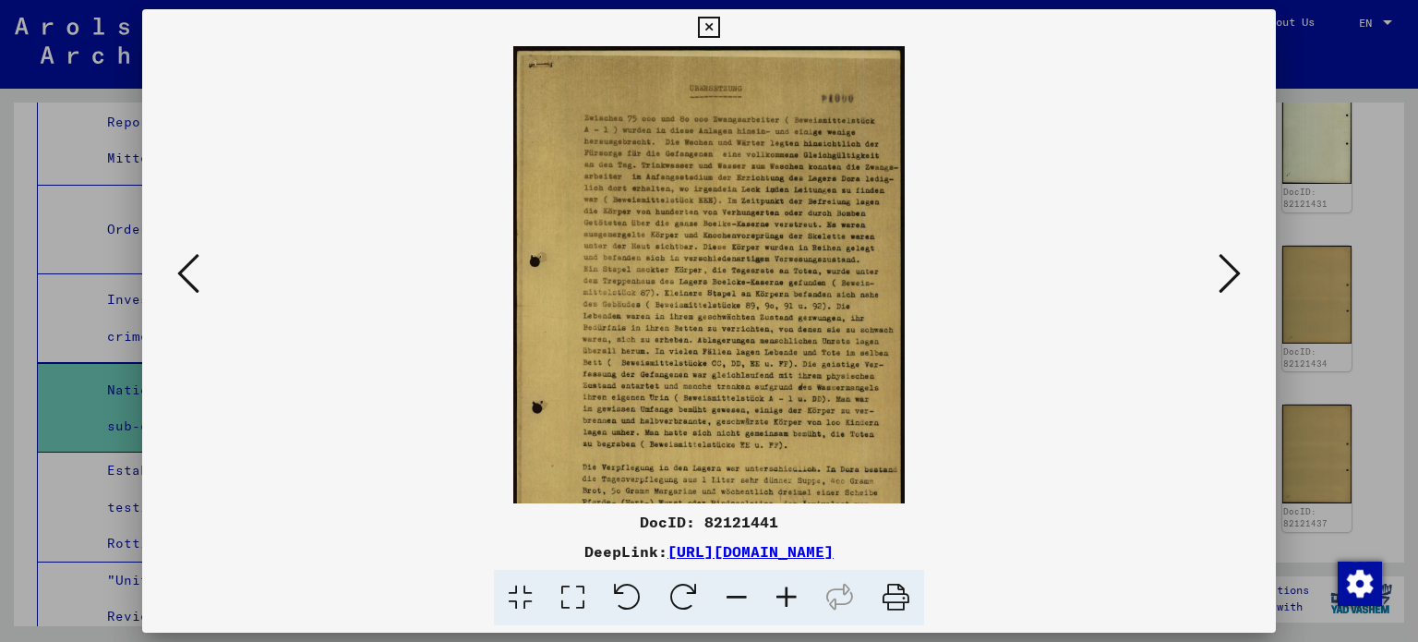
click at [790, 599] on icon at bounding box center [787, 598] width 50 height 56
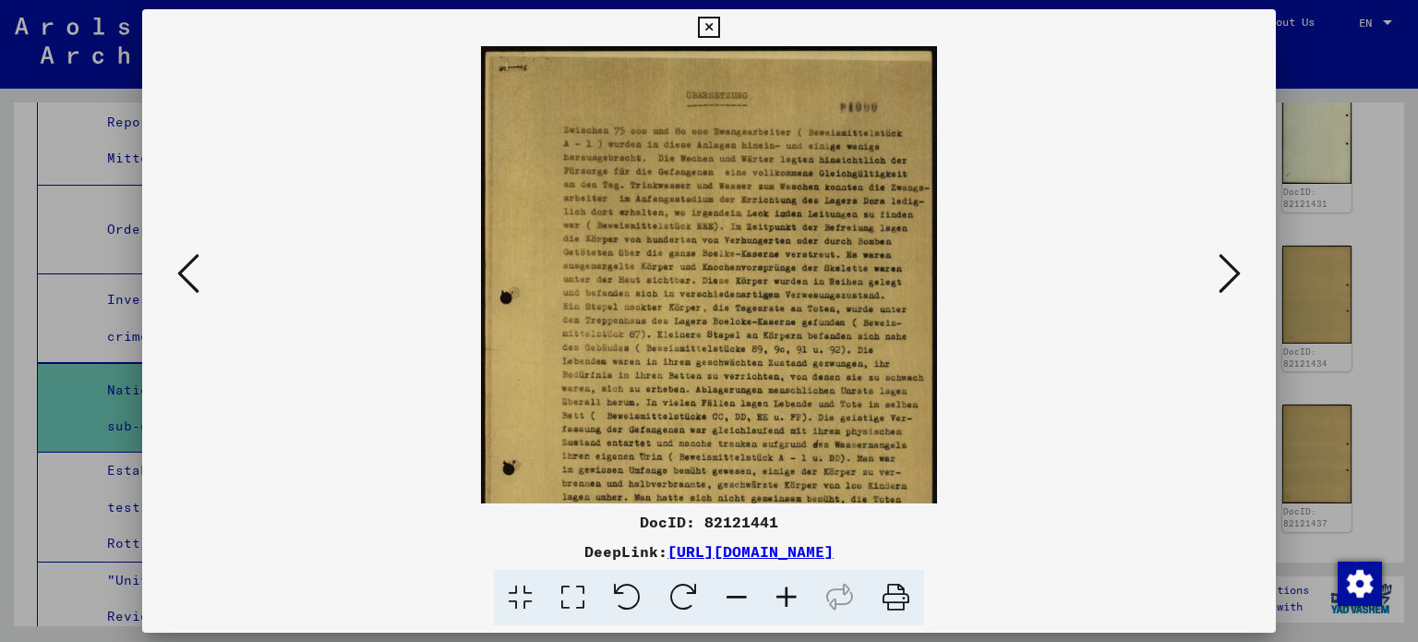
click at [790, 599] on icon at bounding box center [787, 598] width 50 height 56
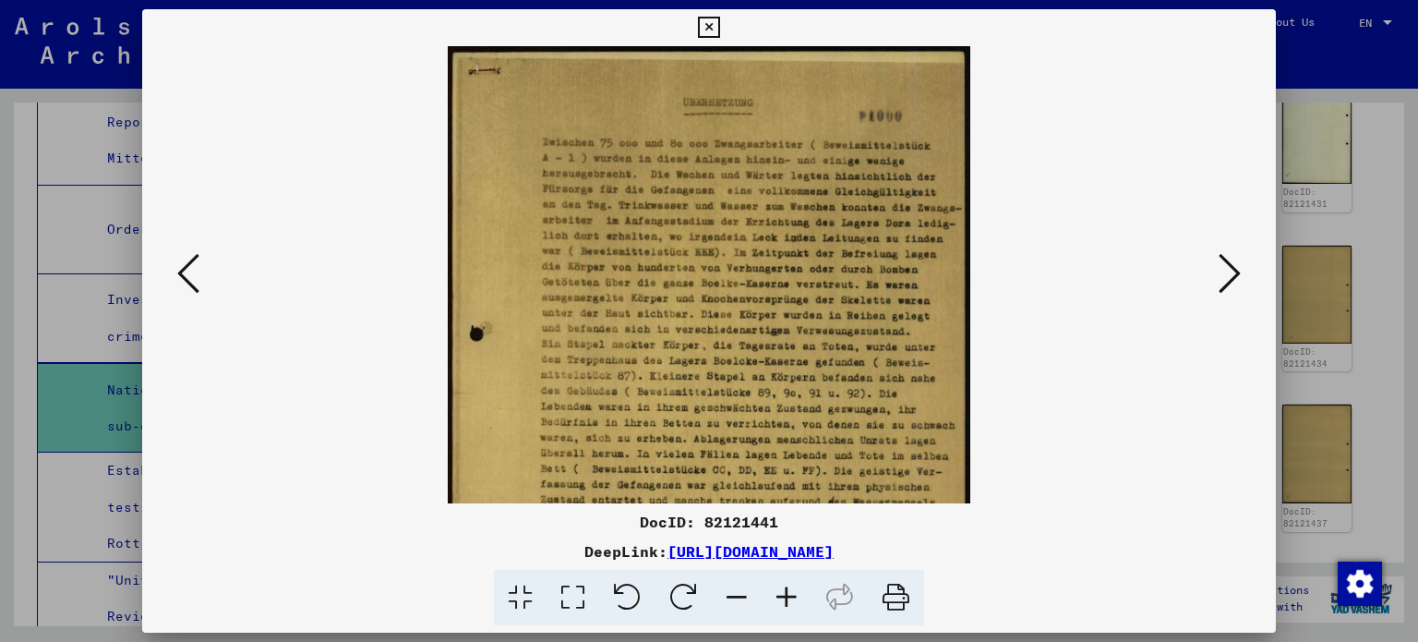
click at [790, 599] on icon at bounding box center [787, 598] width 50 height 56
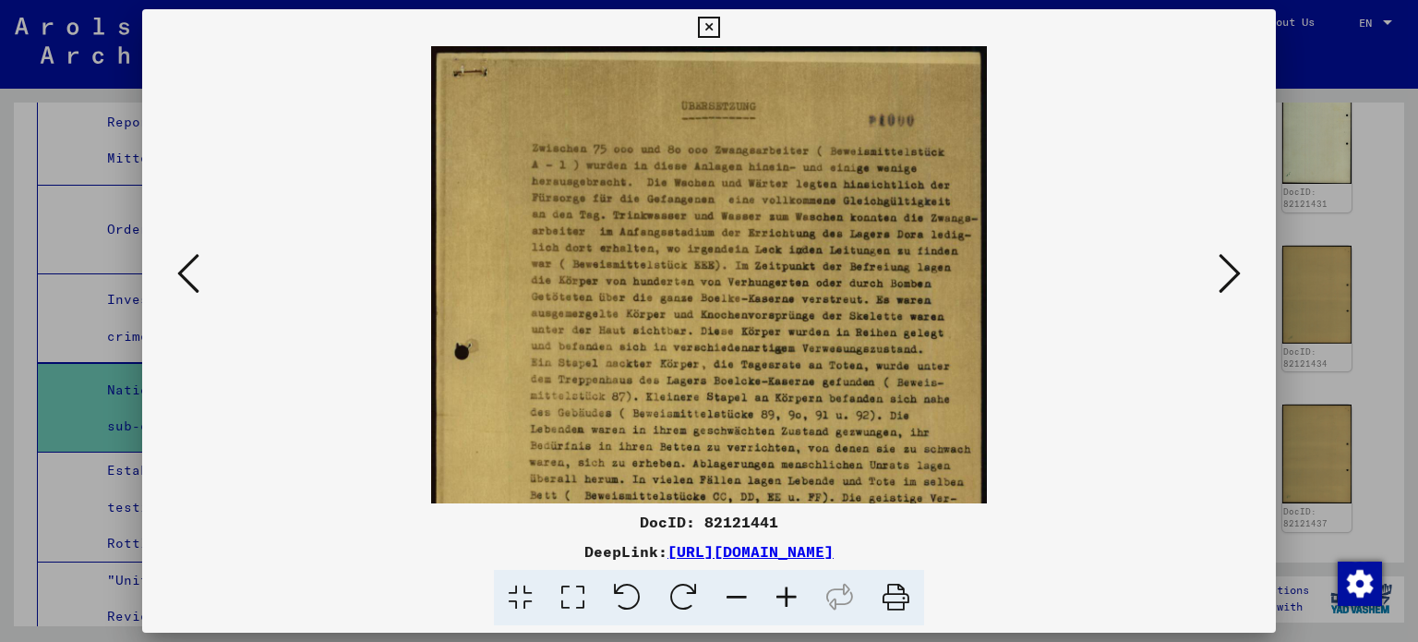
click at [790, 599] on icon at bounding box center [787, 598] width 50 height 56
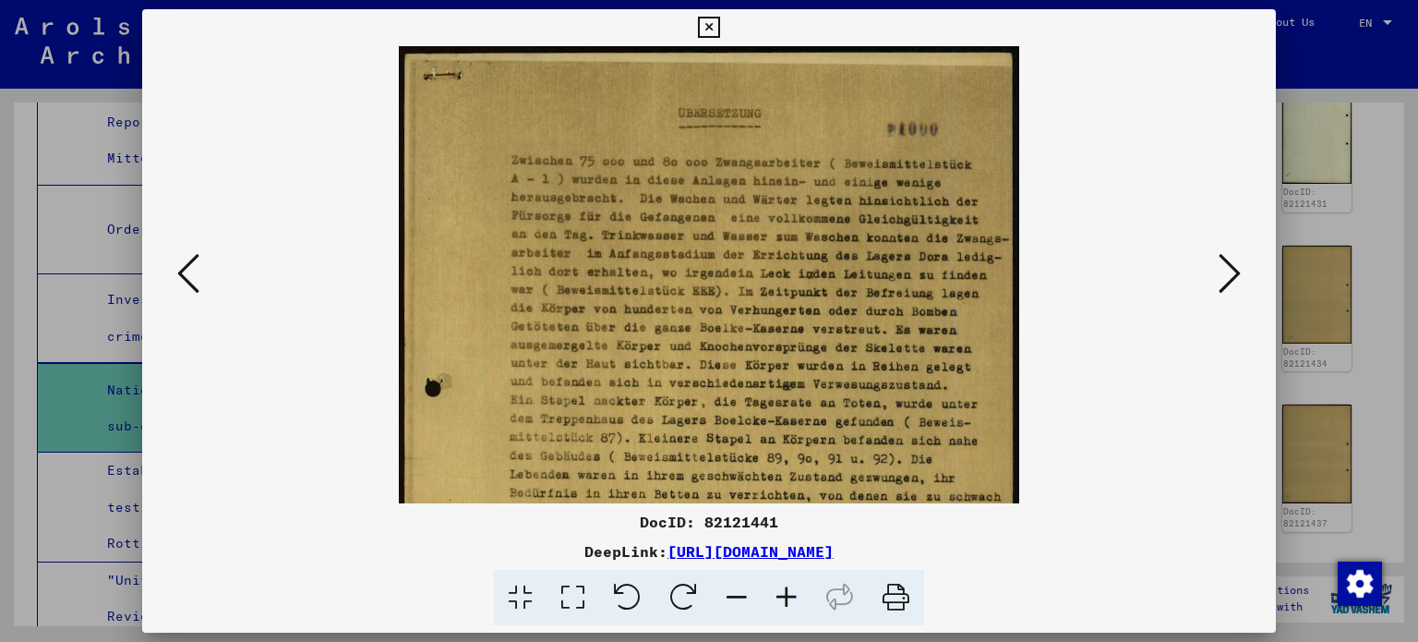
click at [790, 599] on icon at bounding box center [787, 598] width 50 height 56
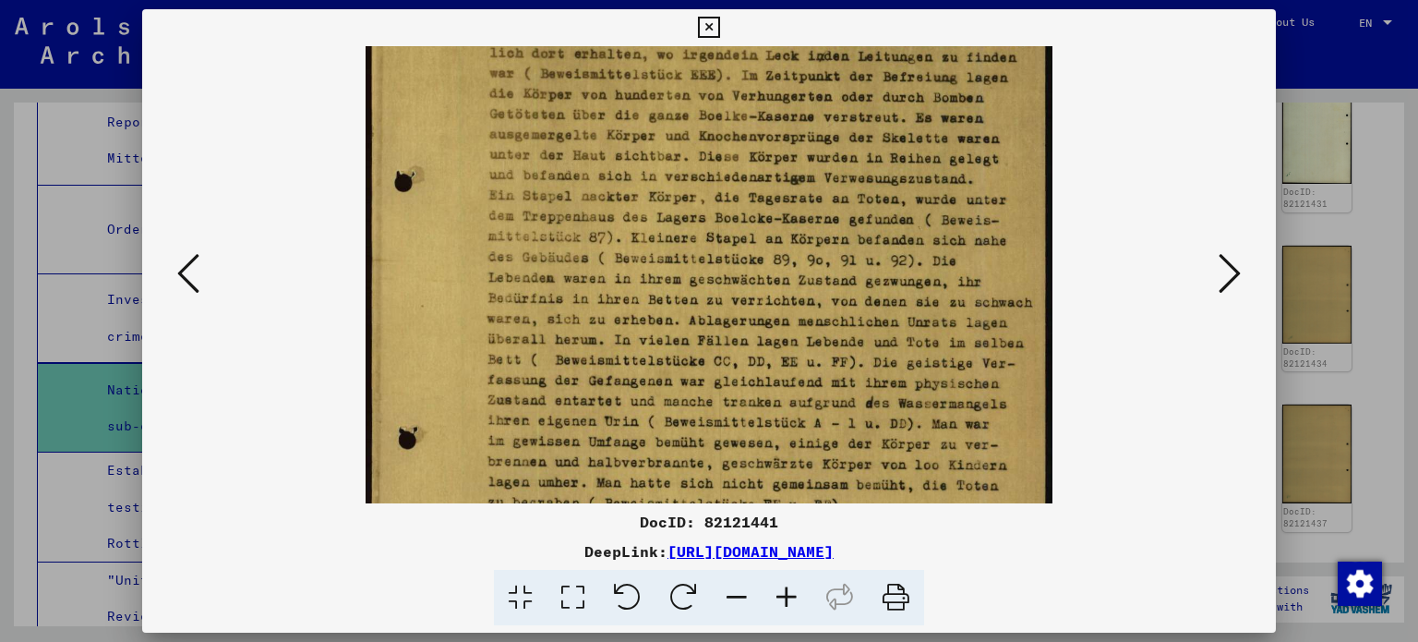
drag, startPoint x: 842, startPoint y: 405, endPoint x: 914, endPoint y: 84, distance: 329.3
click at [914, 84] on img at bounding box center [709, 286] width 687 height 965
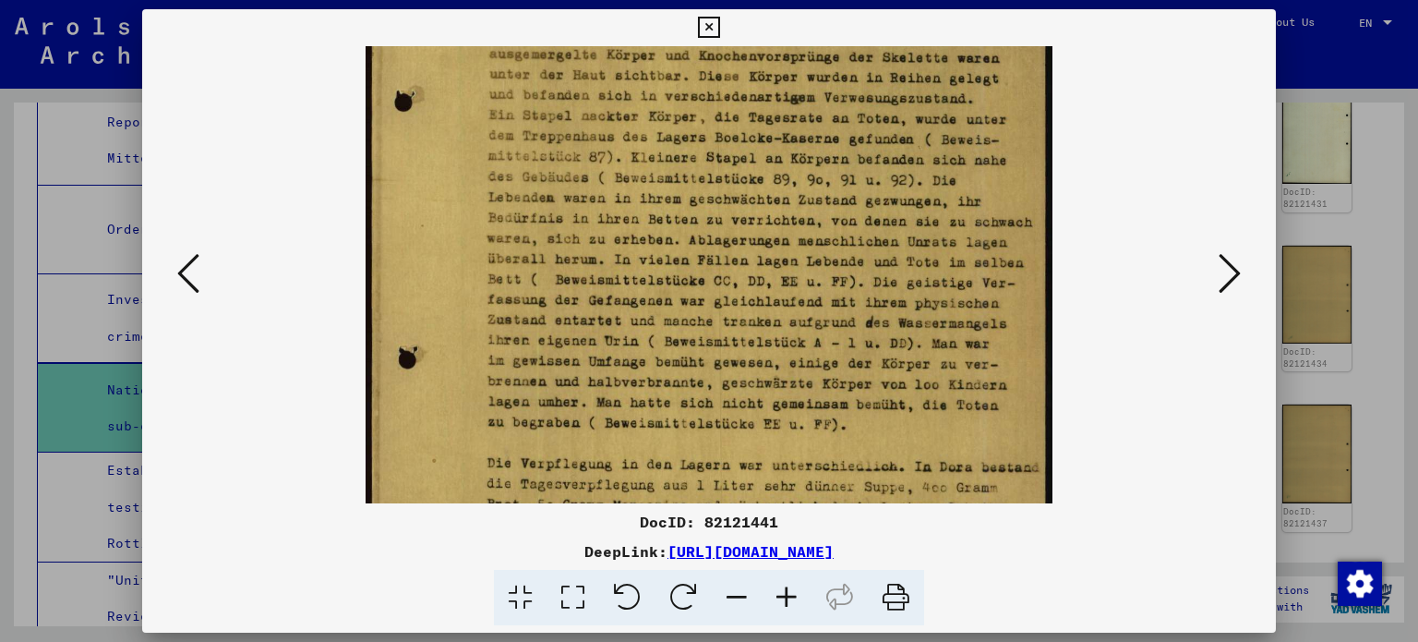
scroll to position [467, 0]
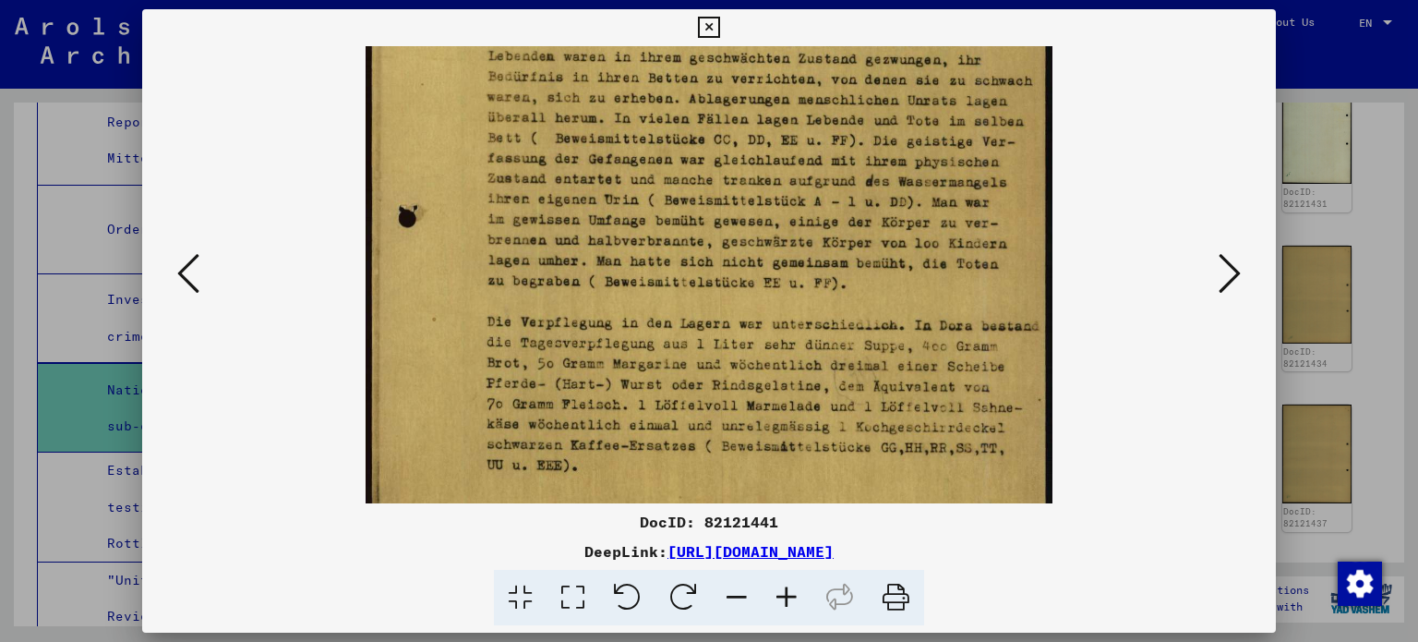
drag, startPoint x: 912, startPoint y: 380, endPoint x: 927, endPoint y: 237, distance: 143.9
click at [927, 237] on img at bounding box center [709, 65] width 687 height 965
click at [1224, 278] on icon at bounding box center [1230, 273] width 22 height 44
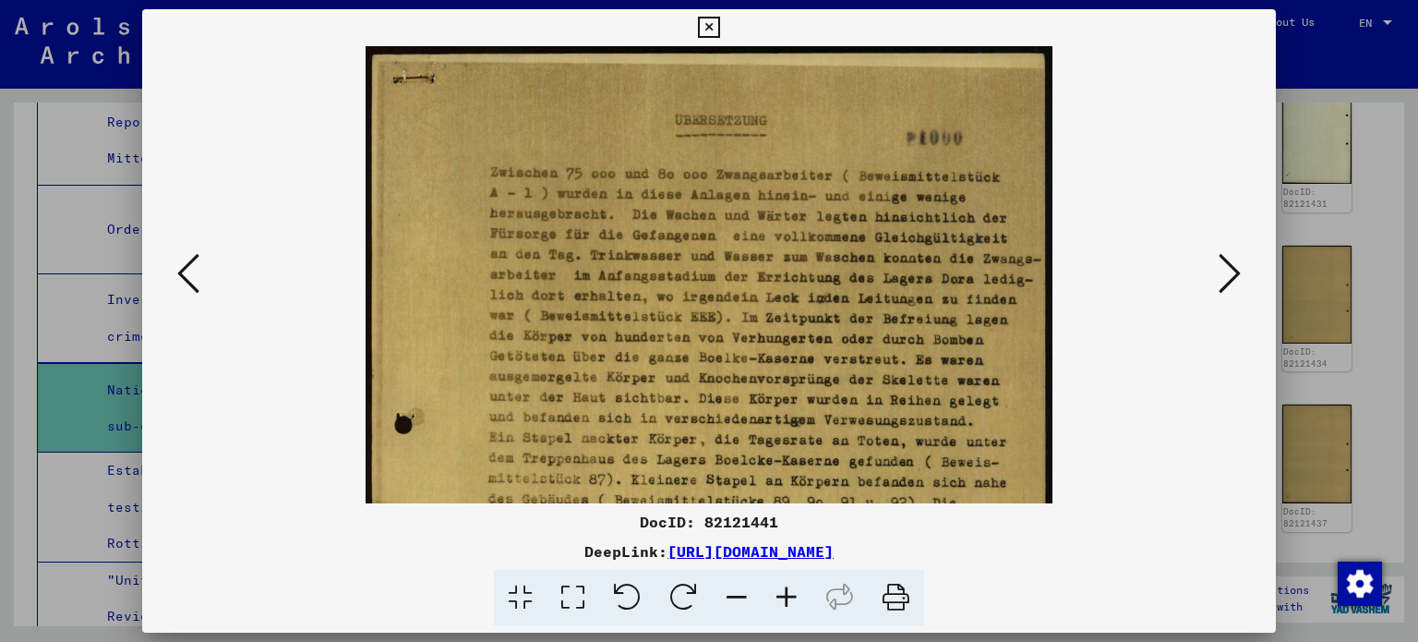
click at [1224, 278] on icon at bounding box center [1230, 273] width 22 height 44
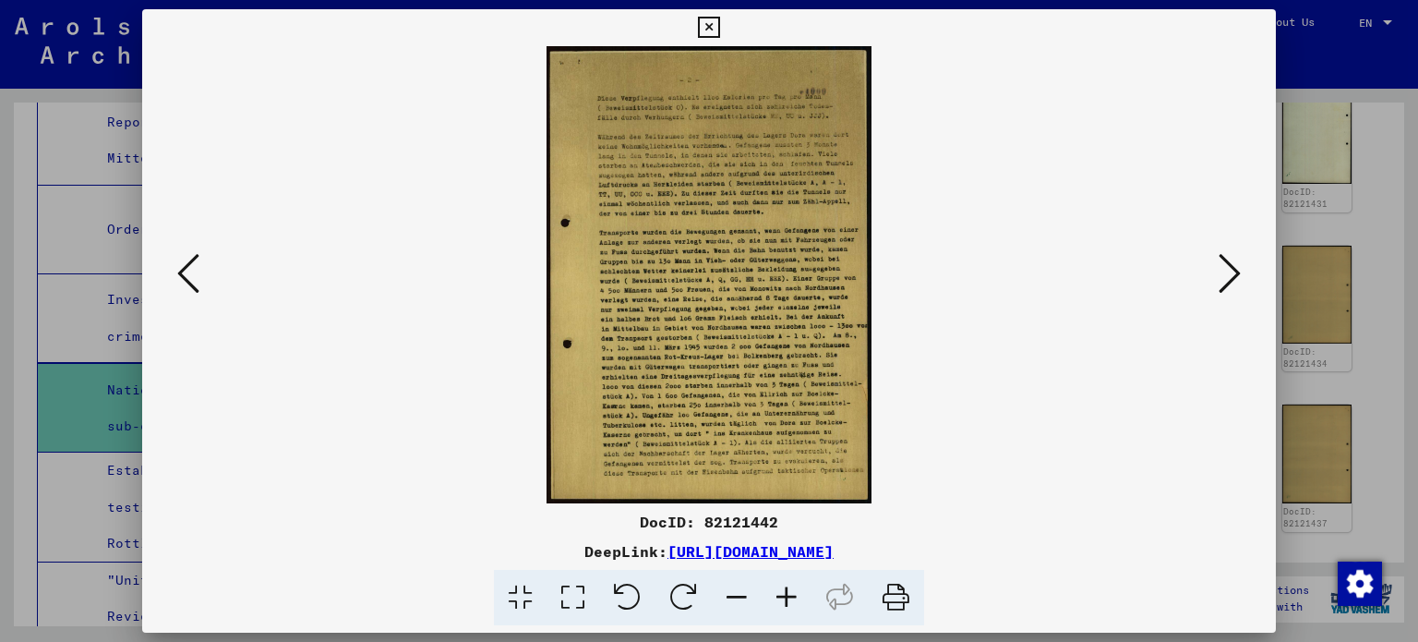
click at [1239, 284] on icon at bounding box center [1230, 273] width 22 height 44
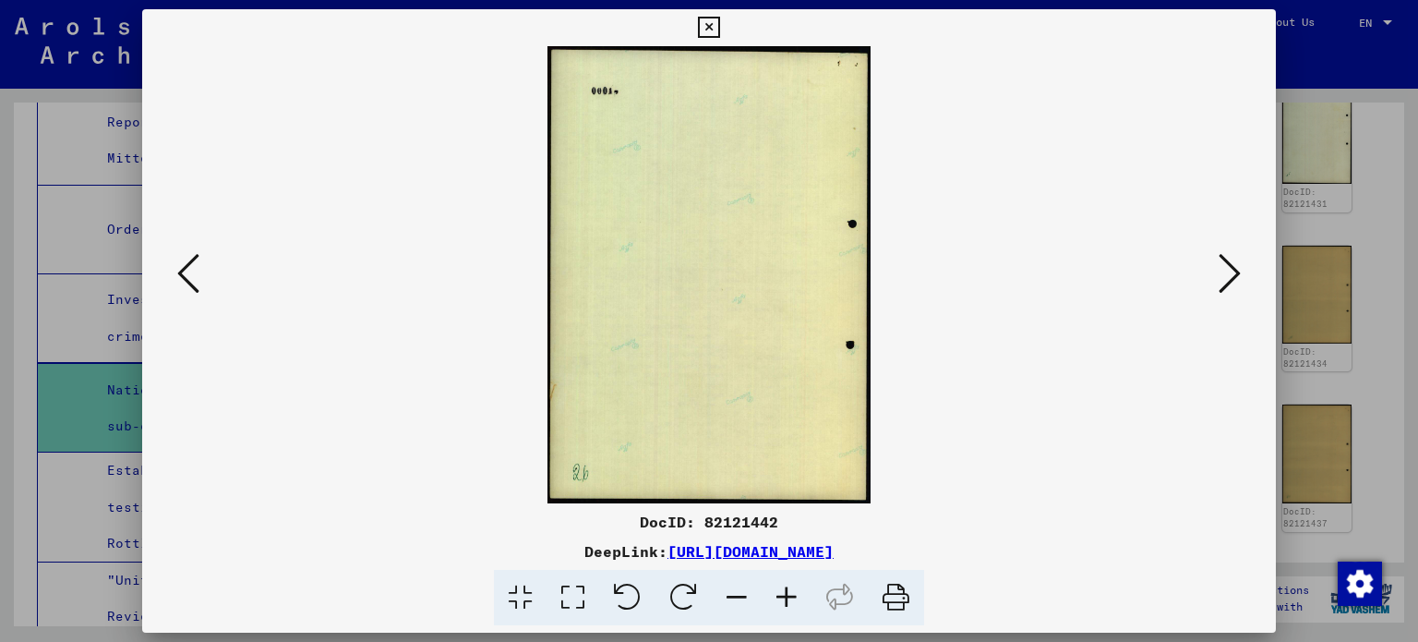
click at [1237, 283] on icon at bounding box center [1230, 273] width 22 height 44
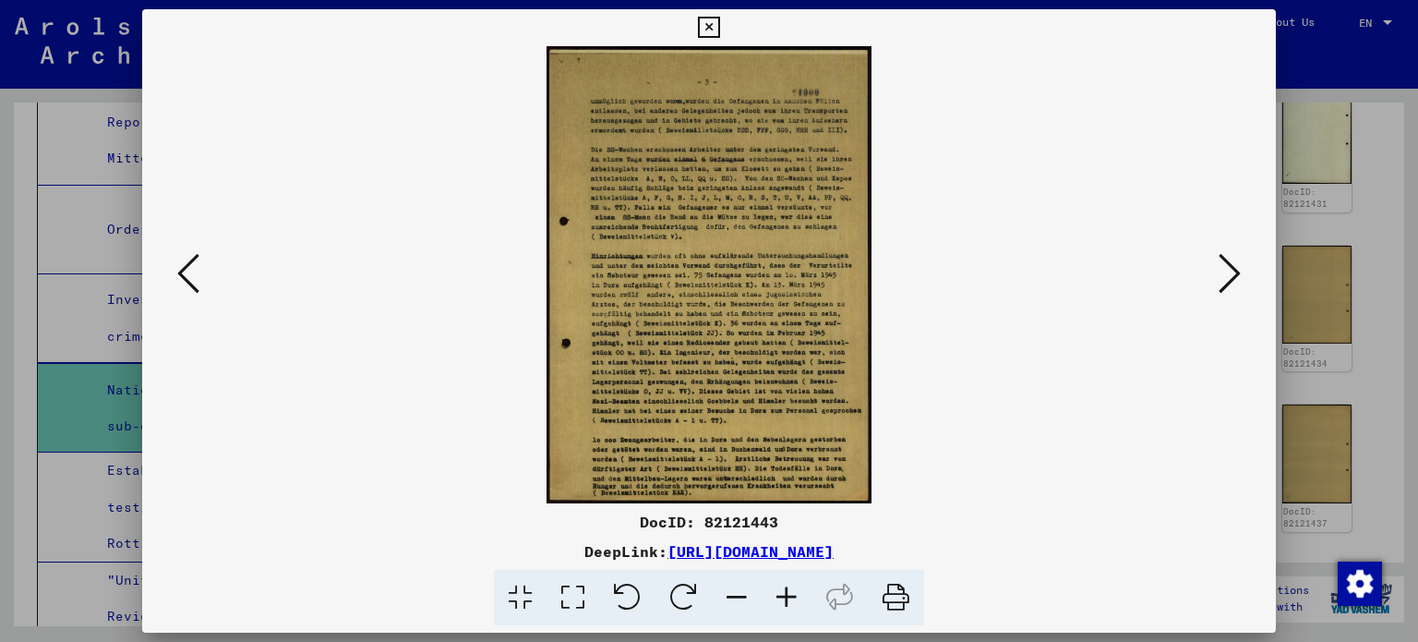
click at [780, 596] on icon at bounding box center [787, 598] width 50 height 56
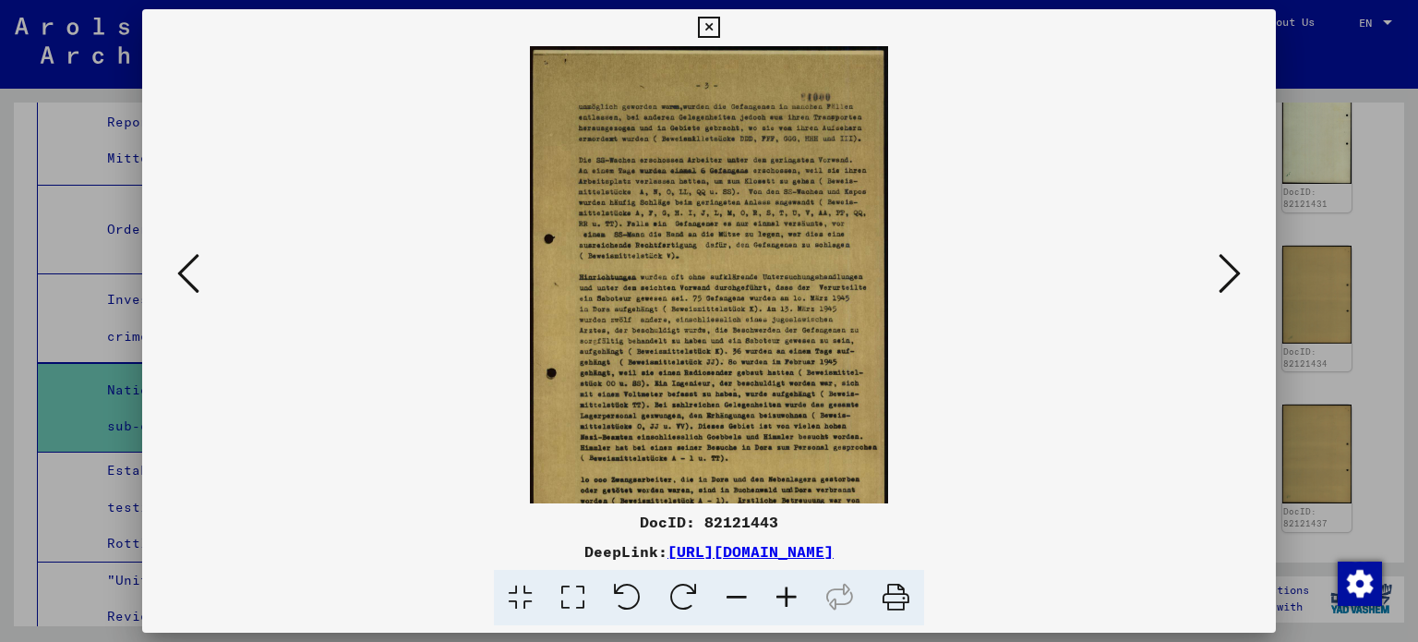
click at [780, 596] on icon at bounding box center [787, 598] width 50 height 56
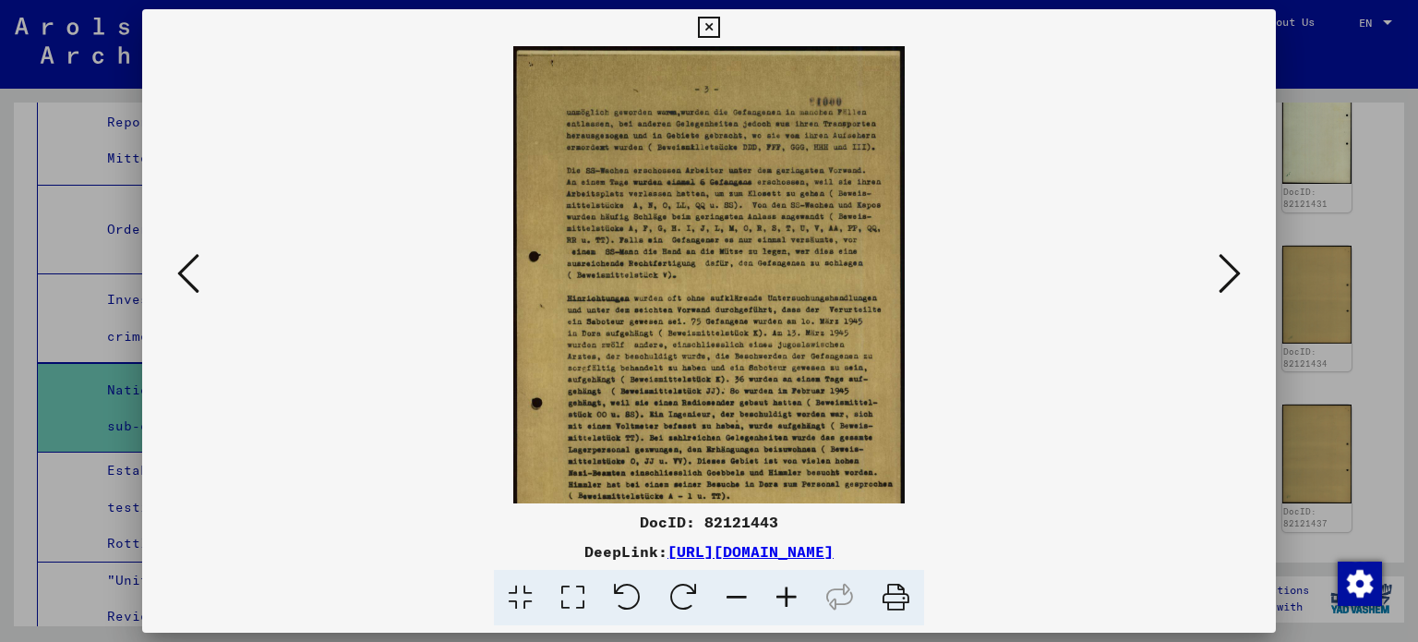
click at [780, 596] on icon at bounding box center [787, 598] width 50 height 56
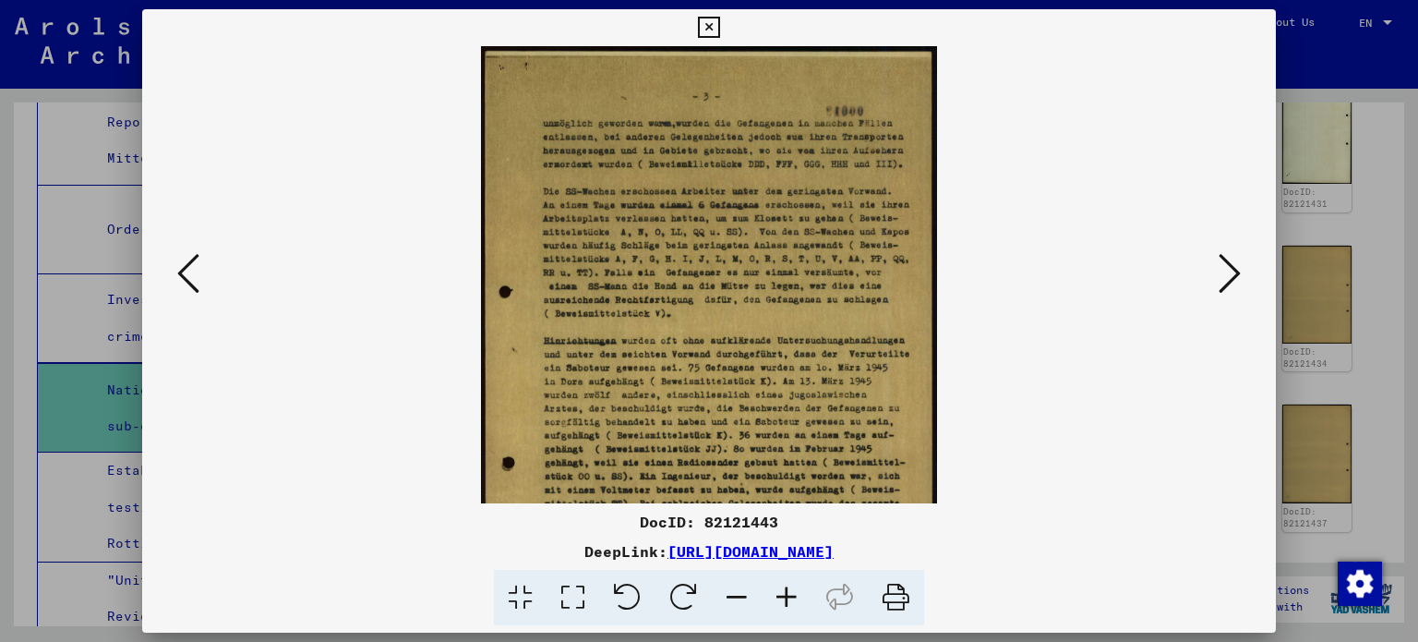
click at [780, 596] on icon at bounding box center [787, 598] width 50 height 56
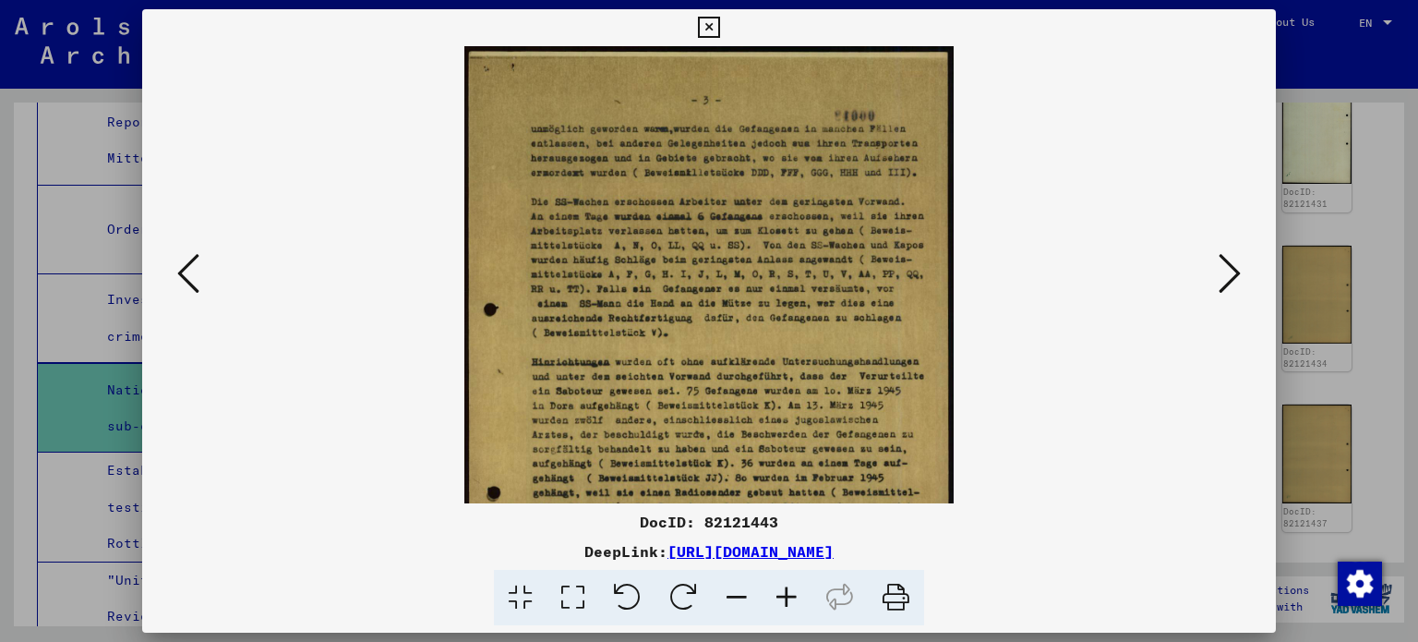
click at [779, 596] on icon at bounding box center [787, 598] width 50 height 56
click at [779, 595] on icon at bounding box center [787, 598] width 50 height 56
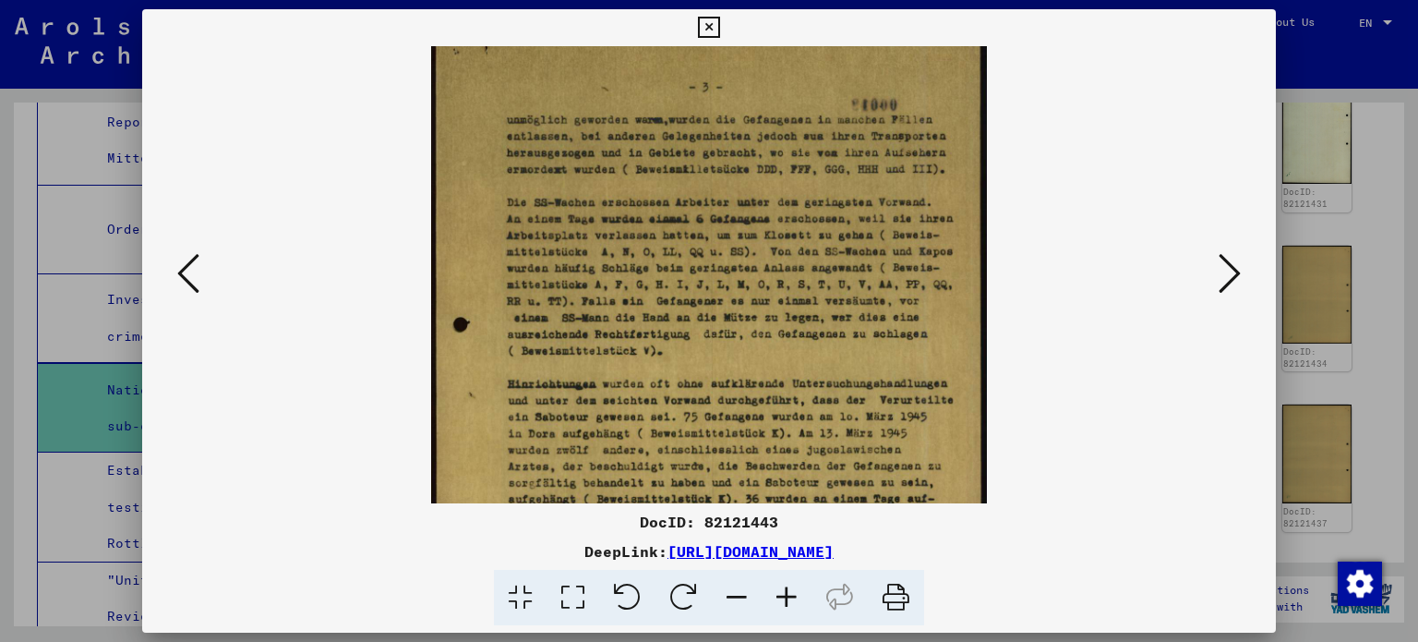
scroll to position [30, 0]
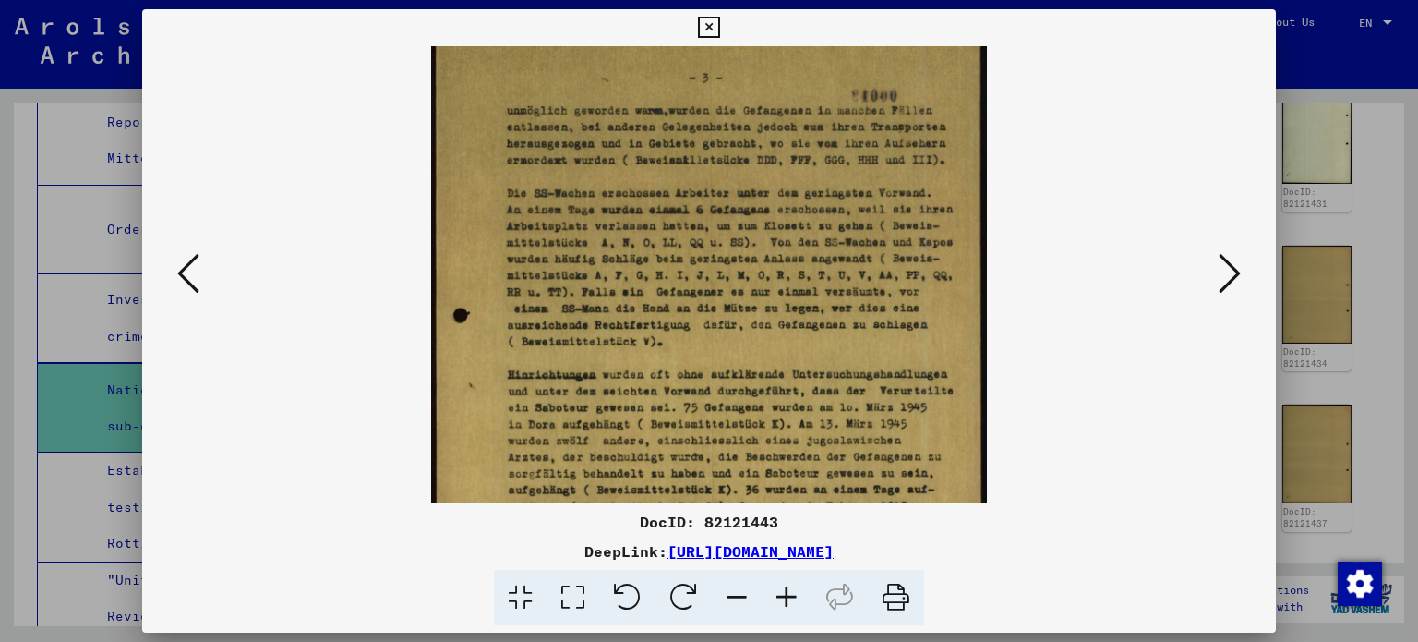
drag, startPoint x: 765, startPoint y: 380, endPoint x: 766, endPoint y: 351, distance: 28.7
click at [766, 351] on img at bounding box center [708, 407] width 555 height 780
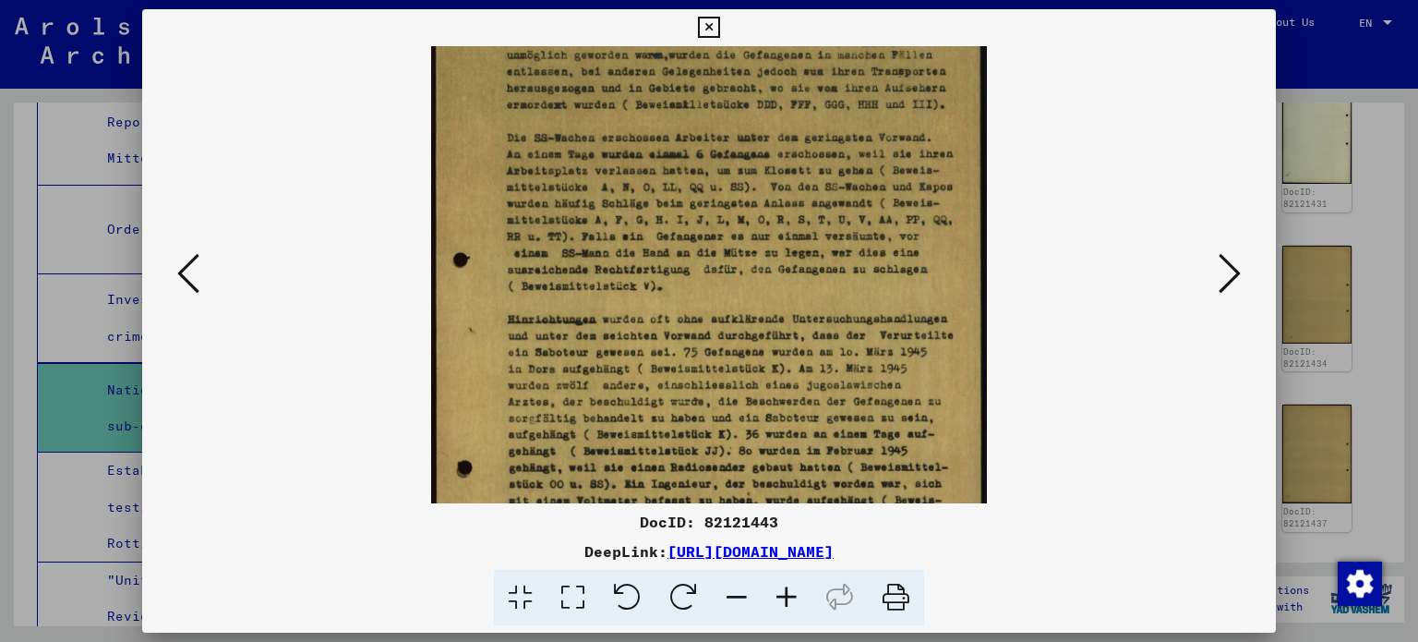
scroll to position [87, 0]
drag, startPoint x: 759, startPoint y: 343, endPoint x: 766, endPoint y: 275, distance: 68.7
click at [766, 275] on img at bounding box center [708, 349] width 555 height 780
drag, startPoint x: 713, startPoint y: 368, endPoint x: 729, endPoint y: 158, distance: 211.1
click at [727, 243] on img at bounding box center [708, 349] width 555 height 780
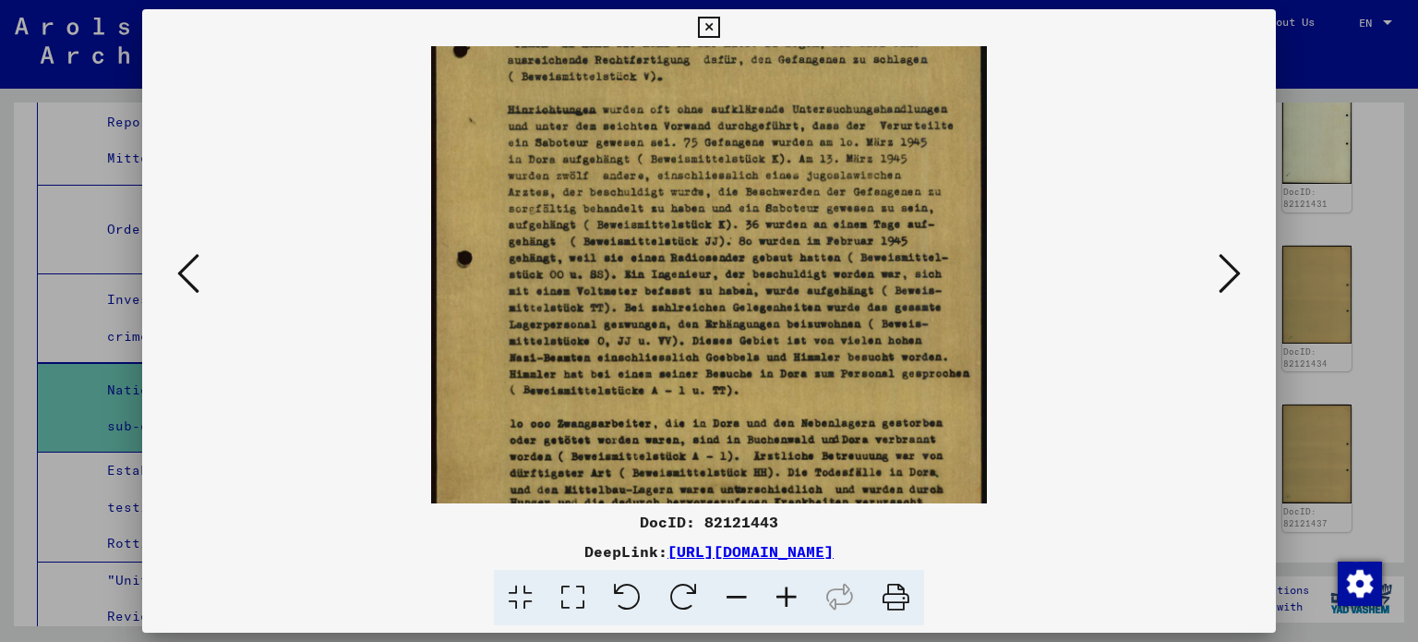
scroll to position [322, 0]
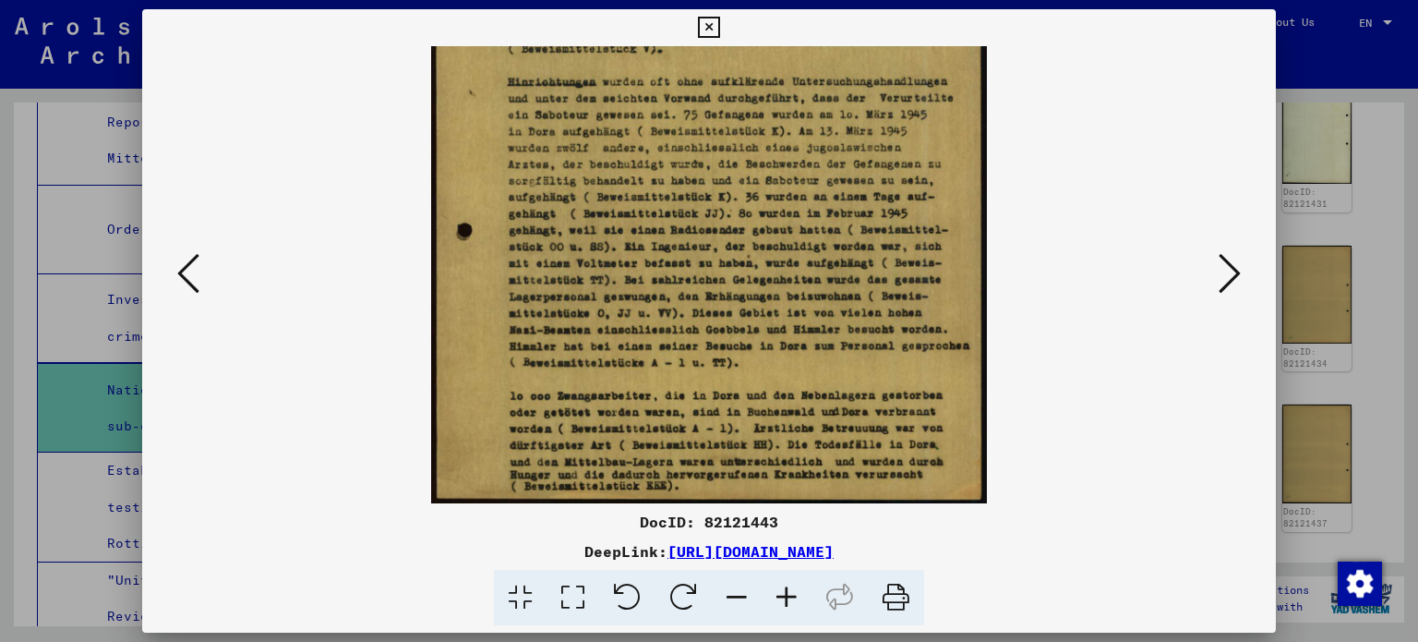
drag, startPoint x: 776, startPoint y: 274, endPoint x: 792, endPoint y: 123, distance: 152.3
click at [792, 125] on img at bounding box center [708, 114] width 555 height 780
drag, startPoint x: 820, startPoint y: 209, endPoint x: 851, endPoint y: 95, distance: 117.8
click at [851, 95] on img at bounding box center [708, 114] width 555 height 780
click at [1238, 272] on icon at bounding box center [1230, 273] width 22 height 44
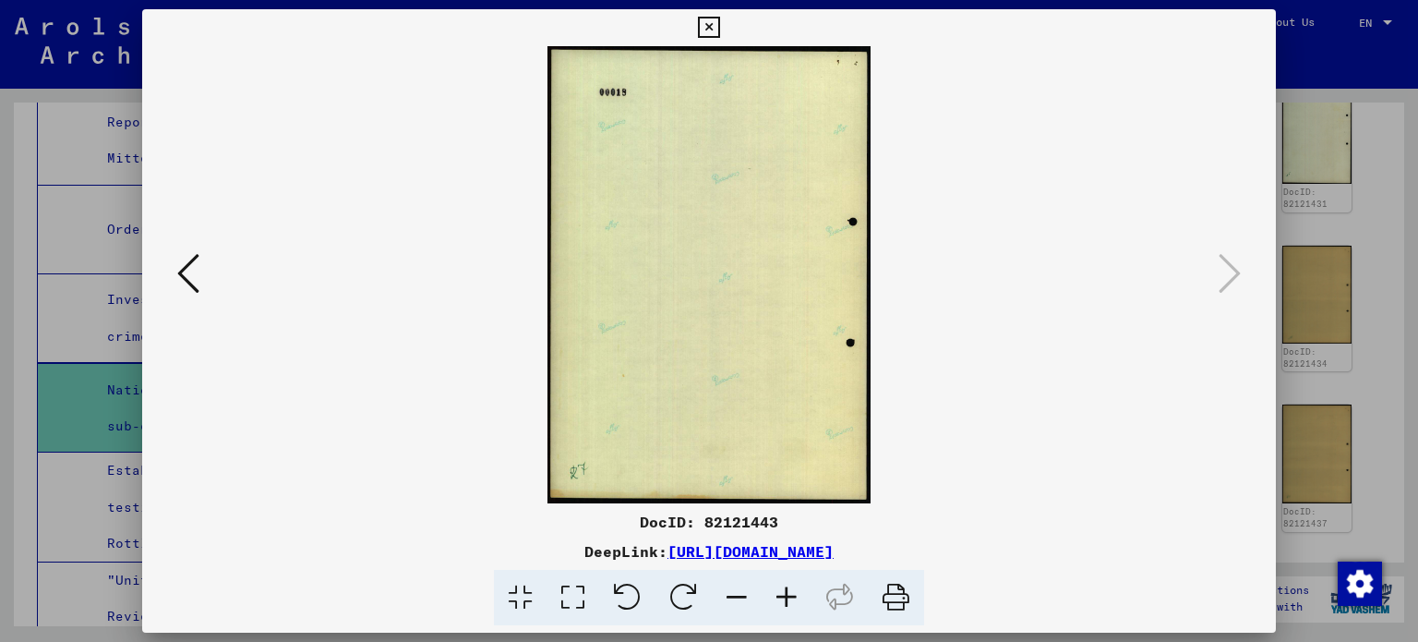
scroll to position [0, 0]
